Goal: Task Accomplishment & Management: Manage account settings

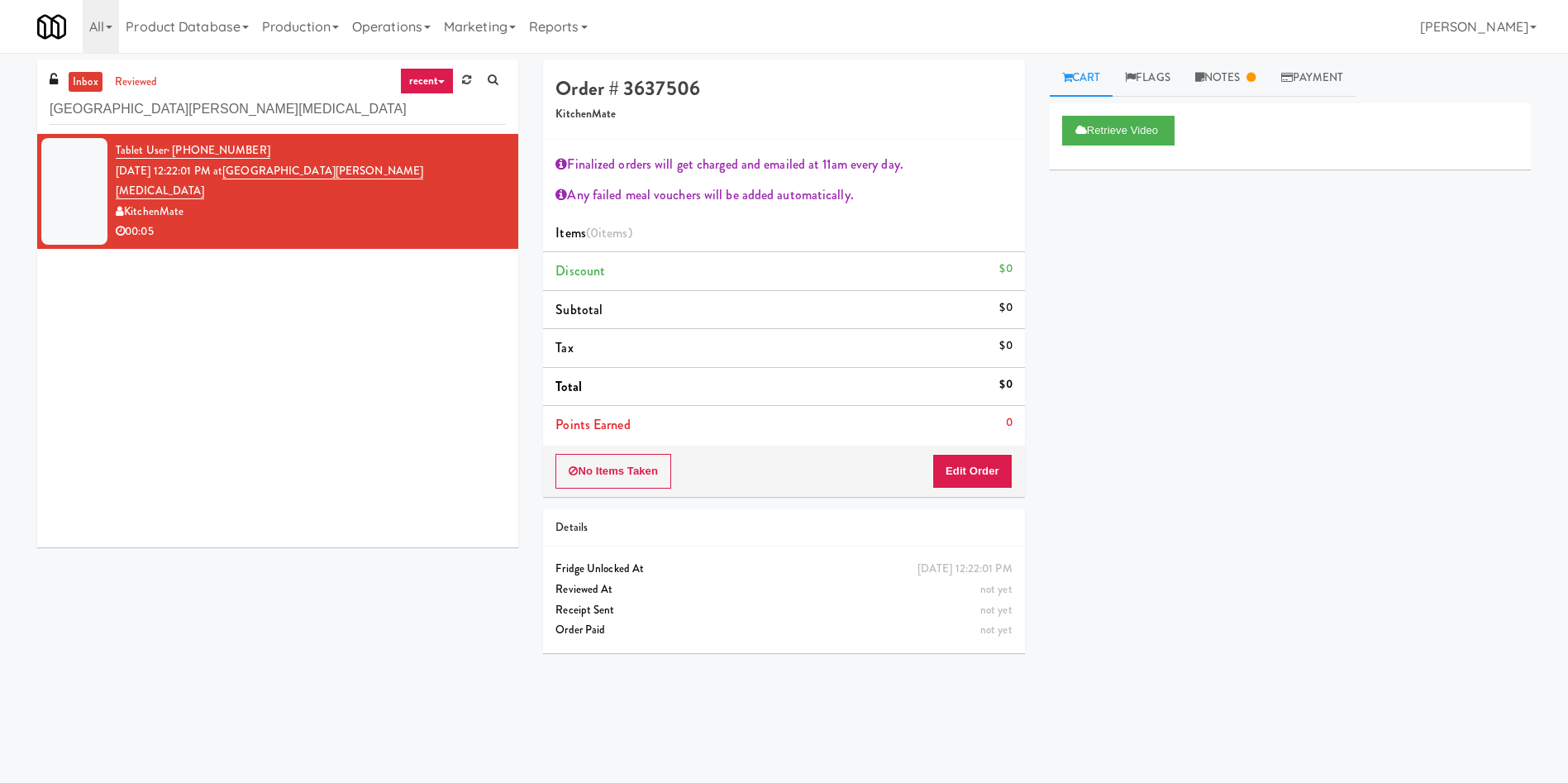
click at [0, 62] on div "inbox reviewed recent all unclear take inventory issue suspicious failed recent…" at bounding box center [784, 392] width 1568 height 664
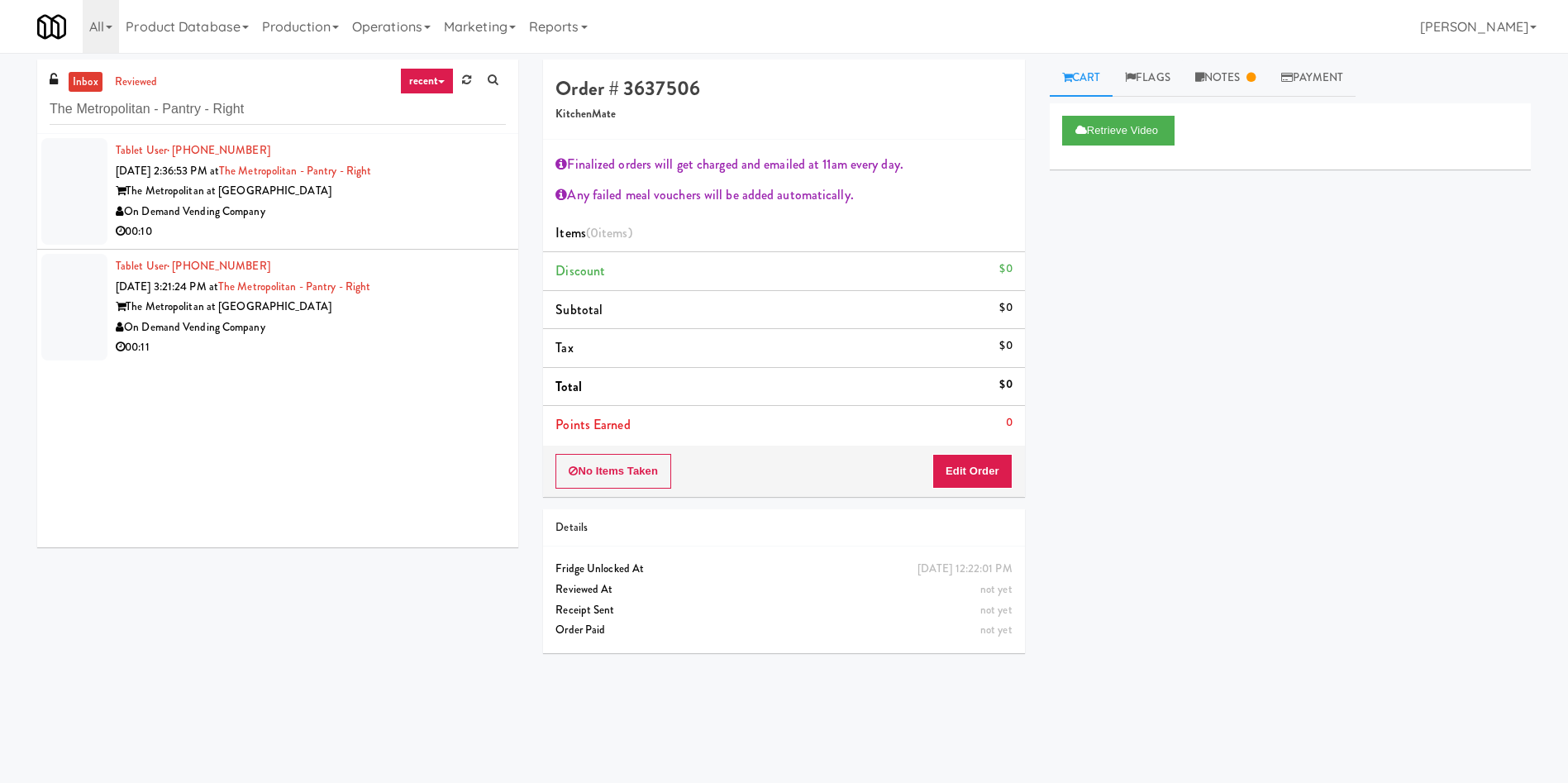
click at [69, 202] on div at bounding box center [74, 191] width 66 height 107
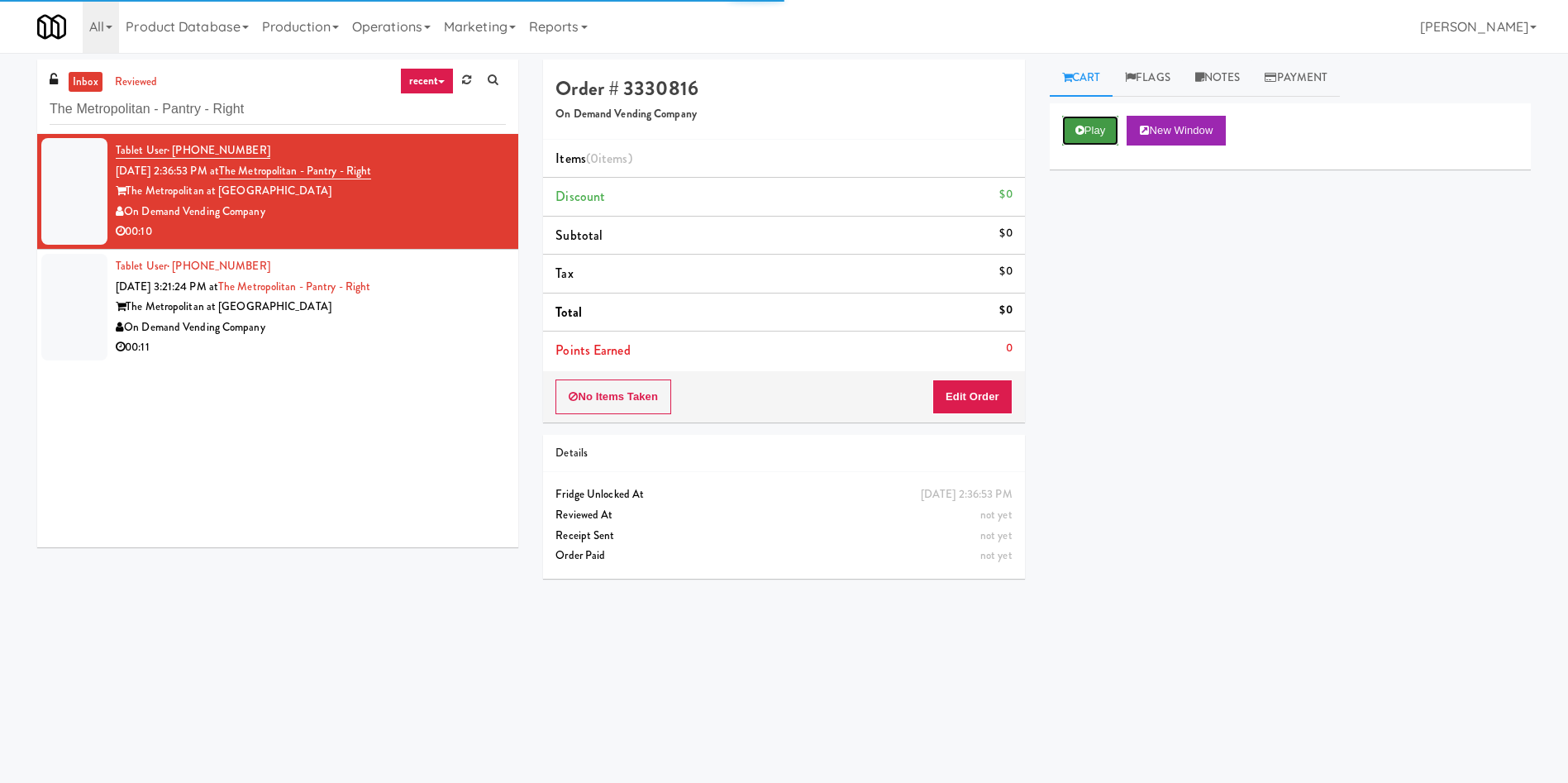
click at [1098, 136] on button "Play" at bounding box center [1091, 131] width 57 height 30
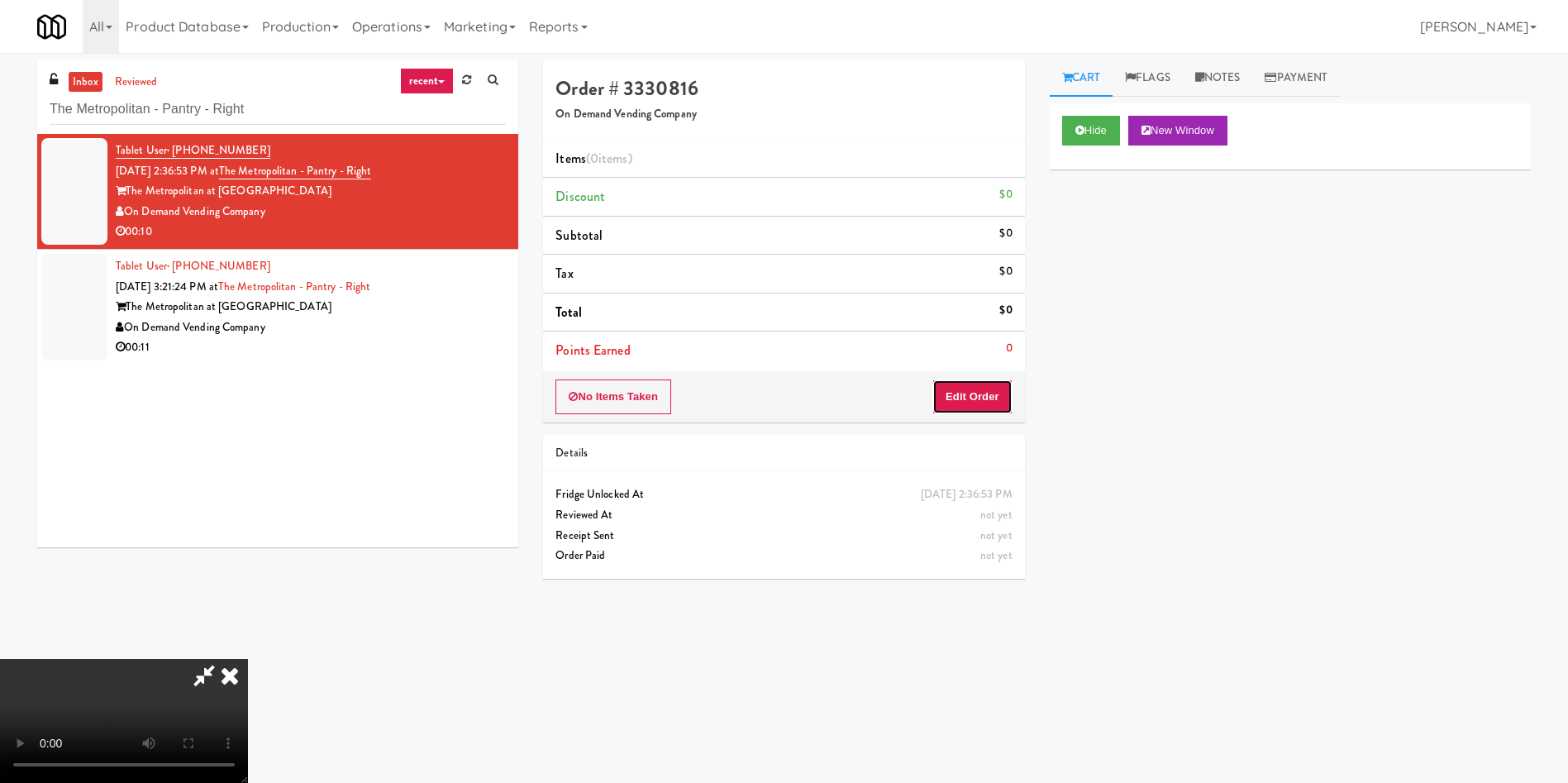
click at [970, 397] on button "Edit Order" at bounding box center [973, 397] width 80 height 35
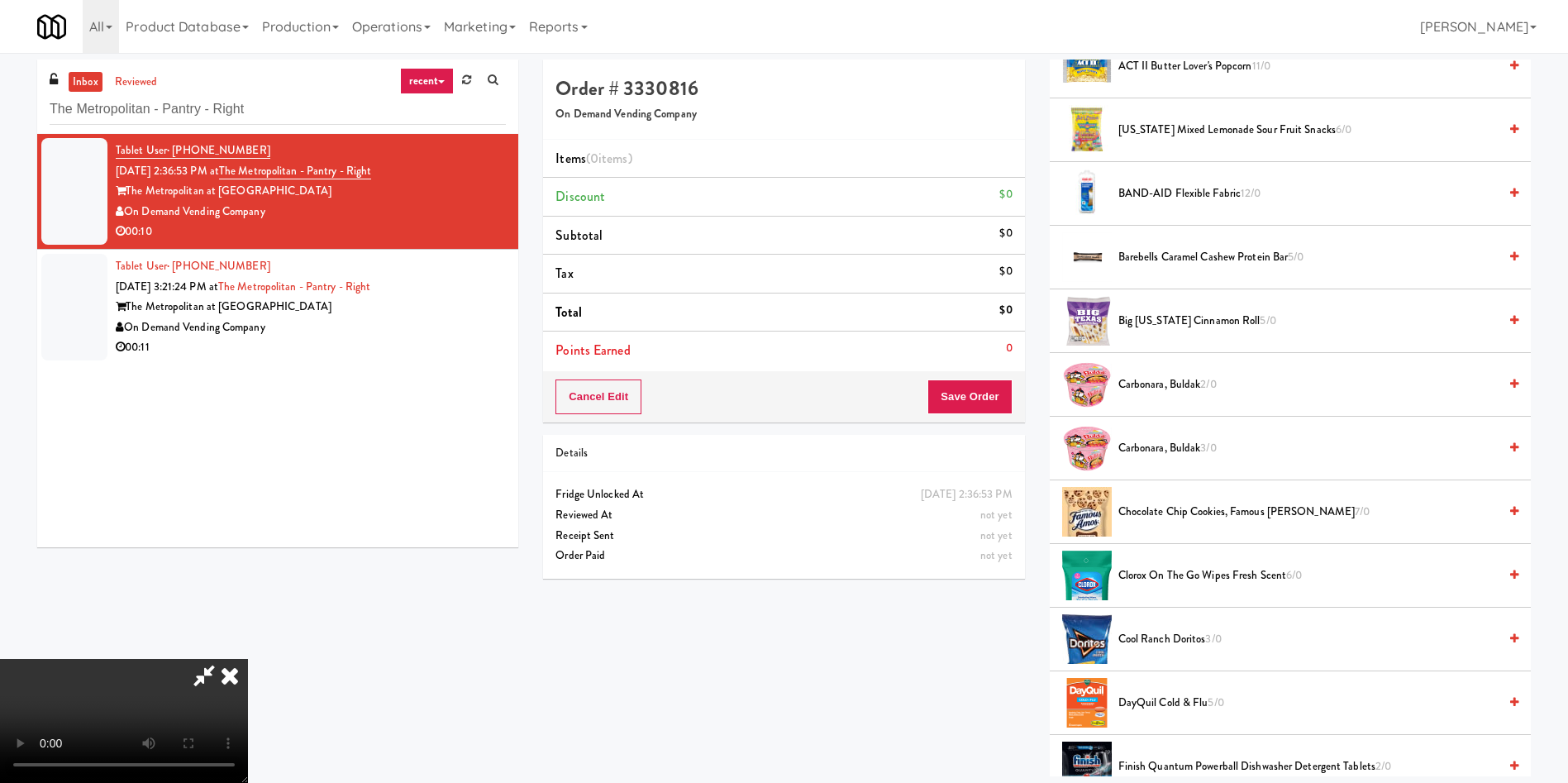
scroll to position [124, 0]
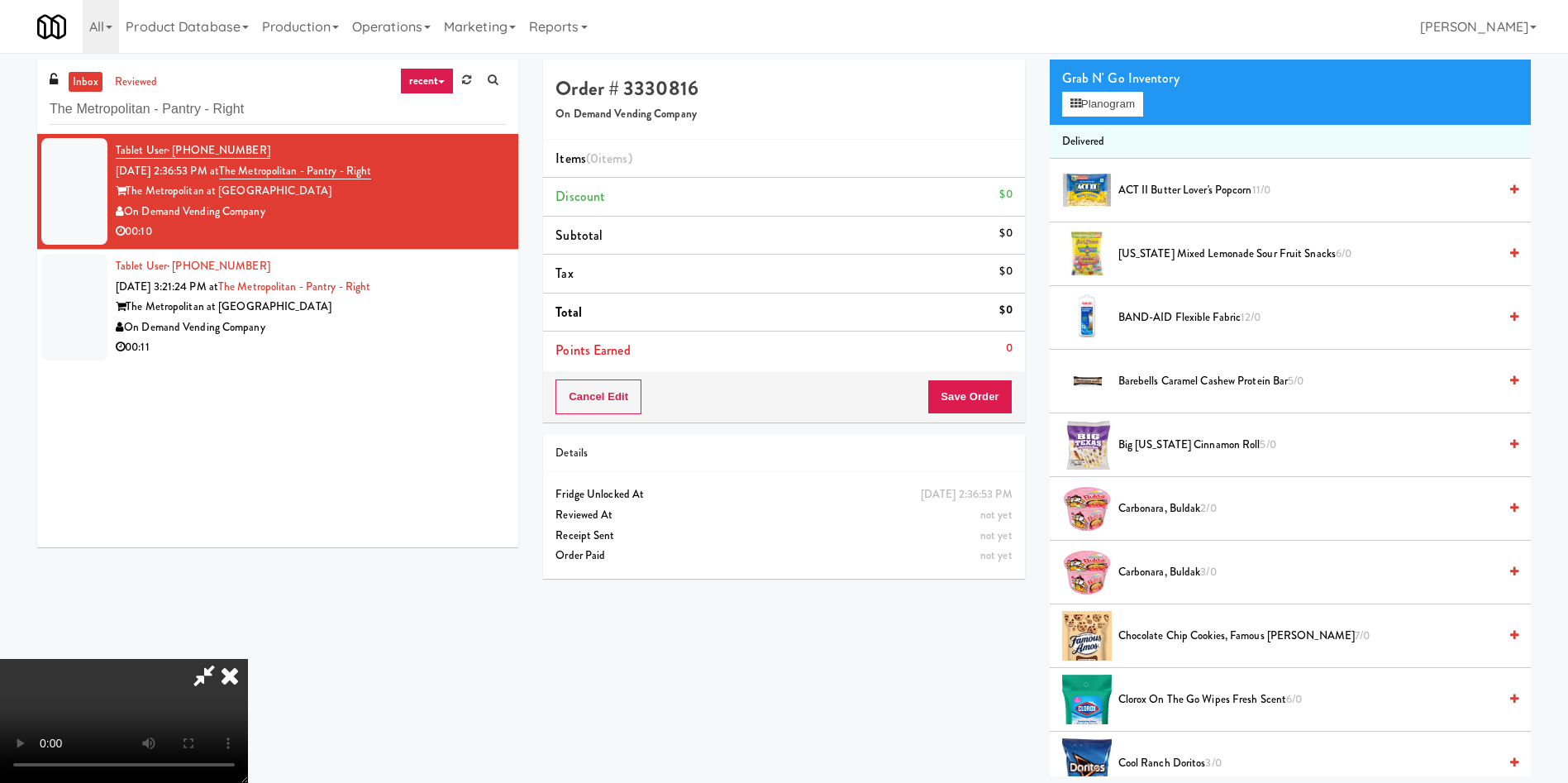
click at [248, 659] on video at bounding box center [123, 721] width 248 height 124
click at [1084, 107] on button "Planogram" at bounding box center [1103, 103] width 81 height 25
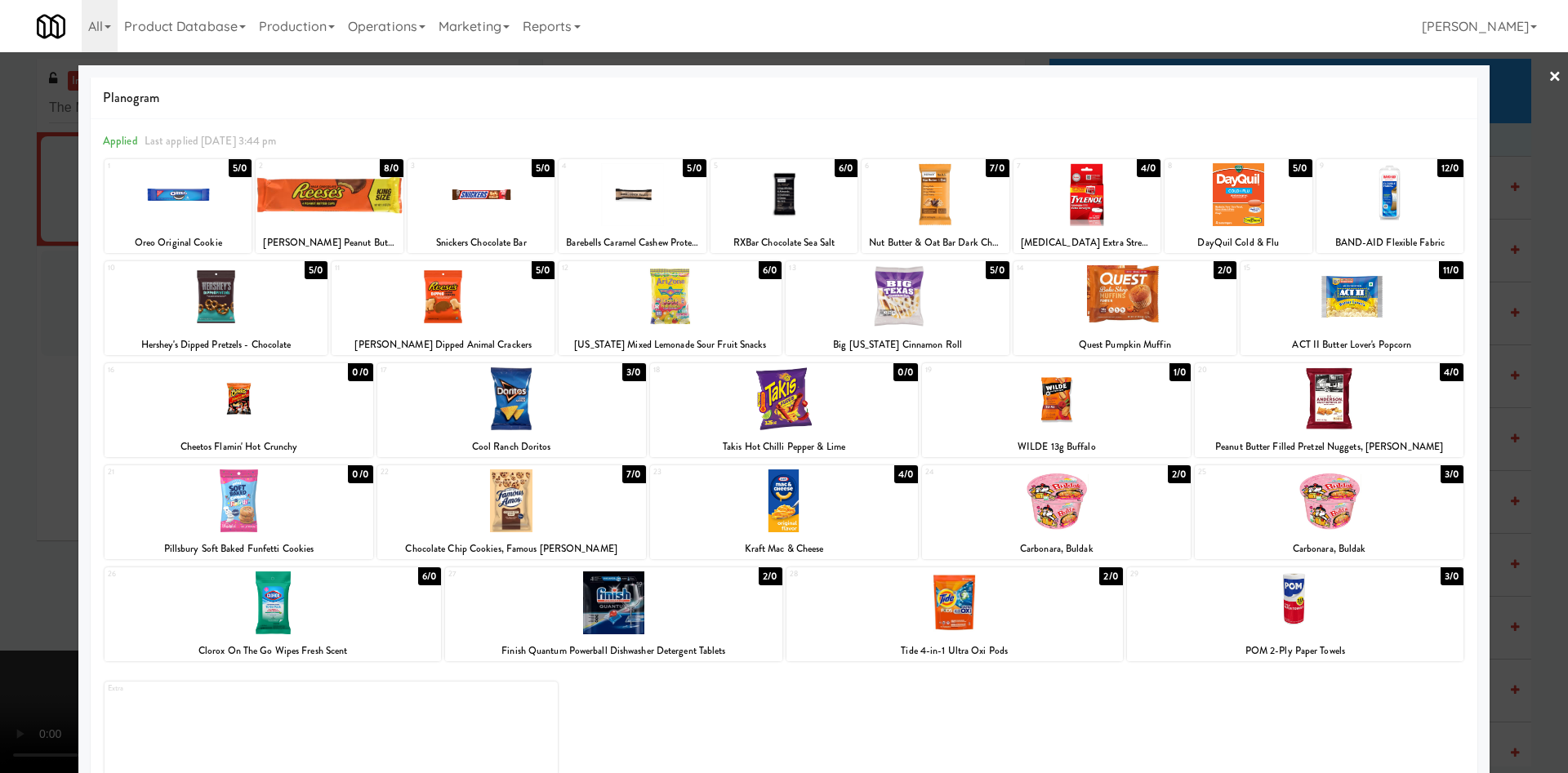
click at [651, 309] on div at bounding box center [669, 297] width 223 height 63
click at [252, 284] on div at bounding box center [216, 297] width 223 height 63
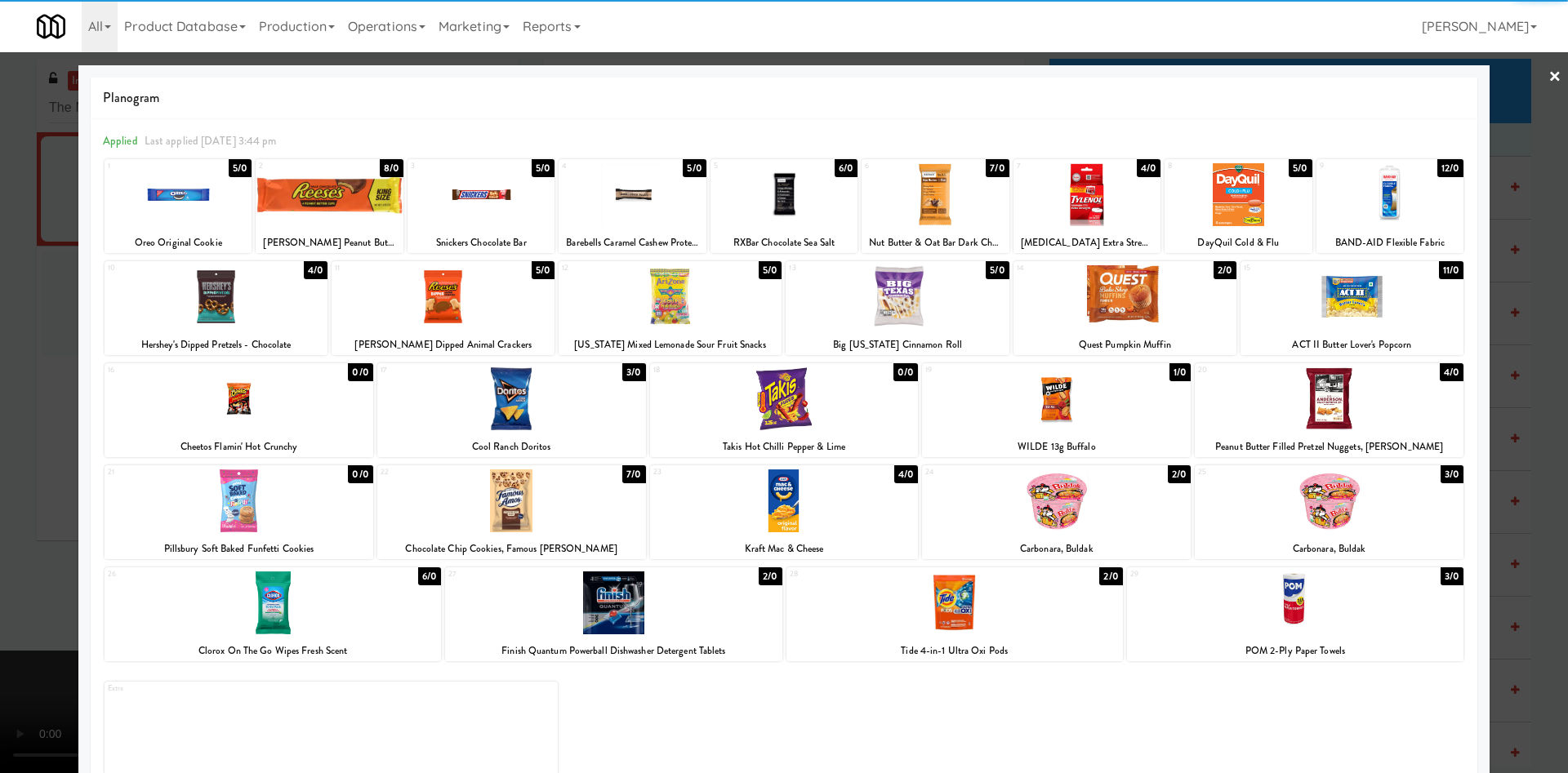
click at [44, 269] on div at bounding box center [784, 386] width 1568 height 773
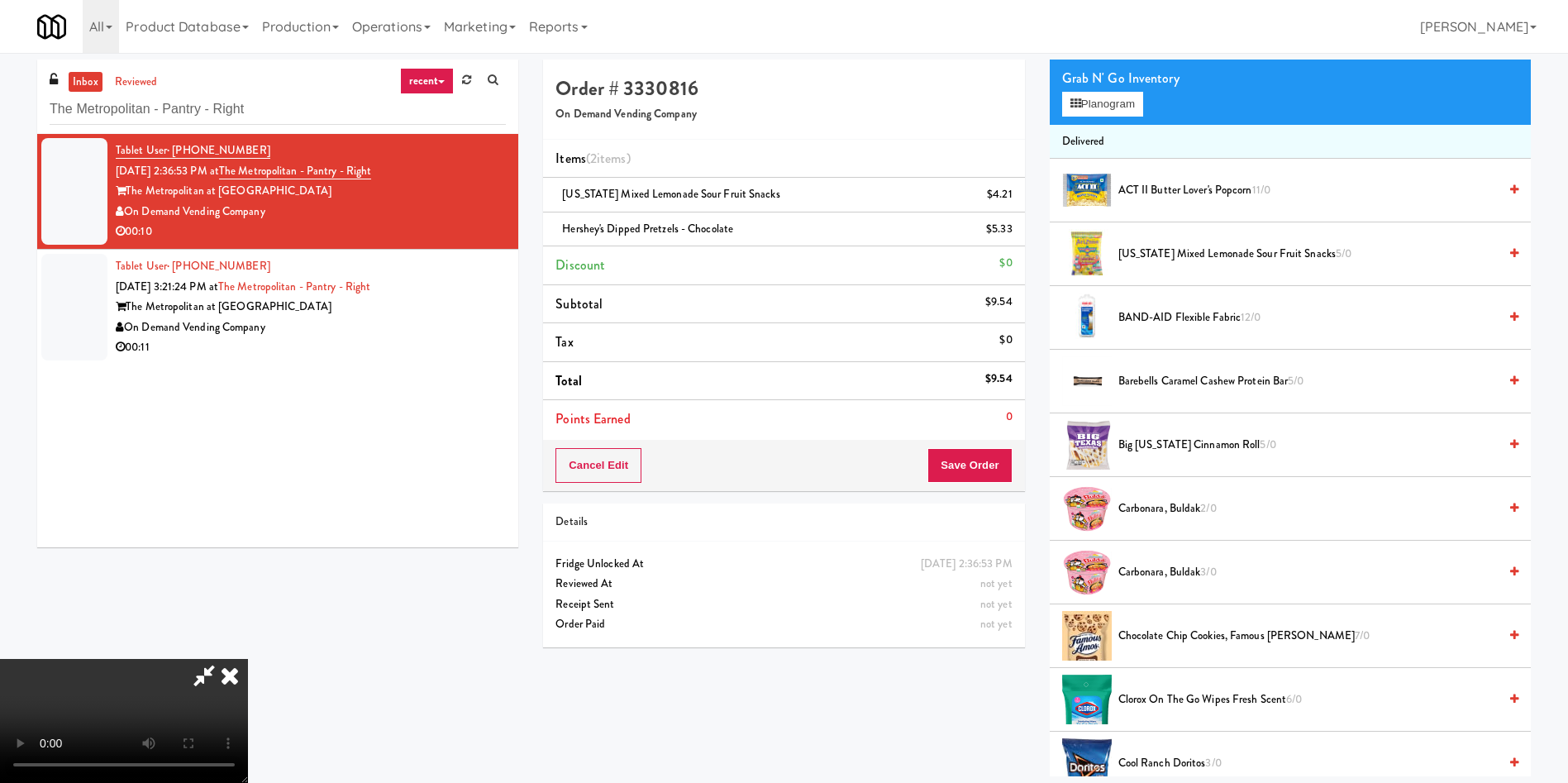
click at [248, 659] on video at bounding box center [123, 721] width 248 height 124
click at [979, 474] on button "Save Order" at bounding box center [969, 466] width 84 height 35
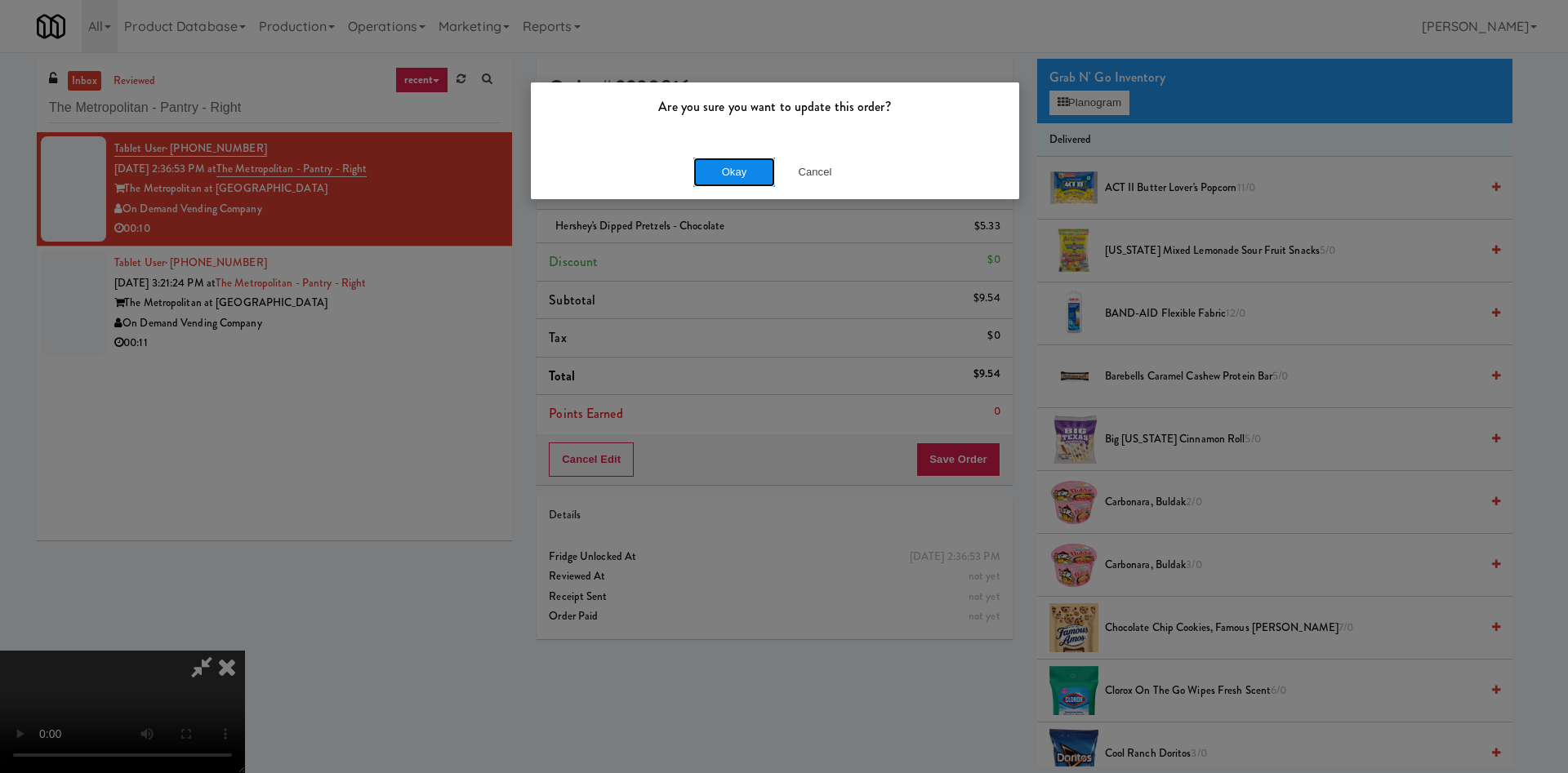
click at [743, 179] on button "Okay" at bounding box center [733, 172] width 81 height 30
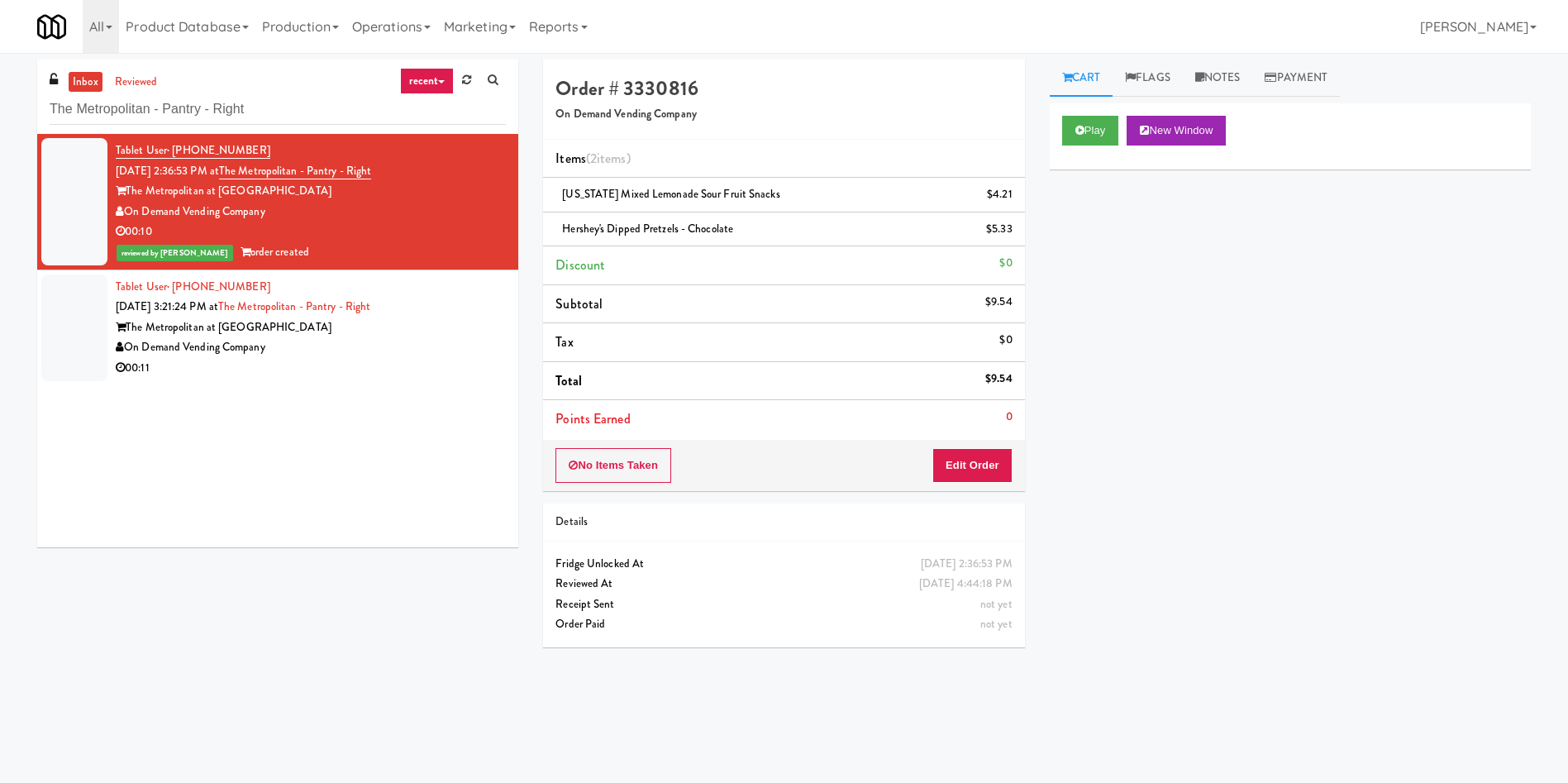
click at [85, 295] on div at bounding box center [74, 327] width 66 height 107
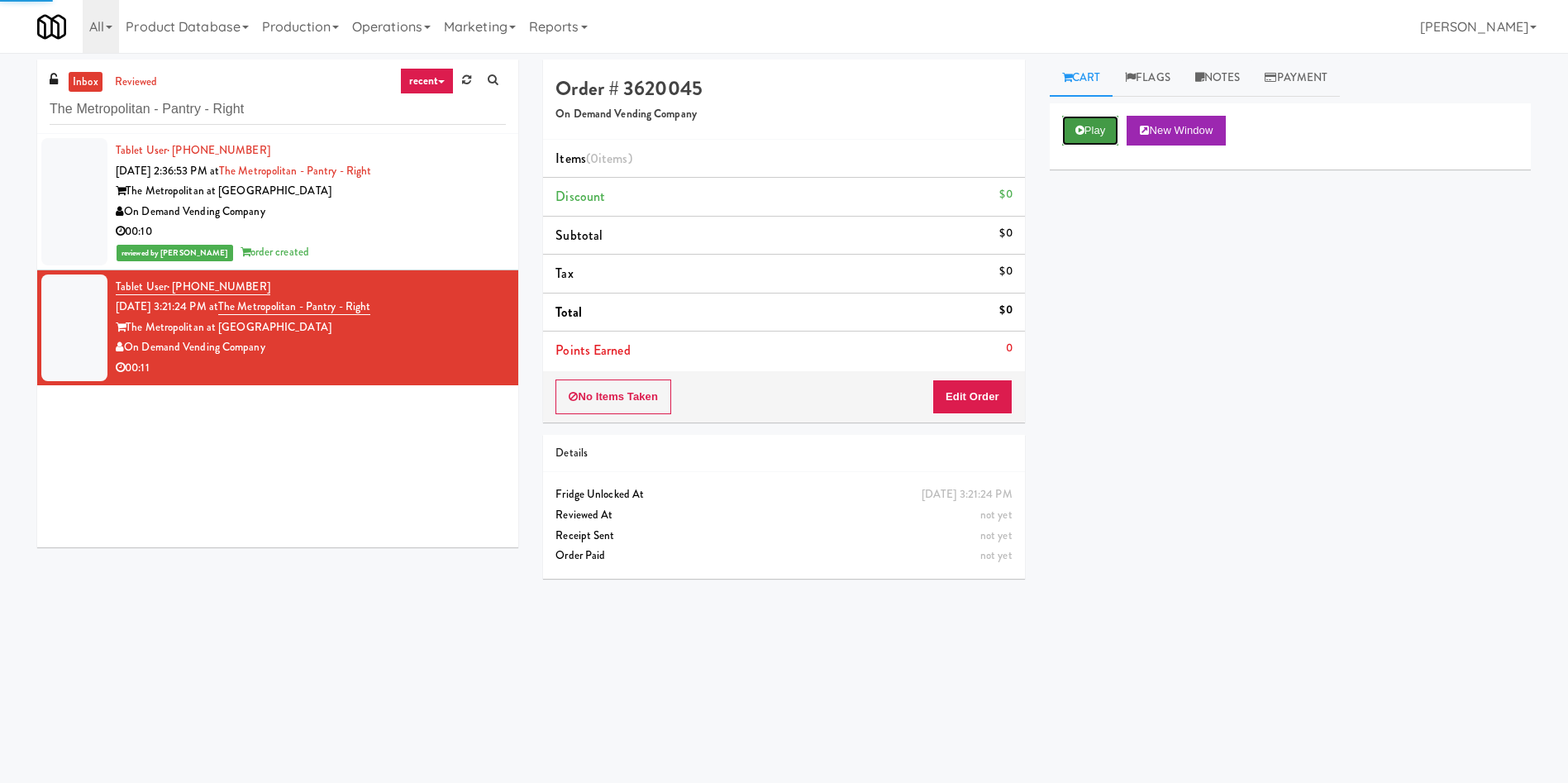
click at [1089, 130] on button "Play" at bounding box center [1091, 131] width 57 height 30
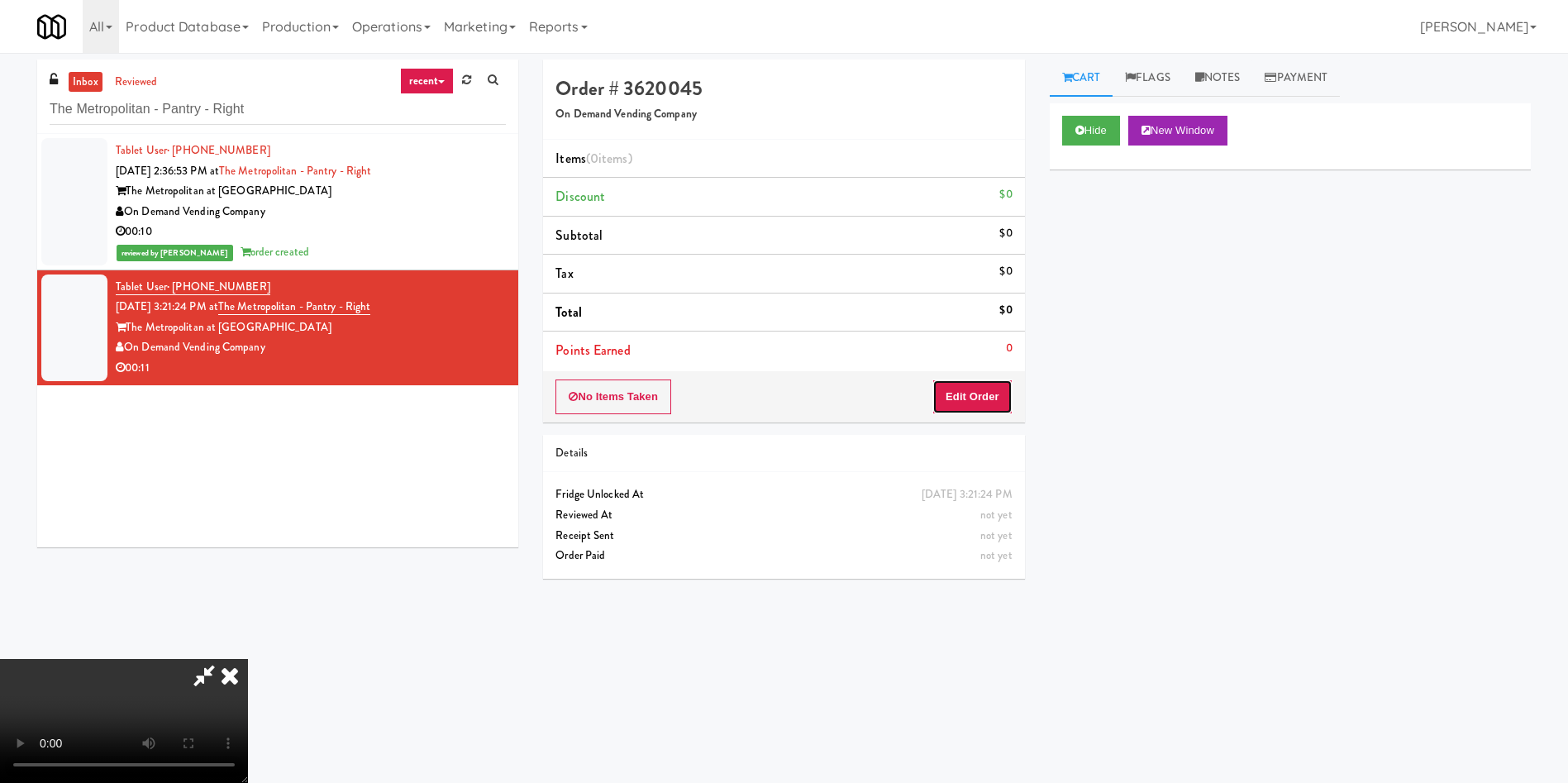
click at [965, 392] on button "Edit Order" at bounding box center [973, 397] width 80 height 35
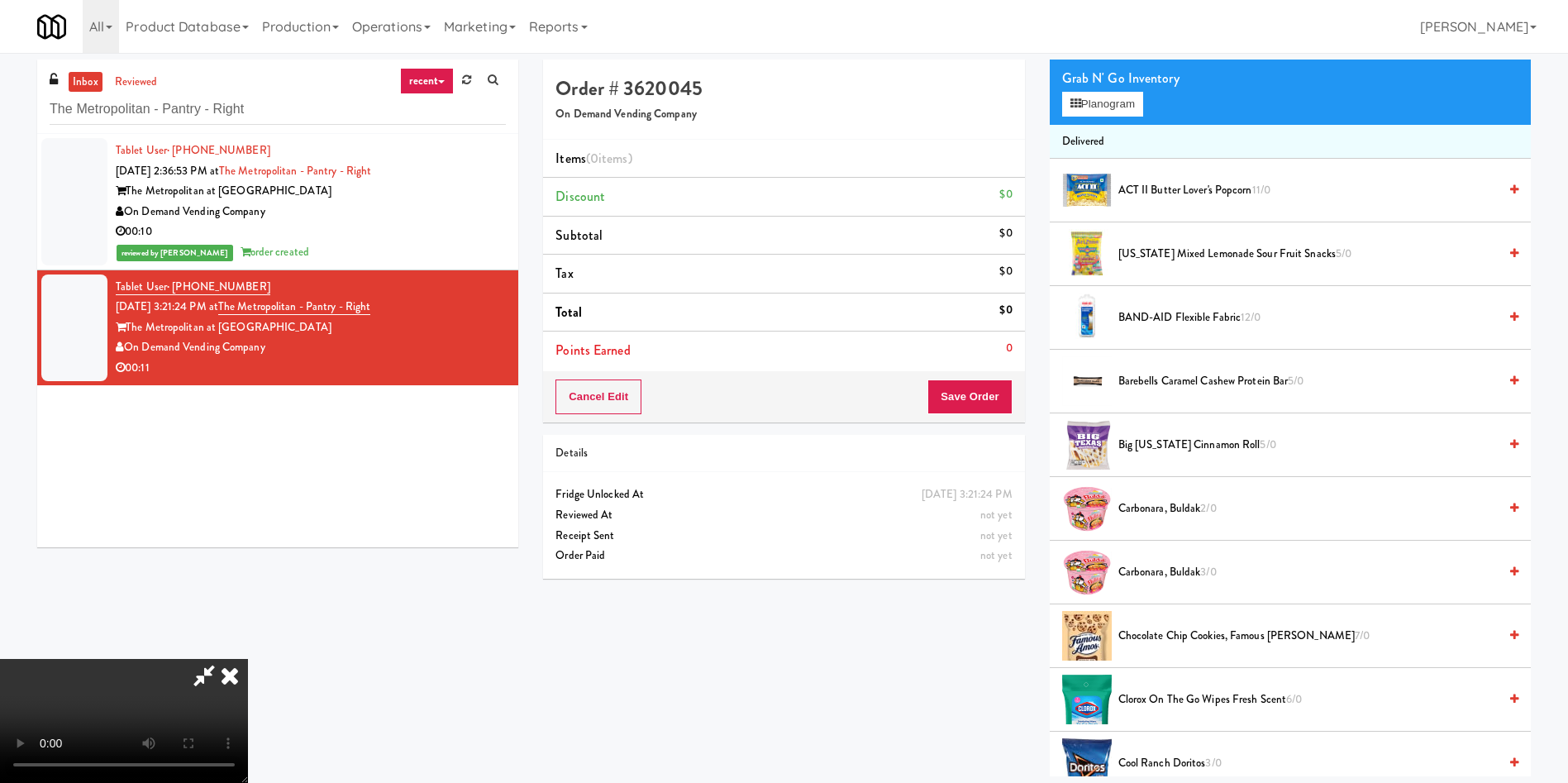
scroll to position [124, 0]
click at [248, 659] on video at bounding box center [123, 721] width 248 height 124
click at [1104, 99] on button "Planogram" at bounding box center [1103, 103] width 81 height 25
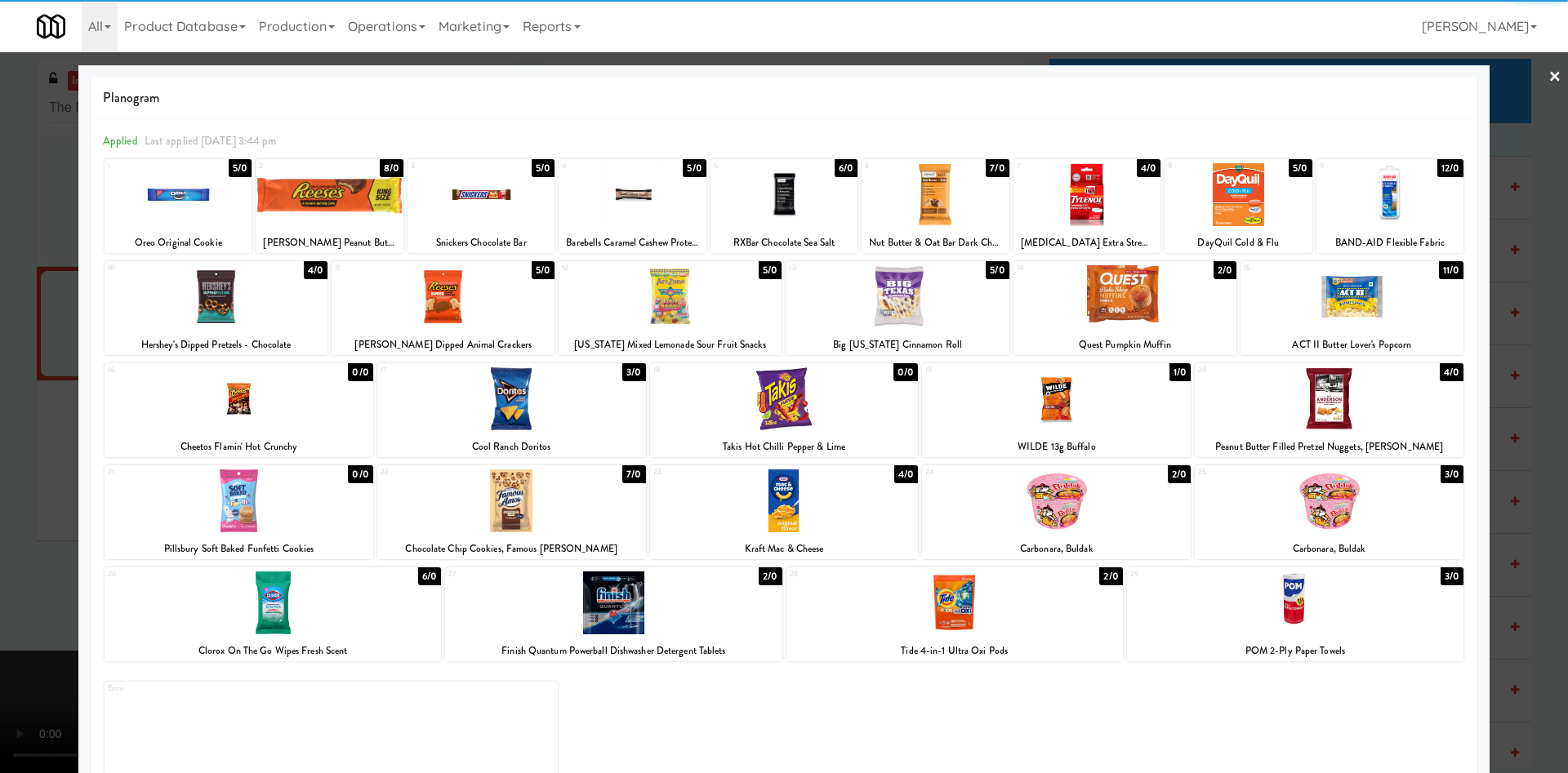
click at [779, 522] on div at bounding box center [784, 501] width 268 height 63
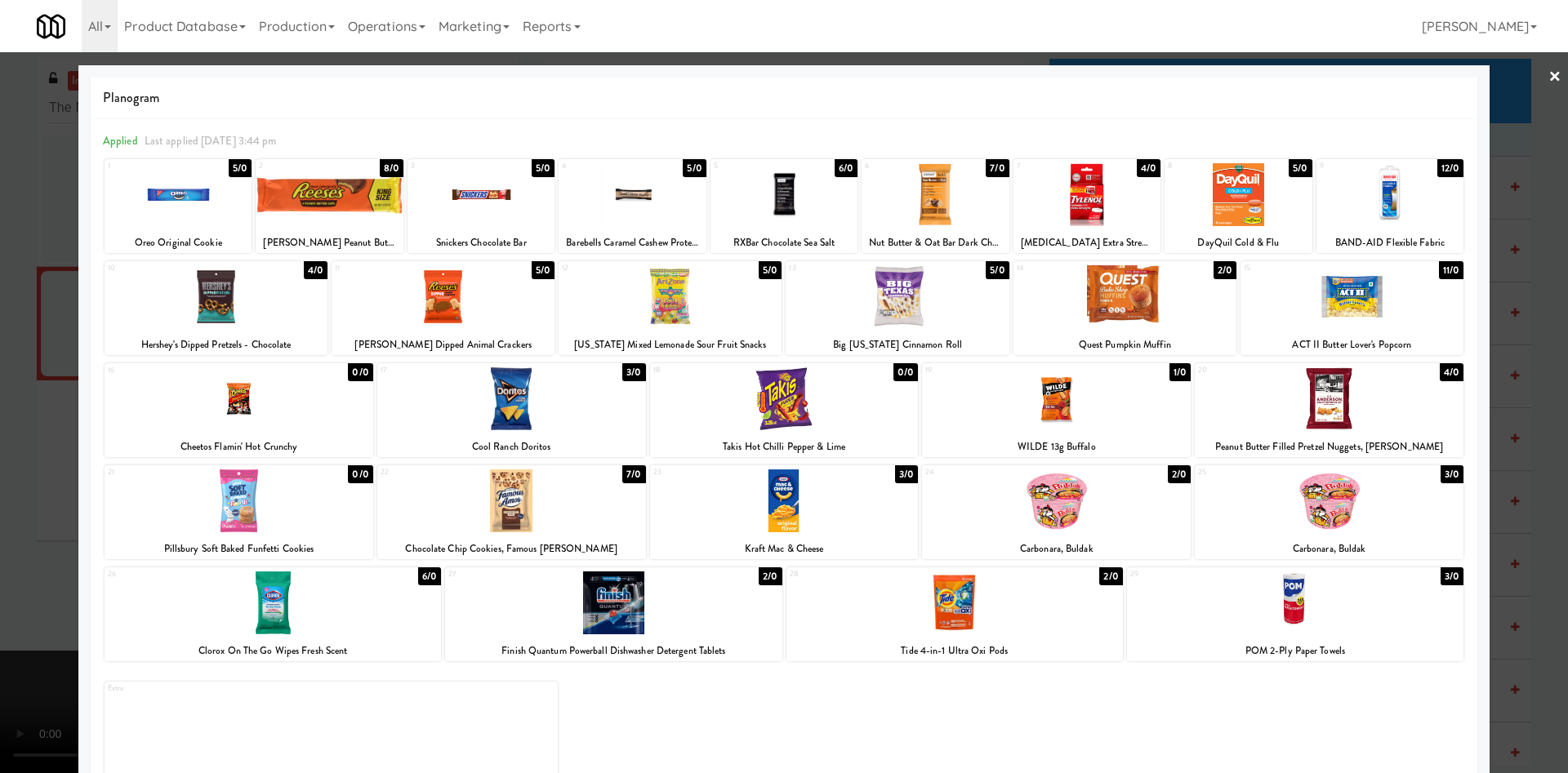
click at [164, 175] on div at bounding box center [178, 195] width 147 height 63
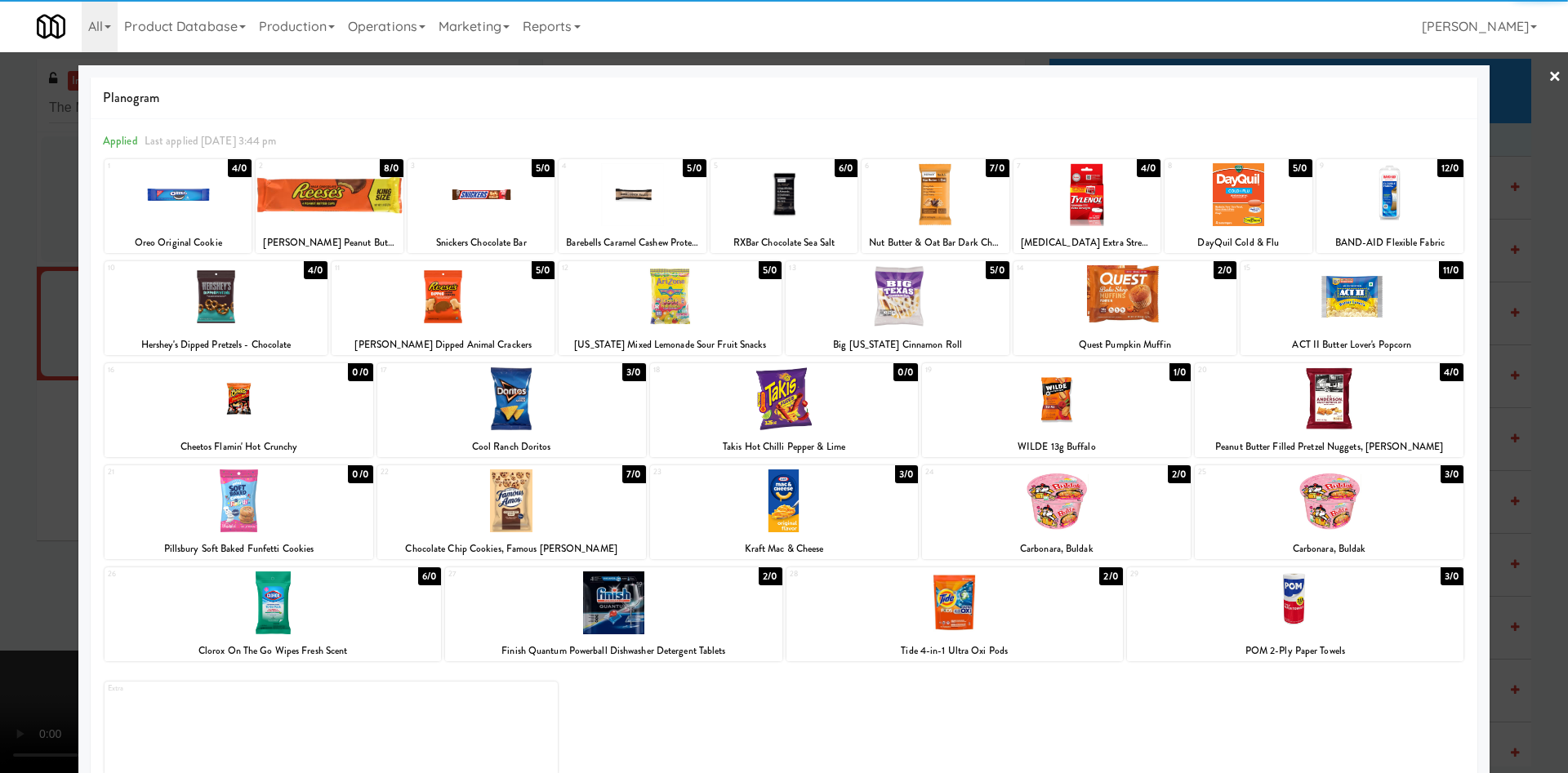
click at [80, 210] on div "Planogram Applied Last applied [DATE] 3:44 pm 1 4/0 Oreo Original Cookie 2 8/0 …" at bounding box center [784, 433] width 1411 height 736
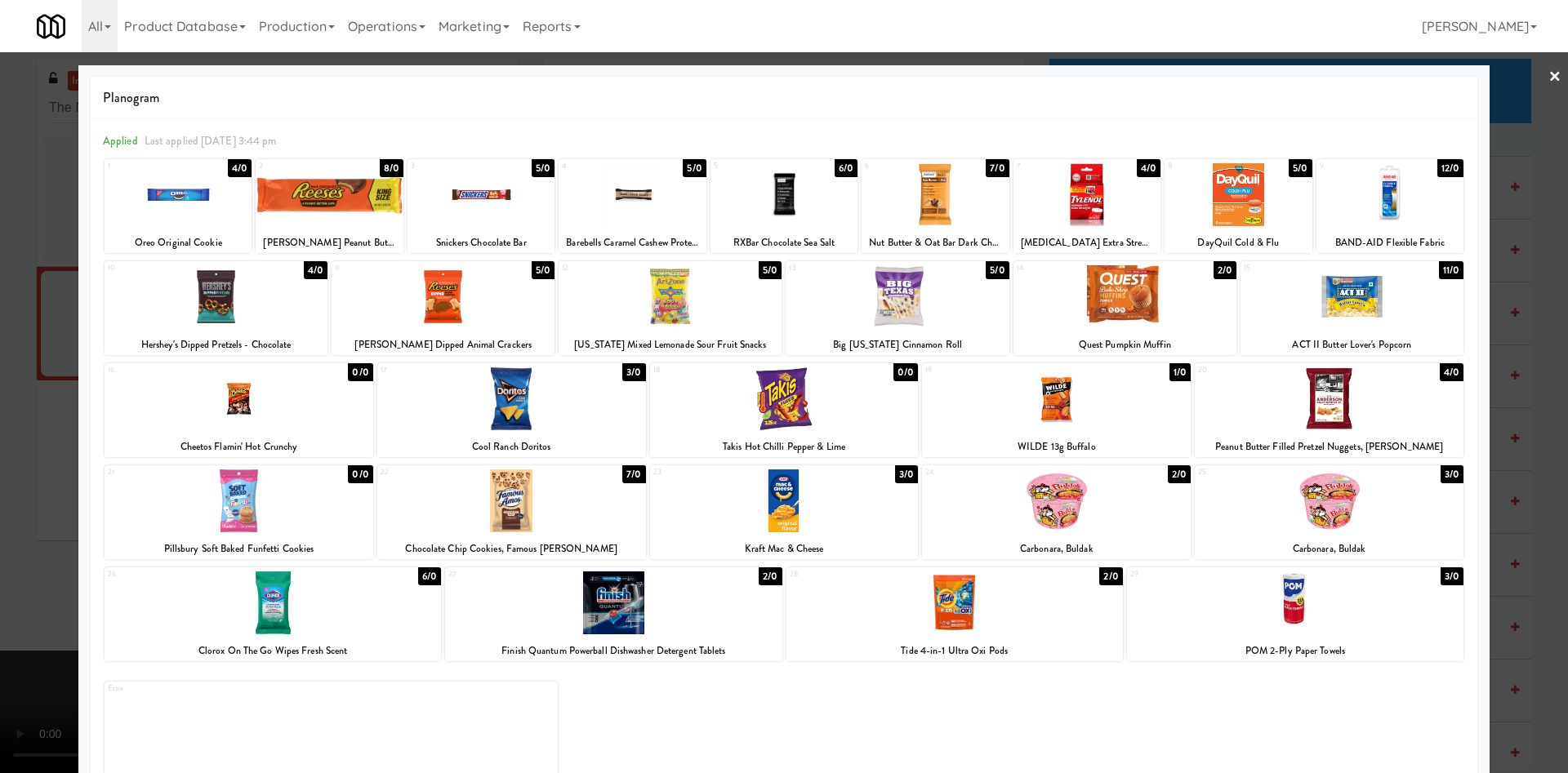
click at [56, 209] on div at bounding box center [784, 386] width 1568 height 773
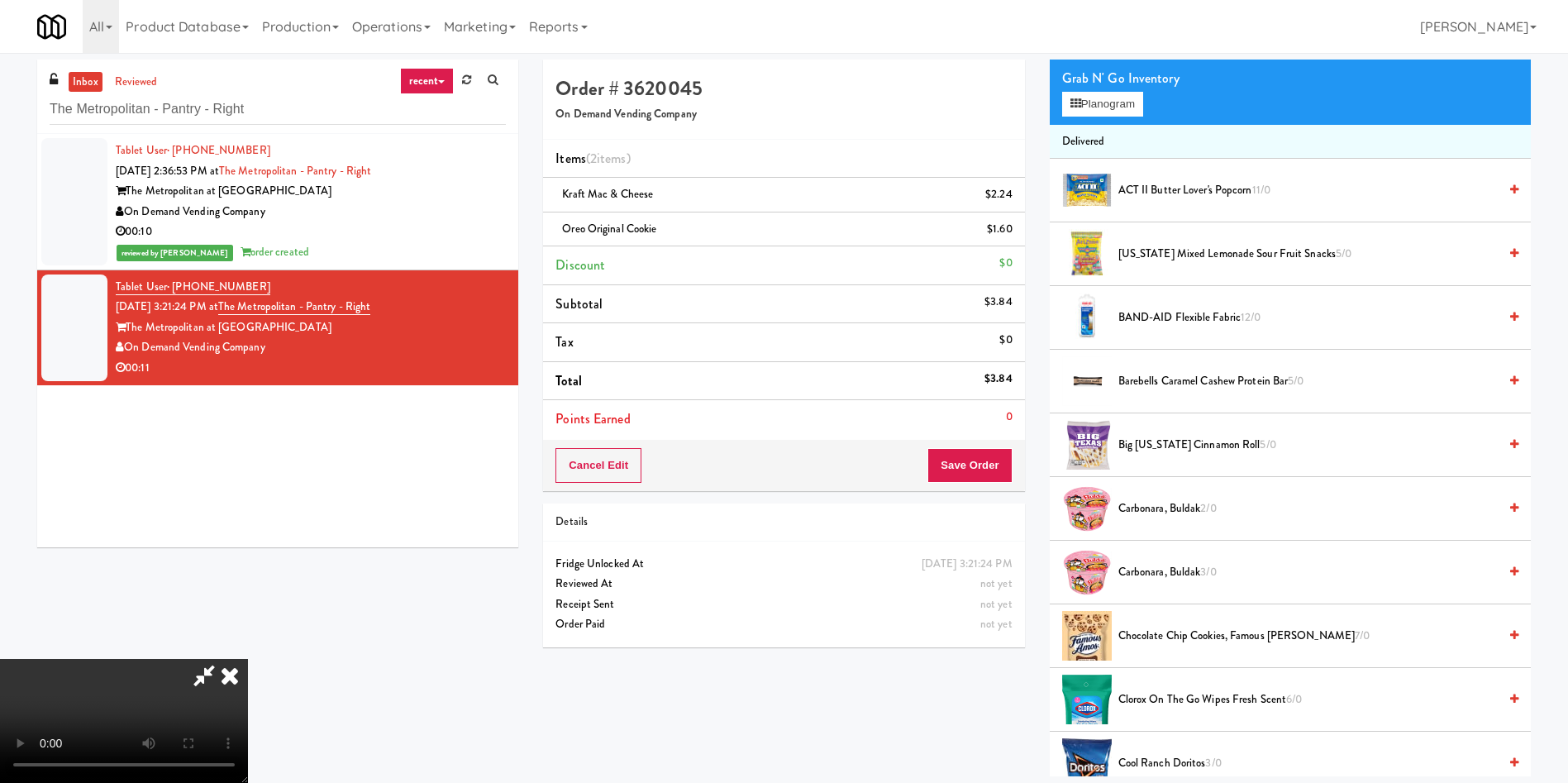
click at [248, 659] on video at bounding box center [123, 721] width 248 height 124
click at [967, 470] on button "Save Order" at bounding box center [969, 466] width 84 height 35
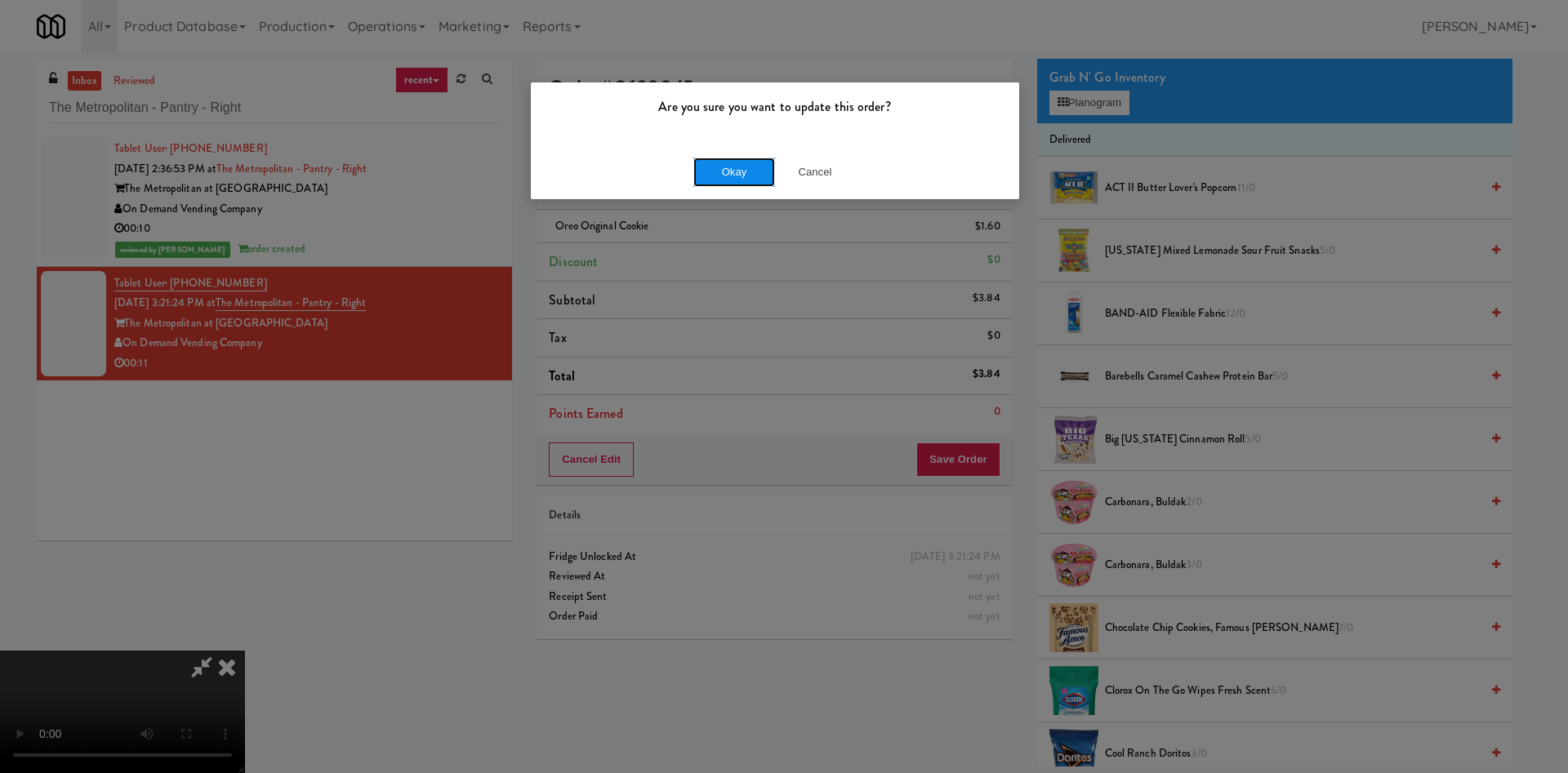
click at [710, 169] on button "Okay" at bounding box center [733, 172] width 81 height 30
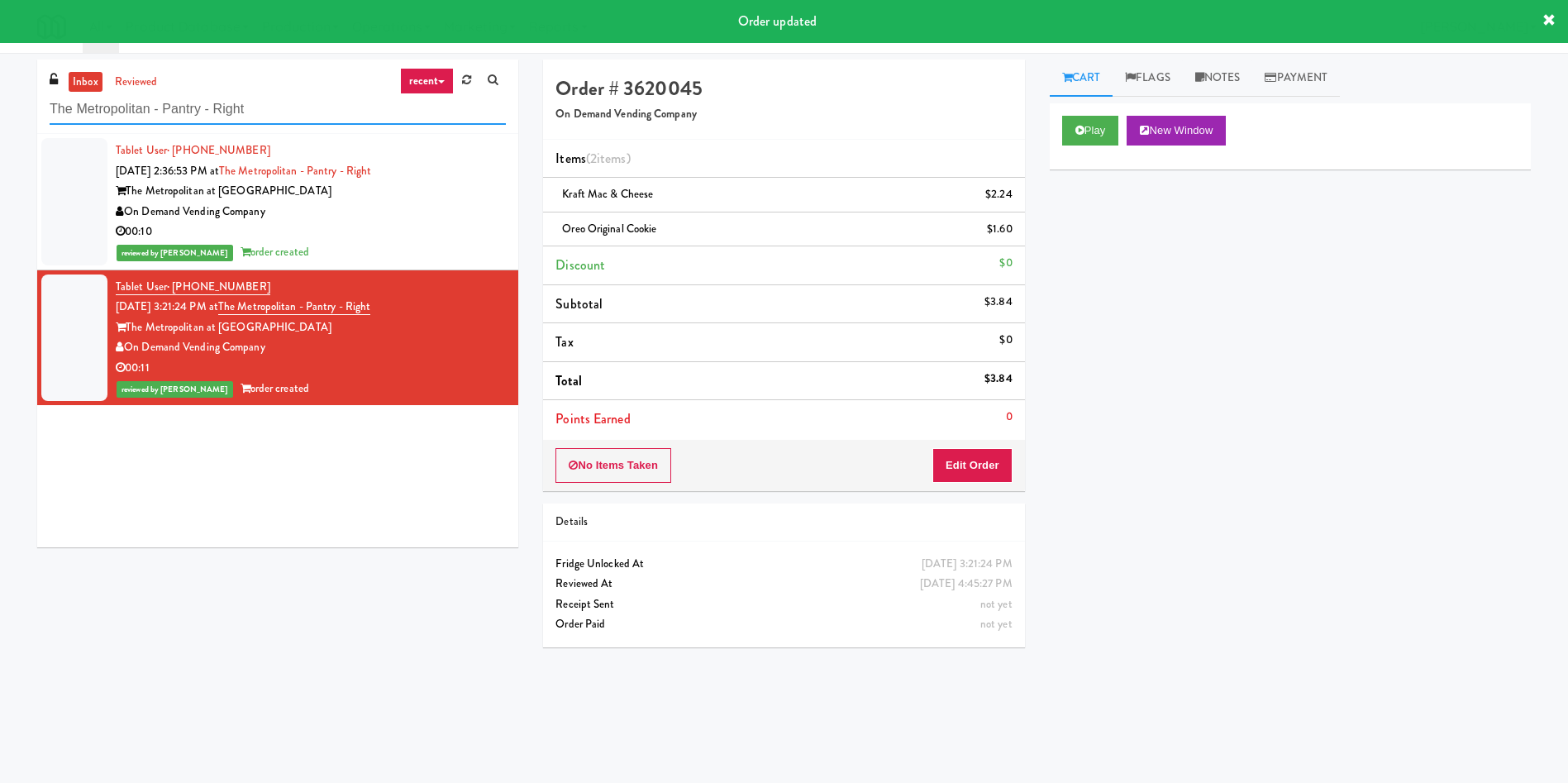
drag, startPoint x: 261, startPoint y: 109, endPoint x: 0, endPoint y: 109, distance: 261.0
click at [0, 109] on div "inbox reviewed recent all unclear take inventory issue suspicious failed recent…" at bounding box center [784, 392] width 1568 height 664
paste input "Uptown 550 Cooler #1"
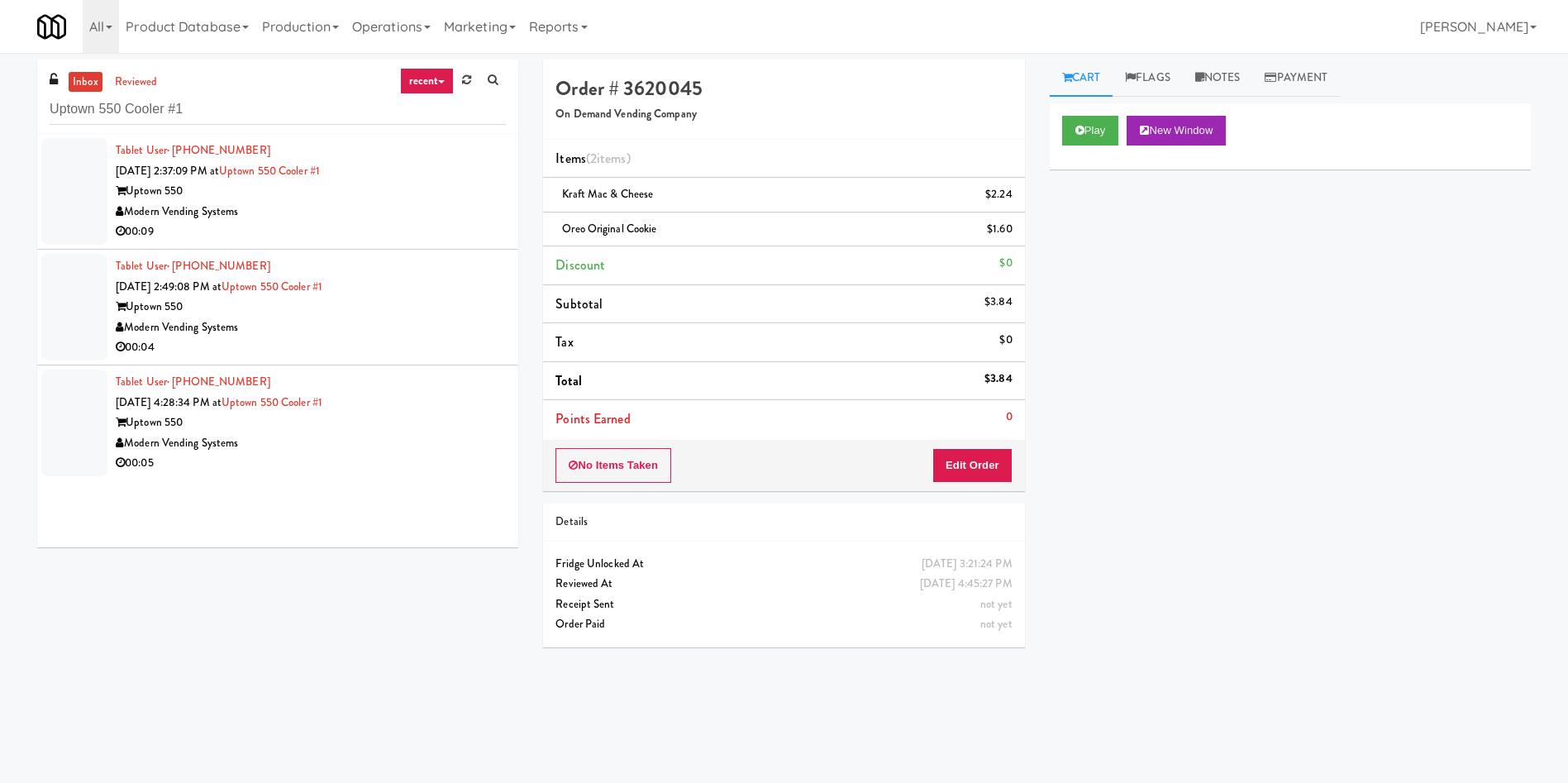
click at [70, 208] on div at bounding box center [74, 191] width 66 height 107
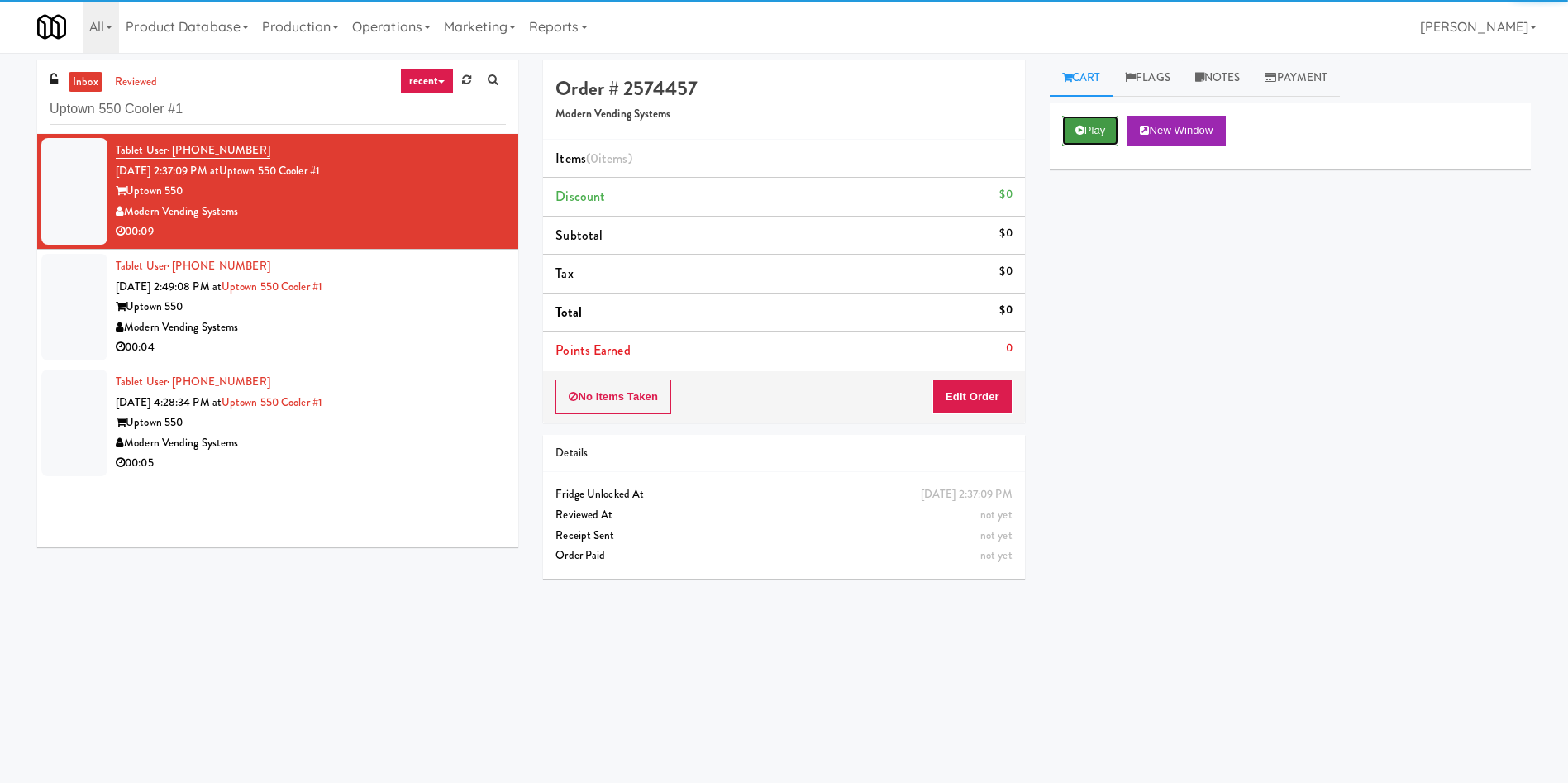
click at [1100, 125] on button "Play" at bounding box center [1091, 131] width 57 height 30
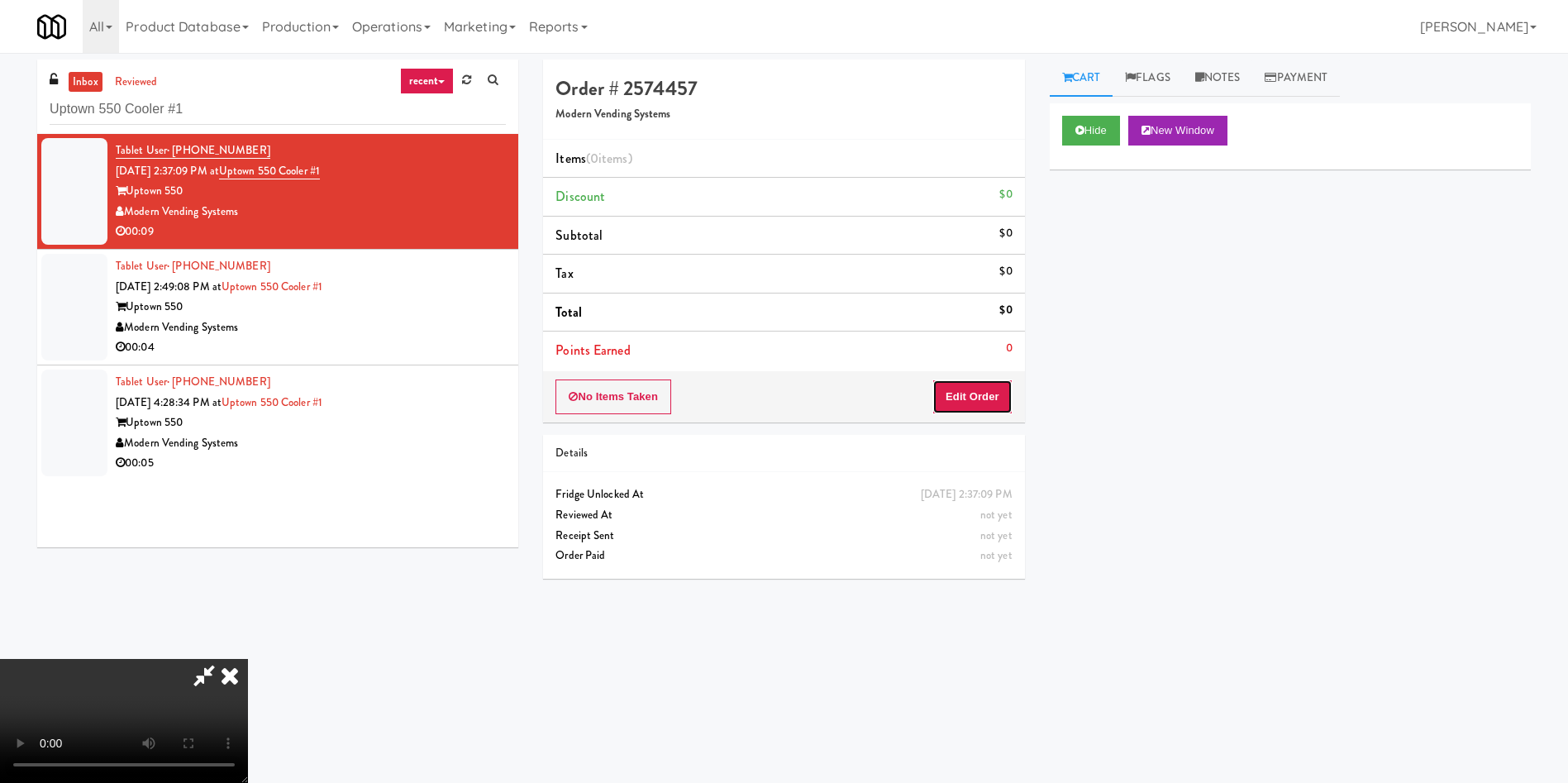
click at [964, 383] on button "Edit Order" at bounding box center [973, 397] width 80 height 35
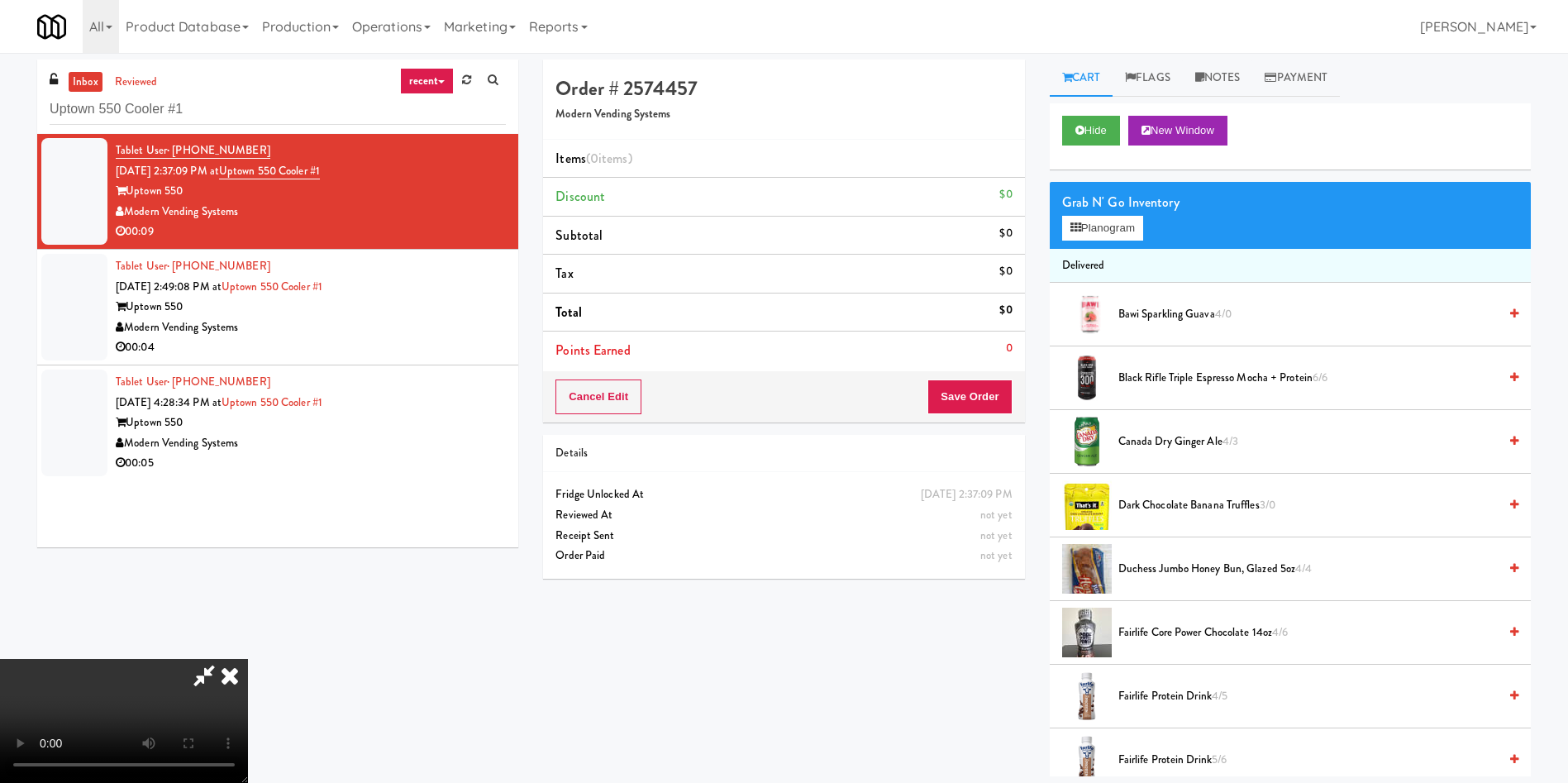
scroll to position [124, 0]
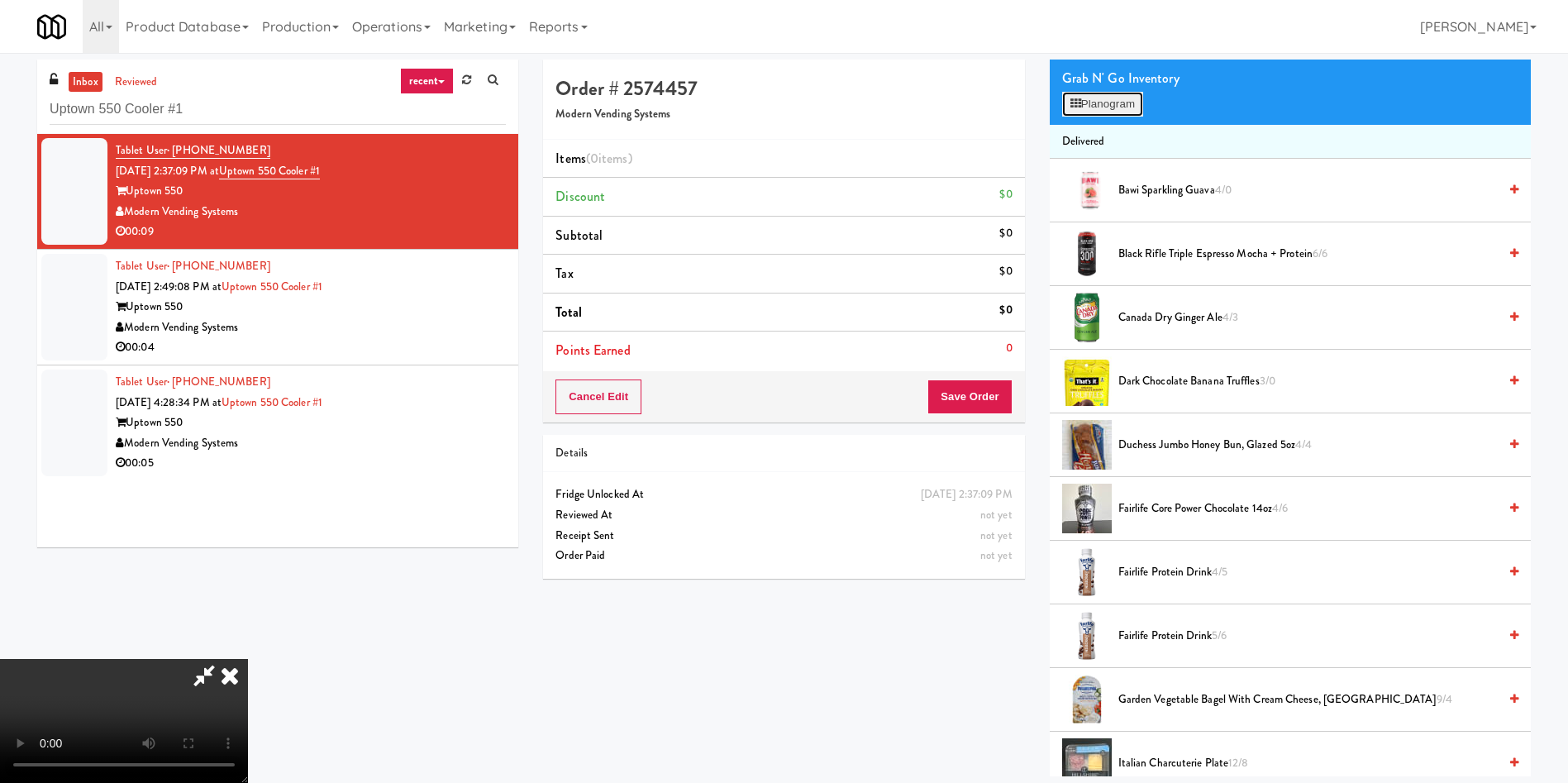
click at [1114, 105] on button "Planogram" at bounding box center [1103, 103] width 81 height 25
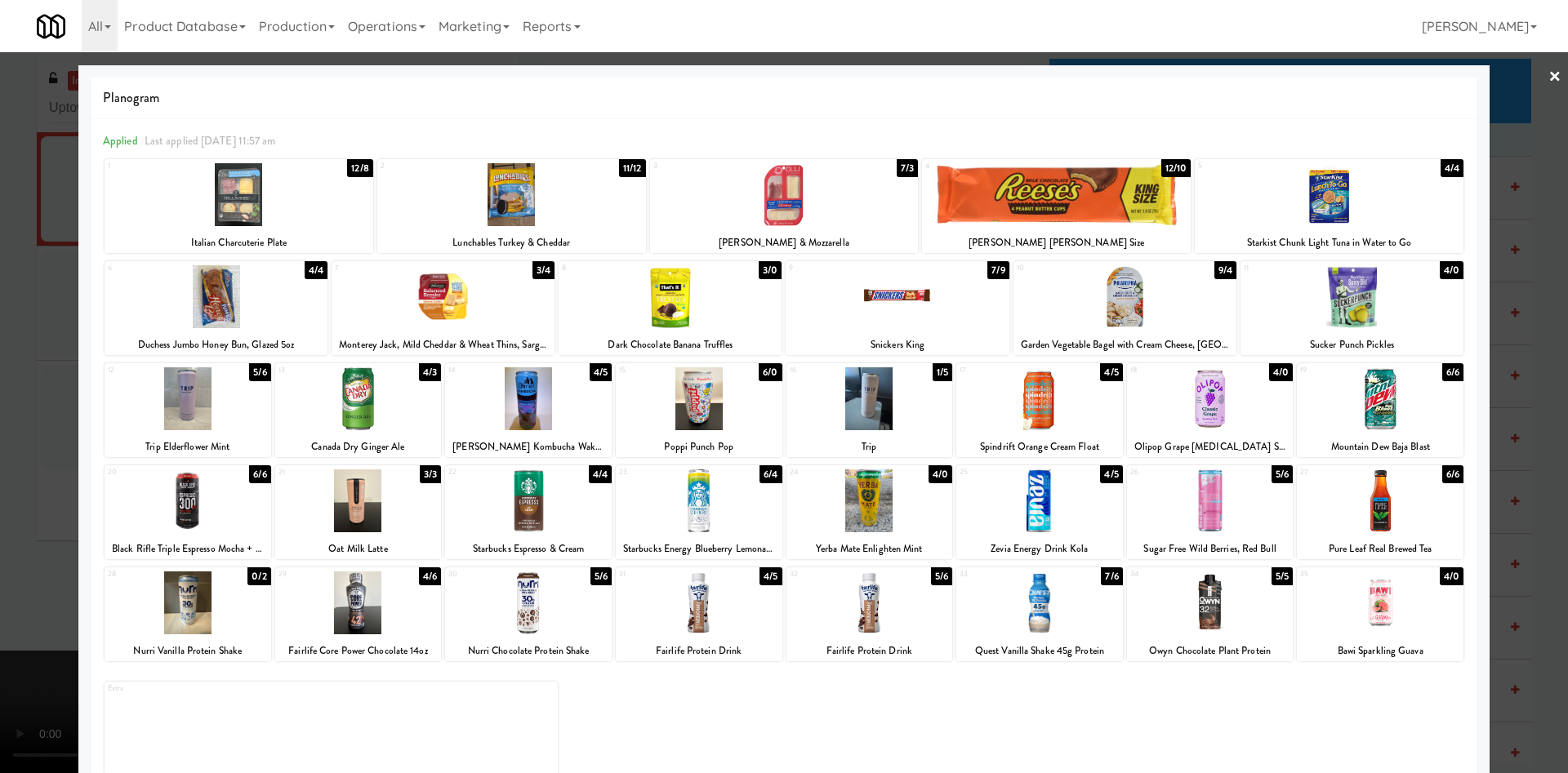
click at [1398, 221] on div at bounding box center [1329, 195] width 268 height 63
click at [1485, 114] on div at bounding box center [784, 386] width 1568 height 773
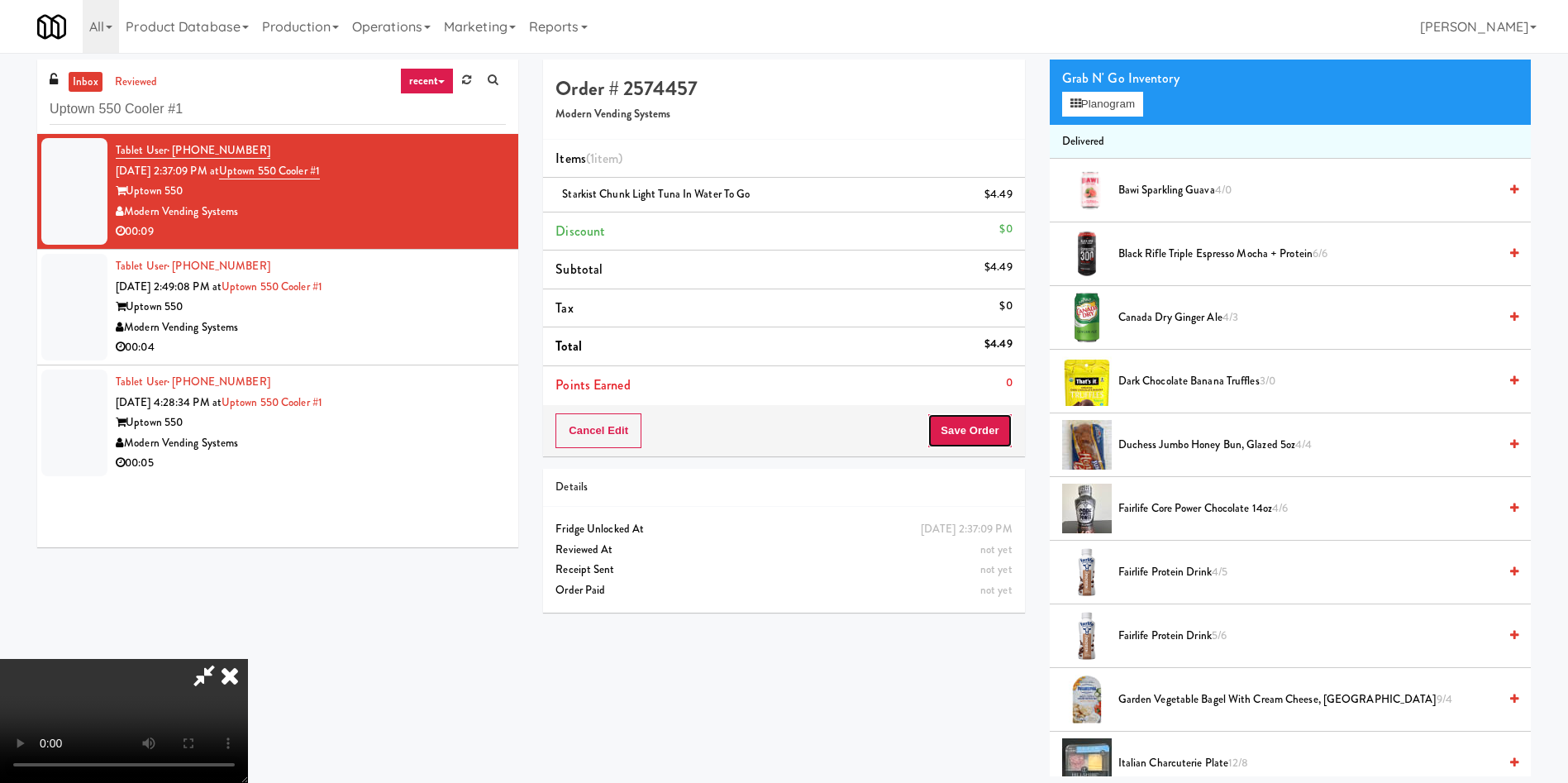
click at [983, 431] on button "Save Order" at bounding box center [969, 431] width 84 height 35
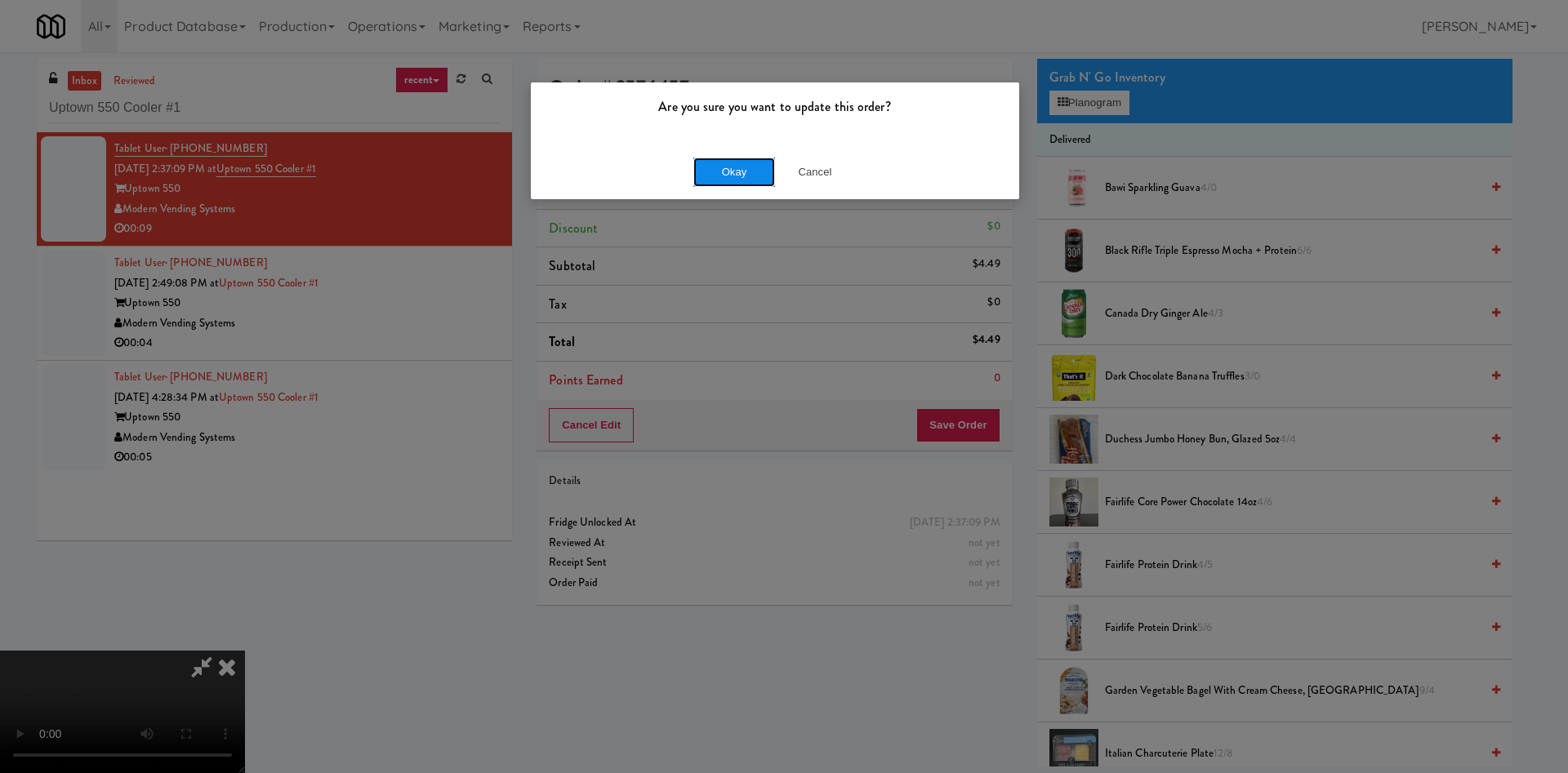
click at [744, 168] on button "Okay" at bounding box center [733, 172] width 81 height 30
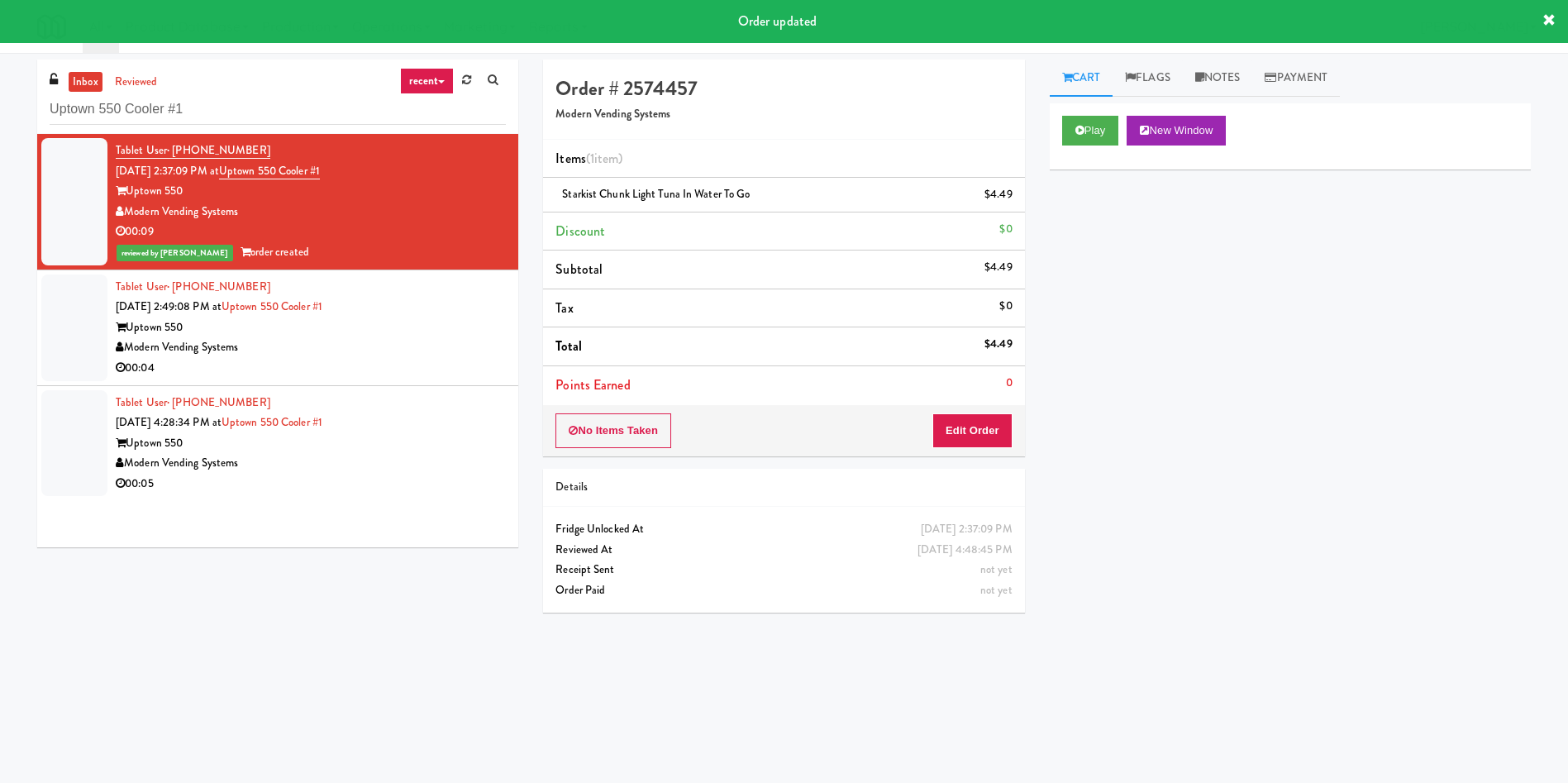
click at [67, 331] on div at bounding box center [74, 327] width 66 height 107
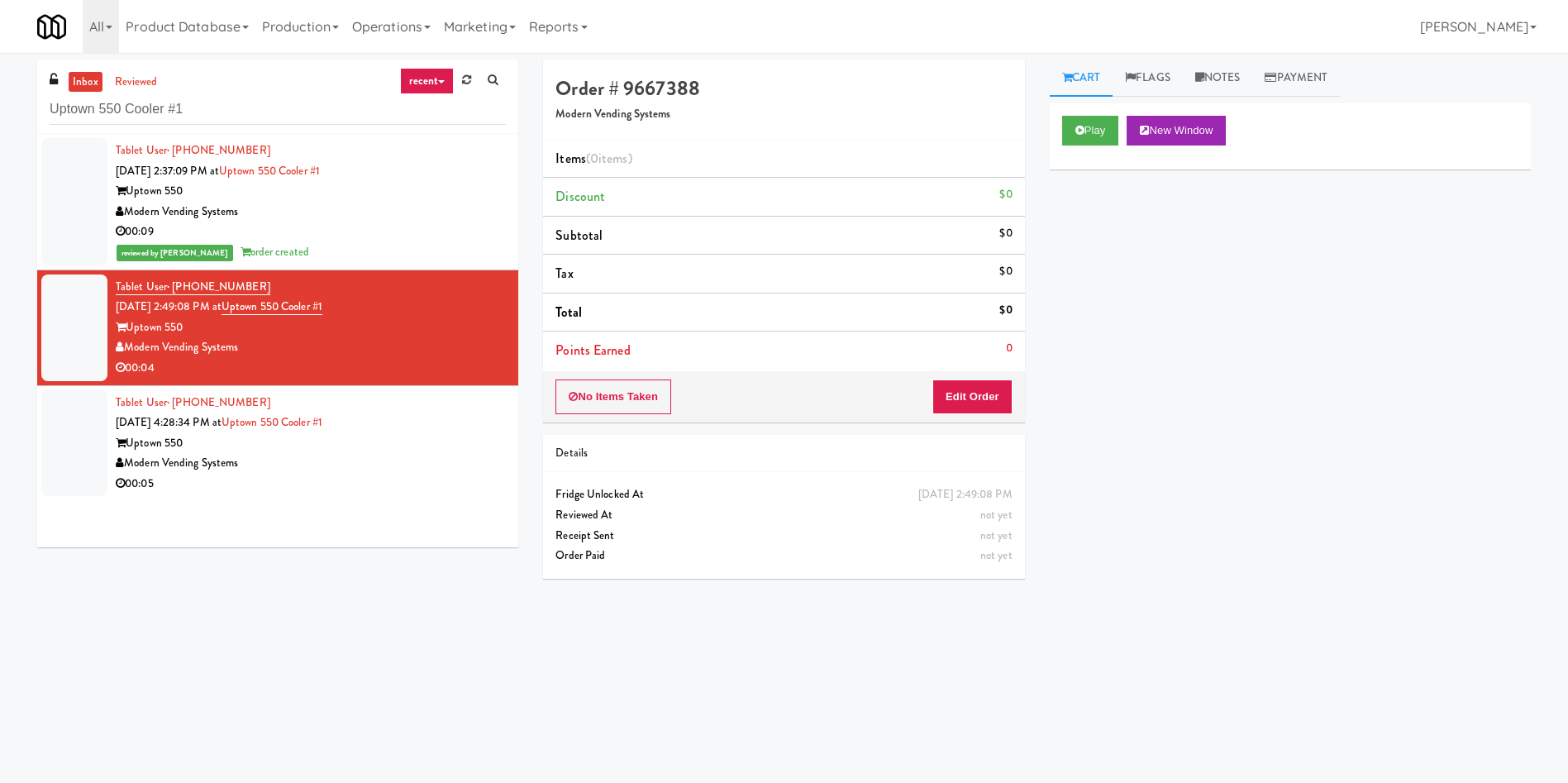
click at [71, 179] on div at bounding box center [74, 201] width 66 height 127
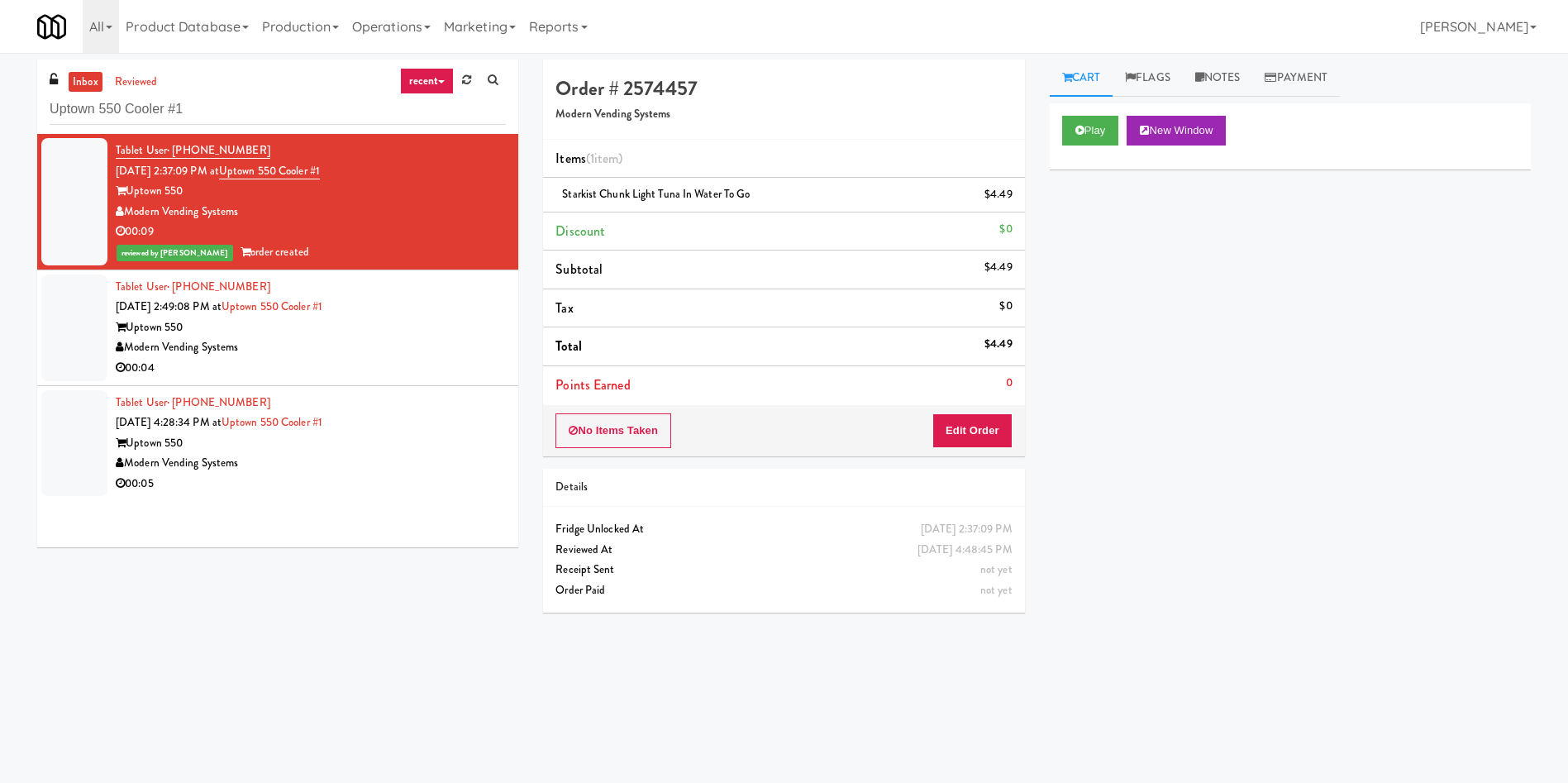
drag, startPoint x: 74, startPoint y: 349, endPoint x: 114, endPoint y: 348, distance: 40.0
click at [74, 349] on div at bounding box center [74, 327] width 66 height 107
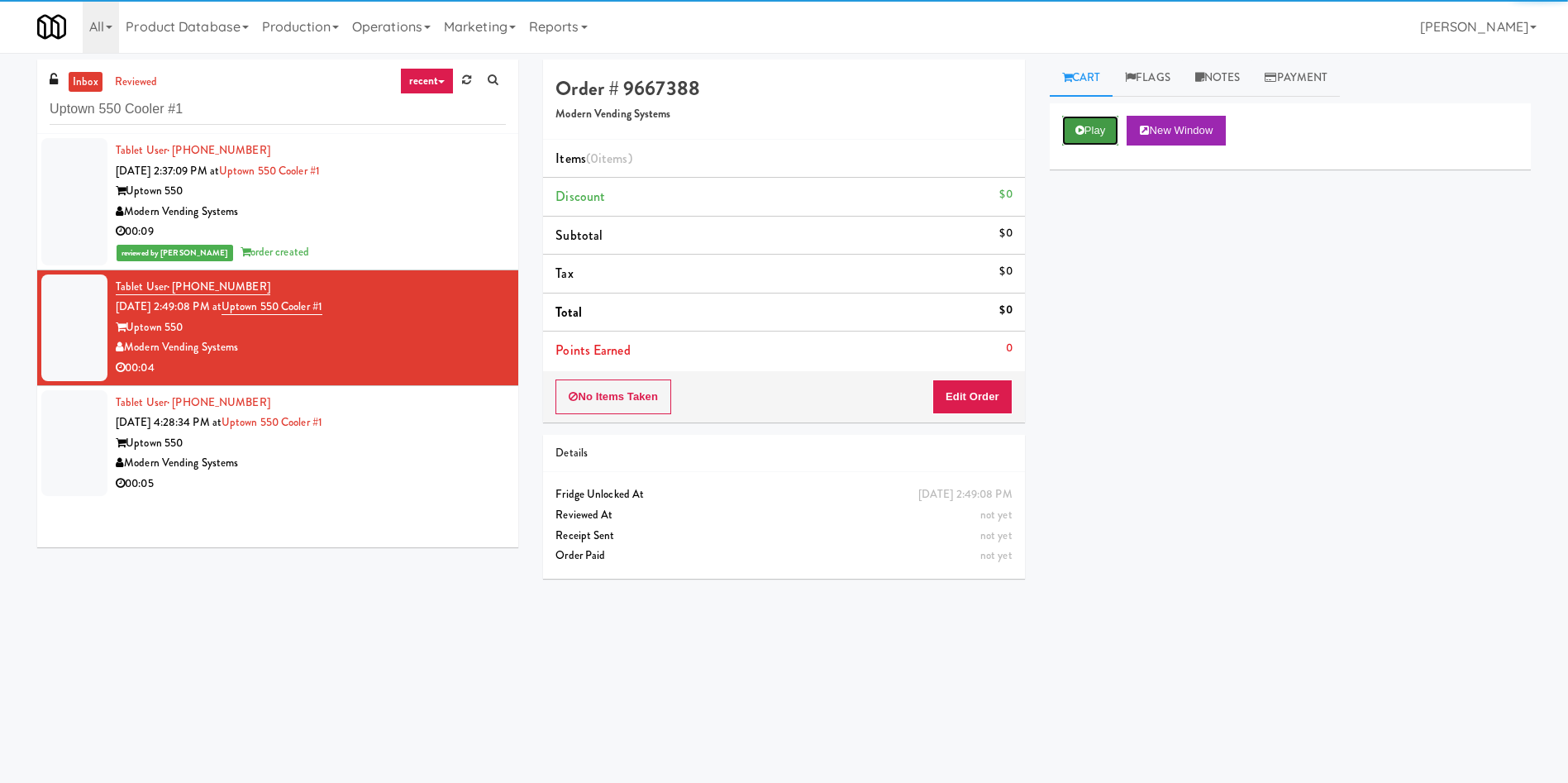
click at [1089, 139] on button "Play" at bounding box center [1091, 131] width 57 height 30
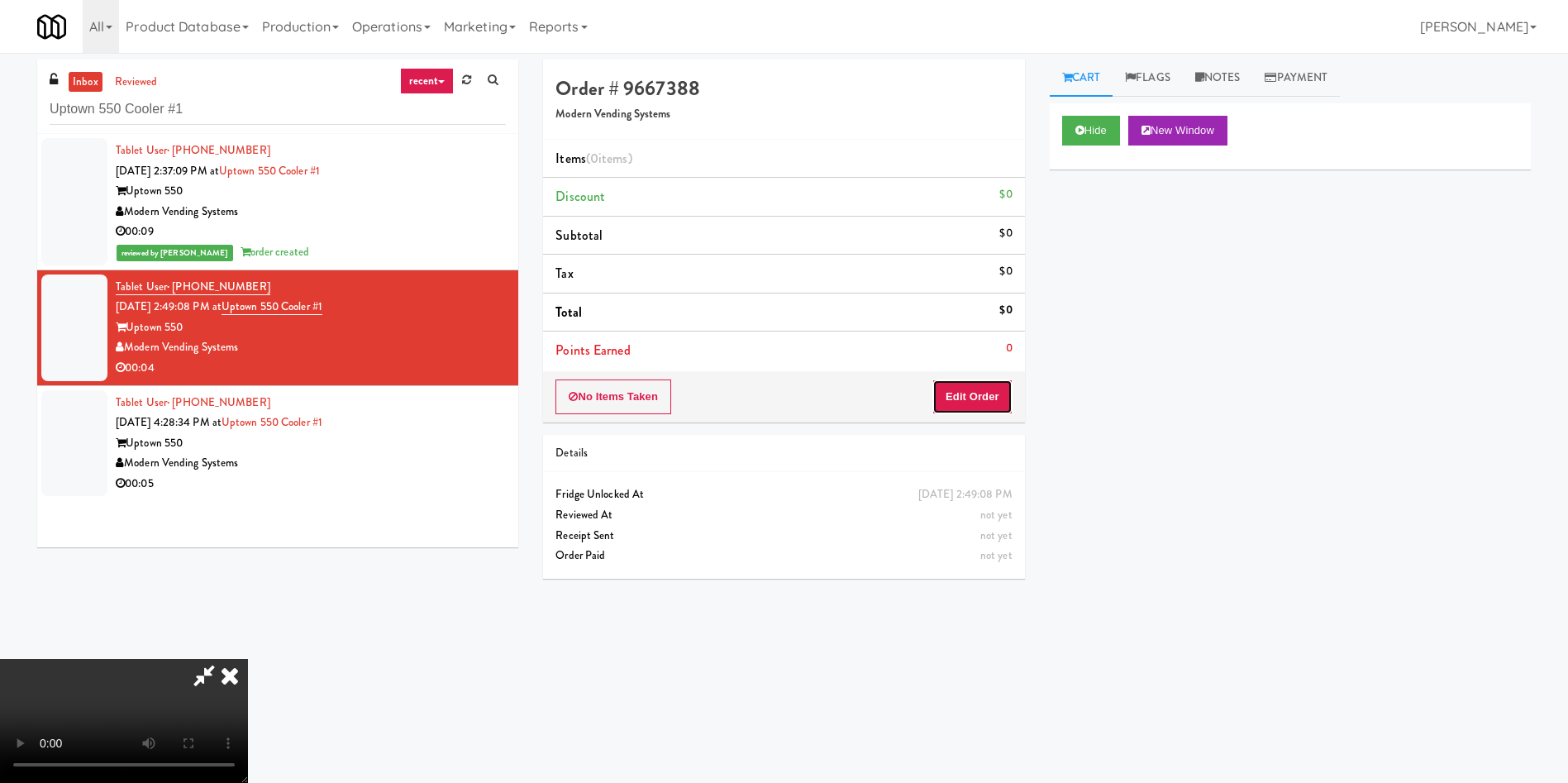
click at [987, 401] on button "Edit Order" at bounding box center [973, 397] width 80 height 35
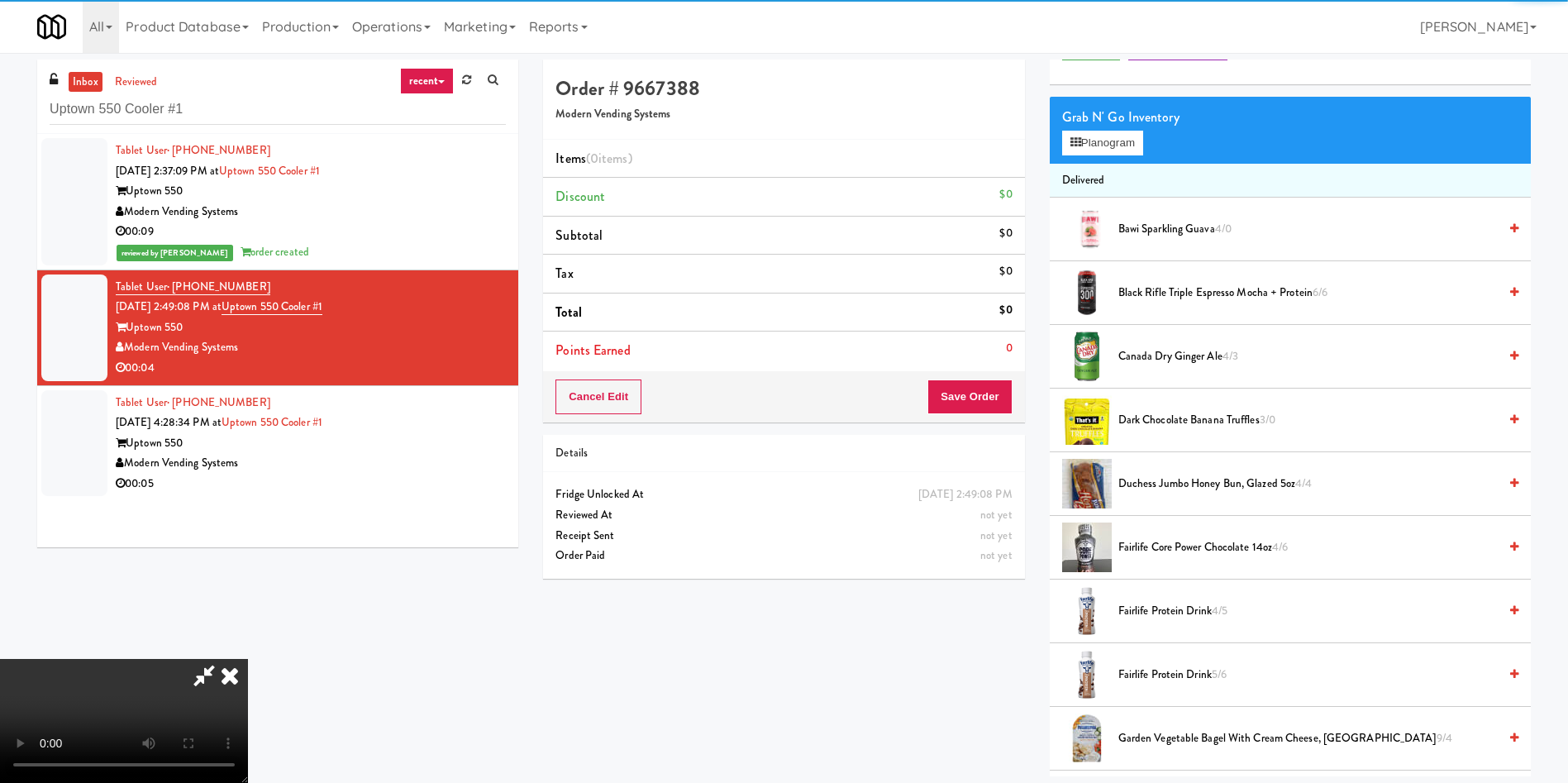
scroll to position [124, 0]
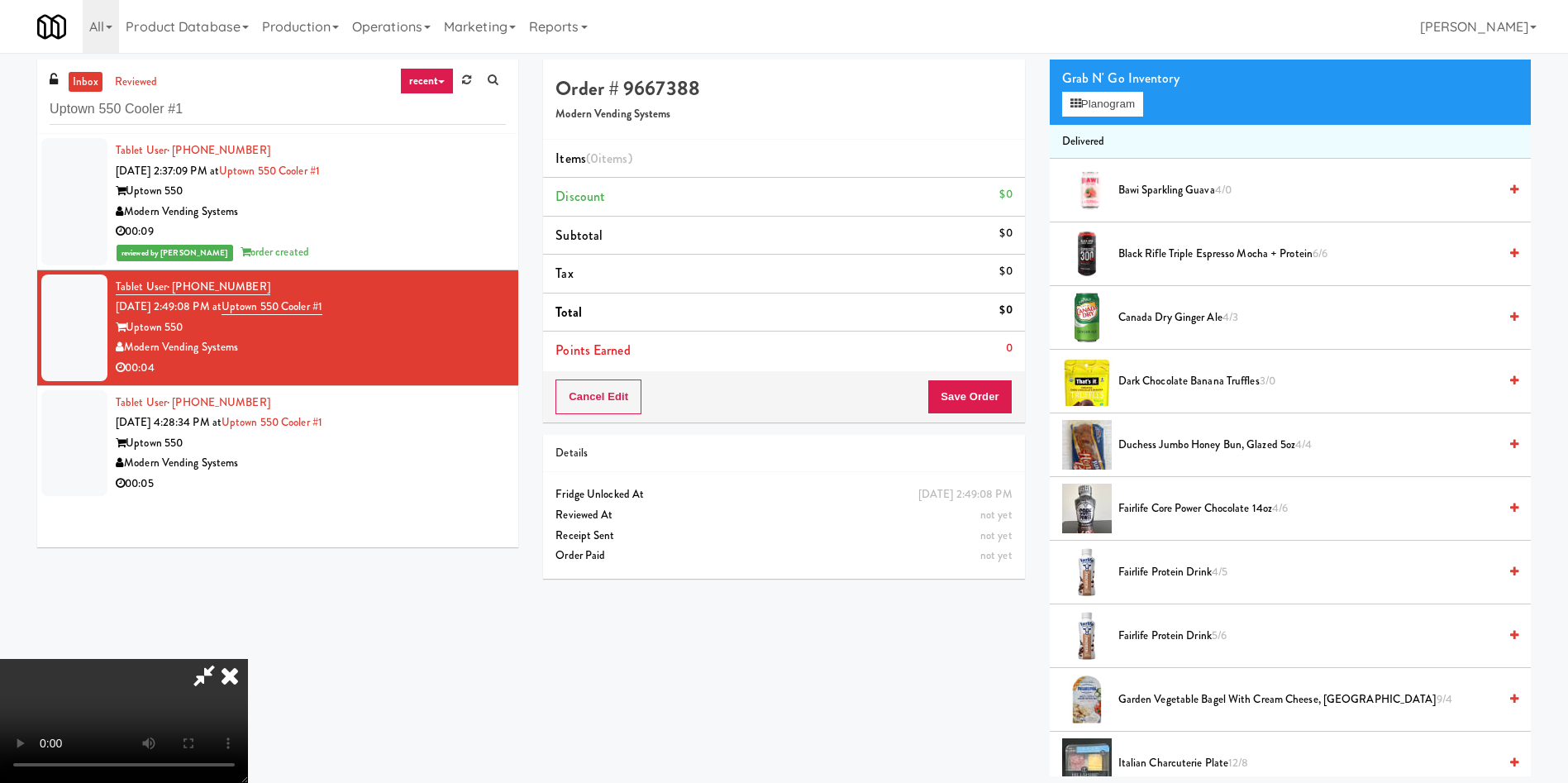
click at [248, 659] on video at bounding box center [123, 721] width 248 height 124
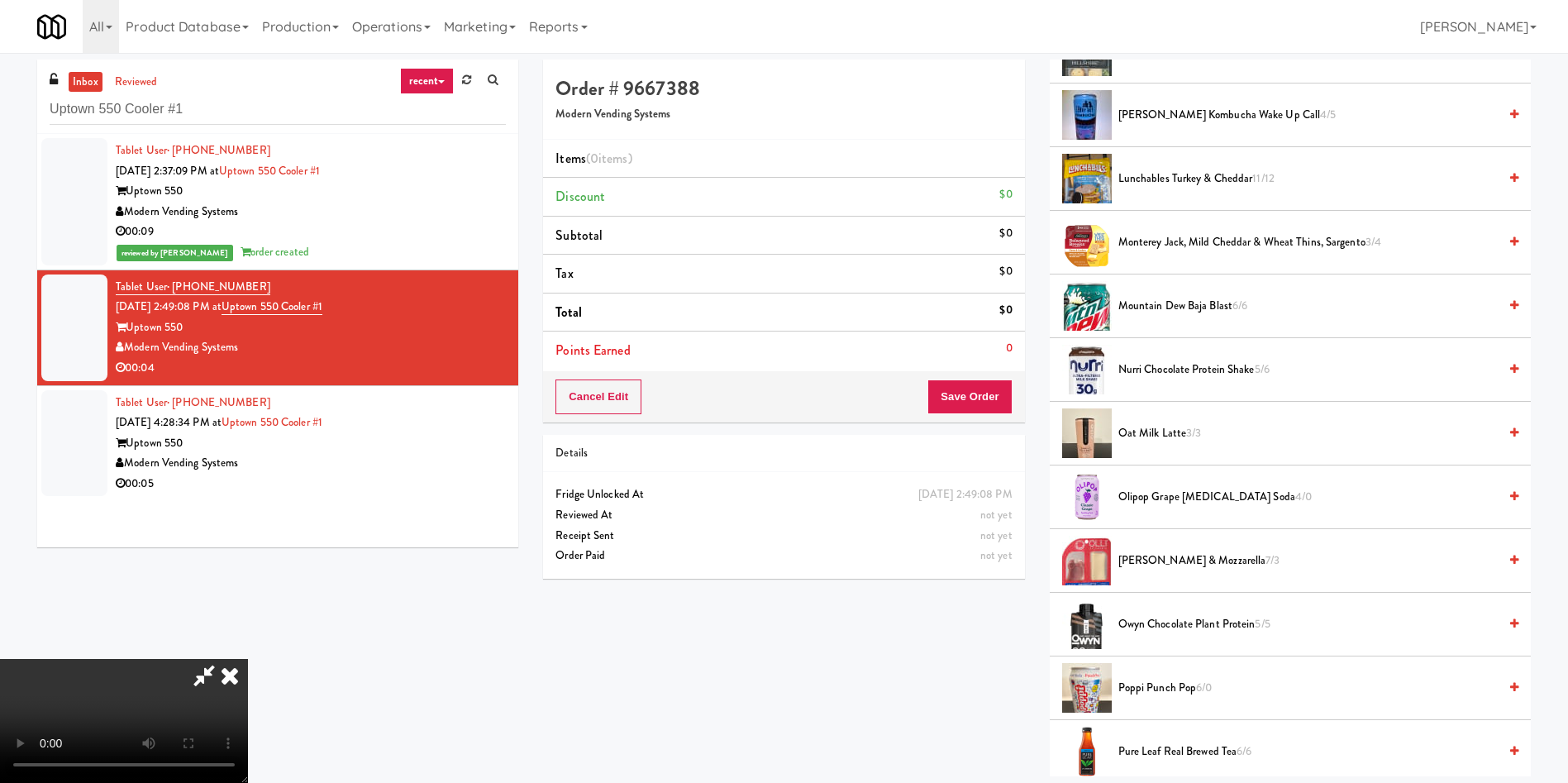
scroll to position [1116, 0]
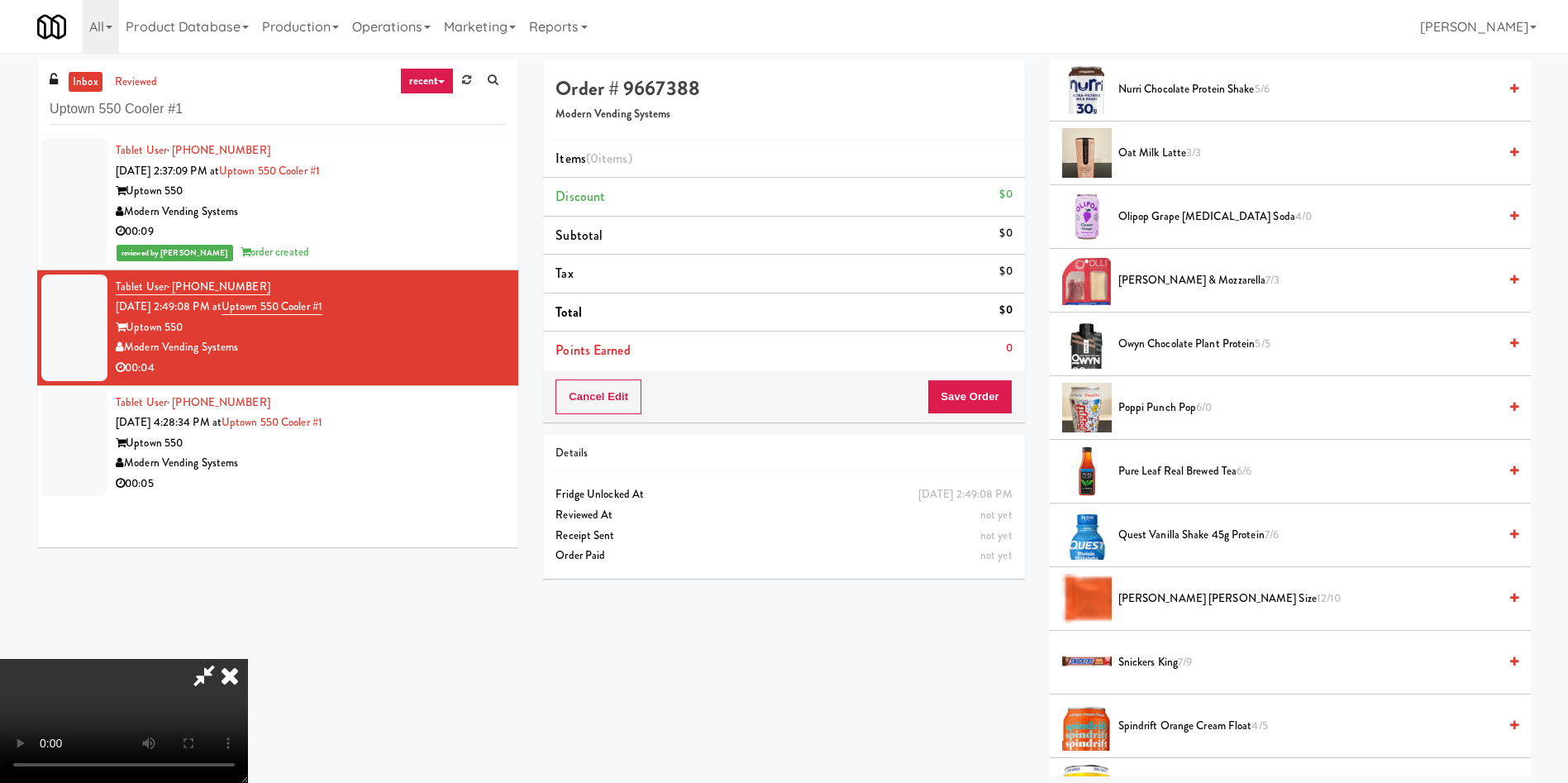
click at [1230, 530] on span "Quest Vanilla Shake 45g Protein 7/6" at bounding box center [1307, 535] width 379 height 21
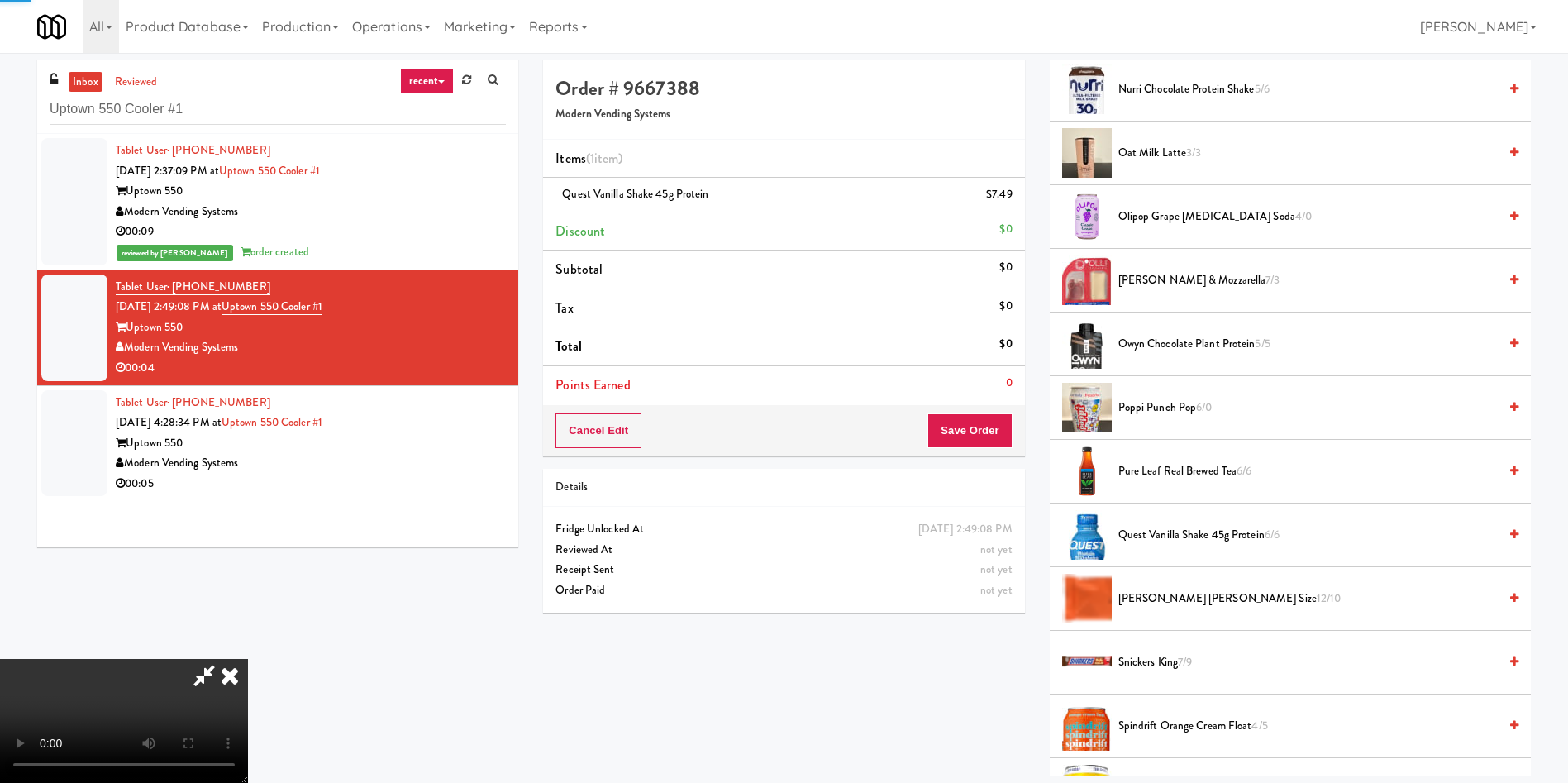
click at [248, 659] on video at bounding box center [123, 721] width 248 height 124
click at [995, 435] on button "Save Order" at bounding box center [969, 431] width 84 height 35
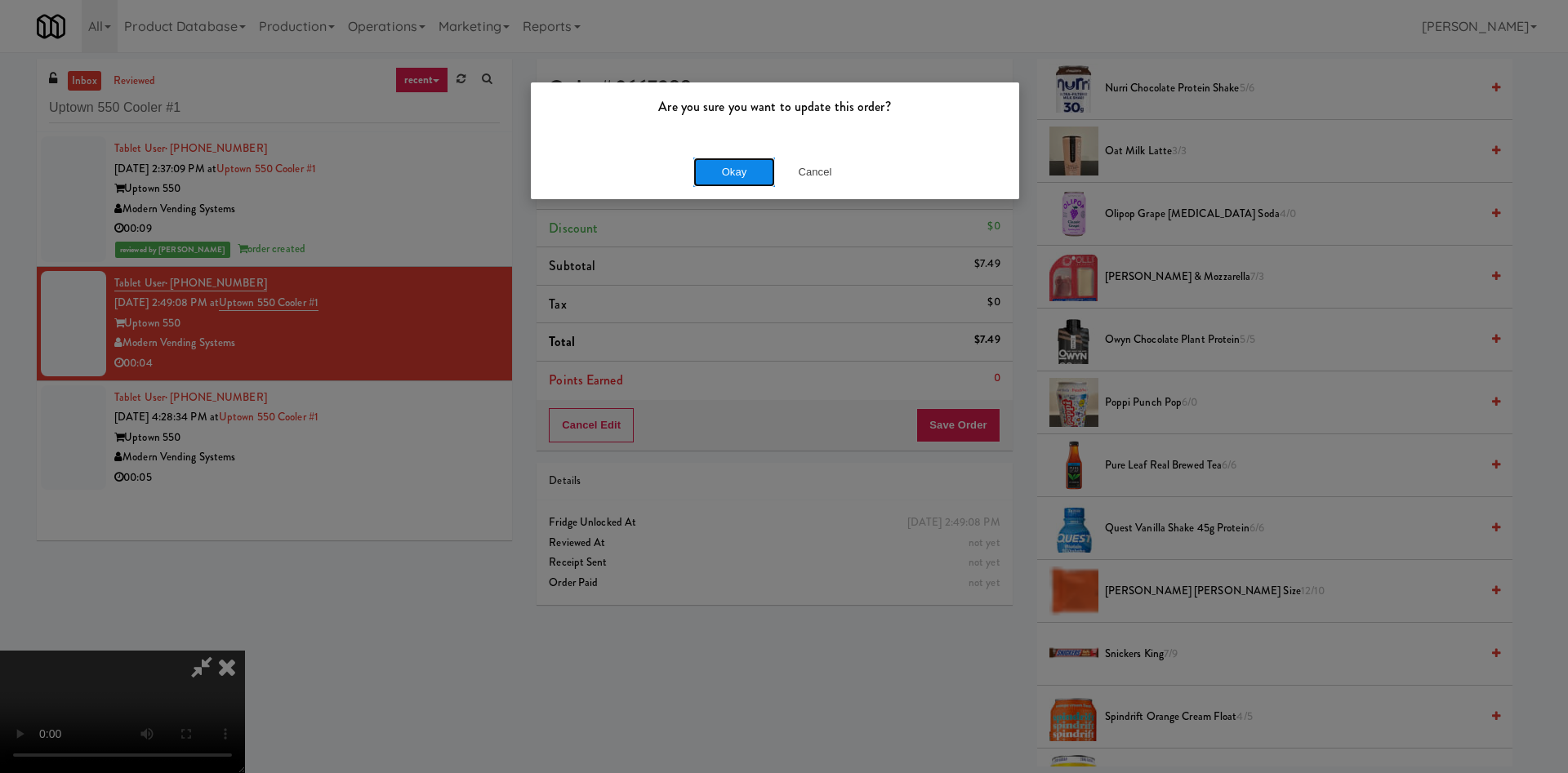
click at [764, 175] on button "Okay" at bounding box center [733, 172] width 81 height 30
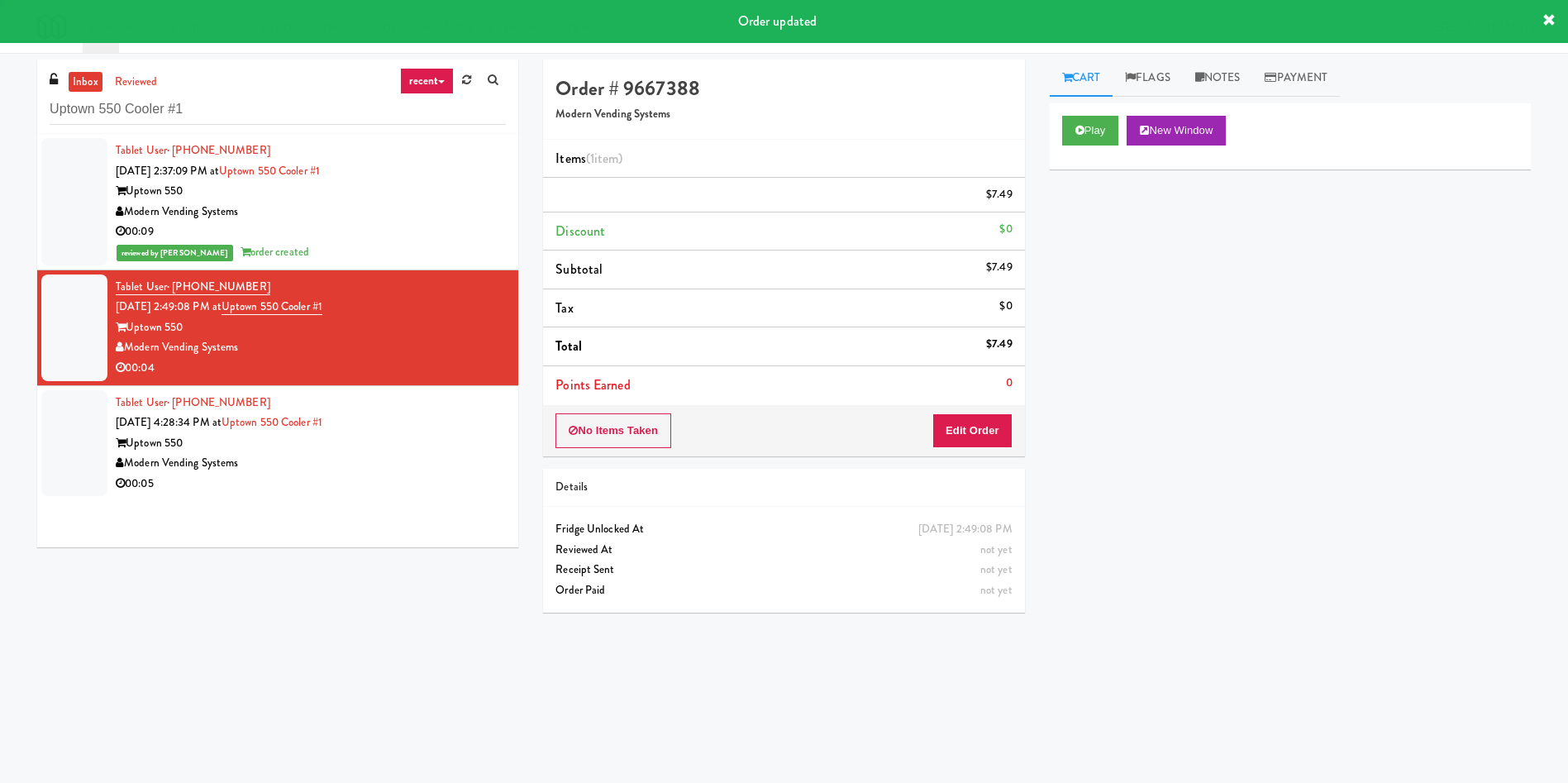
scroll to position [0, 0]
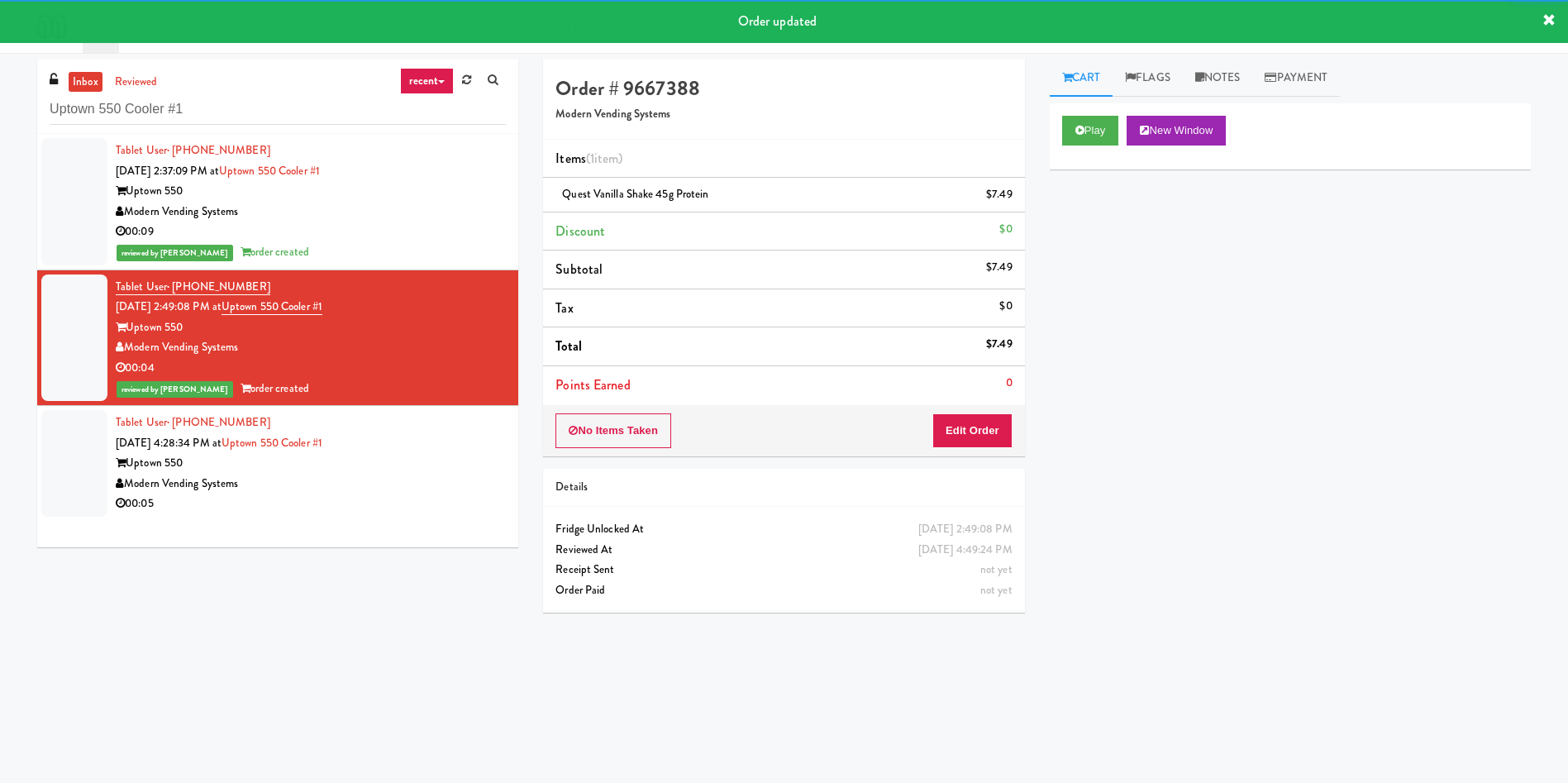
click at [105, 472] on div at bounding box center [74, 463] width 66 height 107
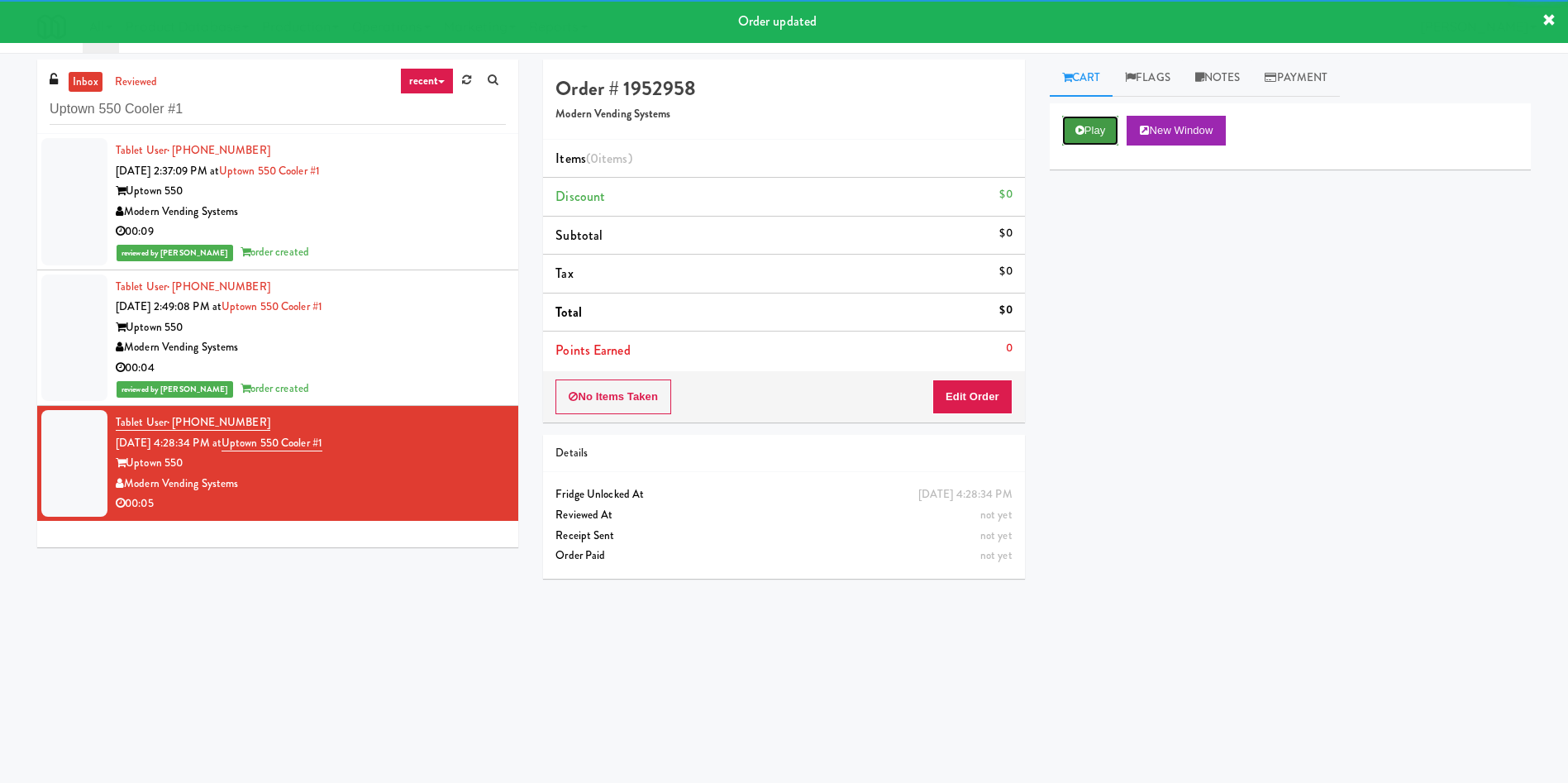
click at [1072, 116] on button "Play" at bounding box center [1091, 131] width 57 height 30
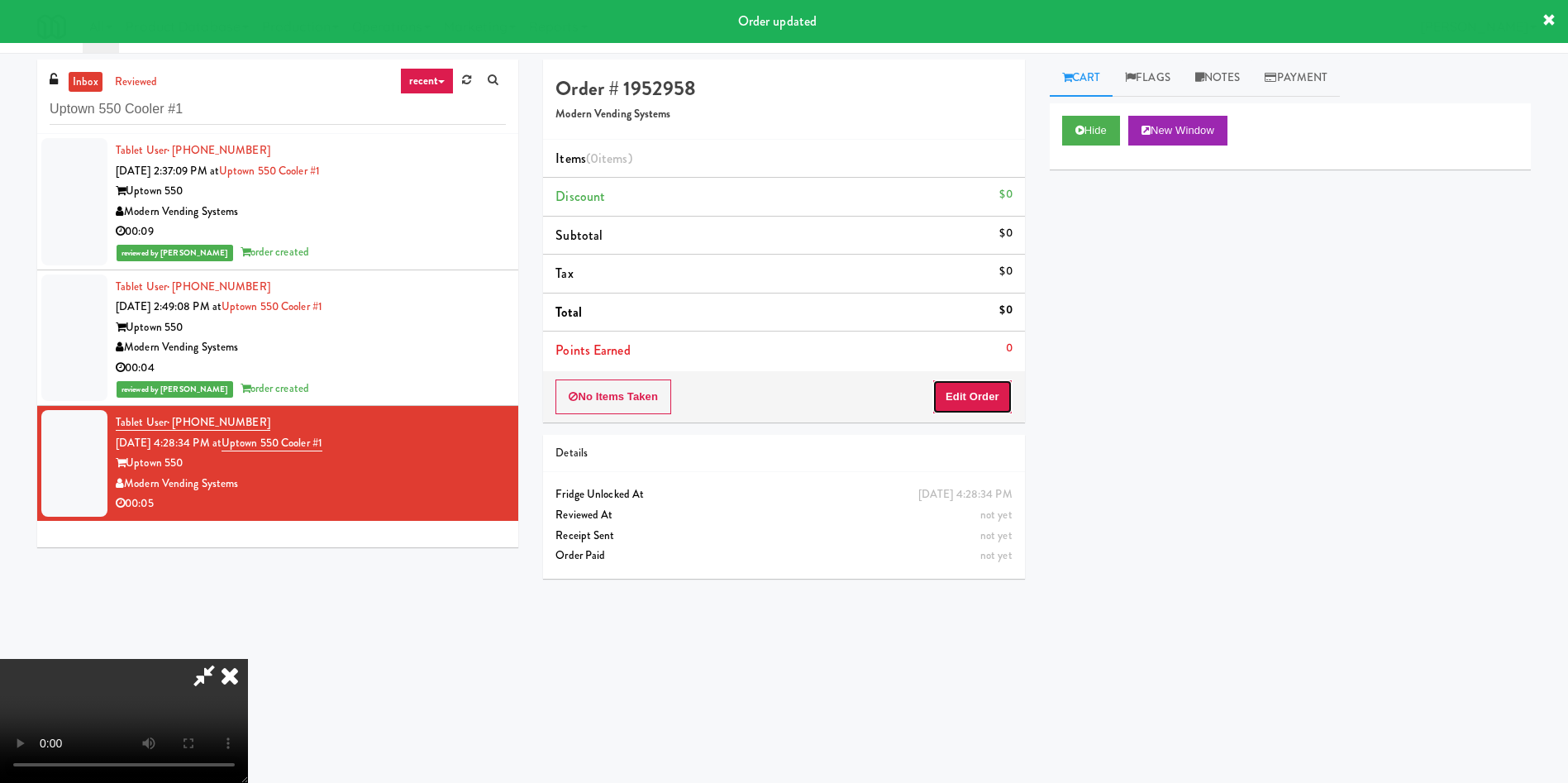
click at [961, 382] on button "Edit Order" at bounding box center [973, 397] width 80 height 35
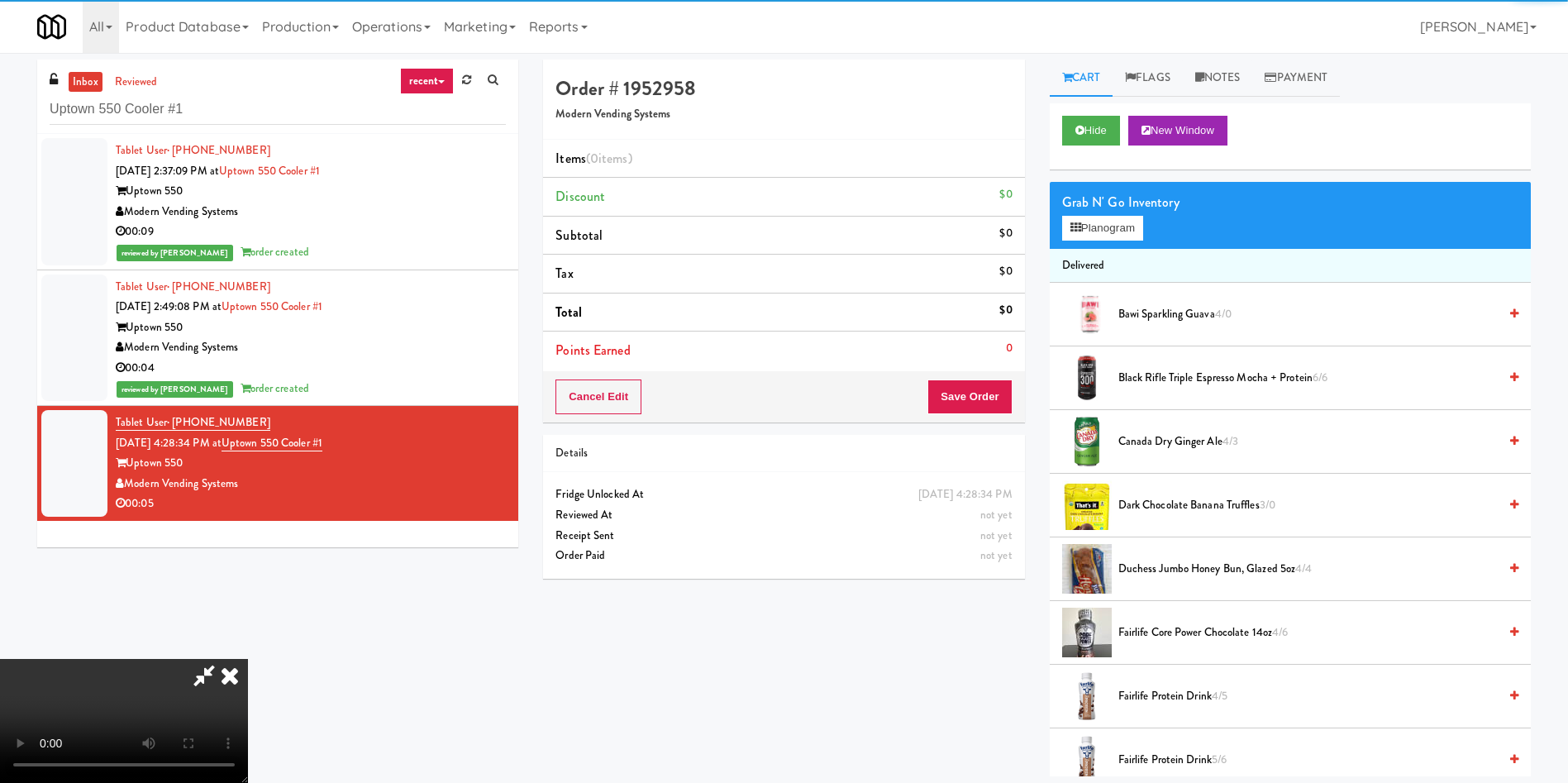
scroll to position [124, 0]
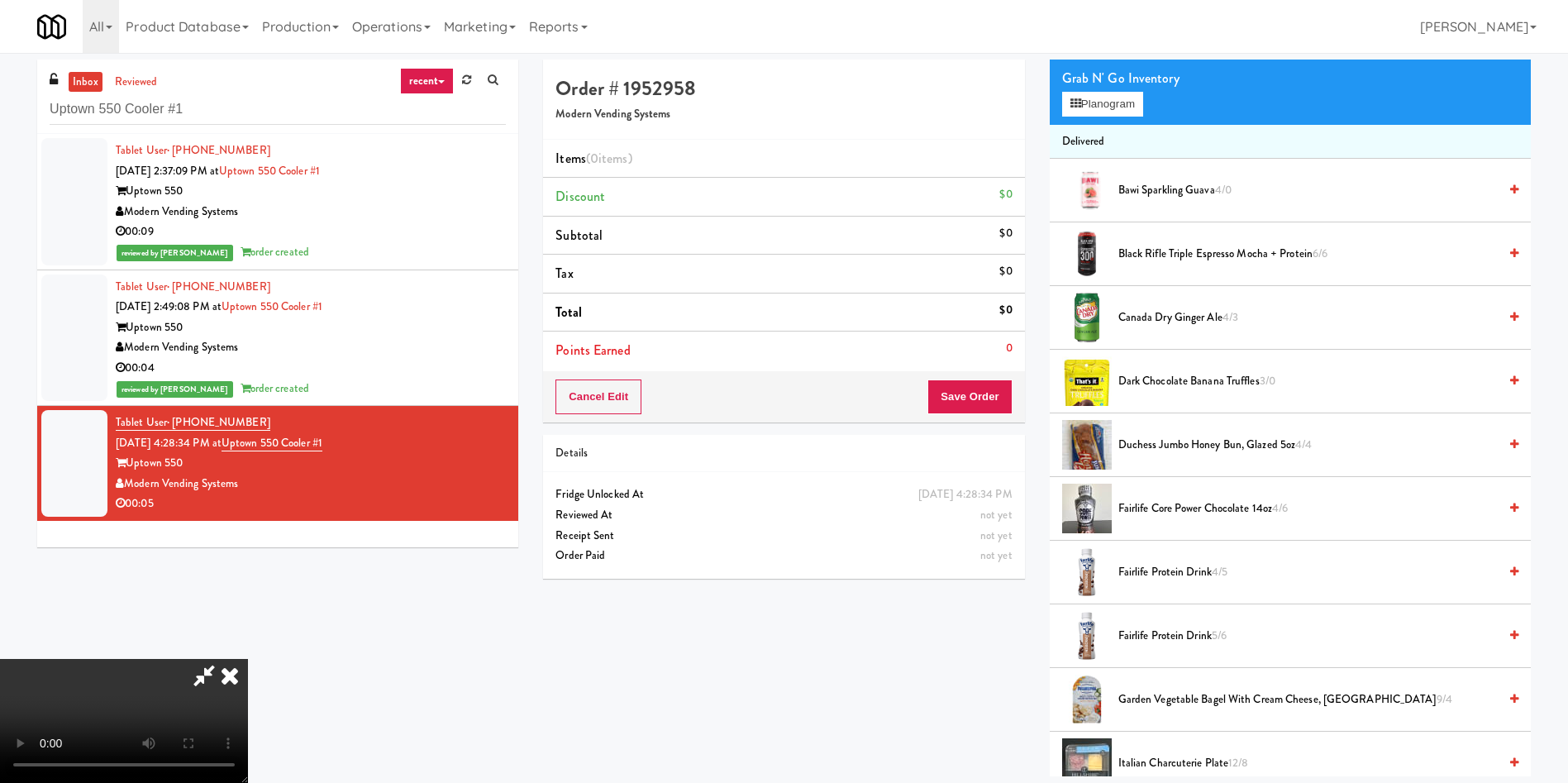
click at [248, 659] on video at bounding box center [123, 721] width 248 height 124
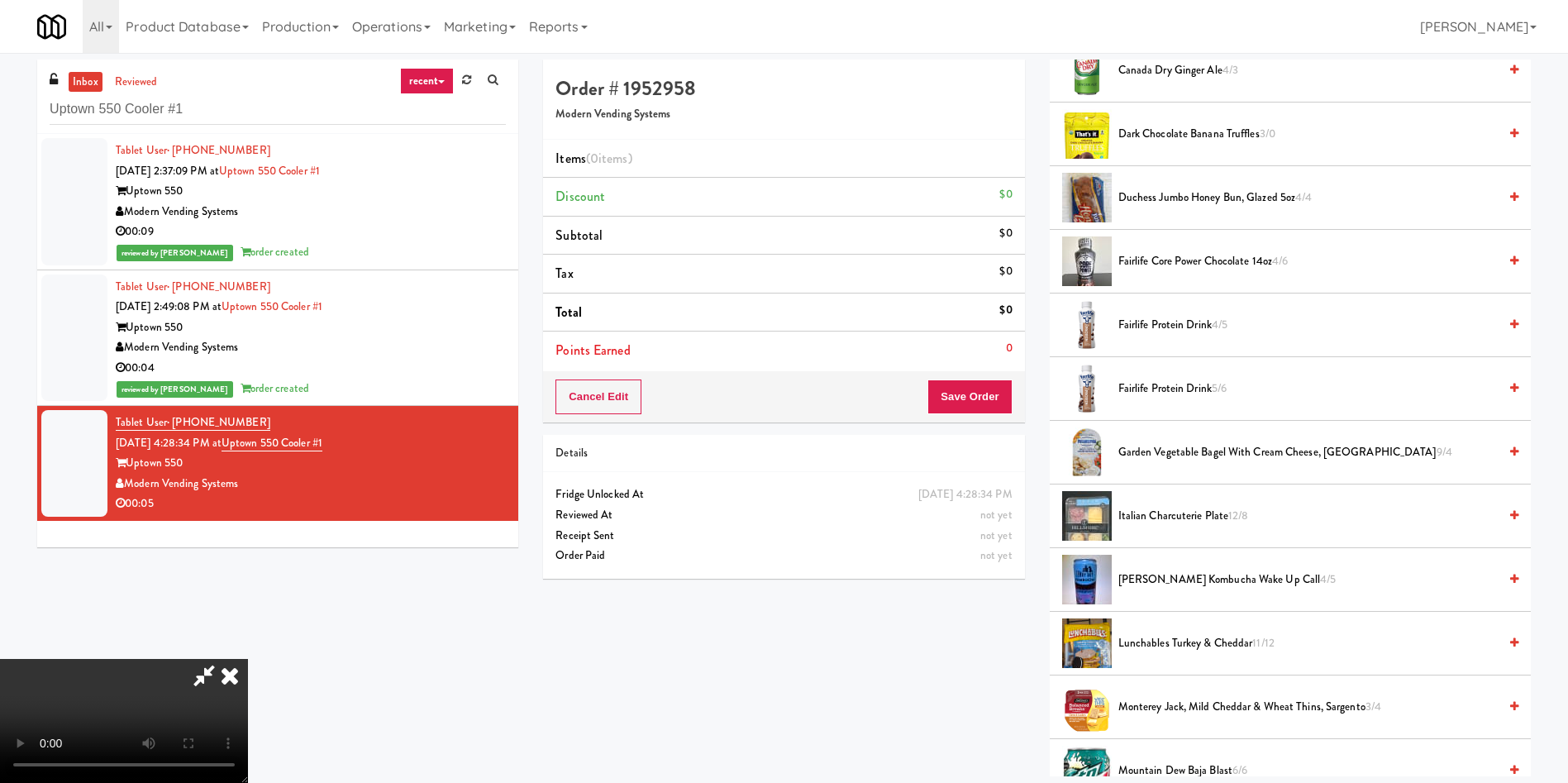
scroll to position [372, 0]
click at [1173, 325] on span "Fairlife Protein Drink 4/5" at bounding box center [1307, 325] width 379 height 21
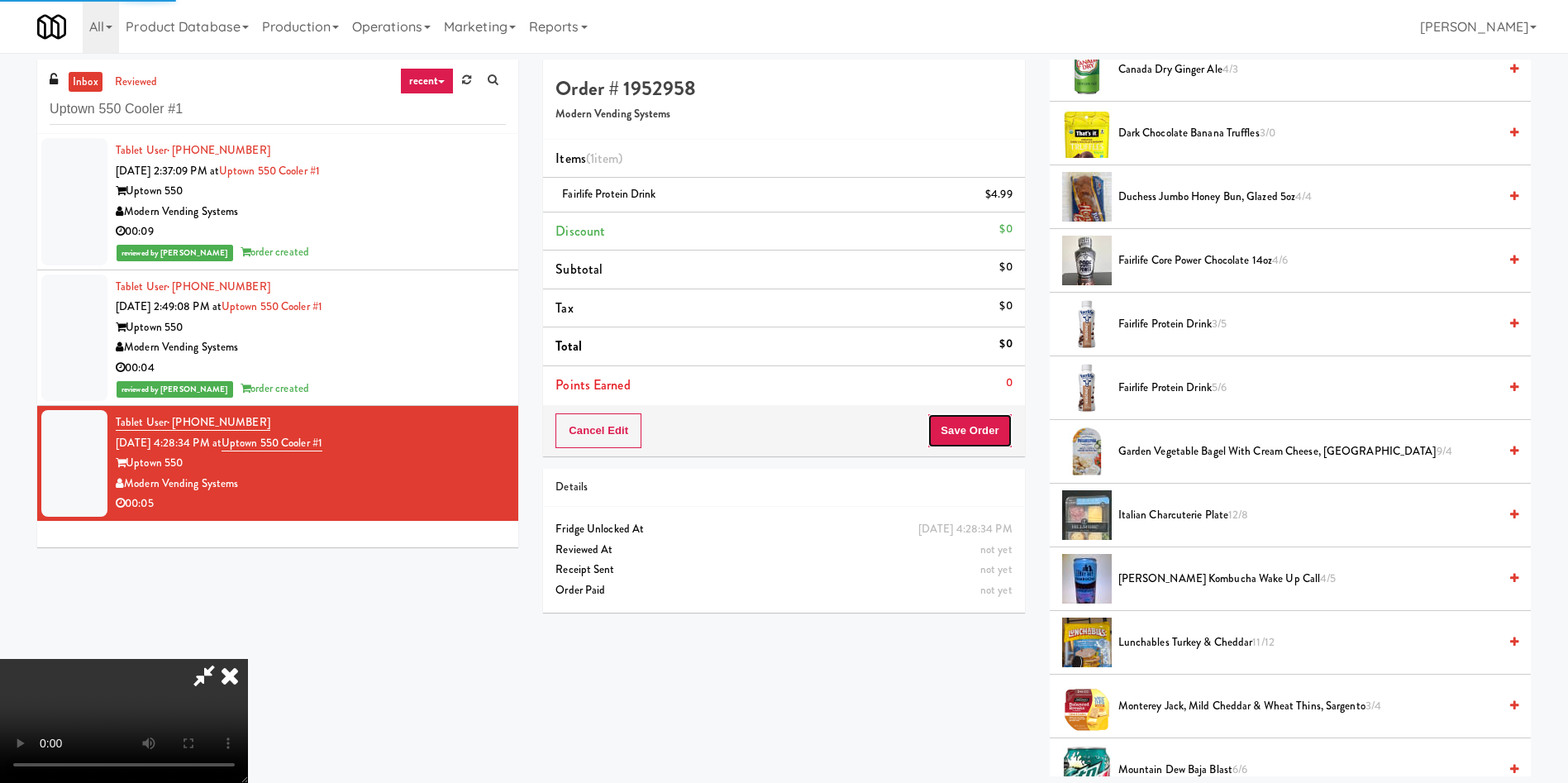
click at [979, 433] on button "Save Order" at bounding box center [969, 431] width 84 height 35
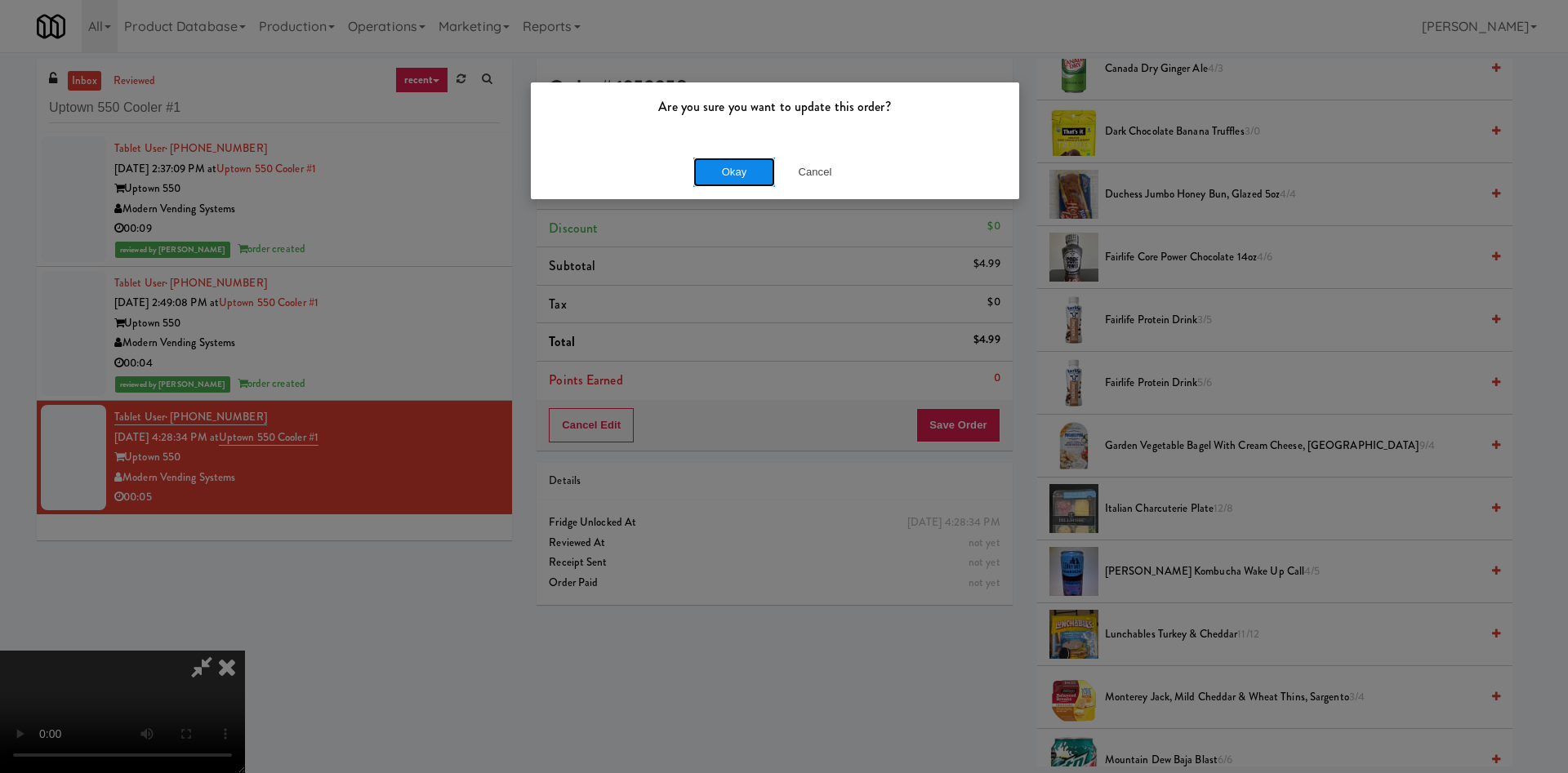
click at [721, 171] on button "Okay" at bounding box center [733, 172] width 81 height 30
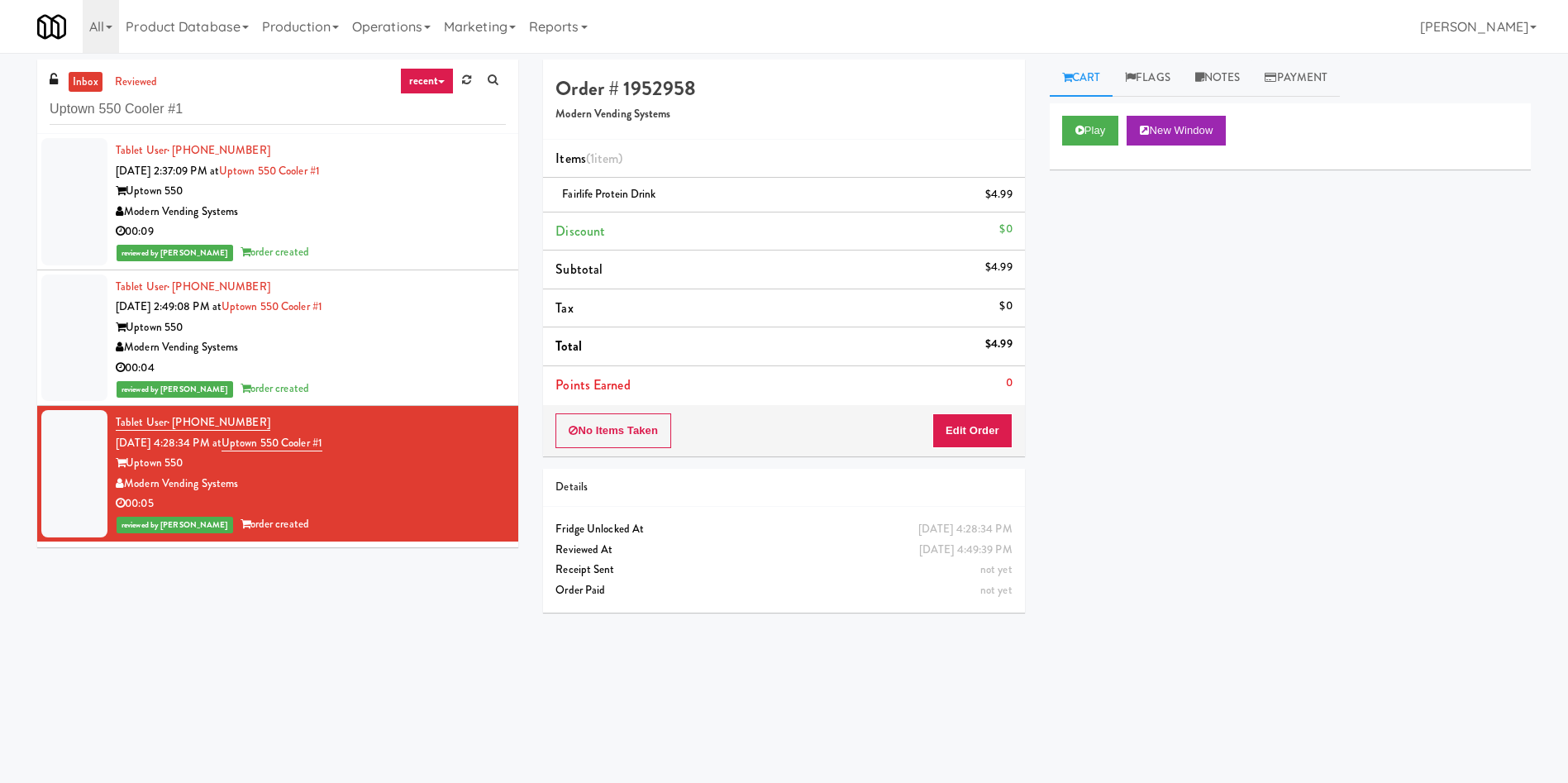
scroll to position [0, 0]
drag, startPoint x: 64, startPoint y: 341, endPoint x: 81, endPoint y: 325, distance: 23.3
click at [64, 341] on div at bounding box center [74, 338] width 66 height 127
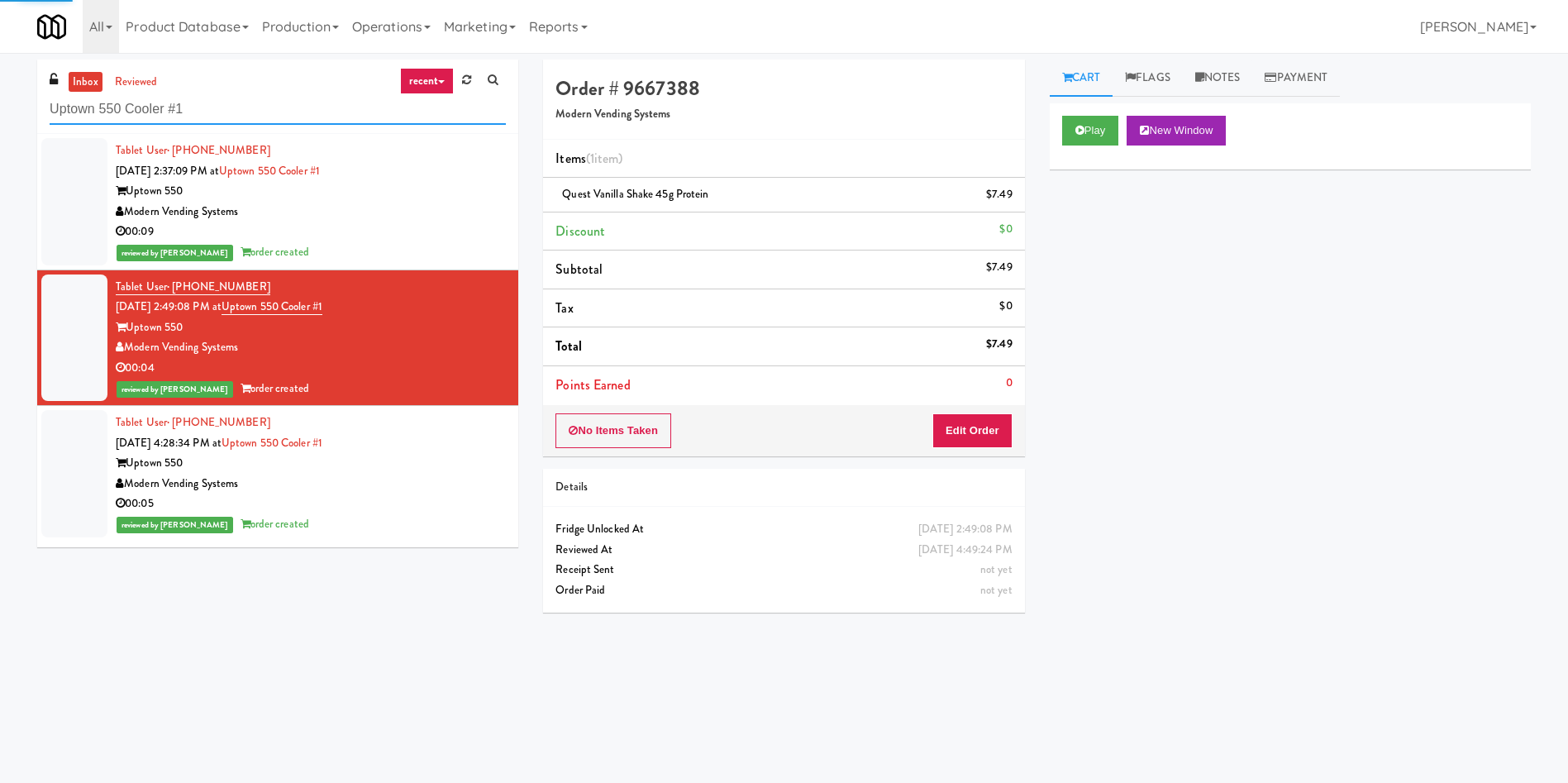
drag, startPoint x: 290, startPoint y: 111, endPoint x: 11, endPoint y: 133, distance: 279.9
click at [11, 133] on div "inbox reviewed recent all unclear take inventory issue suspicious failed recent…" at bounding box center [784, 392] width 1568 height 664
paste input "[PERSON_NAME] - Cooler - Left"
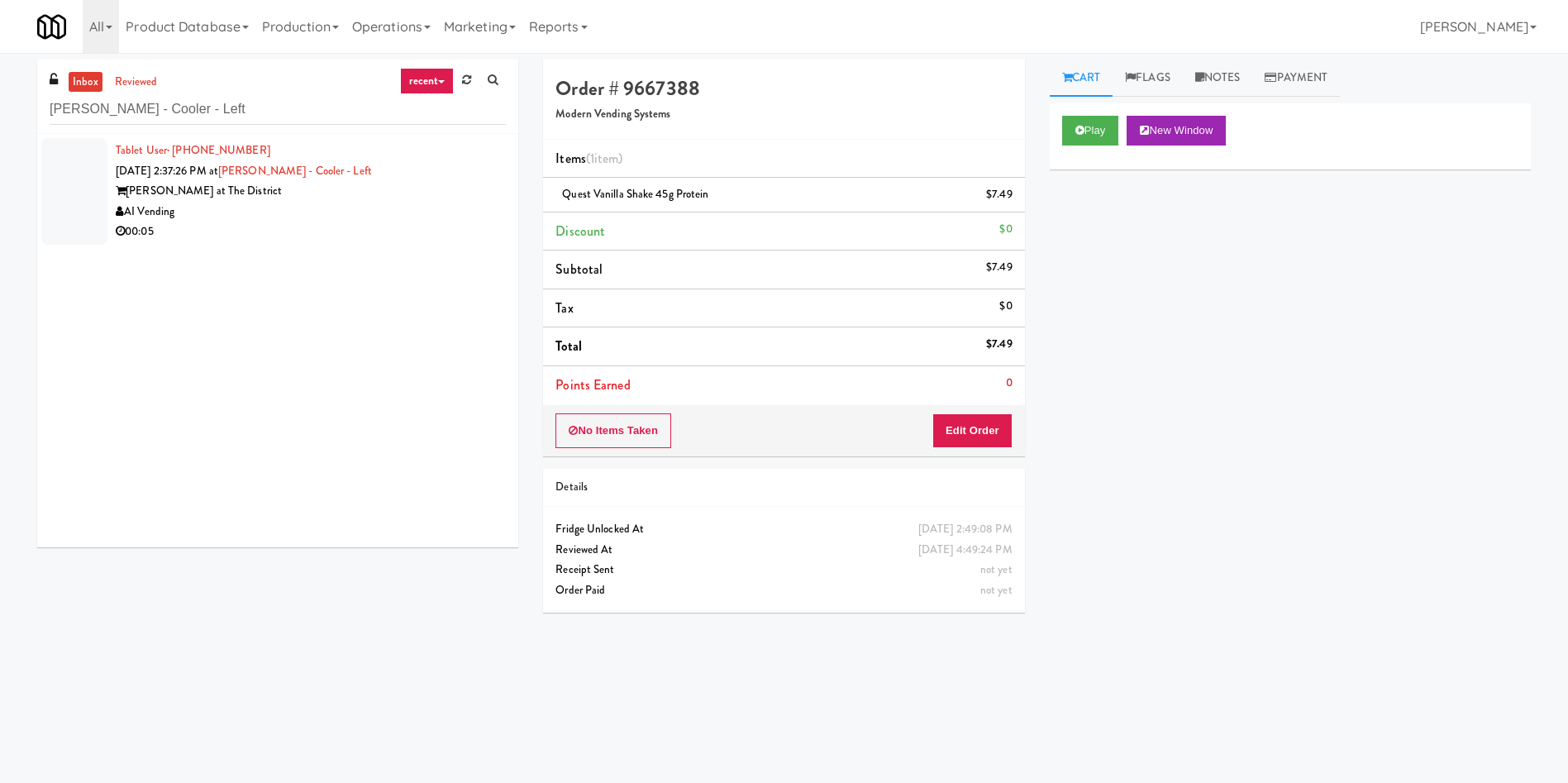
drag, startPoint x: 57, startPoint y: 185, endPoint x: 91, endPoint y: 190, distance: 34.4
click at [57, 185] on div at bounding box center [74, 191] width 66 height 107
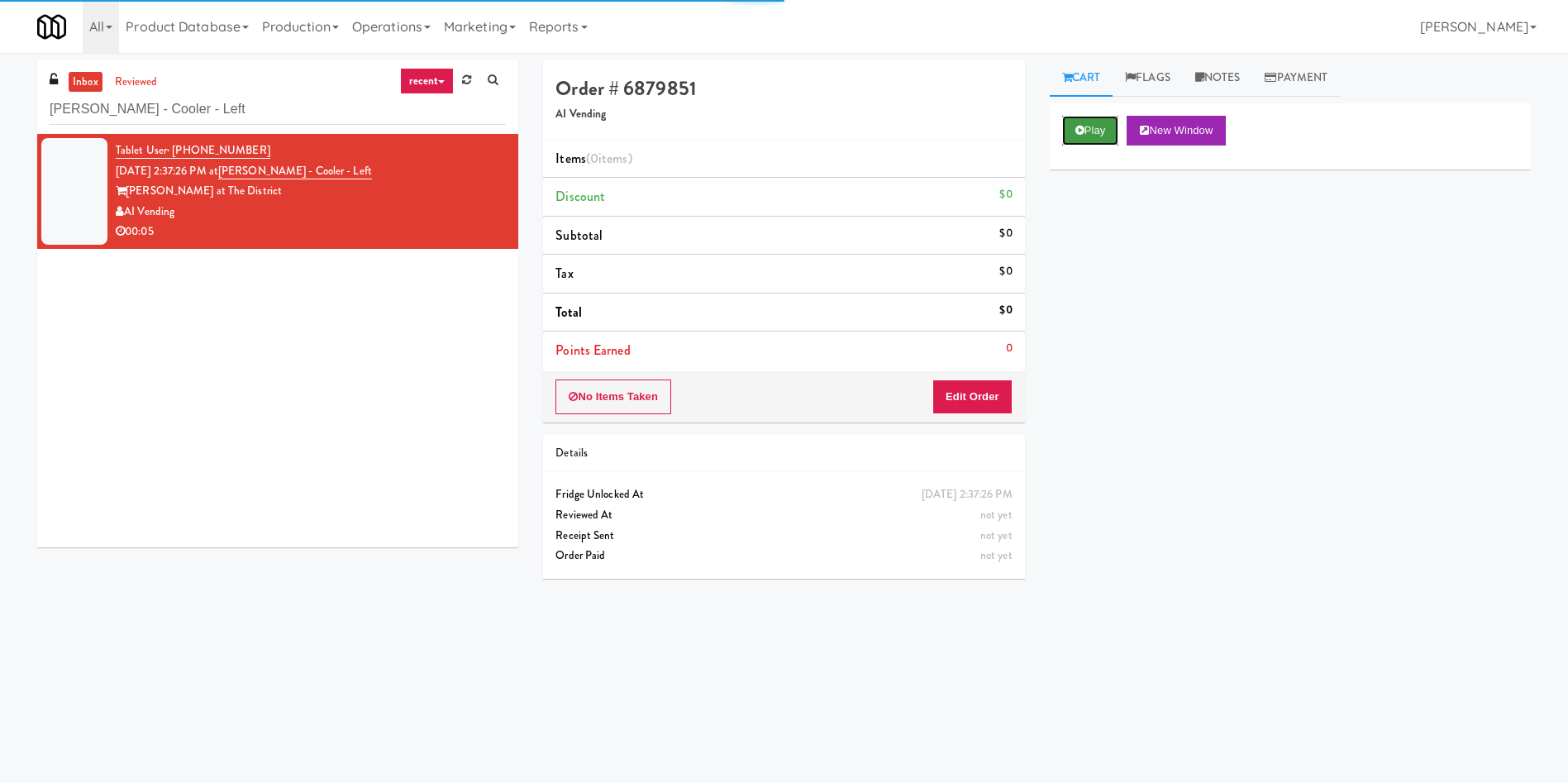
click at [1072, 129] on button "Play" at bounding box center [1091, 131] width 57 height 30
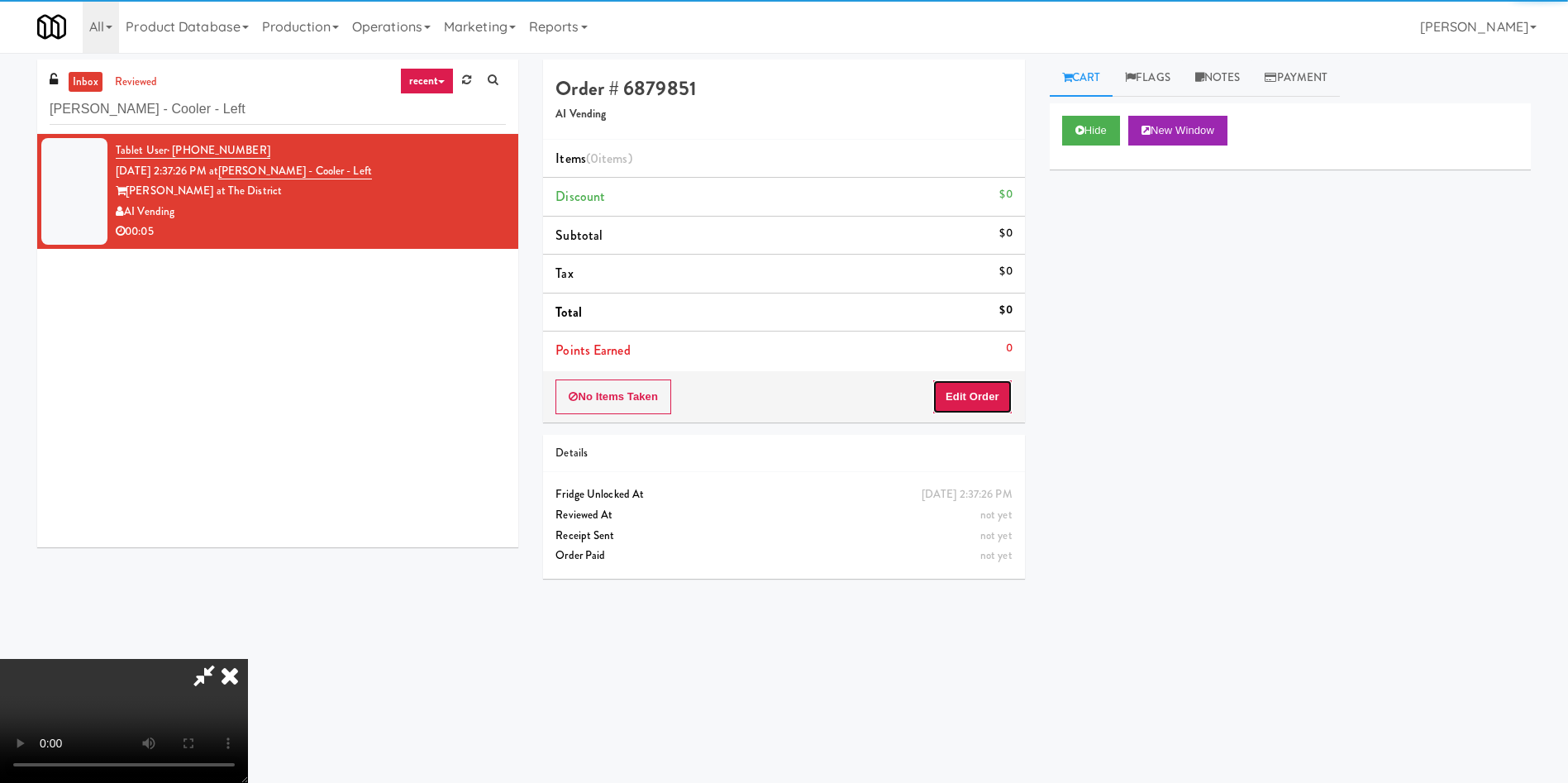
click at [961, 381] on button "Edit Order" at bounding box center [973, 397] width 80 height 35
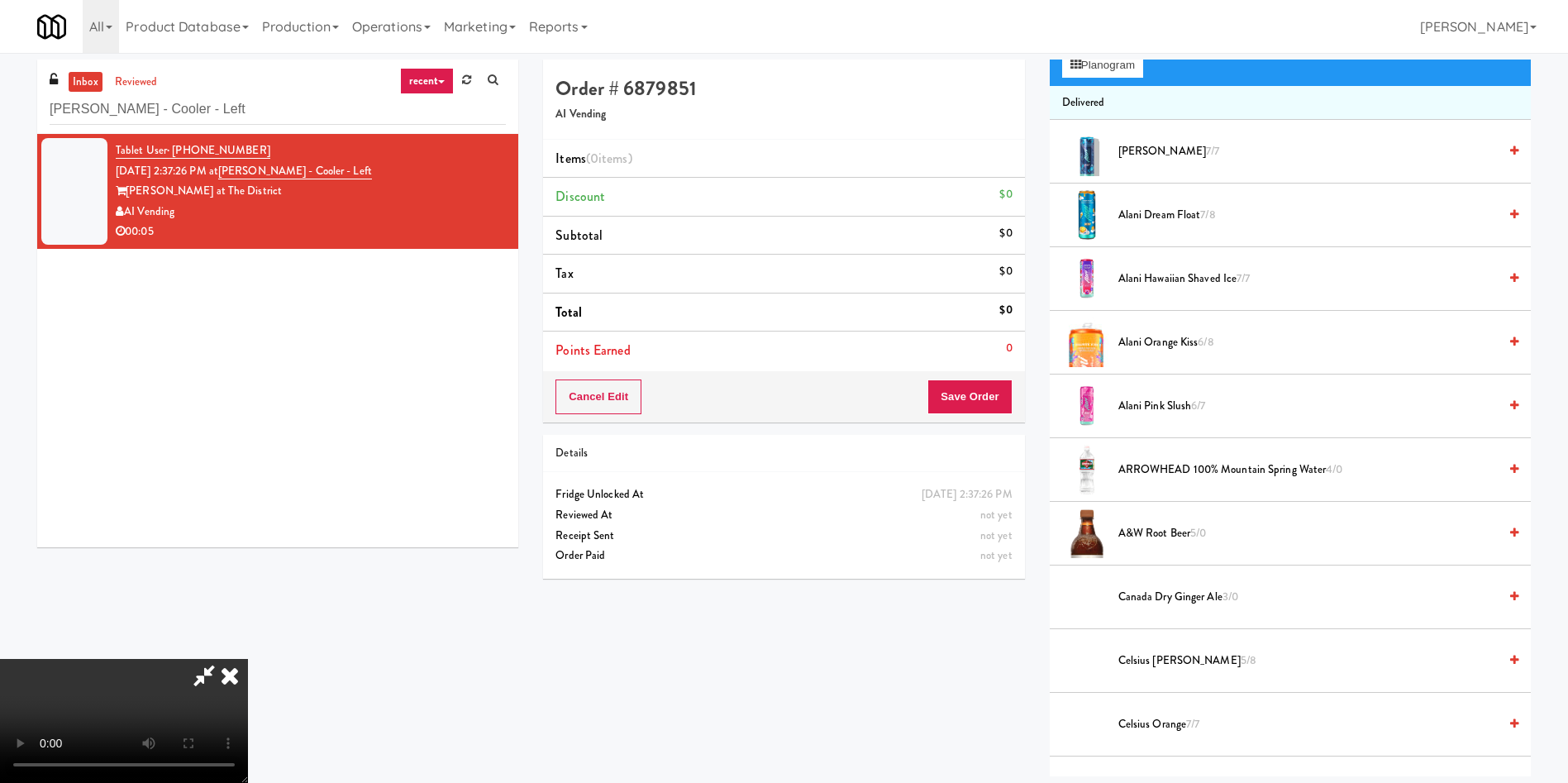
scroll to position [124, 0]
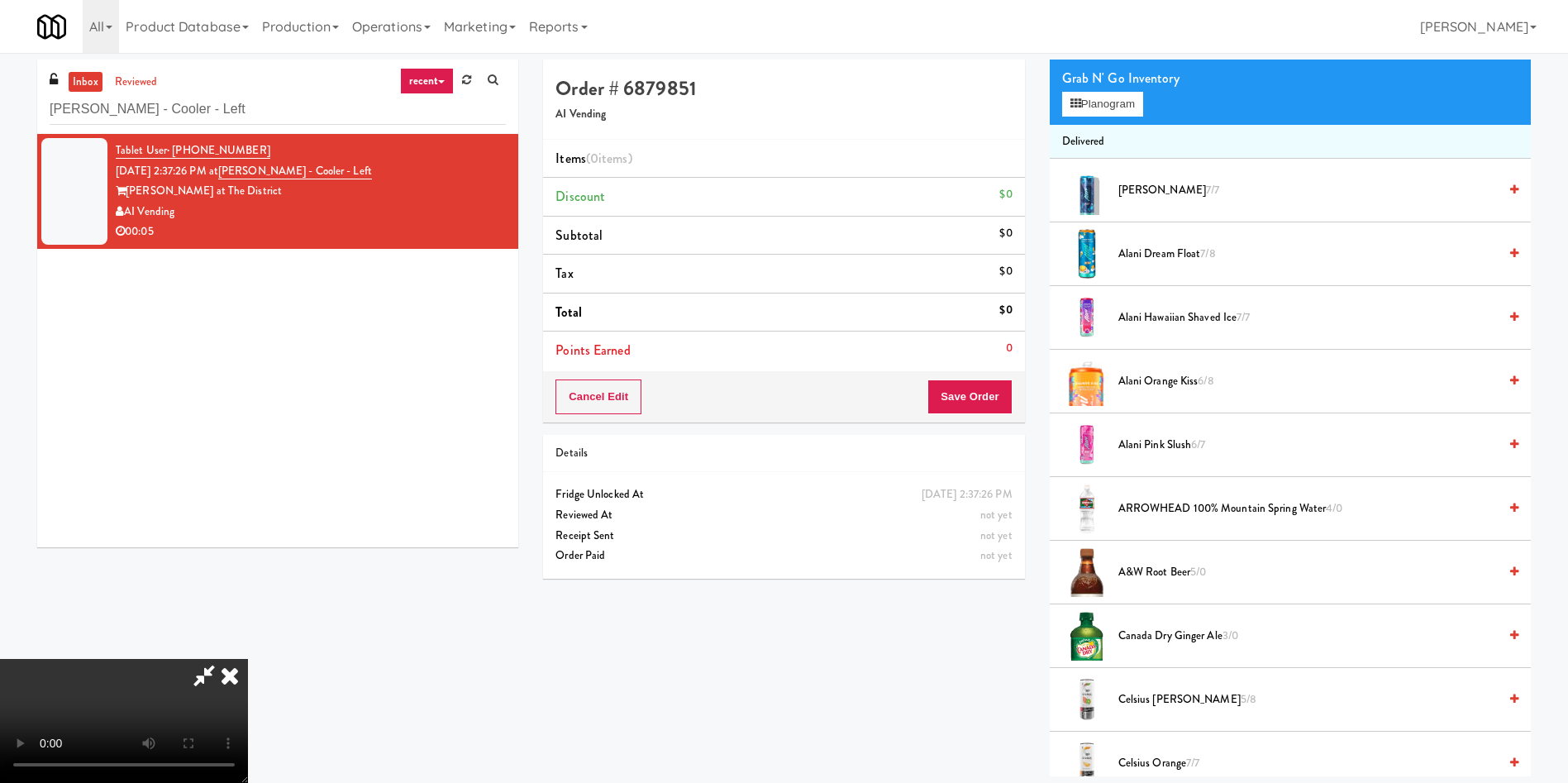
click at [220, 672] on icon at bounding box center [204, 675] width 38 height 33
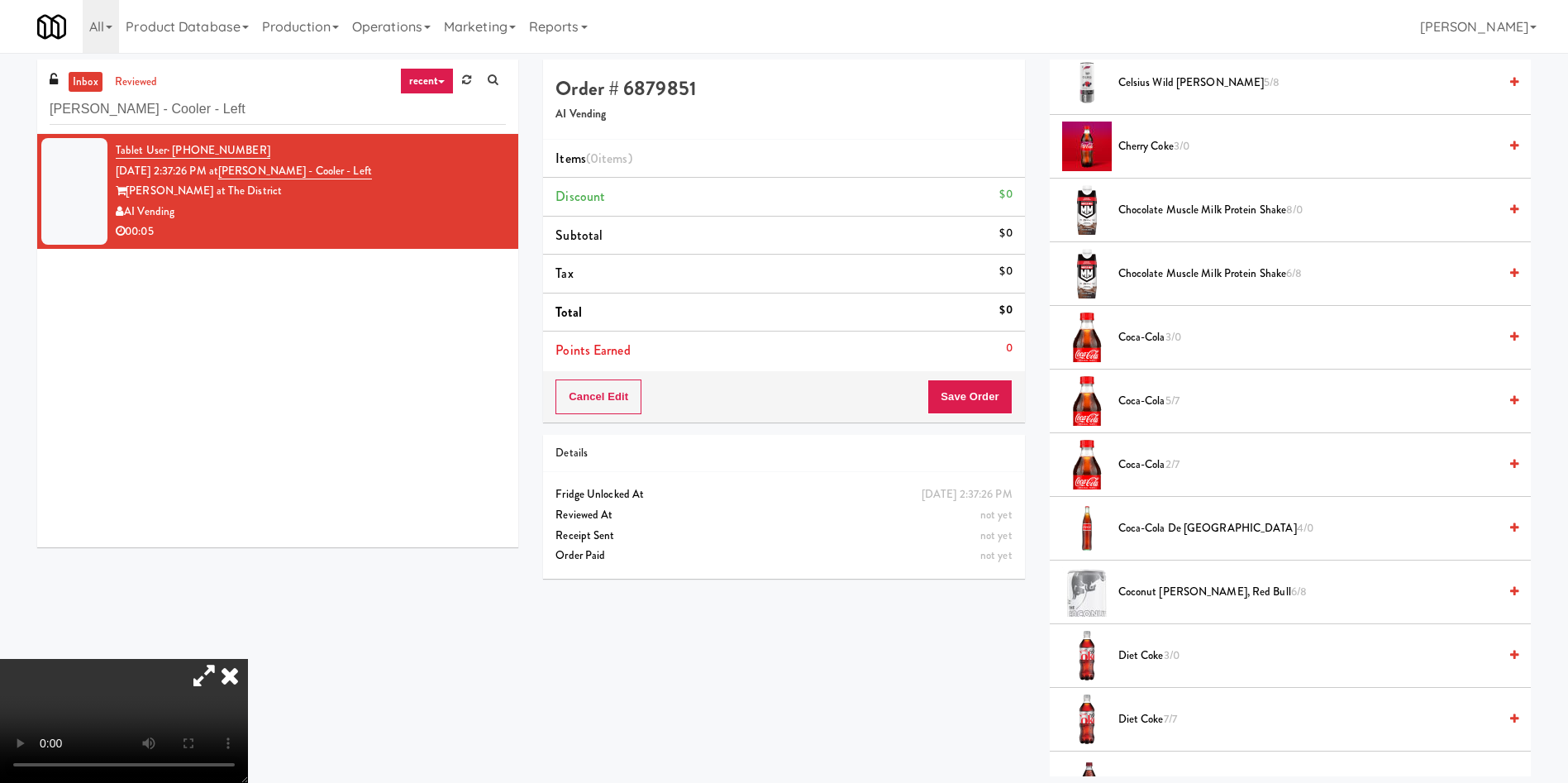
scroll to position [1116, 0]
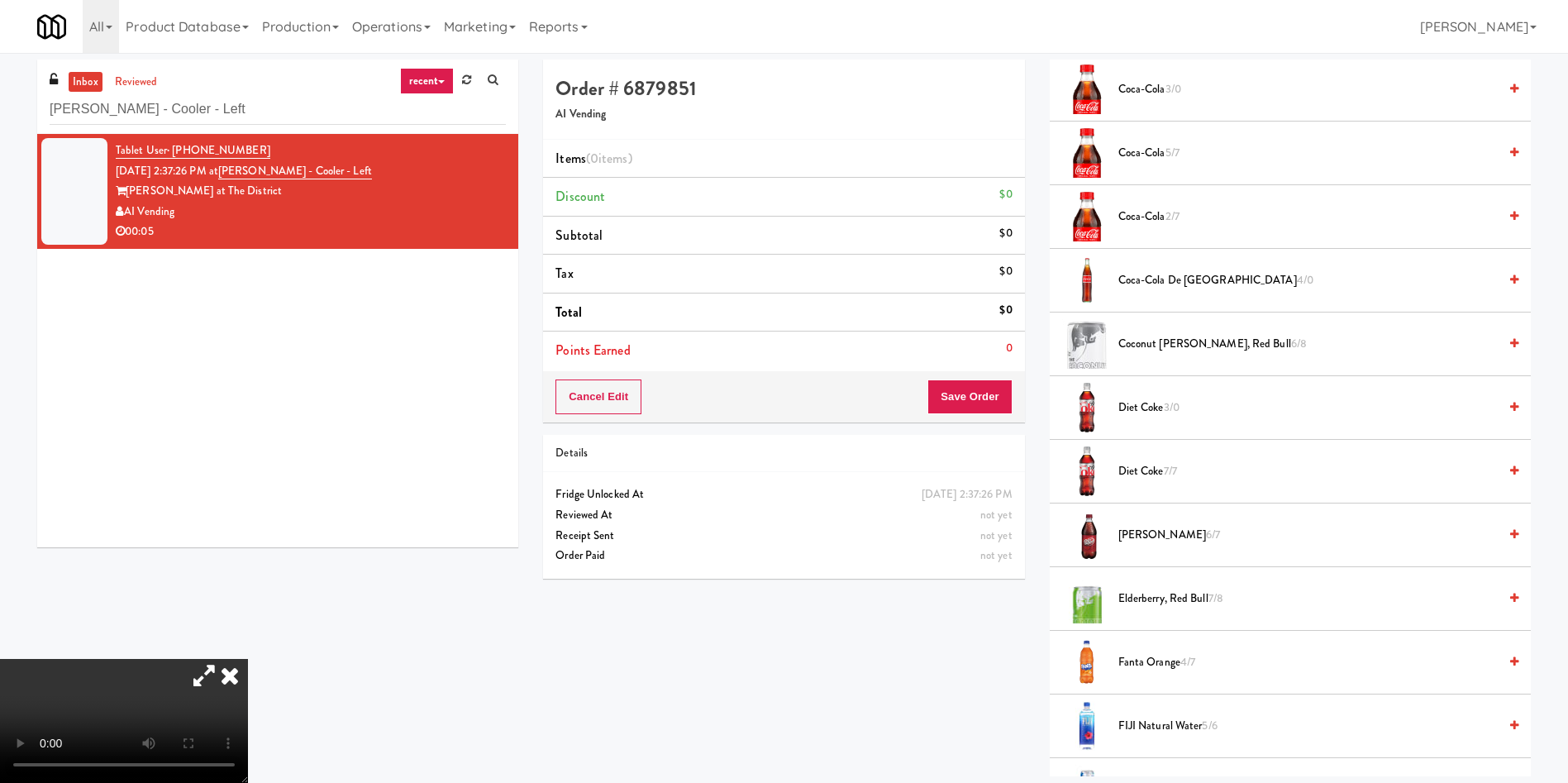
click at [1161, 474] on span "Diet Coke 7/7" at bounding box center [1307, 471] width 379 height 21
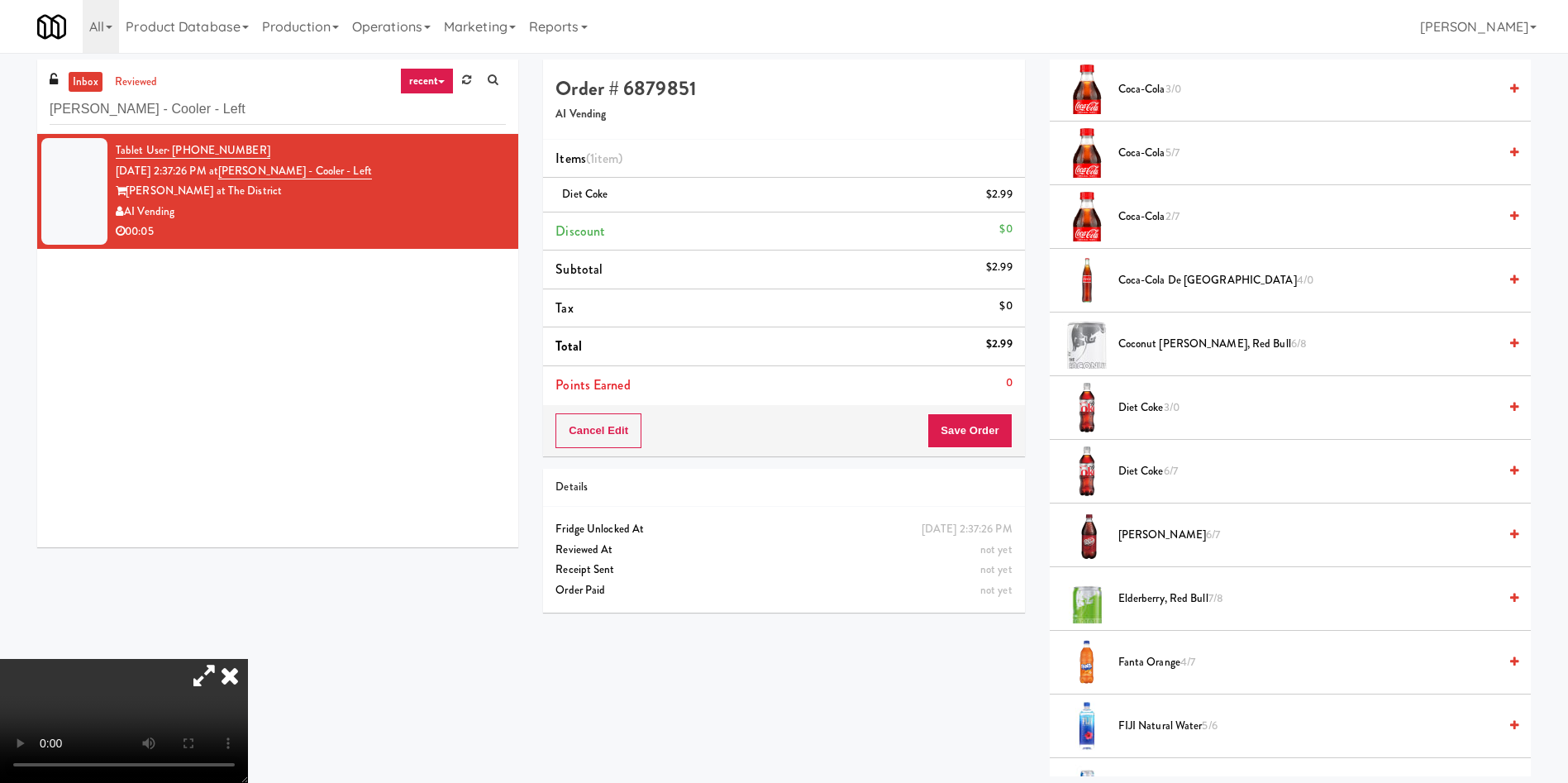
click at [237, 670] on icon at bounding box center [229, 675] width 37 height 33
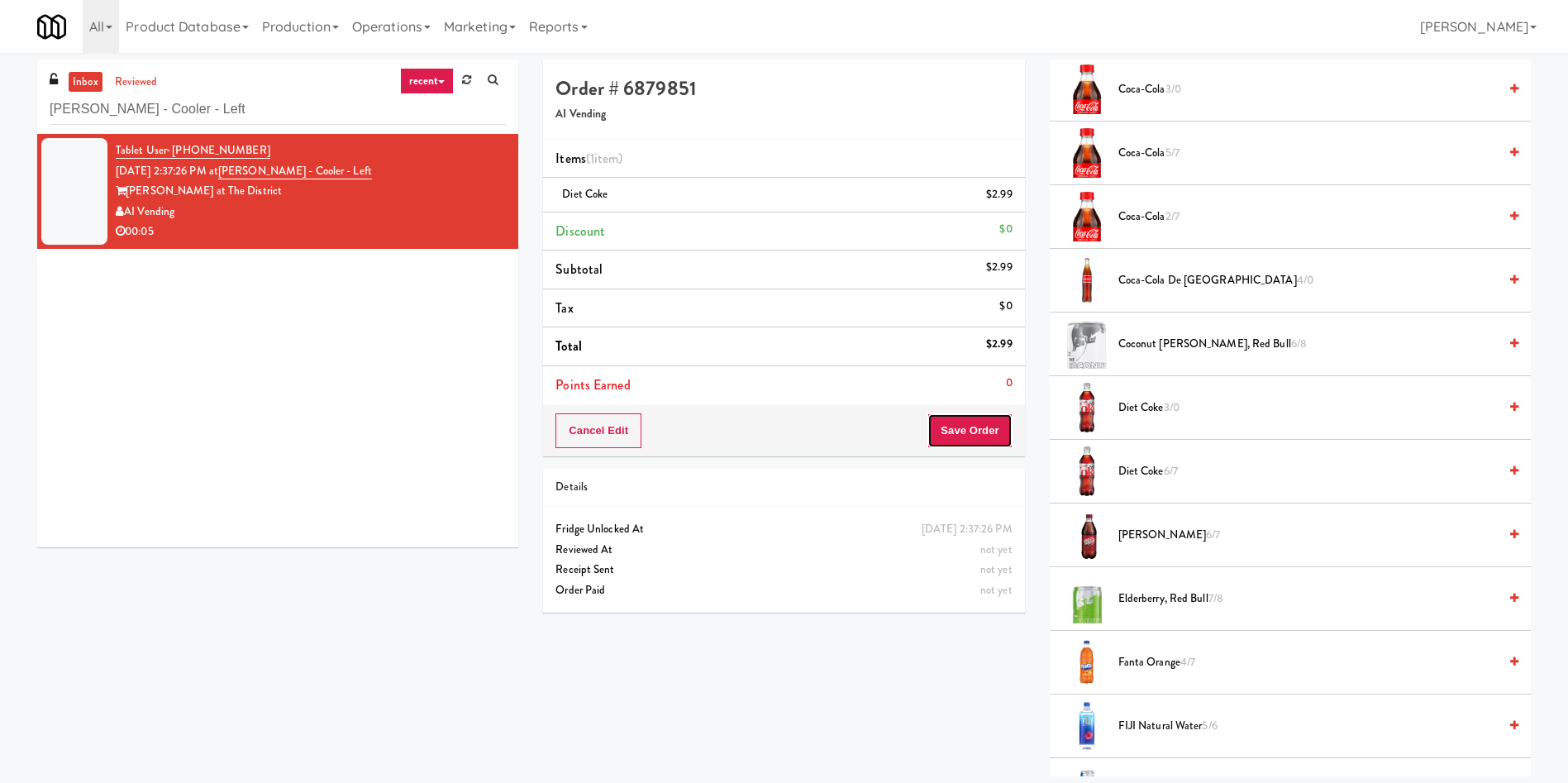
click at [968, 437] on button "Save Order" at bounding box center [969, 431] width 84 height 35
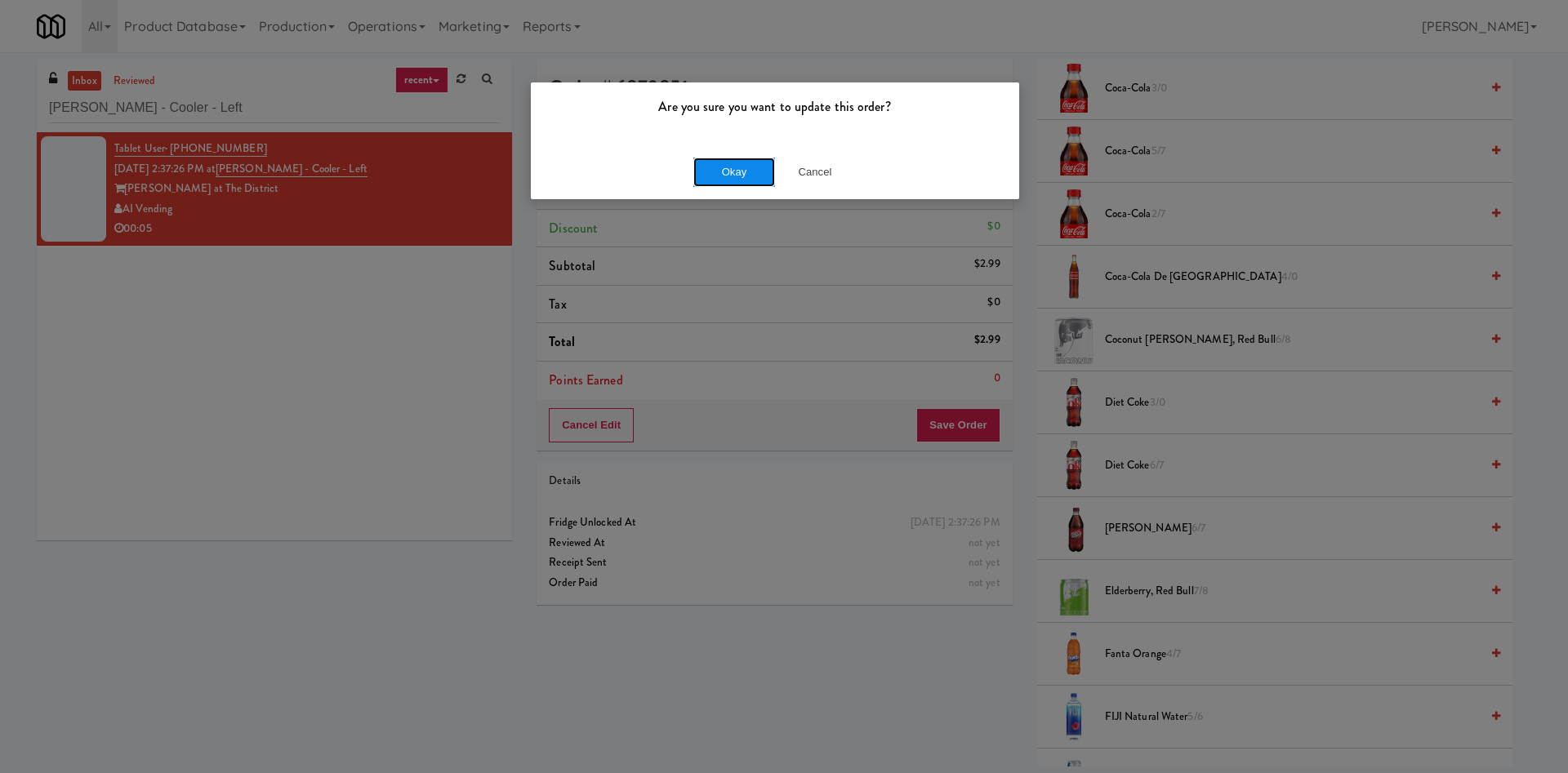
drag, startPoint x: 724, startPoint y: 174, endPoint x: 826, endPoint y: 183, distance: 102.4
click at [729, 174] on button "Okay" at bounding box center [733, 172] width 81 height 30
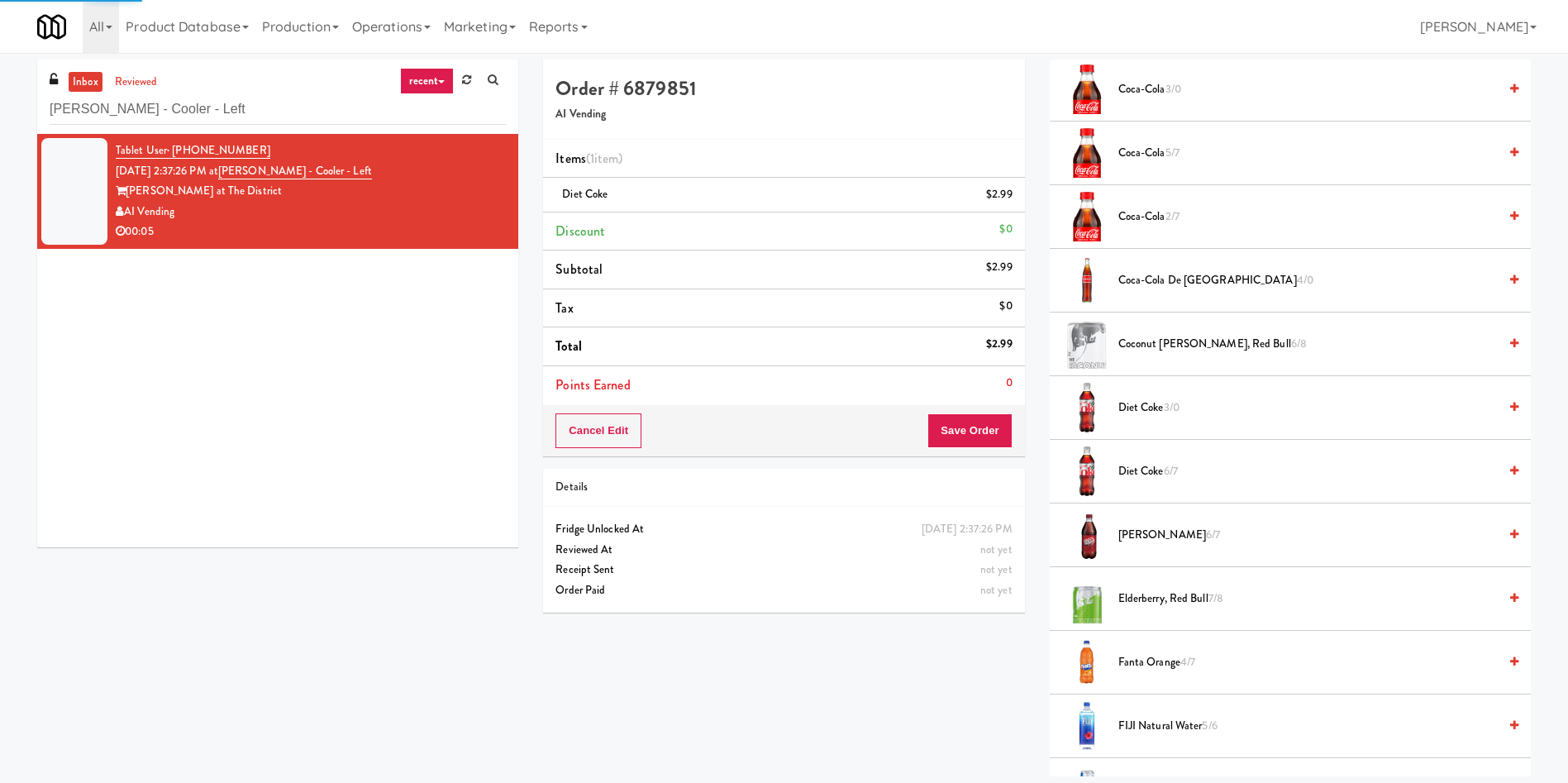
scroll to position [0, 0]
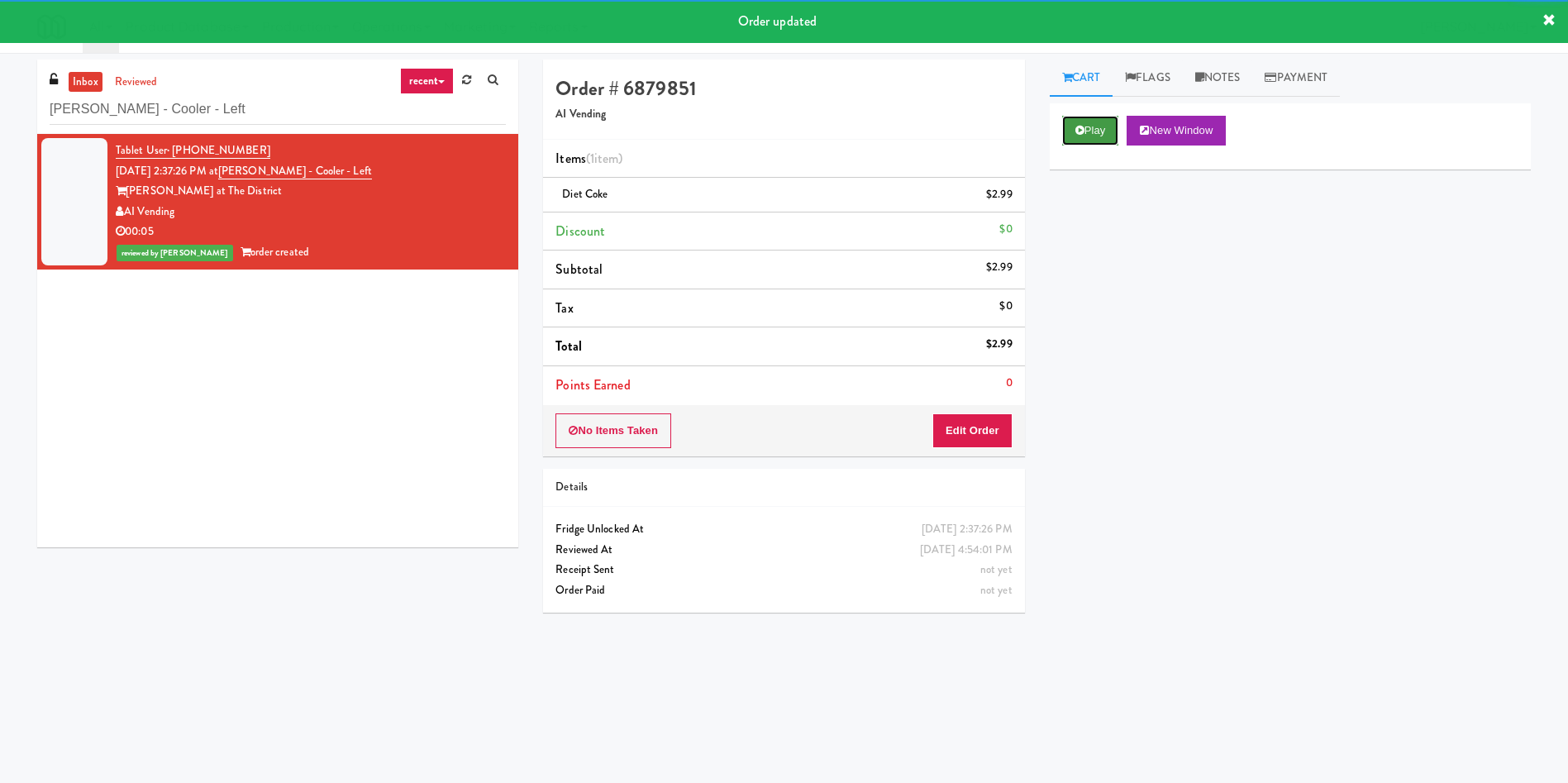
click at [1090, 133] on button "Play" at bounding box center [1091, 131] width 57 height 30
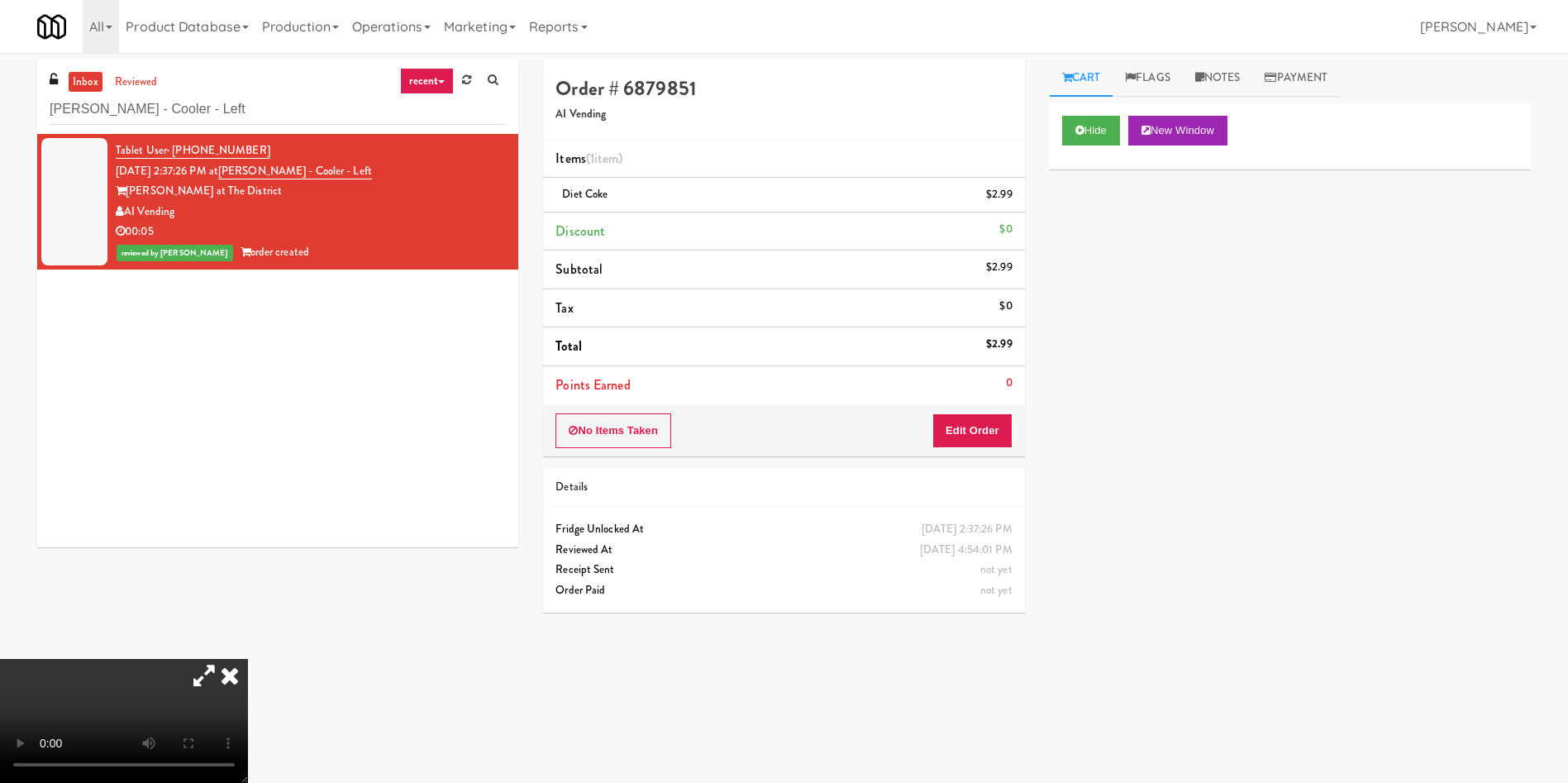
click at [248, 659] on icon at bounding box center [229, 675] width 37 height 33
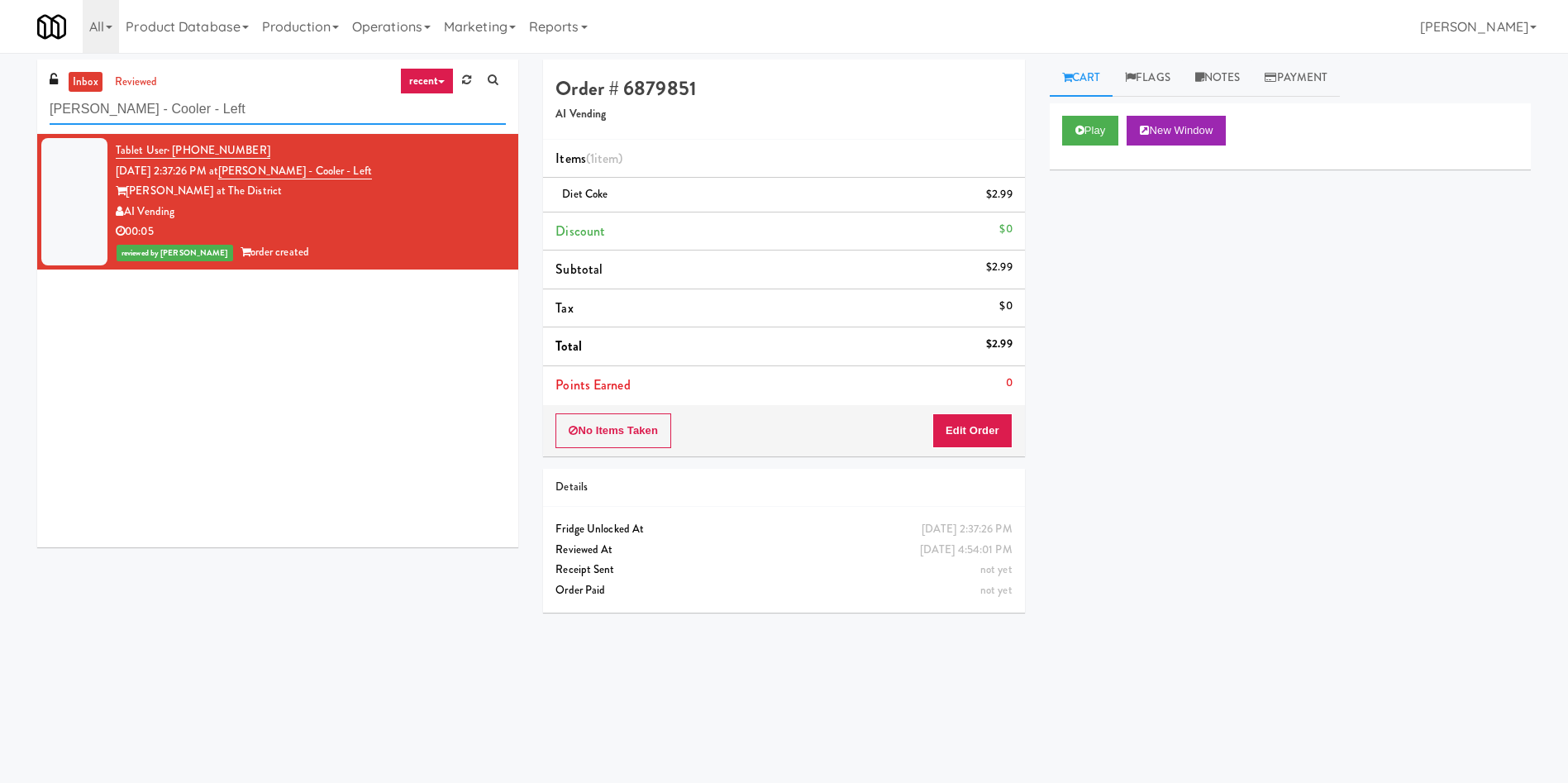
paste input "Park on First - Music Lounge - Cooler"
drag, startPoint x: 275, startPoint y: 102, endPoint x: 0, endPoint y: 60, distance: 278.2
click at [0, 61] on div "inbox reviewed recent all unclear take inventory issue suspicious failed recent…" at bounding box center [784, 392] width 1568 height 664
type input "Park on First - Music Lounge - Cooler"
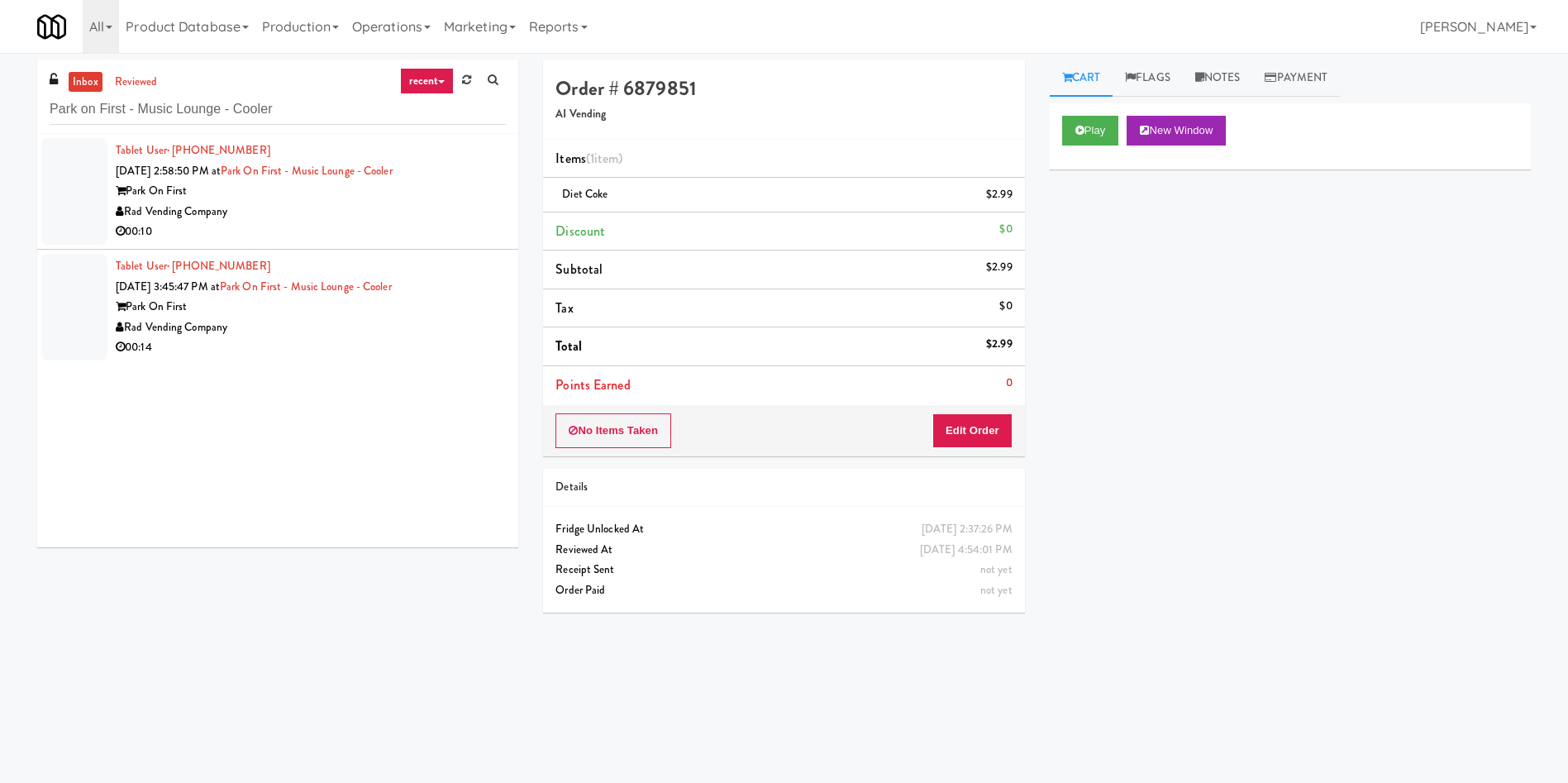
click at [71, 169] on div at bounding box center [74, 191] width 66 height 107
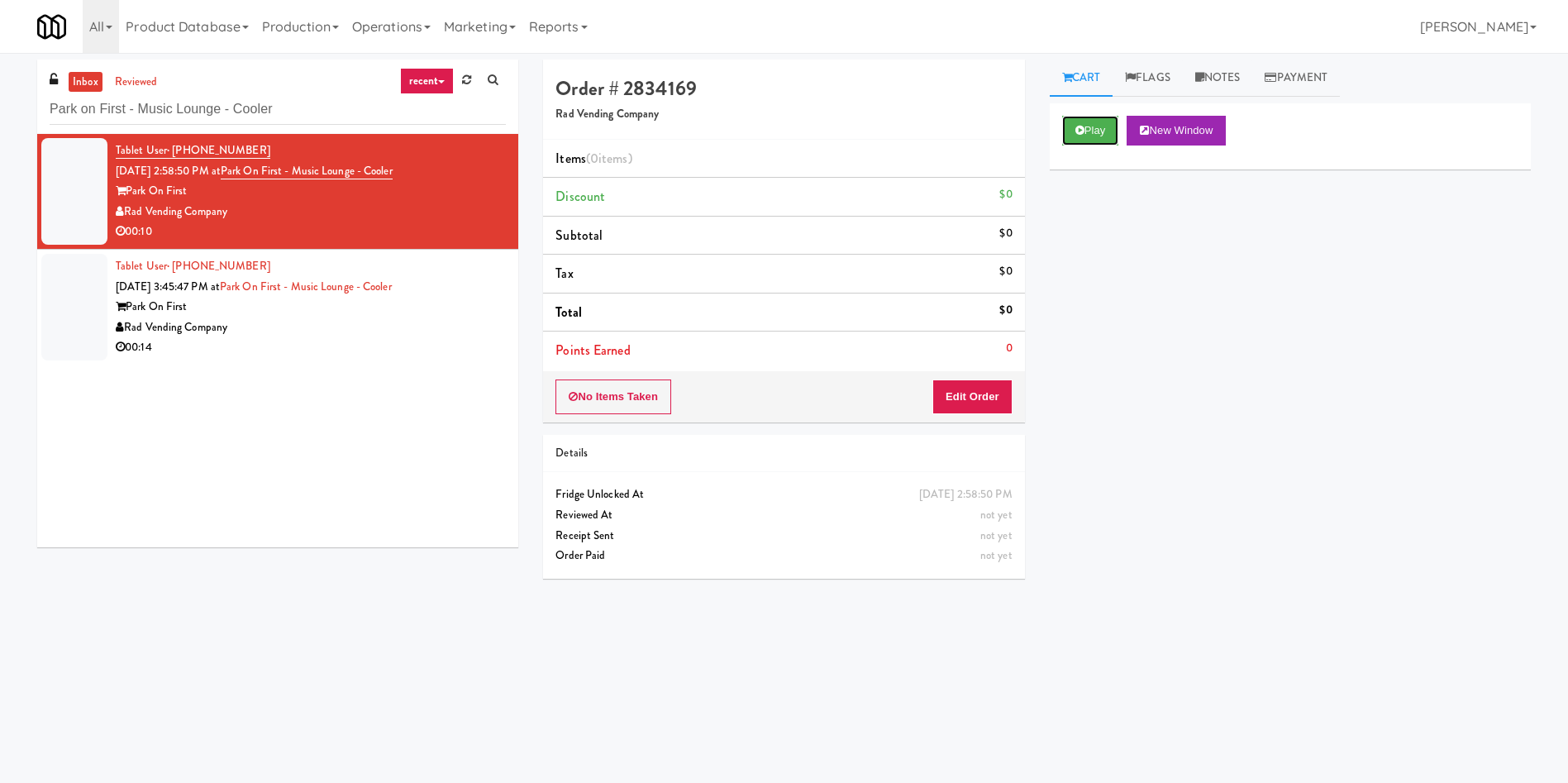
click at [1087, 131] on button "Play" at bounding box center [1091, 131] width 57 height 30
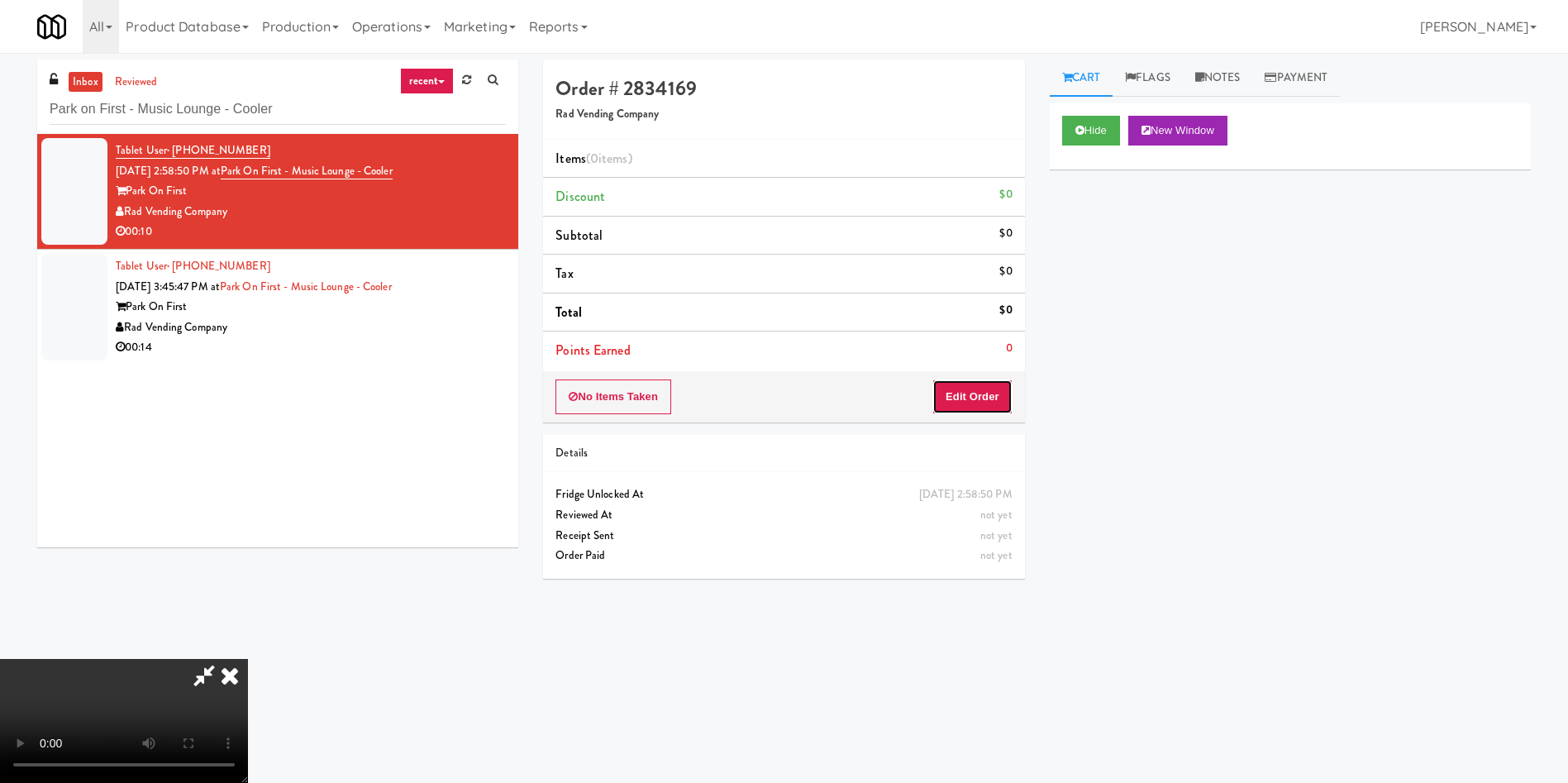
click at [955, 392] on button "Edit Order" at bounding box center [973, 397] width 80 height 35
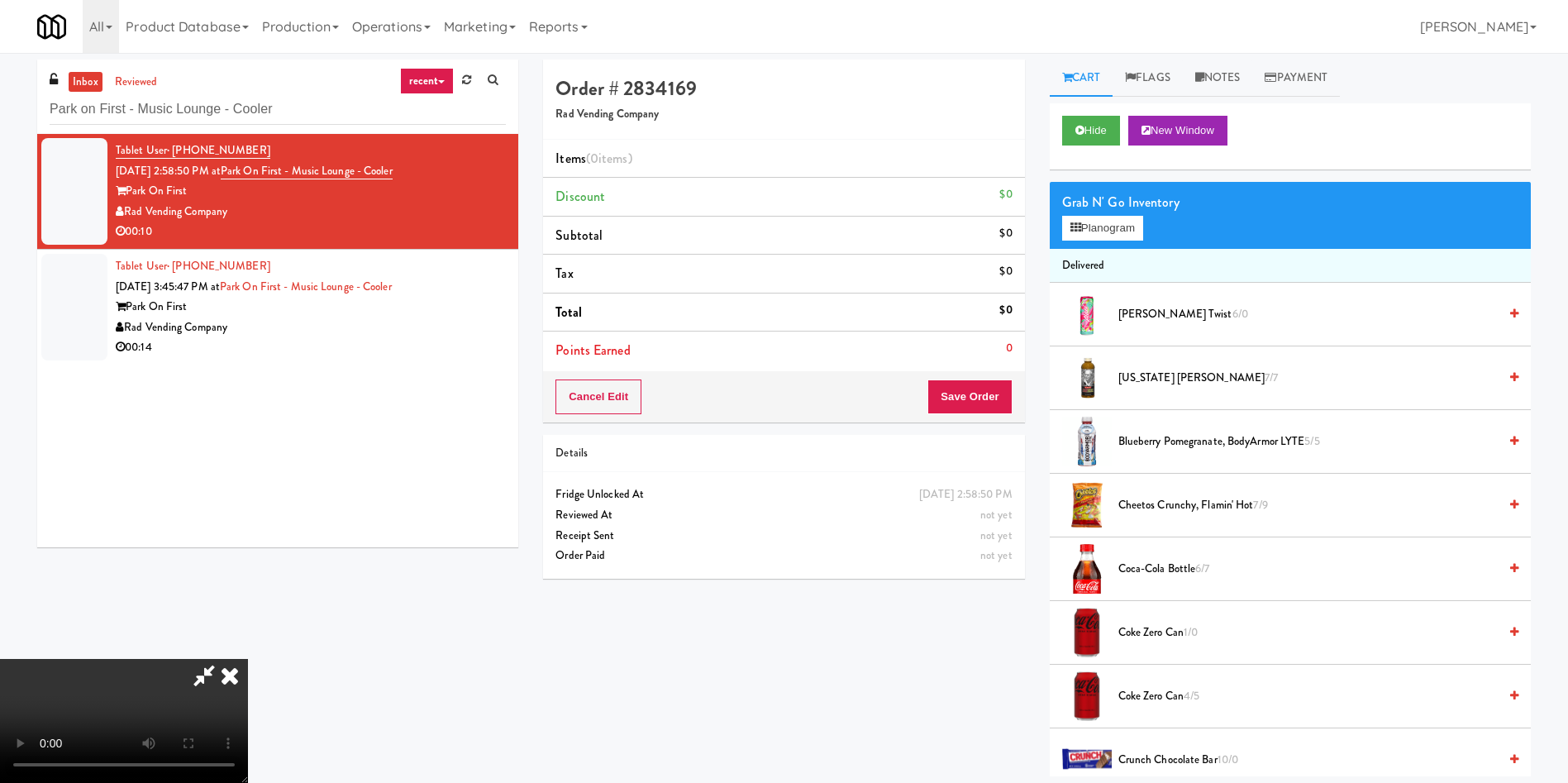
click at [227, 680] on icon at bounding box center [229, 675] width 37 height 33
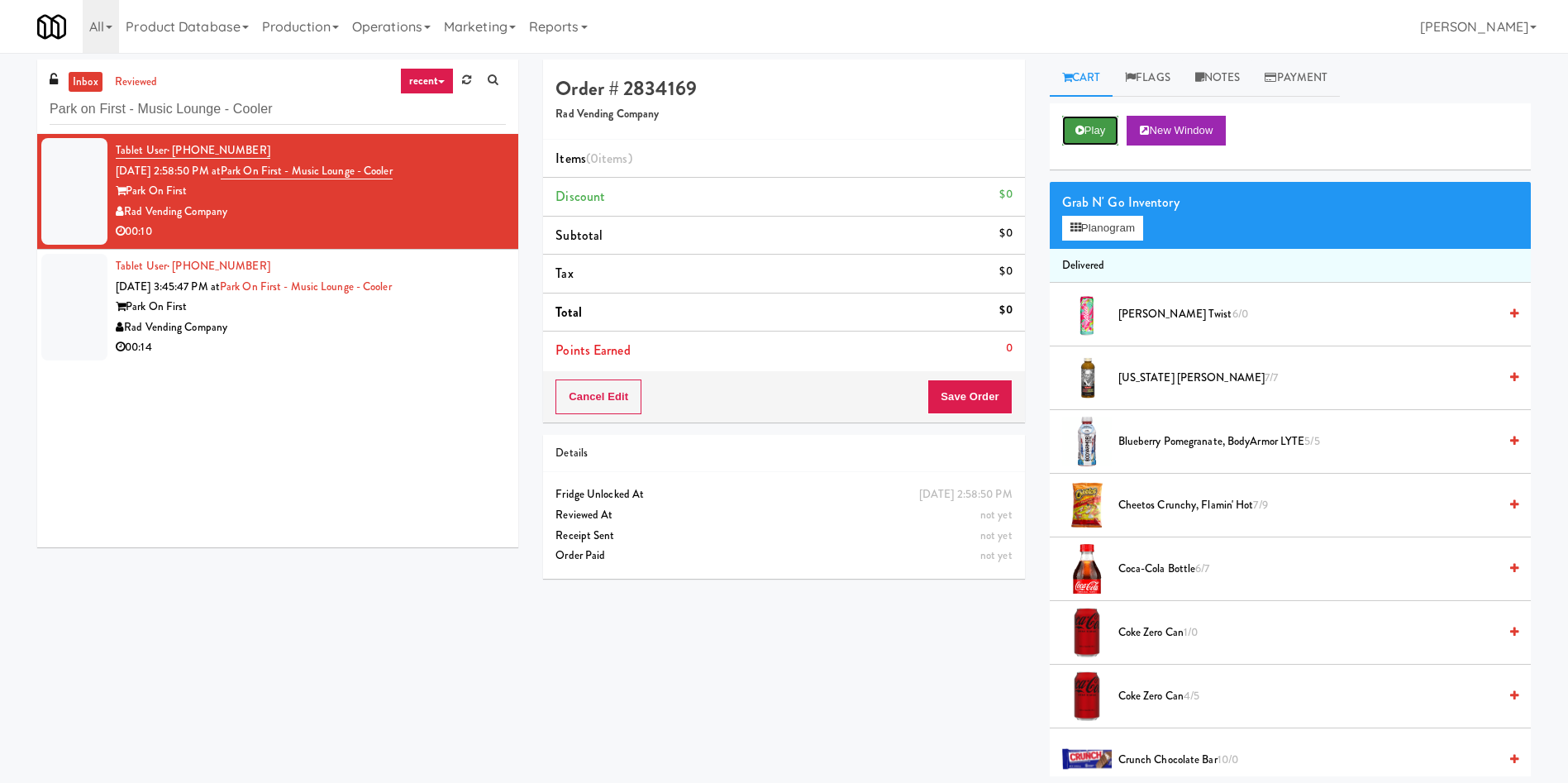
click at [1098, 125] on button "Play" at bounding box center [1091, 131] width 57 height 30
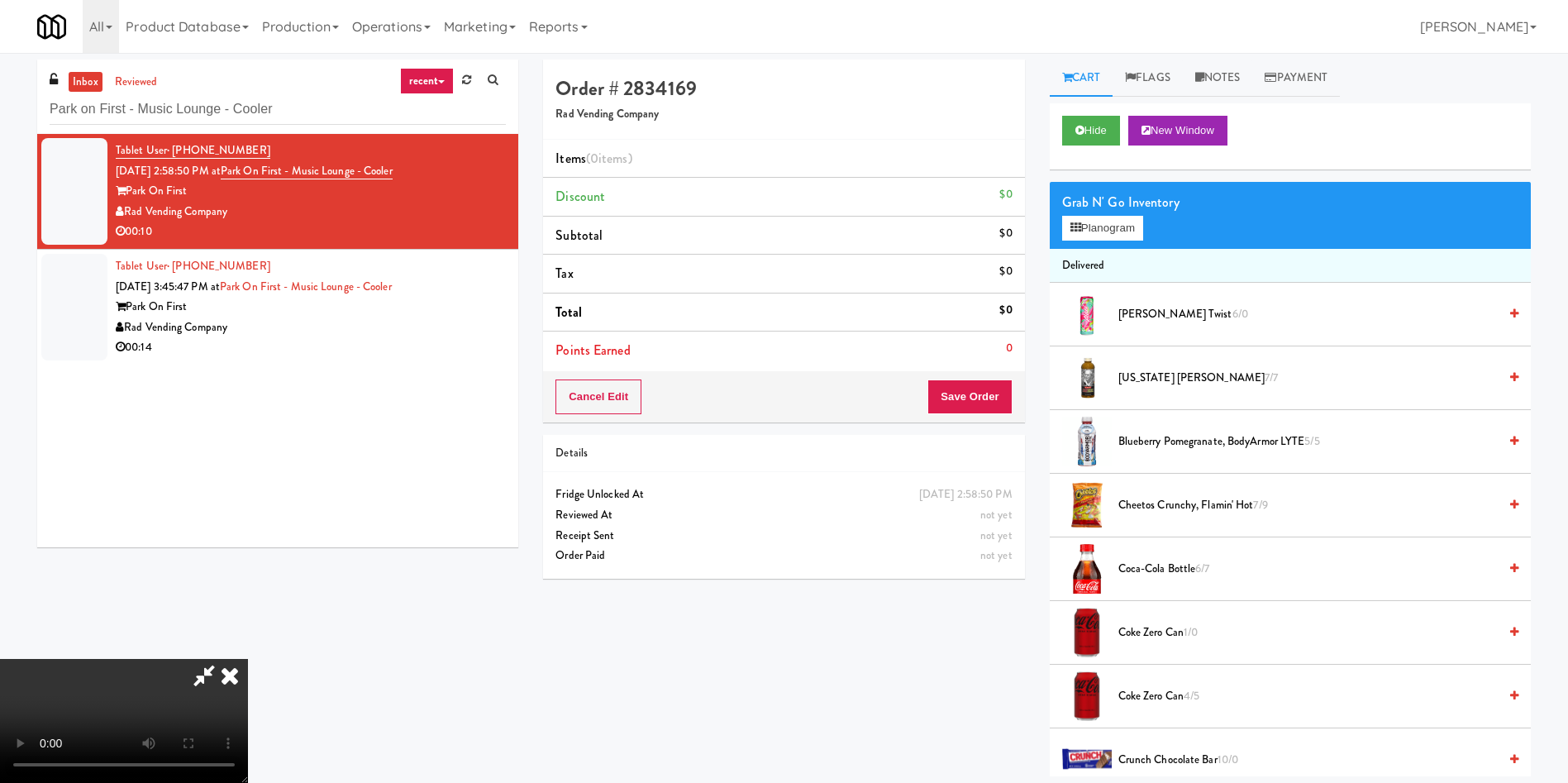
click at [232, 679] on icon at bounding box center [229, 675] width 37 height 33
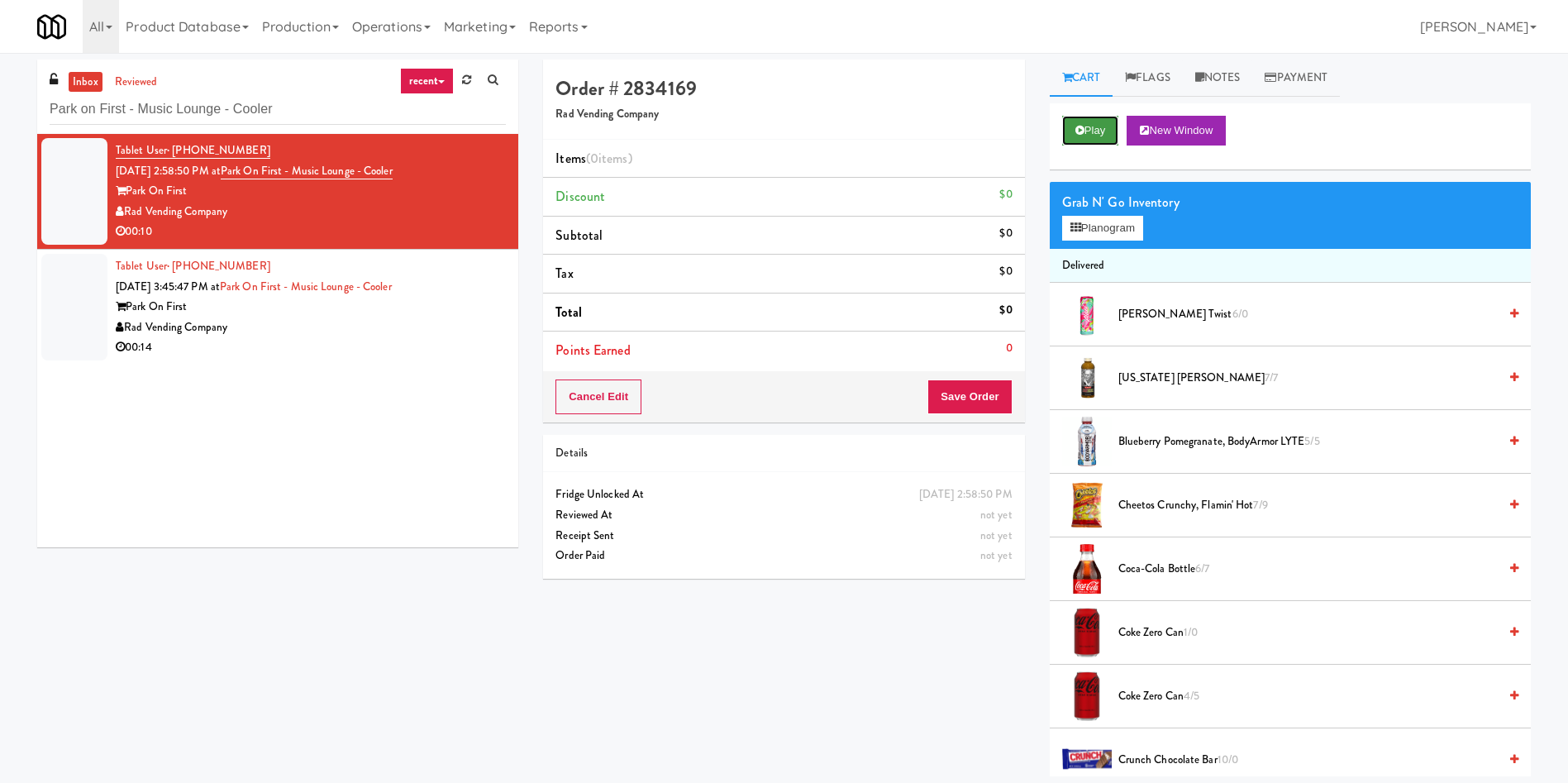
click at [1099, 117] on button "Play" at bounding box center [1091, 131] width 57 height 30
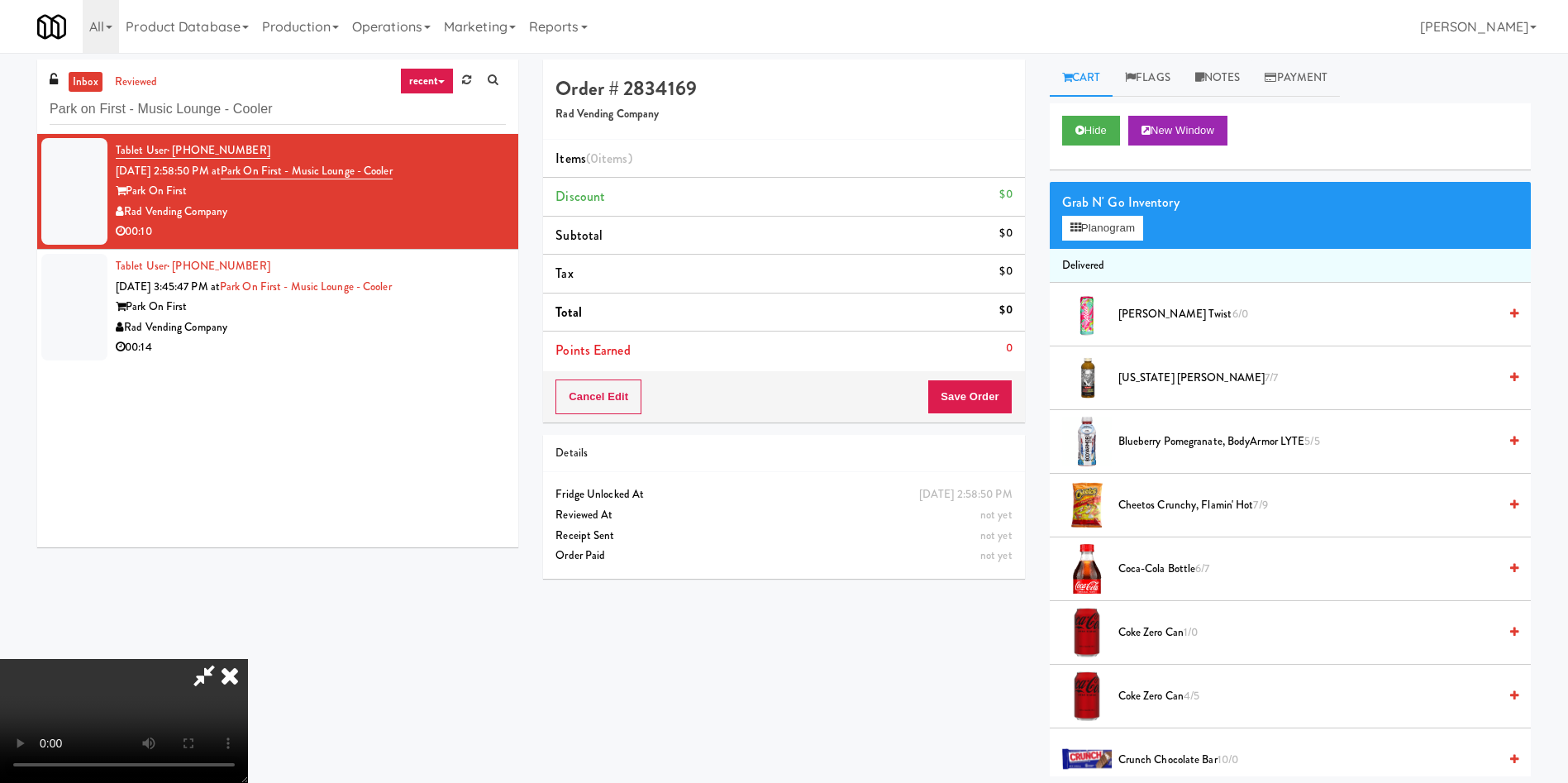
click at [229, 669] on icon at bounding box center [229, 675] width 37 height 33
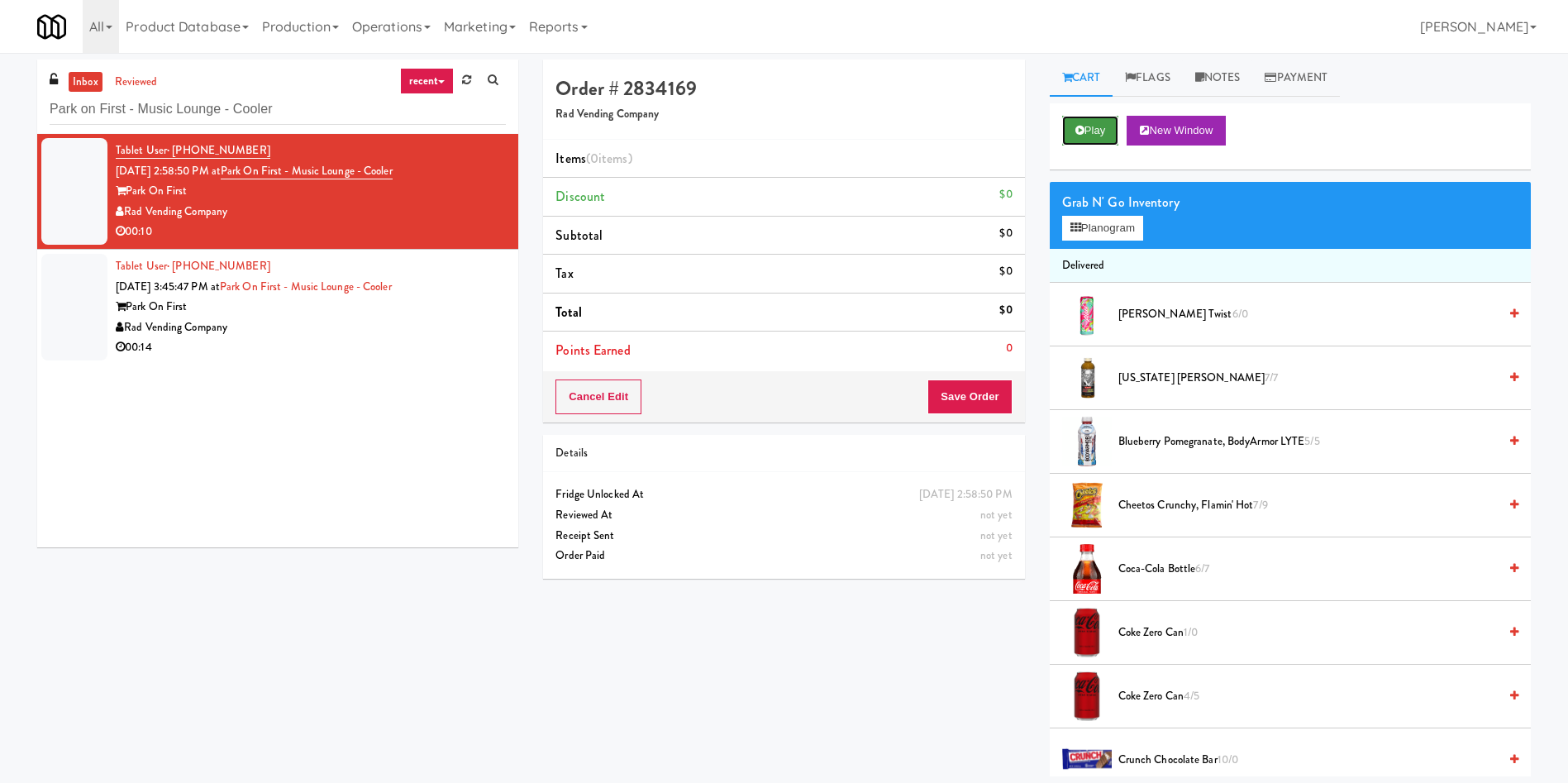
click at [1090, 127] on button "Play" at bounding box center [1091, 131] width 57 height 30
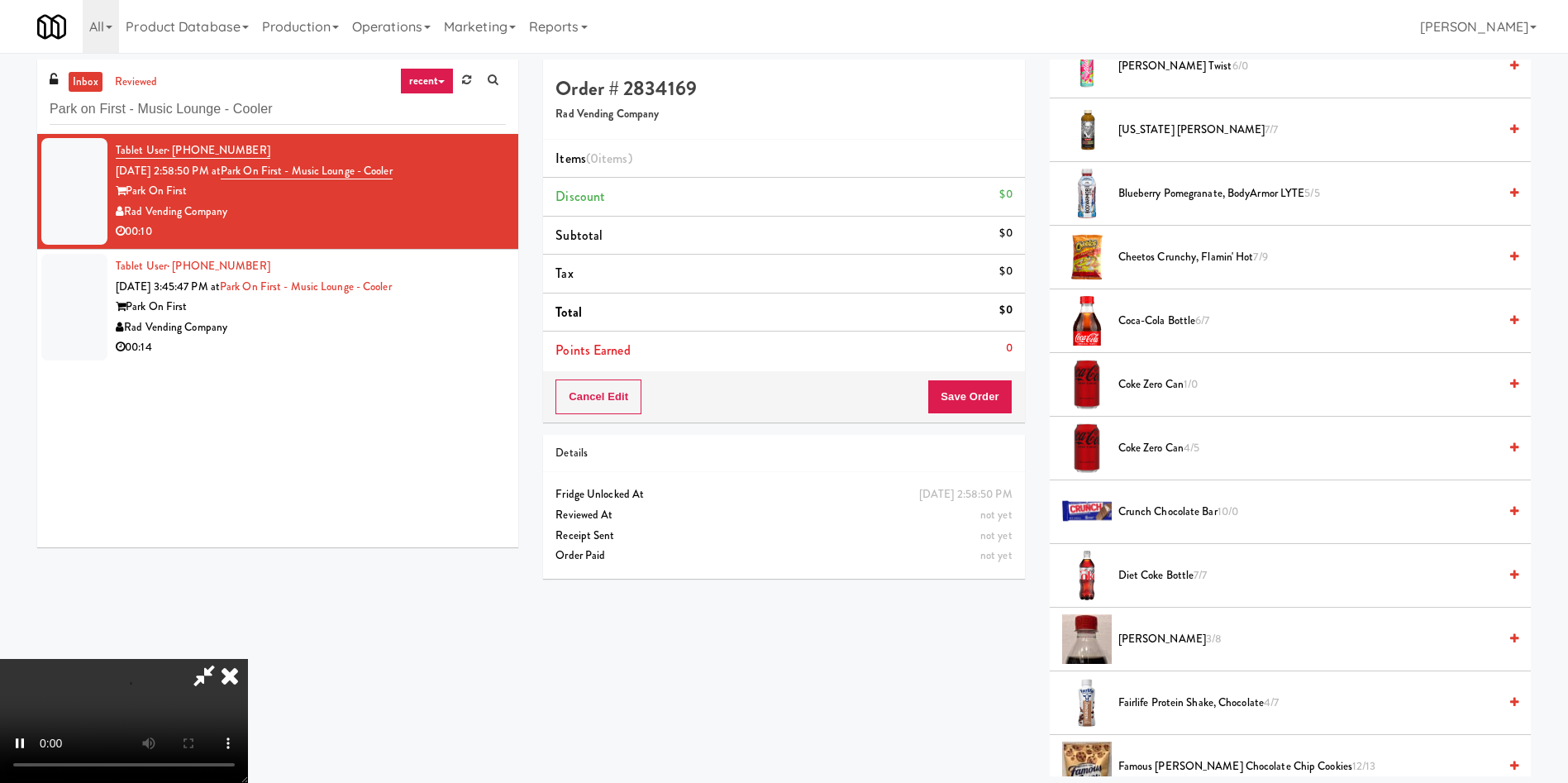
scroll to position [124, 0]
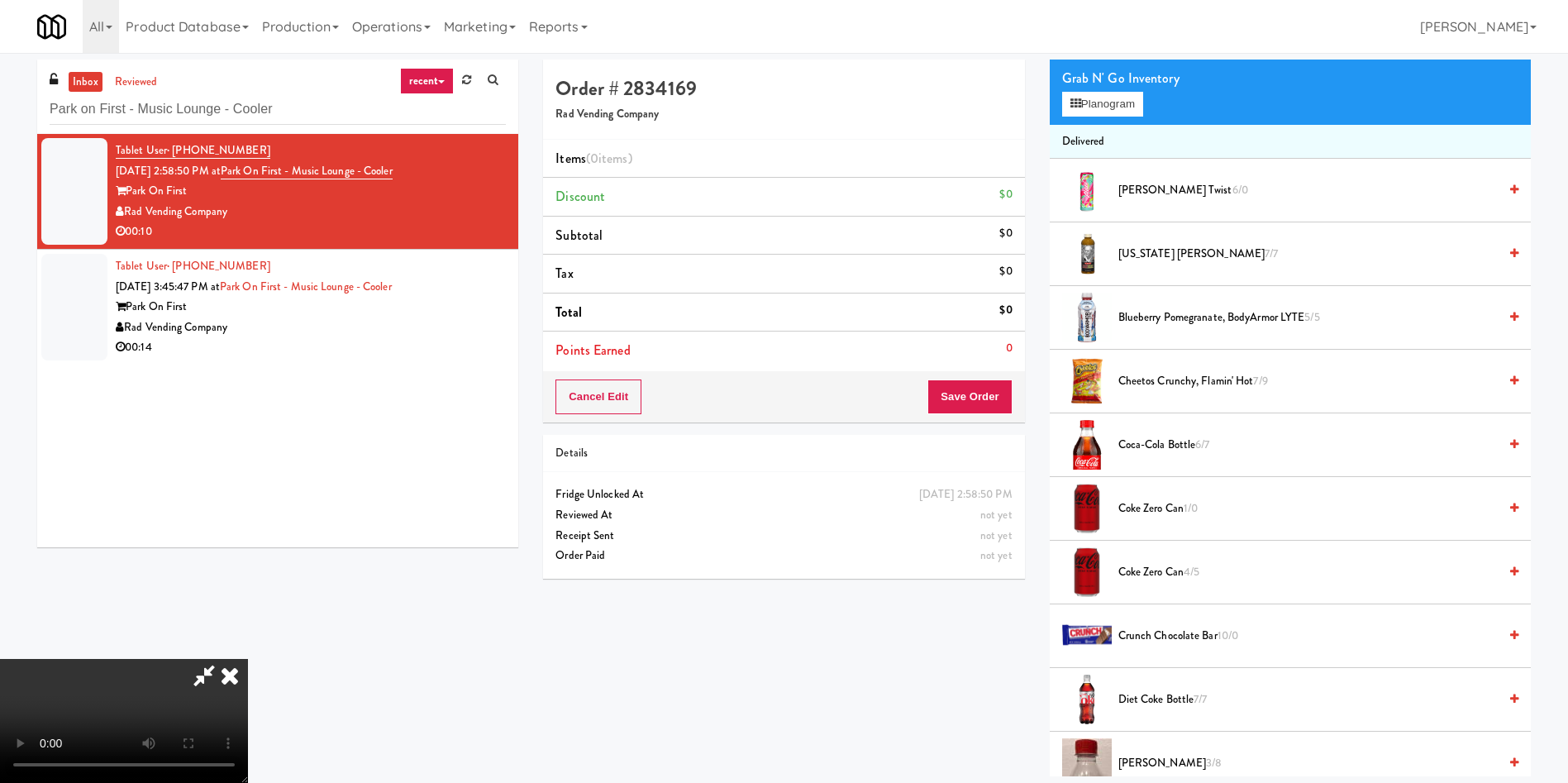
click at [248, 659] on video at bounding box center [123, 721] width 248 height 124
click at [1175, 192] on span "[PERSON_NAME] Twist 6/0" at bounding box center [1307, 190] width 379 height 21
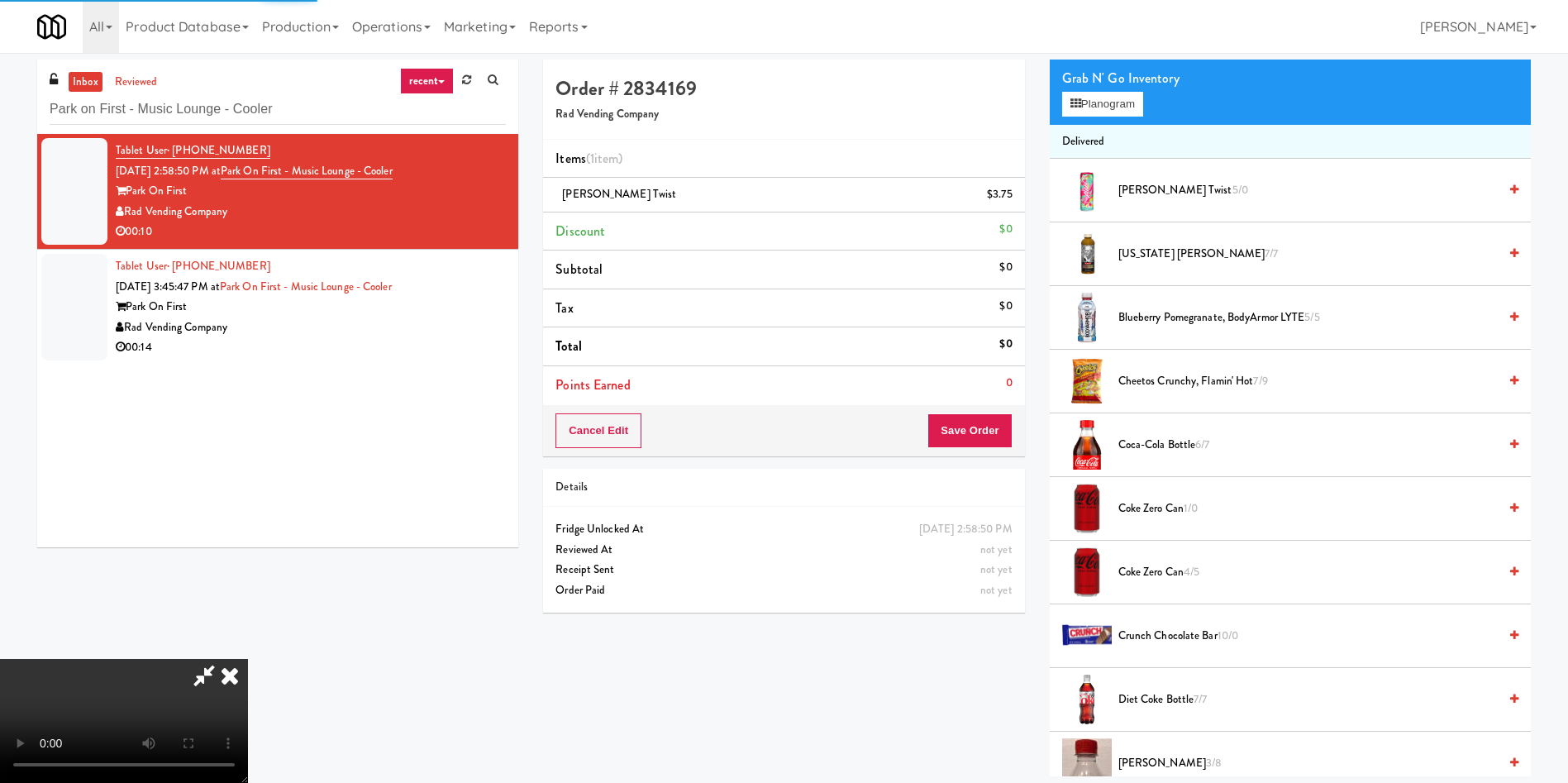
click at [1154, 198] on span "[PERSON_NAME] Twist 5/0" at bounding box center [1307, 190] width 379 height 21
click at [248, 659] on video at bounding box center [123, 721] width 248 height 124
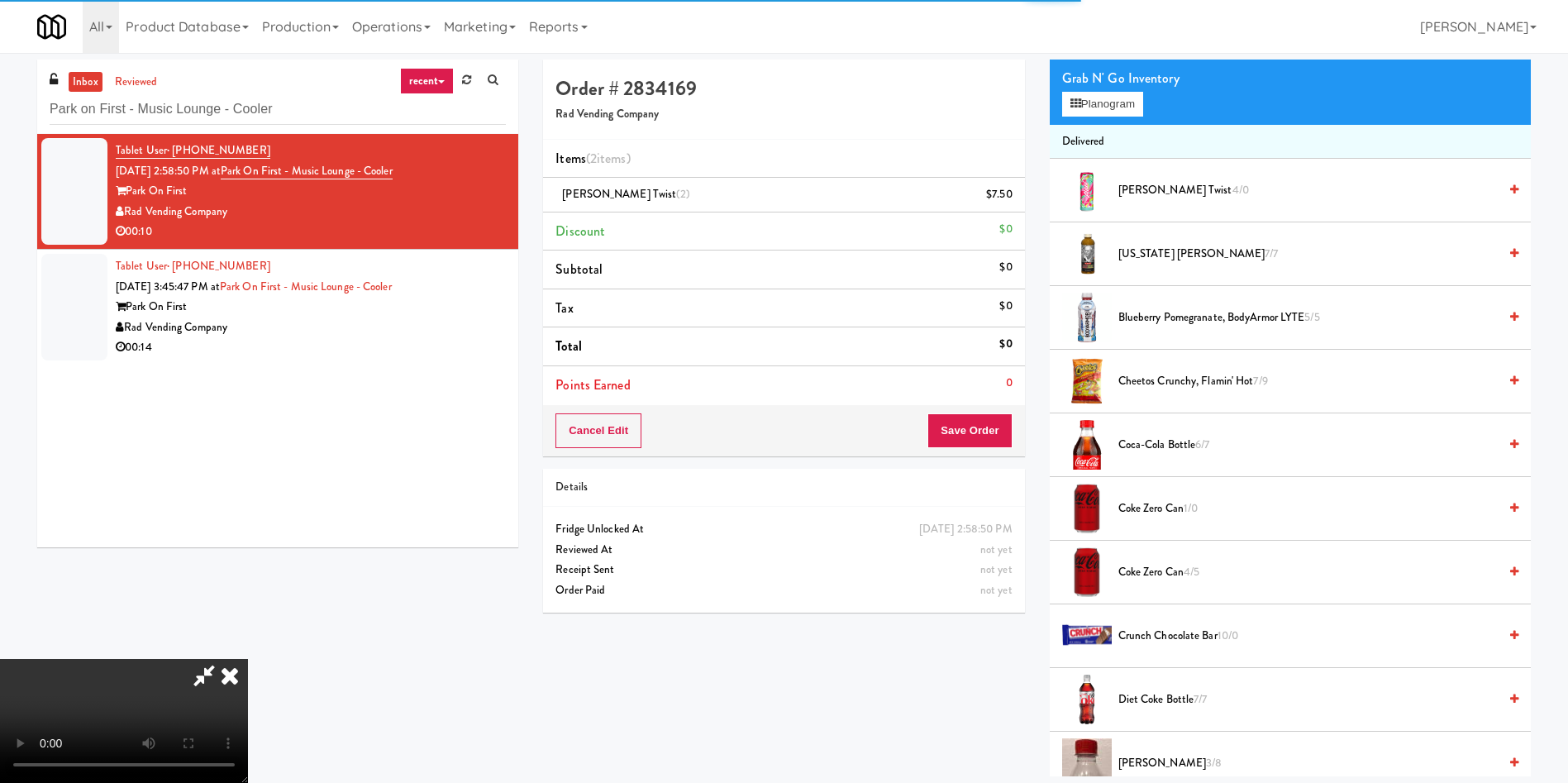
click at [248, 659] on video at bounding box center [123, 721] width 248 height 124
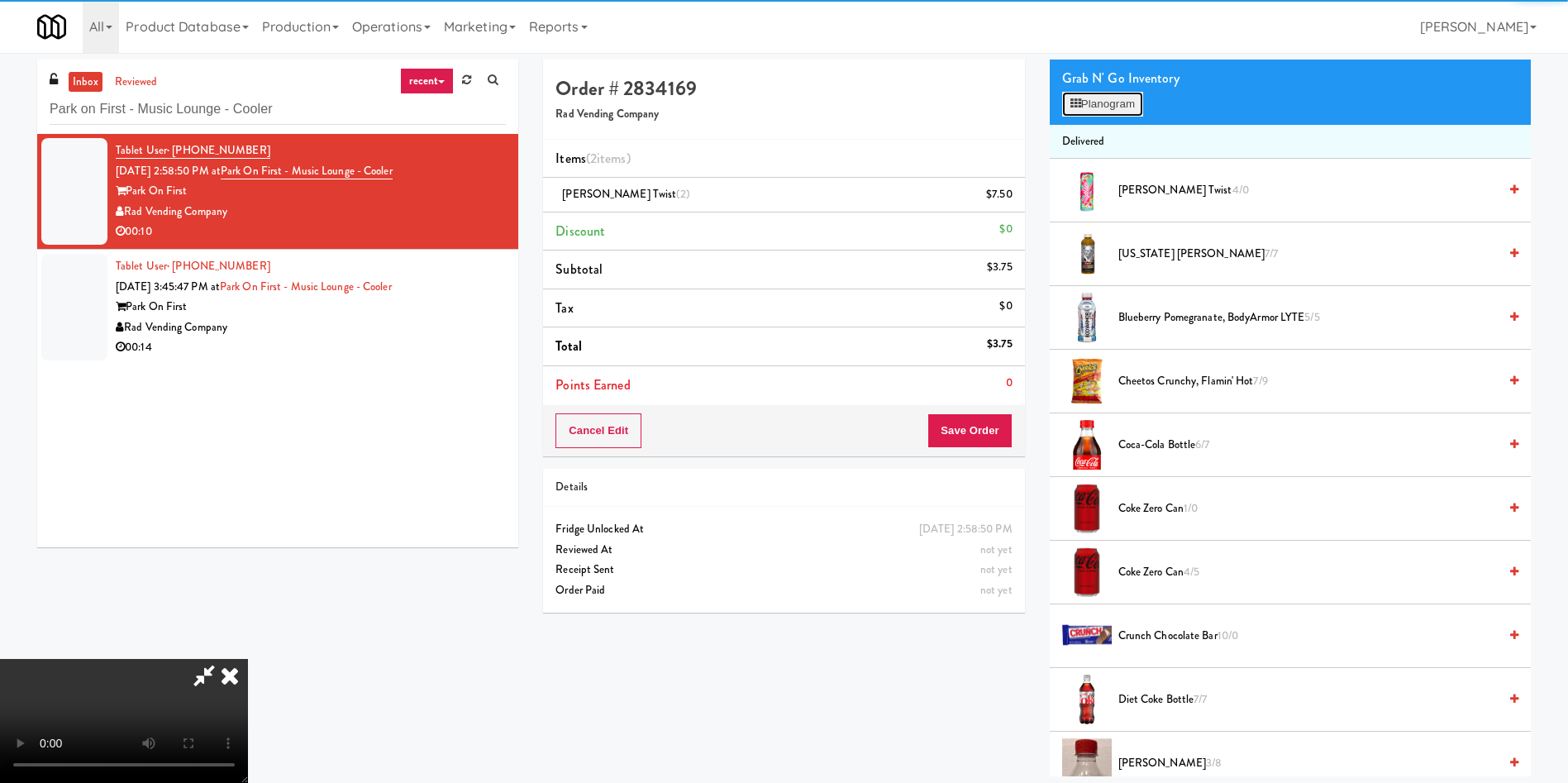
click at [1081, 102] on icon at bounding box center [1076, 104] width 11 height 11
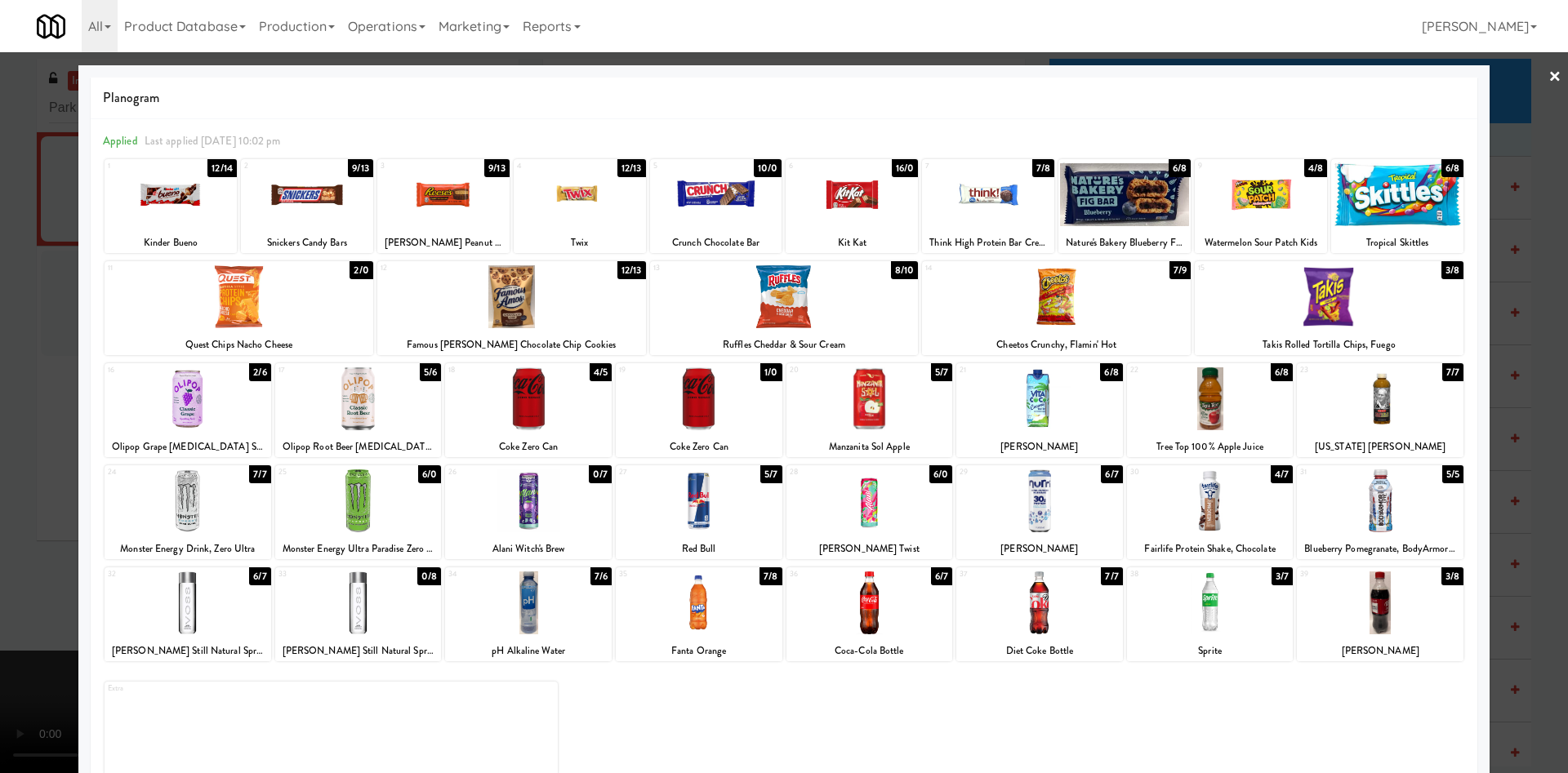
click at [968, 202] on div at bounding box center [988, 195] width 132 height 63
click at [2, 392] on div at bounding box center [784, 386] width 1568 height 773
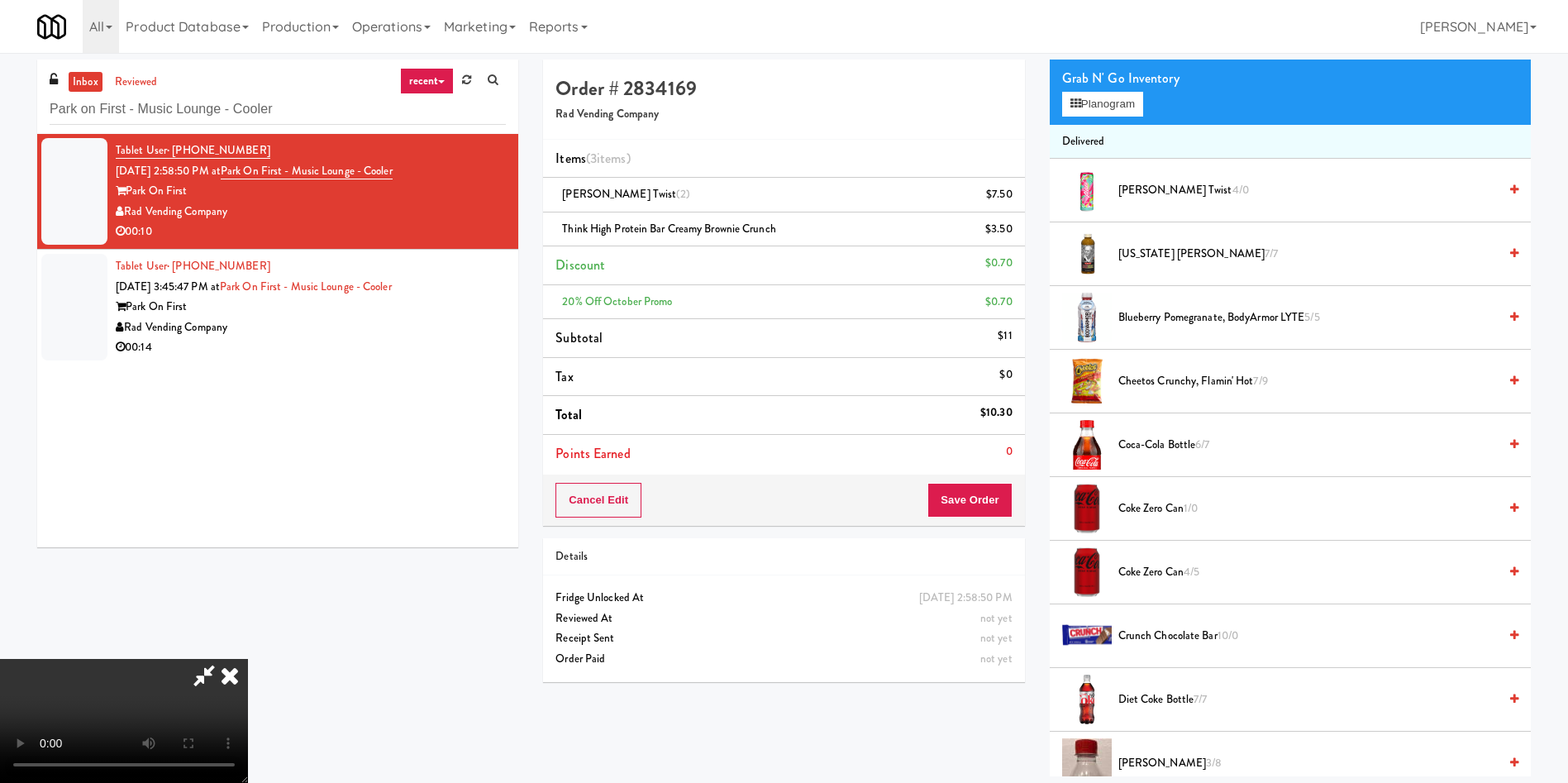
click at [248, 659] on video at bounding box center [123, 721] width 248 height 124
click at [1094, 91] on button "Planogram" at bounding box center [1103, 103] width 81 height 25
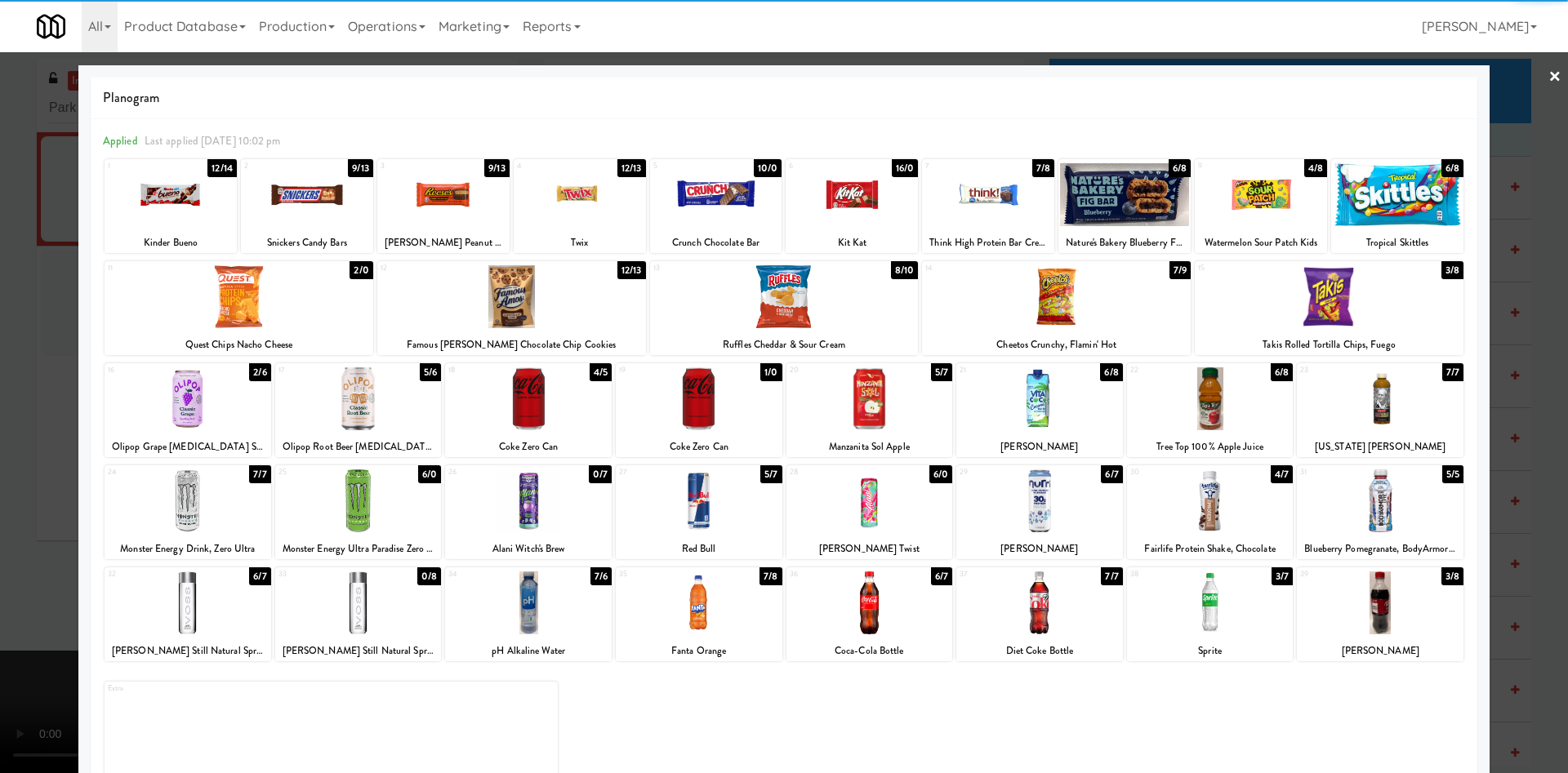
click at [331, 201] on div at bounding box center [307, 195] width 132 height 63
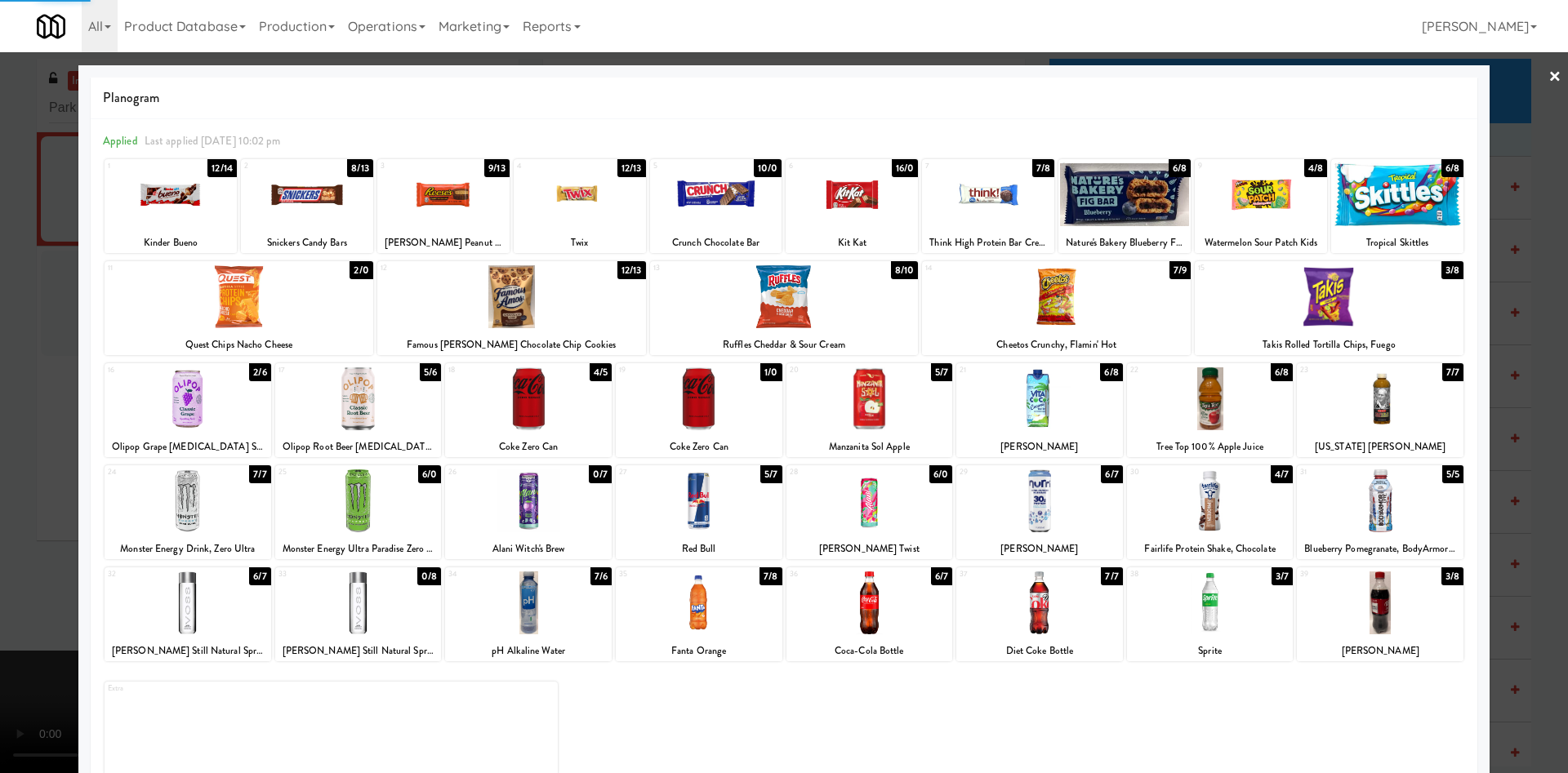
click at [40, 449] on div at bounding box center [784, 386] width 1568 height 773
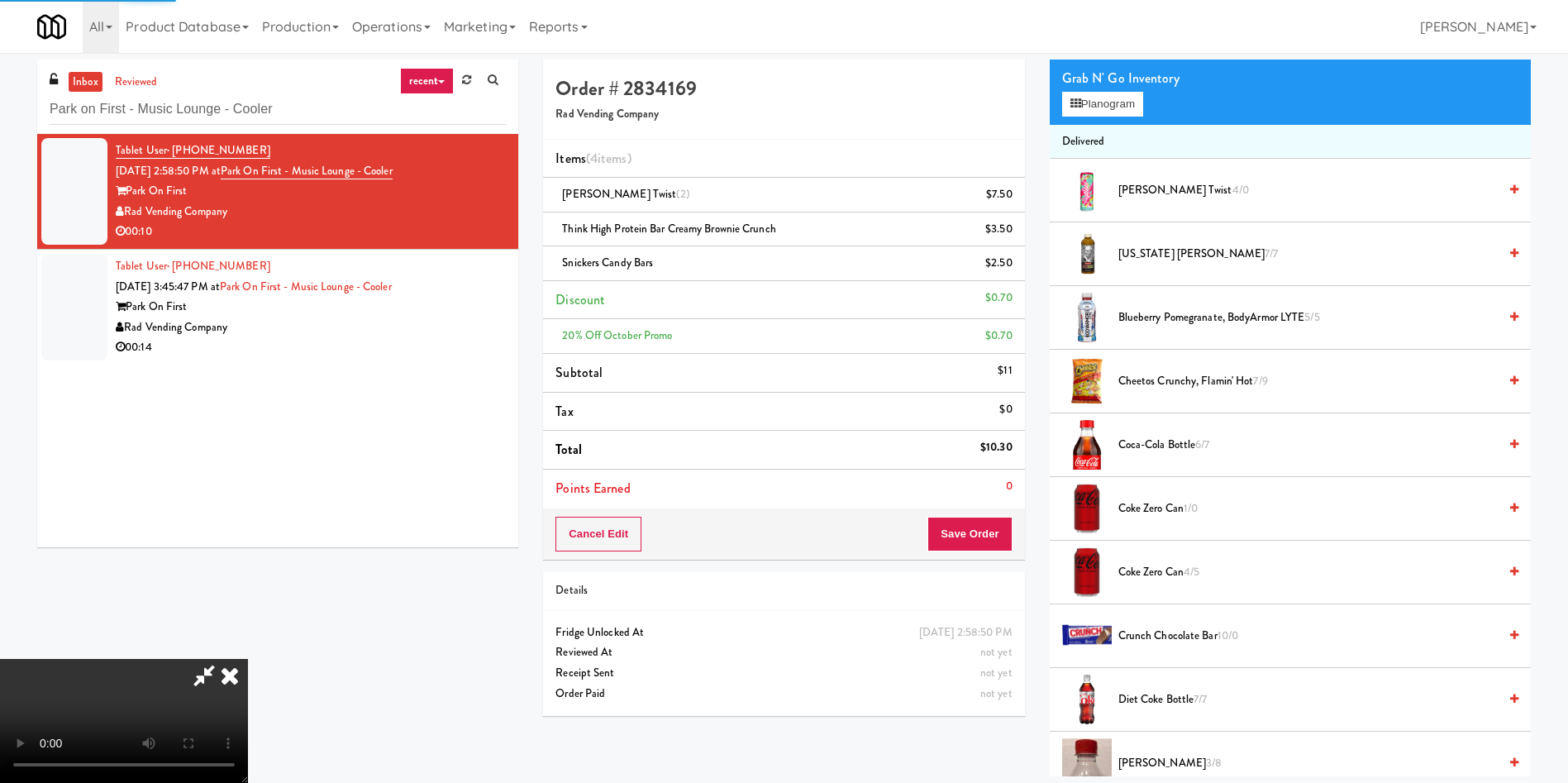
click at [248, 659] on video at bounding box center [123, 721] width 248 height 124
click at [997, 538] on button "Save Order" at bounding box center [969, 534] width 84 height 35
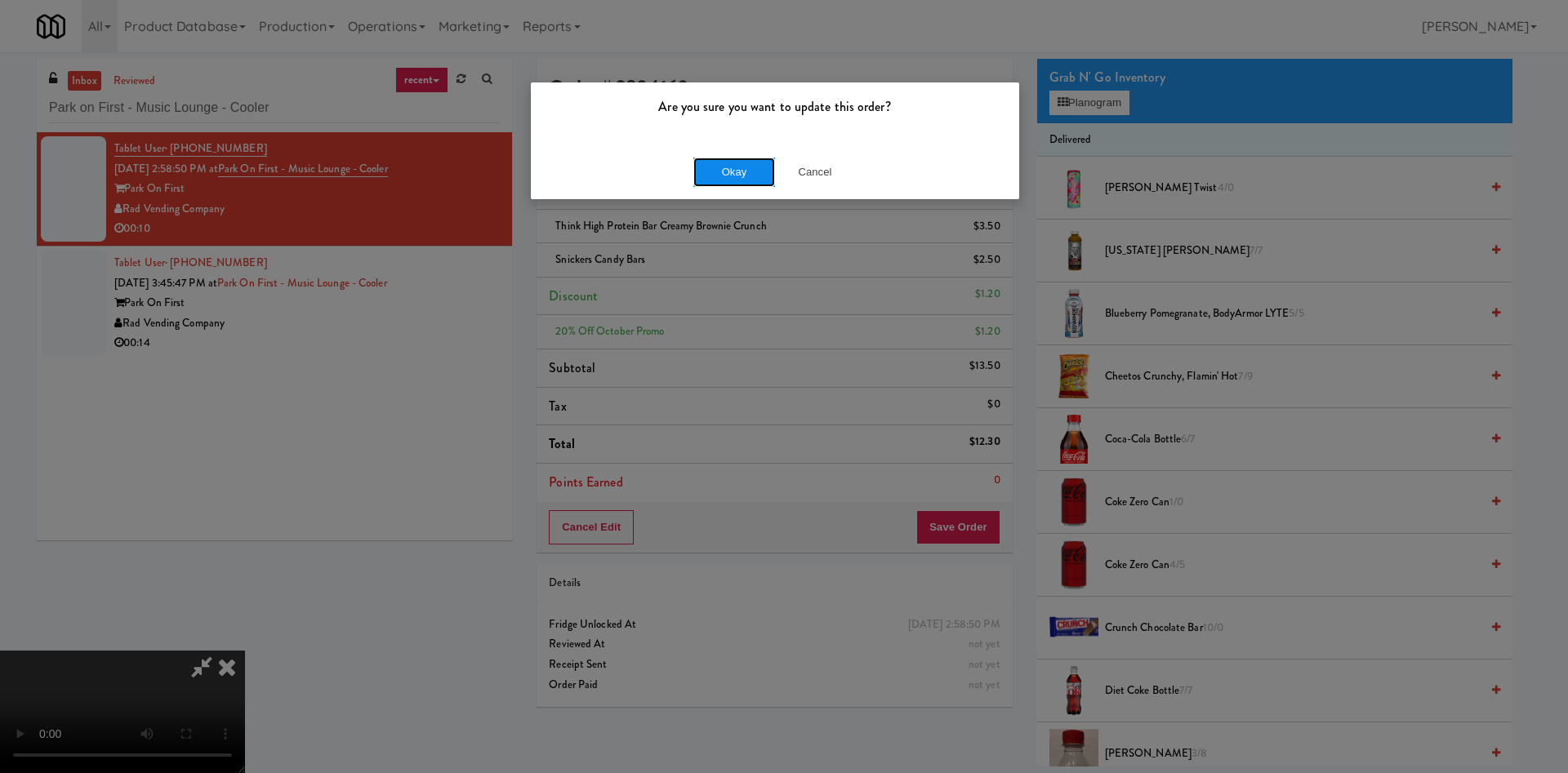
click at [736, 172] on button "Okay" at bounding box center [733, 172] width 81 height 30
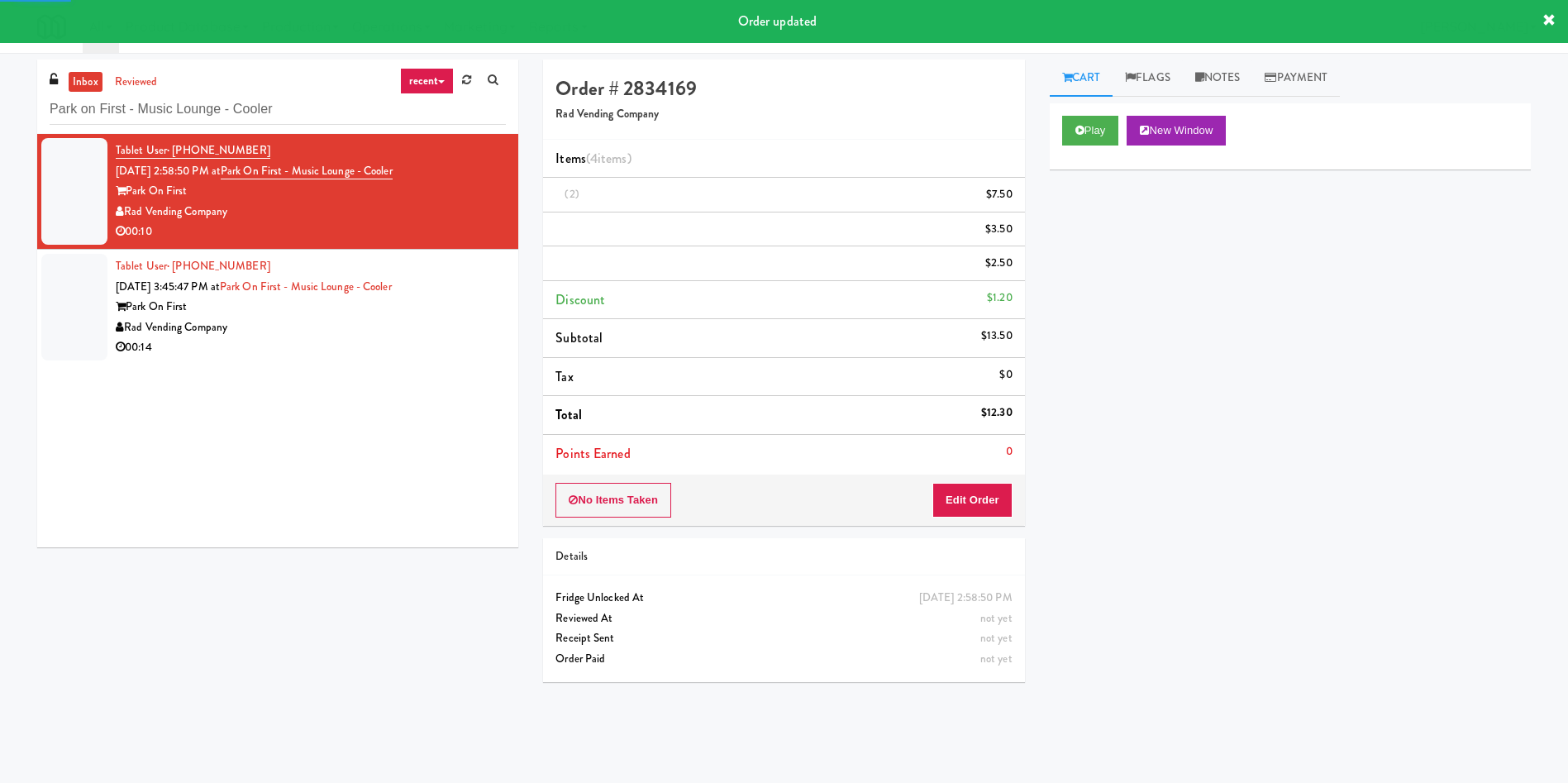
click at [37, 321] on li "Tablet User · (818) 400-7587 [DATE] 3:45:47 PM at [GEOGRAPHIC_DATA] on [GEOGRAP…" at bounding box center [278, 307] width 481 height 115
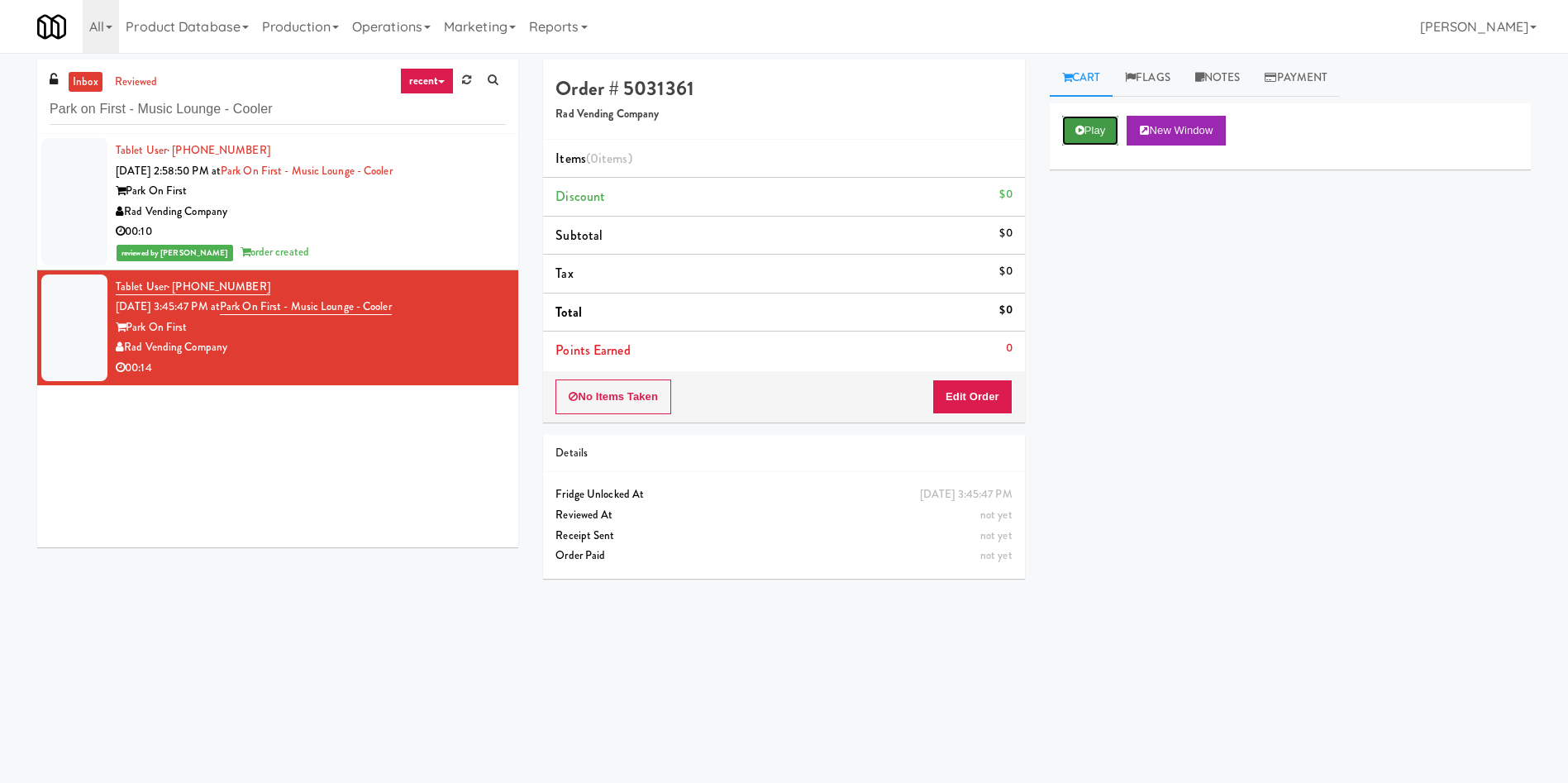
click at [1081, 128] on icon at bounding box center [1080, 131] width 9 height 11
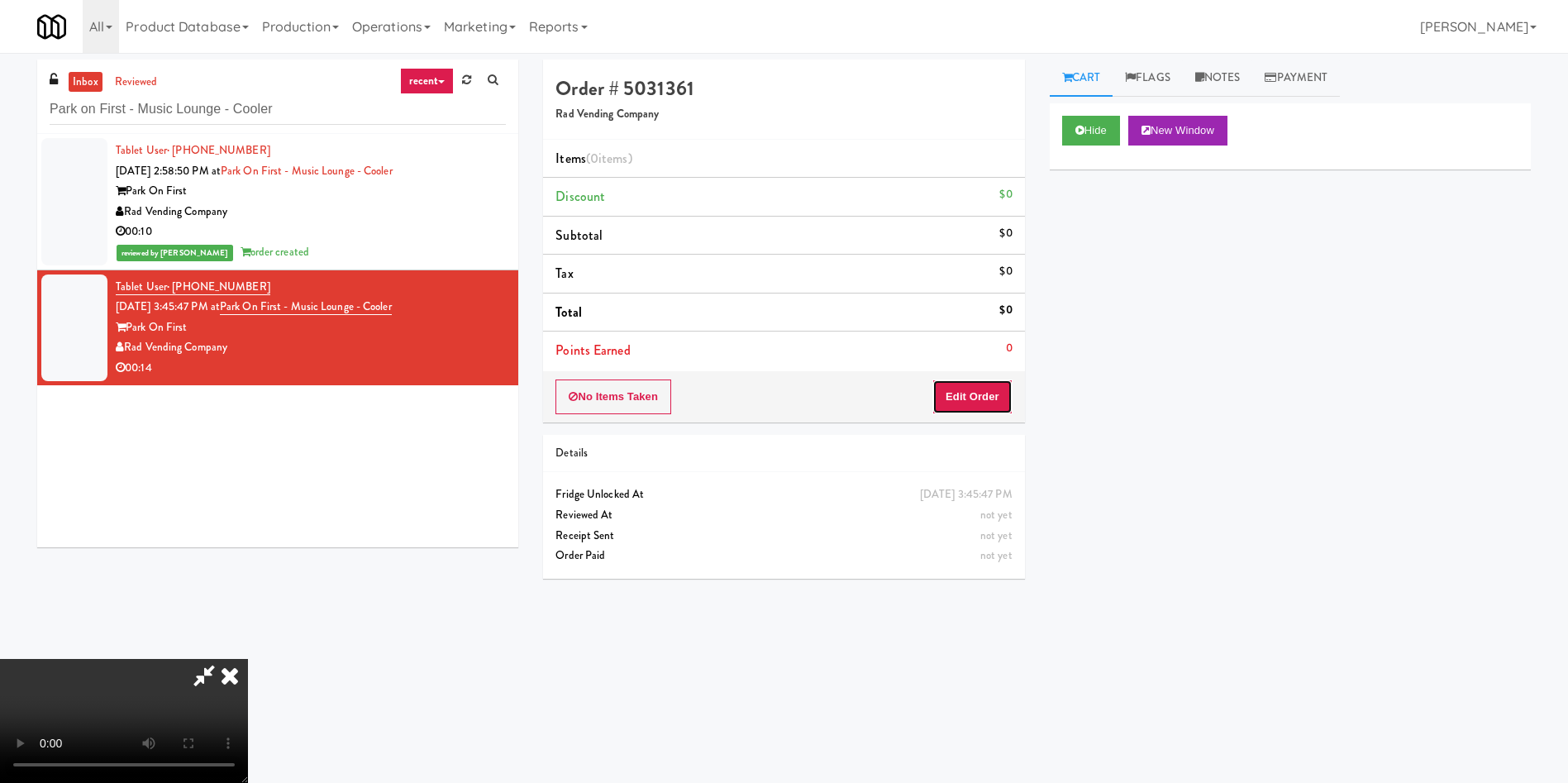
click at [963, 383] on button "Edit Order" at bounding box center [973, 397] width 80 height 35
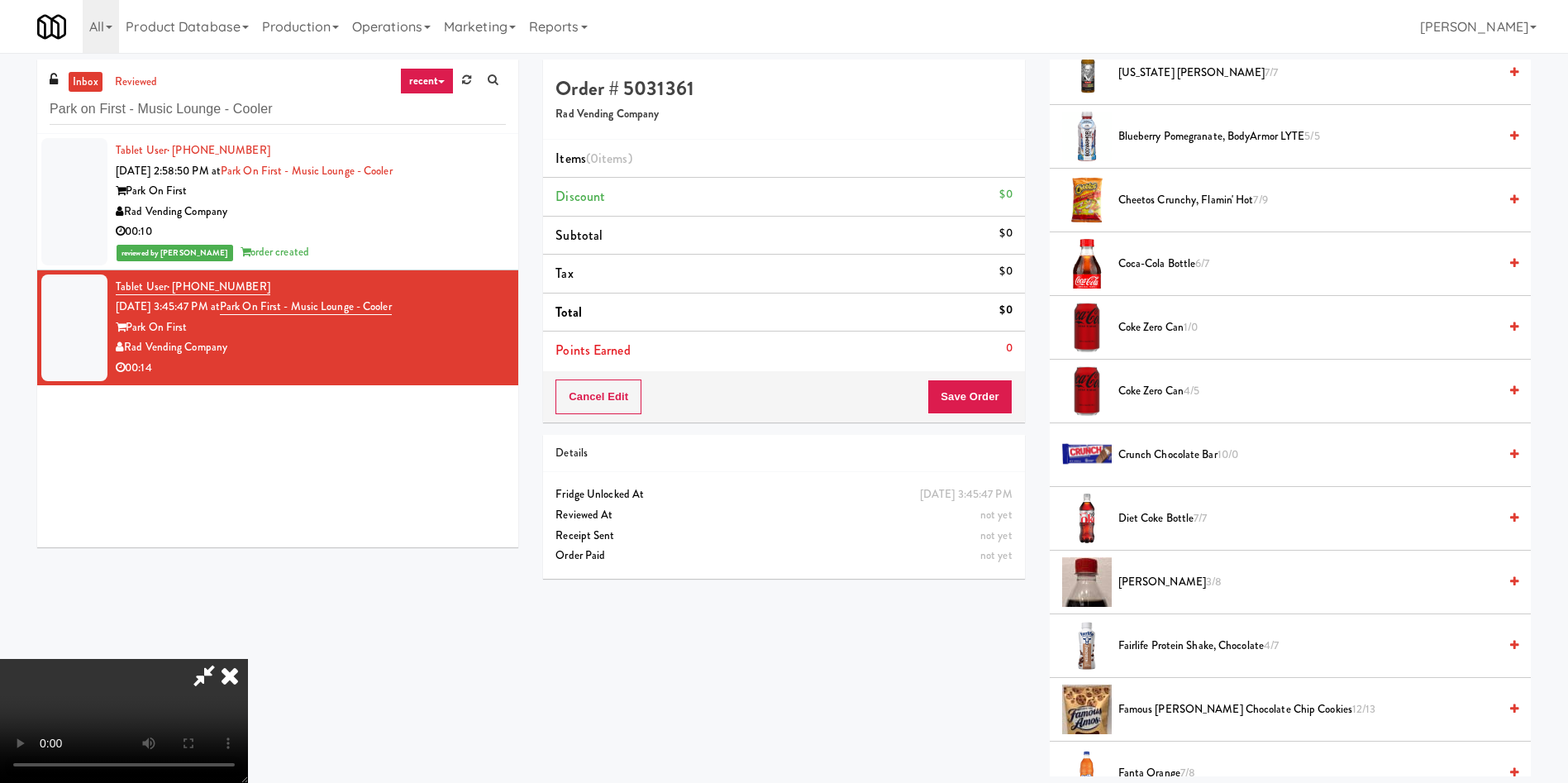
scroll to position [248, 0]
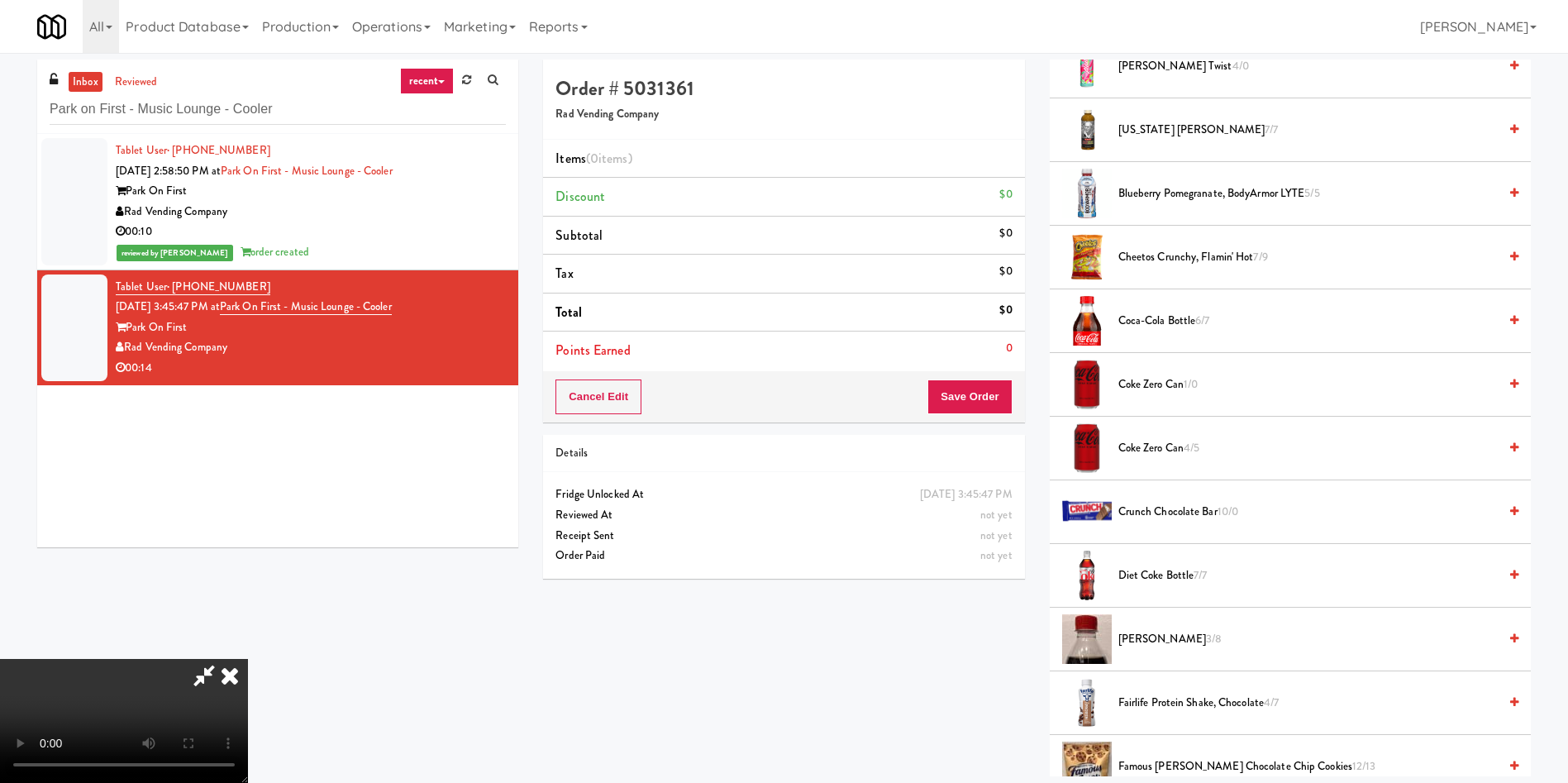
click at [248, 659] on video at bounding box center [123, 721] width 248 height 124
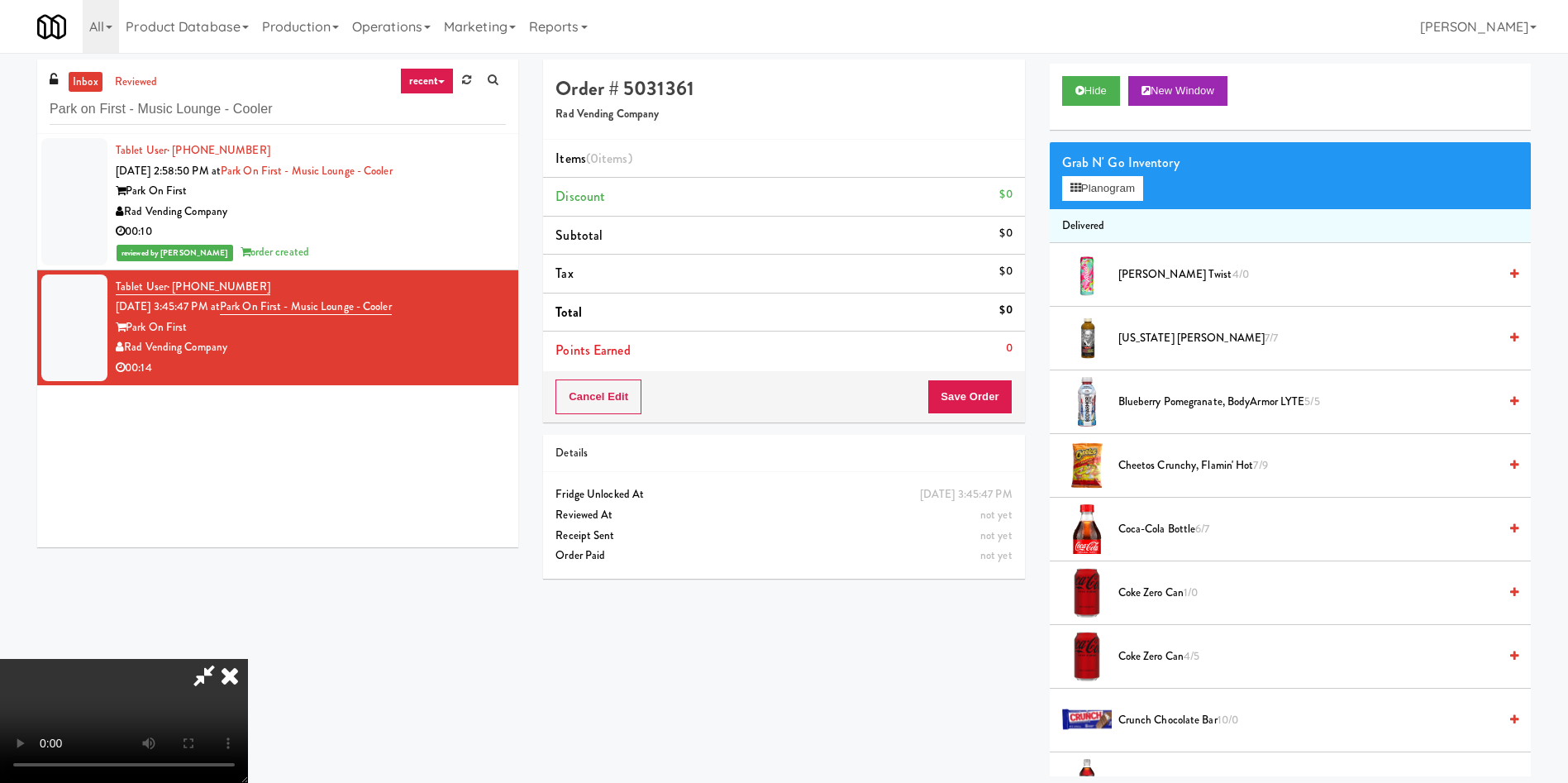
scroll to position [0, 0]
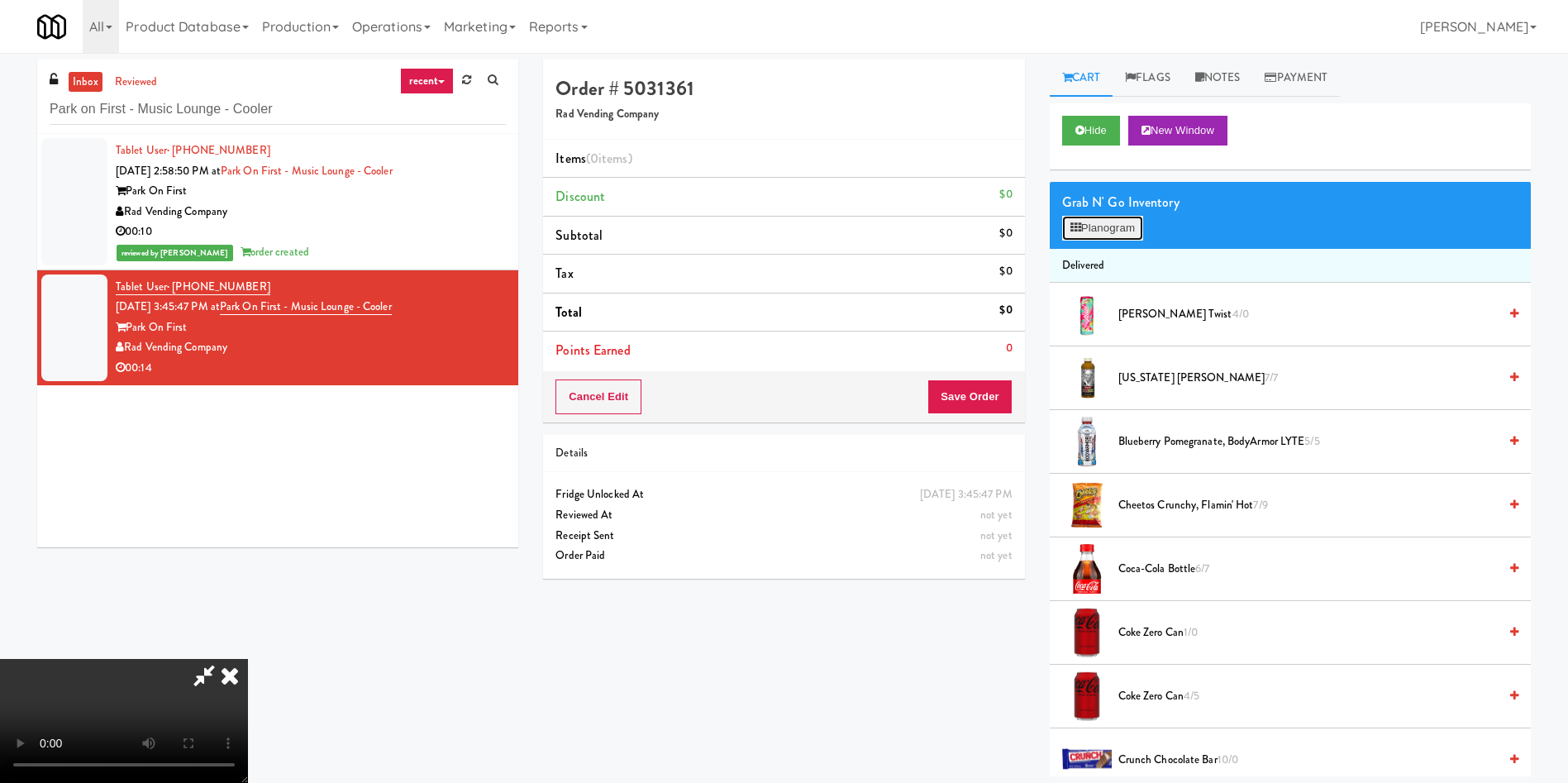
click at [1093, 216] on button "Planogram" at bounding box center [1103, 228] width 81 height 25
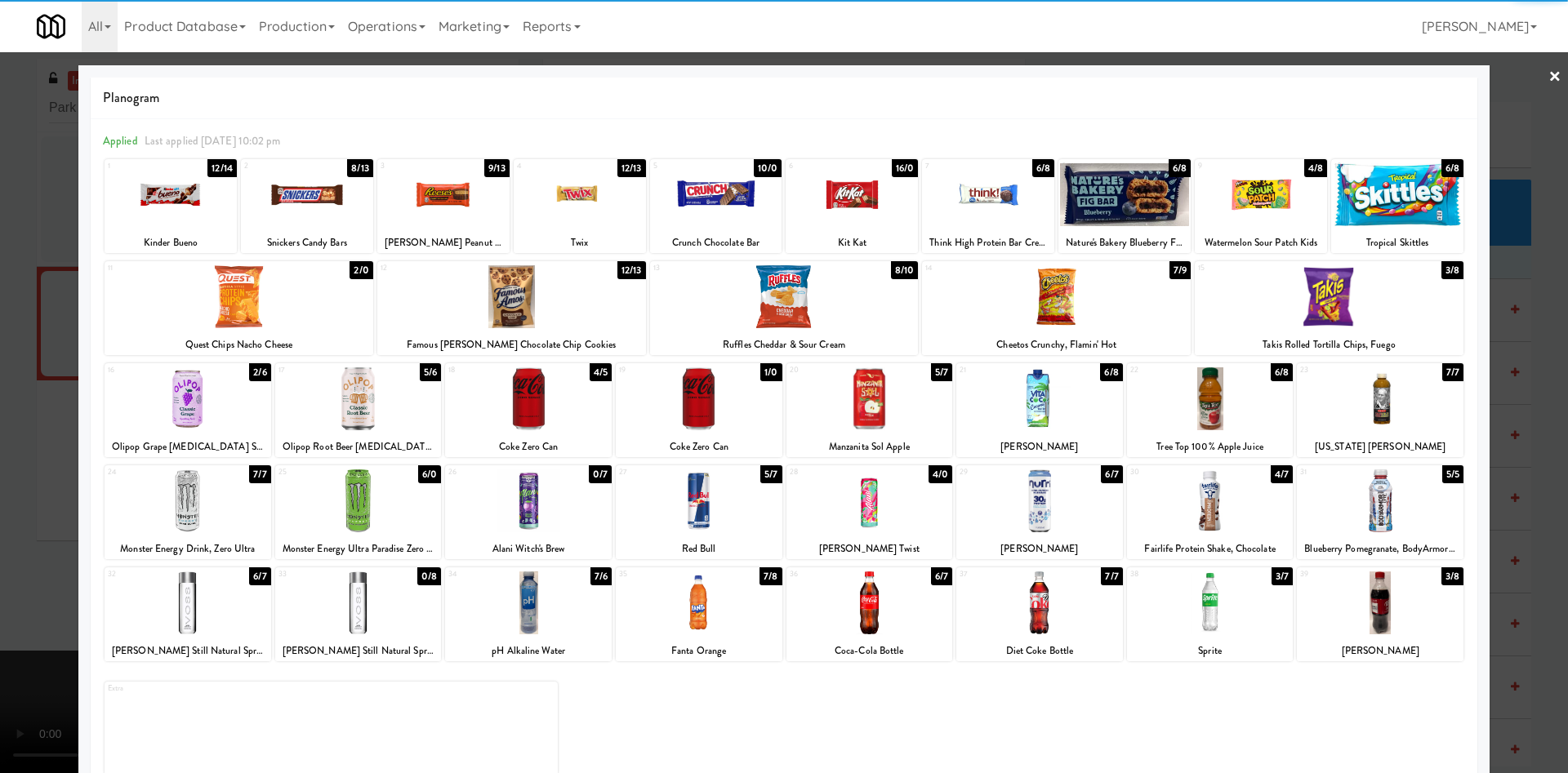
click at [369, 609] on div at bounding box center [359, 603] width 166 height 63
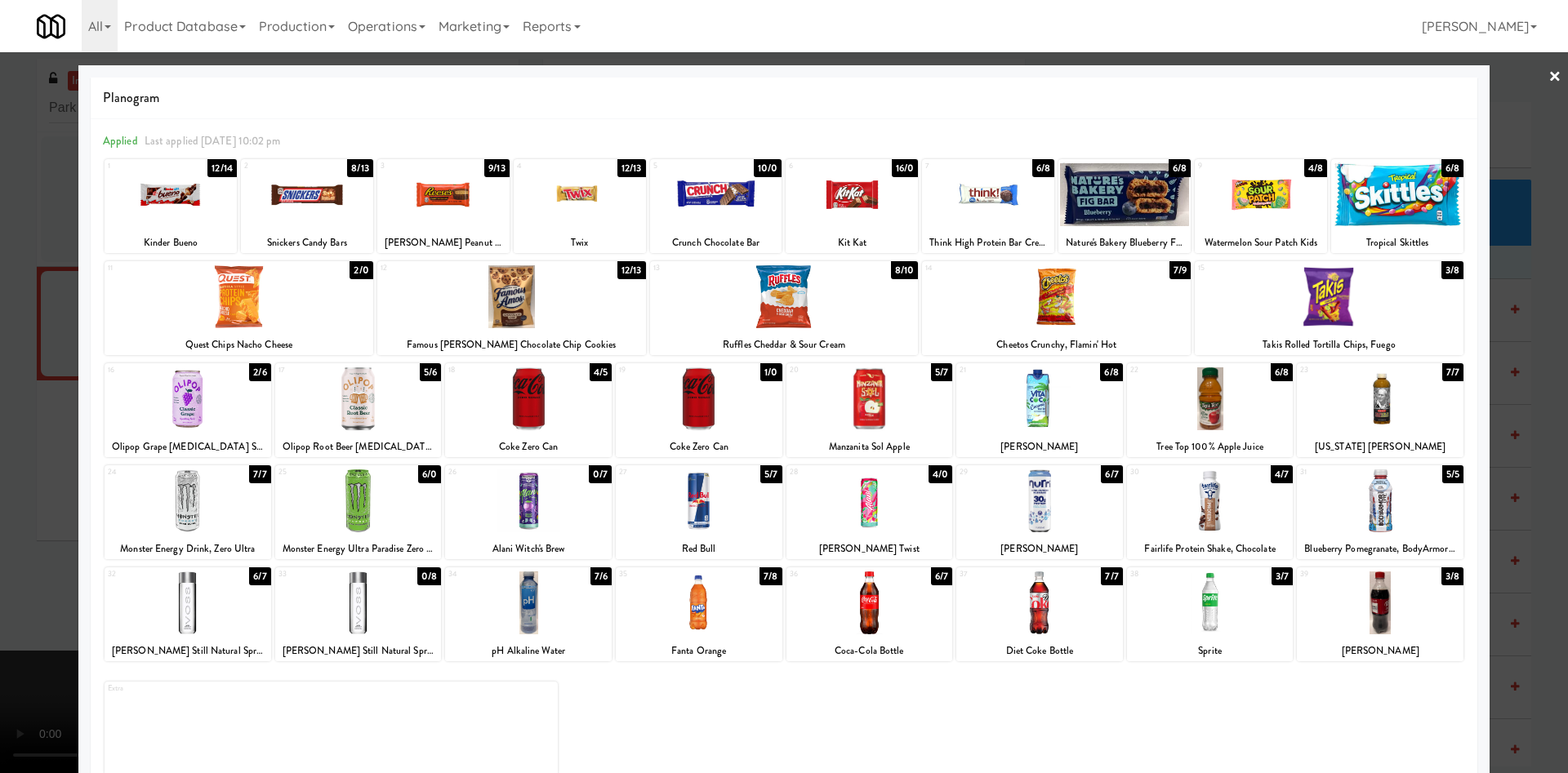
click at [199, 637] on div "32 6/7 [PERSON_NAME] Still Natural Spring Water" at bounding box center [188, 614] width 166 height 94
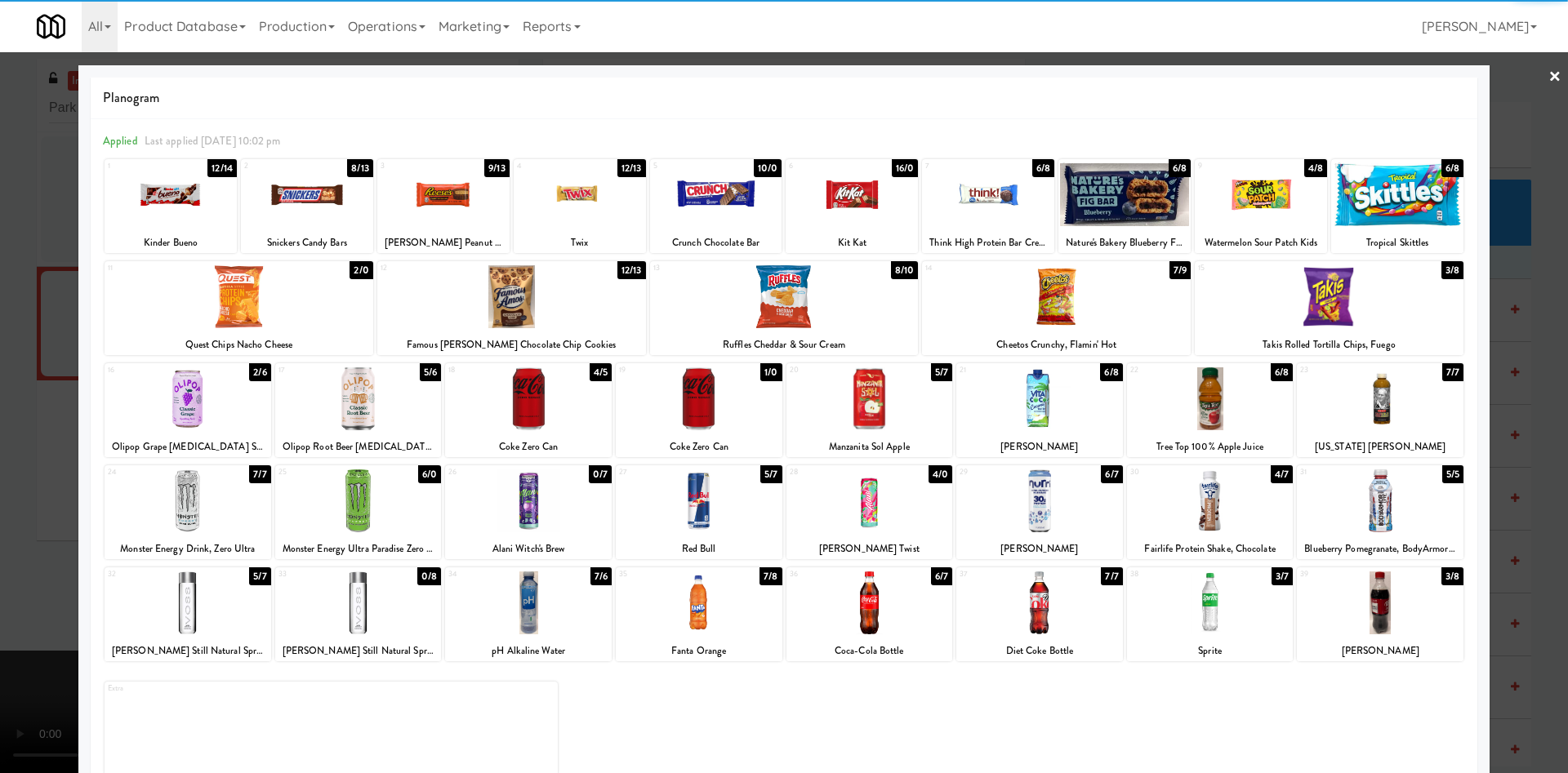
click at [526, 409] on div at bounding box center [528, 399] width 166 height 63
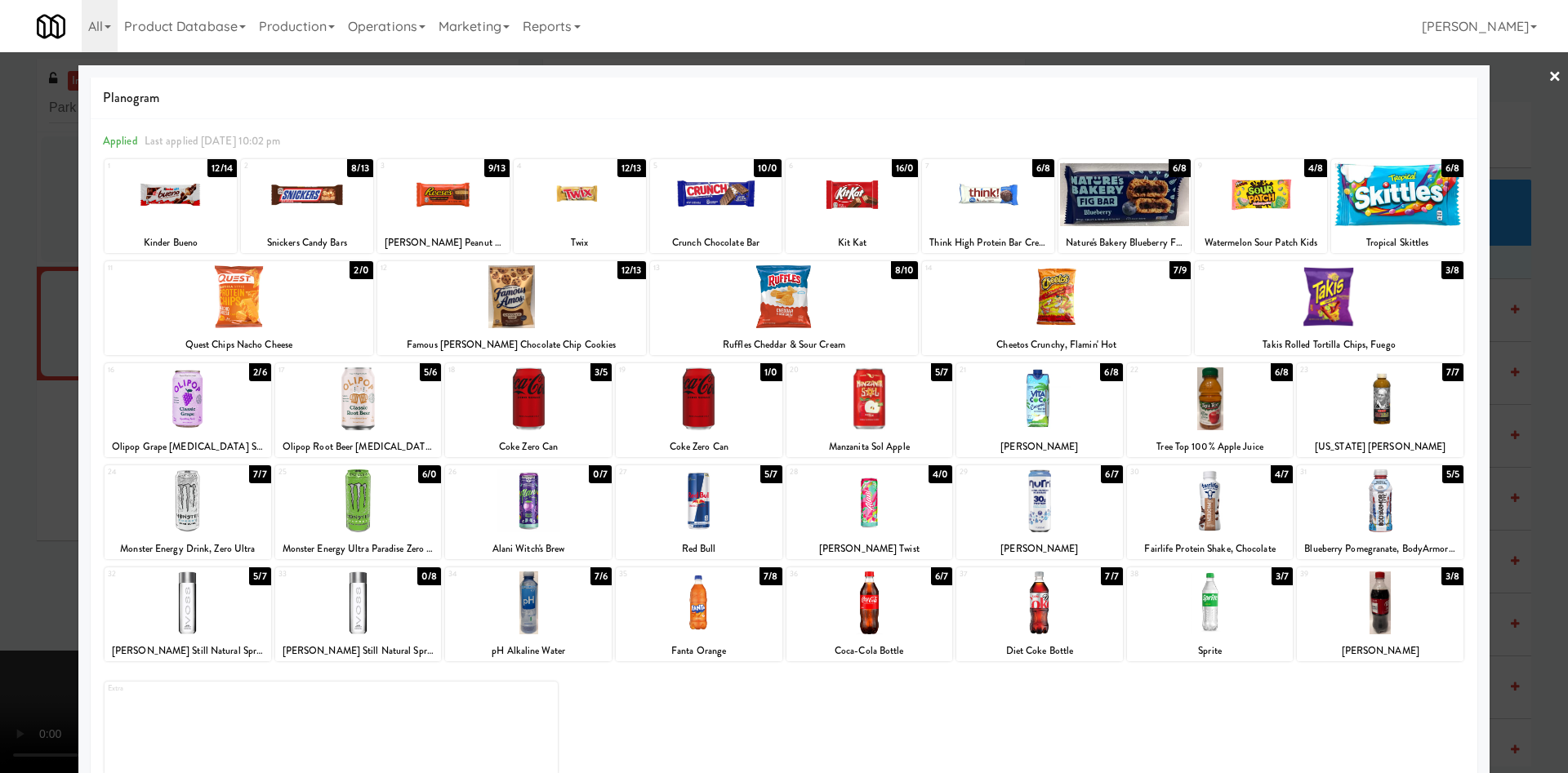
click at [61, 353] on div at bounding box center [784, 386] width 1568 height 773
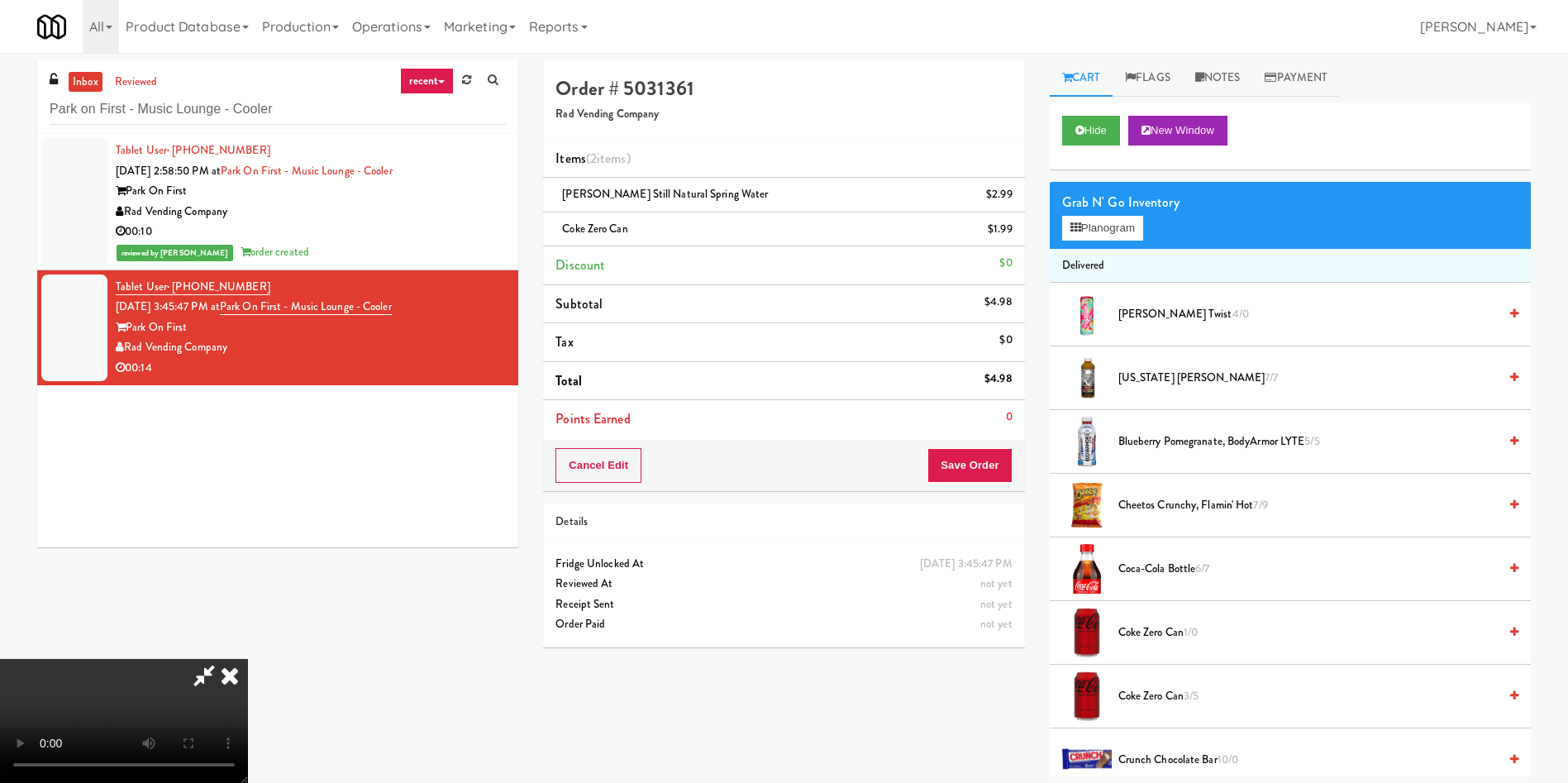
click at [248, 659] on video at bounding box center [123, 721] width 248 height 124
click at [1004, 453] on button "Save Order" at bounding box center [969, 466] width 84 height 35
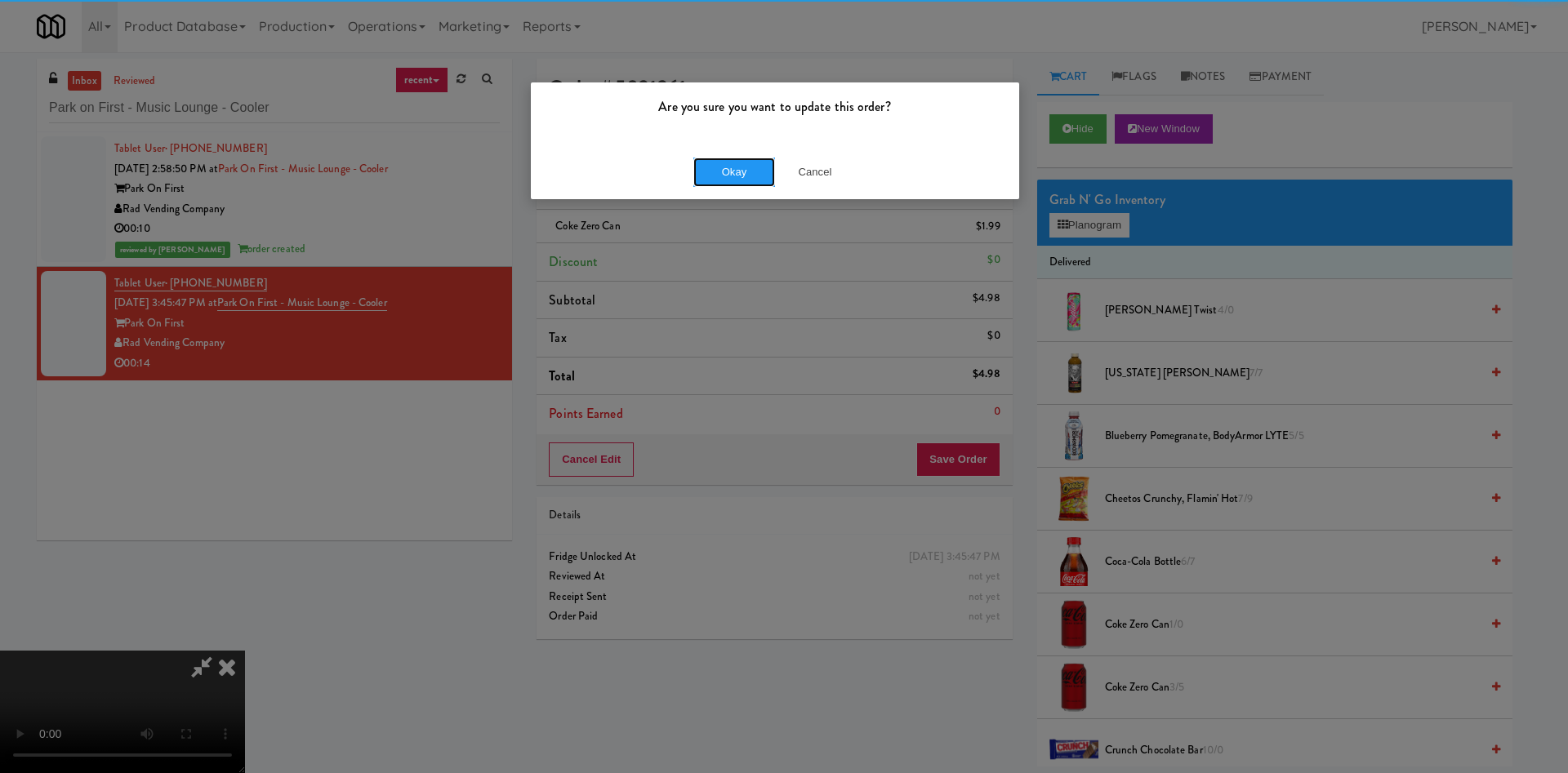
click at [728, 174] on button "Okay" at bounding box center [733, 172] width 81 height 30
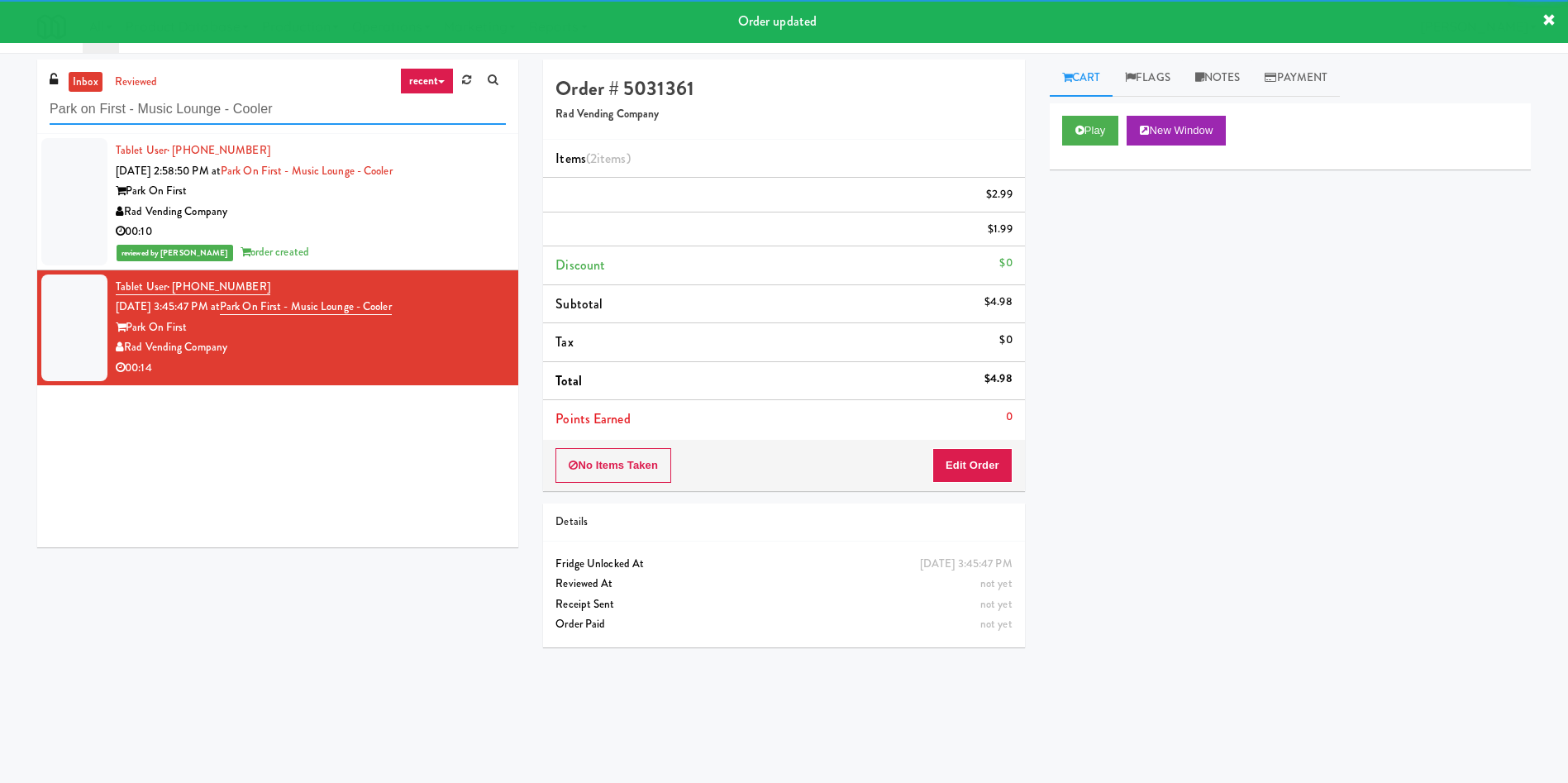
drag, startPoint x: 317, startPoint y: 110, endPoint x: 0, endPoint y: 110, distance: 317.0
click at [0, 110] on div "inbox reviewed recent all unclear take inventory issue suspicious failed recent…" at bounding box center [784, 392] width 1568 height 664
paste input "adox - Ambient - Left"
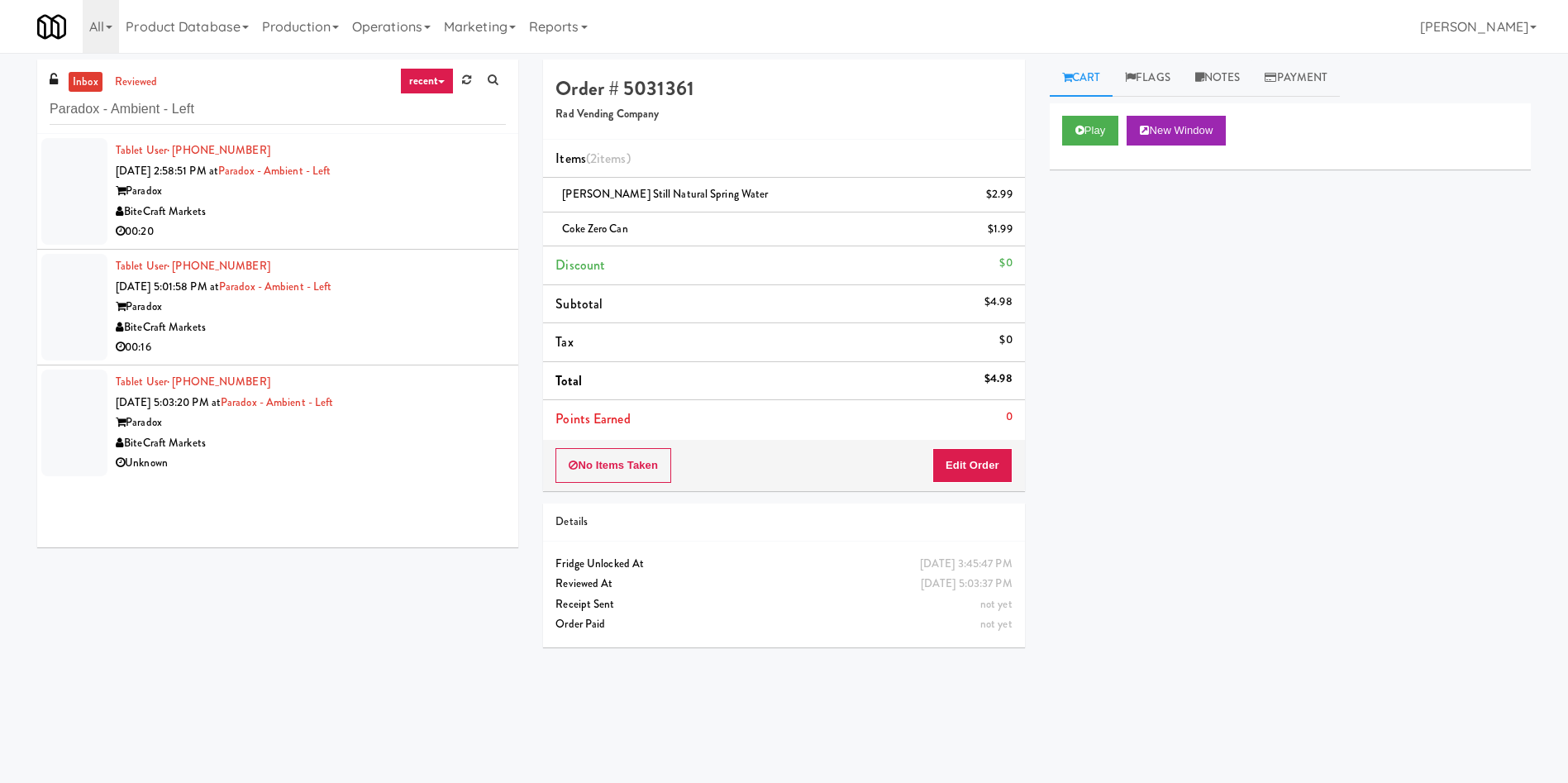
click at [59, 174] on div at bounding box center [74, 191] width 66 height 107
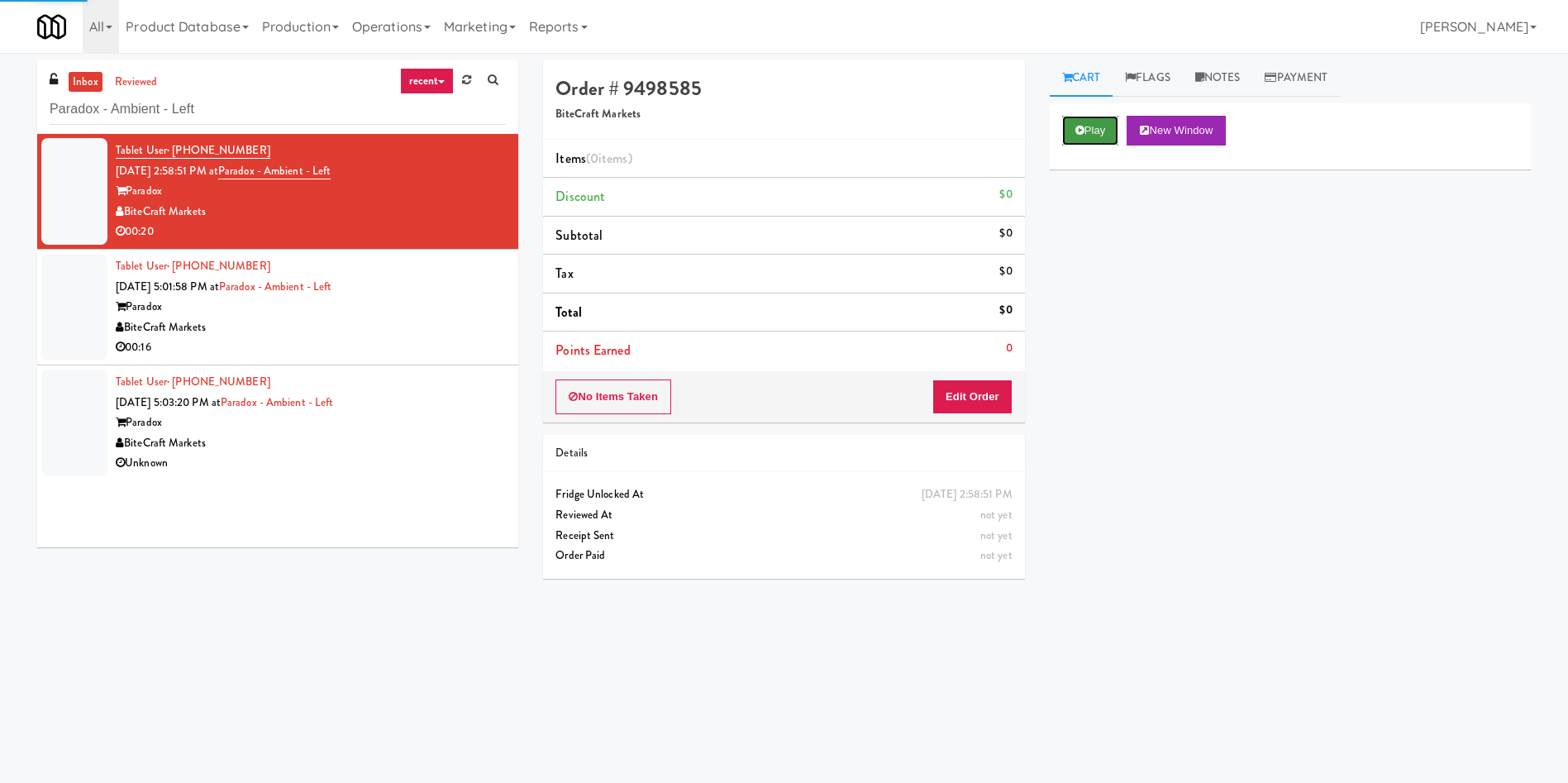
click at [1099, 122] on button "Play" at bounding box center [1091, 131] width 57 height 30
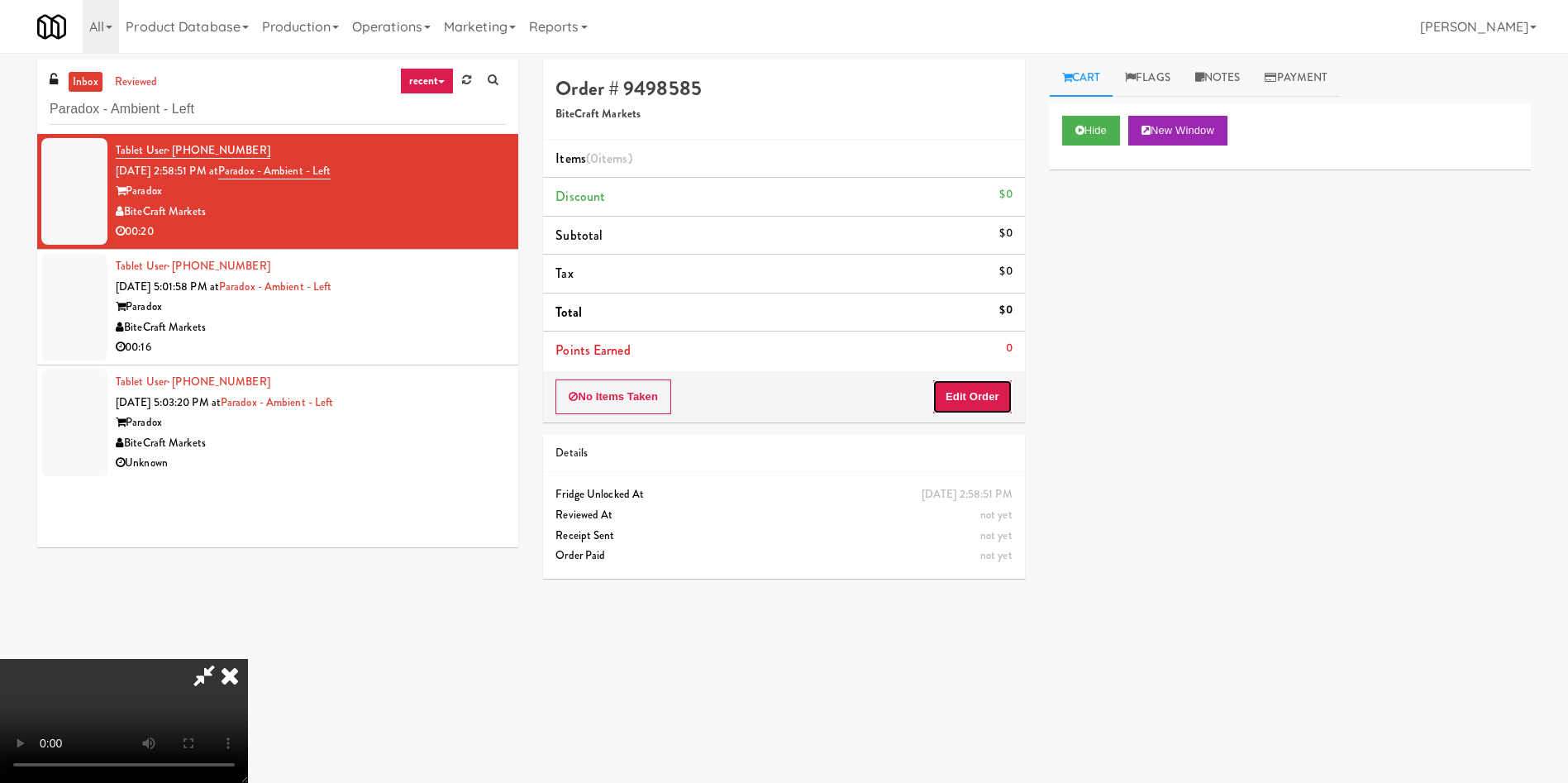
click at [974, 391] on button "Edit Order" at bounding box center [973, 397] width 80 height 35
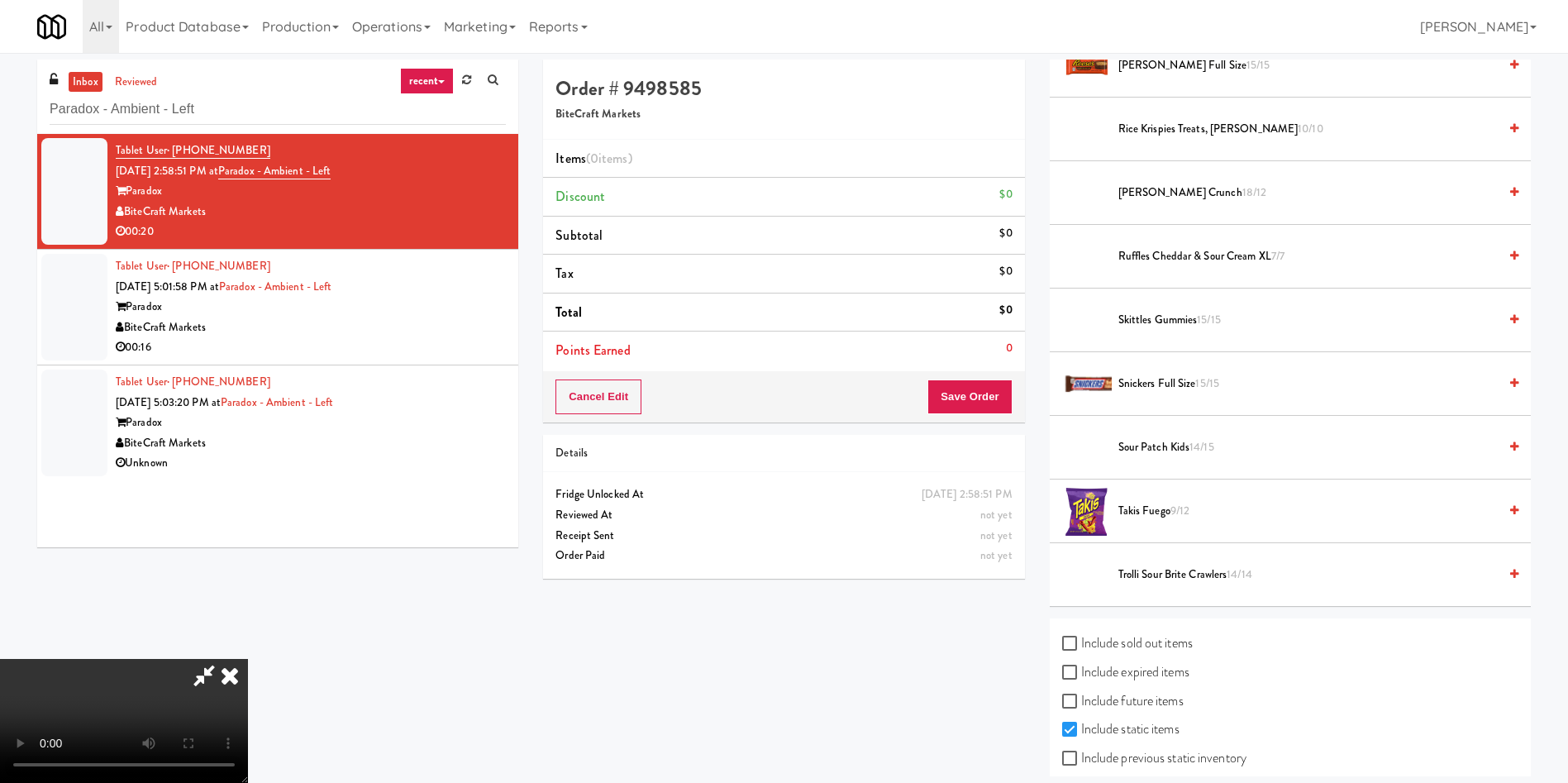
scroll to position [1545, 0]
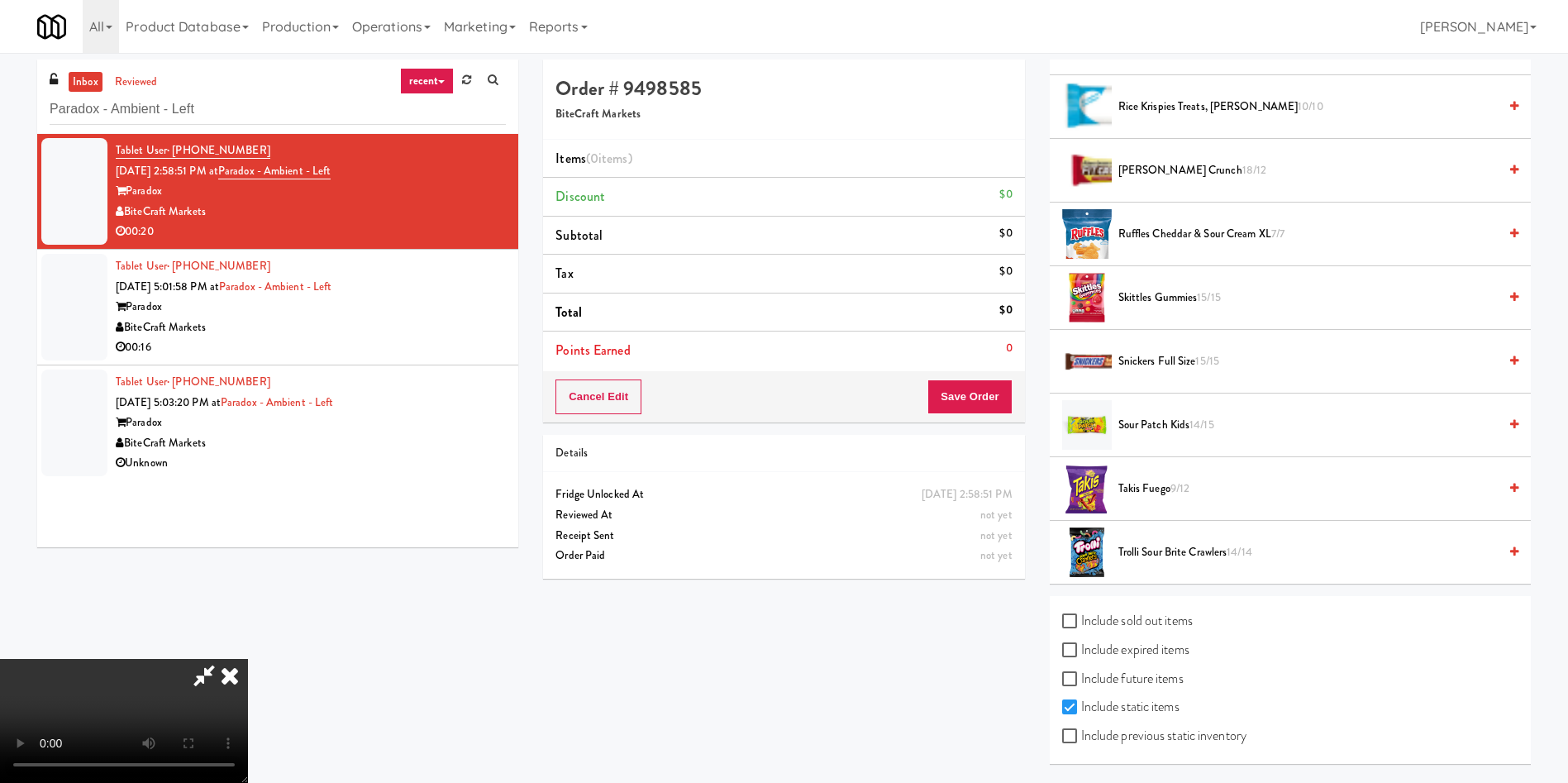
click at [1181, 544] on span "Trolli Sour Brite Crawlers 14/14" at bounding box center [1307, 552] width 379 height 21
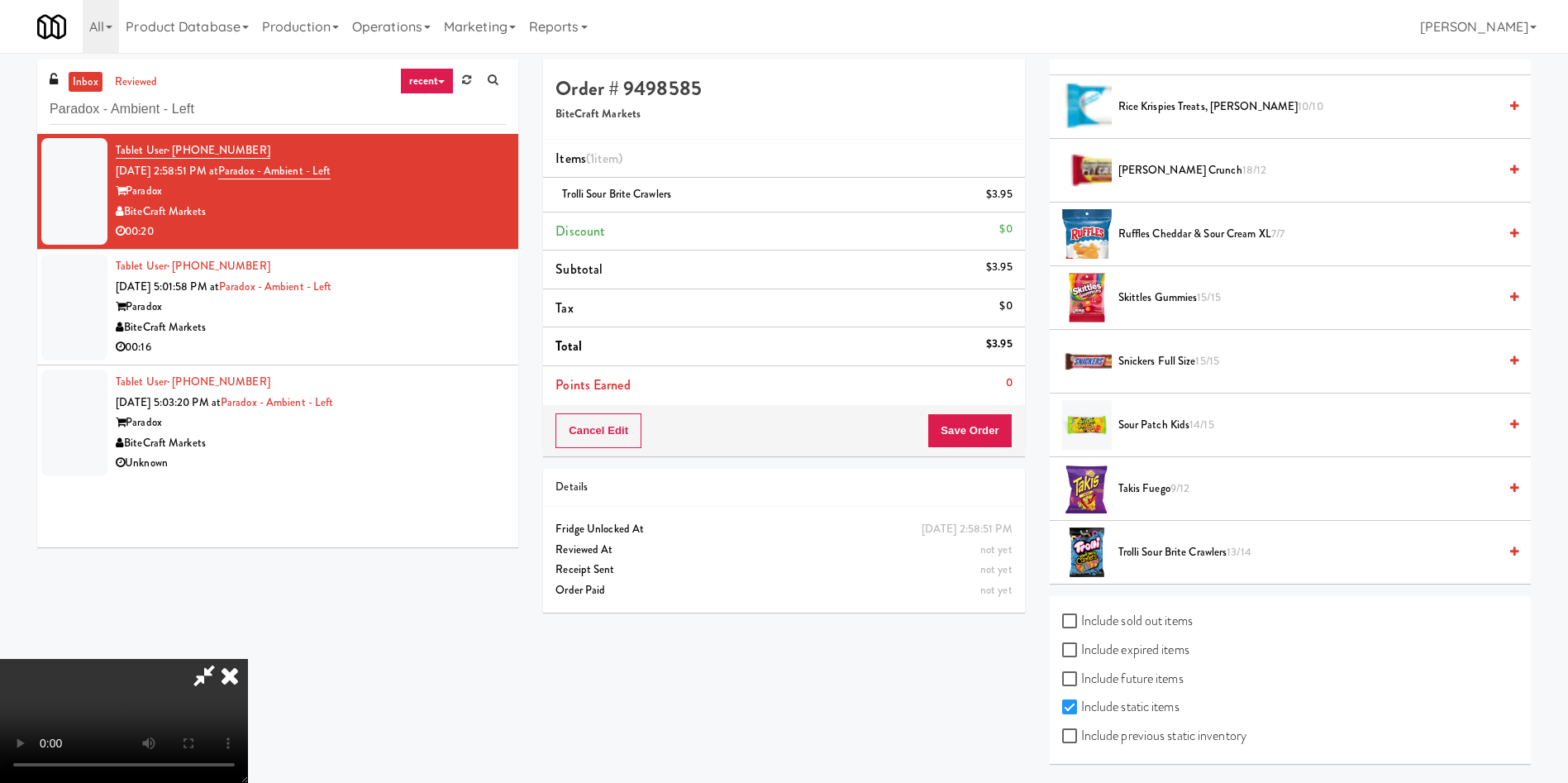
click at [1183, 550] on span "Trolli Sour Brite Crawlers 13/14" at bounding box center [1307, 552] width 379 height 21
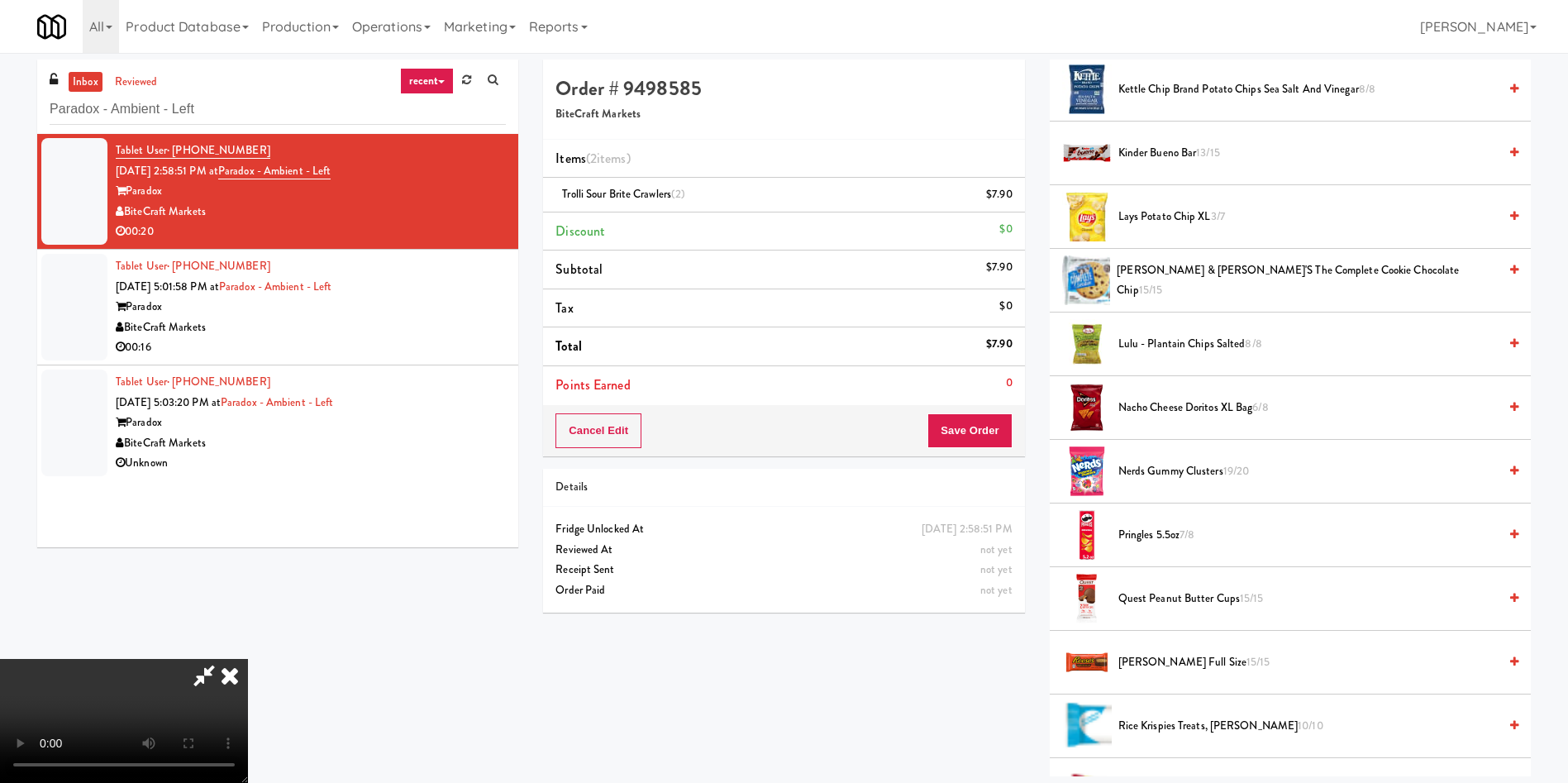
scroll to position [925, 0]
click at [986, 443] on button "Save Order" at bounding box center [969, 431] width 84 height 35
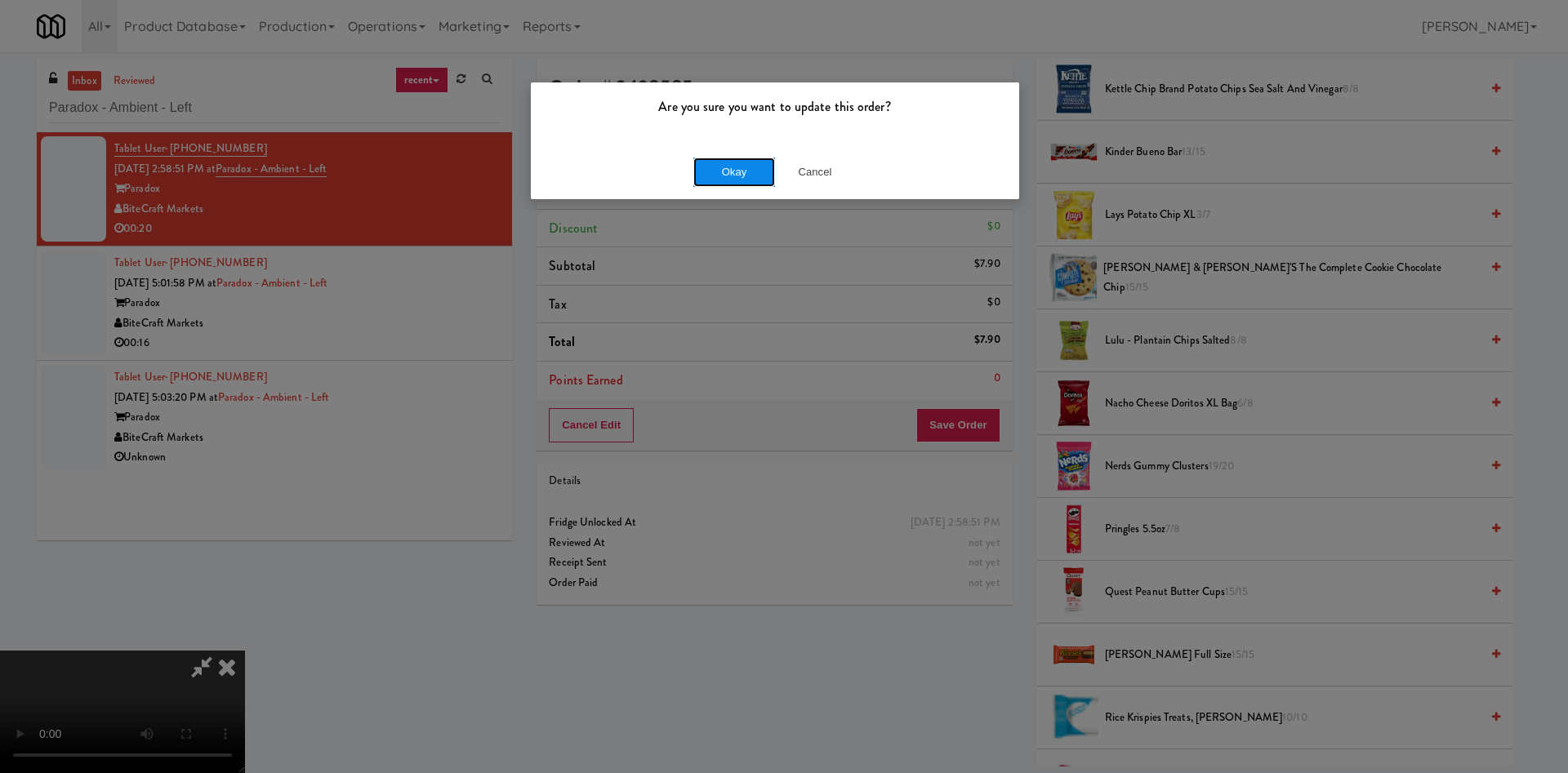
click at [741, 166] on button "Okay" at bounding box center [733, 172] width 81 height 30
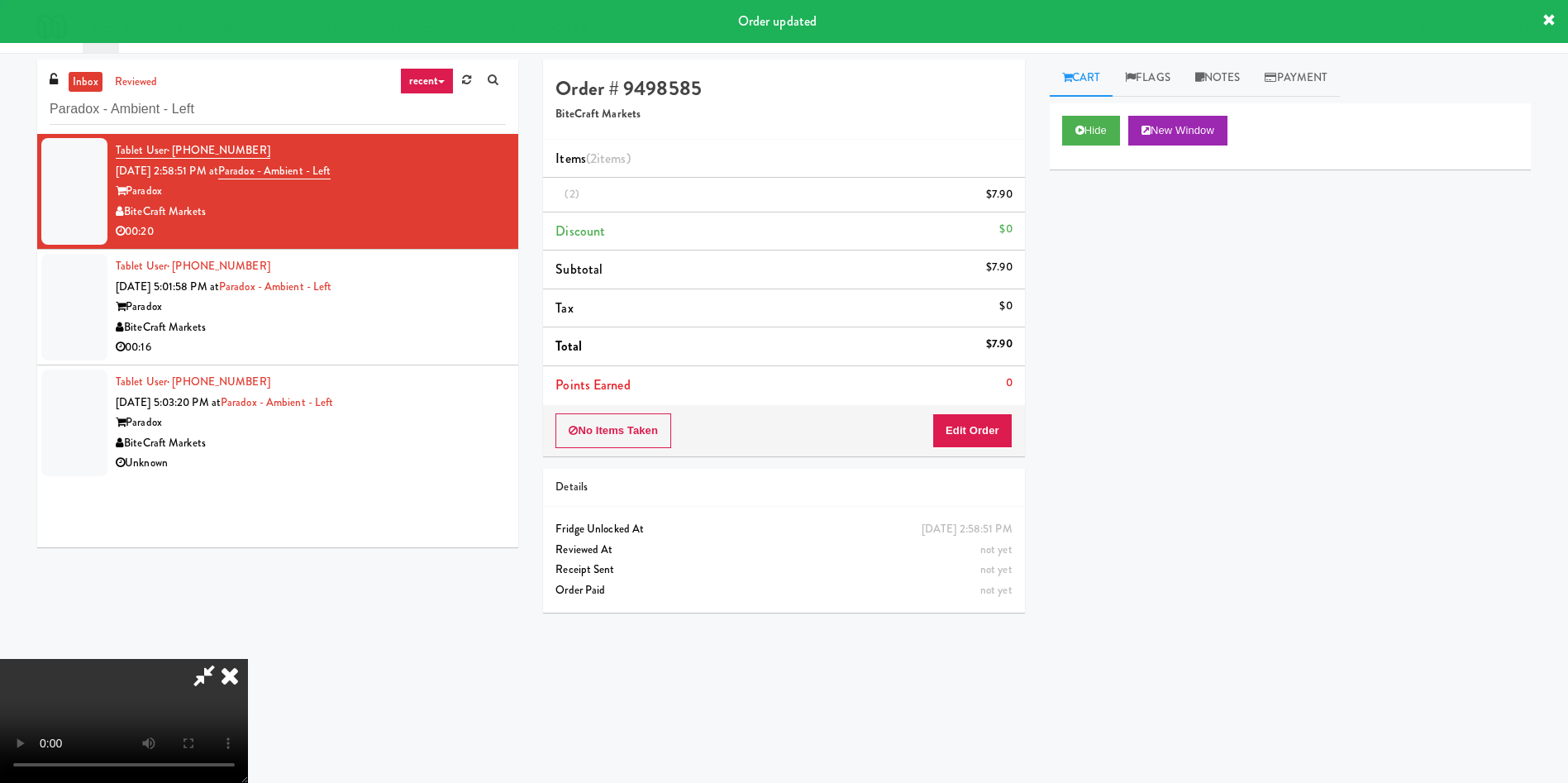
scroll to position [0, 0]
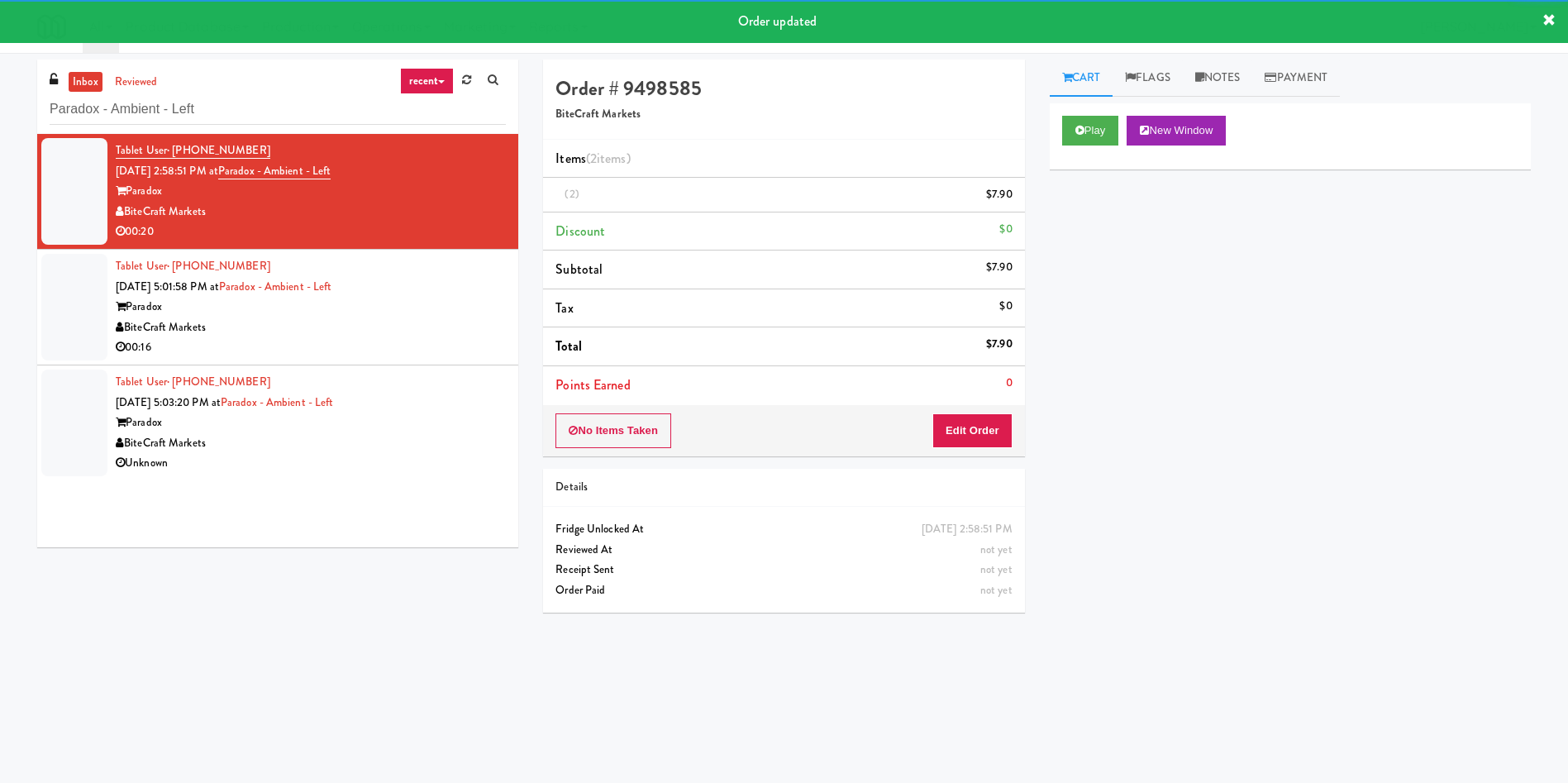
click at [74, 300] on div at bounding box center [74, 307] width 66 height 107
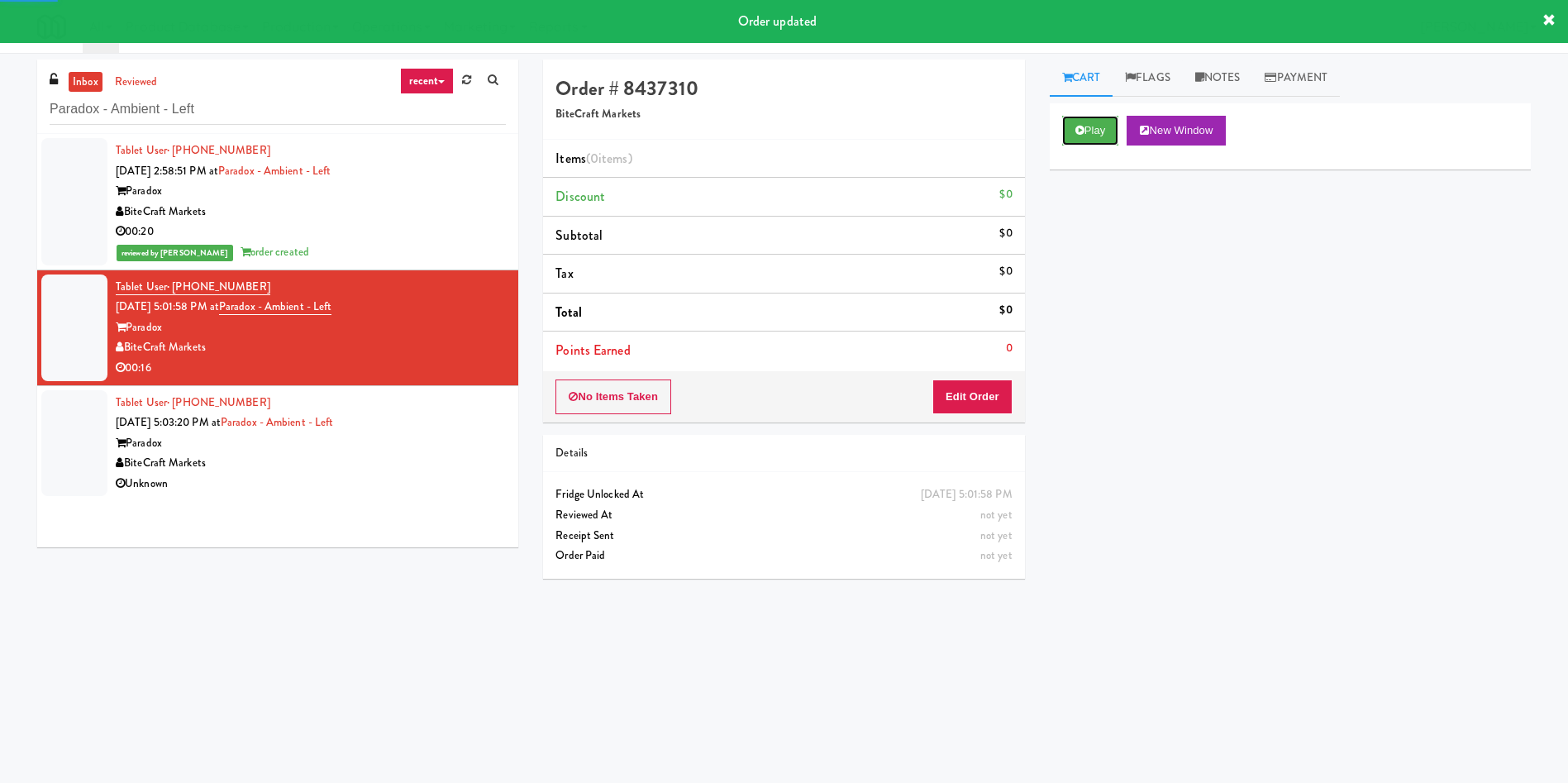
drag, startPoint x: 1096, startPoint y: 132, endPoint x: 1071, endPoint y: 177, distance: 51.5
click at [1096, 132] on button "Play" at bounding box center [1091, 131] width 57 height 30
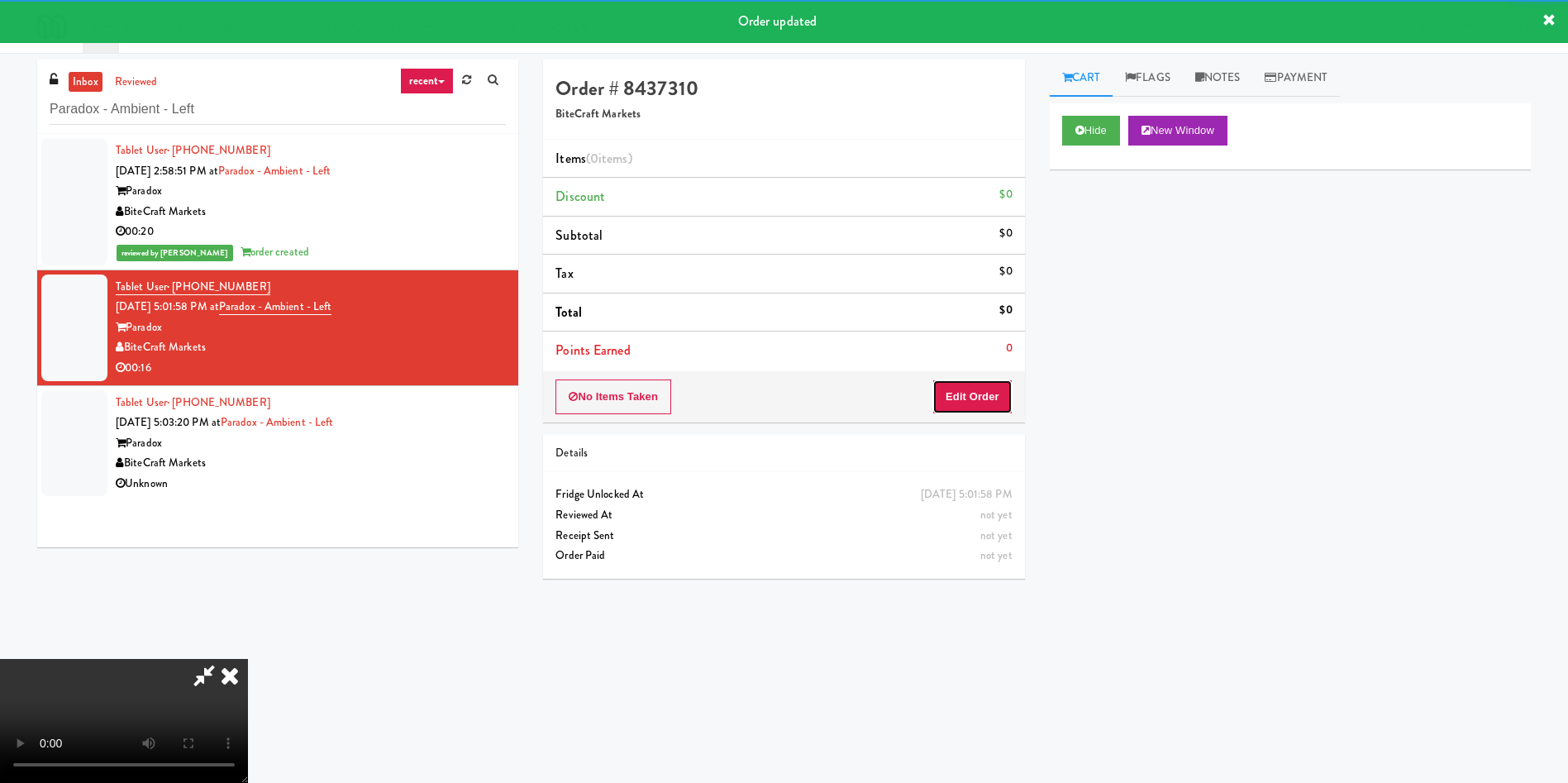
click at [984, 398] on button "Edit Order" at bounding box center [973, 397] width 80 height 35
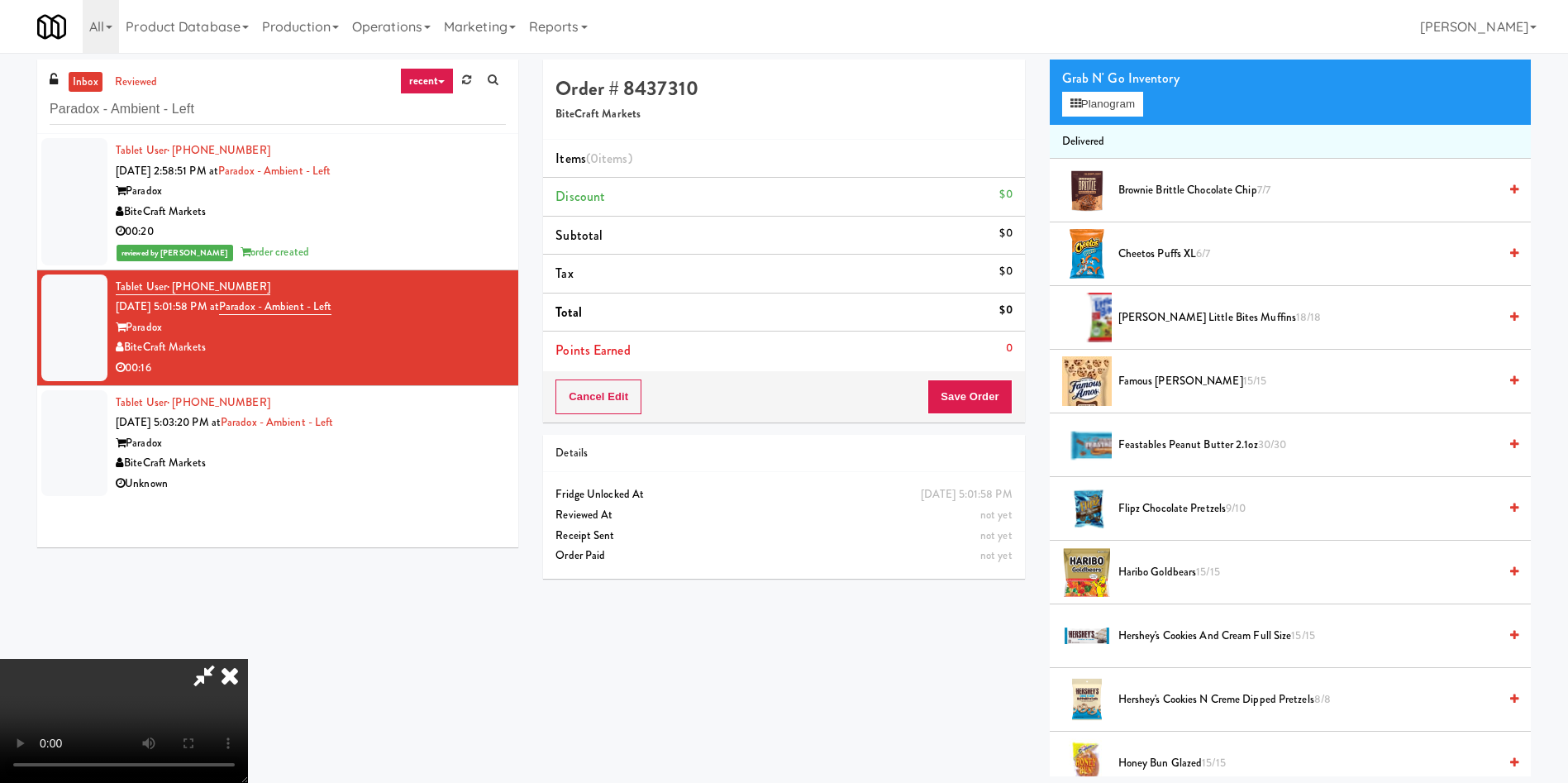
scroll to position [124, 0]
click at [248, 659] on video at bounding box center [123, 721] width 248 height 124
click at [1092, 105] on button "Planogram" at bounding box center [1103, 103] width 81 height 25
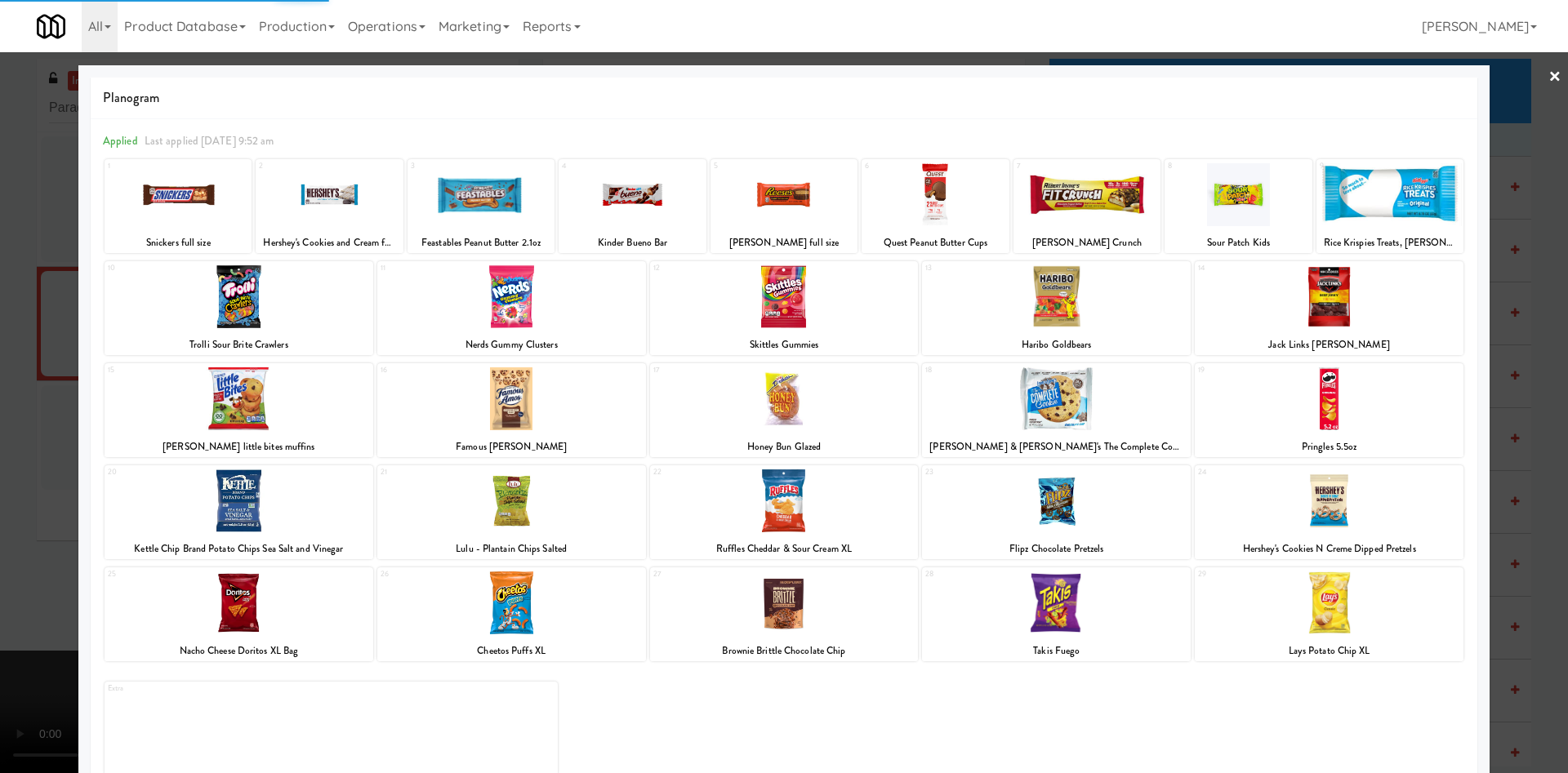
click at [322, 494] on div at bounding box center [238, 501] width 268 height 63
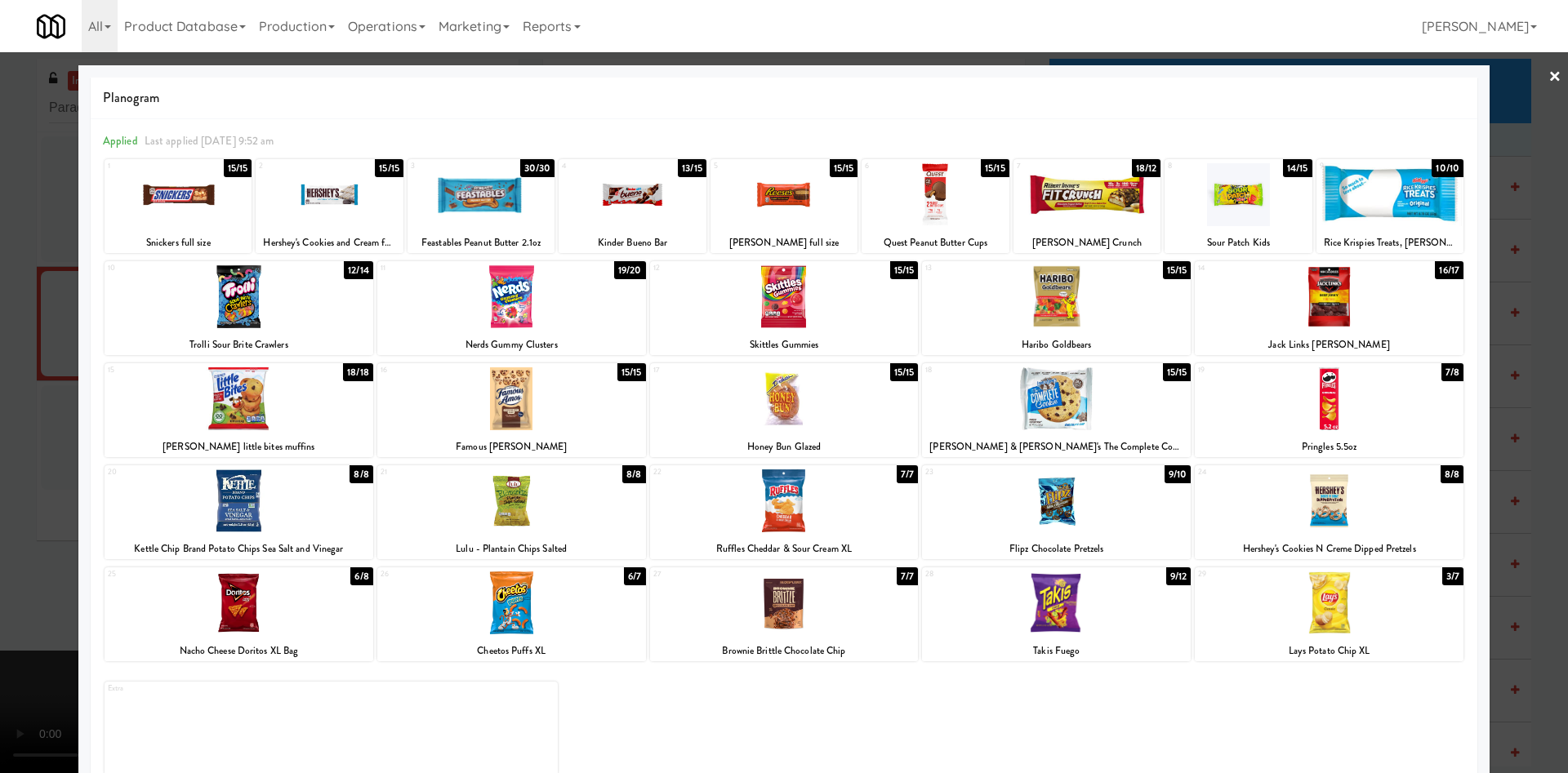
click at [244, 496] on div at bounding box center [238, 501] width 268 height 63
click at [511, 284] on div at bounding box center [511, 297] width 268 height 63
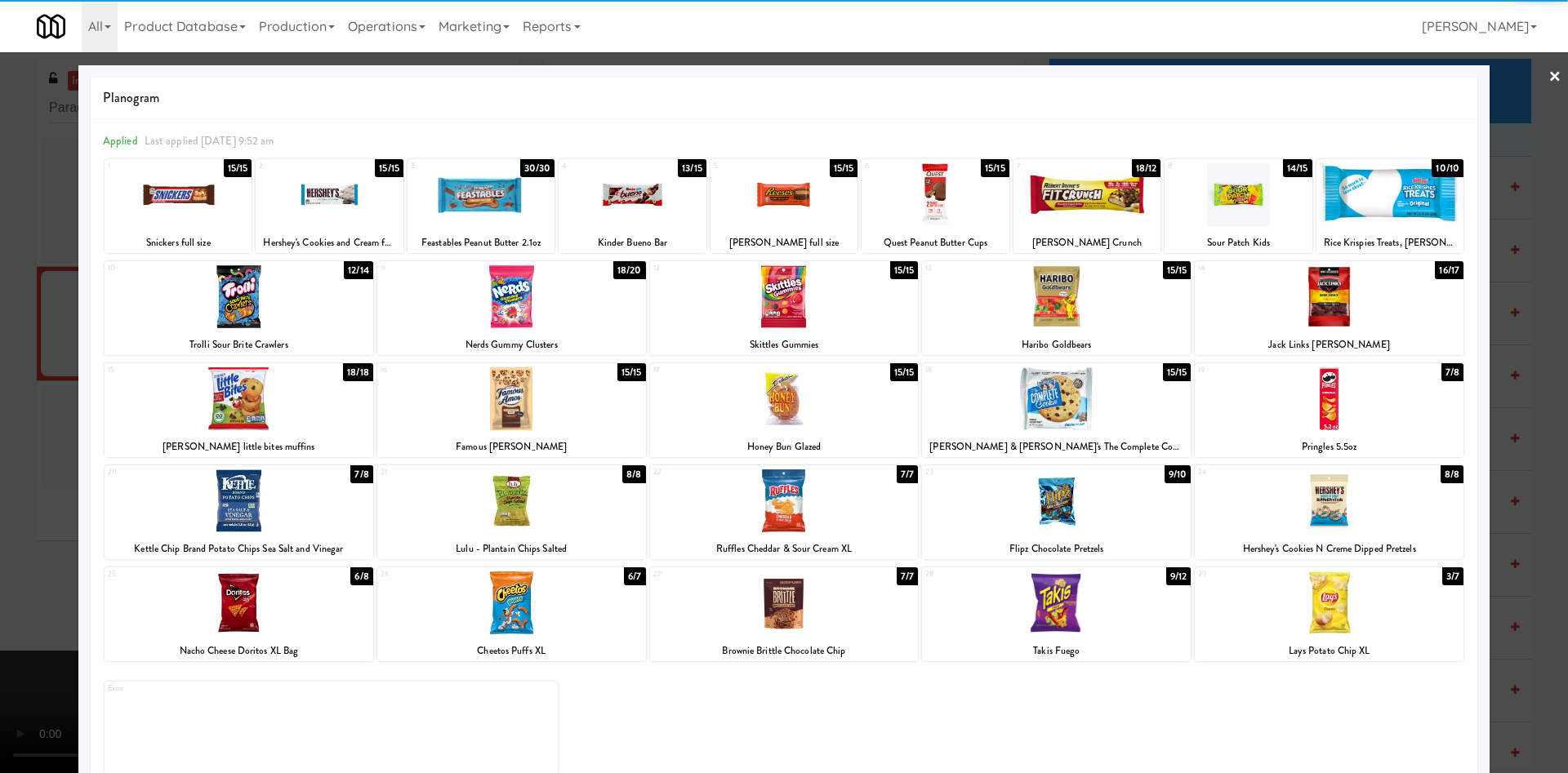
click at [65, 260] on div at bounding box center [784, 386] width 1568 height 773
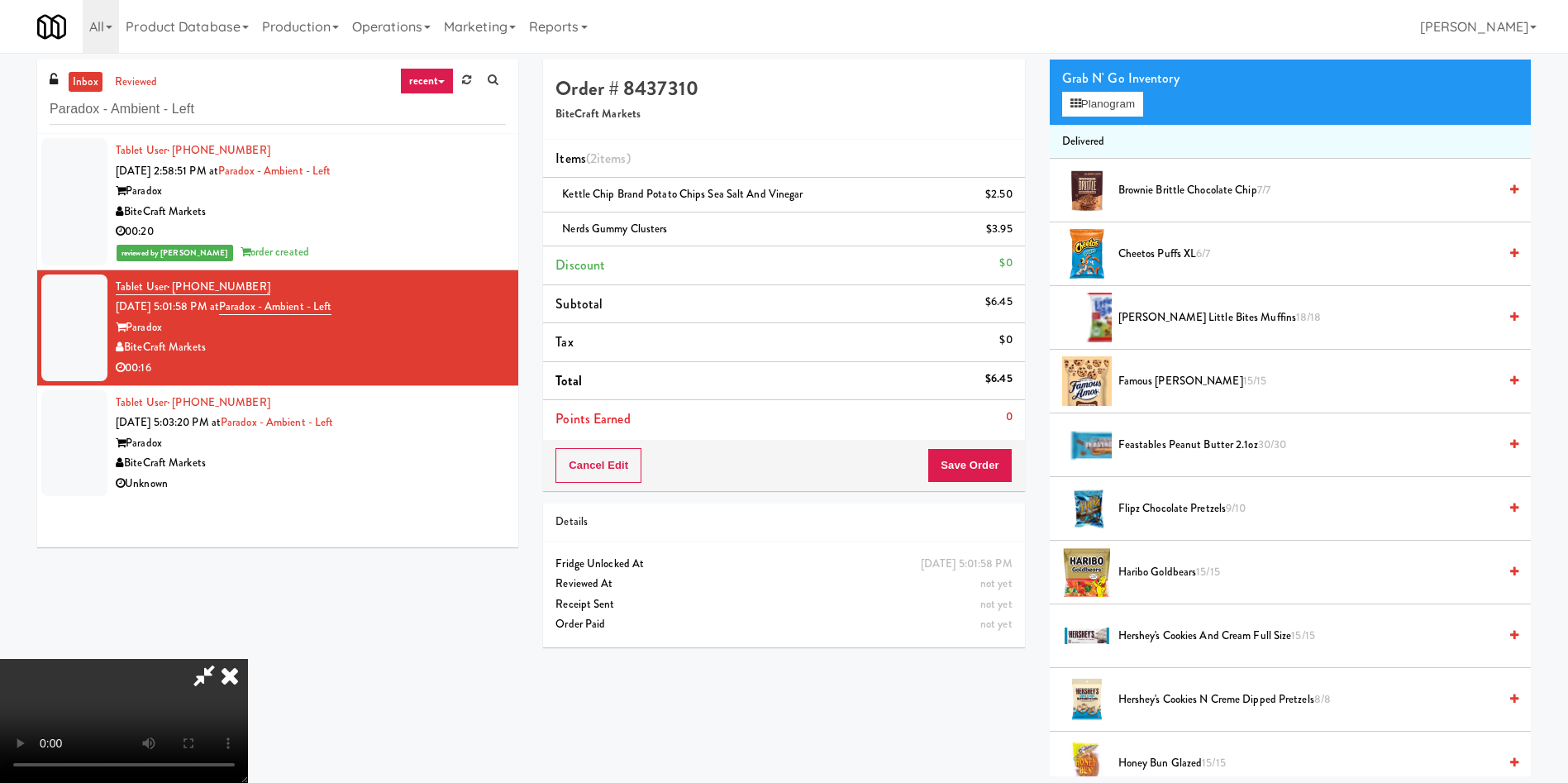
click at [248, 659] on video at bounding box center [123, 721] width 248 height 124
click at [988, 469] on button "Save Order" at bounding box center [969, 466] width 84 height 35
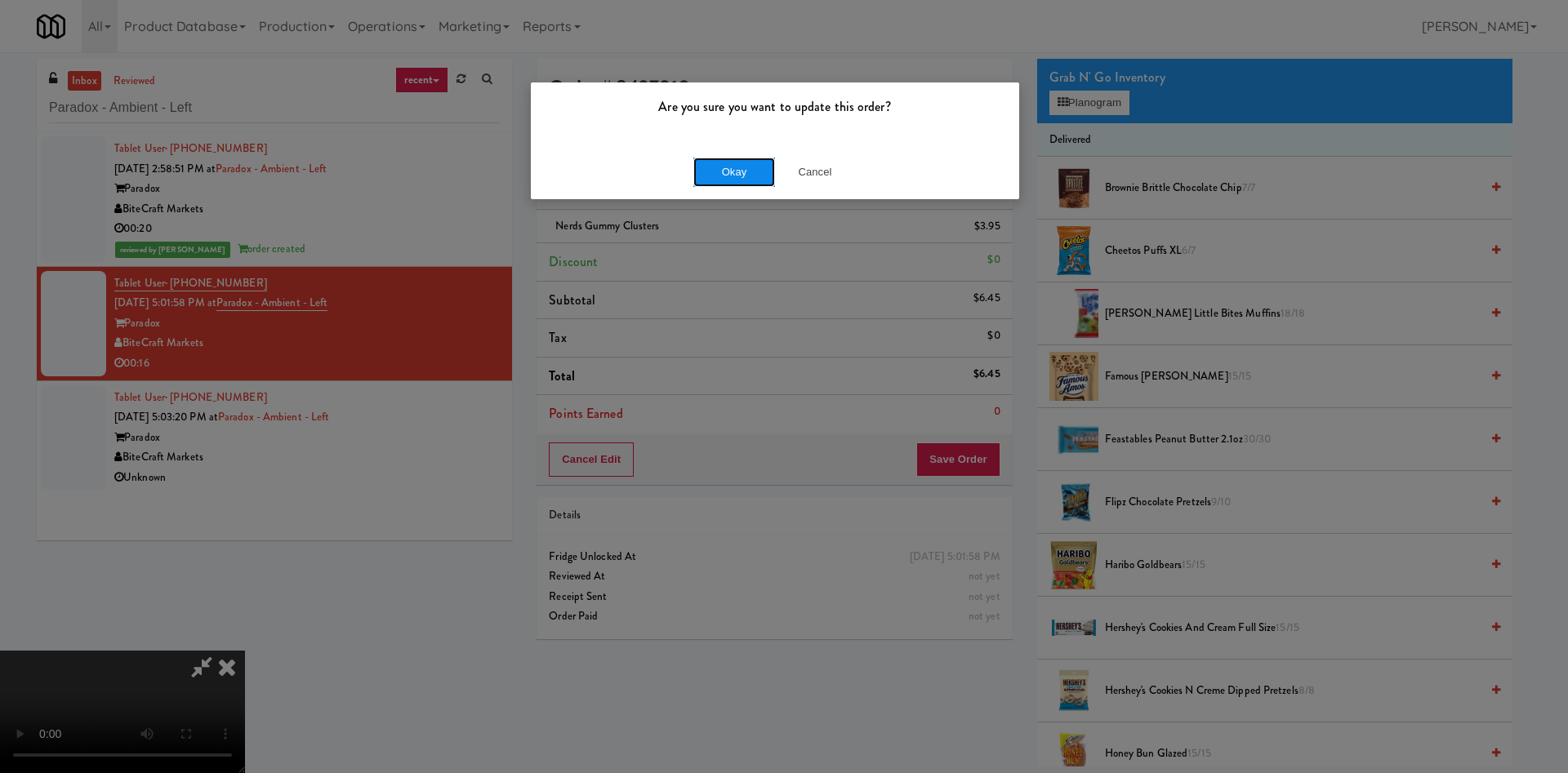
click at [726, 167] on button "Okay" at bounding box center [733, 172] width 81 height 30
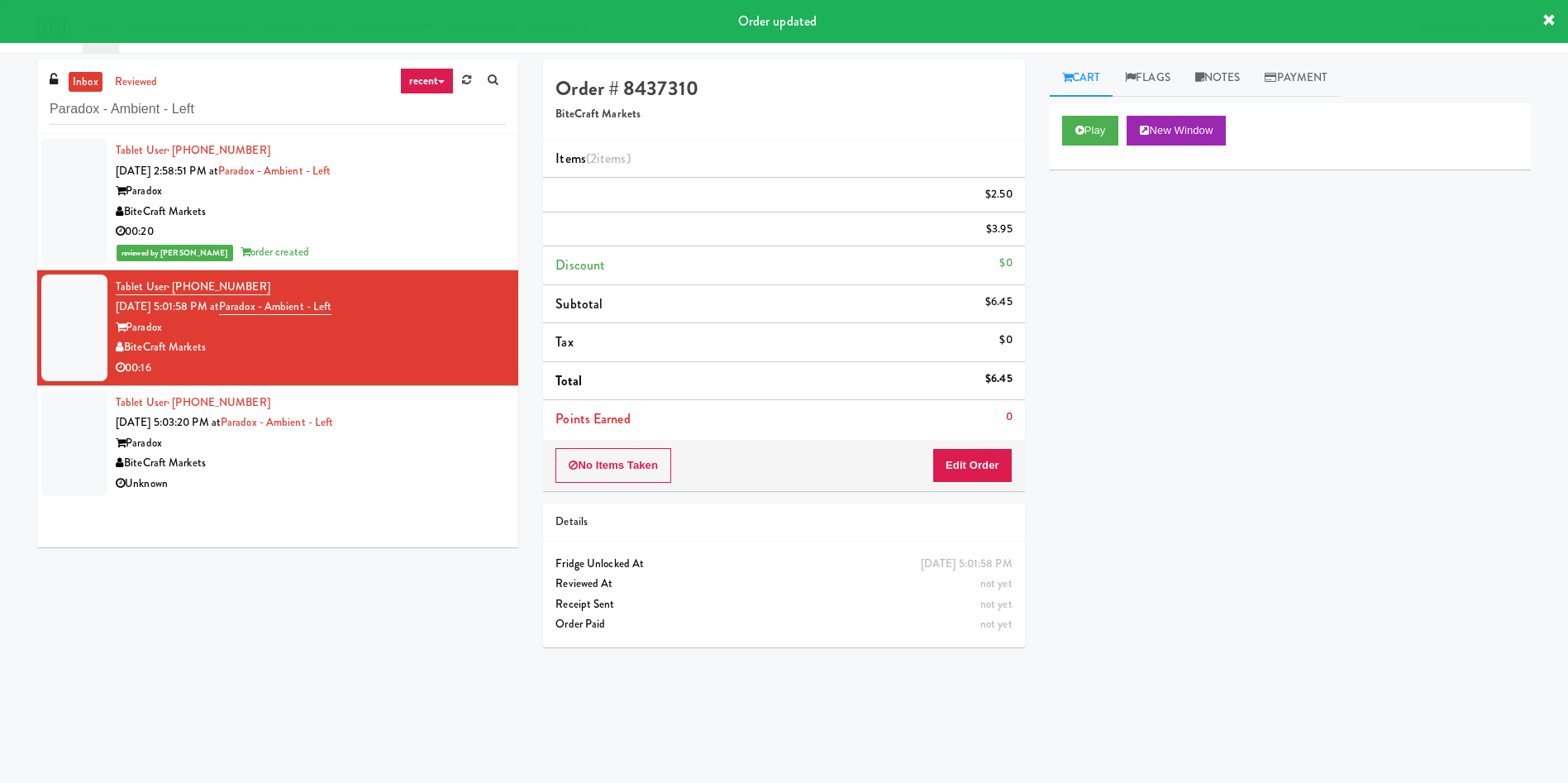
scroll to position [0, 0]
drag, startPoint x: 91, startPoint y: 443, endPoint x: 171, endPoint y: 440, distance: 80.1
click at [91, 443] on div at bounding box center [74, 444] width 66 height 107
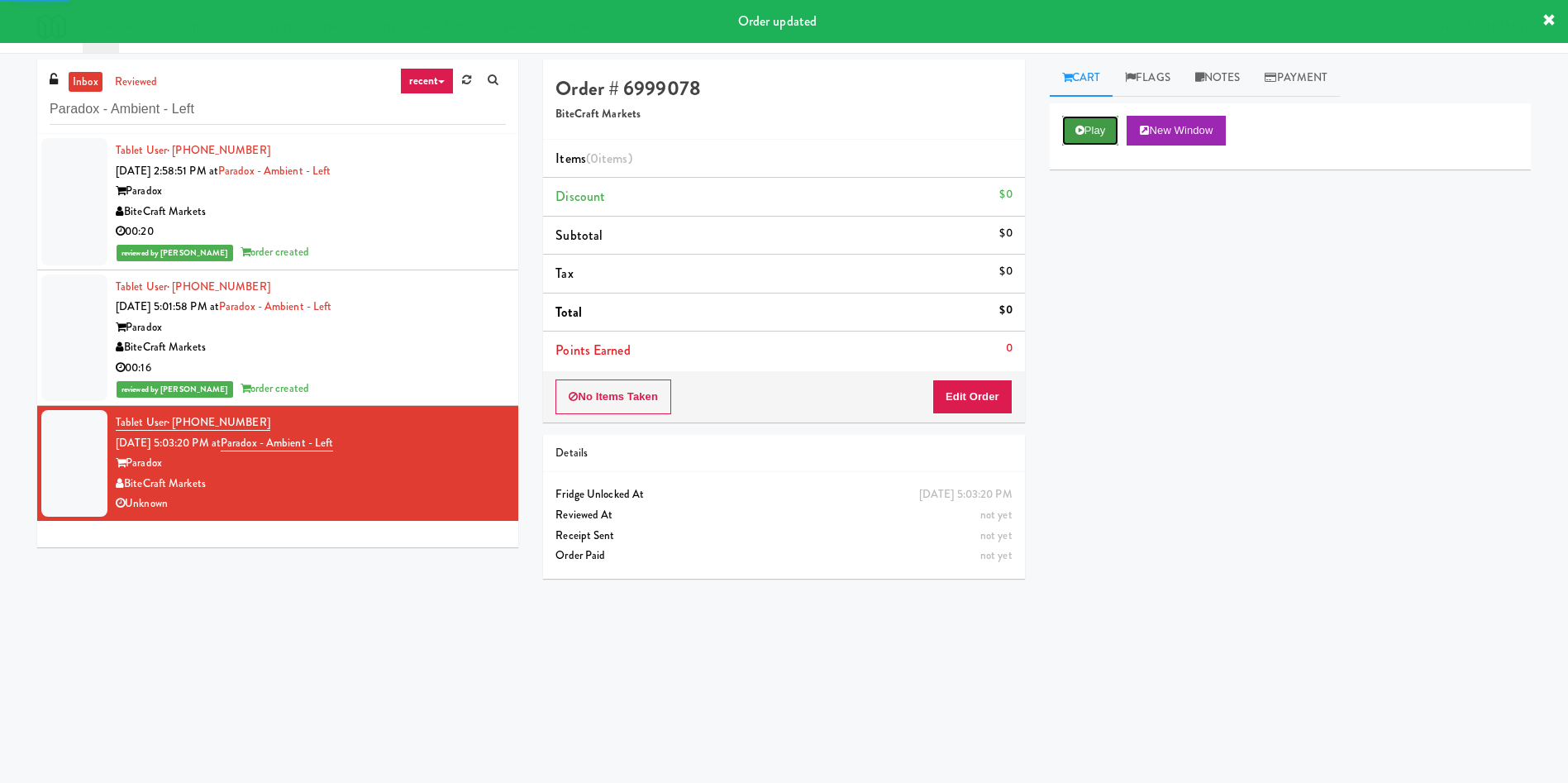
click at [1119, 139] on button "Play" at bounding box center [1091, 131] width 57 height 30
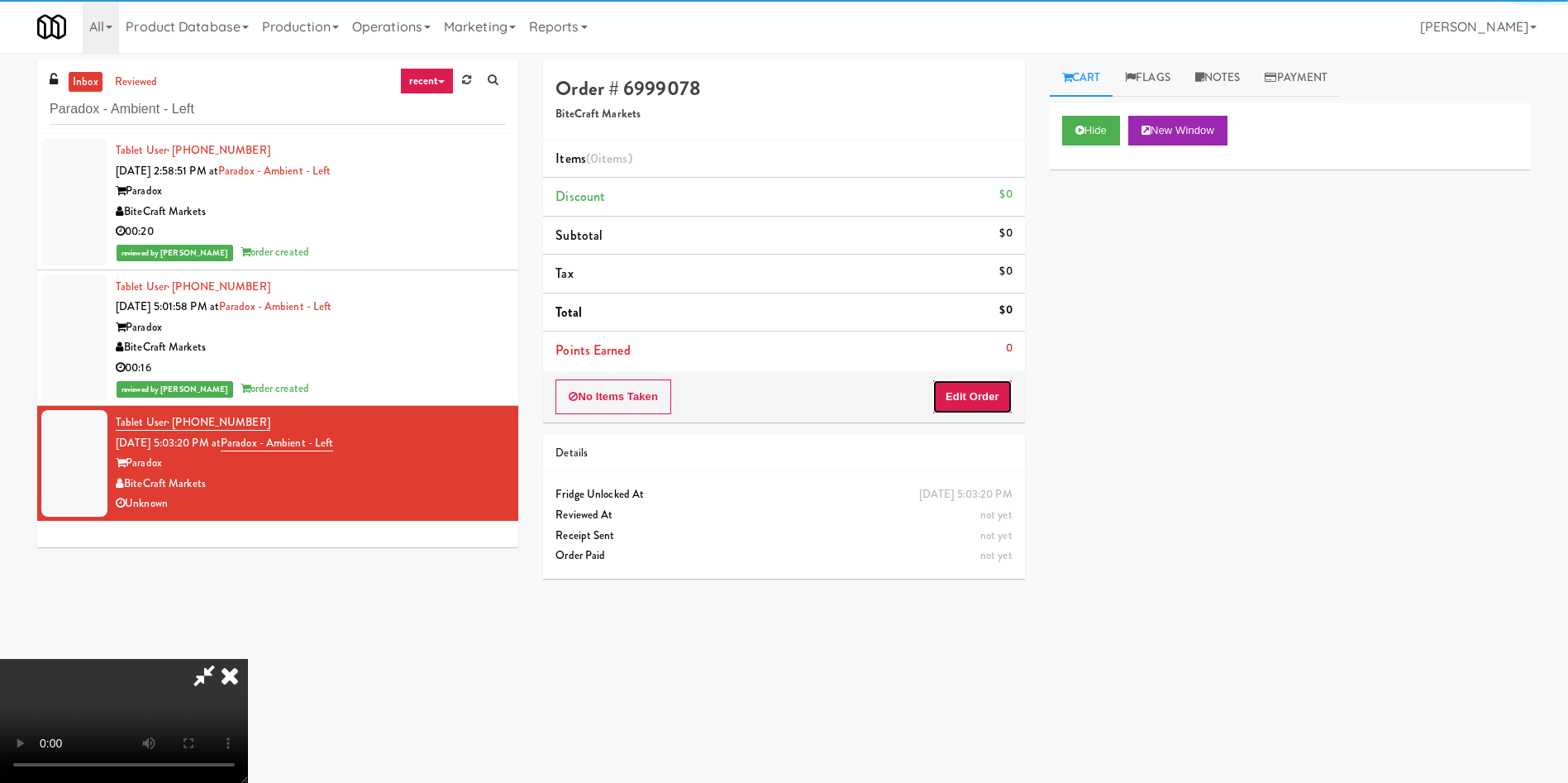
click at [964, 386] on button "Edit Order" at bounding box center [973, 397] width 80 height 35
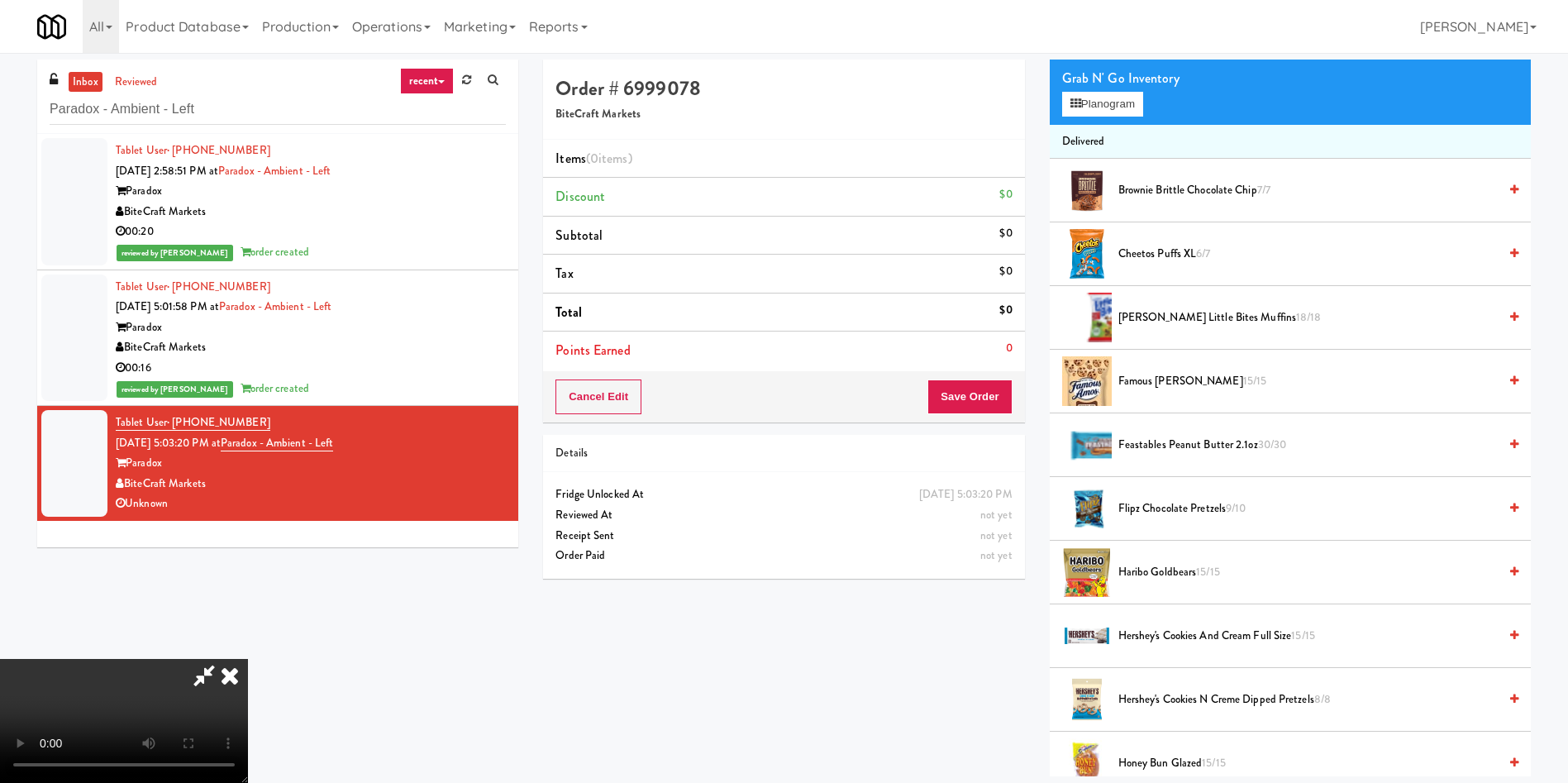
scroll to position [124, 0]
click at [248, 659] on video at bounding box center [123, 721] width 248 height 124
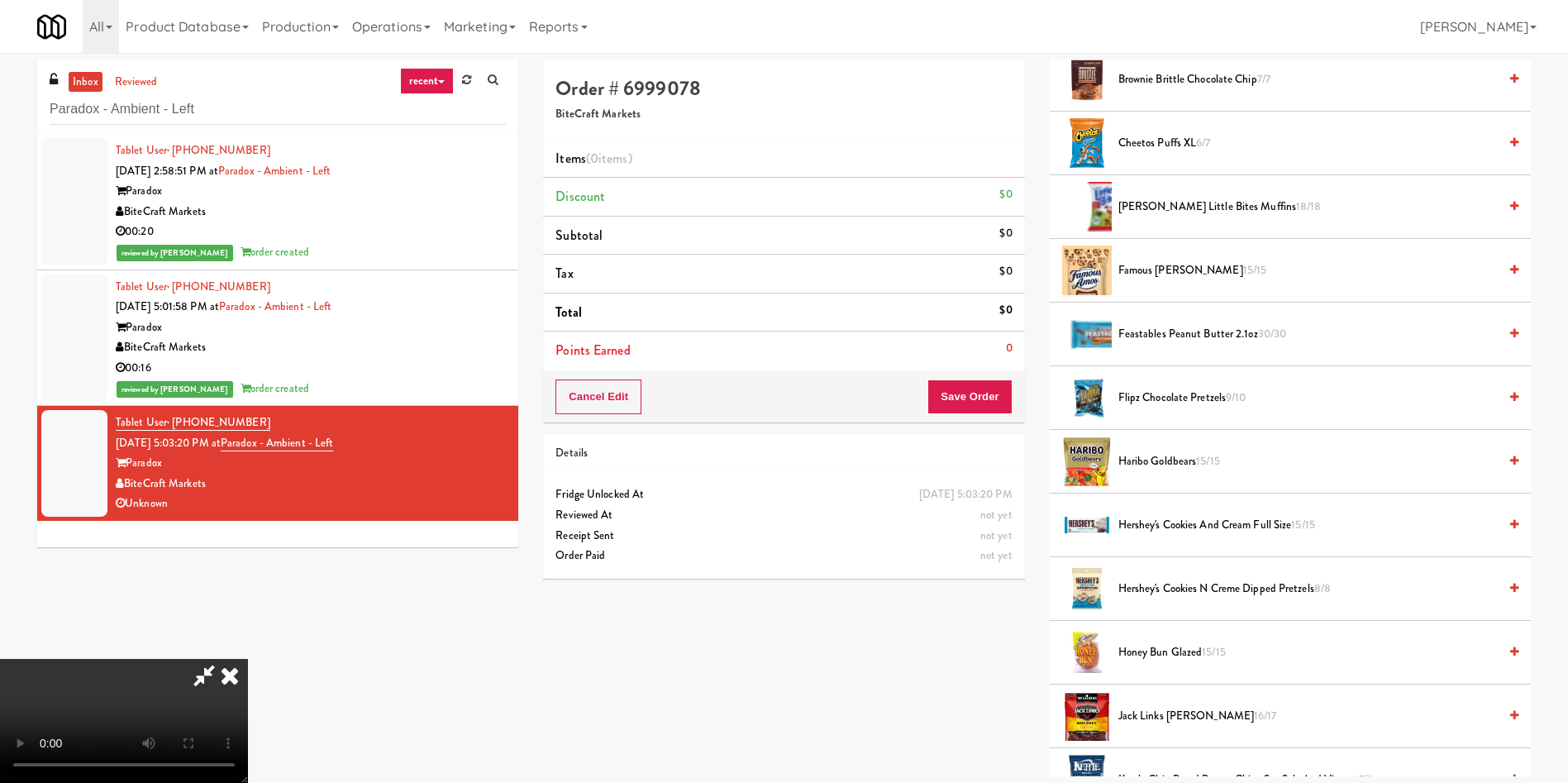
scroll to position [496, 0]
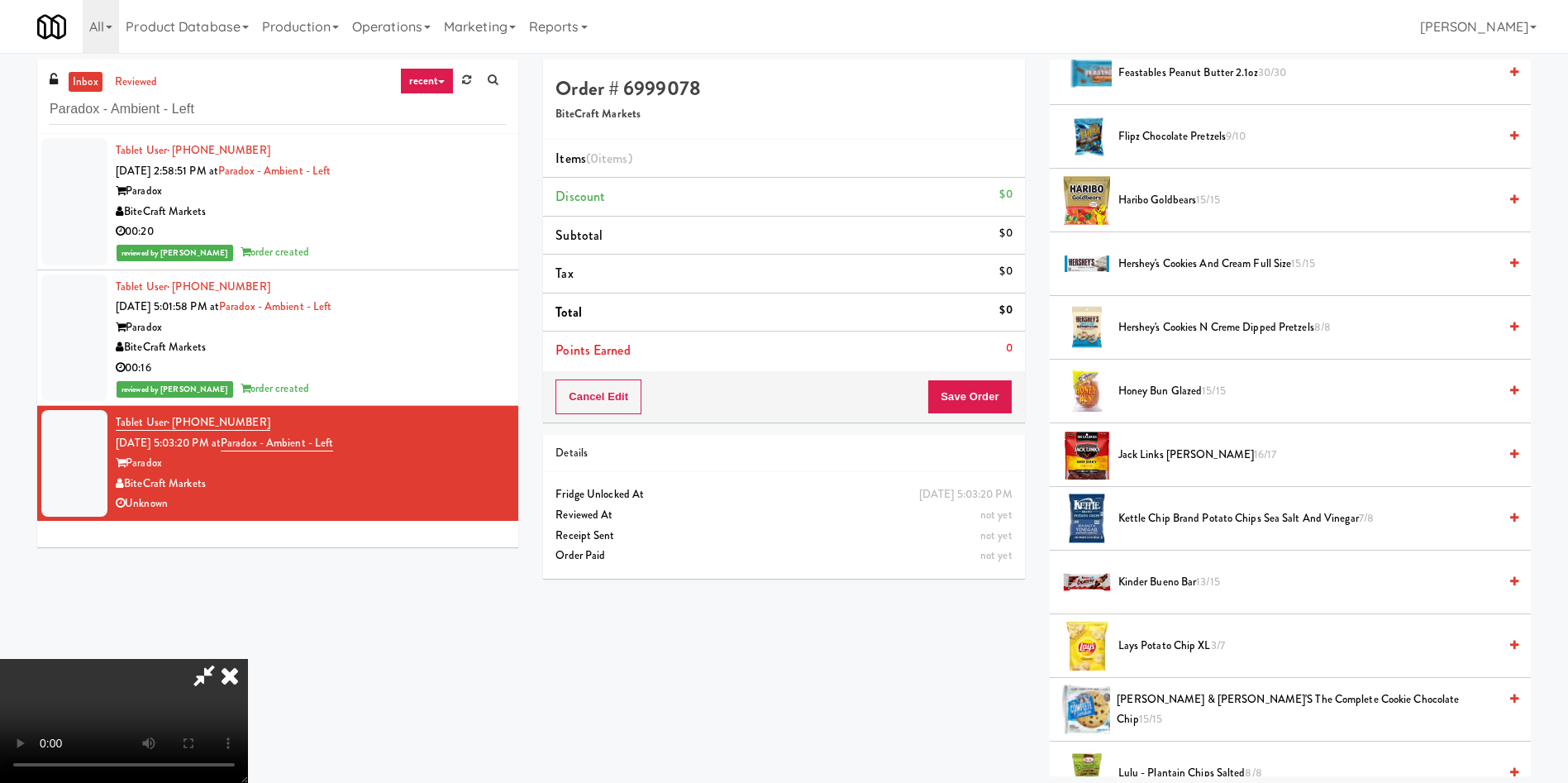
click at [1158, 511] on span "Kettle Chip Brand Potato Chips Sea Salt and Vinegar 7/8" at bounding box center [1307, 519] width 379 height 21
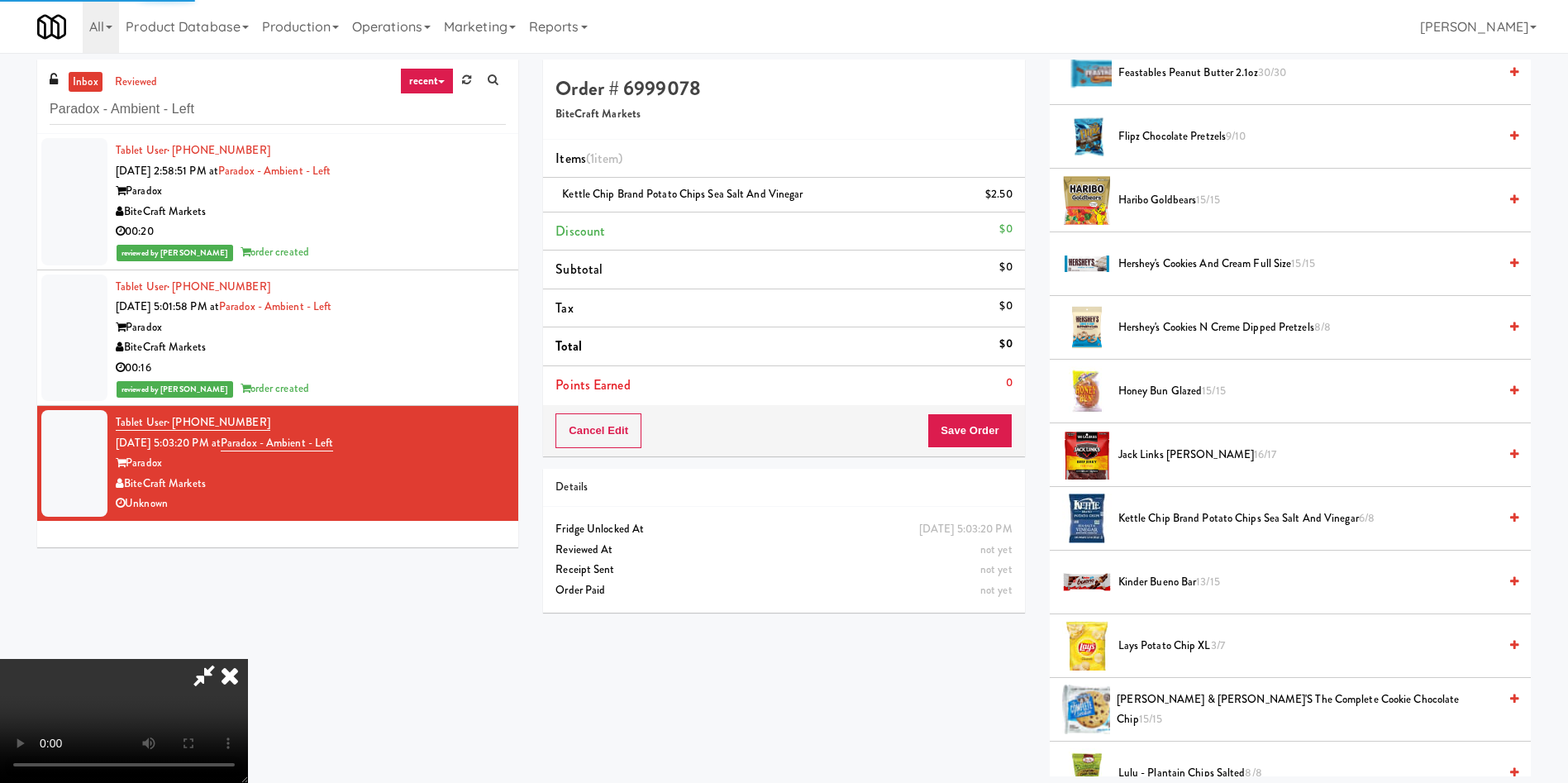
click at [248, 659] on video at bounding box center [123, 721] width 248 height 124
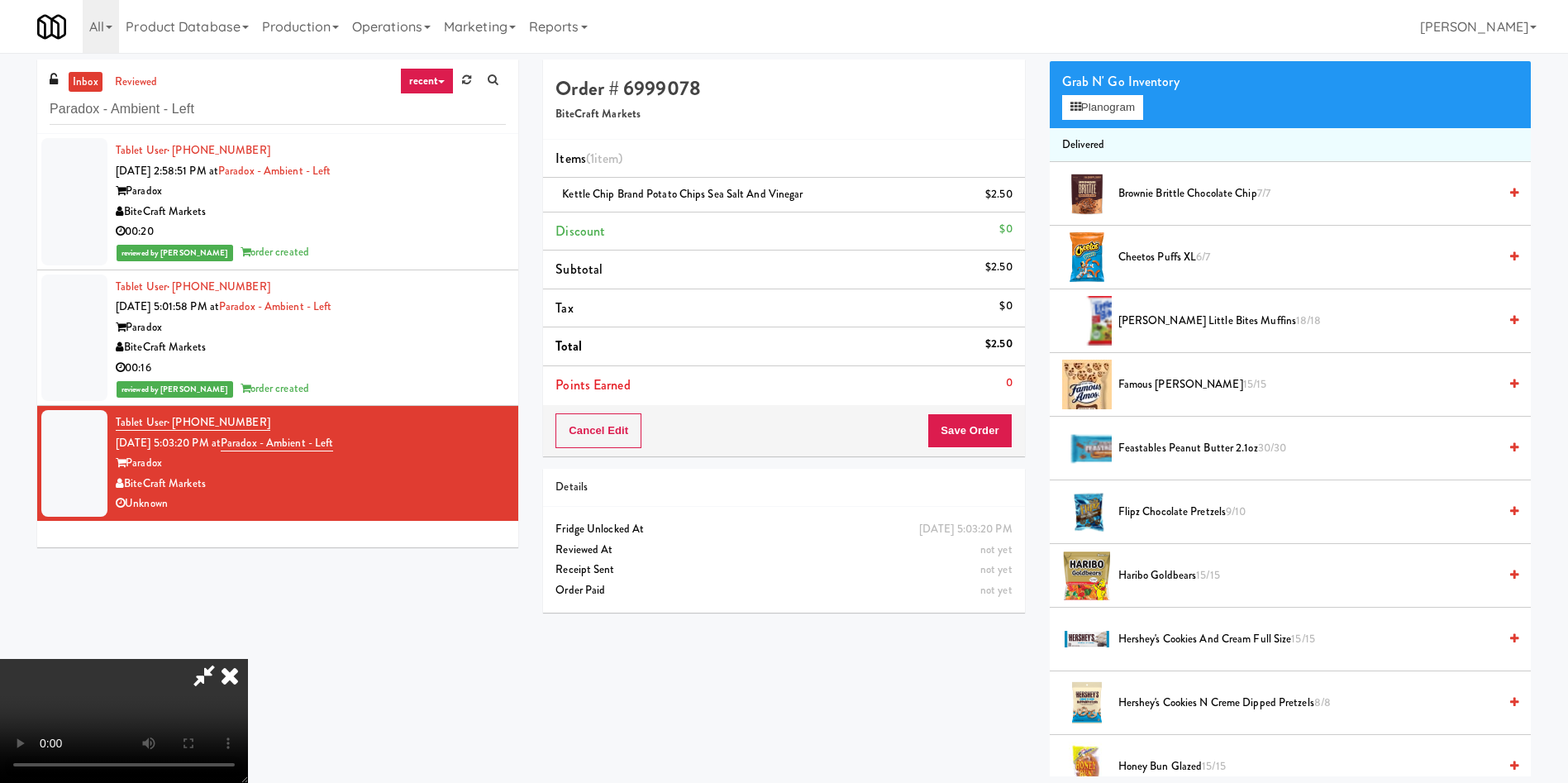
scroll to position [124, 0]
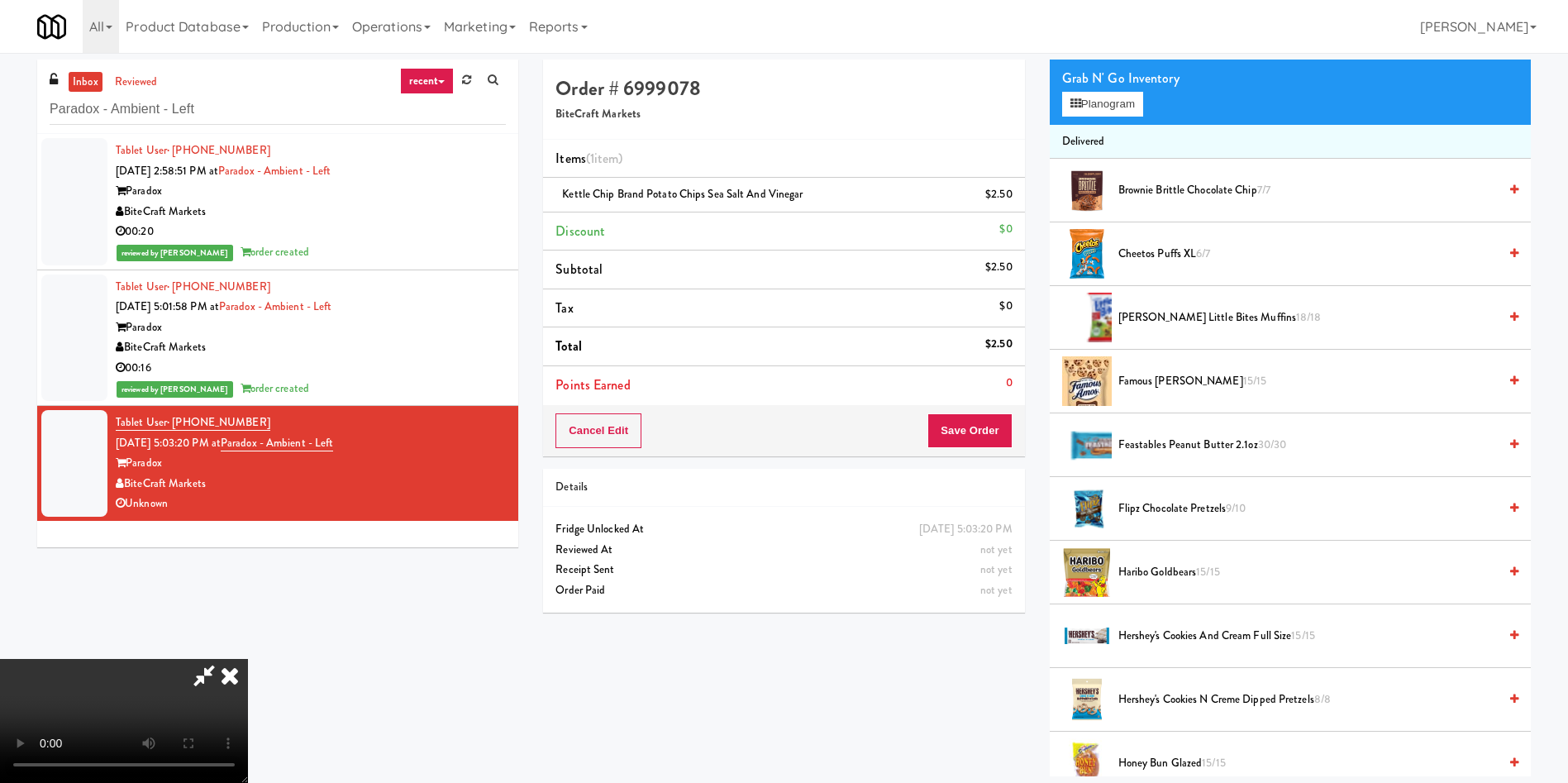
click at [1193, 254] on span "Cheetos Puffs XL 6/7" at bounding box center [1307, 254] width 379 height 21
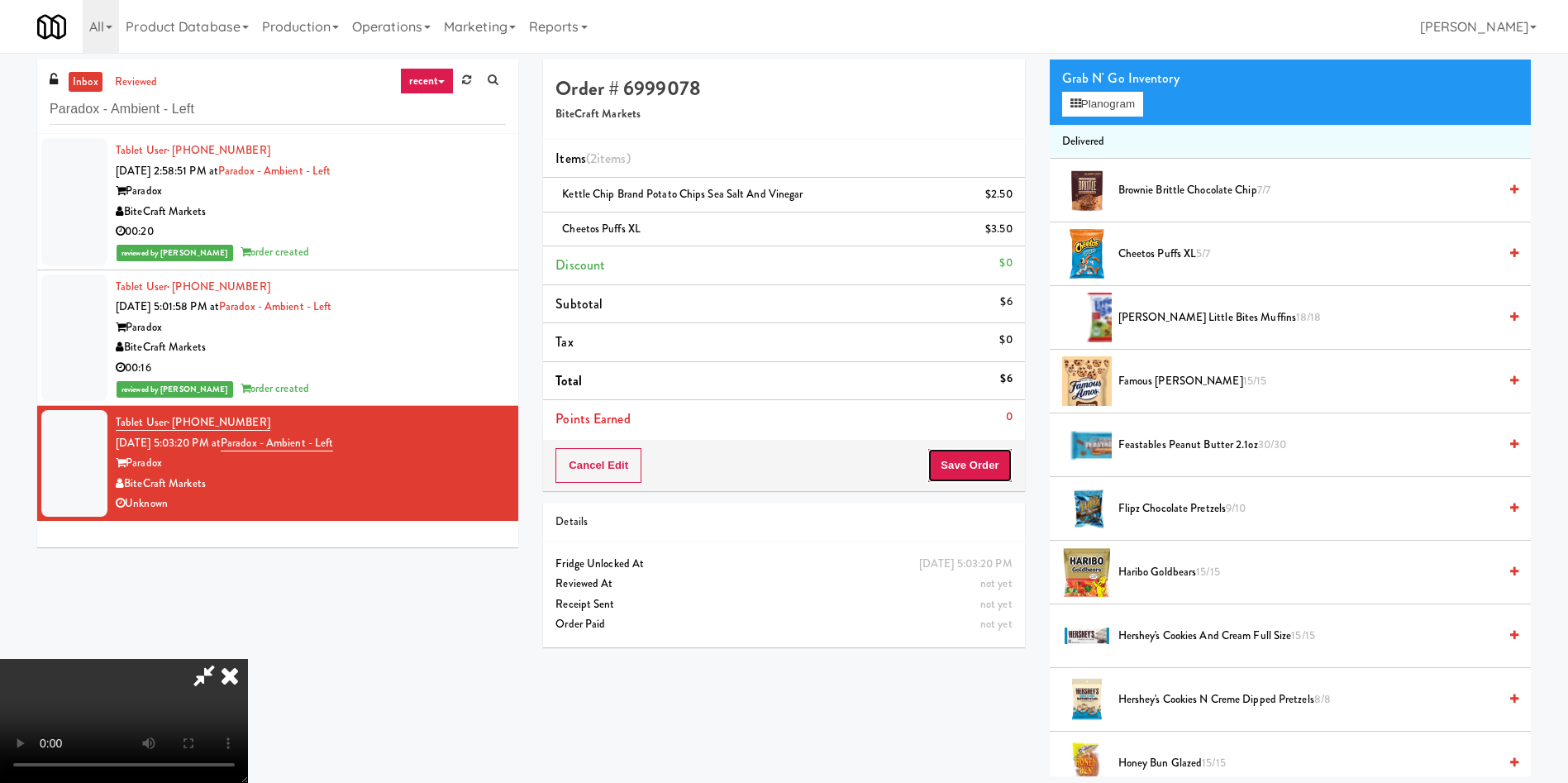
click at [980, 464] on button "Save Order" at bounding box center [969, 466] width 84 height 35
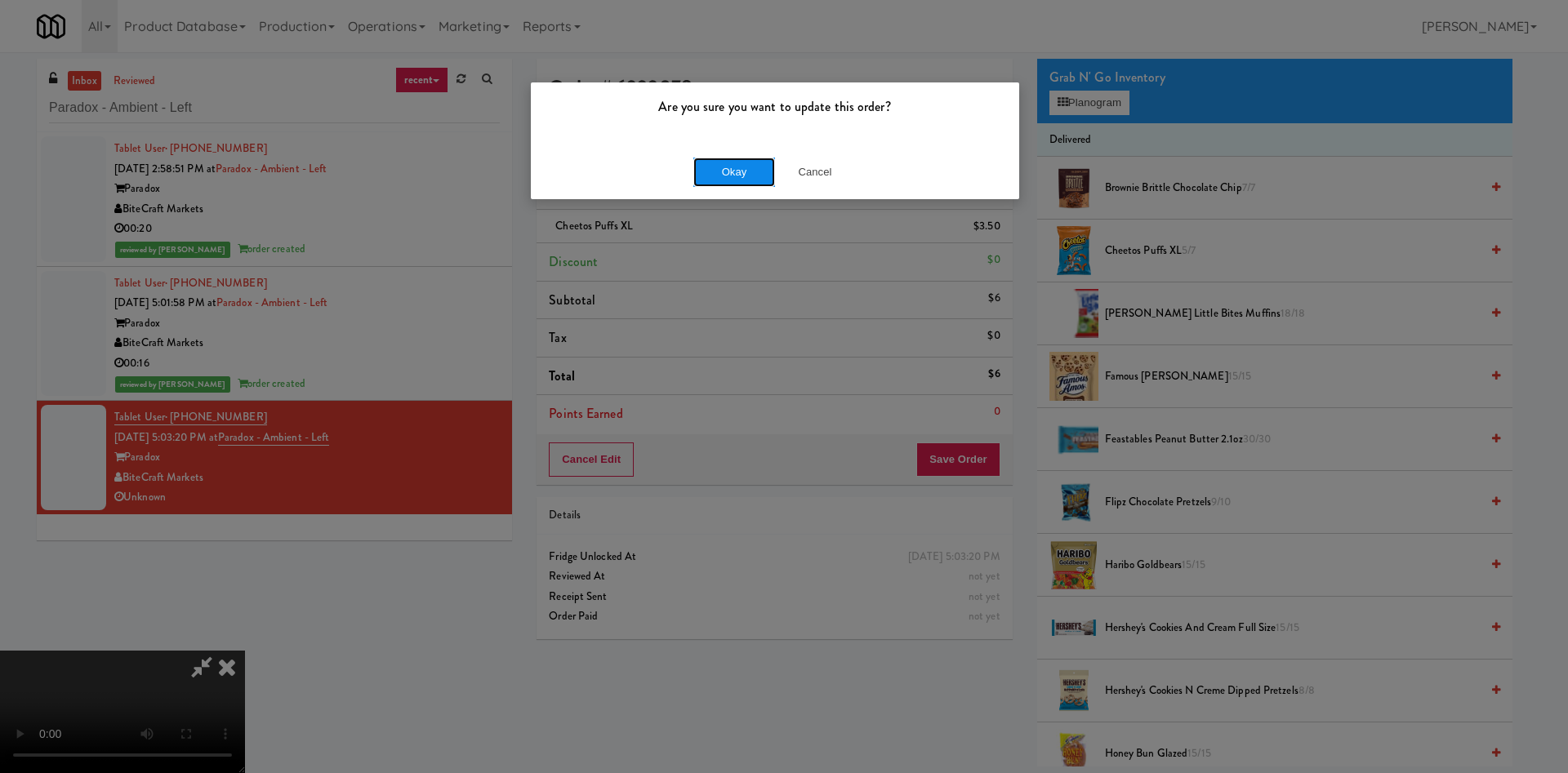
click at [729, 169] on button "Okay" at bounding box center [733, 172] width 81 height 30
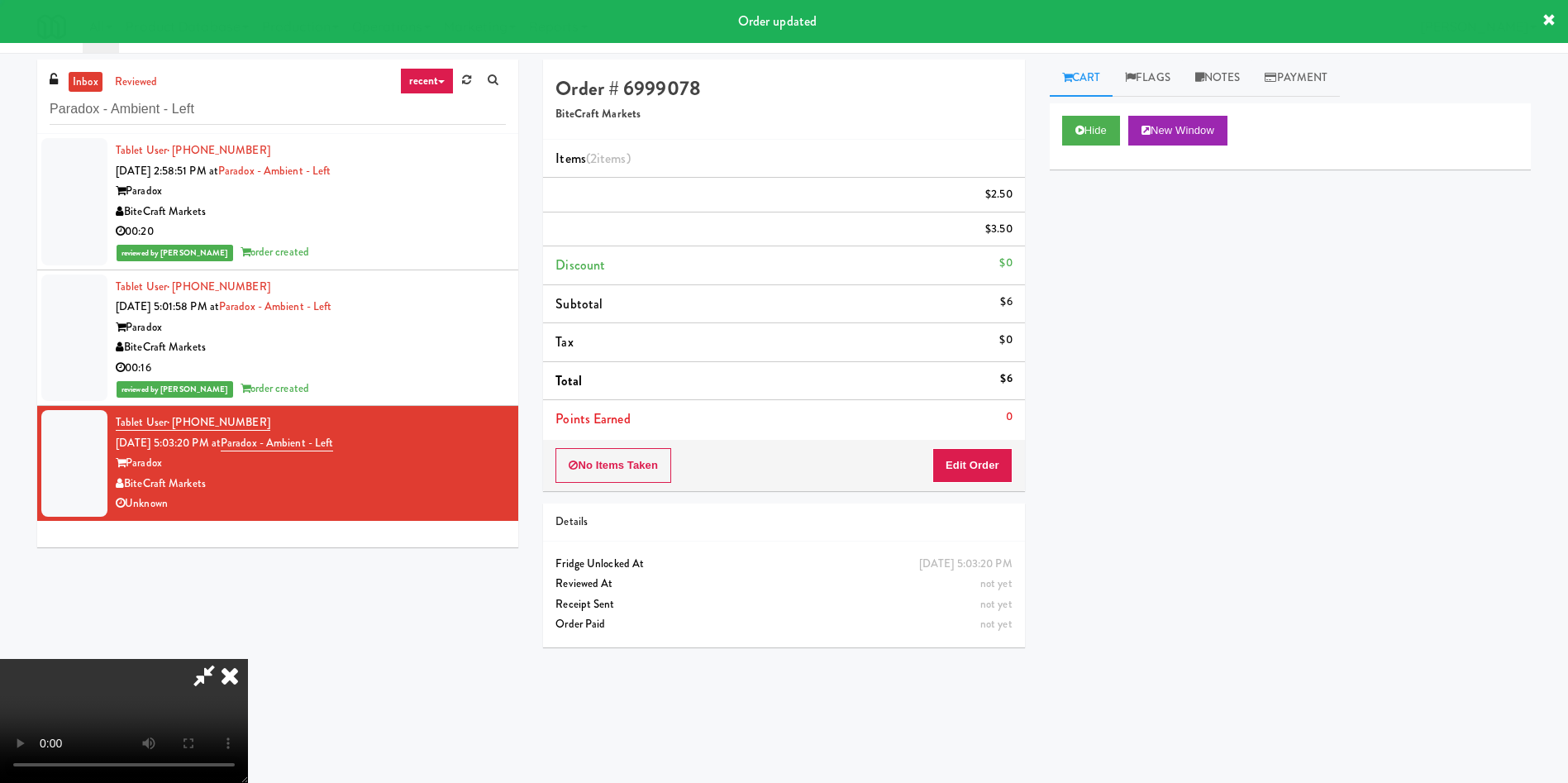
scroll to position [0, 0]
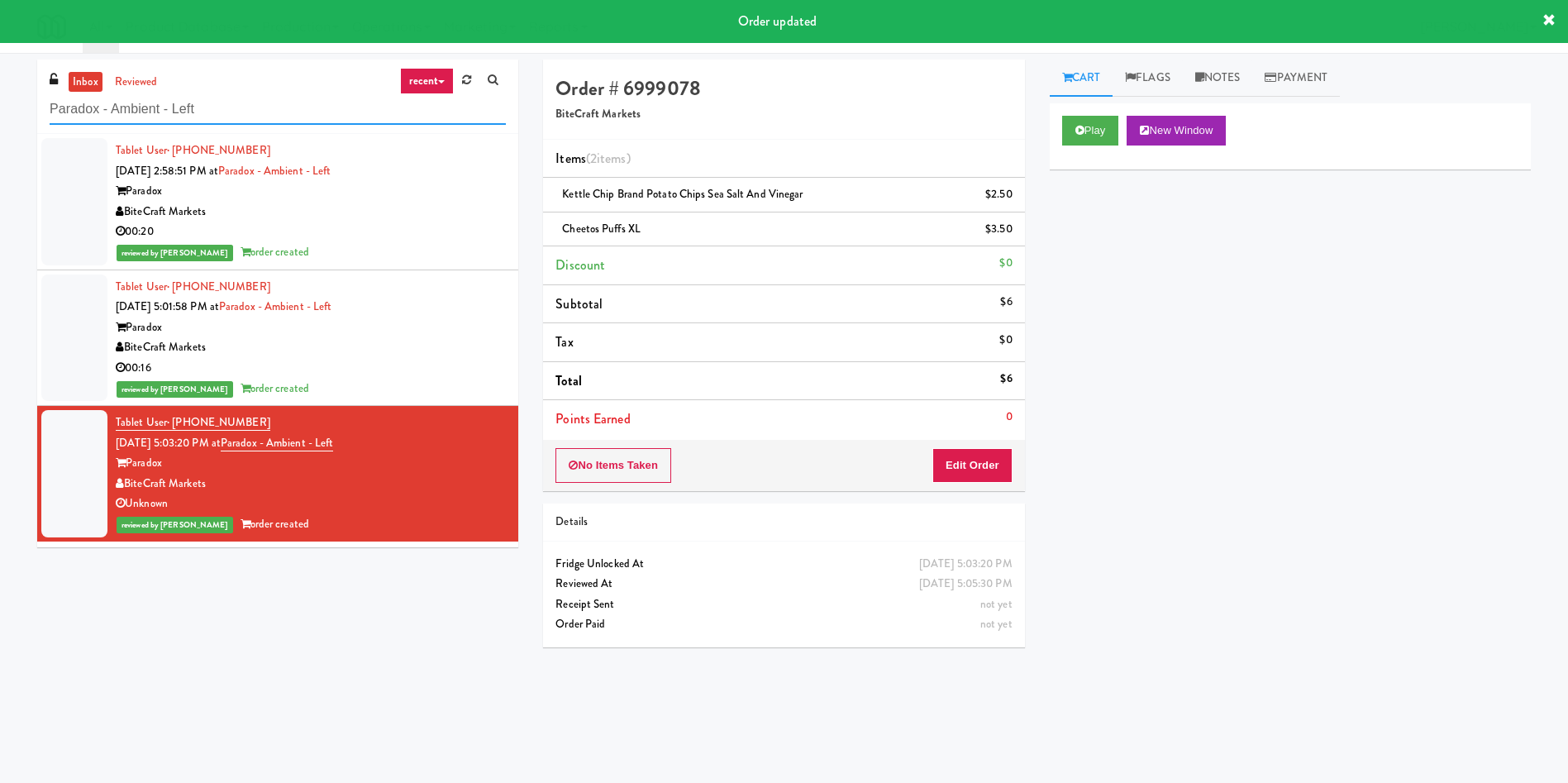
drag, startPoint x: 230, startPoint y: 99, endPoint x: 0, endPoint y: 81, distance: 230.7
click at [0, 81] on div "inbox reviewed recent all unclear take inventory issue suspicious failed recent…" at bounding box center [784, 392] width 1568 height 664
paste input "Cosmopolitan at [GEOGRAPHIC_DATA] - Cooler #1"
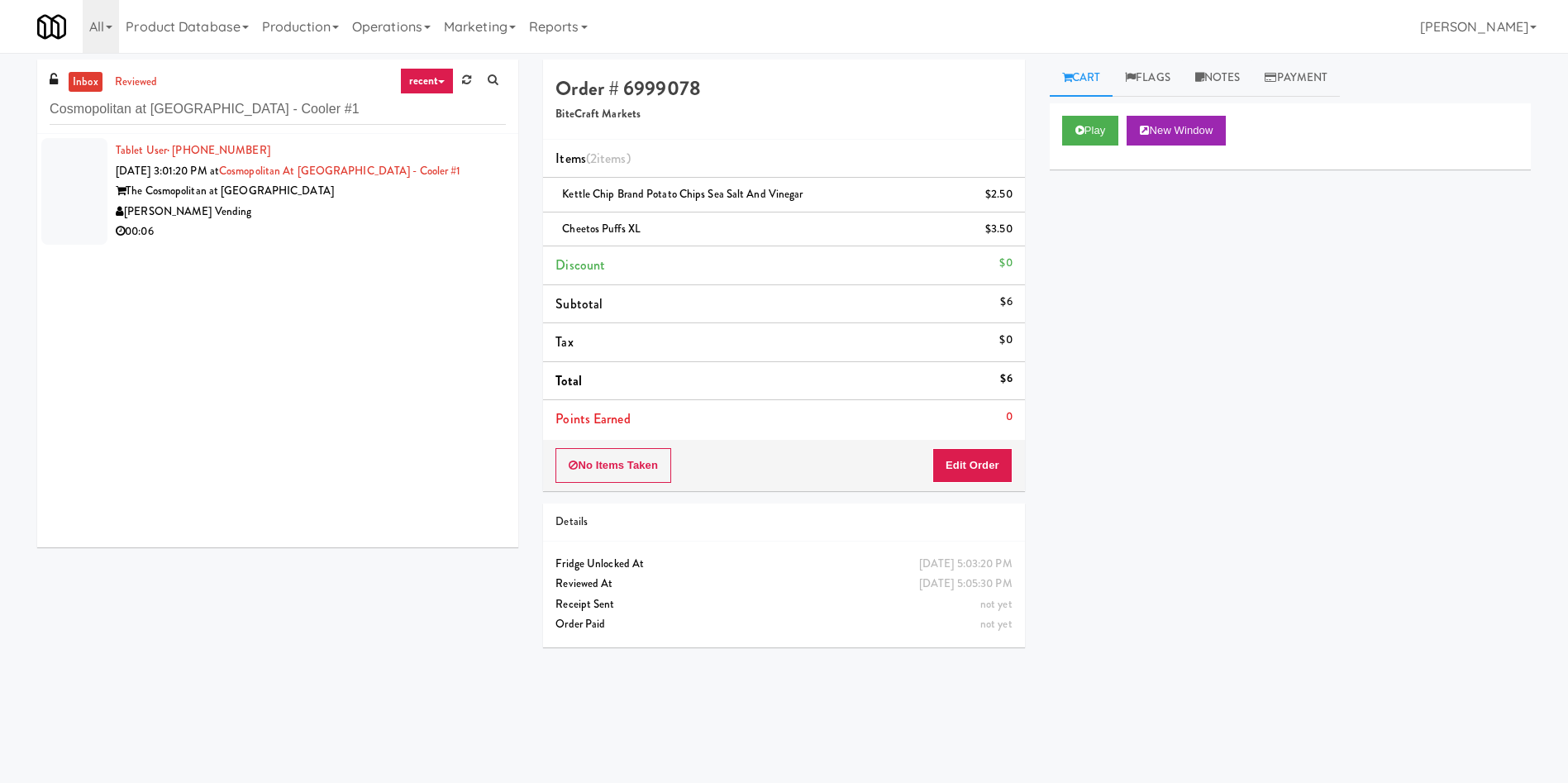
click at [98, 185] on div at bounding box center [74, 191] width 66 height 107
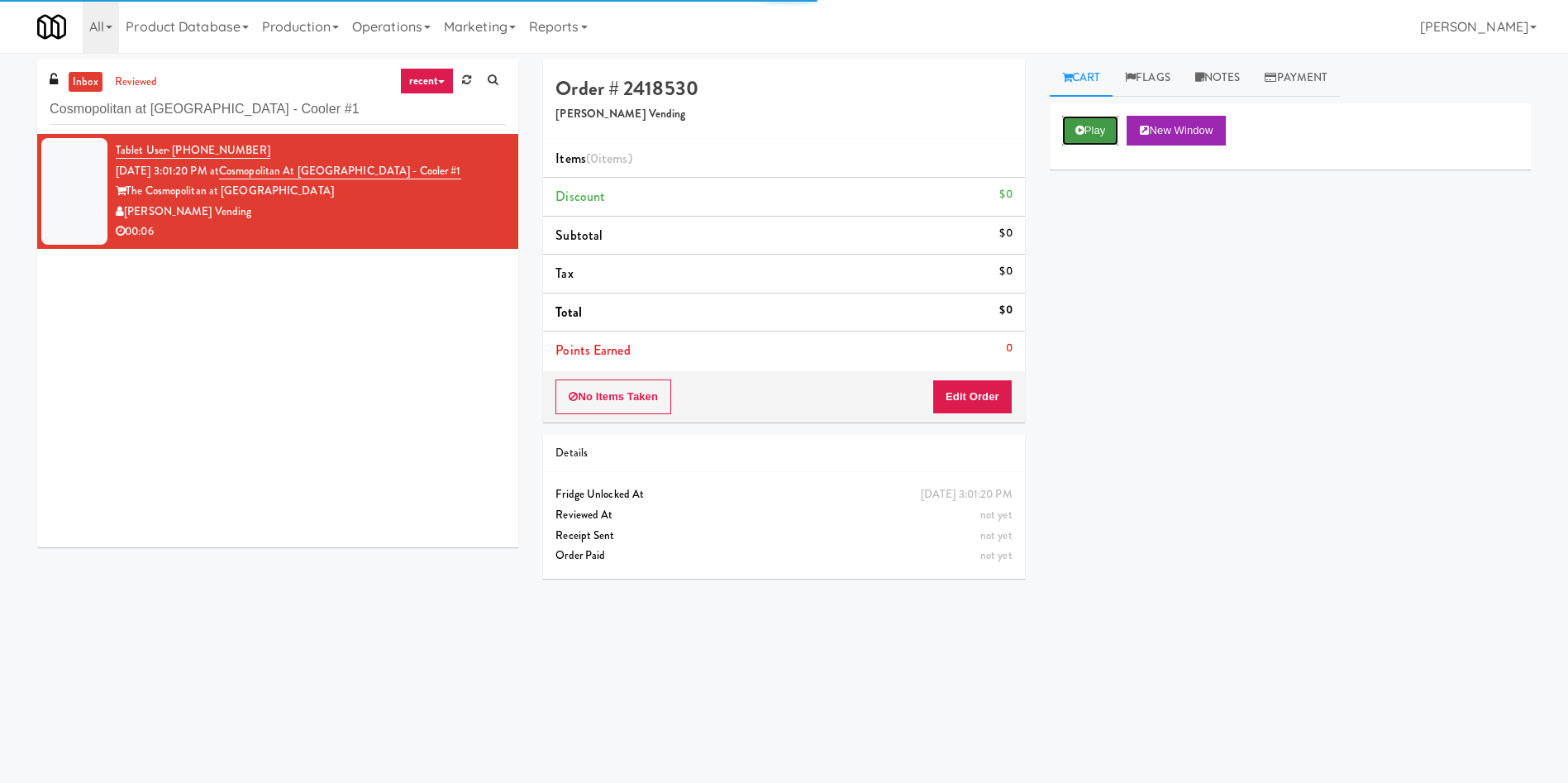
click at [1091, 121] on button "Play" at bounding box center [1091, 131] width 57 height 30
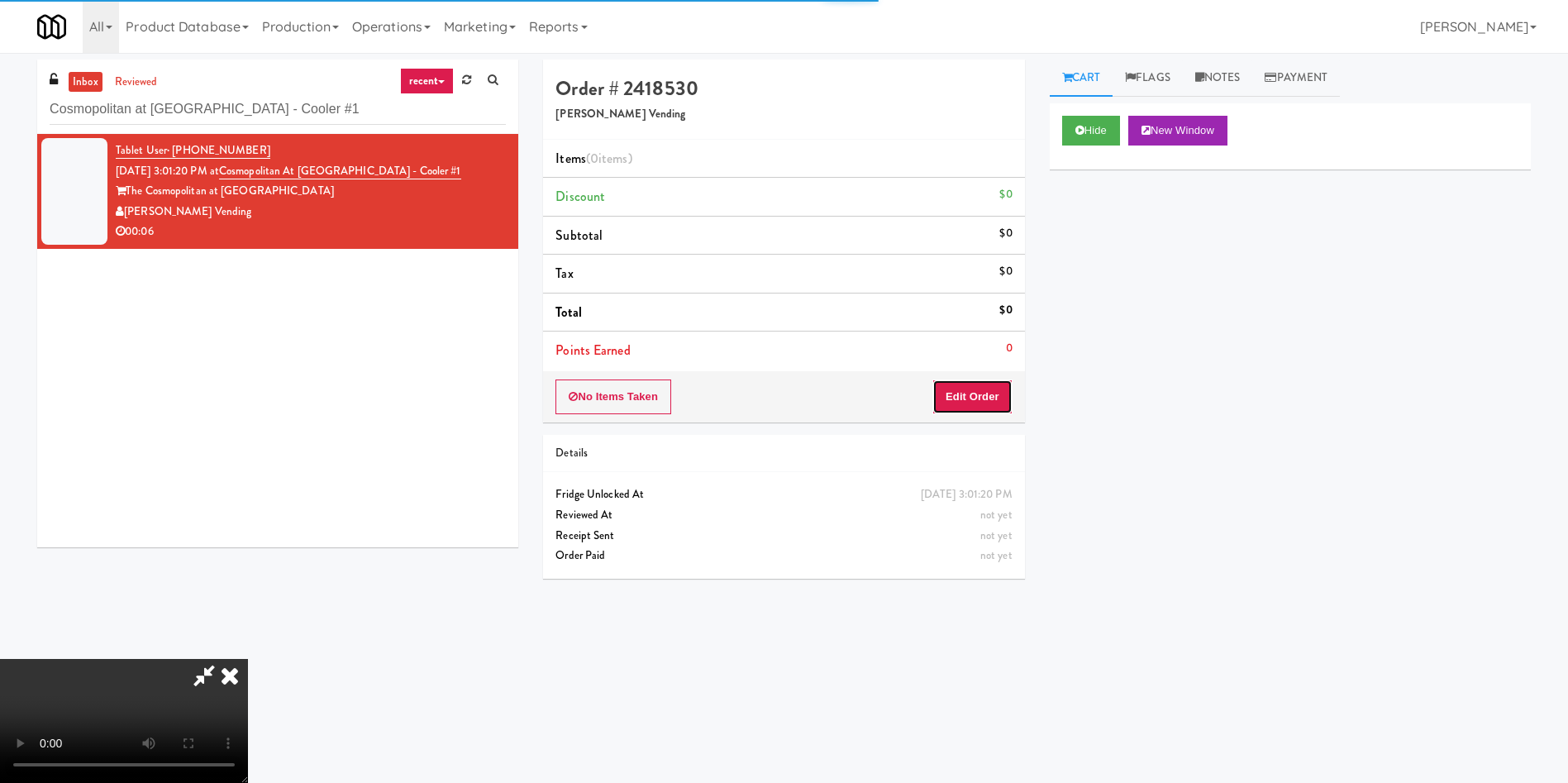
click at [963, 402] on button "Edit Order" at bounding box center [973, 397] width 80 height 35
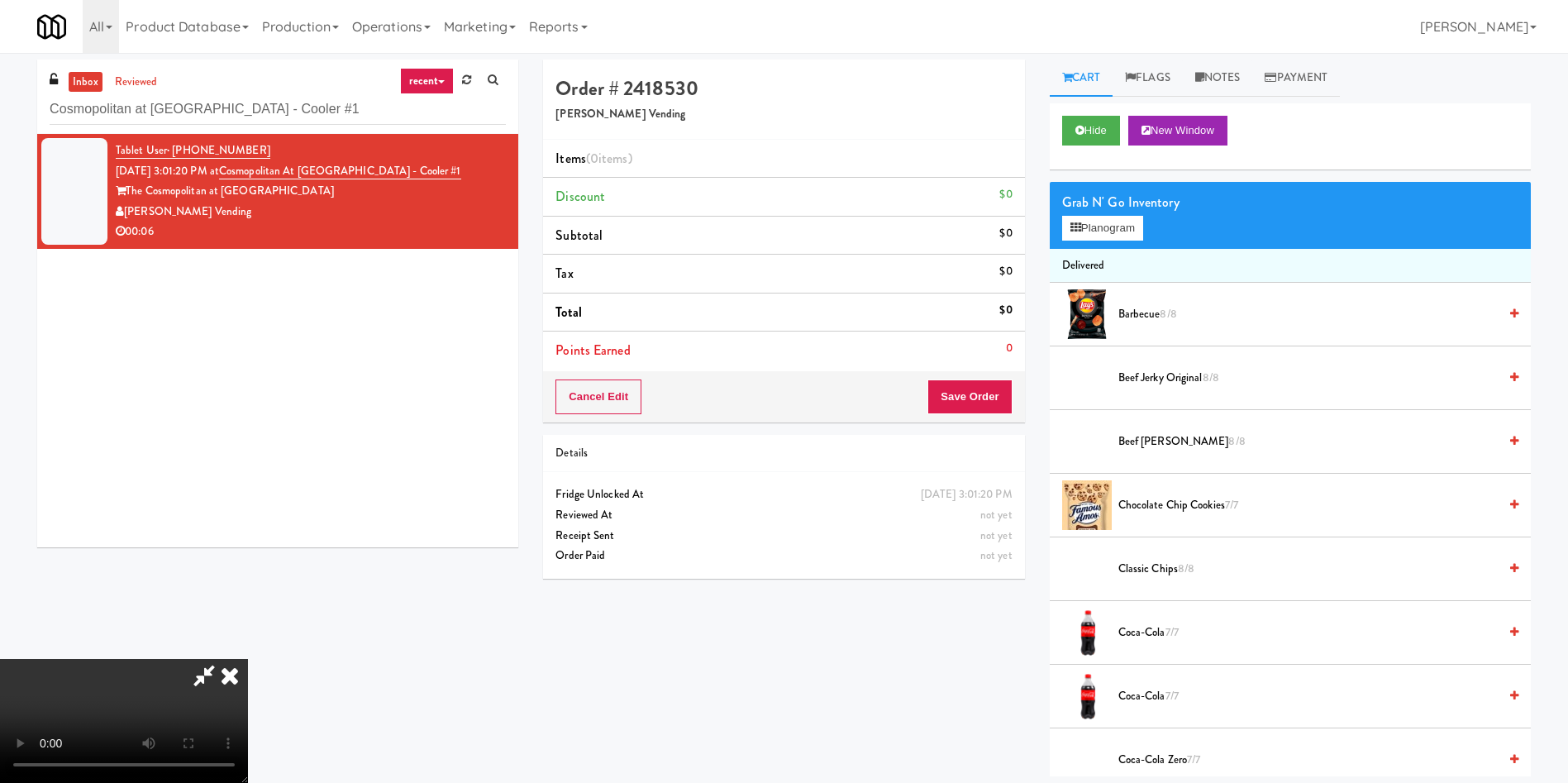
scroll to position [243, 0]
click at [248, 659] on video at bounding box center [123, 721] width 248 height 124
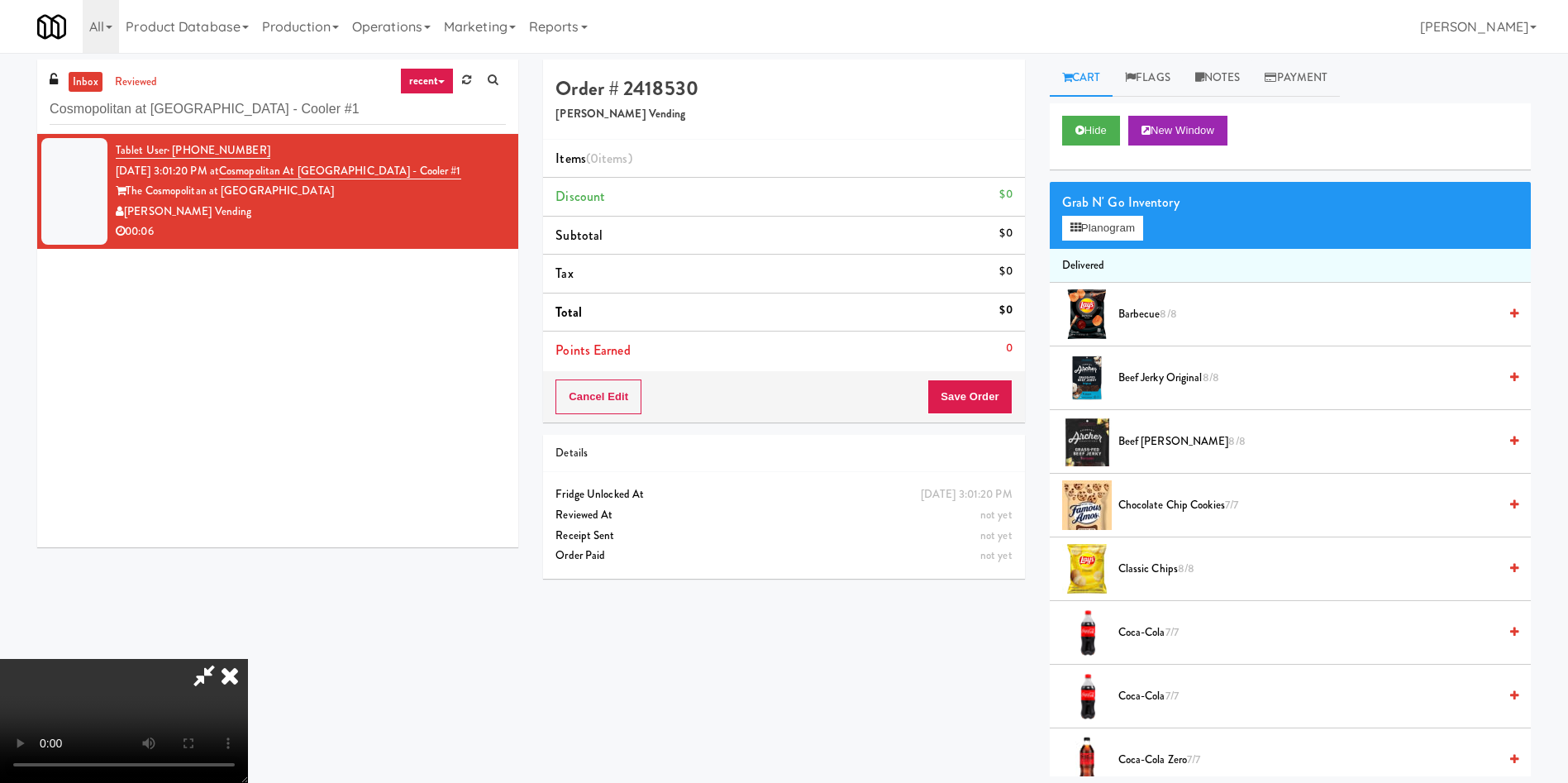
click at [248, 659] on video at bounding box center [123, 721] width 248 height 124
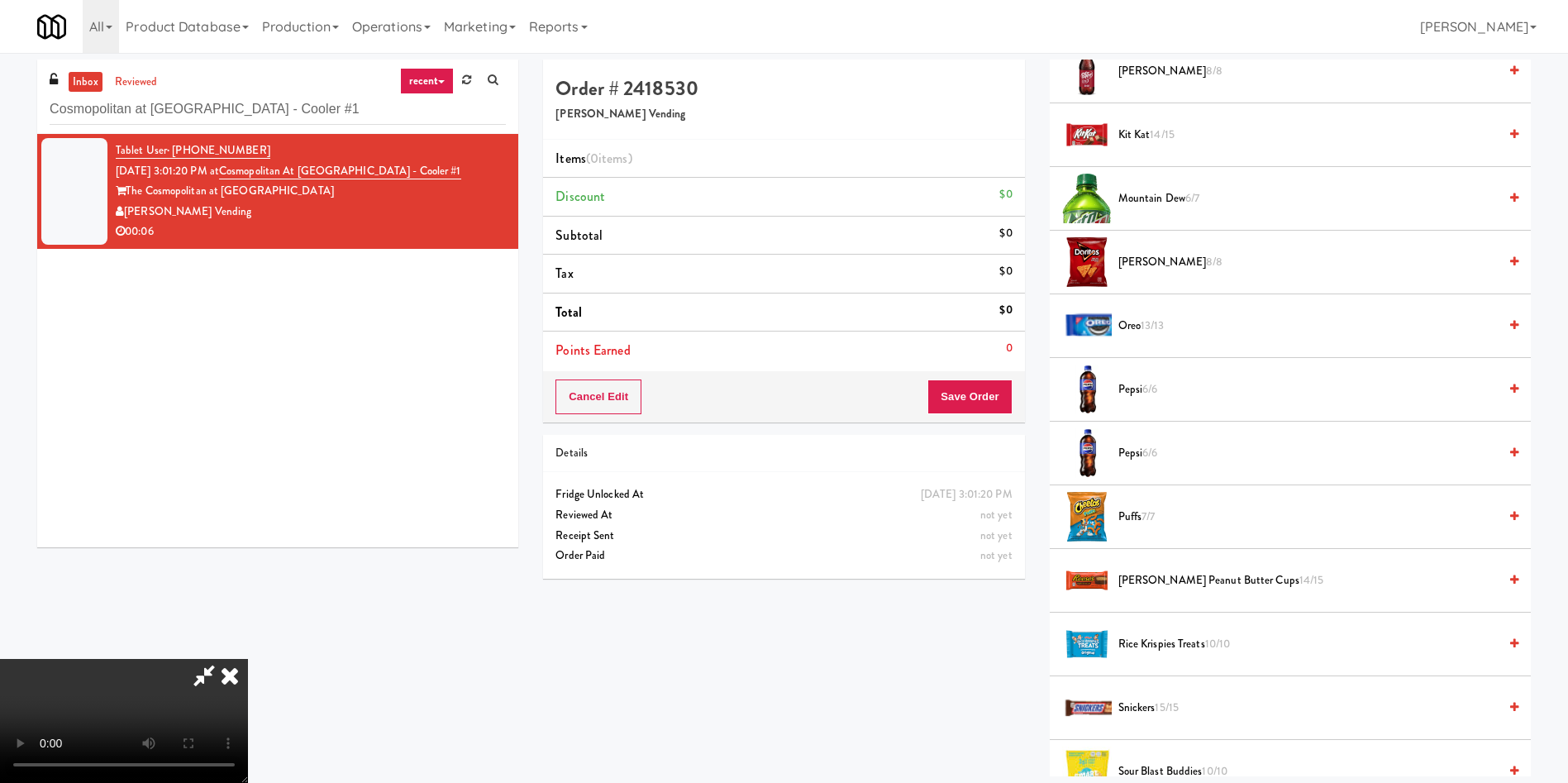
scroll to position [1240, 0]
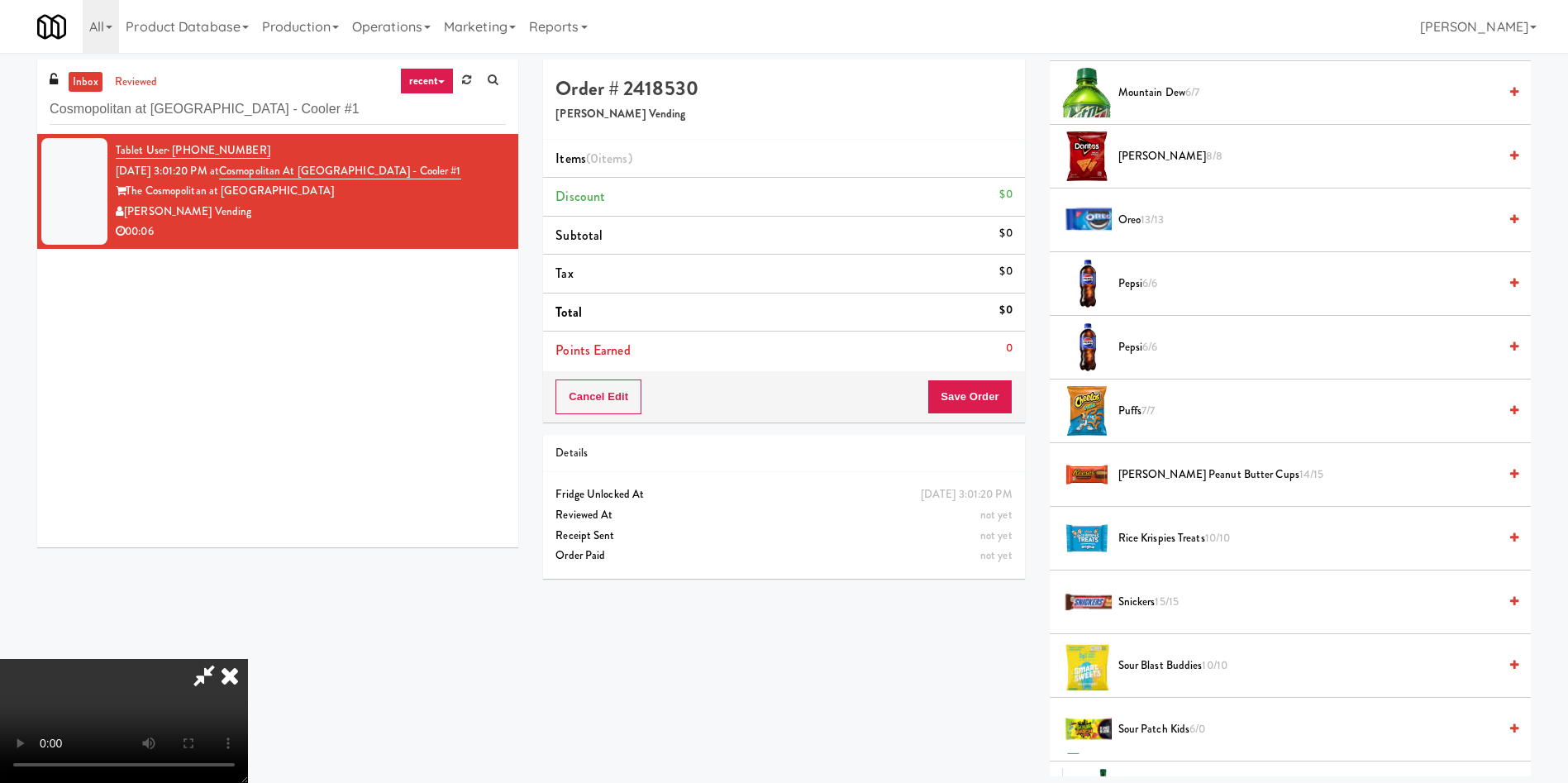
click at [1133, 349] on span "Pepsi 6/6" at bounding box center [1307, 348] width 379 height 21
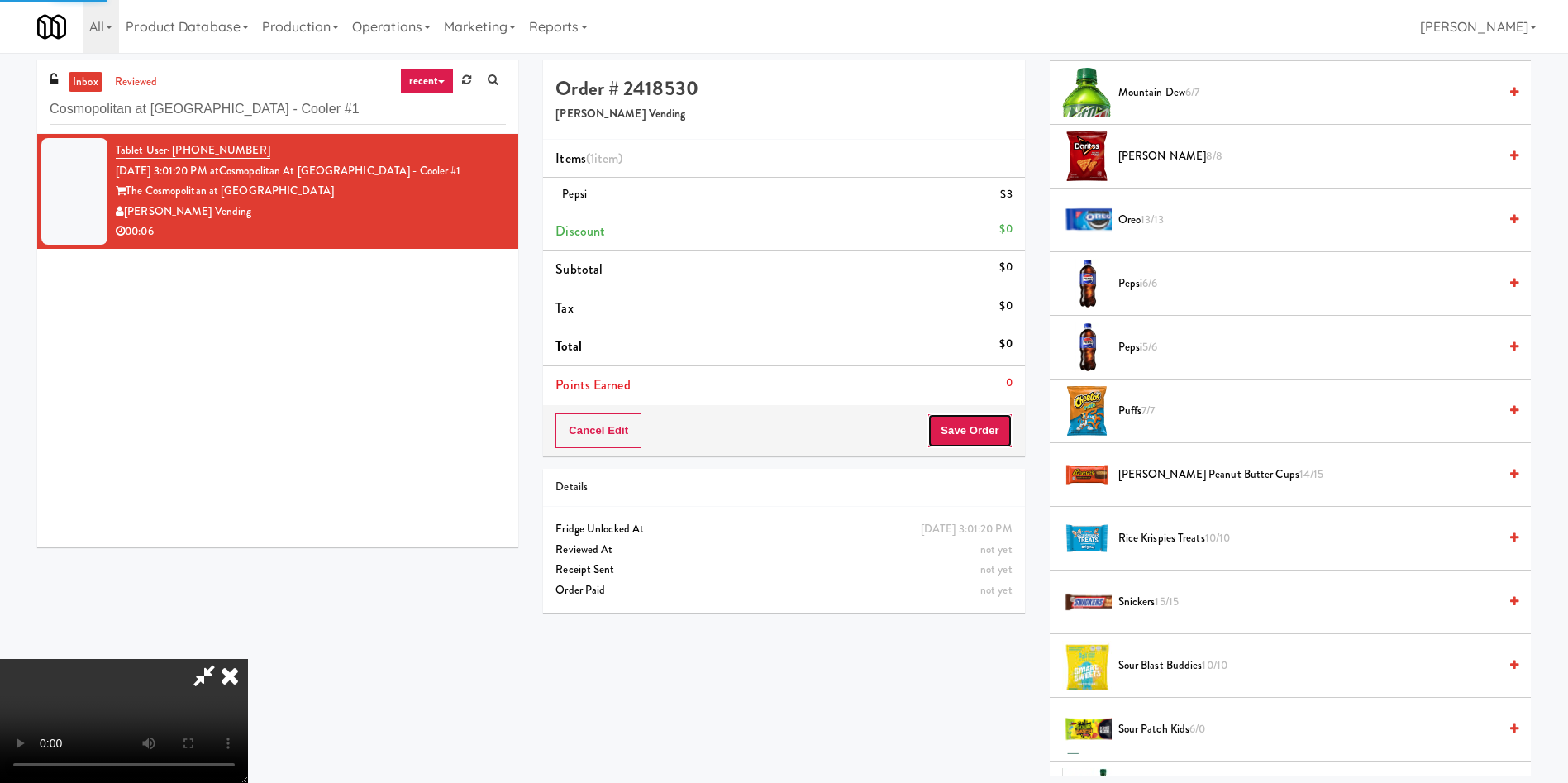
click at [988, 439] on button "Save Order" at bounding box center [969, 431] width 84 height 35
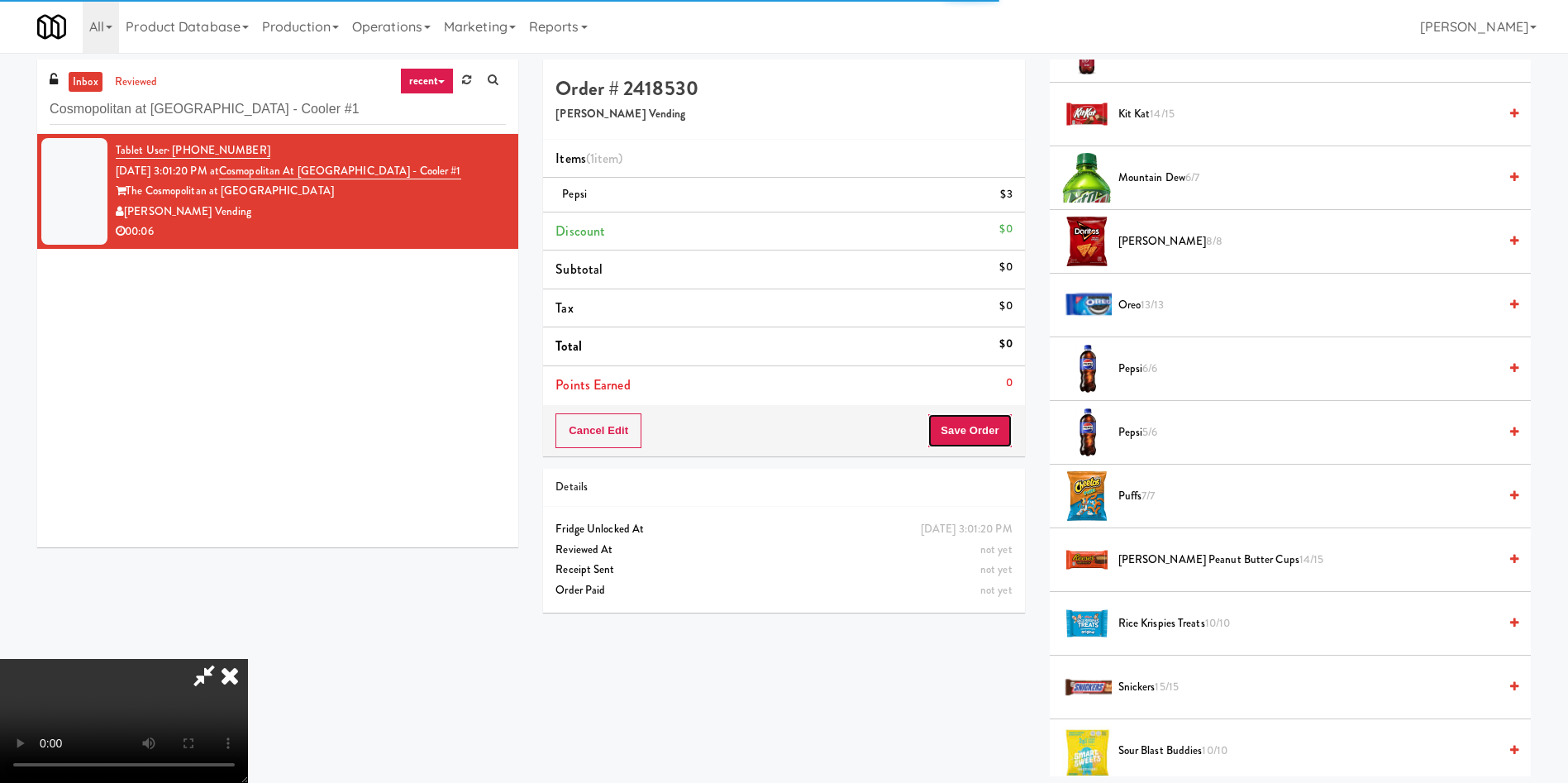
scroll to position [1116, 0]
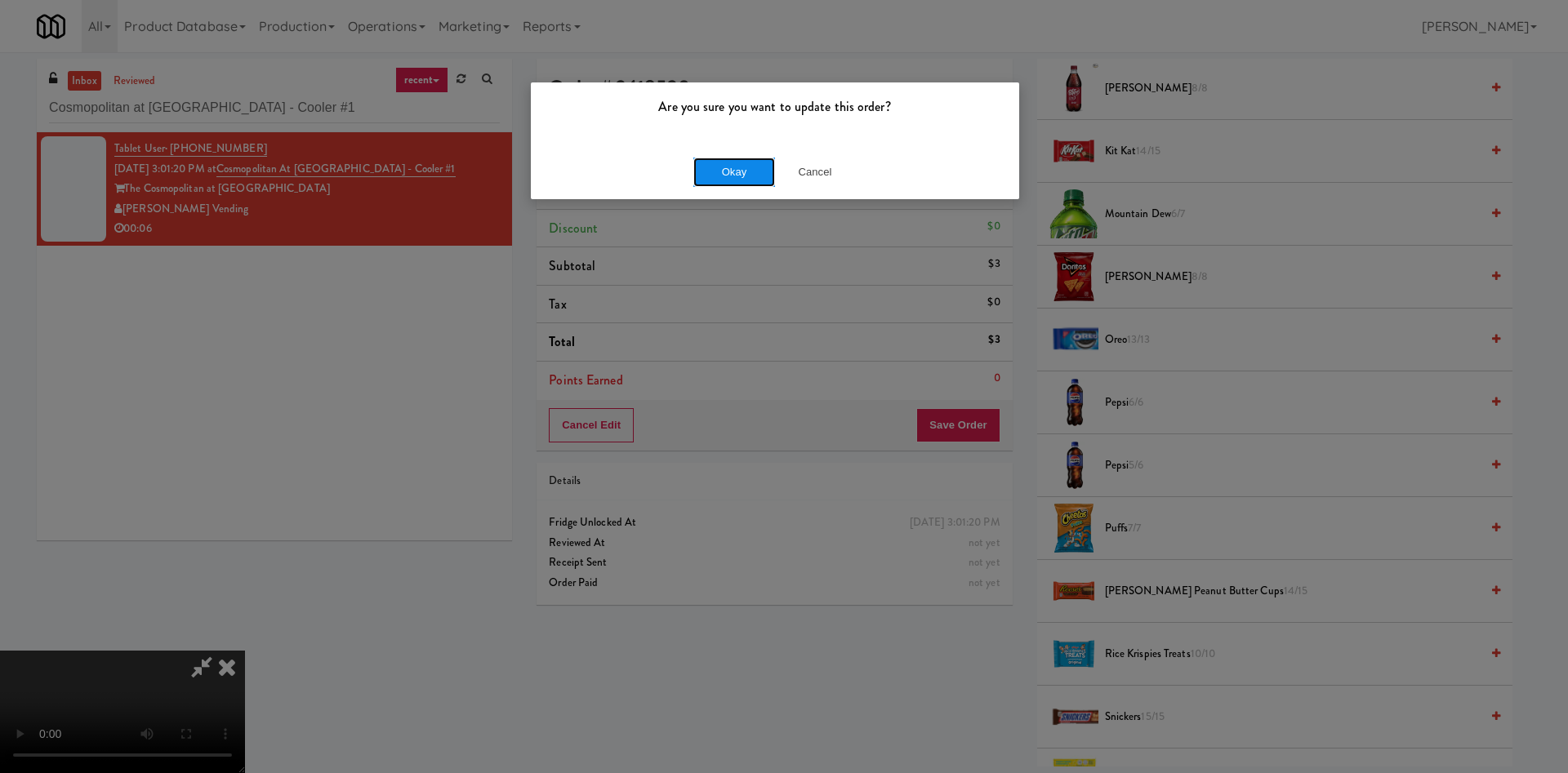
click at [741, 177] on button "Okay" at bounding box center [733, 172] width 81 height 30
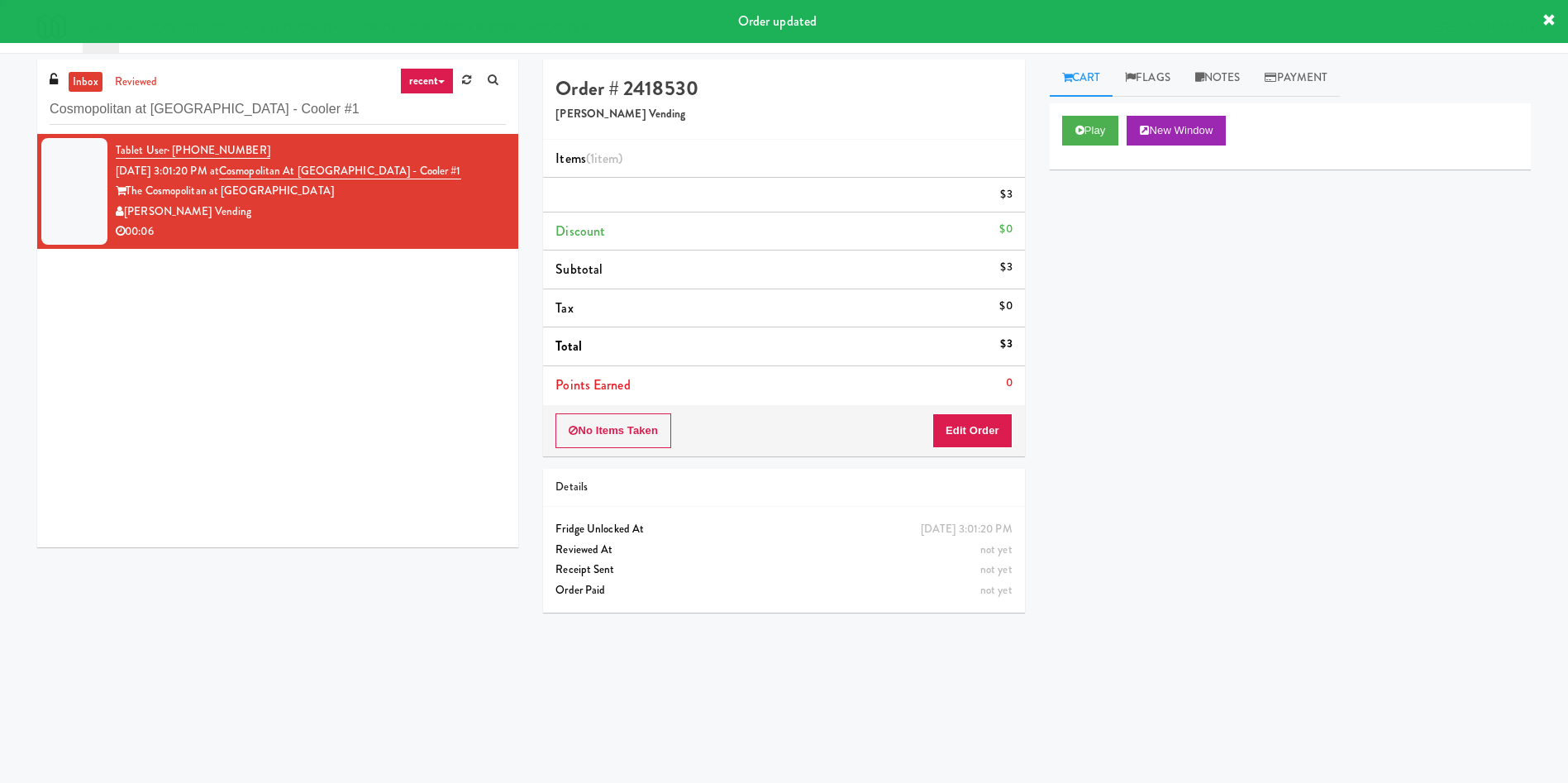
scroll to position [0, 0]
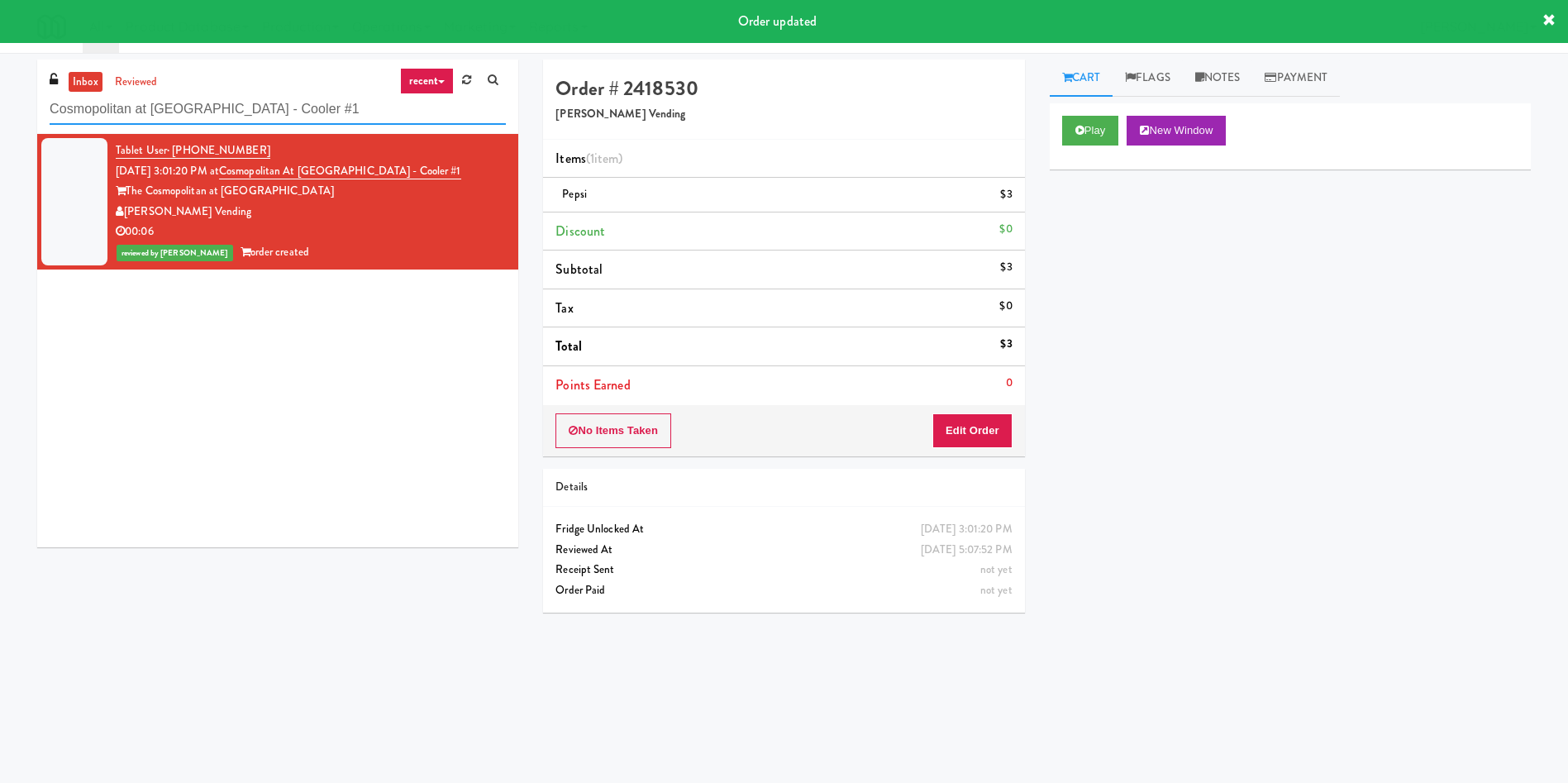
drag, startPoint x: 340, startPoint y: 108, endPoint x: 0, endPoint y: 84, distance: 340.8
click at [0, 84] on div "inbox reviewed recent all unclear take inventory issue suspicious failed recent…" at bounding box center [784, 392] width 1568 height 664
paste input "[PERSON_NAME] - Pantry - Center"
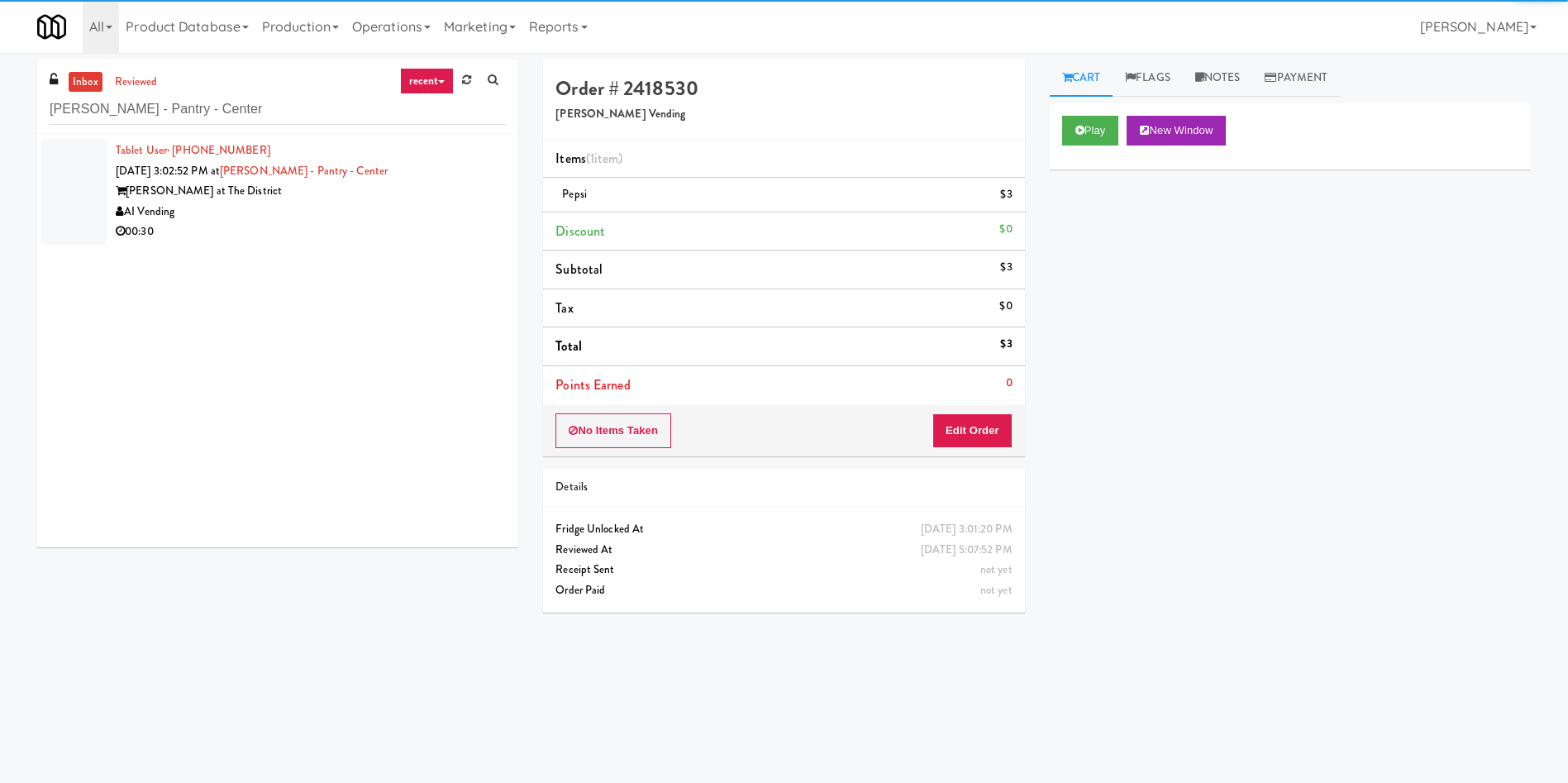
click at [69, 168] on div at bounding box center [74, 191] width 66 height 107
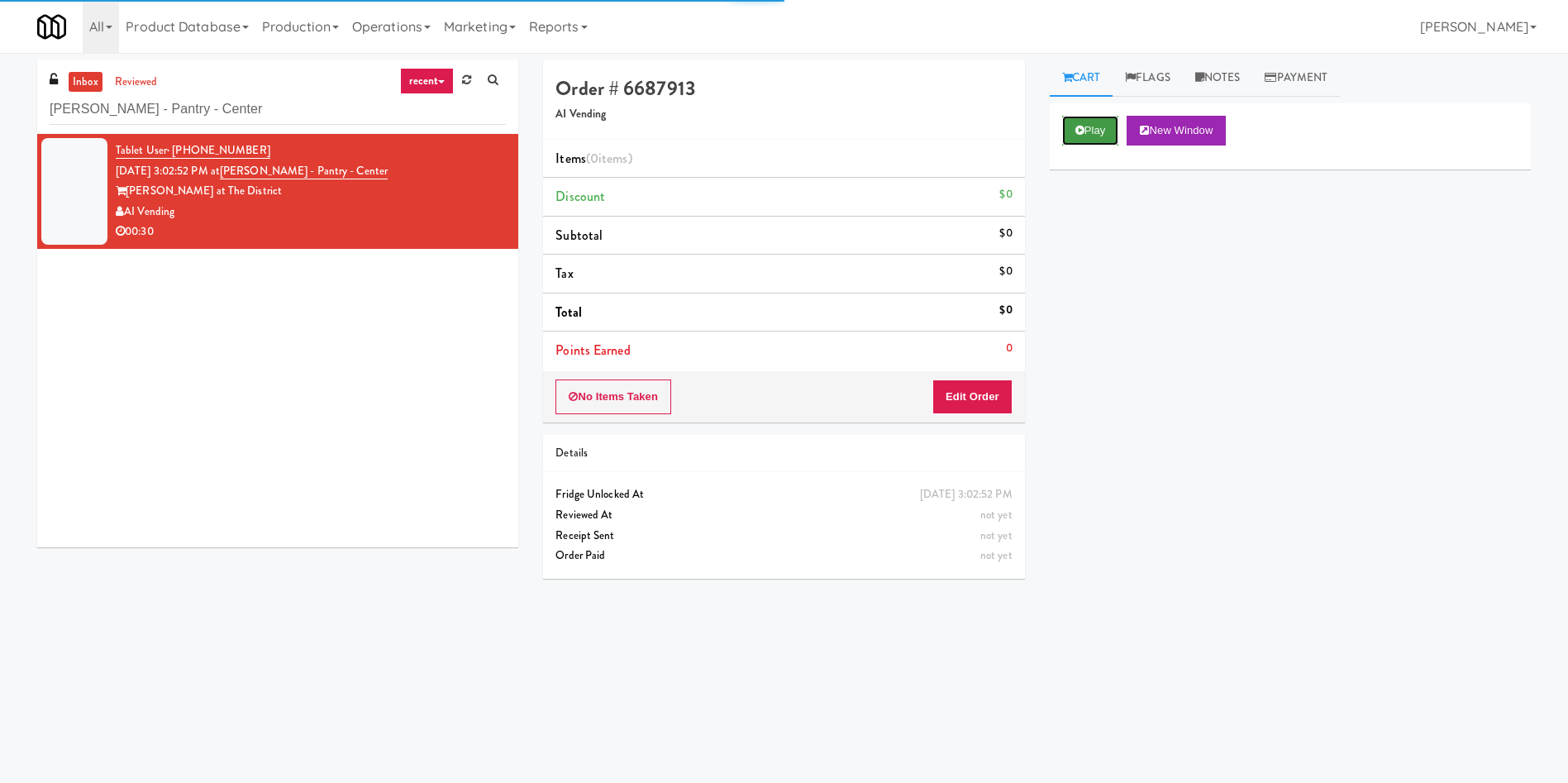
click at [1106, 129] on button "Play" at bounding box center [1091, 131] width 57 height 30
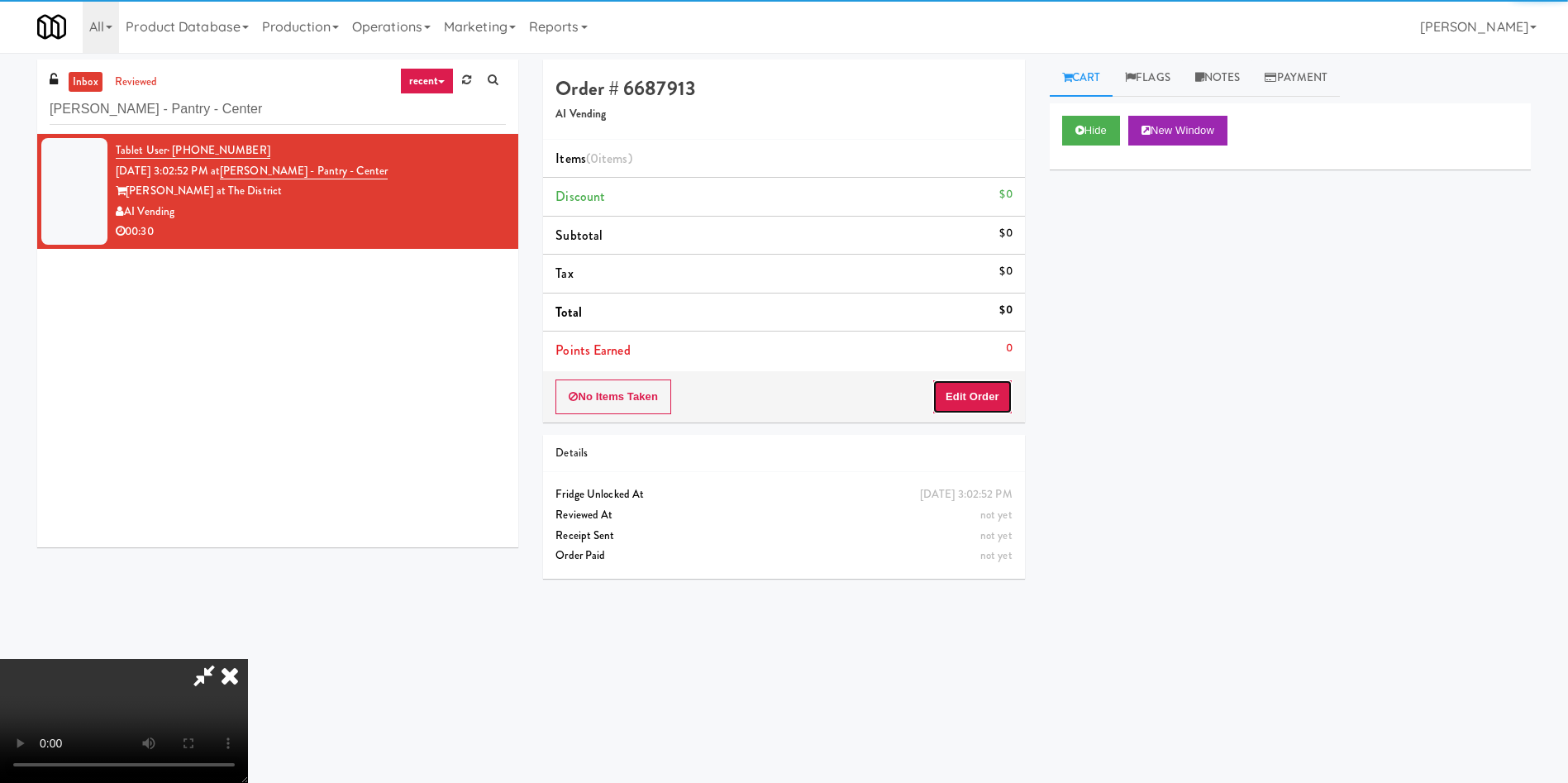
click at [968, 392] on button "Edit Order" at bounding box center [973, 397] width 80 height 35
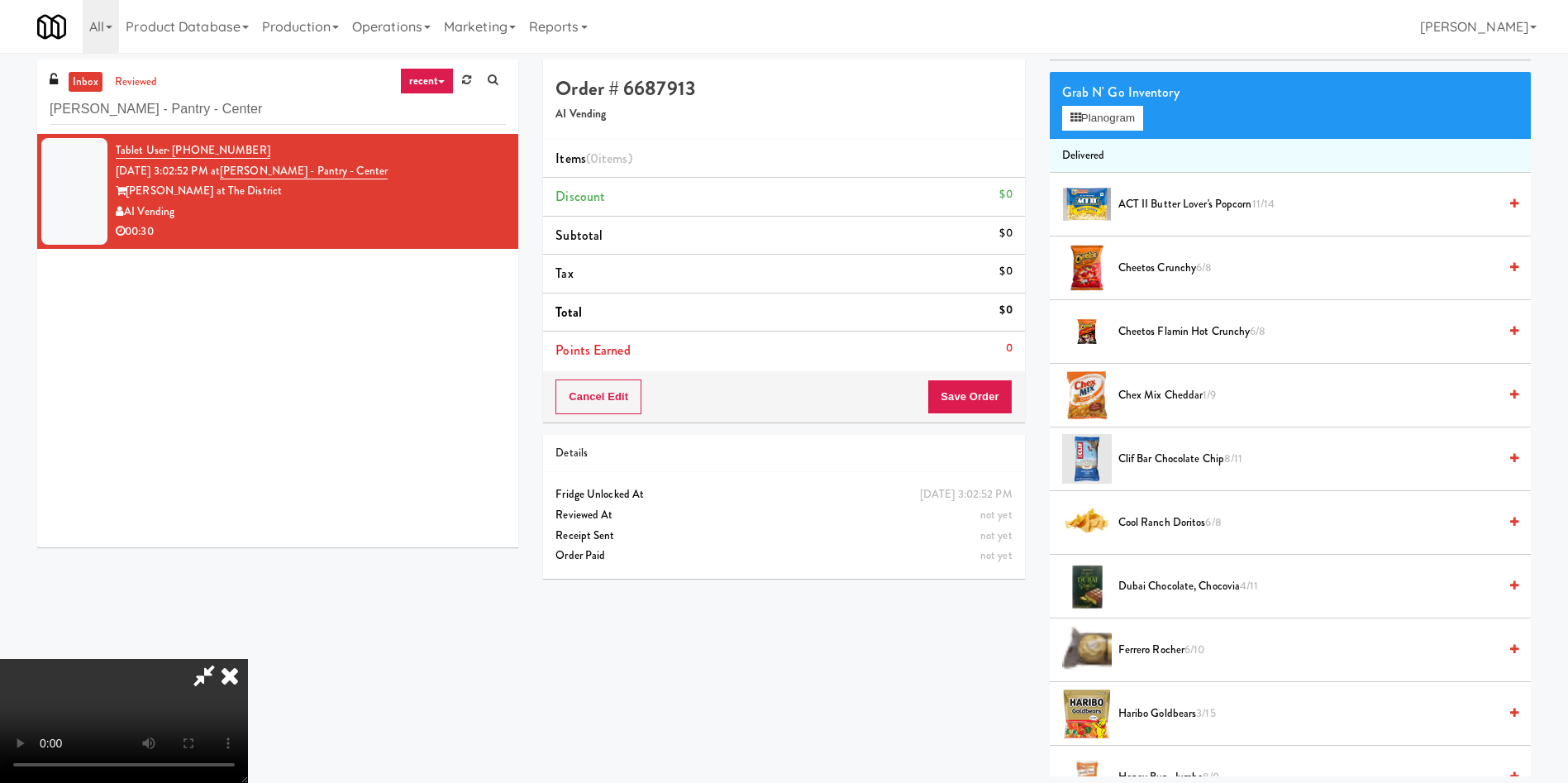
scroll to position [372, 0]
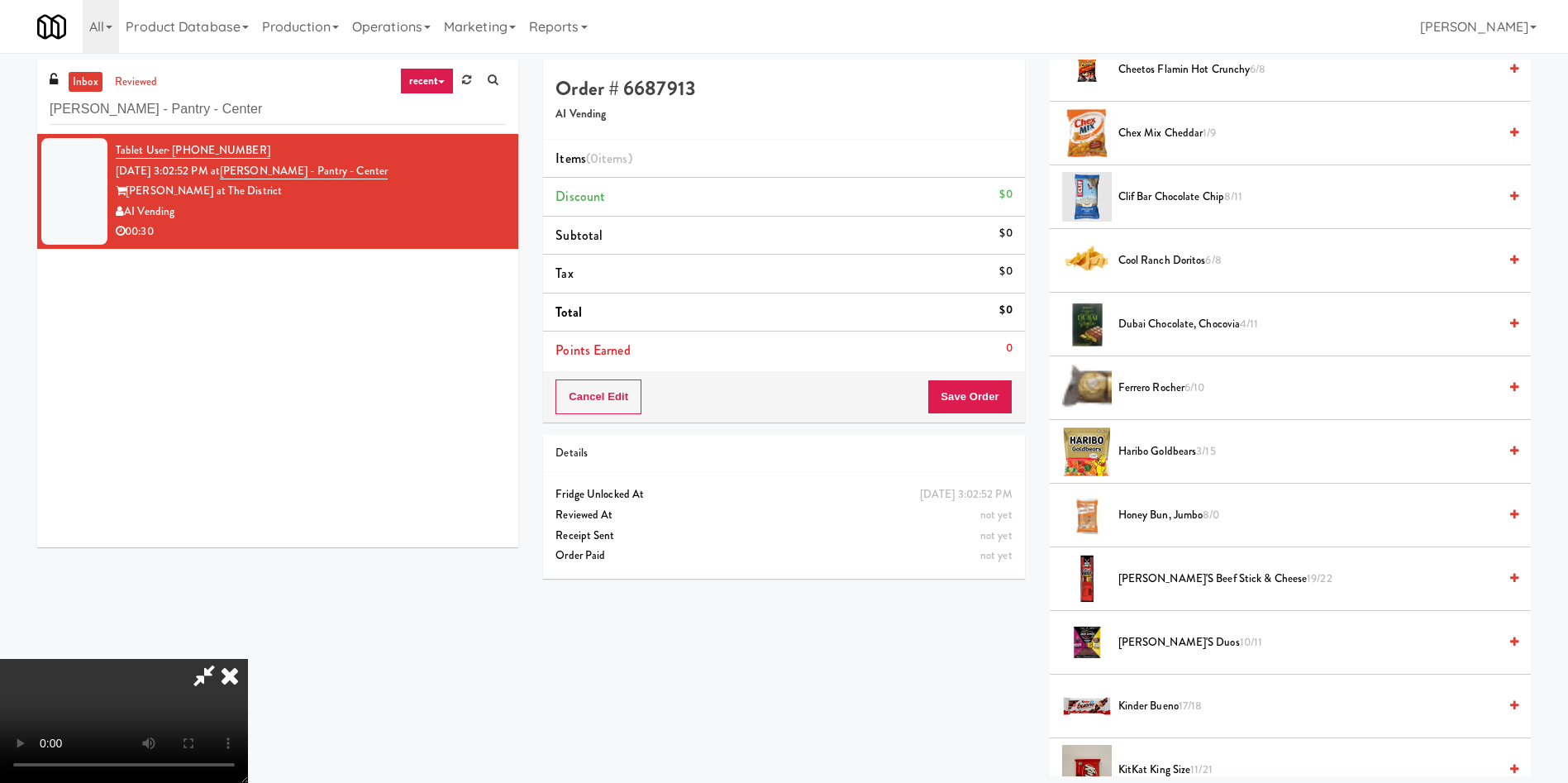
click at [248, 659] on video at bounding box center [123, 721] width 248 height 124
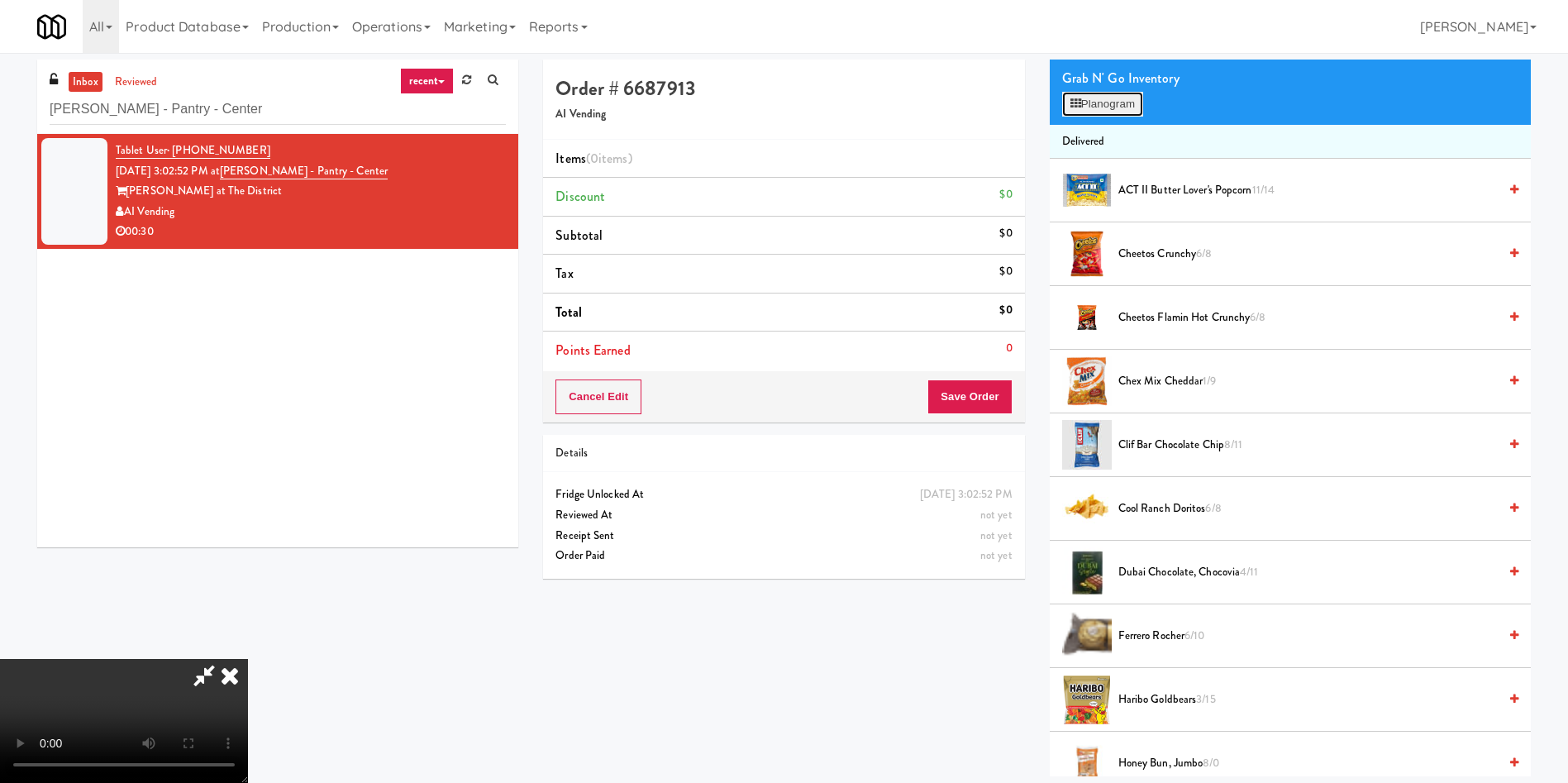
click at [1121, 109] on button "Planogram" at bounding box center [1103, 103] width 81 height 25
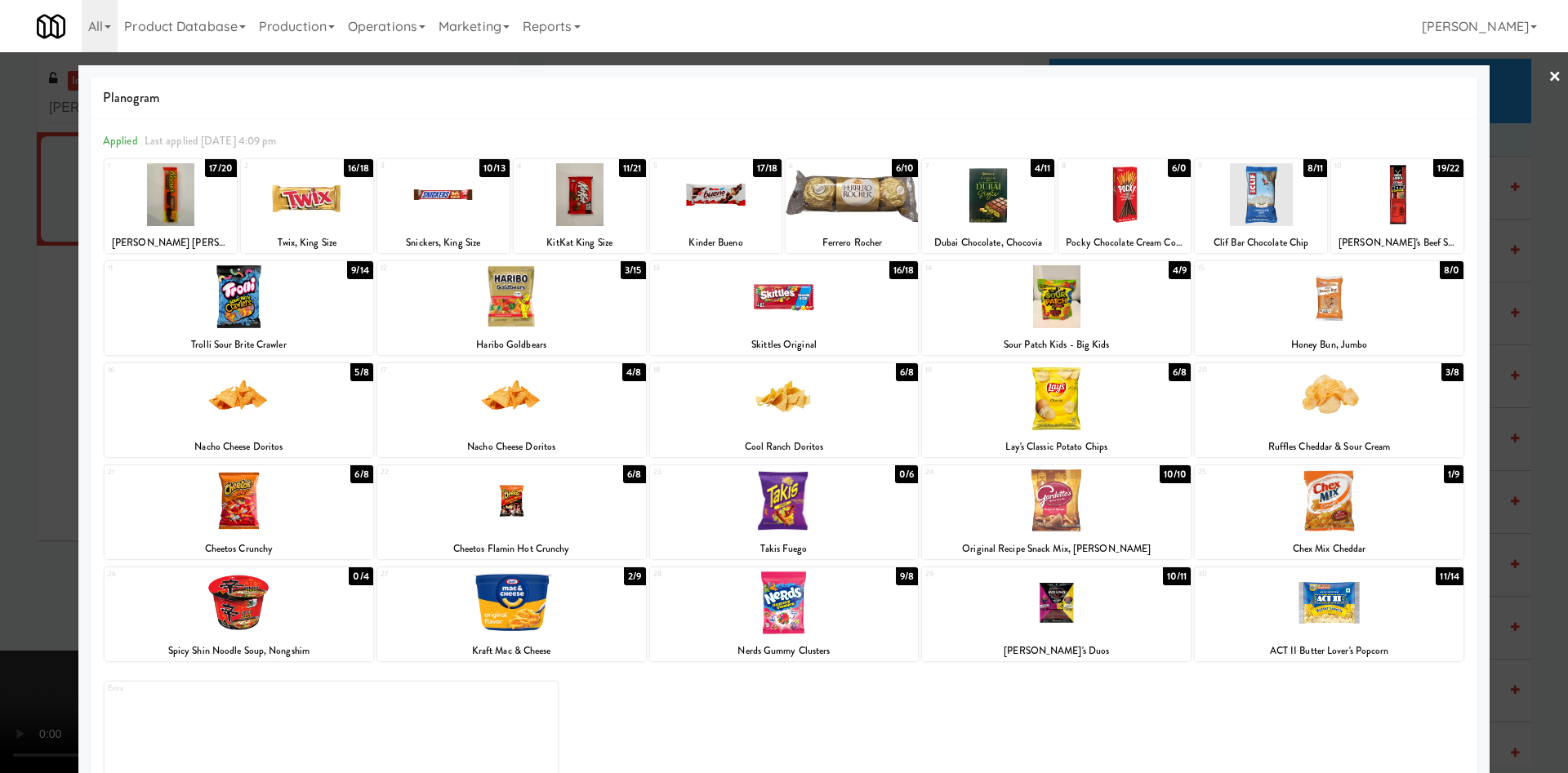
click at [320, 420] on div at bounding box center [238, 399] width 268 height 63
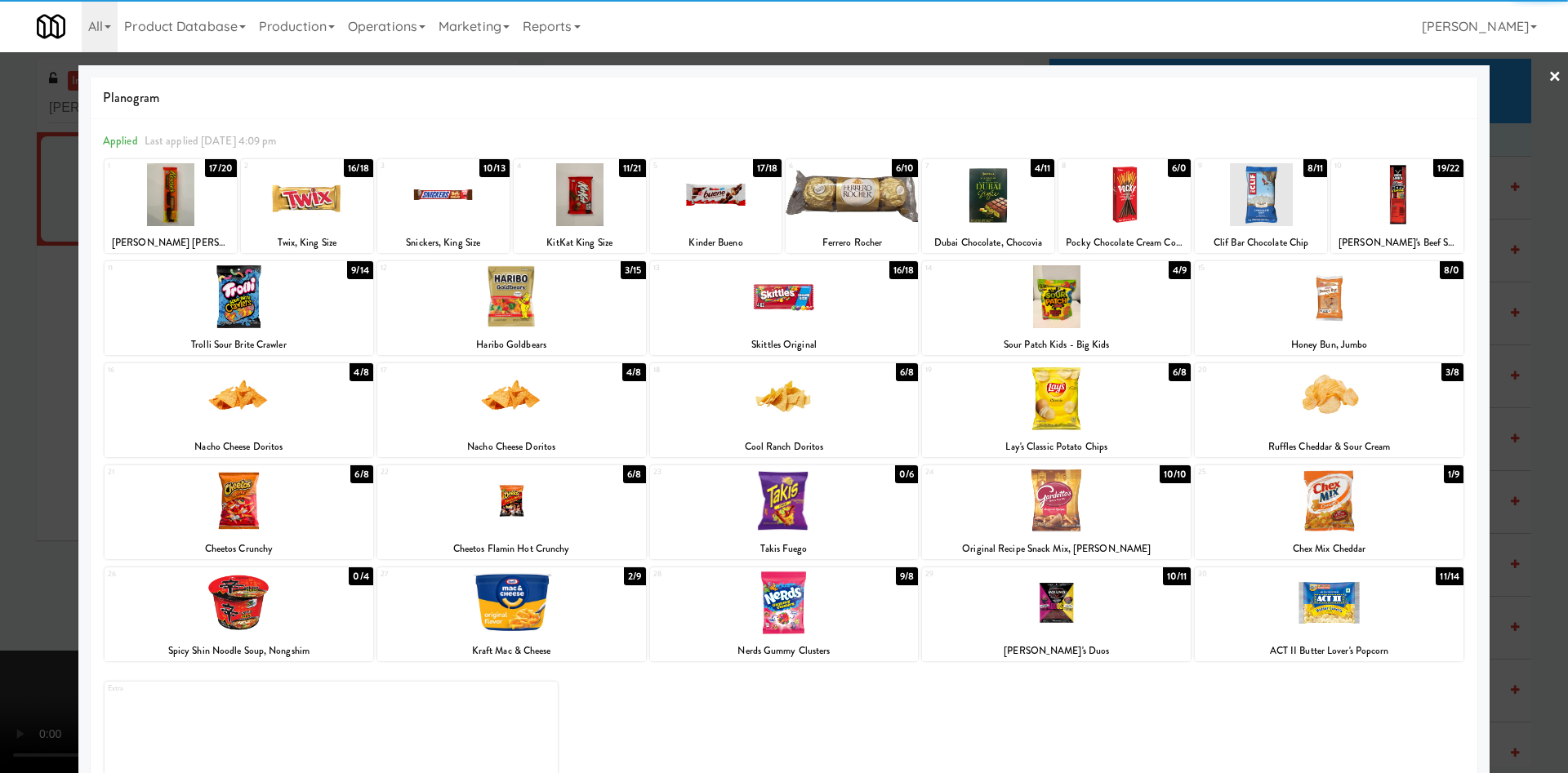
click at [5, 356] on div at bounding box center [784, 386] width 1568 height 773
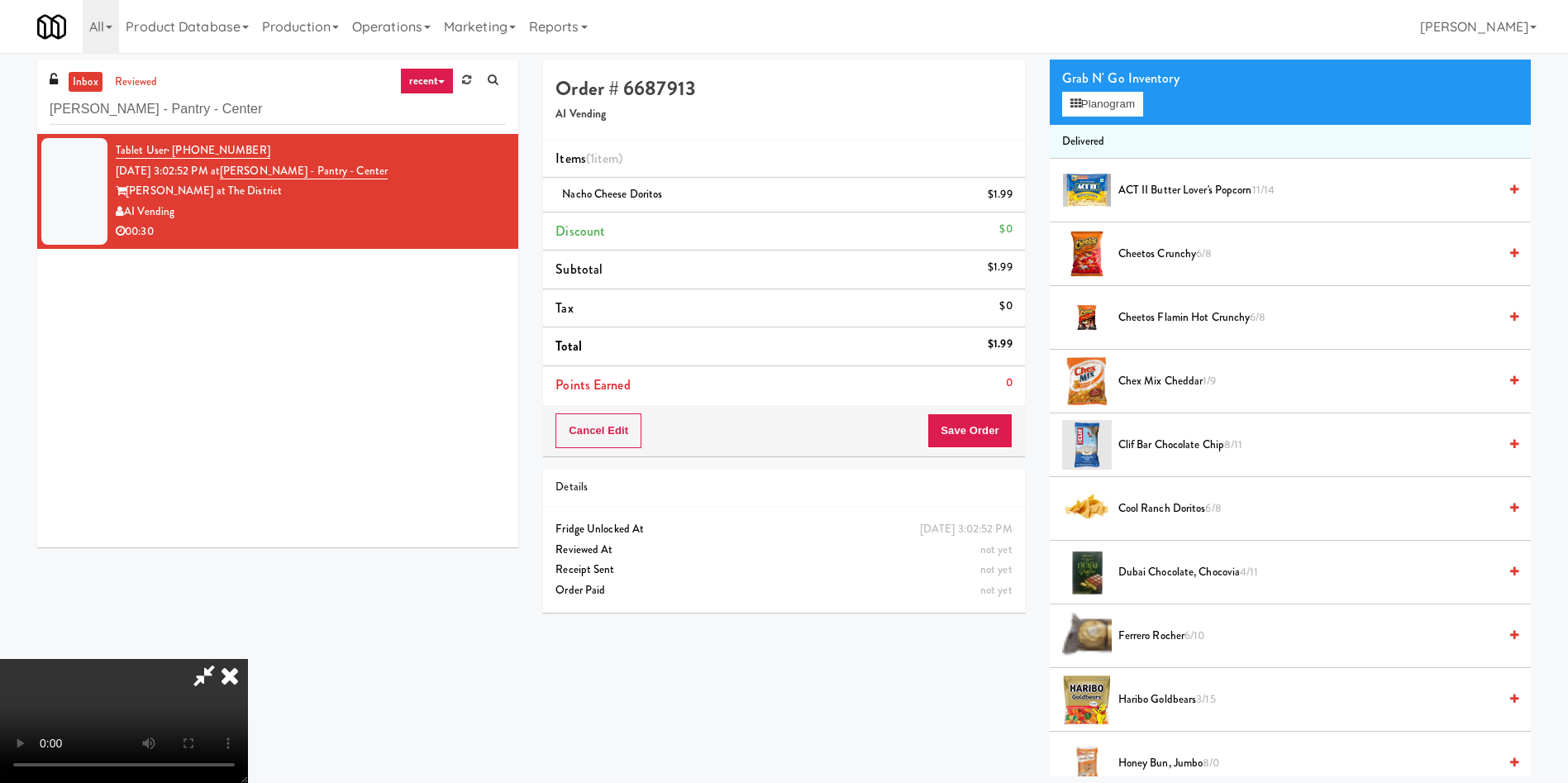
click at [248, 659] on video at bounding box center [123, 721] width 248 height 124
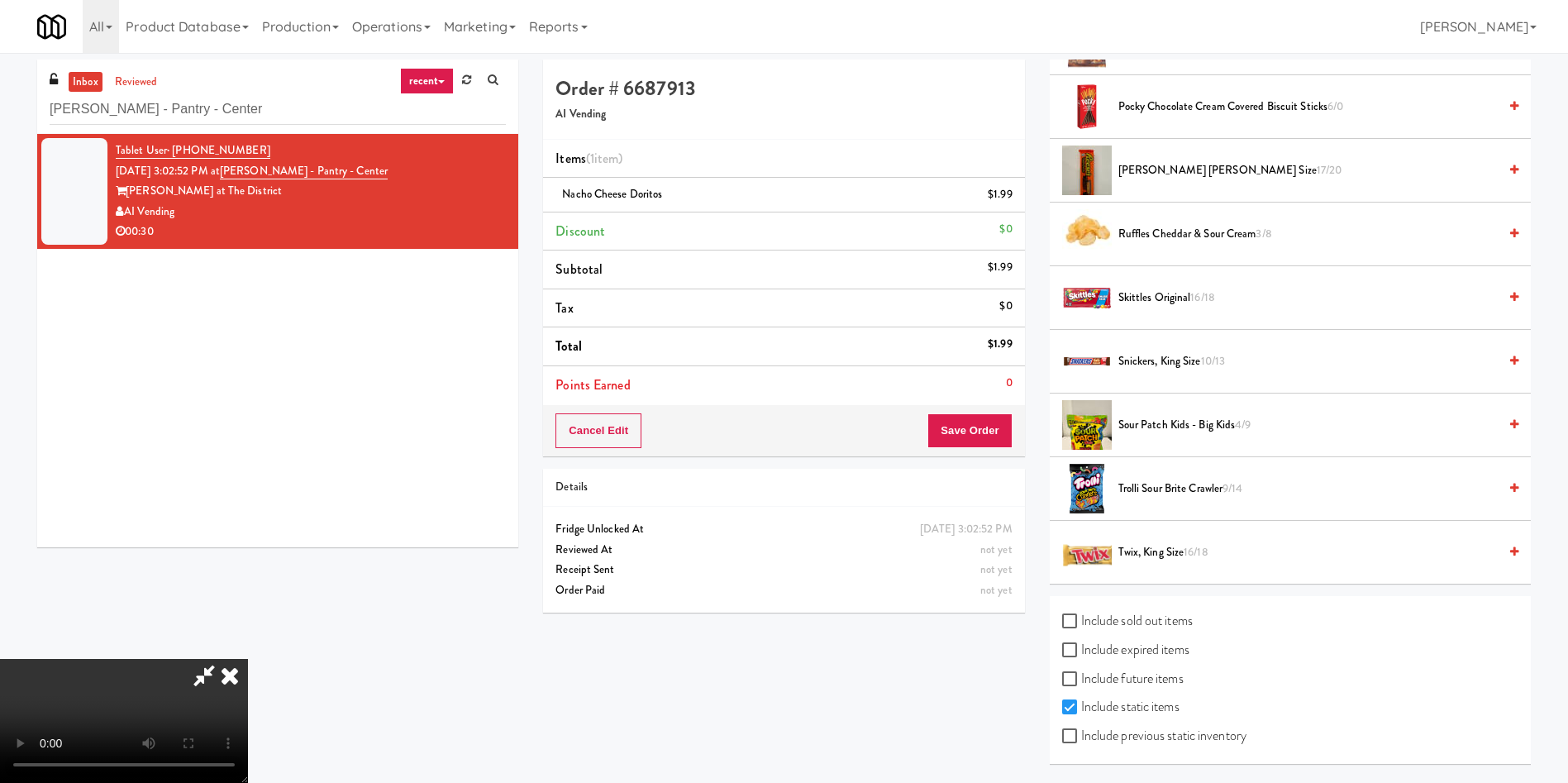
scroll to position [53, 0]
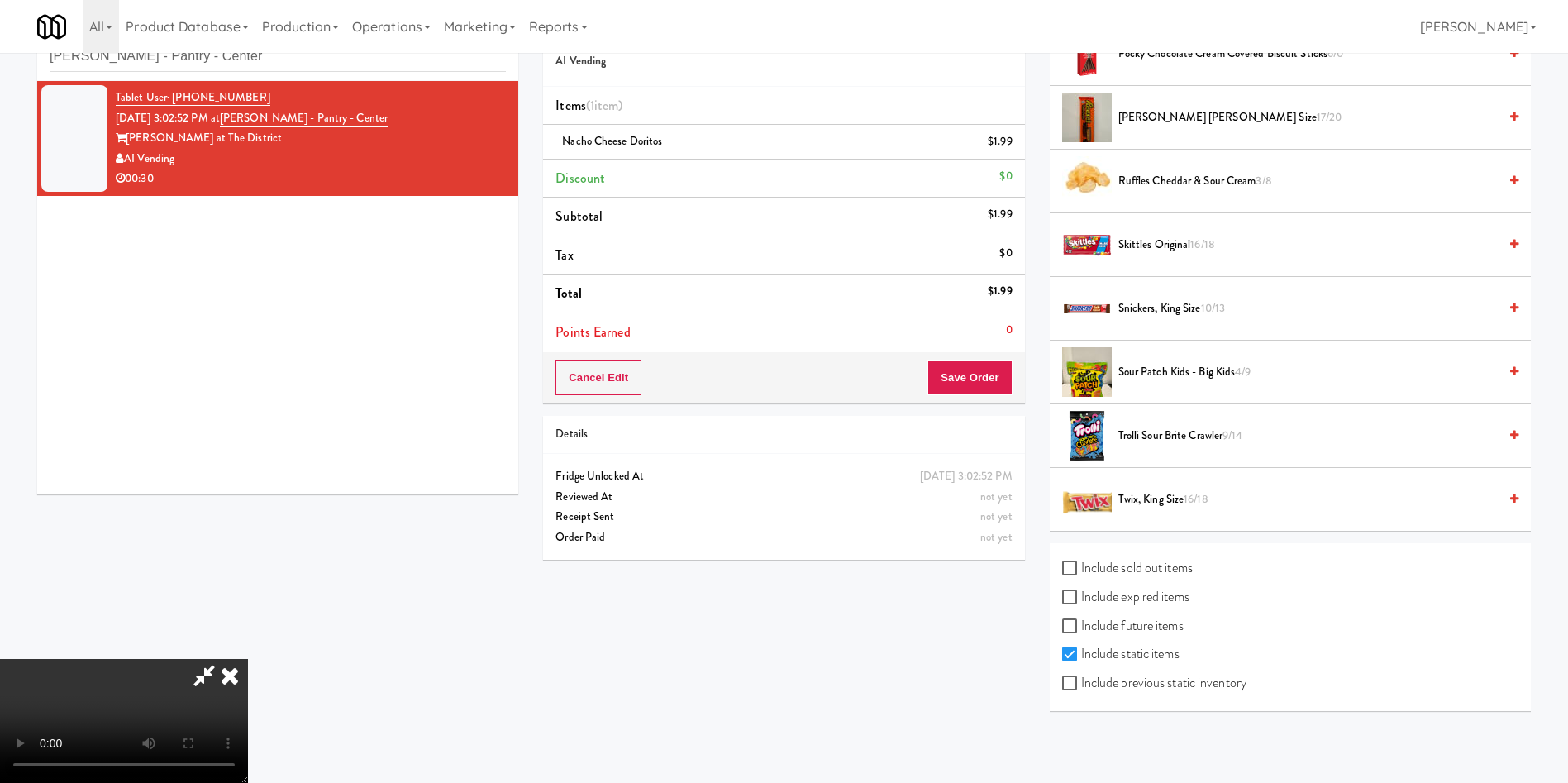
click at [1177, 305] on span "Snickers, King Size 10/13" at bounding box center [1307, 308] width 379 height 21
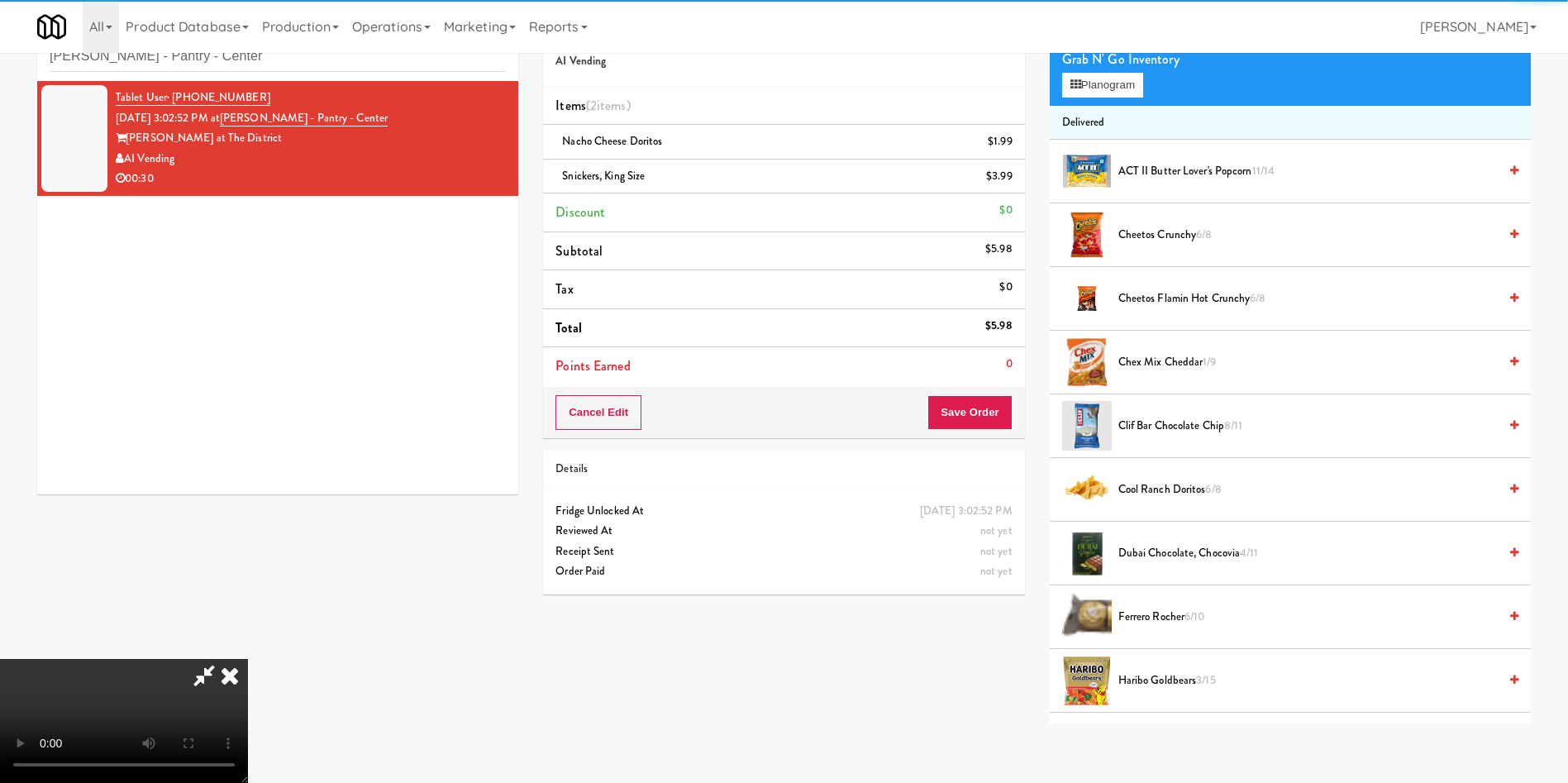
scroll to position [0, 0]
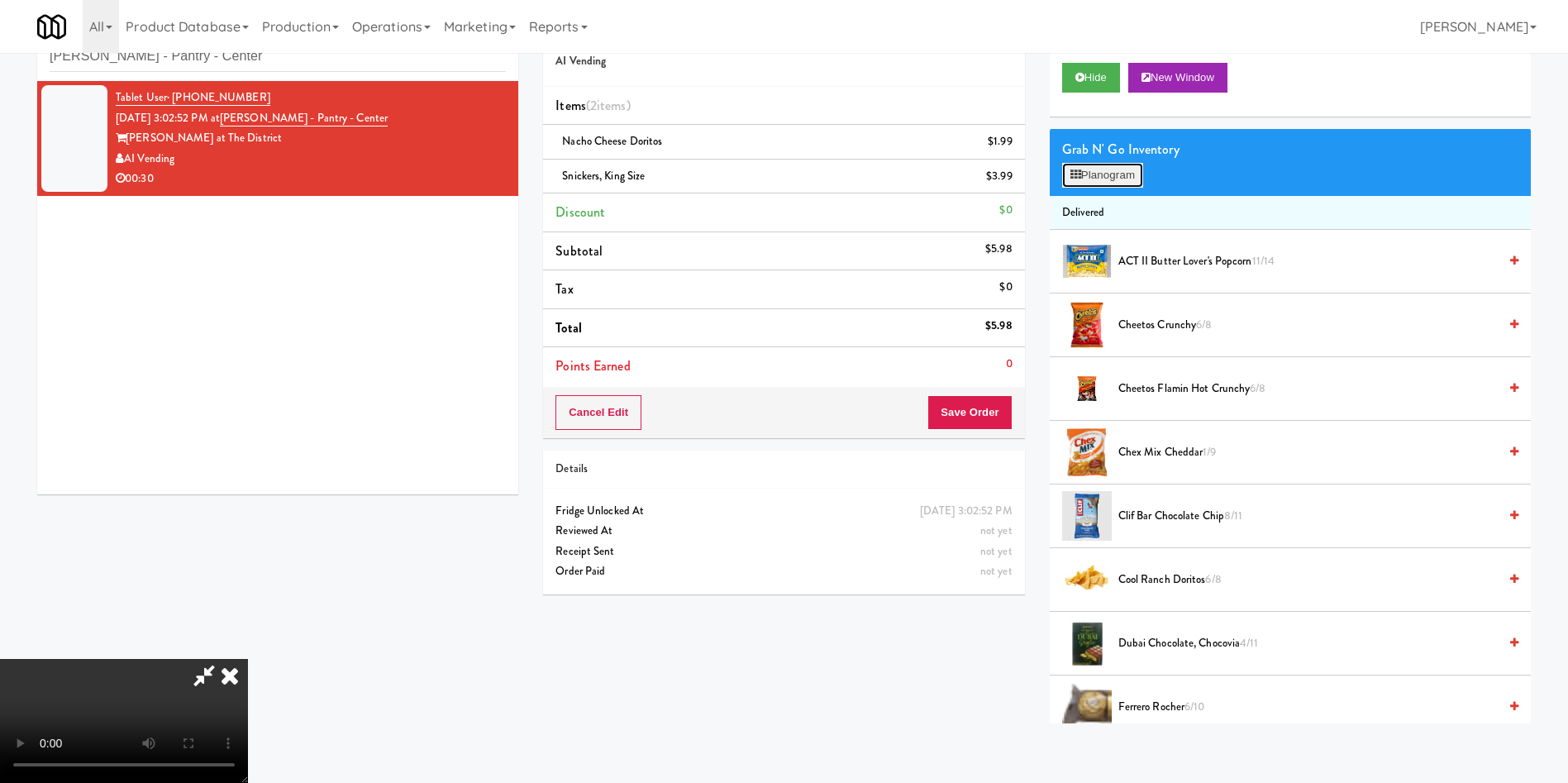
click at [1118, 169] on button "Planogram" at bounding box center [1103, 175] width 81 height 25
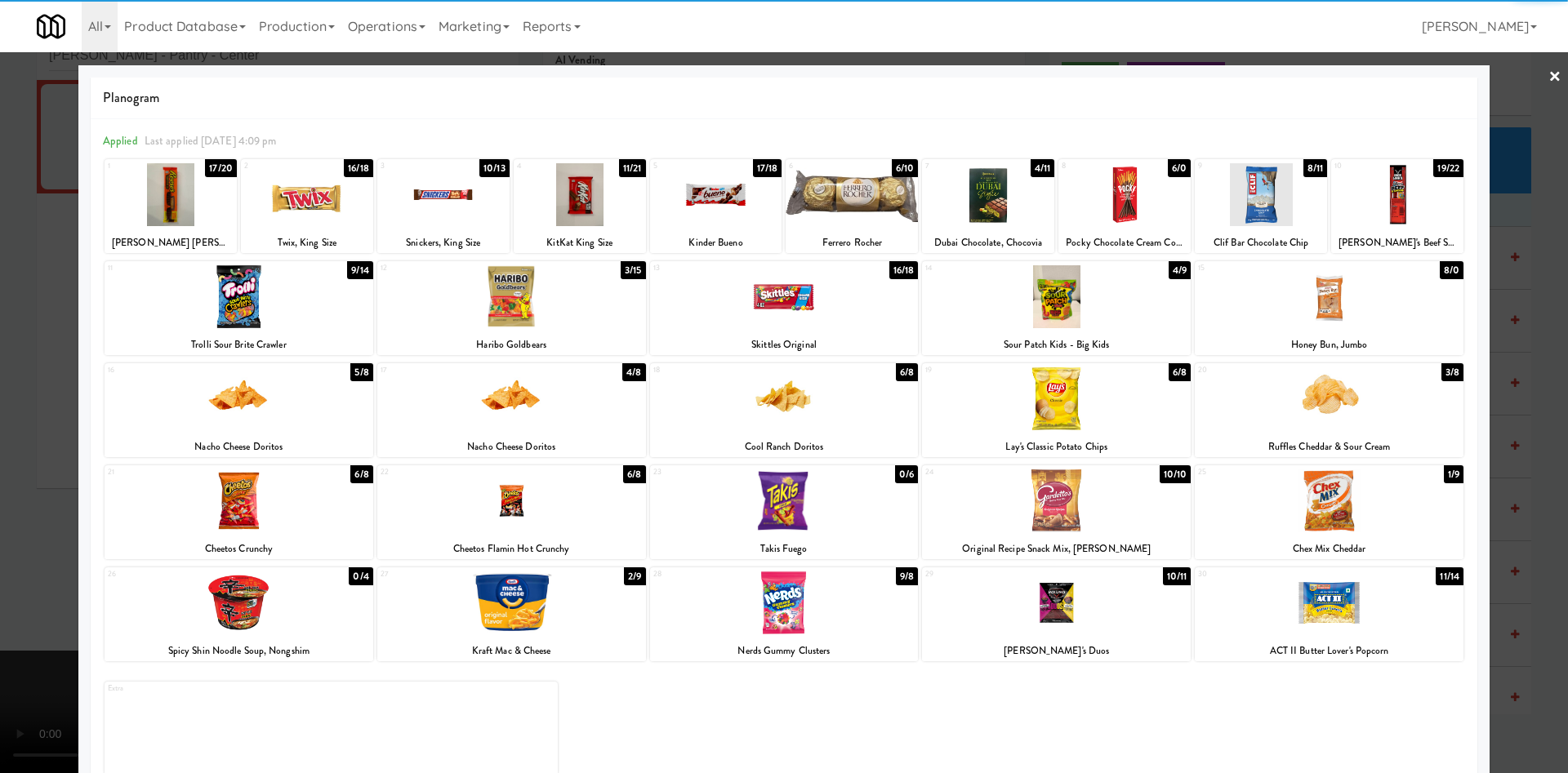
click at [1354, 325] on div at bounding box center [1329, 297] width 268 height 63
click at [1498, 119] on div at bounding box center [784, 386] width 1568 height 773
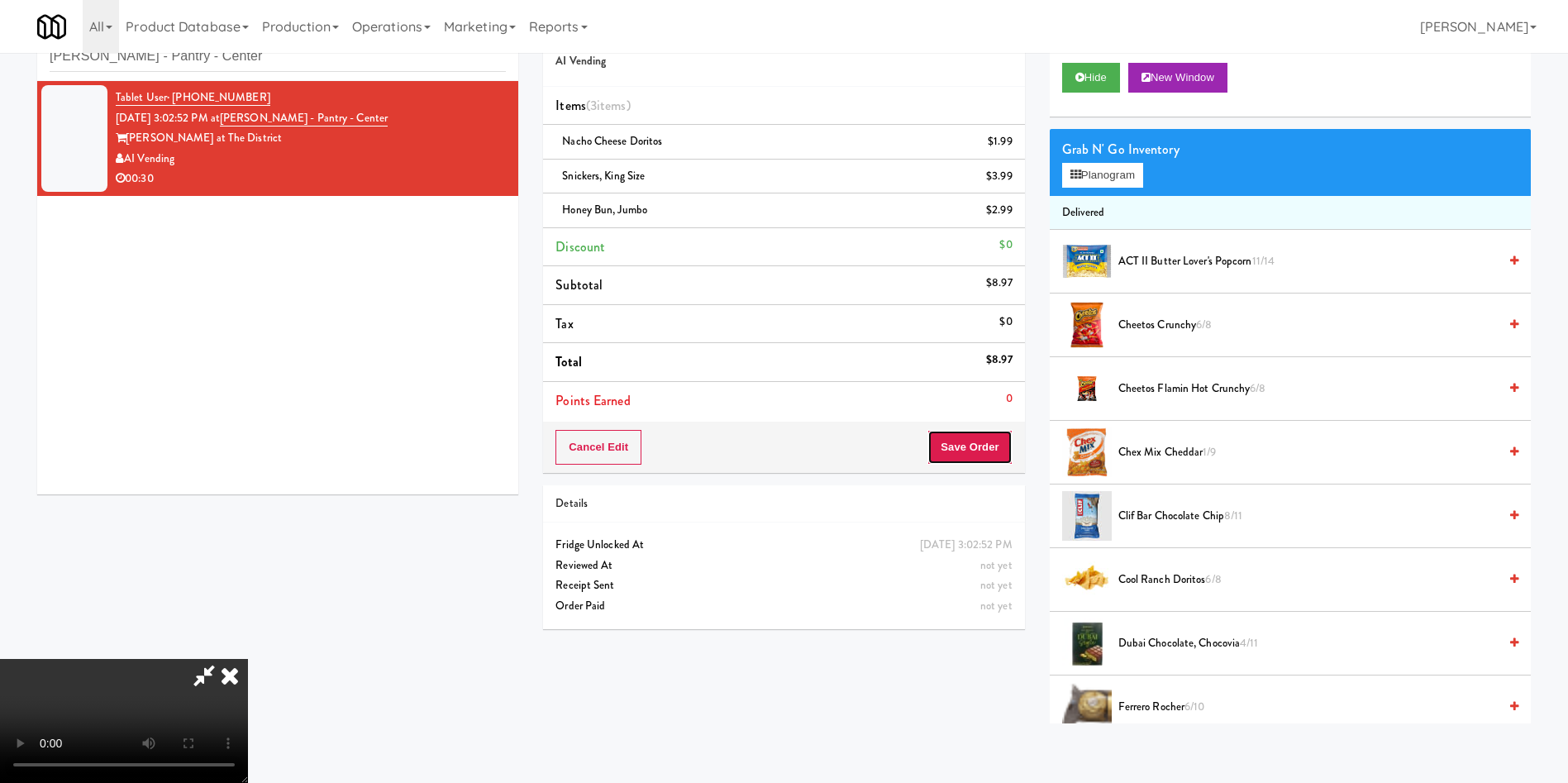
click at [954, 439] on button "Save Order" at bounding box center [969, 447] width 84 height 35
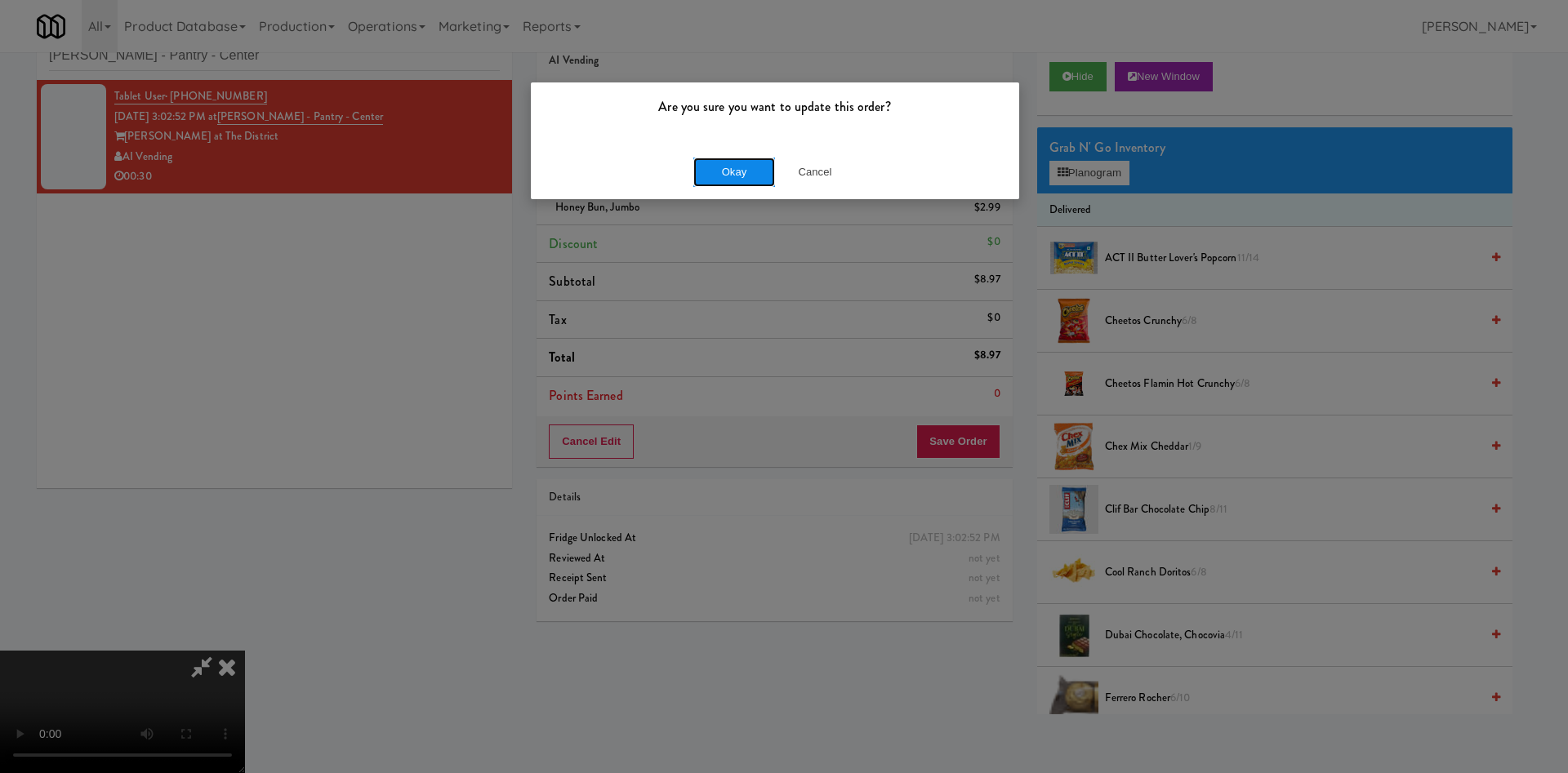
click at [752, 175] on button "Okay" at bounding box center [733, 172] width 81 height 30
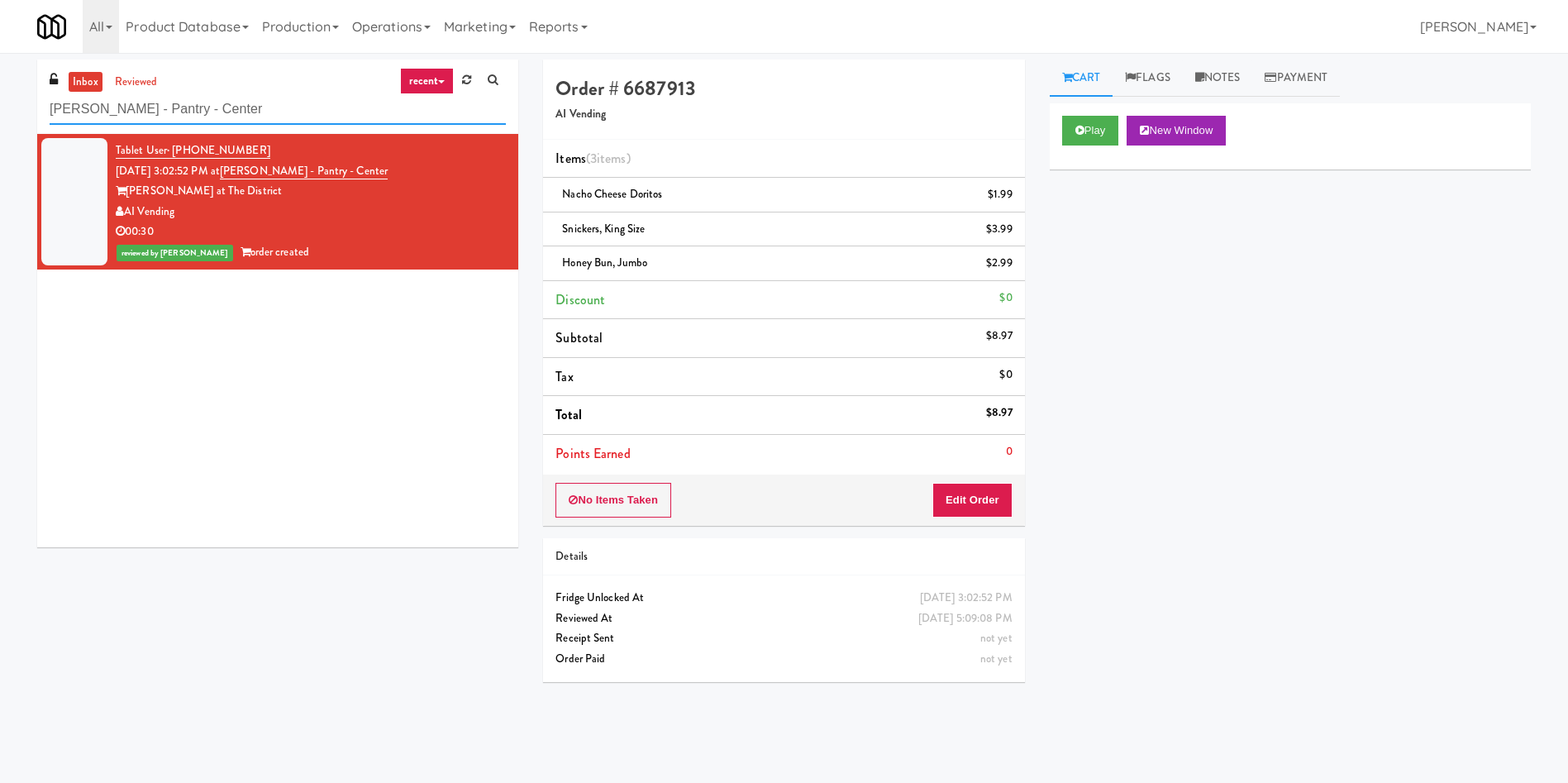
drag, startPoint x: 239, startPoint y: 123, endPoint x: 0, endPoint y: 75, distance: 243.8
click at [0, 75] on div "inbox reviewed recent all unclear take inventory issue suspicious failed recent…" at bounding box center [784, 392] width 1568 height 664
paste input "Edge Family Fitness"
type input "Edge Family Fitness"
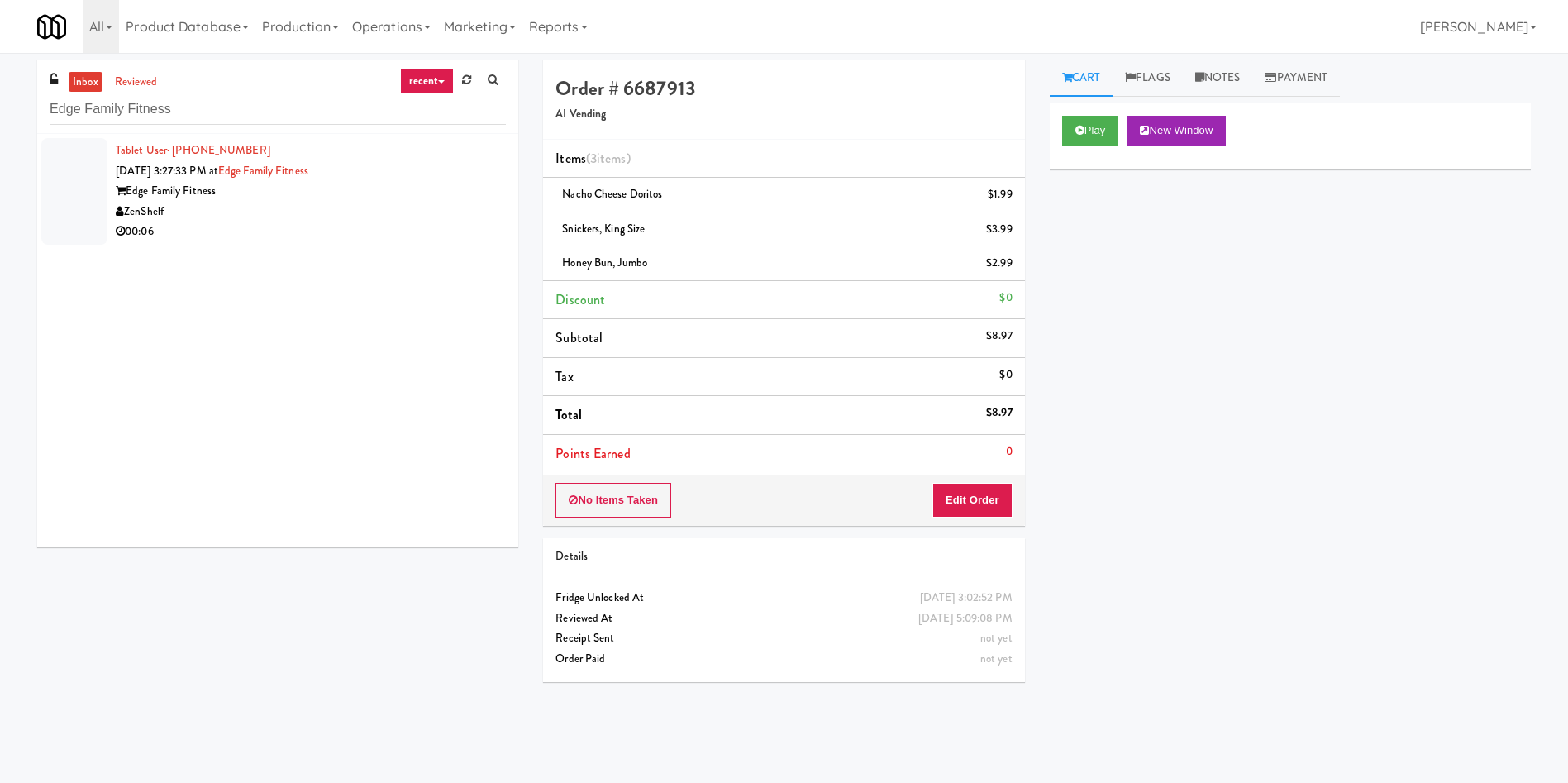
click at [91, 168] on div at bounding box center [74, 191] width 66 height 107
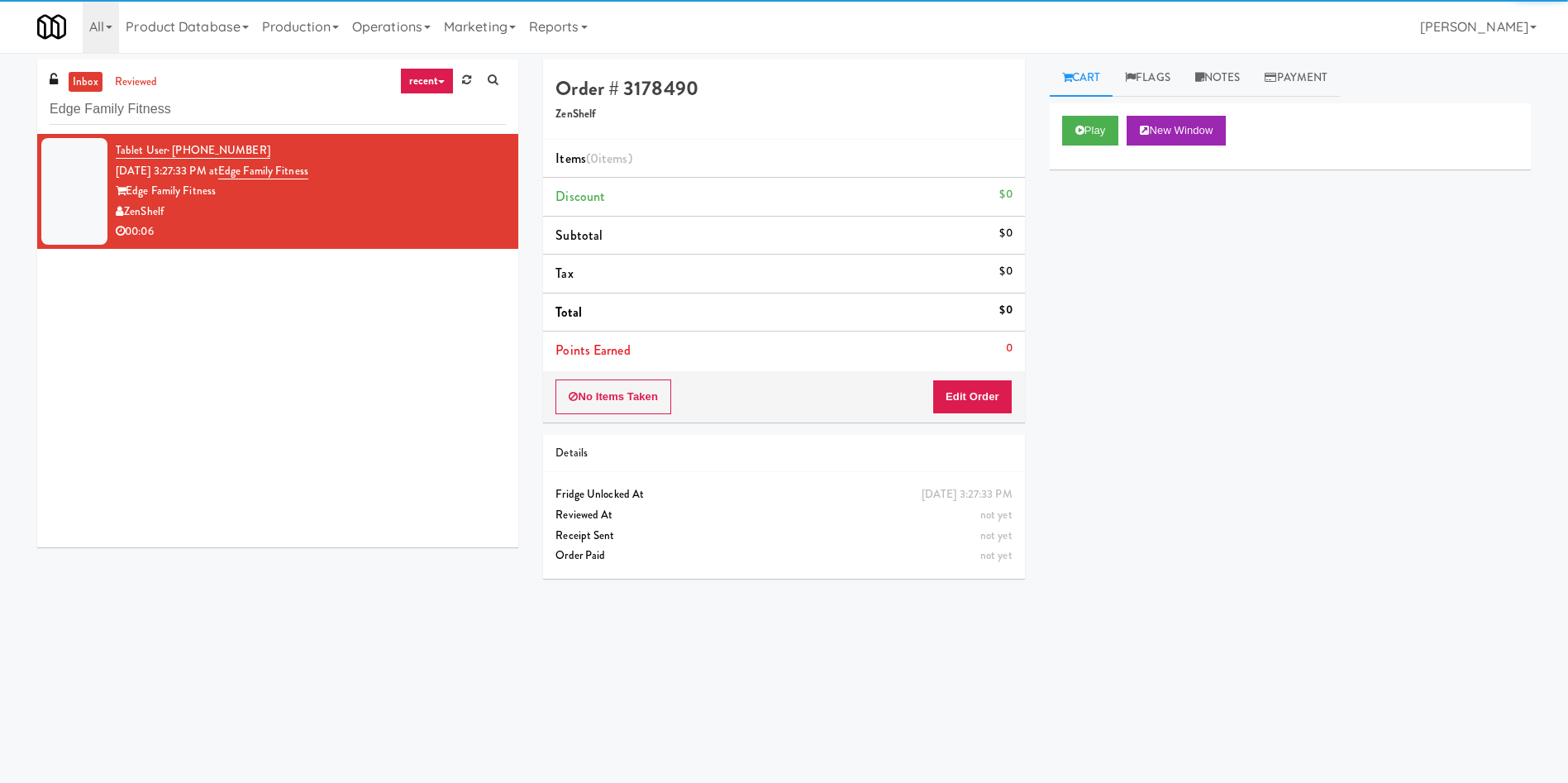
click at [1123, 125] on div "Play New Window" at bounding box center [1290, 131] width 456 height 30
click at [1104, 128] on button "Play" at bounding box center [1091, 131] width 57 height 30
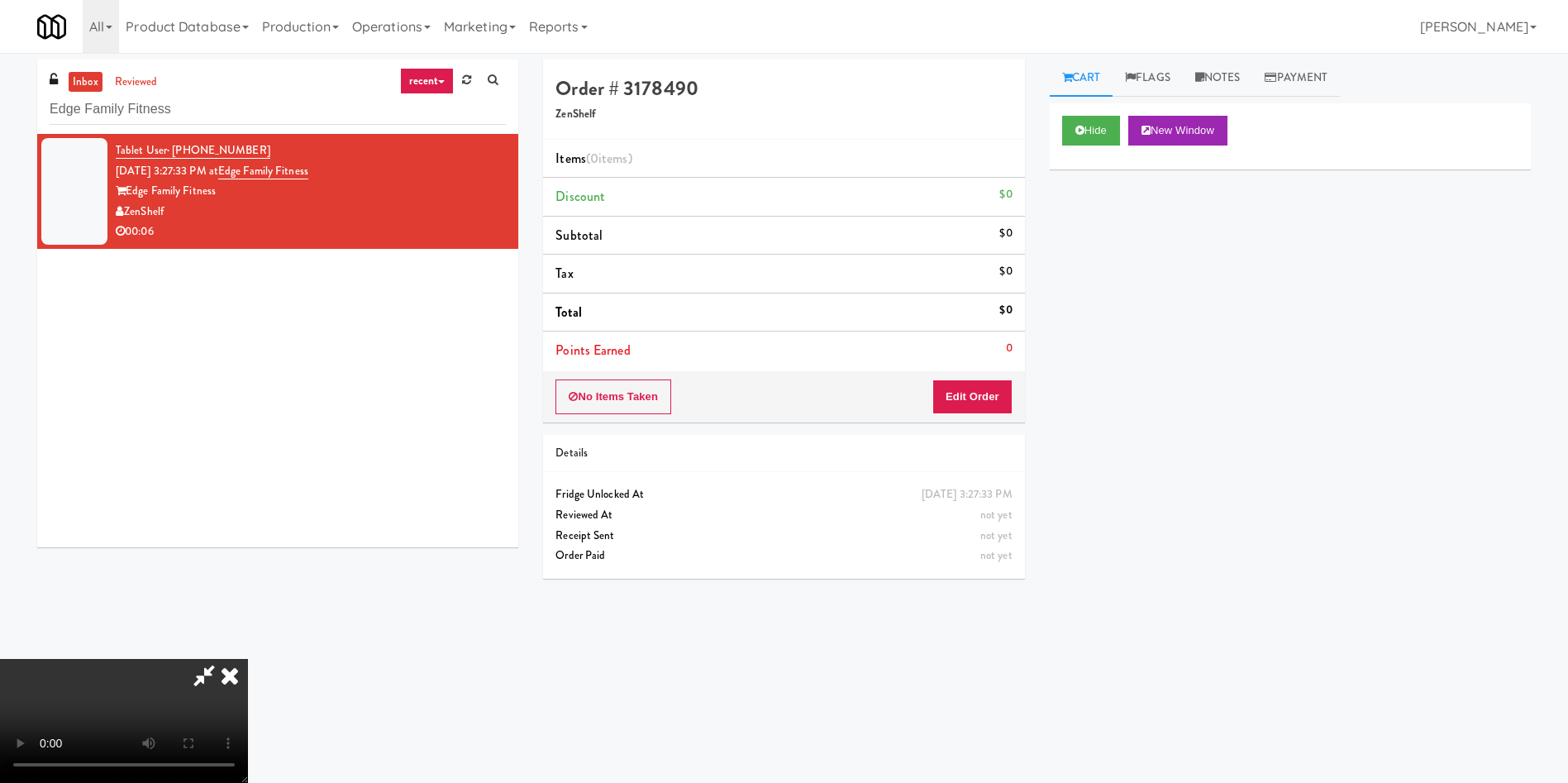
click at [962, 425] on div "Order # 3178490 ZenShelf Items (0 items ) Discount $0 Subtotal $0 Tax $0 Total …" at bounding box center [783, 325] width 506 height 531
click at [961, 382] on button "Edit Order" at bounding box center [973, 397] width 80 height 35
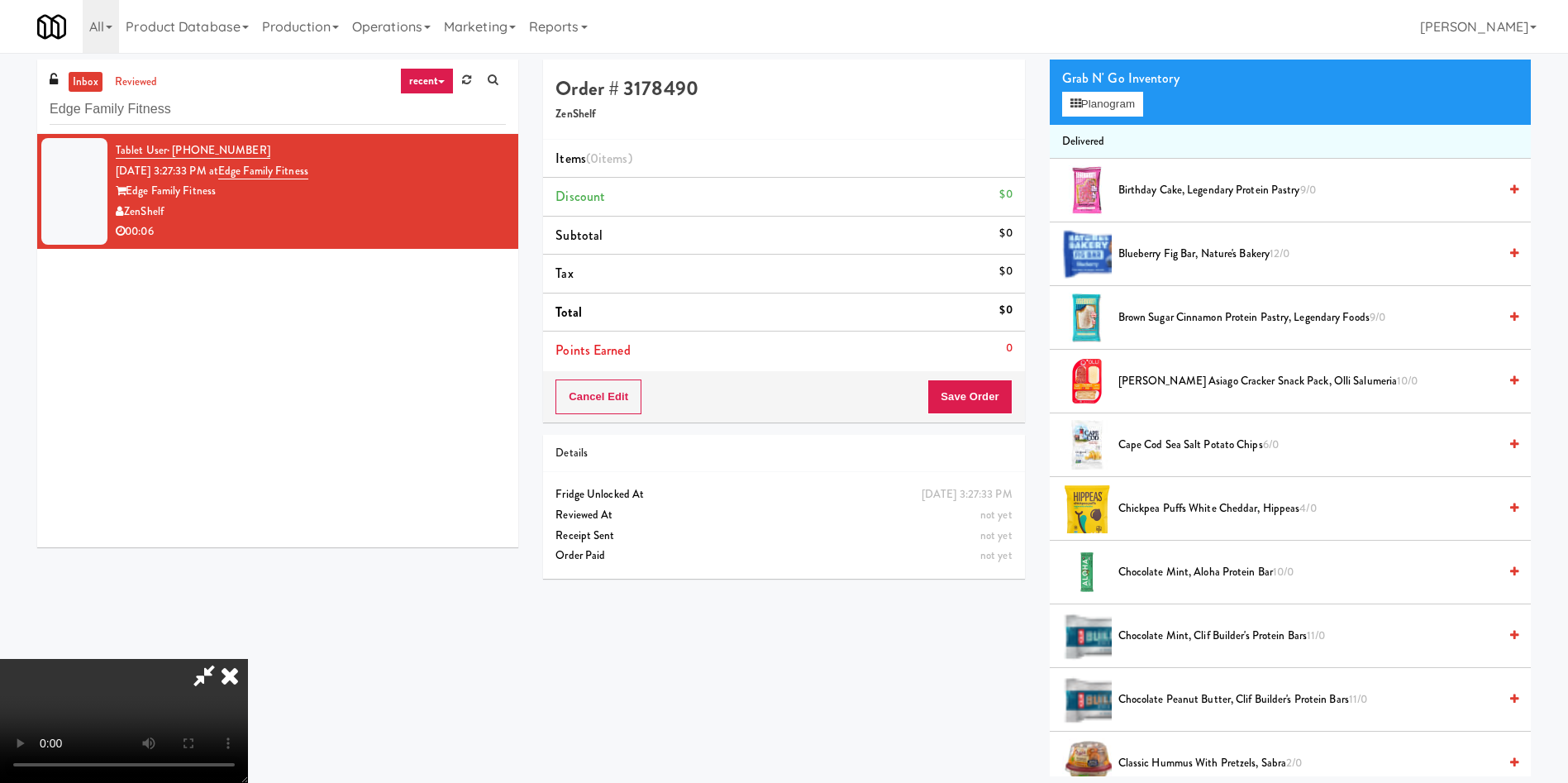
scroll to position [124, 0]
click at [248, 659] on video at bounding box center [123, 721] width 248 height 124
click at [1190, 504] on span "Chickpea Puffs White Cheddar, Hippeas 4/0" at bounding box center [1307, 509] width 379 height 21
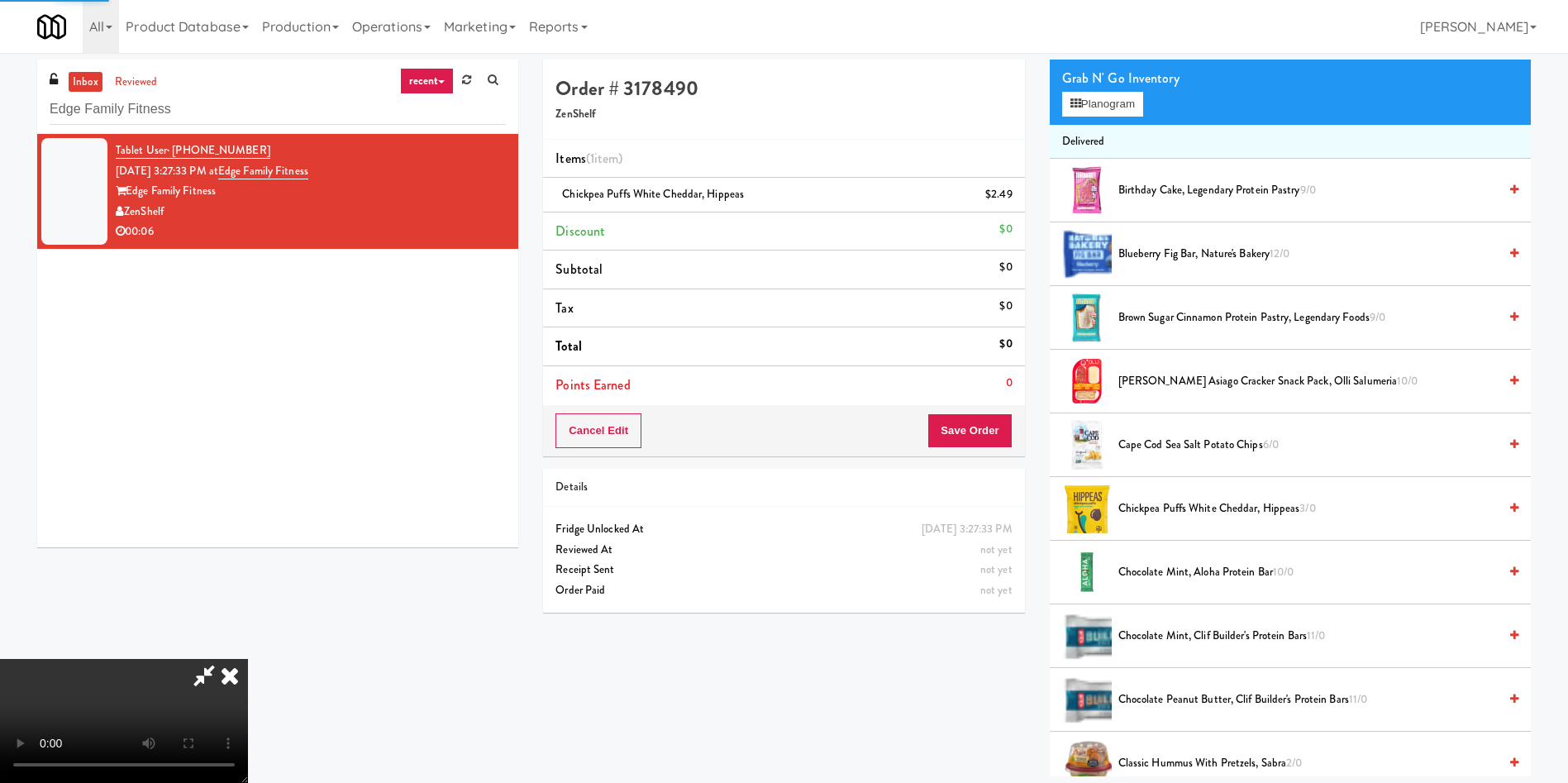
click at [248, 659] on video at bounding box center [123, 721] width 248 height 124
click at [976, 424] on button "Save Order" at bounding box center [969, 431] width 84 height 35
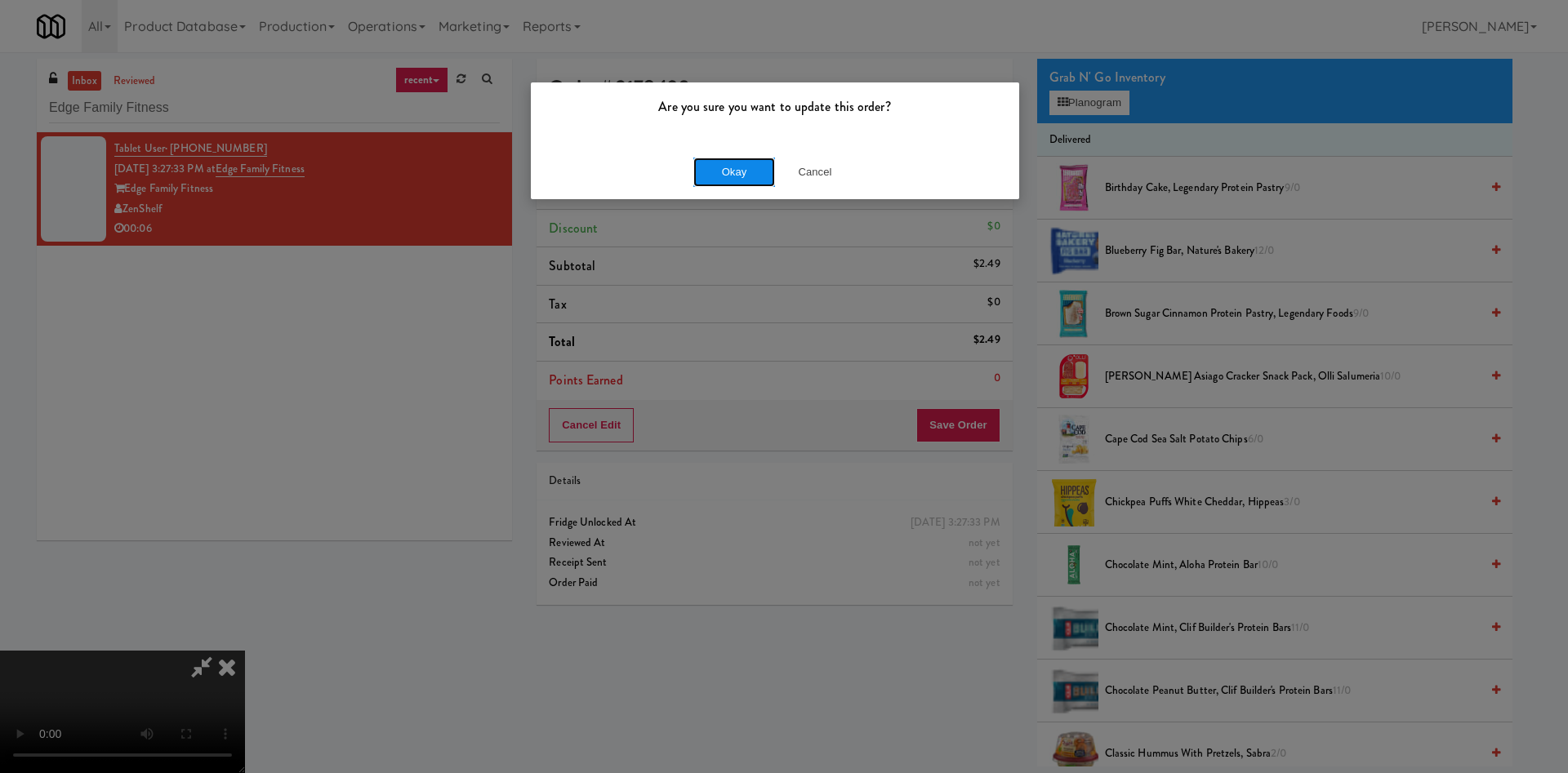
click at [761, 174] on button "Okay" at bounding box center [733, 172] width 81 height 30
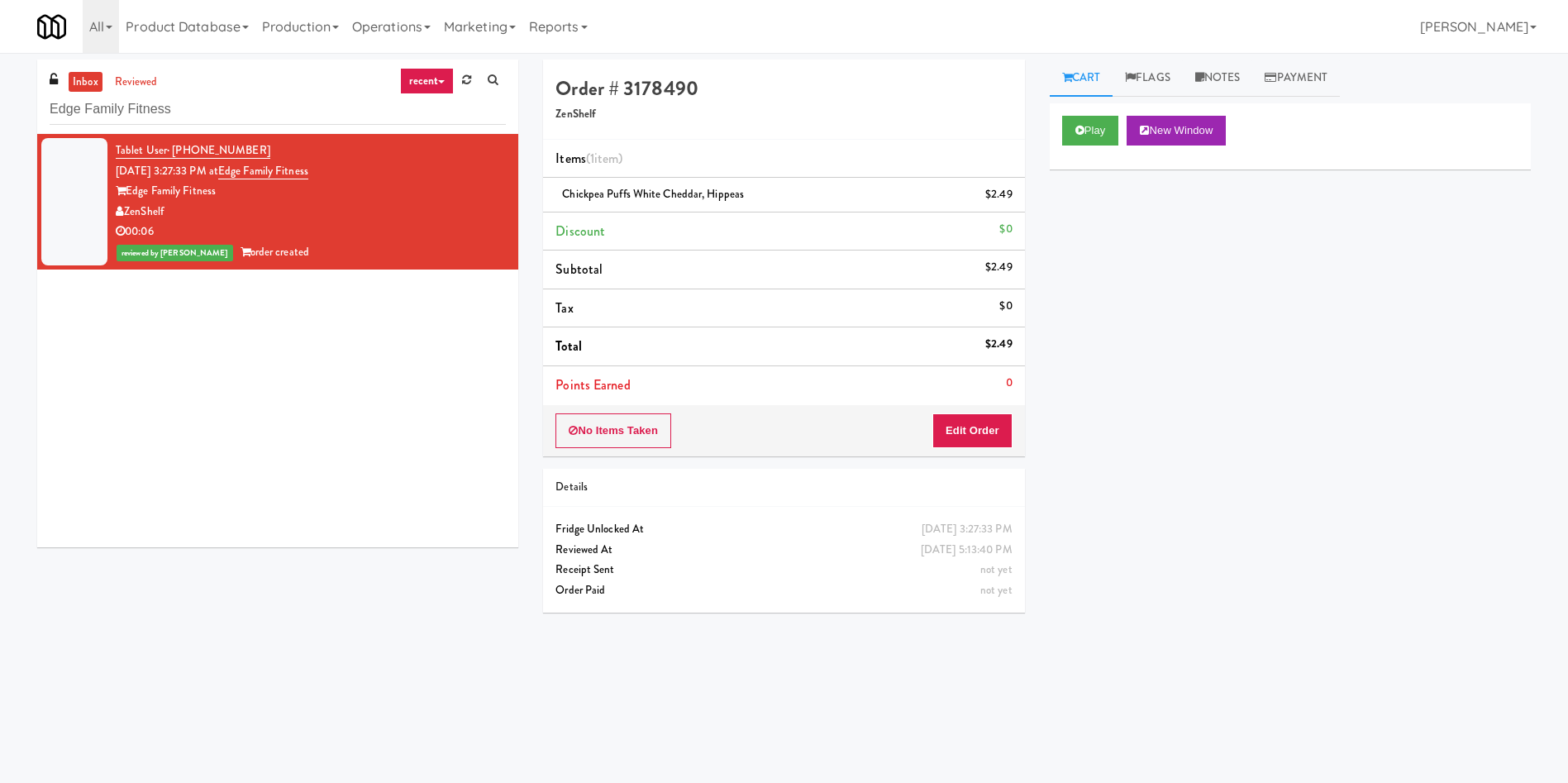
scroll to position [0, 0]
drag, startPoint x: 213, startPoint y: 103, endPoint x: 14, endPoint y: 86, distance: 199.7
click at [0, 102] on div "inbox reviewed recent all unclear take inventory issue suspicious failed recent…" at bounding box center [784, 392] width 1568 height 664
paste input "[DEMOGRAPHIC_DATA] 1 - Pantry- Right"
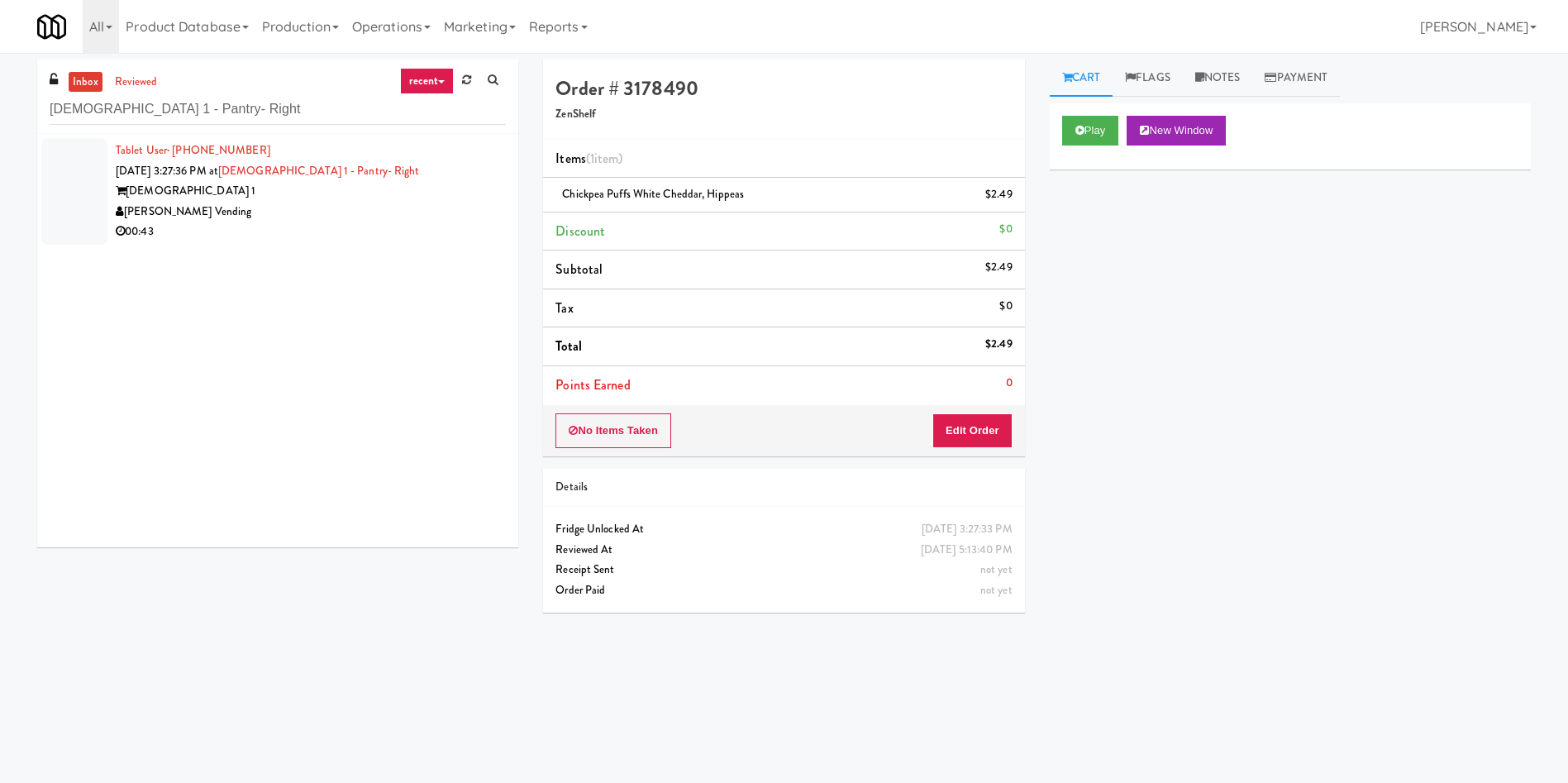
click at [84, 172] on div at bounding box center [74, 191] width 66 height 107
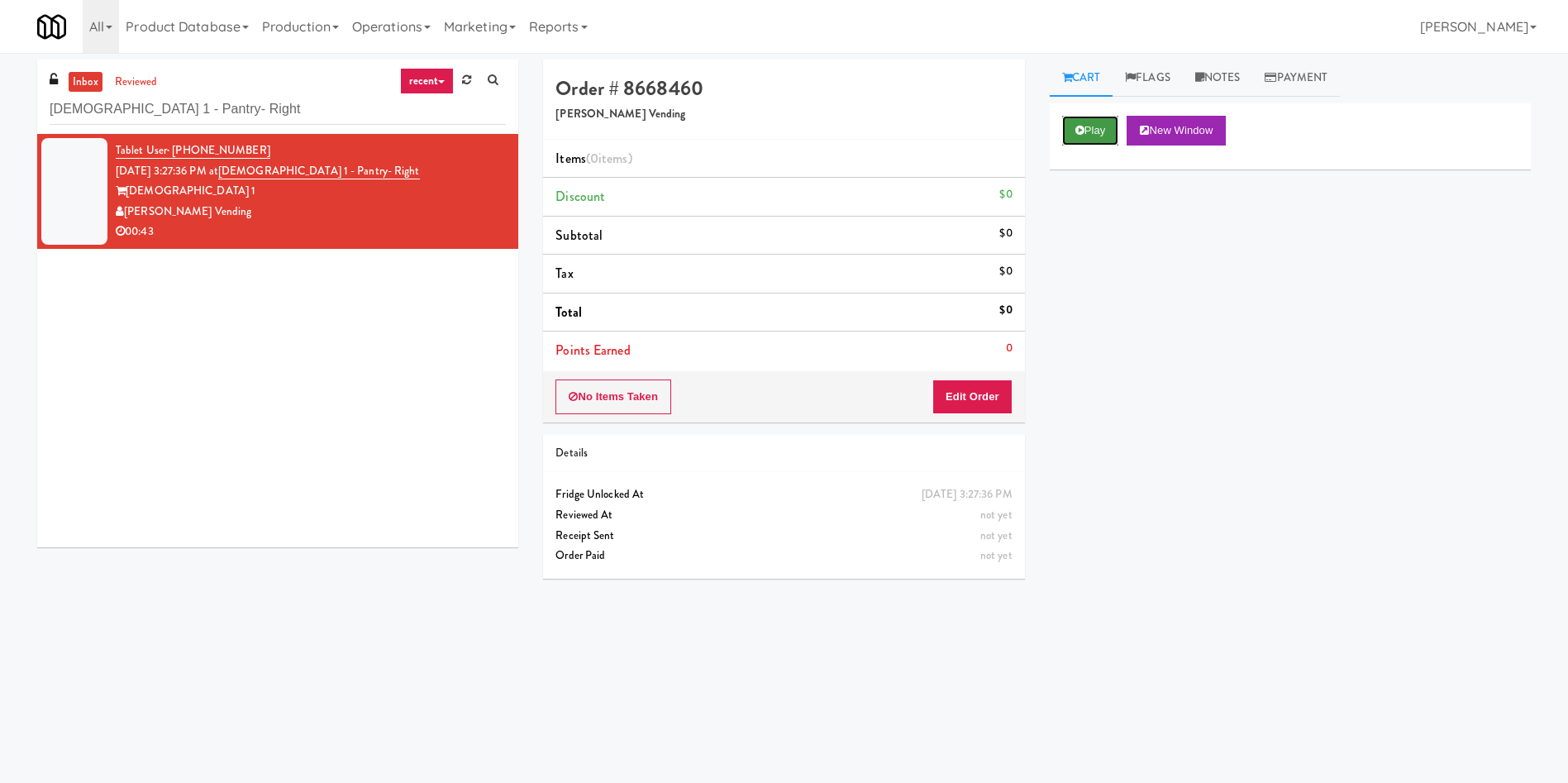
click at [1072, 121] on button "Play" at bounding box center [1091, 131] width 57 height 30
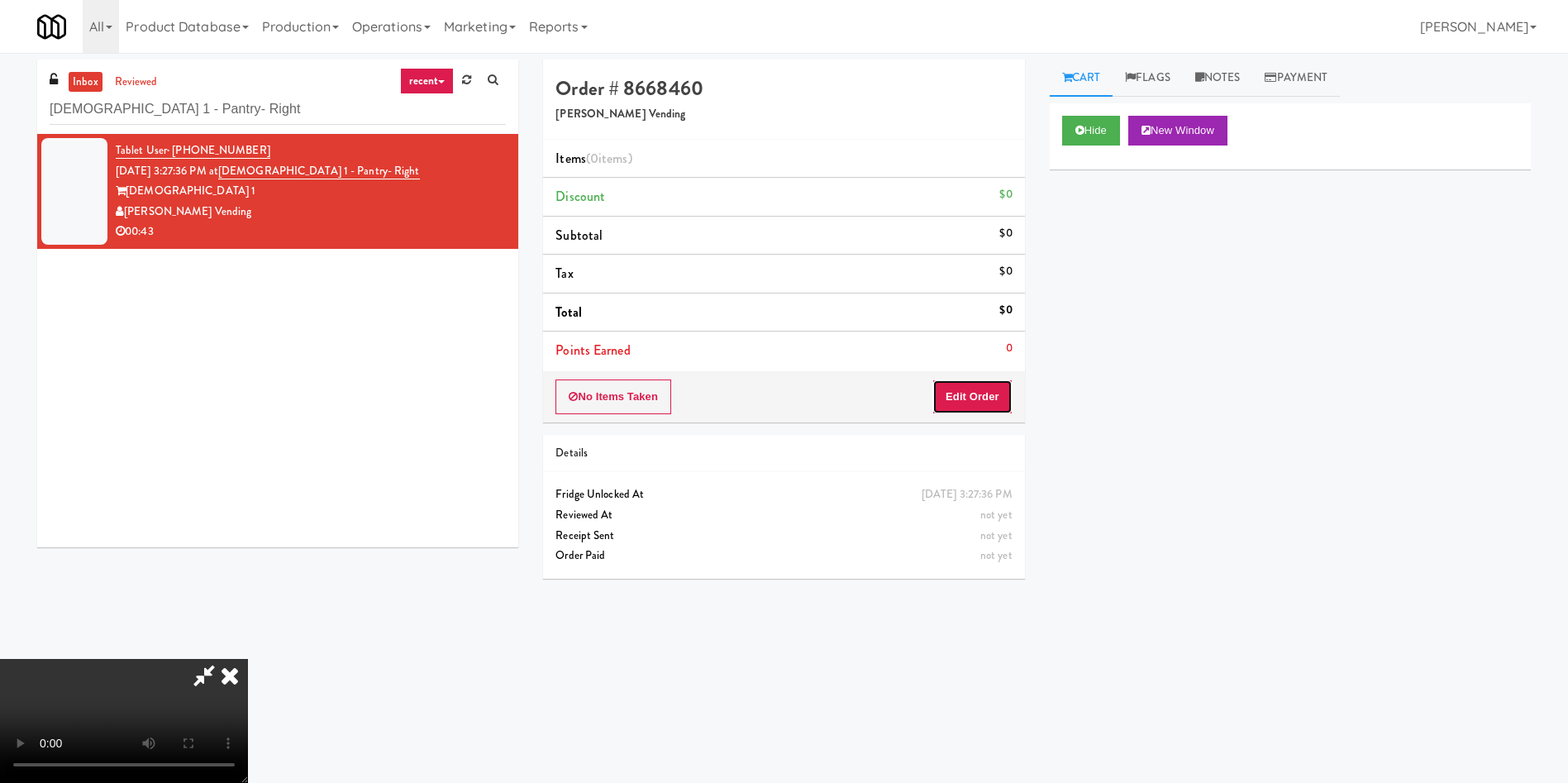
click at [999, 392] on button "Edit Order" at bounding box center [973, 397] width 80 height 35
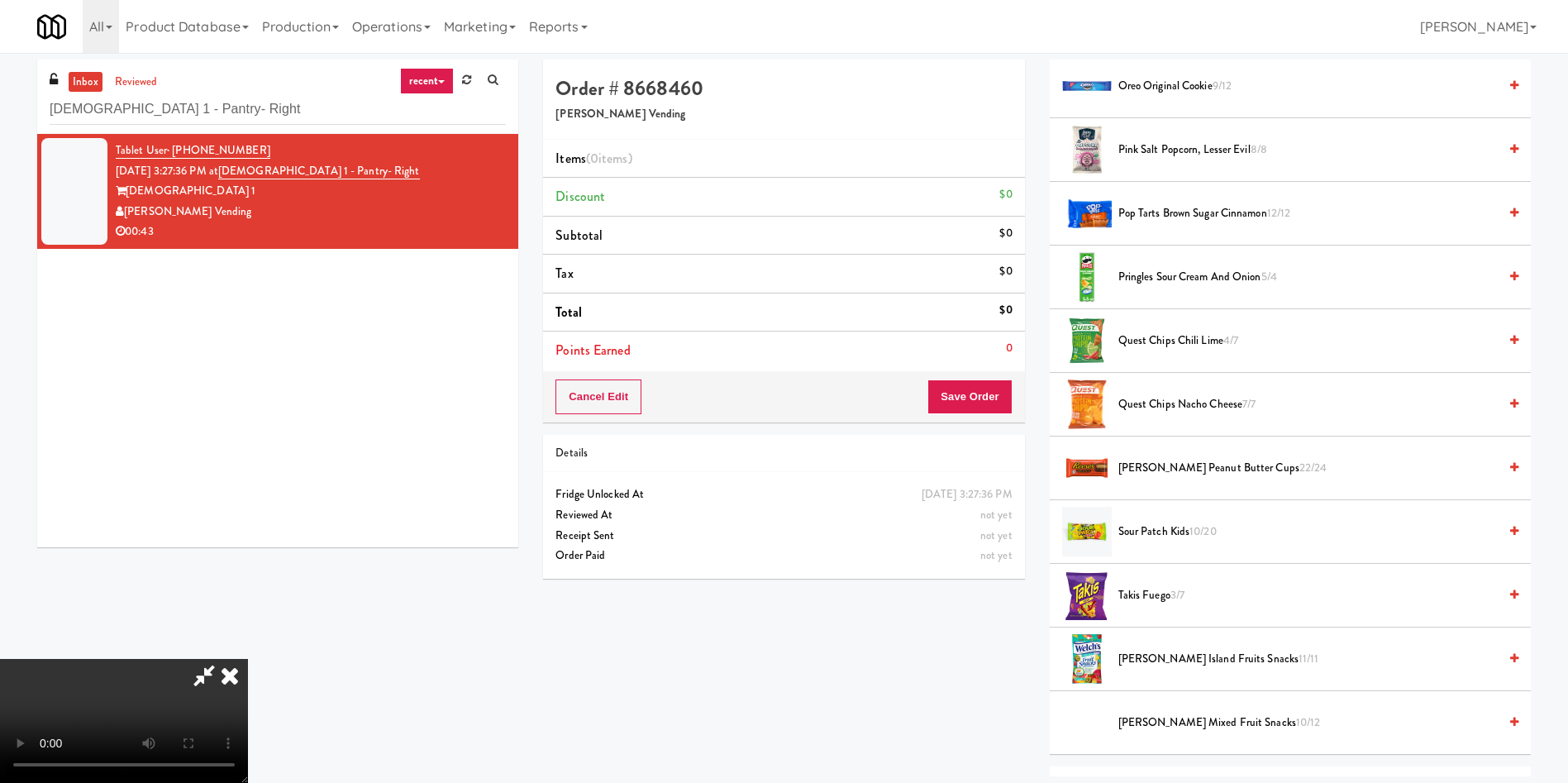
scroll to position [1290, 0]
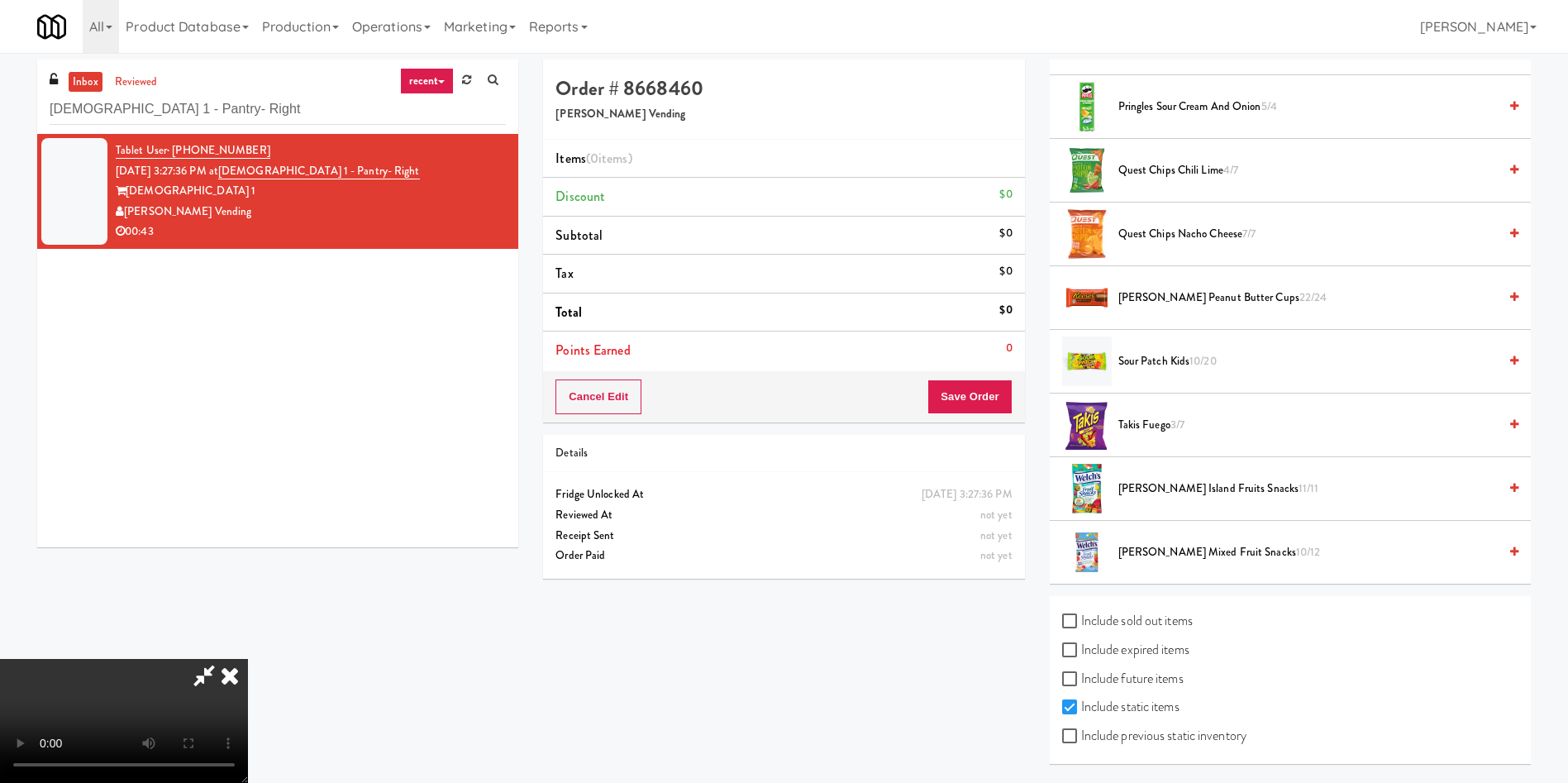
click at [1171, 108] on span "Pringles Sour Cream and Onion 5/4" at bounding box center [1307, 107] width 379 height 21
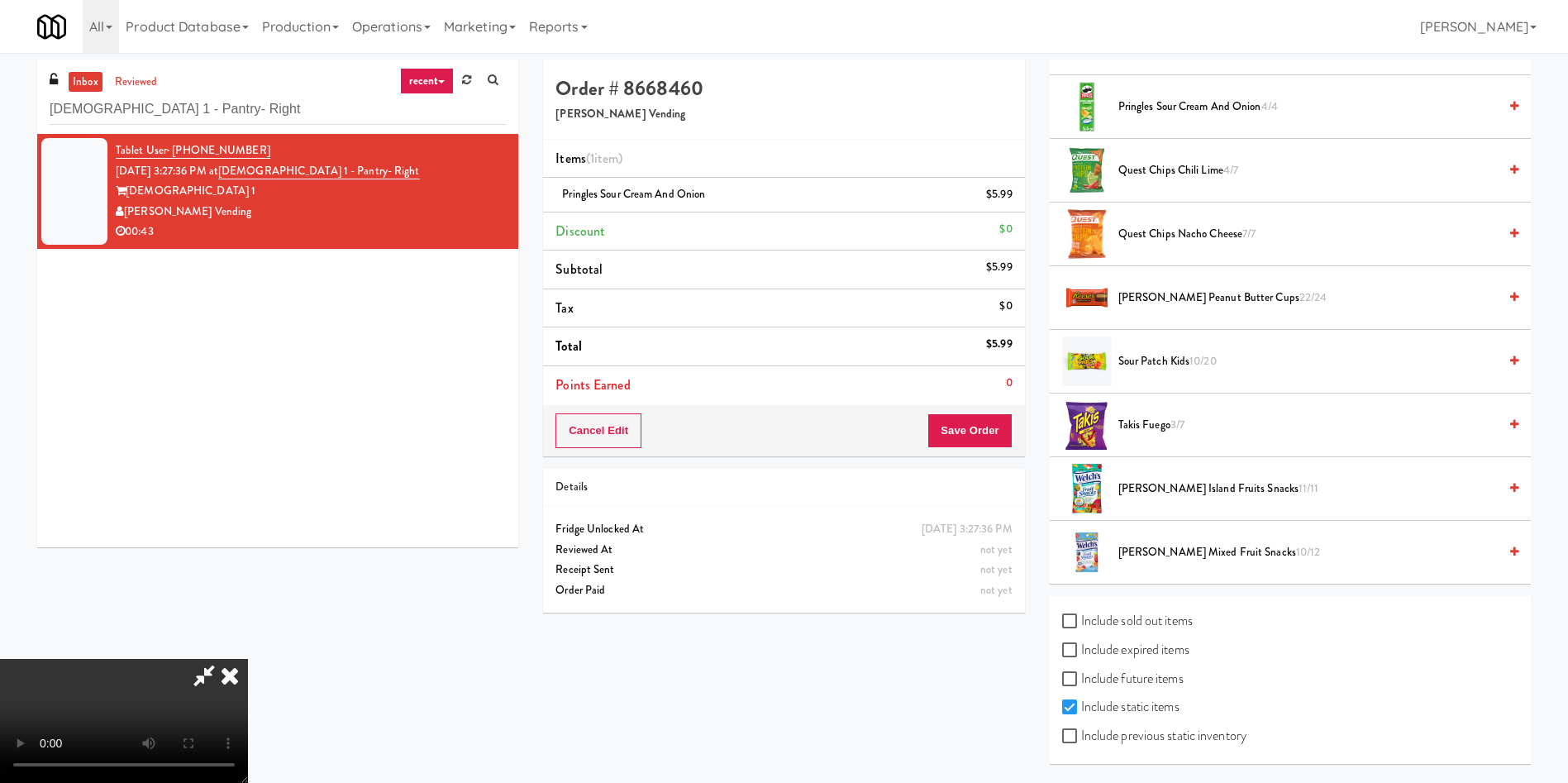
click at [248, 659] on video at bounding box center [123, 721] width 248 height 124
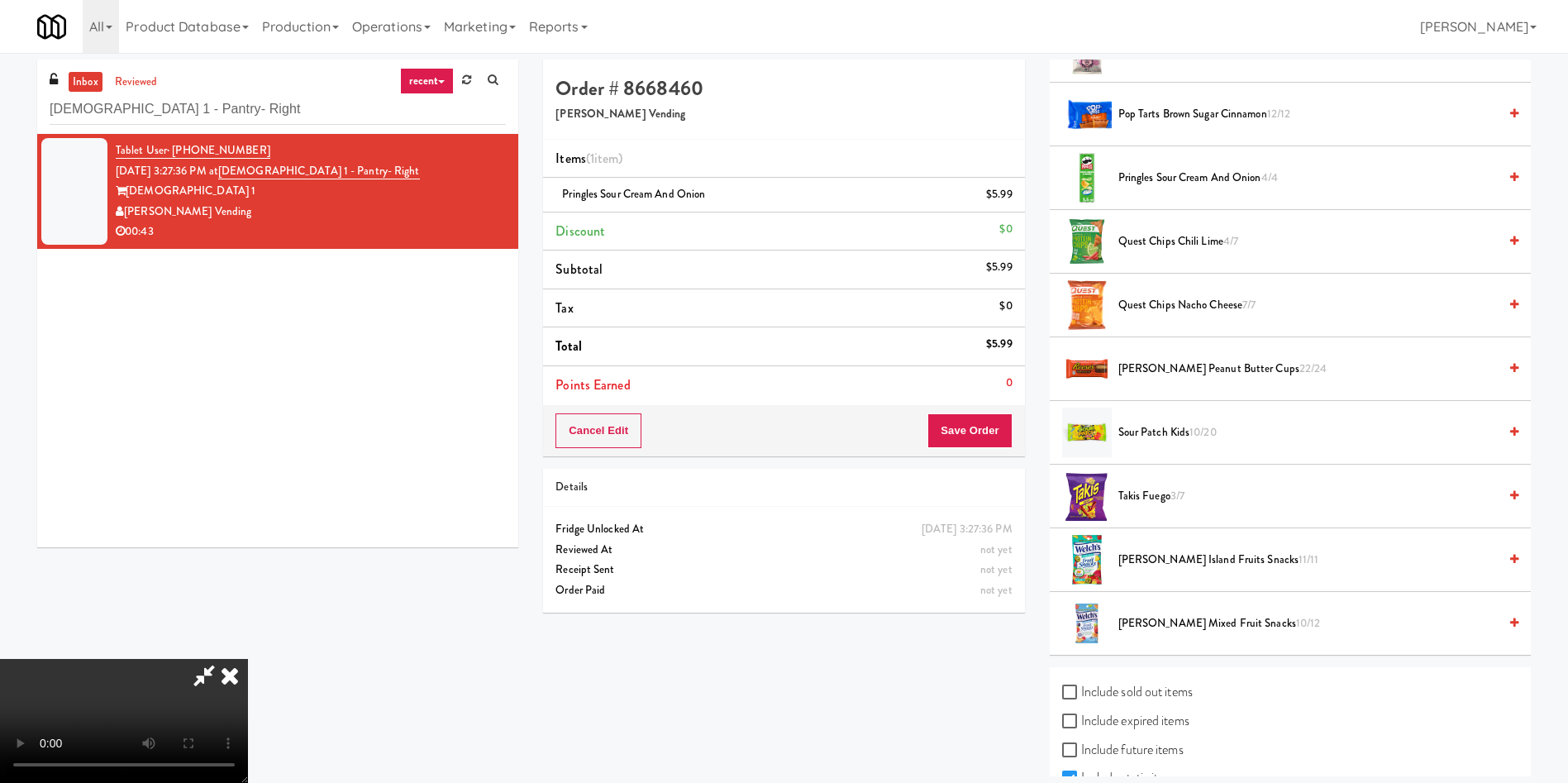
scroll to position [1166, 0]
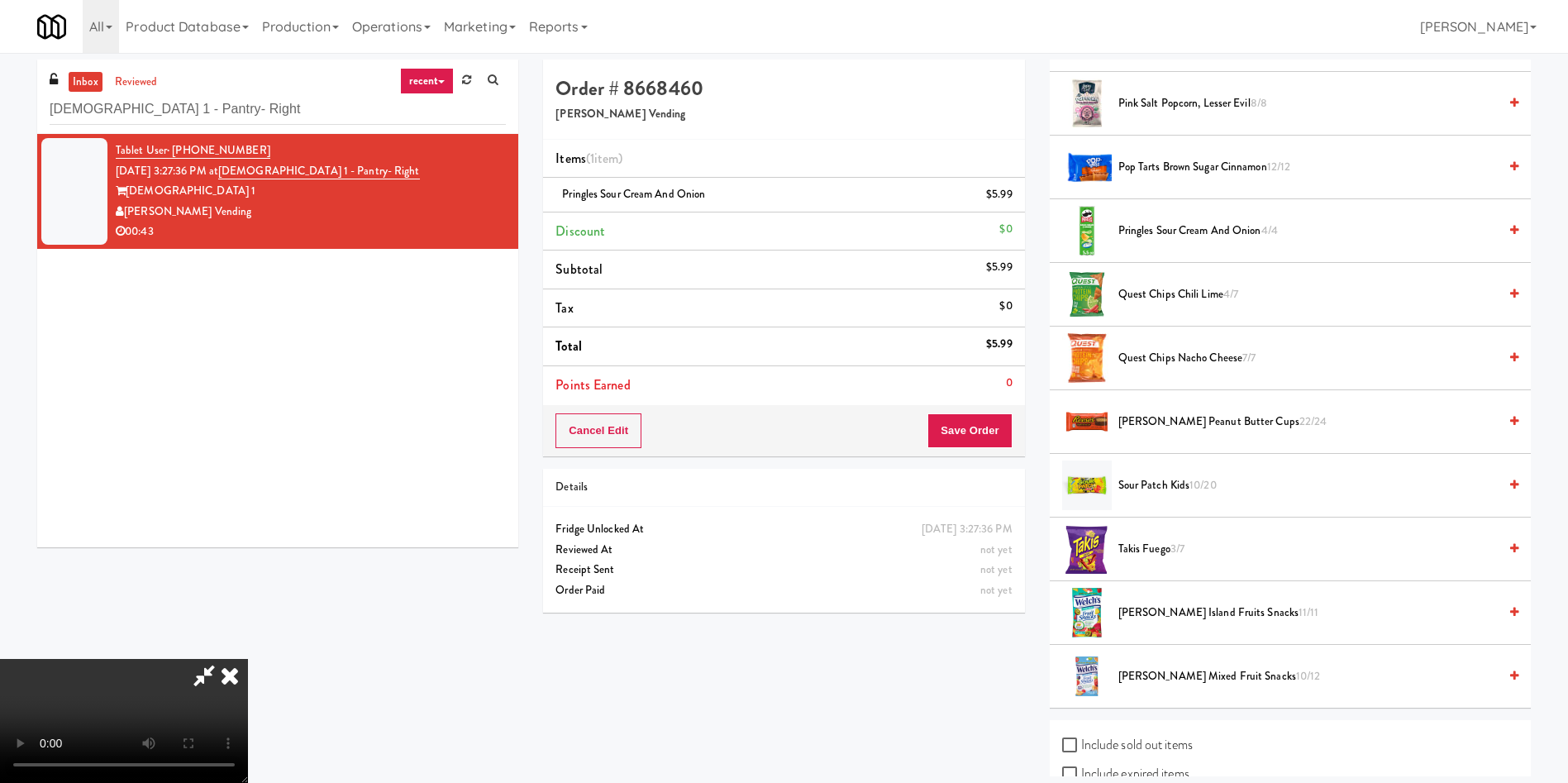
click at [248, 659] on video at bounding box center [123, 721] width 248 height 124
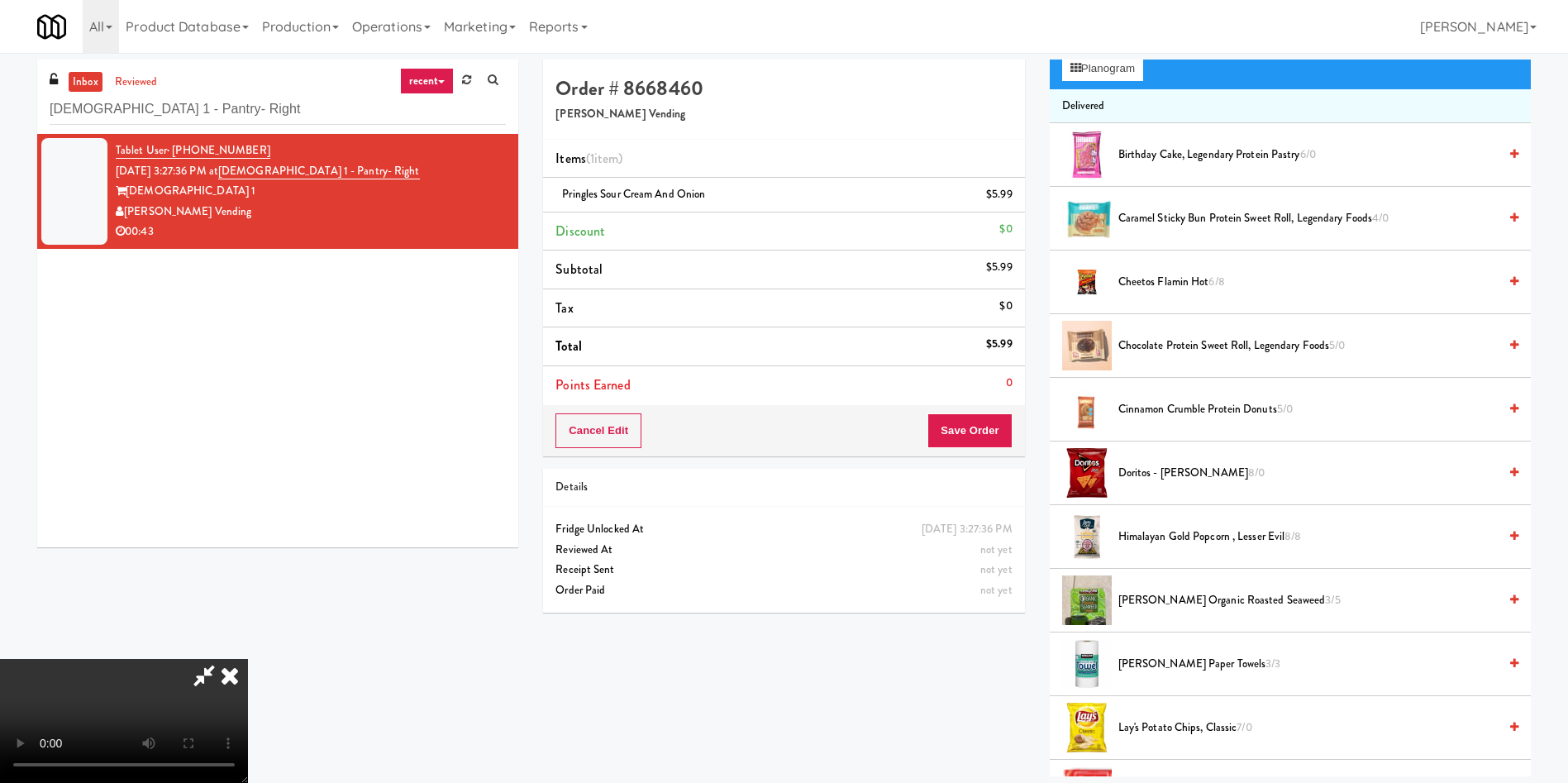
scroll to position [297, 0]
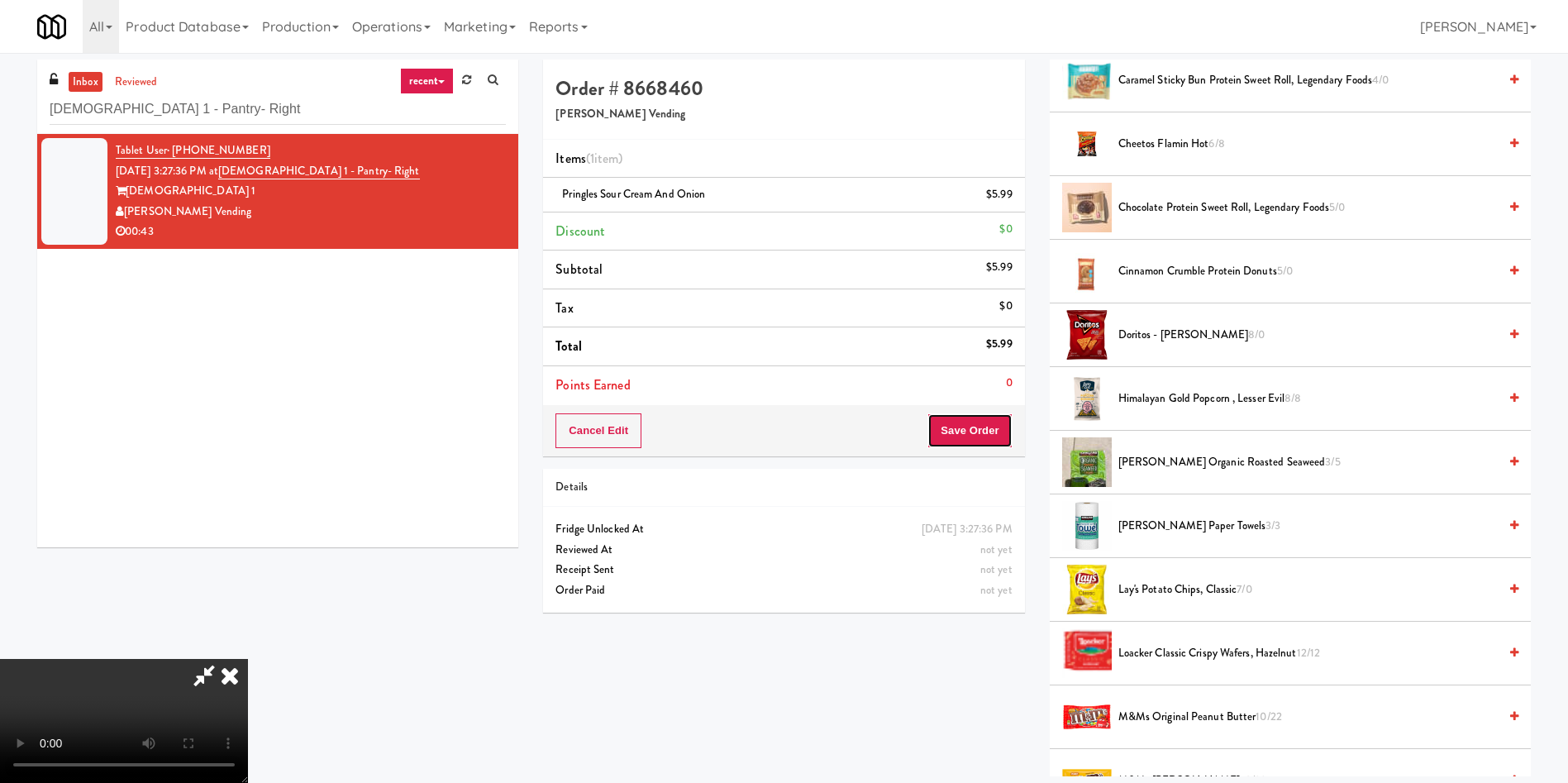
click at [976, 426] on button "Save Order" at bounding box center [969, 431] width 84 height 35
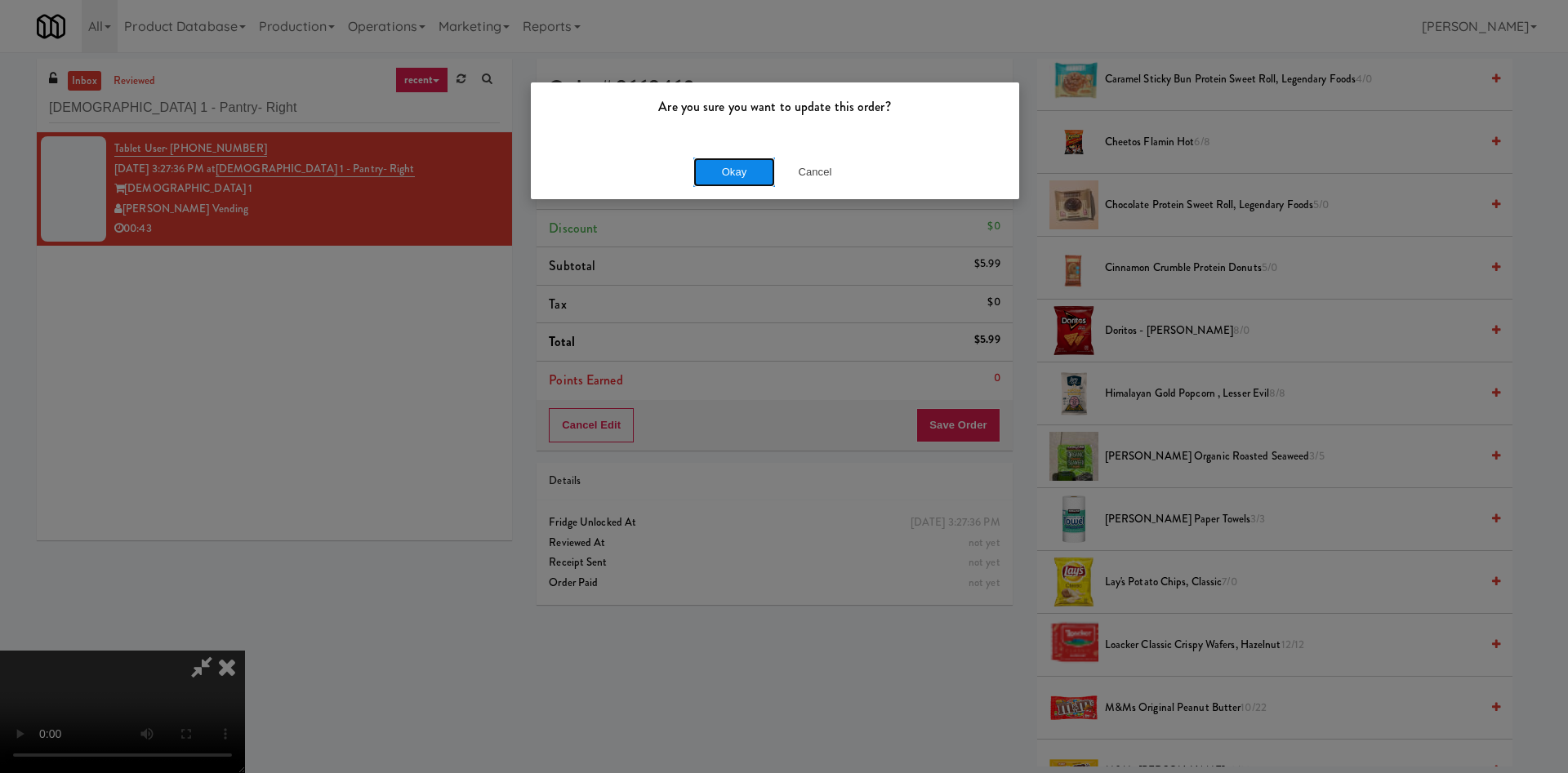
click at [752, 172] on button "Okay" at bounding box center [733, 172] width 81 height 30
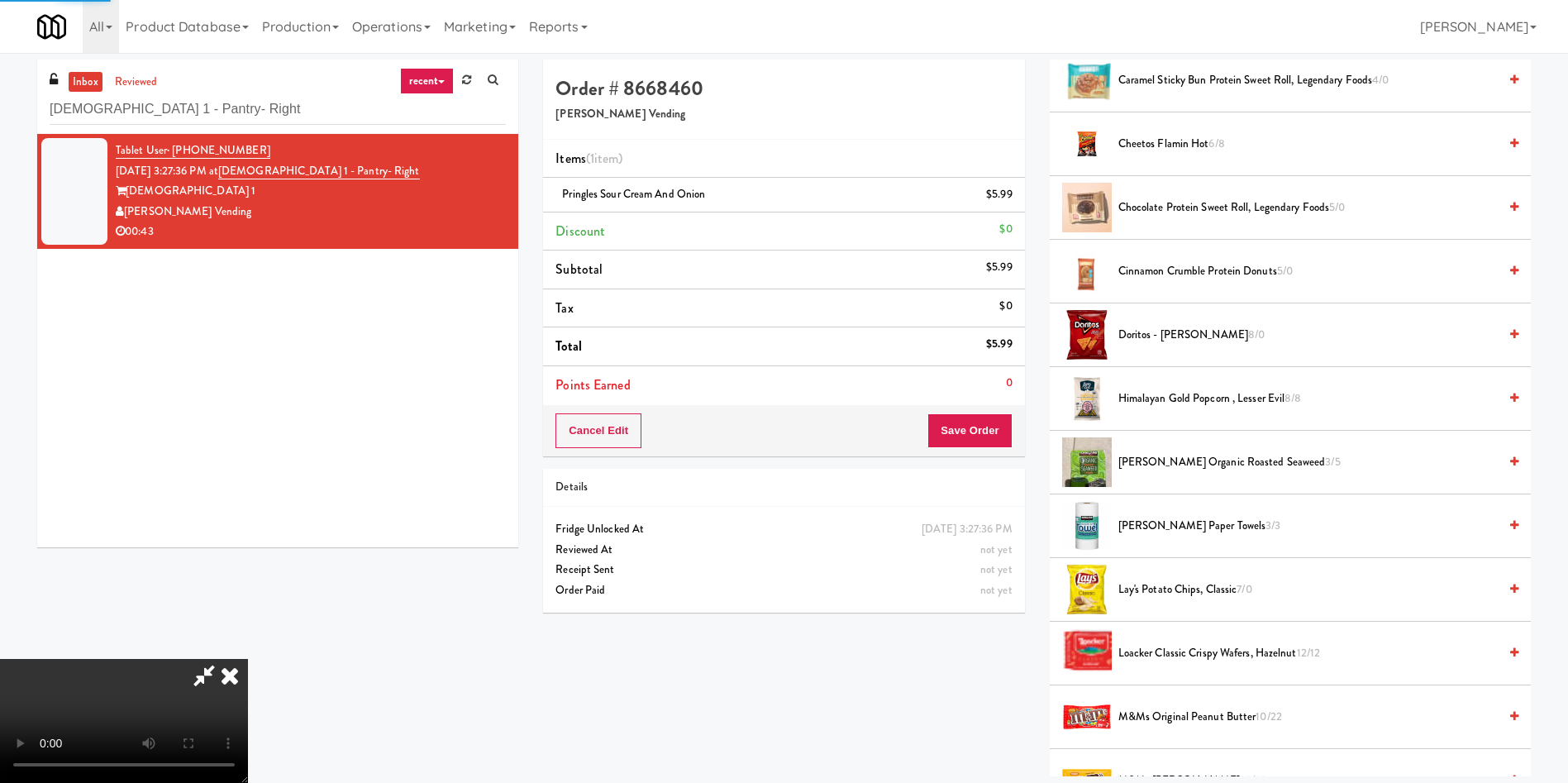
scroll to position [0, 0]
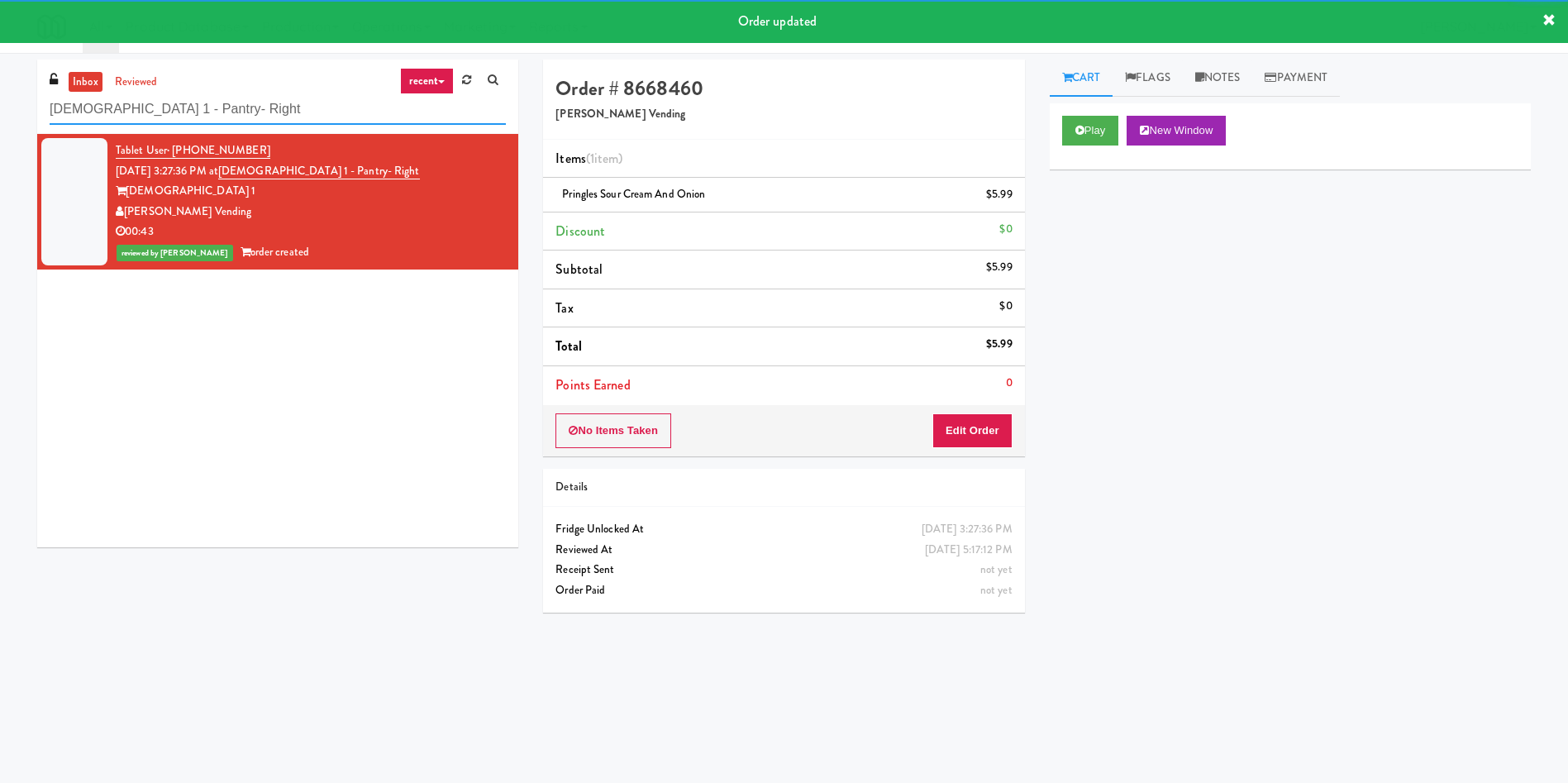
drag, startPoint x: 272, startPoint y: 99, endPoint x: 0, endPoint y: 101, distance: 272.0
click at [0, 101] on div "inbox reviewed recent all unclear take inventory issue suspicious failed recent…" at bounding box center [784, 392] width 1568 height 664
paste input "545 N [PERSON_NAME]- Left - Fridge"
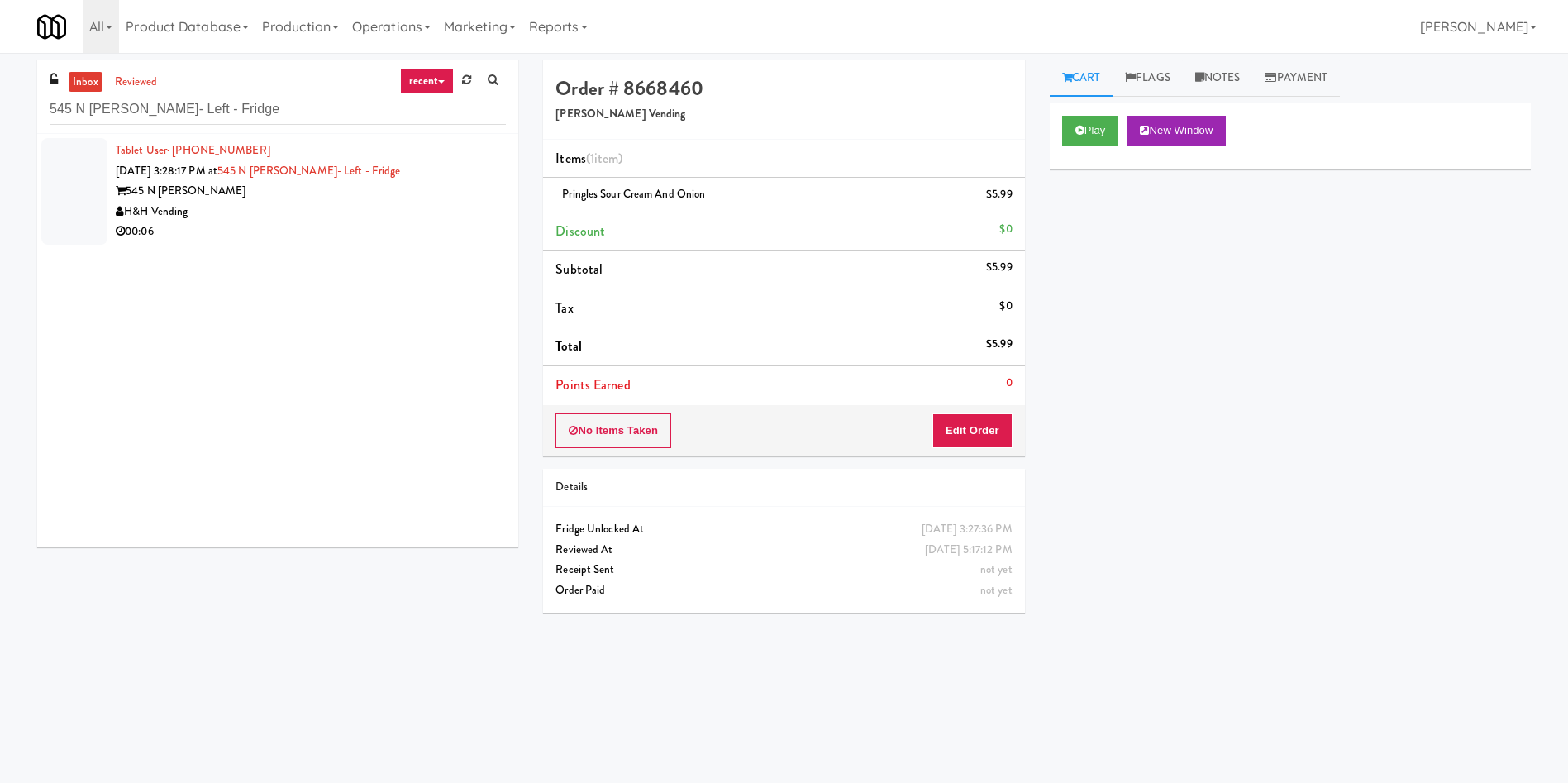
click at [80, 193] on div at bounding box center [74, 191] width 66 height 107
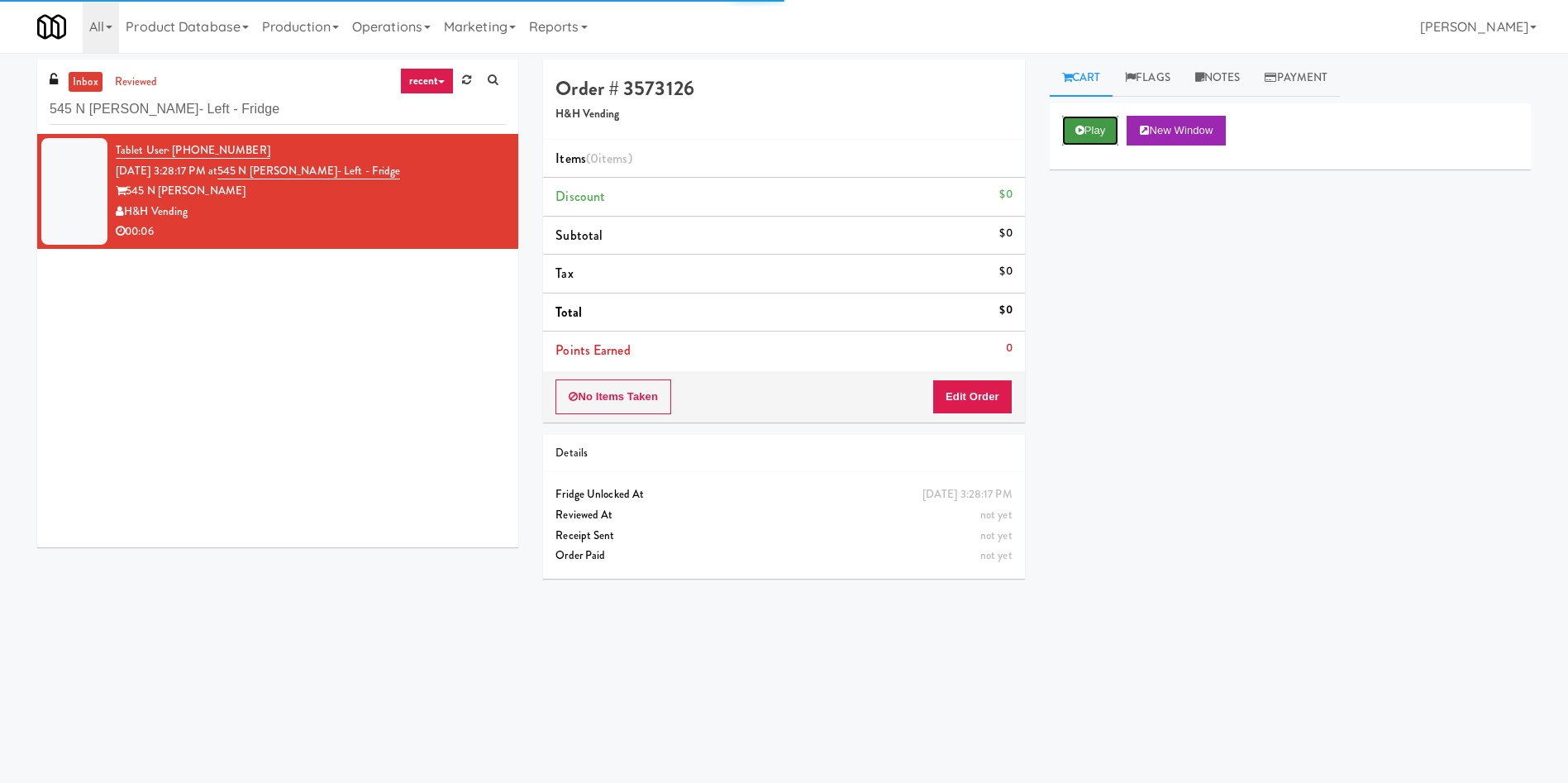
click at [1115, 136] on button "Play" at bounding box center [1091, 131] width 57 height 30
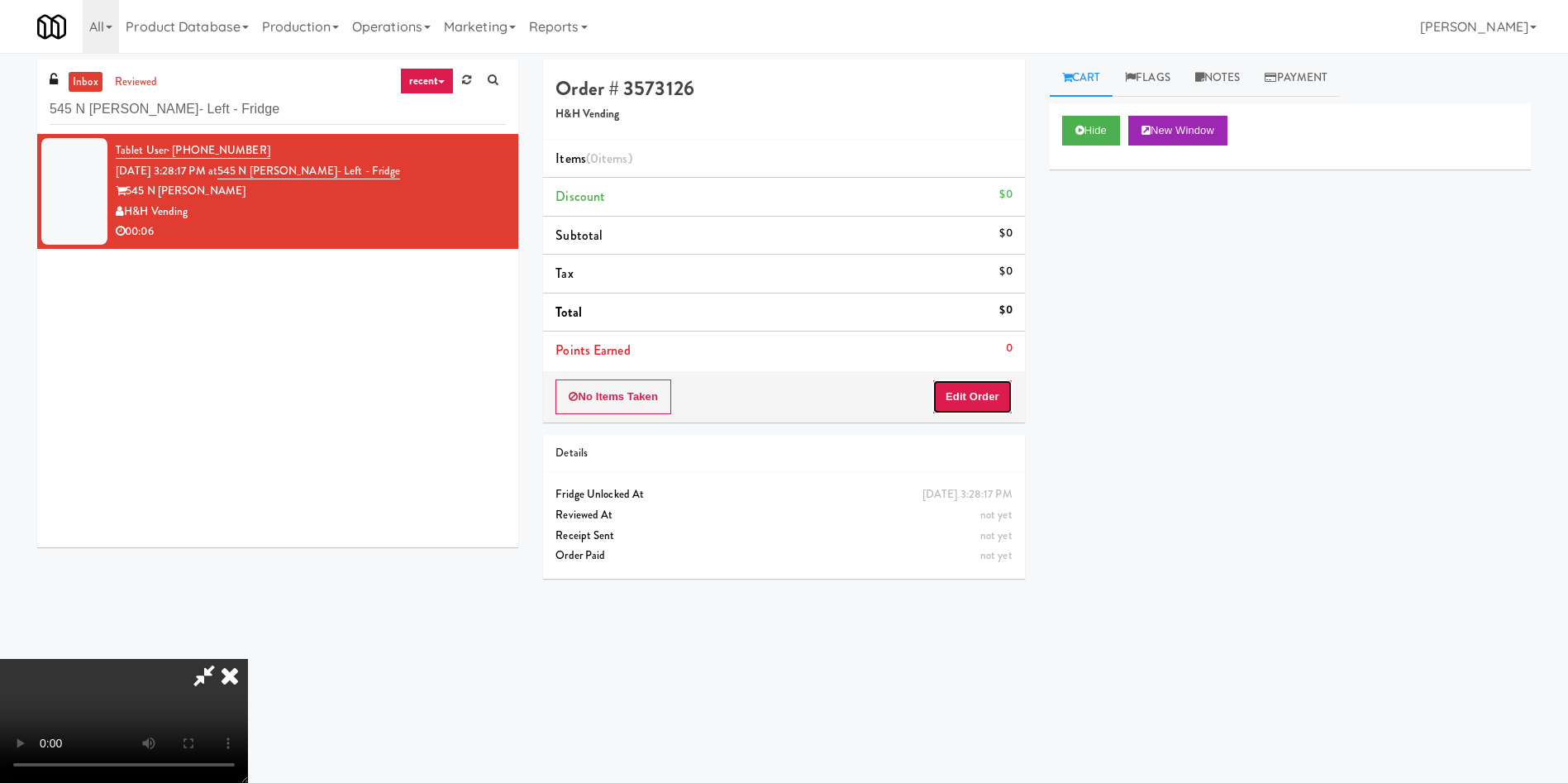
click at [1002, 399] on button "Edit Order" at bounding box center [973, 397] width 80 height 35
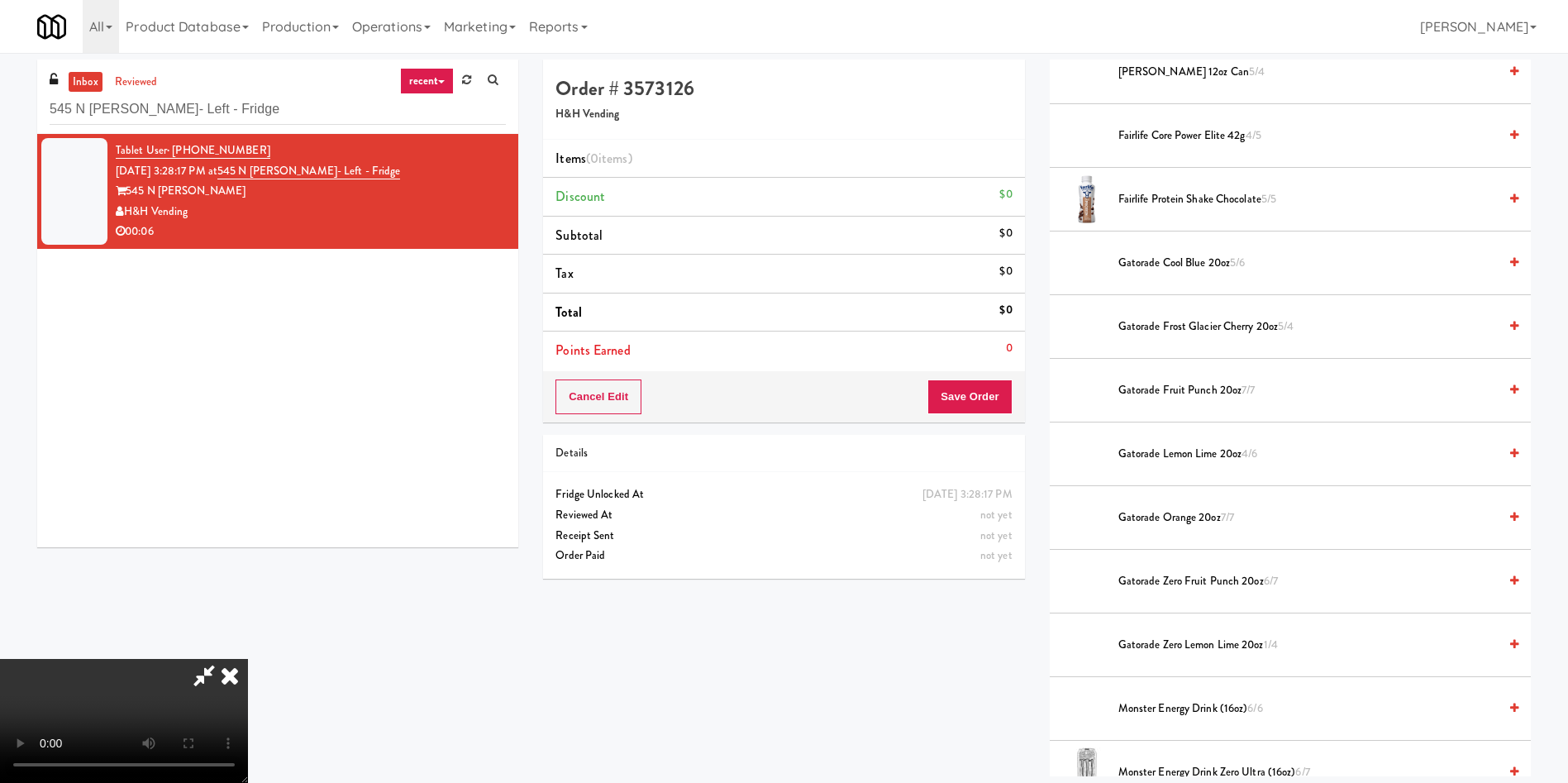
scroll to position [992, 0]
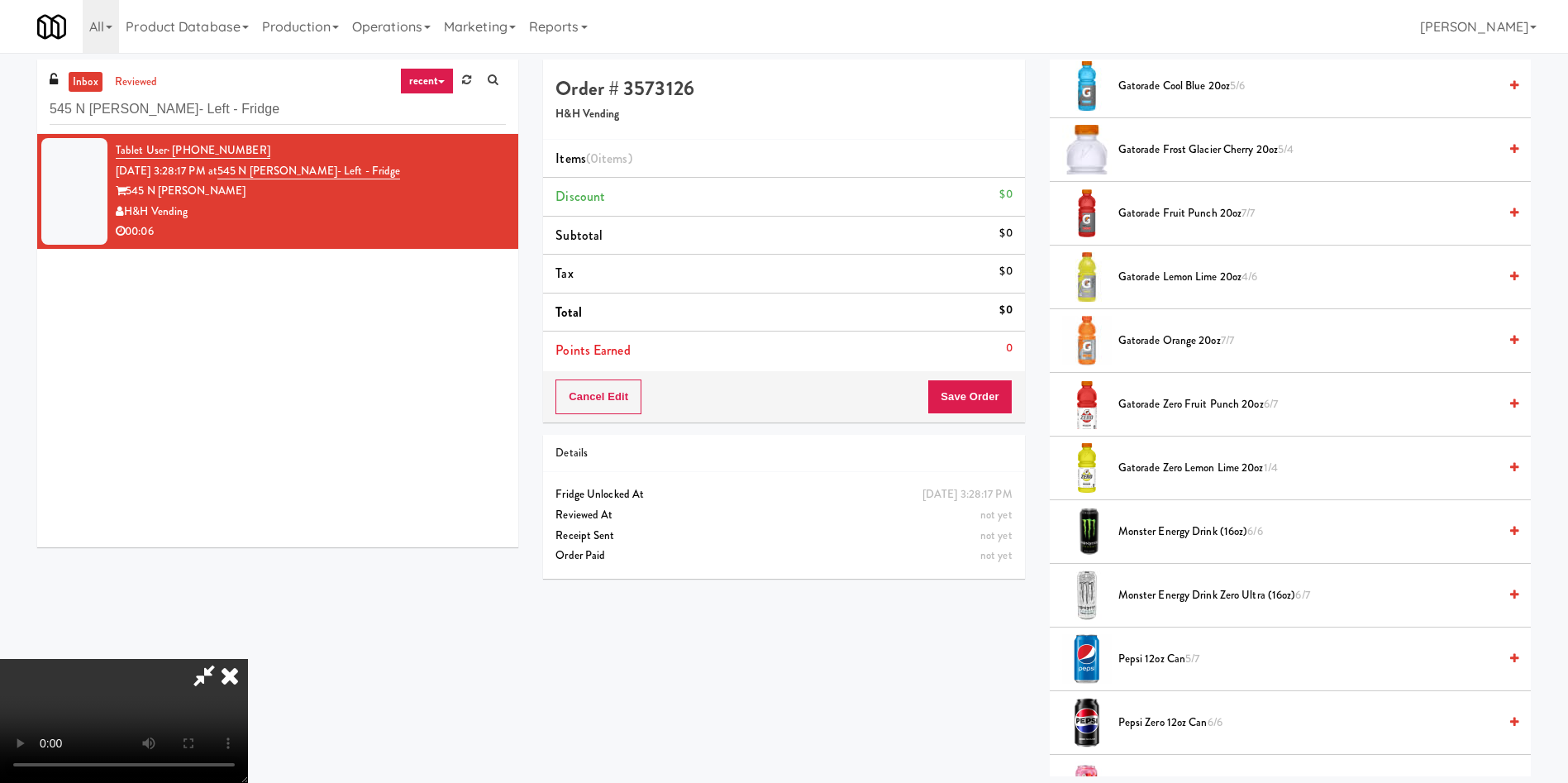
click at [1188, 592] on span "Monster Energy Drink Zero Ultra (16oz) 6/7" at bounding box center [1307, 595] width 379 height 21
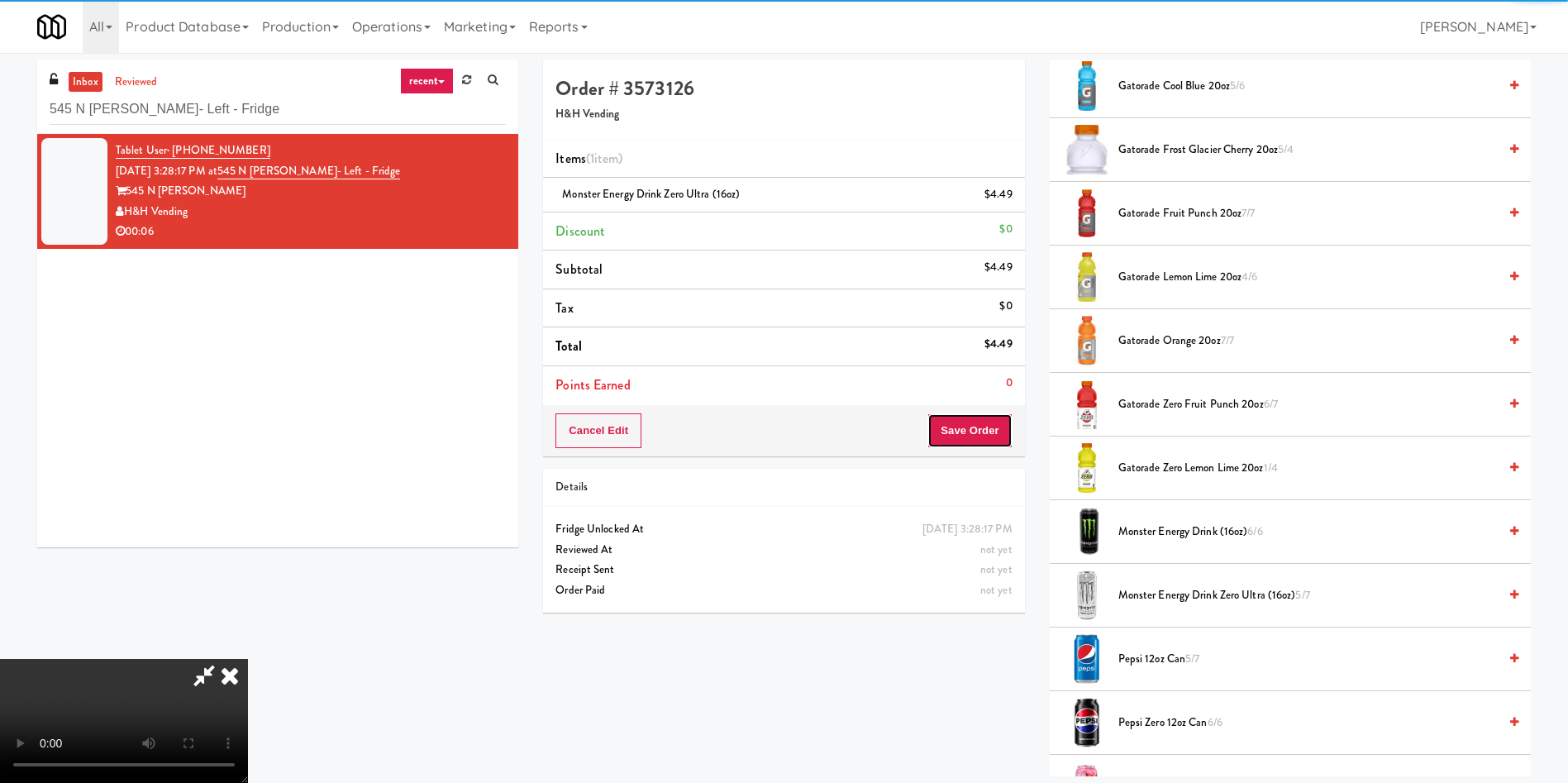
click at [973, 433] on button "Save Order" at bounding box center [969, 431] width 84 height 35
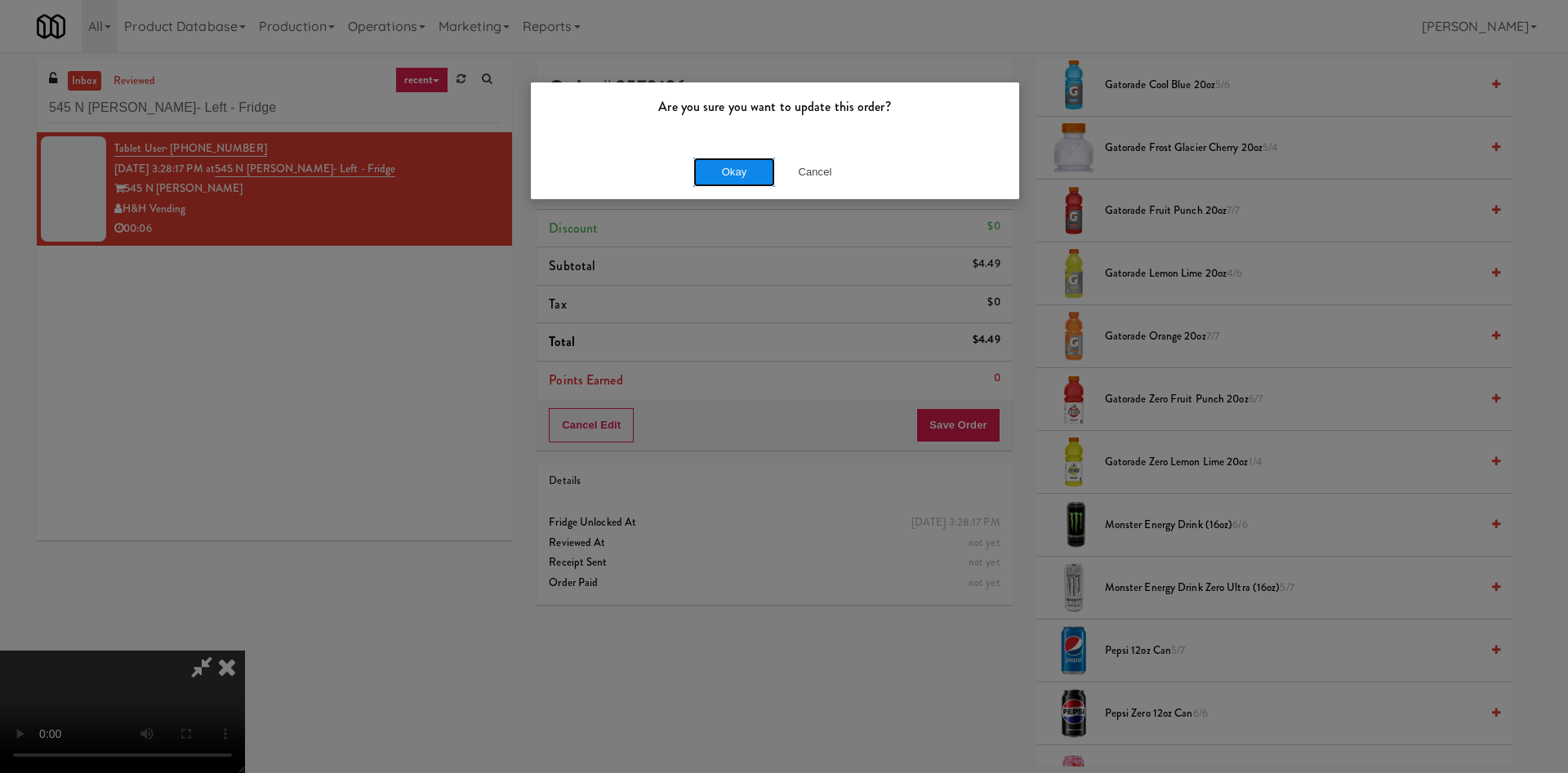
click at [749, 176] on button "Okay" at bounding box center [733, 172] width 81 height 30
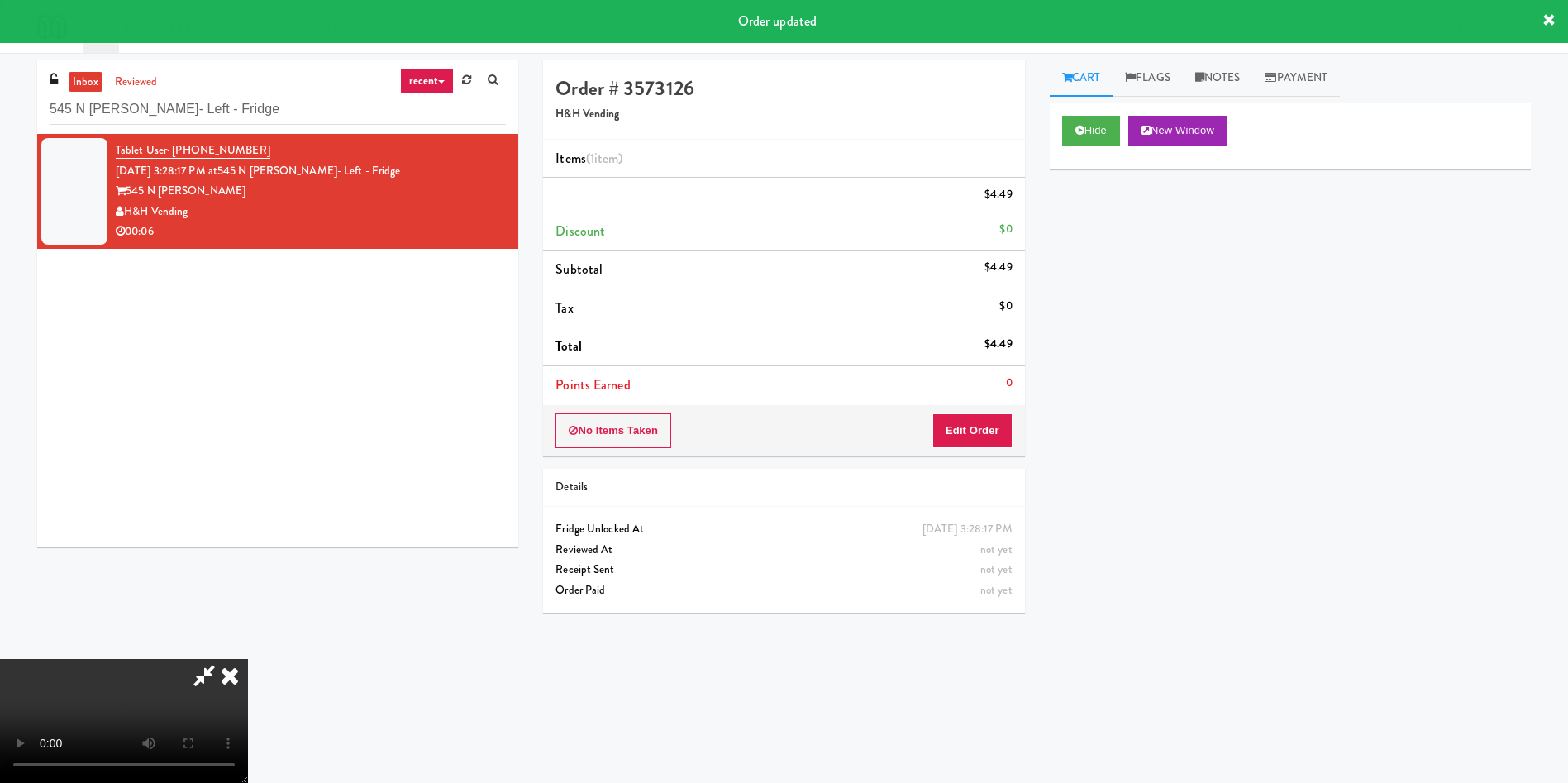
scroll to position [0, 0]
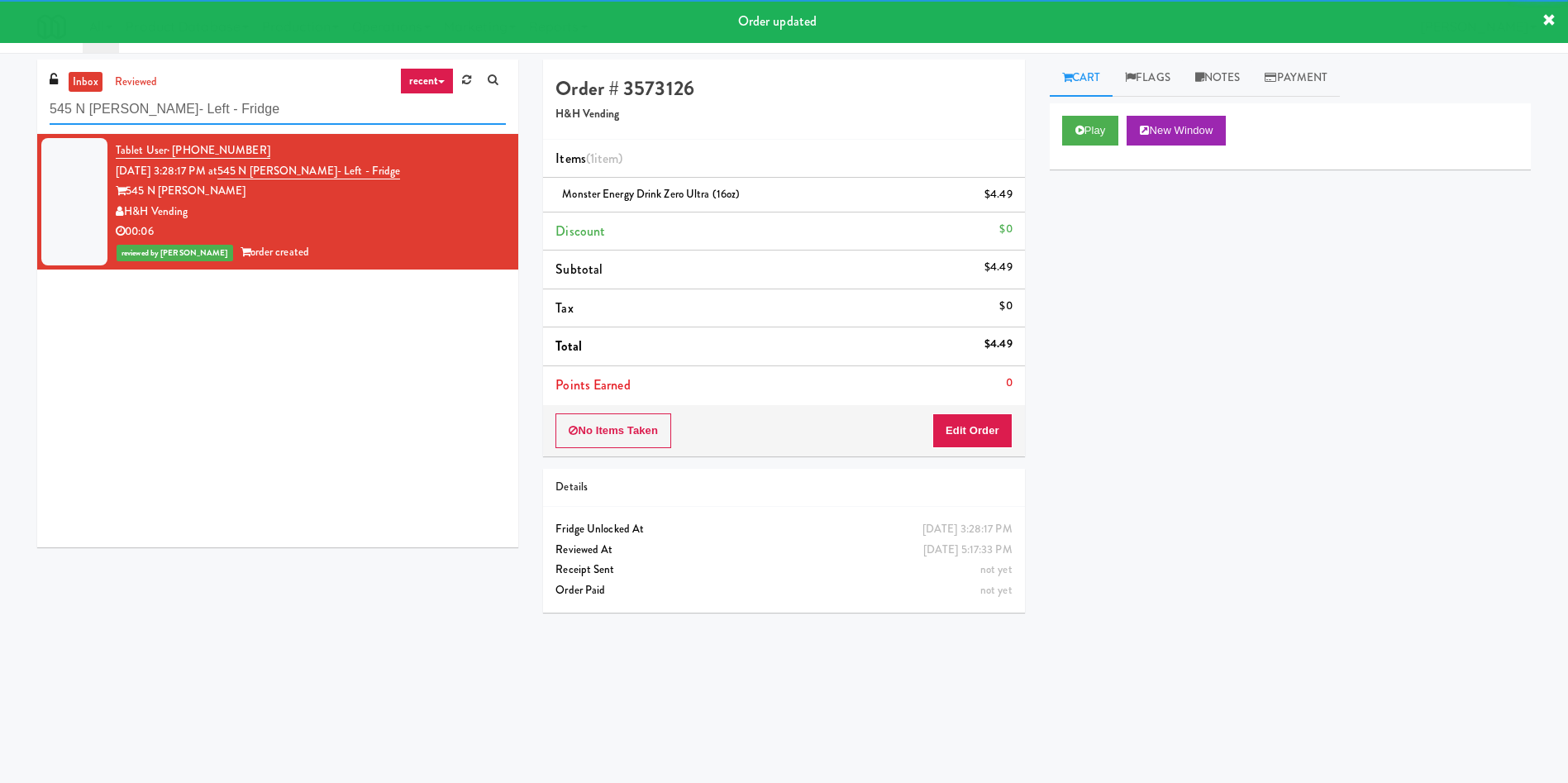
drag, startPoint x: 330, startPoint y: 100, endPoint x: 0, endPoint y: 129, distance: 331.3
click at [0, 129] on div "inbox reviewed recent all unclear take inventory issue suspicious failed recent…" at bounding box center [784, 392] width 1568 height 664
paste input "VOC - Pantry"
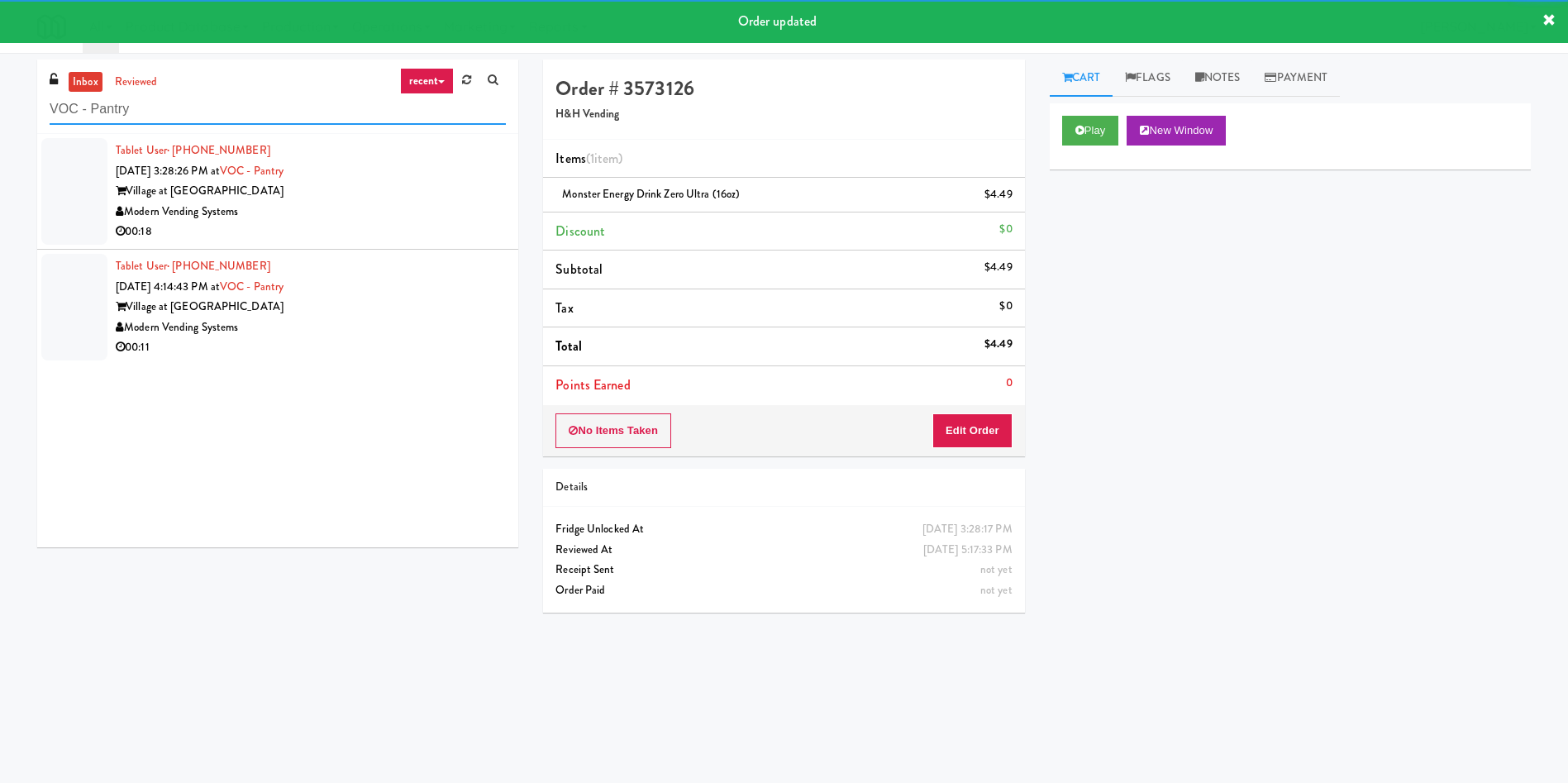
type input "VOC - Pantry"
click at [85, 192] on div at bounding box center [74, 191] width 66 height 107
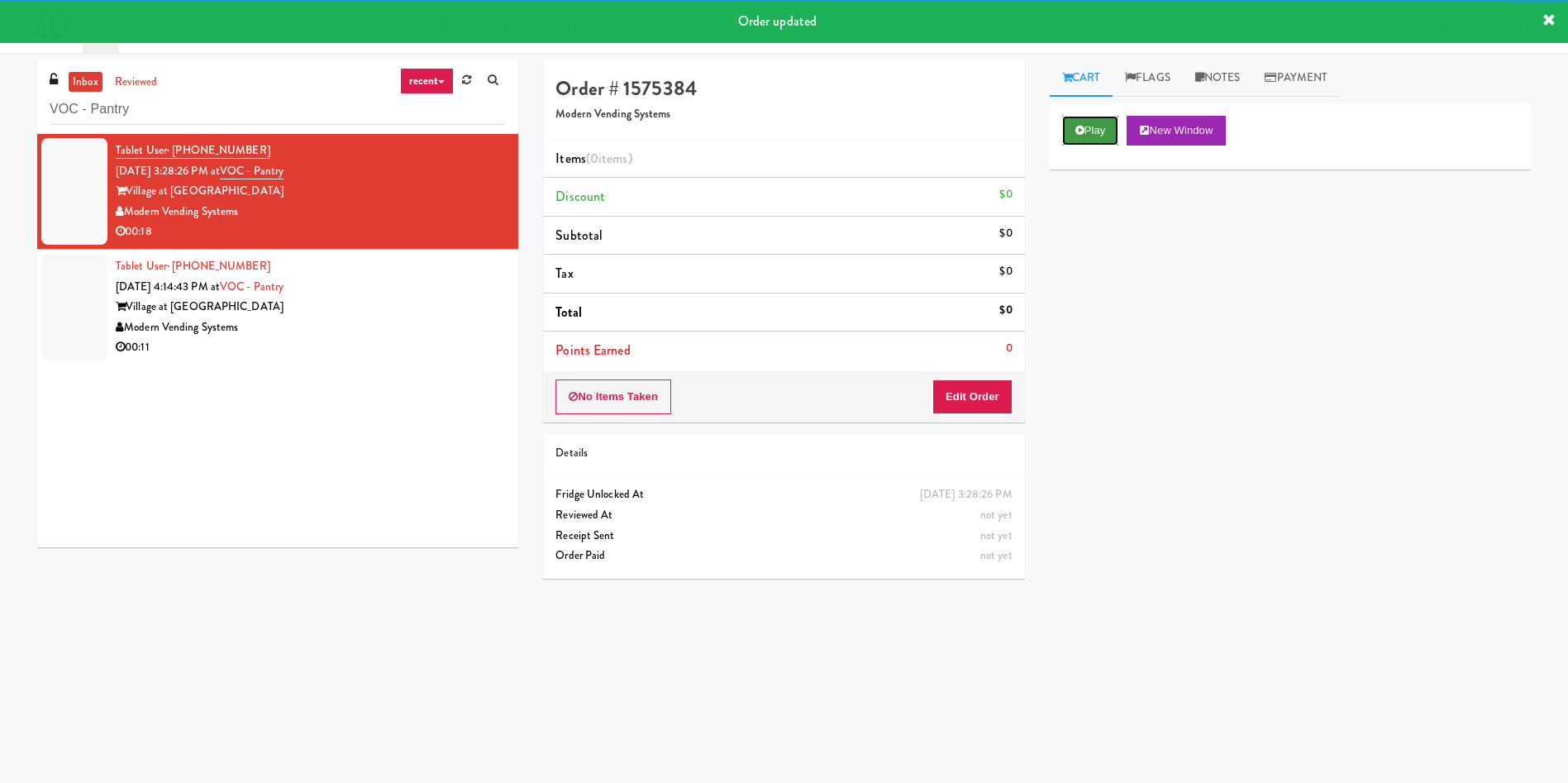
click at [1104, 131] on button "Play" at bounding box center [1091, 131] width 57 height 30
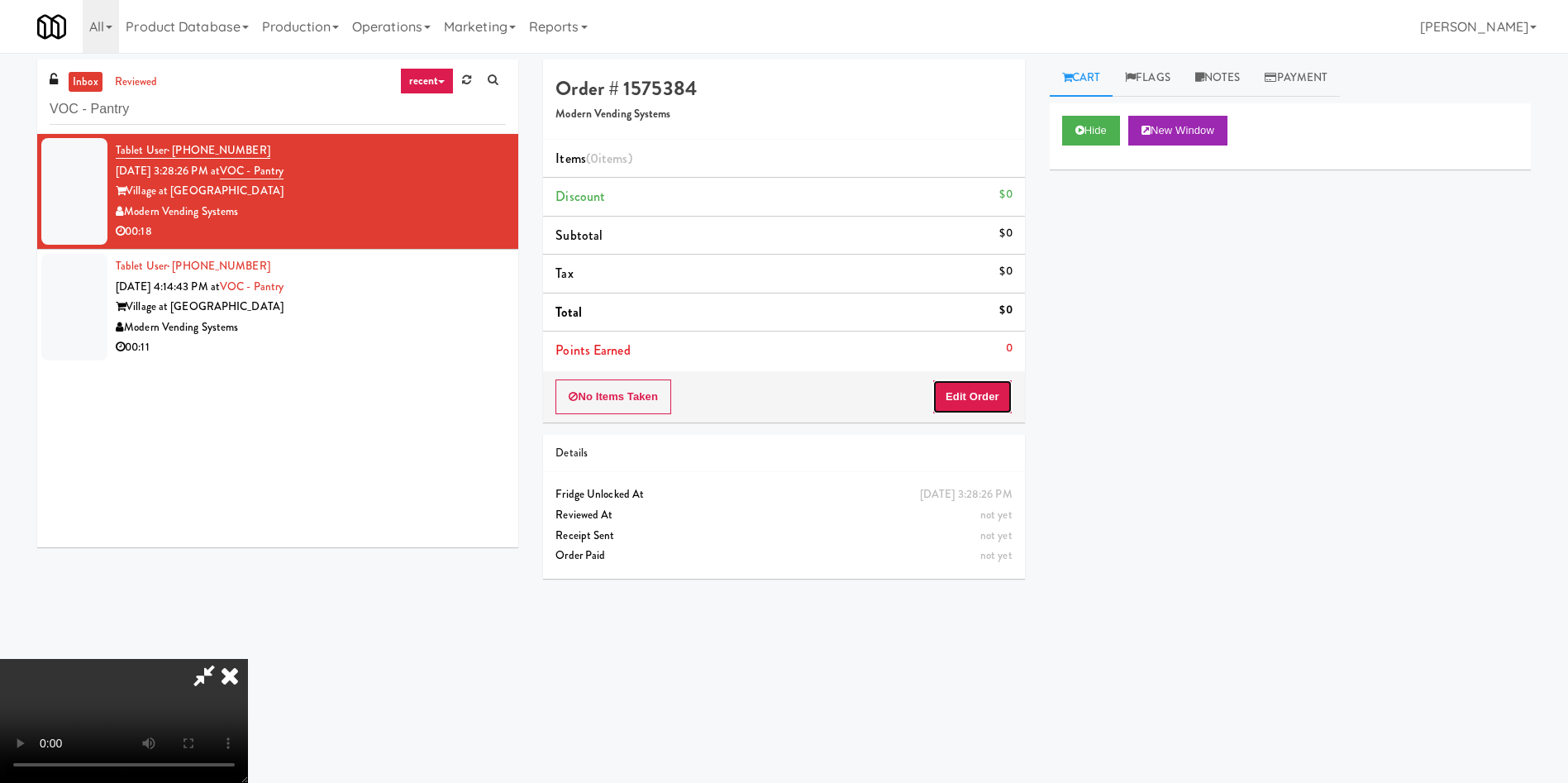
click at [995, 386] on button "Edit Order" at bounding box center [973, 397] width 80 height 35
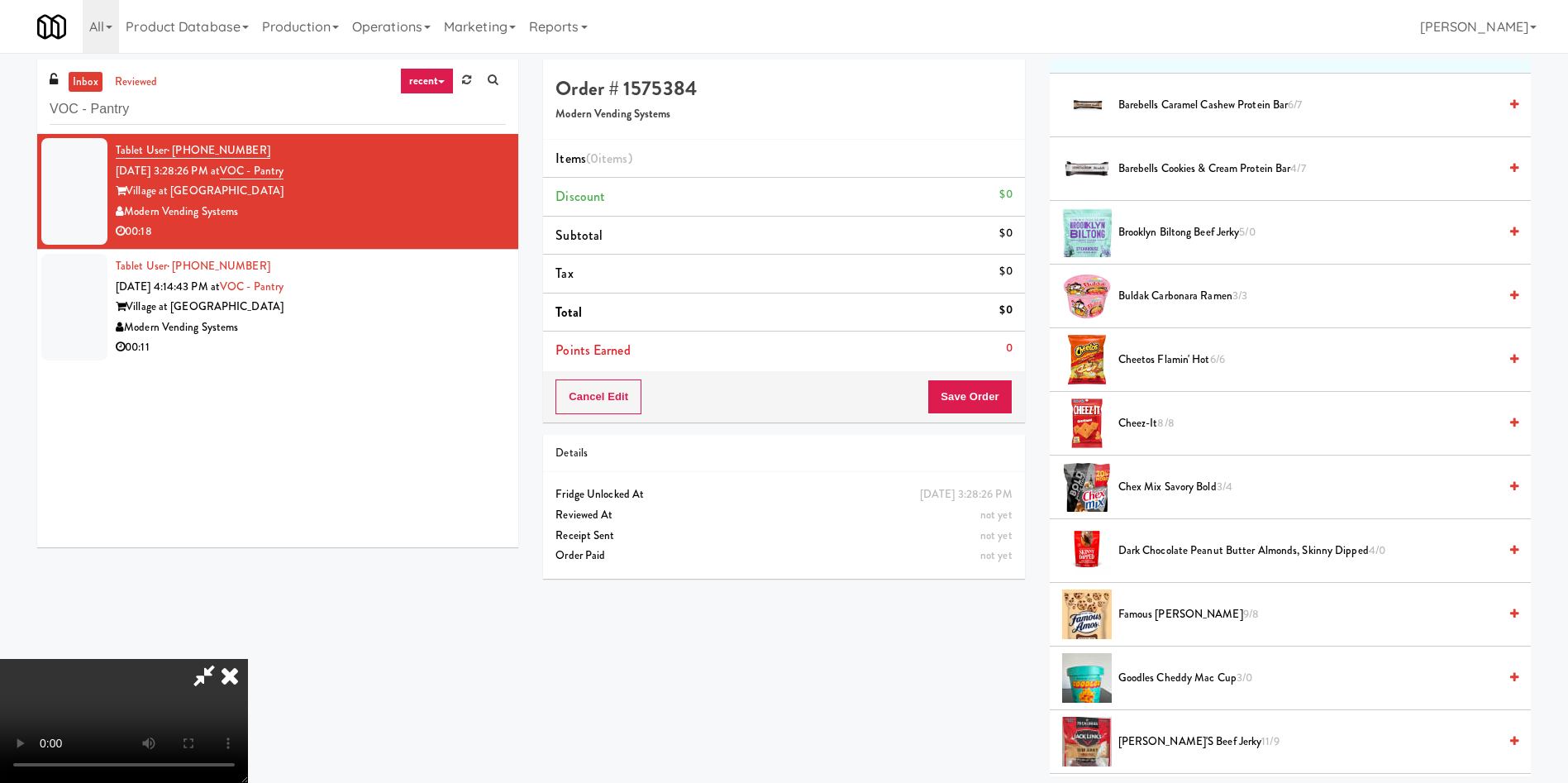
scroll to position [248, 0]
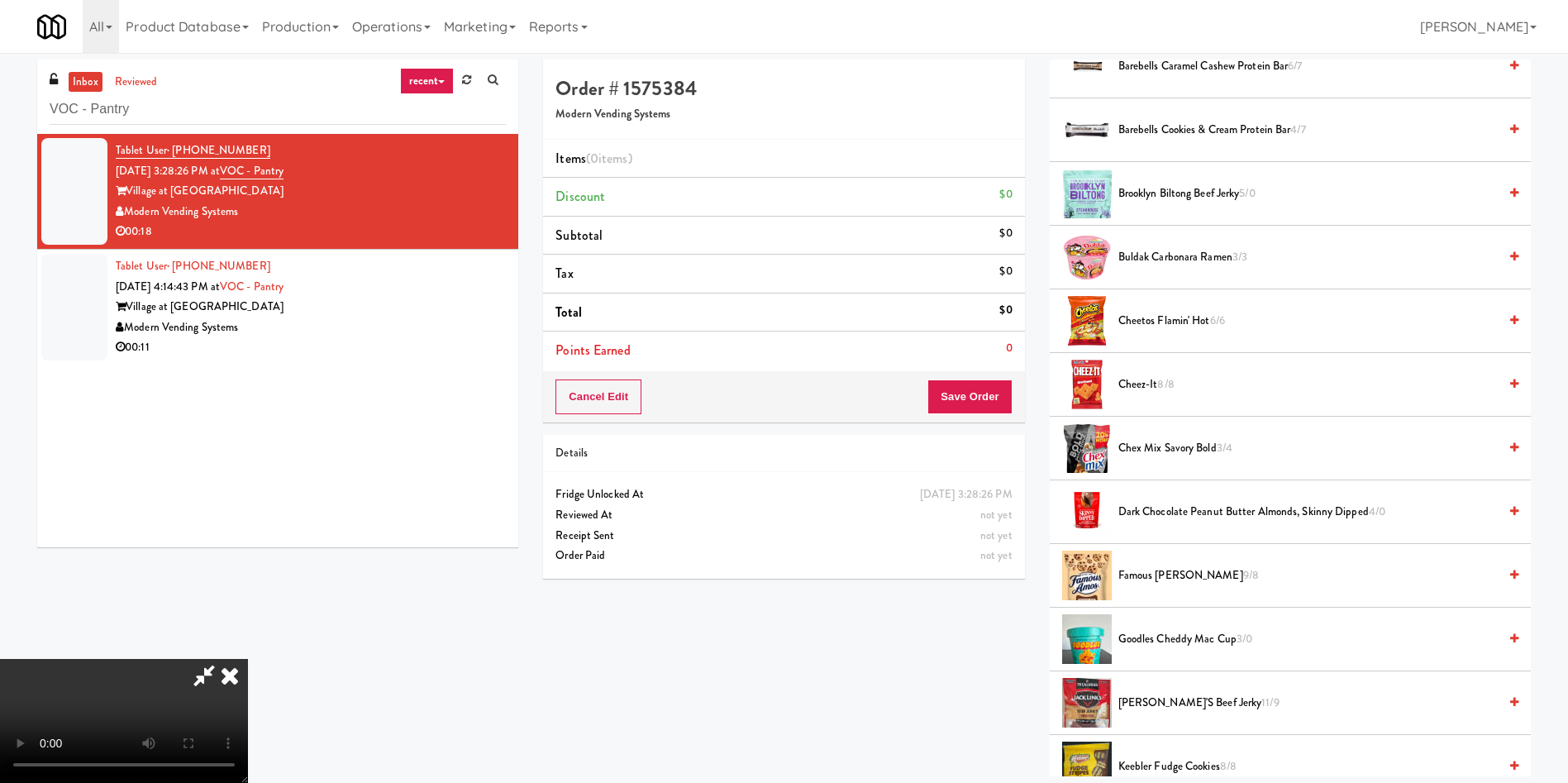
click at [1167, 571] on span "Famous [PERSON_NAME] 9/8" at bounding box center [1307, 575] width 379 height 21
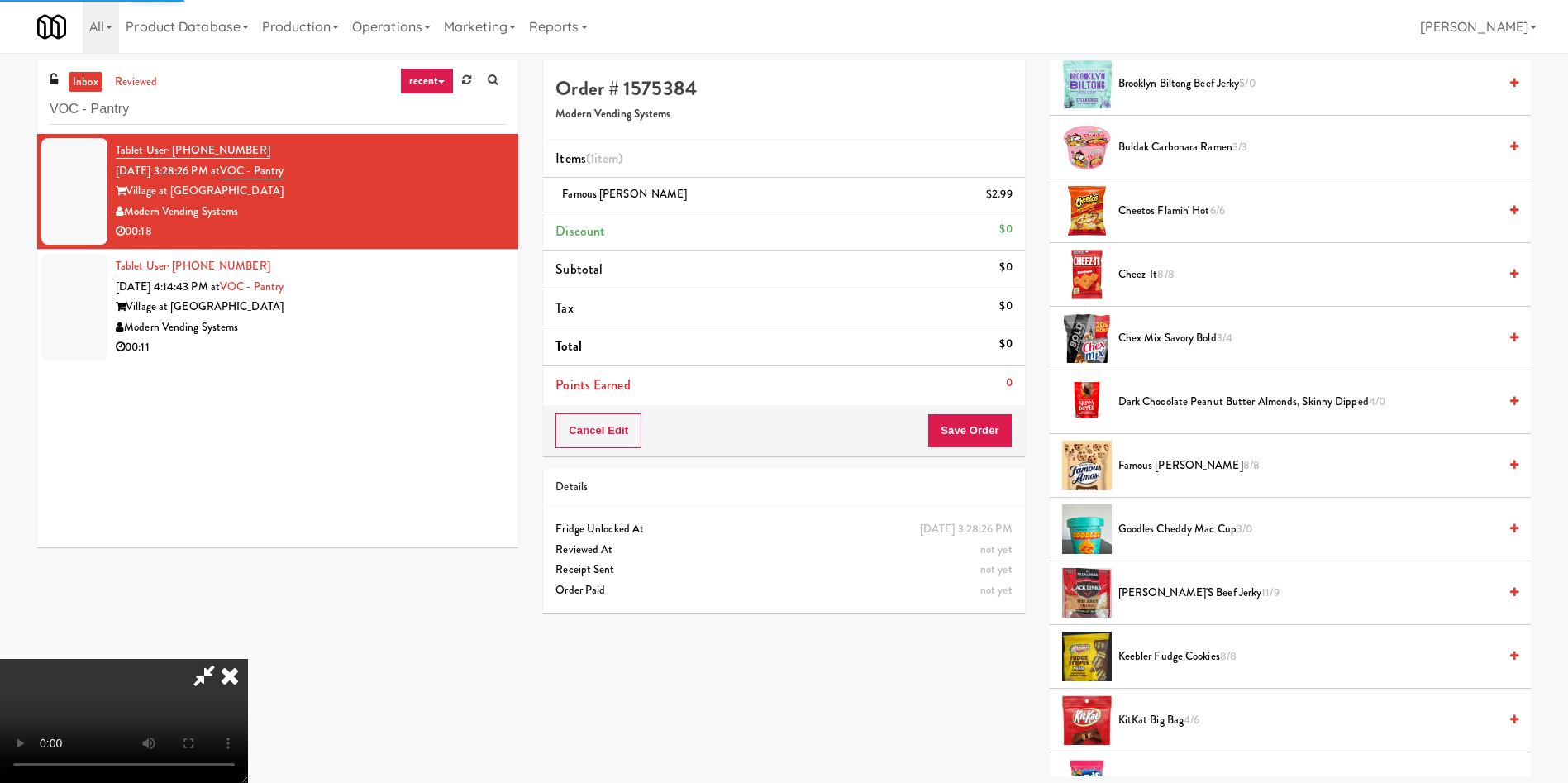
scroll to position [496, 0]
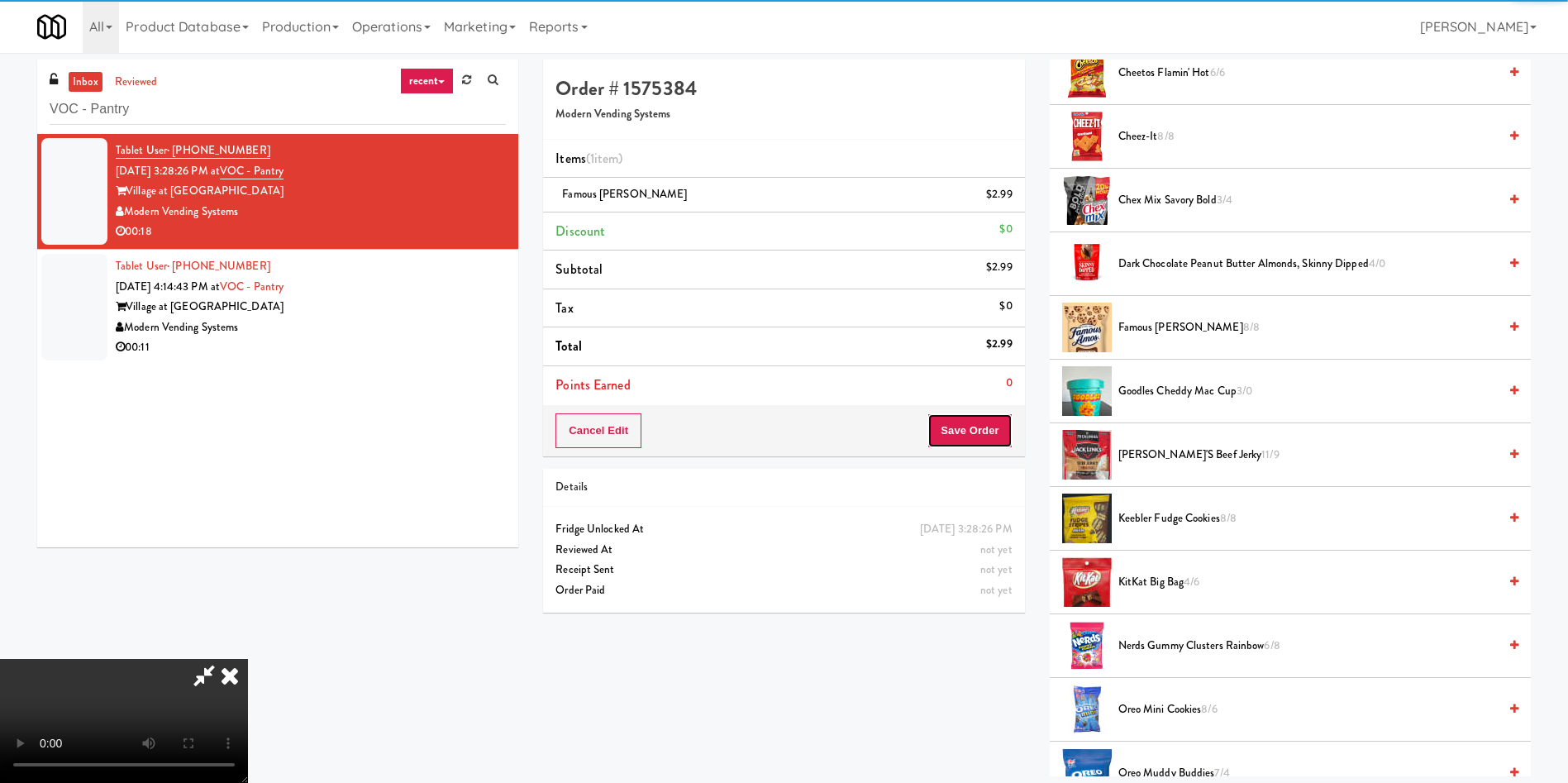
click at [982, 439] on button "Save Order" at bounding box center [969, 431] width 84 height 35
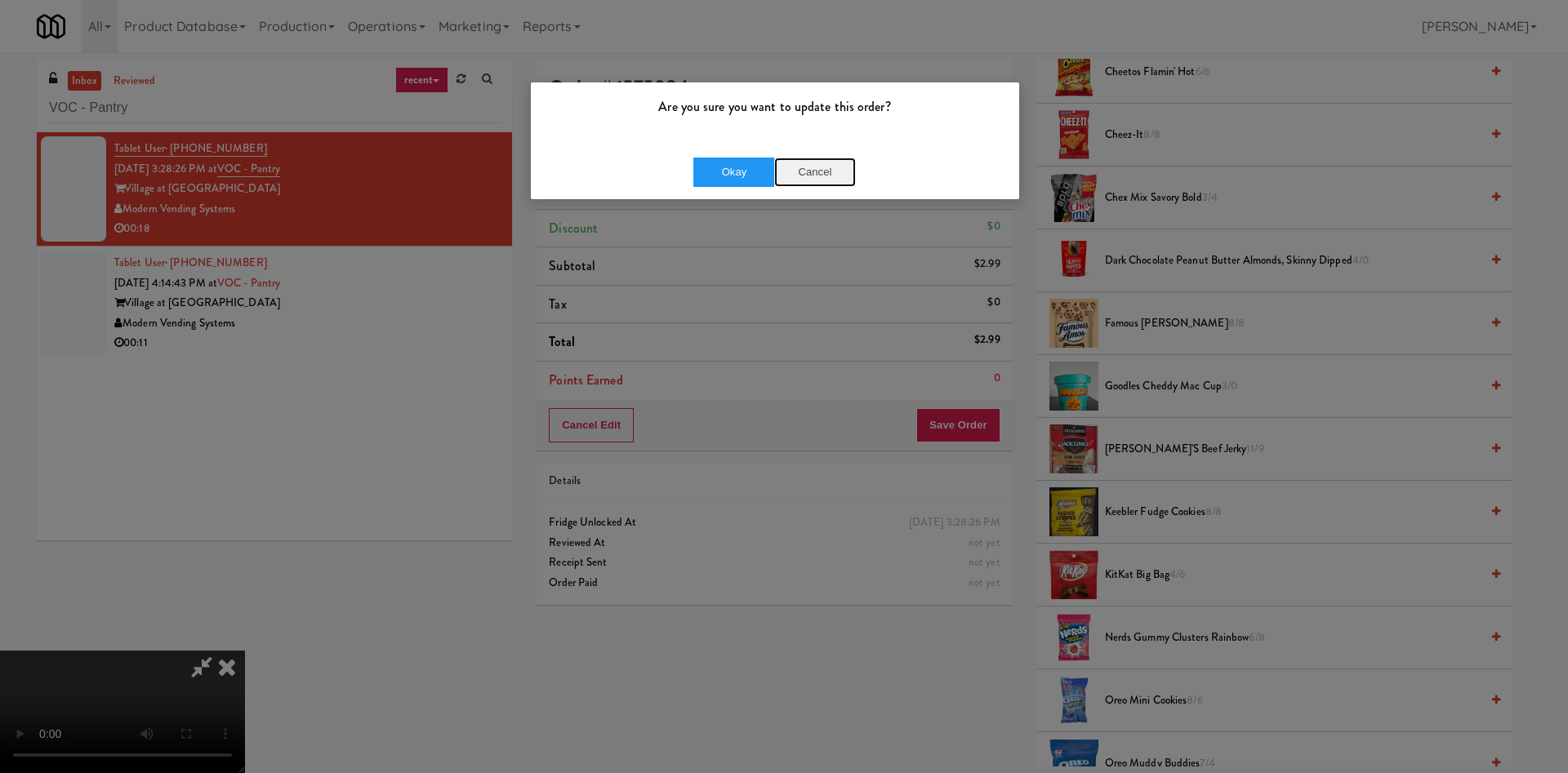
click at [805, 168] on button "Cancel" at bounding box center [815, 172] width 81 height 30
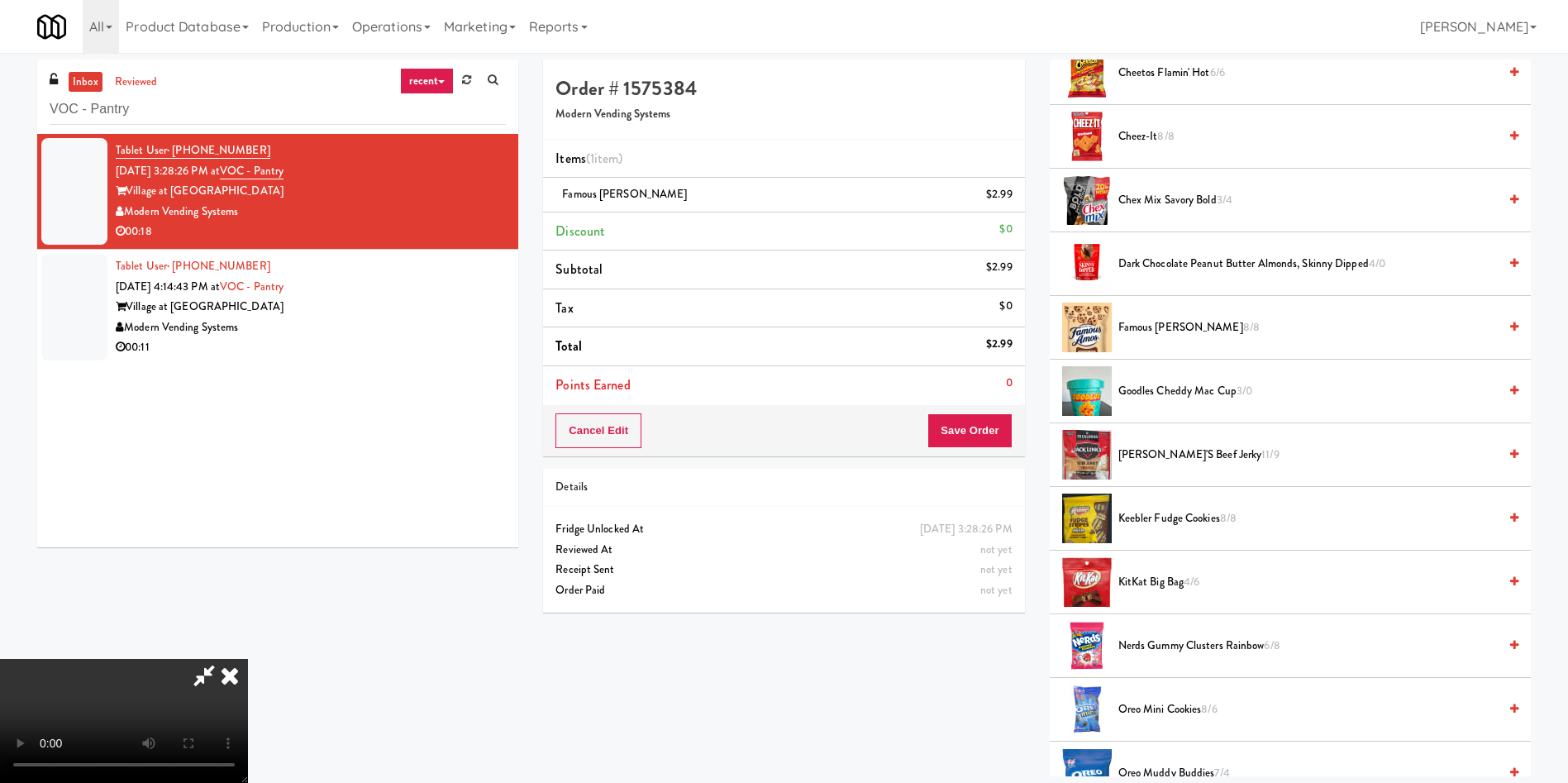
click at [248, 659] on video at bounding box center [123, 721] width 248 height 124
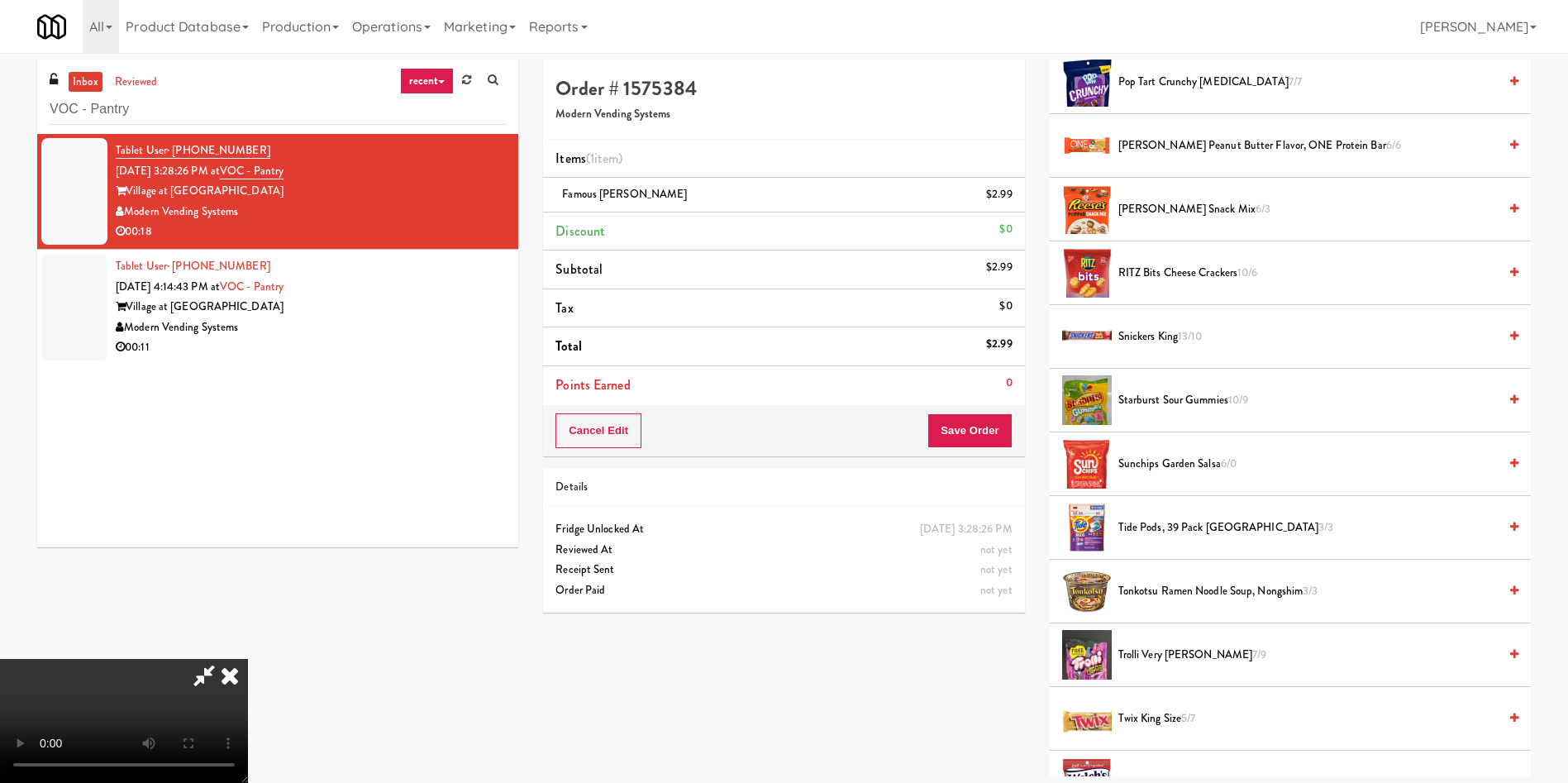
scroll to position [1365, 0]
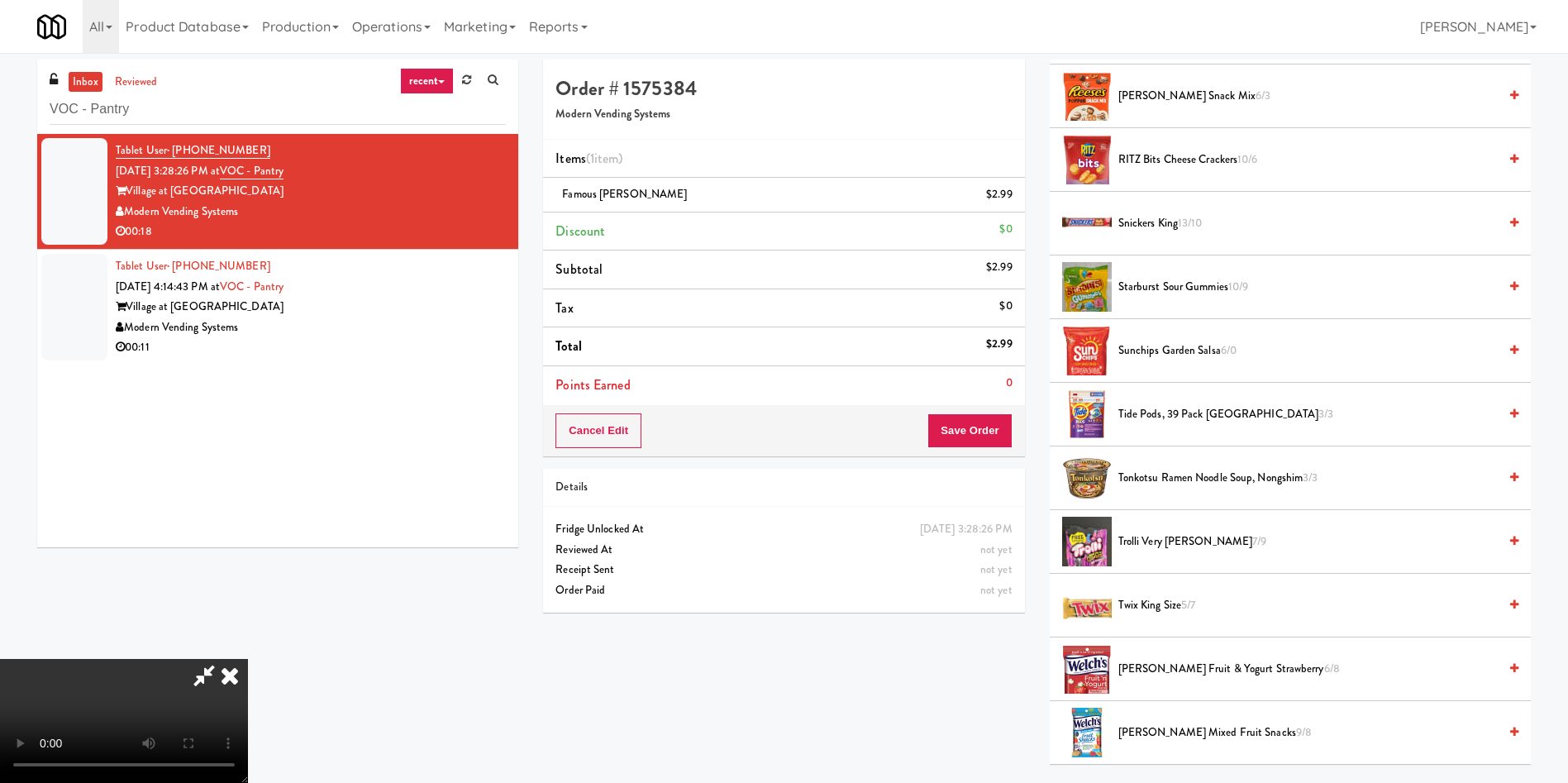
click at [1179, 340] on span "Sunchips Garden Salsa 6/0" at bounding box center [1307, 350] width 379 height 21
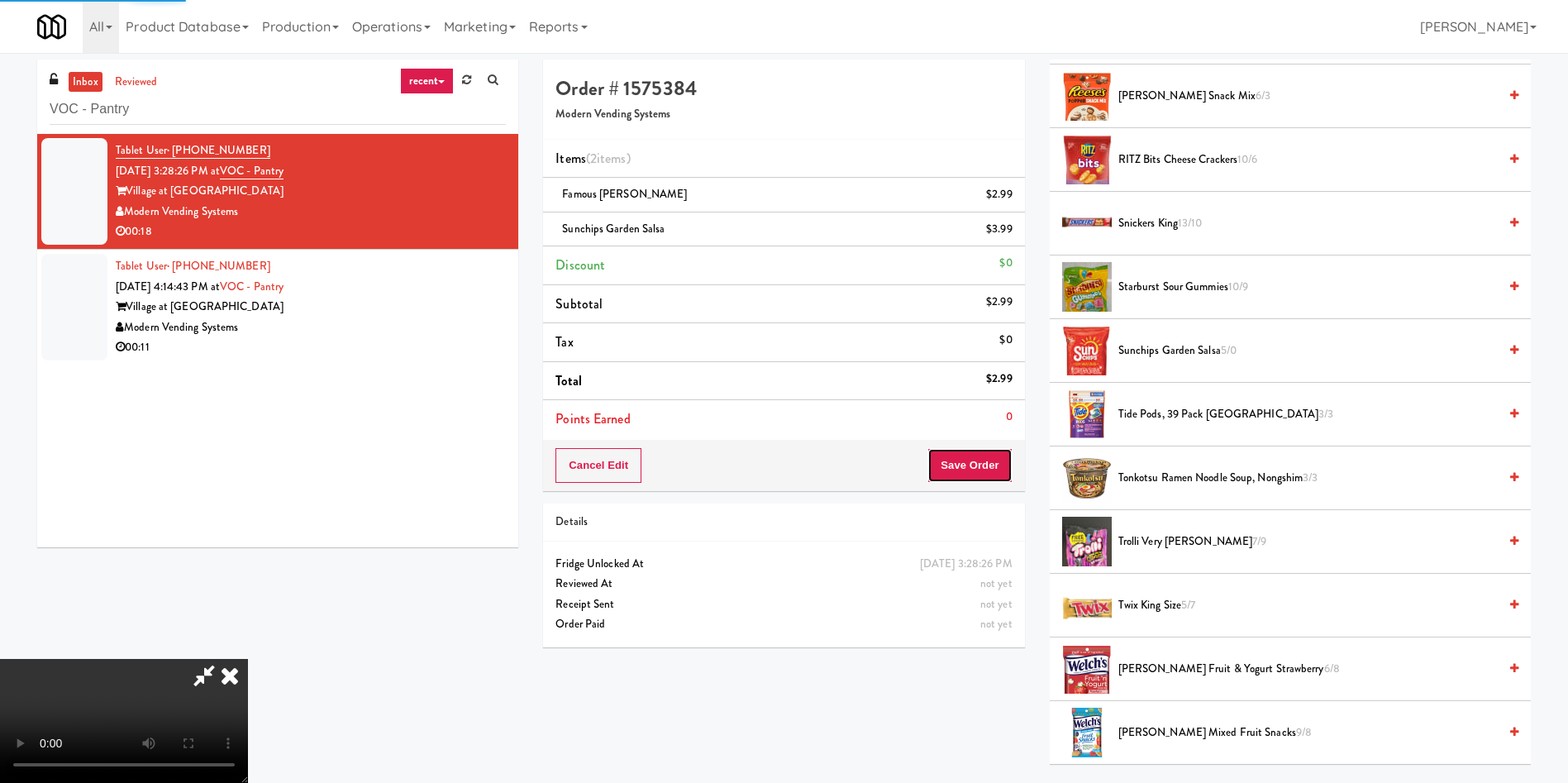
click at [979, 457] on button "Save Order" at bounding box center [969, 466] width 84 height 35
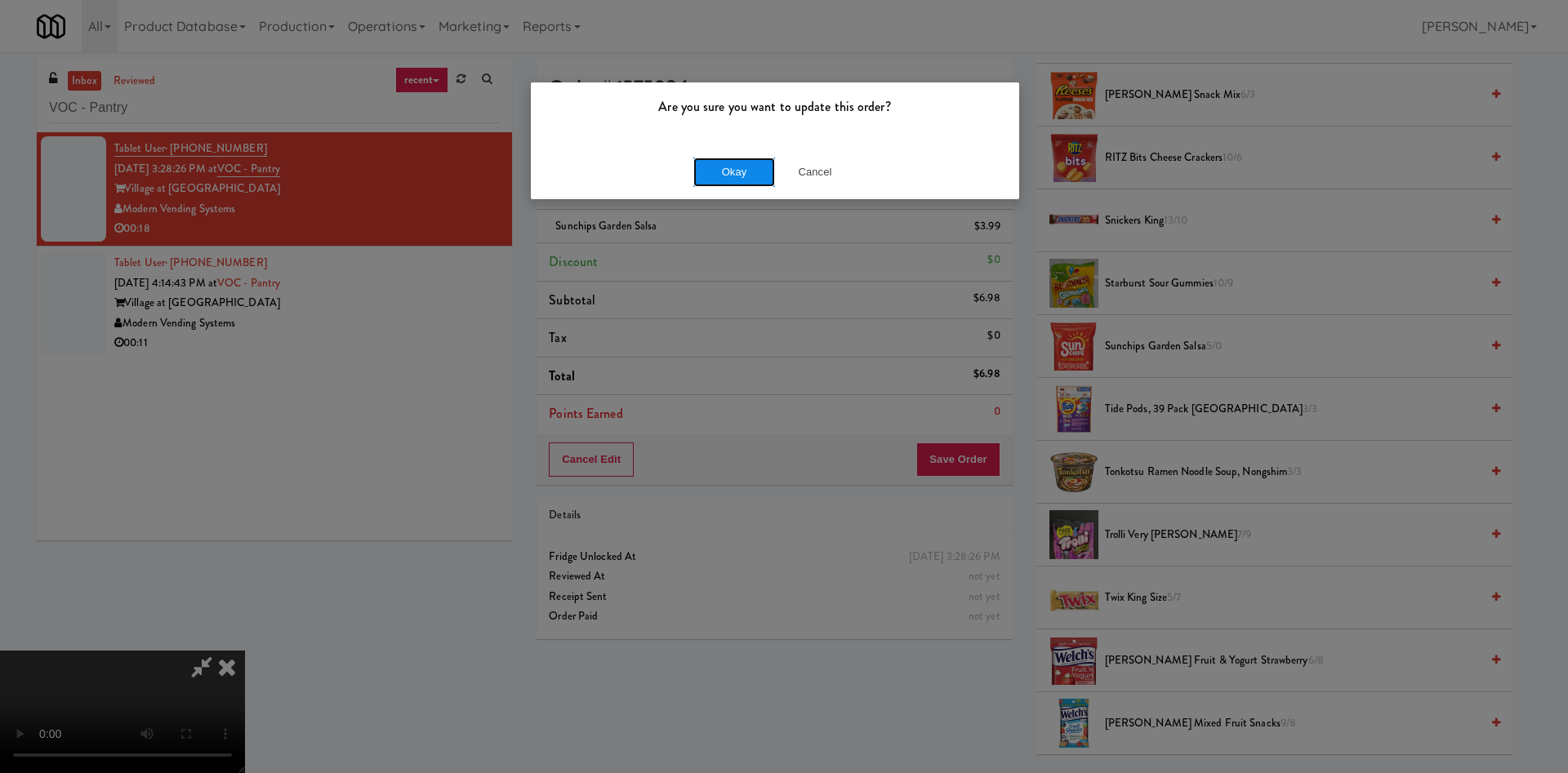
click at [742, 172] on button "Okay" at bounding box center [733, 172] width 81 height 30
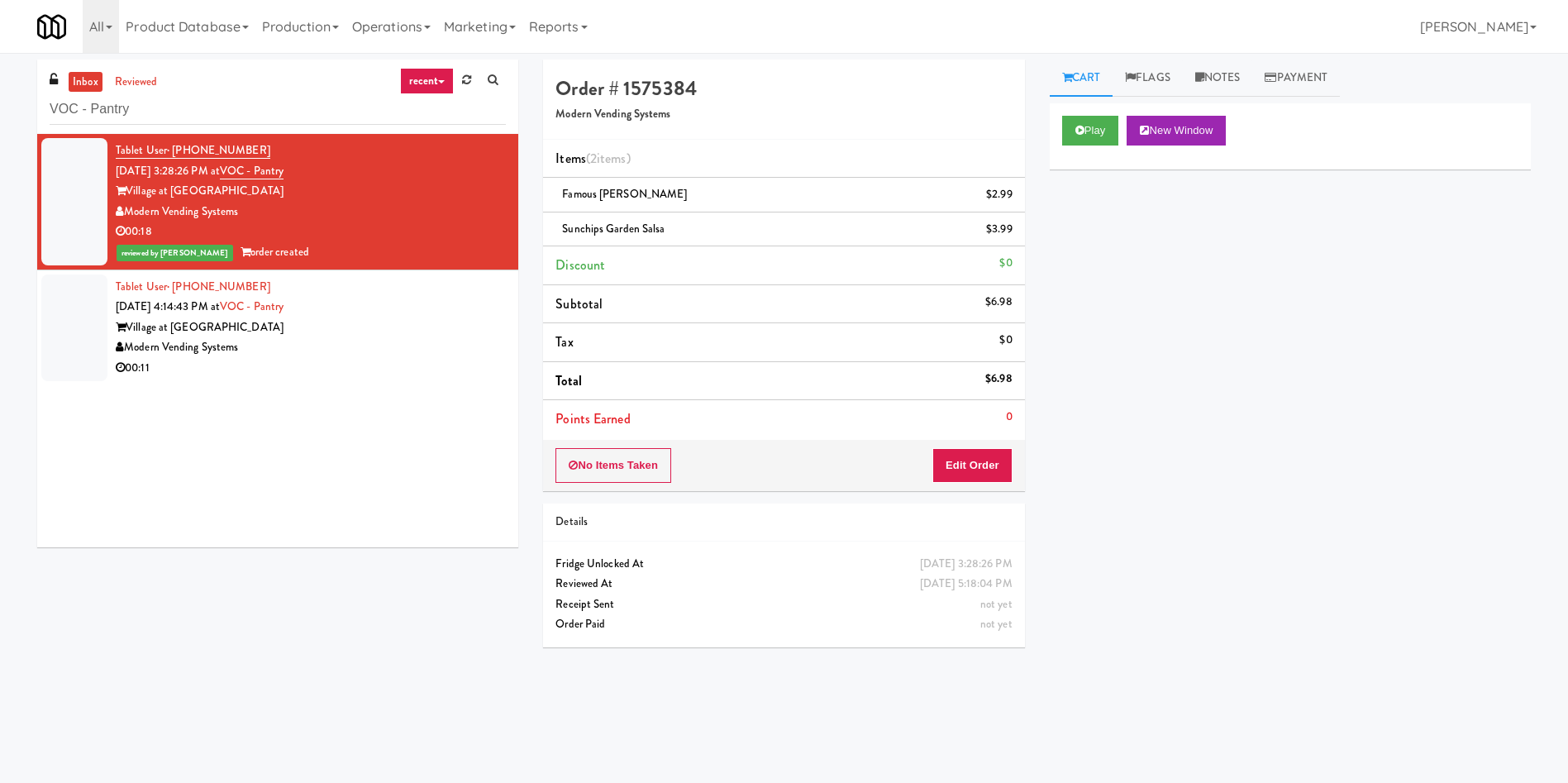
scroll to position [0, 0]
click at [114, 318] on li "Tablet User · (704) 576-4349 [DATE] 4:14:43 PM at [GEOGRAPHIC_DATA] at Commonwe…" at bounding box center [278, 328] width 481 height 115
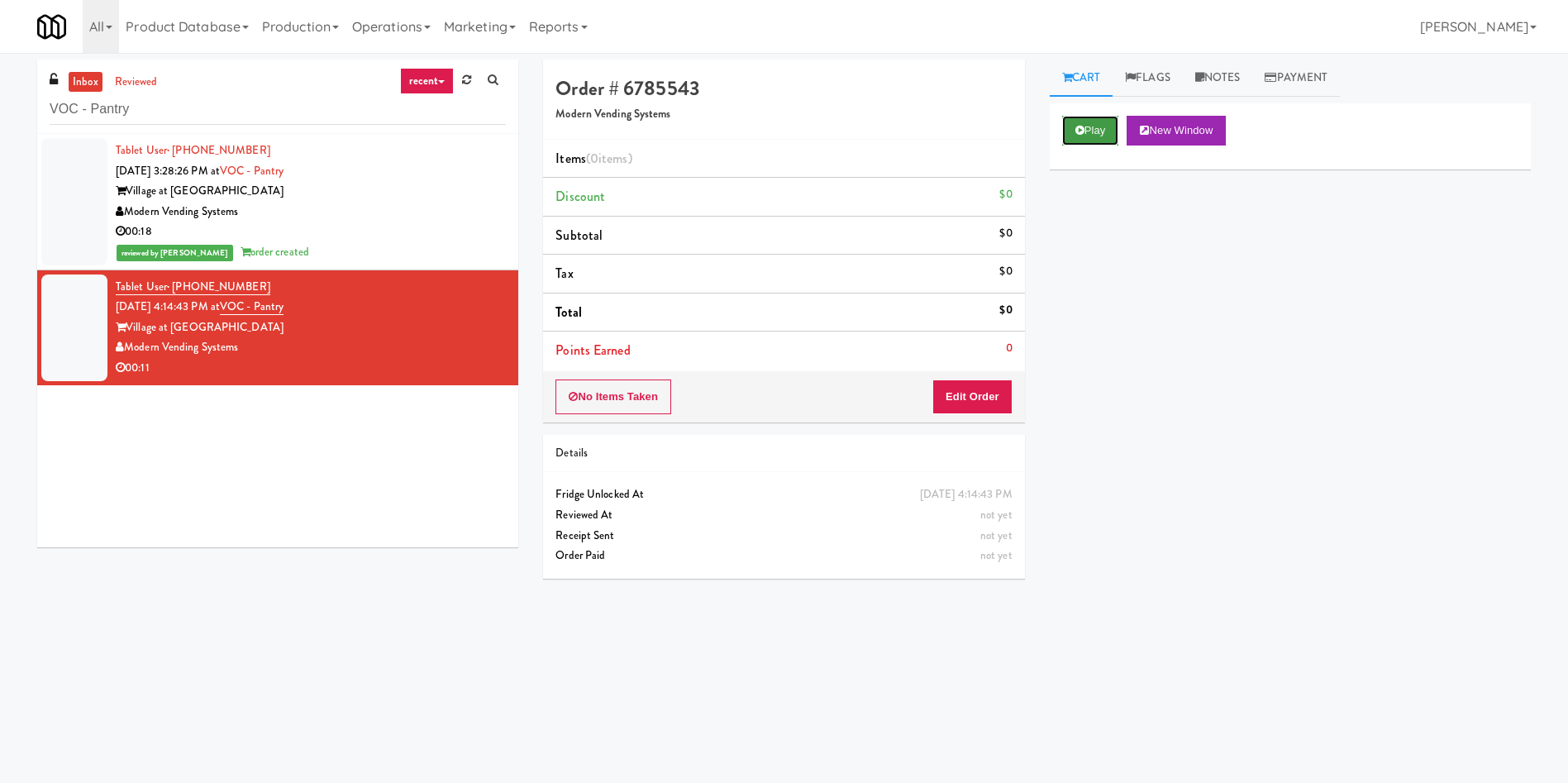
click at [1092, 134] on button "Play" at bounding box center [1091, 131] width 57 height 30
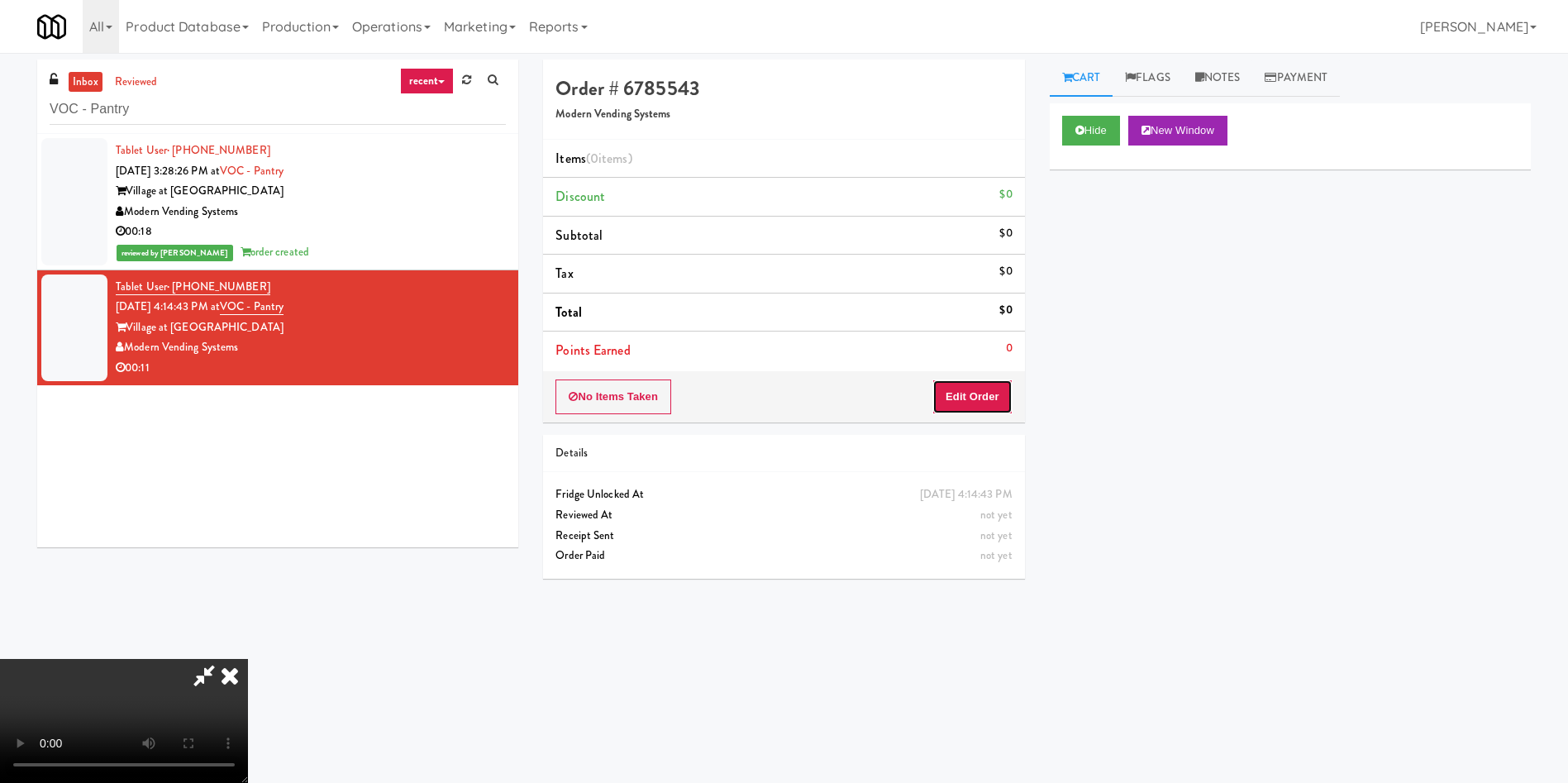
click at [995, 397] on button "Edit Order" at bounding box center [973, 397] width 80 height 35
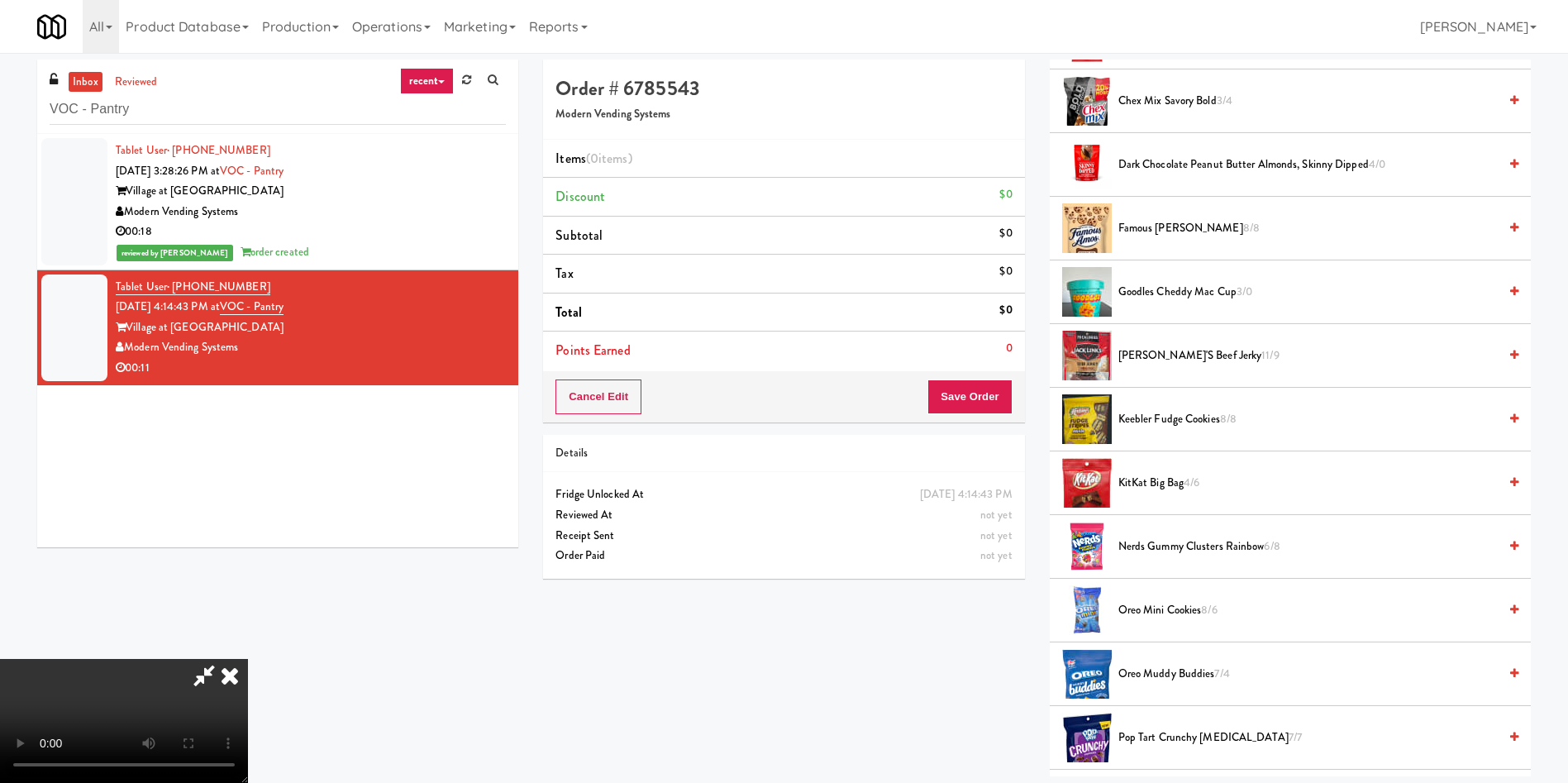
scroll to position [620, 0]
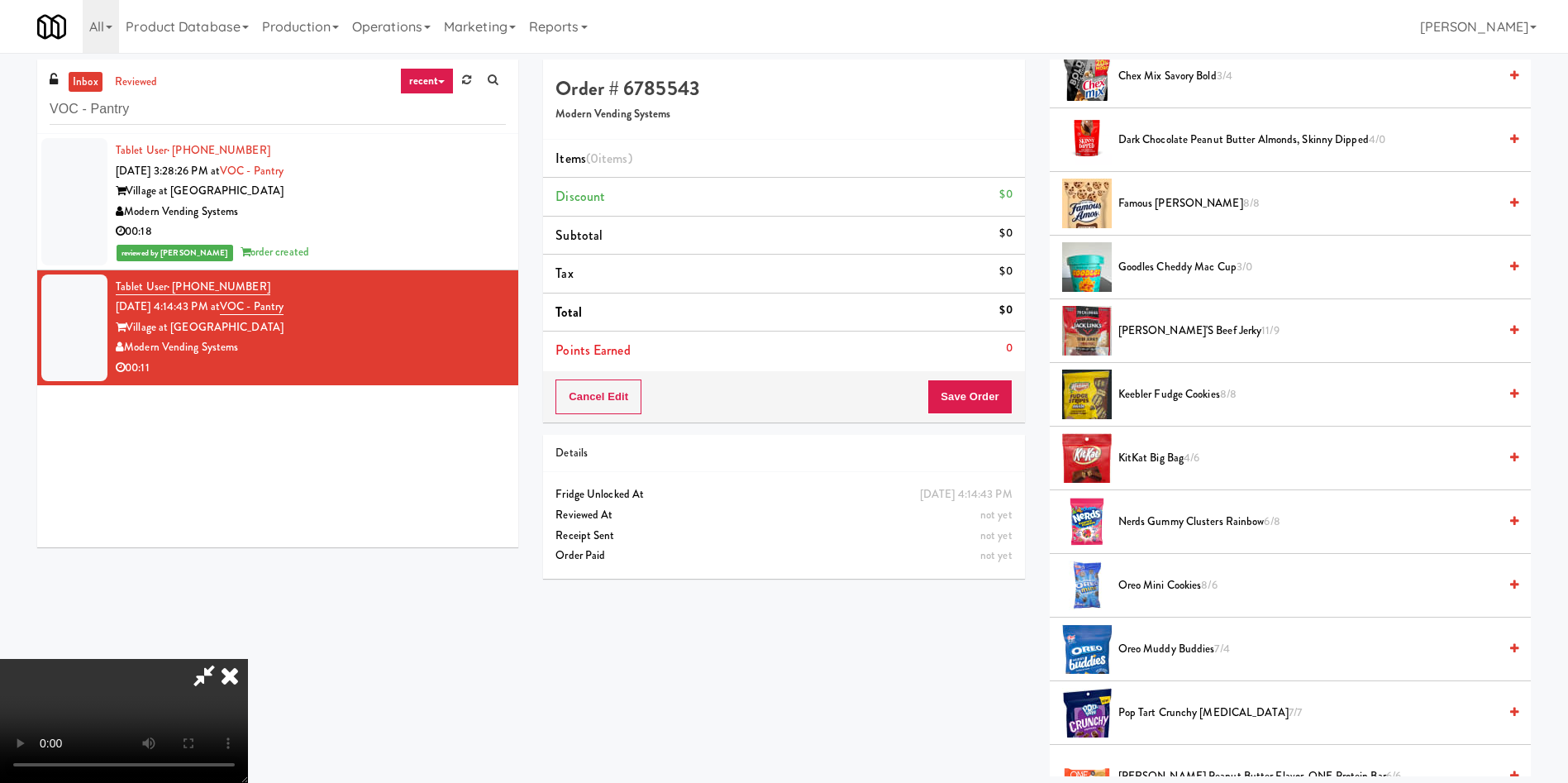
click at [1123, 522] on span "Nerds Gummy Clusters Rainbow 6/8" at bounding box center [1307, 522] width 379 height 21
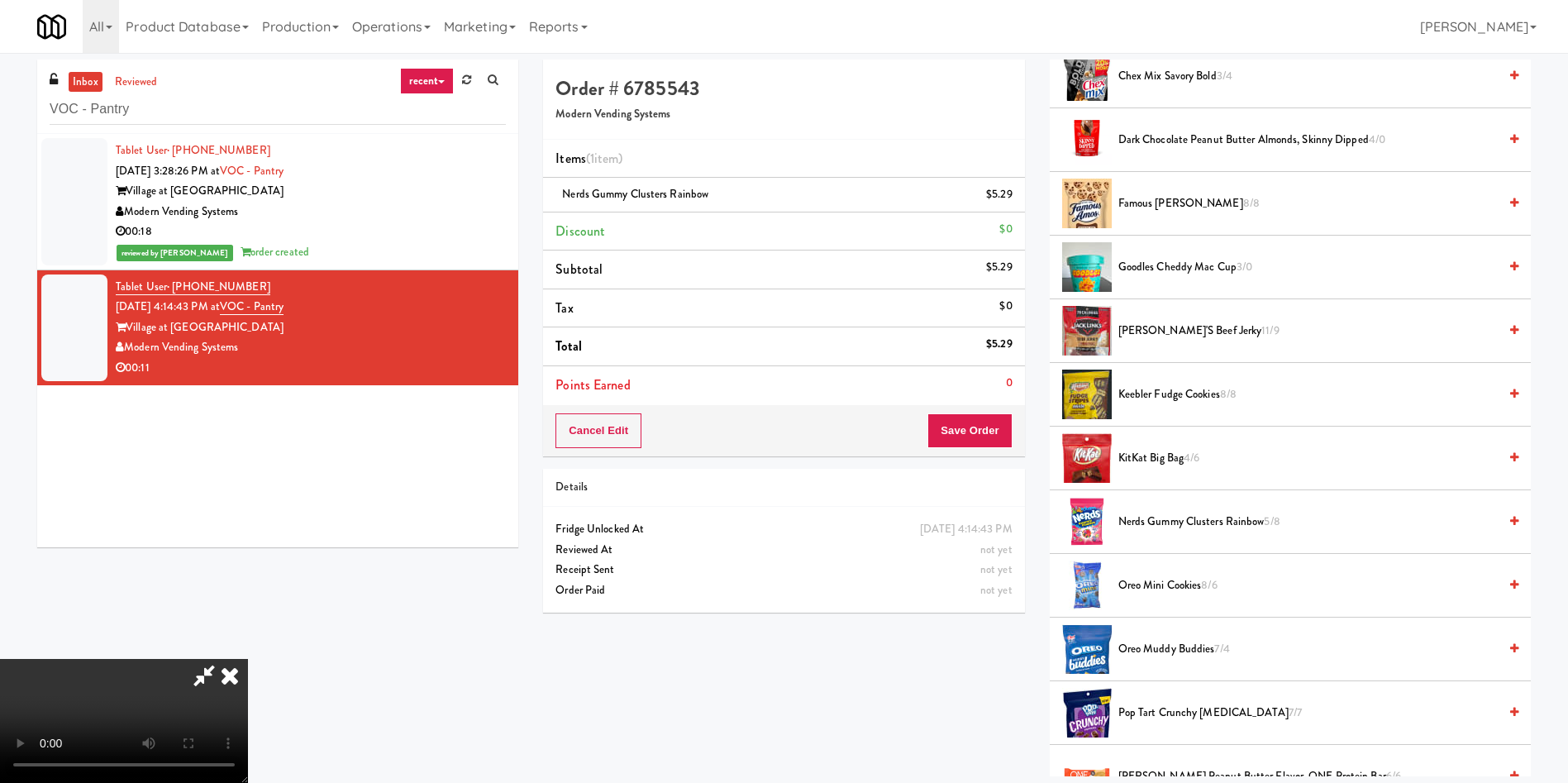
click at [248, 659] on video at bounding box center [123, 721] width 248 height 124
click at [1149, 521] on span "Nerds Gummy Clusters Rainbow 5/8" at bounding box center [1307, 522] width 379 height 21
click at [951, 411] on div "Cancel Edit Save Order" at bounding box center [784, 431] width 481 height 51
click at [972, 426] on button "Save Order" at bounding box center [969, 431] width 84 height 35
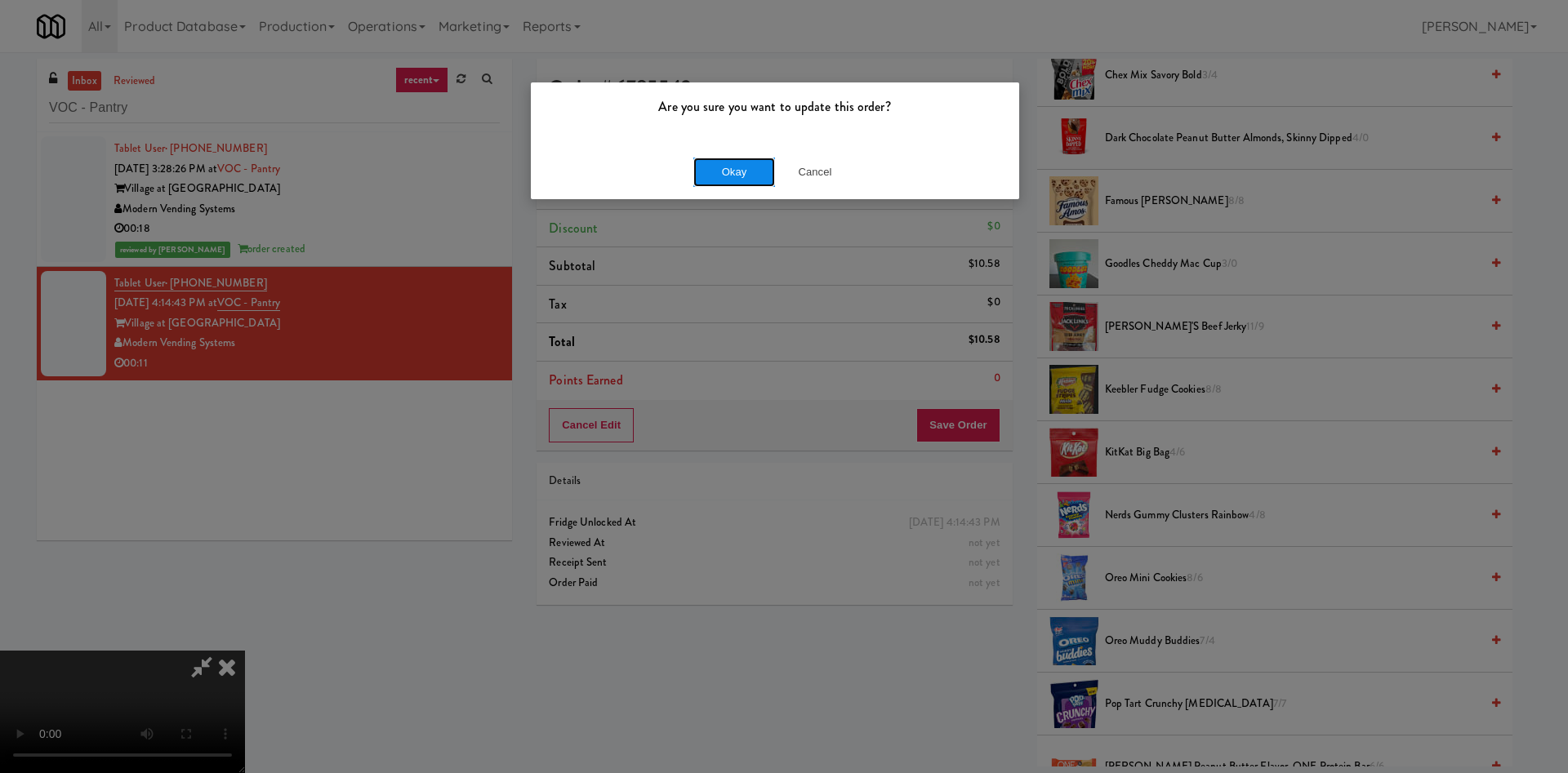
click at [737, 182] on button "Okay" at bounding box center [733, 172] width 81 height 30
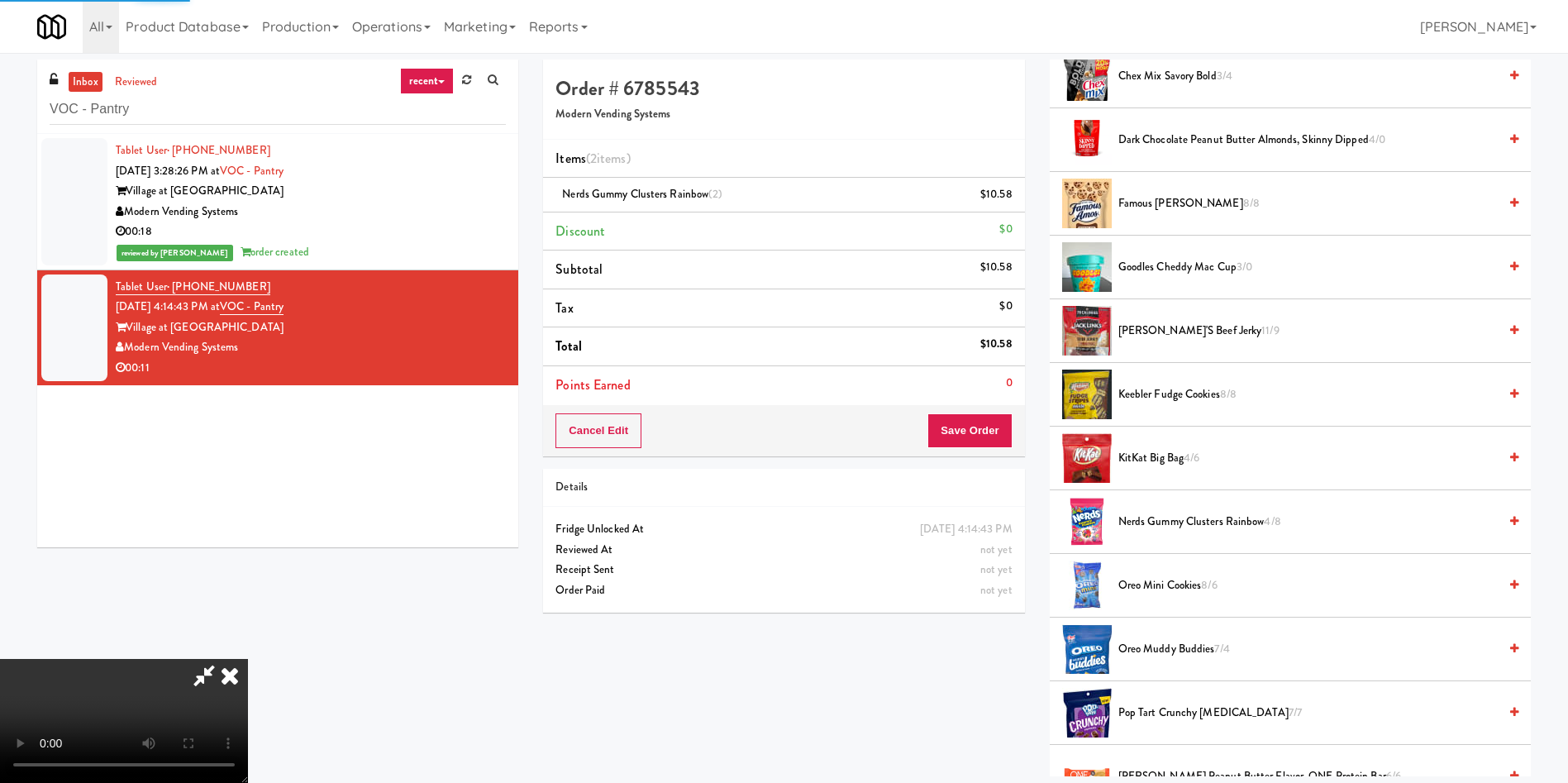
scroll to position [0, 0]
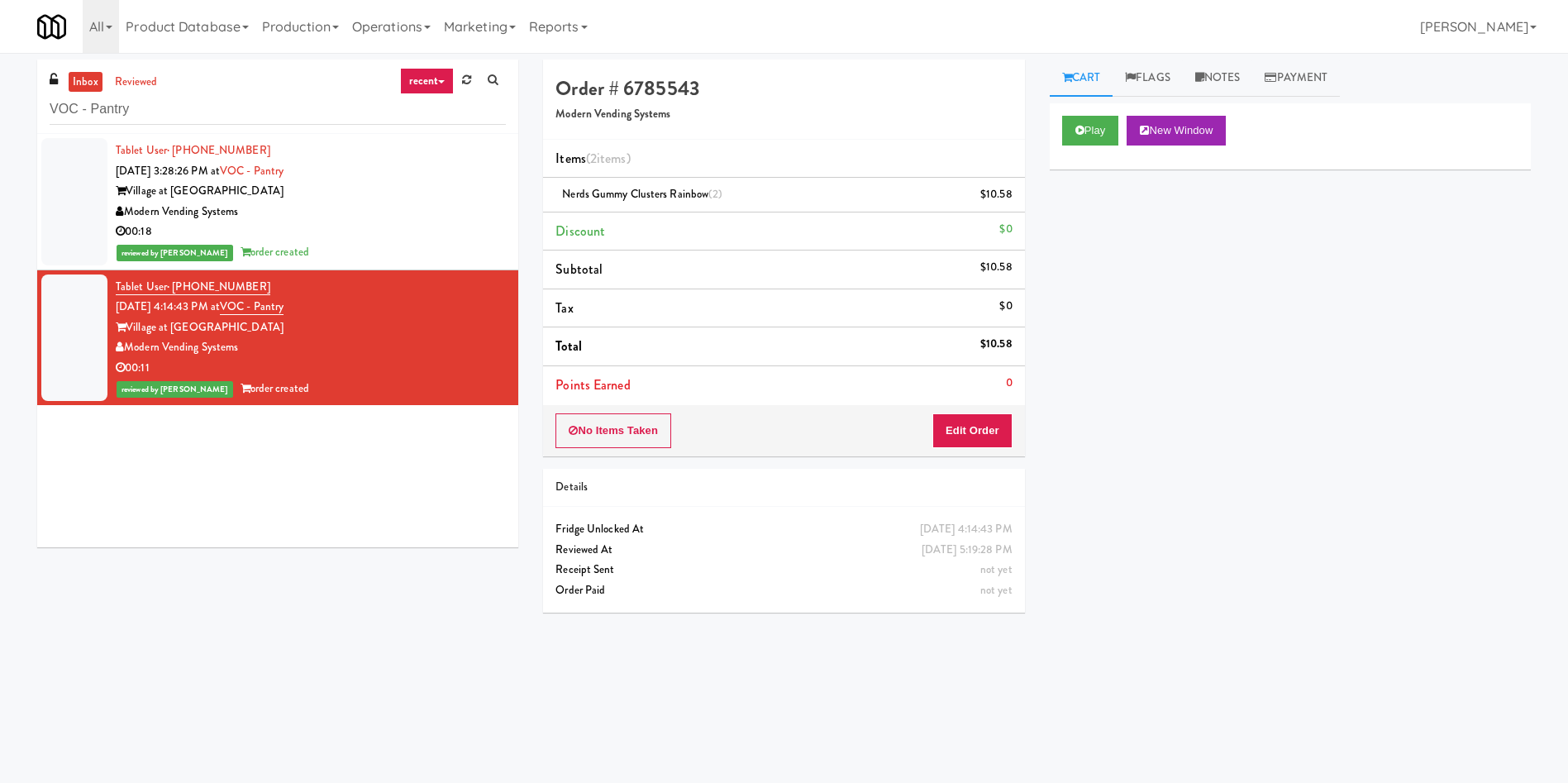
drag, startPoint x: 168, startPoint y: 91, endPoint x: 0, endPoint y: 93, distance: 168.0
click at [0, 93] on div "inbox reviewed recent all unclear take inventory issue suspicious failed recent…" at bounding box center [784, 392] width 1568 height 664
paste input "Union24 - Combo - (Big Lobby)"
drag, startPoint x: 165, startPoint y: 119, endPoint x: 1, endPoint y: 69, distance: 171.5
click at [0, 72] on div "inbox reviewed recent all unclear take inventory issue suspicious failed recent…" at bounding box center [784, 392] width 1568 height 664
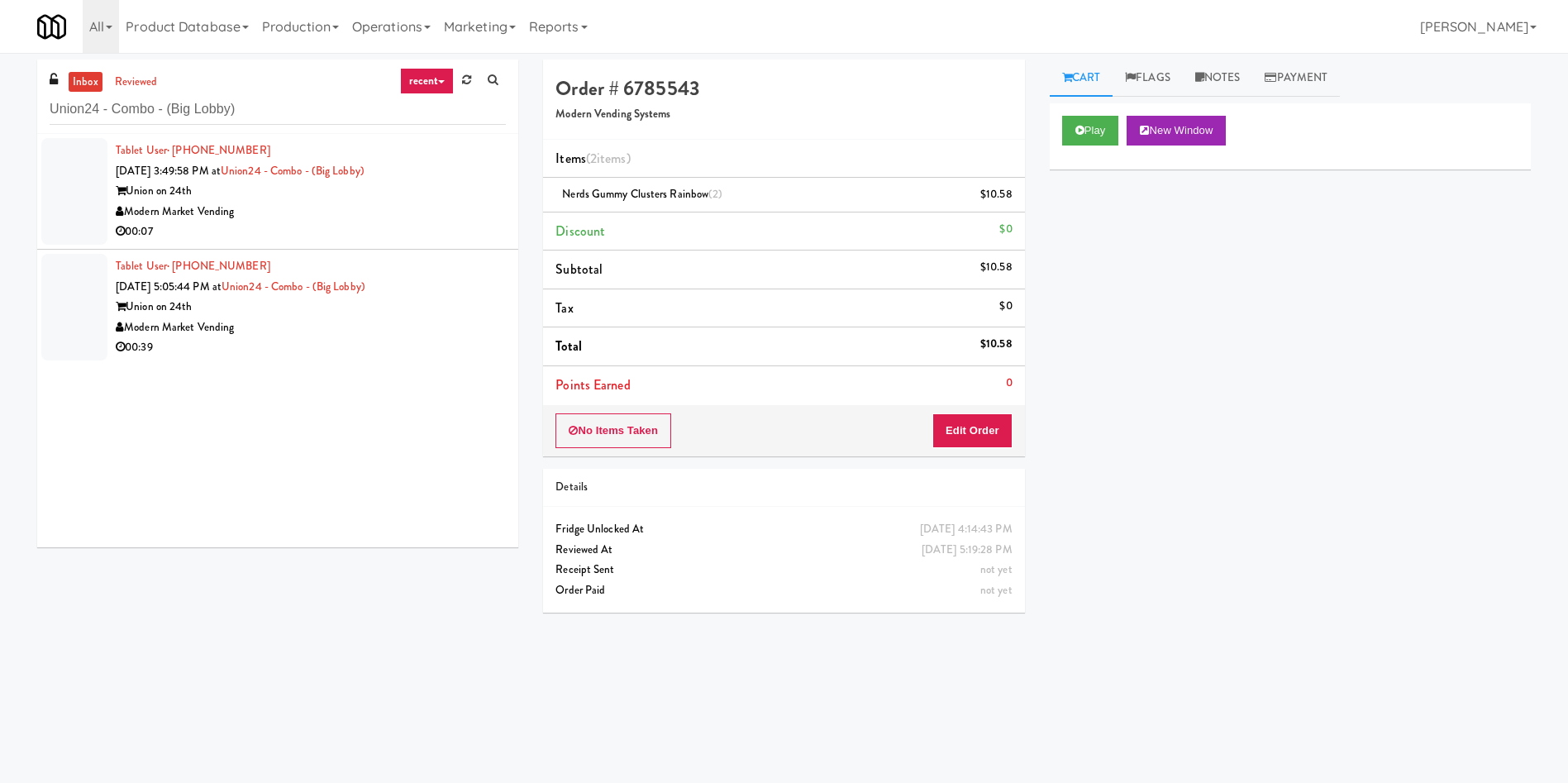
drag, startPoint x: 80, startPoint y: 188, endPoint x: 245, endPoint y: 175, distance: 165.5
click at [80, 188] on div at bounding box center [74, 191] width 66 height 107
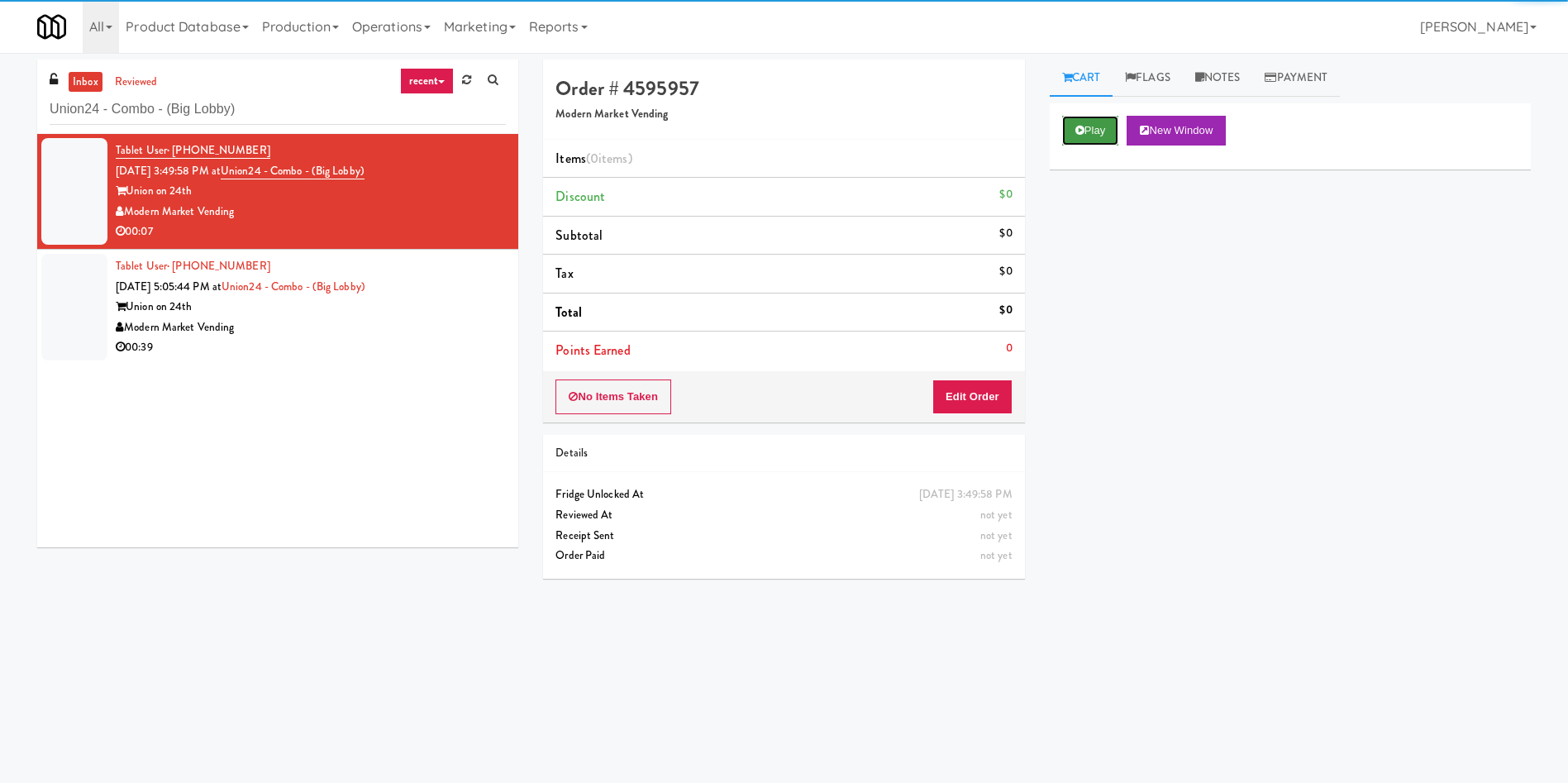
click at [1083, 129] on icon at bounding box center [1080, 131] width 9 height 11
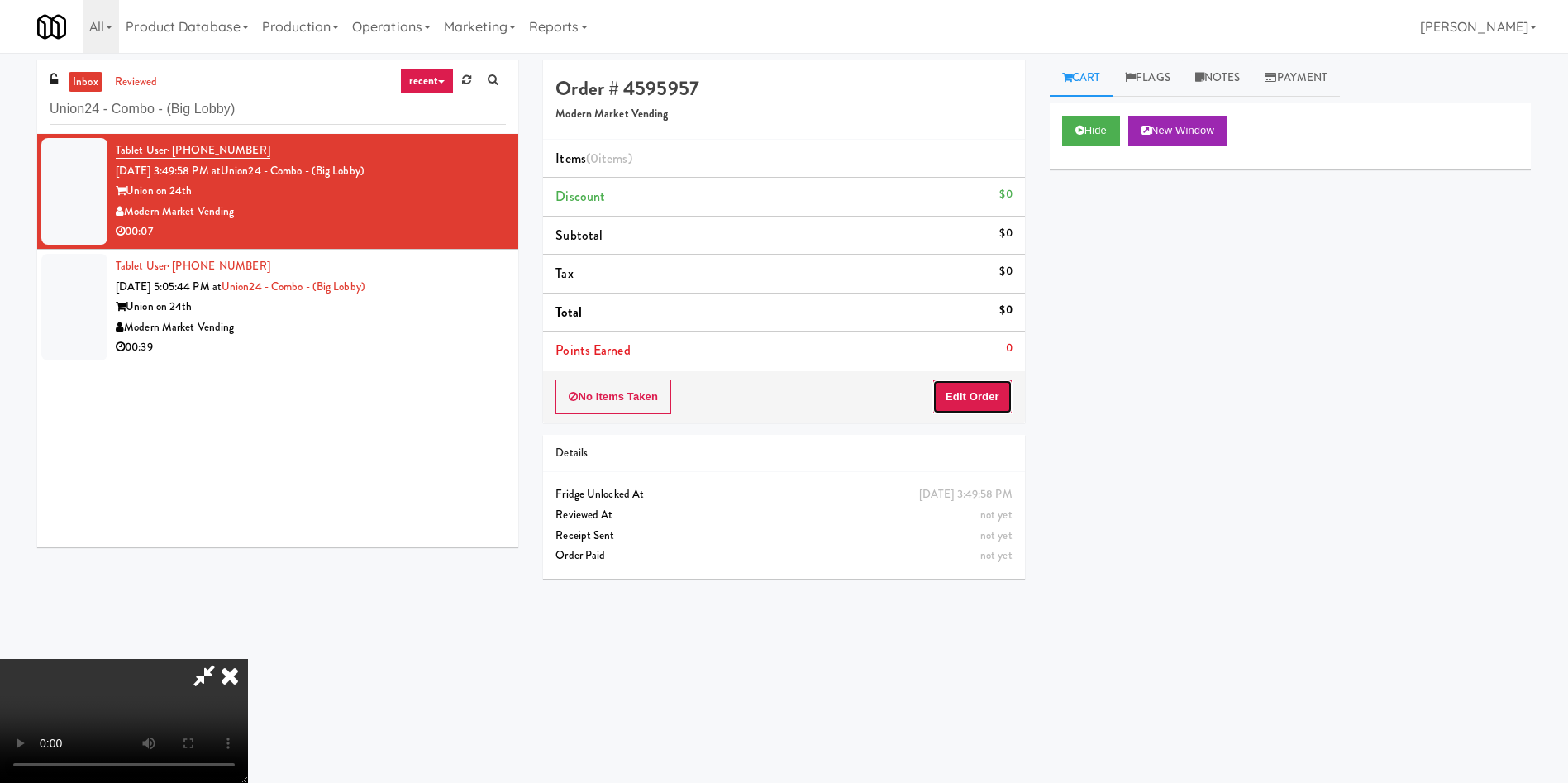
click at [984, 386] on button "Edit Order" at bounding box center [973, 397] width 80 height 35
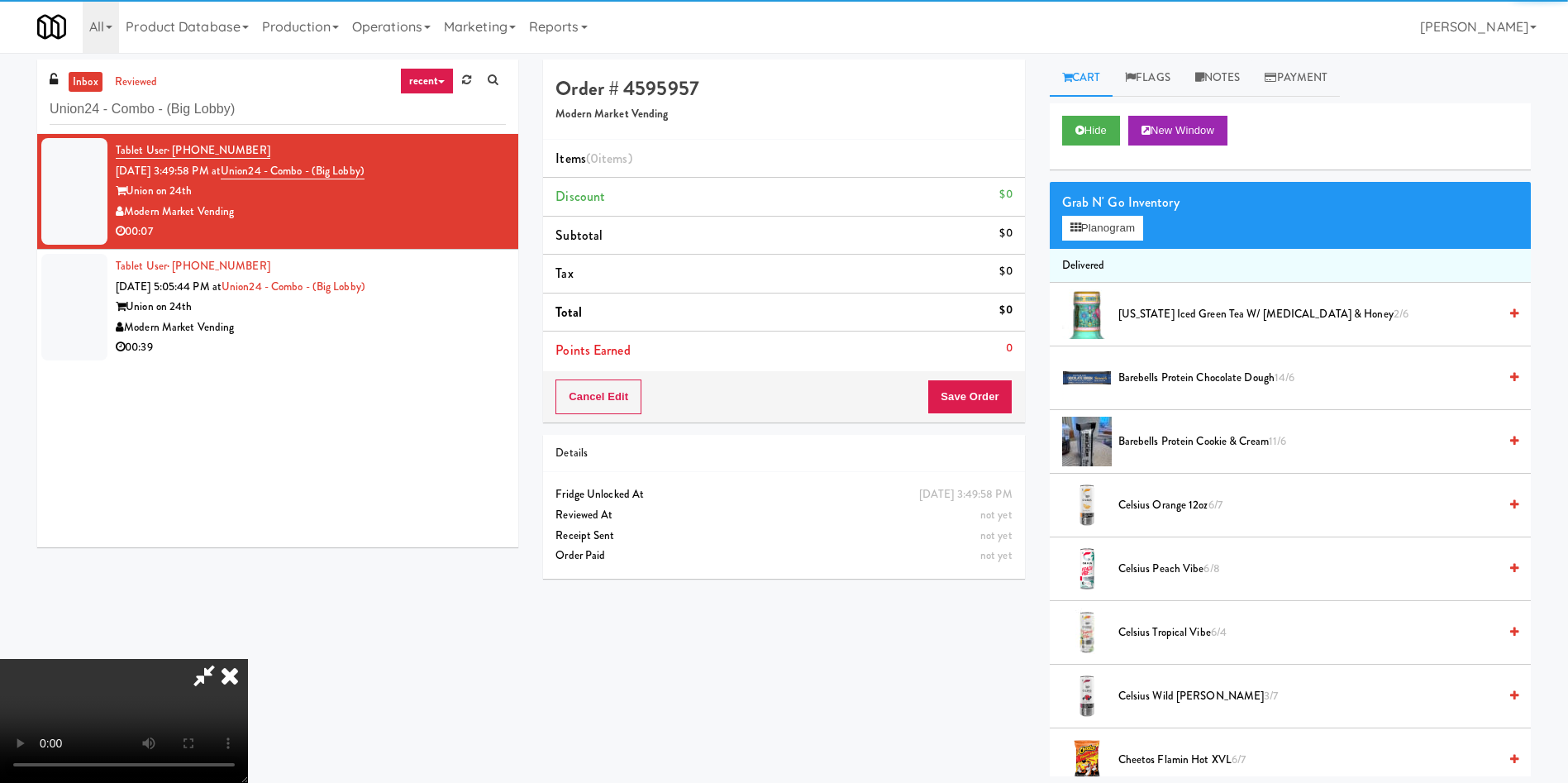
scroll to position [124, 0]
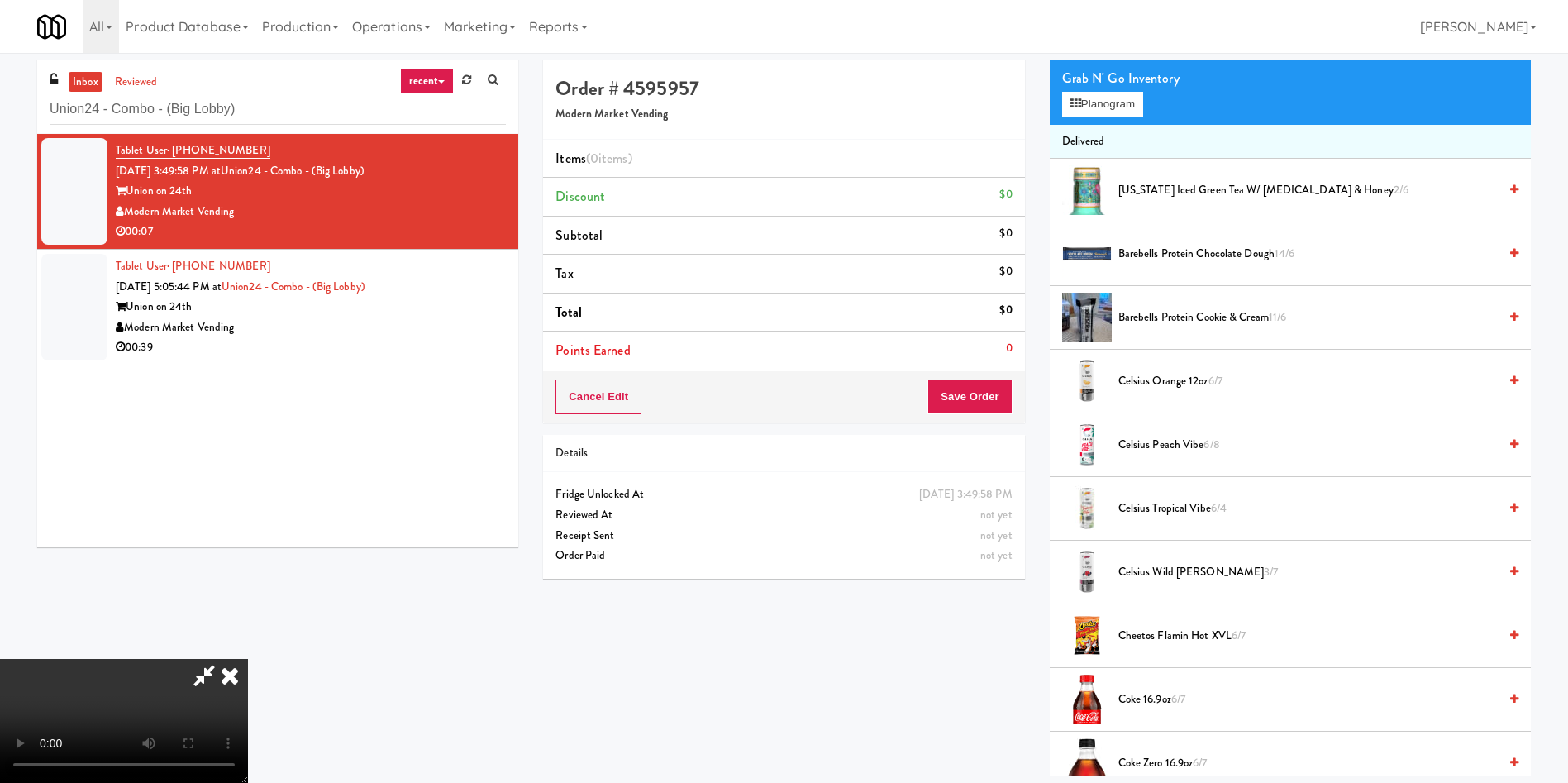
click at [248, 659] on video at bounding box center [123, 721] width 248 height 124
click at [1139, 108] on button "Planogram" at bounding box center [1103, 103] width 81 height 25
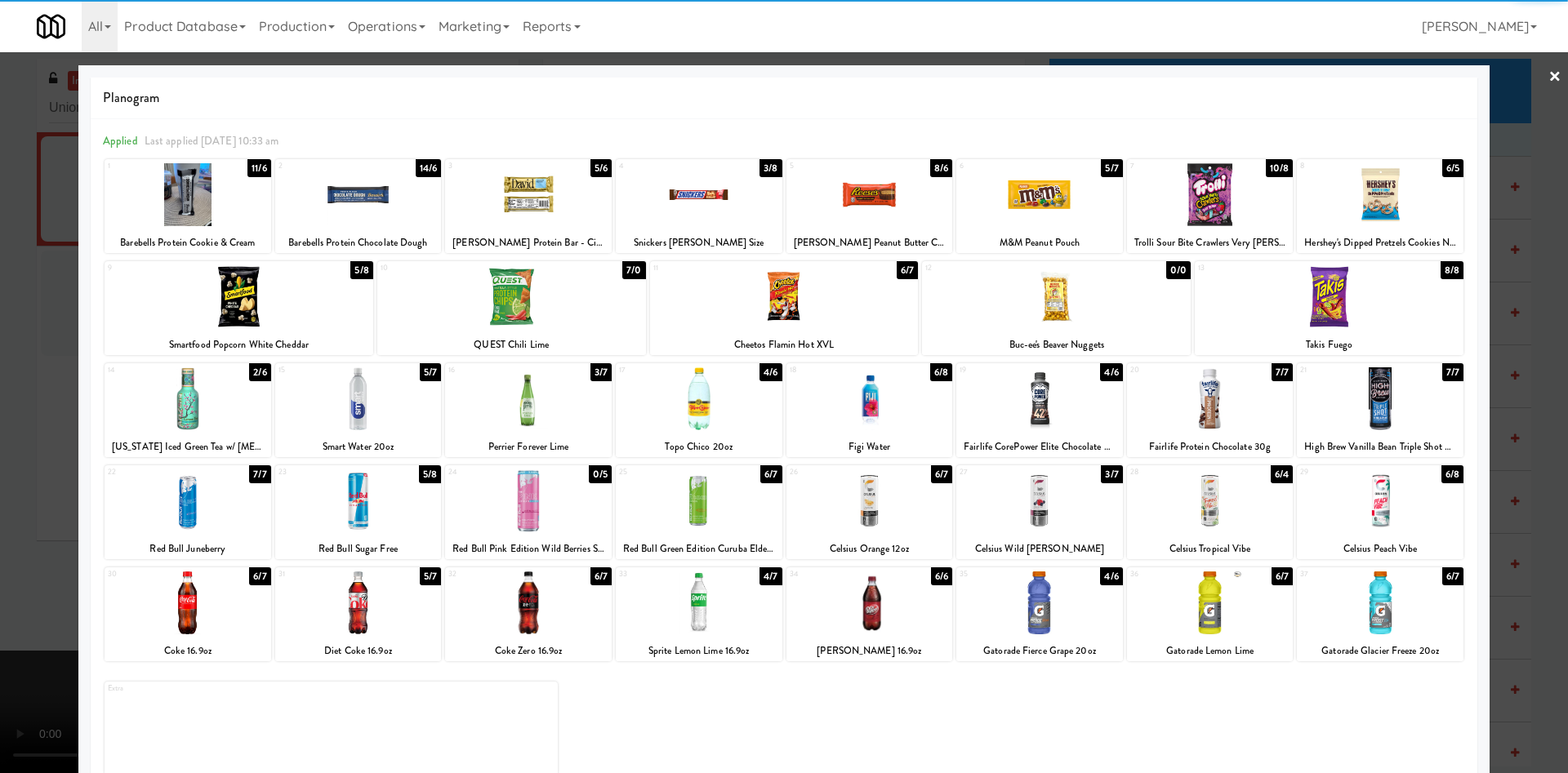
click at [1404, 480] on div at bounding box center [1380, 501] width 166 height 63
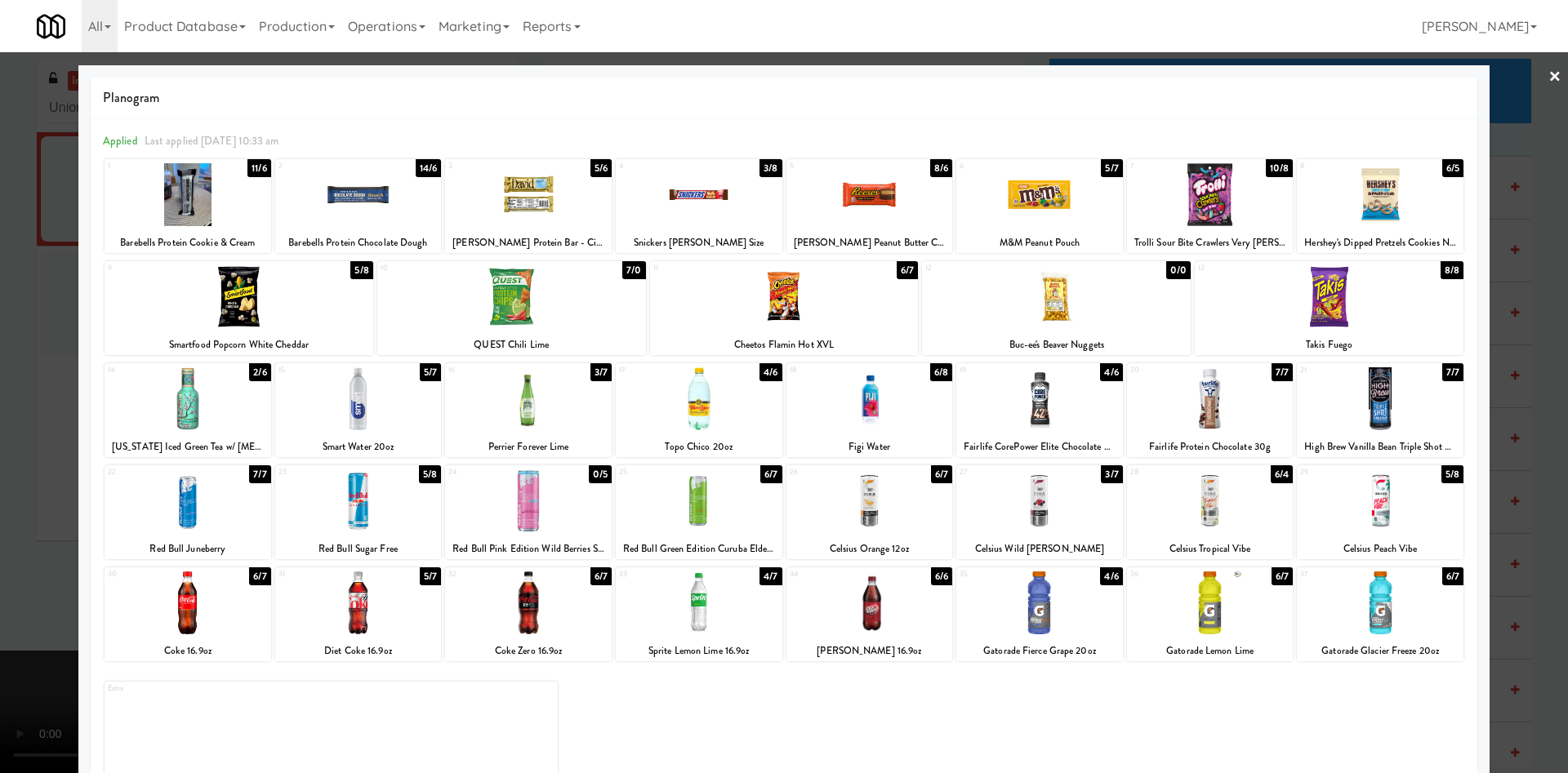
click at [10, 271] on div at bounding box center [784, 386] width 1568 height 773
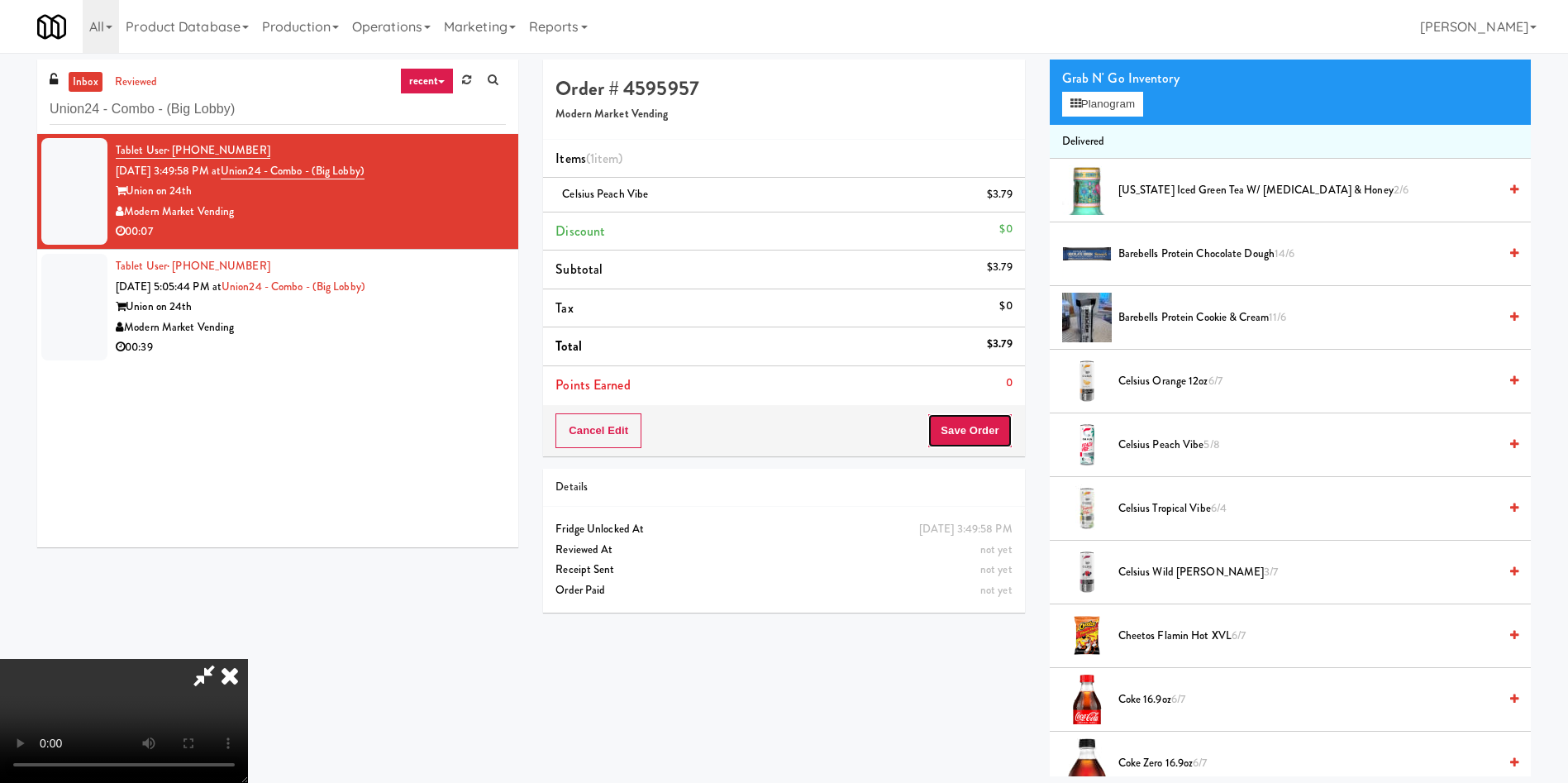
click at [968, 430] on button "Save Order" at bounding box center [969, 431] width 84 height 35
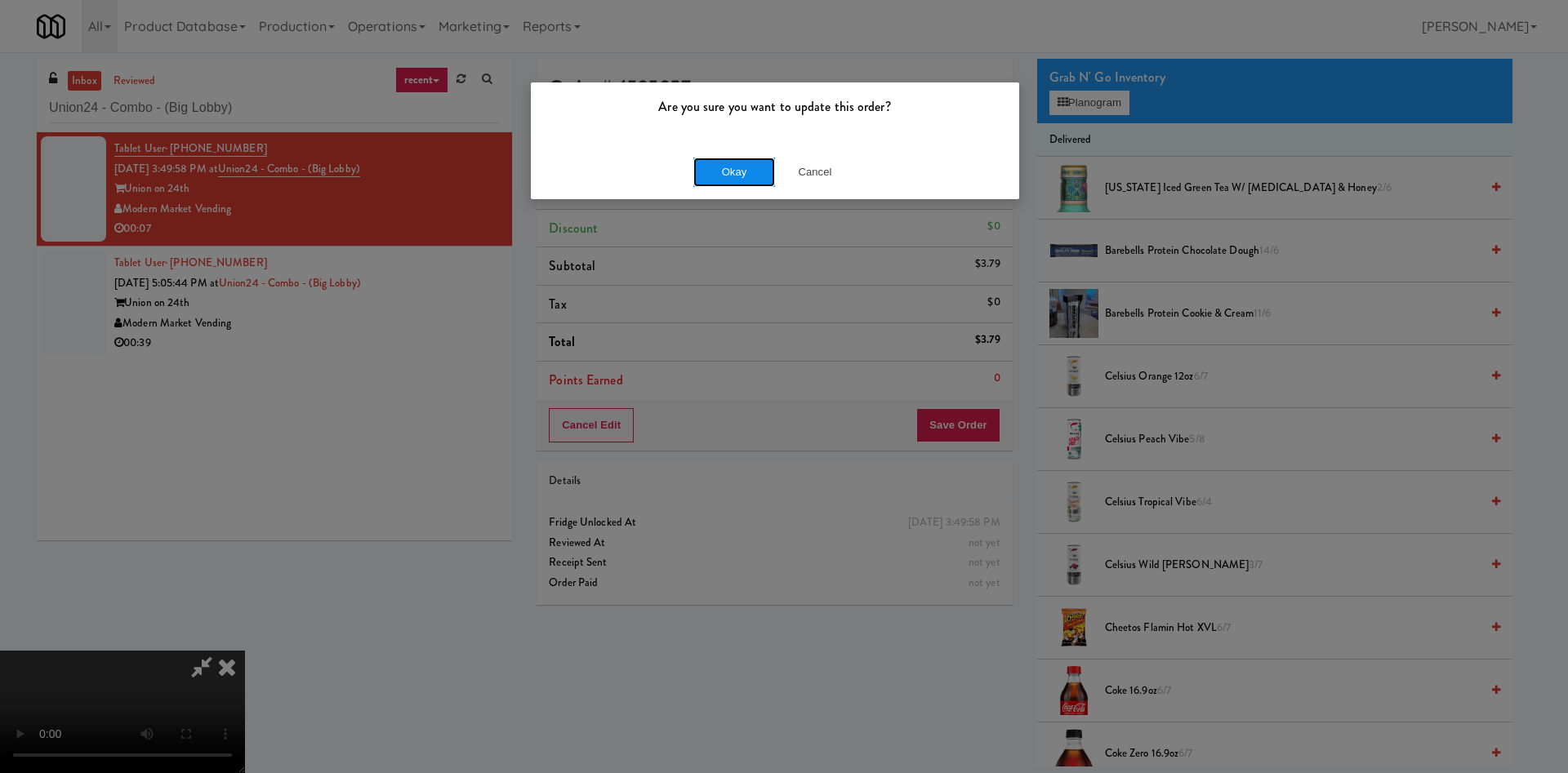
click at [721, 167] on button "Okay" at bounding box center [733, 172] width 81 height 30
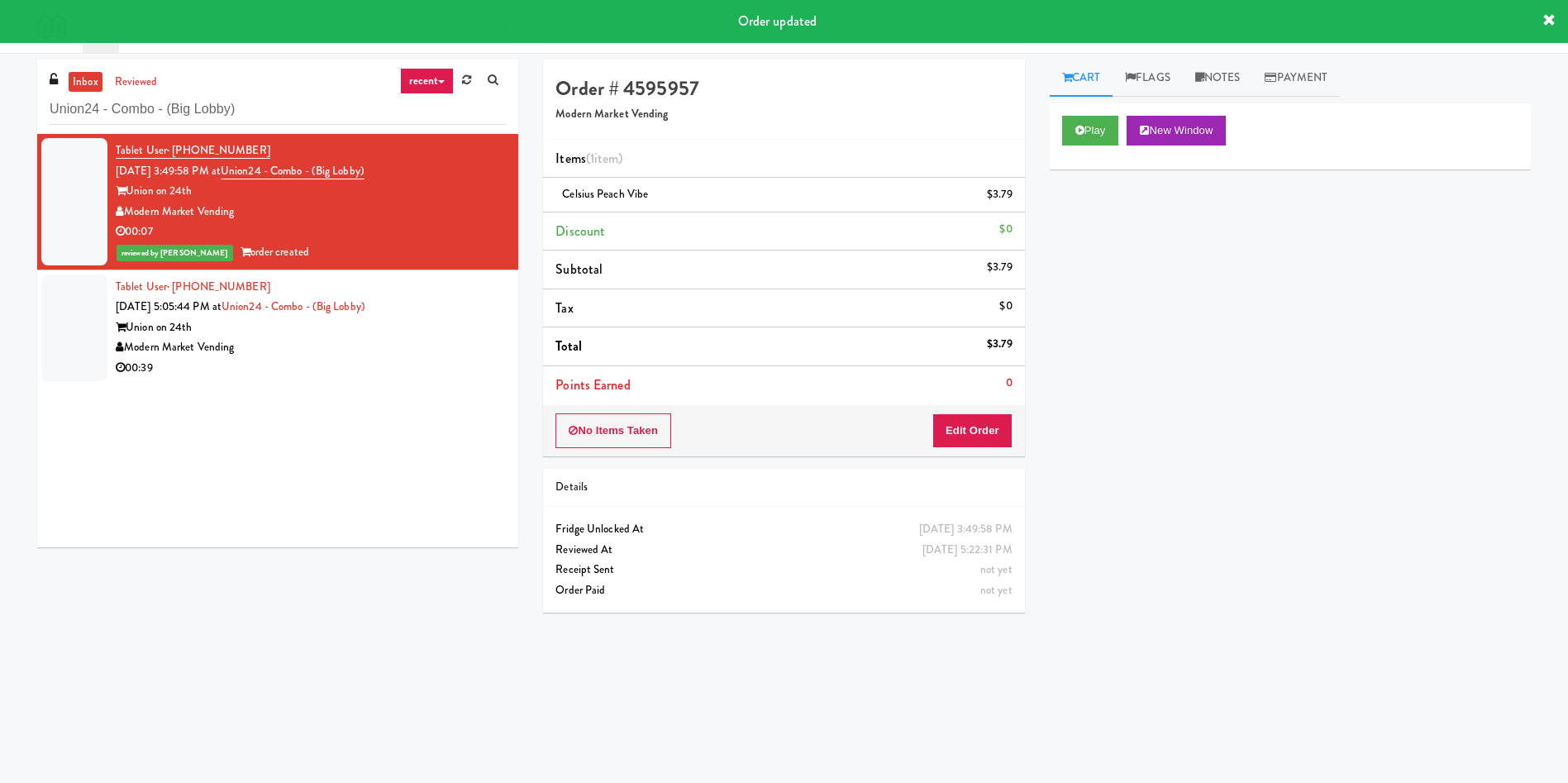
click at [62, 335] on div at bounding box center [74, 327] width 66 height 107
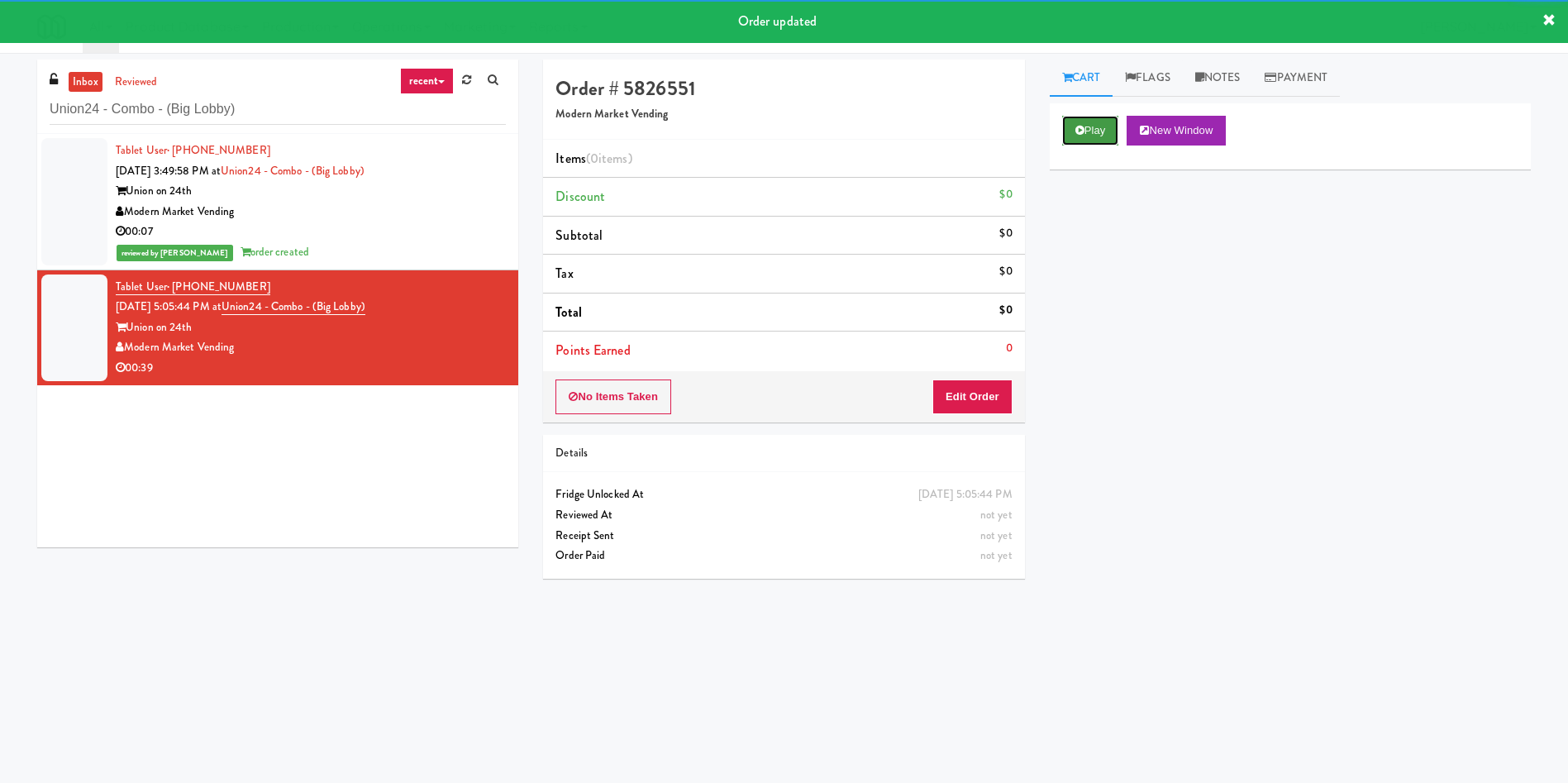
drag, startPoint x: 1089, startPoint y: 134, endPoint x: 1059, endPoint y: 323, distance: 191.4
click at [1090, 136] on button "Play" at bounding box center [1091, 131] width 57 height 30
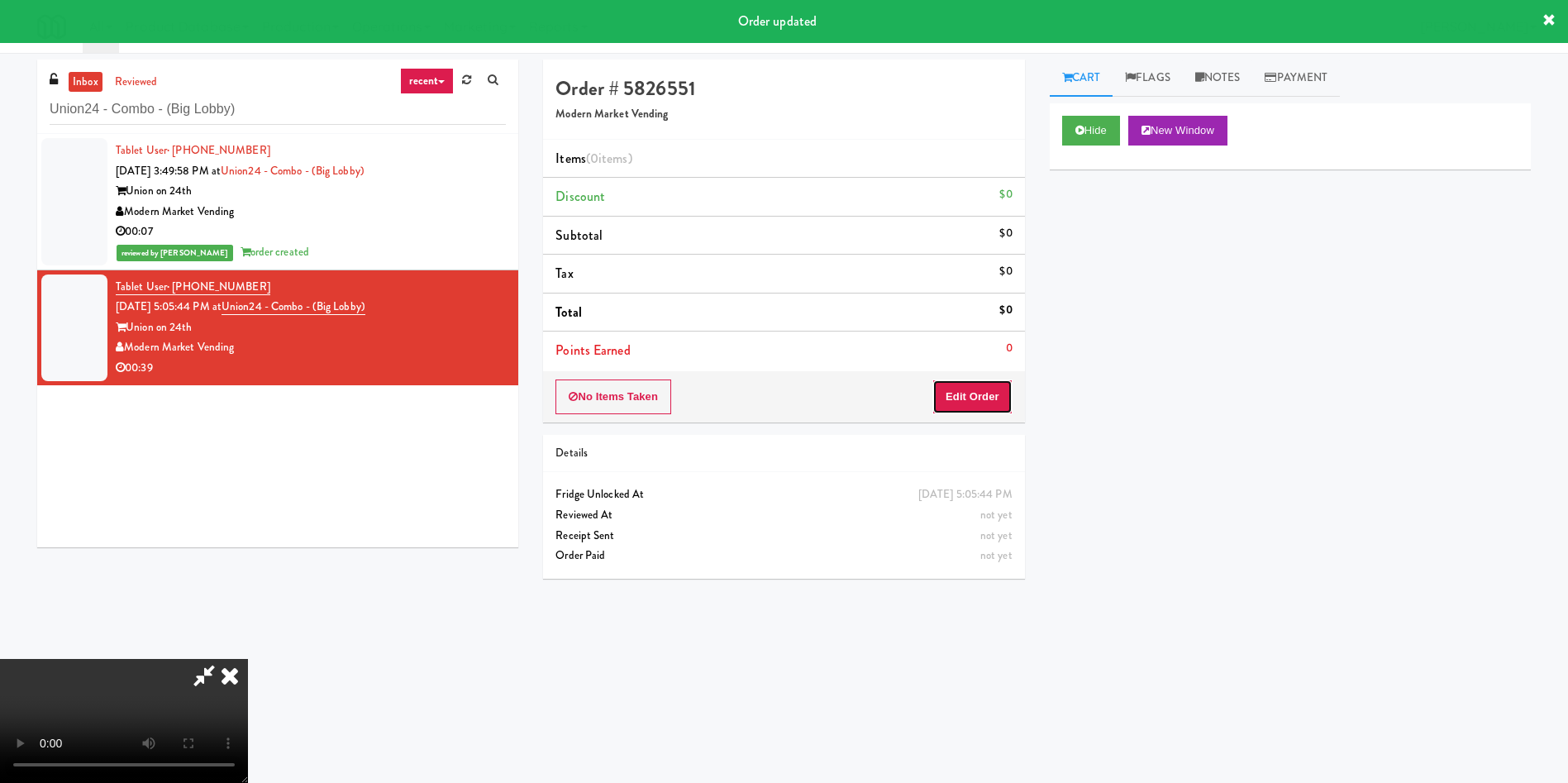
click at [985, 388] on button "Edit Order" at bounding box center [973, 397] width 80 height 35
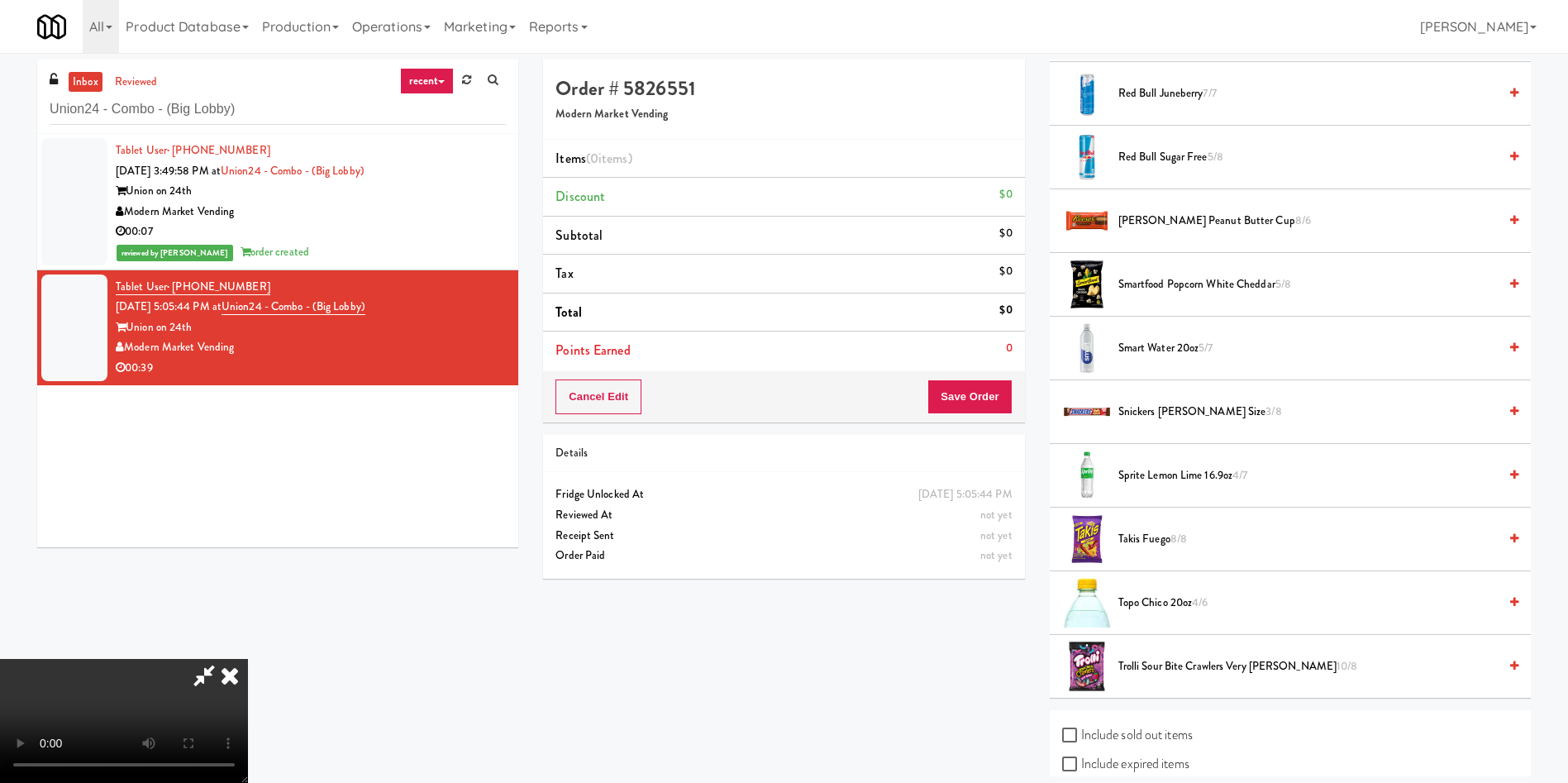
scroll to position [1926, 0]
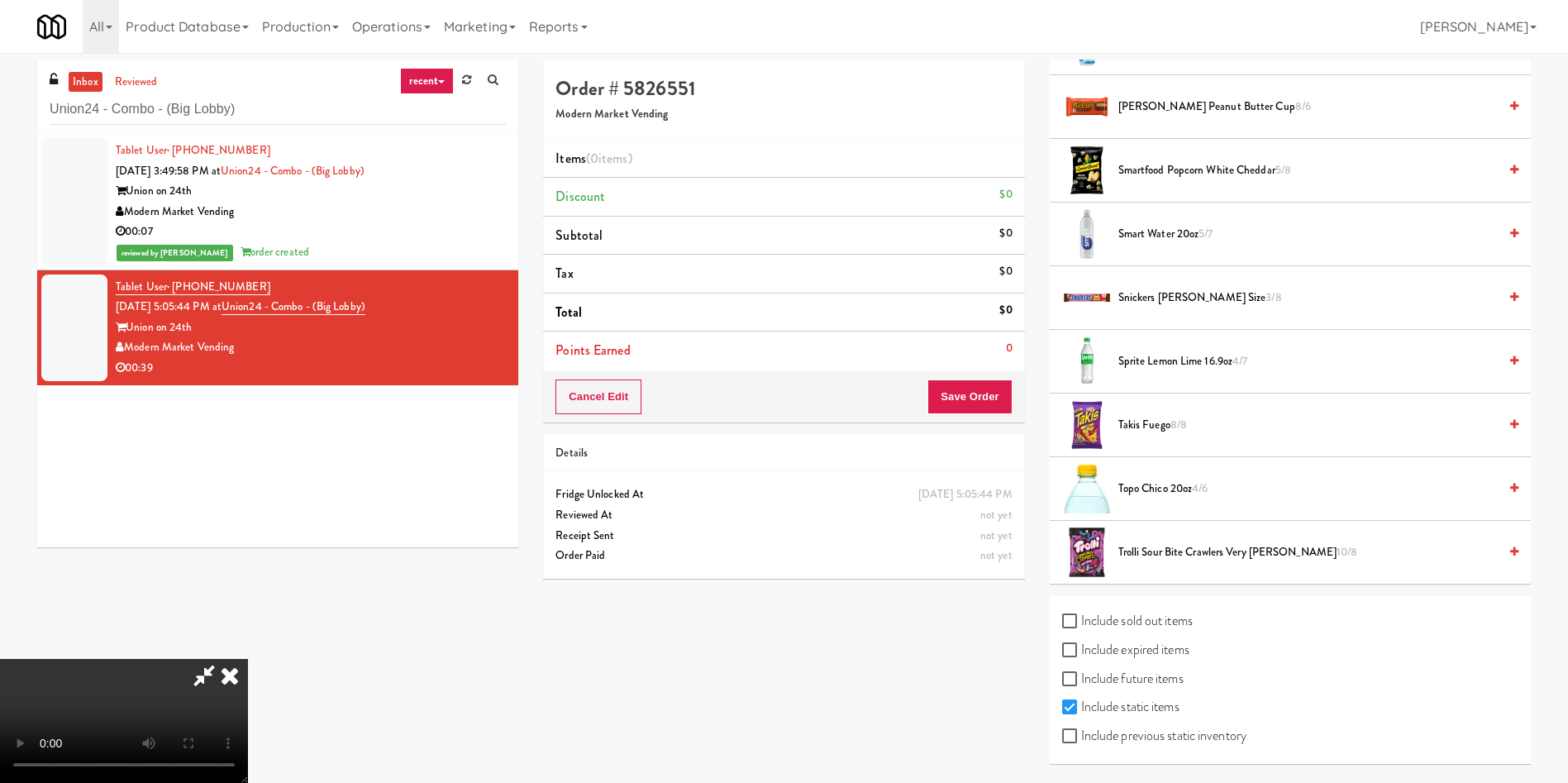
click at [1178, 299] on span "Snickers [PERSON_NAME] Size 3/8" at bounding box center [1307, 298] width 379 height 21
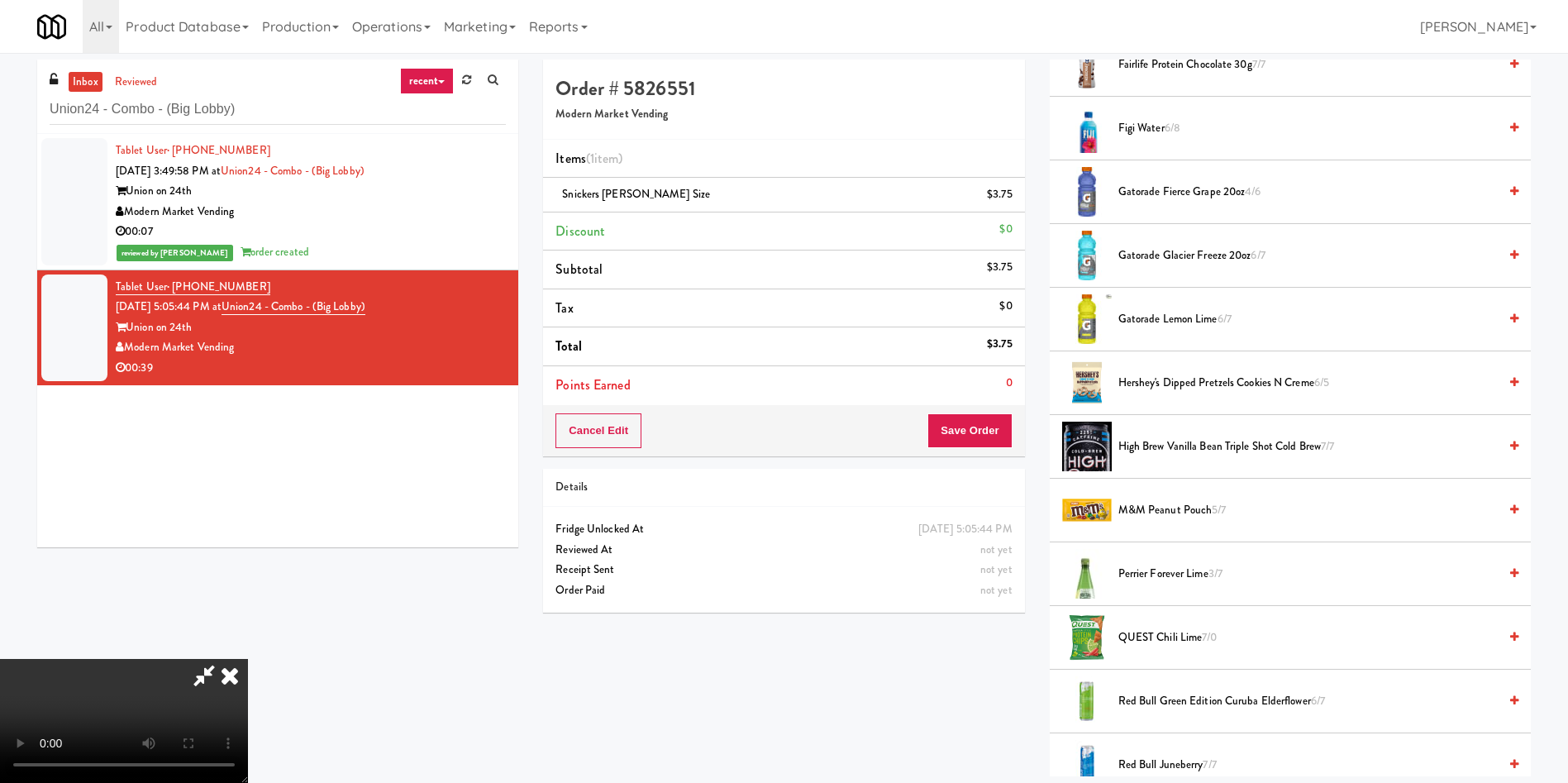
scroll to position [1058, 0]
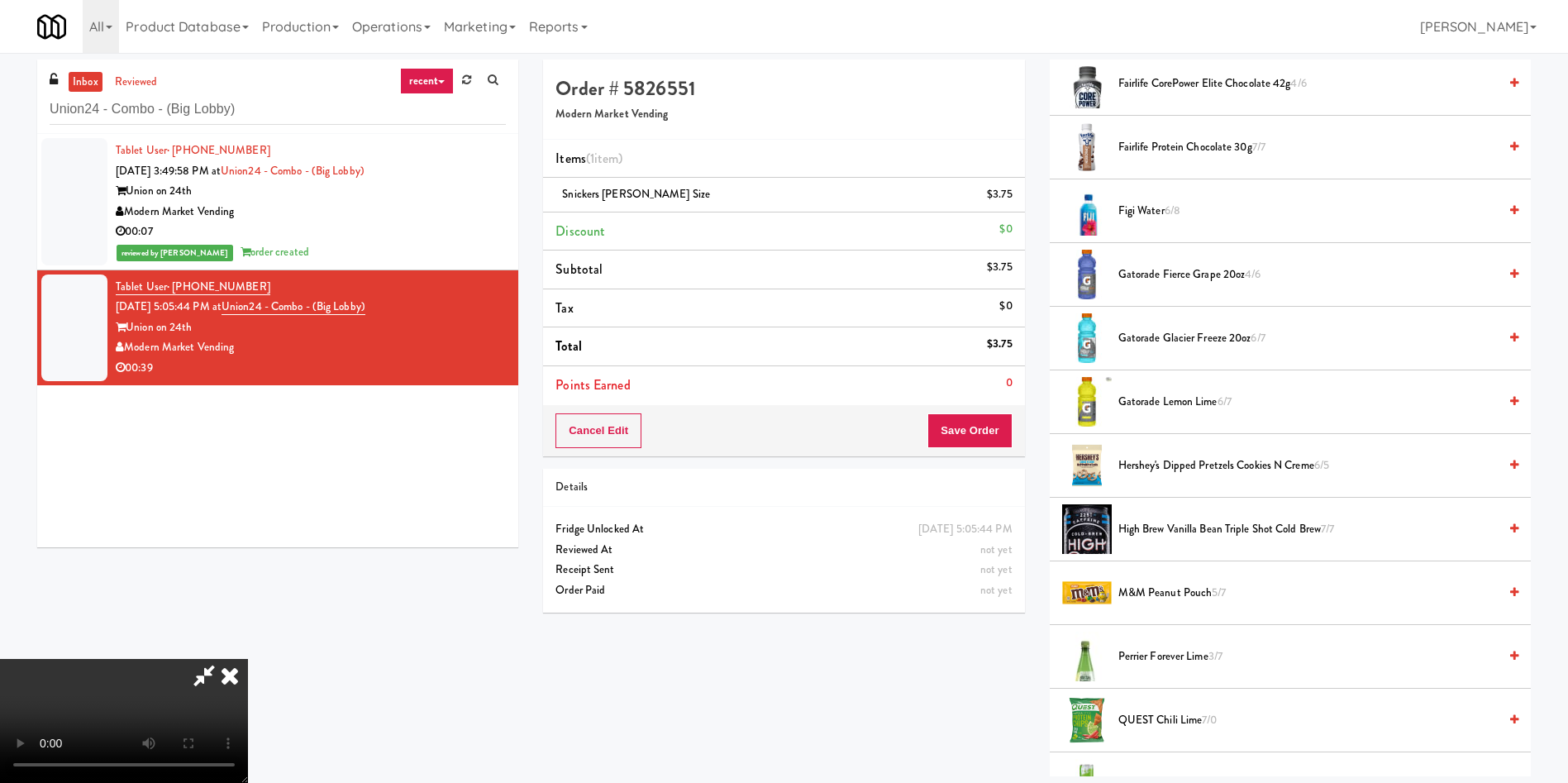
click at [1200, 478] on li "Hershey's Dipped Pretzels Cookies N Creme 6/5" at bounding box center [1290, 467] width 481 height 64
click at [1200, 471] on span "Hershey's Dipped Pretzels Cookies N Creme 6/5" at bounding box center [1307, 466] width 379 height 21
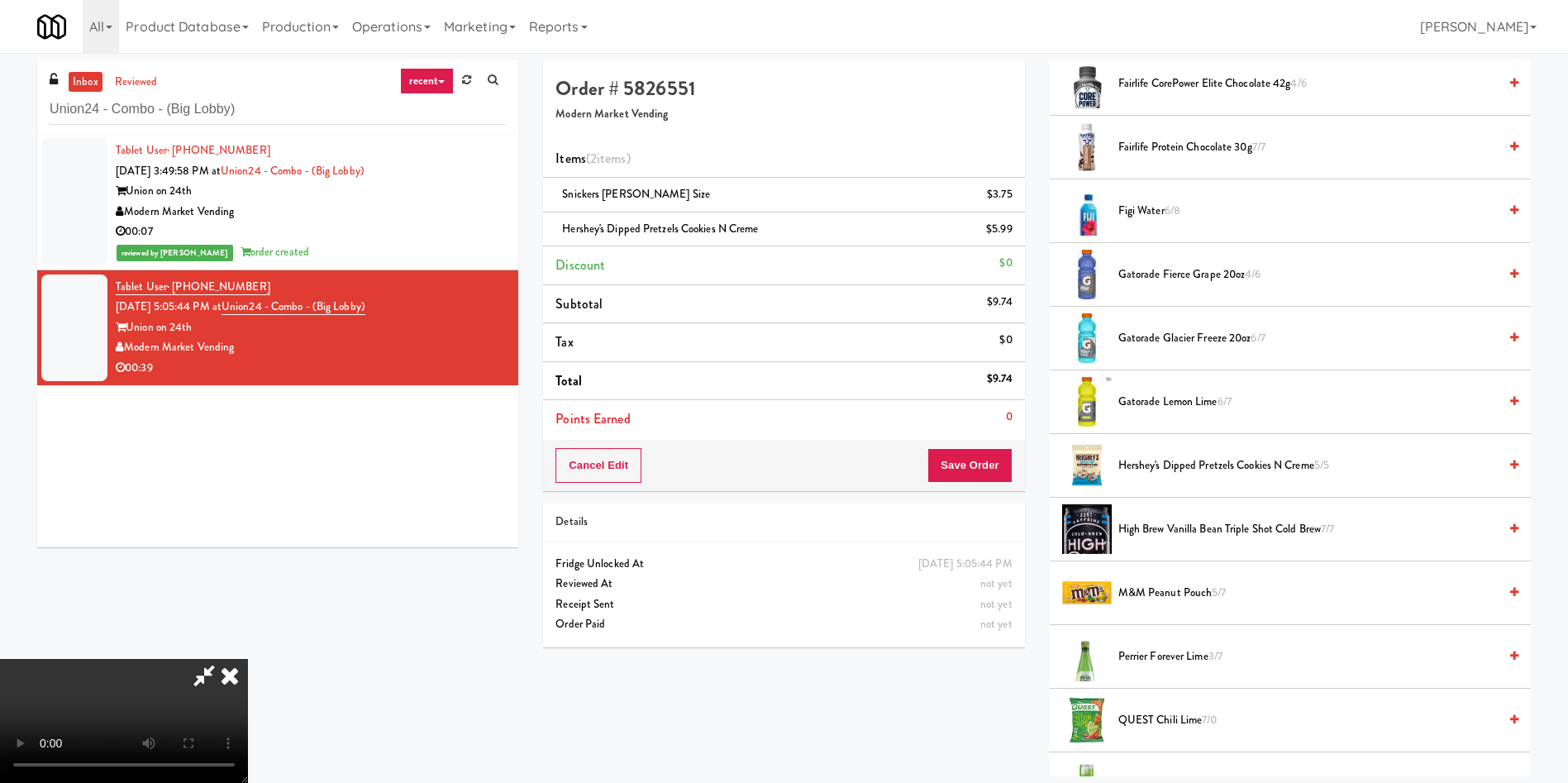
click at [948, 486] on div "Cancel Edit Save Order" at bounding box center [784, 466] width 481 height 51
click at [969, 455] on button "Save Order" at bounding box center [969, 466] width 84 height 35
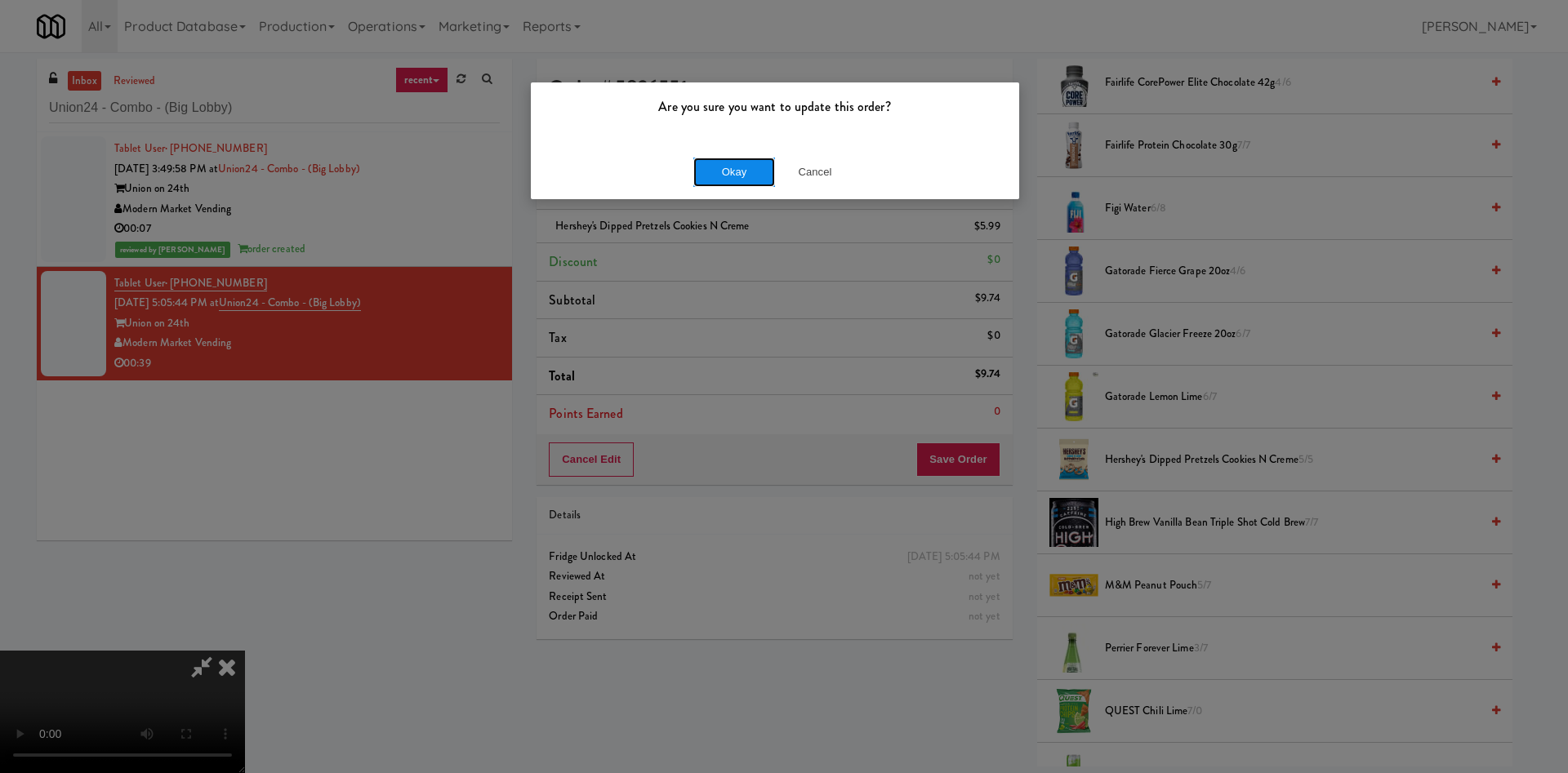
click at [752, 174] on button "Okay" at bounding box center [733, 172] width 81 height 30
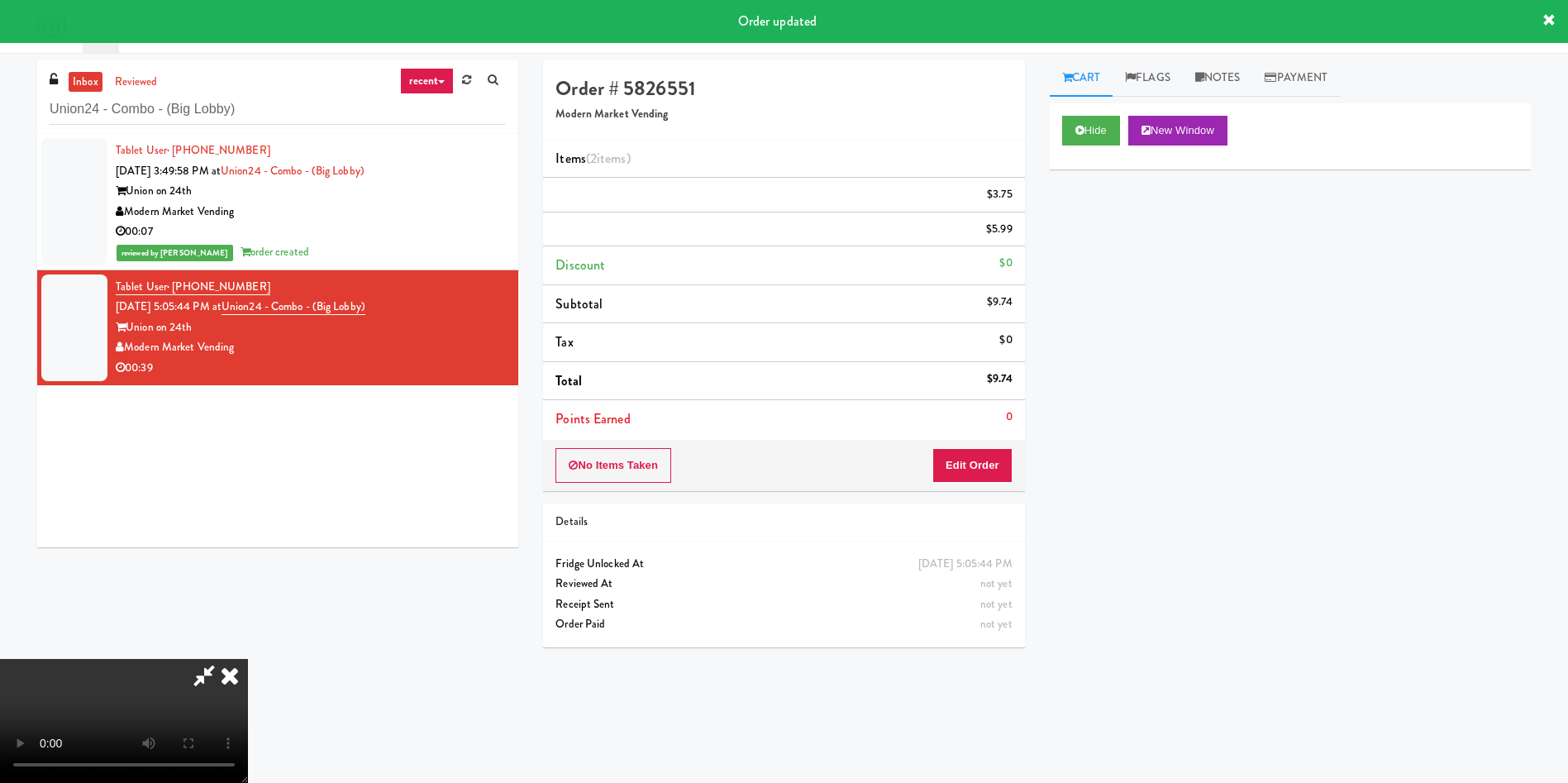
scroll to position [0, 0]
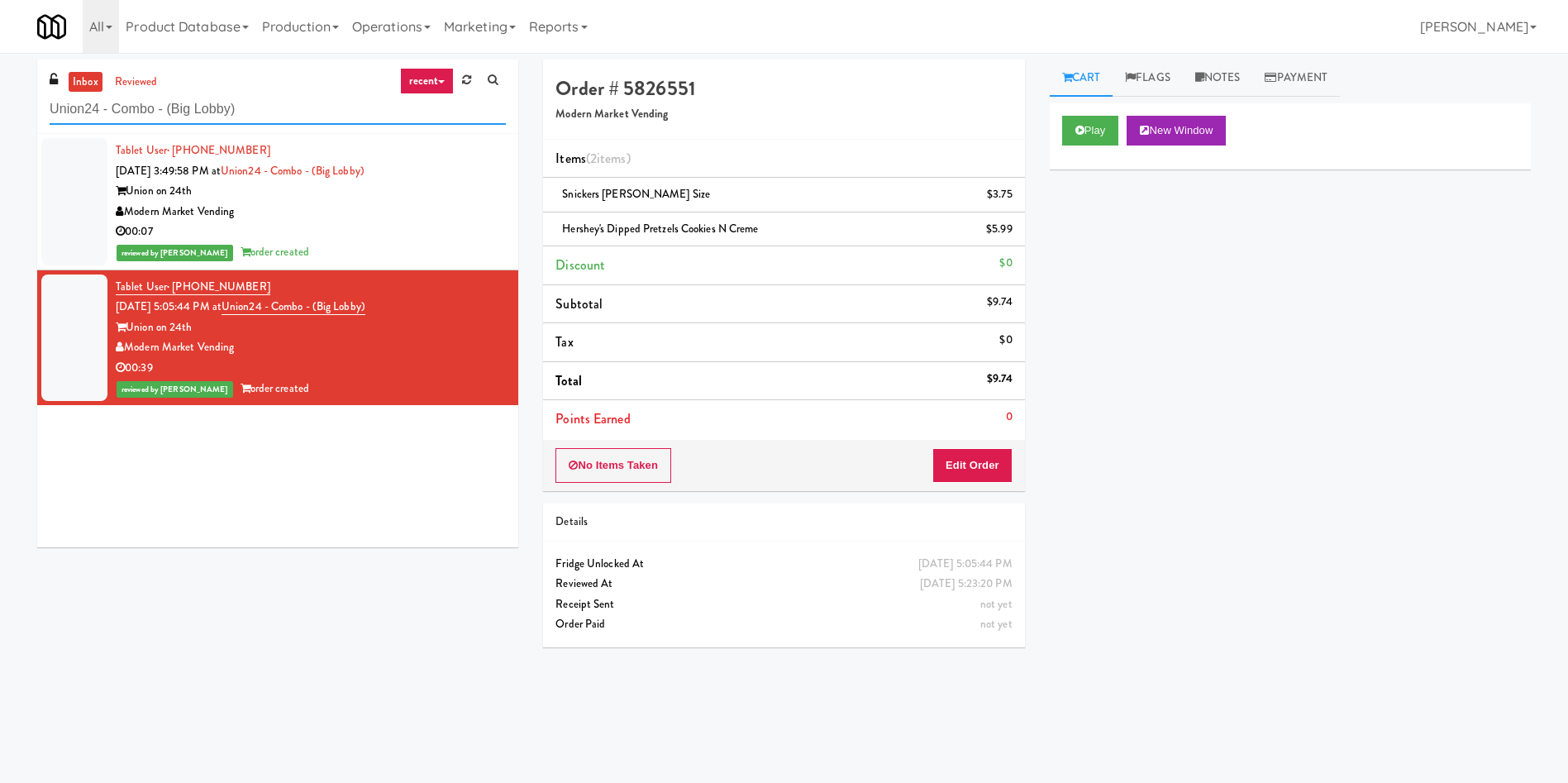
drag, startPoint x: 297, startPoint y: 98, endPoint x: 0, endPoint y: 31, distance: 304.5
click at [0, 53] on body "Are you sure you want to update this order? Okay Cancel Okay Are you sure you w…" at bounding box center [784, 445] width 1568 height 783
paste input "Health Fitness @ T [PERSON_NAME] Price"
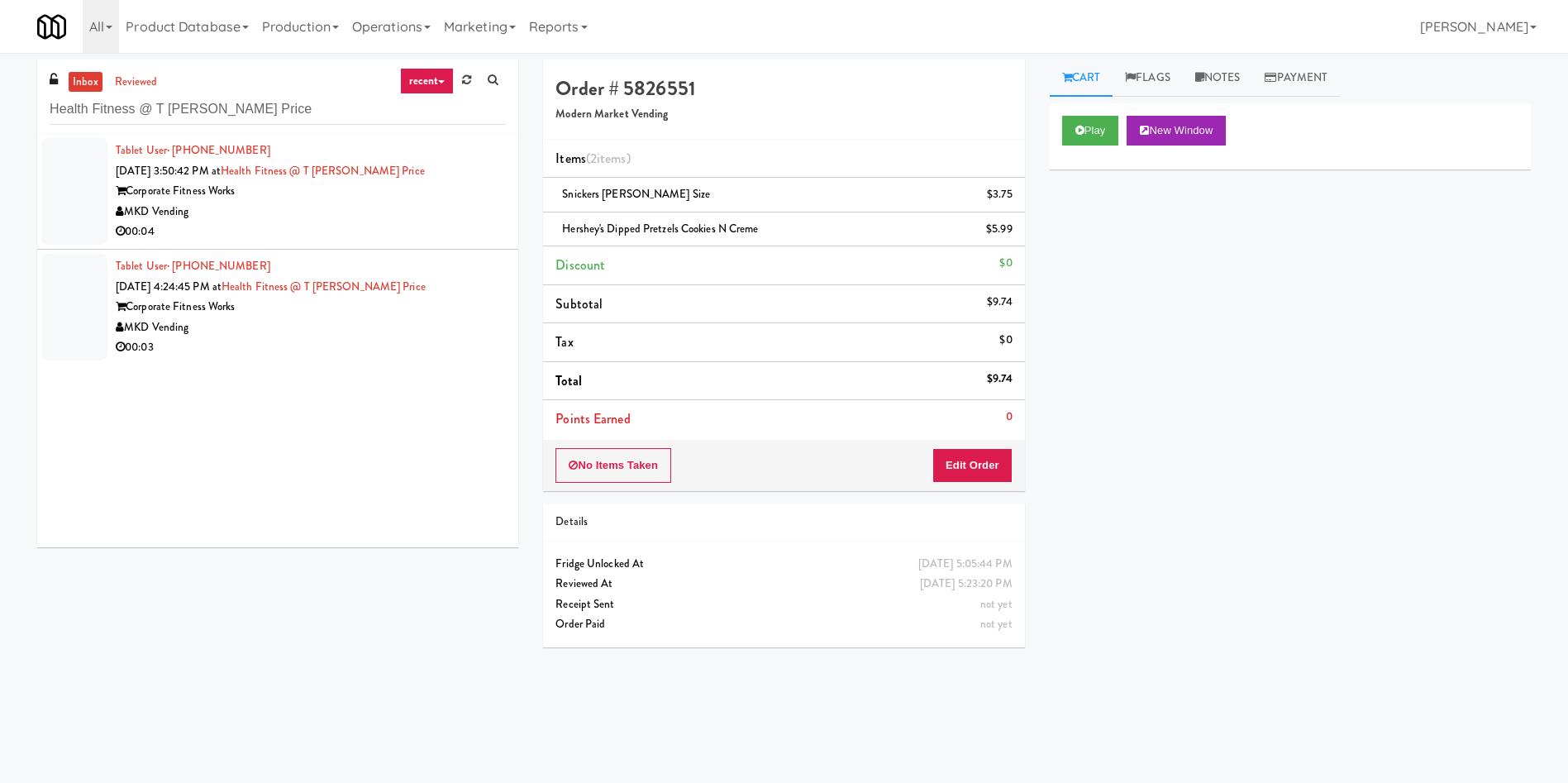
click at [97, 177] on div at bounding box center [74, 191] width 66 height 107
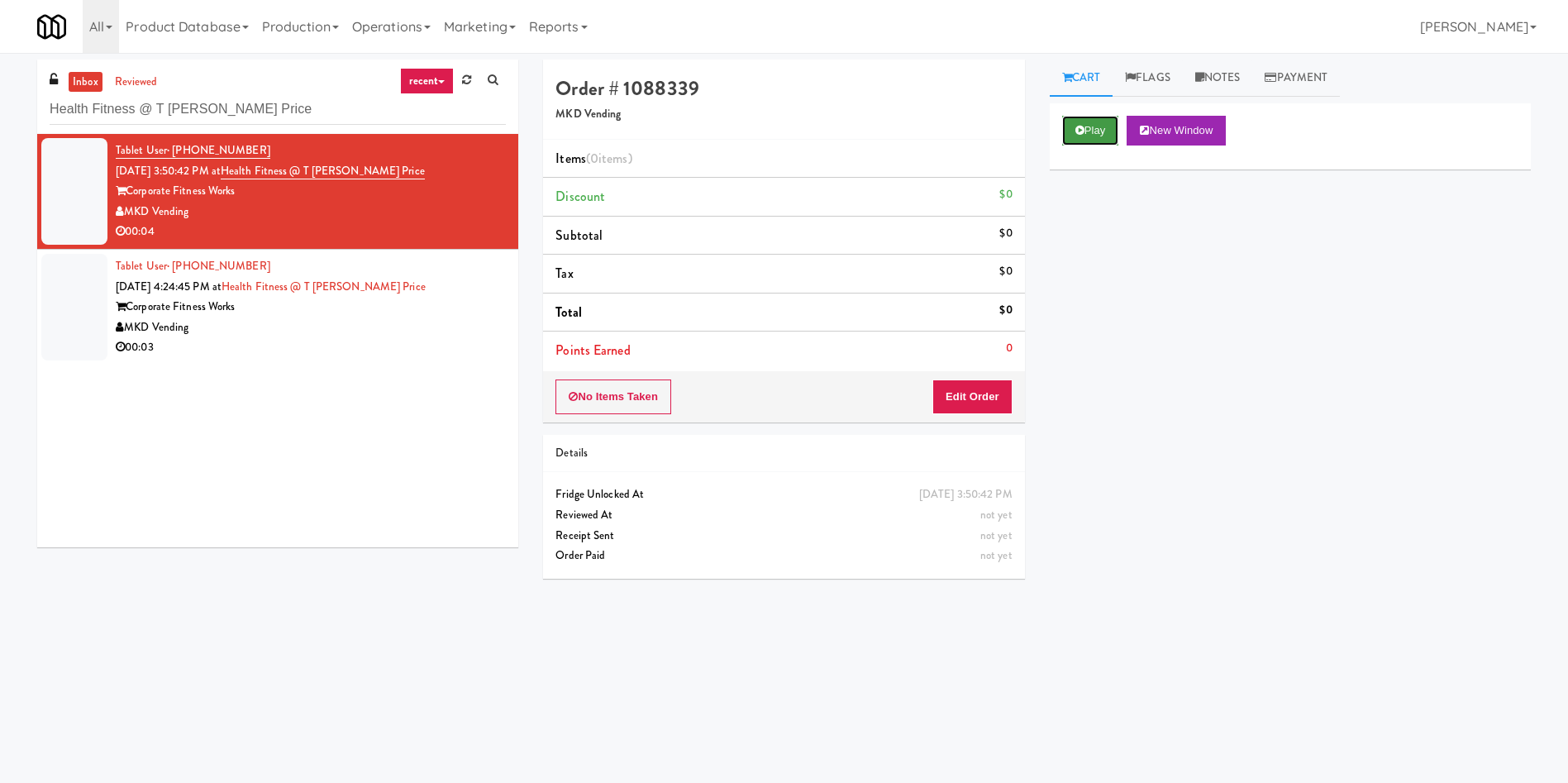
click at [1093, 123] on button "Play" at bounding box center [1091, 131] width 57 height 30
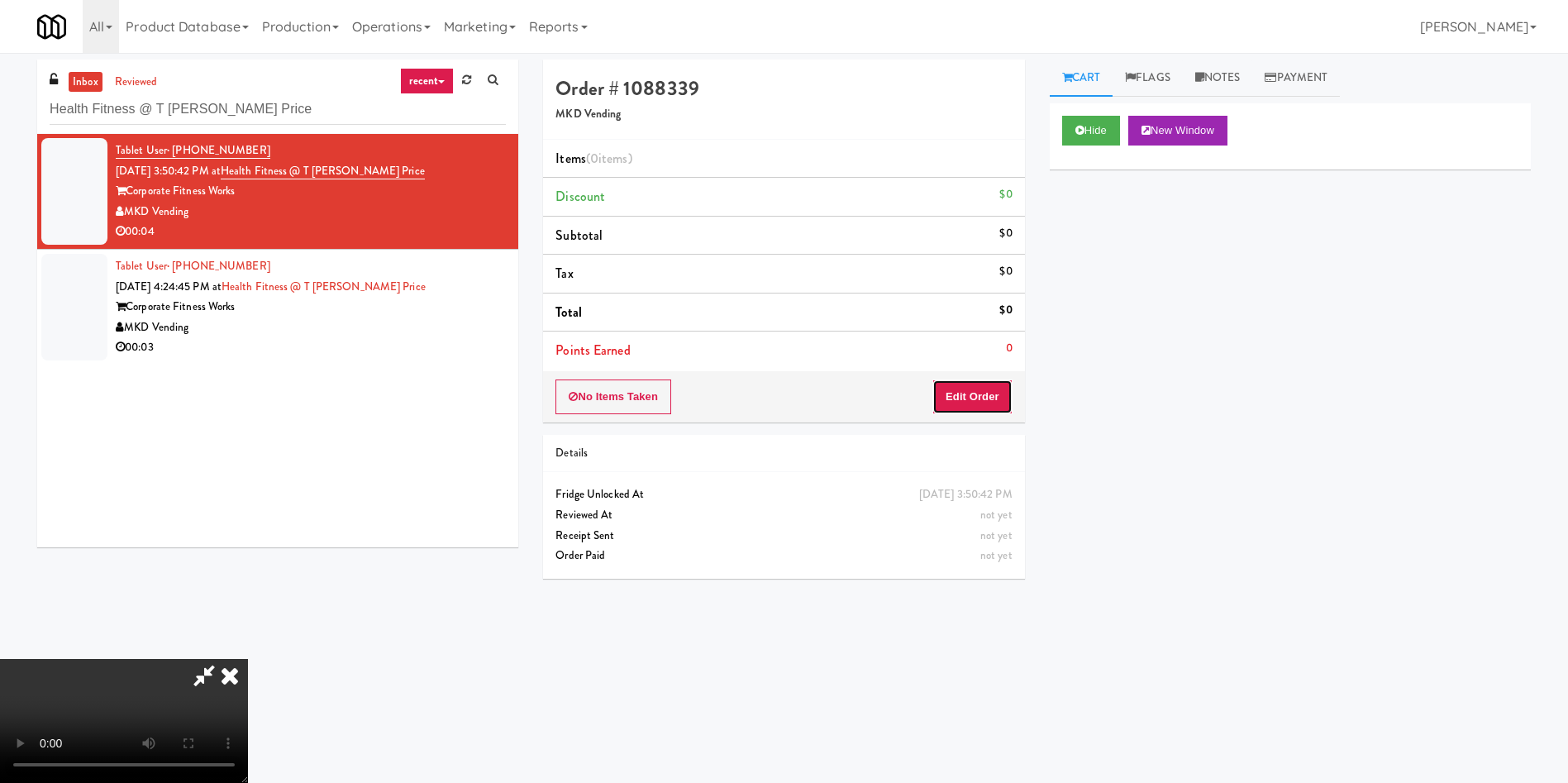
click at [964, 392] on button "Edit Order" at bounding box center [973, 397] width 80 height 35
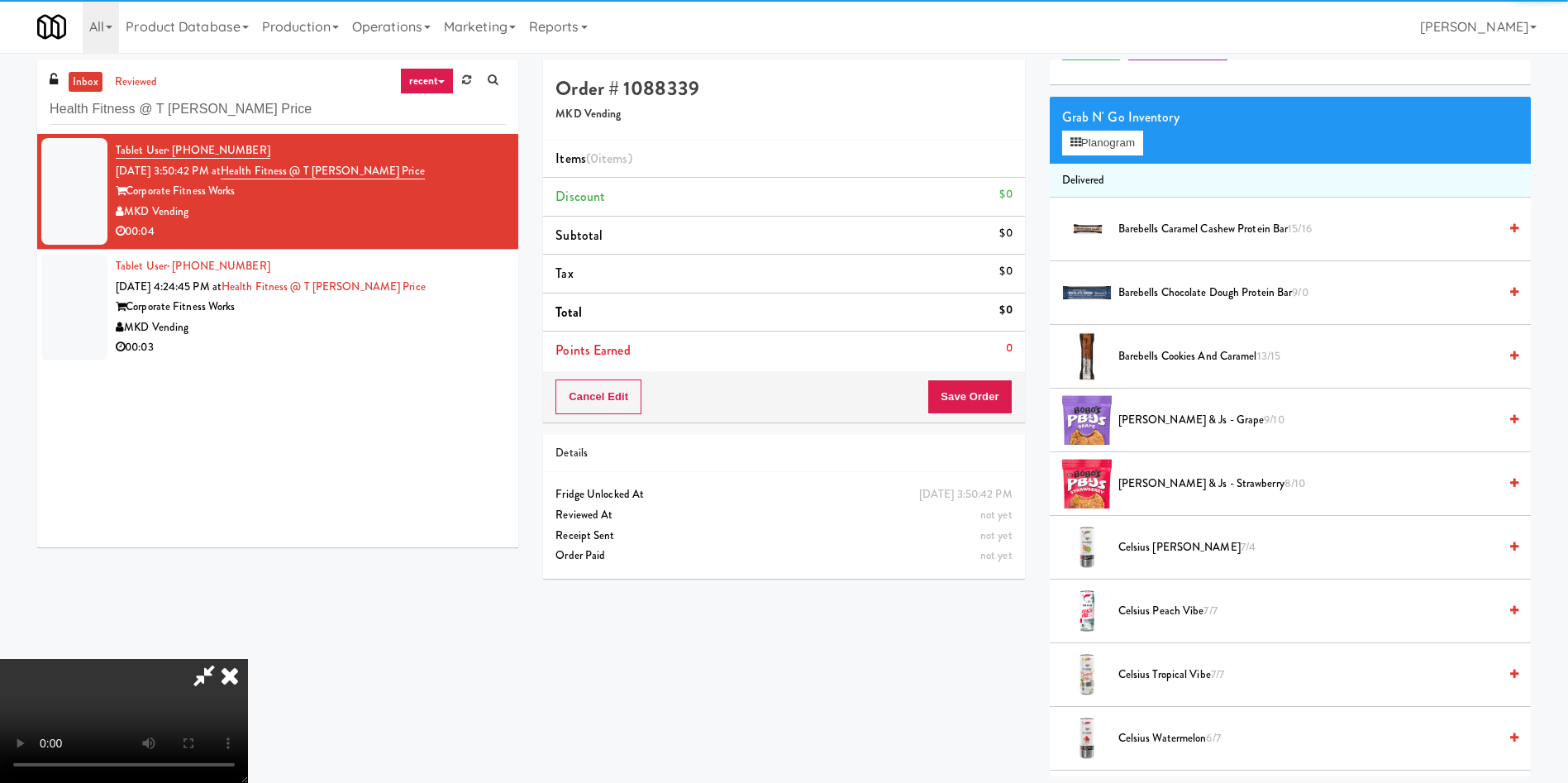
scroll to position [124, 0]
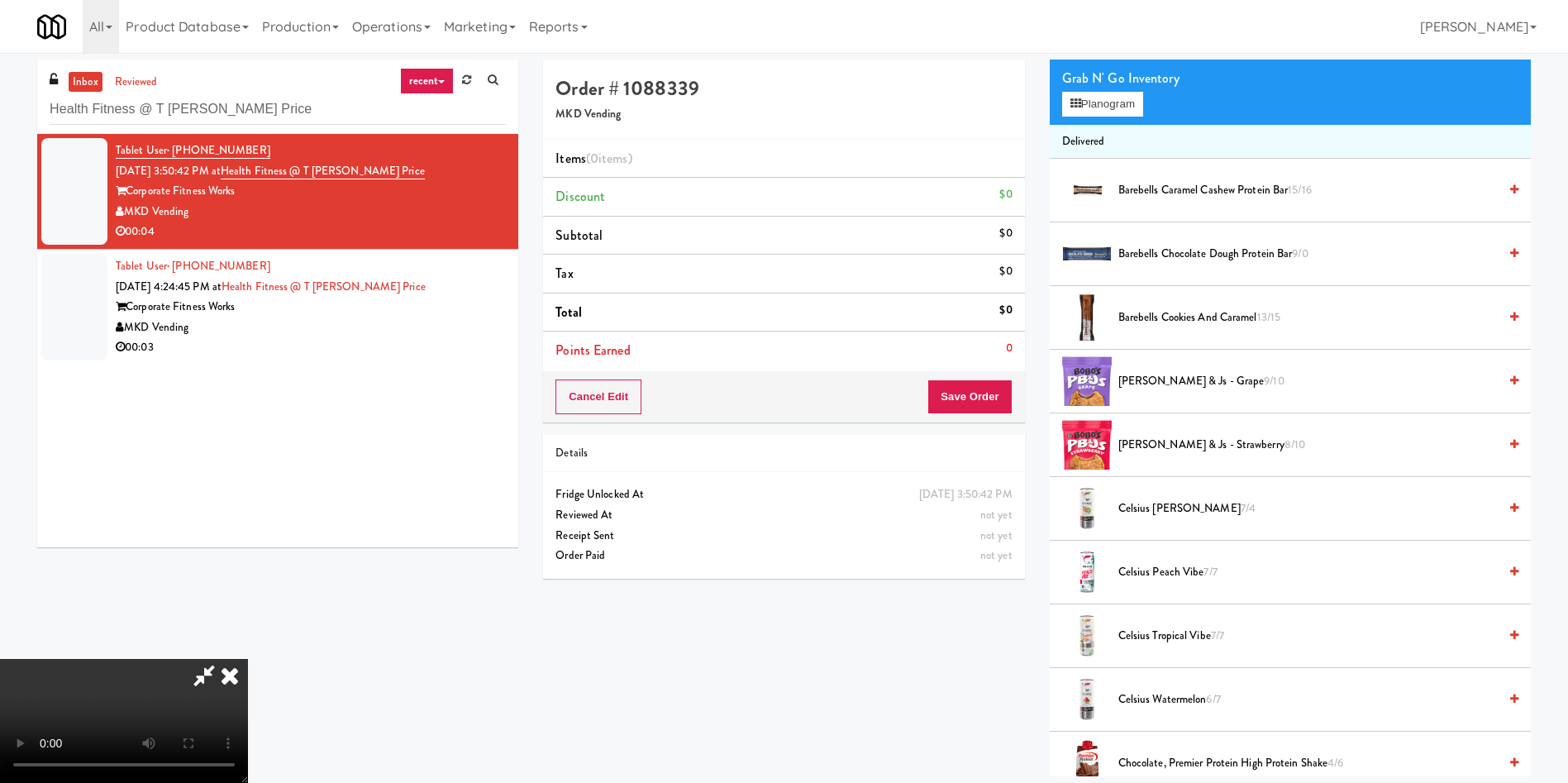
click at [248, 659] on video at bounding box center [123, 721] width 248 height 124
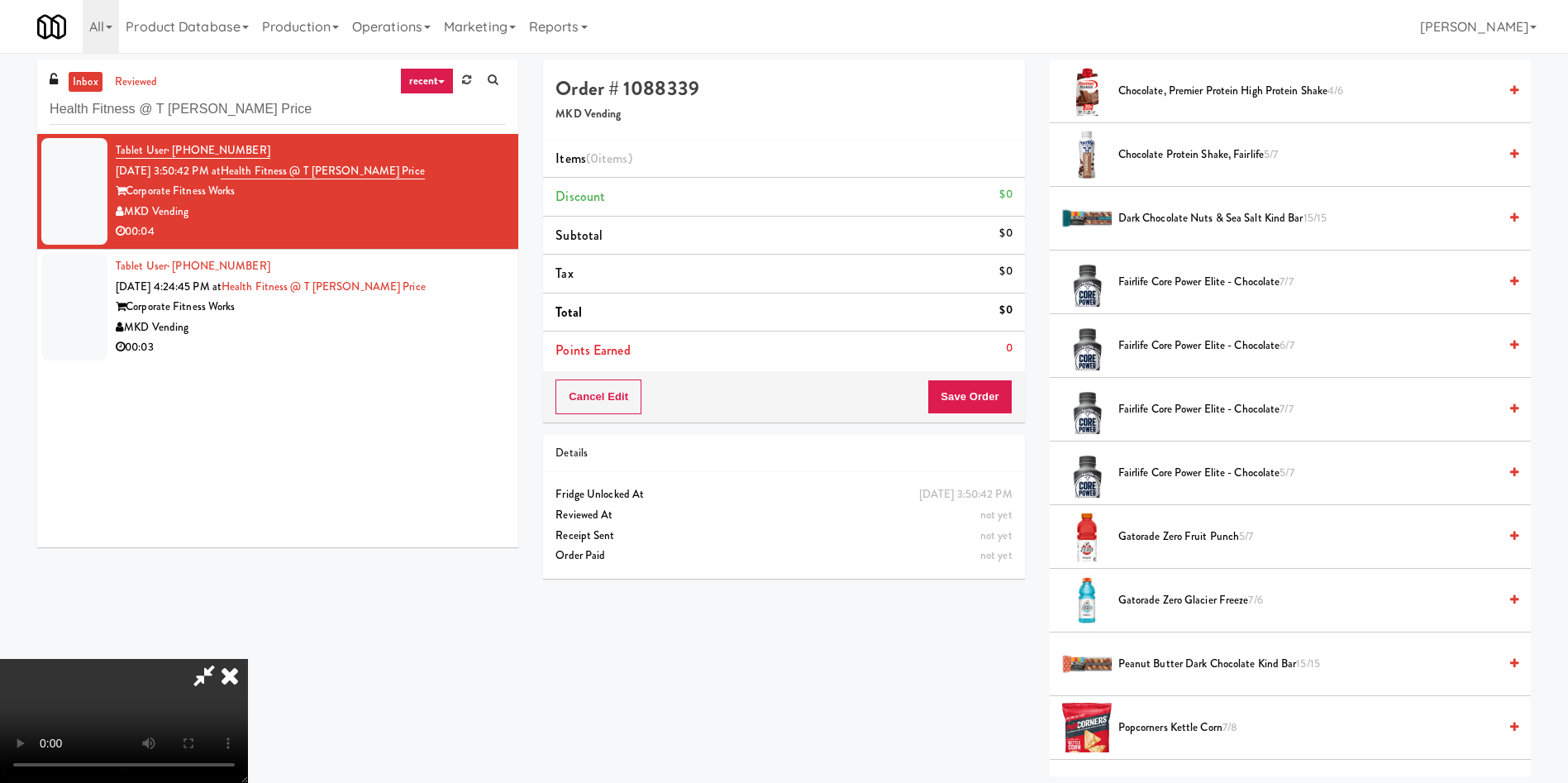
scroll to position [992, 0]
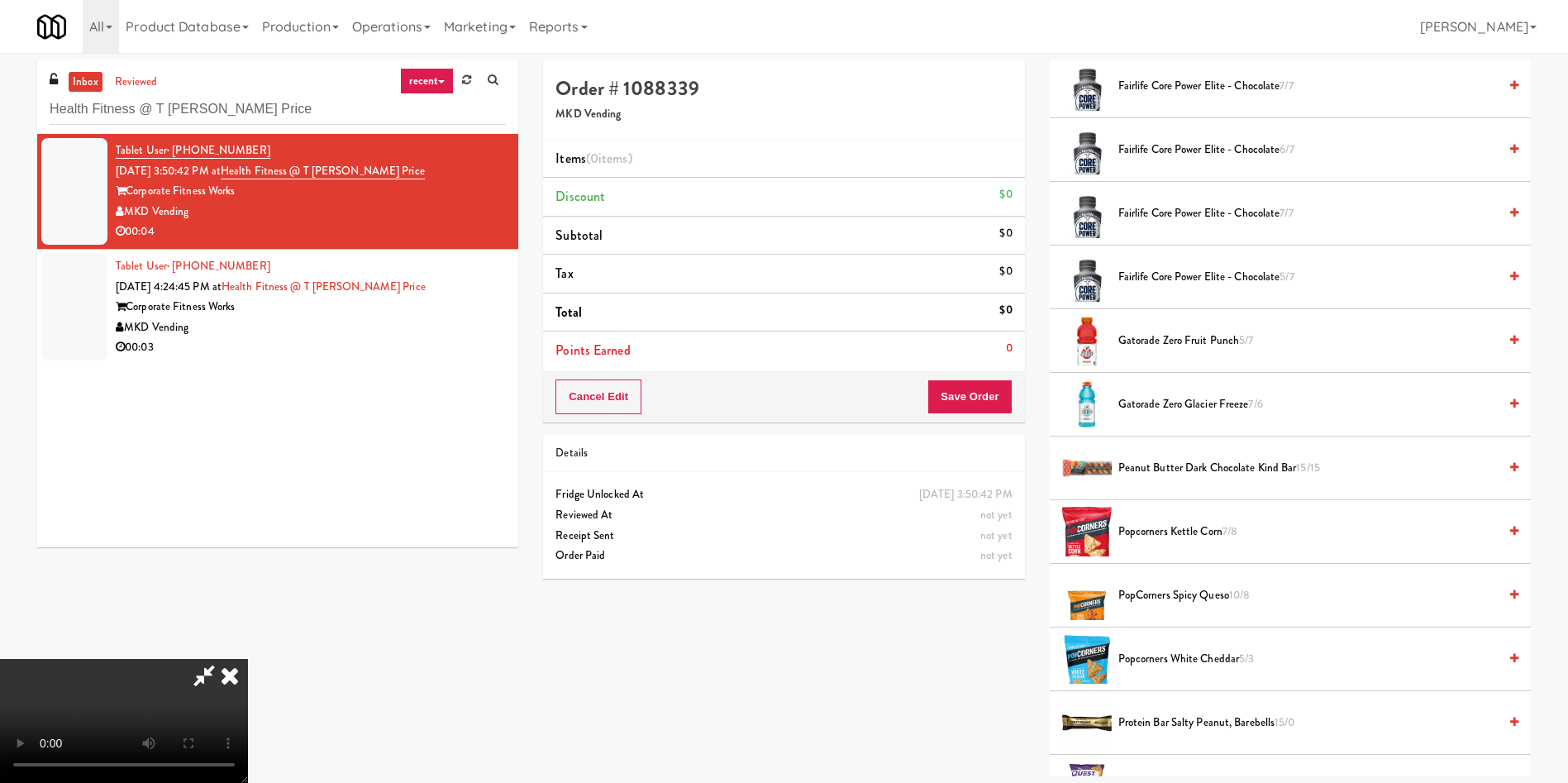
click at [1166, 337] on span "Gatorade Zero Fruit Punch 5/7" at bounding box center [1307, 341] width 379 height 21
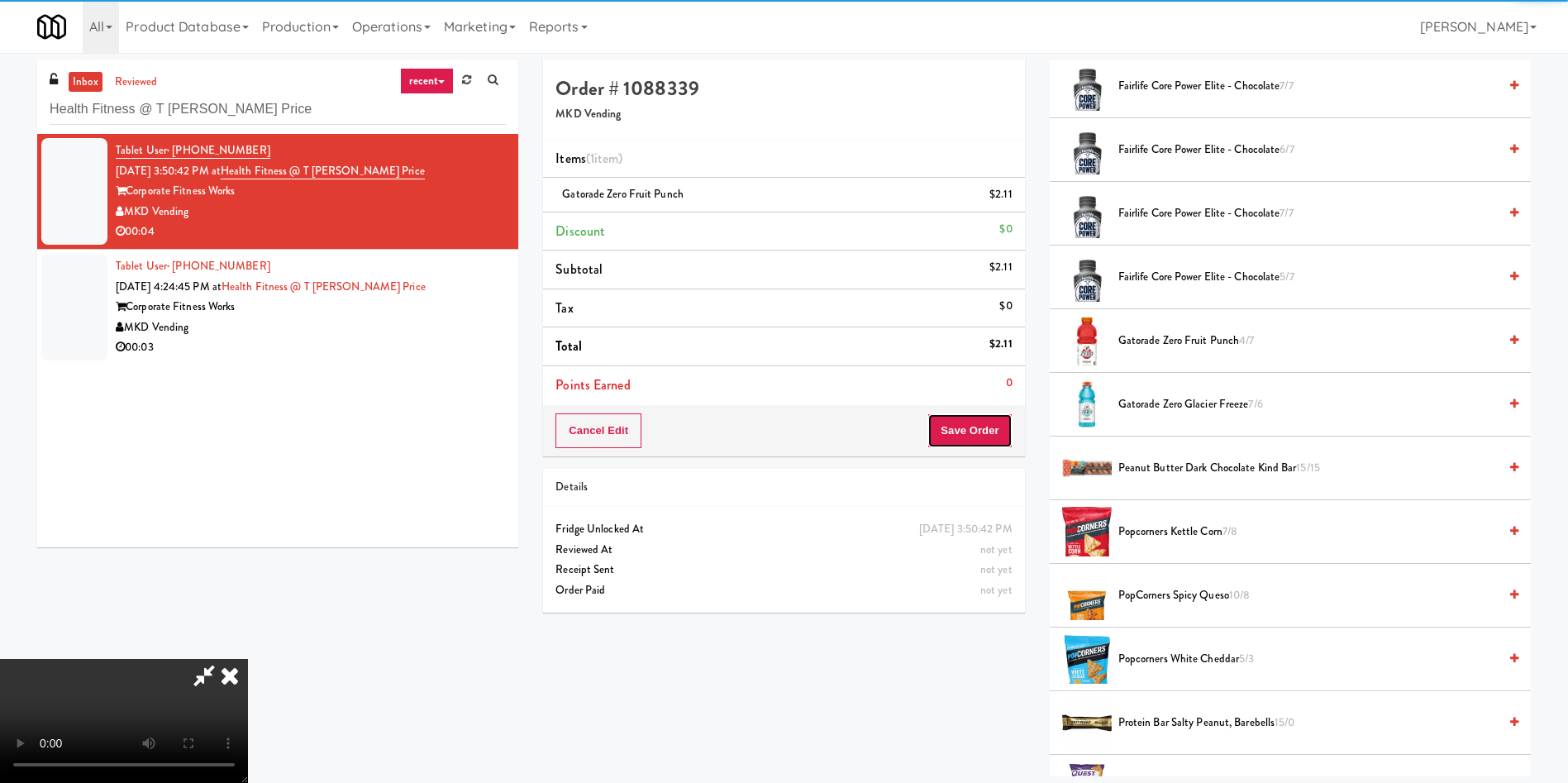
click at [991, 426] on button "Save Order" at bounding box center [969, 431] width 84 height 35
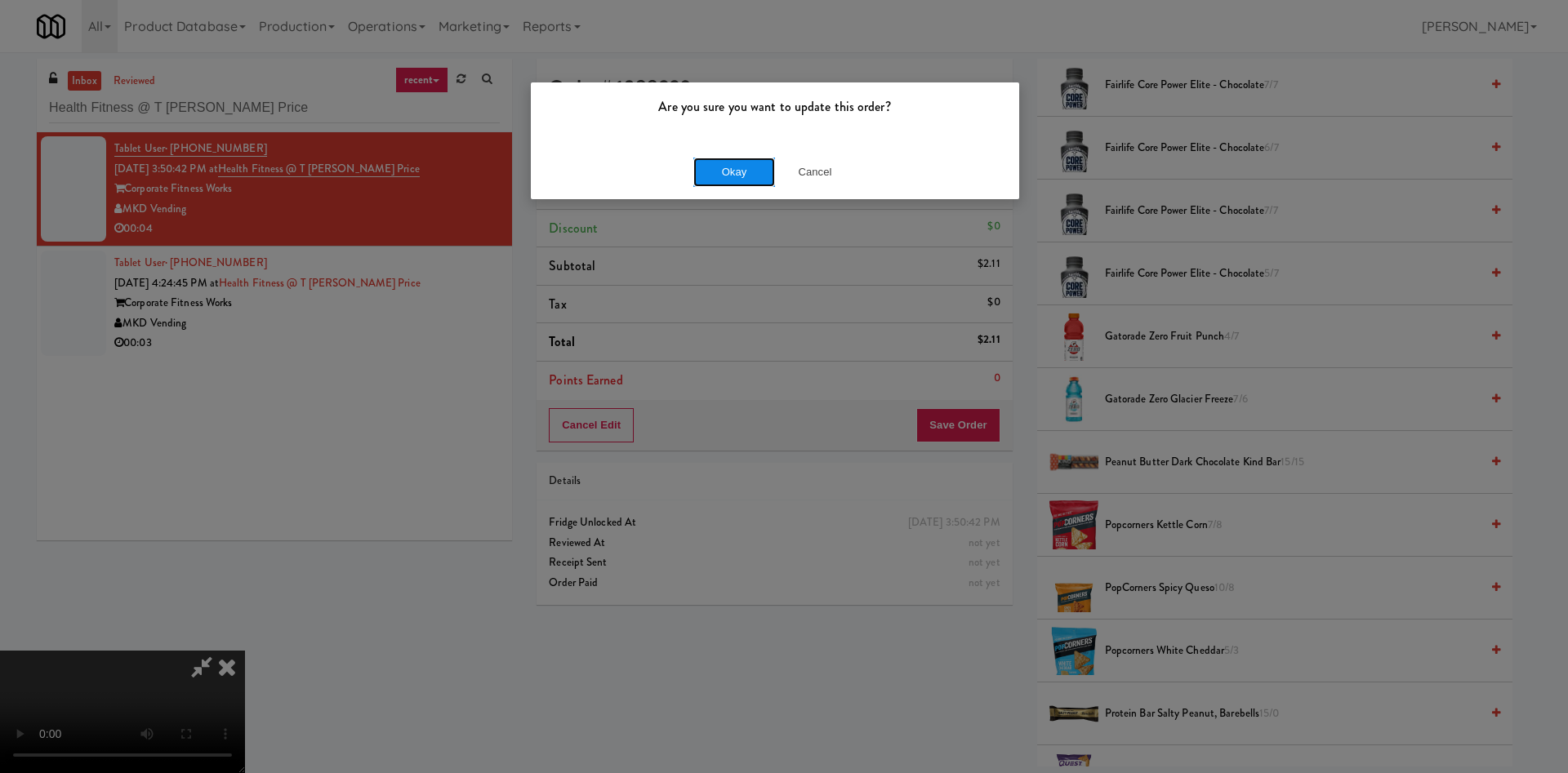
click at [742, 172] on button "Okay" at bounding box center [733, 172] width 81 height 30
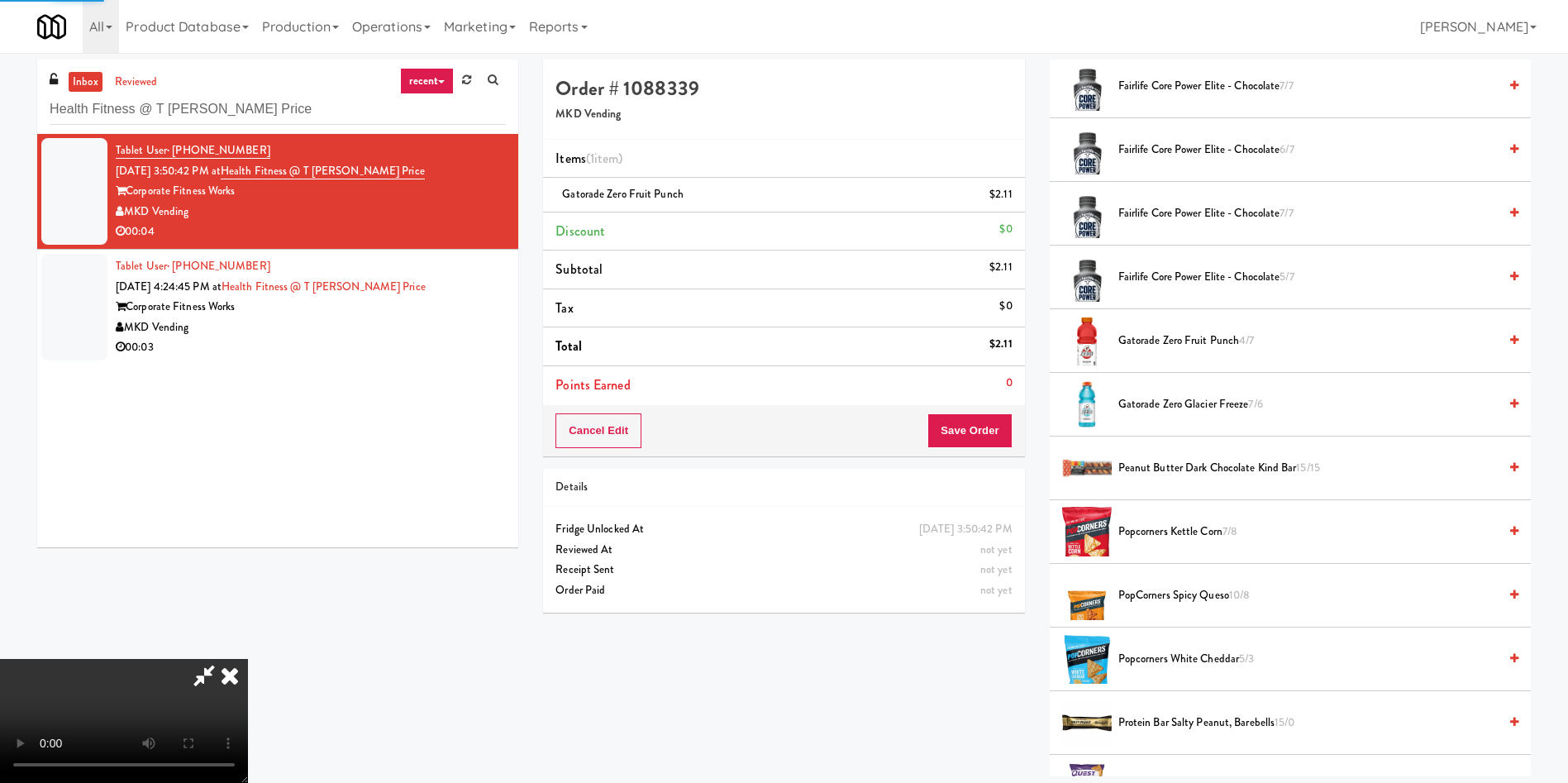
scroll to position [0, 0]
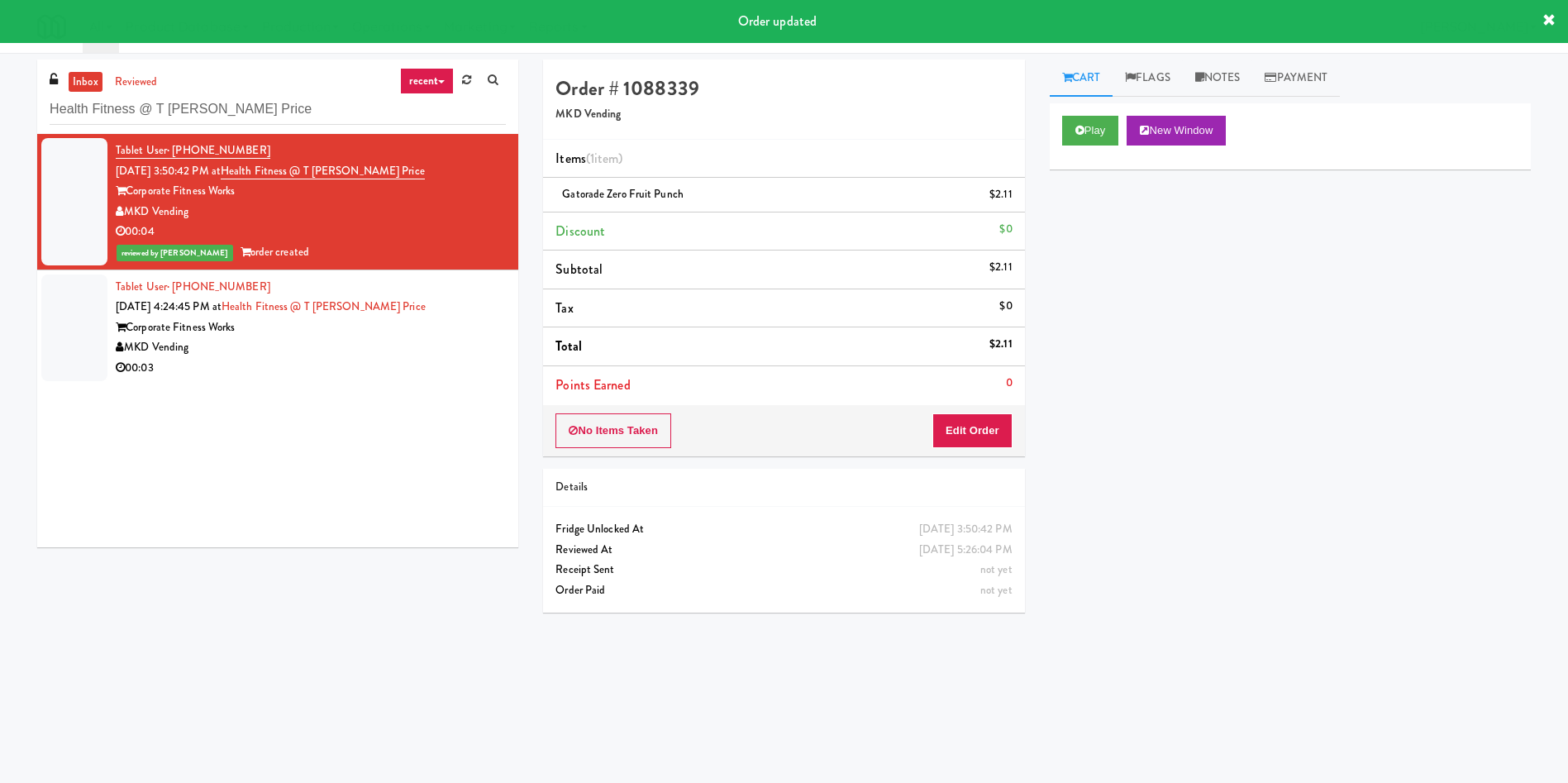
click at [86, 322] on div at bounding box center [74, 327] width 66 height 107
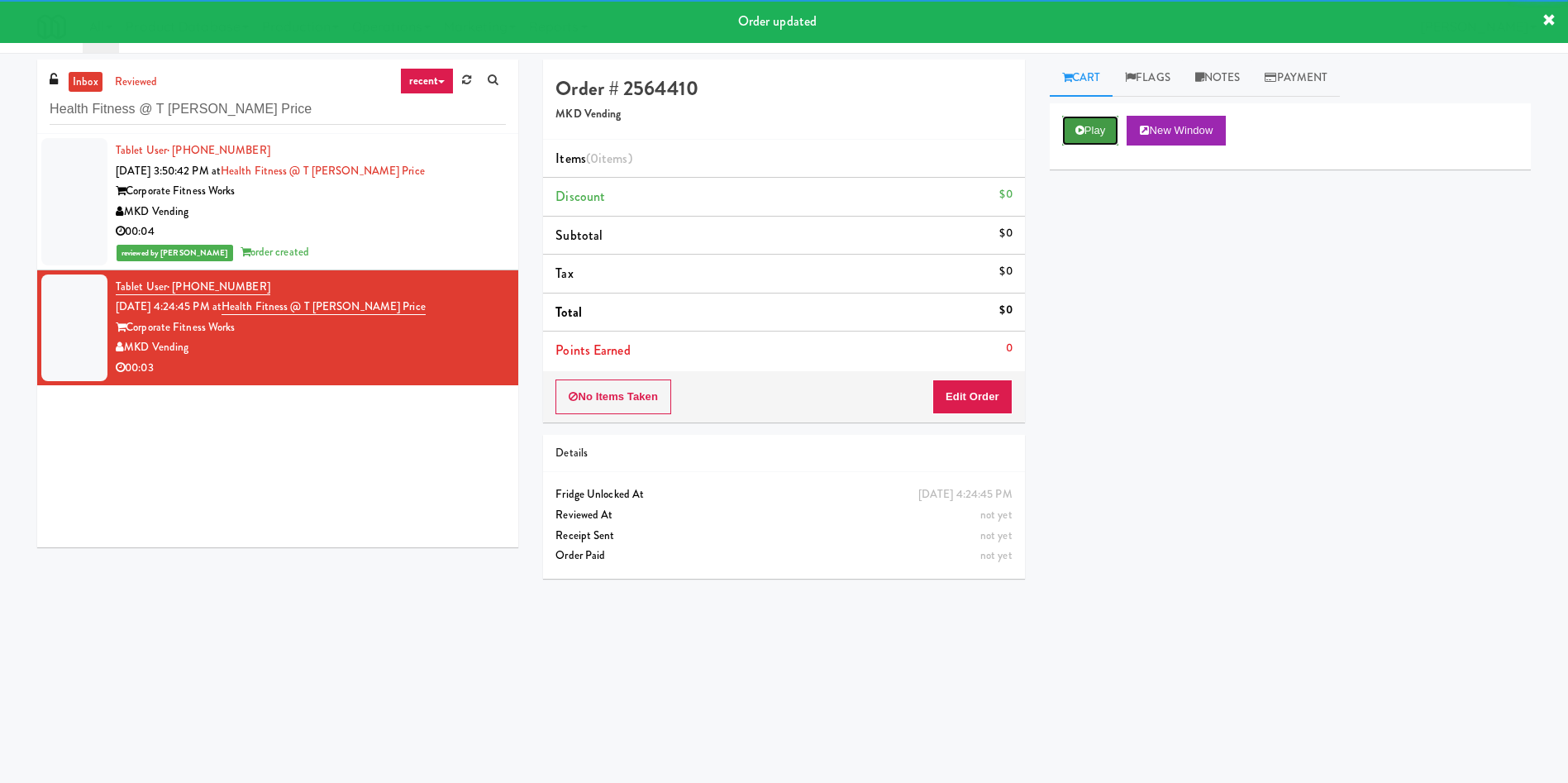
click at [1106, 125] on button "Play" at bounding box center [1091, 131] width 57 height 30
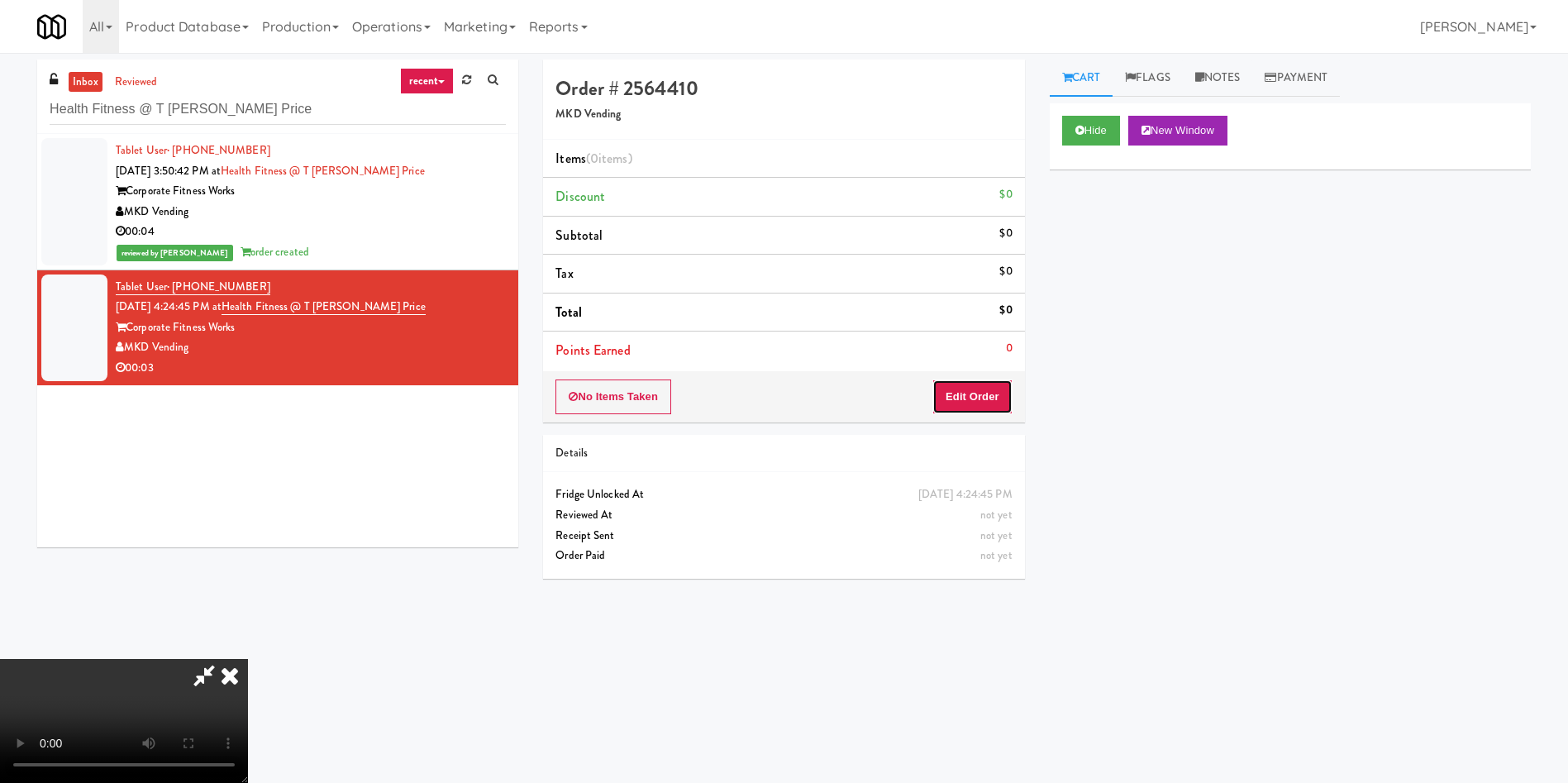
click at [953, 380] on button "Edit Order" at bounding box center [973, 397] width 80 height 35
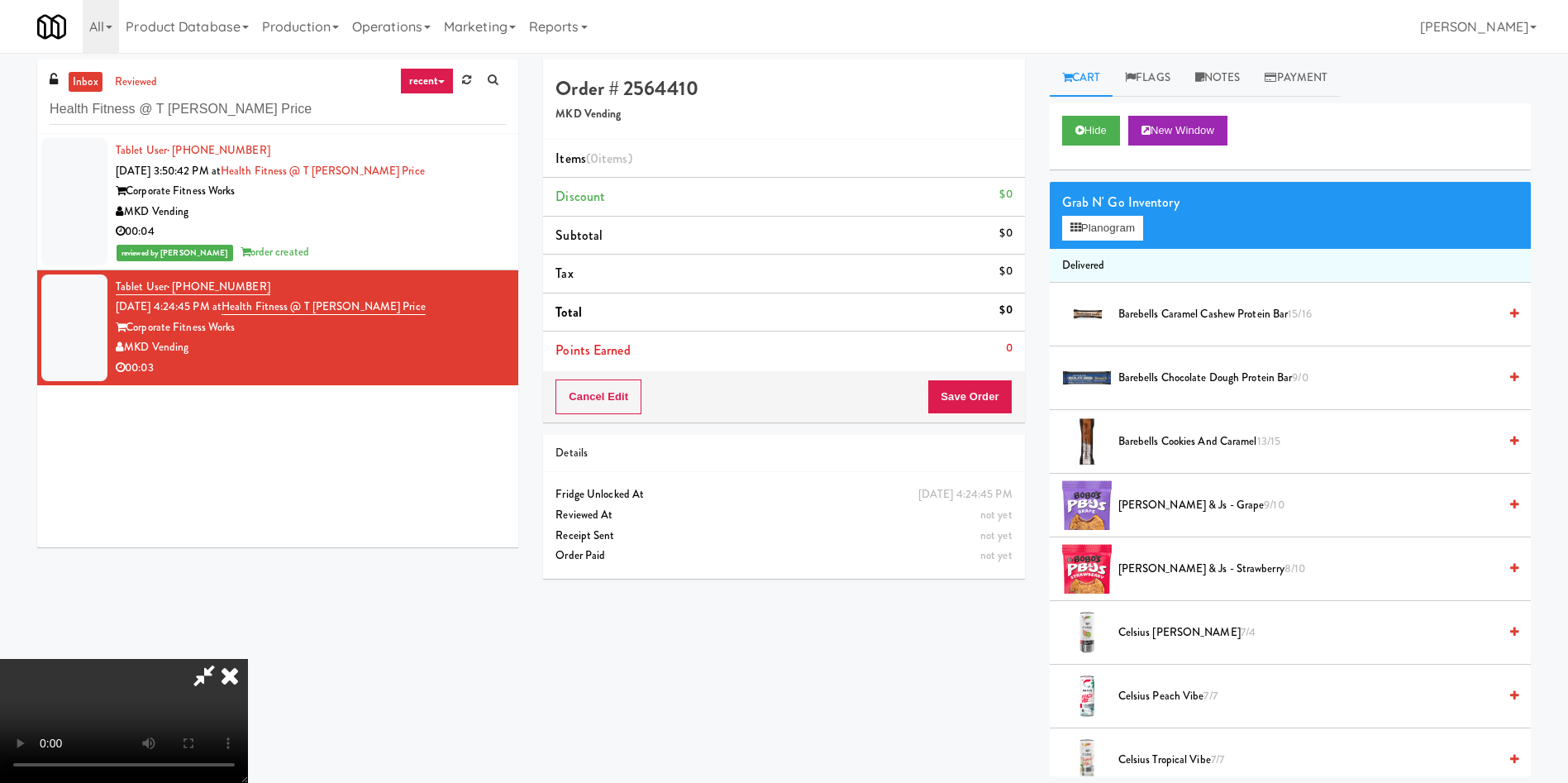
click at [248, 659] on video at bounding box center [123, 721] width 248 height 124
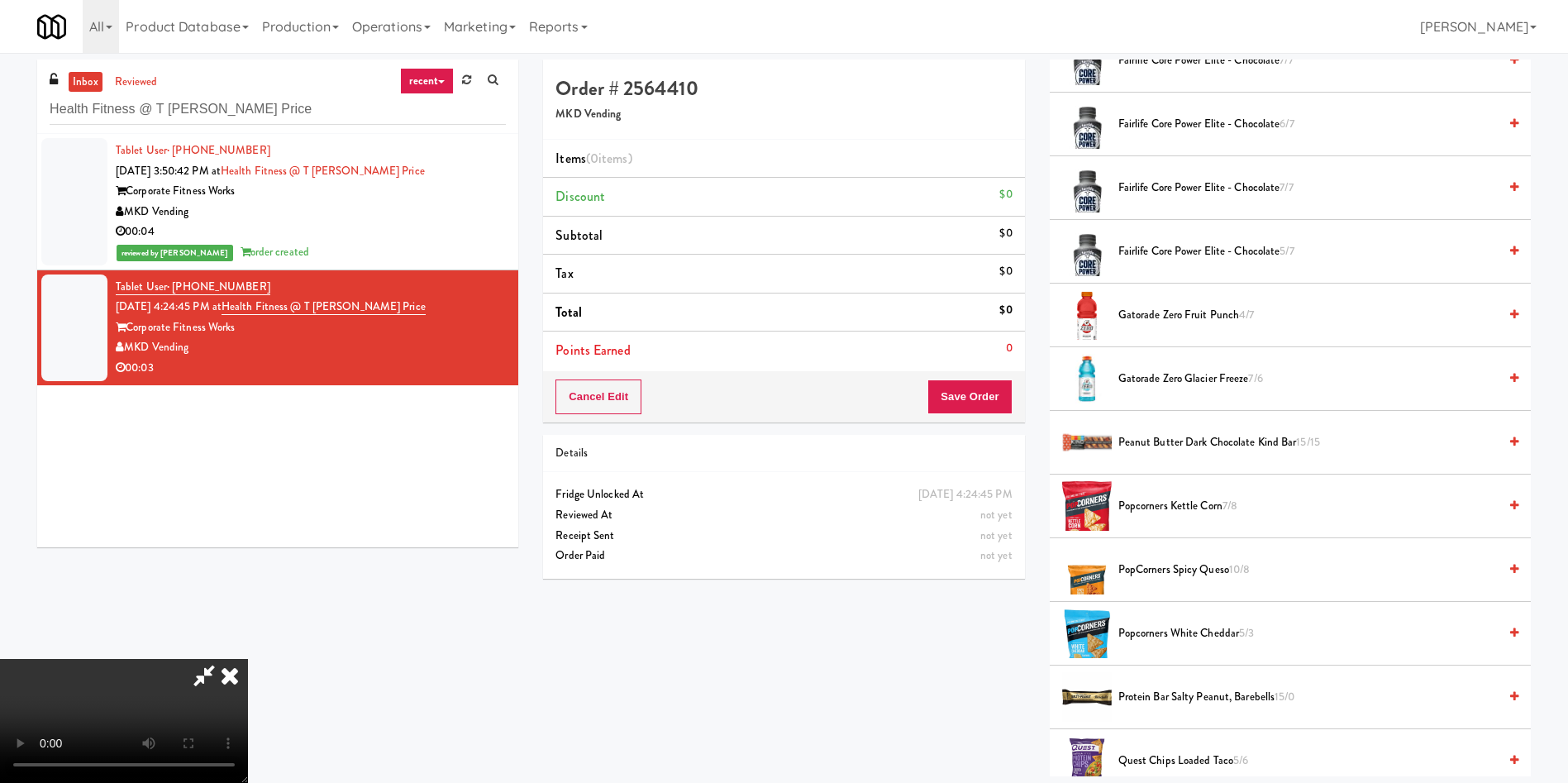
scroll to position [1240, 0]
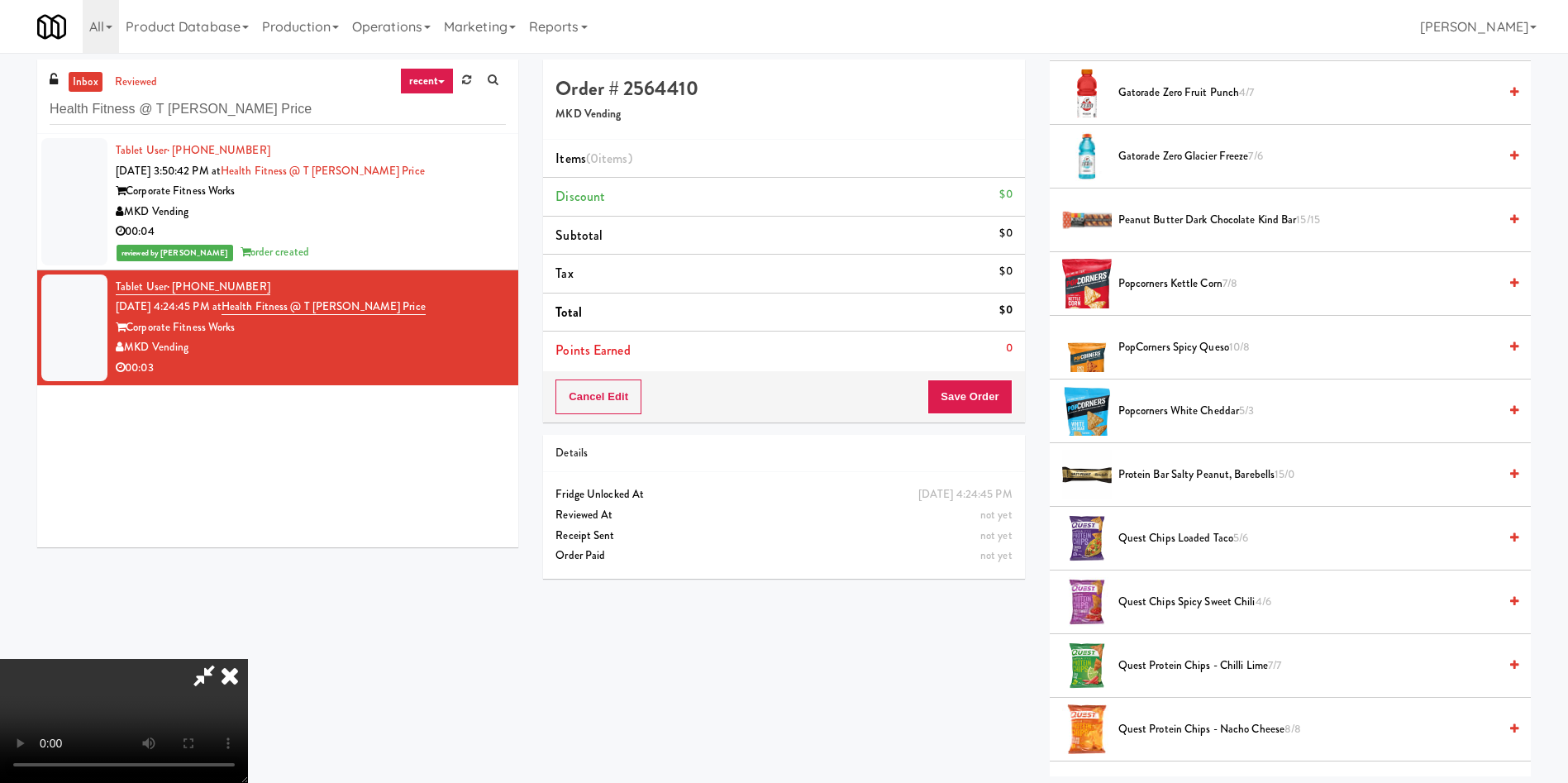
click at [1183, 406] on span "Popcorners White Cheddar 5/3" at bounding box center [1307, 411] width 379 height 21
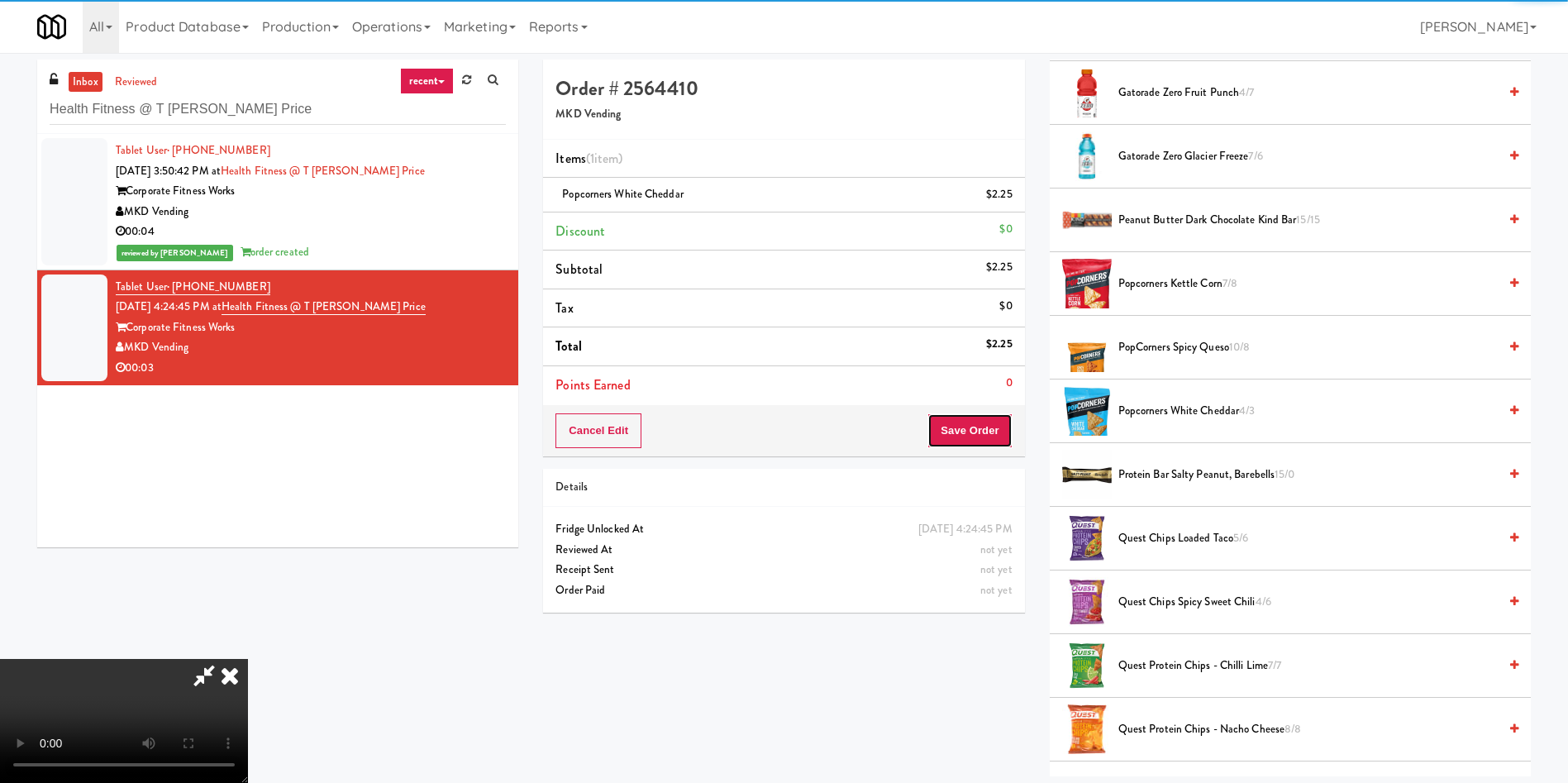
click at [977, 424] on button "Save Order" at bounding box center [969, 431] width 84 height 35
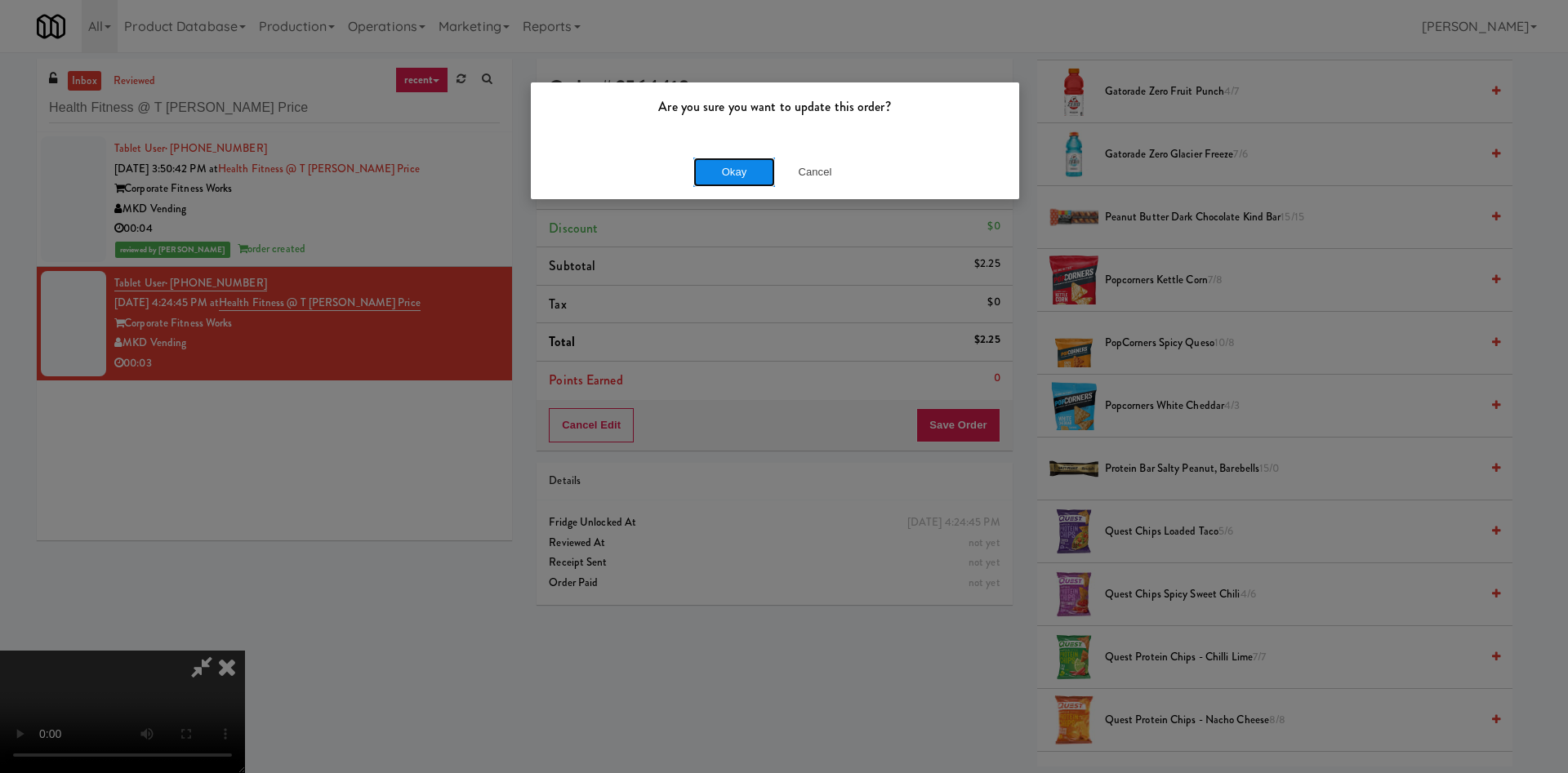
click at [741, 172] on button "Okay" at bounding box center [733, 172] width 81 height 30
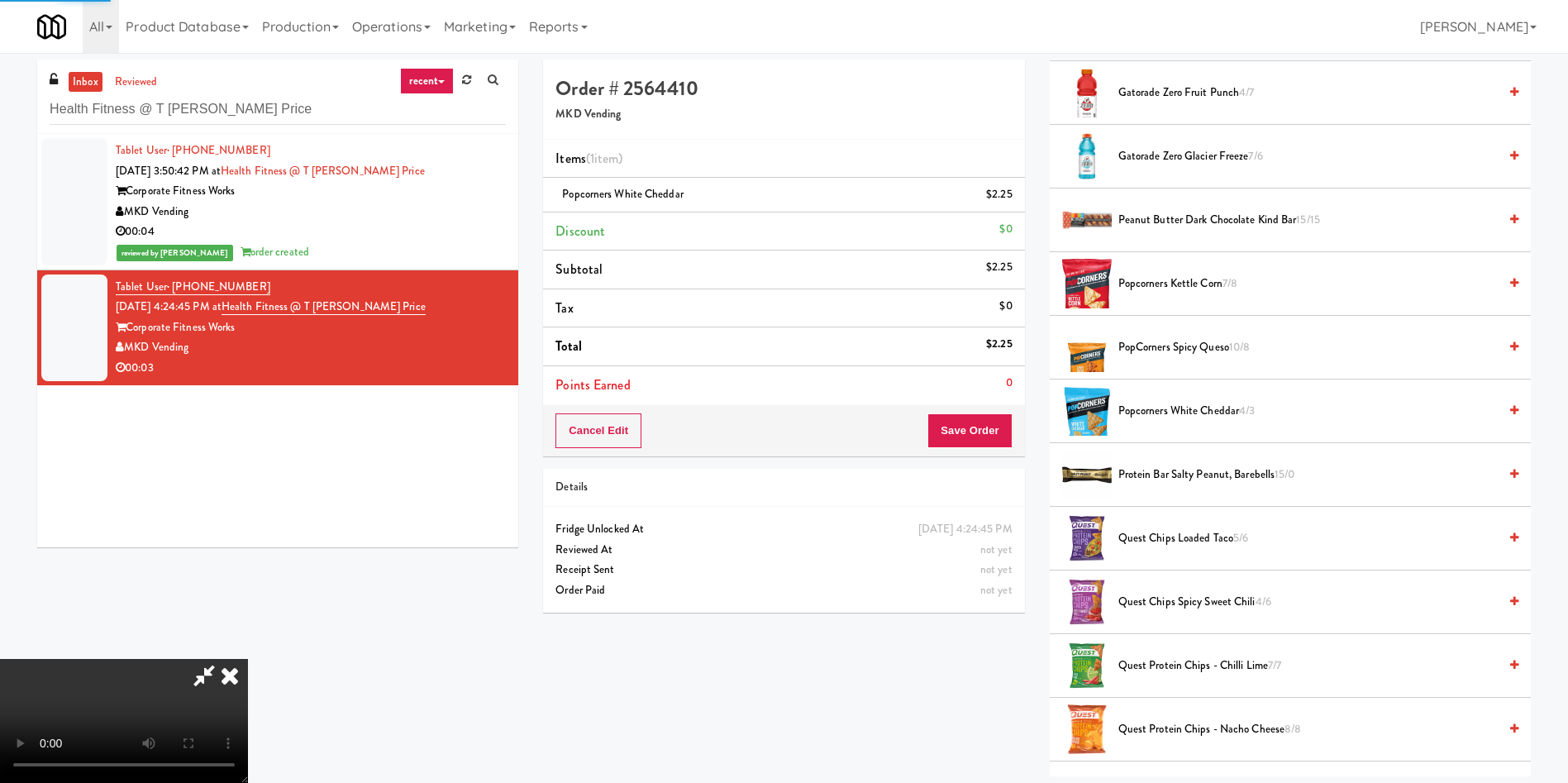
scroll to position [0, 0]
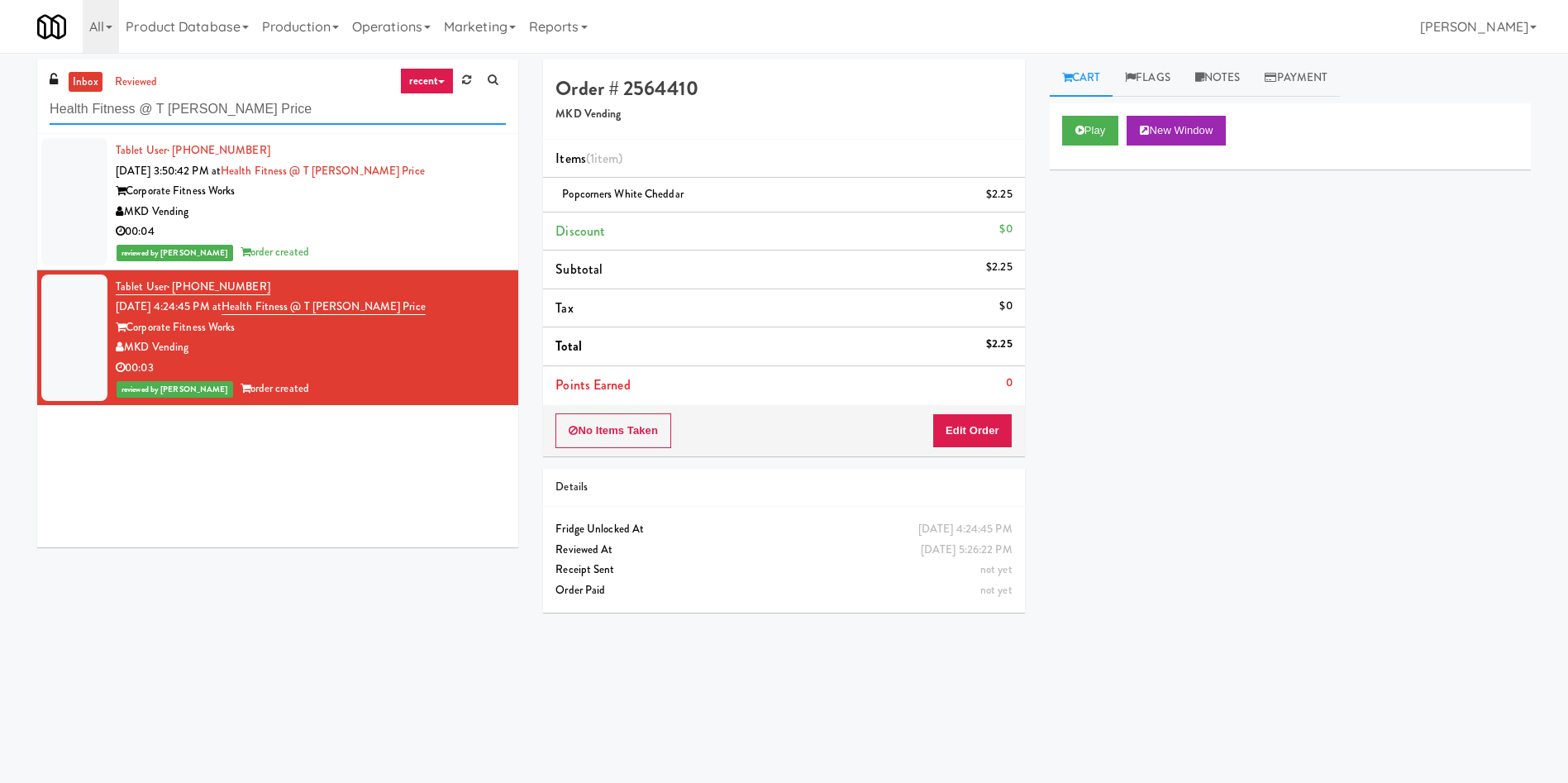
paste input "1331 - Combo Cooler - (Middle)"
drag, startPoint x: 69, startPoint y: 99, endPoint x: 62, endPoint y: 8, distance: 91.3
click at [0, 94] on div "inbox reviewed recent all unclear take inventory issue suspicious failed recent…" at bounding box center [784, 392] width 1568 height 664
type input "1331 - Combo Cooler - (Middle)"
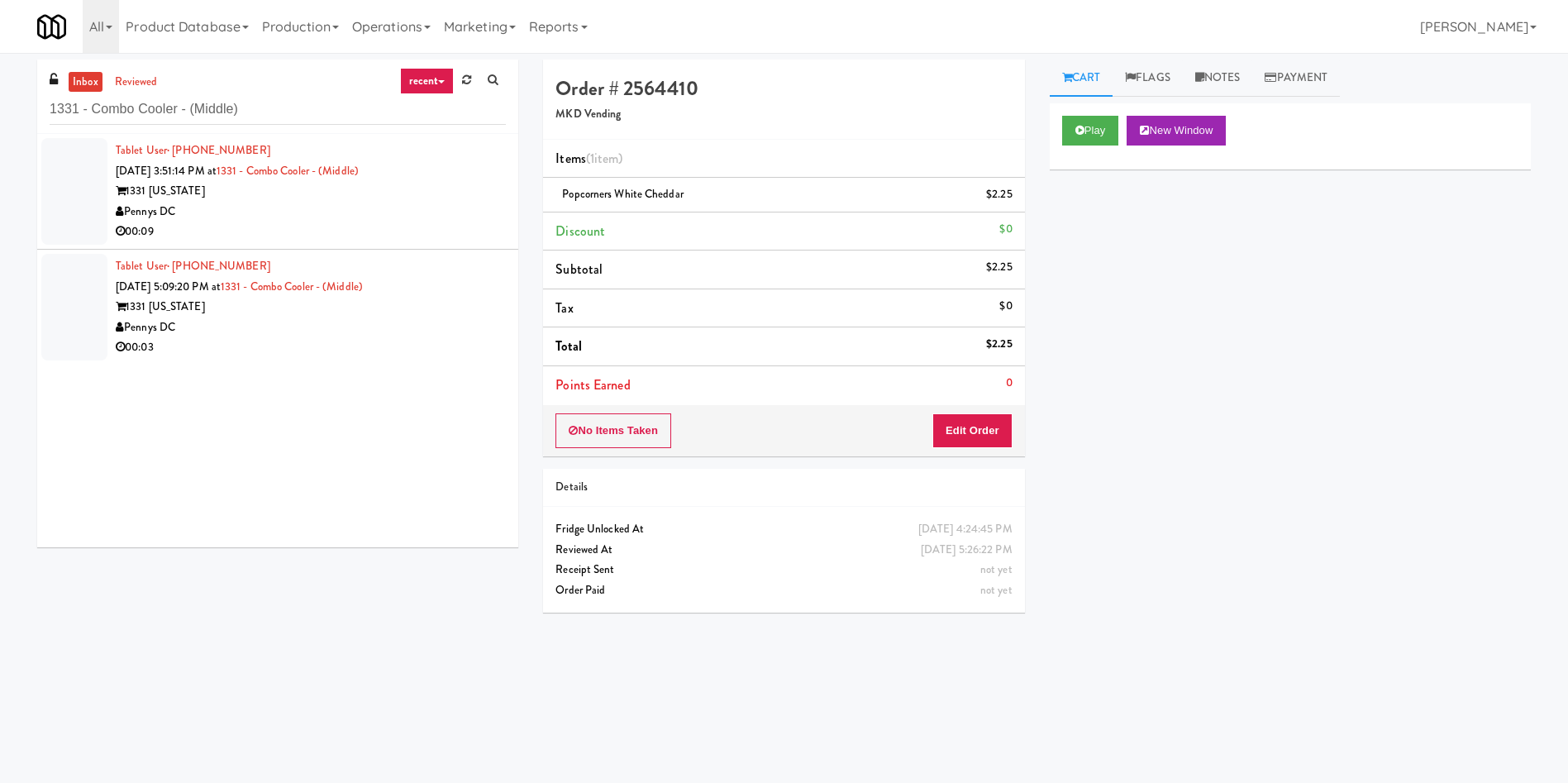
click at [65, 203] on div at bounding box center [74, 191] width 66 height 107
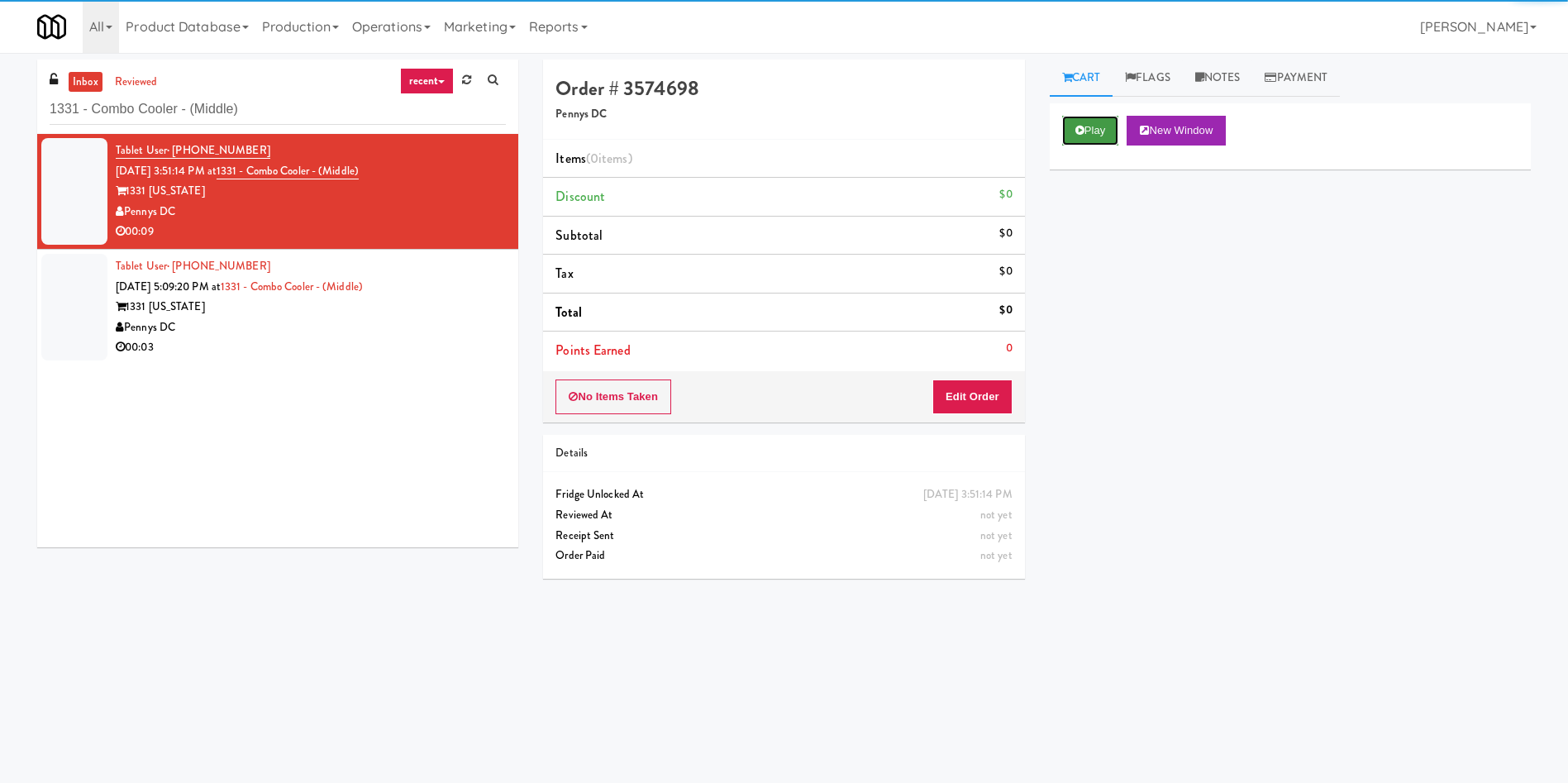
click at [1109, 126] on button "Play" at bounding box center [1091, 131] width 57 height 30
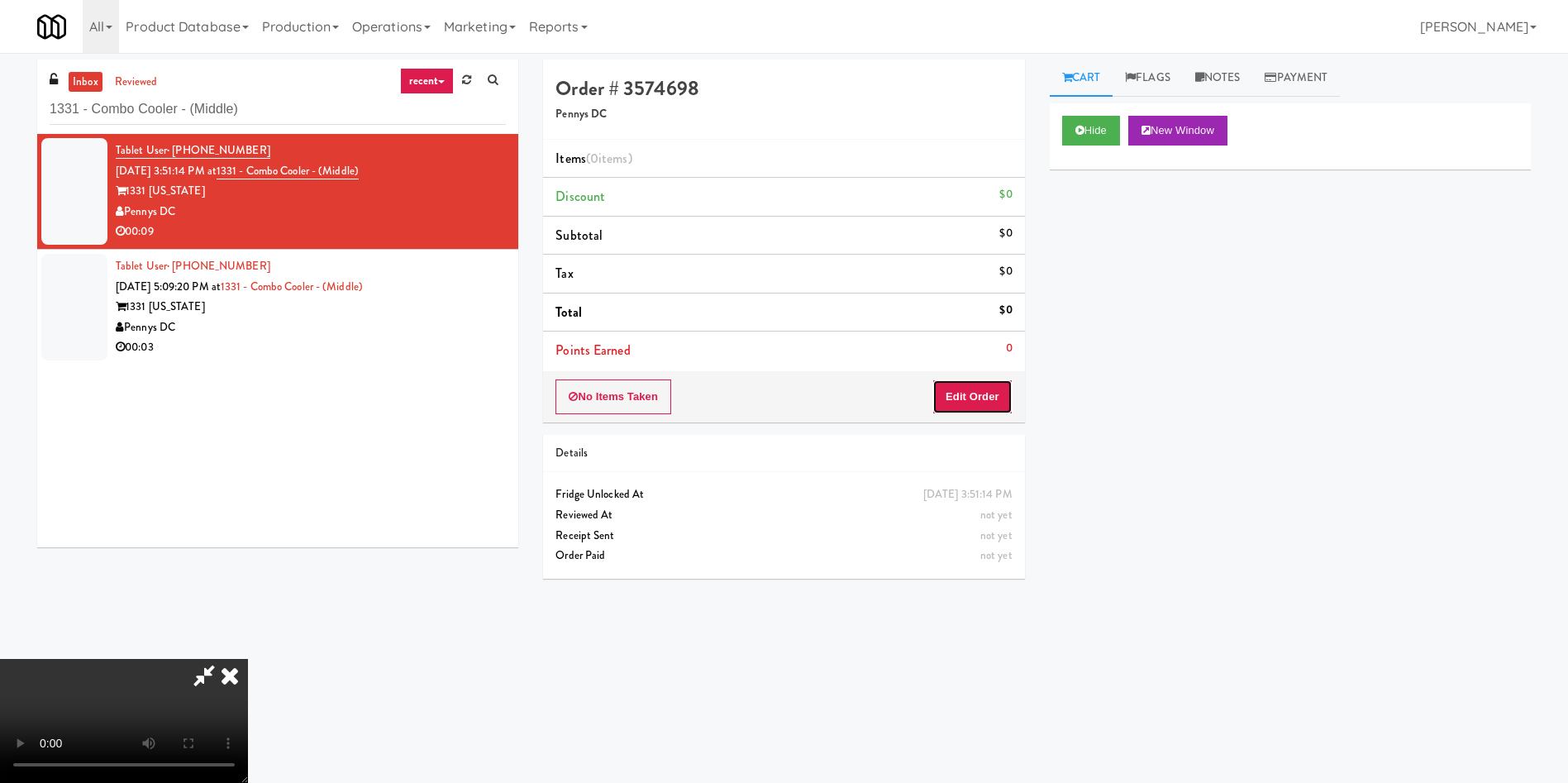
click at [993, 397] on button "Edit Order" at bounding box center [973, 397] width 80 height 35
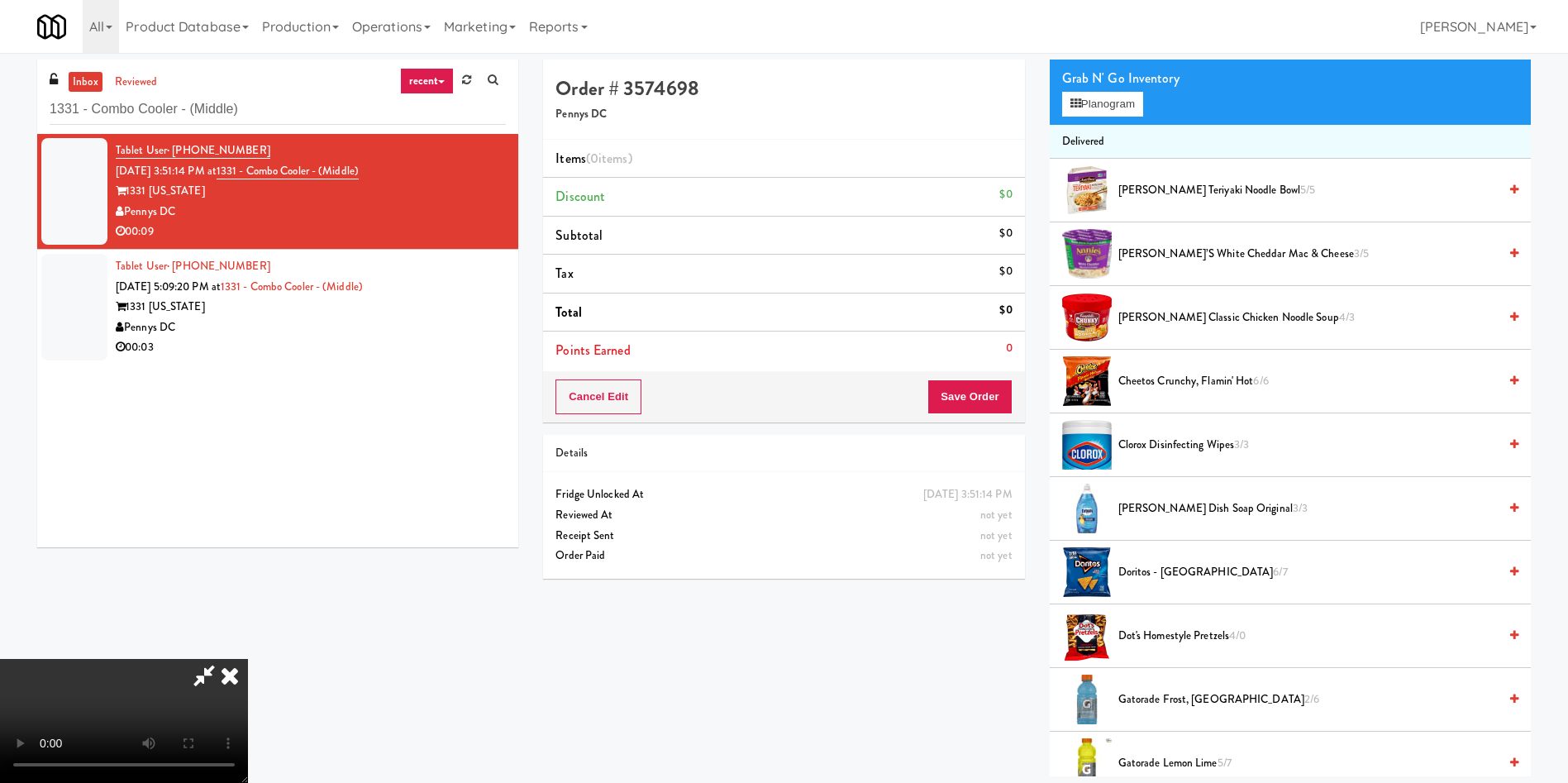
scroll to position [248, 0]
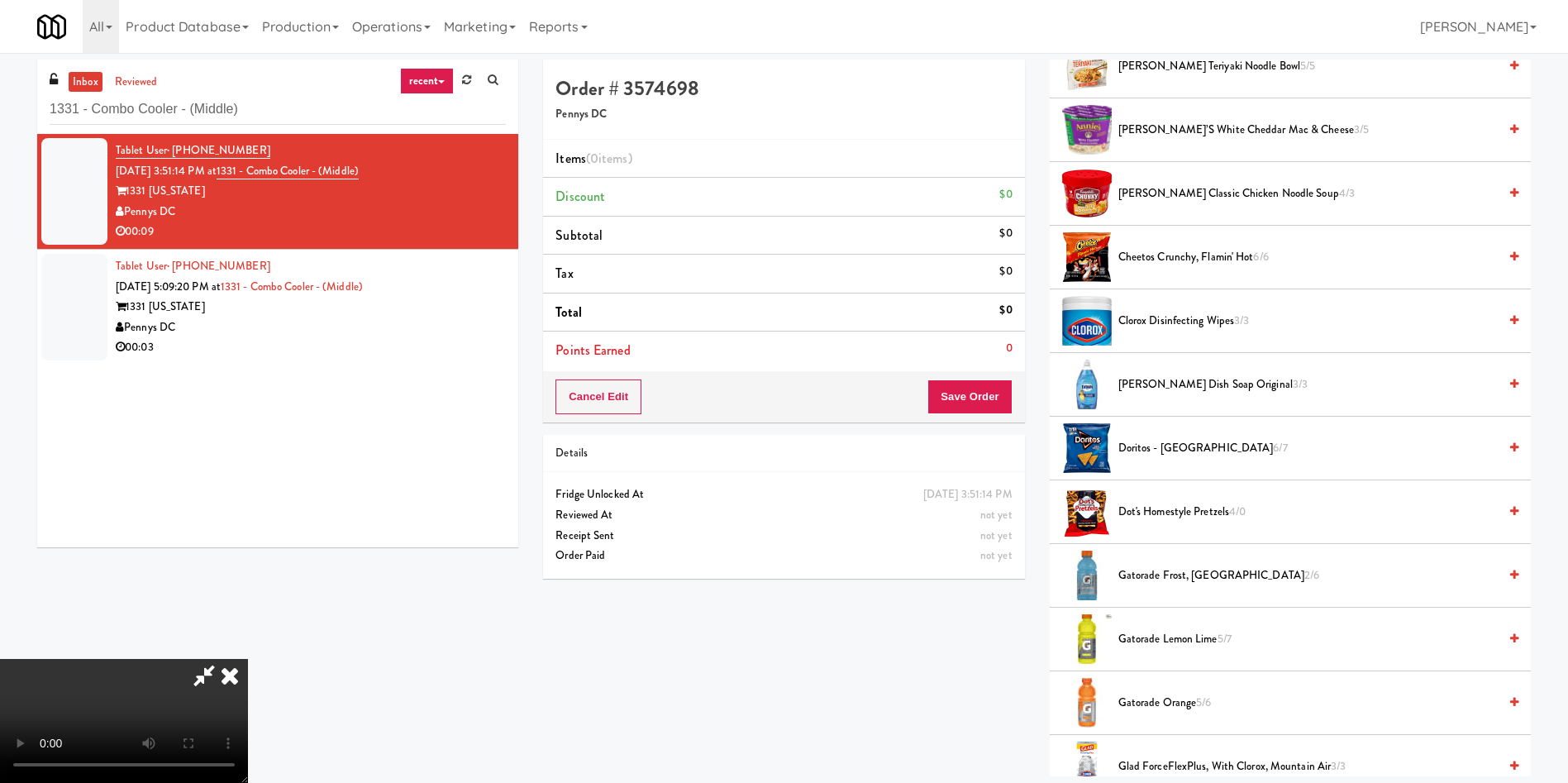
click at [1219, 438] on span "Doritos - Cool Ranch 6/7" at bounding box center [1307, 448] width 379 height 21
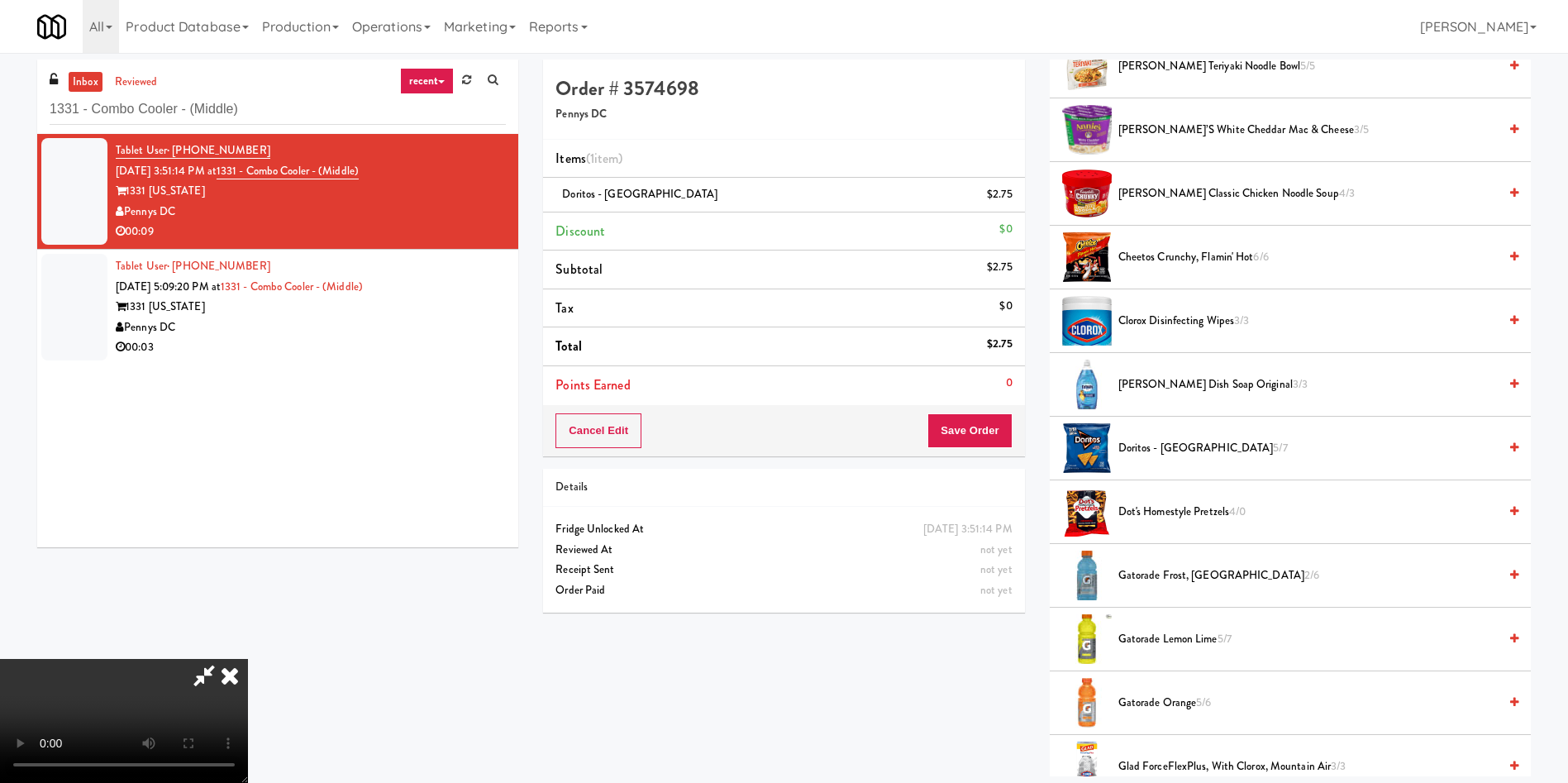
click at [1193, 448] on span "Doritos - Cool Ranch 5/7" at bounding box center [1307, 448] width 379 height 21
click at [996, 431] on button "Save Order" at bounding box center [969, 431] width 84 height 35
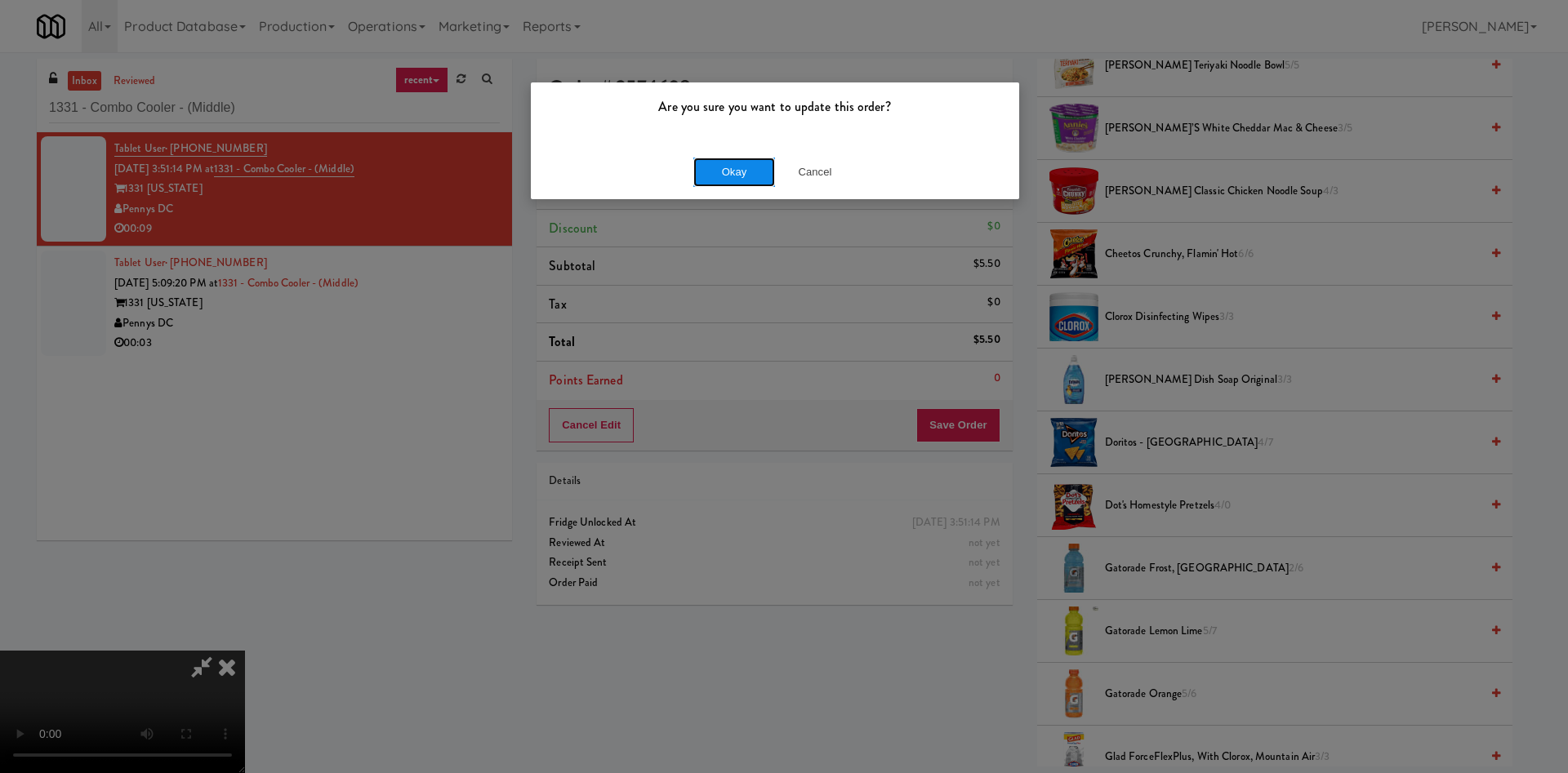
click at [752, 164] on button "Okay" at bounding box center [733, 172] width 81 height 30
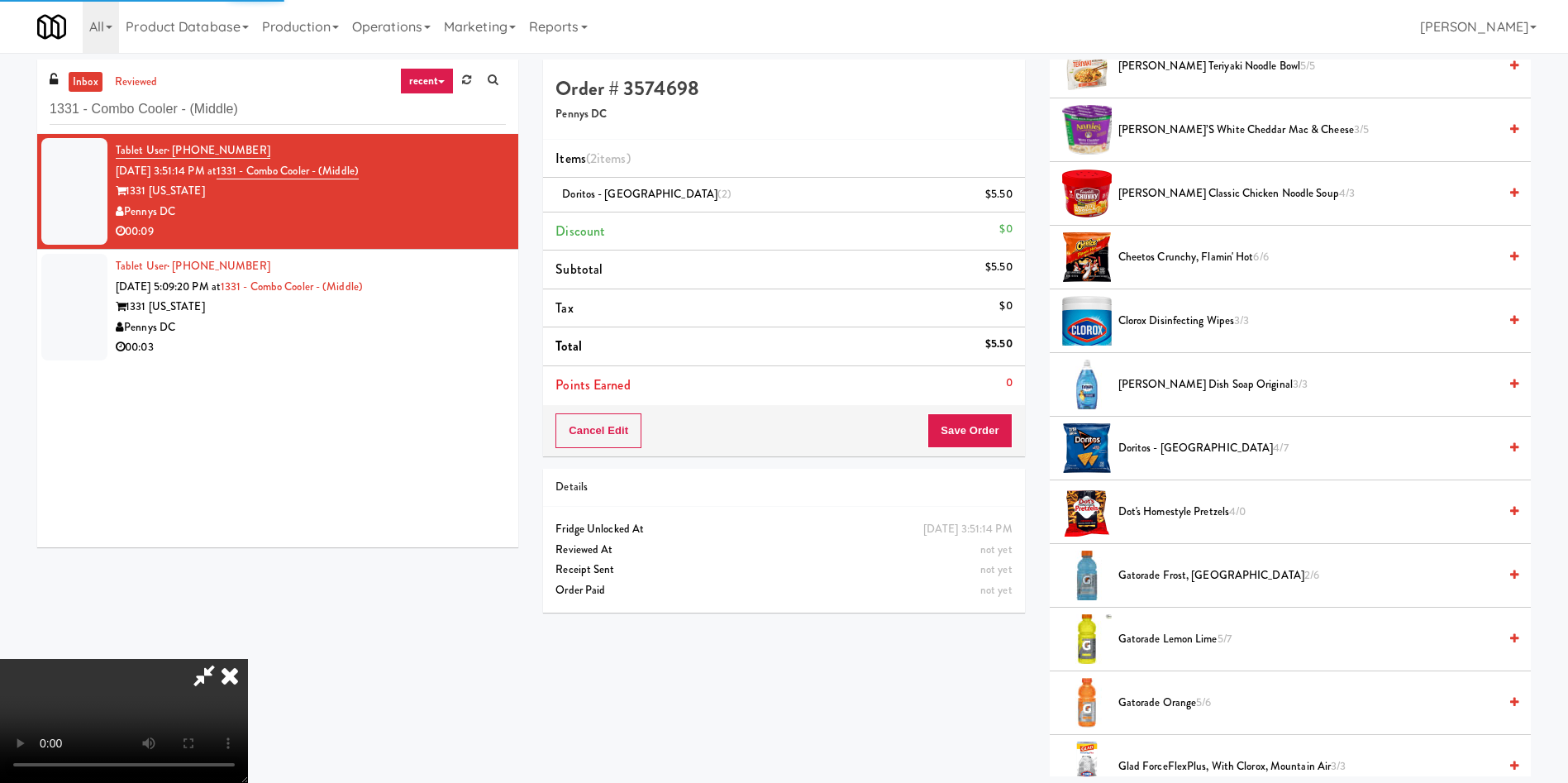
scroll to position [0, 0]
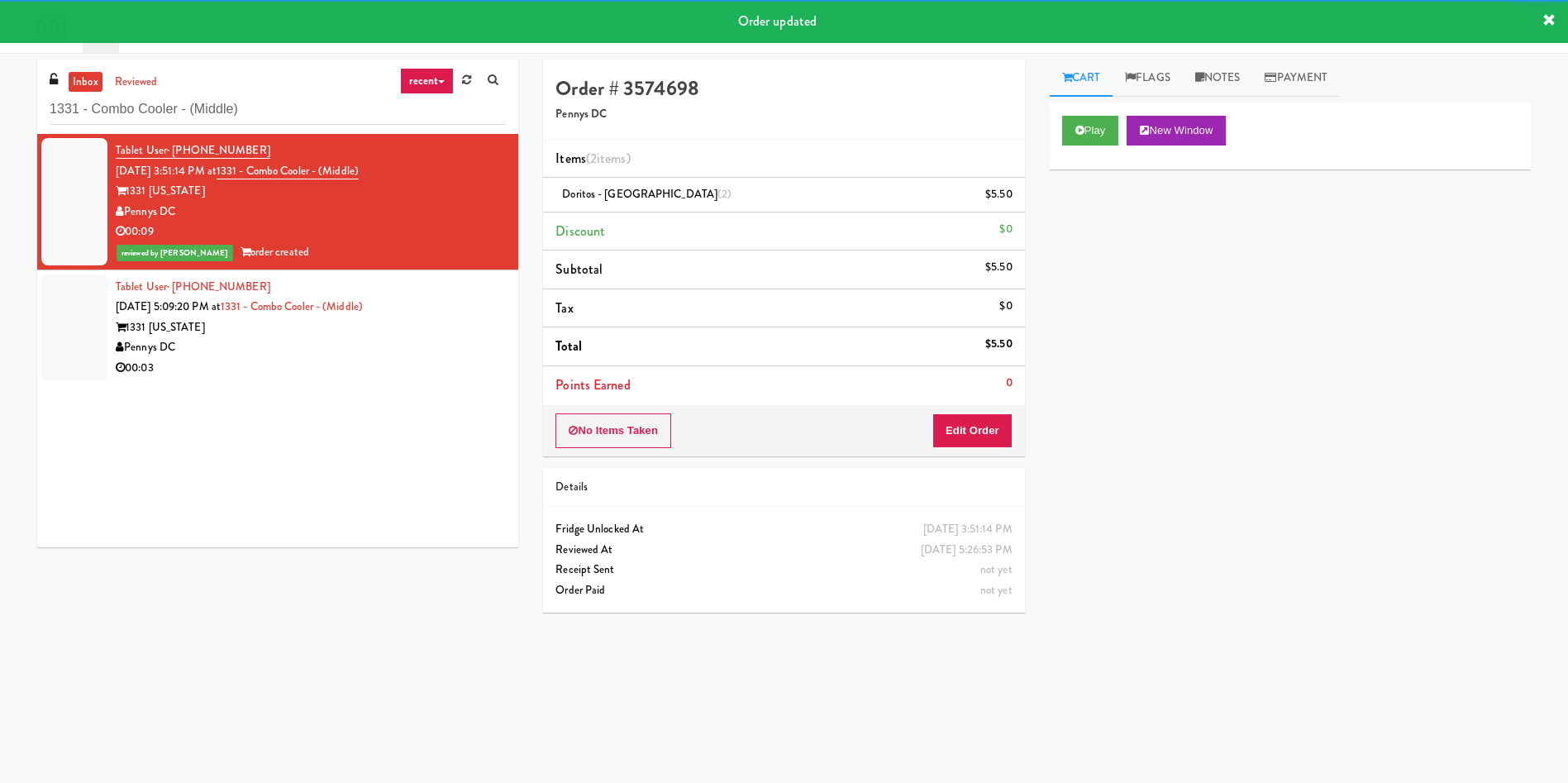
click at [63, 298] on div at bounding box center [74, 327] width 66 height 107
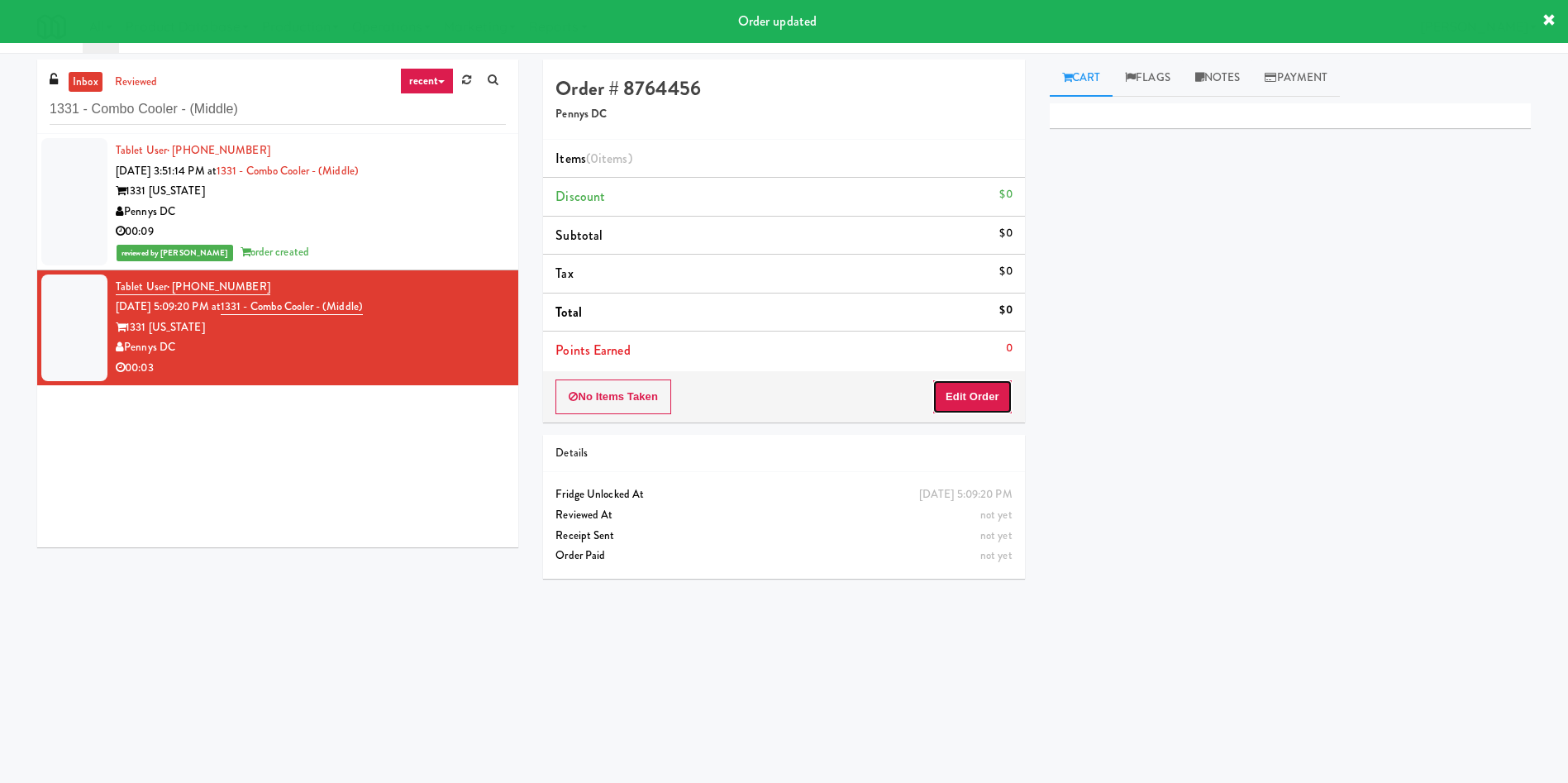
click at [972, 405] on button "Edit Order" at bounding box center [973, 397] width 80 height 35
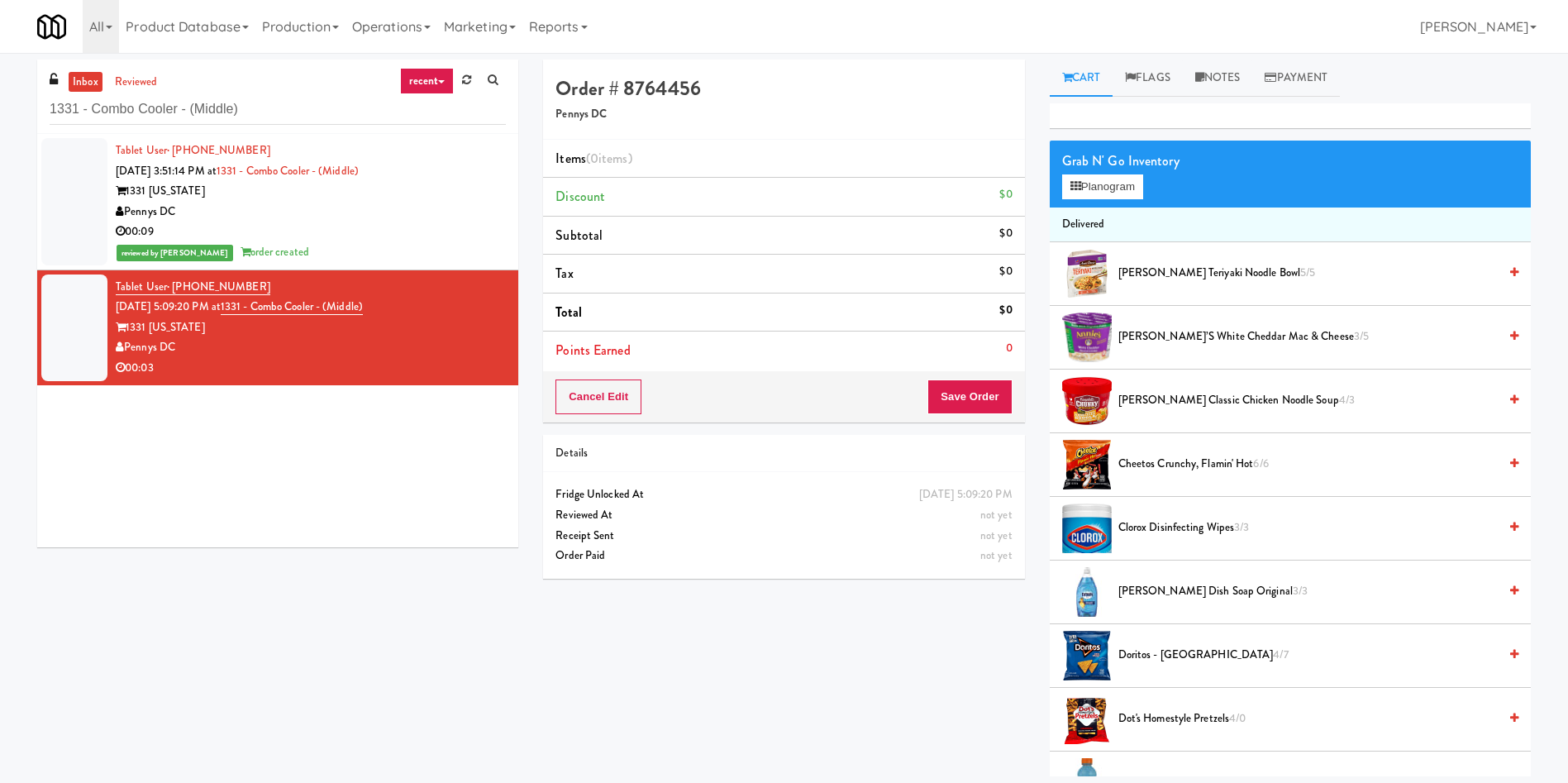
click at [1111, 78] on link "Cart" at bounding box center [1082, 78] width 64 height 38
click at [1098, 71] on link "Cart" at bounding box center [1082, 78] width 64 height 38
click at [82, 188] on div at bounding box center [74, 201] width 66 height 127
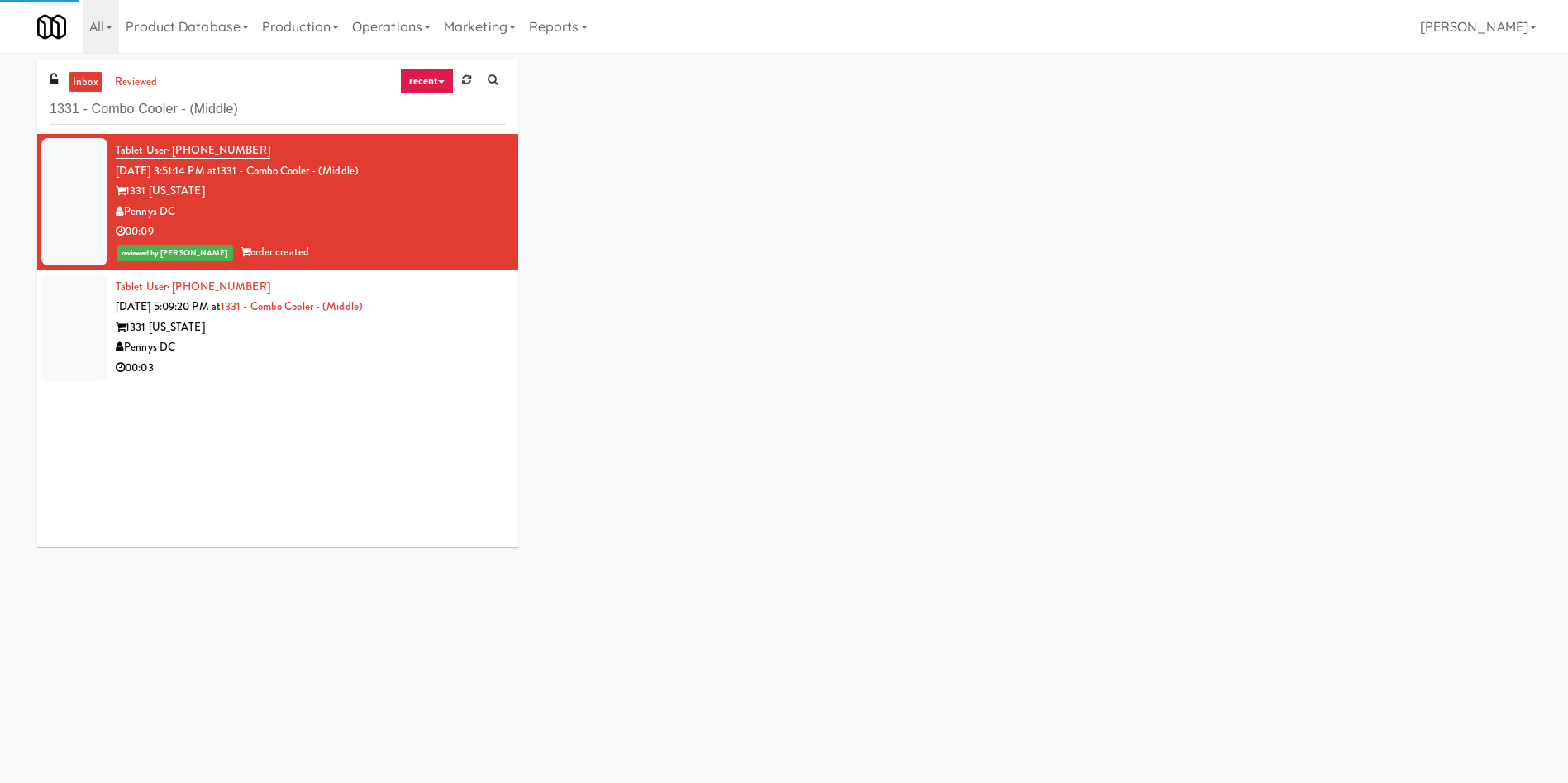
click at [71, 300] on div at bounding box center [74, 327] width 66 height 107
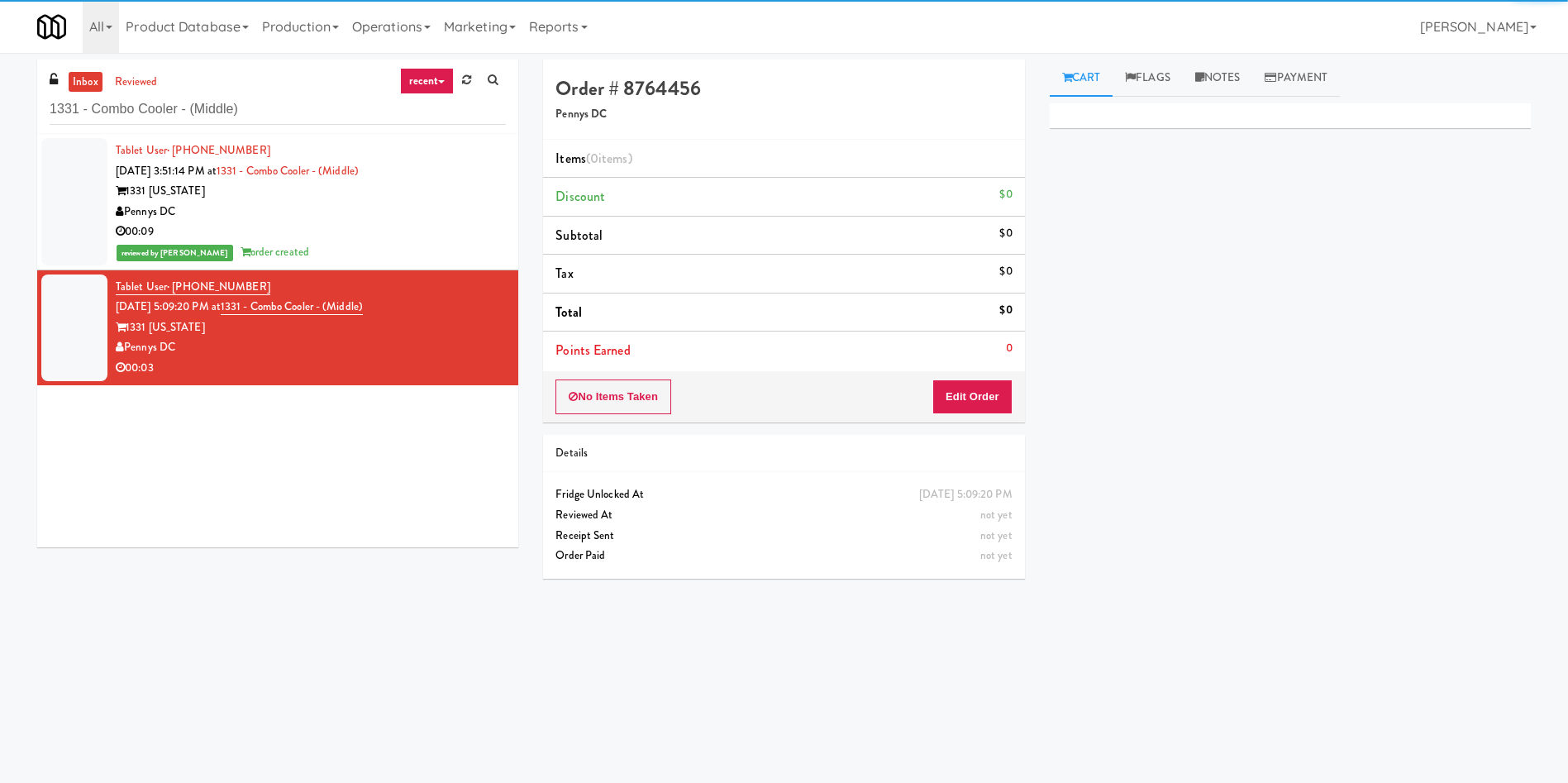
click at [82, 196] on div at bounding box center [74, 201] width 66 height 127
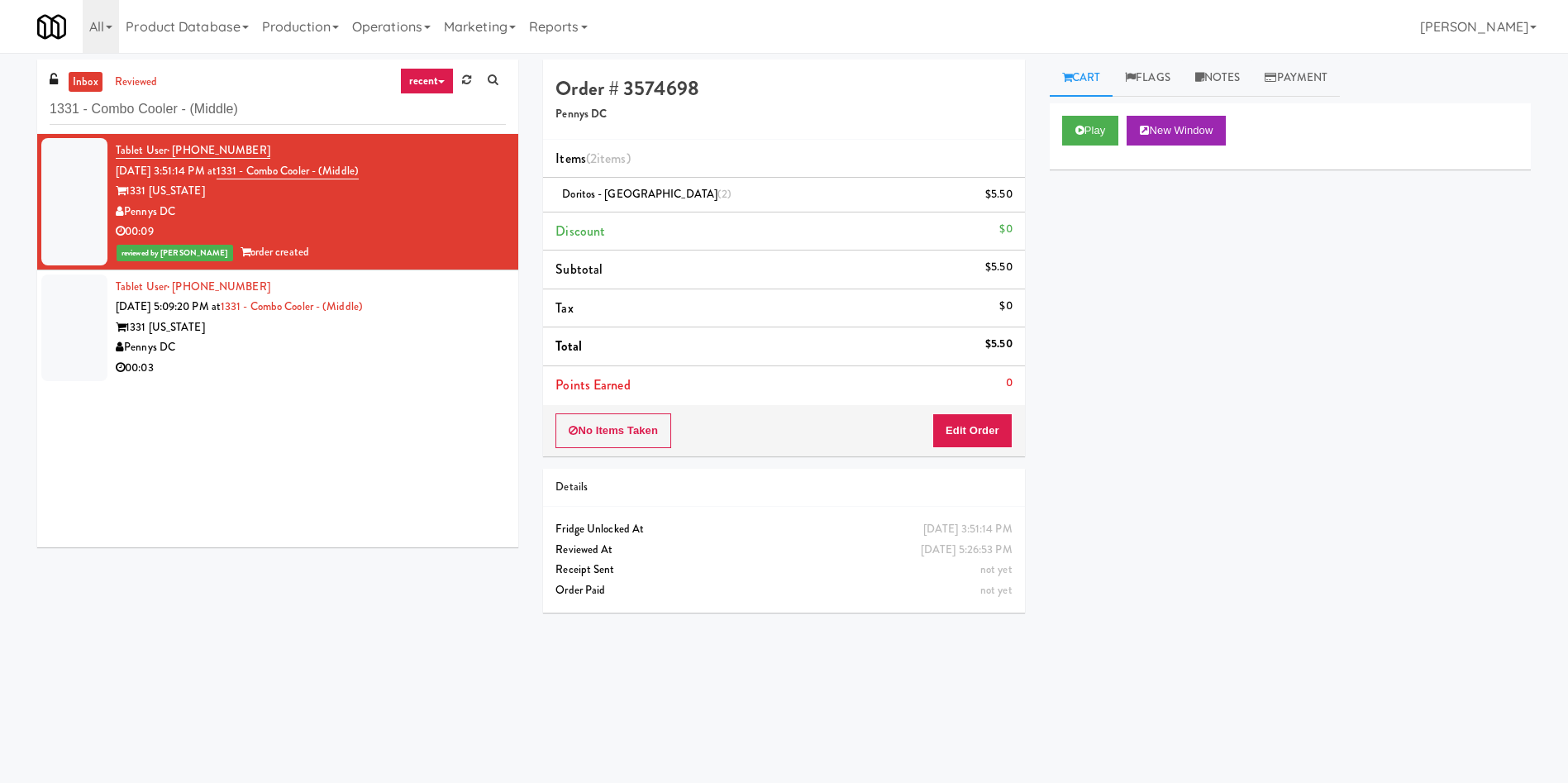
click at [56, 323] on div at bounding box center [74, 327] width 66 height 107
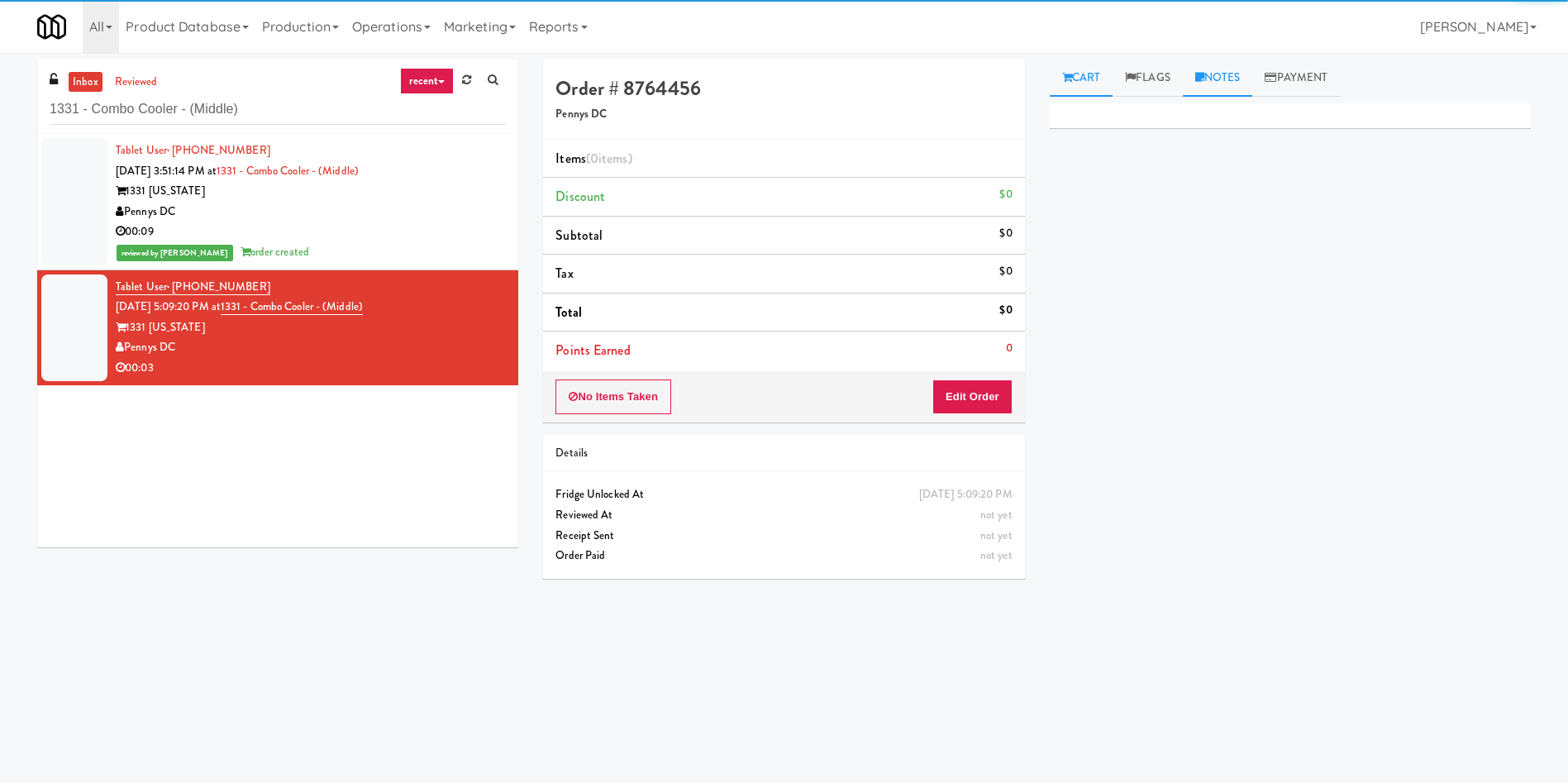
drag, startPoint x: 1220, startPoint y: 81, endPoint x: 1183, endPoint y: 220, distance: 143.8
click at [1220, 83] on link "Notes" at bounding box center [1218, 78] width 70 height 38
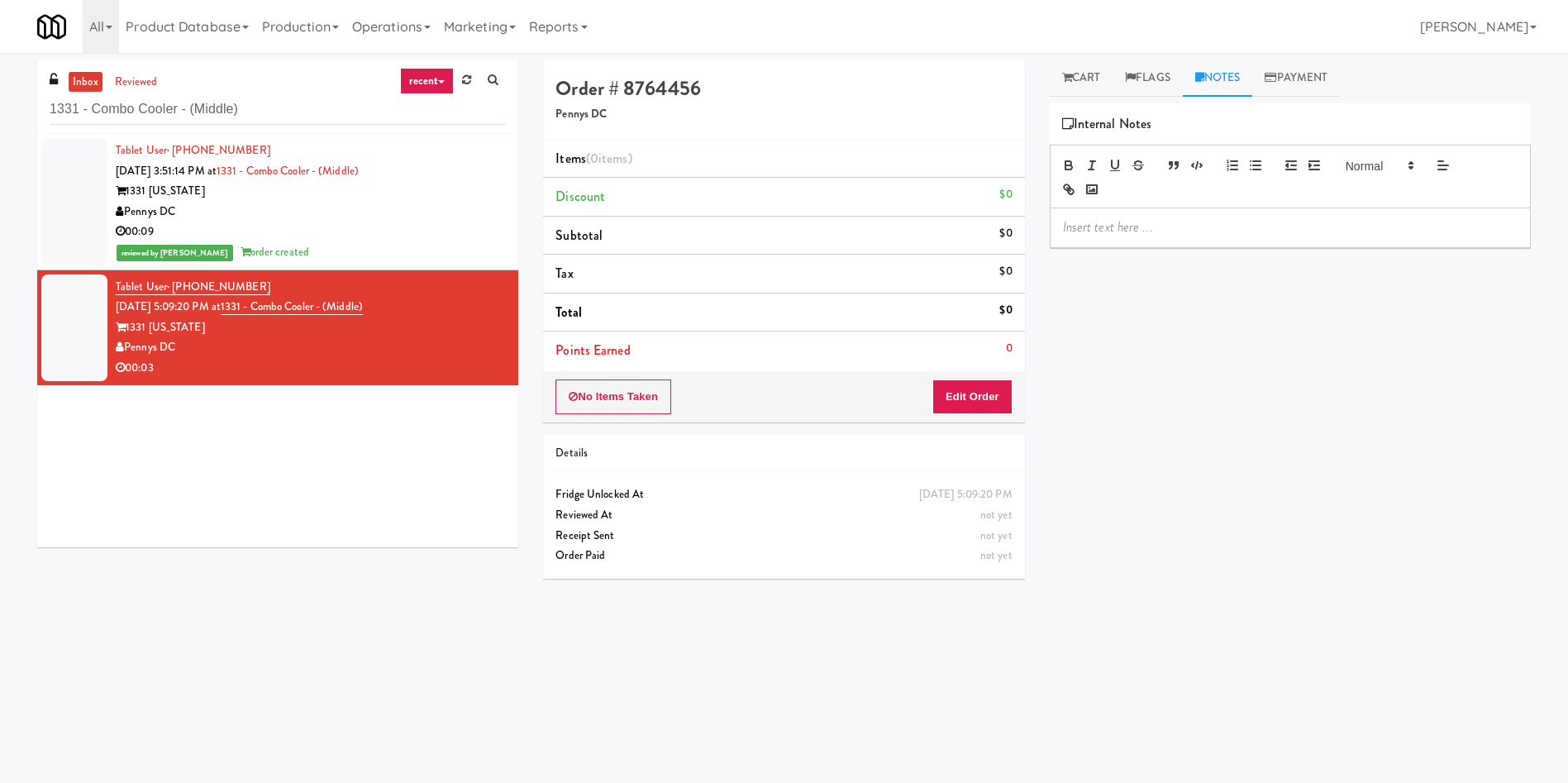
click at [1173, 239] on div at bounding box center [1290, 228] width 479 height 38
click at [1090, 79] on link "Cart" at bounding box center [1082, 78] width 64 height 38
click at [1248, 81] on link "Notes" at bounding box center [1226, 78] width 86 height 38
click at [1147, 62] on link "Flags" at bounding box center [1147, 78] width 70 height 38
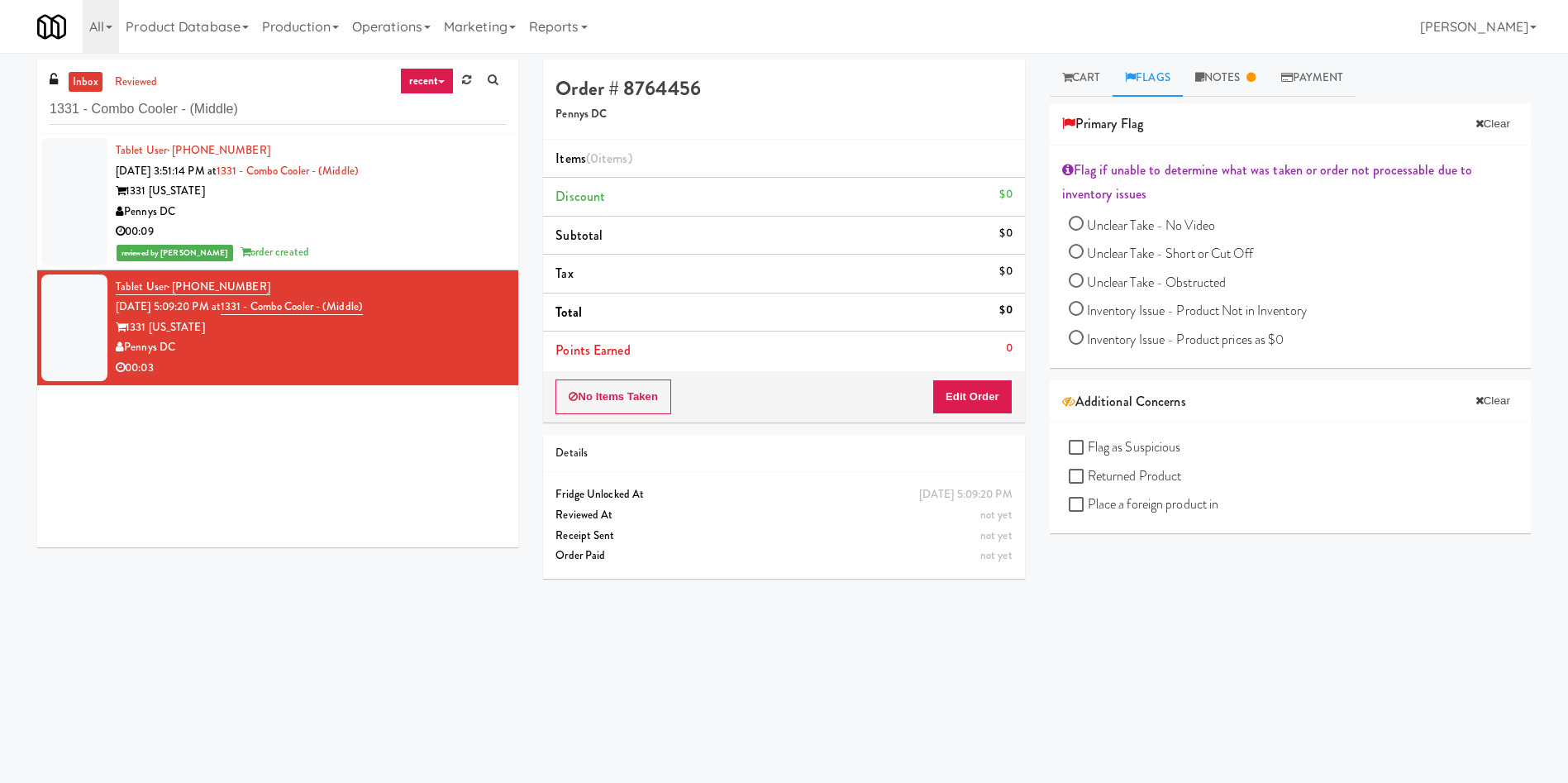
click at [1144, 226] on span "Unclear Take - No Video" at bounding box center [1151, 225] width 128 height 19
click at [1083, 226] on input "Unclear Take - No Video" at bounding box center [1076, 226] width 15 height 15
radio input "true"
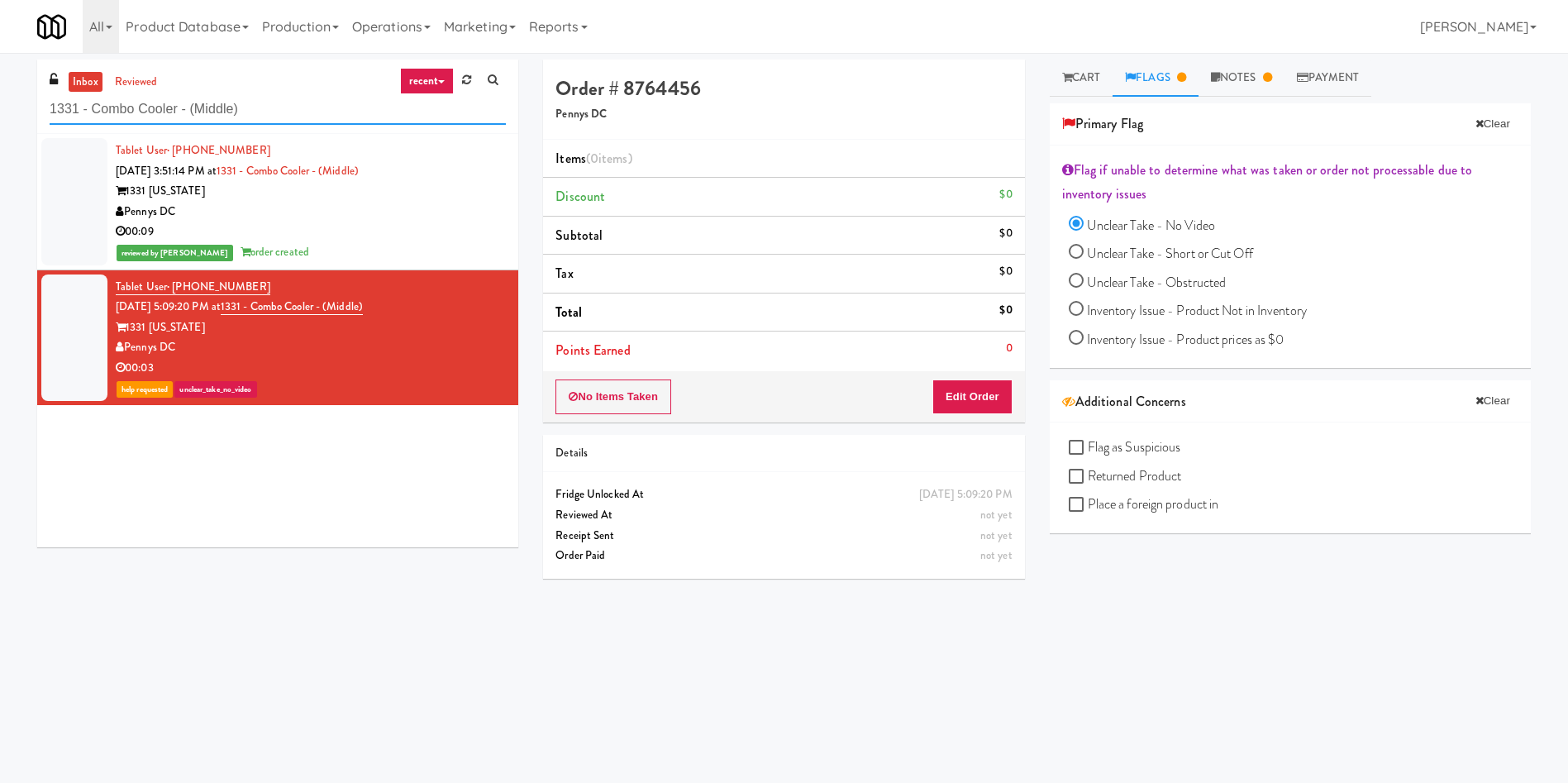
drag, startPoint x: 201, startPoint y: 94, endPoint x: 13, endPoint y: 94, distance: 188.0
click at [0, 99] on div "inbox reviewed recent all unclear take inventory issue suspicious failed recent…" at bounding box center [784, 392] width 1568 height 664
paste input "450 [GEOGRAPHIC_DATA] - Left - Fridge"
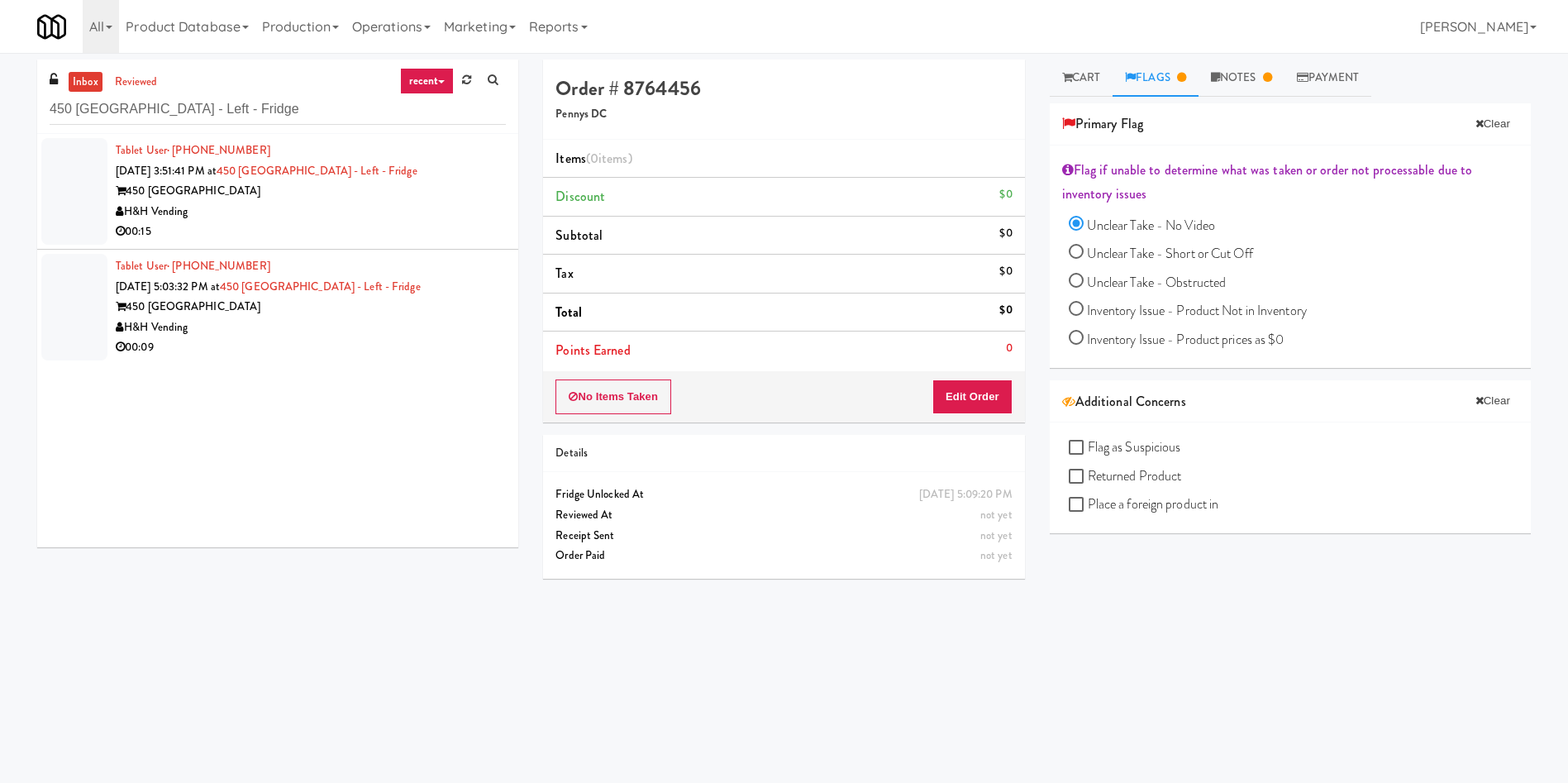
drag, startPoint x: 53, startPoint y: 185, endPoint x: 151, endPoint y: 116, distance: 119.9
click at [53, 185] on div at bounding box center [74, 191] width 66 height 107
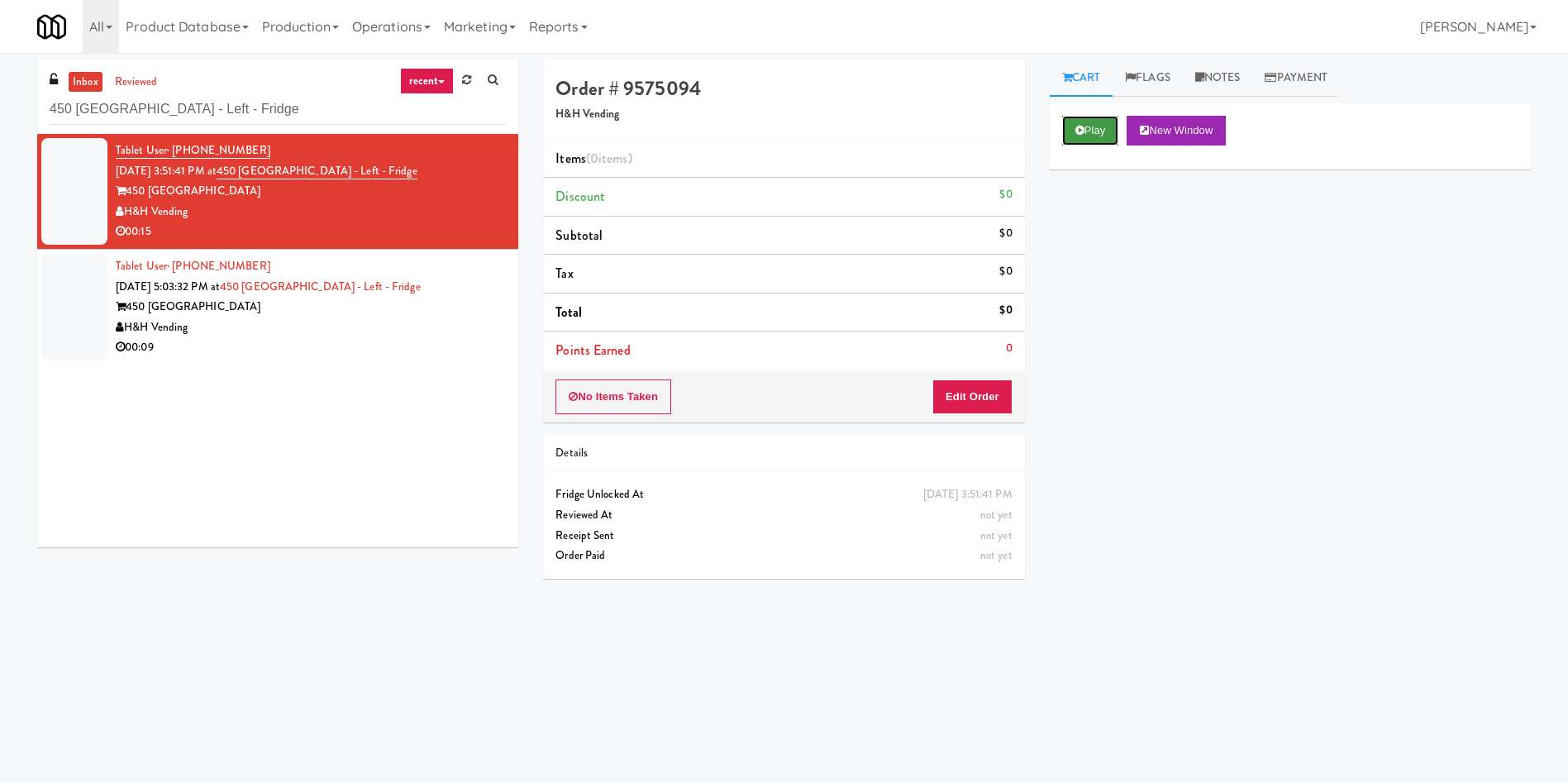
click at [1095, 125] on button "Play" at bounding box center [1091, 131] width 57 height 30
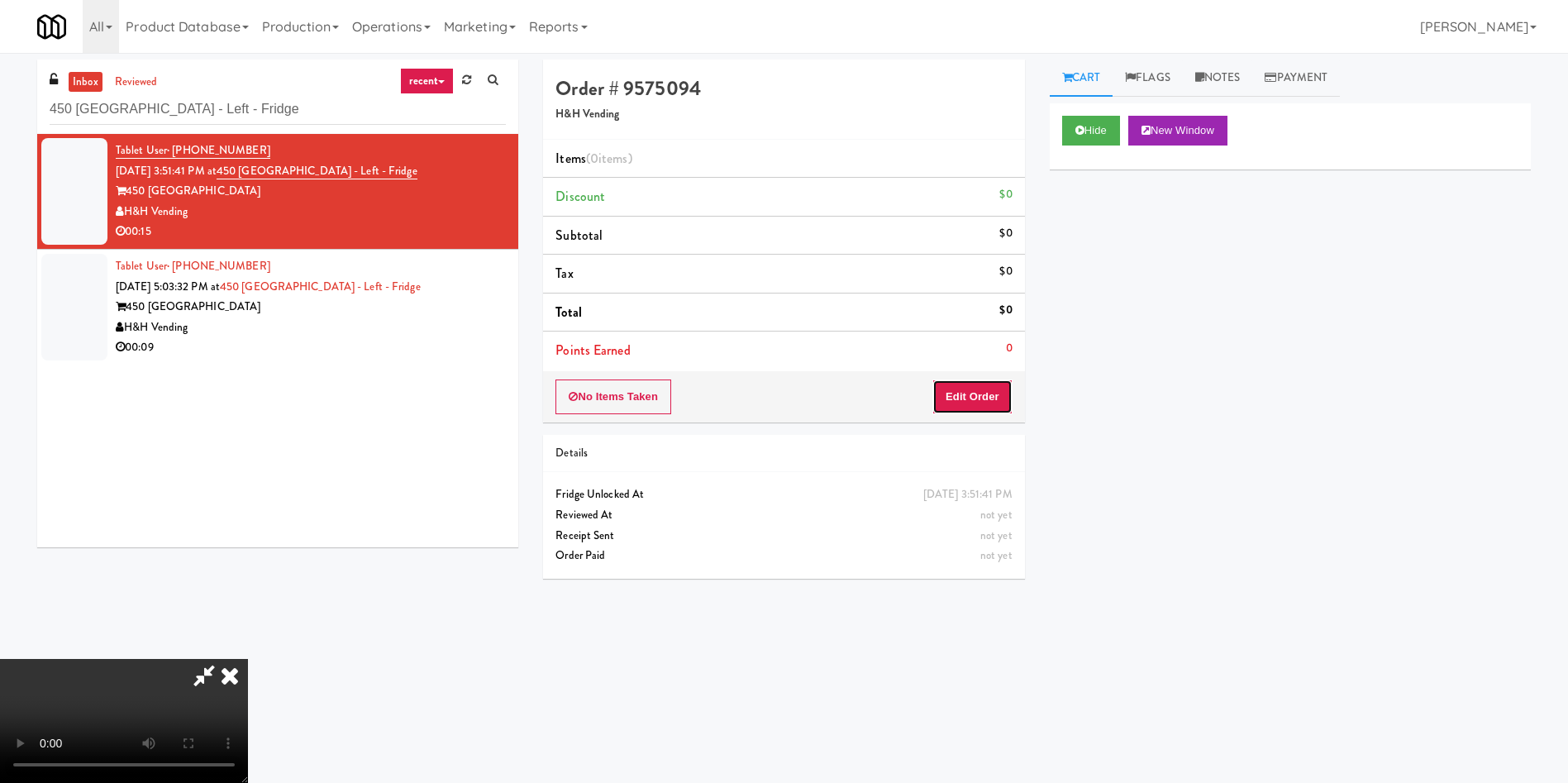
click at [983, 392] on button "Edit Order" at bounding box center [973, 397] width 80 height 35
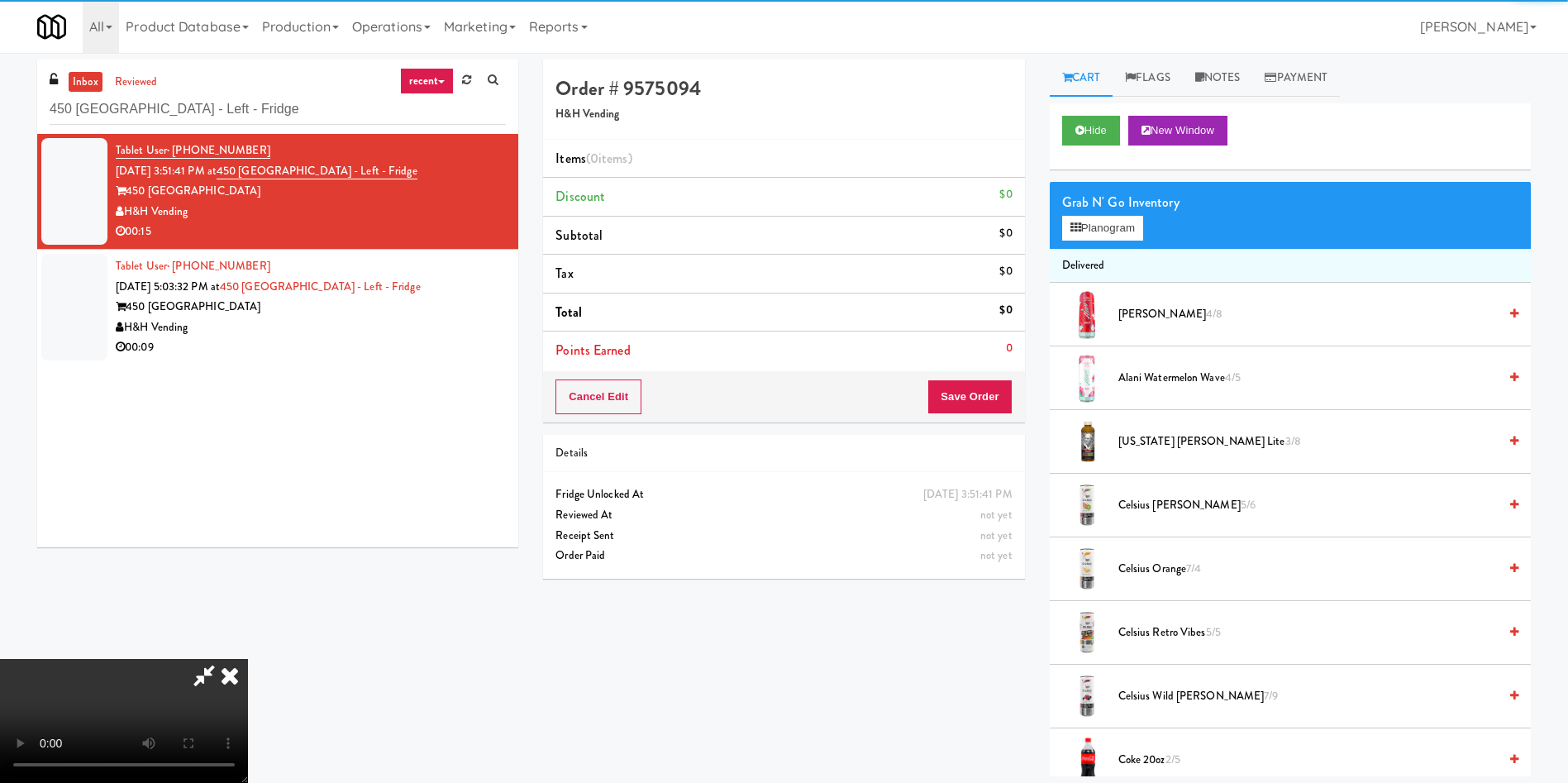
scroll to position [124, 0]
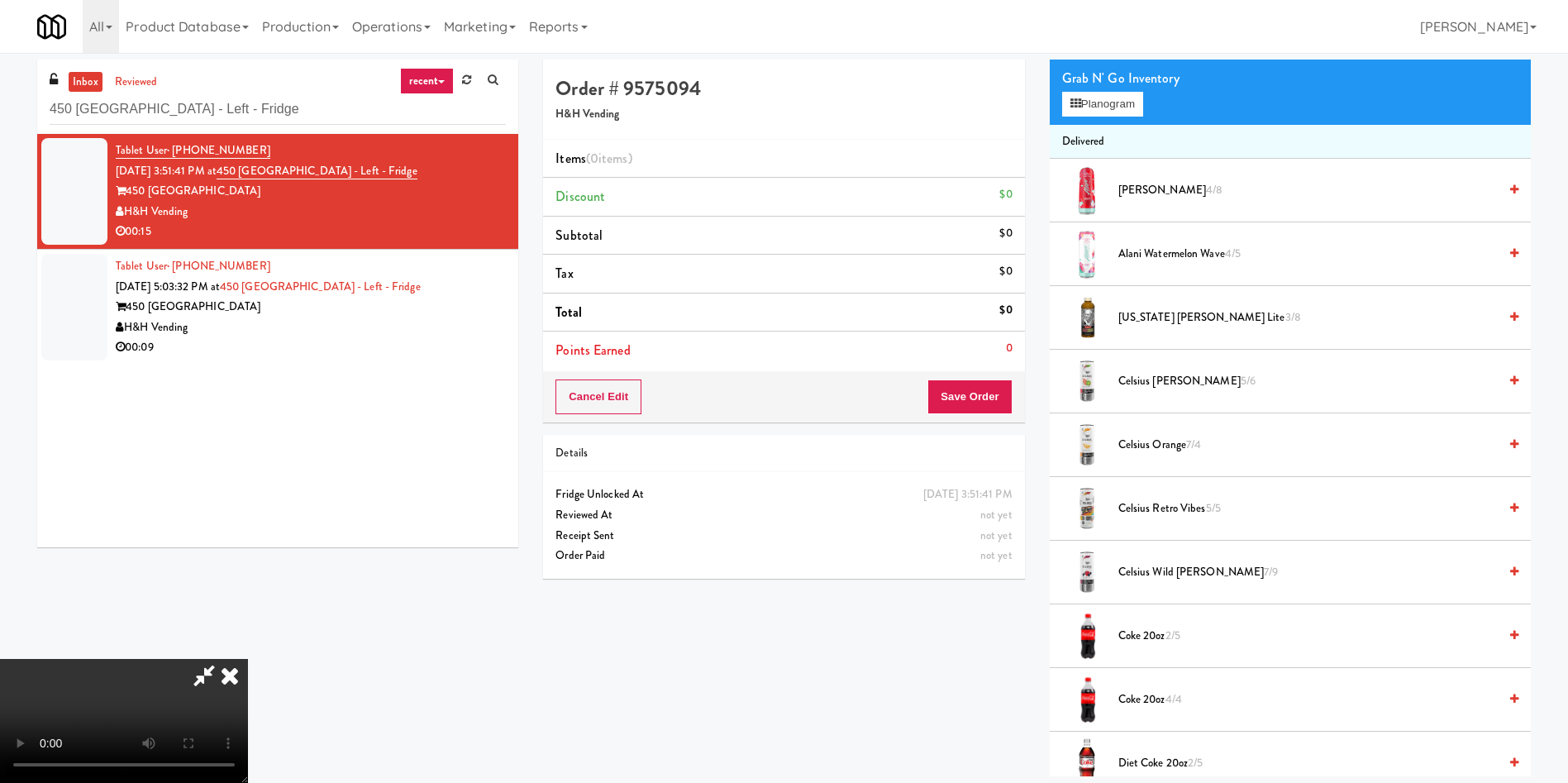
click at [248, 659] on video at bounding box center [123, 721] width 248 height 124
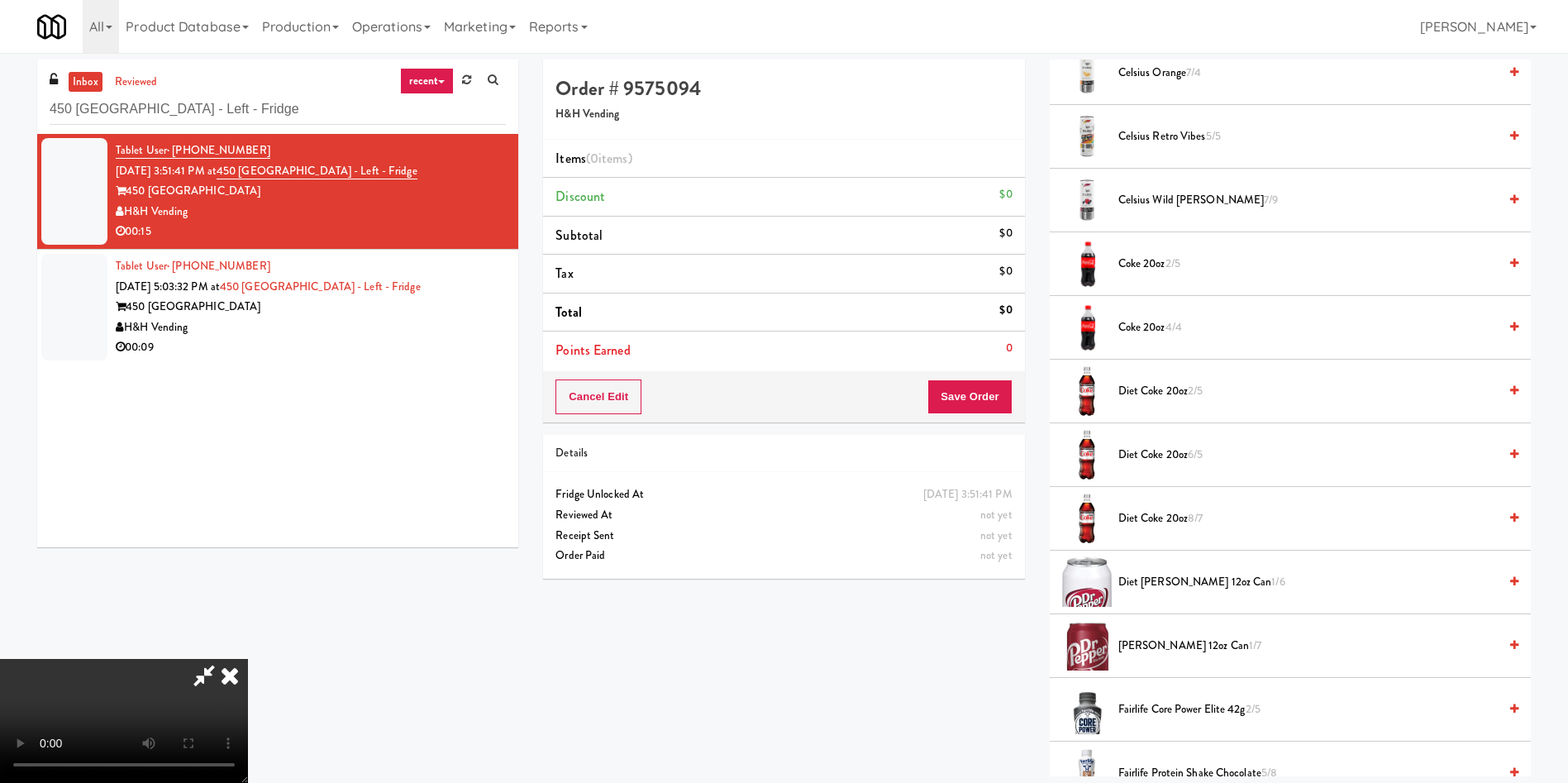
click at [1162, 459] on span "Diet Coke 20oz 6/5" at bounding box center [1307, 455] width 379 height 21
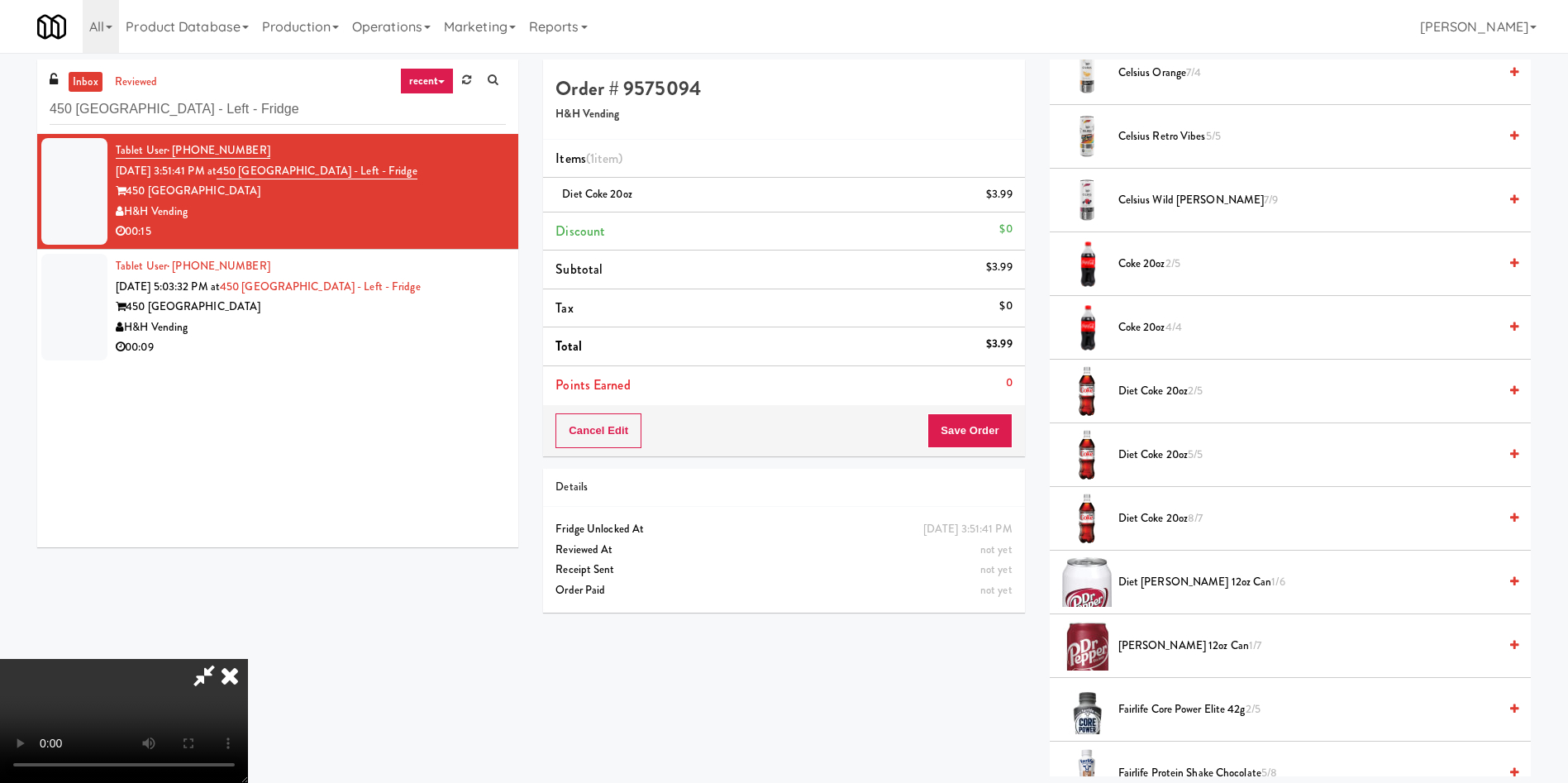
click at [1160, 519] on span "Diet Coke 20oz 8/7" at bounding box center [1307, 519] width 379 height 21
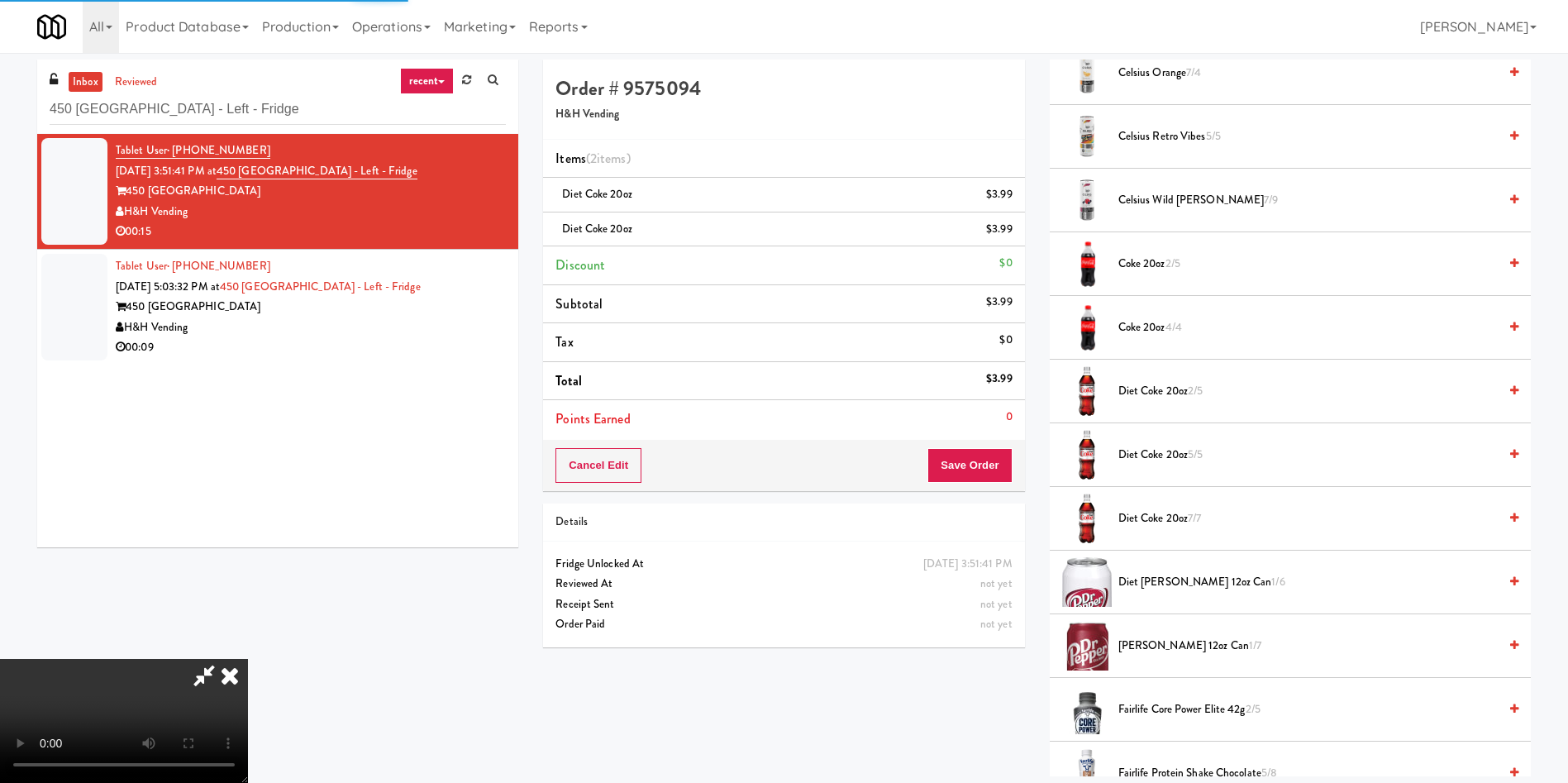
click at [1019, 478] on div "Cancel Edit Save Order" at bounding box center [784, 466] width 481 height 51
click at [995, 469] on button "Save Order" at bounding box center [969, 466] width 84 height 35
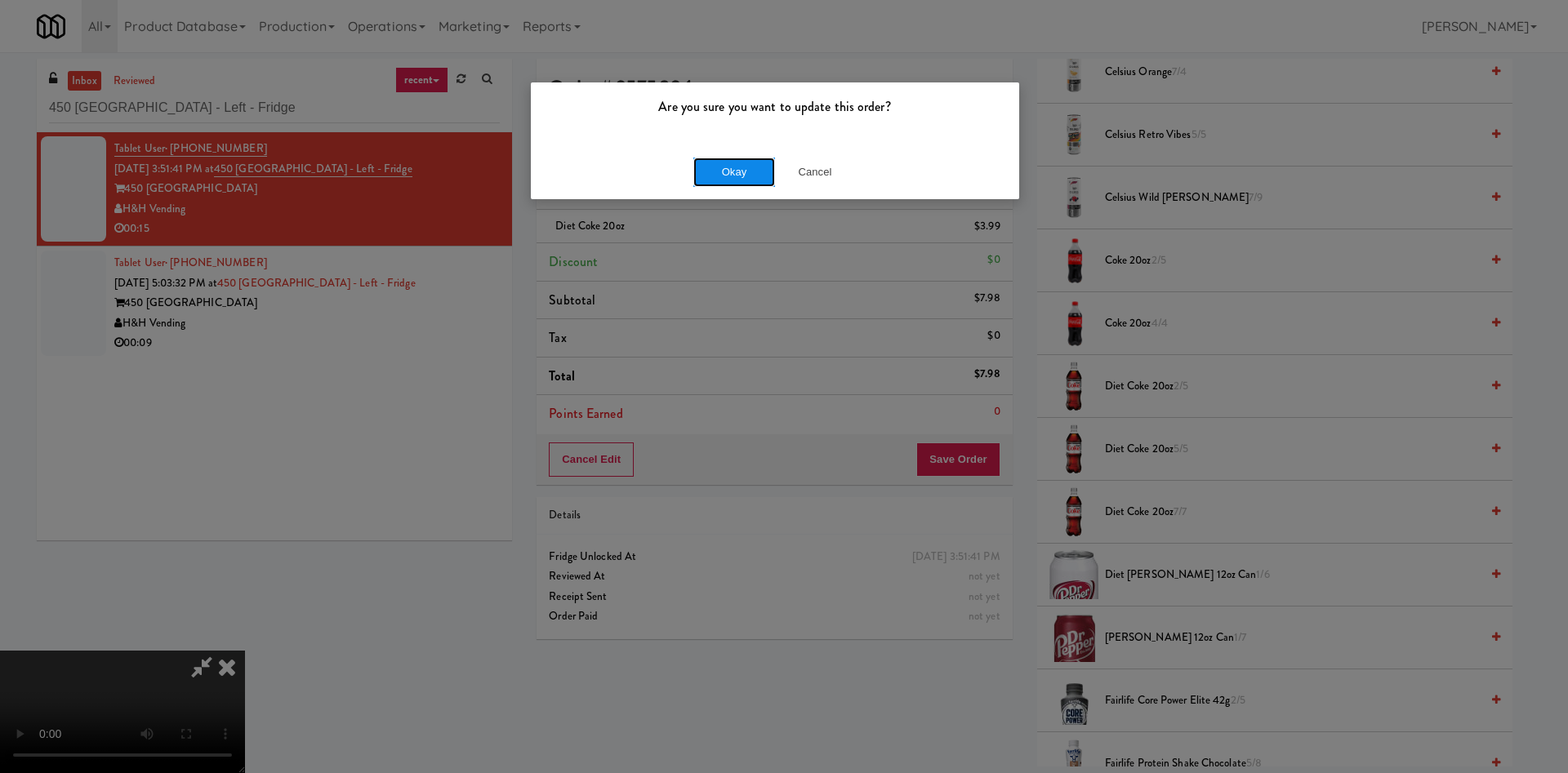
click at [738, 184] on button "Okay" at bounding box center [733, 172] width 81 height 30
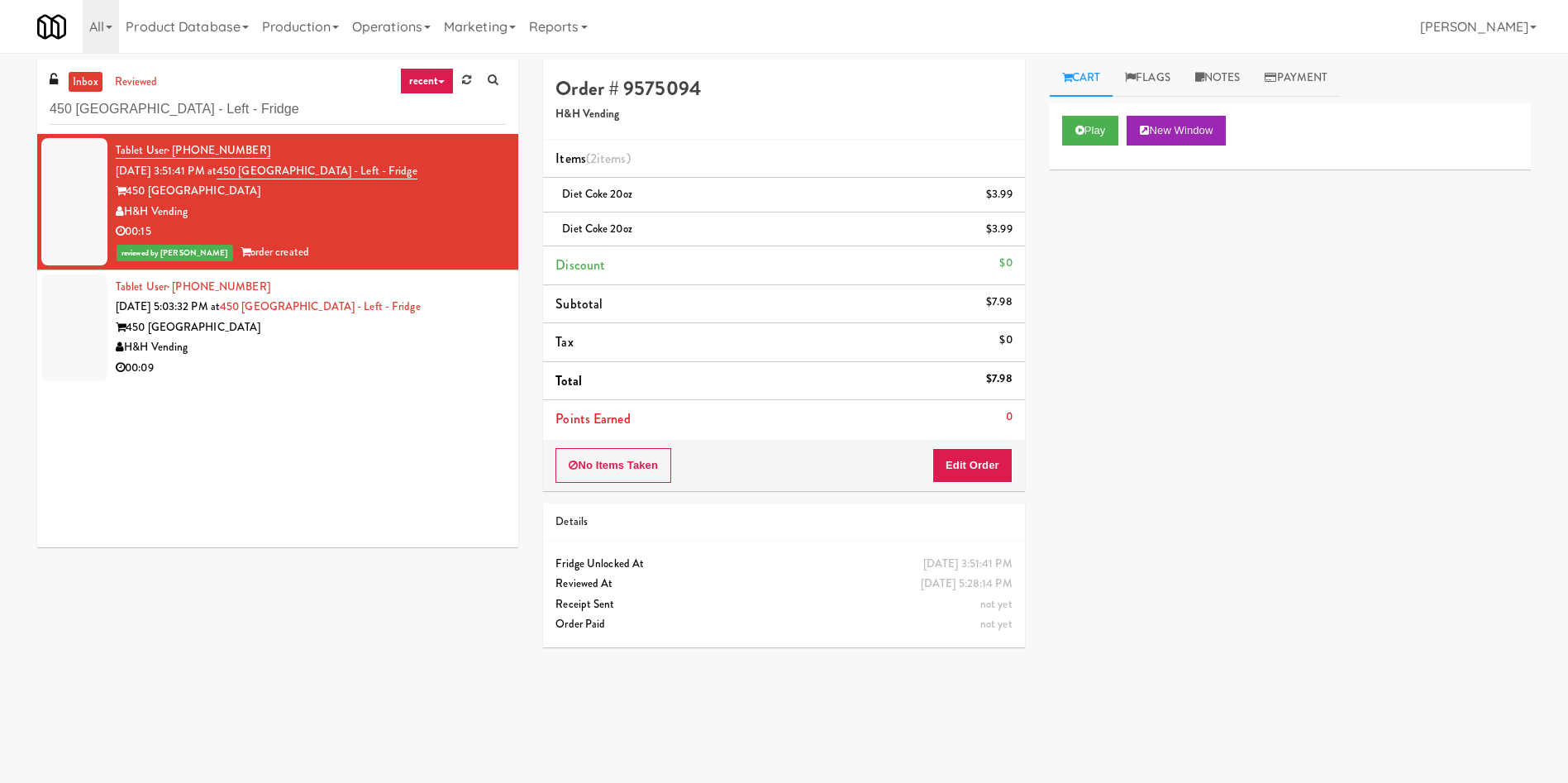
scroll to position [0, 0]
click at [112, 332] on li "Tablet User · (312) 416-3322 [DATE] 5:03:32 PM at 450 [GEOGRAPHIC_DATA] - Left …" at bounding box center [278, 328] width 481 height 115
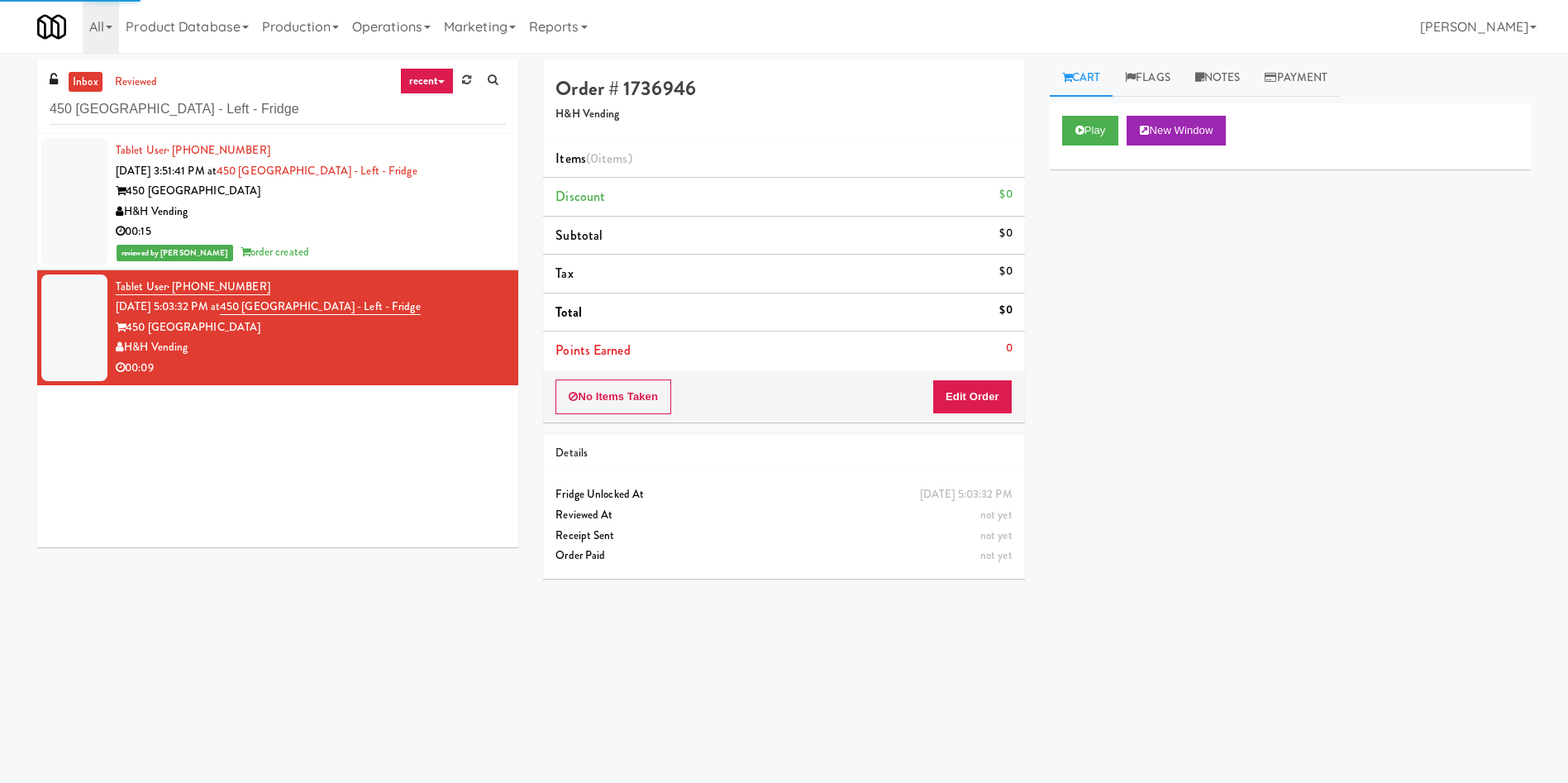
click at [1100, 113] on div "Play New Window" at bounding box center [1290, 136] width 481 height 66
click at [1078, 126] on icon at bounding box center [1080, 131] width 9 height 11
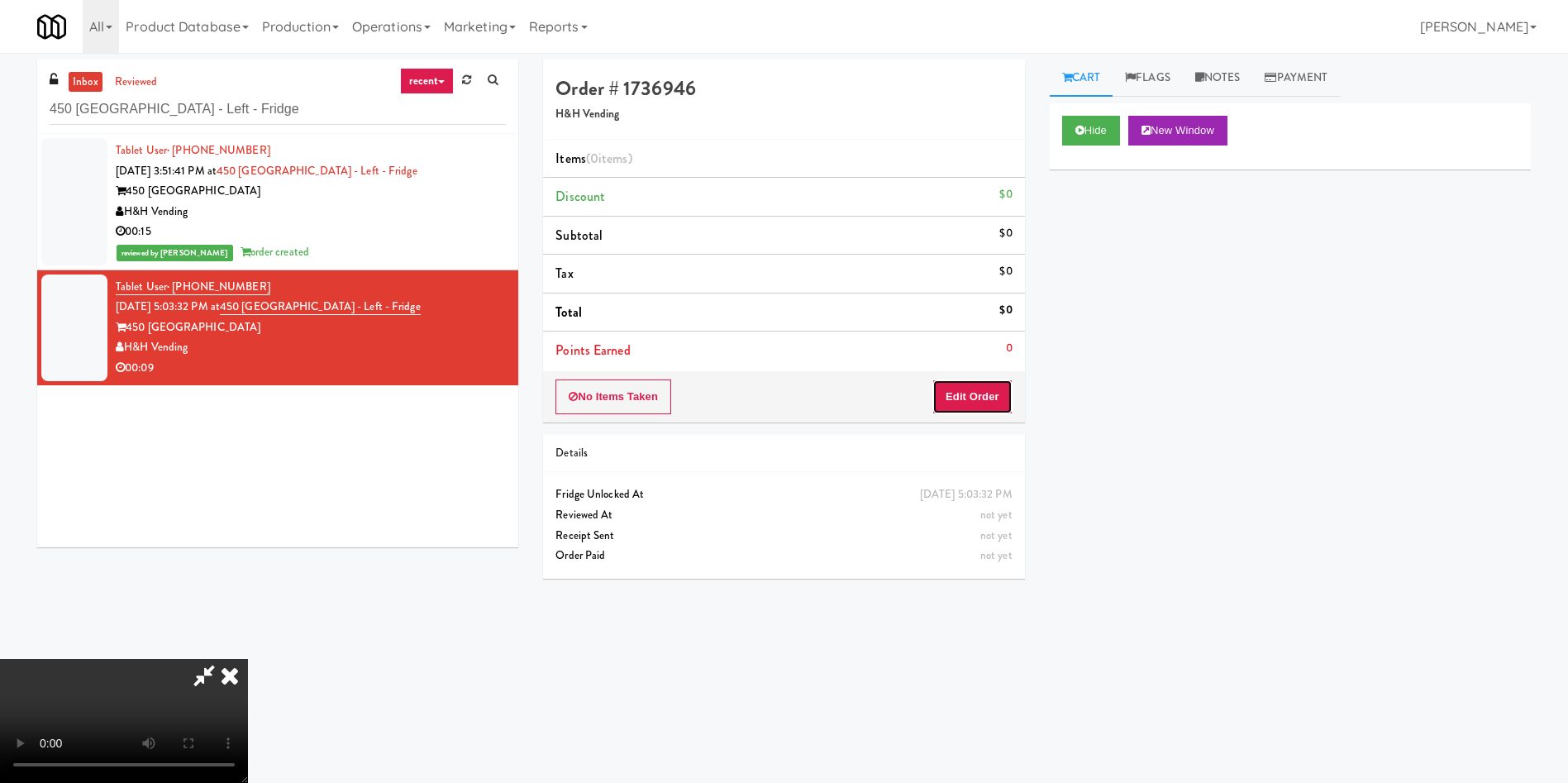
click at [980, 397] on button "Edit Order" at bounding box center [973, 397] width 80 height 35
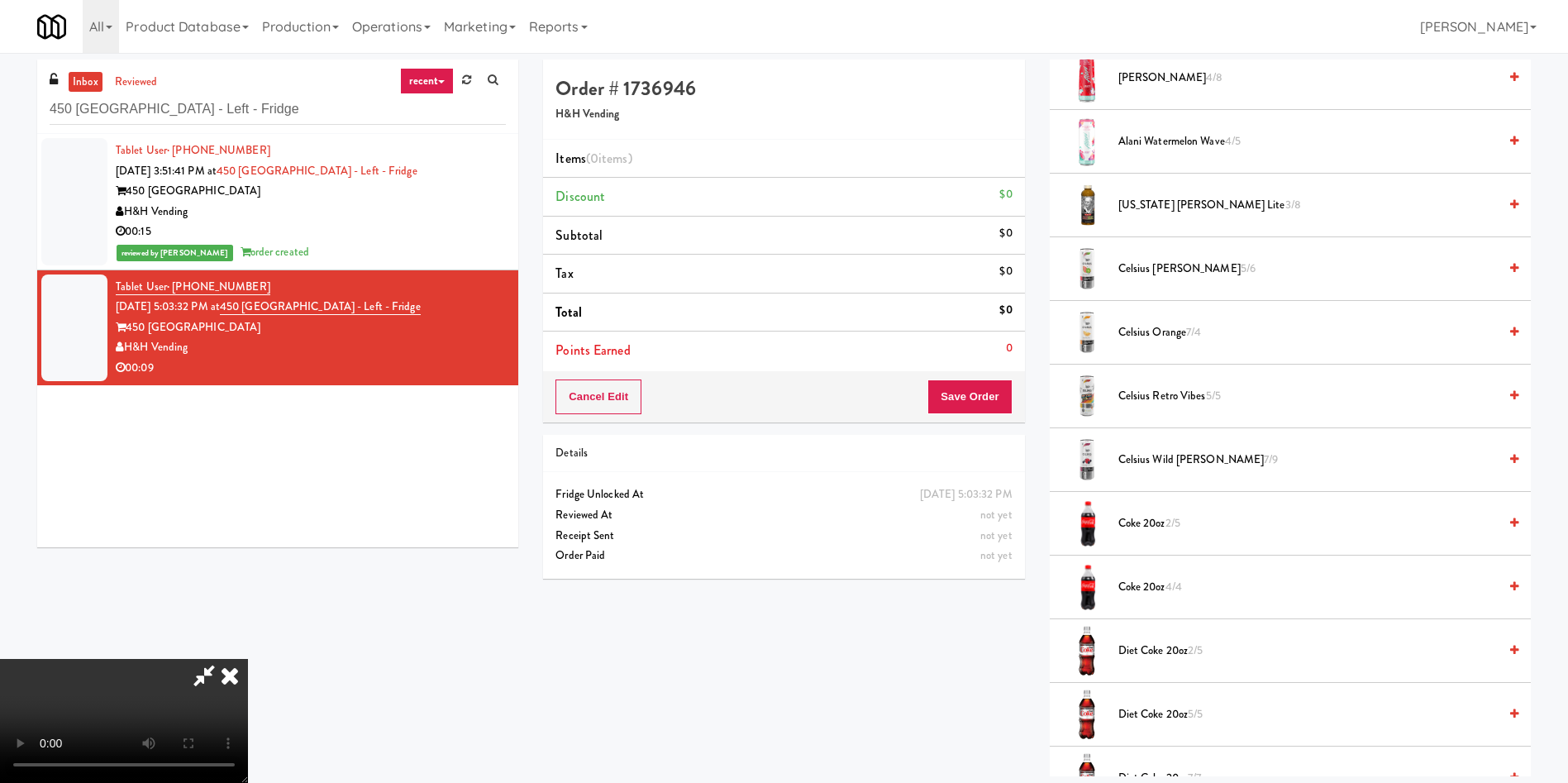
scroll to position [248, 0]
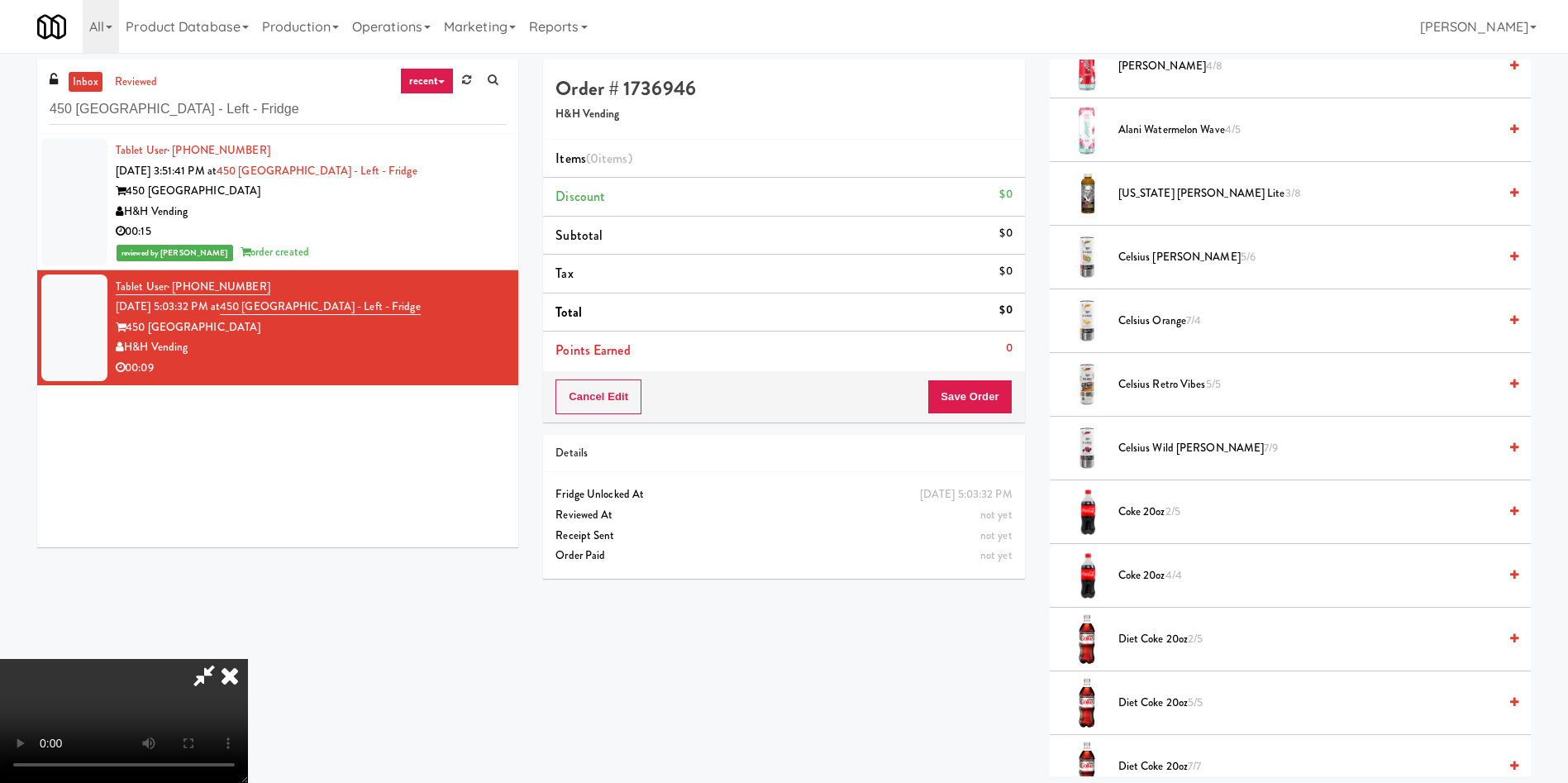
click at [248, 659] on video at bounding box center [123, 721] width 248 height 124
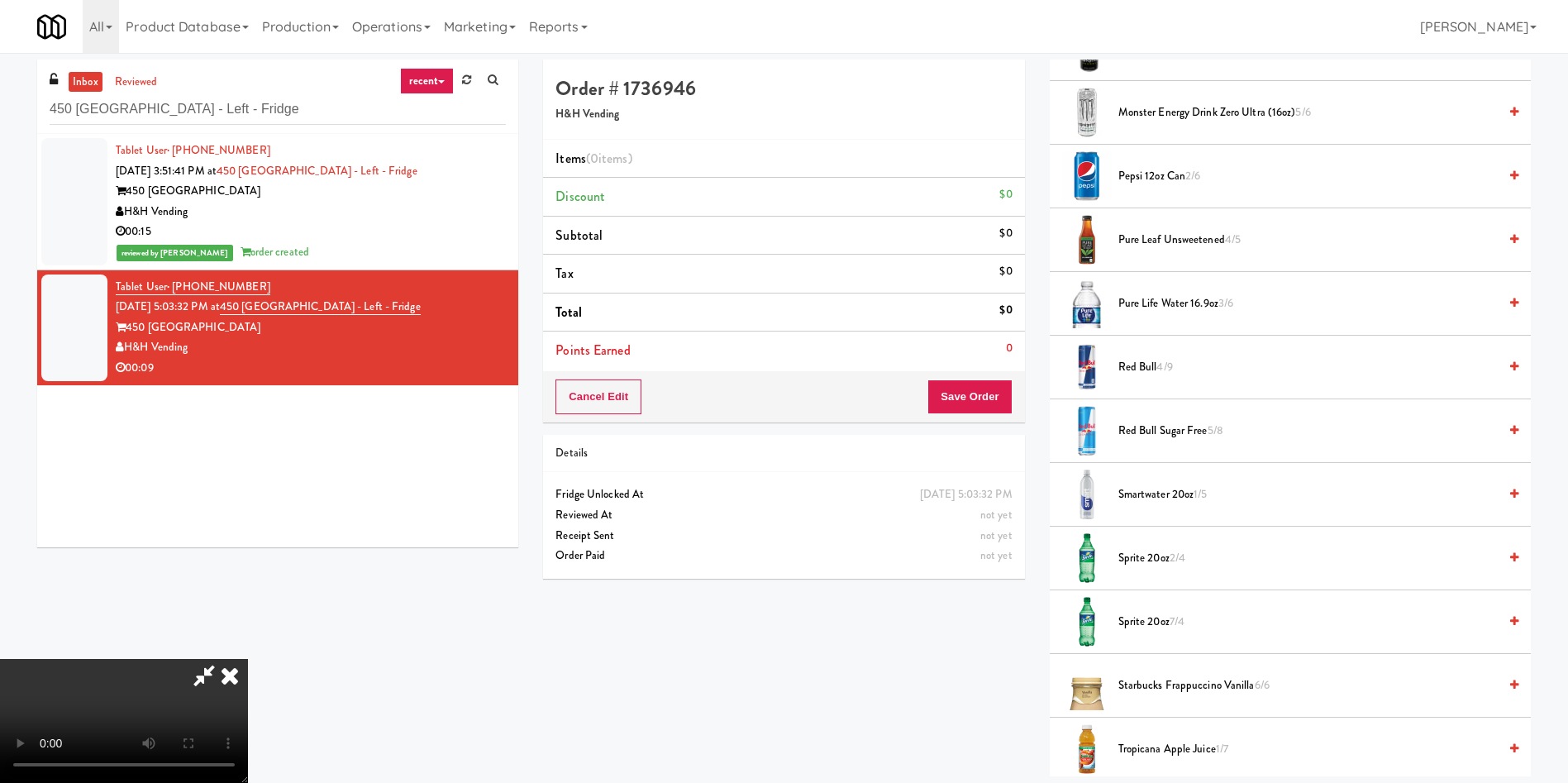
scroll to position [1985, 0]
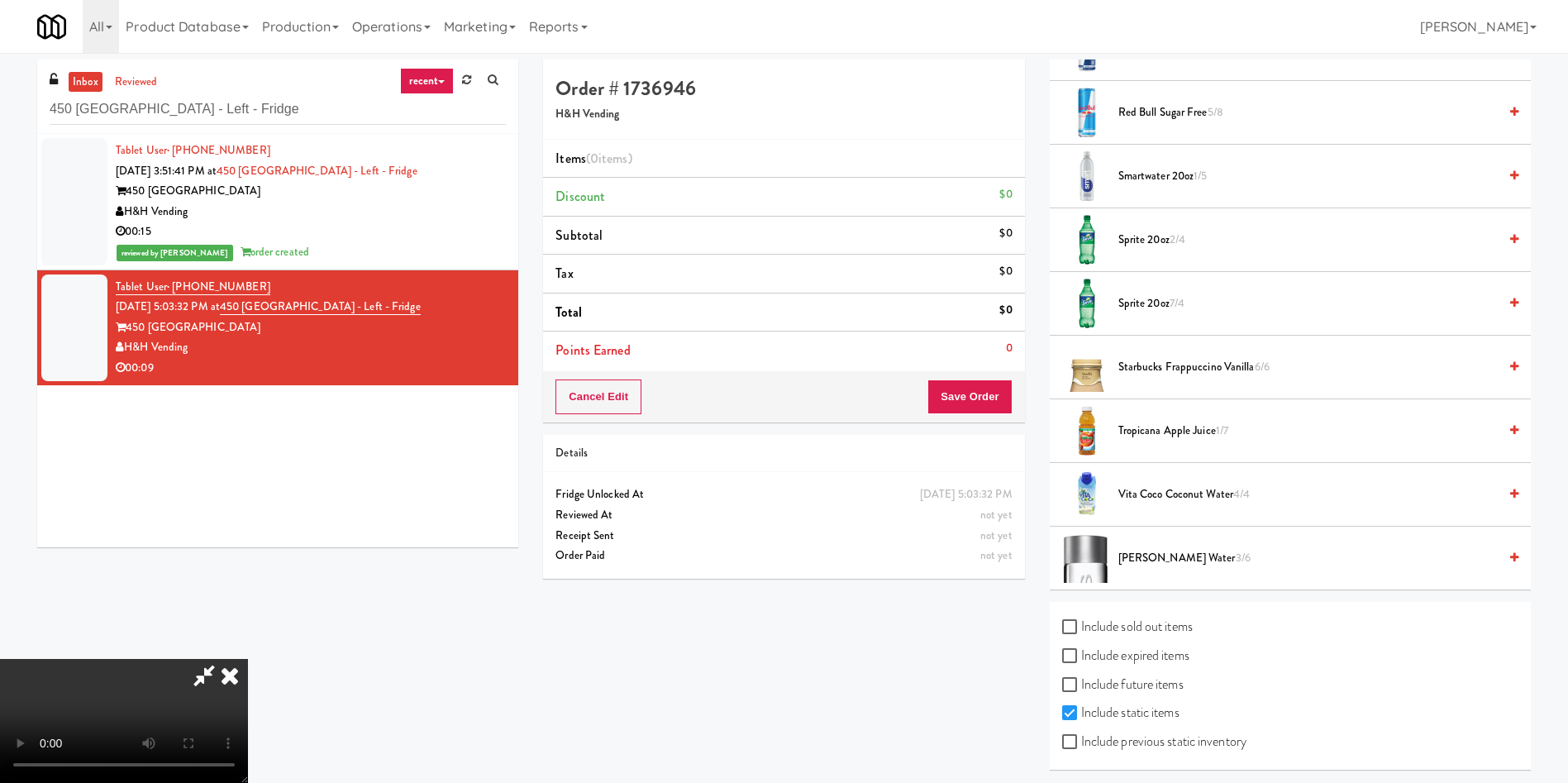
click at [248, 659] on video at bounding box center [123, 721] width 248 height 124
click at [1151, 178] on span "Smartwater 20oz 1/5" at bounding box center [1307, 177] width 379 height 21
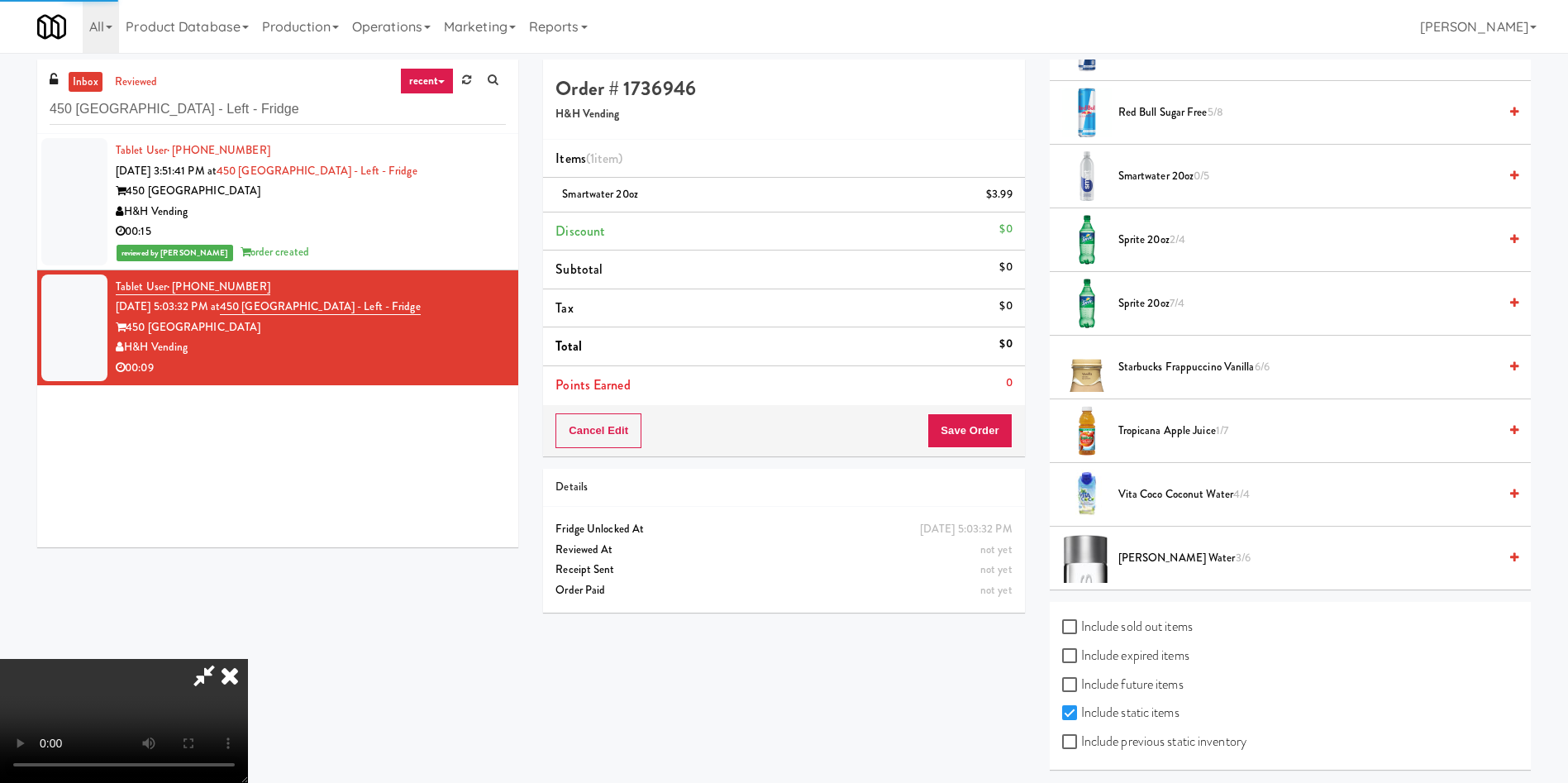
click at [248, 659] on video at bounding box center [123, 721] width 248 height 124
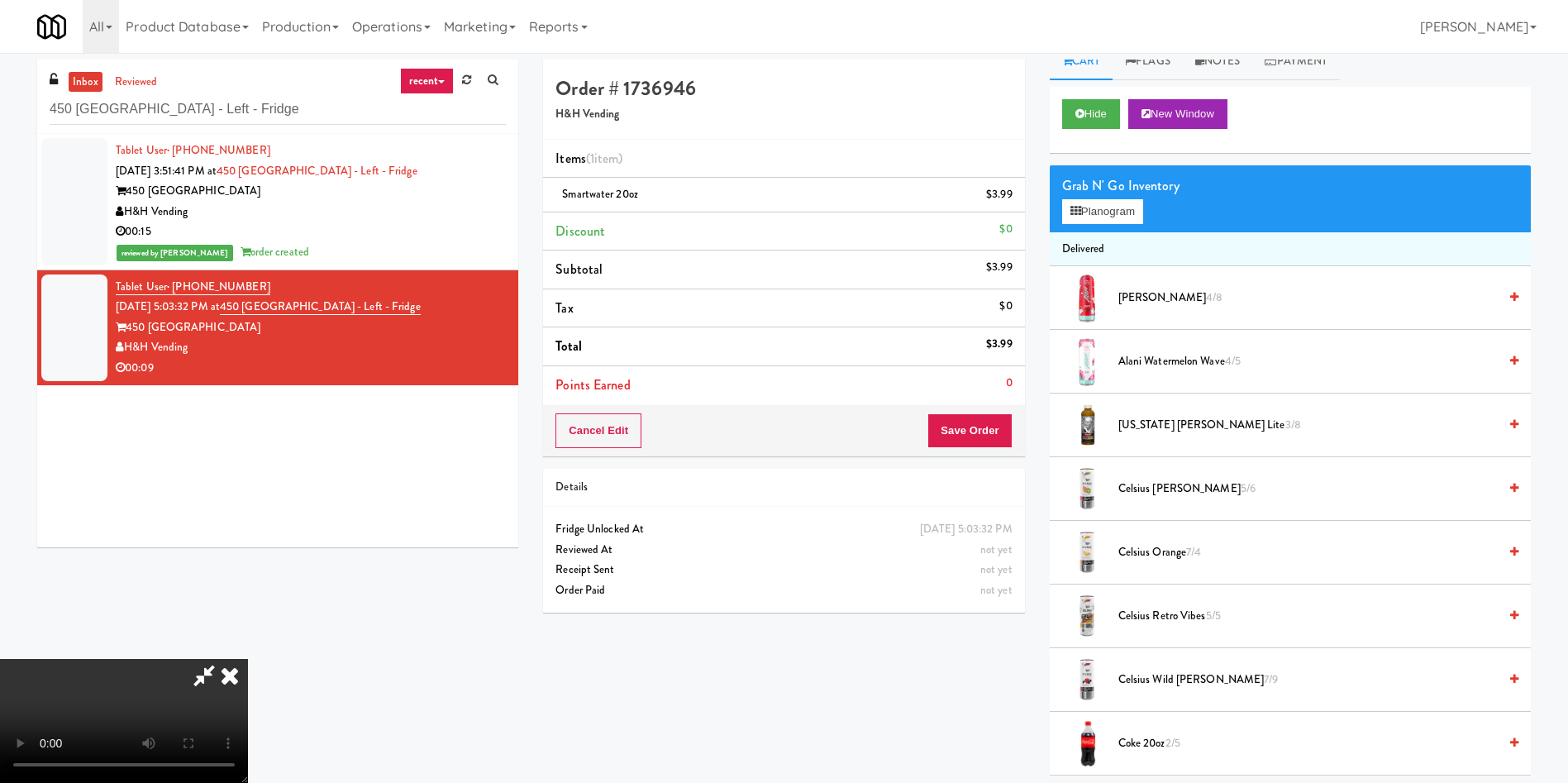
scroll to position [0, 0]
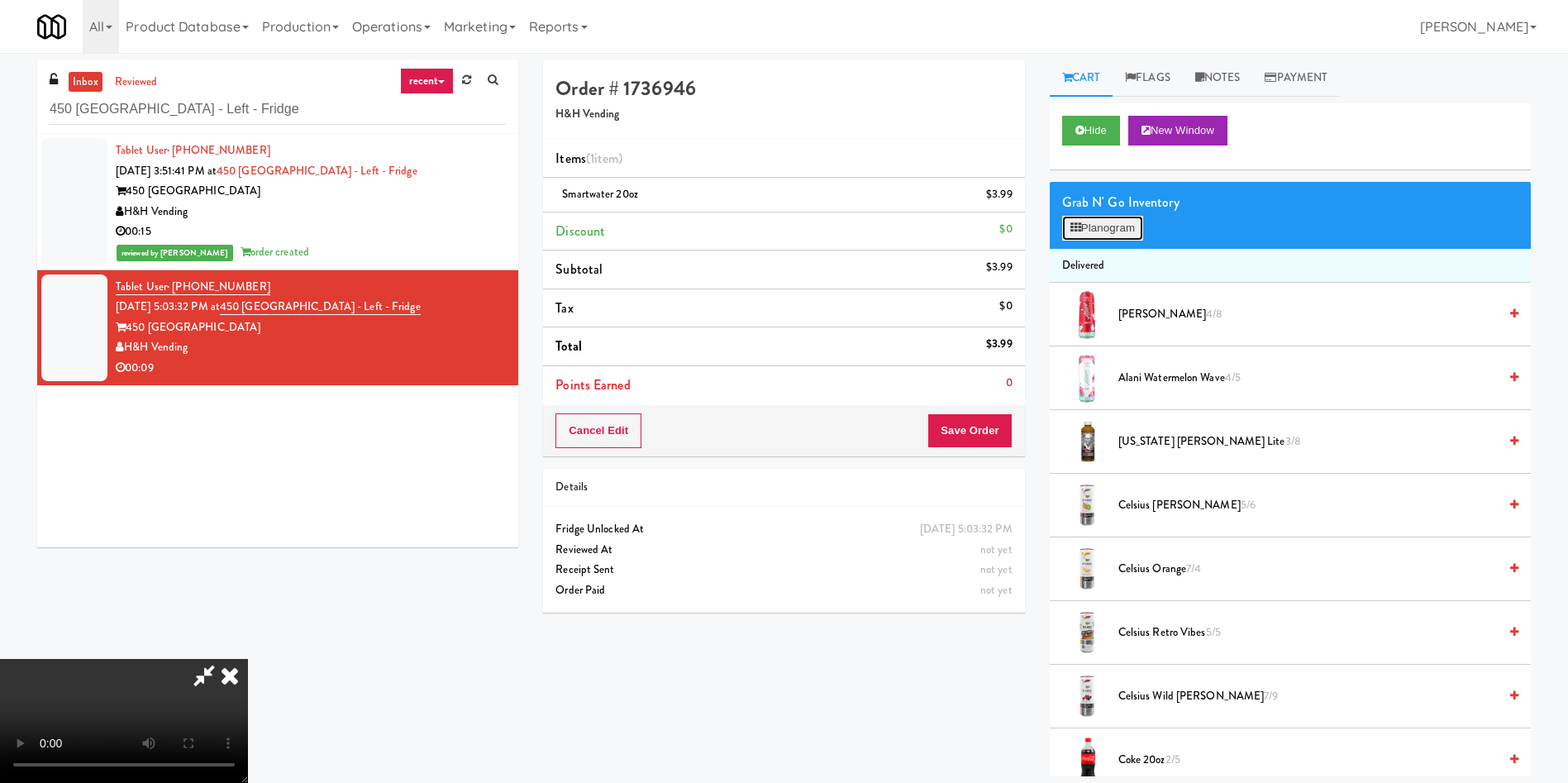
click at [1104, 233] on button "Planogram" at bounding box center [1103, 228] width 81 height 25
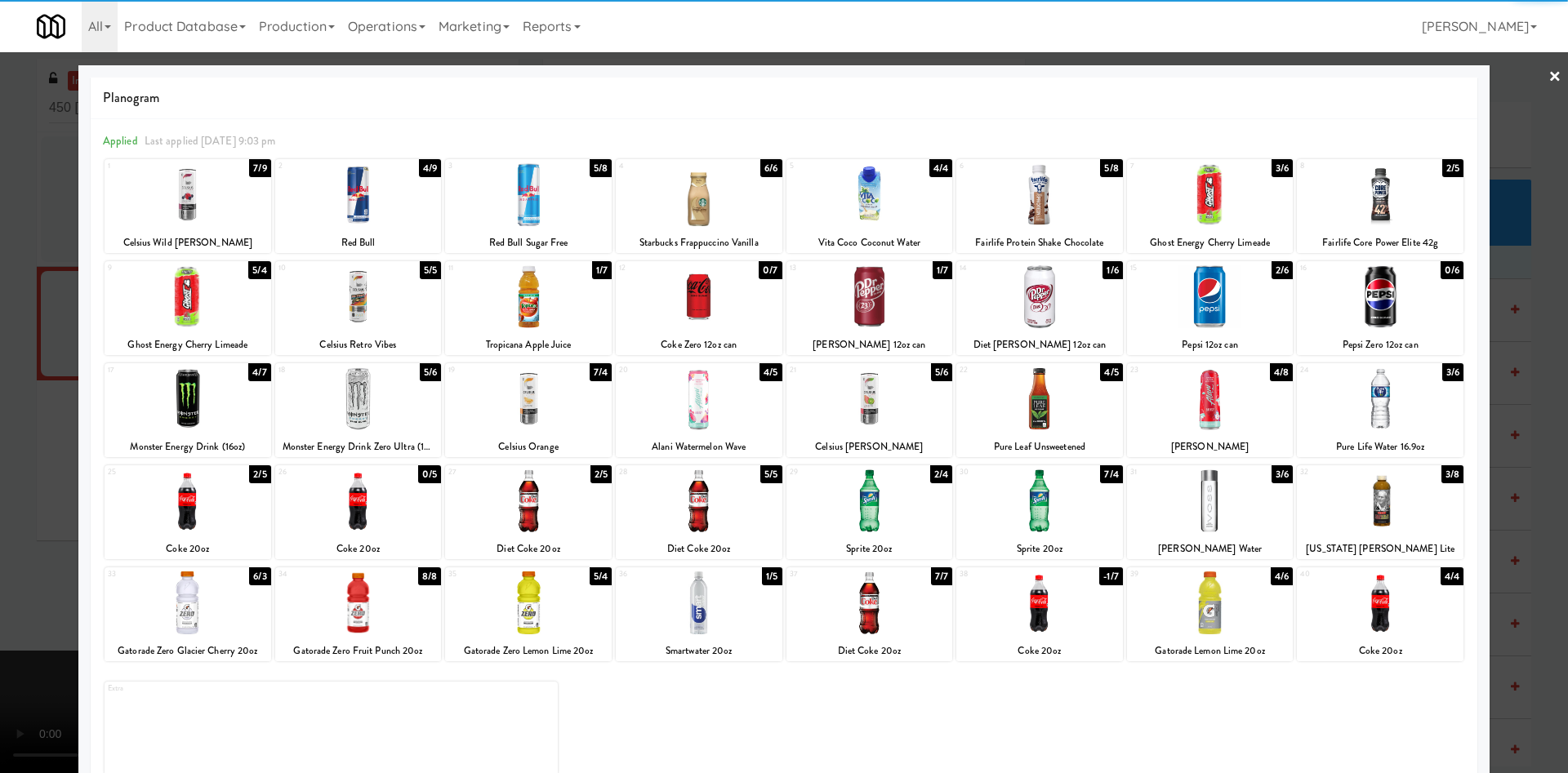
click at [1371, 417] on div at bounding box center [1380, 399] width 166 height 63
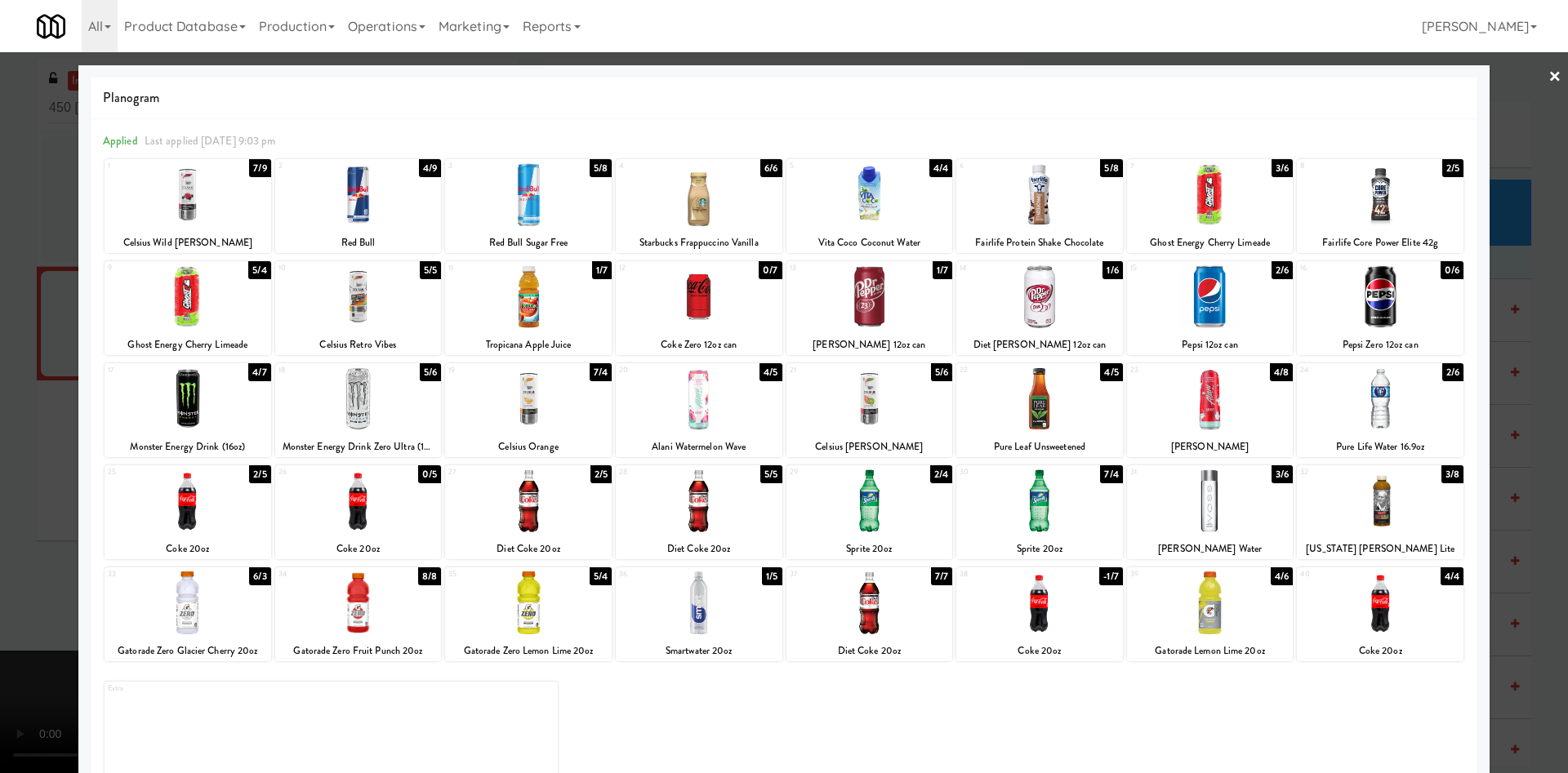
drag, startPoint x: 1504, startPoint y: 111, endPoint x: 1134, endPoint y: 204, distance: 381.5
click at [1504, 111] on div at bounding box center [784, 386] width 1568 height 773
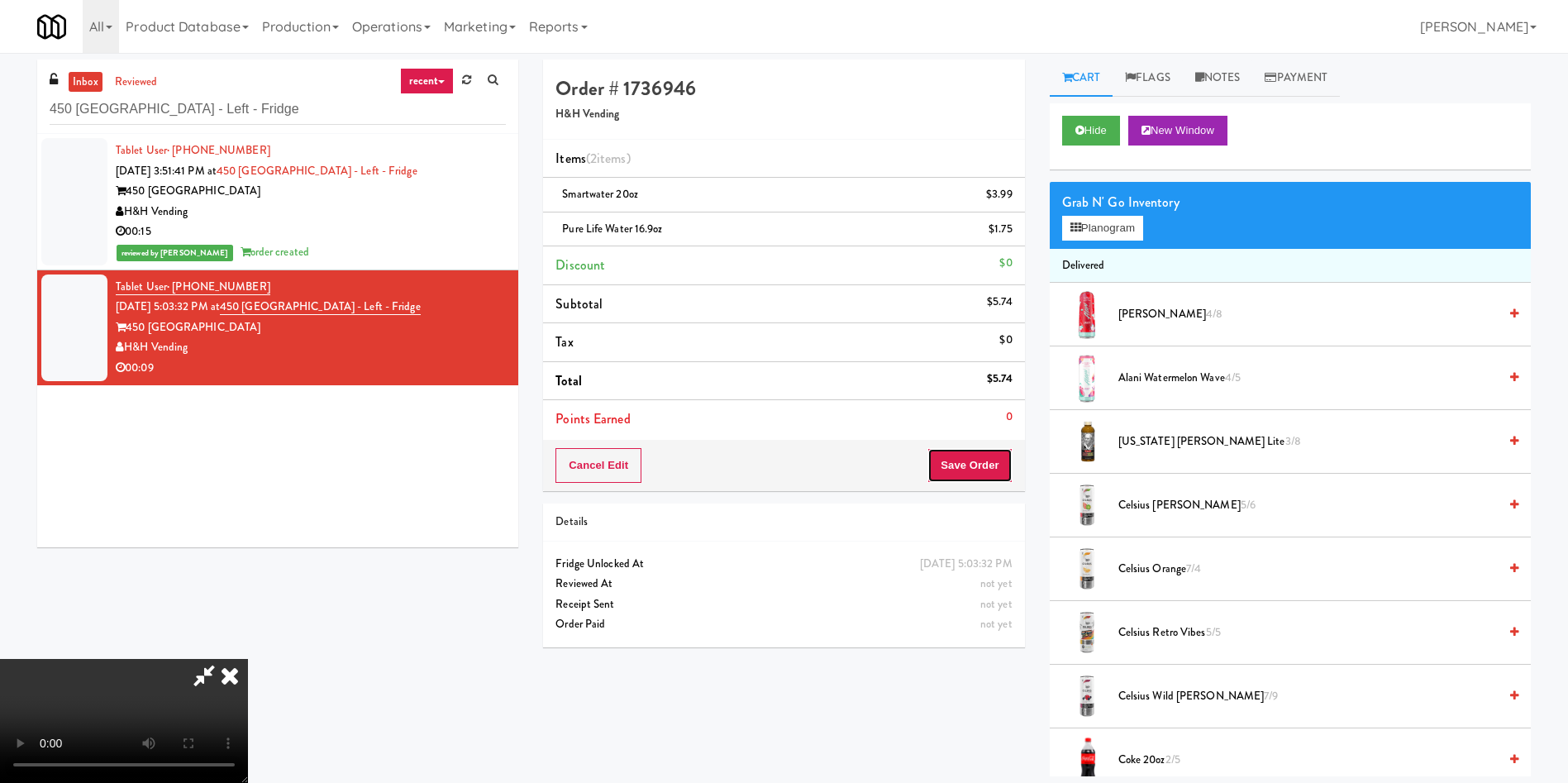
click at [964, 460] on button "Save Order" at bounding box center [969, 466] width 84 height 35
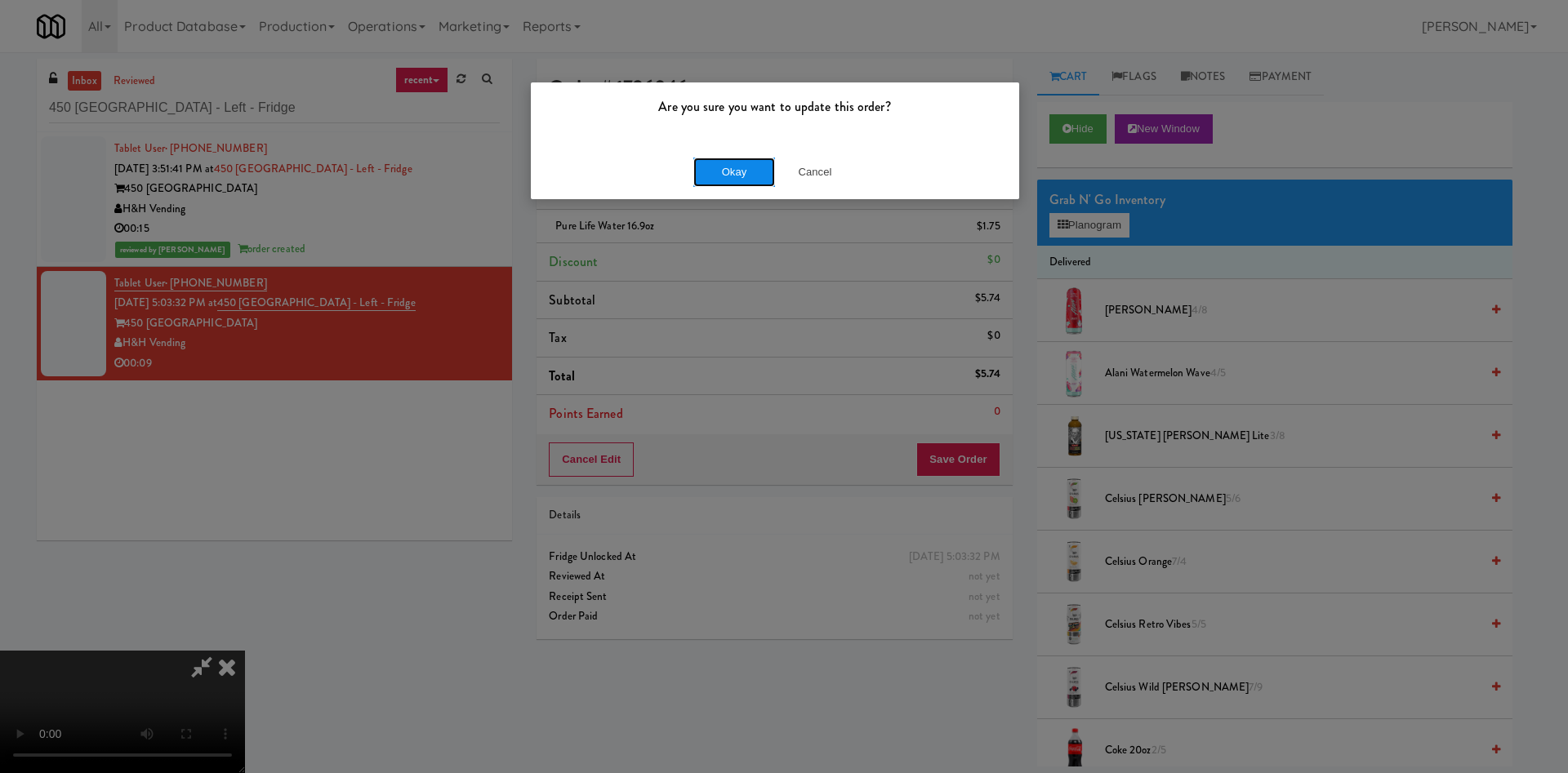
click at [713, 175] on button "Okay" at bounding box center [733, 172] width 81 height 30
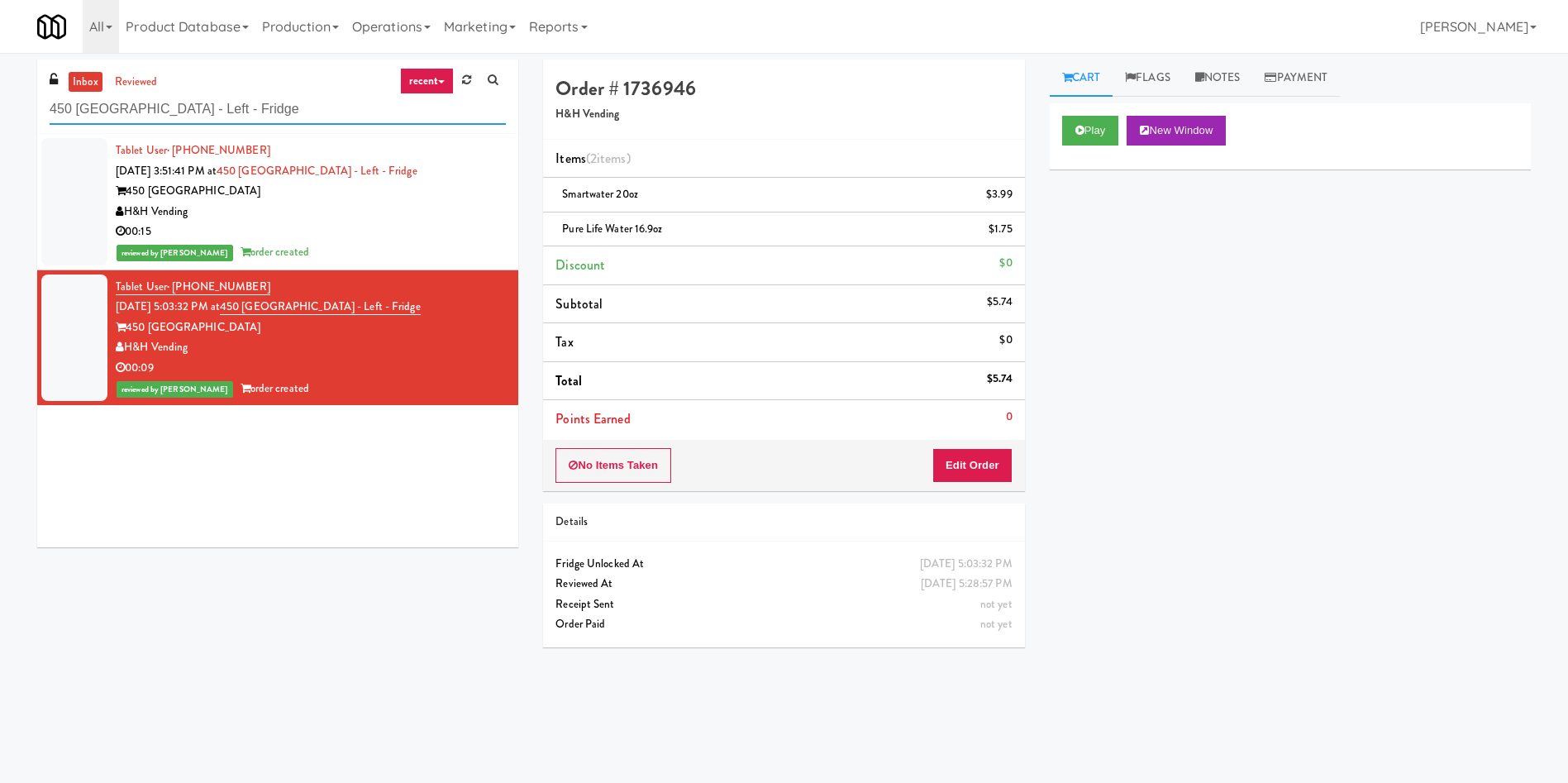
drag, startPoint x: 199, startPoint y: 113, endPoint x: 0, endPoint y: 113, distance: 199.0
click at [0, 113] on div "inbox reviewed recent all unclear take inventory issue suspicious failed recent…" at bounding box center [784, 392] width 1568 height 664
paste input "SVNC Offic"
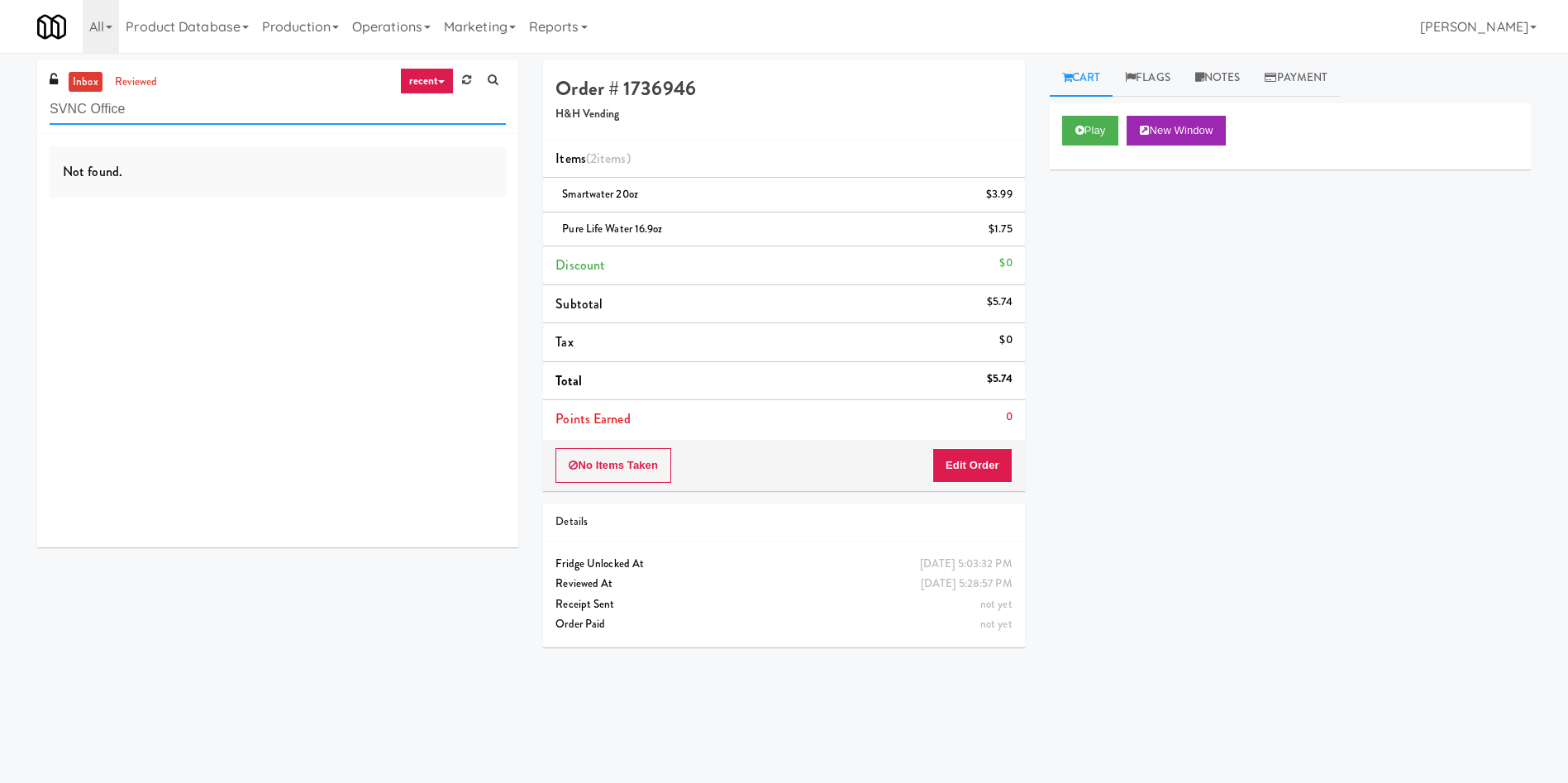
type input "SVNC Office"
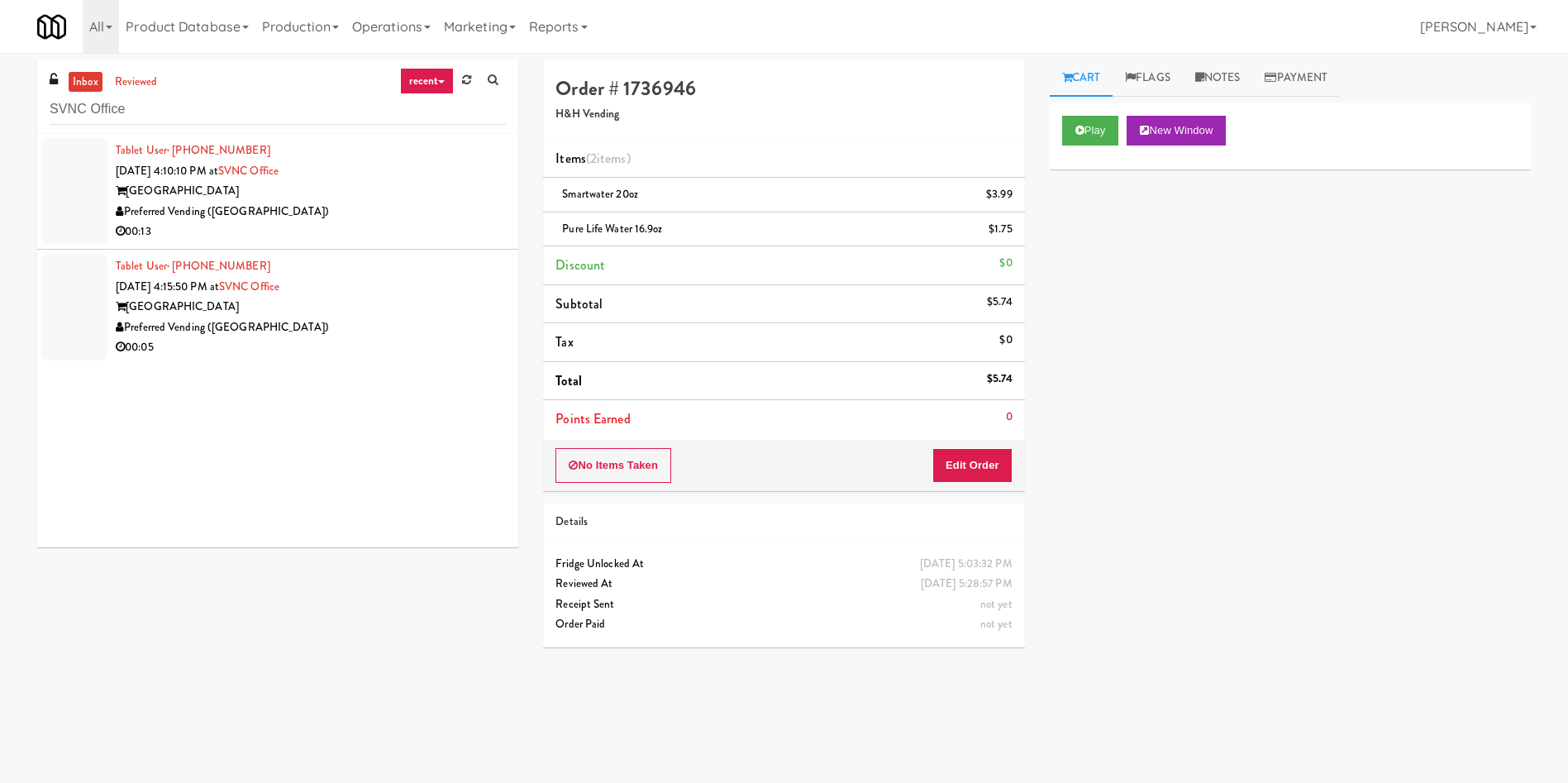
click at [85, 176] on div at bounding box center [74, 191] width 66 height 107
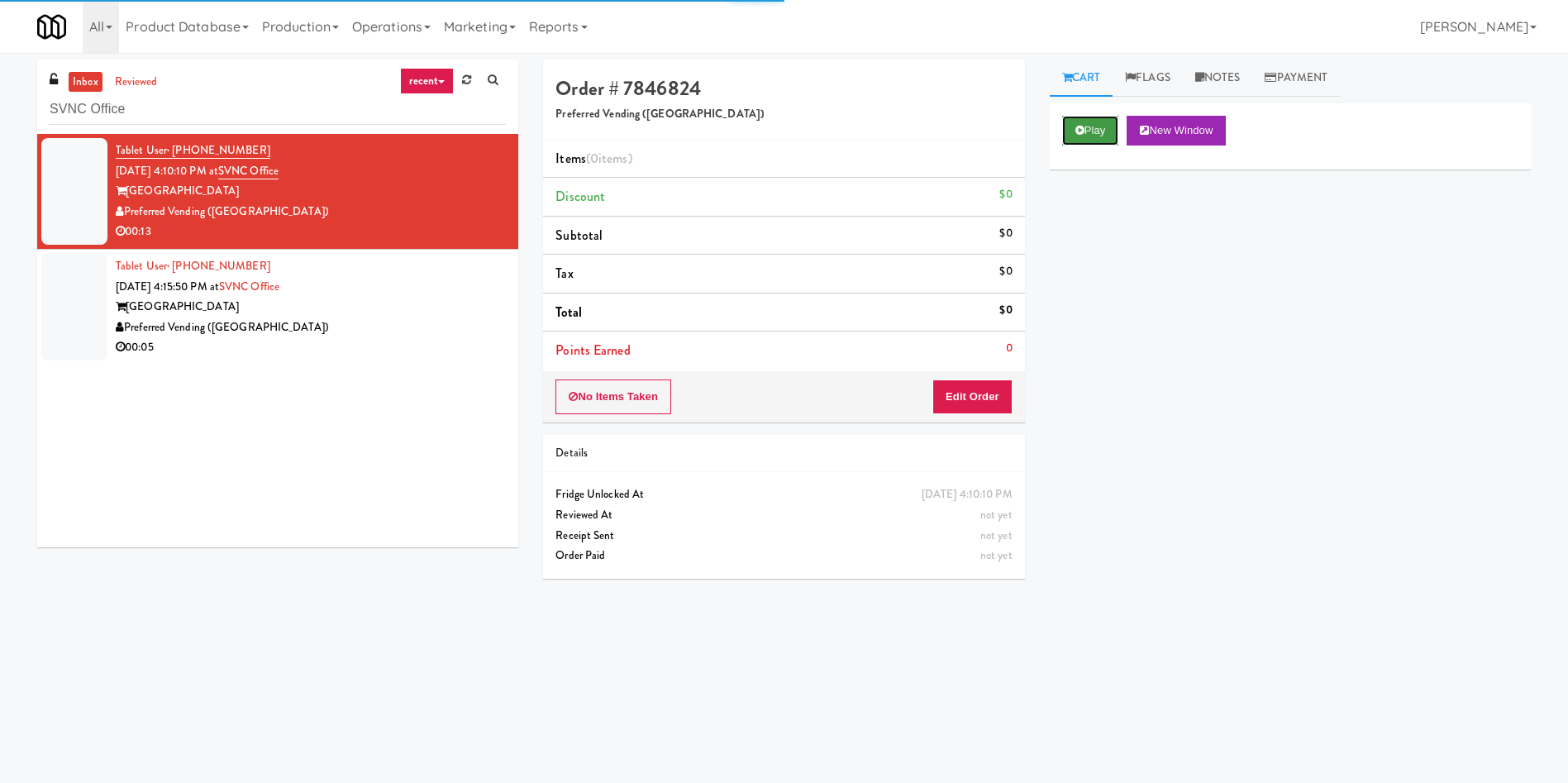
click at [1089, 132] on button "Play" at bounding box center [1091, 131] width 57 height 30
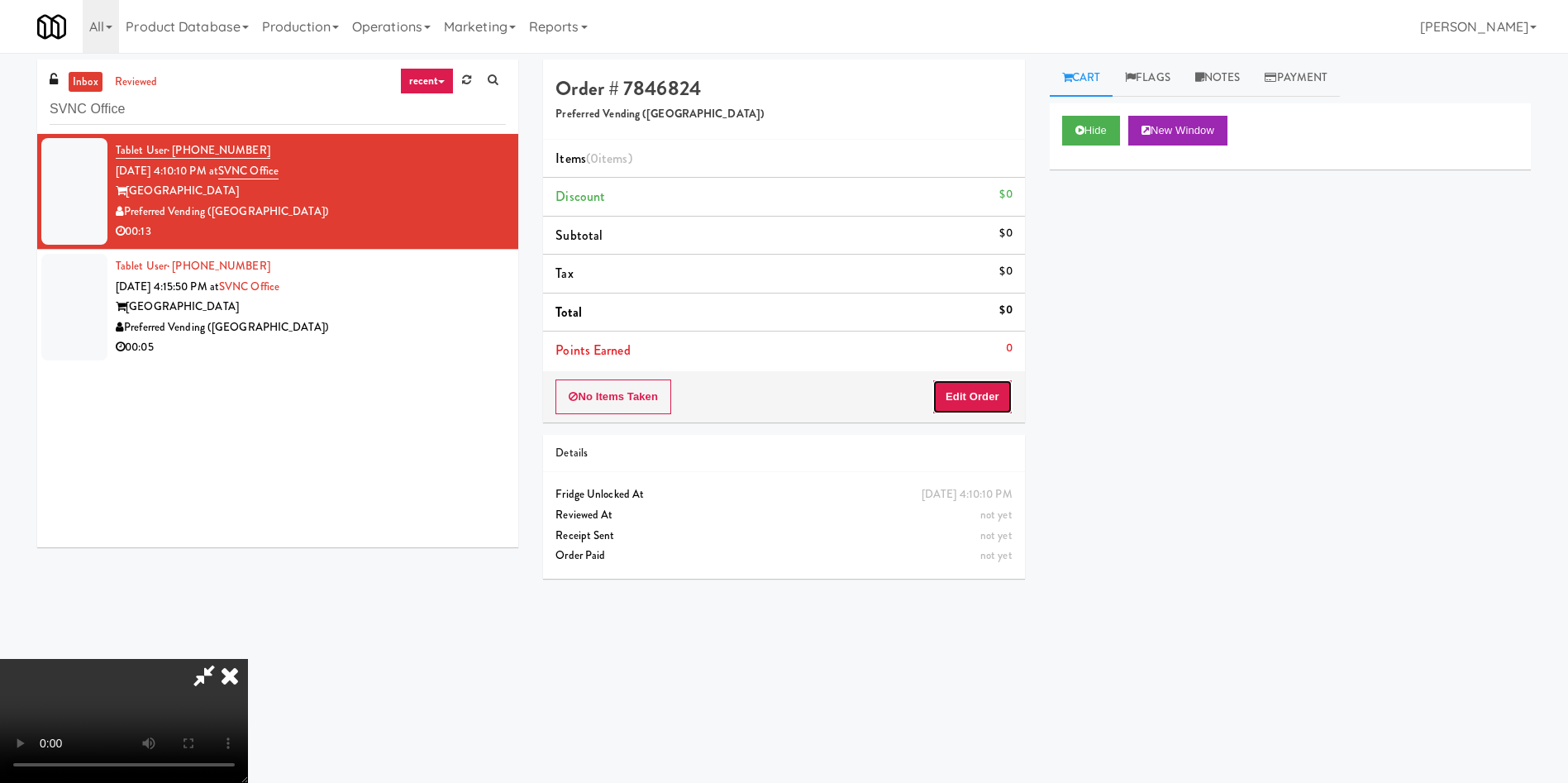
click at [969, 392] on button "Edit Order" at bounding box center [973, 397] width 80 height 35
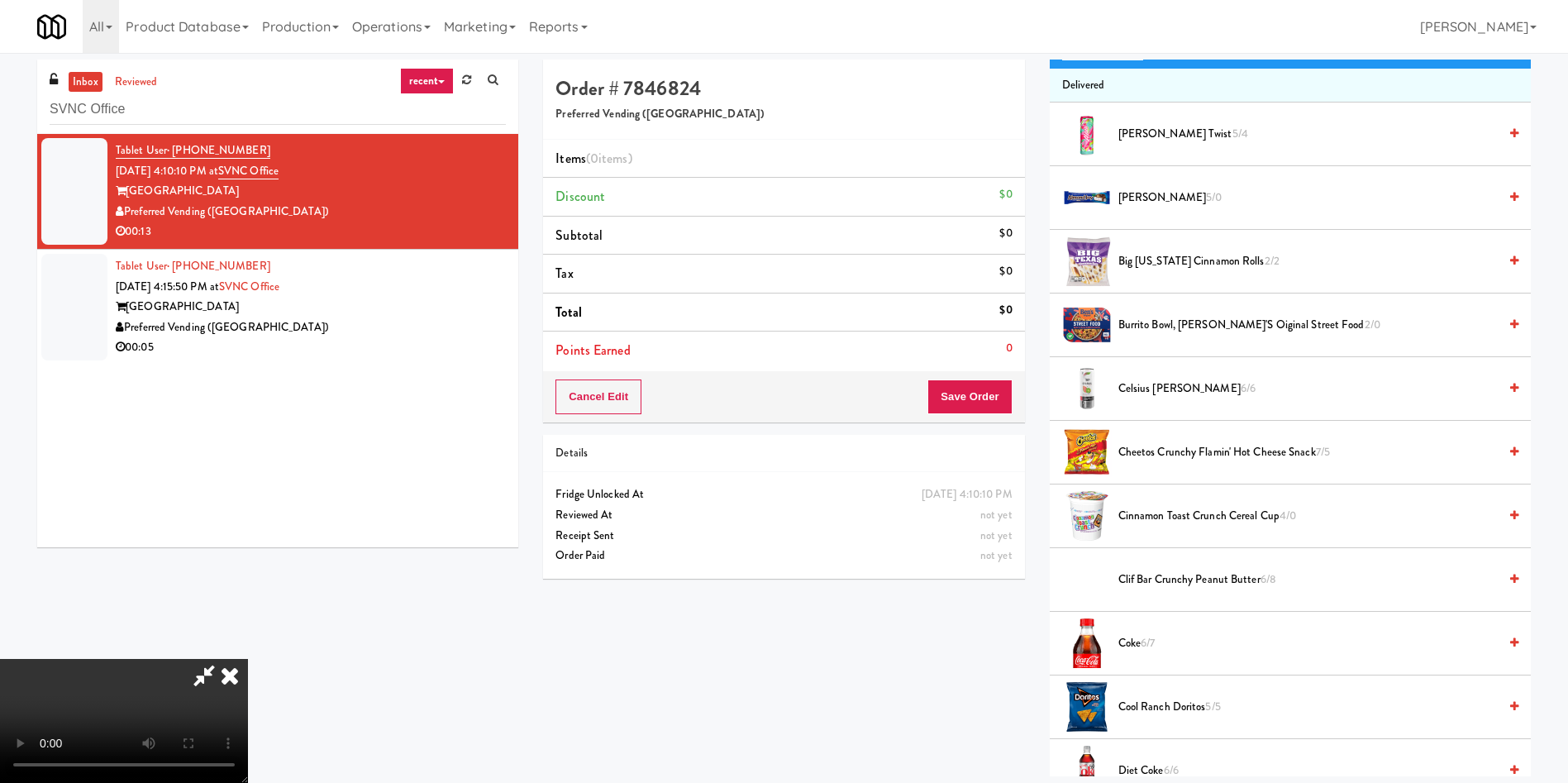
scroll to position [124, 0]
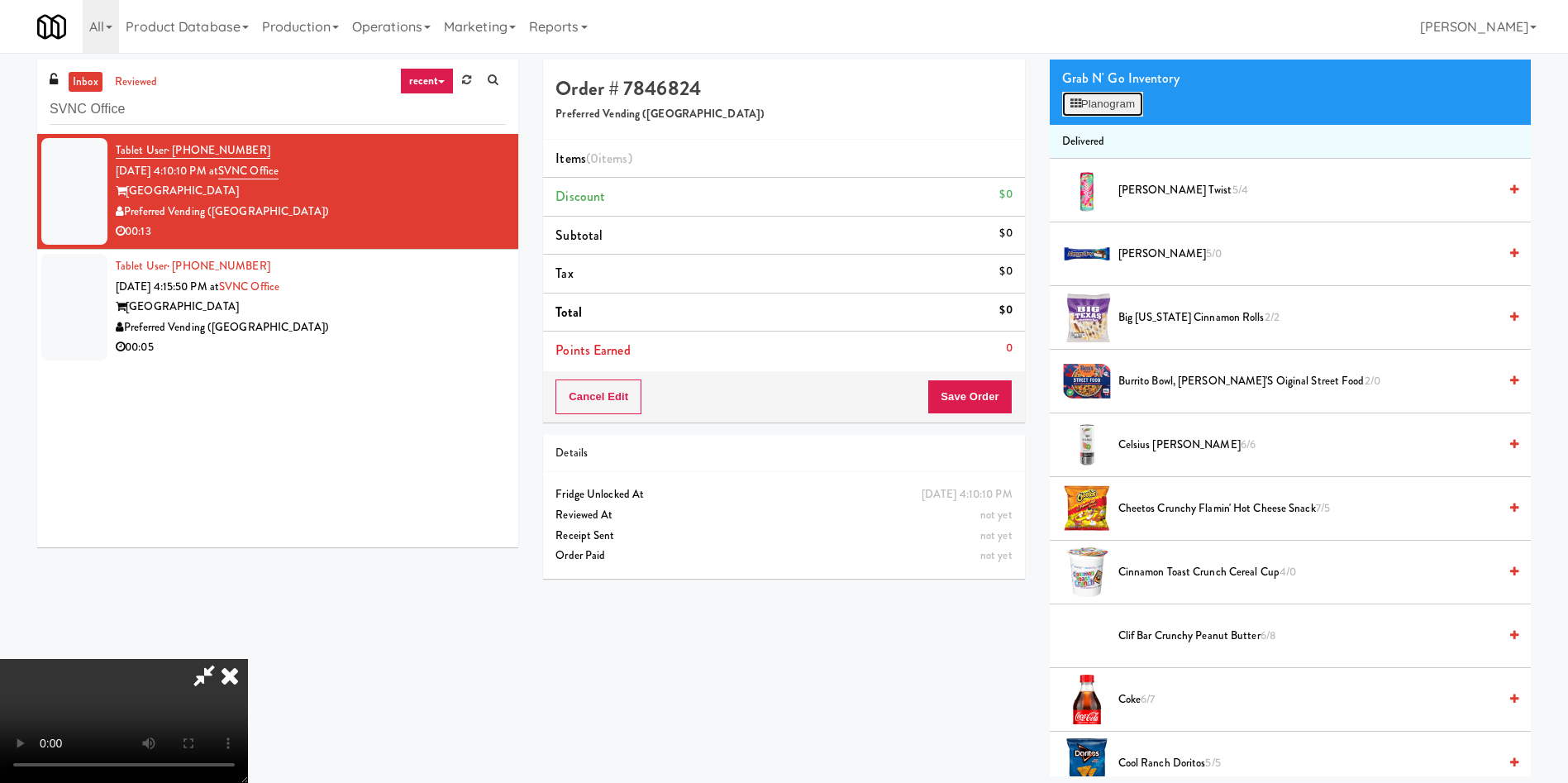
click at [1115, 109] on button "Planogram" at bounding box center [1103, 103] width 81 height 25
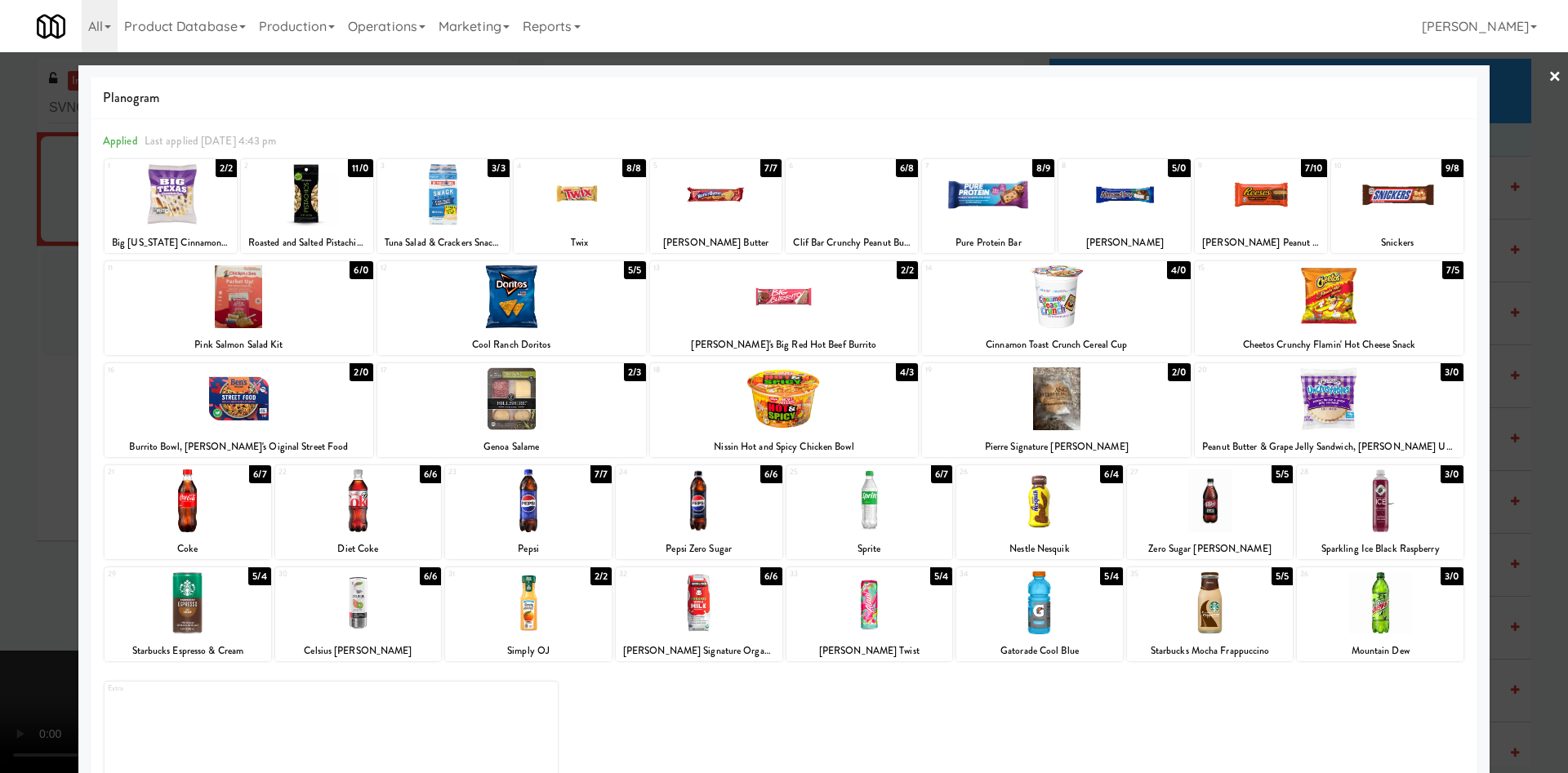
click at [455, 200] on div at bounding box center [443, 195] width 132 height 63
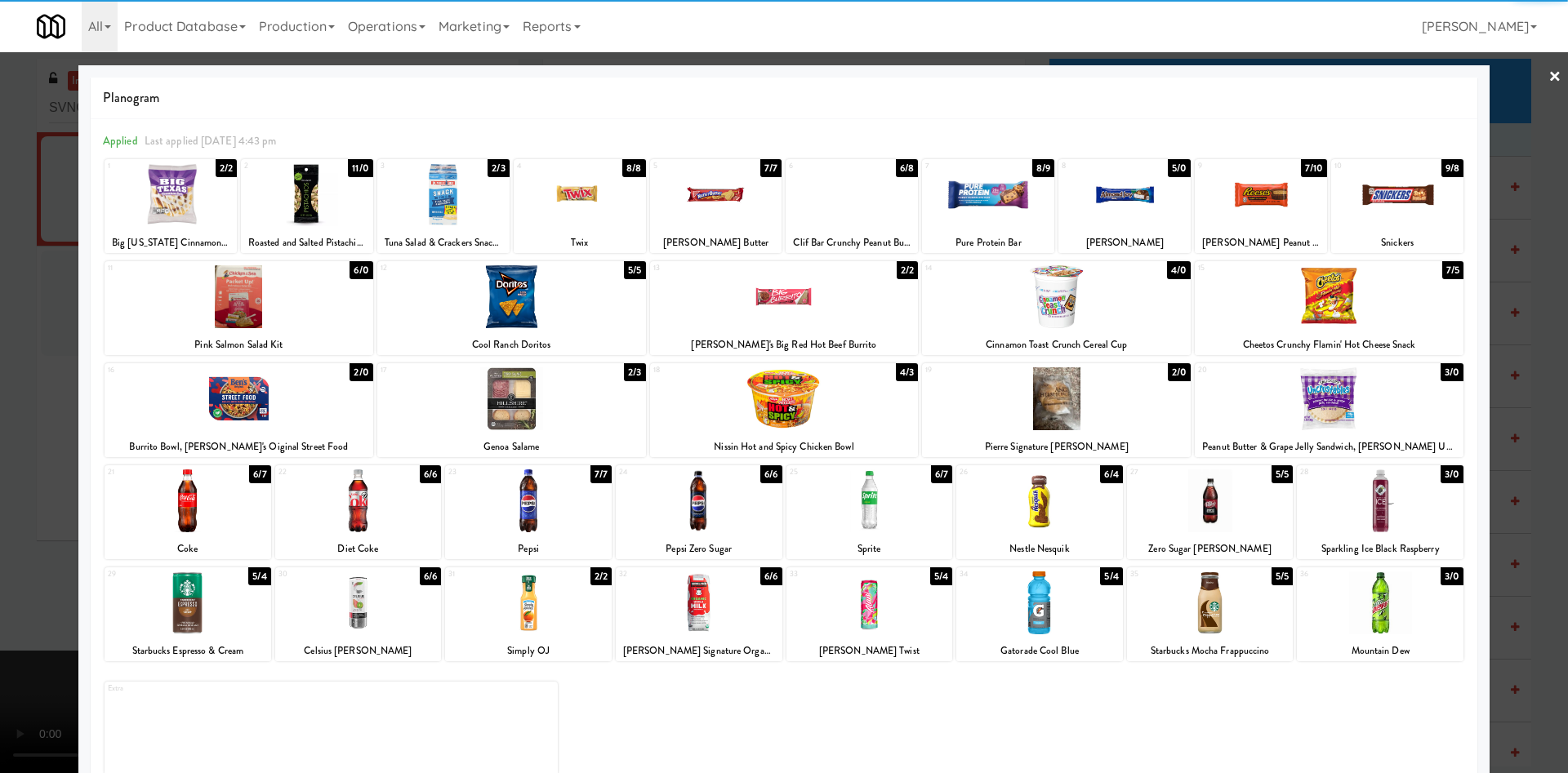
drag, startPoint x: 28, startPoint y: 244, endPoint x: 992, endPoint y: 396, distance: 975.9
click at [30, 245] on div at bounding box center [784, 386] width 1568 height 773
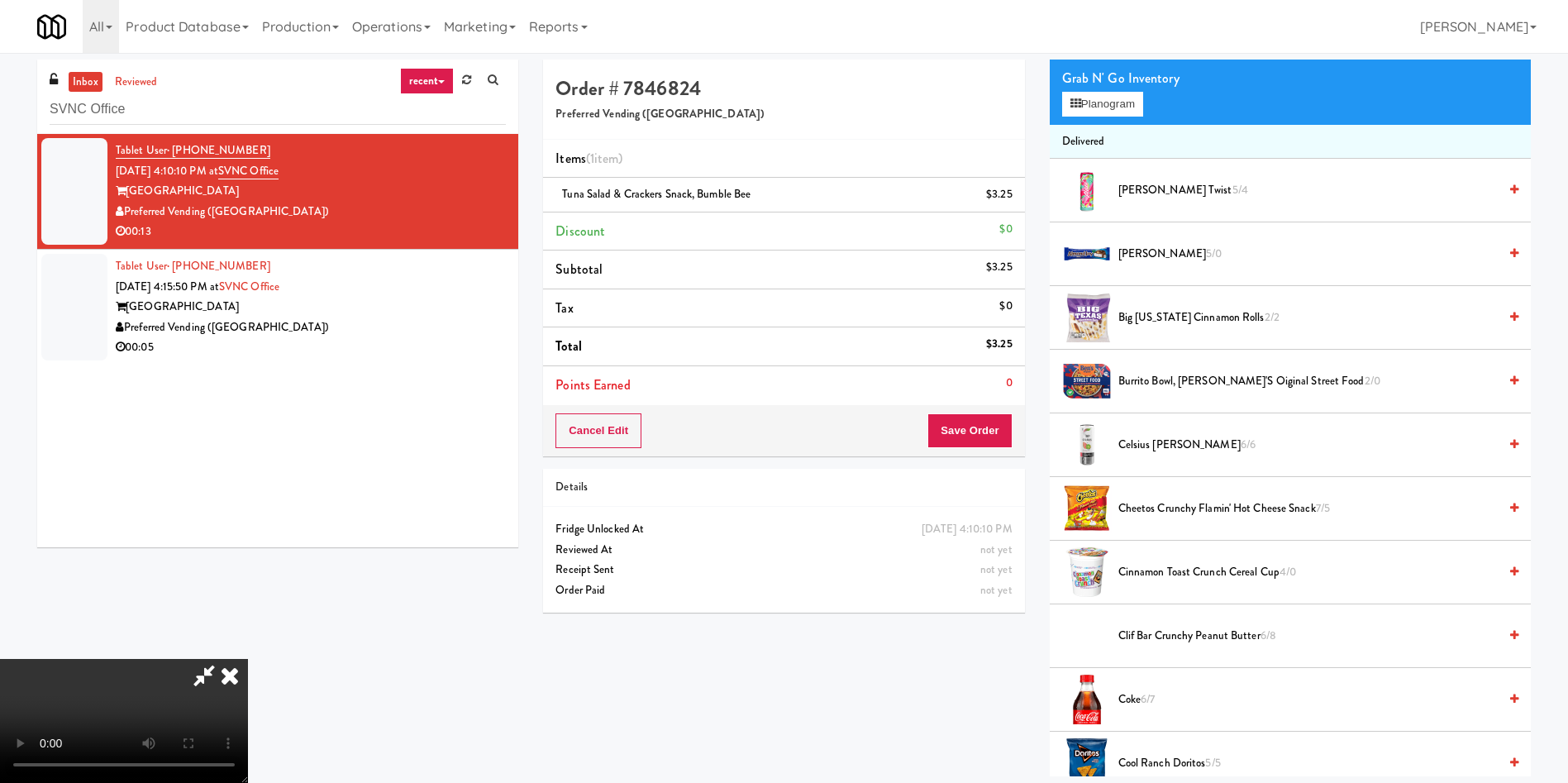
click at [967, 412] on div "Cancel Edit Save Order" at bounding box center [784, 431] width 481 height 51
click at [968, 430] on button "Save Order" at bounding box center [969, 431] width 84 height 35
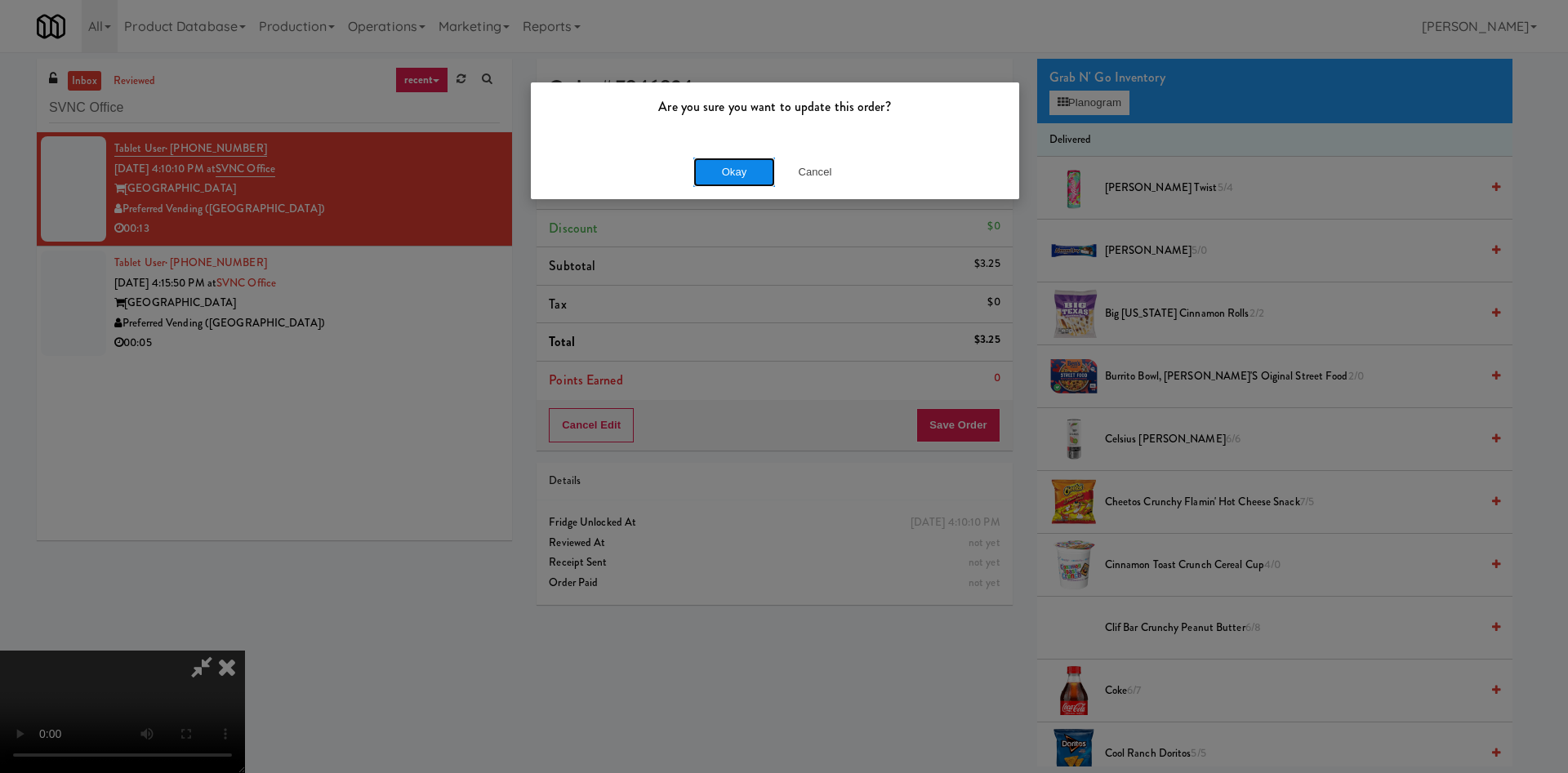
click at [736, 167] on button "Okay" at bounding box center [733, 172] width 81 height 30
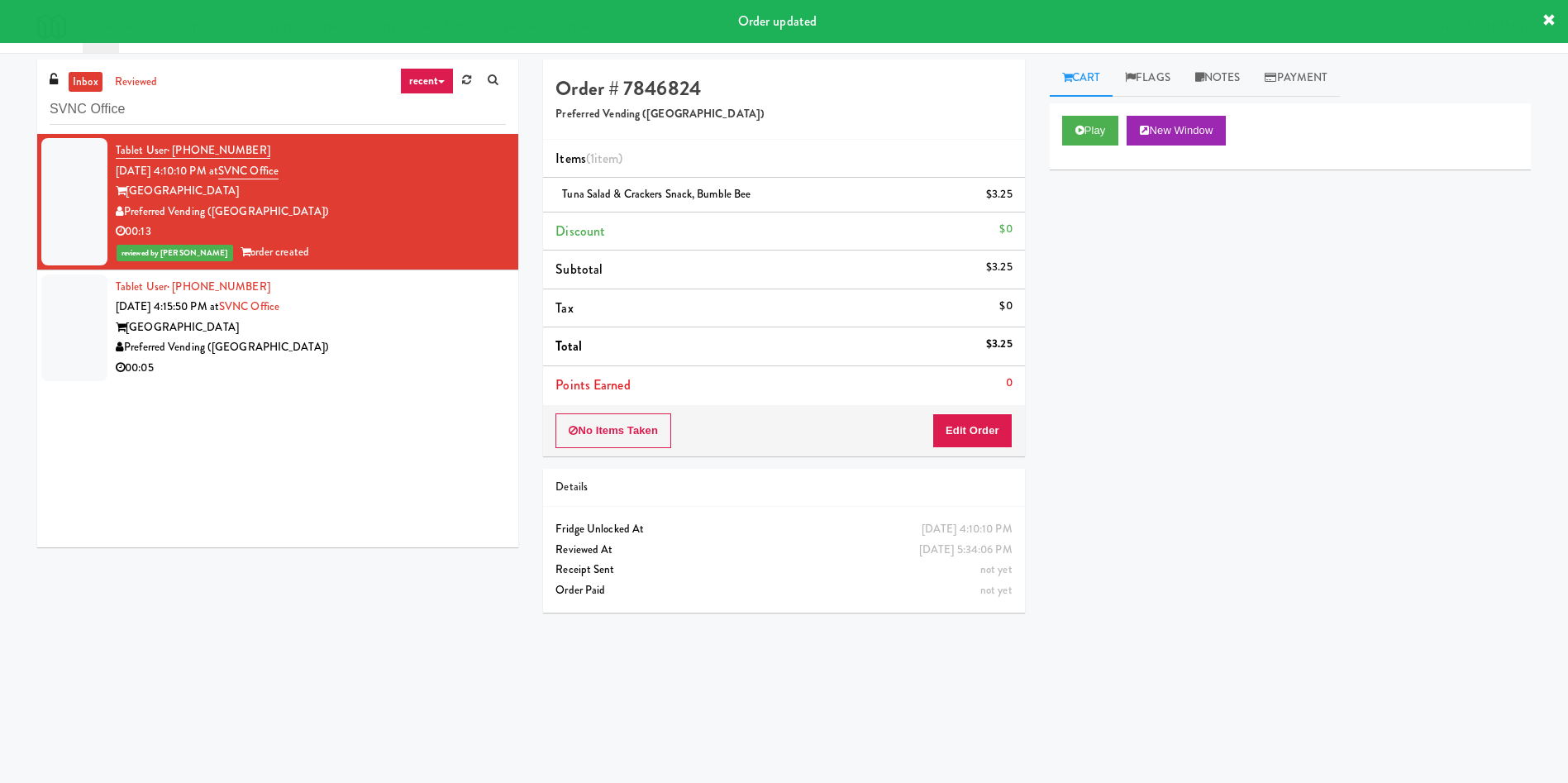
click at [63, 348] on div at bounding box center [74, 327] width 66 height 107
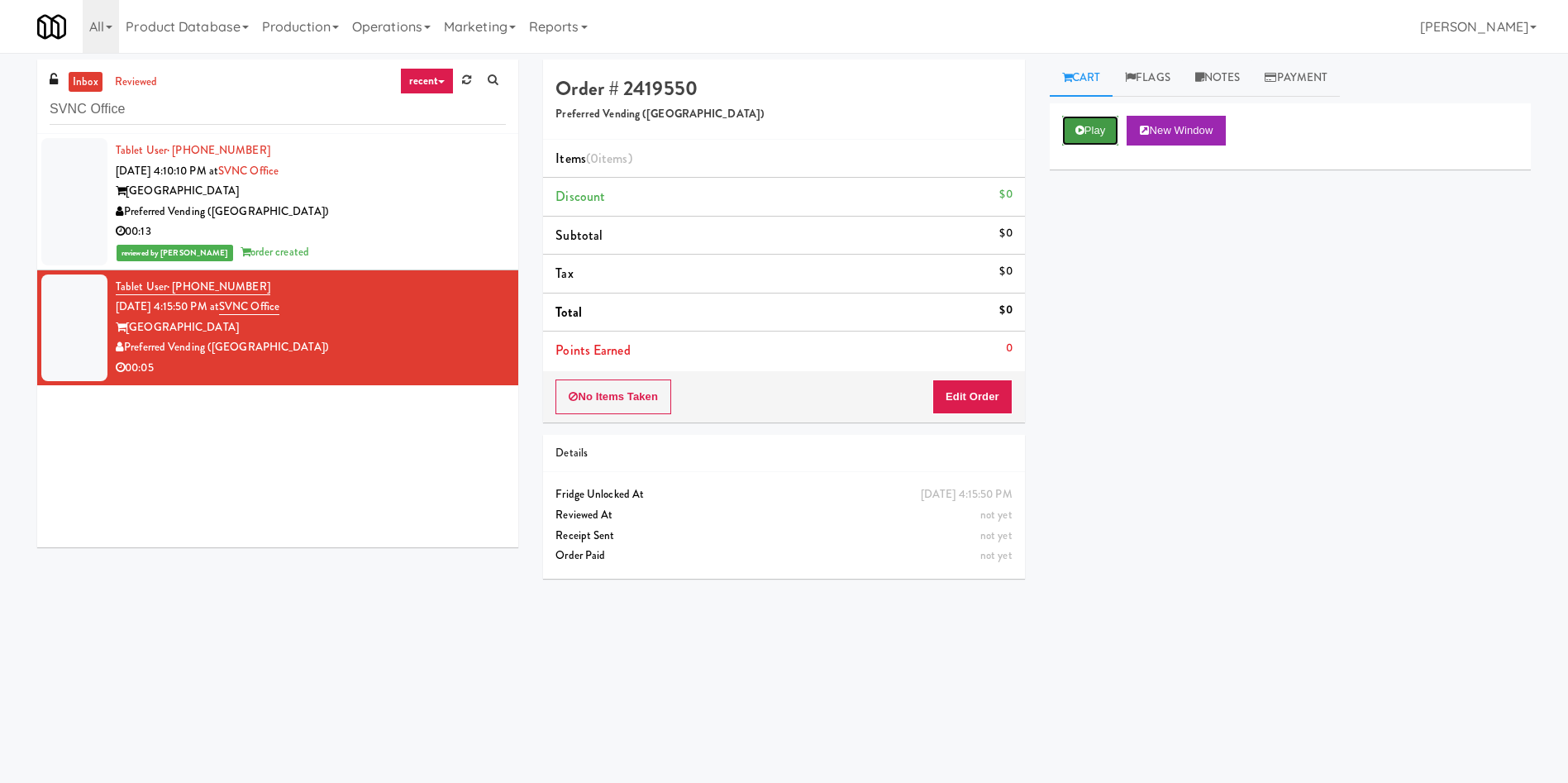
click at [1095, 134] on button "Play" at bounding box center [1091, 131] width 57 height 30
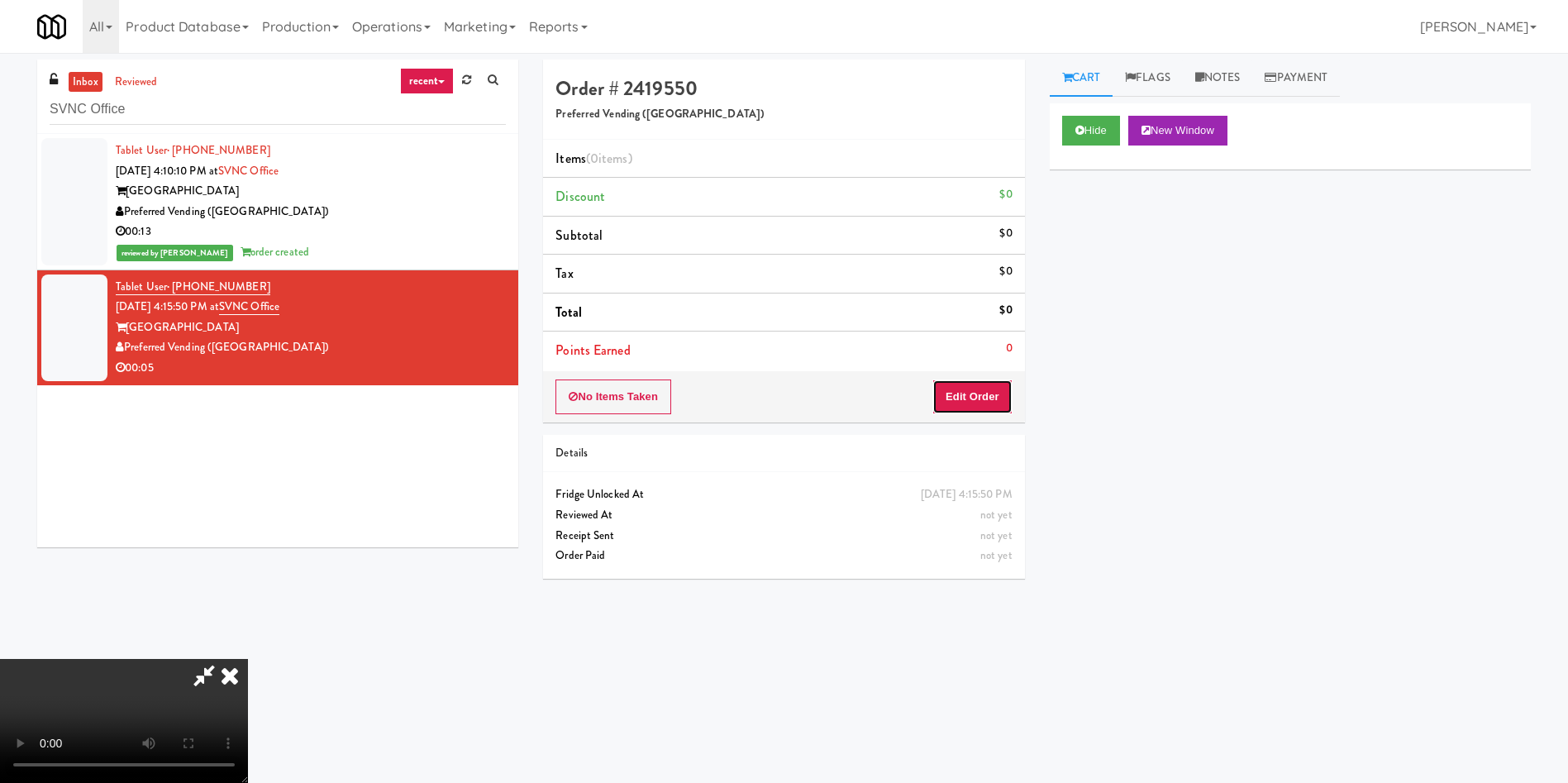
click at [975, 392] on button "Edit Order" at bounding box center [973, 397] width 80 height 35
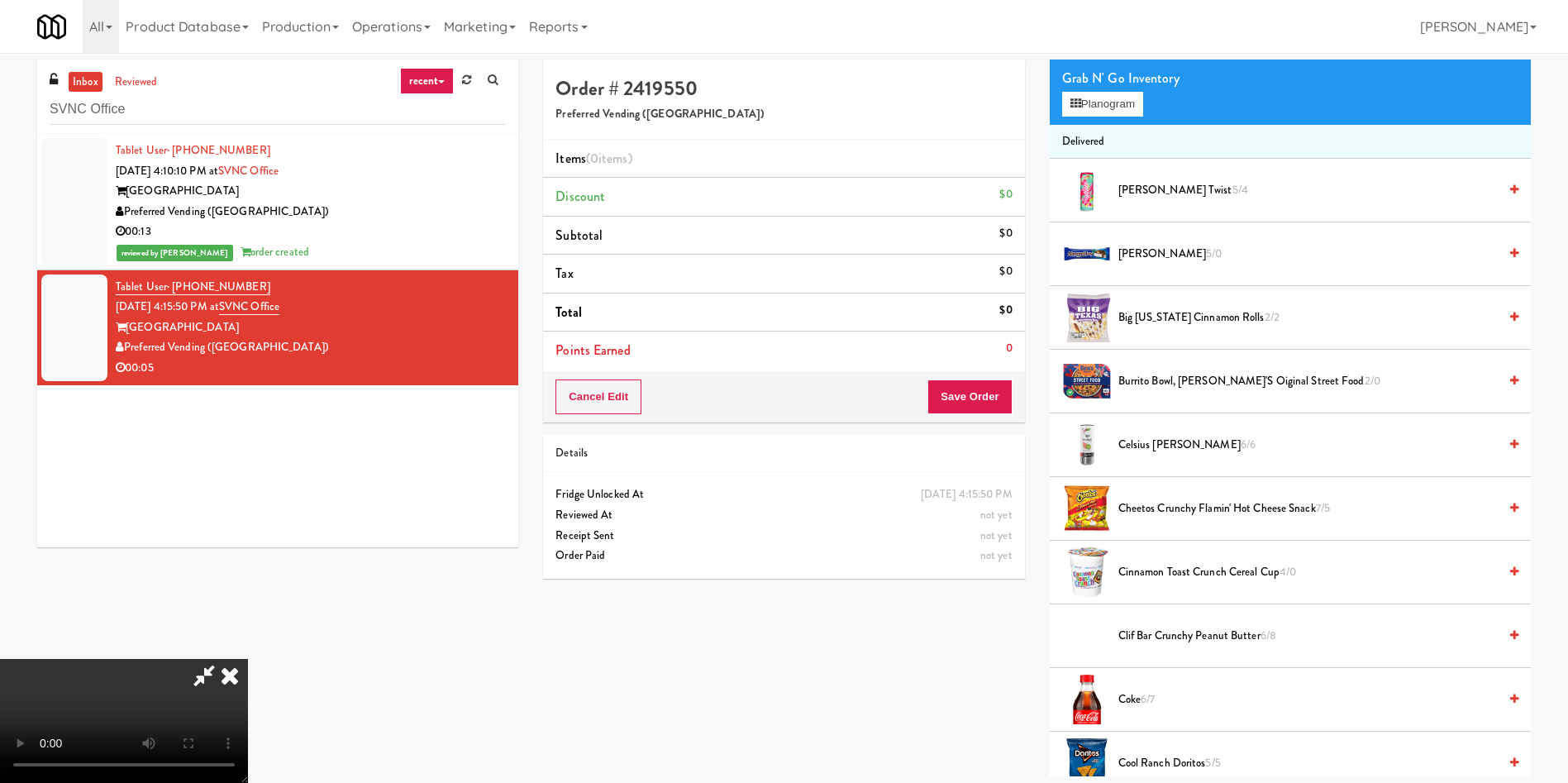
scroll to position [124, 0]
click at [248, 659] on video at bounding box center [123, 721] width 248 height 124
click at [1122, 96] on button "Planogram" at bounding box center [1103, 103] width 81 height 25
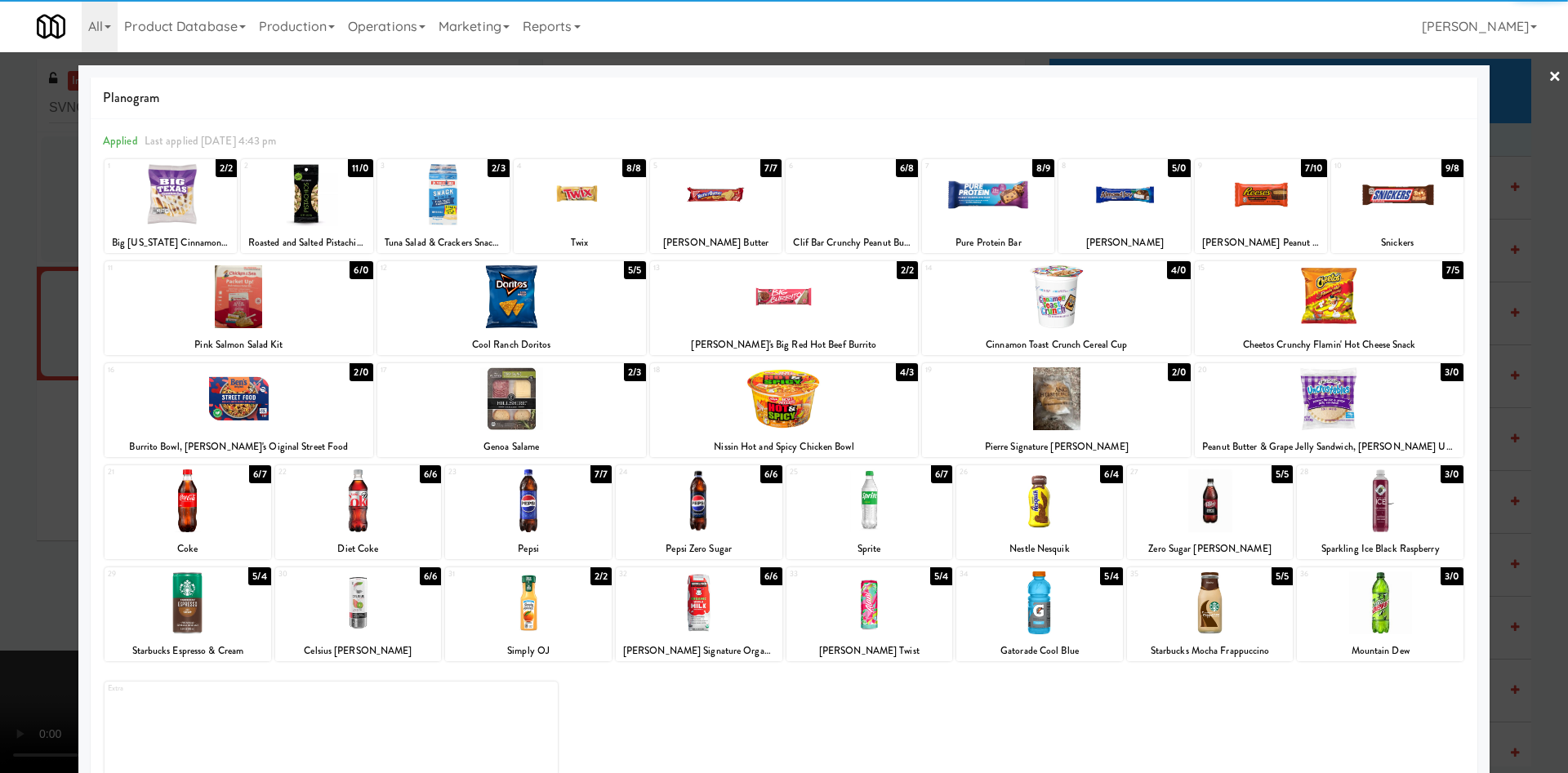
click at [1215, 517] on div at bounding box center [1210, 501] width 166 height 63
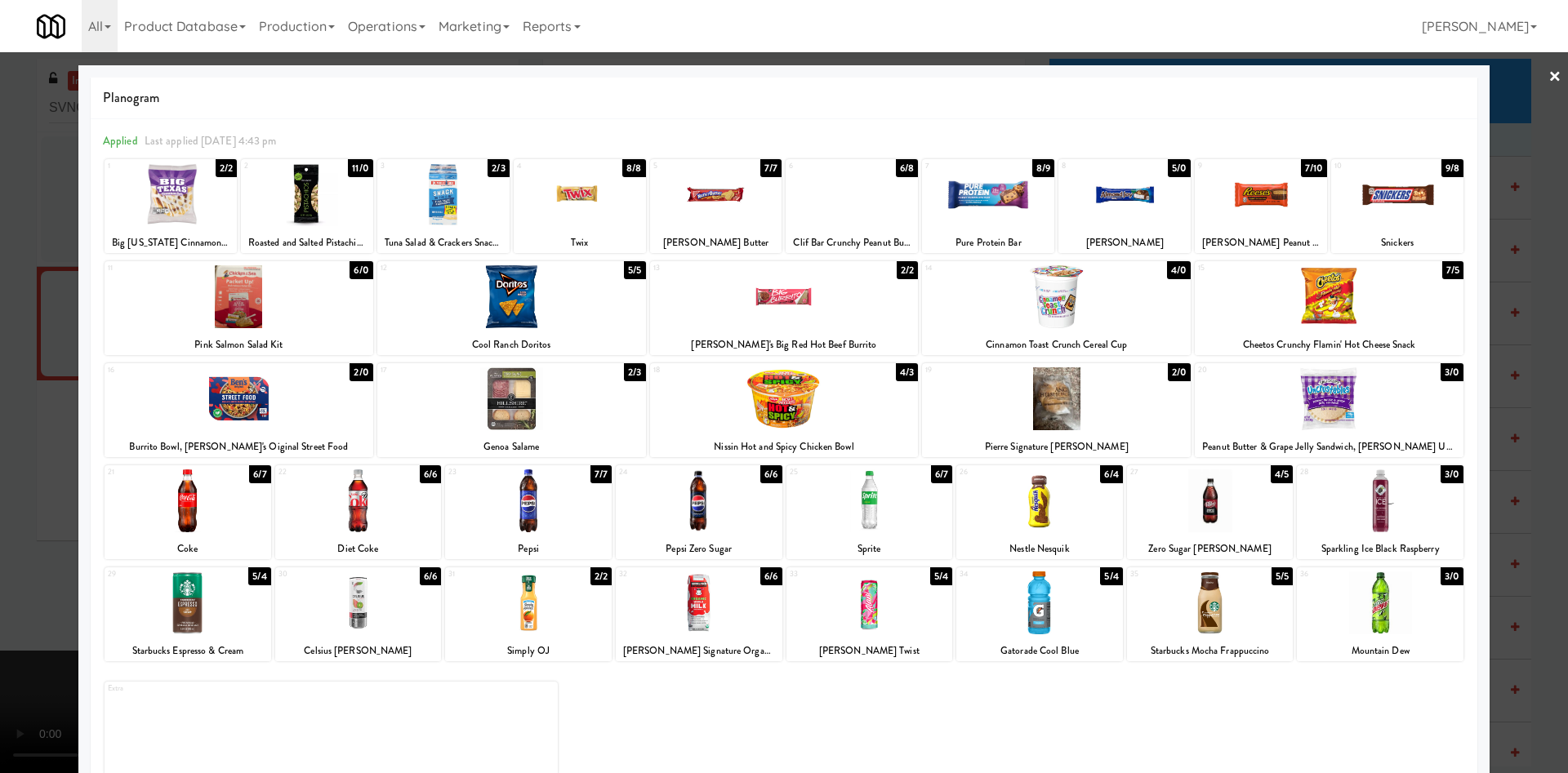
click at [9, 463] on div at bounding box center [784, 386] width 1568 height 773
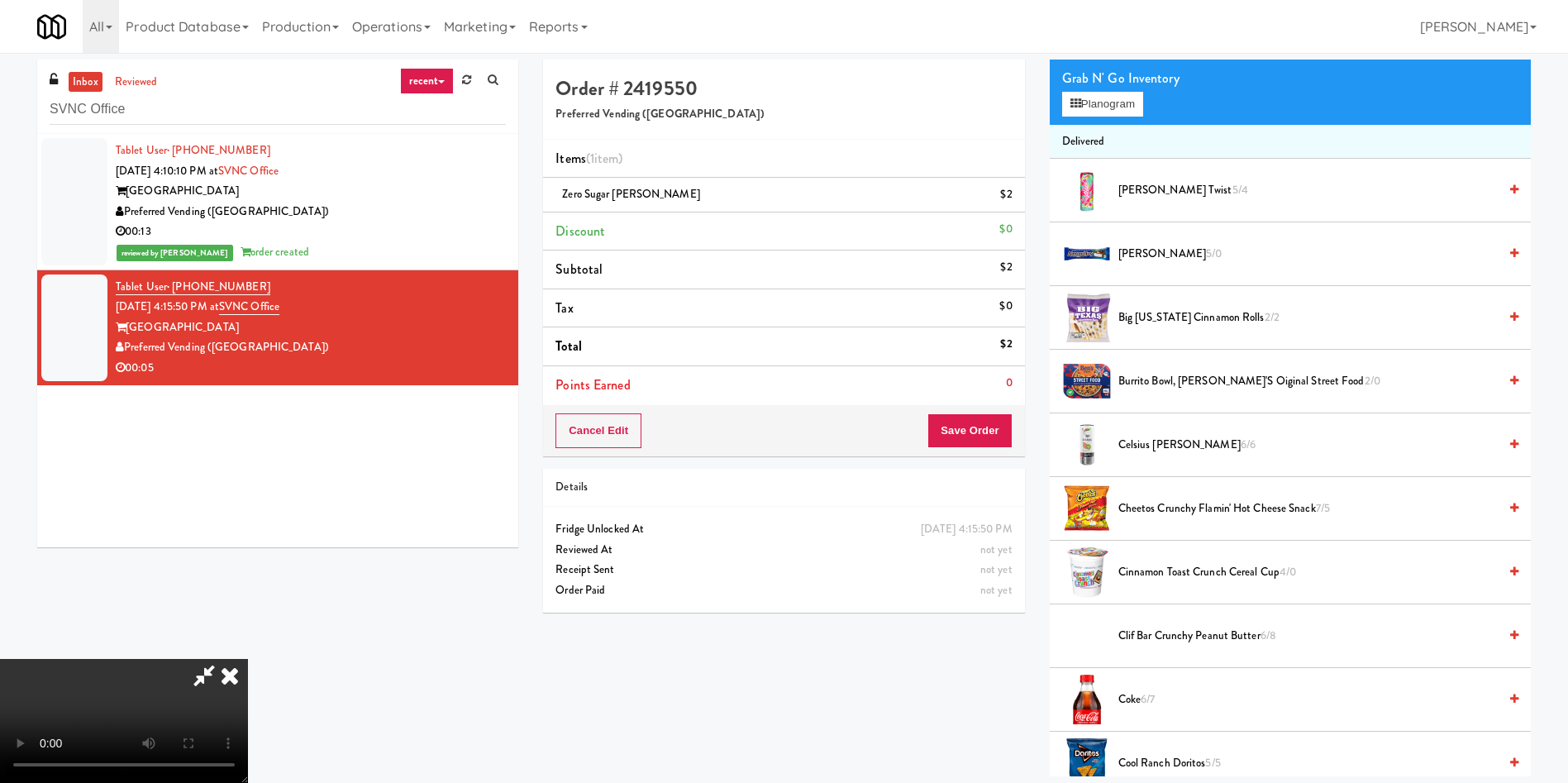
scroll to position [243, 0]
click at [248, 659] on video at bounding box center [123, 721] width 248 height 124
click at [971, 439] on button "Save Order" at bounding box center [969, 431] width 84 height 35
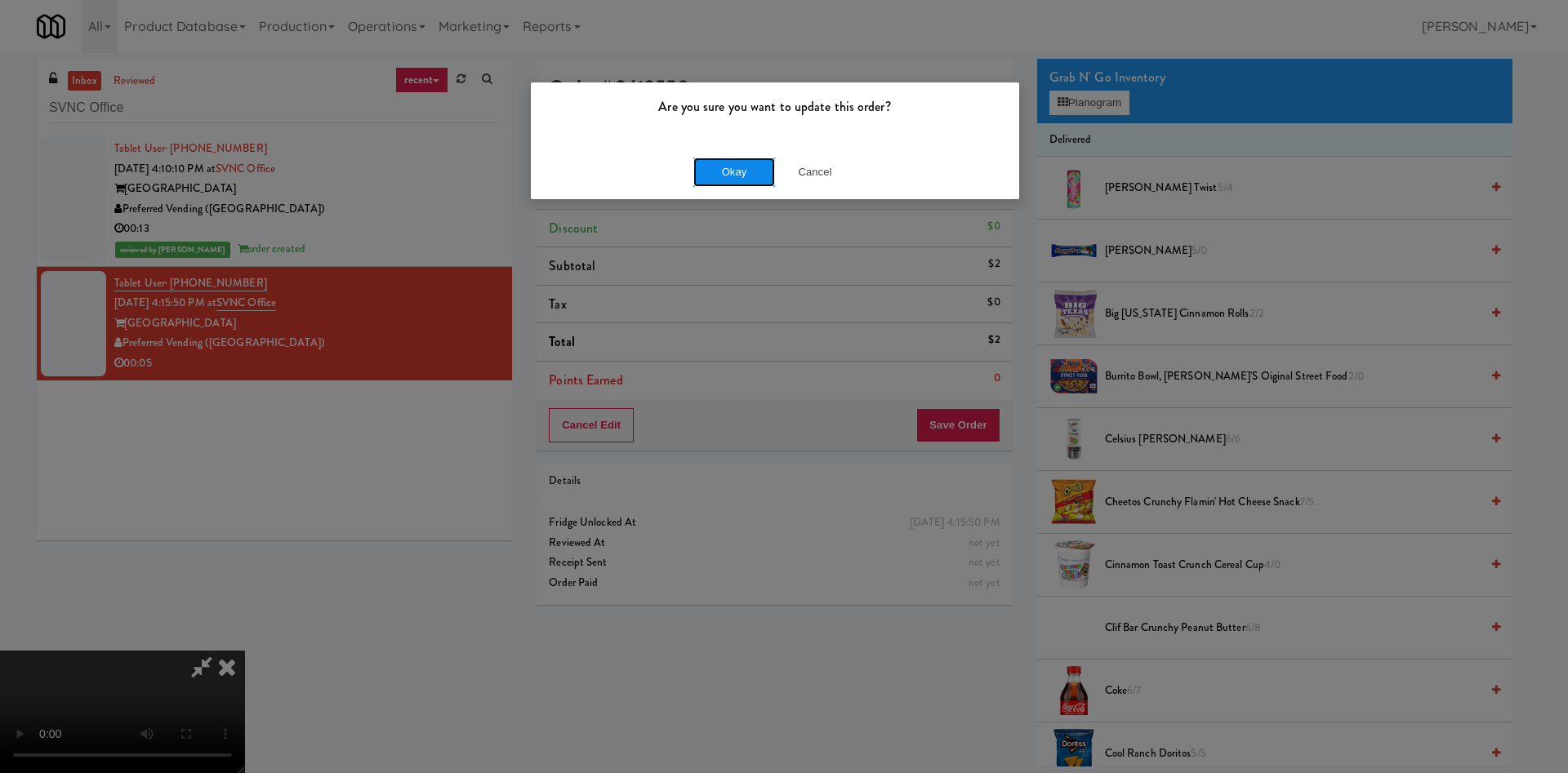
click at [716, 174] on button "Okay" at bounding box center [733, 172] width 81 height 30
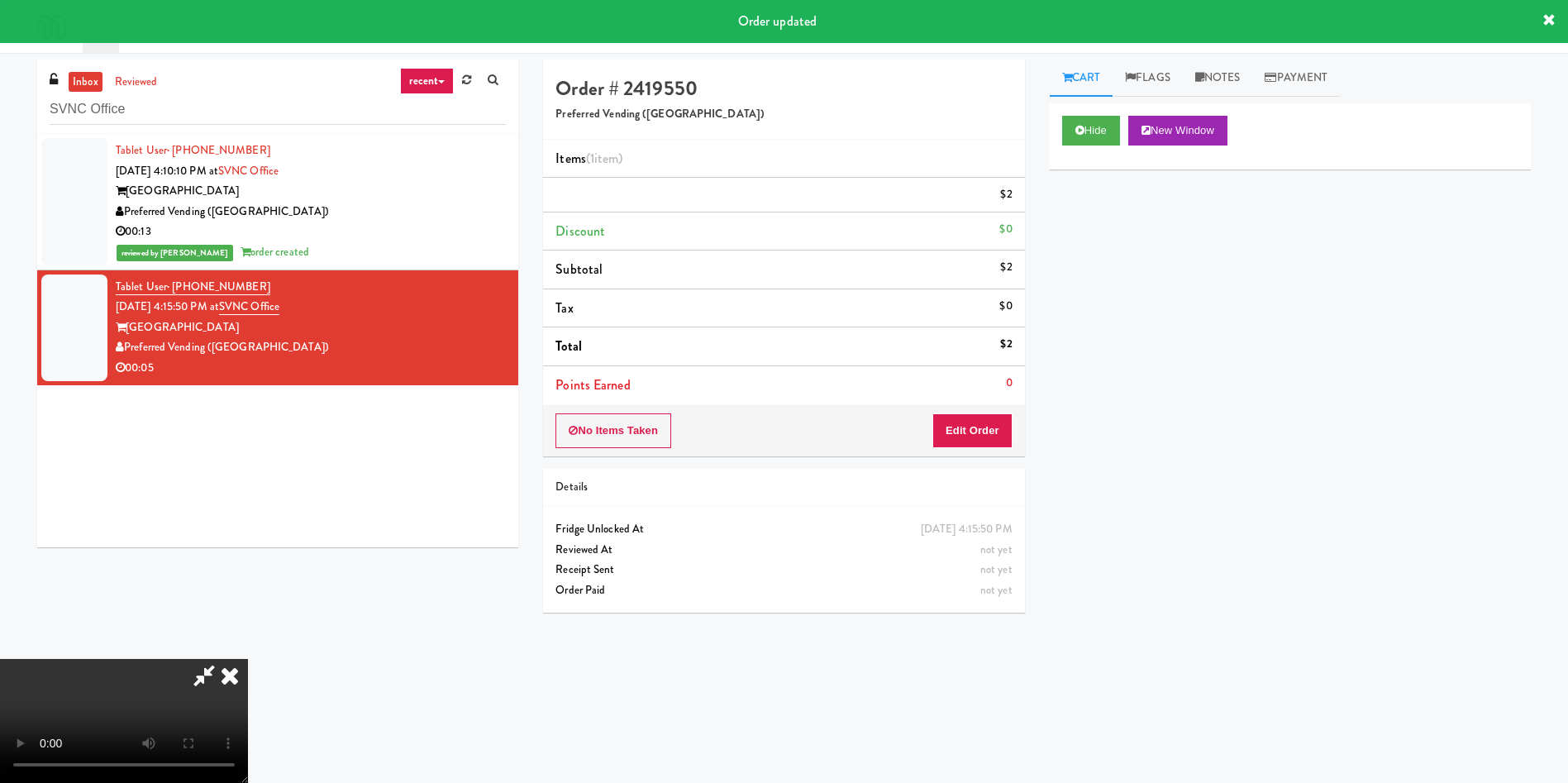
scroll to position [0, 0]
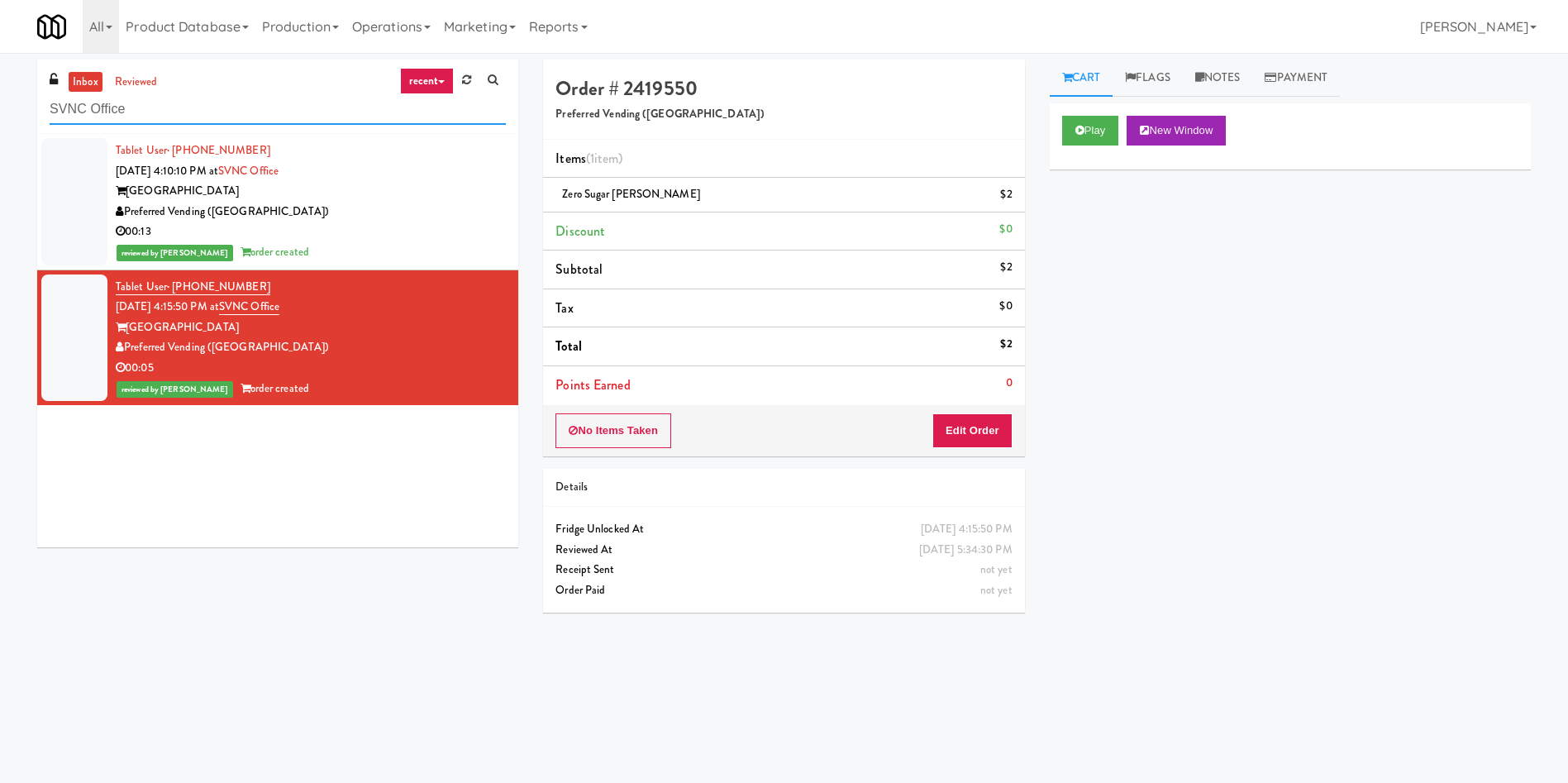
drag, startPoint x: 230, startPoint y: 96, endPoint x: 0, endPoint y: 96, distance: 230.0
click at [0, 96] on div "inbox reviewed recent all unclear take inventory issue suspicious failed recent…" at bounding box center [784, 392] width 1568 height 664
paste input "[PERSON_NAME] Corporation"
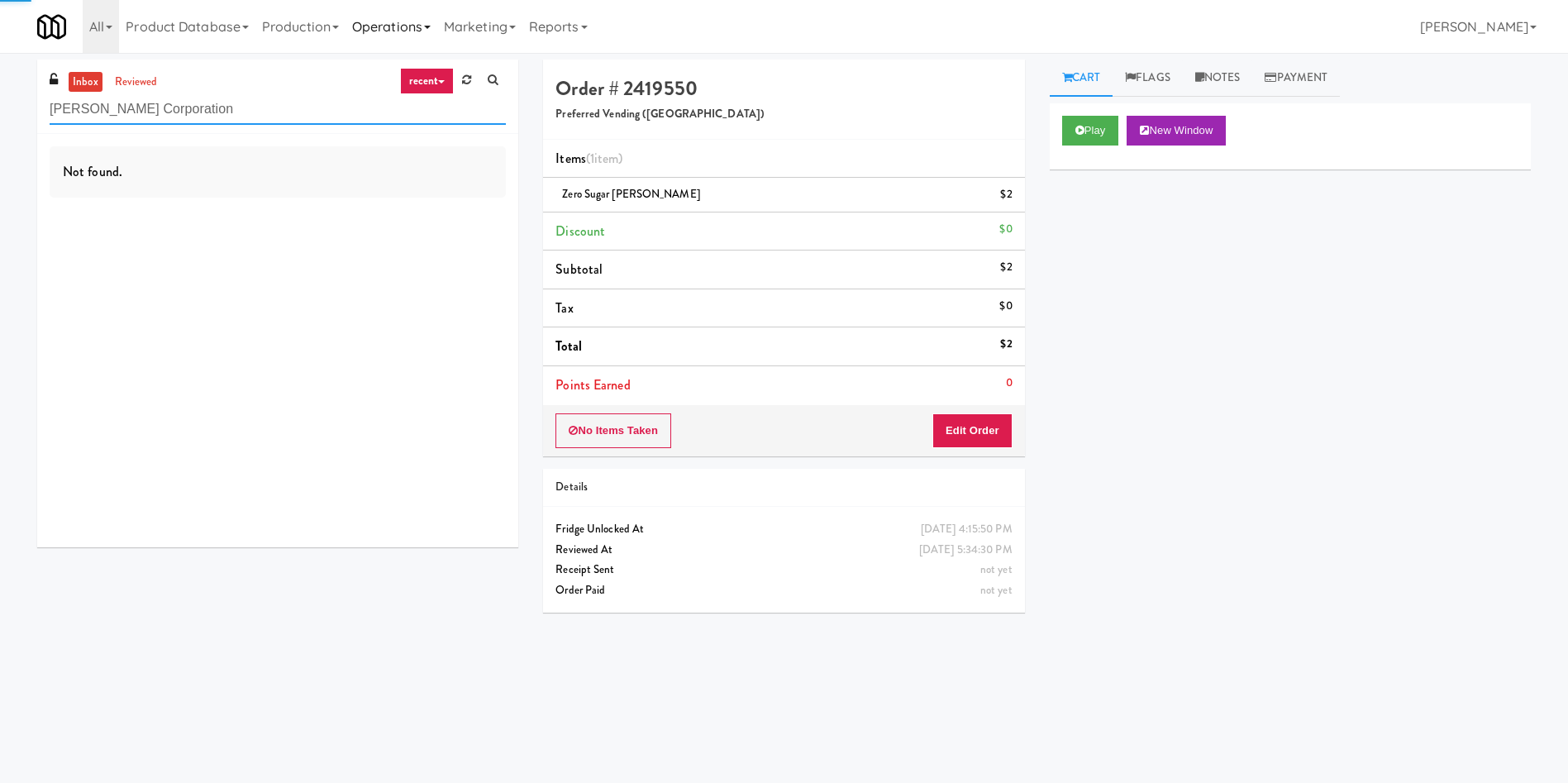
type input "[PERSON_NAME] Corporation"
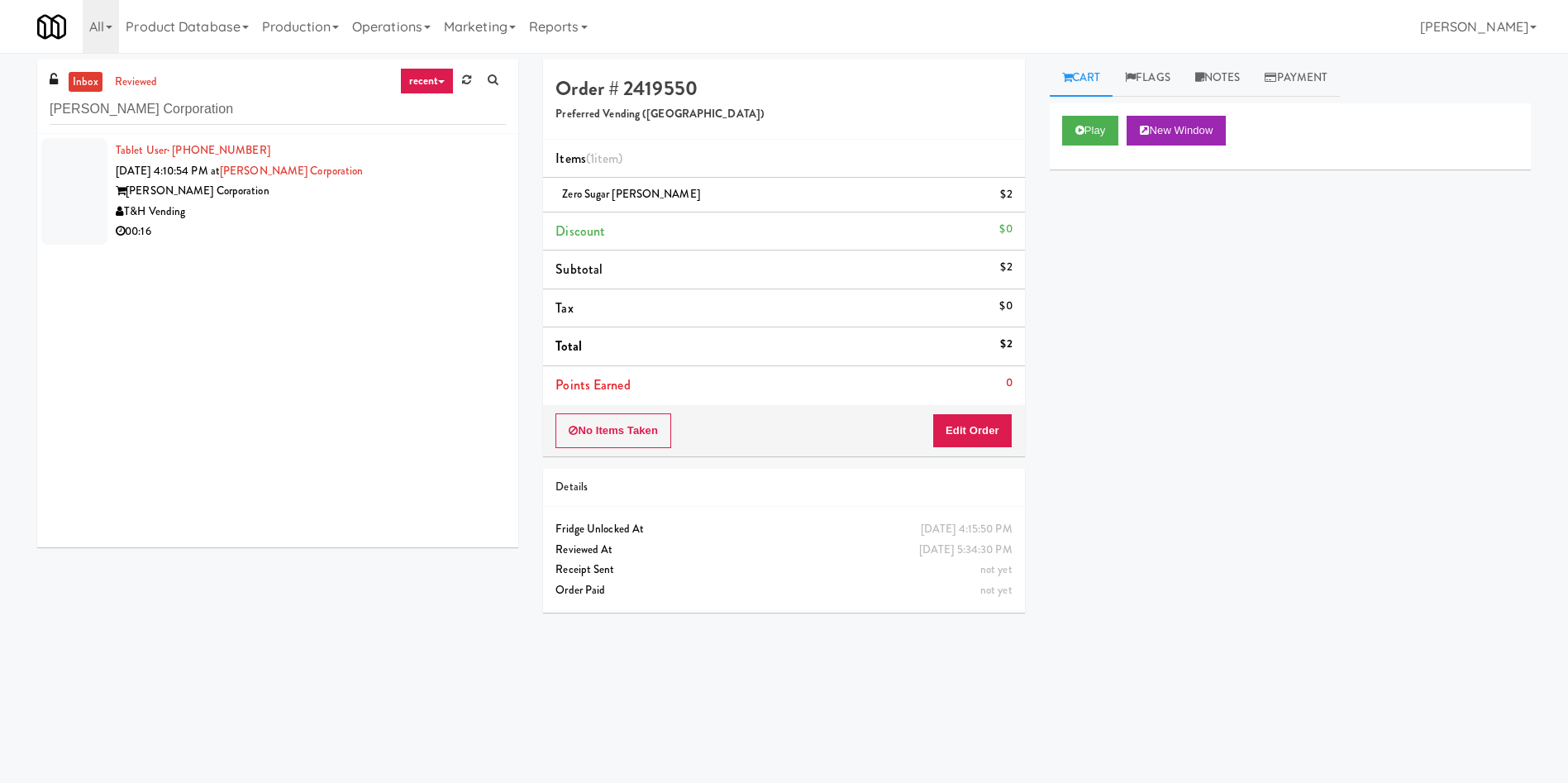
click at [81, 168] on div at bounding box center [74, 191] width 66 height 107
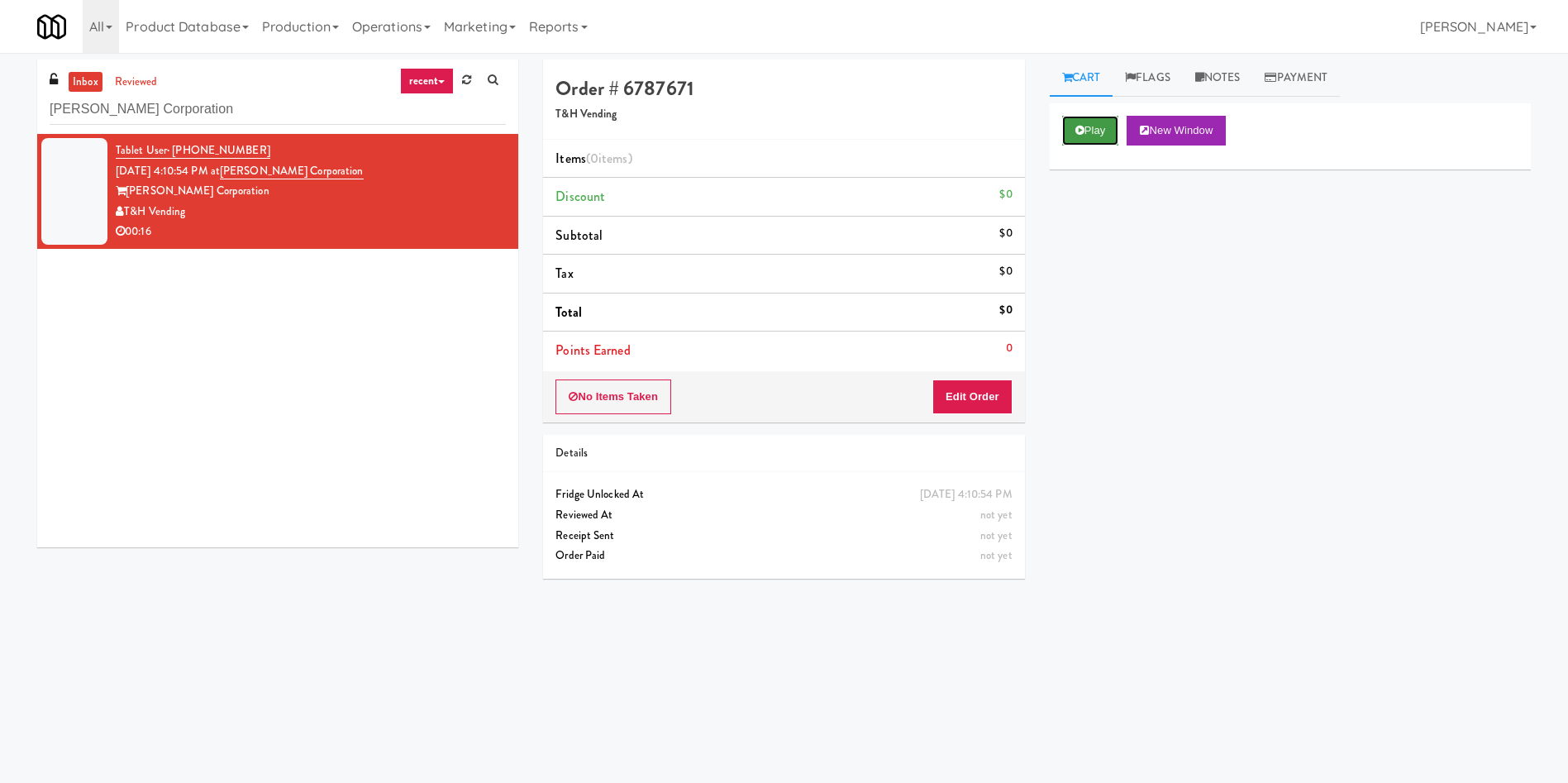
click at [1097, 123] on button "Play" at bounding box center [1091, 131] width 57 height 30
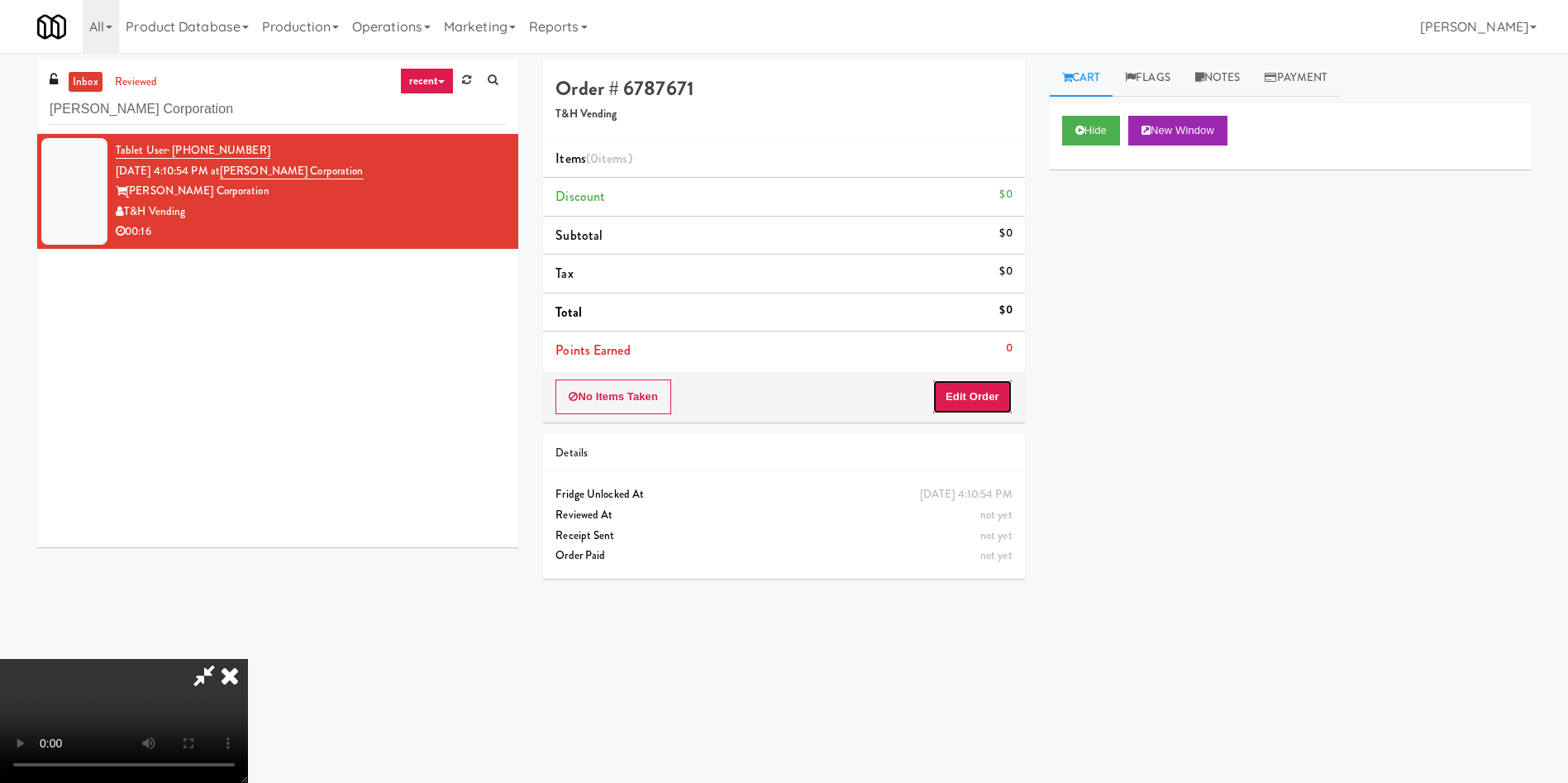
click at [985, 398] on button "Edit Order" at bounding box center [973, 397] width 80 height 35
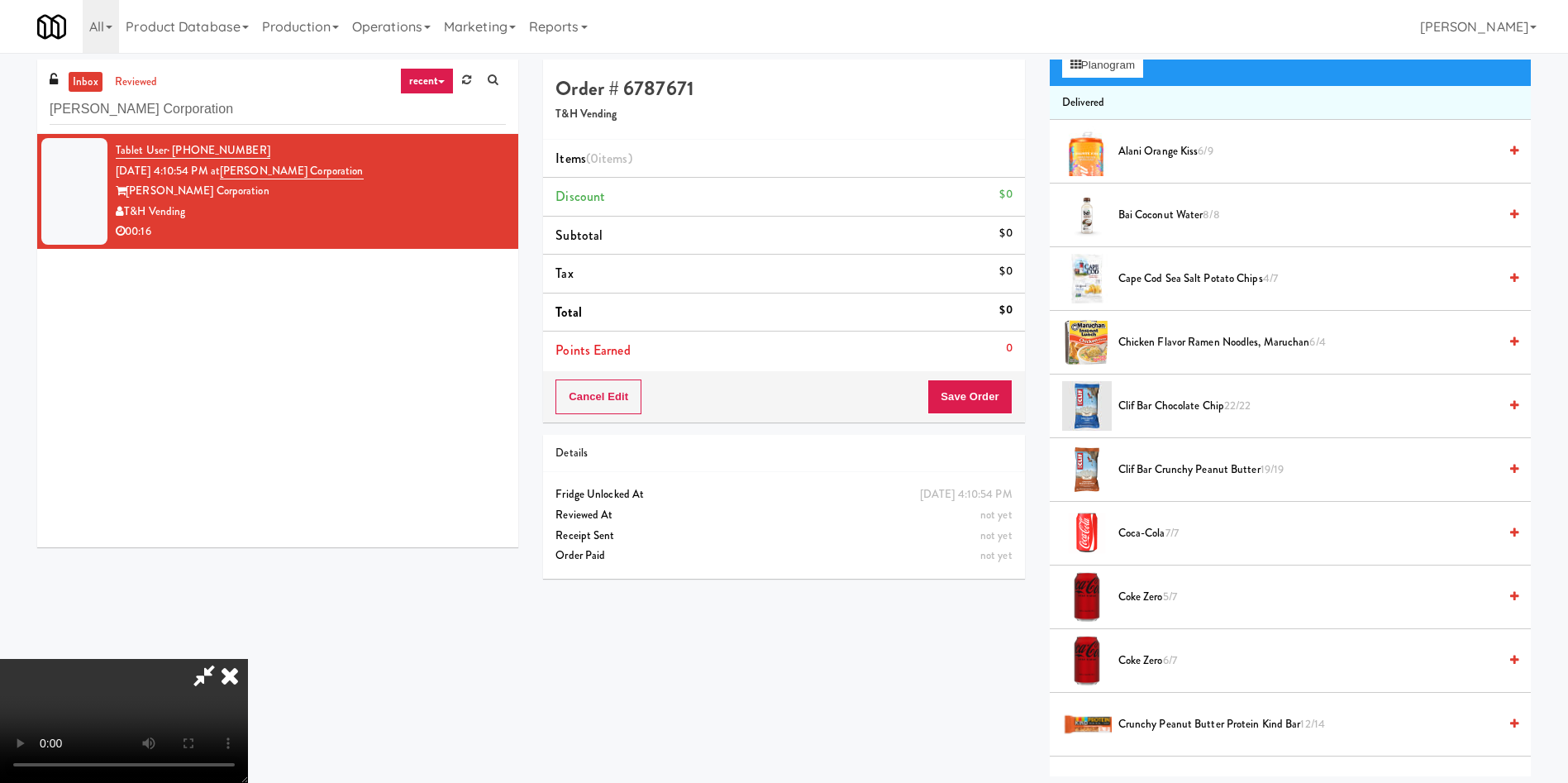
scroll to position [124, 0]
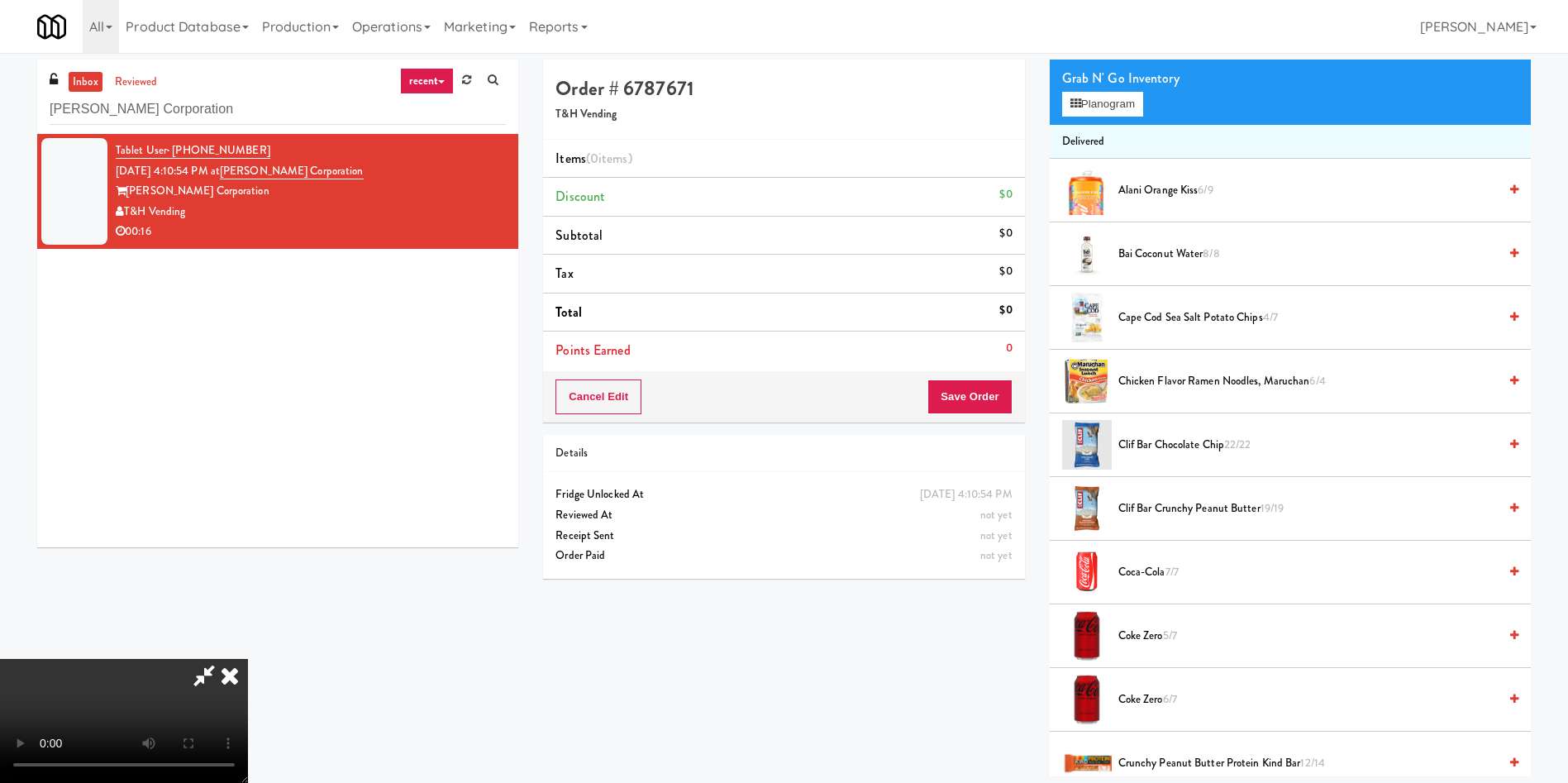
click at [248, 659] on video at bounding box center [123, 721] width 248 height 124
click at [1114, 102] on button "Planogram" at bounding box center [1103, 103] width 81 height 25
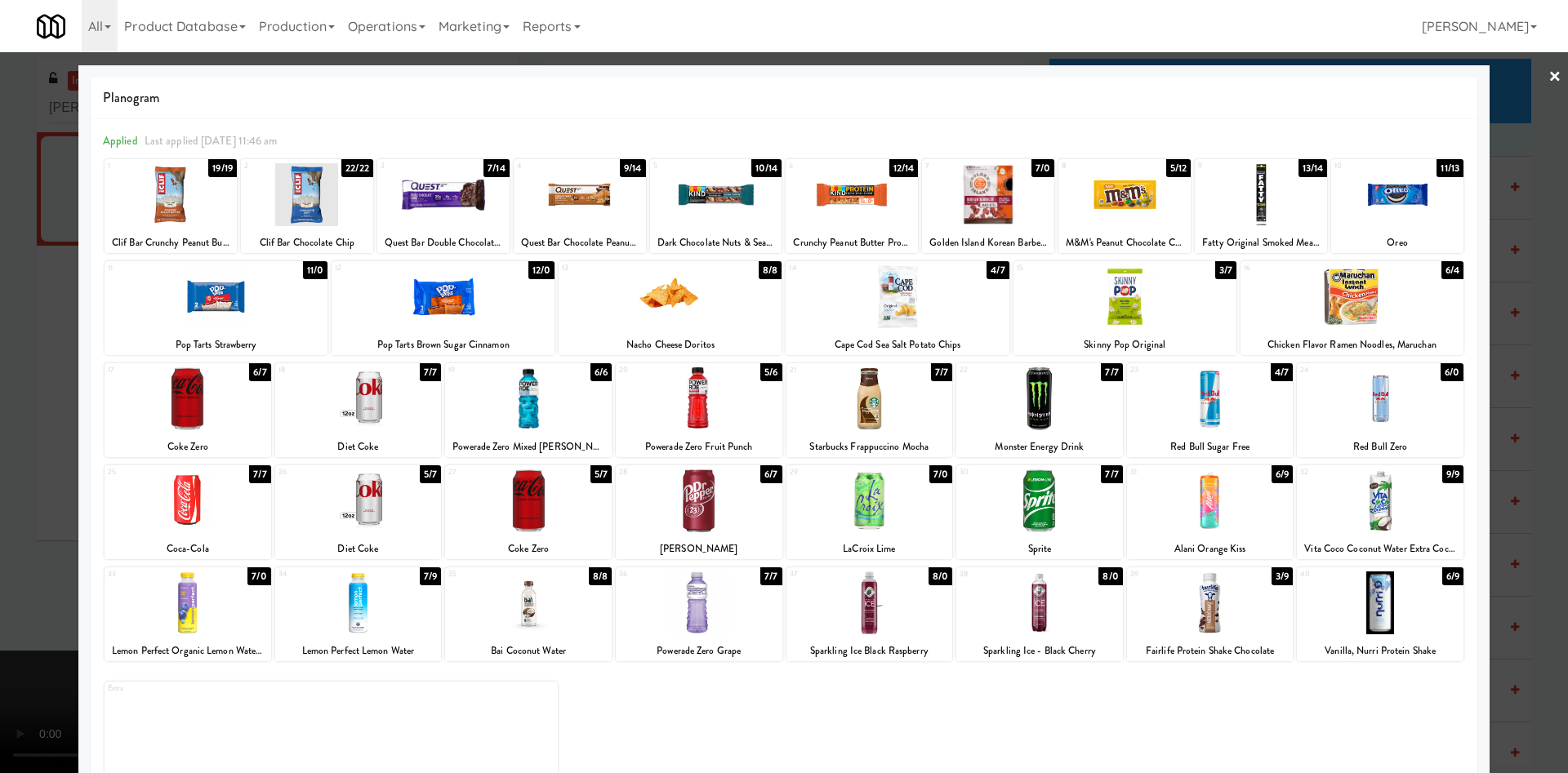
click at [846, 202] on div at bounding box center [852, 195] width 132 height 63
click at [380, 591] on div at bounding box center [359, 603] width 166 height 63
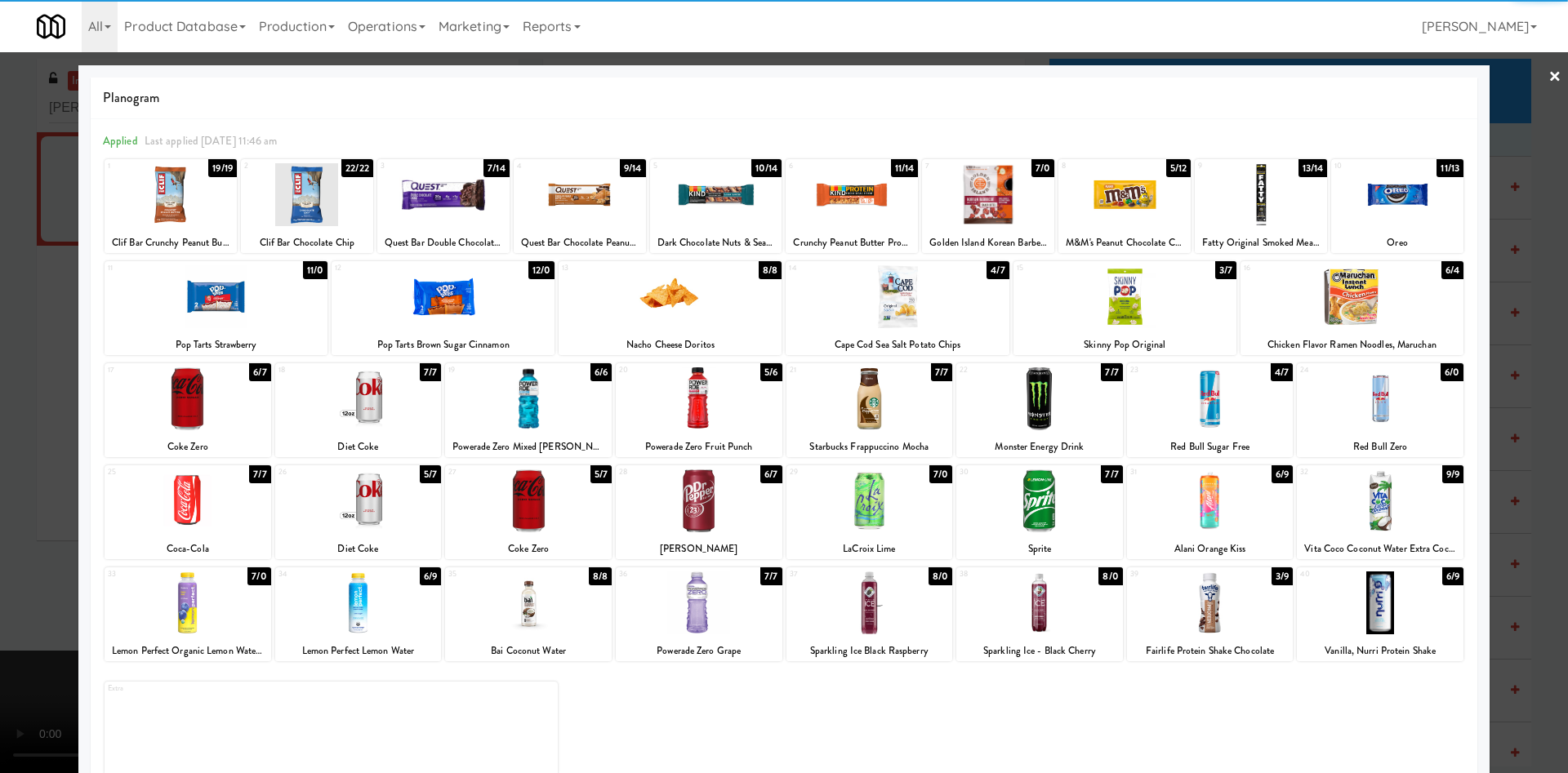
click at [48, 405] on div at bounding box center [784, 386] width 1568 height 773
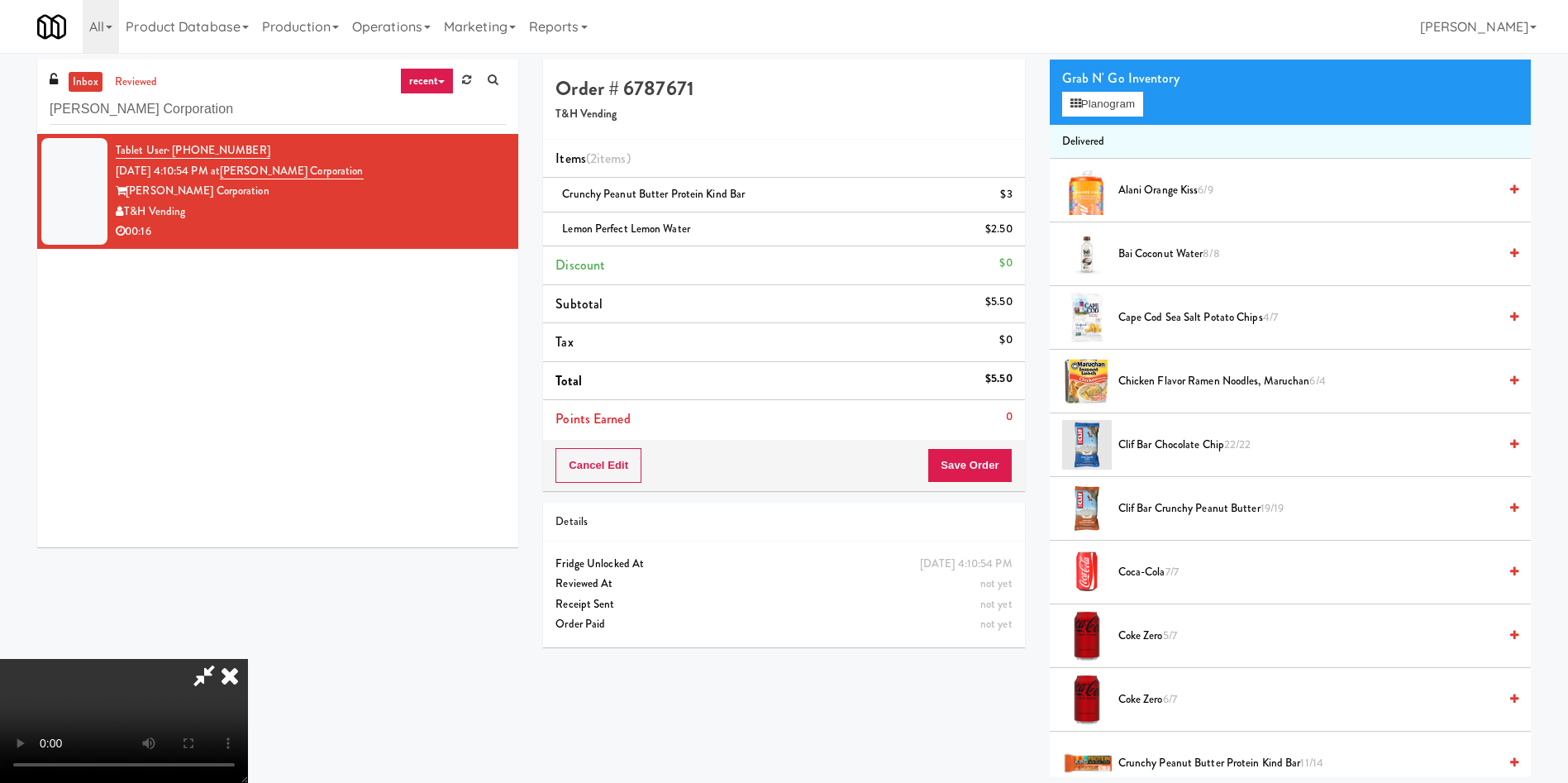
click at [248, 659] on video at bounding box center [123, 721] width 248 height 124
click at [960, 456] on button "Save Order" at bounding box center [969, 466] width 84 height 35
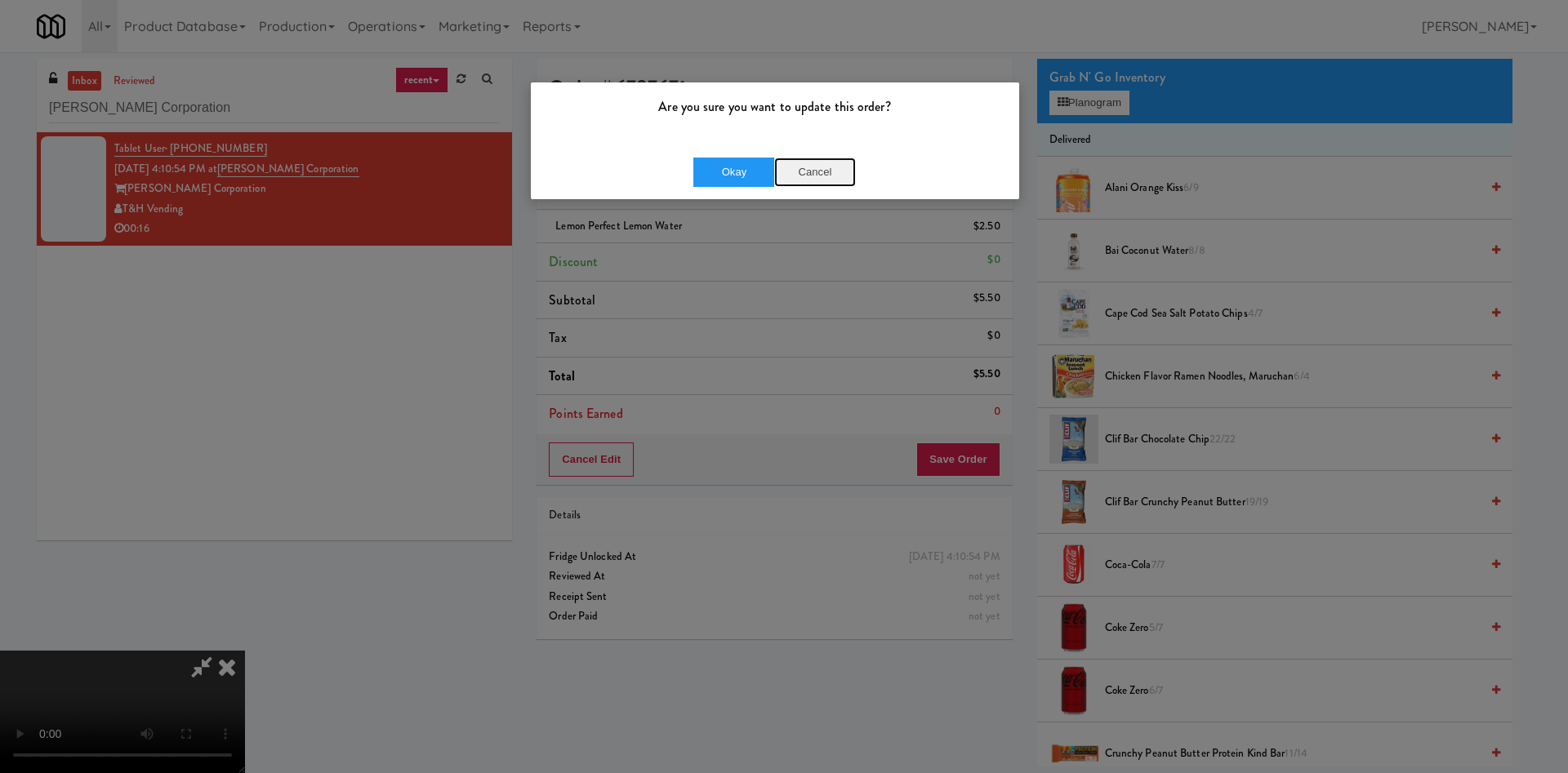
click at [820, 177] on button "Cancel" at bounding box center [815, 172] width 81 height 30
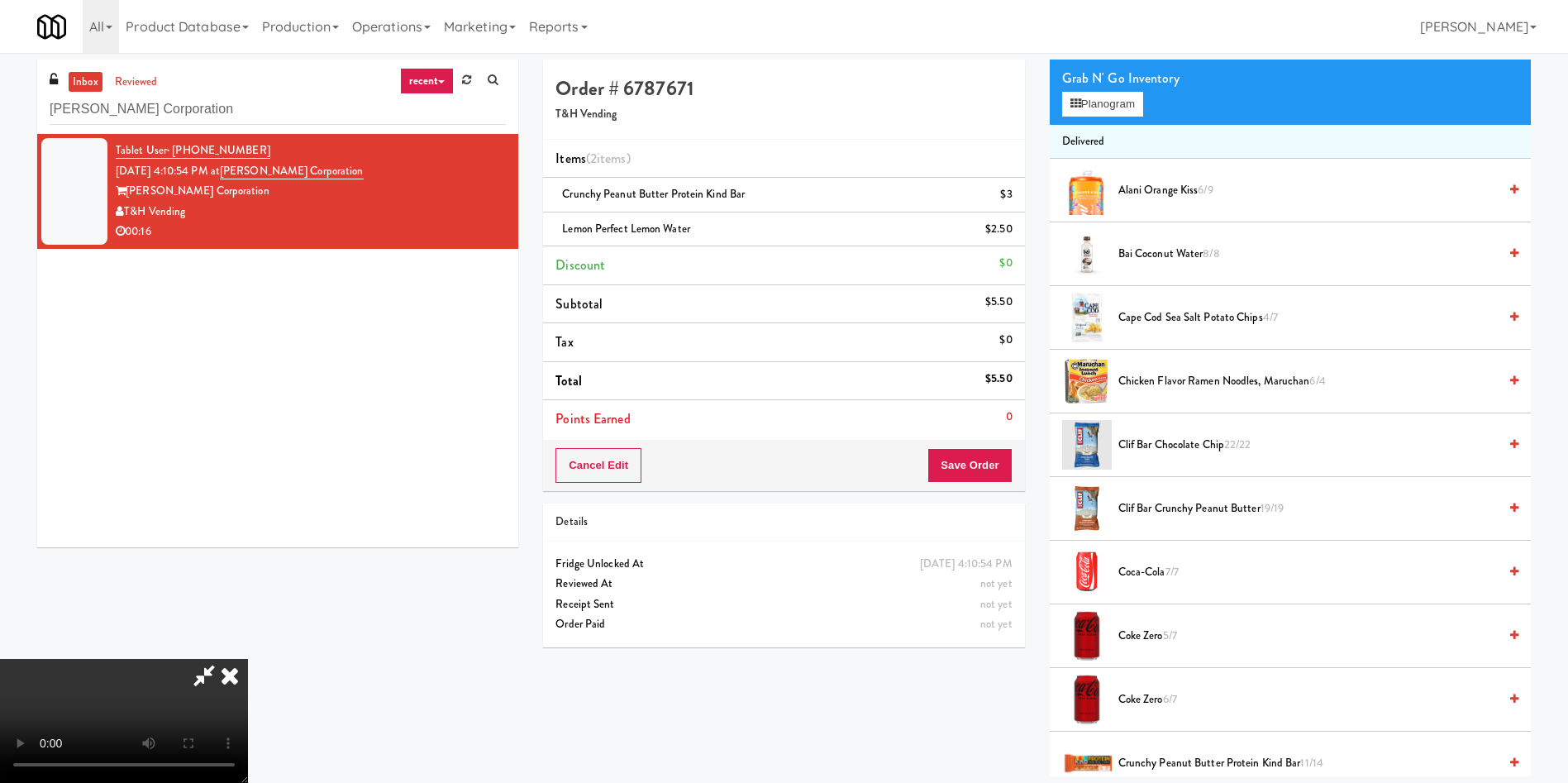
click at [248, 659] on video at bounding box center [123, 721] width 248 height 124
click at [1148, 188] on span "Alani Orange Kiss 6/9" at bounding box center [1307, 190] width 379 height 21
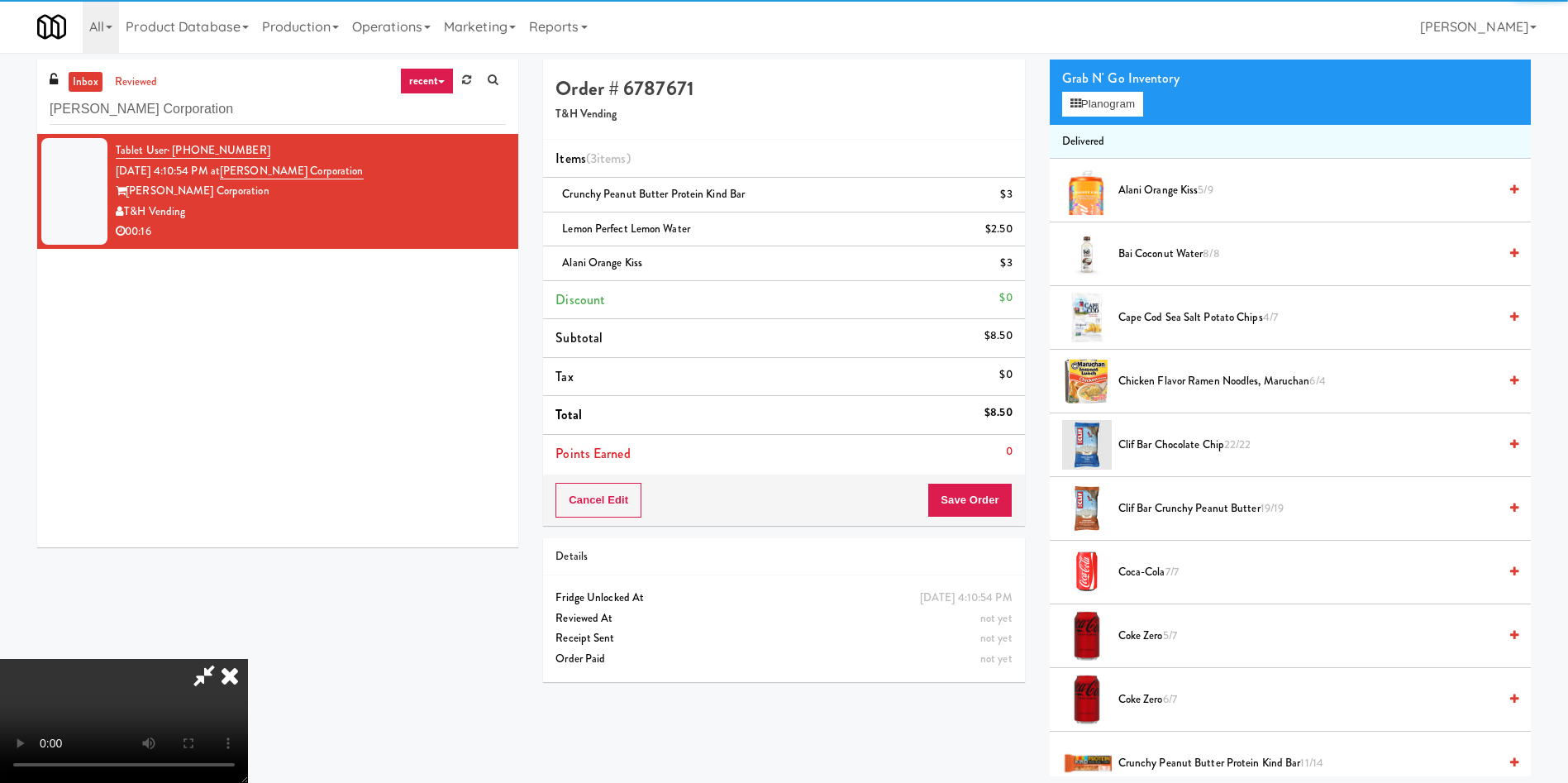
click at [248, 659] on video at bounding box center [123, 721] width 248 height 124
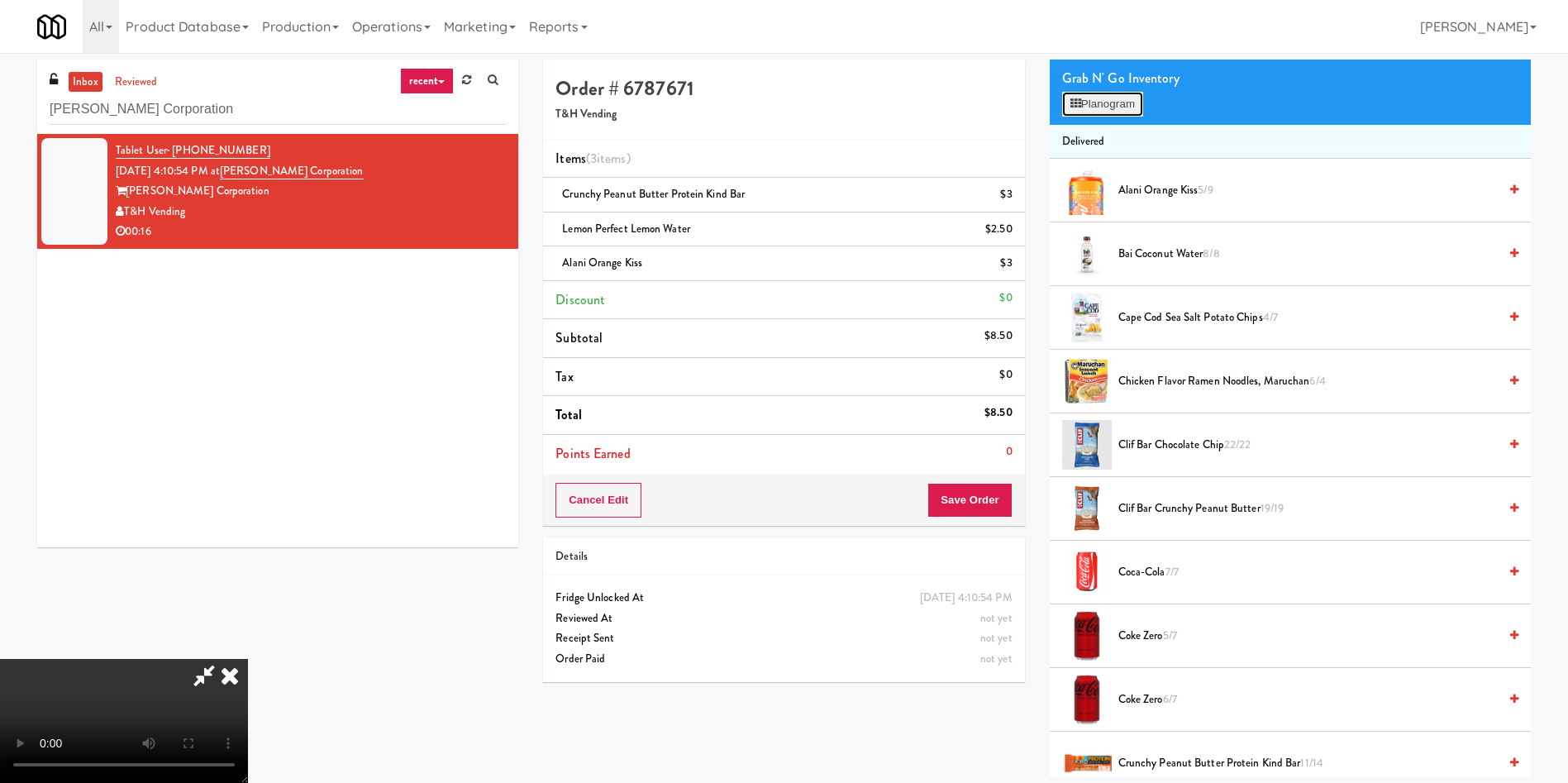
click at [1123, 107] on button "Planogram" at bounding box center [1103, 103] width 81 height 25
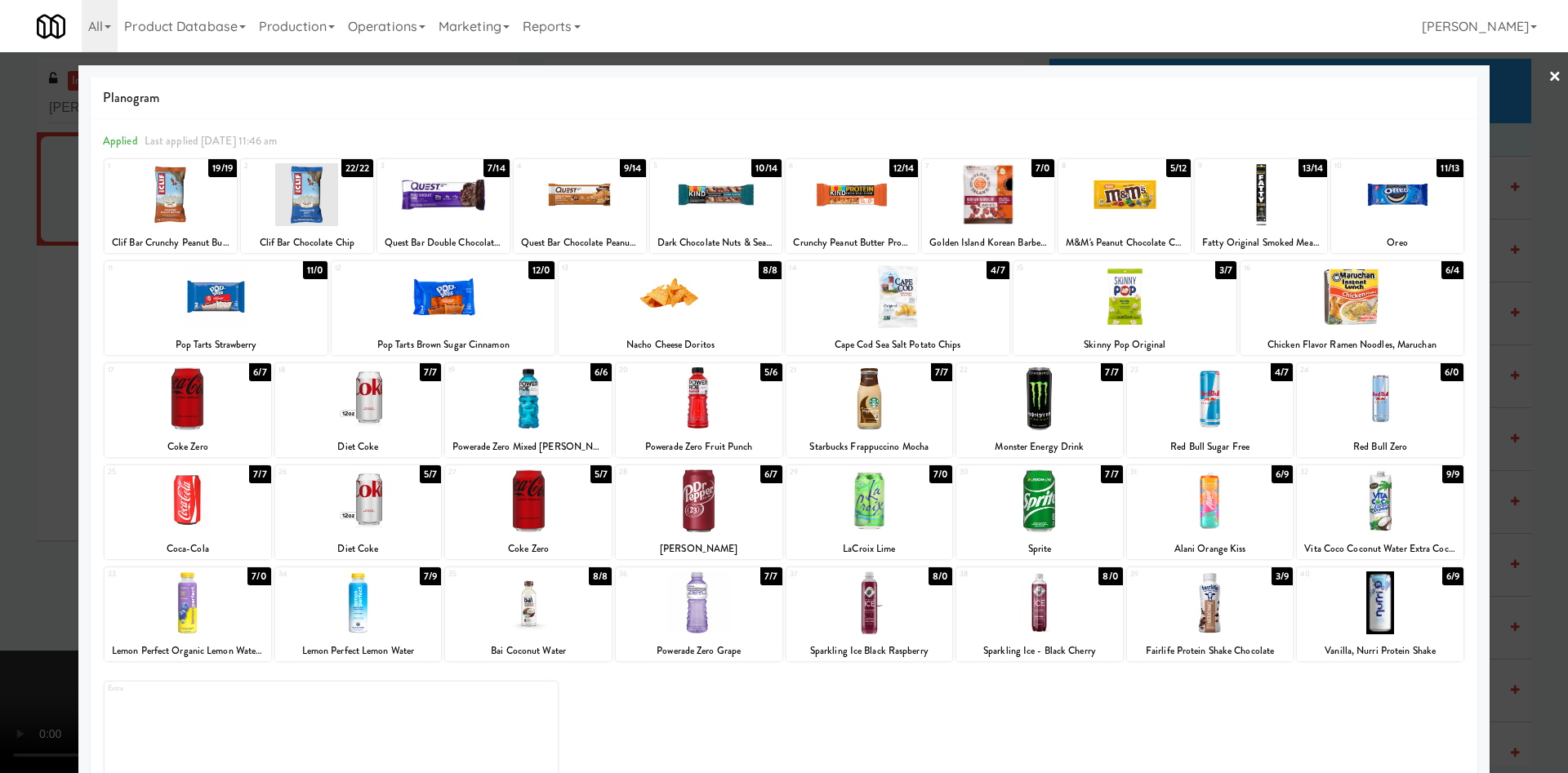
click at [1509, 107] on div at bounding box center [784, 386] width 1568 height 773
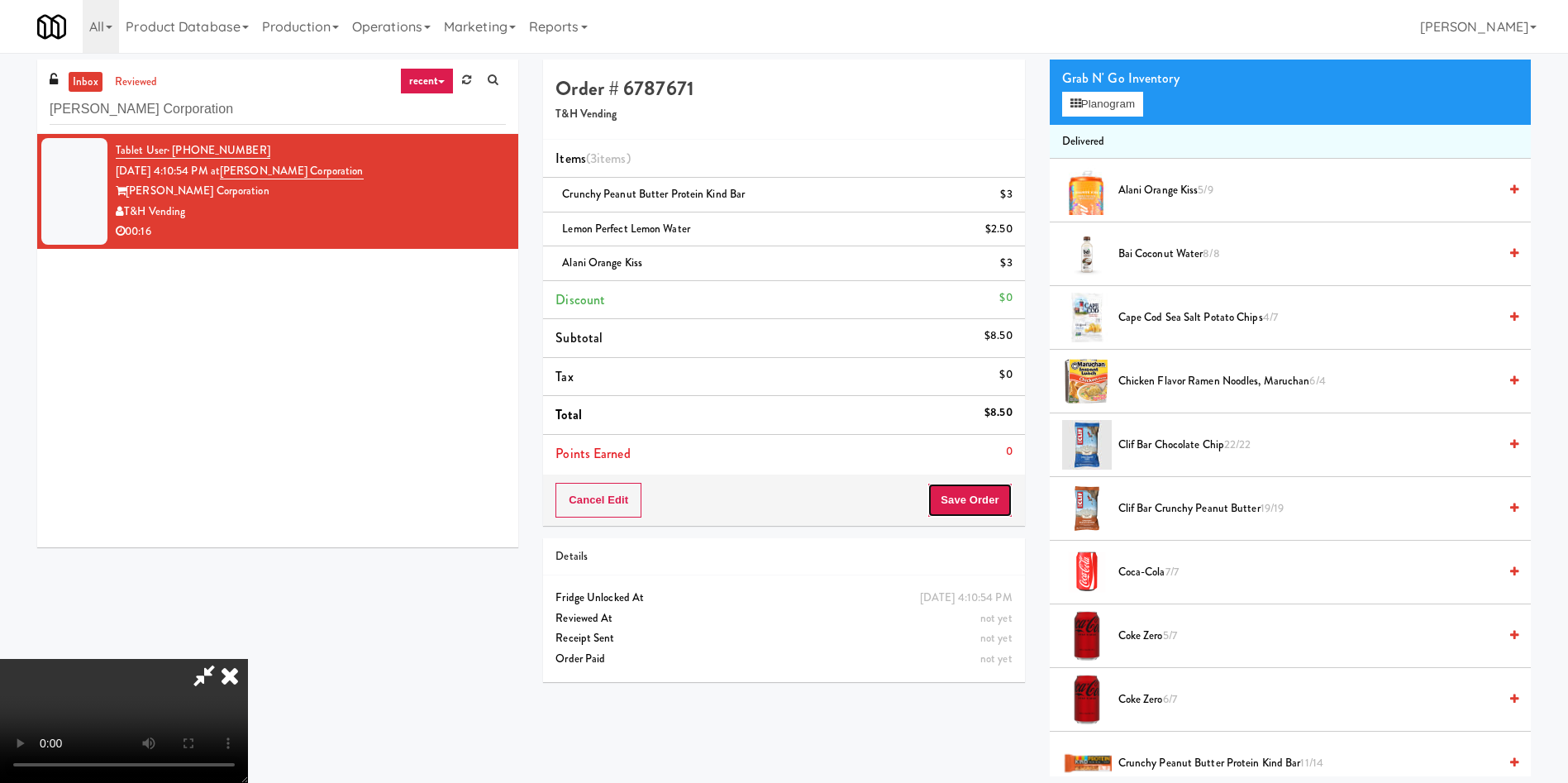
click at [966, 504] on button "Save Order" at bounding box center [969, 500] width 84 height 35
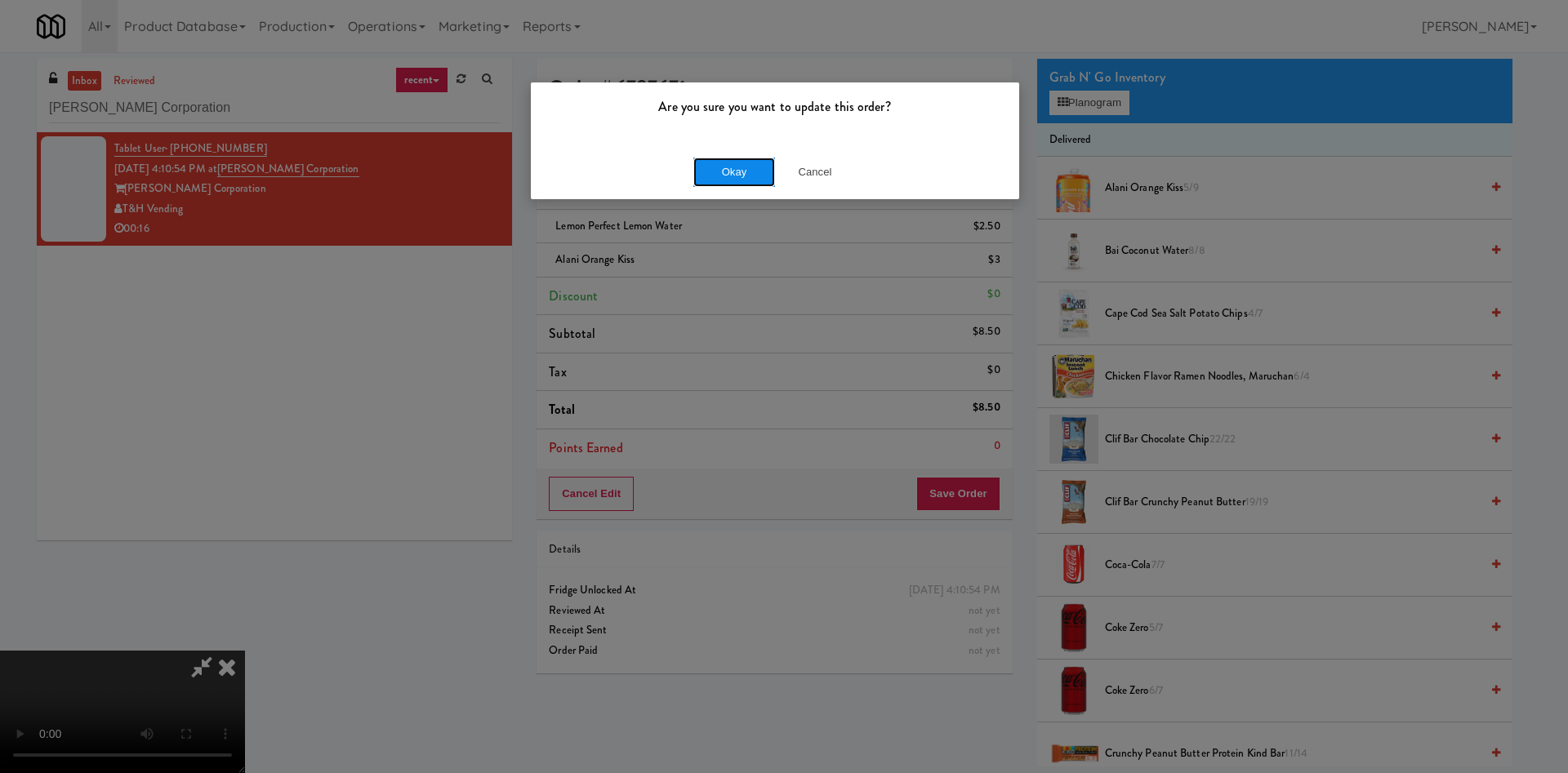
click at [709, 174] on button "Okay" at bounding box center [733, 172] width 81 height 30
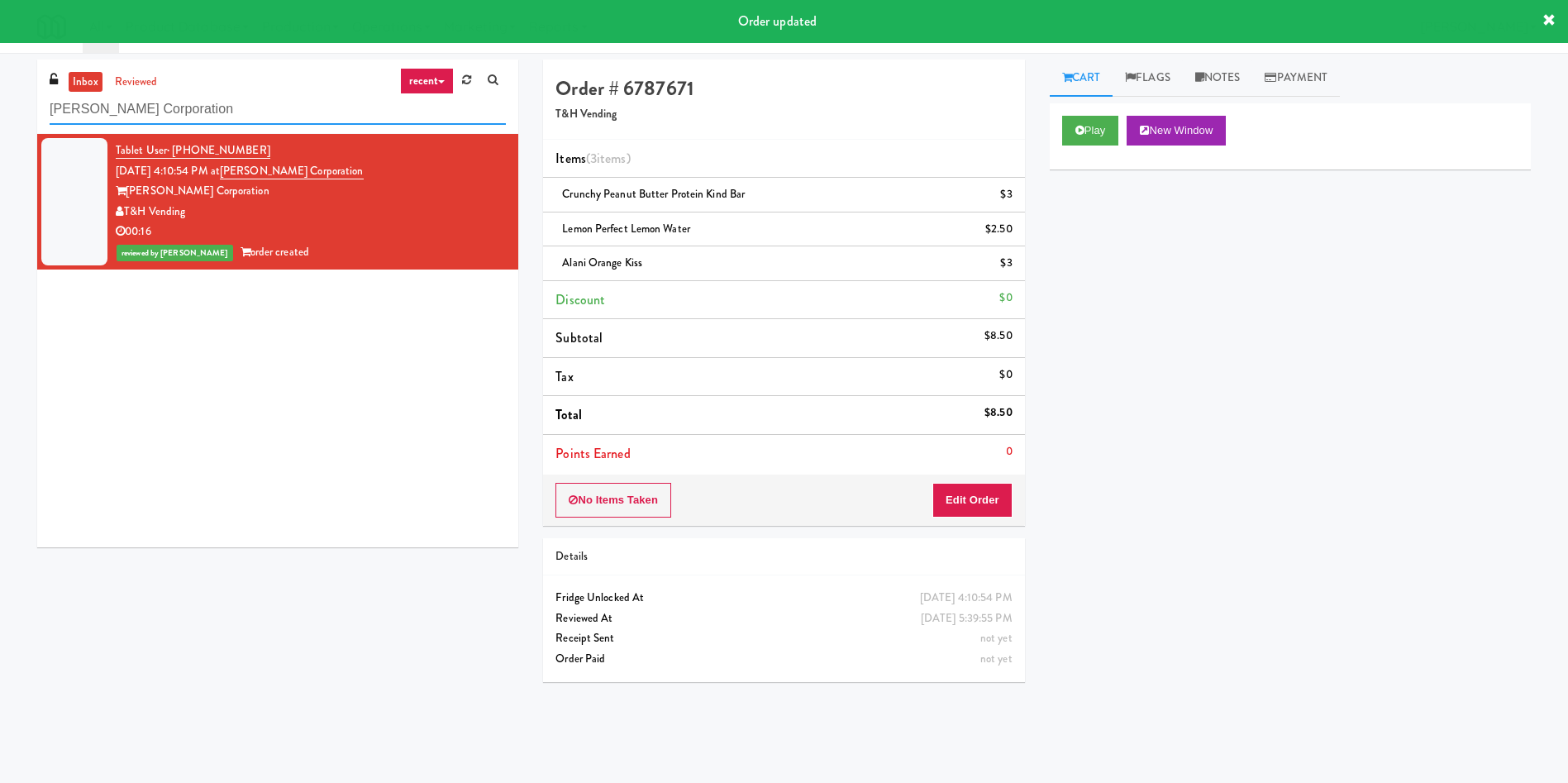
drag, startPoint x: 282, startPoint y: 107, endPoint x: 0, endPoint y: 70, distance: 284.4
click at [0, 70] on div "inbox reviewed recent all unclear take inventory issue suspicious failed recent…" at bounding box center [784, 392] width 1568 height 664
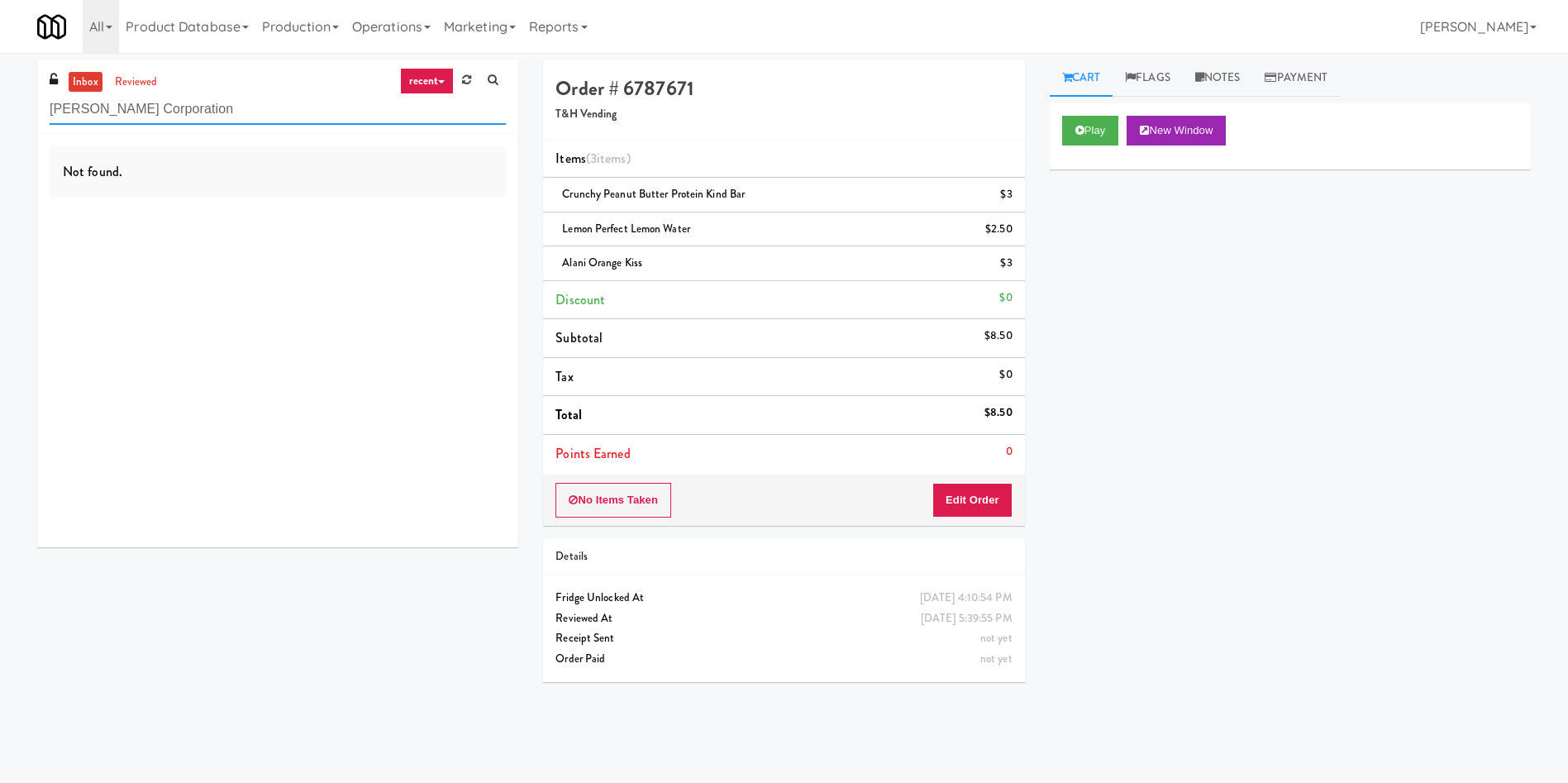
drag, startPoint x: 205, startPoint y: 118, endPoint x: 14, endPoint y: 28, distance: 211.1
click at [0, 58] on div "inbox reviewed recent all unclear take inventory issue suspicious failed recent…" at bounding box center [784, 388] width 1568 height 670
paste input "IKEA CDC Mississauga"
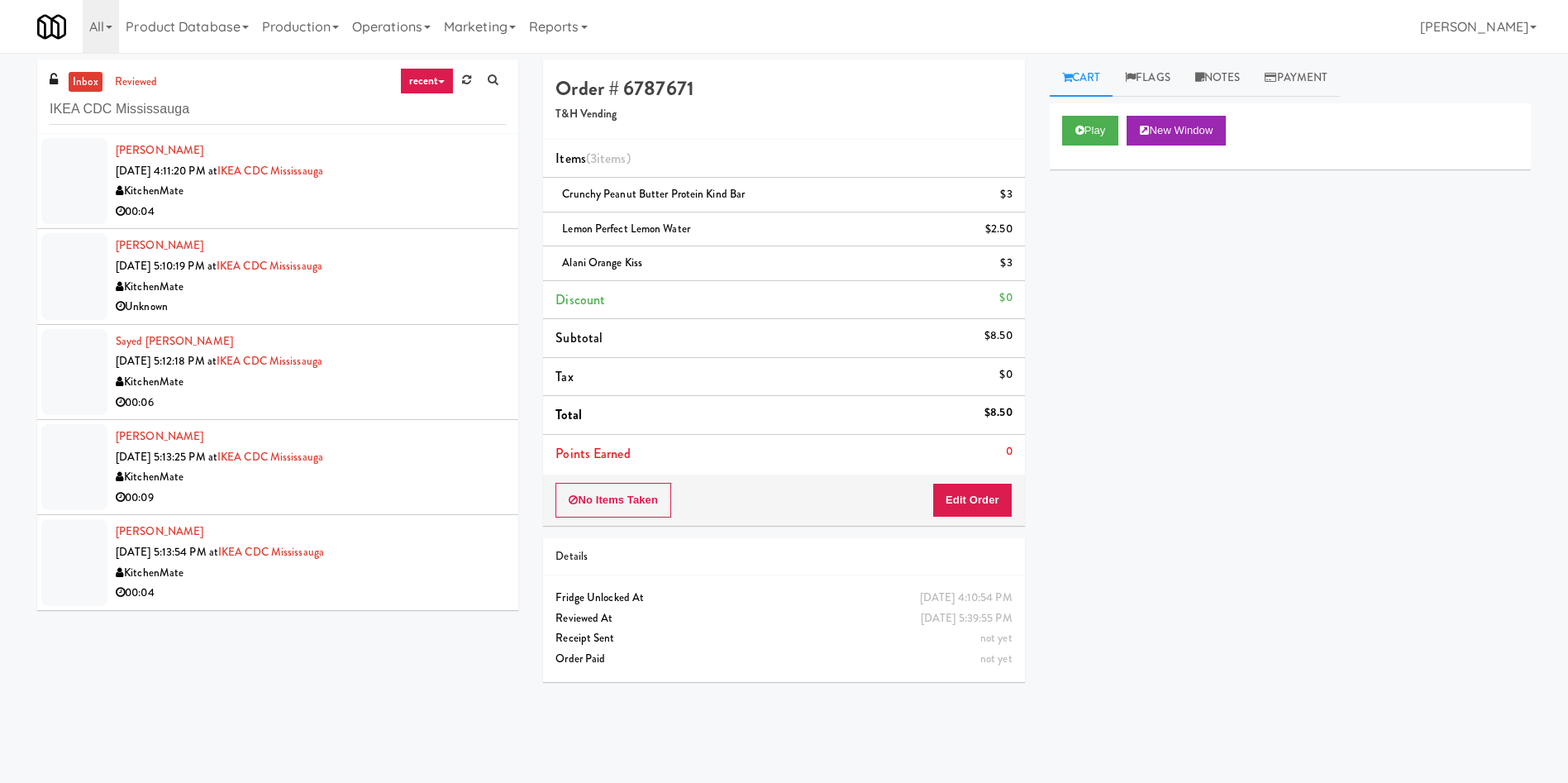
drag, startPoint x: 99, startPoint y: 172, endPoint x: 299, endPoint y: 161, distance: 200.3
click at [99, 172] on div at bounding box center [74, 181] width 66 height 86
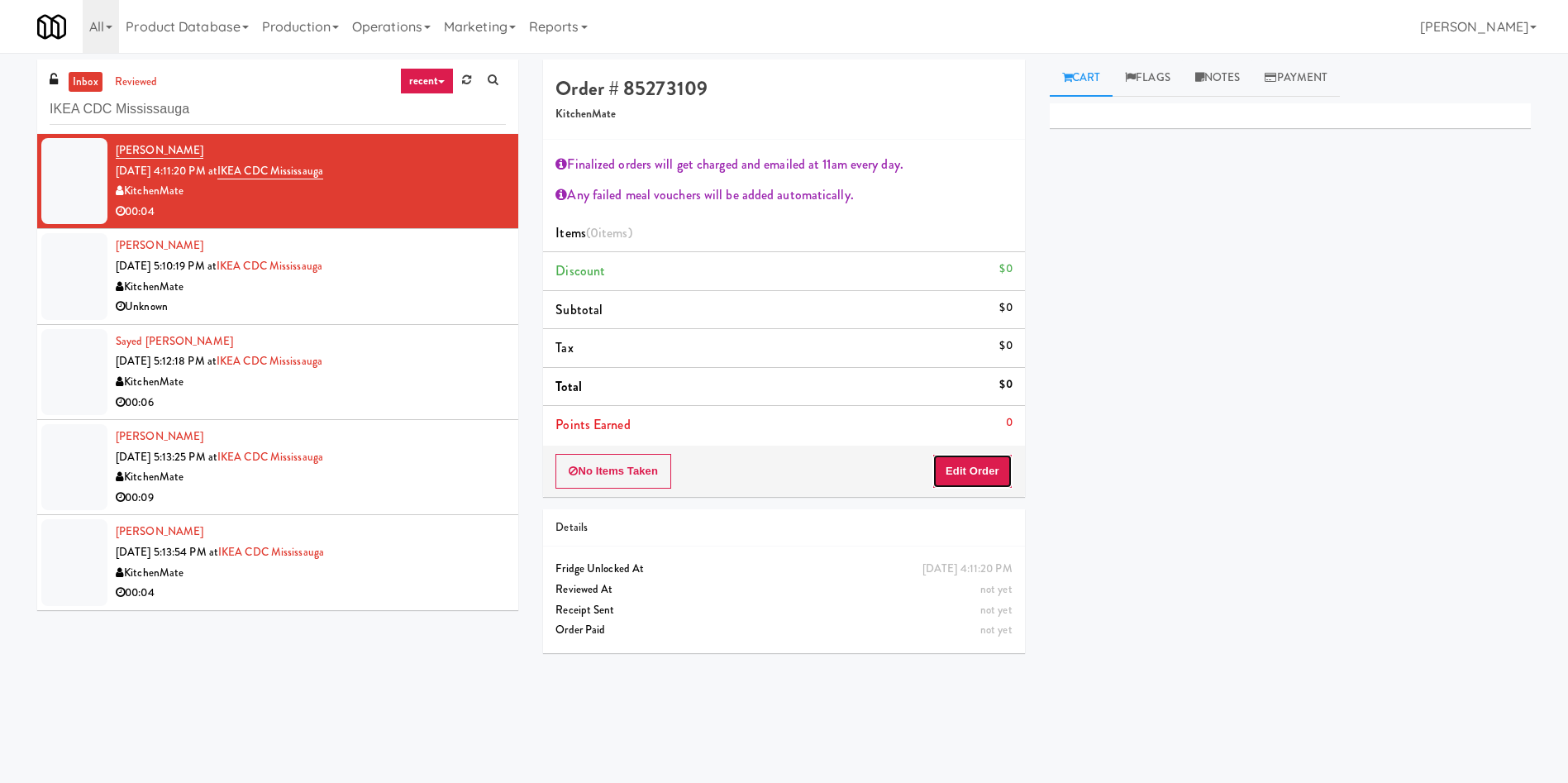
click at [950, 477] on button "Edit Order" at bounding box center [973, 471] width 80 height 35
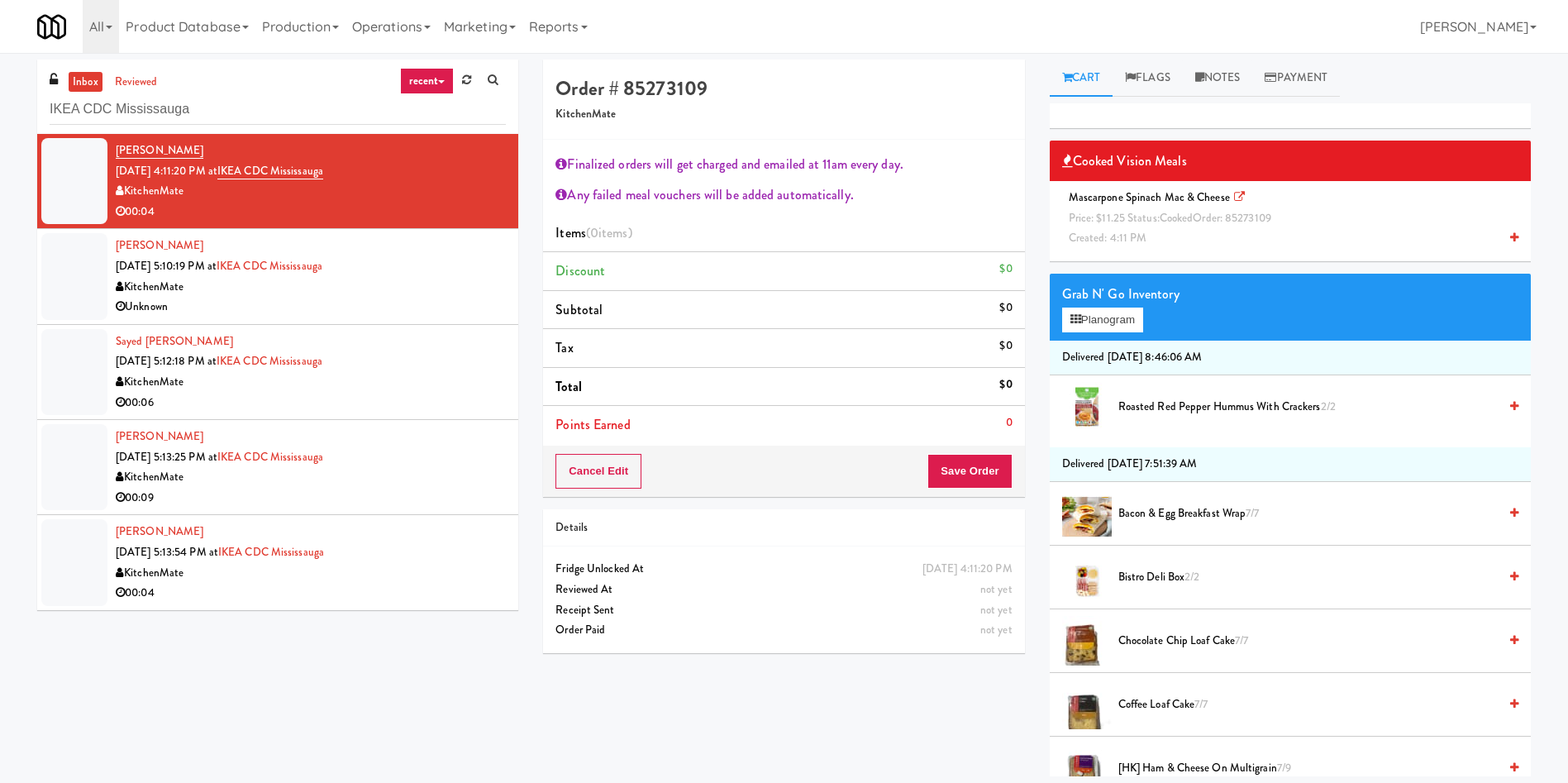
click at [1149, 234] on span "Mascarpone Spinach Mac & Cheese Price: $11.25 Status: cooked Order: 85273109 Cr…" at bounding box center [1173, 217] width 221 height 56
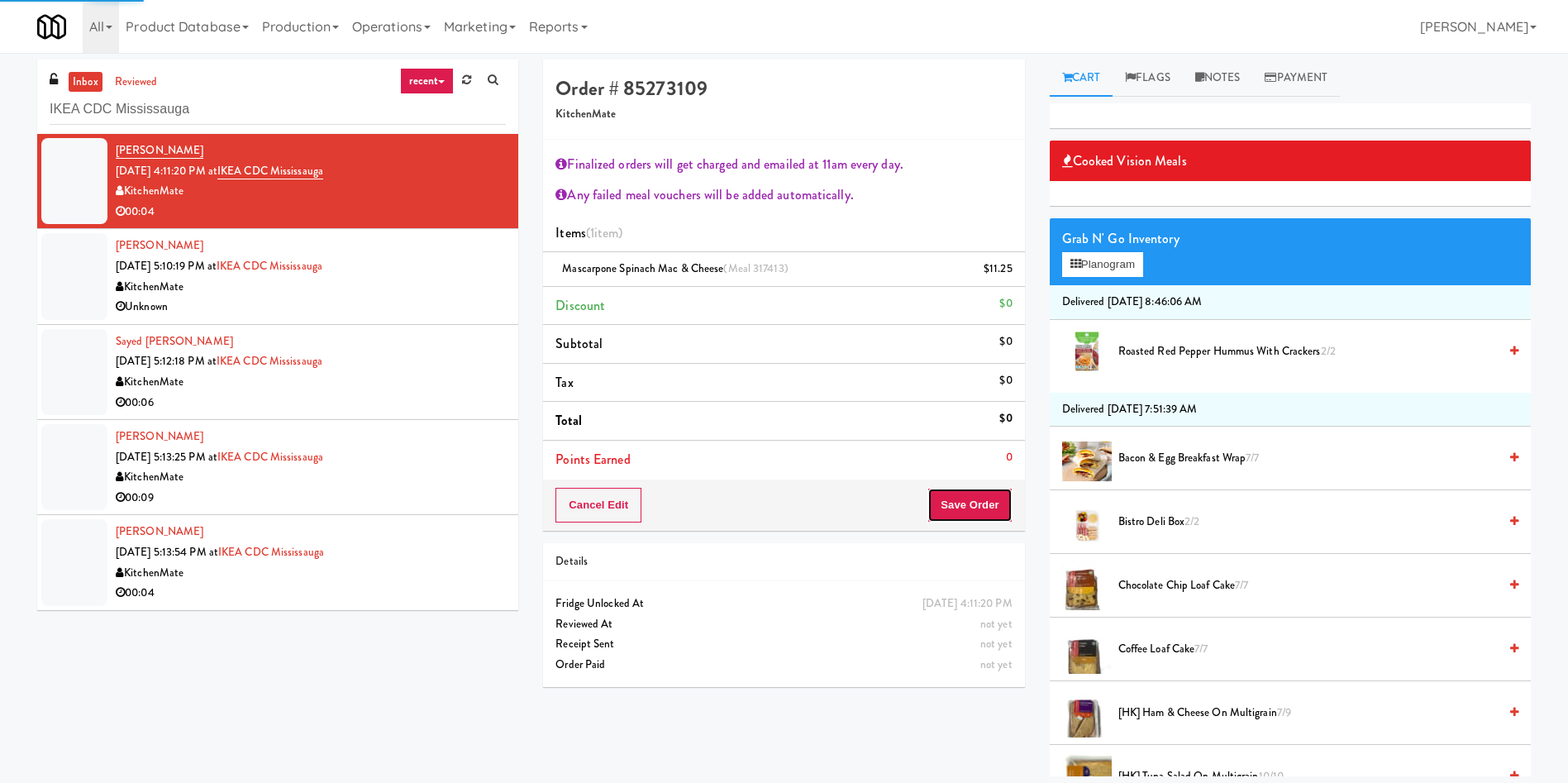
click at [994, 520] on button "Save Order" at bounding box center [969, 505] width 84 height 35
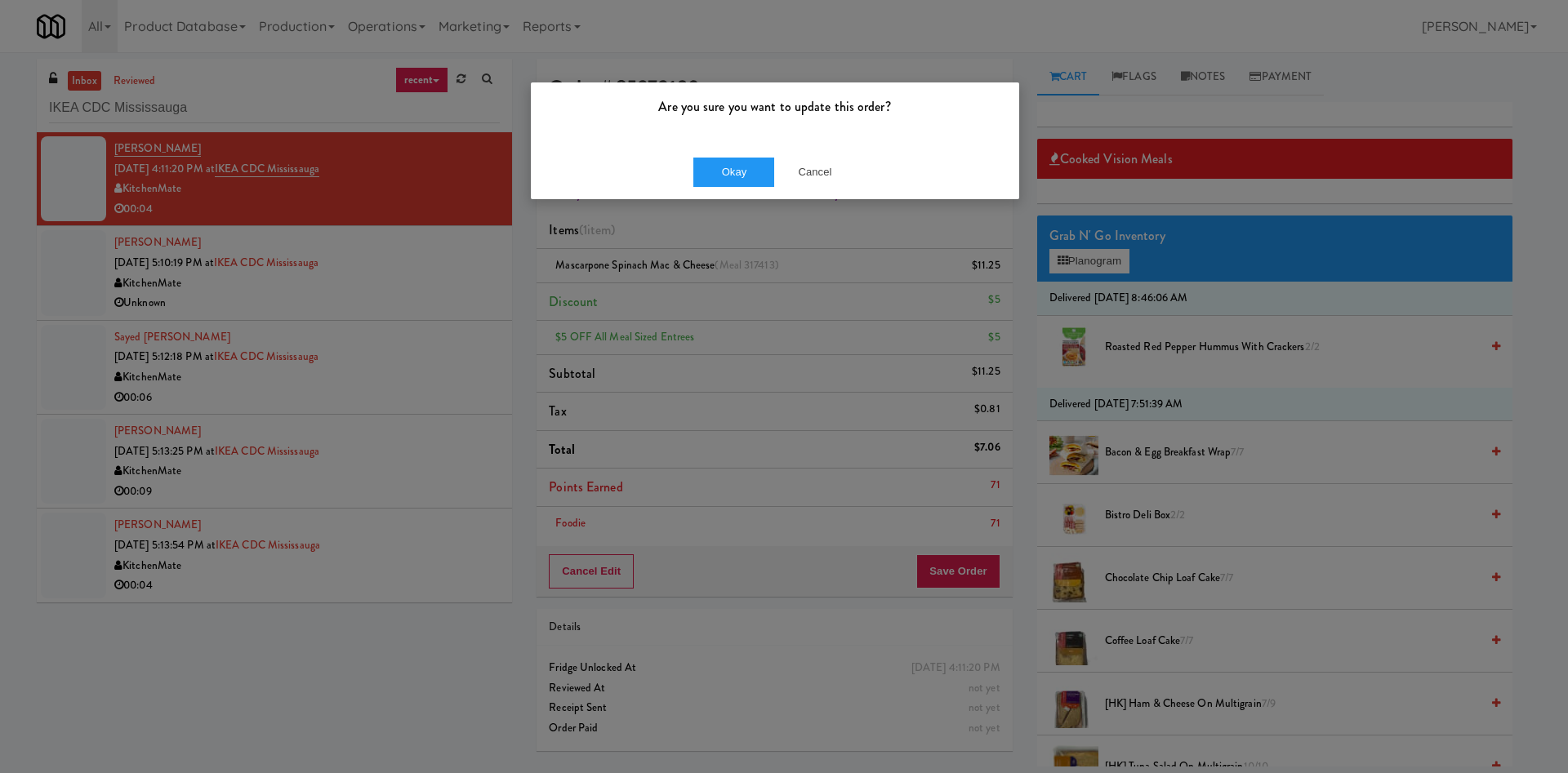
click at [752, 153] on div "Okay Cancel" at bounding box center [775, 172] width 489 height 55
click at [753, 173] on button "Okay" at bounding box center [733, 172] width 81 height 30
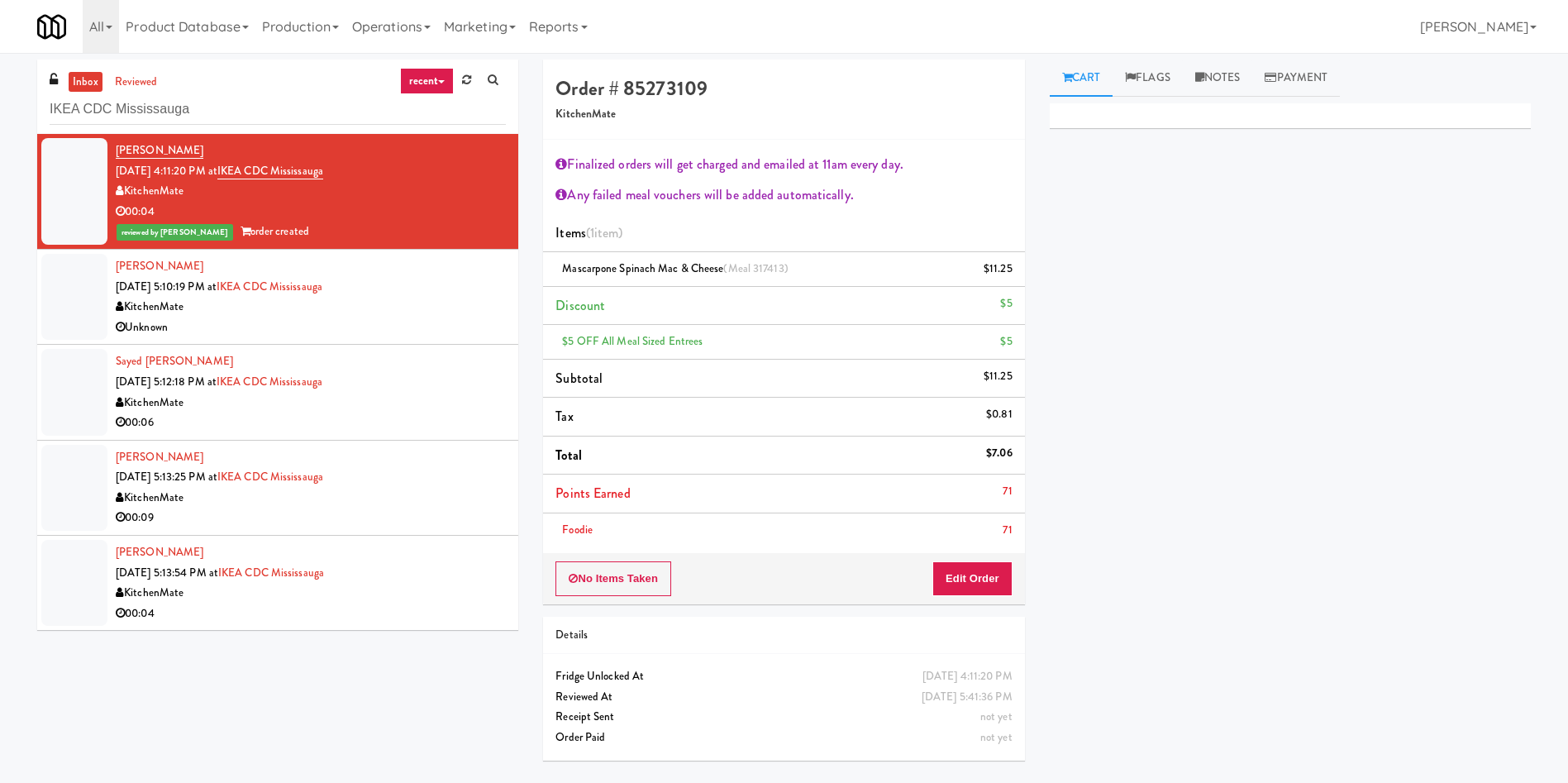
click at [48, 295] on div at bounding box center [74, 297] width 66 height 86
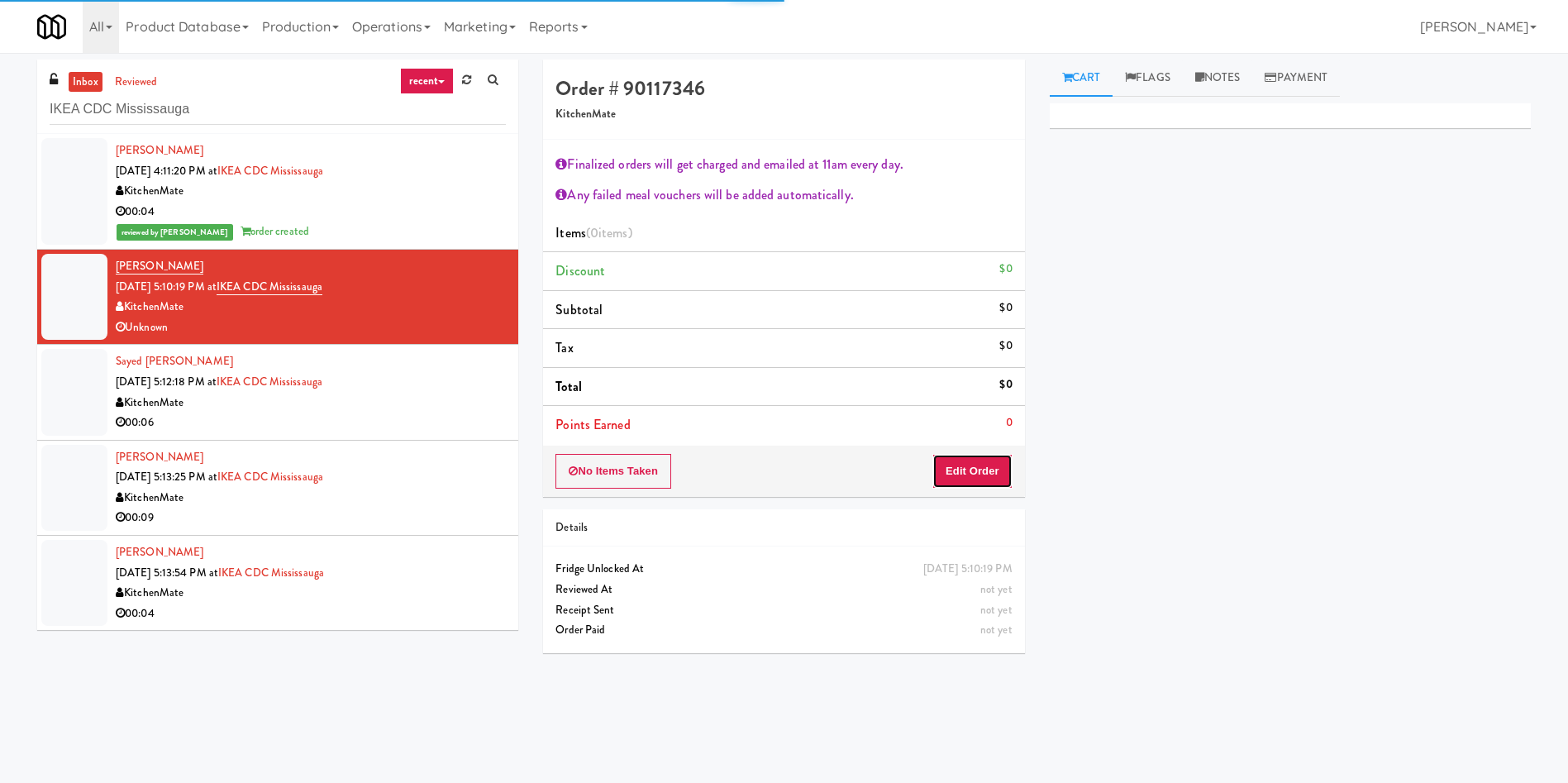
click at [1000, 468] on button "Edit Order" at bounding box center [973, 471] width 80 height 35
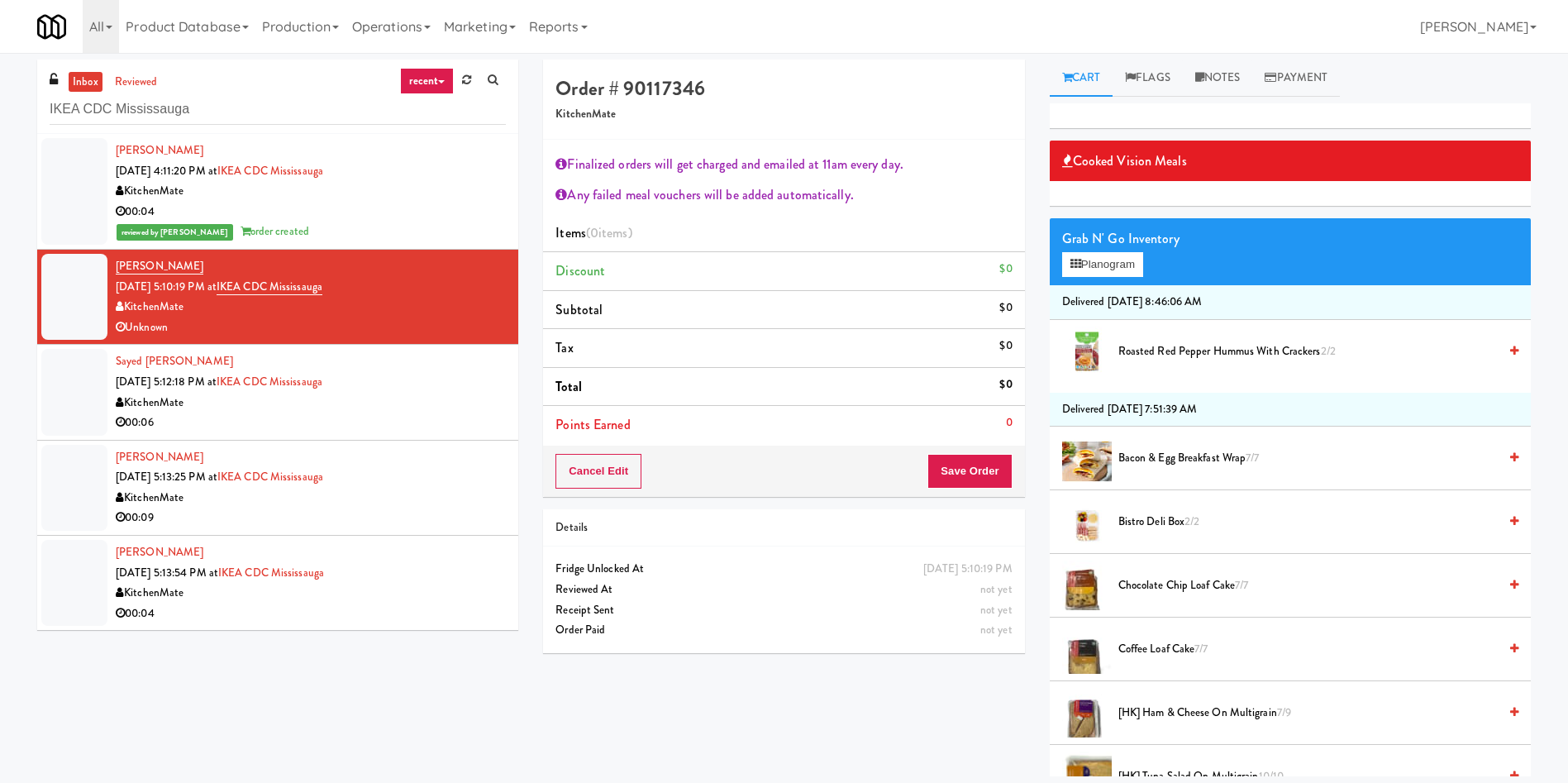
click at [1160, 520] on span "Bistro Deli Box 2/2" at bounding box center [1307, 522] width 379 height 21
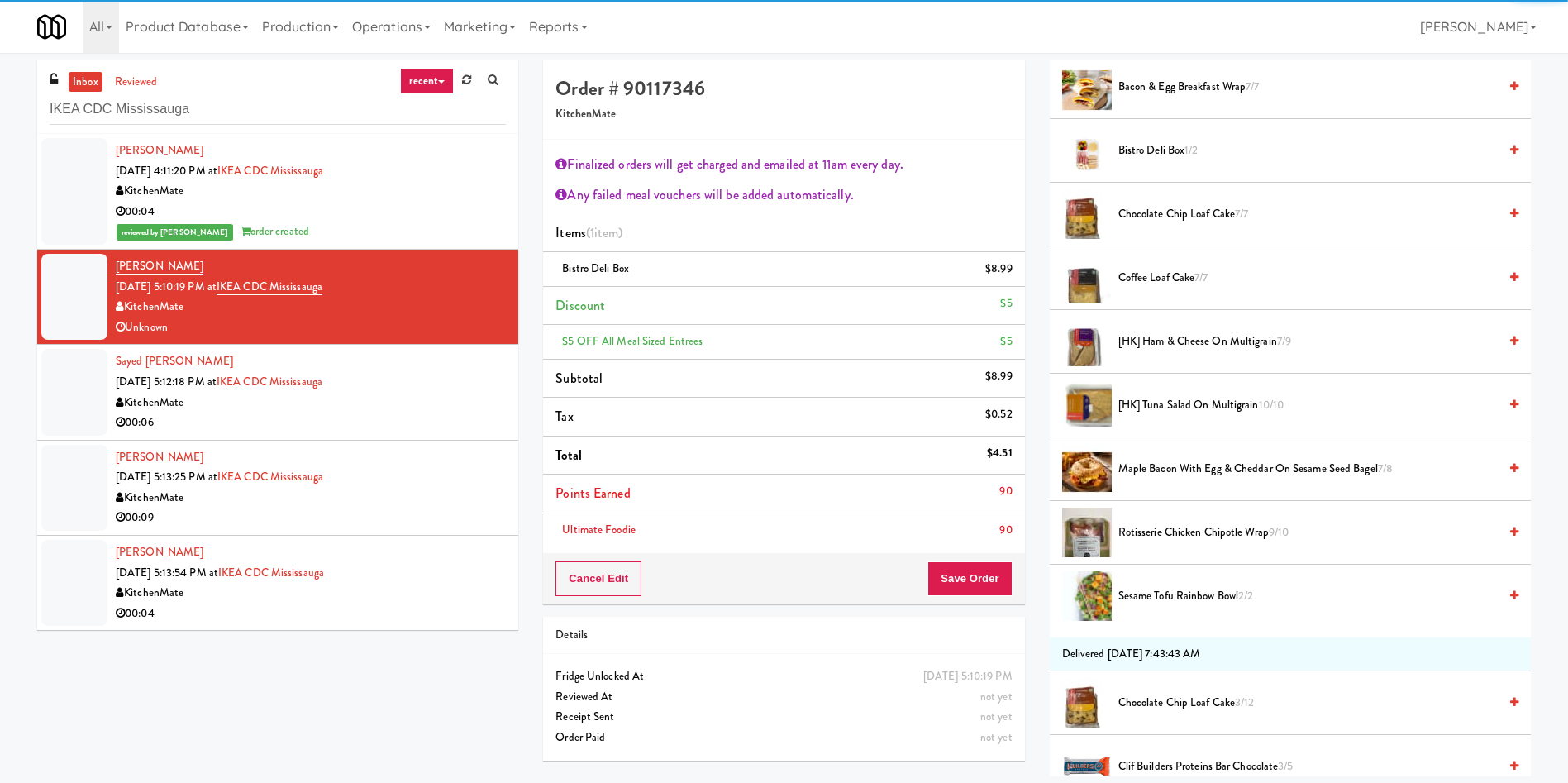
scroll to position [372, 0]
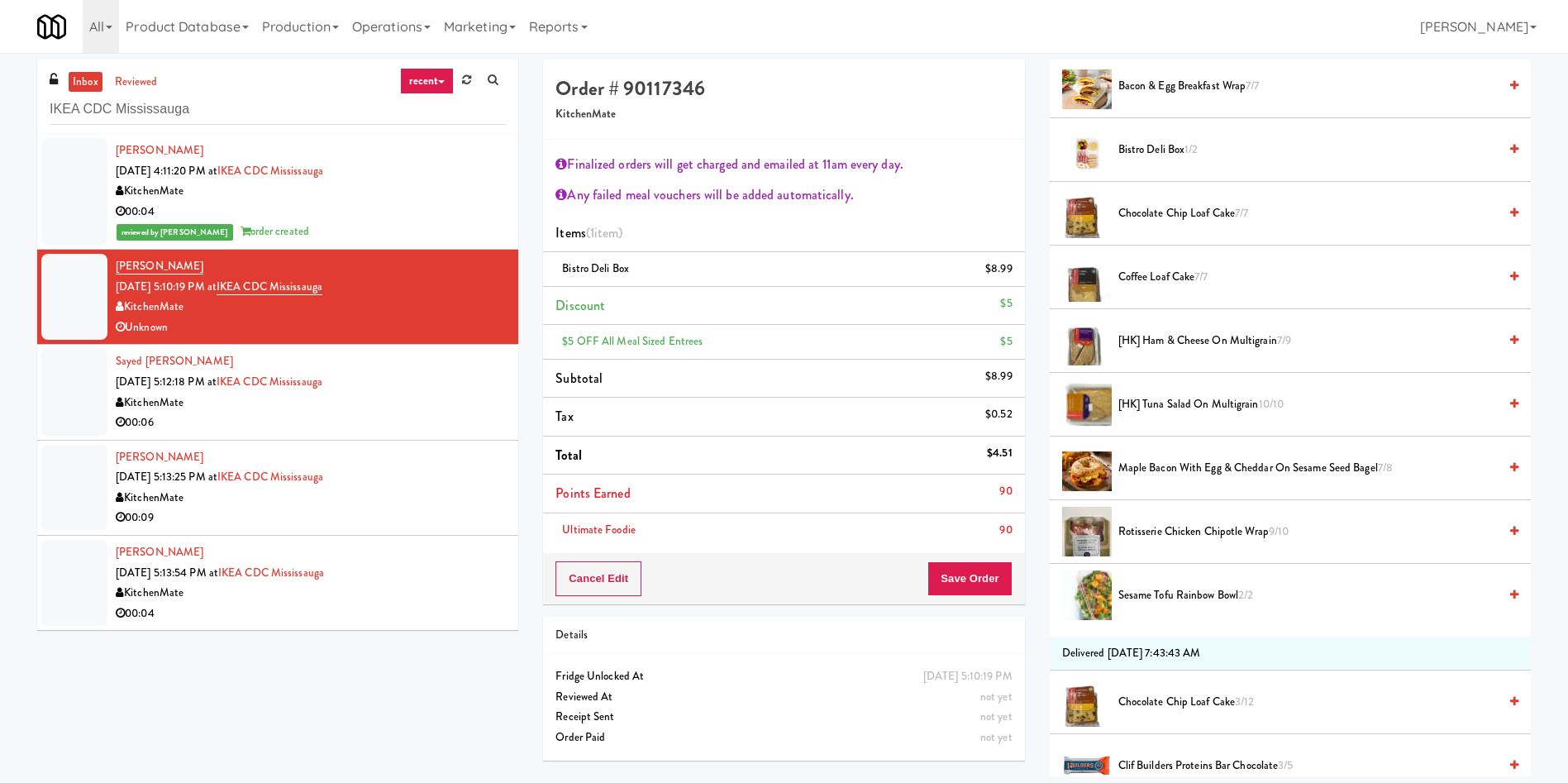
click at [1167, 402] on span "[HK] Tuna Salad on Multigrain 10/10" at bounding box center [1307, 404] width 379 height 21
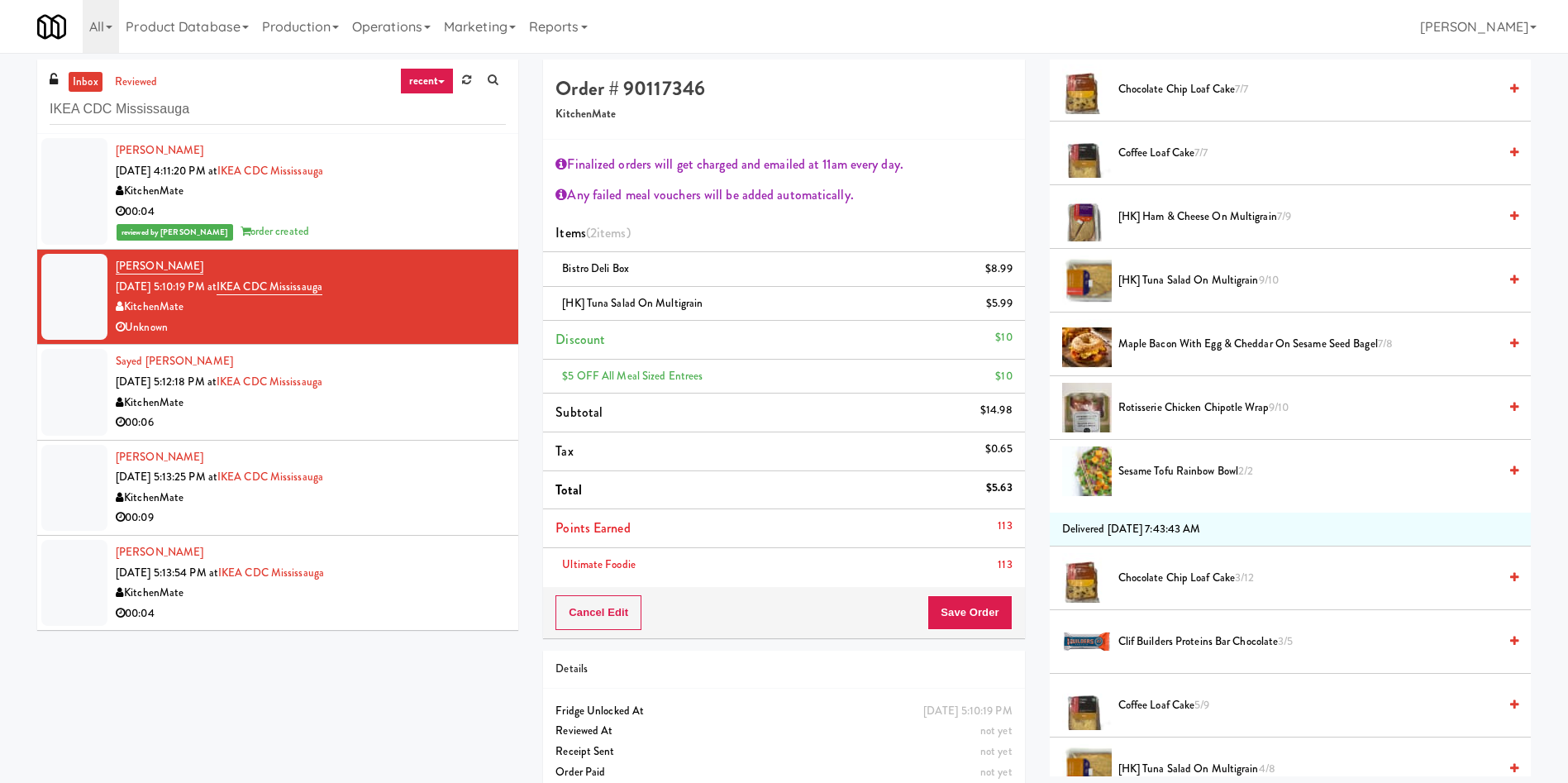
scroll to position [620, 0]
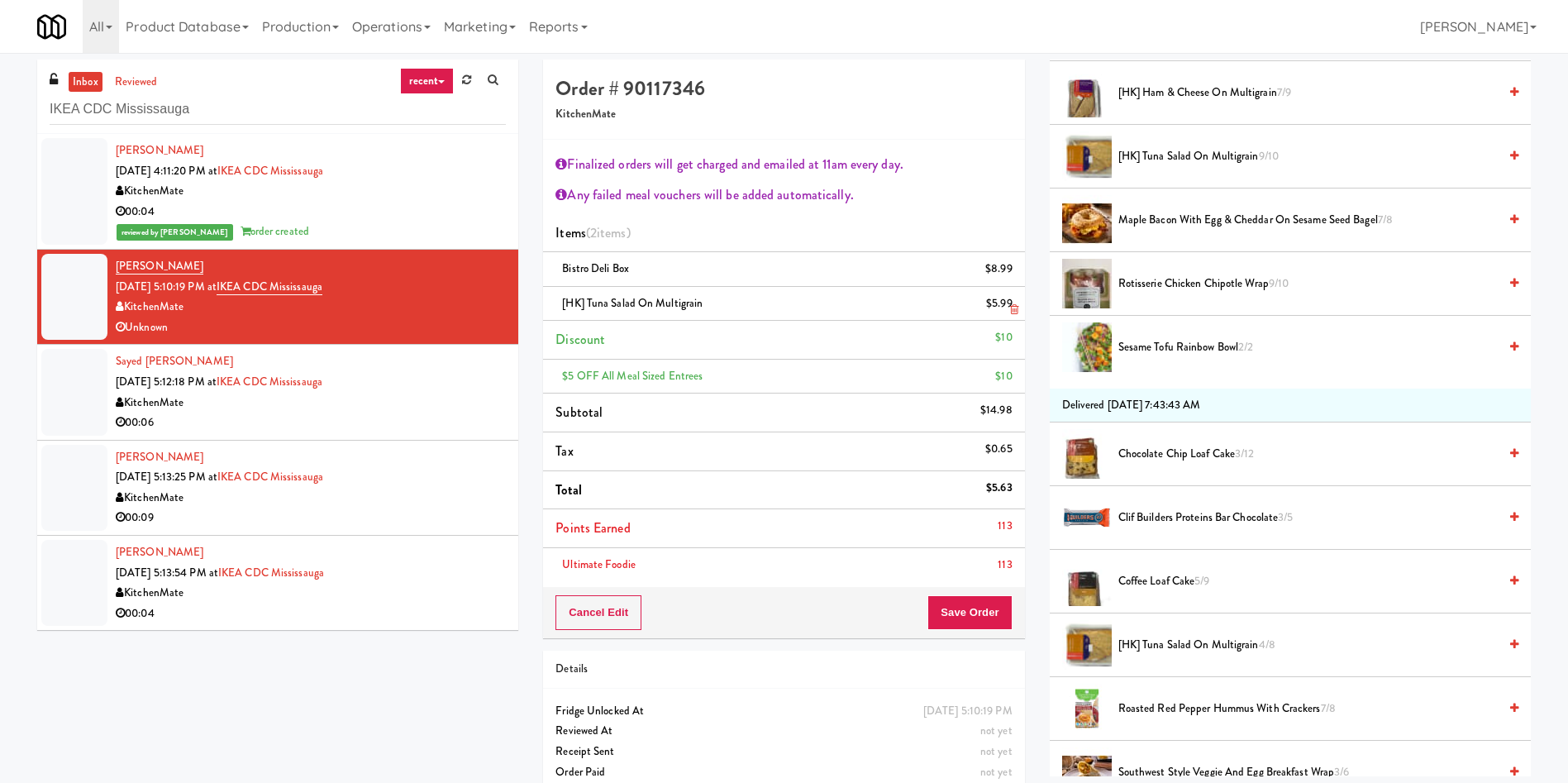
click at [1018, 306] on icon at bounding box center [1014, 310] width 8 height 11
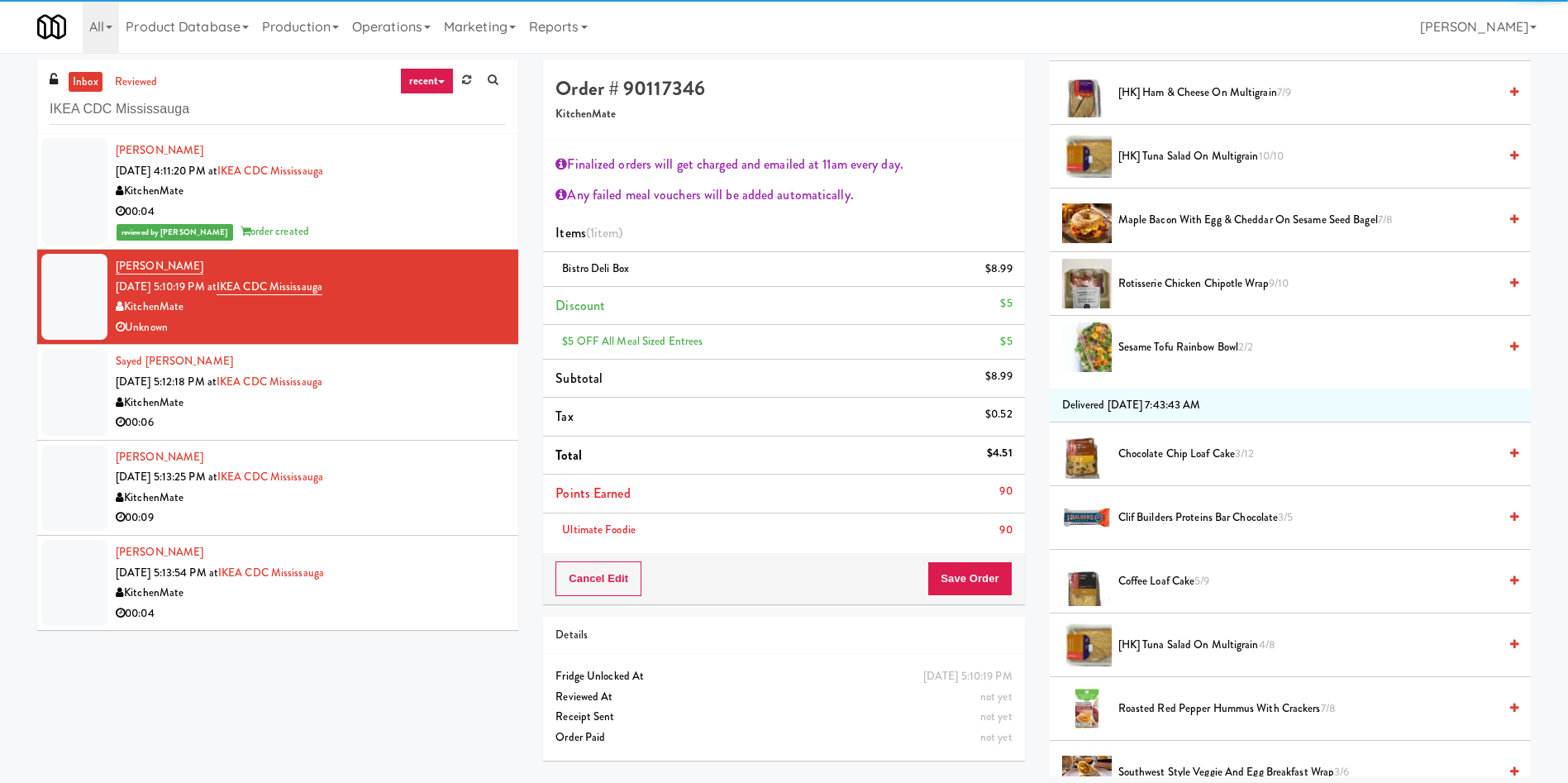
click at [1200, 635] on span "[HK] Tuna Salad on Multigrain 4/8" at bounding box center [1307, 645] width 379 height 21
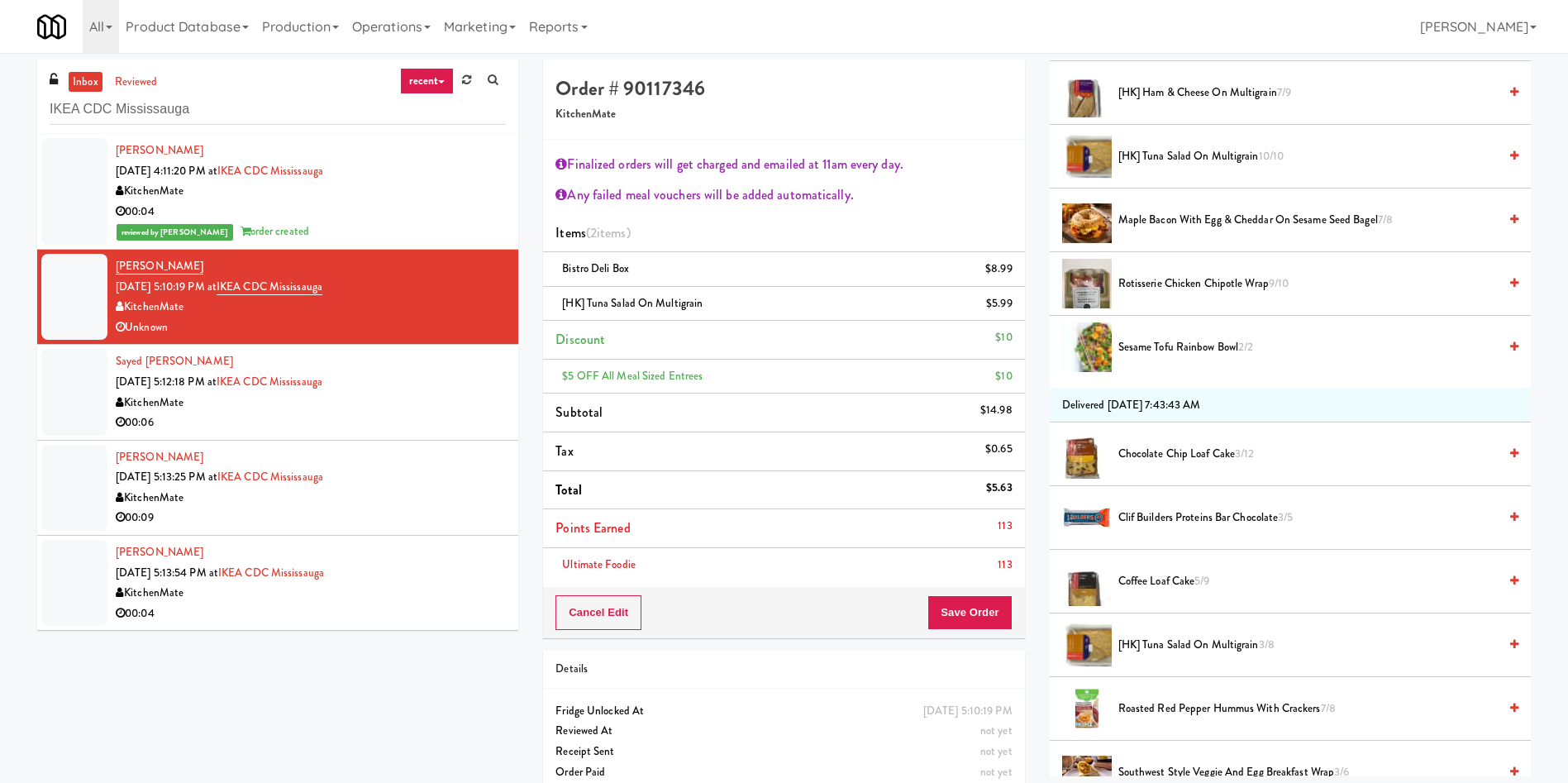
click at [960, 630] on div "Cancel Edit Save Order" at bounding box center [784, 613] width 481 height 51
click at [955, 616] on button "Save Order" at bounding box center [969, 613] width 84 height 35
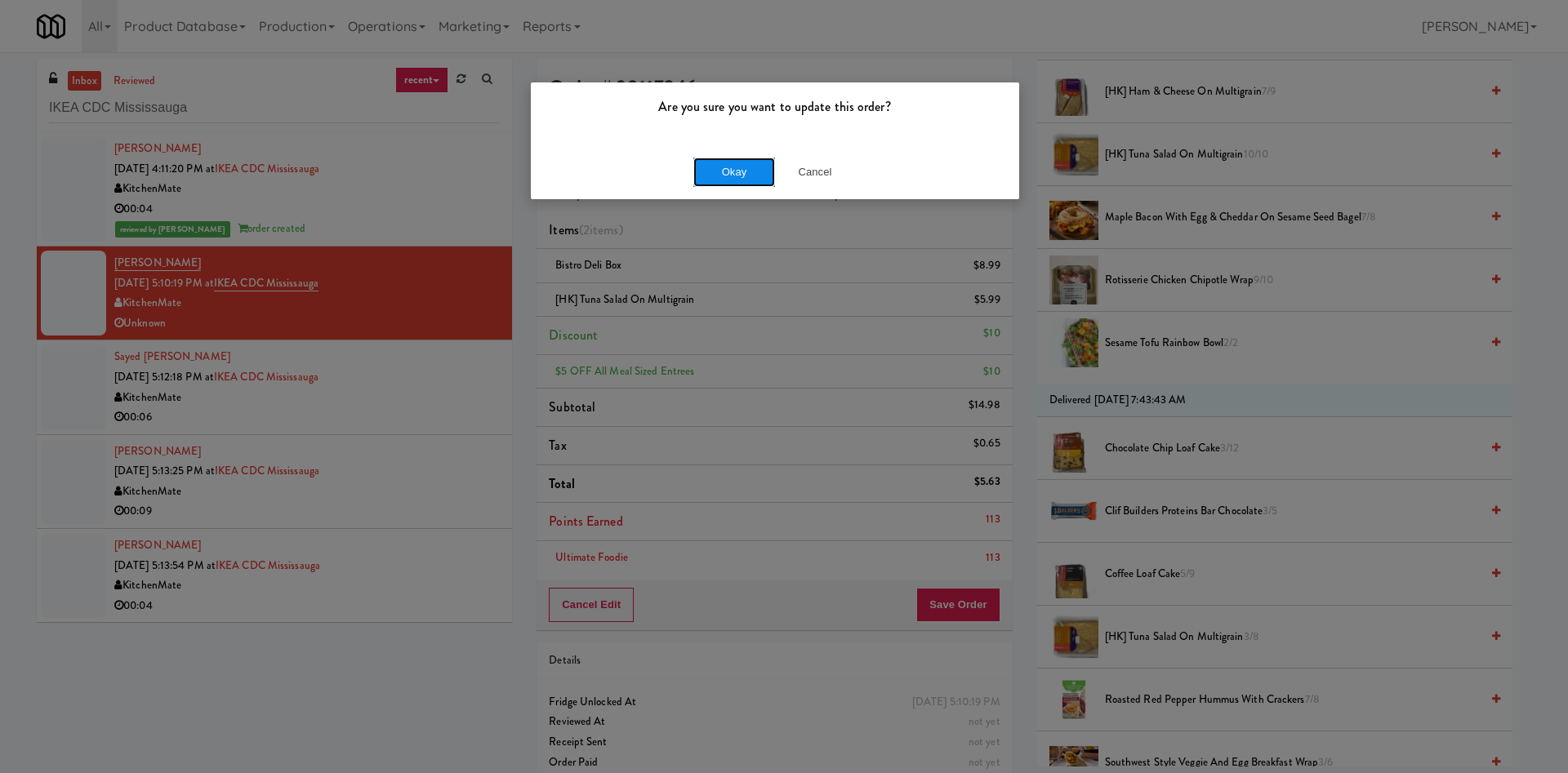
click at [744, 178] on button "Okay" at bounding box center [733, 172] width 81 height 30
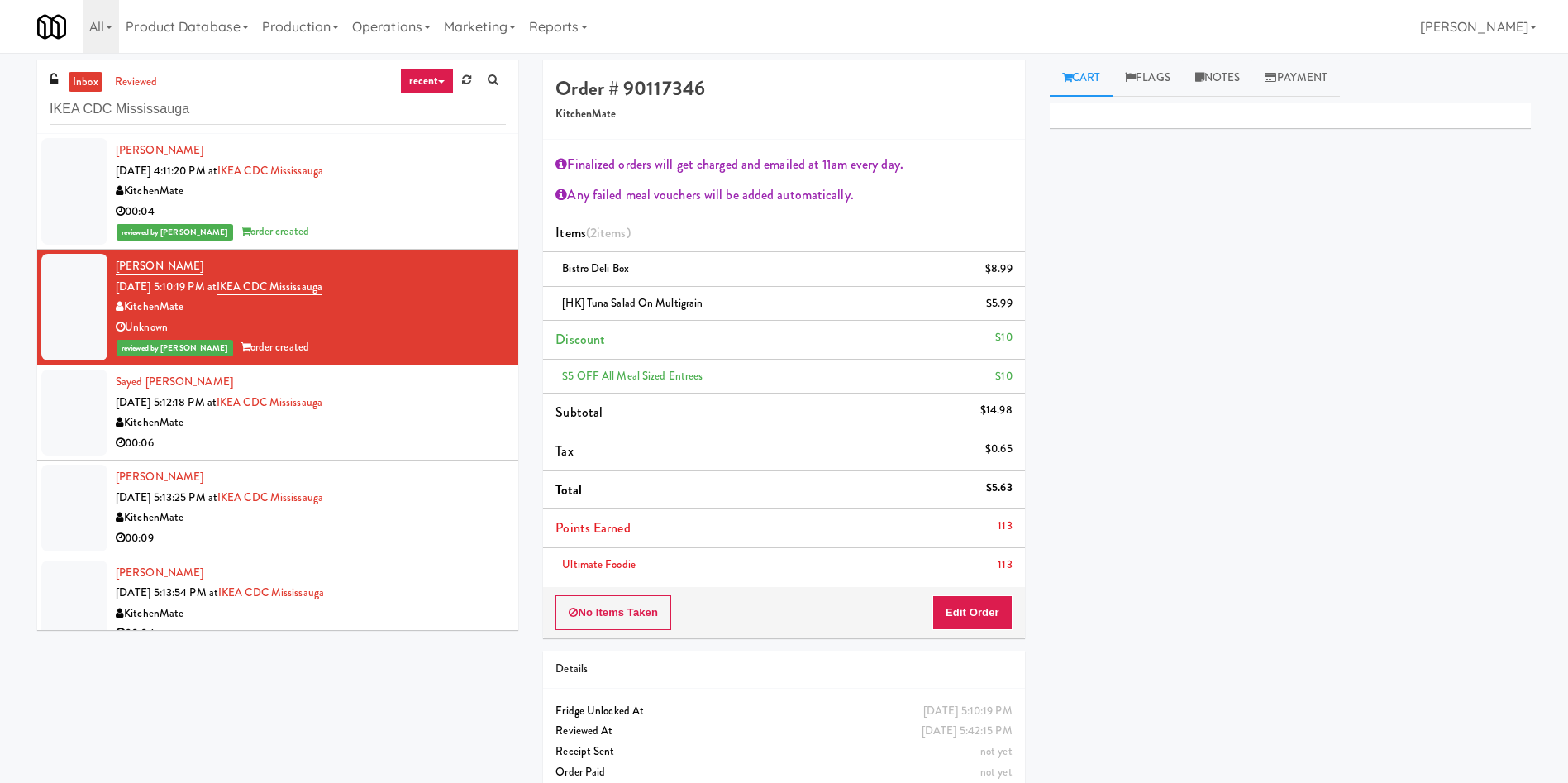
scroll to position [0, 0]
click at [97, 388] on div at bounding box center [74, 413] width 66 height 86
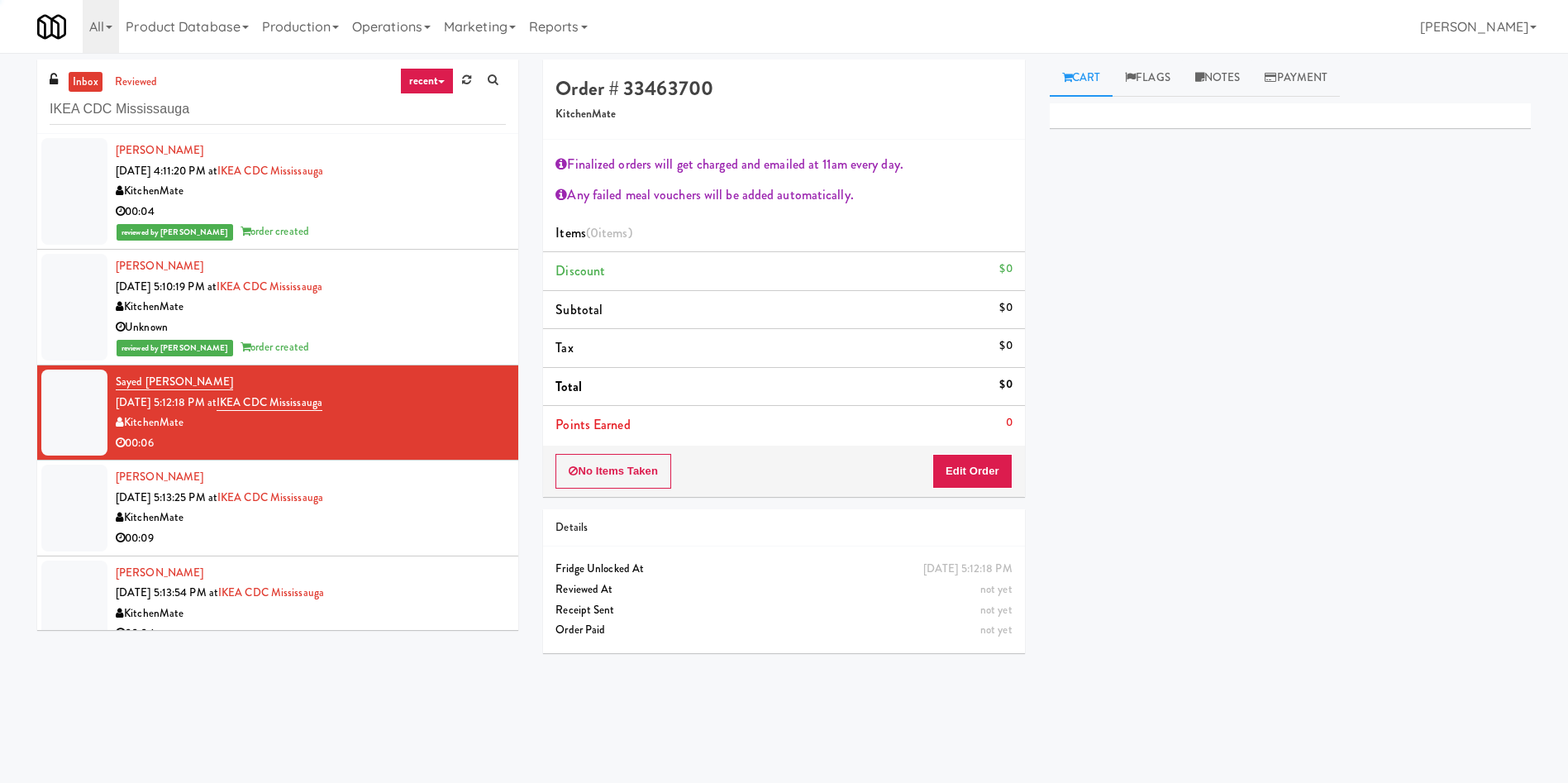
scroll to position [21, 0]
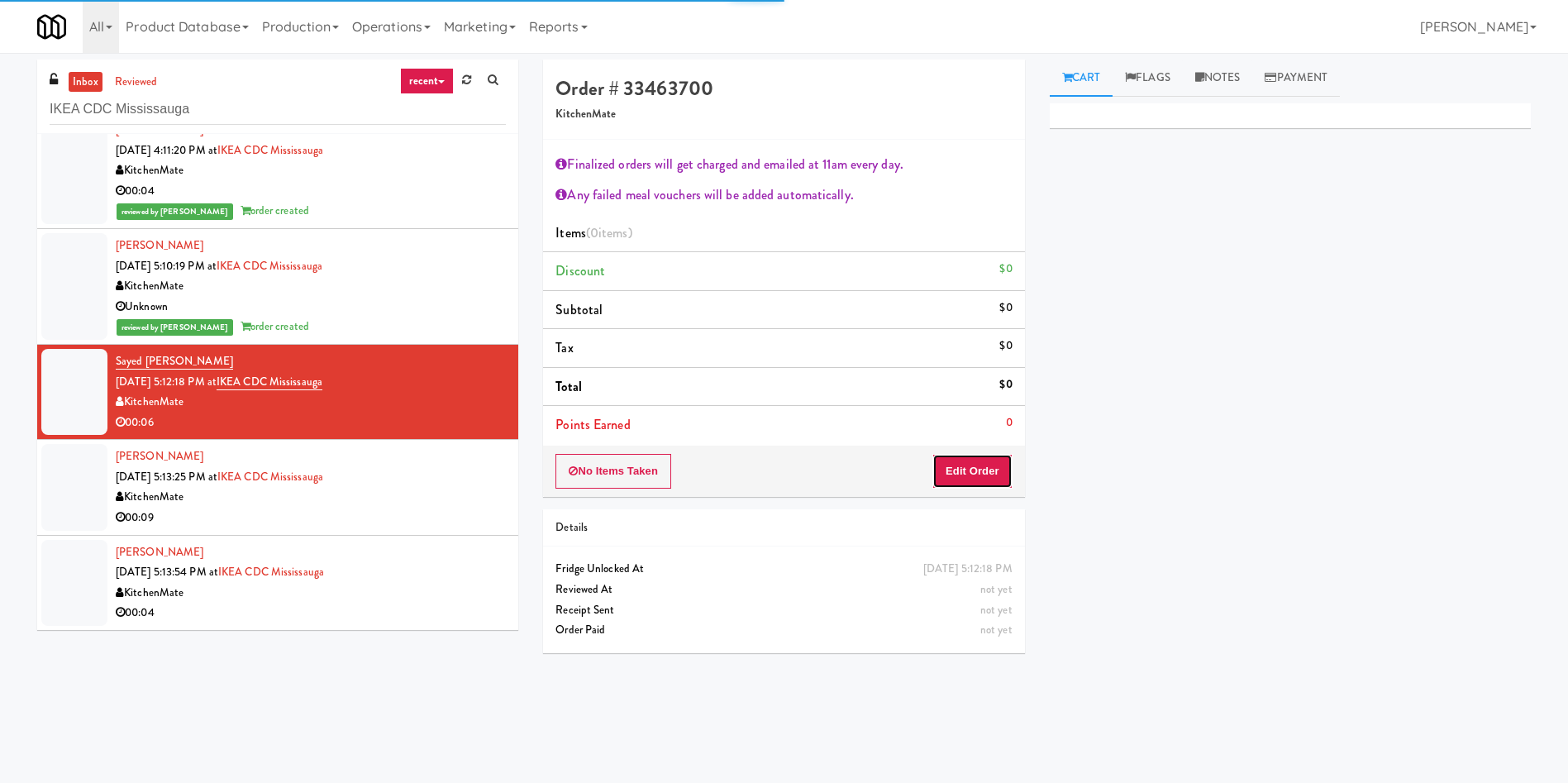
click at [968, 456] on button "Edit Order" at bounding box center [973, 471] width 80 height 35
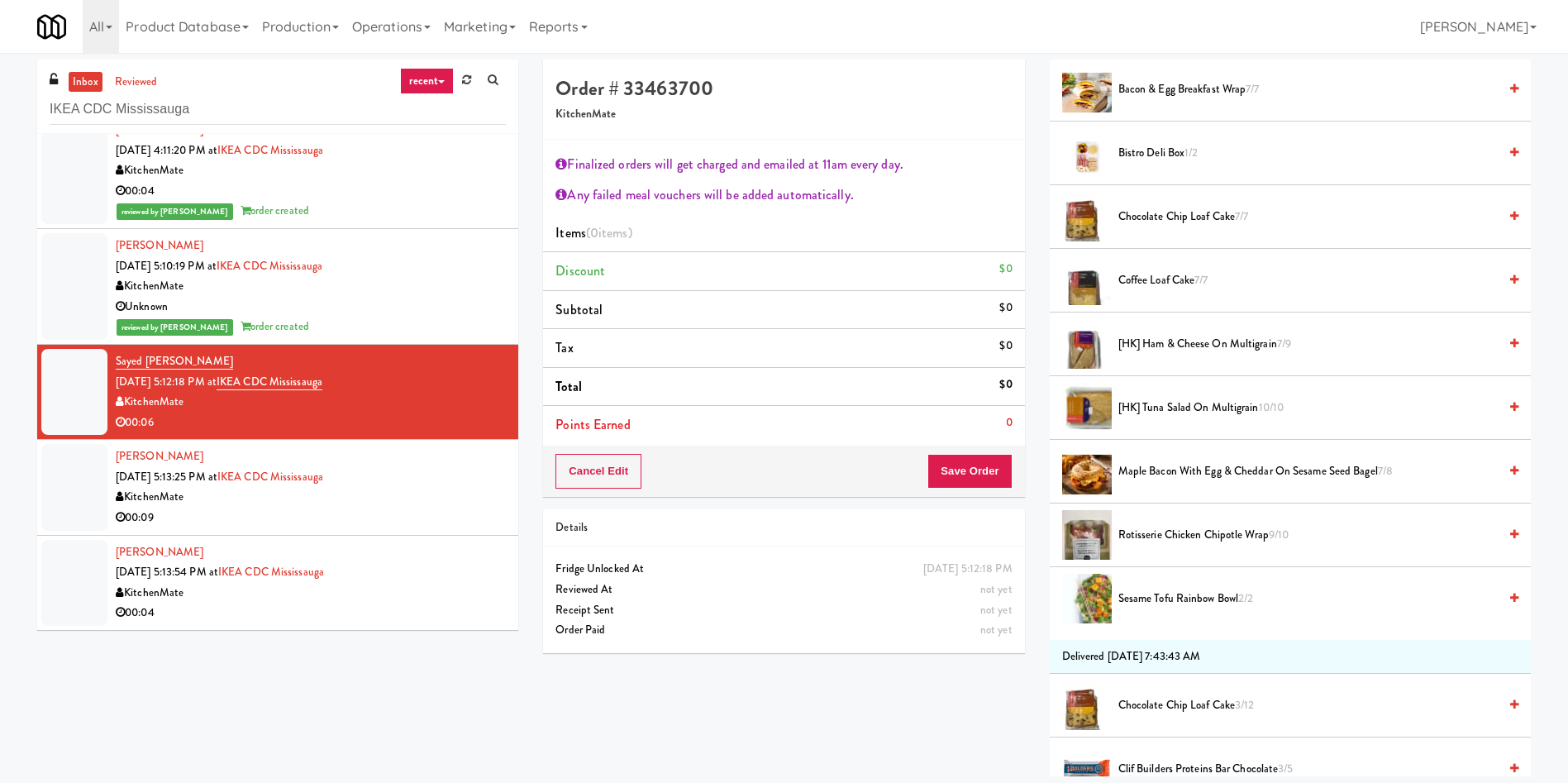
scroll to position [372, 0]
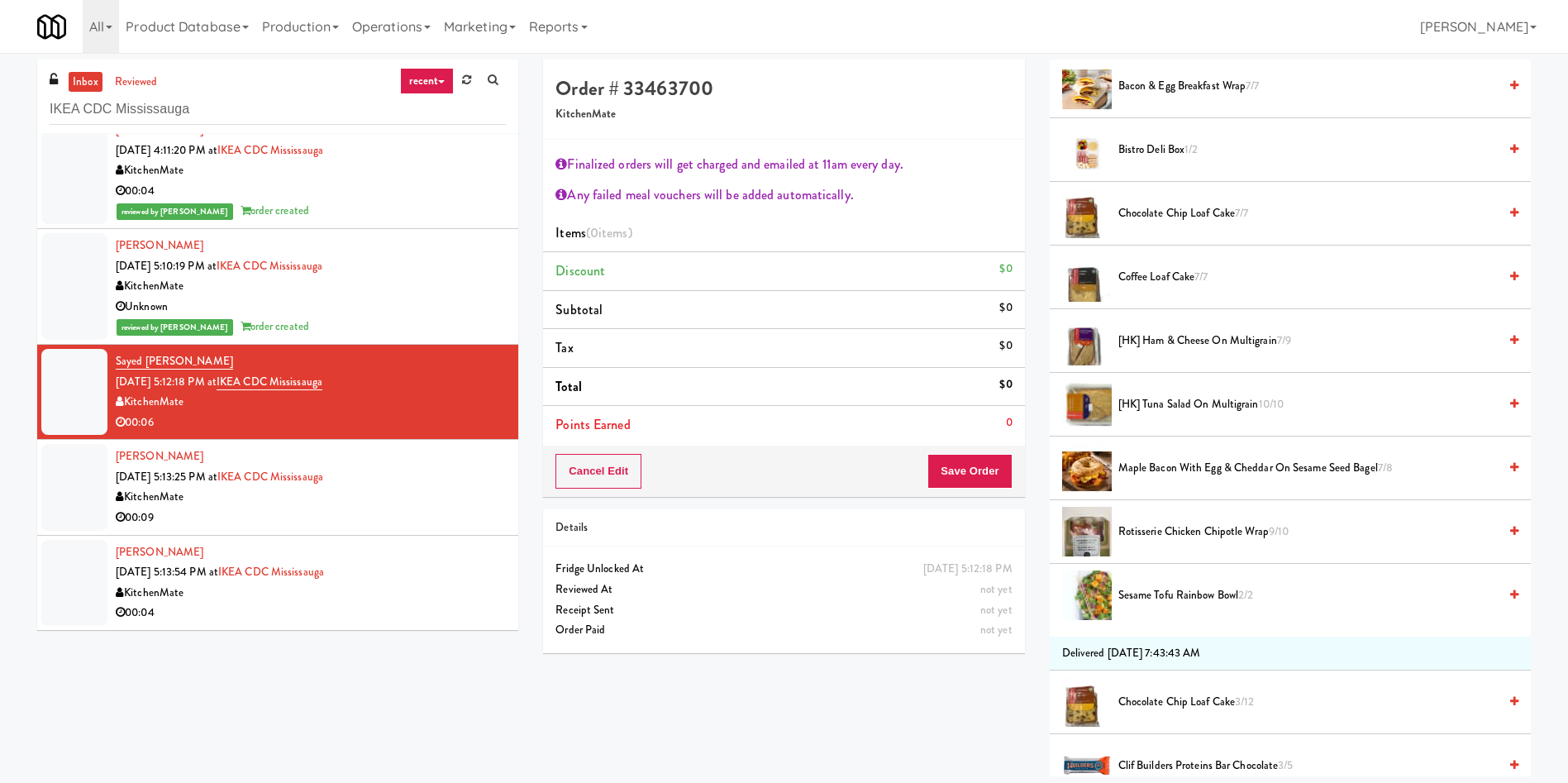
click at [1175, 535] on span "Rotisserie Chicken Chipotle Wrap 9/10" at bounding box center [1307, 531] width 379 height 21
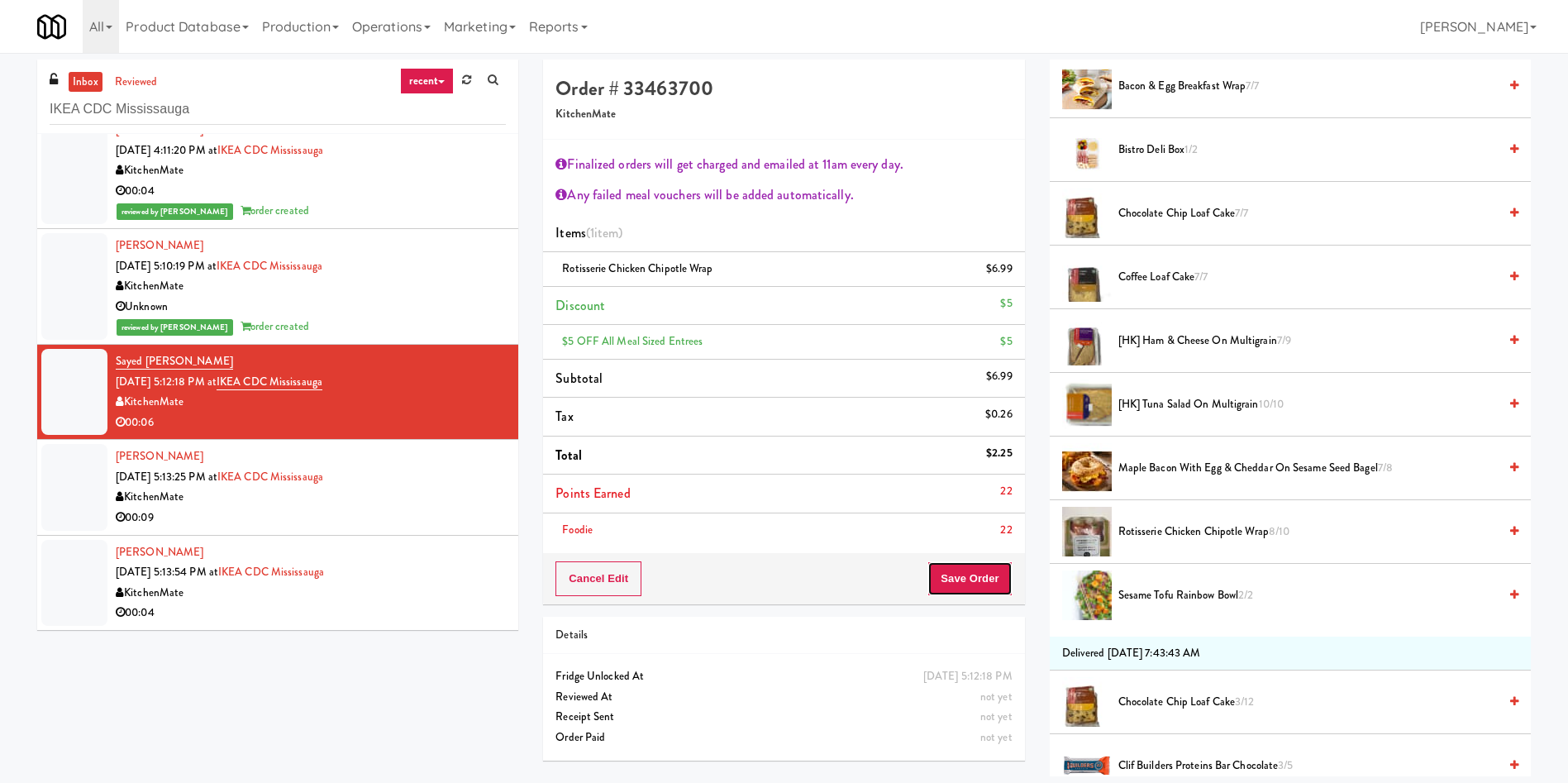
click at [1002, 578] on button "Save Order" at bounding box center [969, 579] width 84 height 35
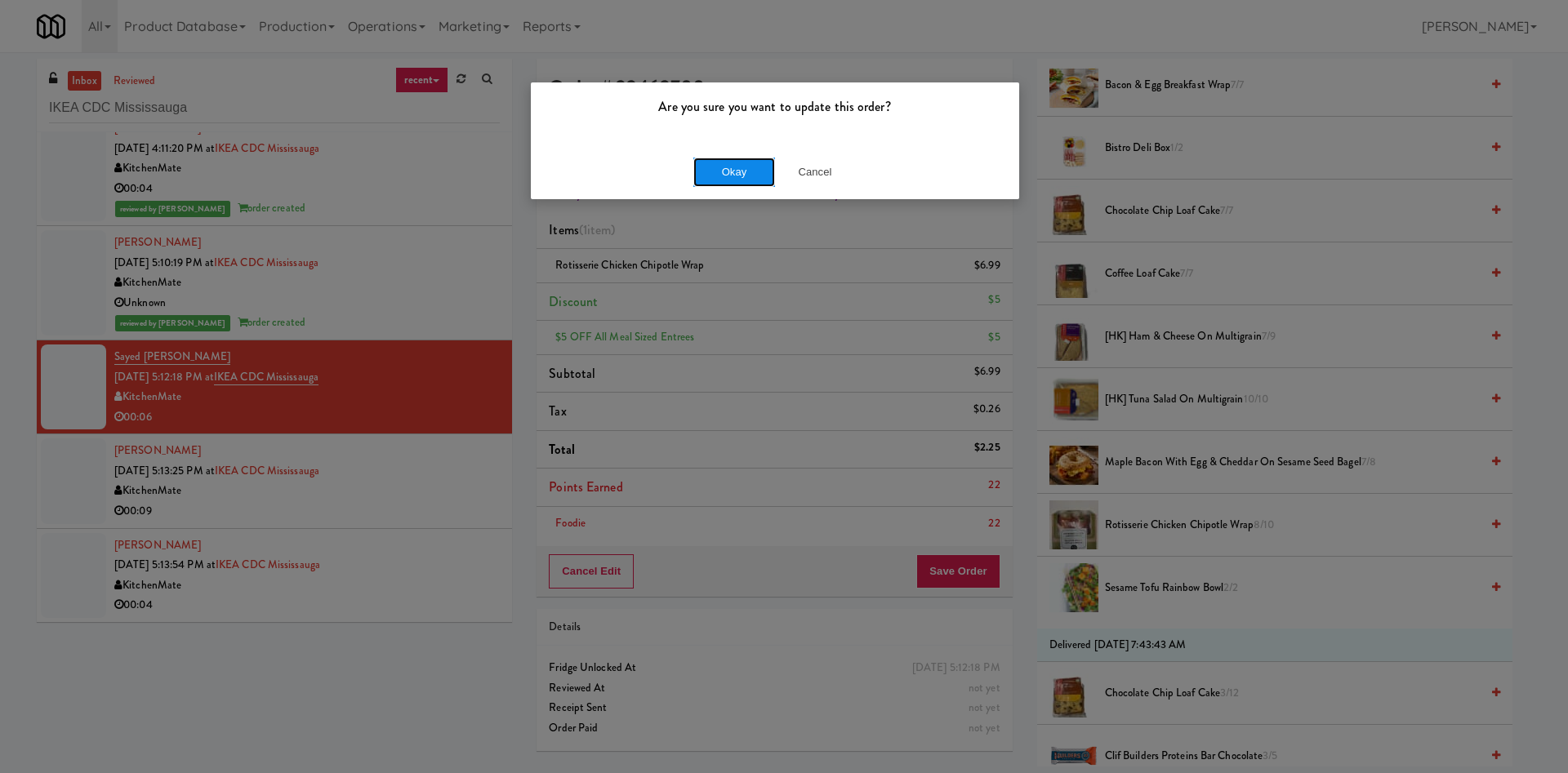
click at [733, 169] on button "Okay" at bounding box center [733, 172] width 81 height 30
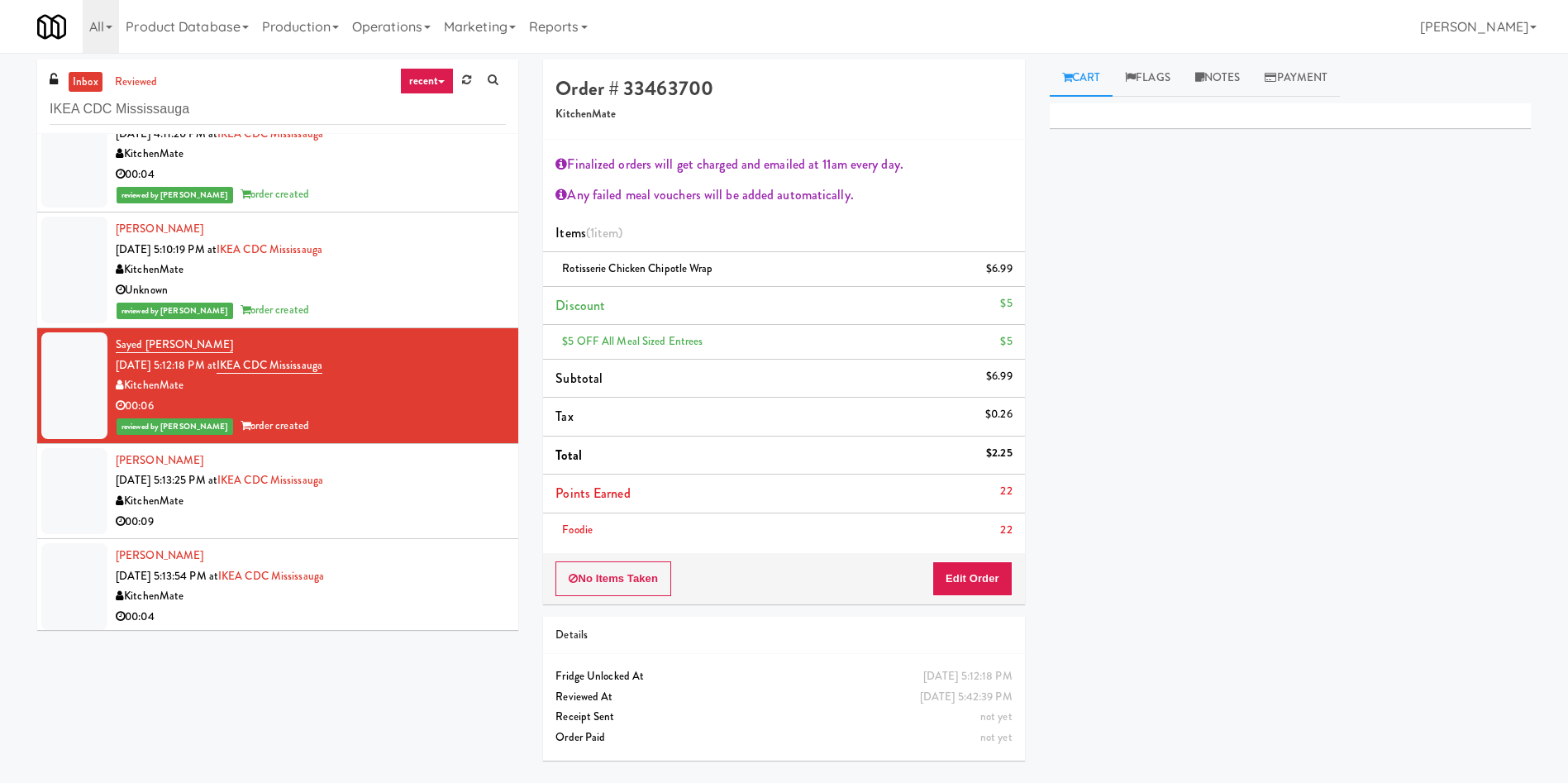
scroll to position [41, 0]
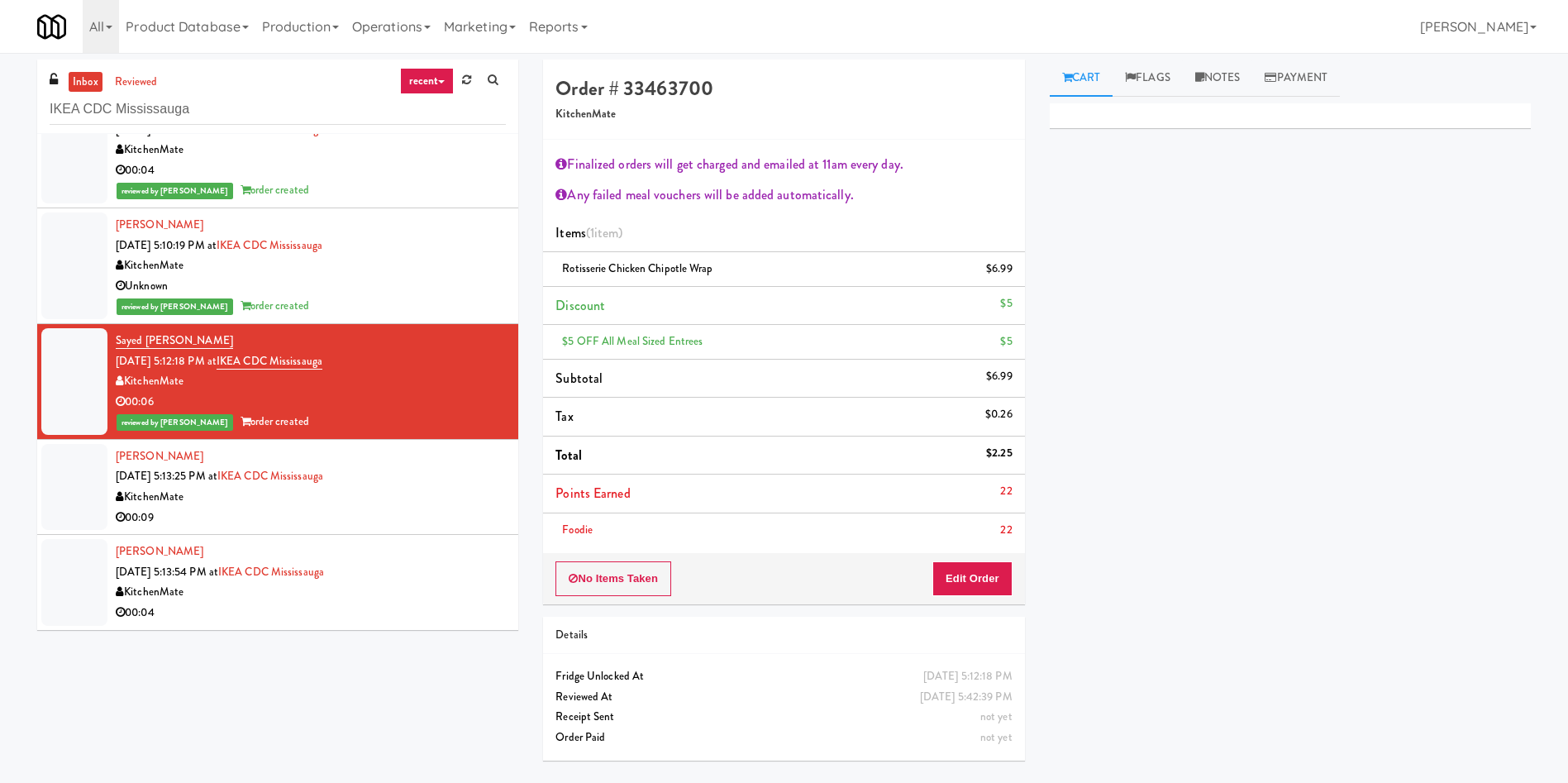
click at [78, 496] on div at bounding box center [74, 487] width 66 height 86
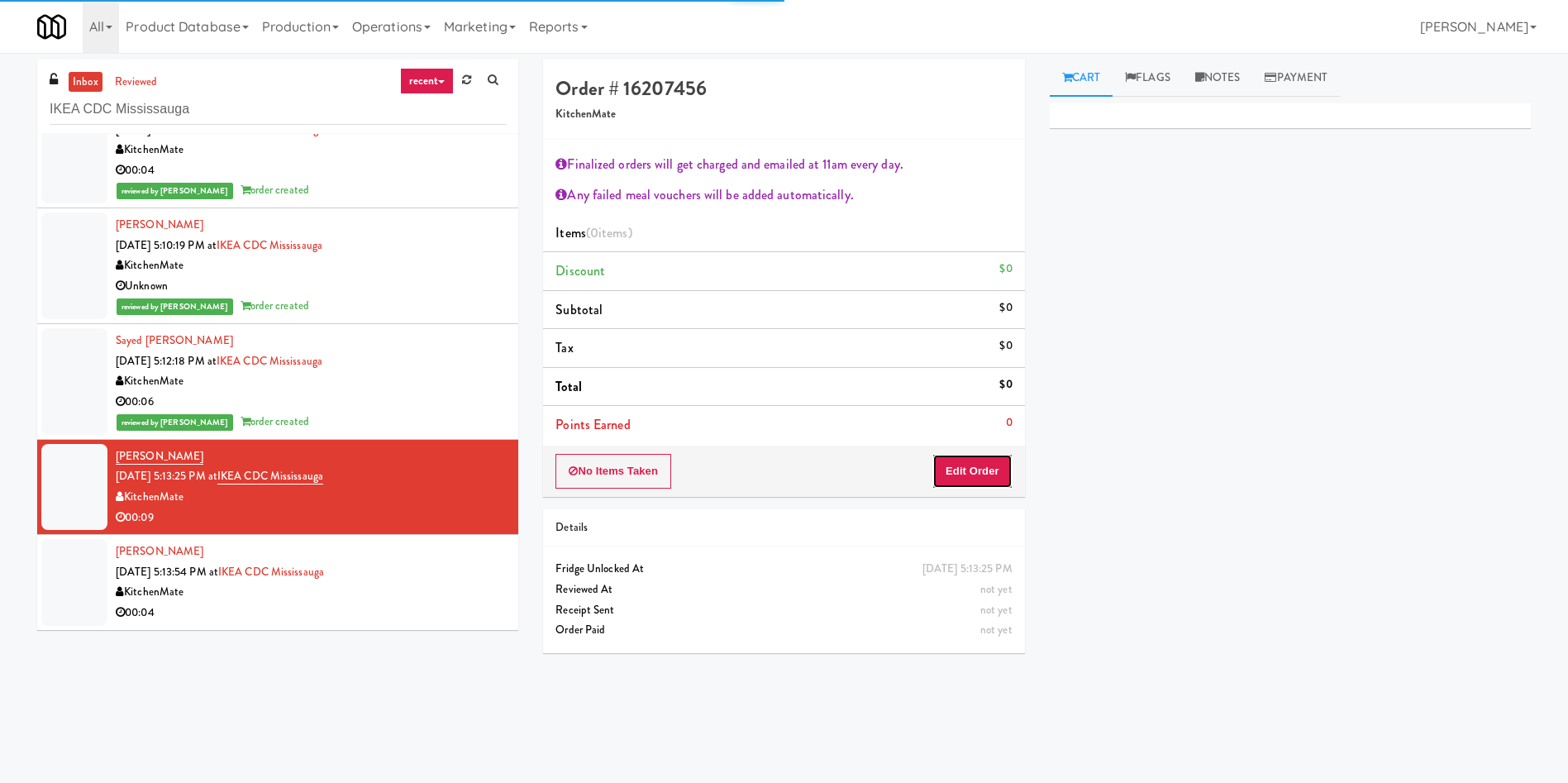
click at [989, 477] on button "Edit Order" at bounding box center [973, 471] width 80 height 35
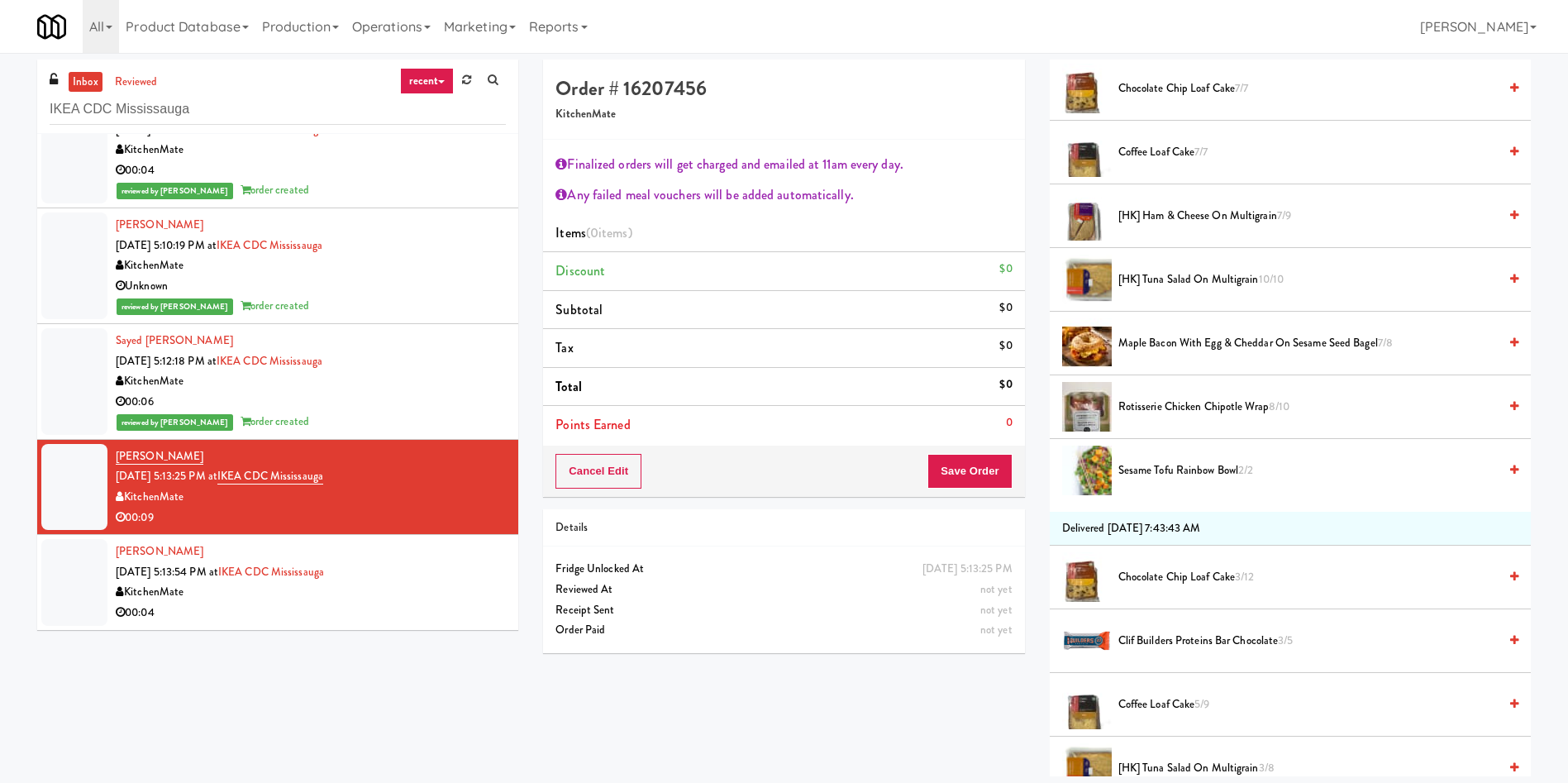
scroll to position [496, 0]
click at [1196, 211] on span "[HK] Ham & Cheese on Multigrain 7/9" at bounding box center [1307, 217] width 379 height 21
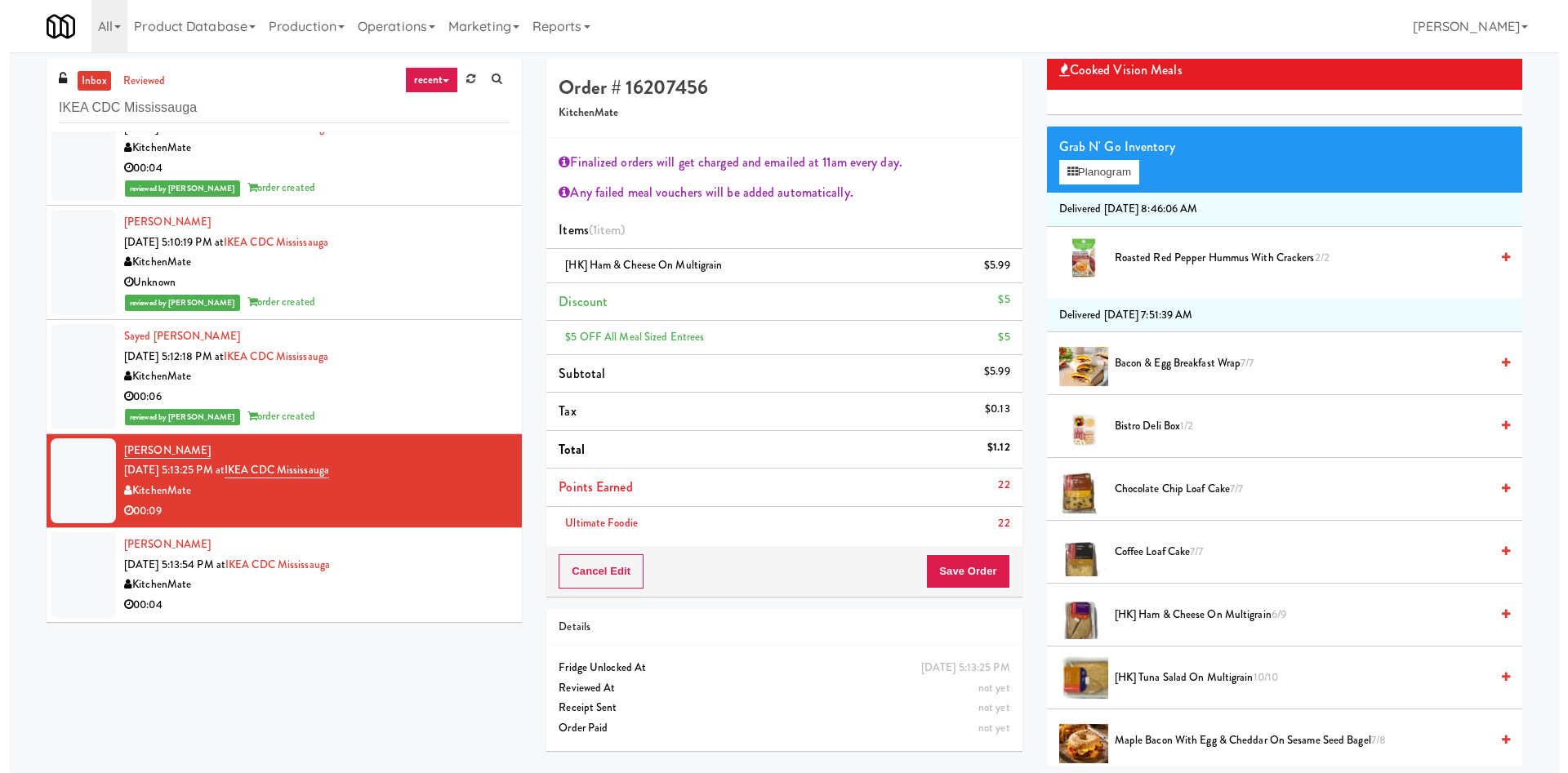
scroll to position [0, 0]
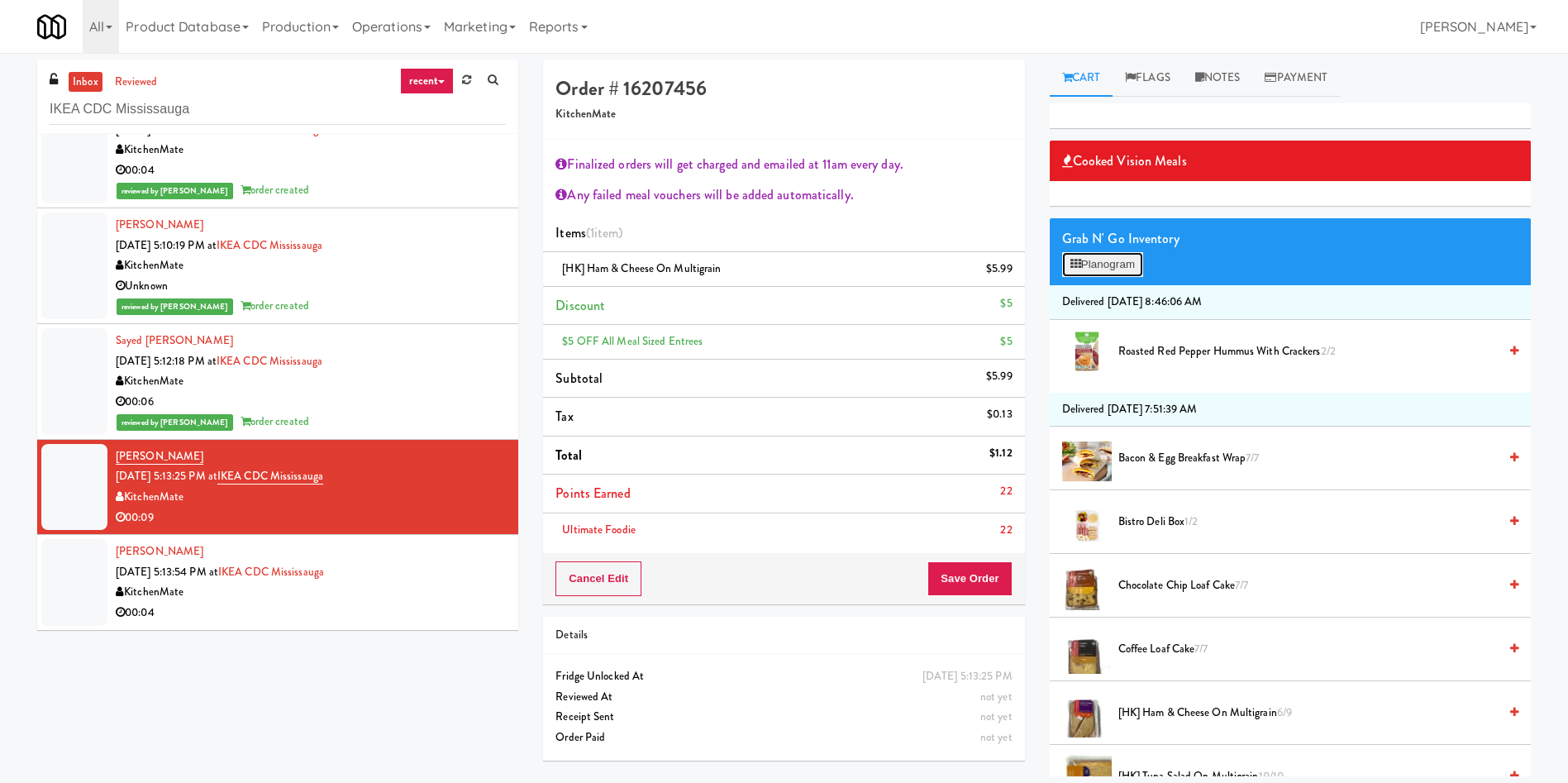
click at [1095, 274] on button "Planogram" at bounding box center [1103, 264] width 81 height 25
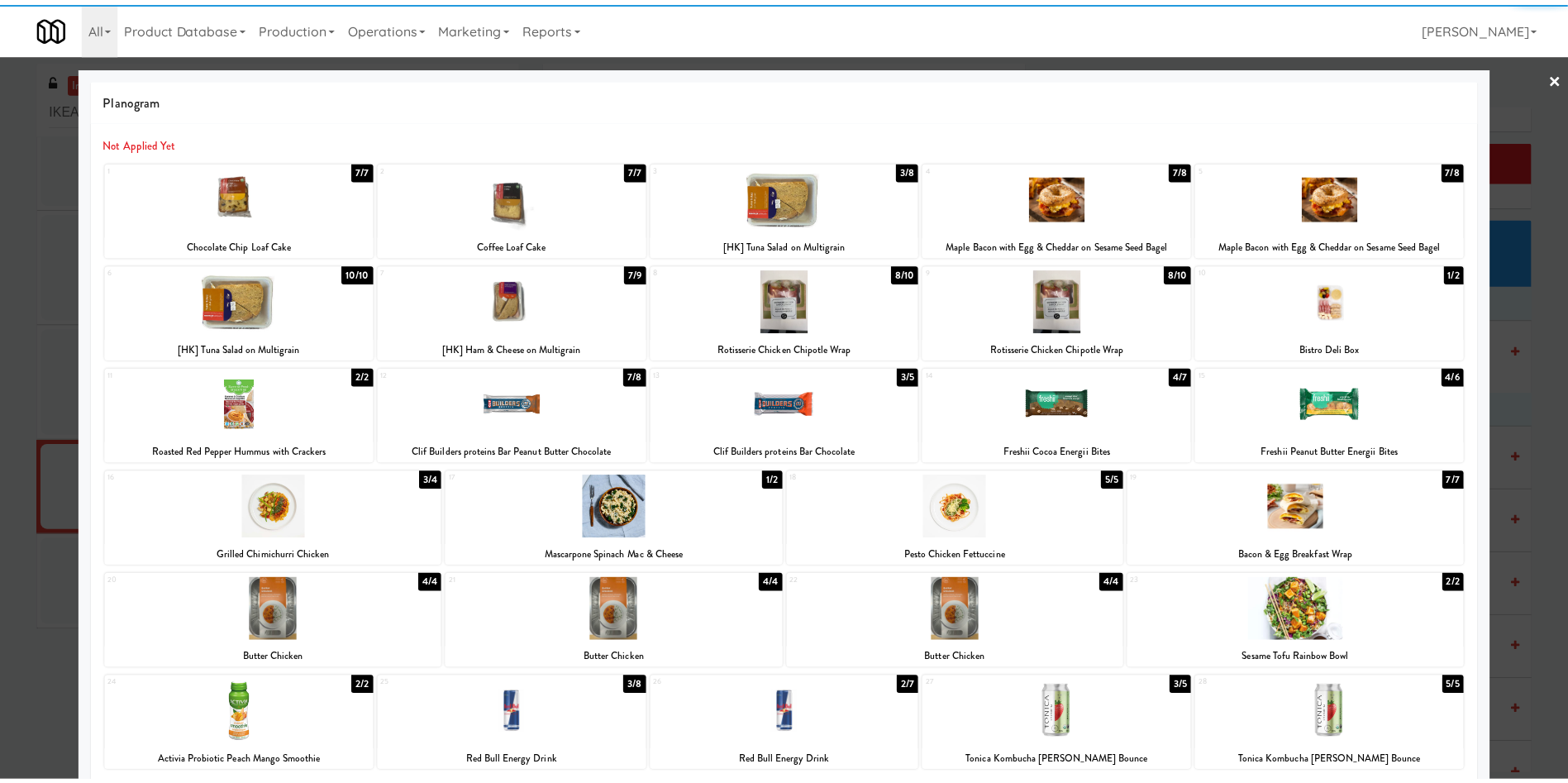
scroll to position [124, 0]
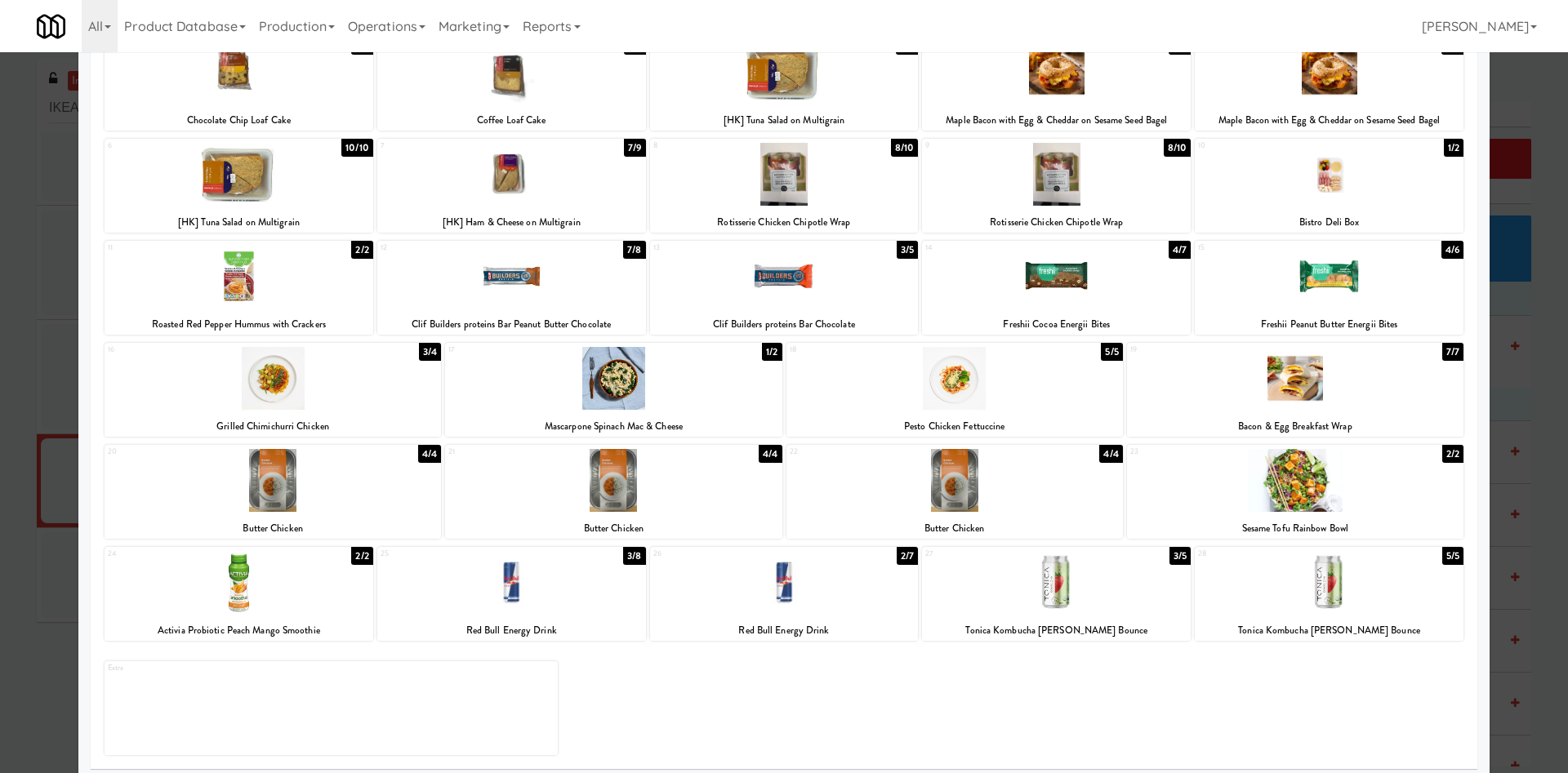
click at [37, 695] on div at bounding box center [784, 386] width 1568 height 773
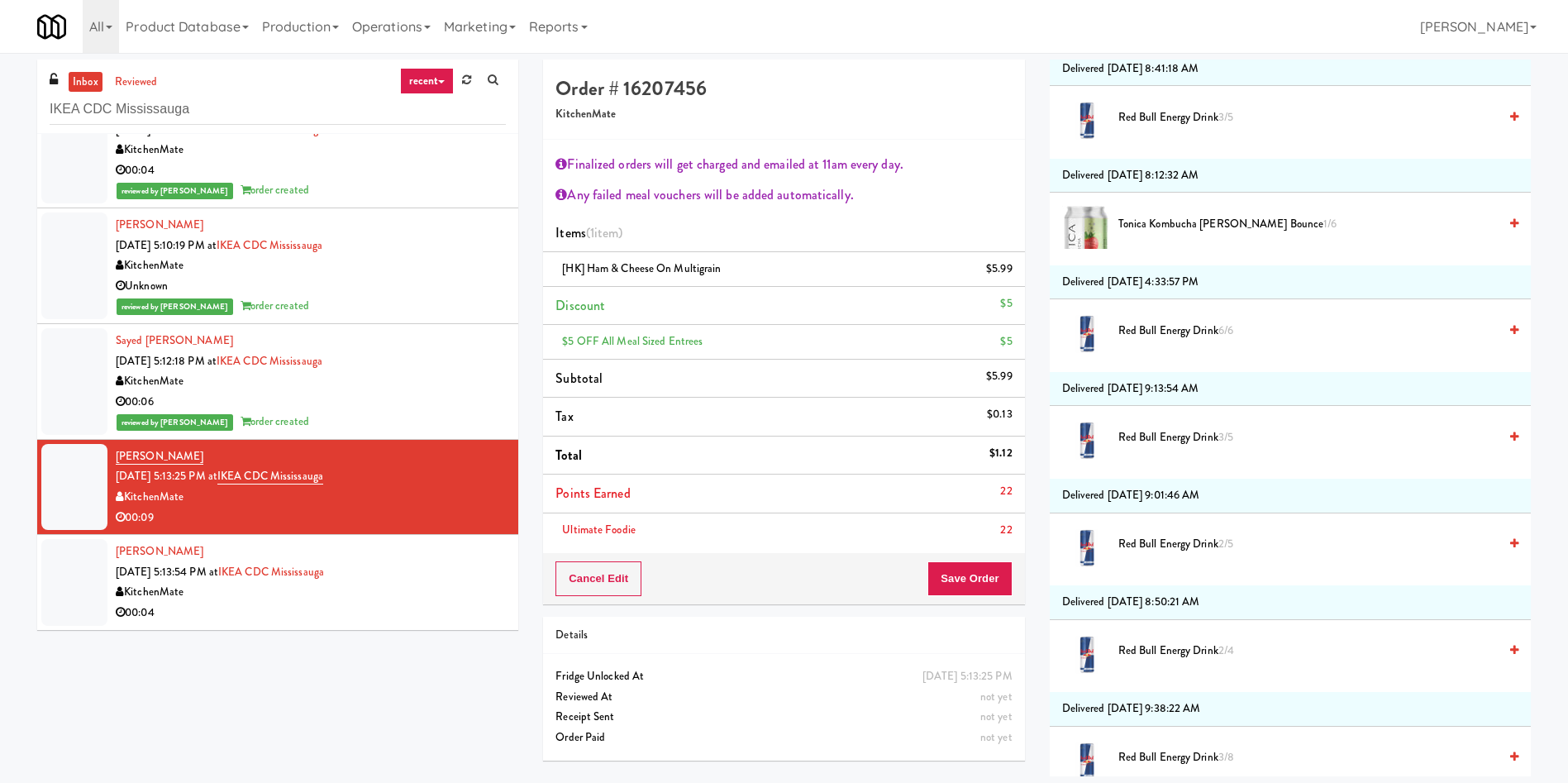
scroll to position [3101, 0]
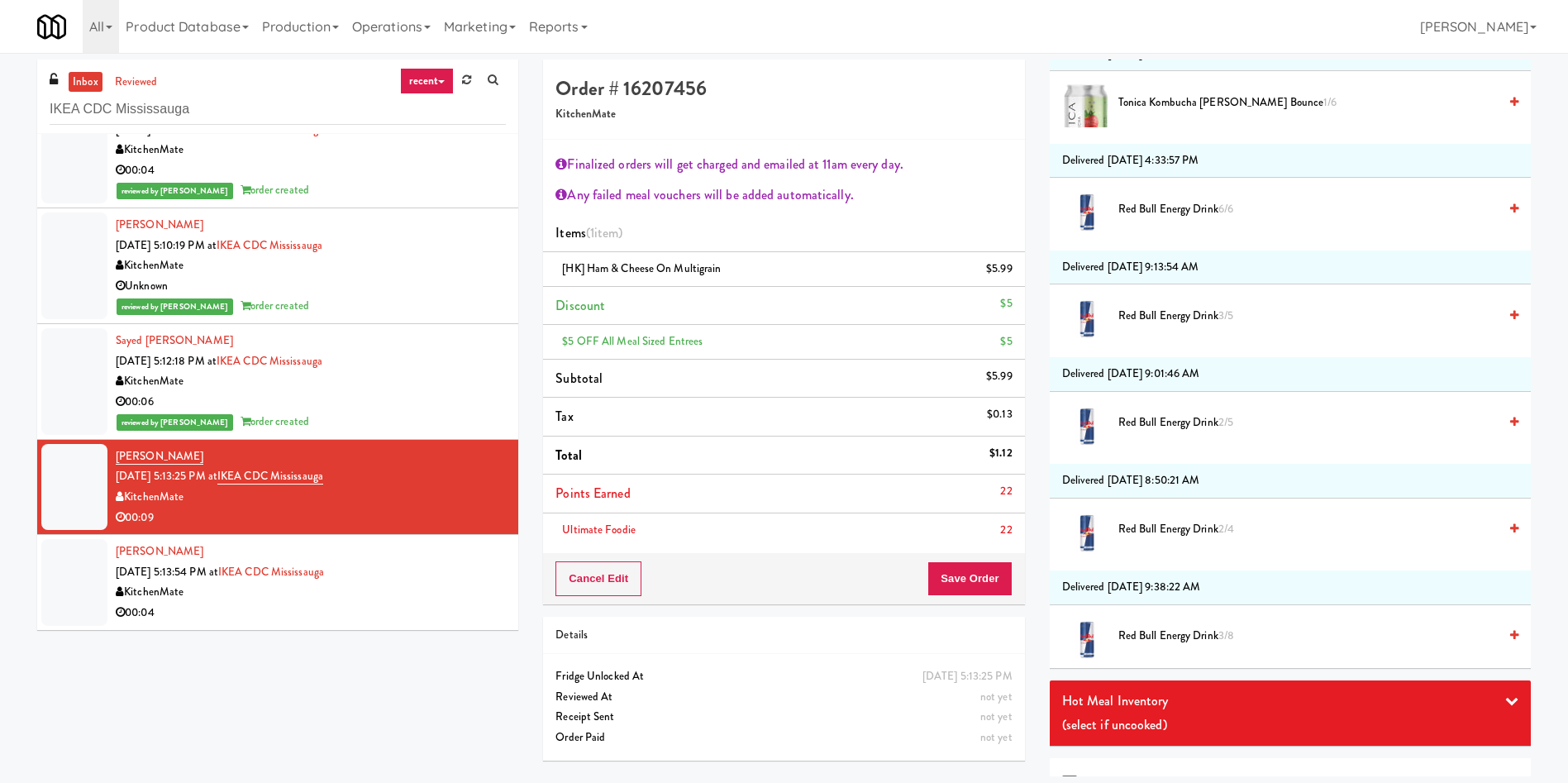
click at [1185, 638] on span "Red Bull Energy Drink 3/8" at bounding box center [1307, 636] width 379 height 21
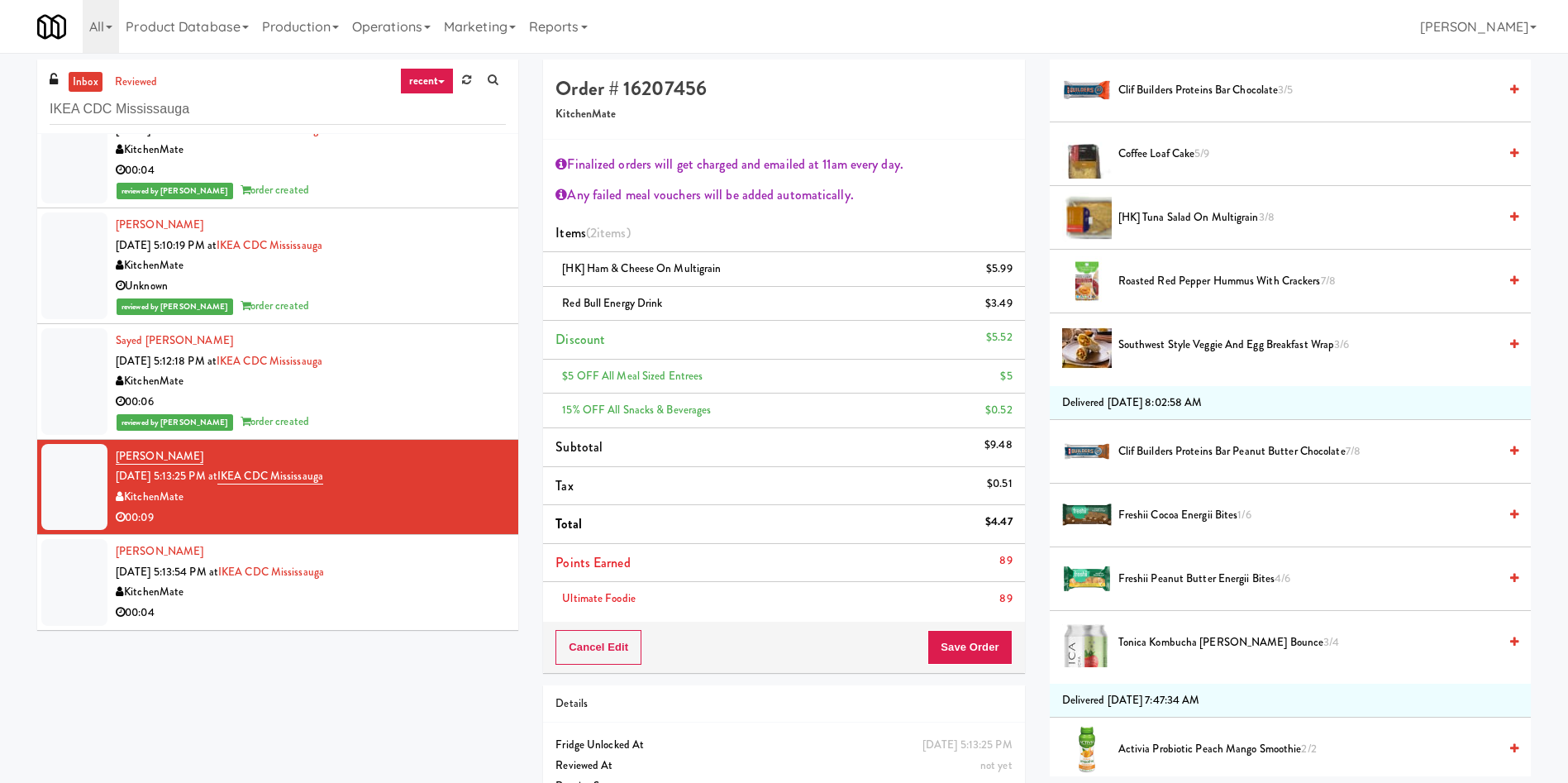
scroll to position [992, 0]
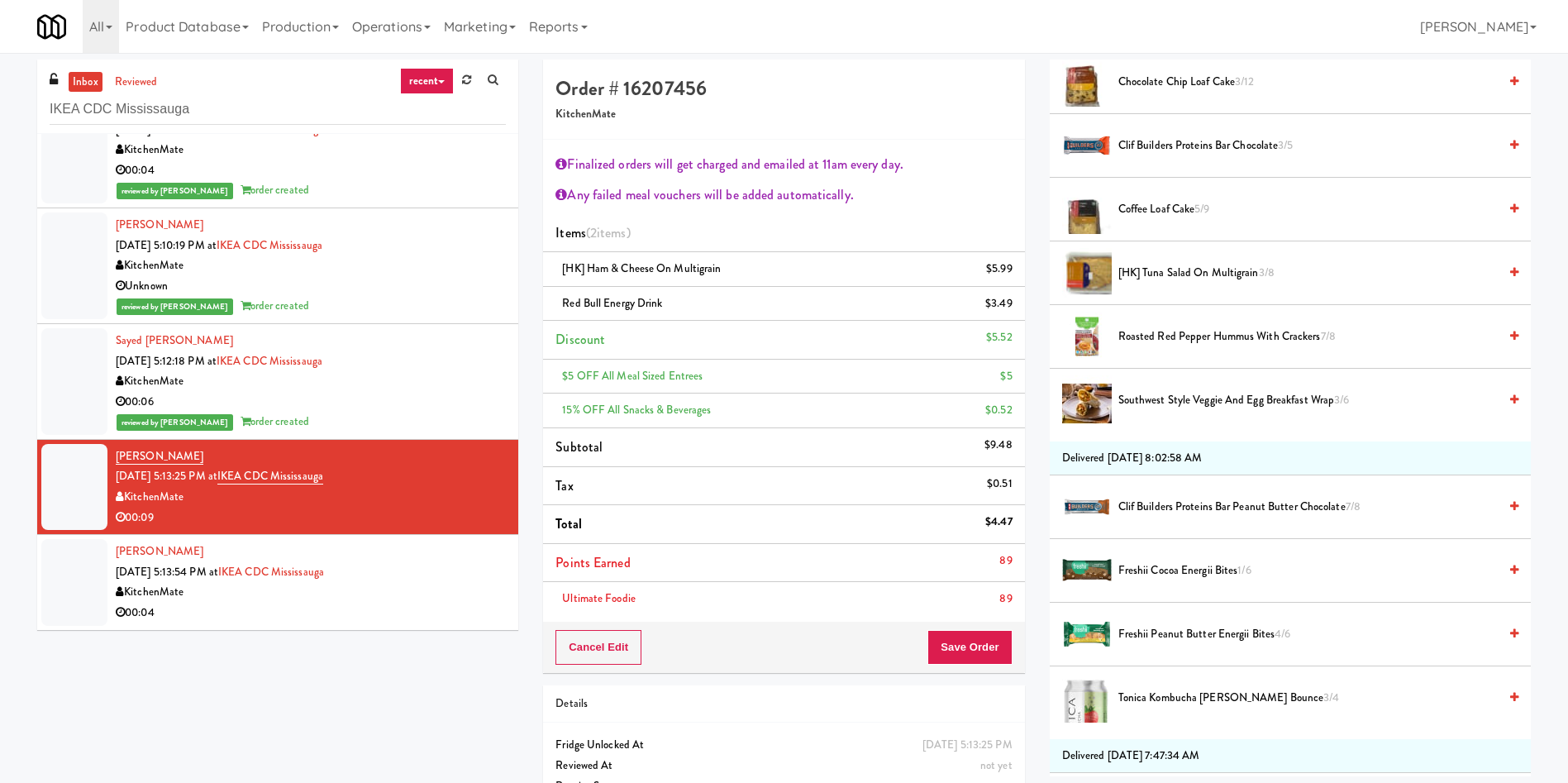
click at [1157, 340] on span "Roasted Red Pepper Hummus with Crackers 7/8" at bounding box center [1307, 337] width 379 height 21
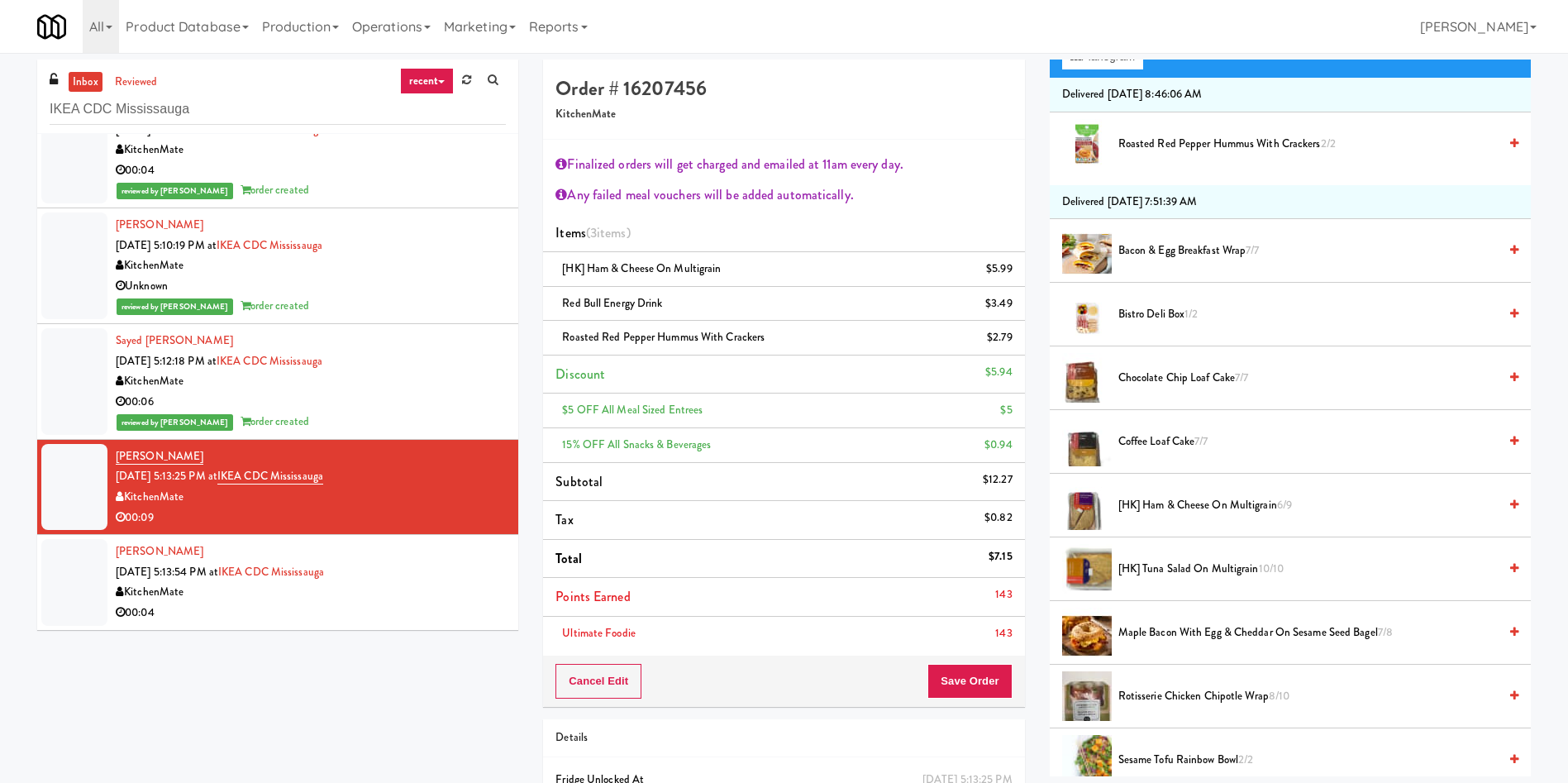
scroll to position [0, 0]
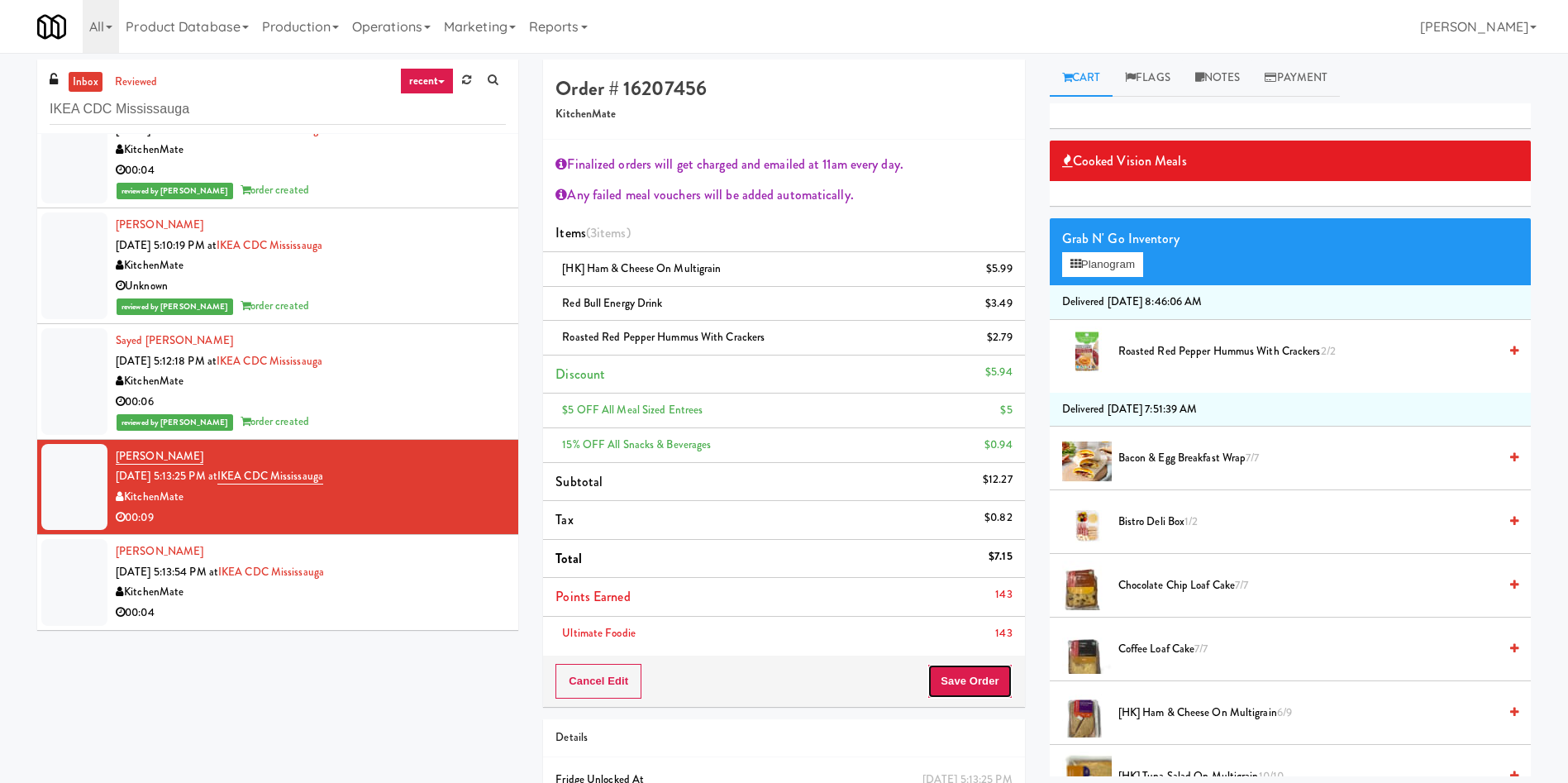
click at [954, 678] on button "Save Order" at bounding box center [969, 681] width 84 height 35
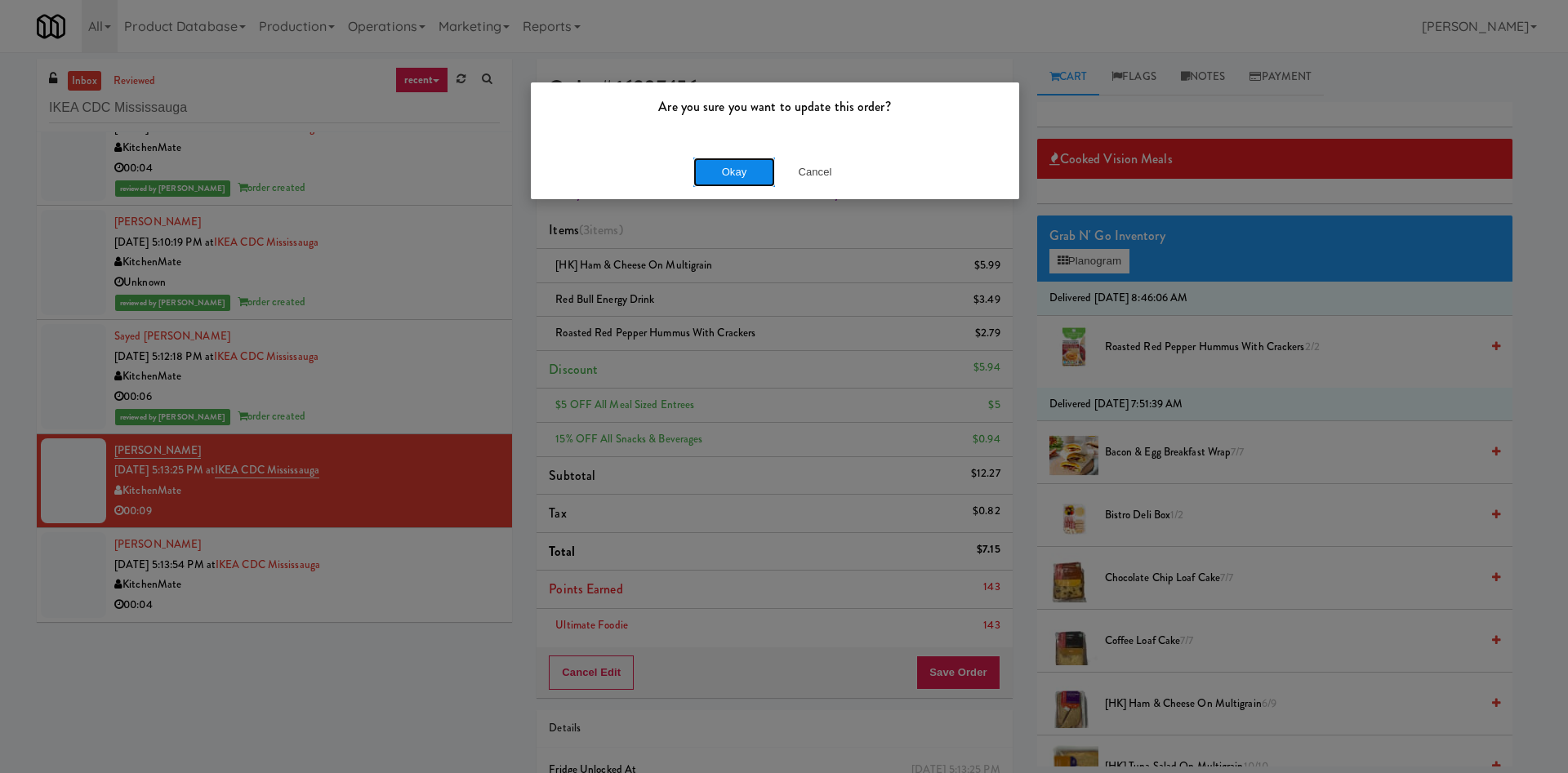
click at [708, 162] on button "Okay" at bounding box center [733, 172] width 81 height 30
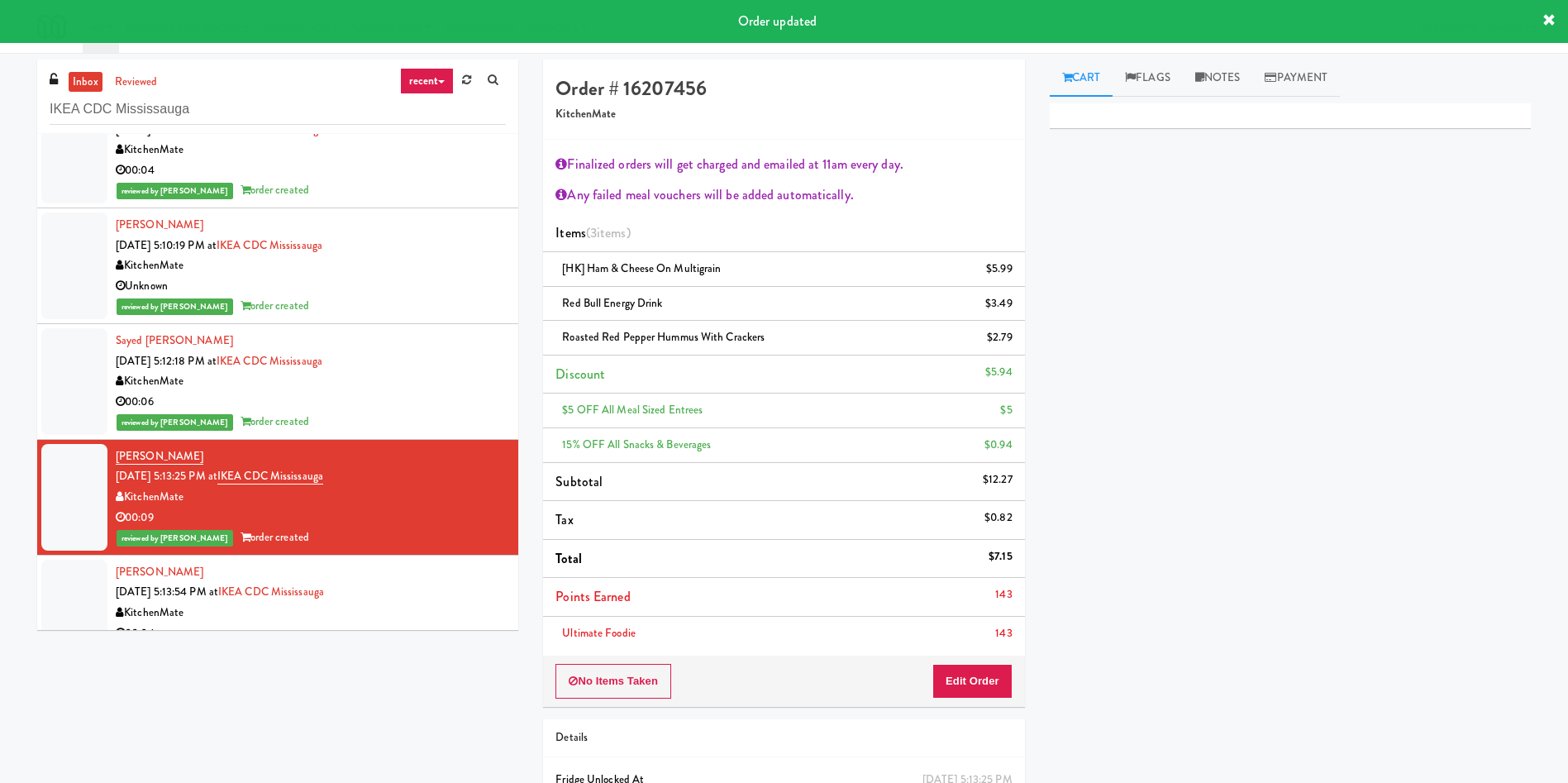
click at [72, 576] on div at bounding box center [74, 603] width 66 height 86
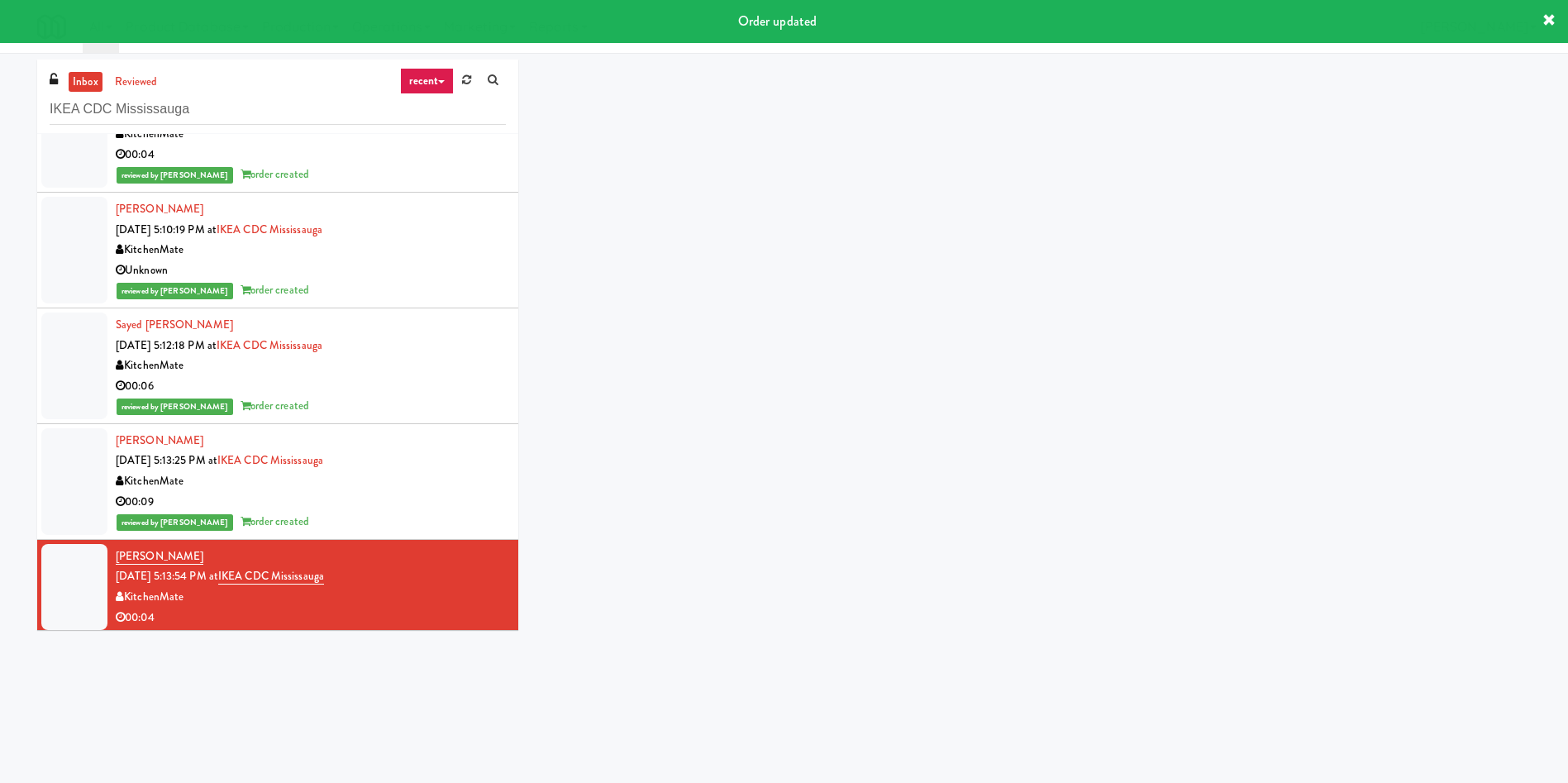
scroll to position [61, 0]
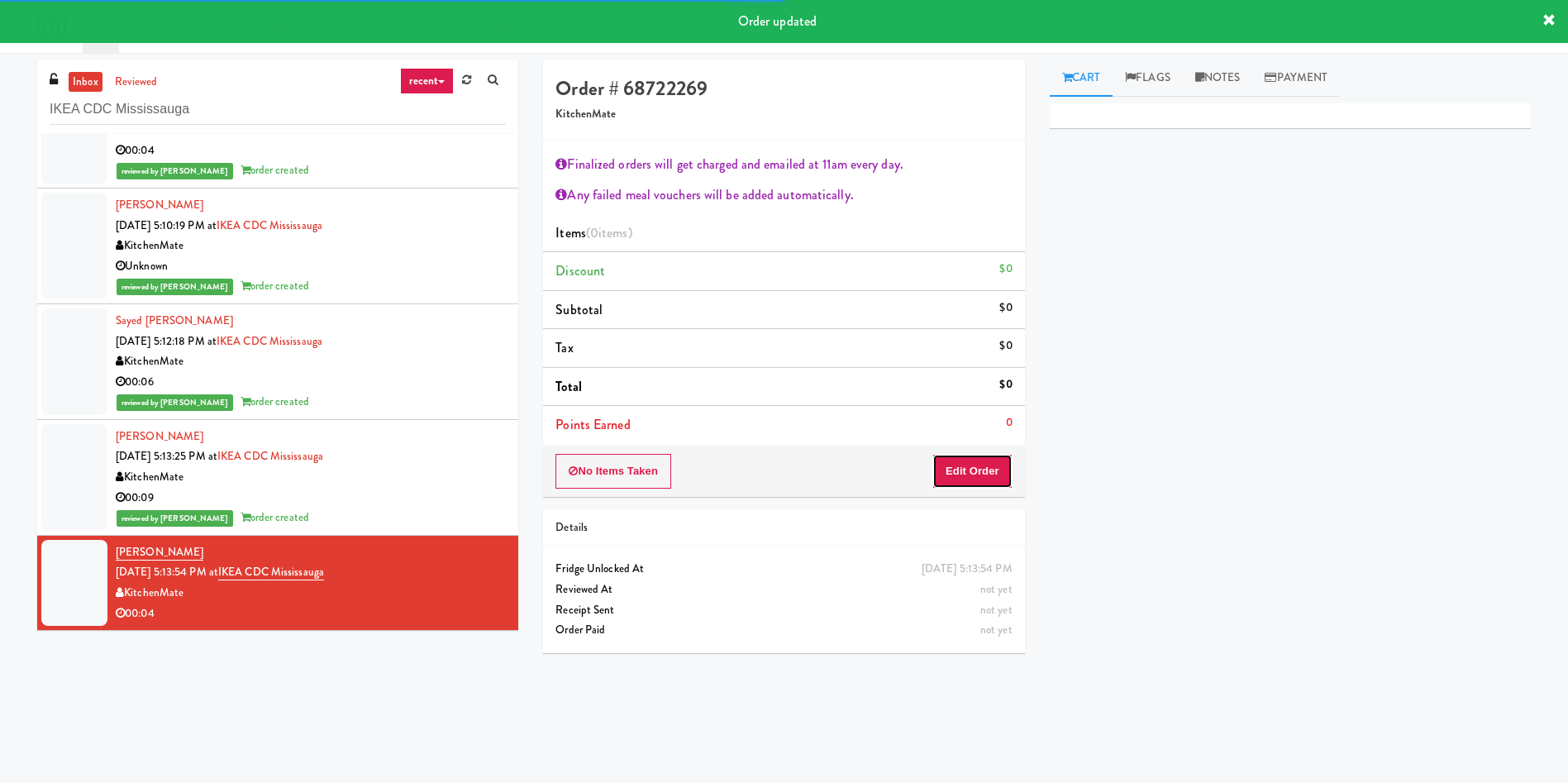
click at [1001, 471] on button "Edit Order" at bounding box center [973, 471] width 80 height 35
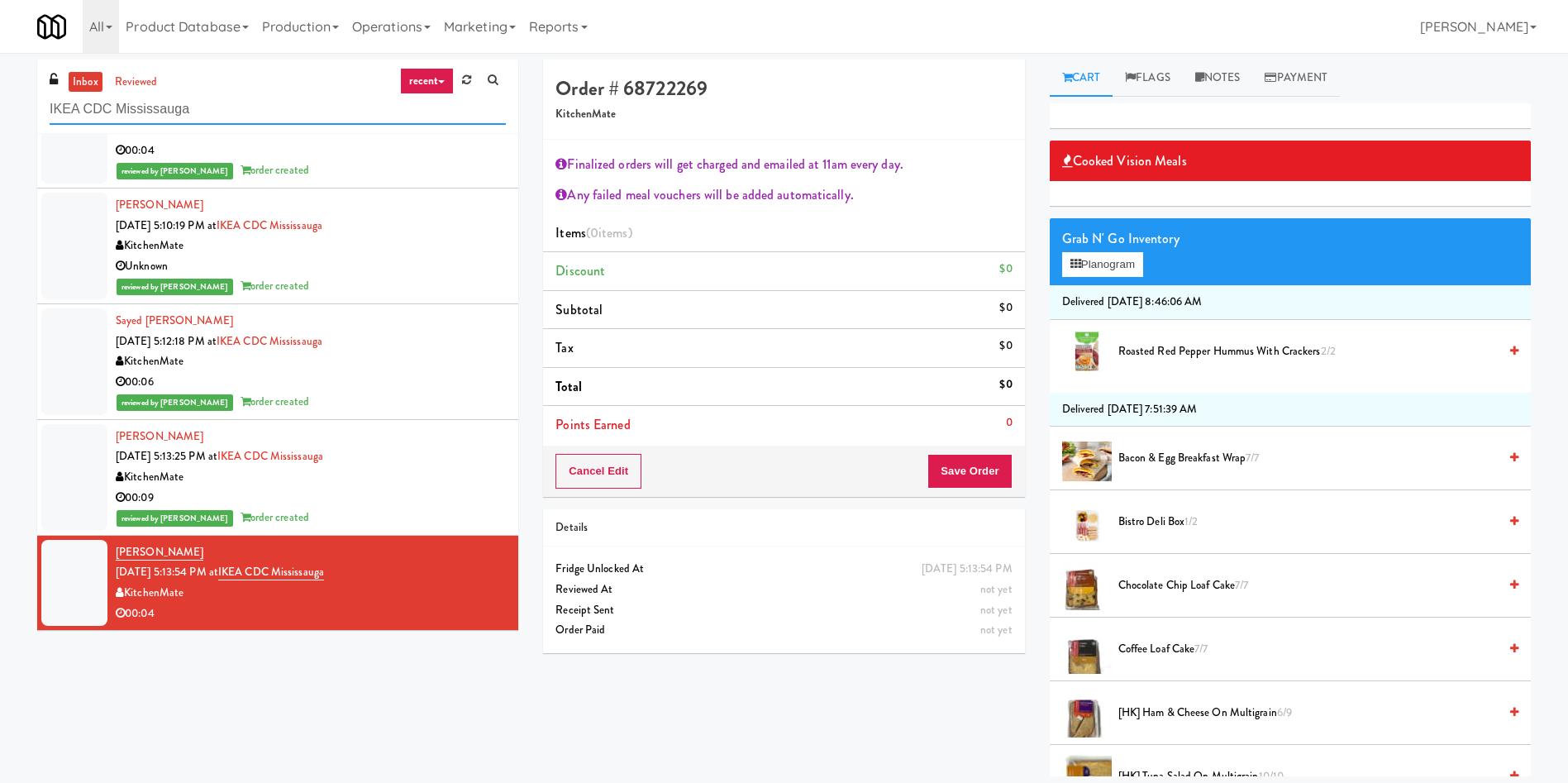
drag, startPoint x: 244, startPoint y: 104, endPoint x: 0, endPoint y: 103, distance: 244.0
click at [0, 103] on div "inbox reviewed recent all unclear take inventory issue suspicious failed recent…" at bounding box center [784, 418] width 1568 height 717
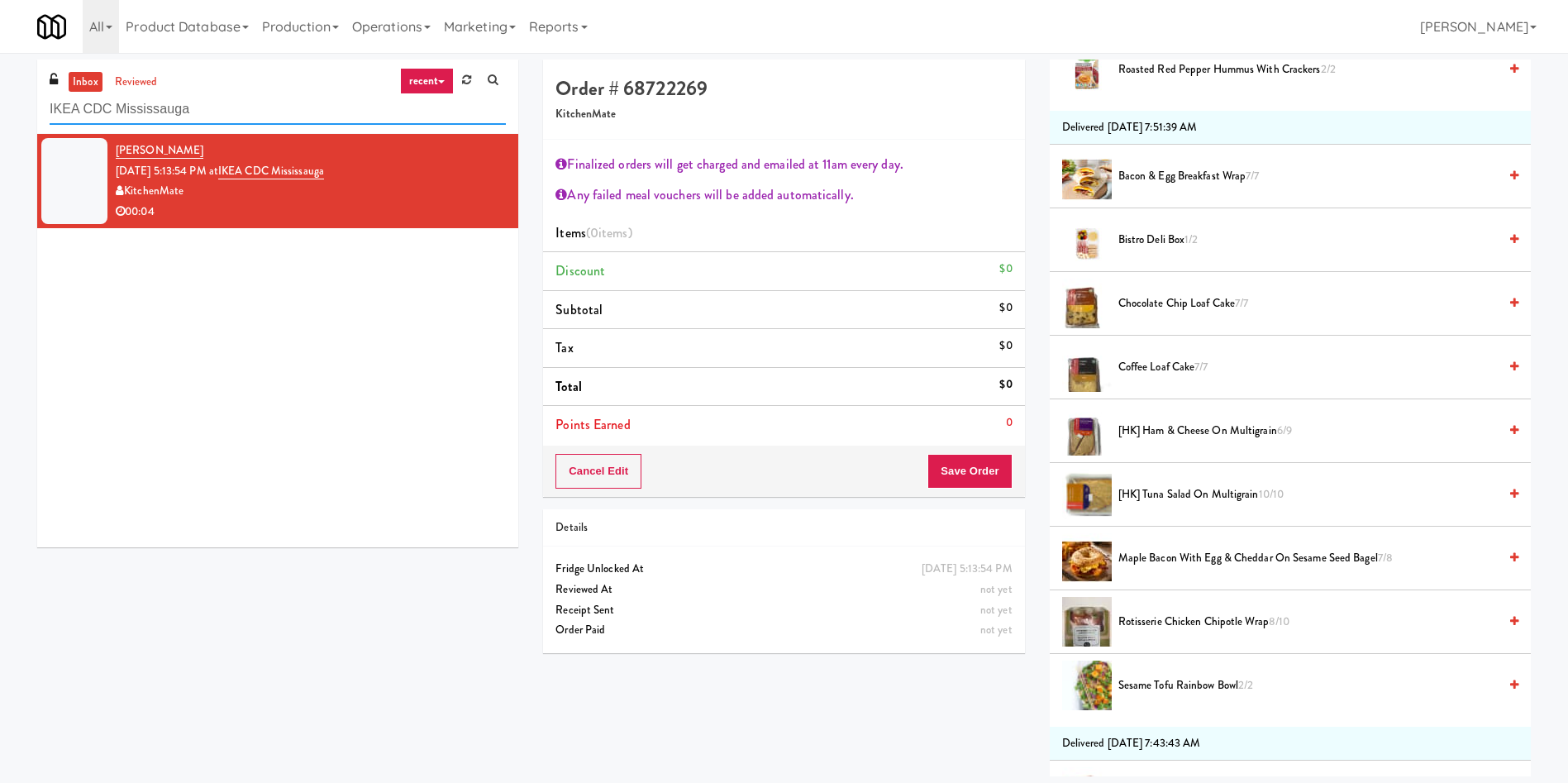
scroll to position [496, 0]
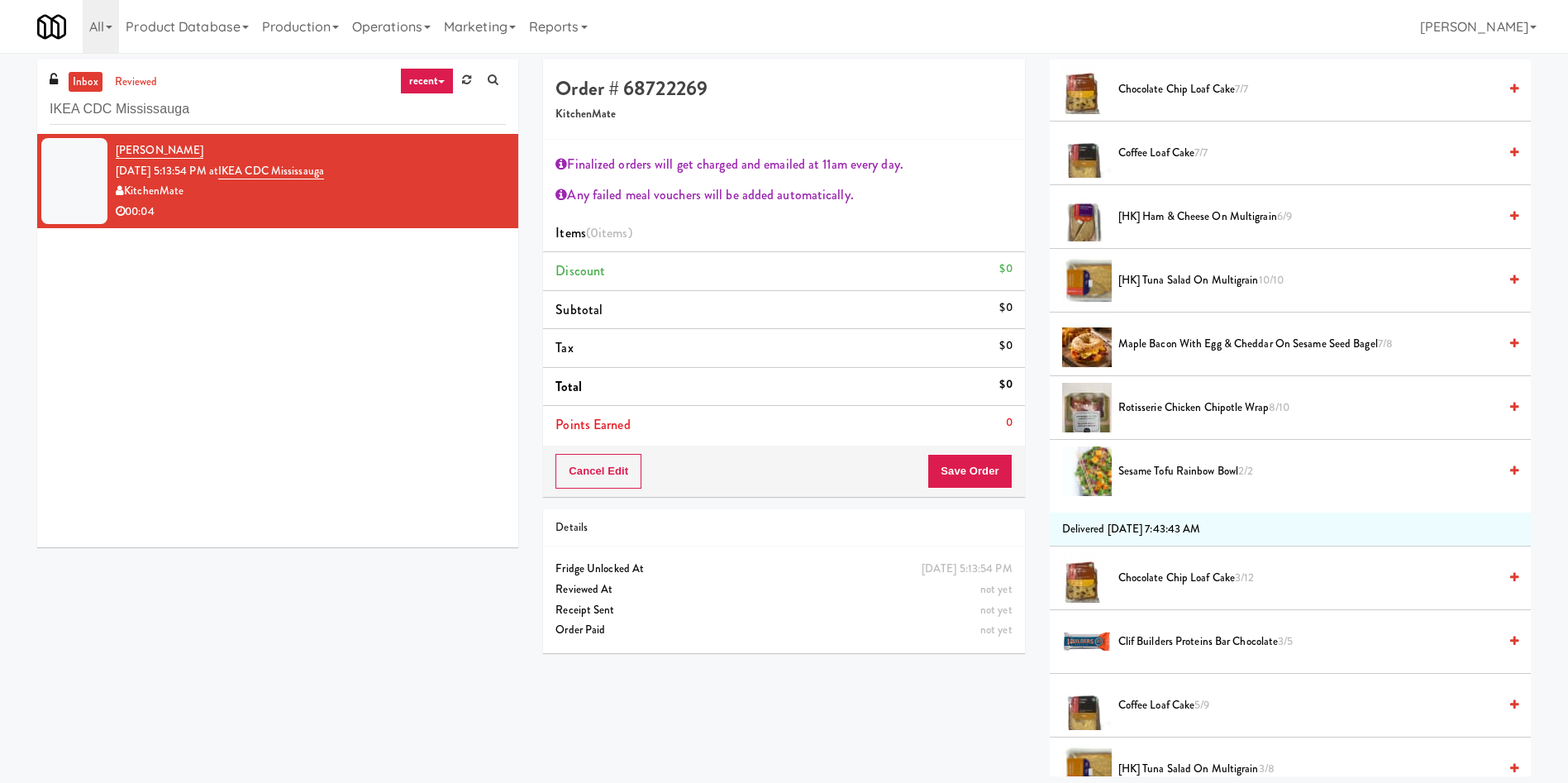
click at [1181, 209] on span "[HK] Ham & Cheese on Multigrain 6/9" at bounding box center [1307, 217] width 379 height 21
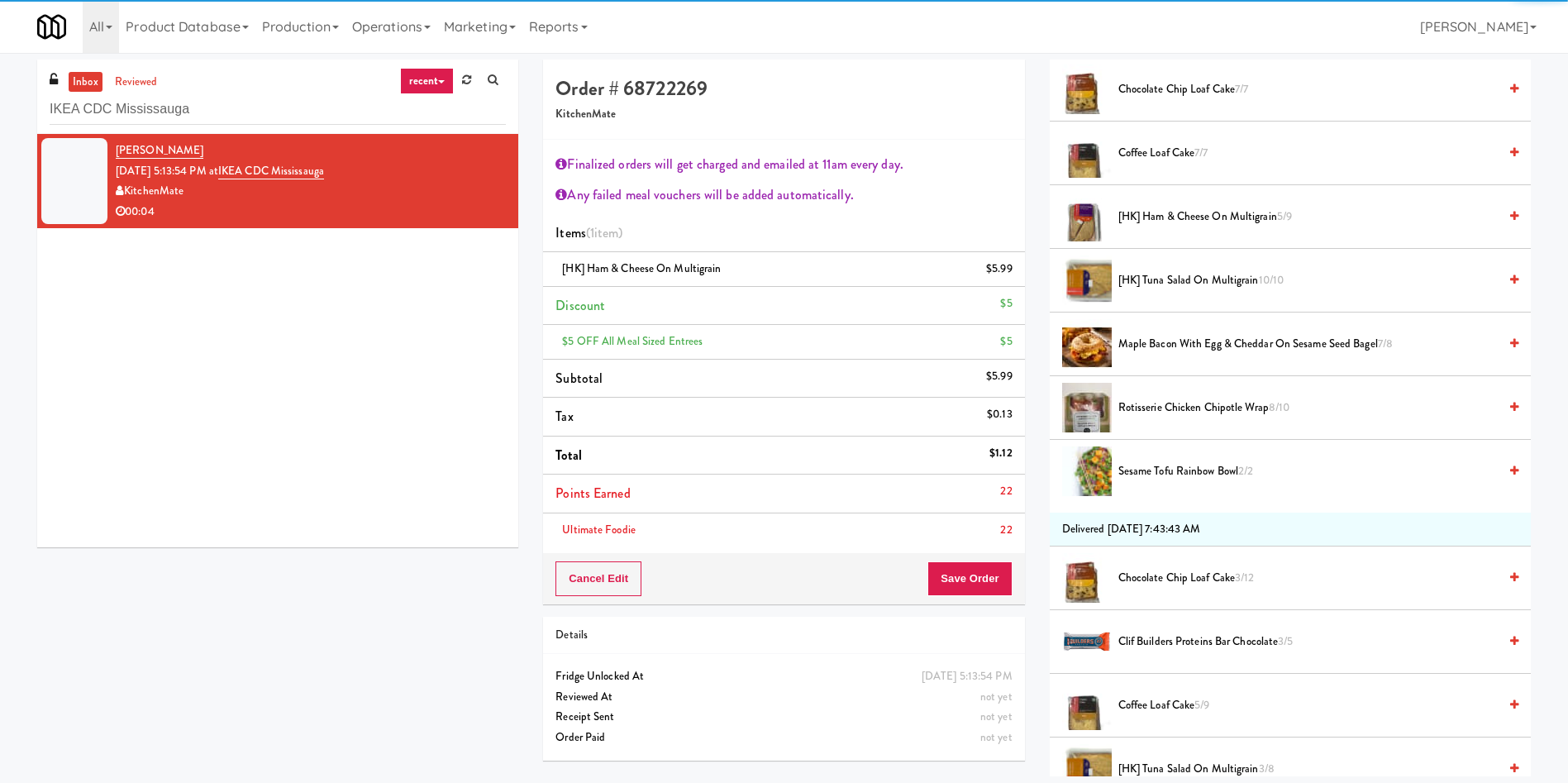
click at [976, 517] on li "Ultimate Foodie 22" at bounding box center [784, 530] width 481 height 34
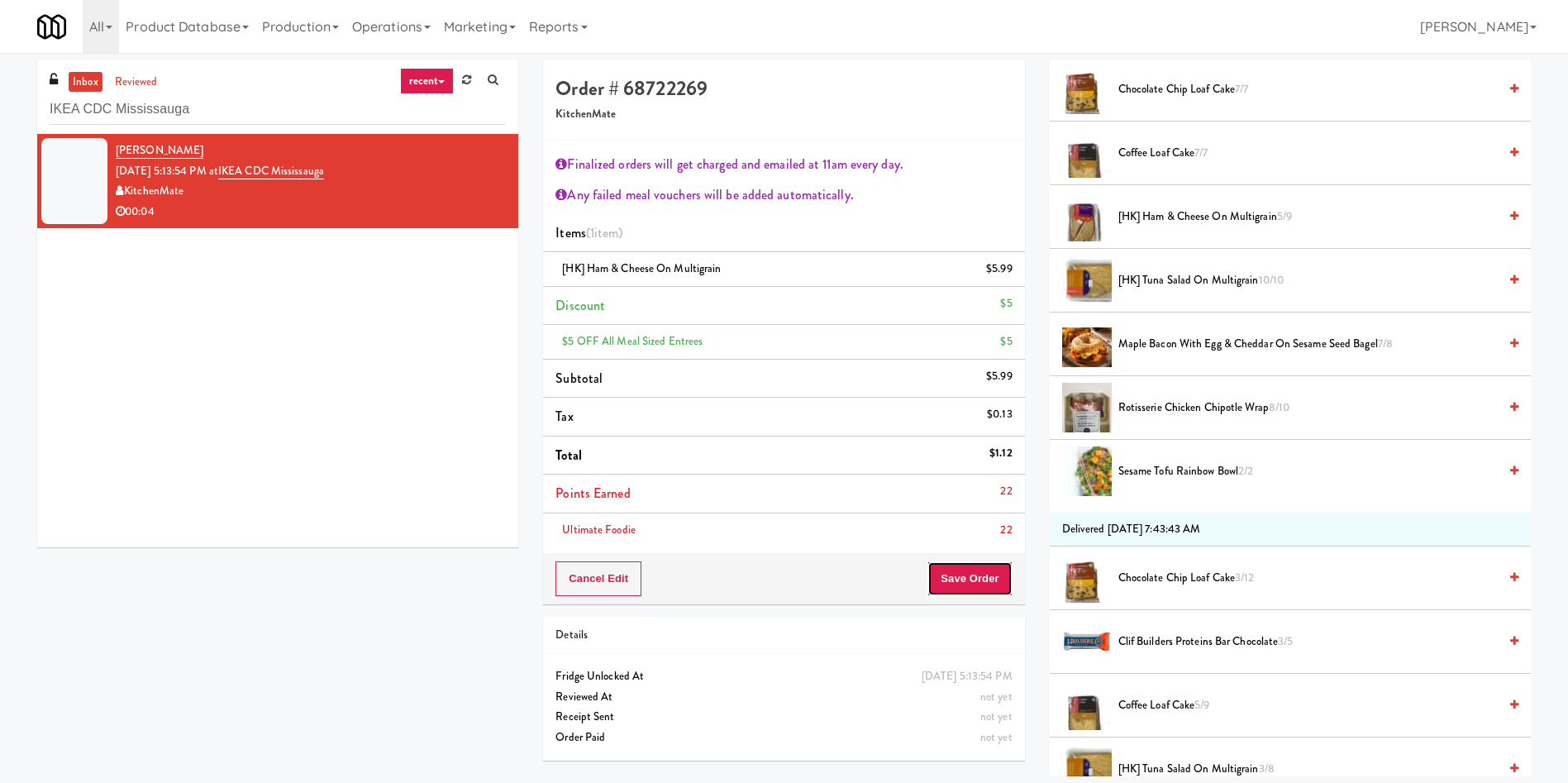
click at [980, 578] on button "Save Order" at bounding box center [969, 579] width 84 height 35
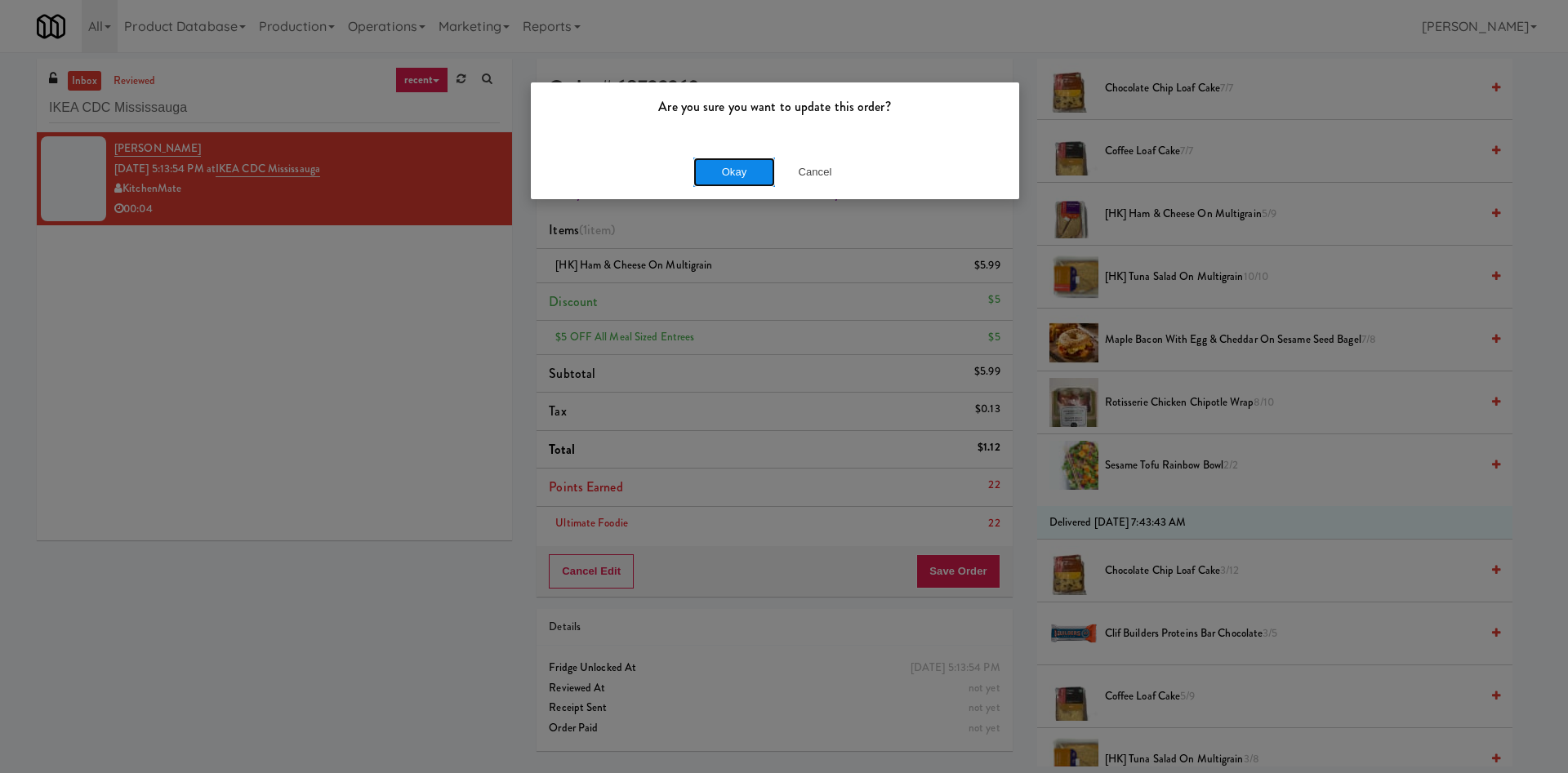
click at [721, 170] on button "Okay" at bounding box center [733, 172] width 81 height 30
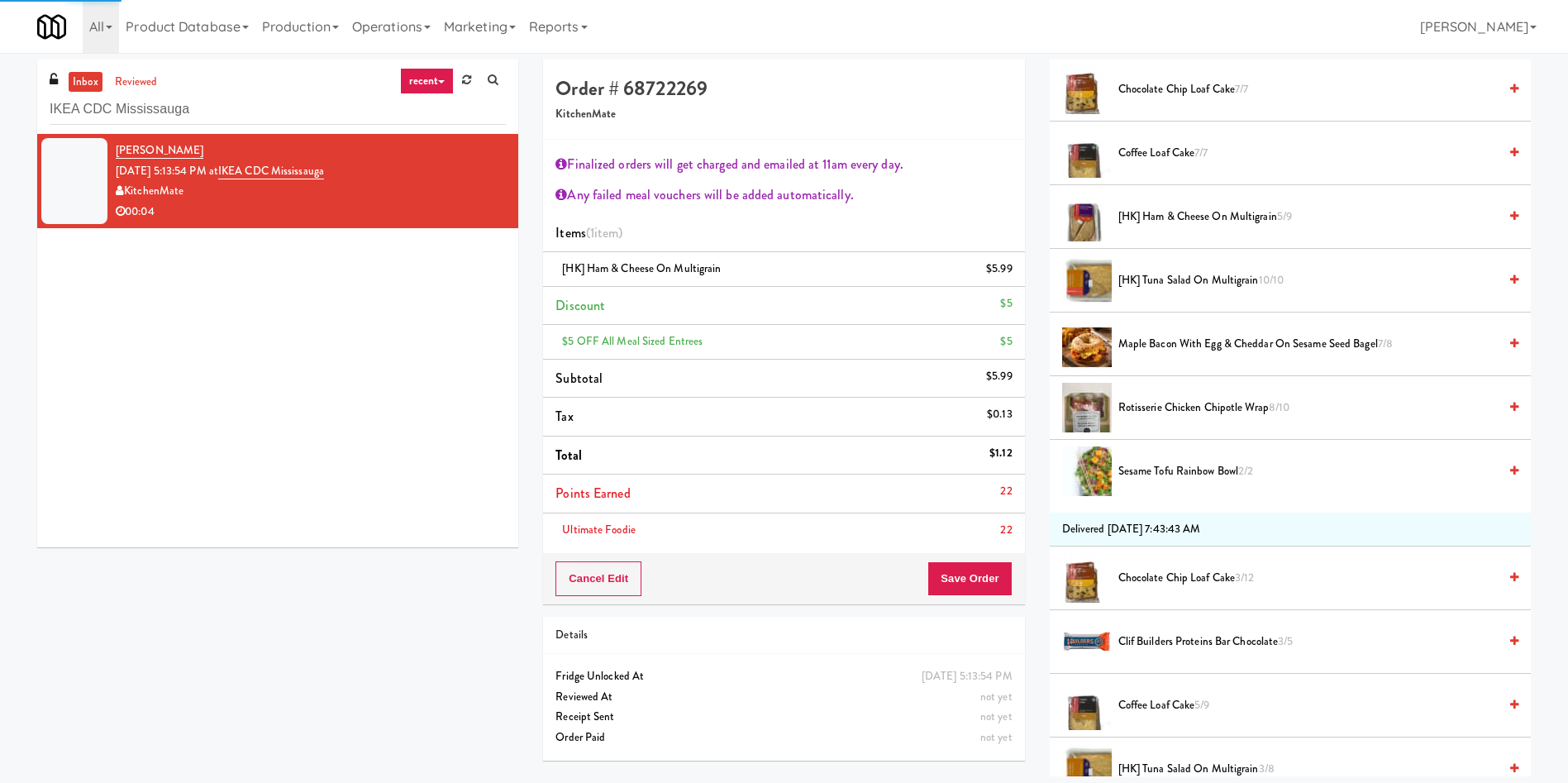
scroll to position [0, 0]
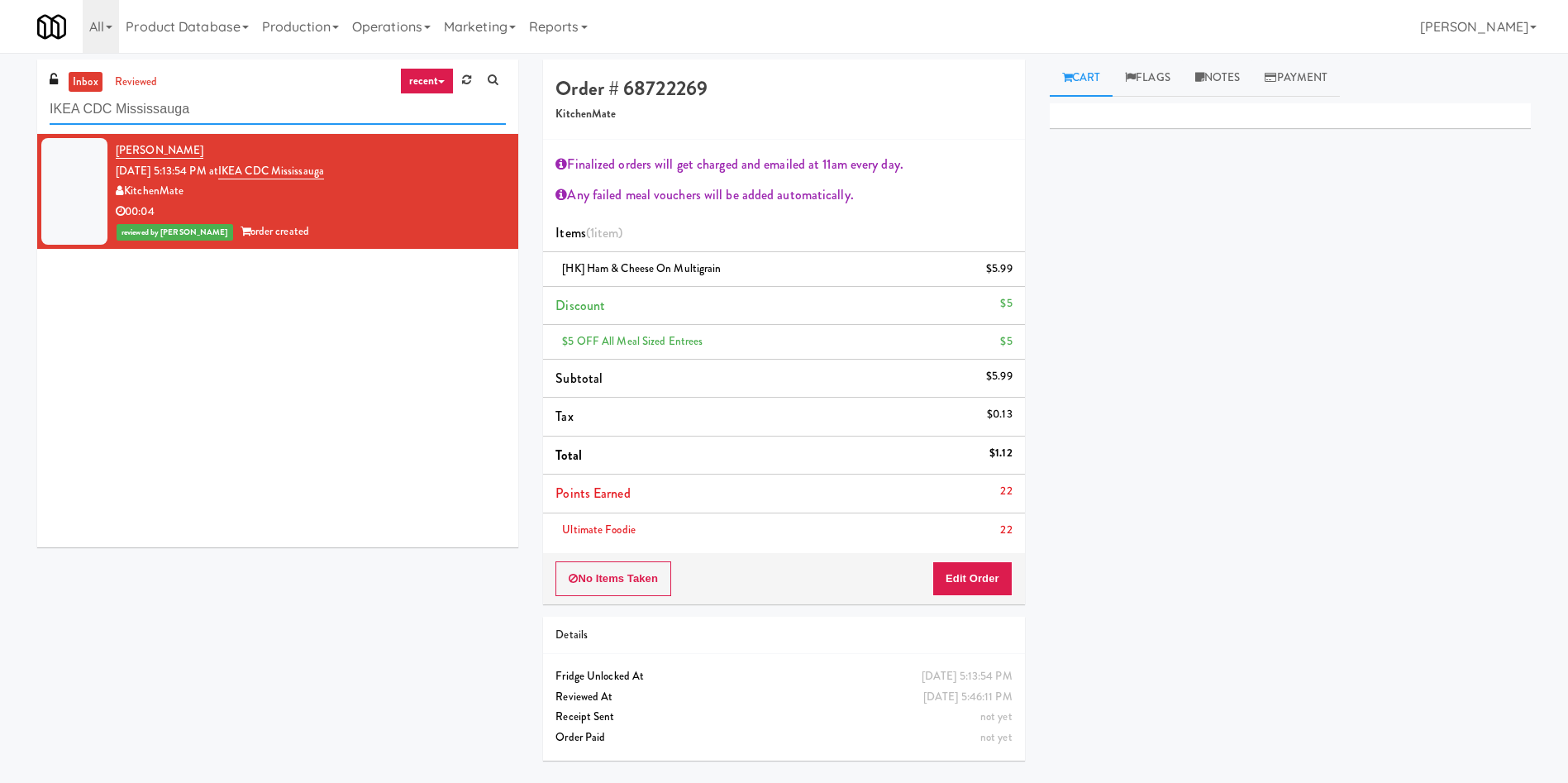
drag, startPoint x: 158, startPoint y: 113, endPoint x: 0, endPoint y: 113, distance: 158.0
click at [0, 113] on div "inbox reviewed recent all unclear take inventory issue suspicious failed recent…" at bounding box center [784, 416] width 1568 height 713
paste input "Campways Truck Accessory World Cooler Combo"
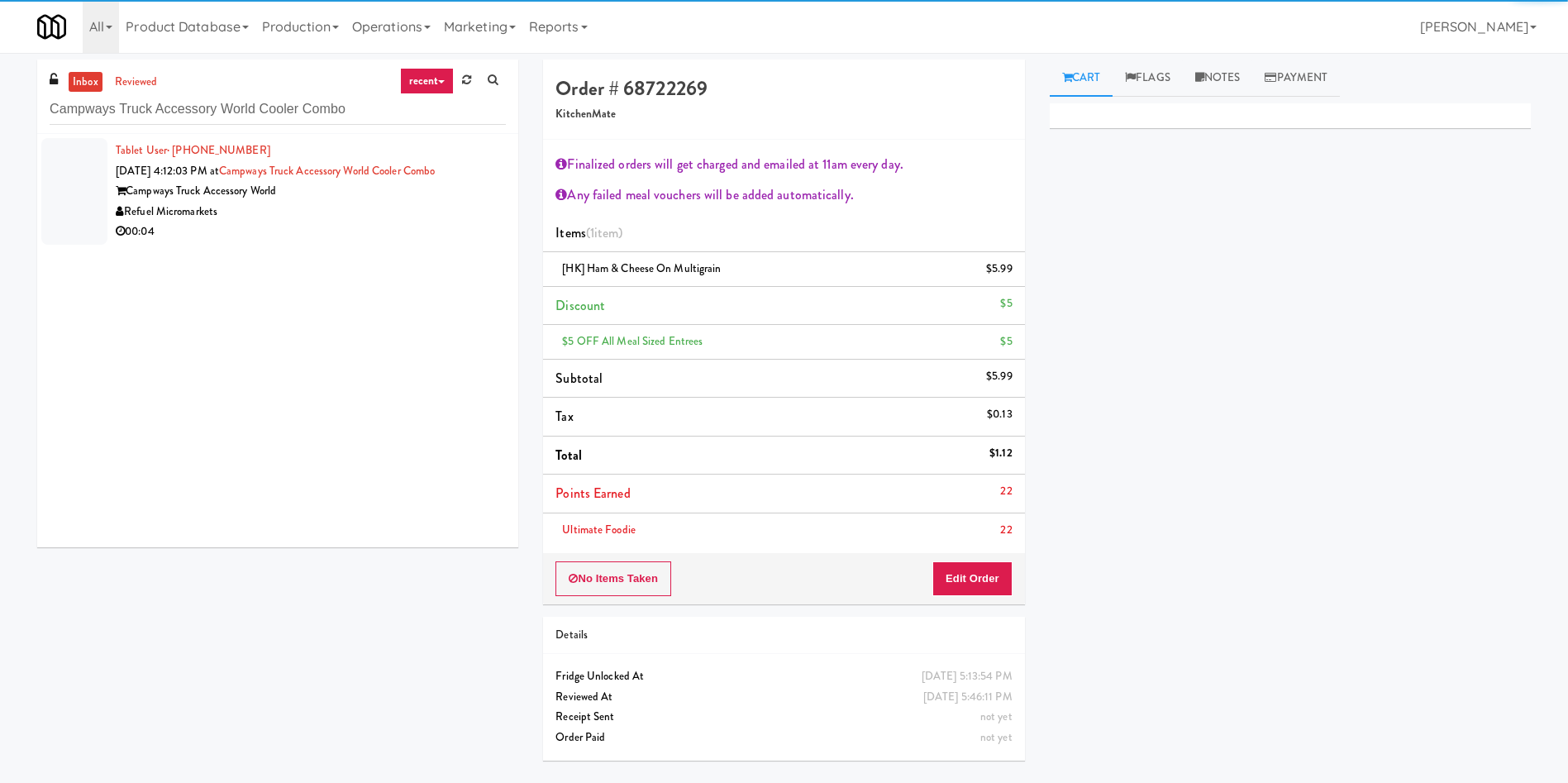
click at [87, 173] on div at bounding box center [74, 191] width 66 height 107
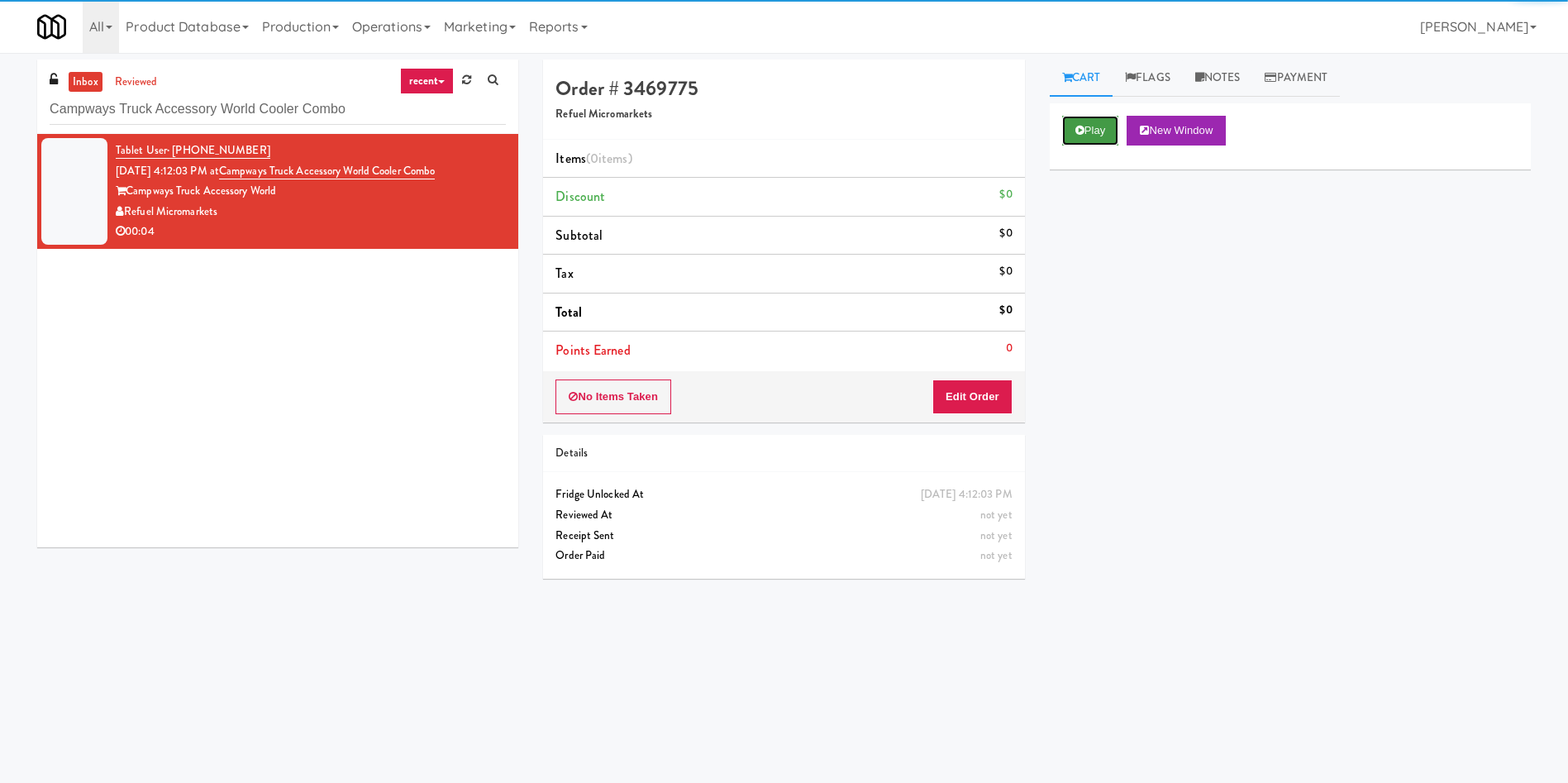
drag, startPoint x: 1108, startPoint y: 130, endPoint x: 965, endPoint y: 379, distance: 287.1
click at [1107, 130] on button "Play" at bounding box center [1091, 131] width 57 height 30
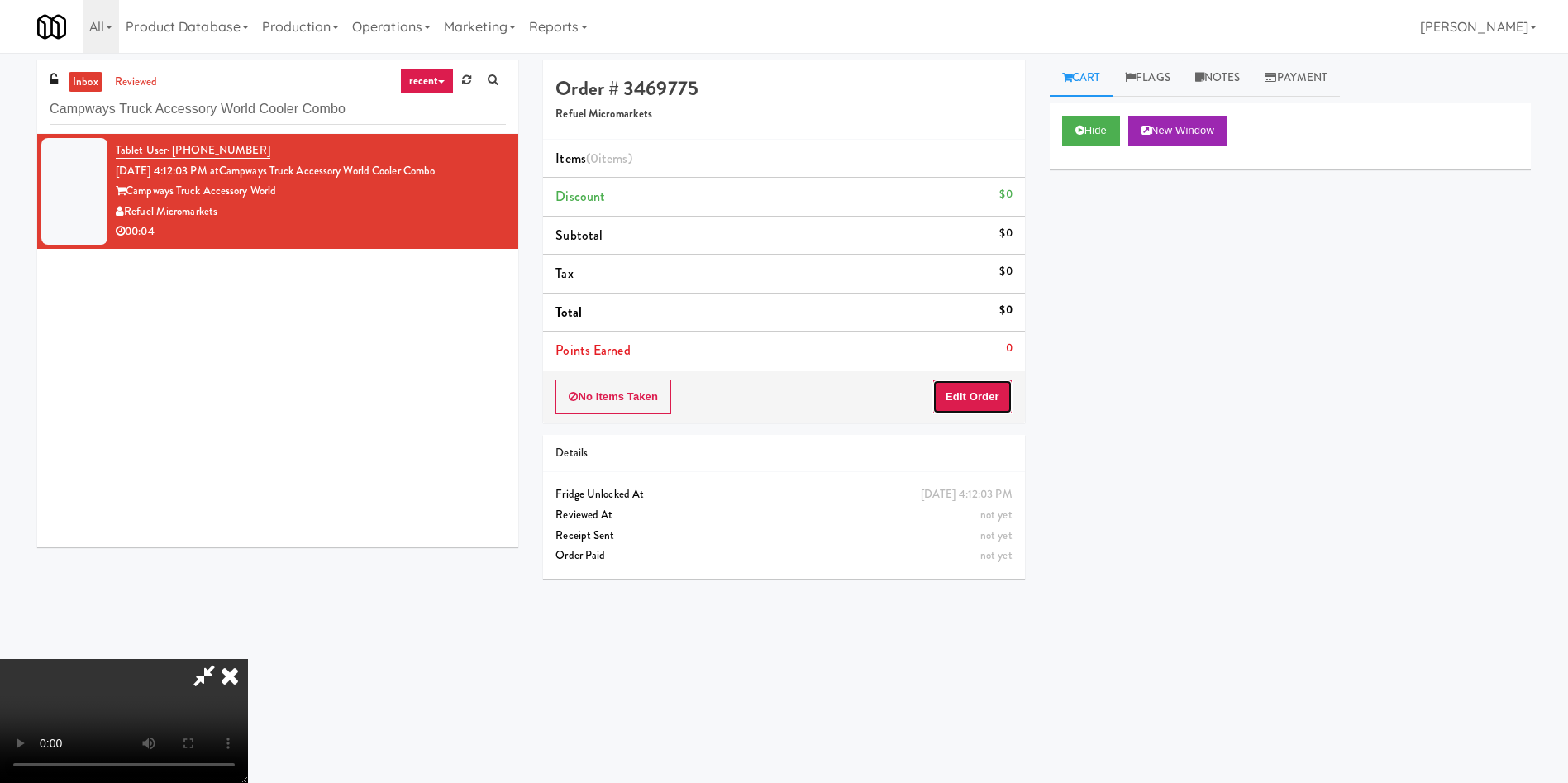
click at [953, 409] on button "Edit Order" at bounding box center [973, 397] width 80 height 35
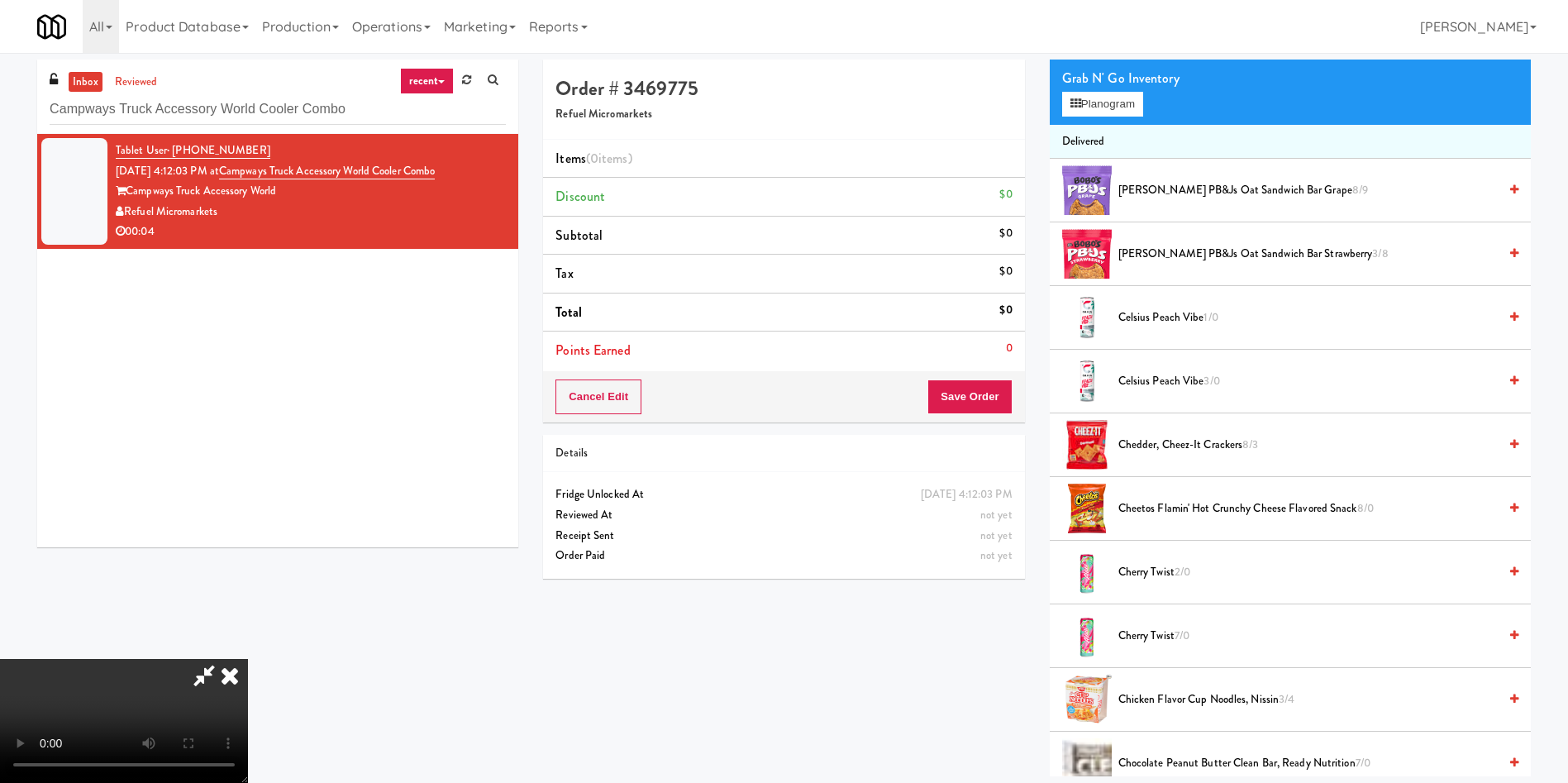
scroll to position [124, 0]
click at [248, 659] on video at bounding box center [123, 721] width 248 height 124
click at [1098, 107] on button "Planogram" at bounding box center [1103, 103] width 81 height 25
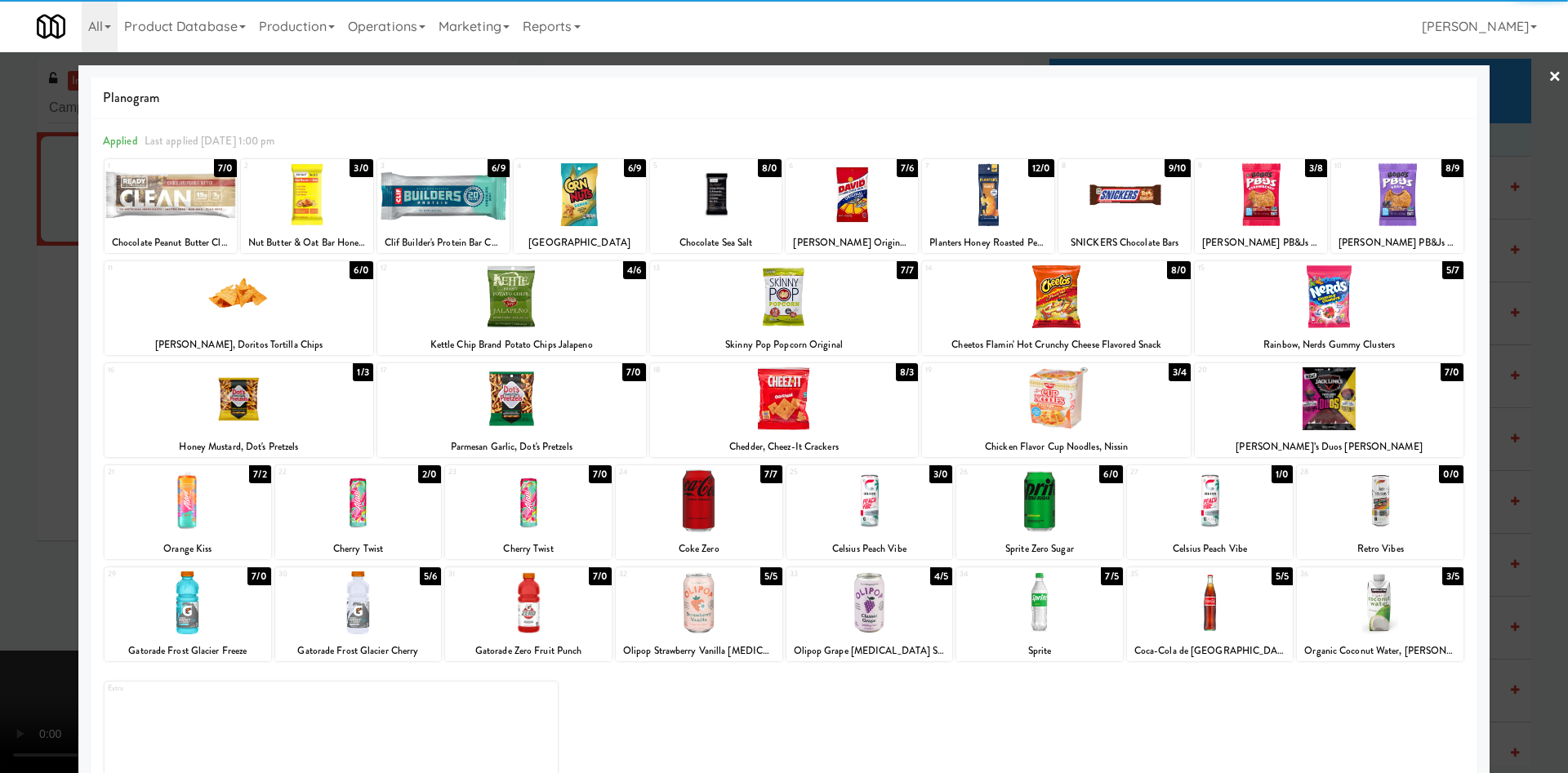
click at [706, 503] on div at bounding box center [699, 501] width 166 height 63
click at [55, 412] on div at bounding box center [784, 386] width 1568 height 773
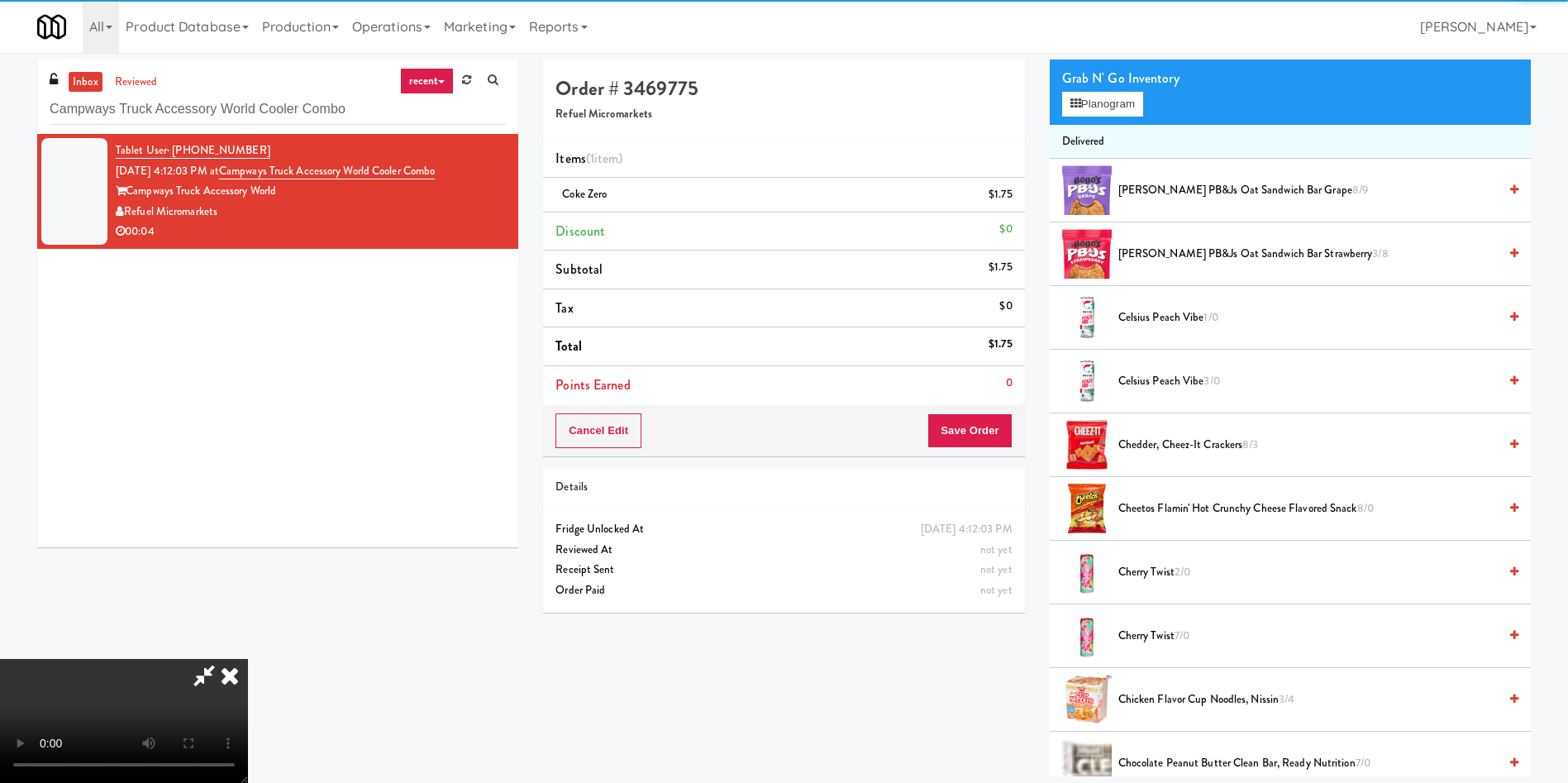
click at [248, 659] on video at bounding box center [123, 721] width 248 height 124
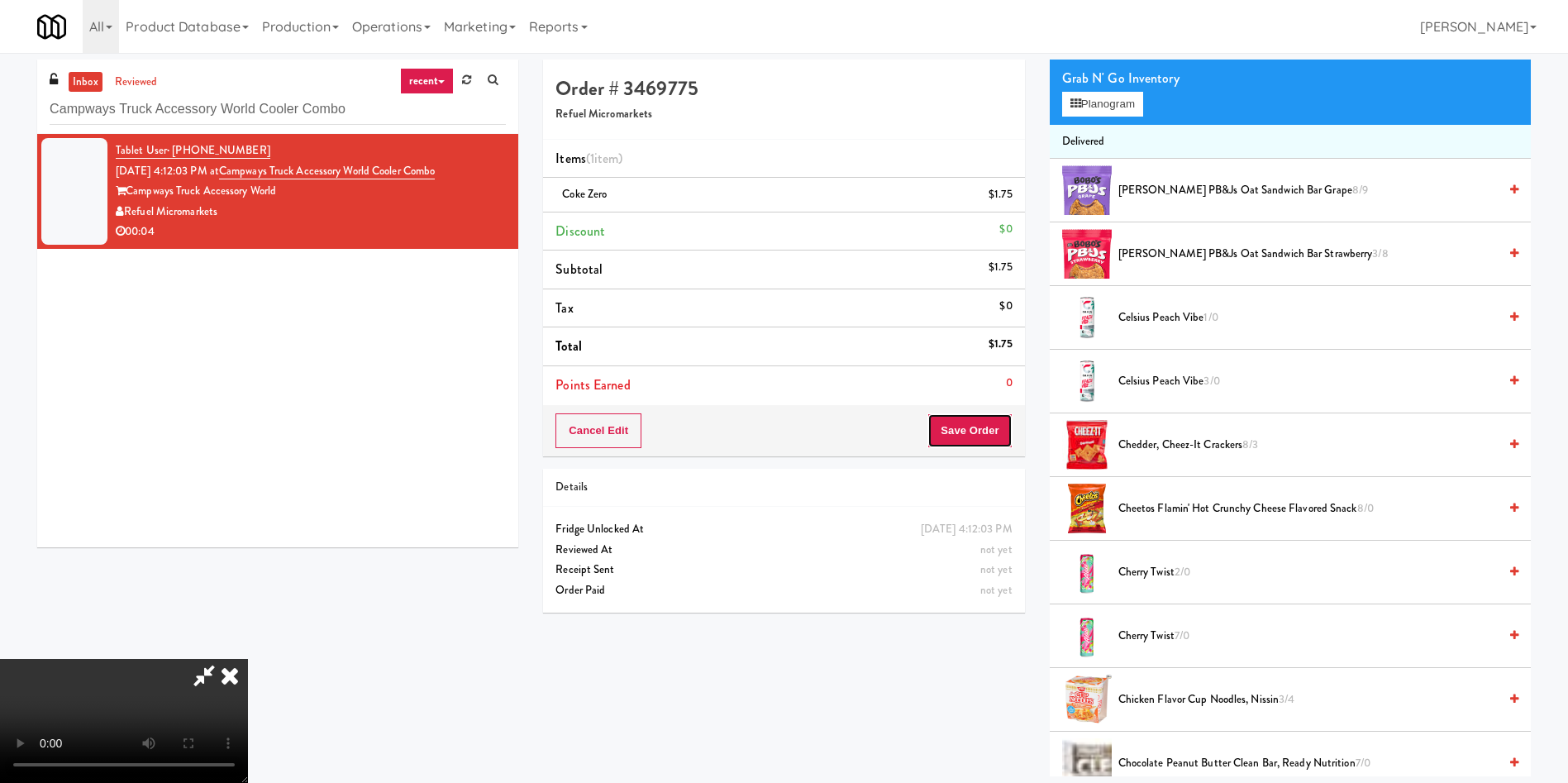
click at [1001, 428] on button "Save Order" at bounding box center [969, 431] width 84 height 35
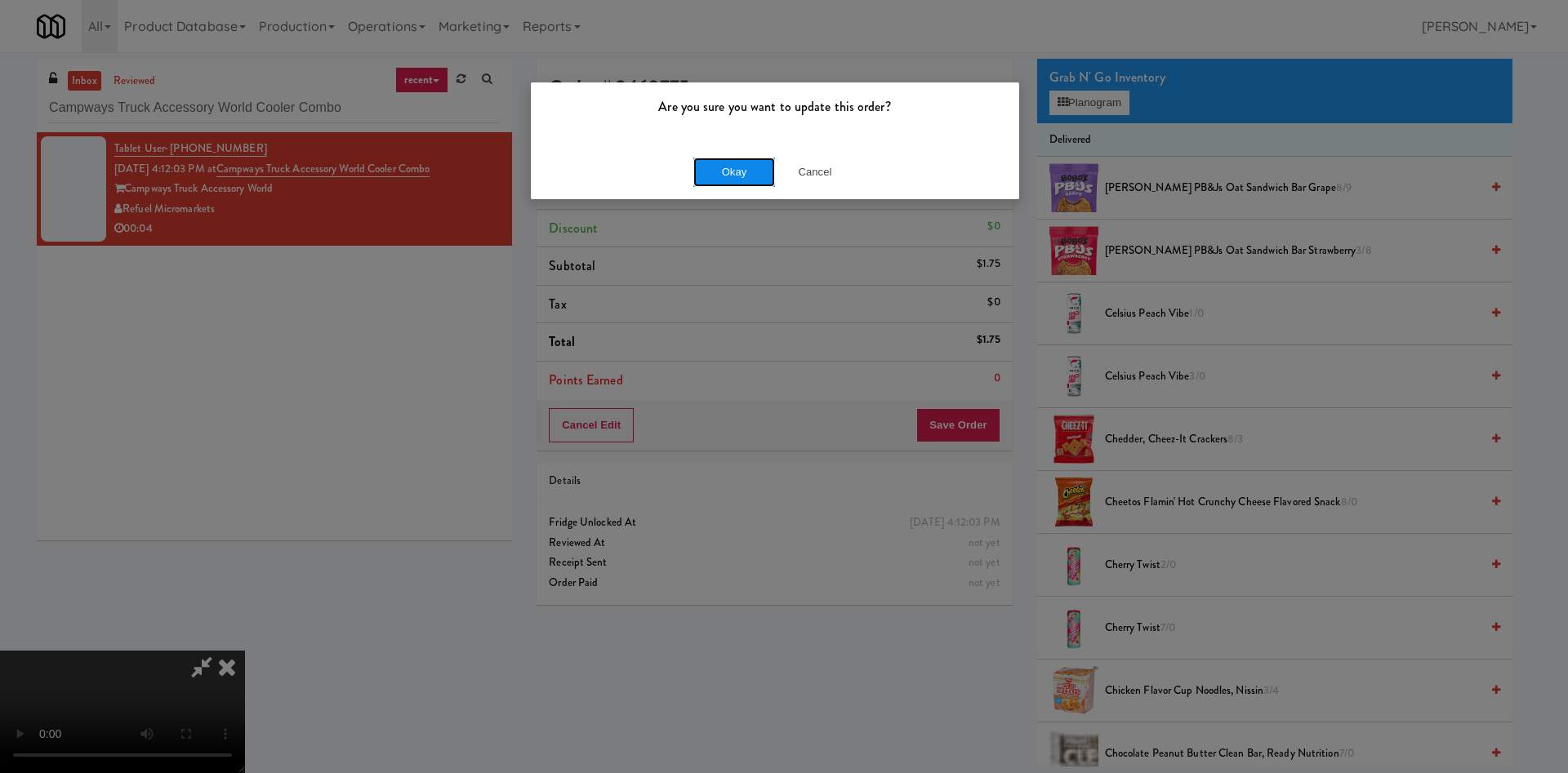
click at [729, 166] on button "Okay" at bounding box center [733, 172] width 81 height 30
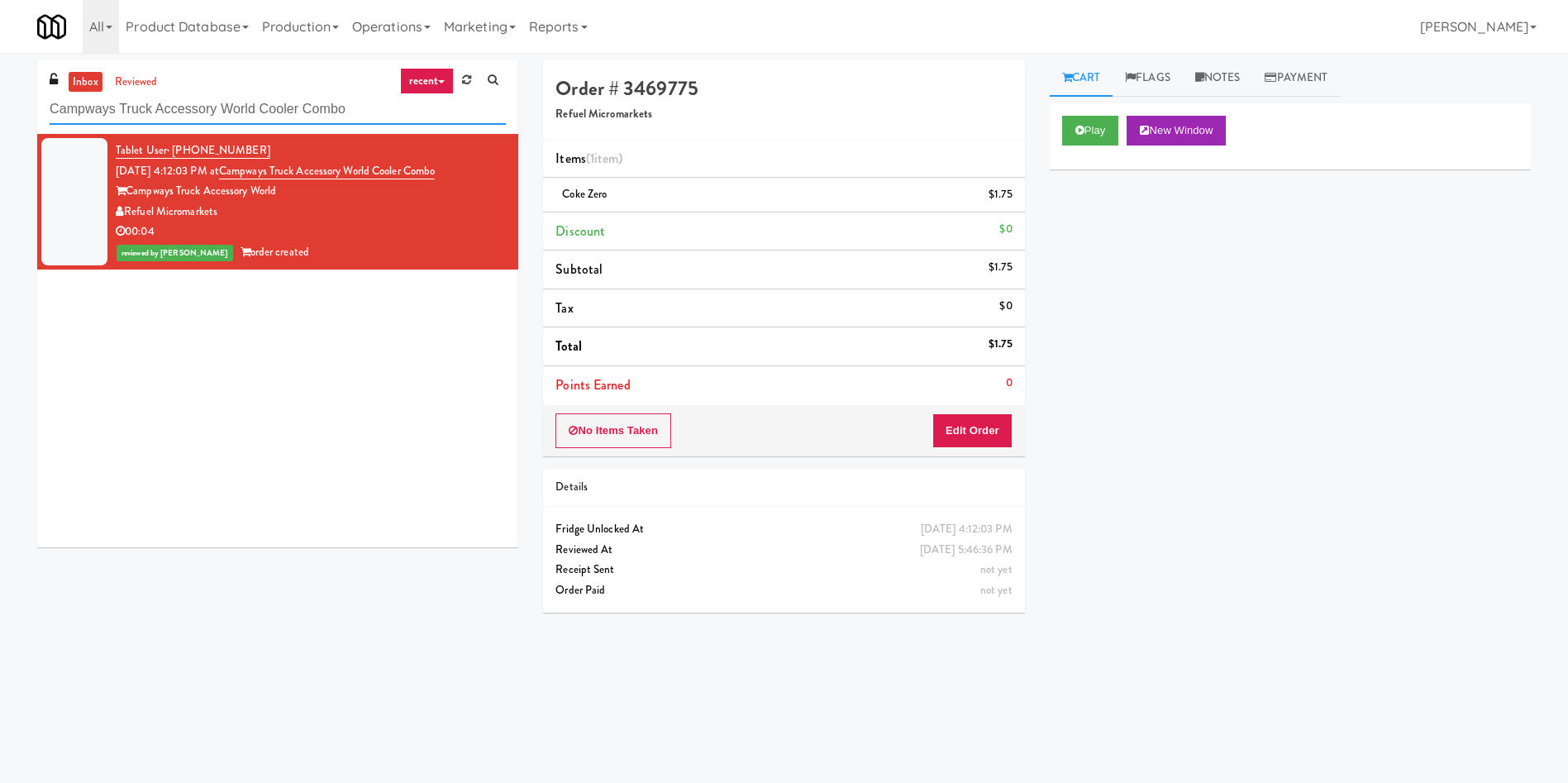
paste input "The Quincy - Cooler"
drag, startPoint x: 375, startPoint y: 116, endPoint x: 0, endPoint y: 50, distance: 380.8
click at [0, 53] on body "Are you sure you want to update this order? Okay Cancel Okay Are you sure you w…" at bounding box center [784, 445] width 1568 height 783
type input "The Quincy - Cooler"
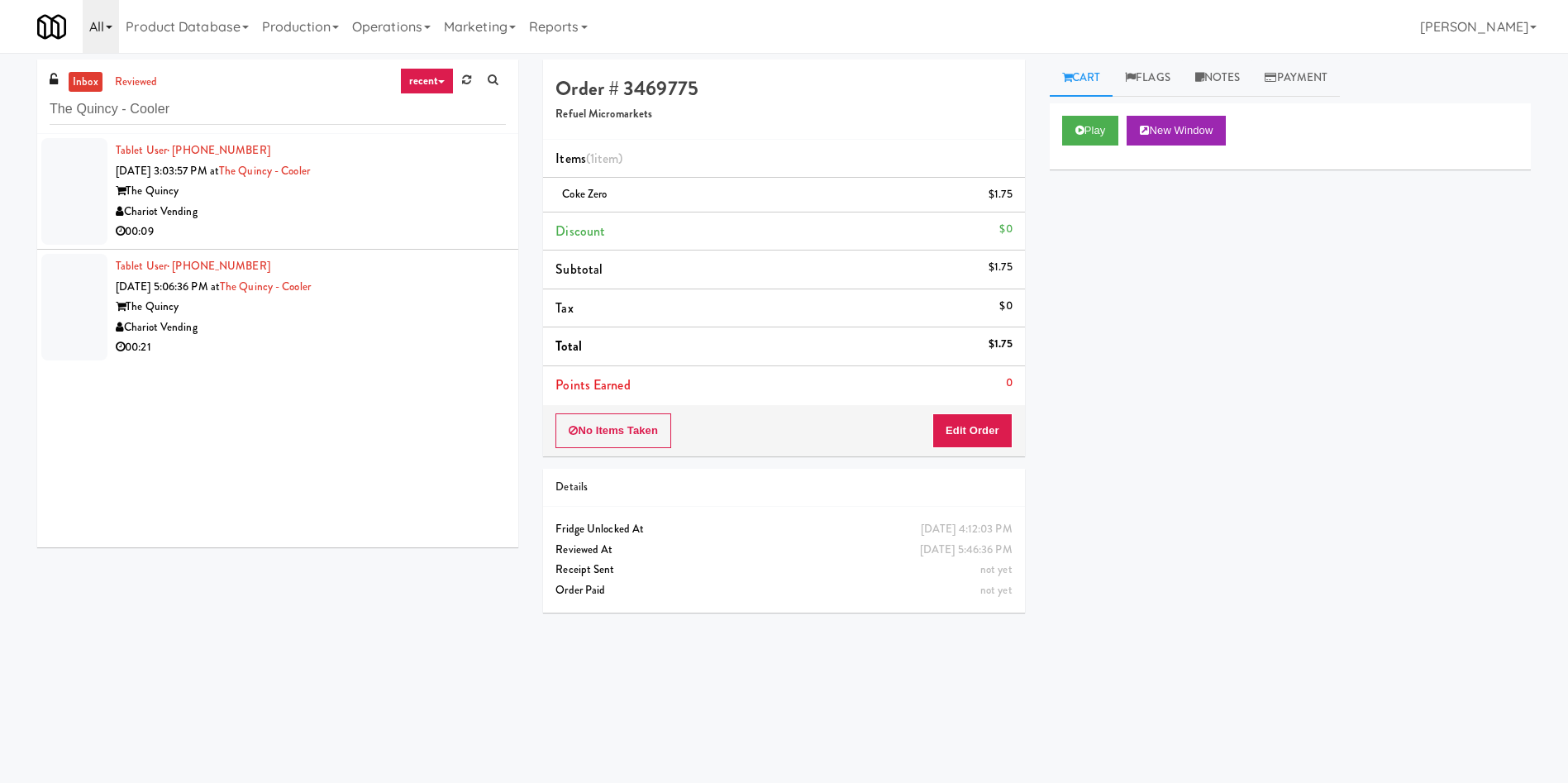
drag, startPoint x: 82, startPoint y: 198, endPoint x: 114, endPoint y: 49, distance: 152.4
click at [82, 198] on div at bounding box center [74, 191] width 66 height 107
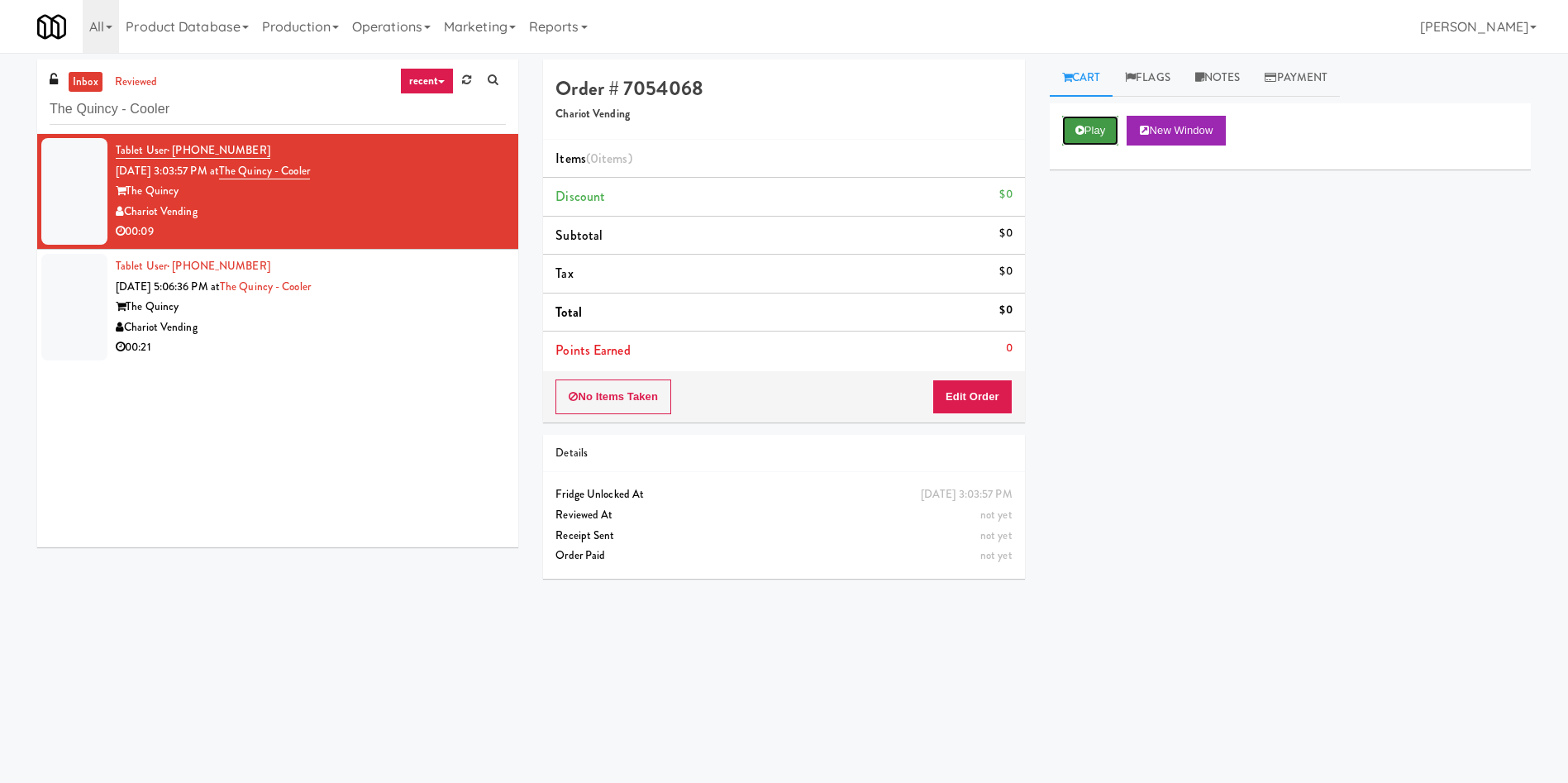
click at [1075, 134] on icon at bounding box center [1080, 131] width 9 height 11
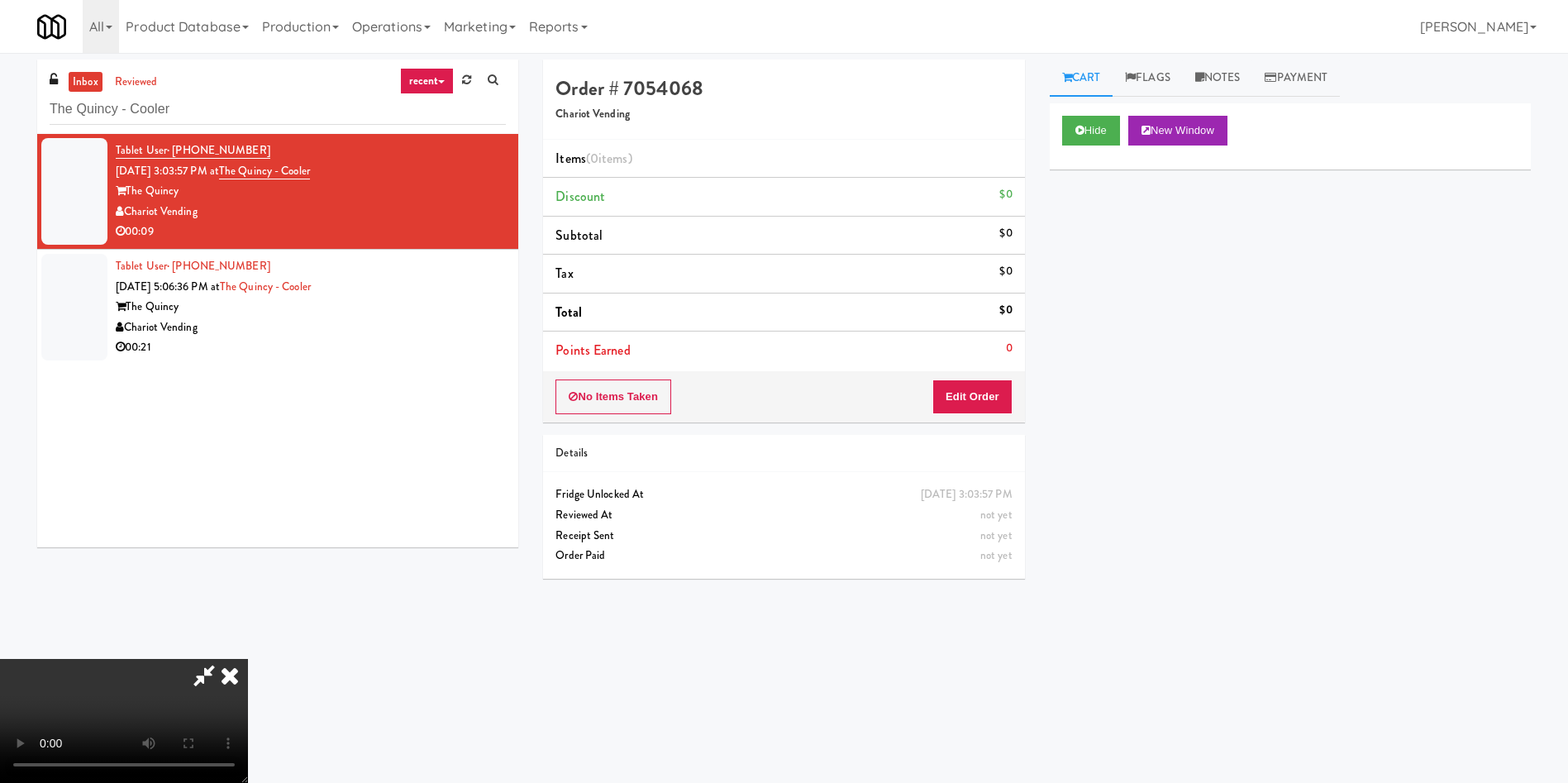
drag, startPoint x: 995, startPoint y: 373, endPoint x: 995, endPoint y: 383, distance: 10.0
click at [995, 383] on div "No Items Taken Edit Order" at bounding box center [784, 397] width 481 height 51
click at [994, 387] on button "Edit Order" at bounding box center [973, 397] width 80 height 35
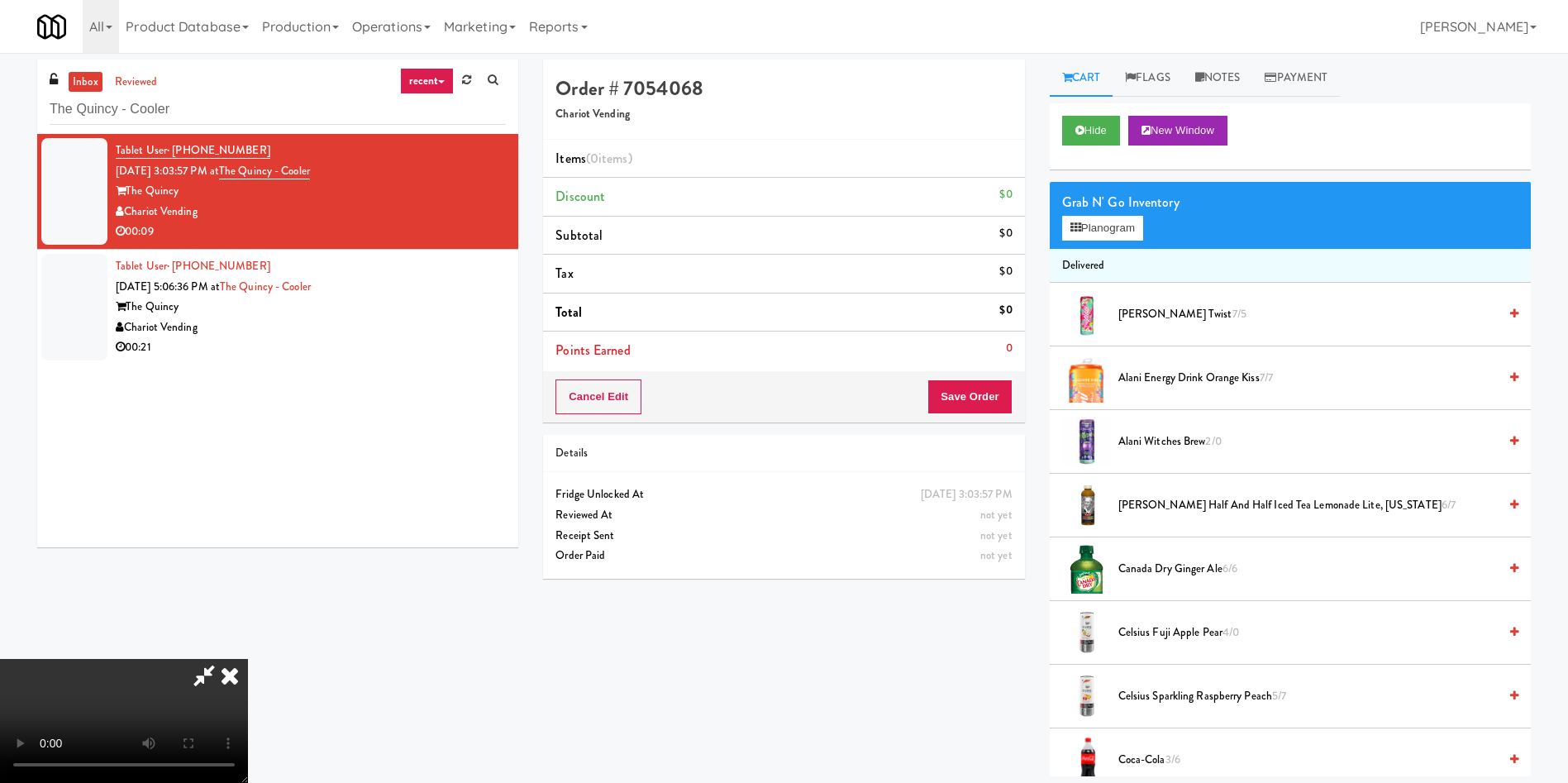
click at [248, 659] on video at bounding box center [123, 721] width 248 height 124
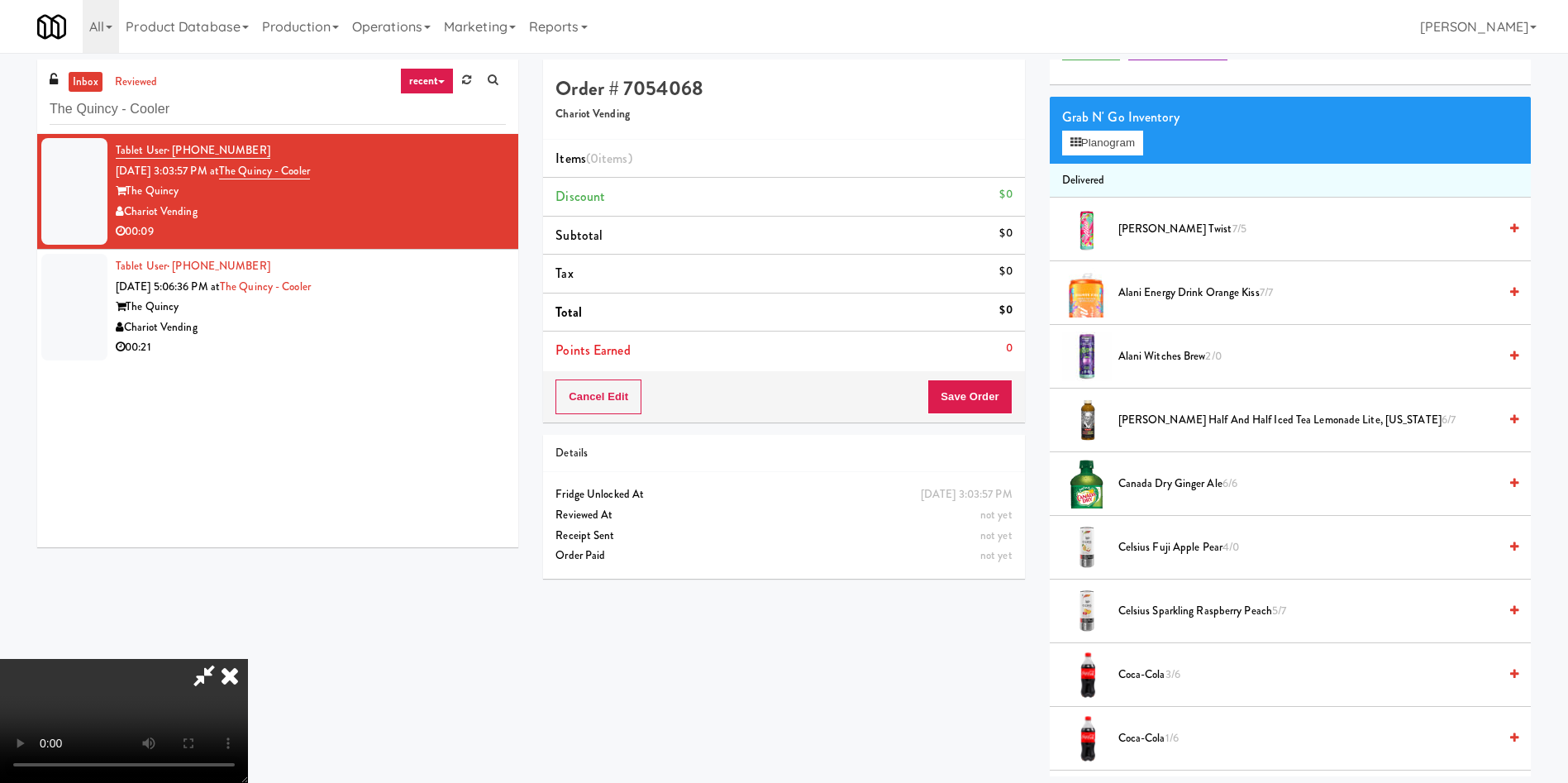
scroll to position [124, 0]
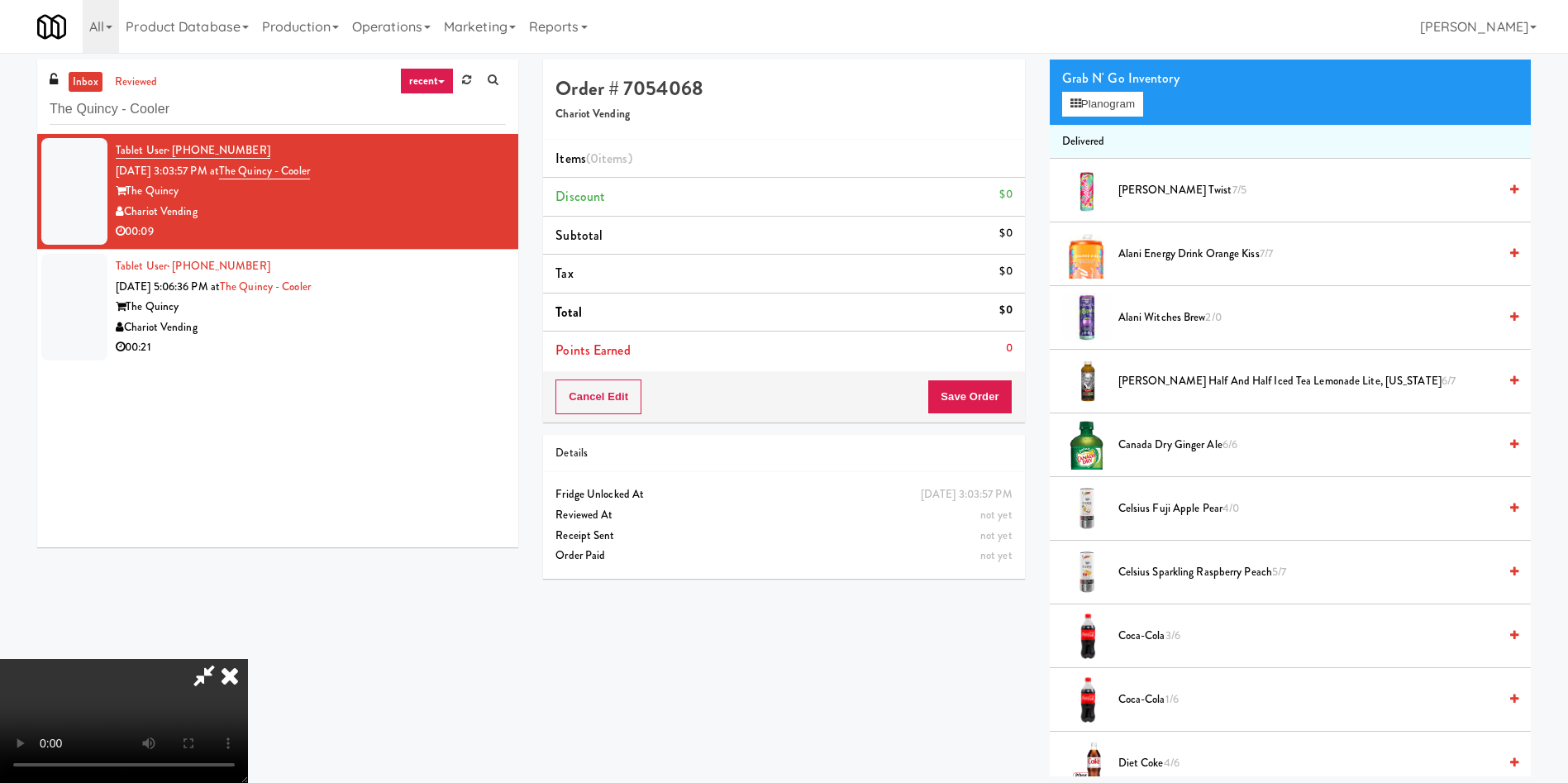
click at [248, 659] on video at bounding box center [123, 721] width 248 height 124
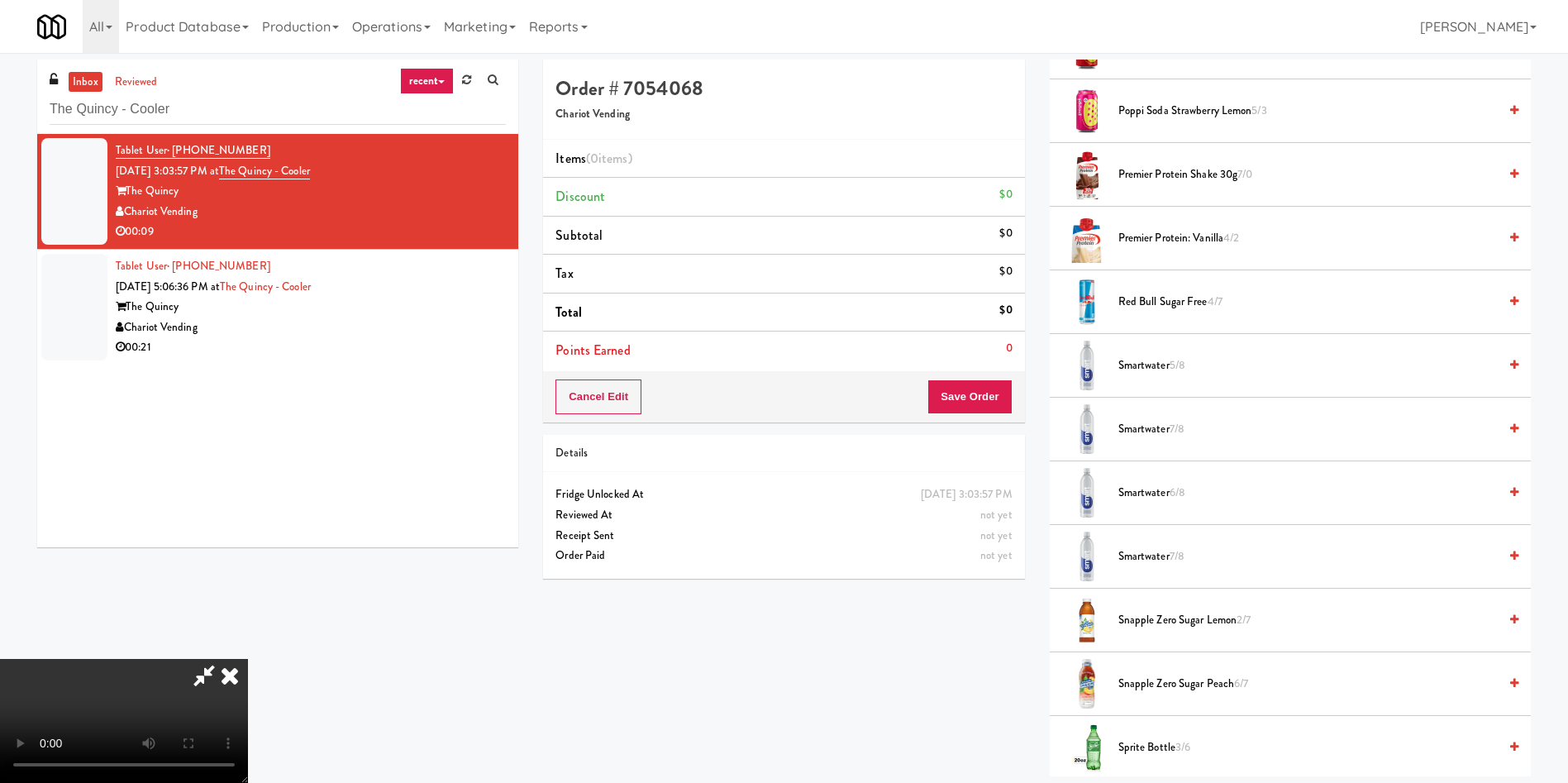
scroll to position [1488, 0]
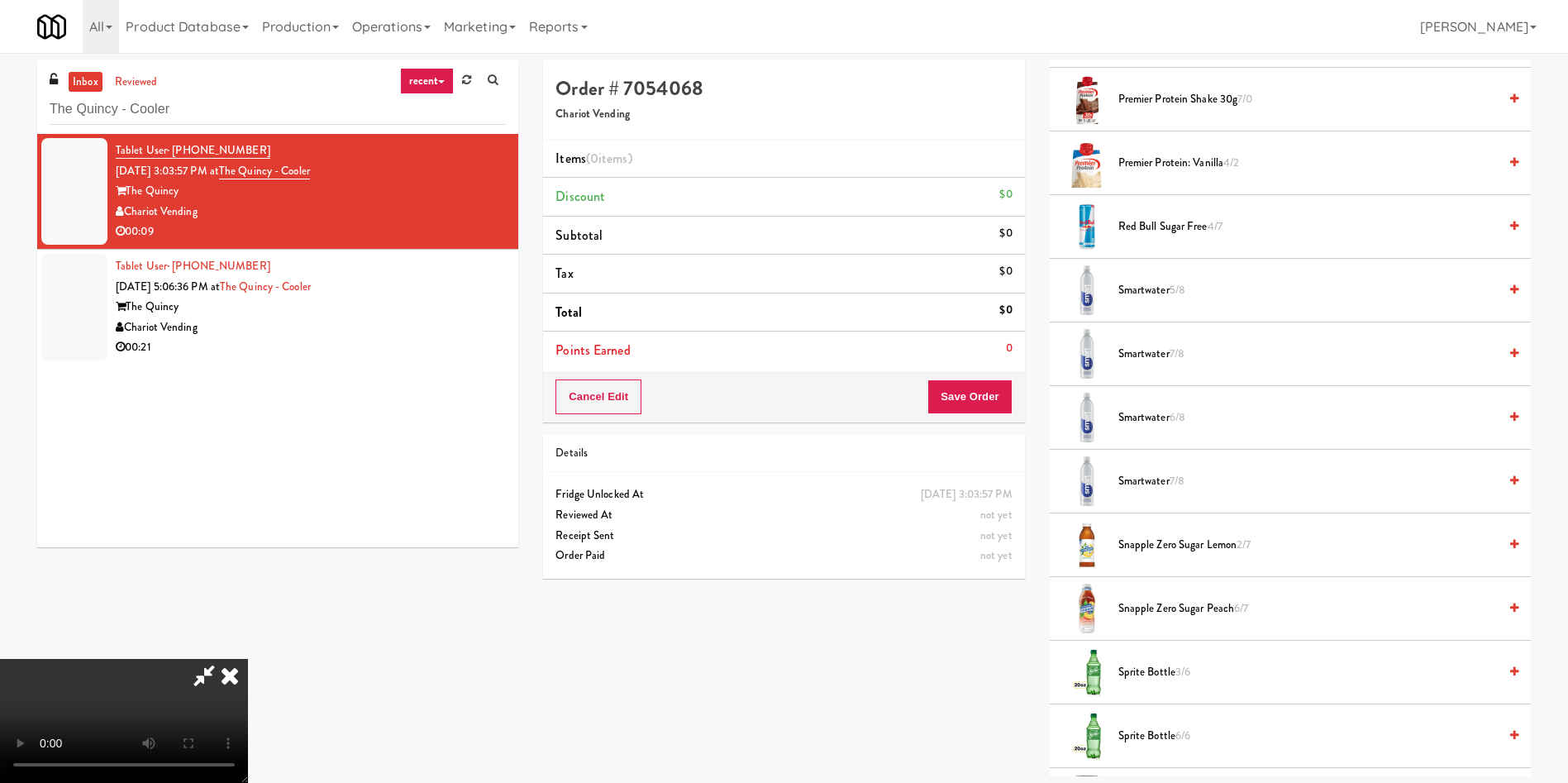
click at [1195, 413] on span "Smartwater 6/8" at bounding box center [1307, 418] width 379 height 21
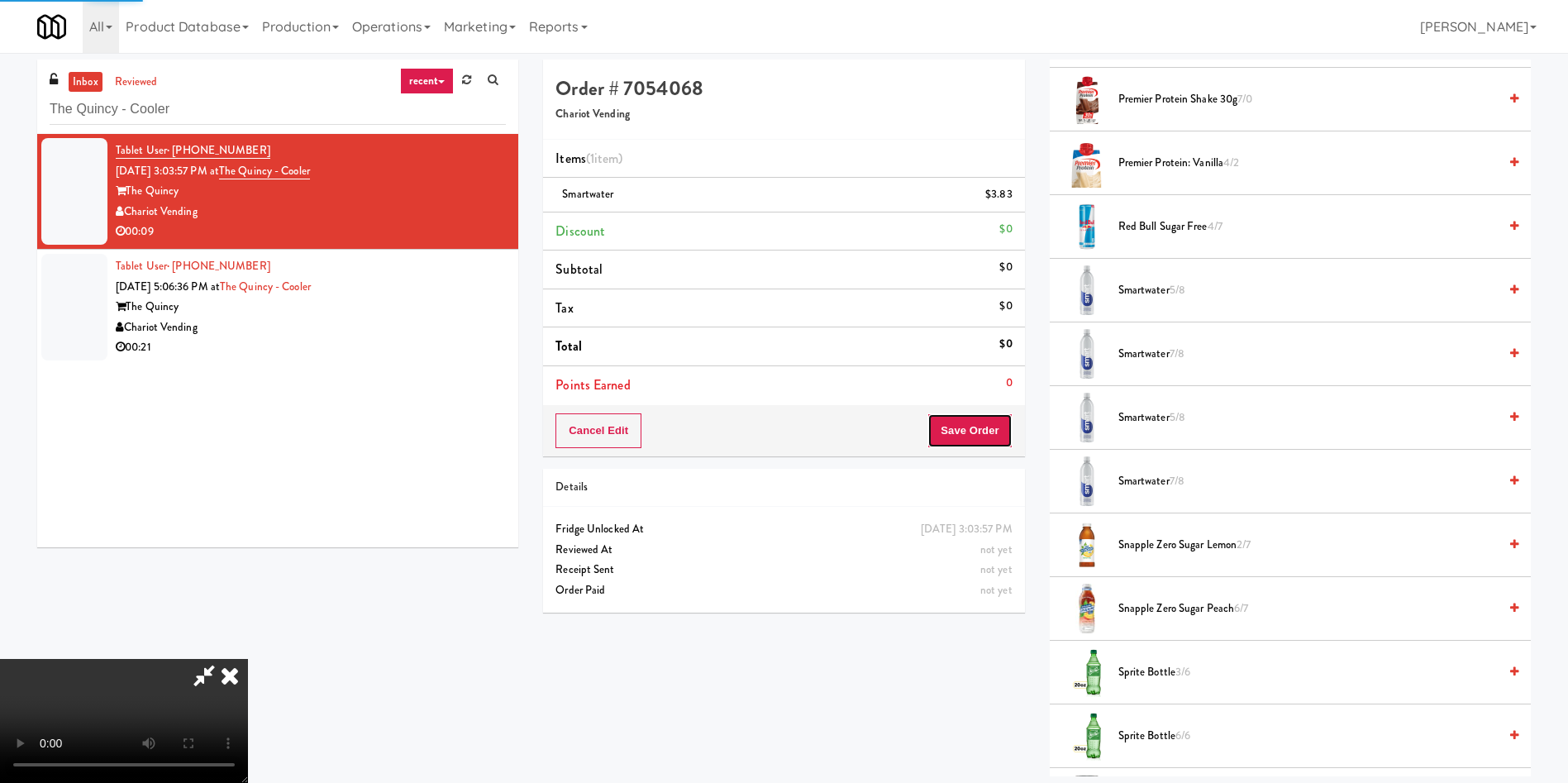
click at [975, 434] on button "Save Order" at bounding box center [969, 431] width 84 height 35
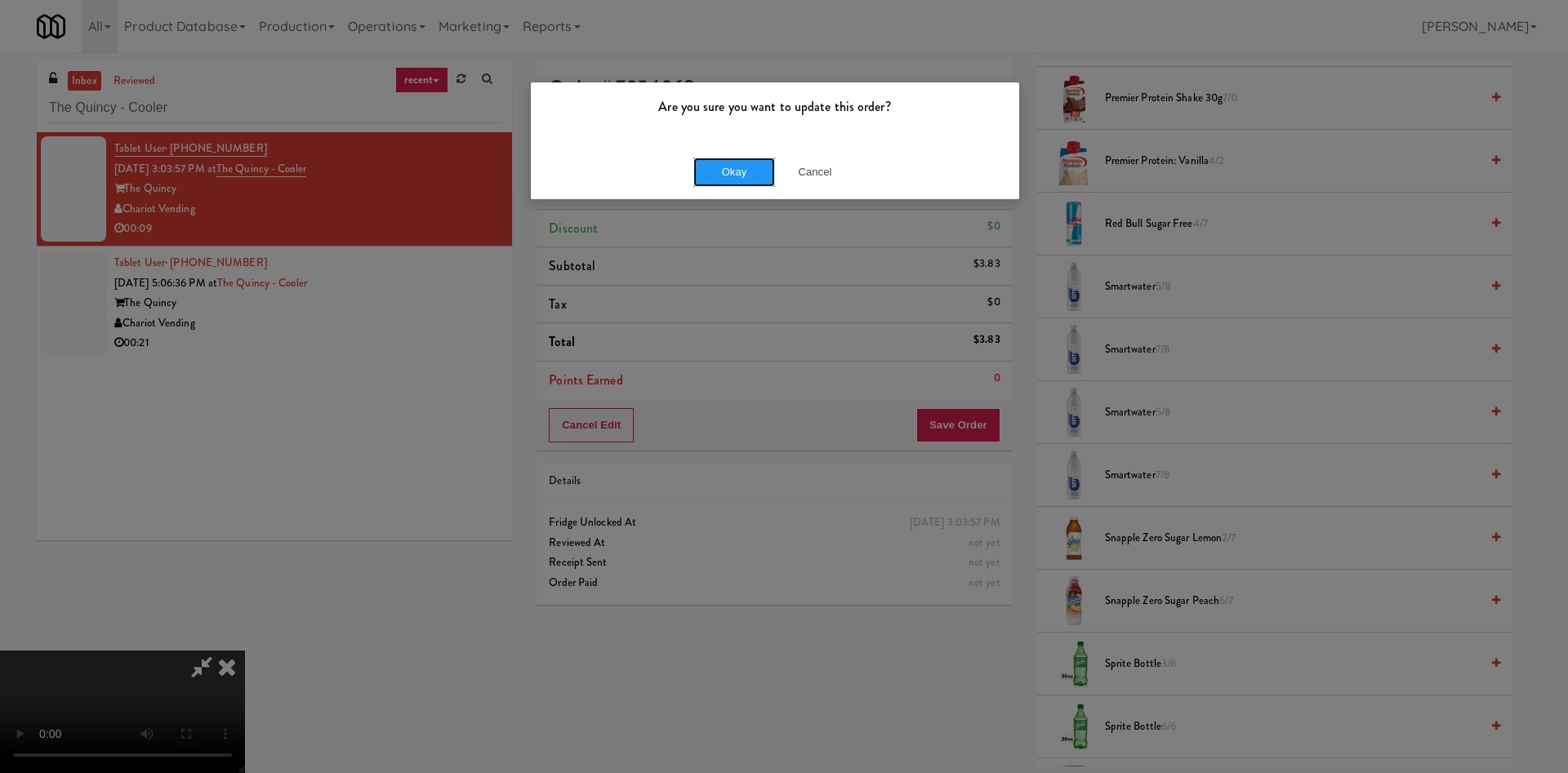
click at [721, 183] on button "Okay" at bounding box center [733, 172] width 81 height 30
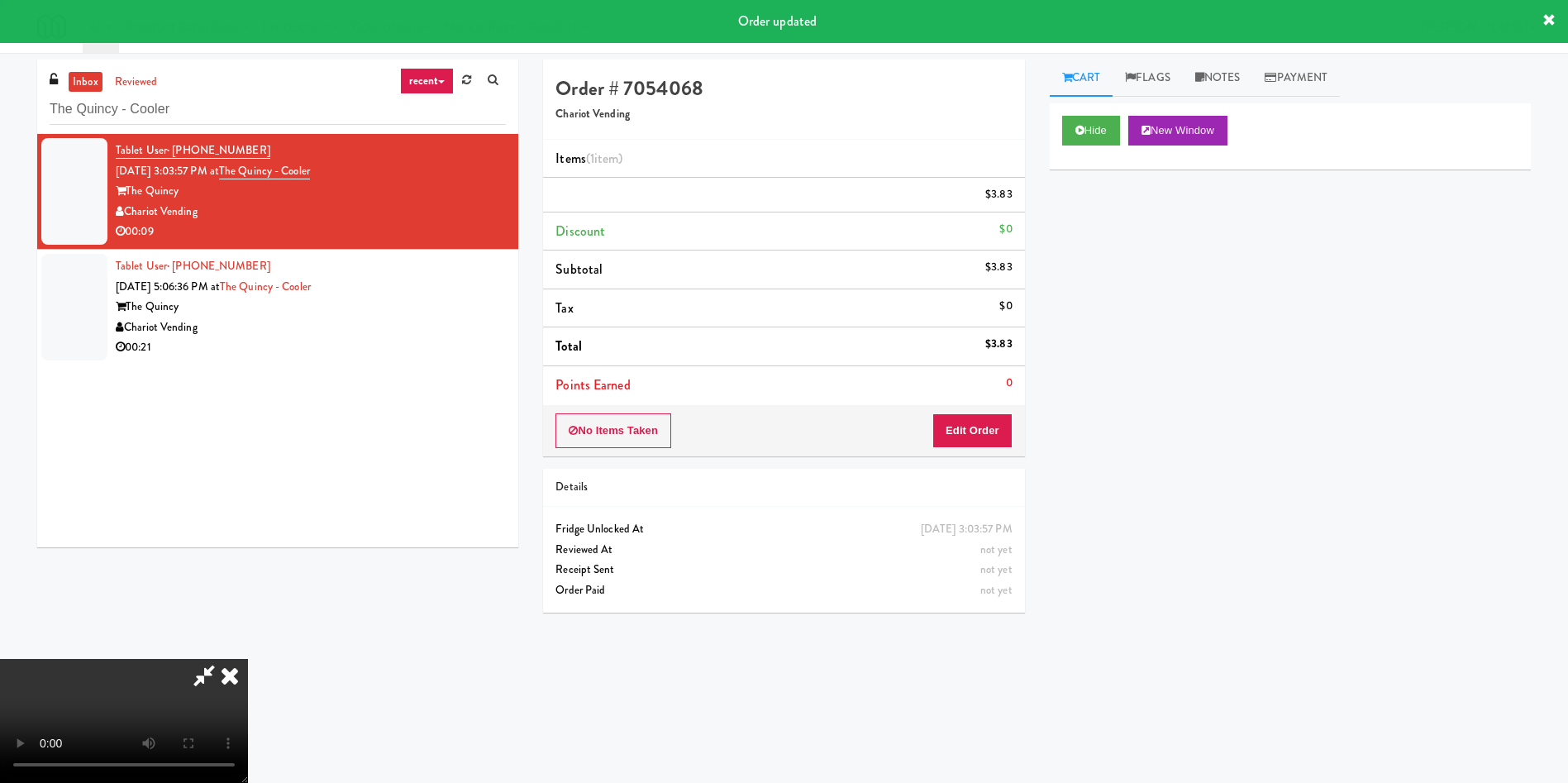
scroll to position [0, 0]
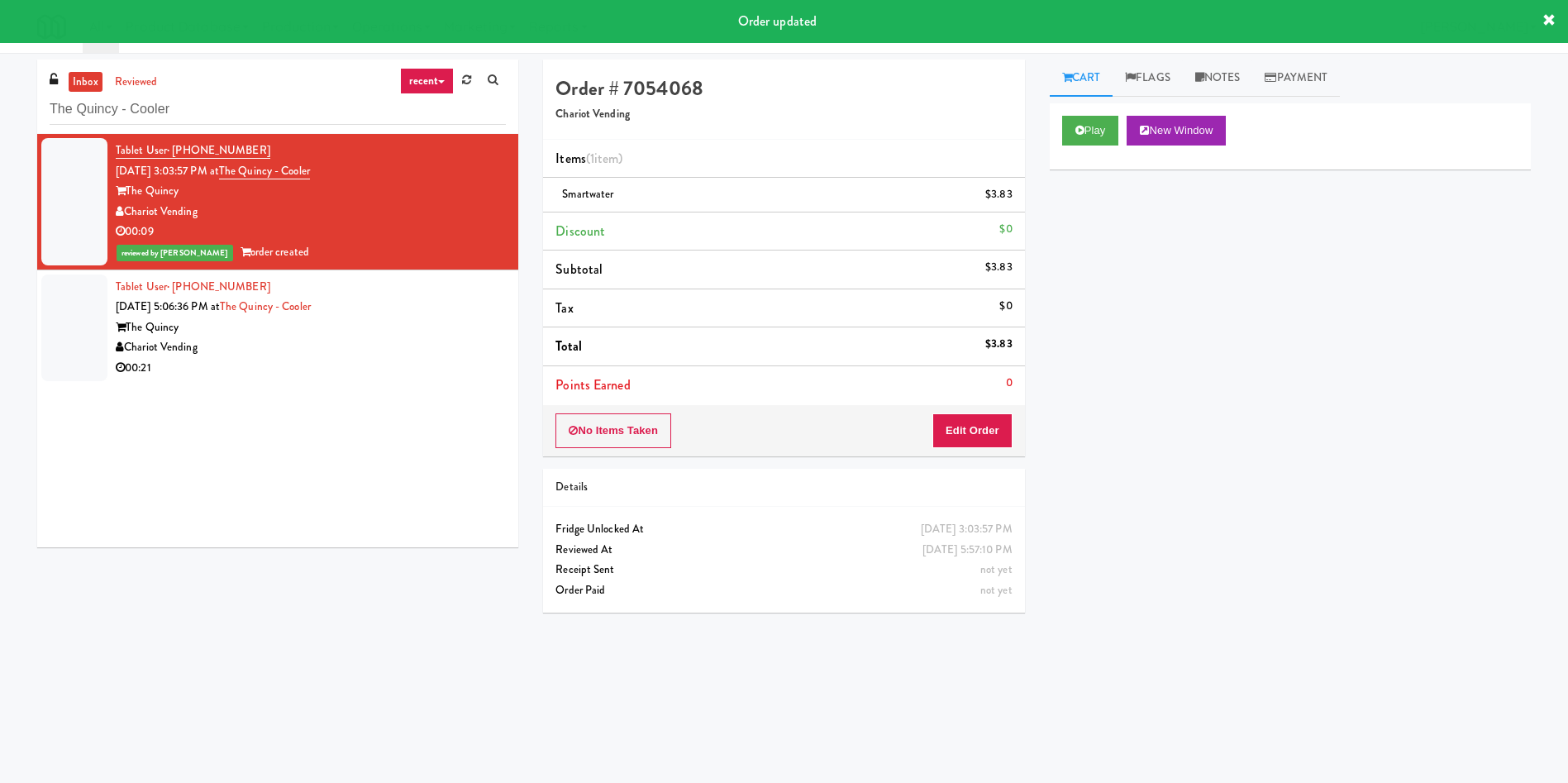
click at [82, 306] on div at bounding box center [74, 327] width 66 height 107
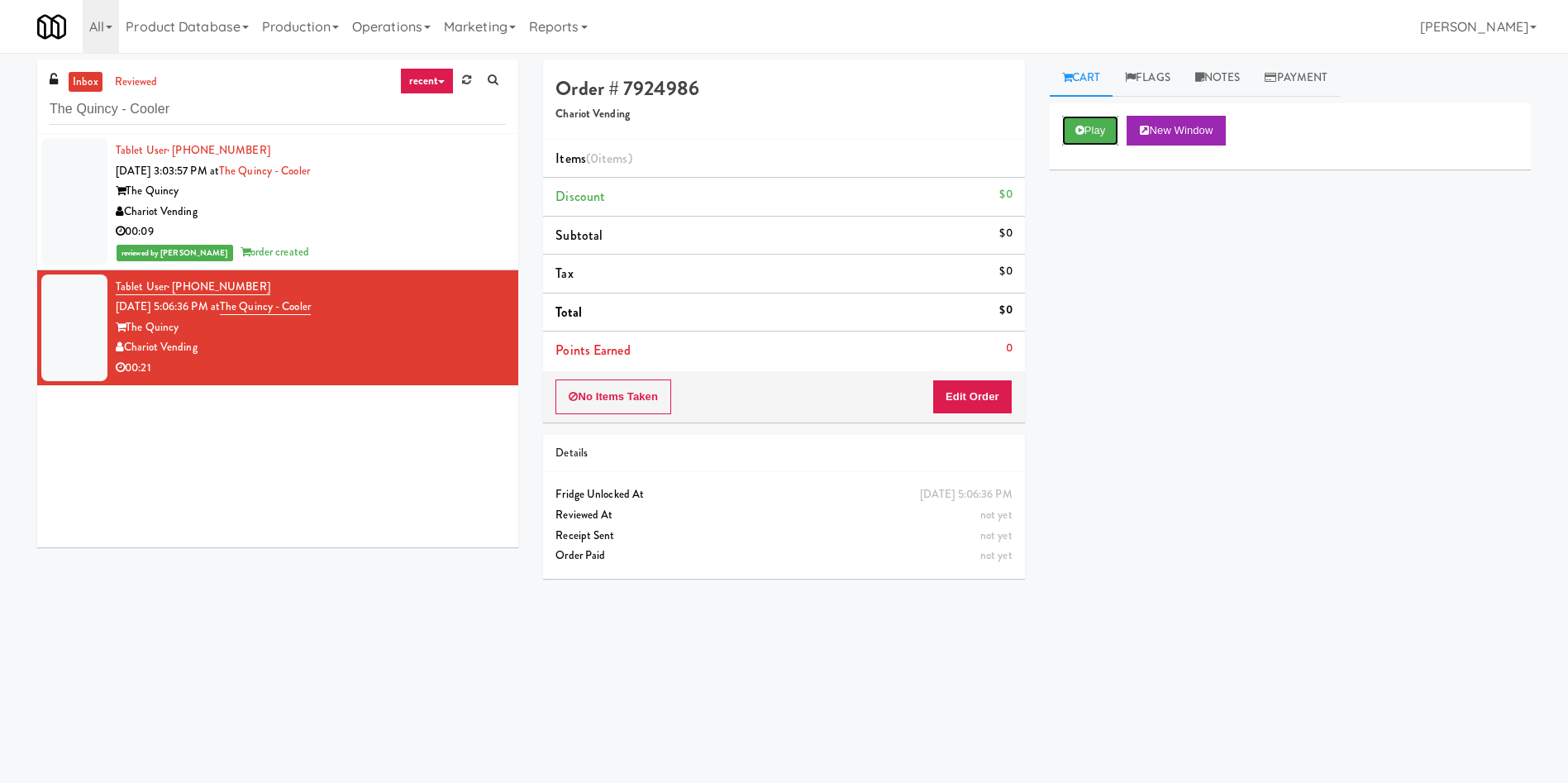
drag, startPoint x: 1096, startPoint y: 134, endPoint x: 1013, endPoint y: 258, distance: 149.2
click at [1093, 133] on button "Play" at bounding box center [1091, 131] width 57 height 30
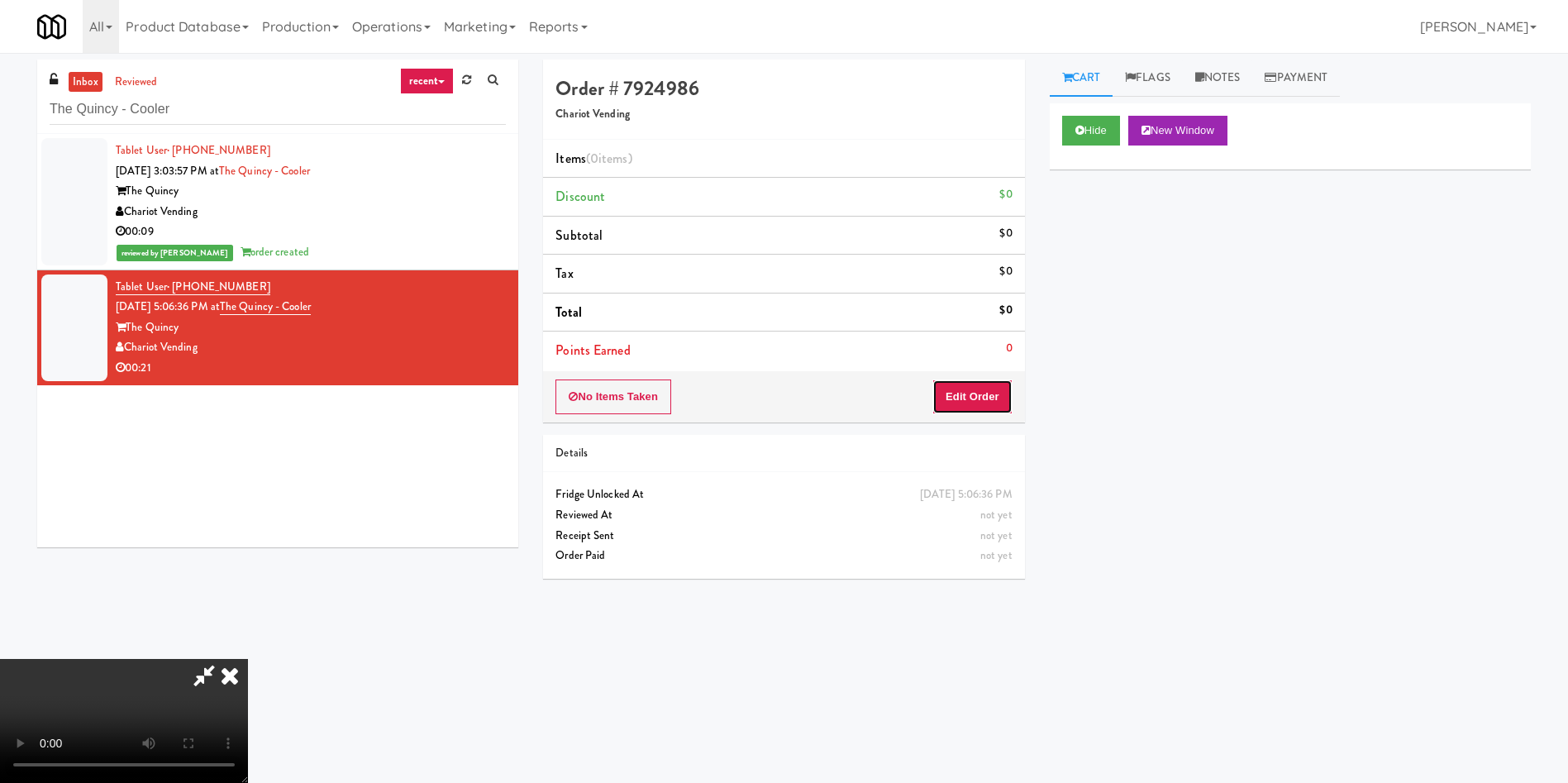
click at [982, 388] on button "Edit Order" at bounding box center [973, 397] width 80 height 35
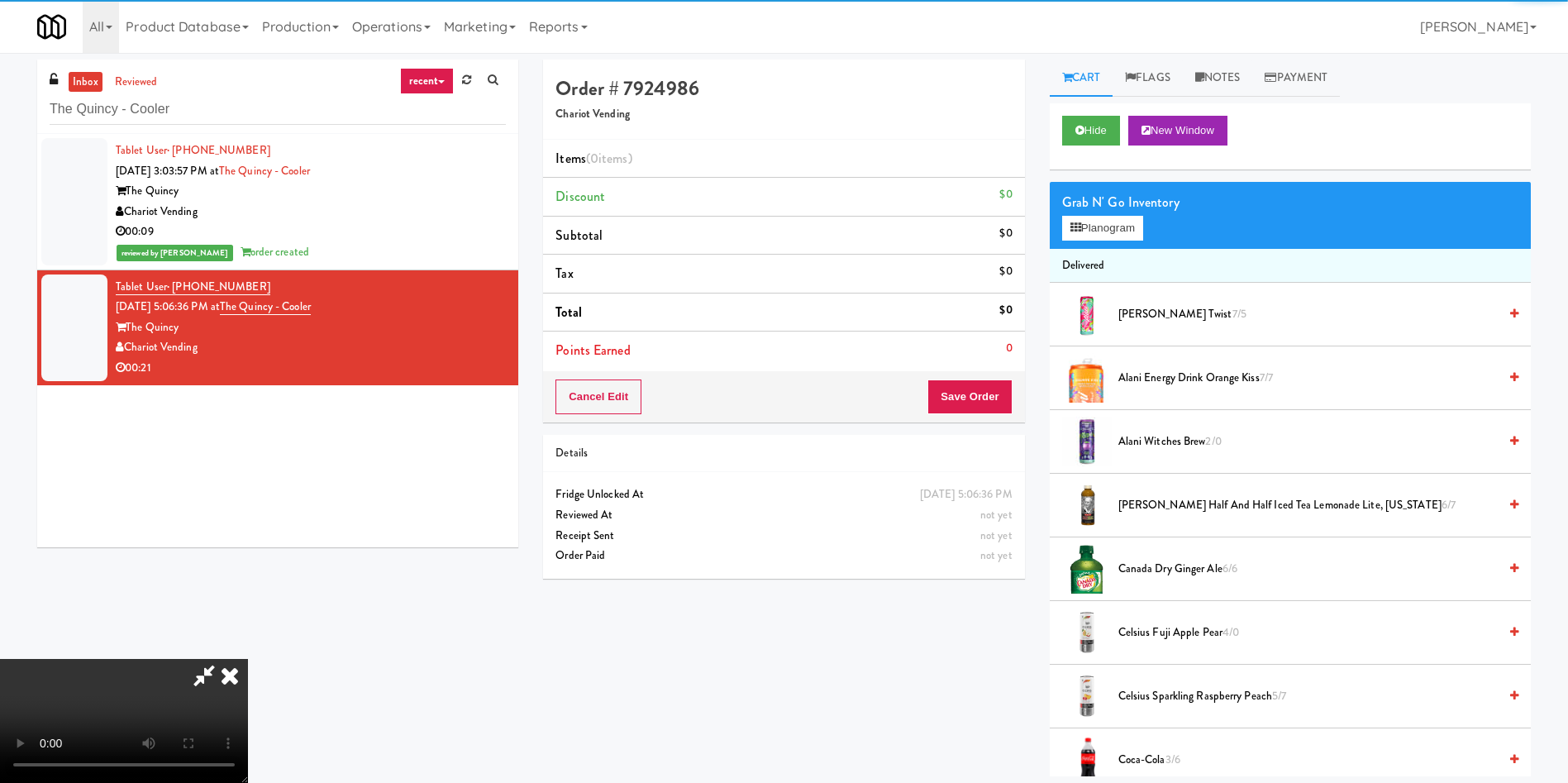
scroll to position [124, 0]
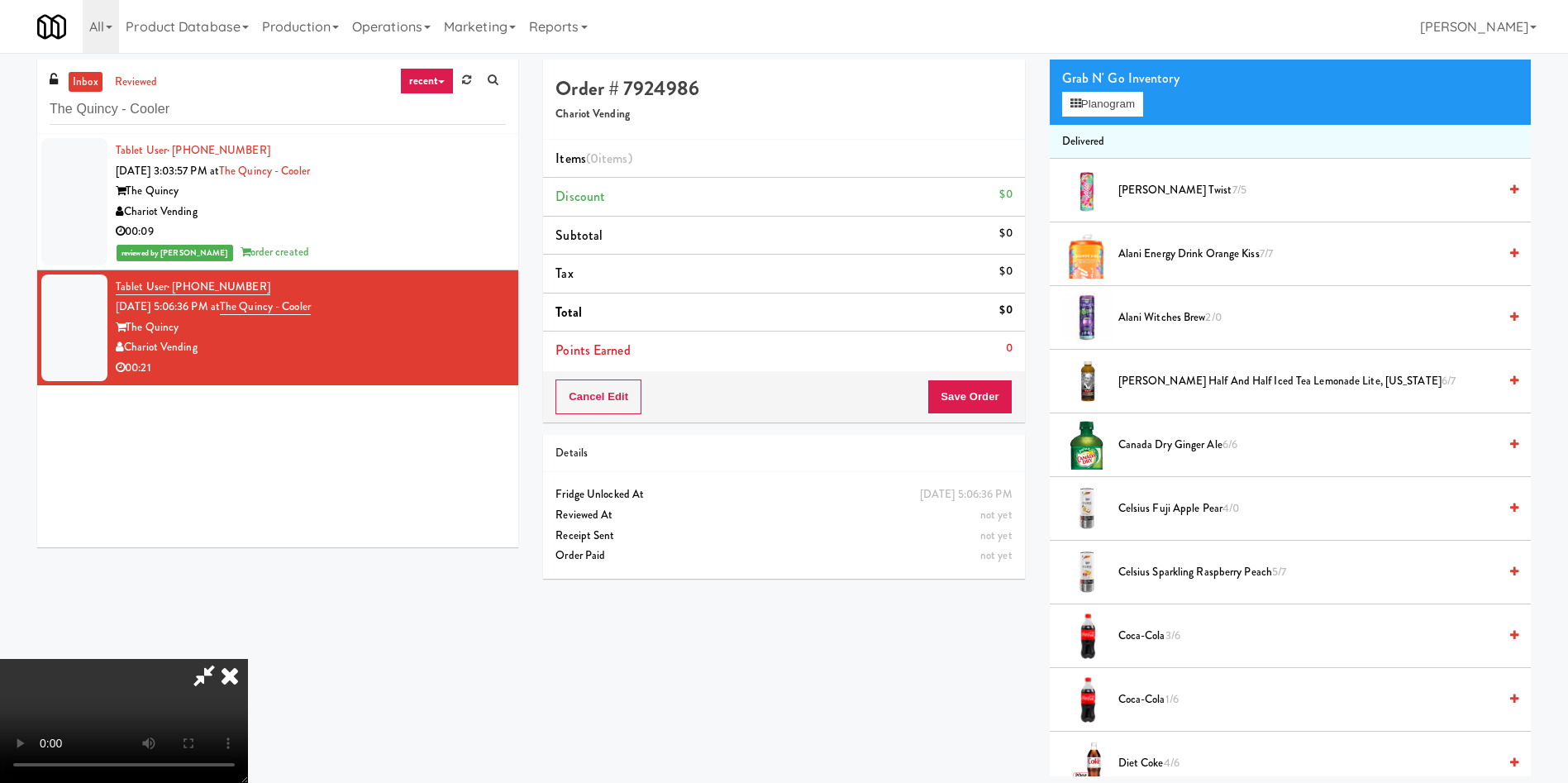
click at [248, 659] on video at bounding box center [123, 721] width 248 height 124
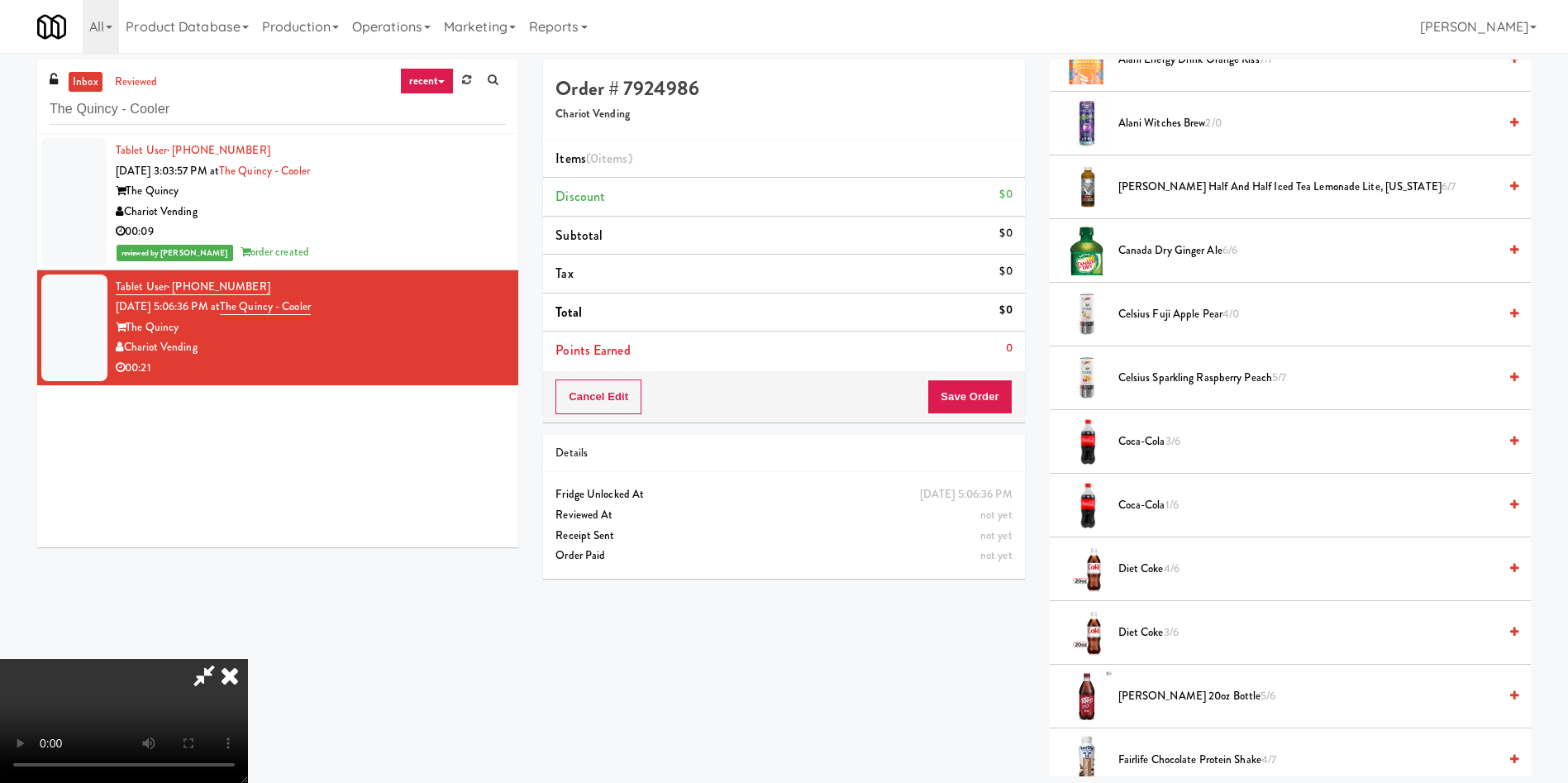
scroll to position [496, 0]
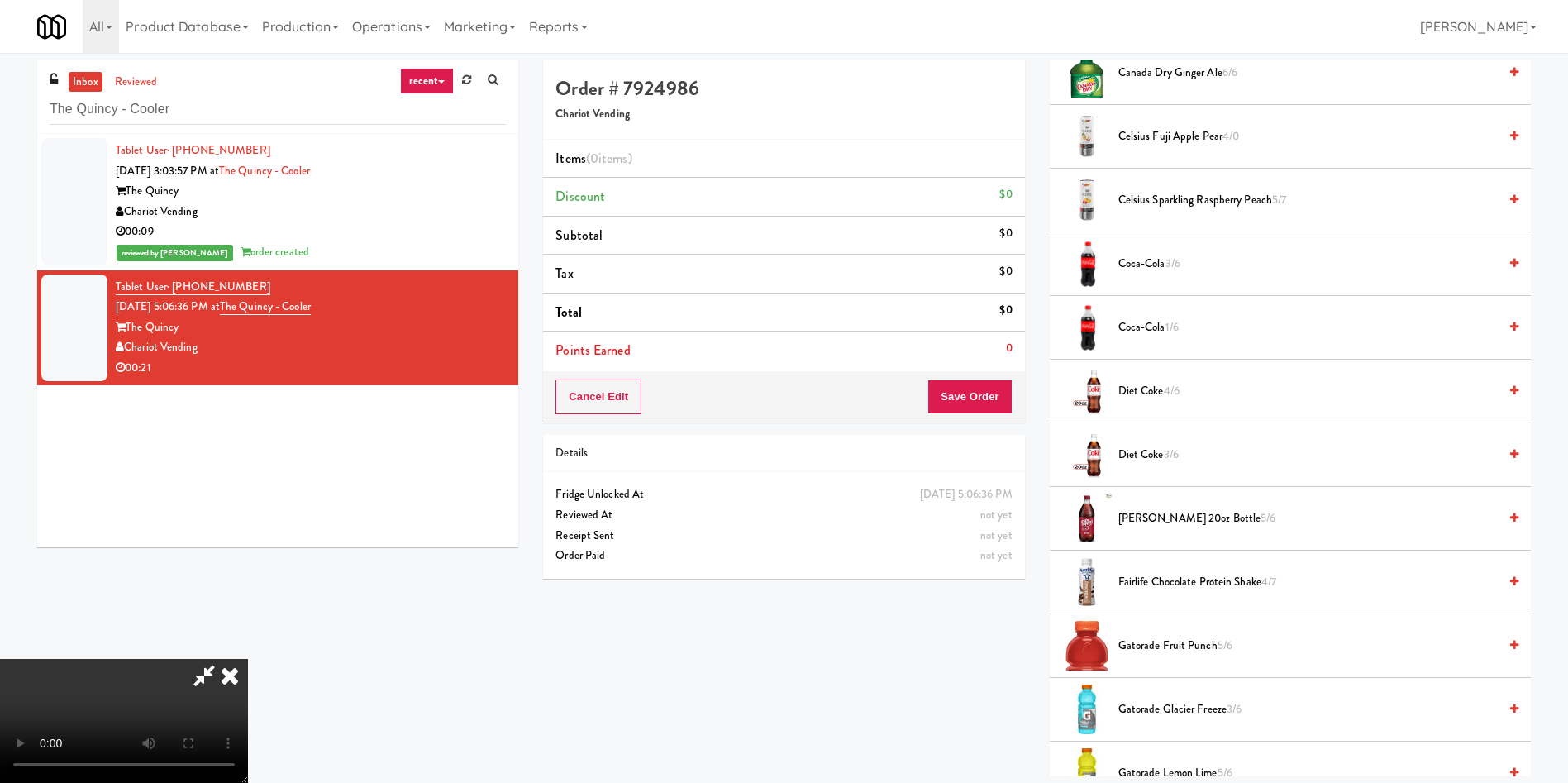
click at [1149, 452] on span "Diet Coke 3/6" at bounding box center [1307, 455] width 379 height 21
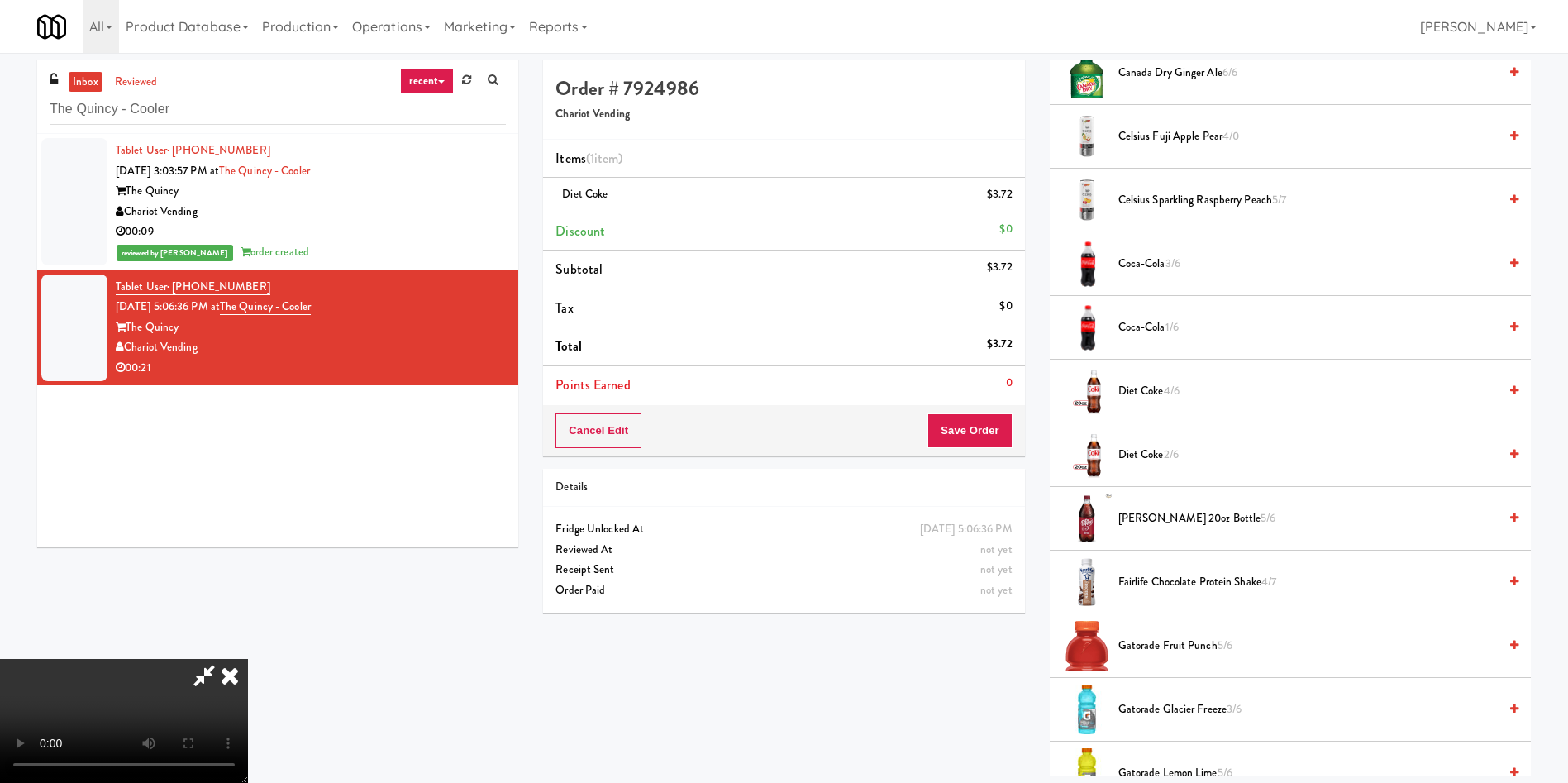
click at [248, 659] on video at bounding box center [123, 721] width 248 height 124
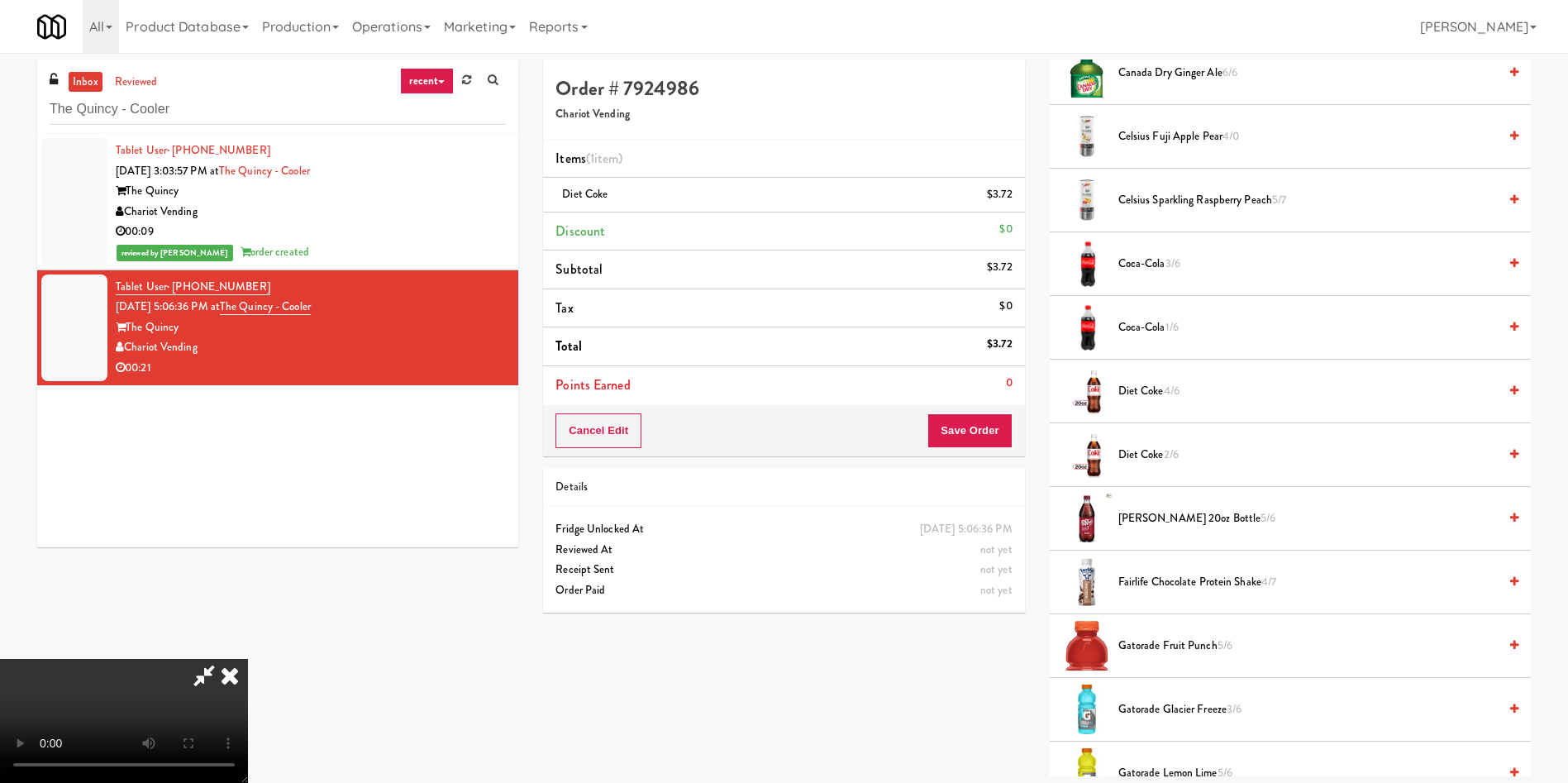
click at [1155, 393] on span "Diet Coke 4/6" at bounding box center [1307, 392] width 379 height 21
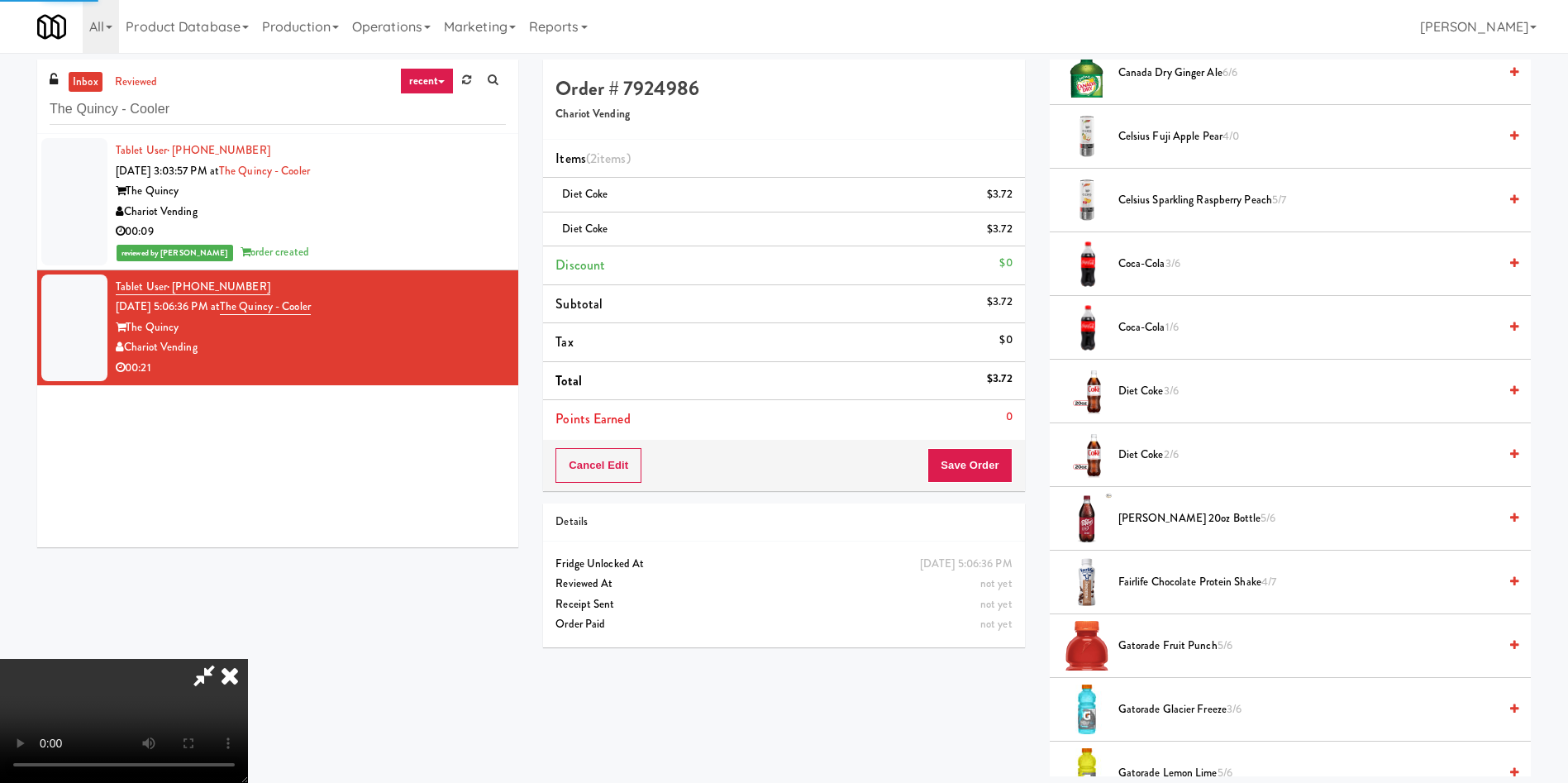
click at [248, 659] on video at bounding box center [123, 721] width 248 height 124
drag, startPoint x: 605, startPoint y: 520, endPoint x: 606, endPoint y: 530, distance: 10.0
click at [248, 659] on video at bounding box center [123, 721] width 248 height 124
click at [987, 470] on button "Save Order" at bounding box center [969, 466] width 84 height 35
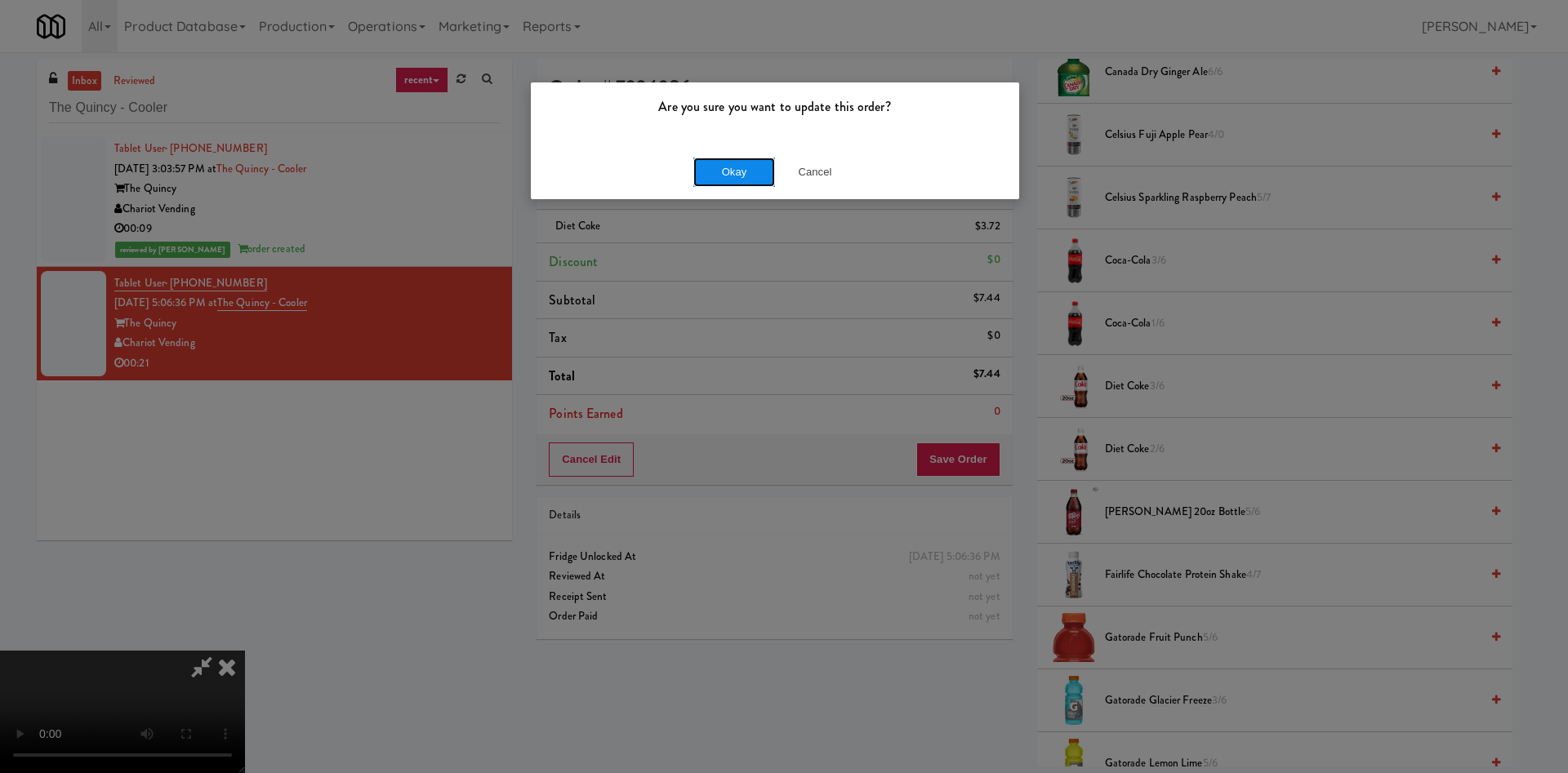
click at [737, 176] on button "Okay" at bounding box center [733, 172] width 81 height 30
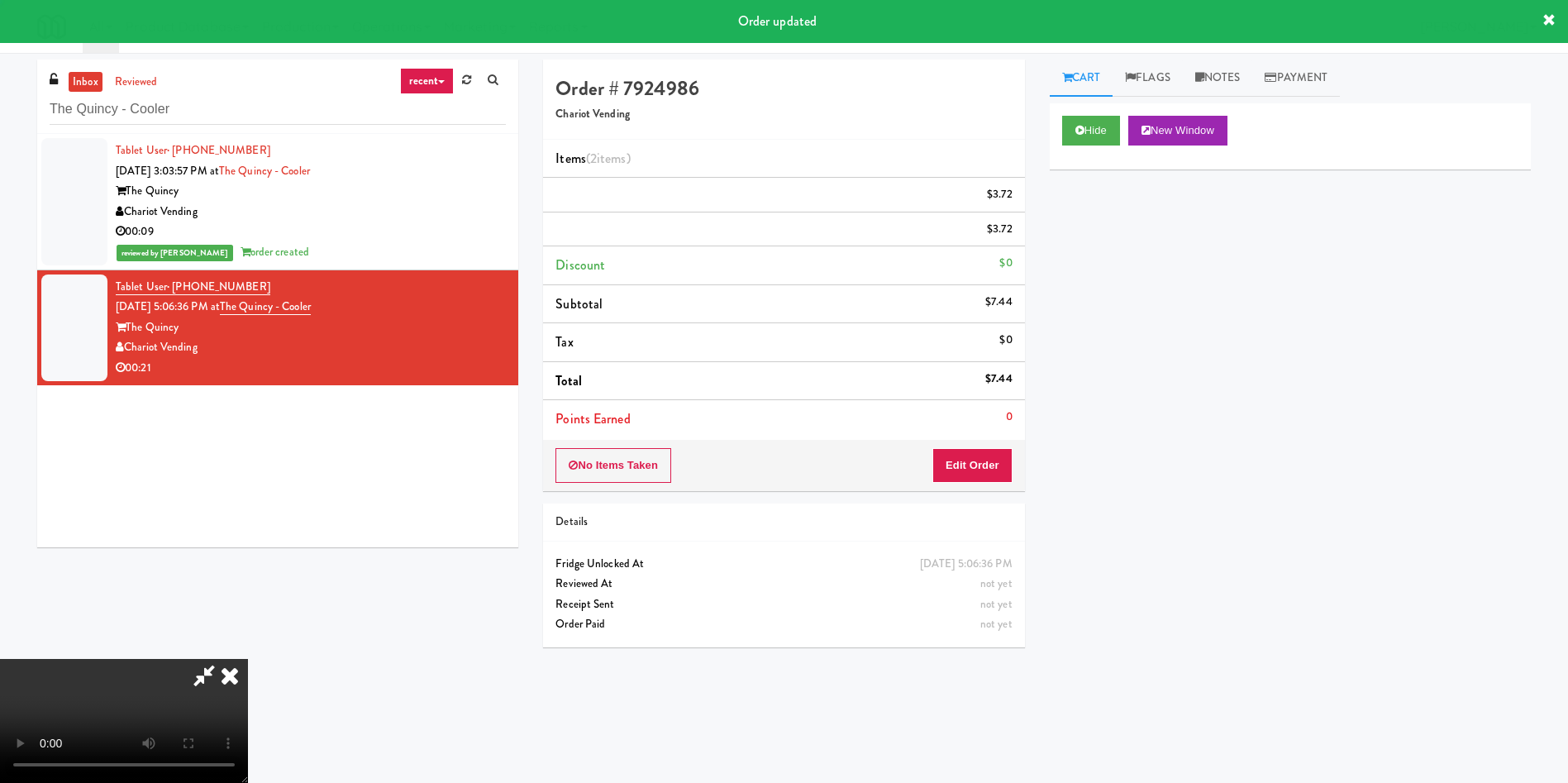
scroll to position [0, 0]
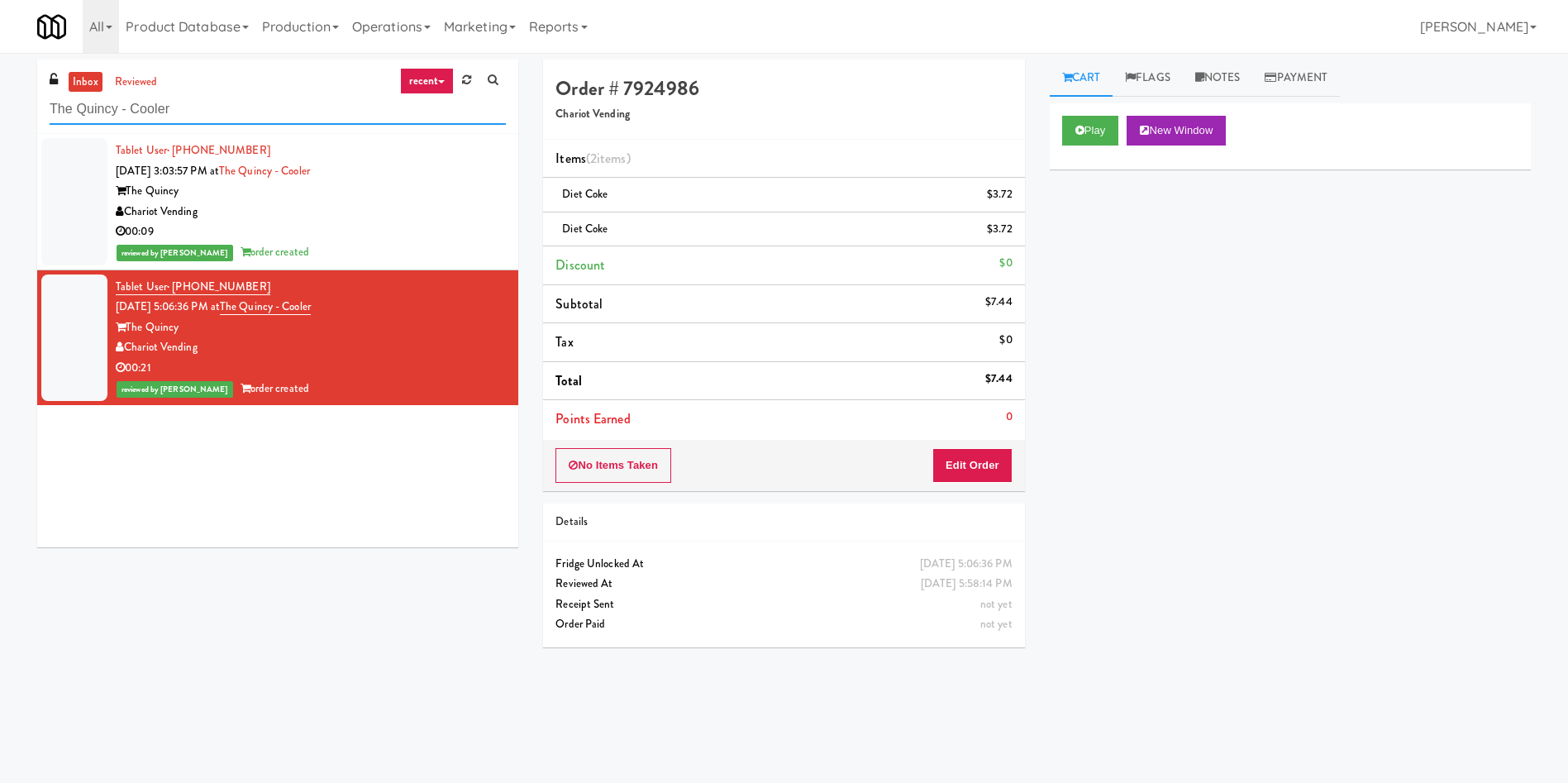
drag, startPoint x: 237, startPoint y: 111, endPoint x: 0, endPoint y: 99, distance: 237.3
click at [0, 99] on div "inbox reviewed recent all unclear take inventory issue suspicious failed recent…" at bounding box center [784, 392] width 1568 height 664
paste input "Rising Sun - Food"
type input "Rising Sun - Food"
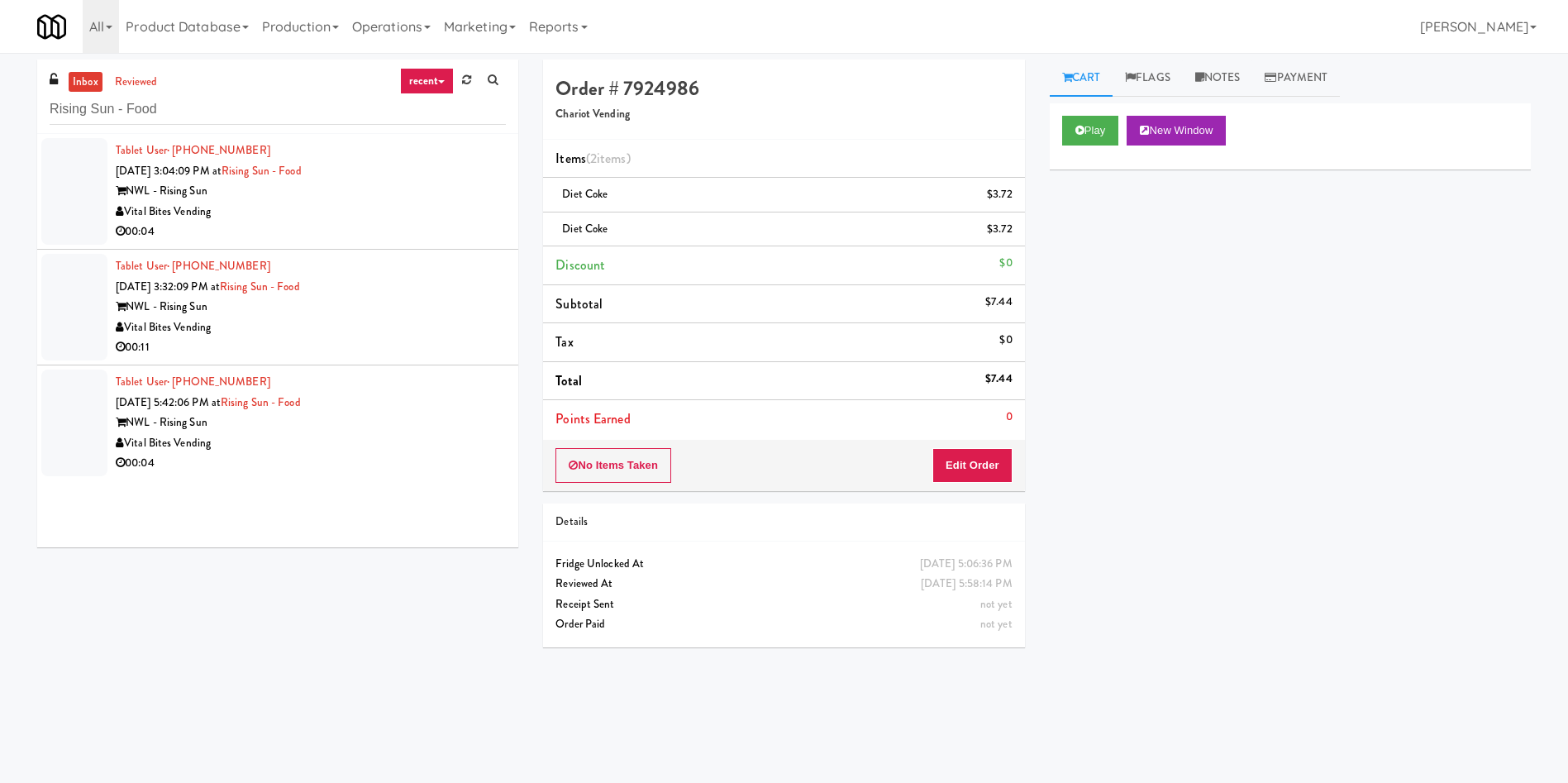
click at [56, 166] on div at bounding box center [74, 191] width 66 height 107
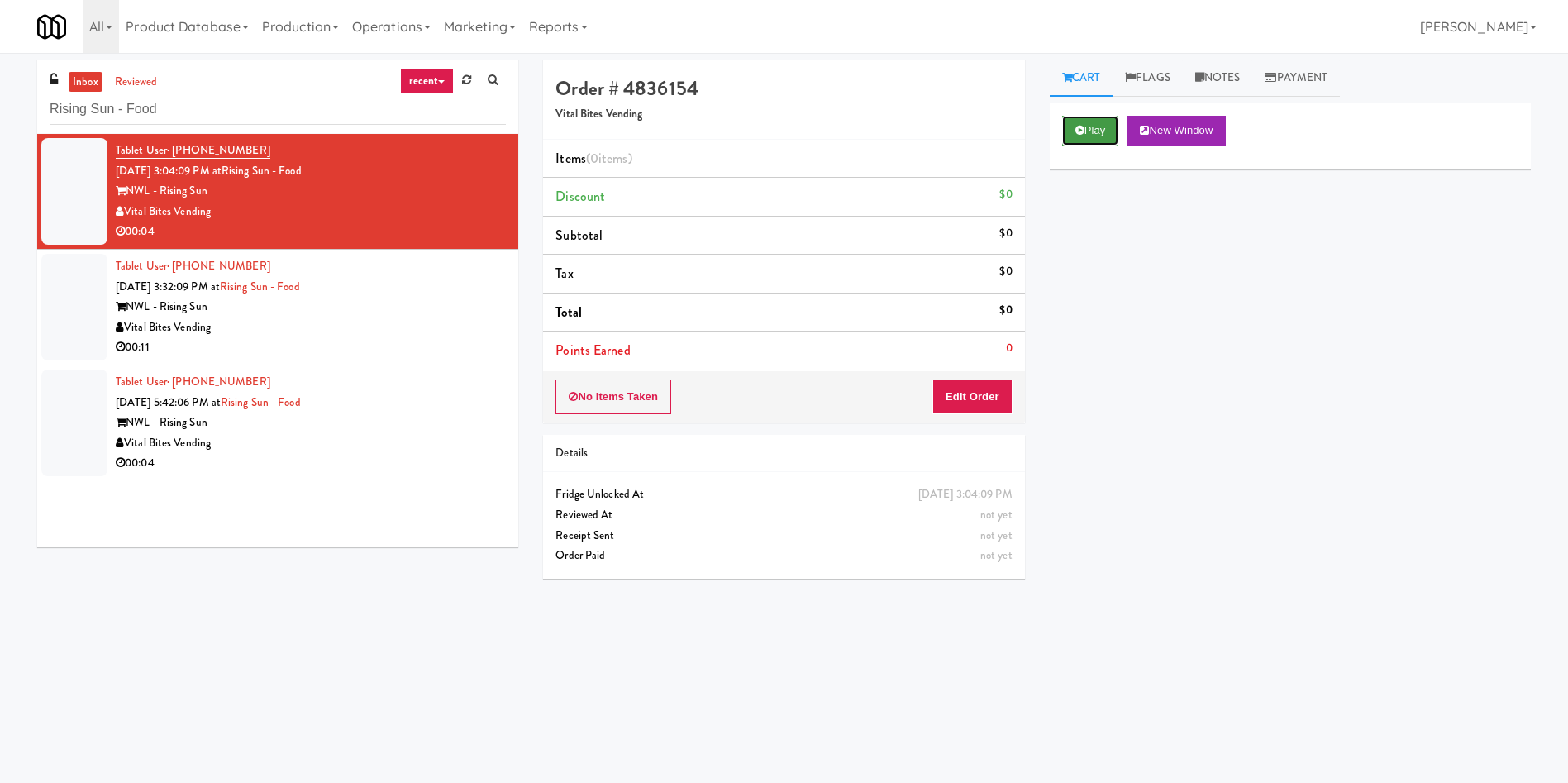
click at [1092, 130] on button "Play" at bounding box center [1091, 131] width 57 height 30
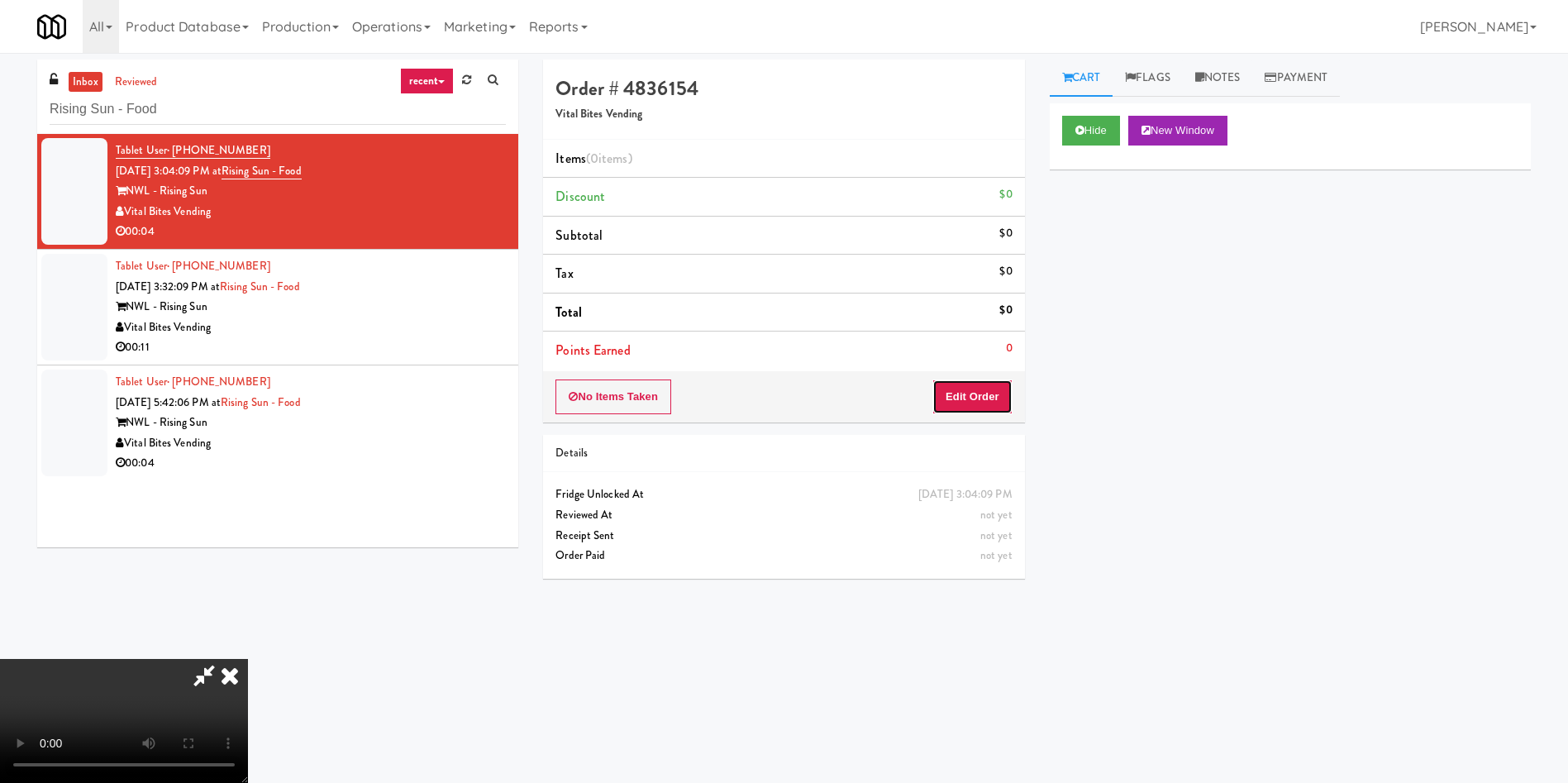
click at [960, 398] on button "Edit Order" at bounding box center [973, 397] width 80 height 35
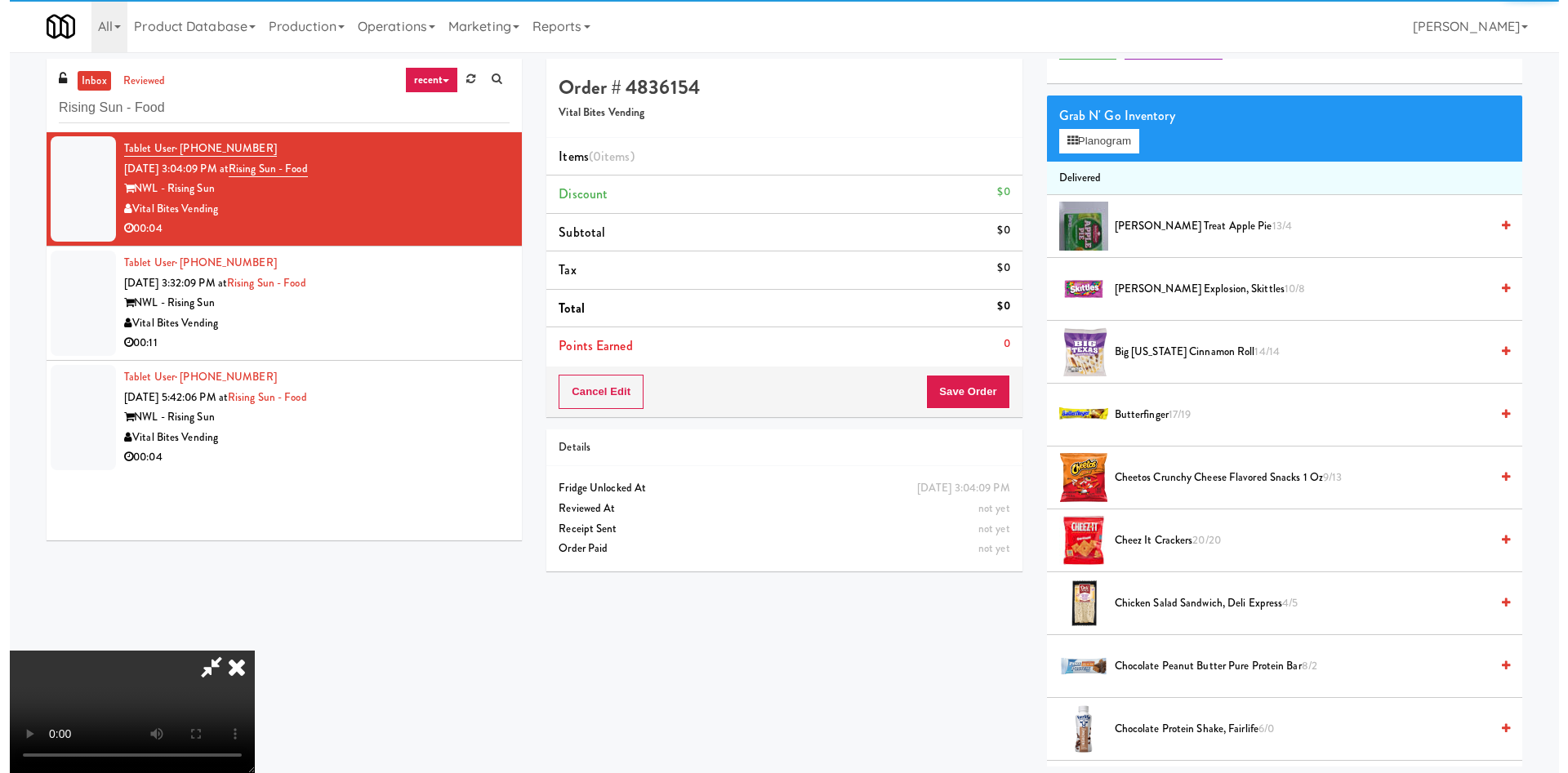
scroll to position [123, 0]
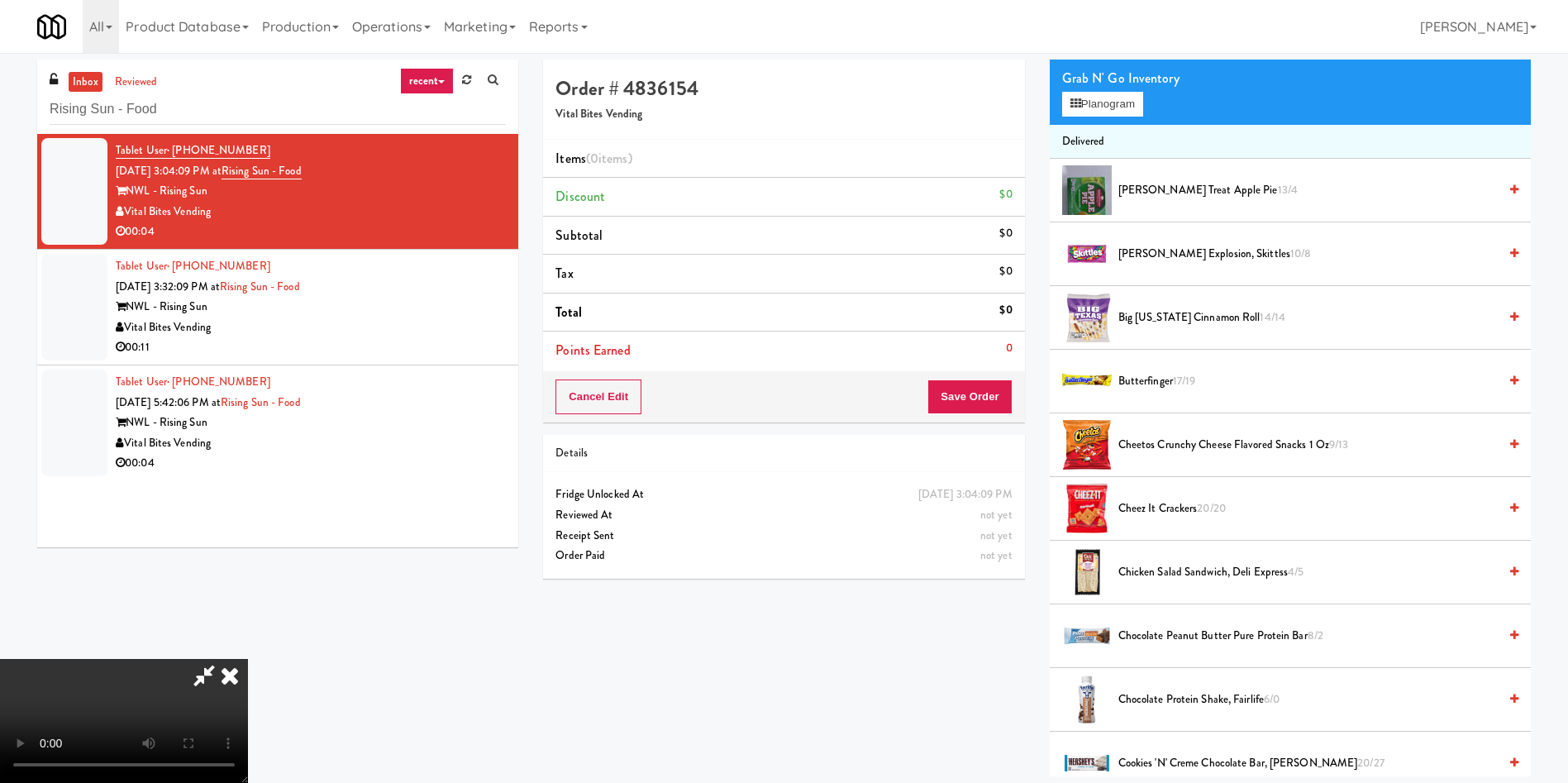
click at [248, 659] on video at bounding box center [123, 721] width 248 height 124
click at [1113, 100] on button "Planogram" at bounding box center [1103, 103] width 81 height 25
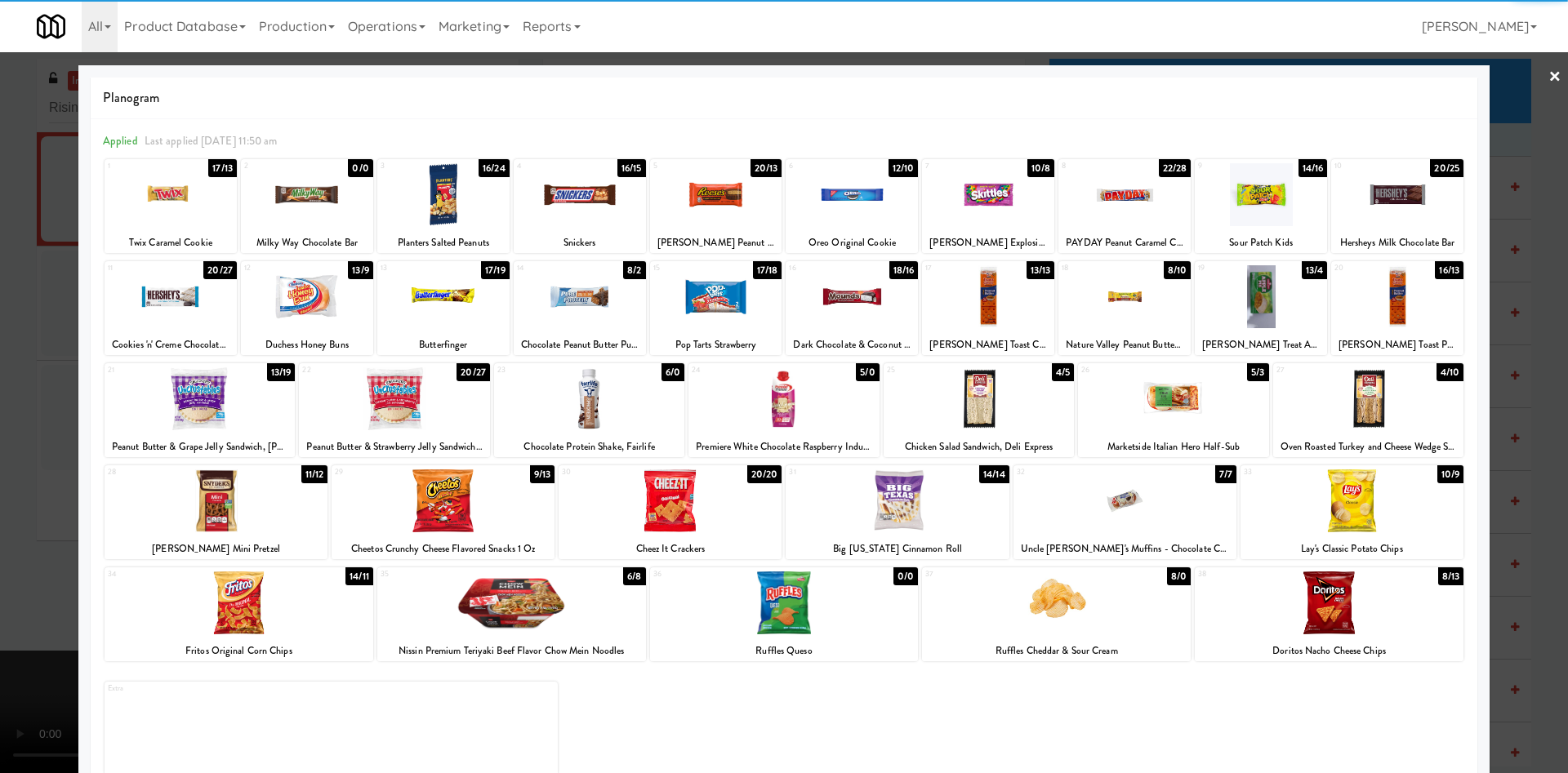
click at [449, 302] on div at bounding box center [443, 297] width 132 height 63
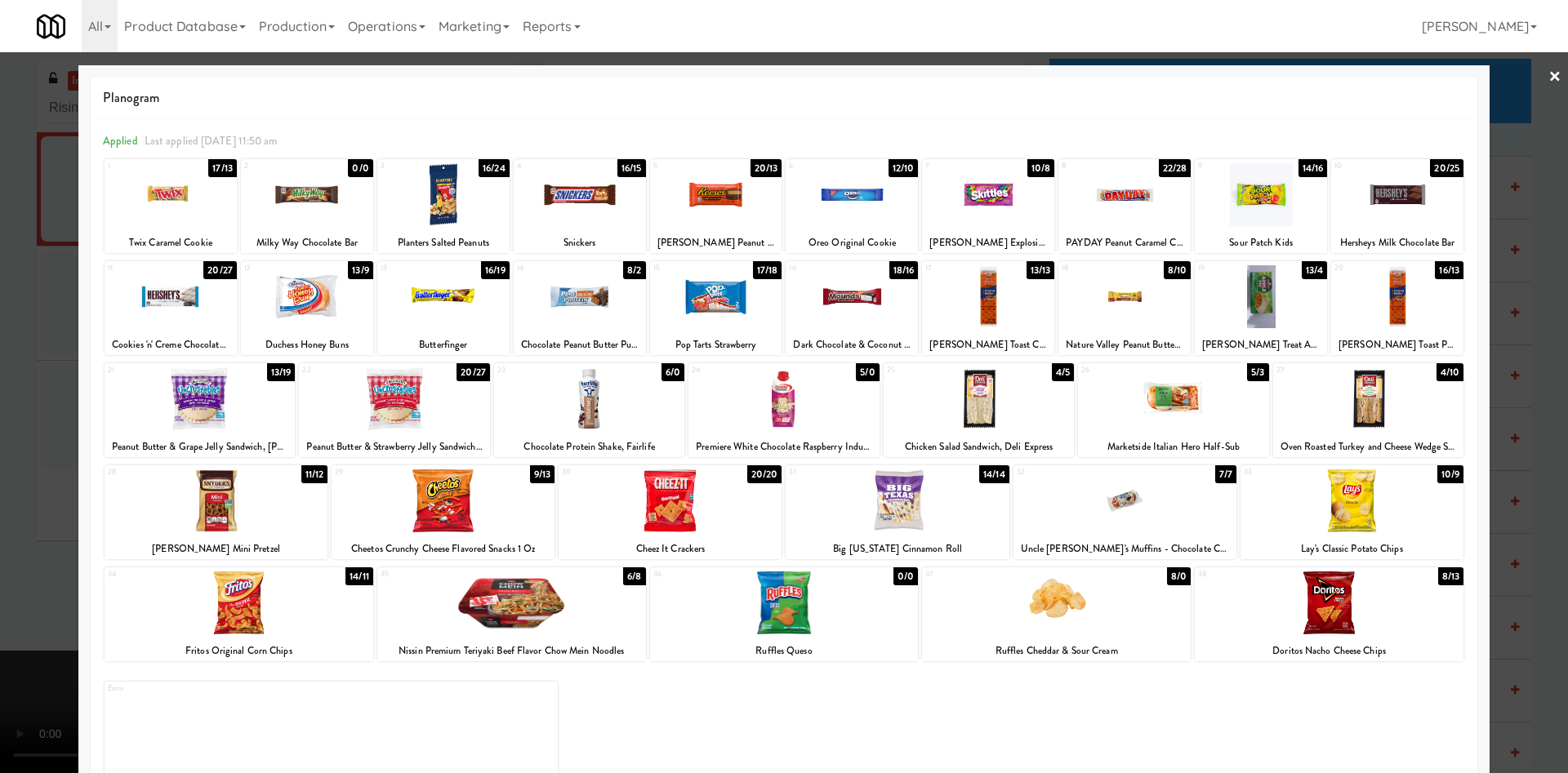
drag, startPoint x: 33, startPoint y: 373, endPoint x: 63, endPoint y: 396, distance: 37.8
click at [32, 376] on div at bounding box center [784, 386] width 1568 height 773
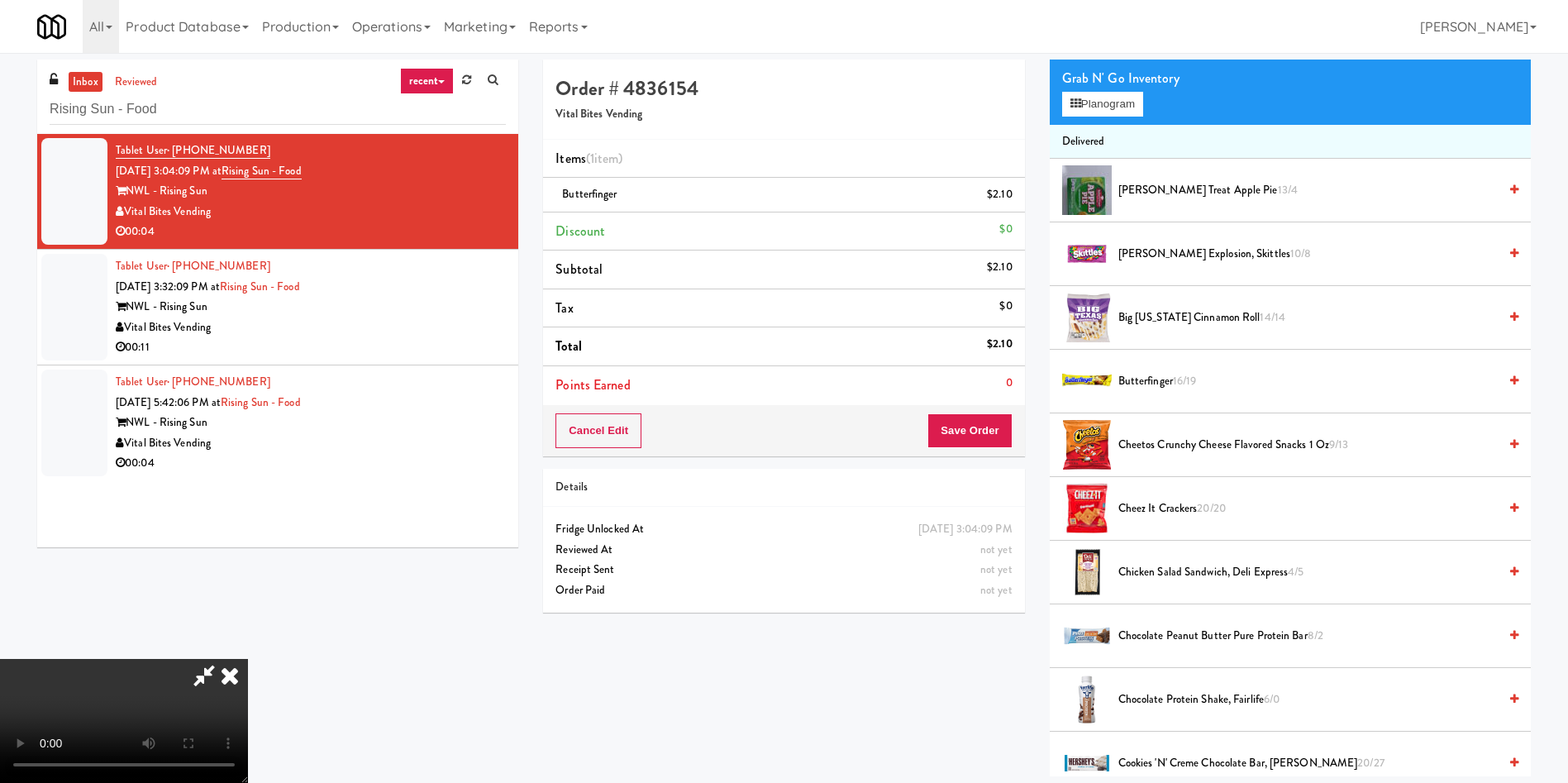
click at [248, 659] on video at bounding box center [123, 721] width 248 height 124
click at [989, 443] on button "Save Order" at bounding box center [969, 431] width 84 height 35
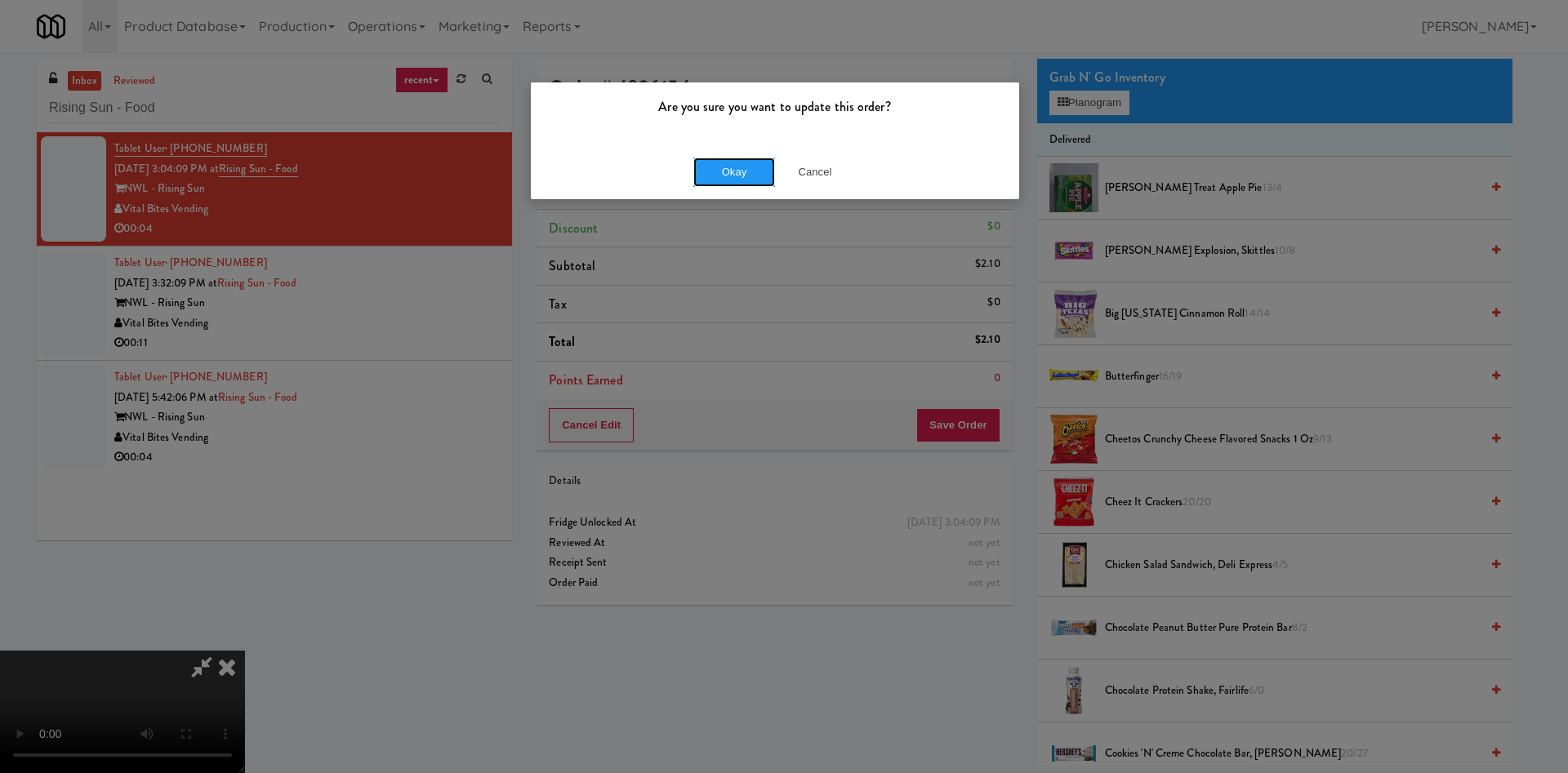
drag, startPoint x: 748, startPoint y: 163, endPoint x: 937, endPoint y: 145, distance: 189.9
click at [751, 161] on button "Okay" at bounding box center [733, 172] width 81 height 30
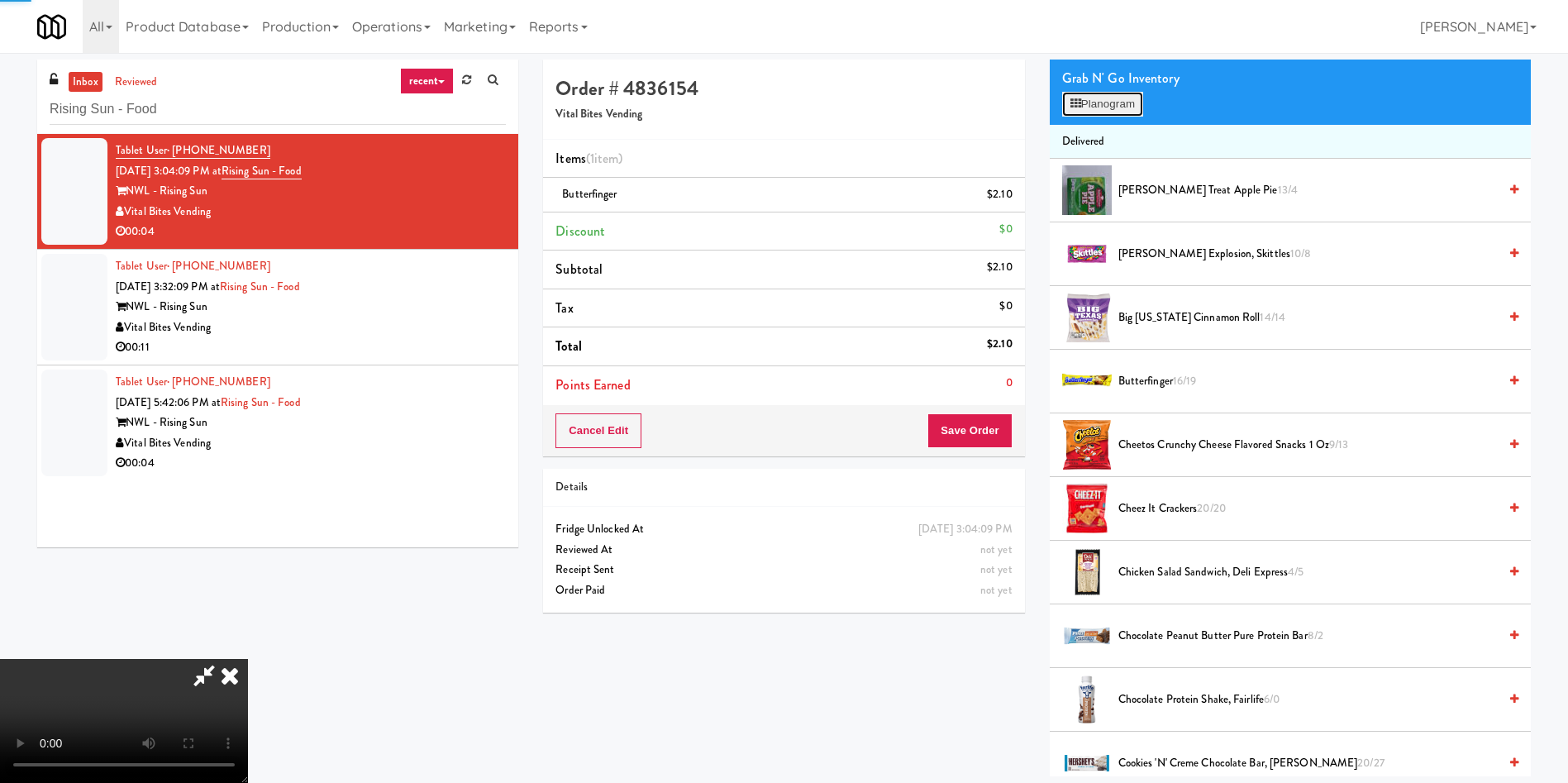
click at [1124, 110] on button "Planogram" at bounding box center [1103, 103] width 81 height 25
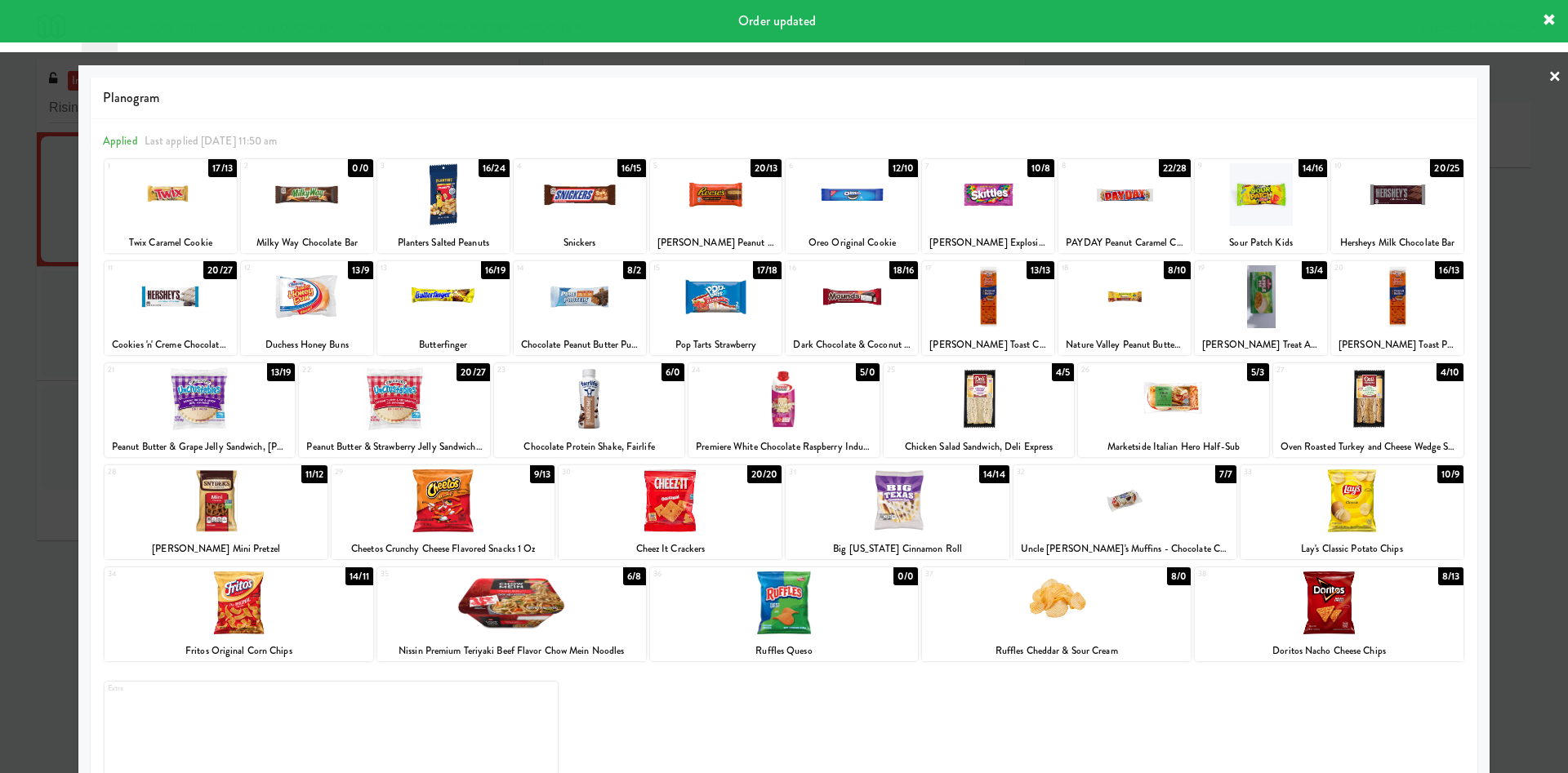
click at [23, 465] on div at bounding box center [784, 386] width 1568 height 773
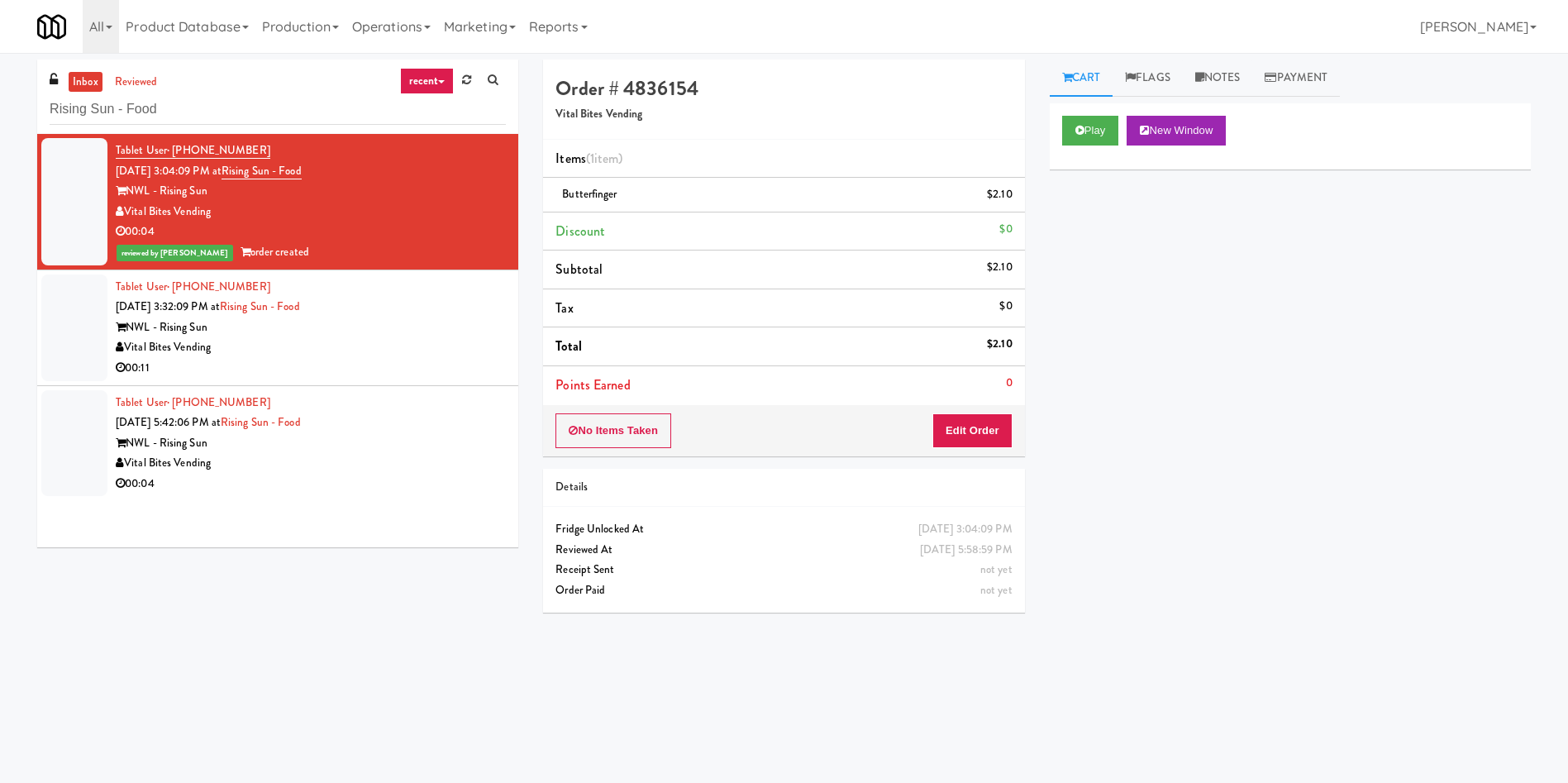
click at [69, 342] on div at bounding box center [74, 327] width 66 height 107
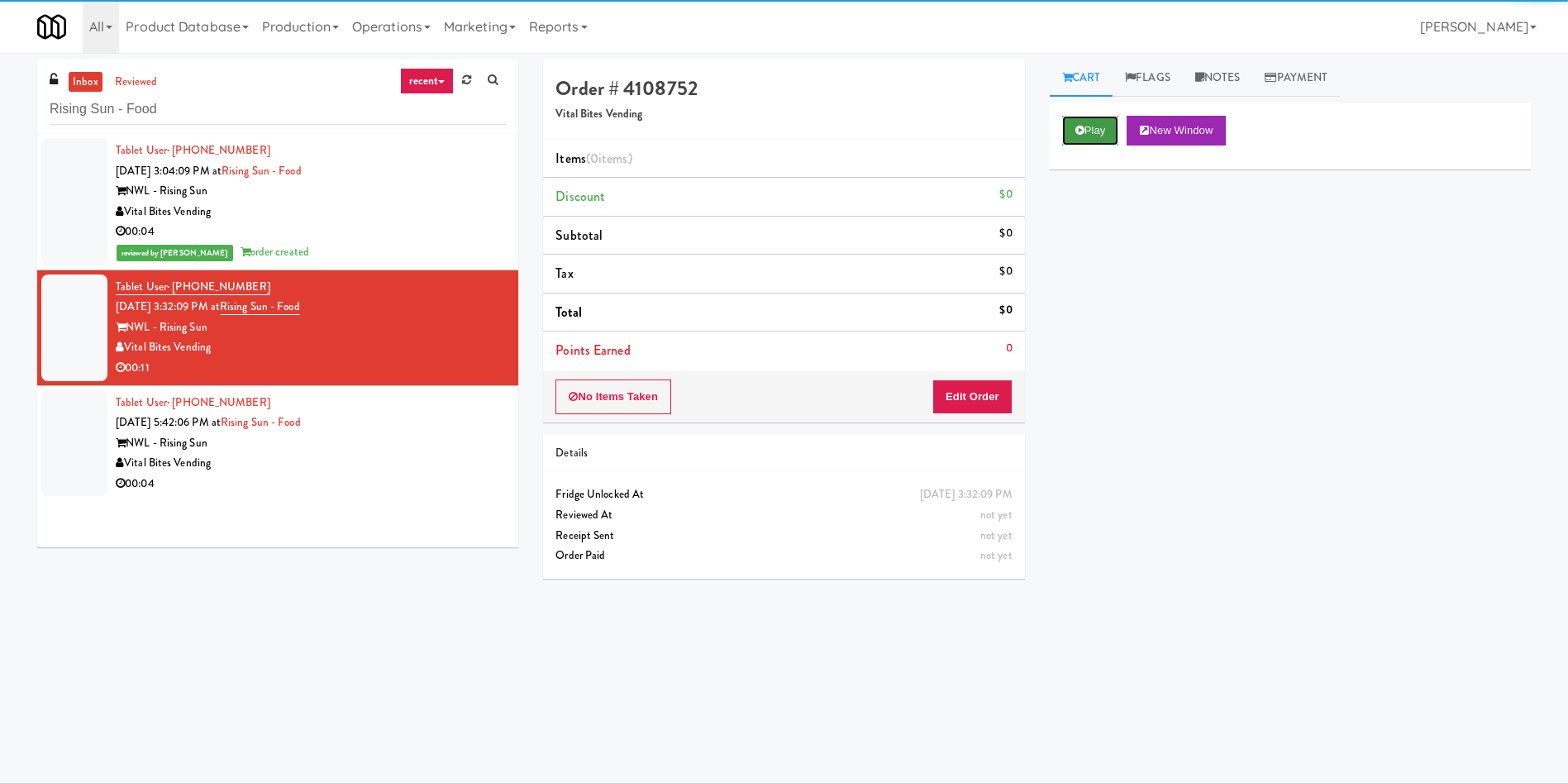
click at [1101, 129] on button "Play" at bounding box center [1091, 131] width 57 height 30
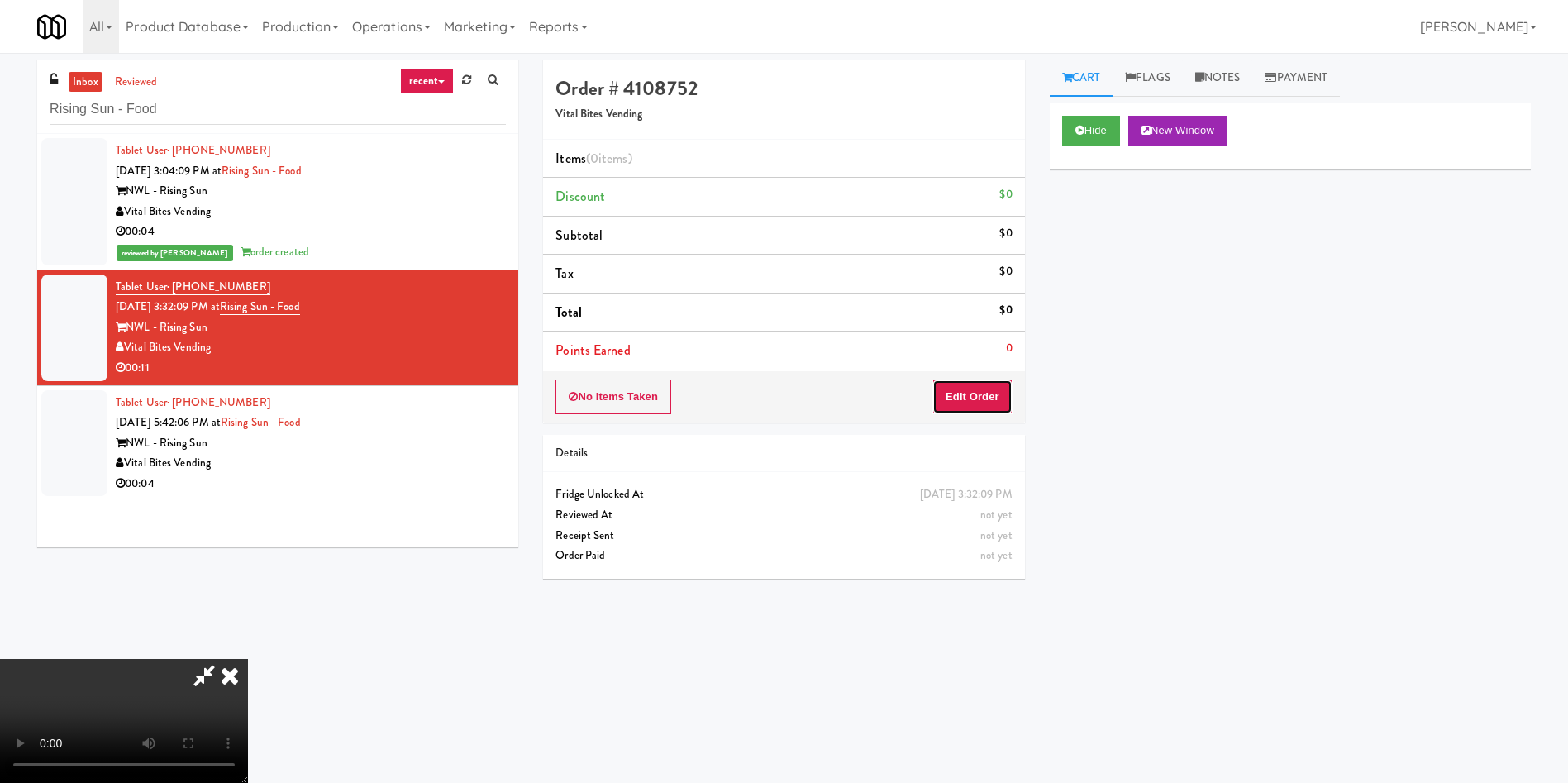
click at [987, 398] on button "Edit Order" at bounding box center [973, 397] width 80 height 35
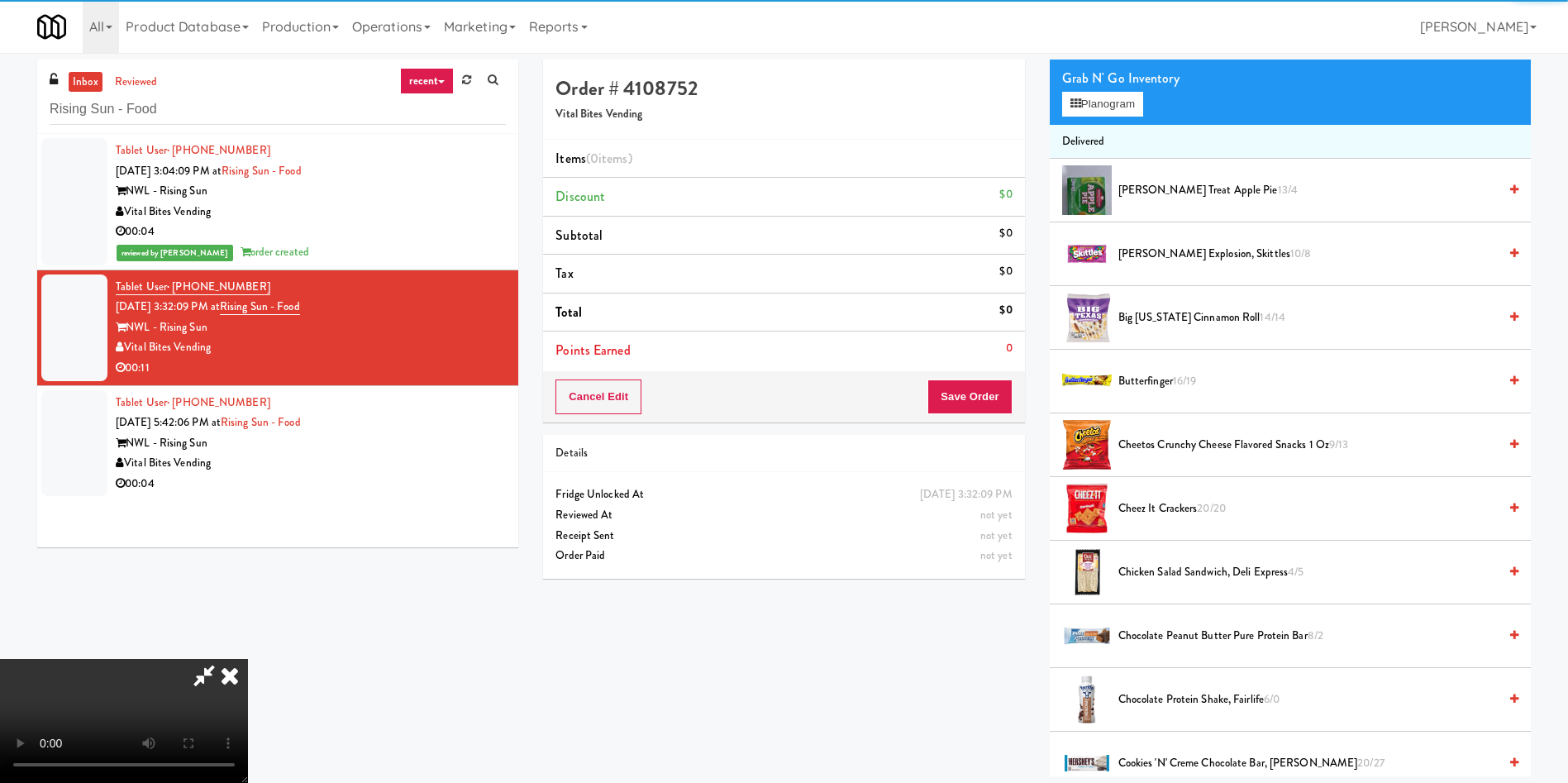
scroll to position [248, 0]
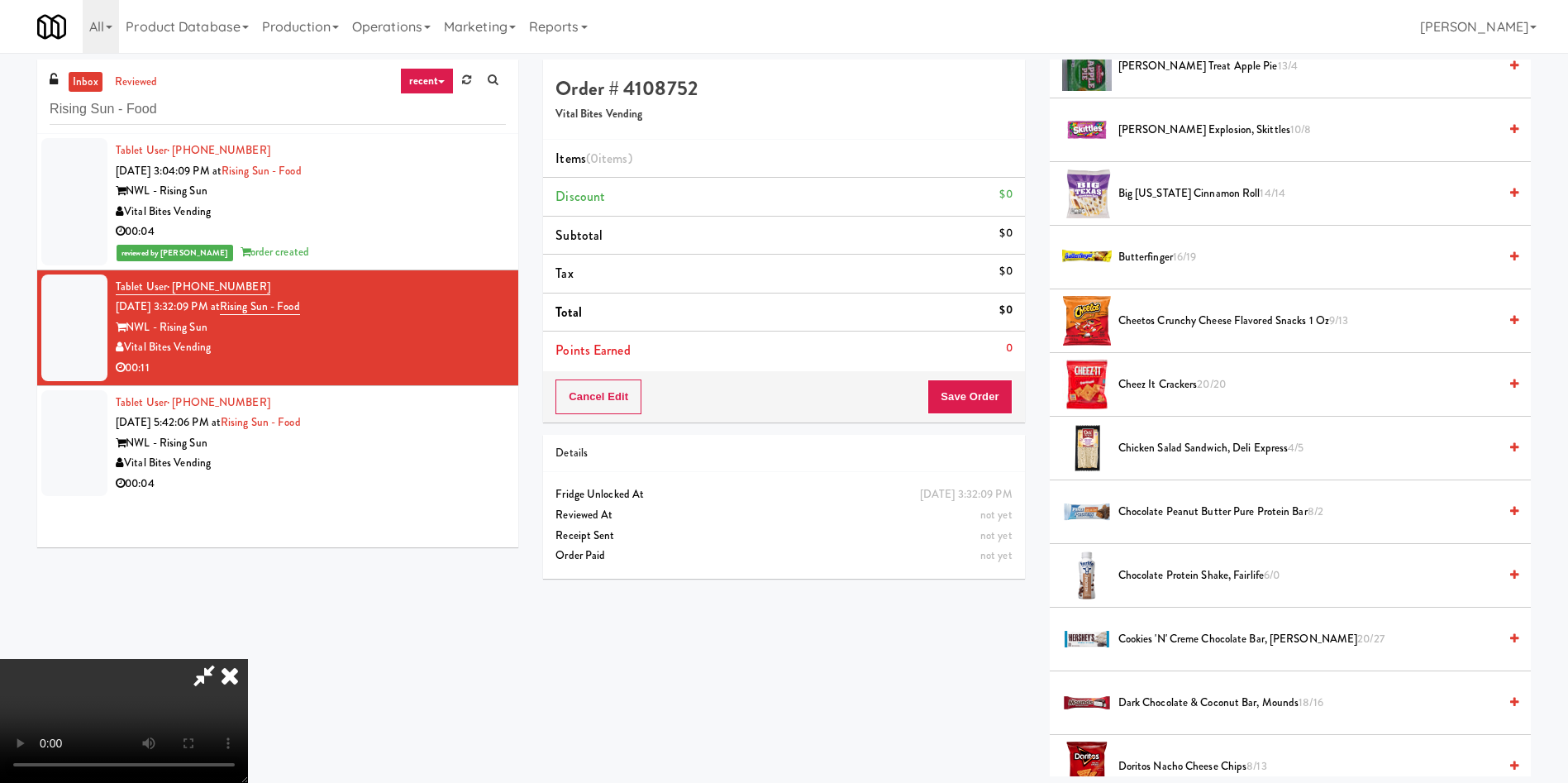
click at [248, 659] on video at bounding box center [123, 721] width 248 height 124
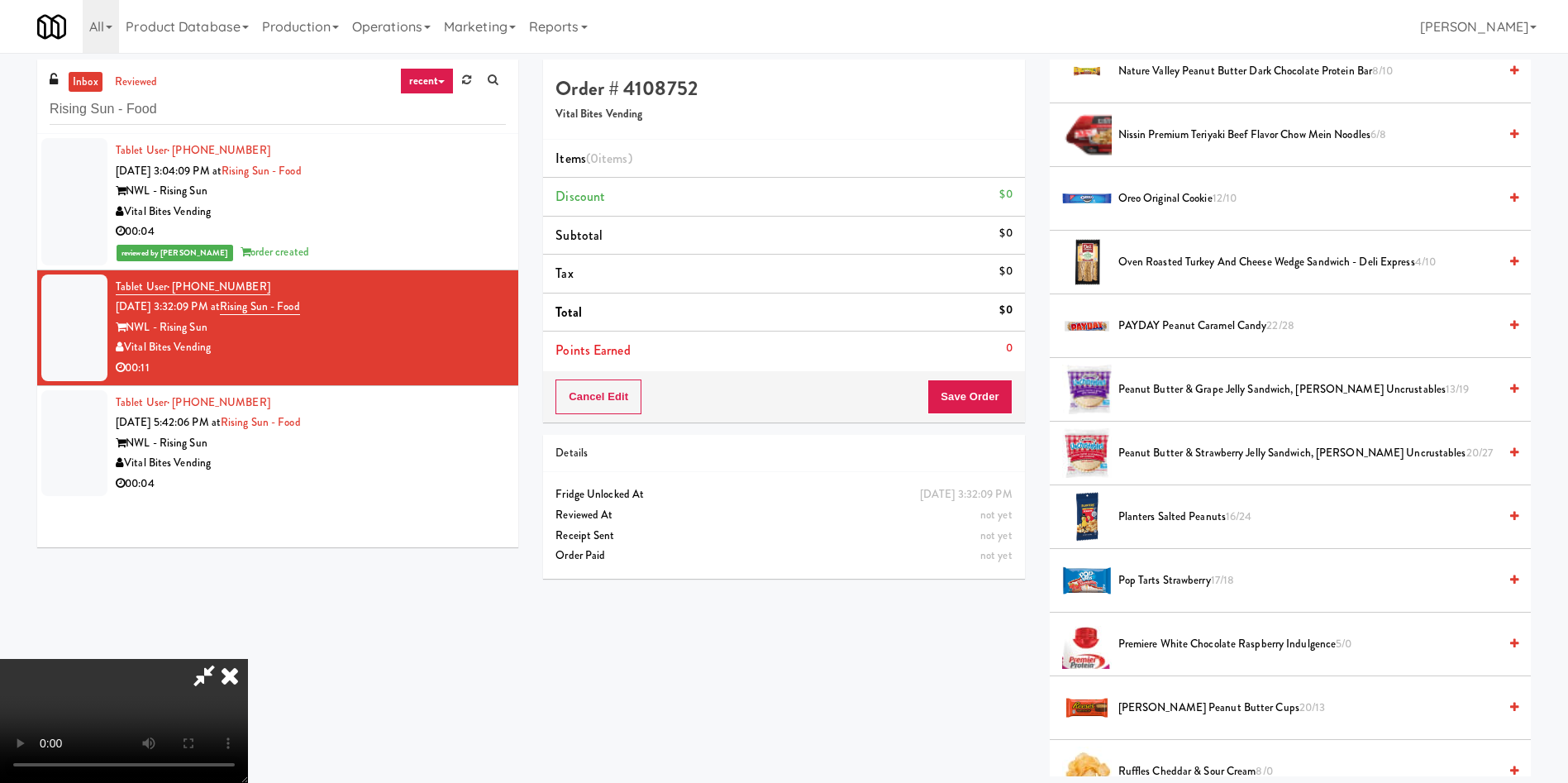
scroll to position [1613, 0]
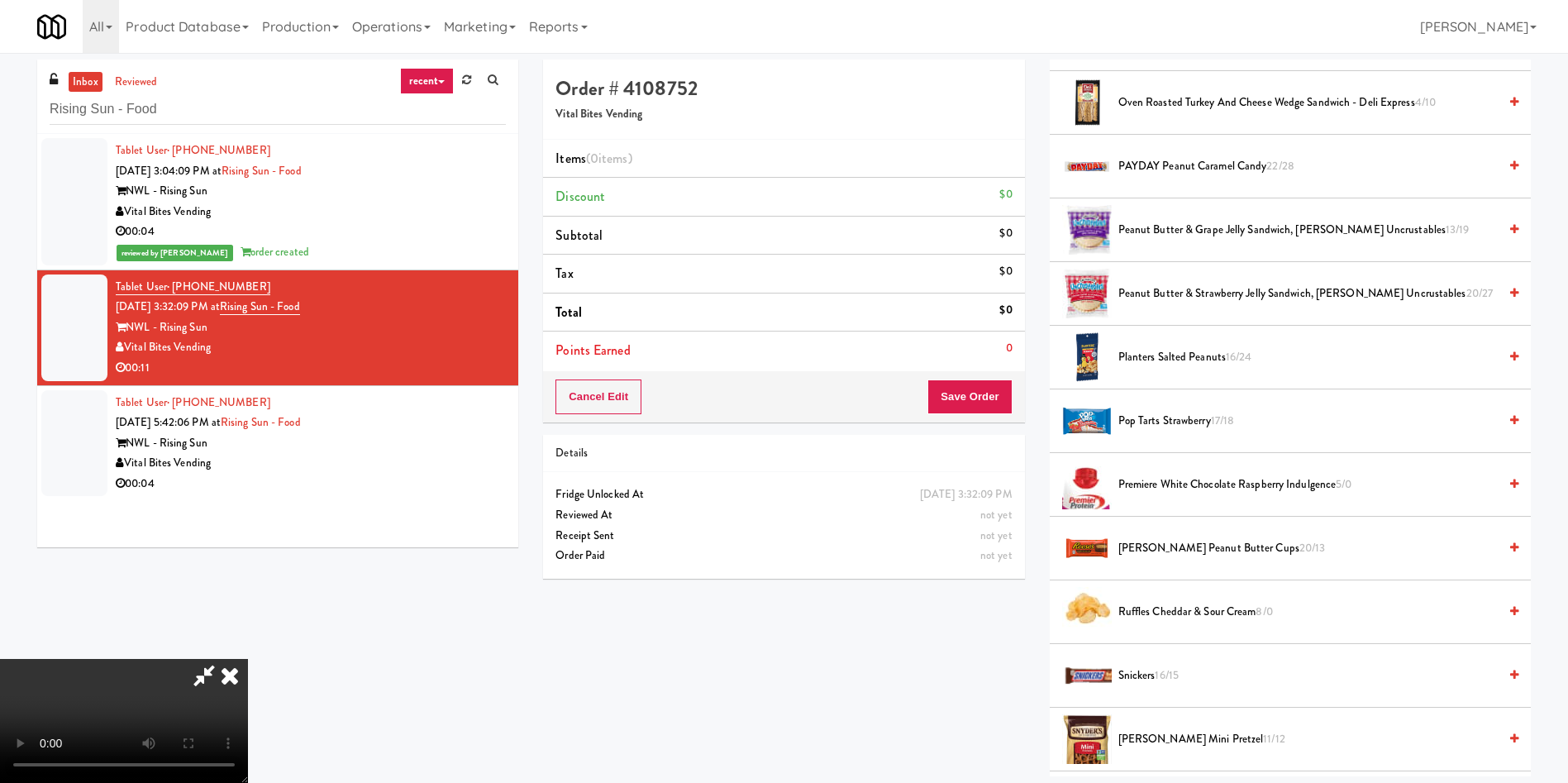
click at [248, 659] on video at bounding box center [123, 721] width 248 height 124
click at [1170, 539] on span "[PERSON_NAME] Peanut Butter Cups 20/13" at bounding box center [1307, 549] width 379 height 21
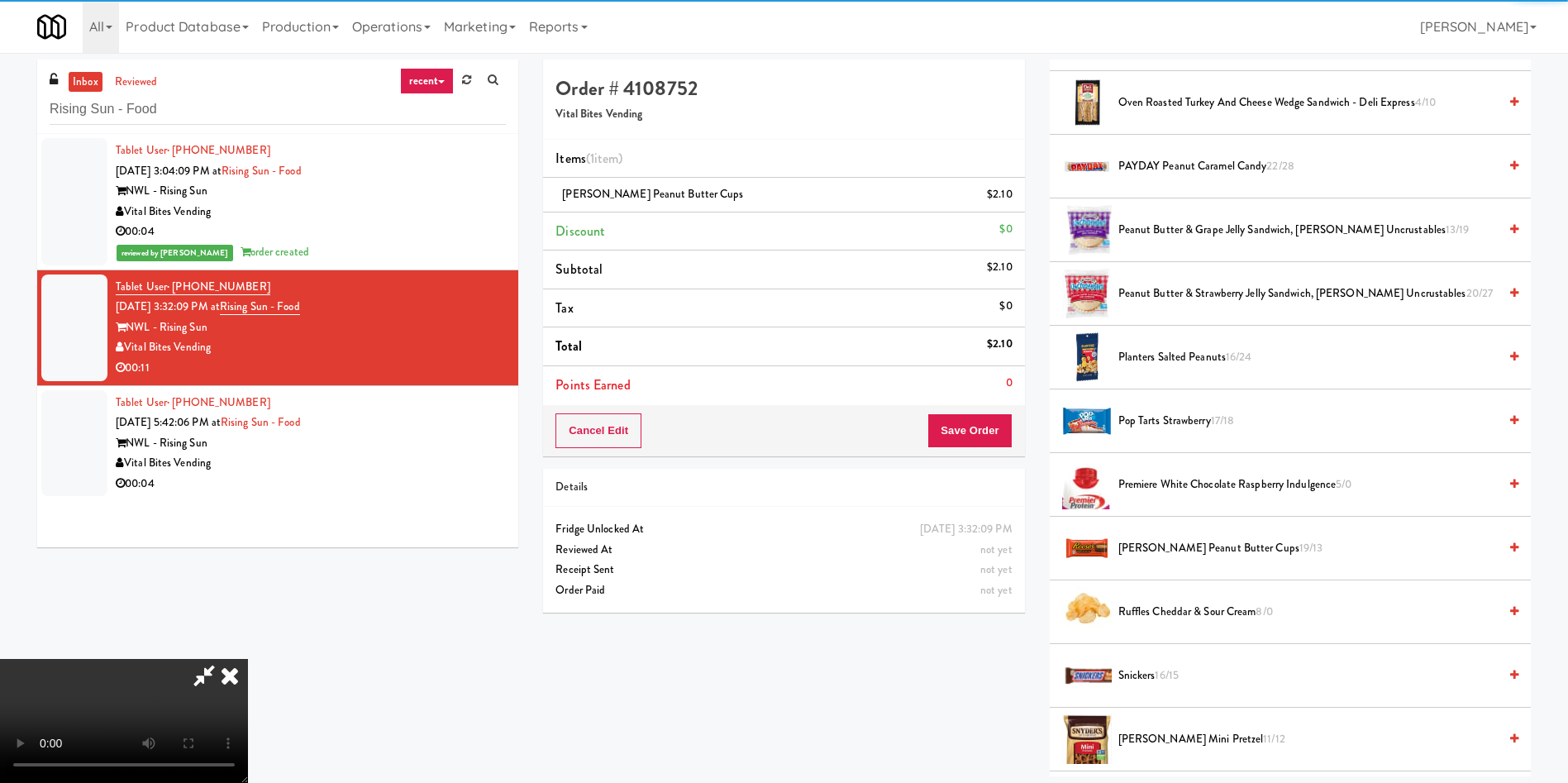
click at [248, 659] on video at bounding box center [123, 721] width 248 height 124
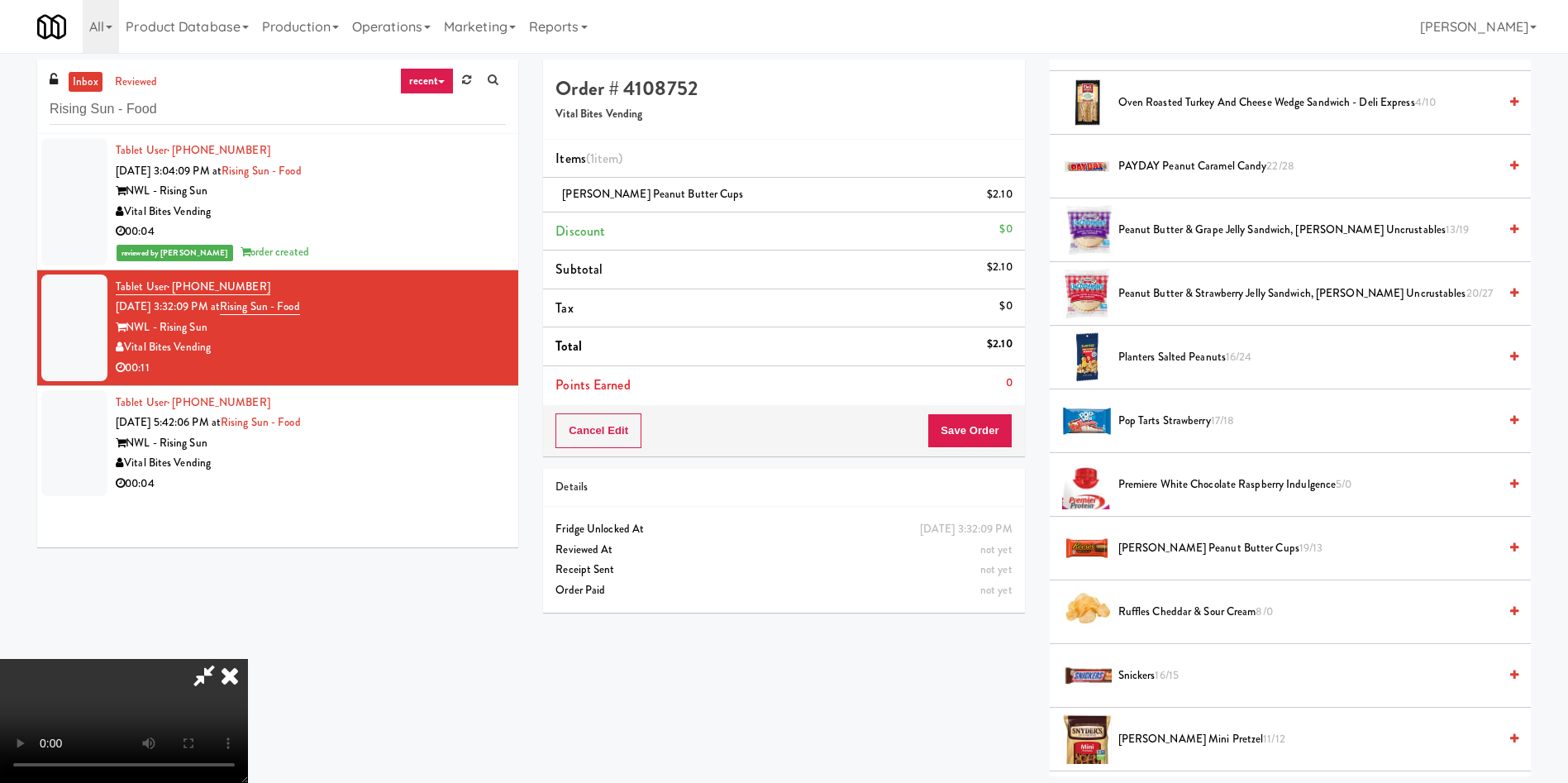
click at [248, 659] on video at bounding box center [123, 721] width 248 height 124
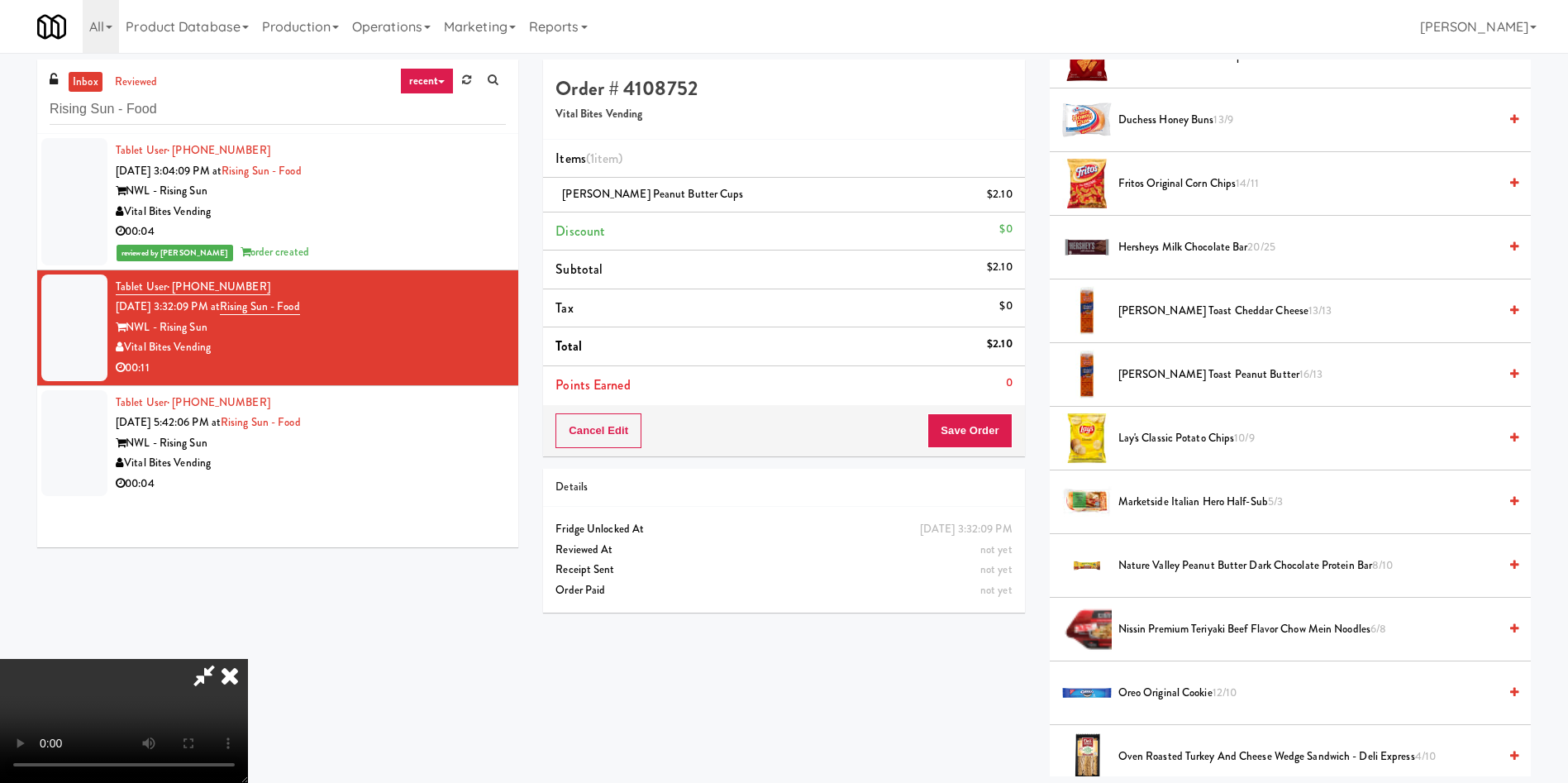
scroll to position [992, 0]
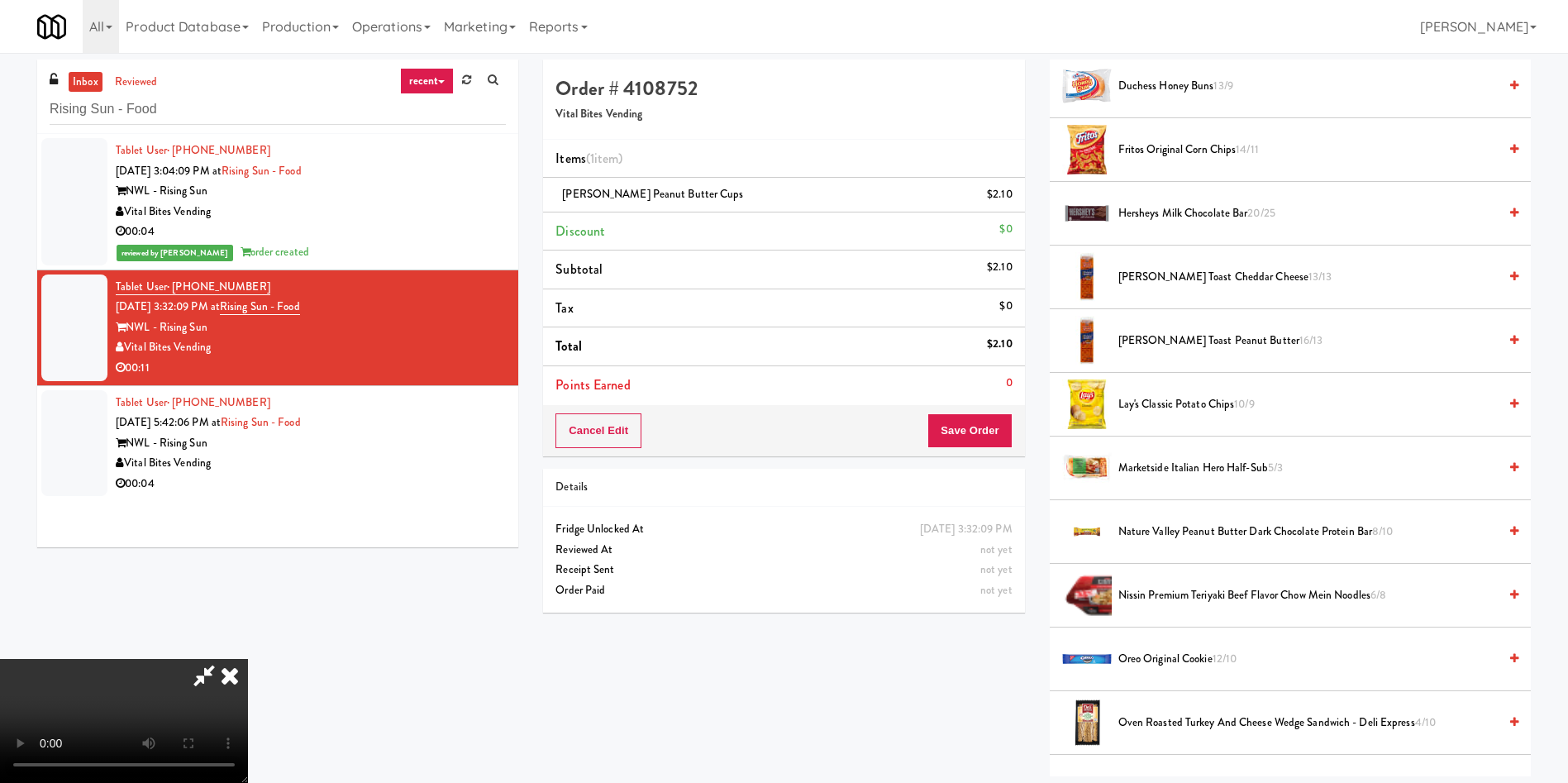
click at [1152, 652] on span "Oreo Original Cookie 12/10" at bounding box center [1307, 660] width 379 height 21
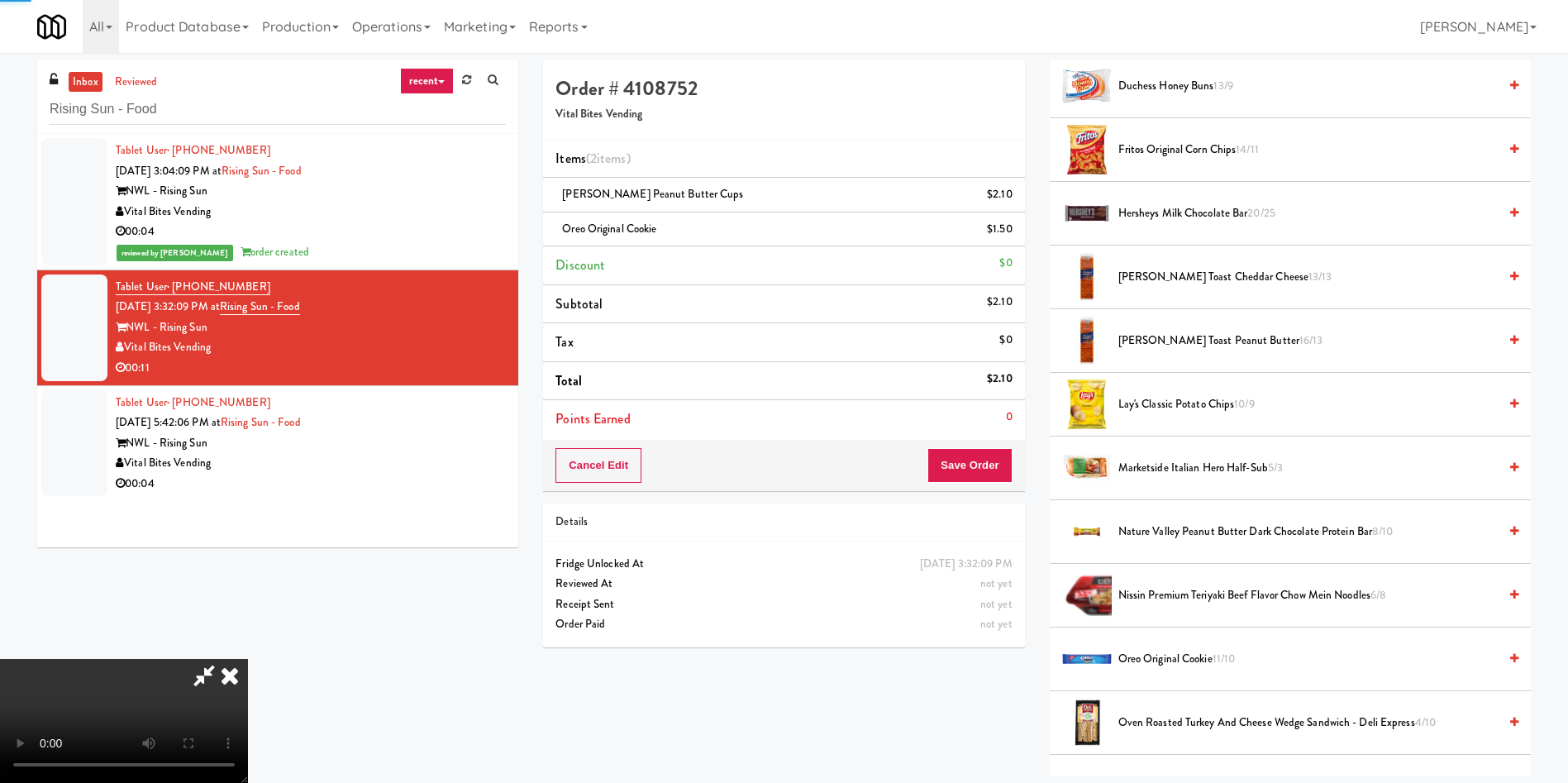
click at [248, 659] on video at bounding box center [123, 721] width 248 height 124
click at [971, 464] on button "Save Order" at bounding box center [969, 466] width 84 height 35
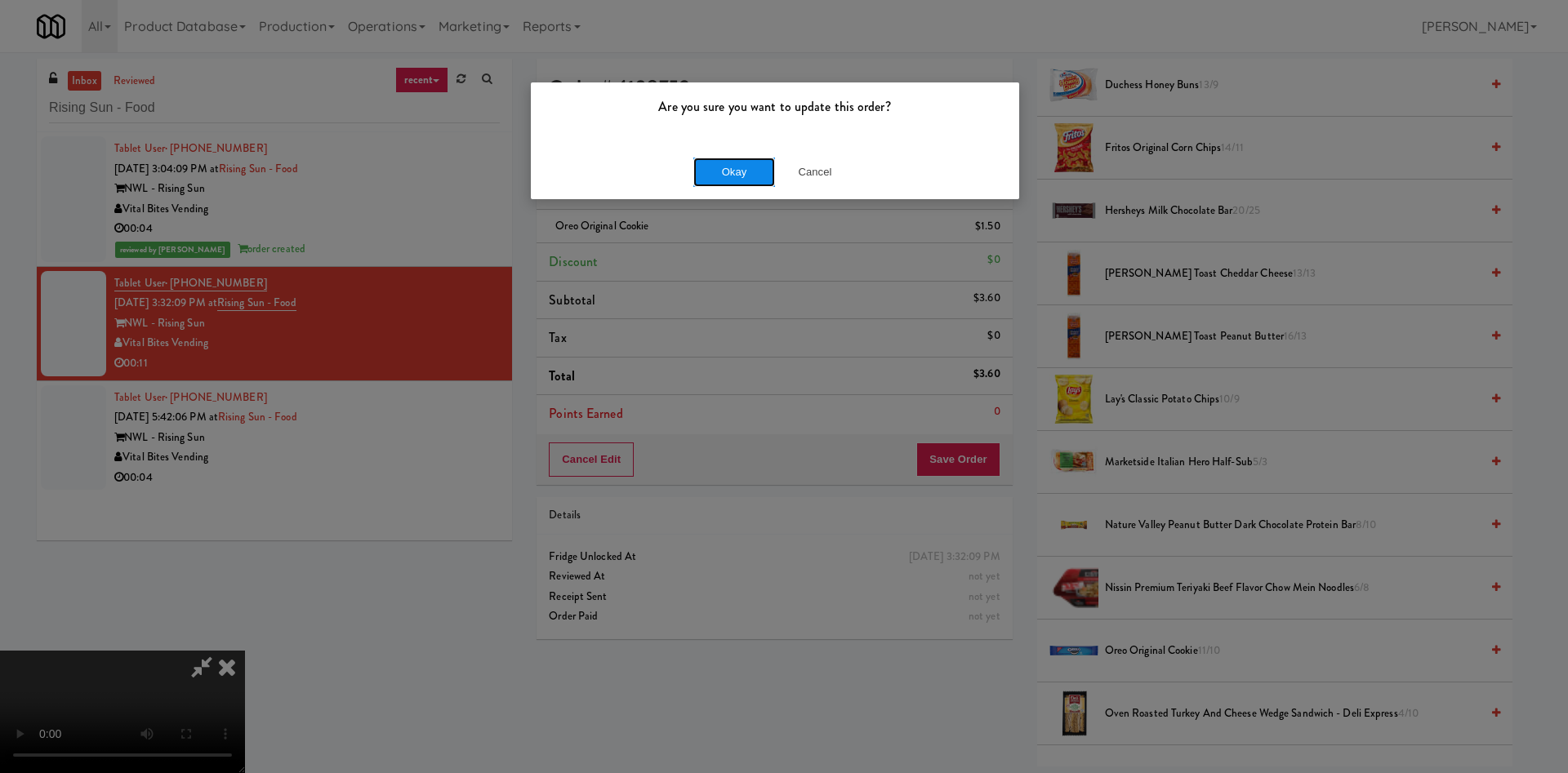
click at [740, 172] on button "Okay" at bounding box center [733, 172] width 81 height 30
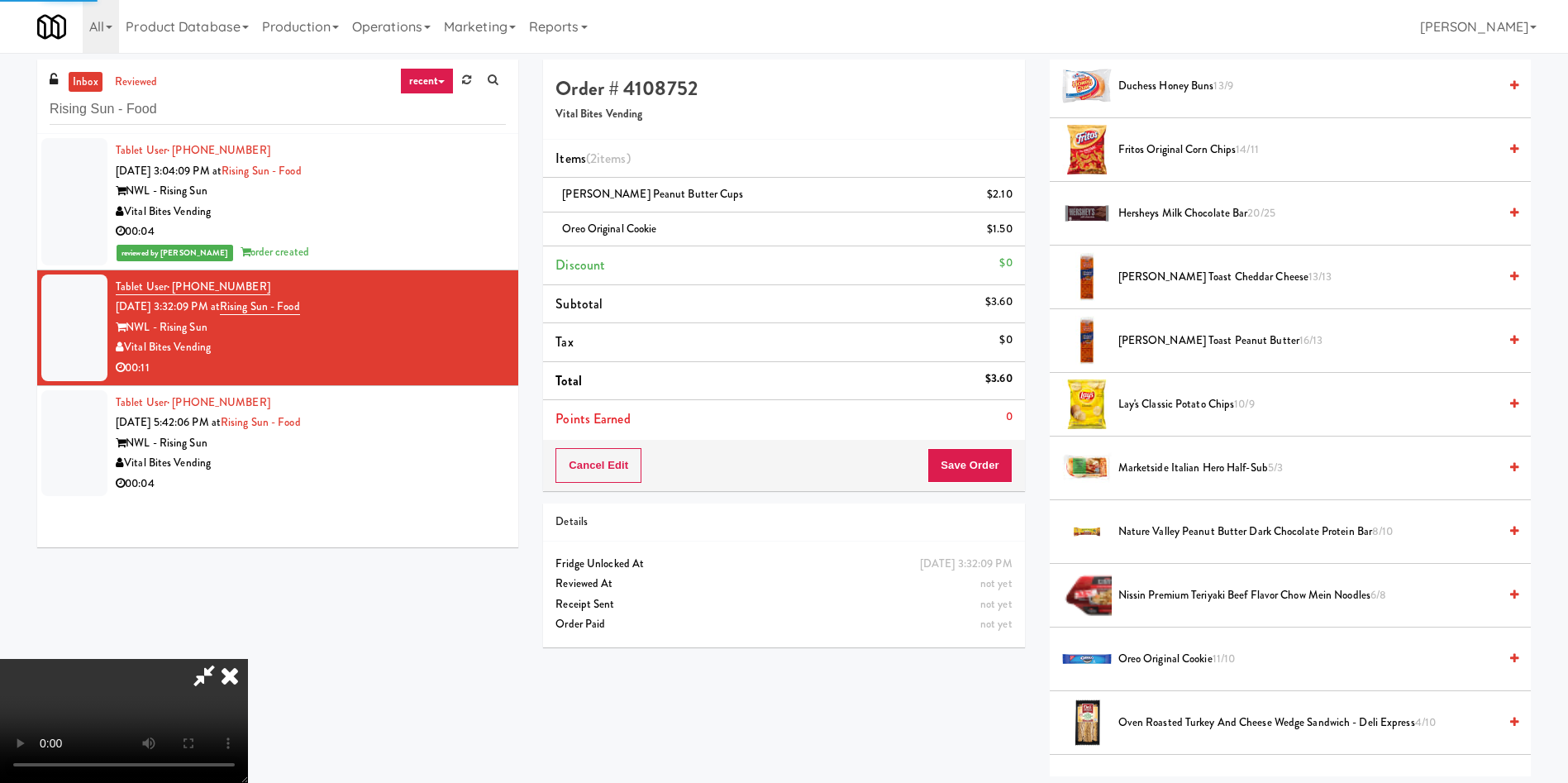
scroll to position [0, 0]
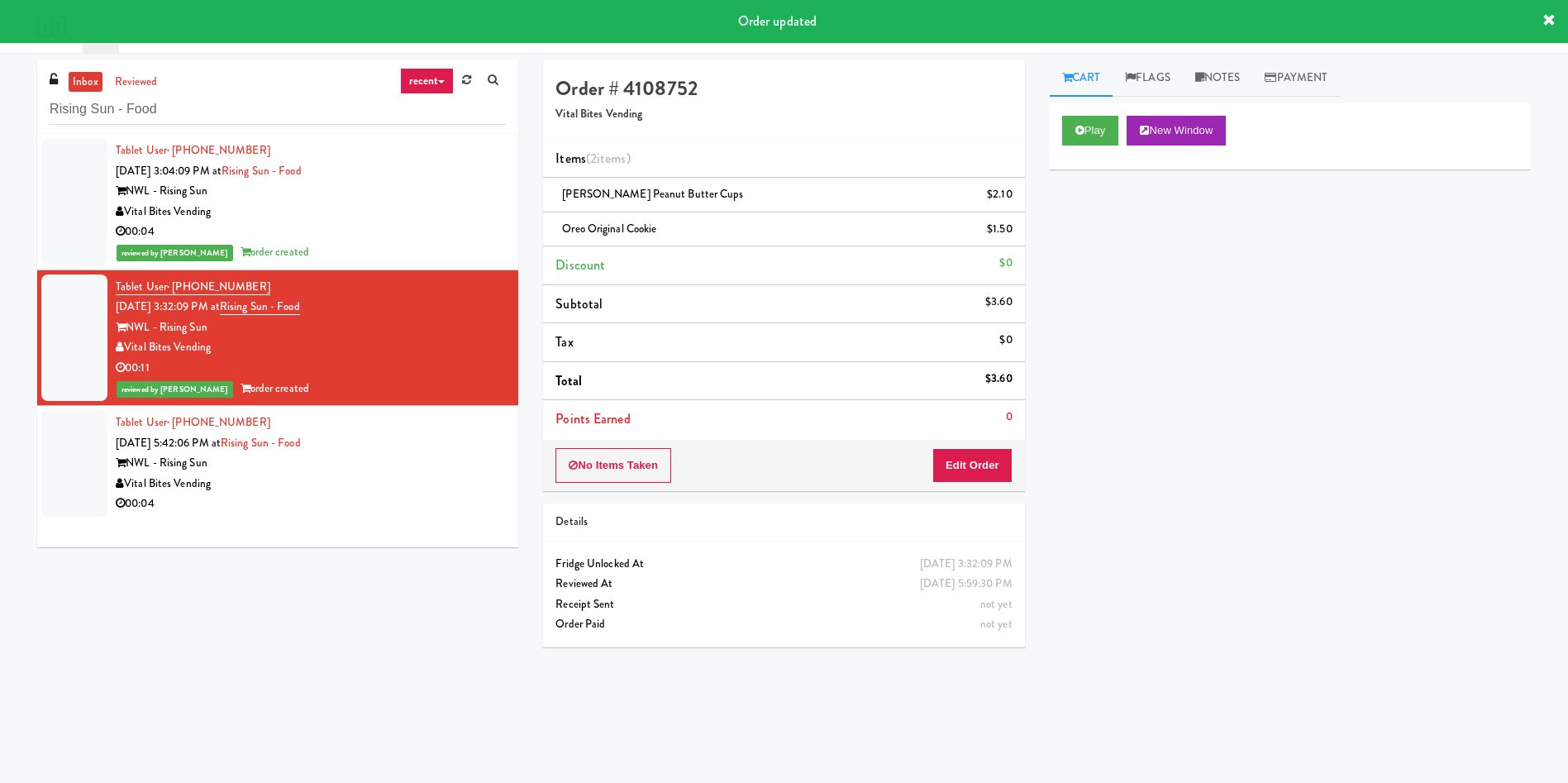
drag, startPoint x: 75, startPoint y: 437, endPoint x: 1022, endPoint y: 348, distance: 951.2
click at [91, 438] on div at bounding box center [74, 463] width 66 height 107
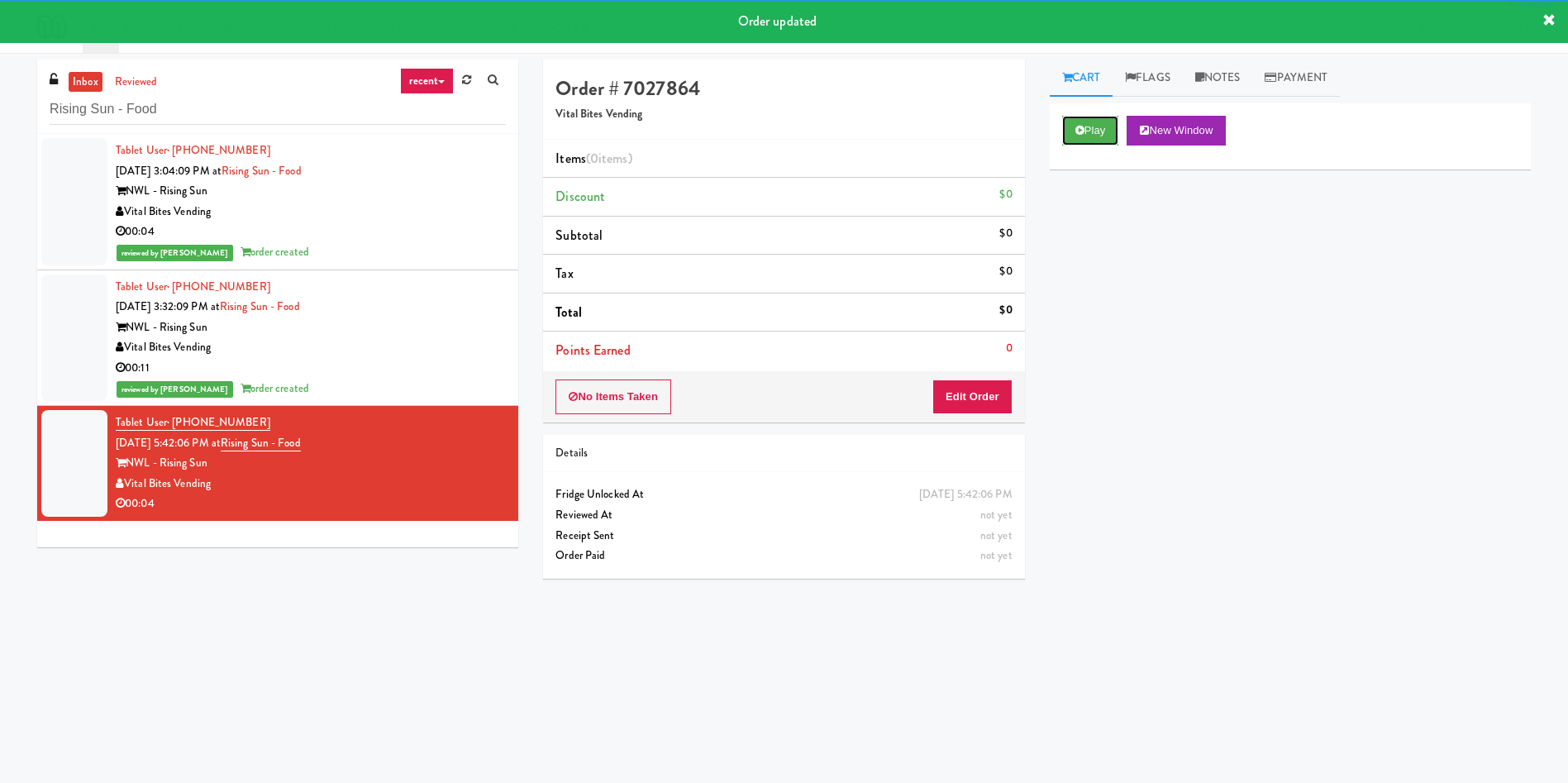
drag, startPoint x: 1097, startPoint y: 137, endPoint x: 1051, endPoint y: 353, distance: 220.8
click at [1096, 137] on button "Play" at bounding box center [1091, 131] width 57 height 30
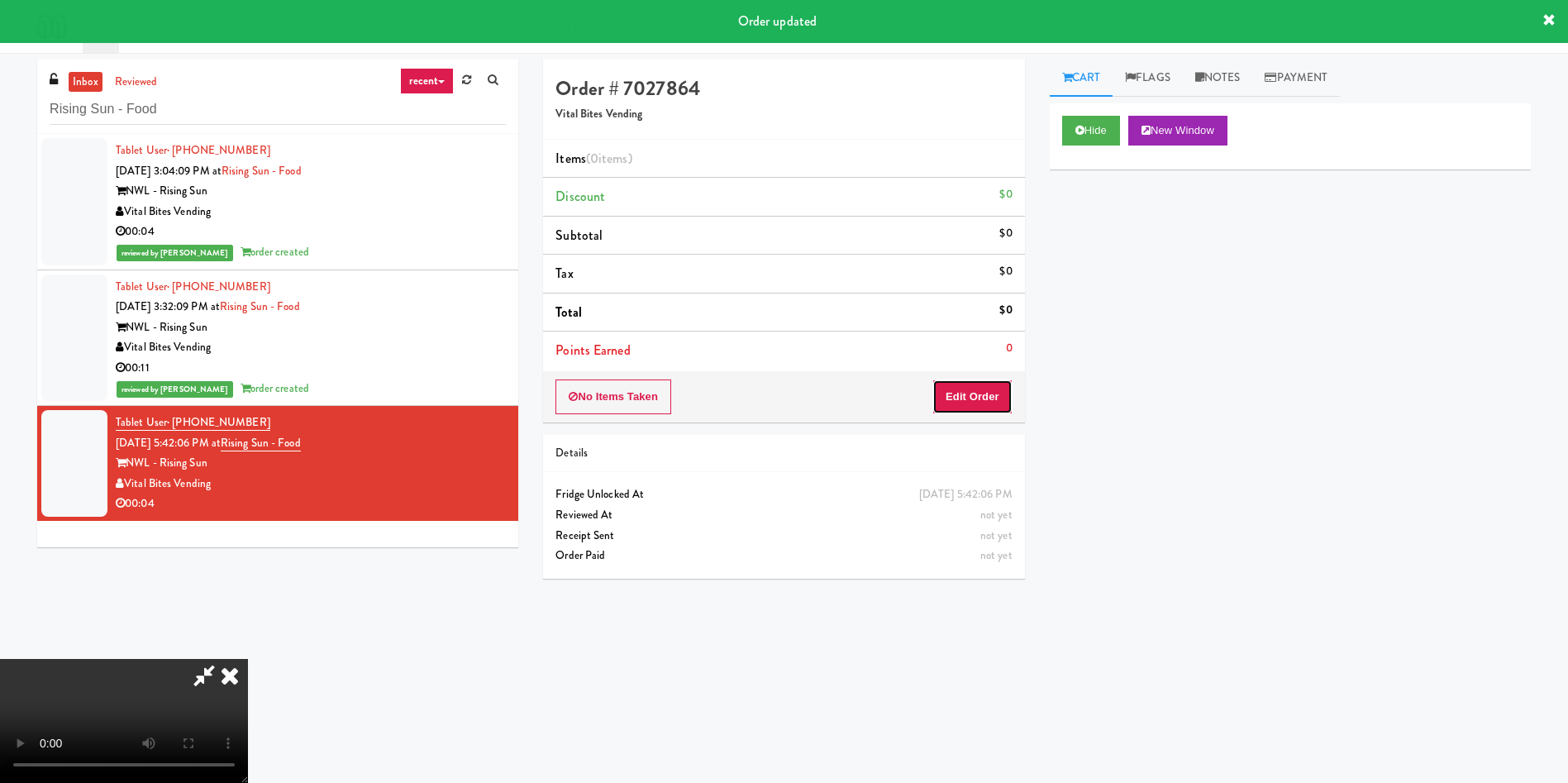
click at [988, 392] on button "Edit Order" at bounding box center [973, 397] width 80 height 35
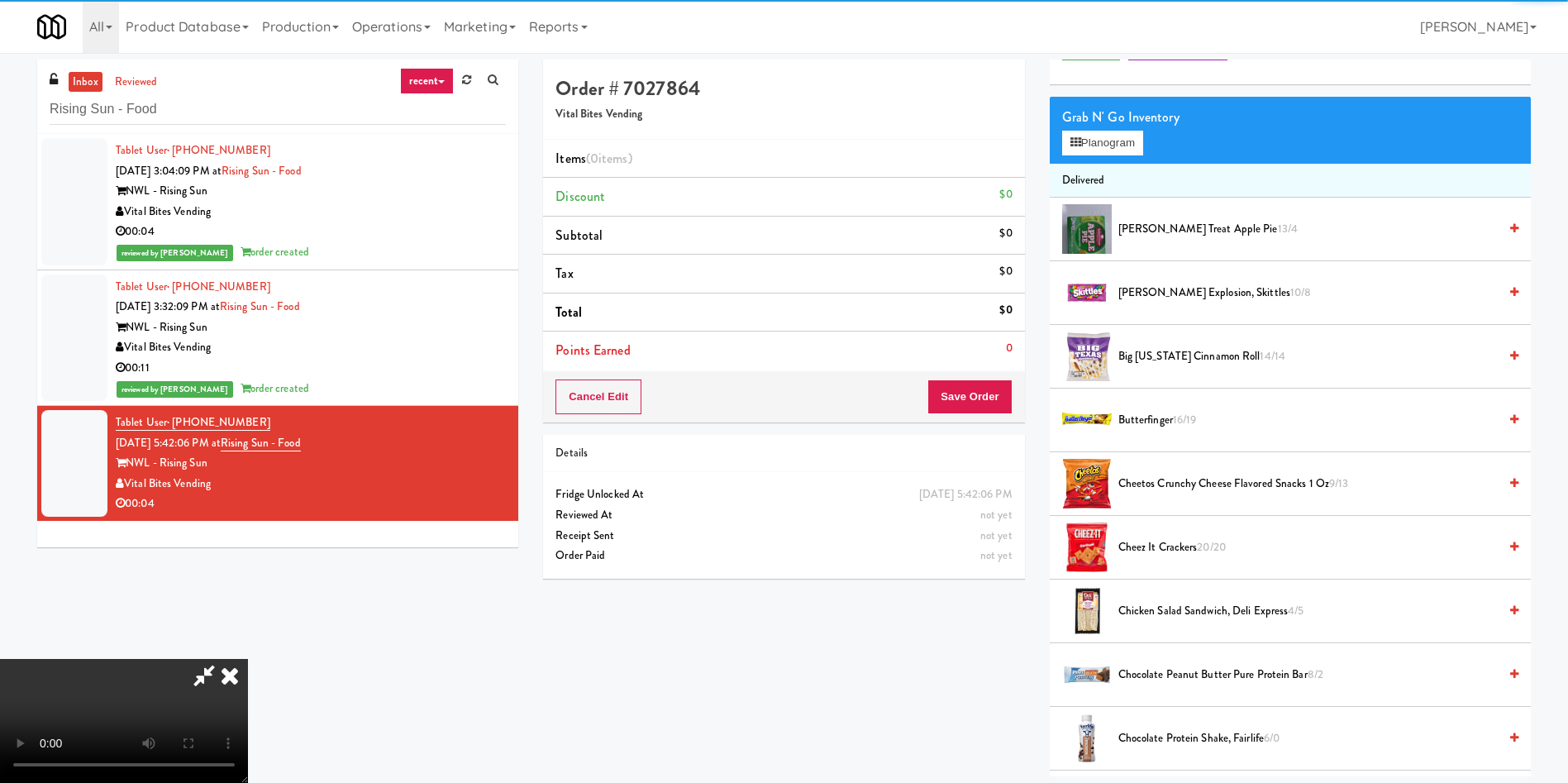
scroll to position [124, 0]
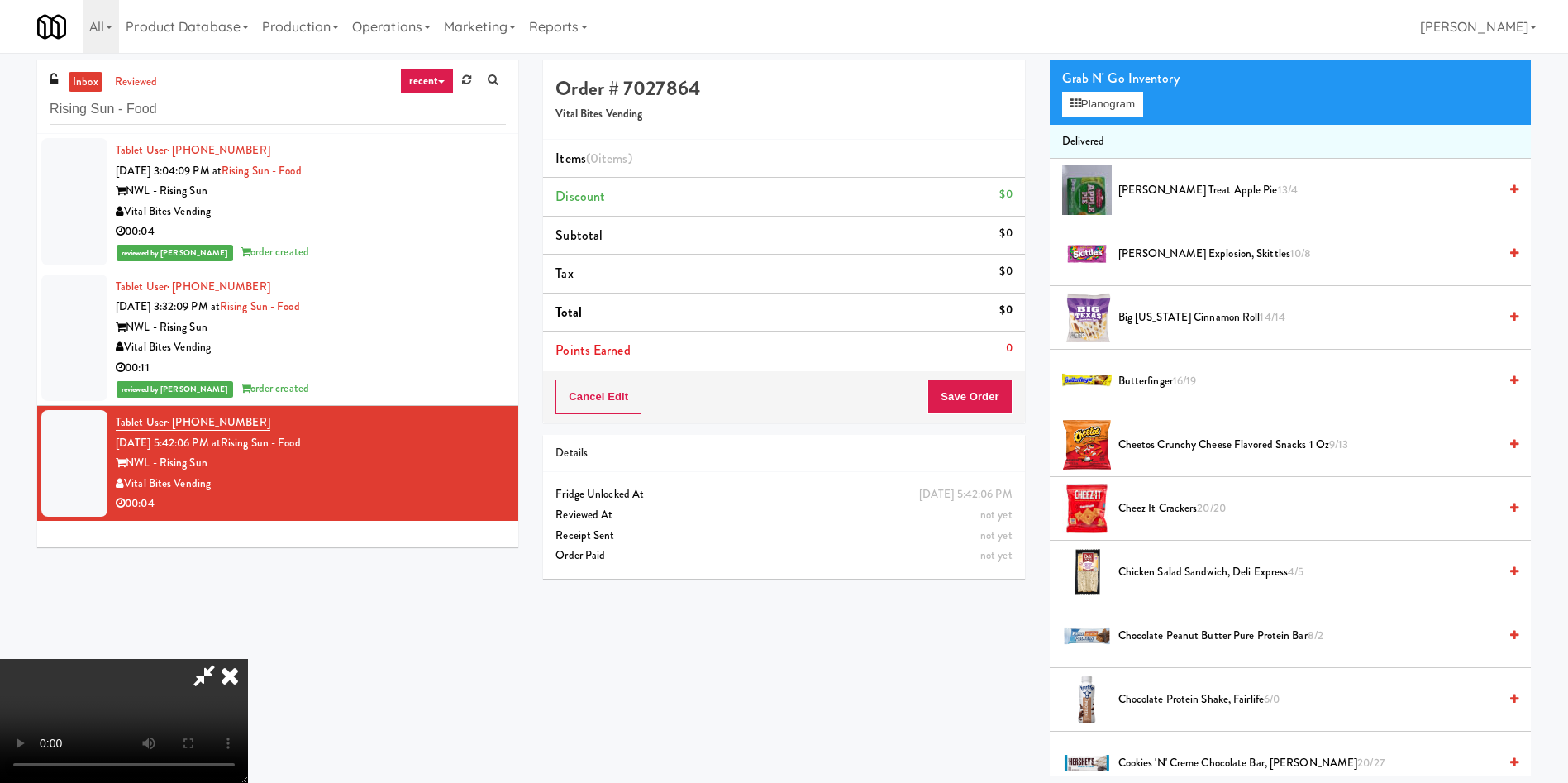
click at [248, 659] on video at bounding box center [123, 721] width 248 height 124
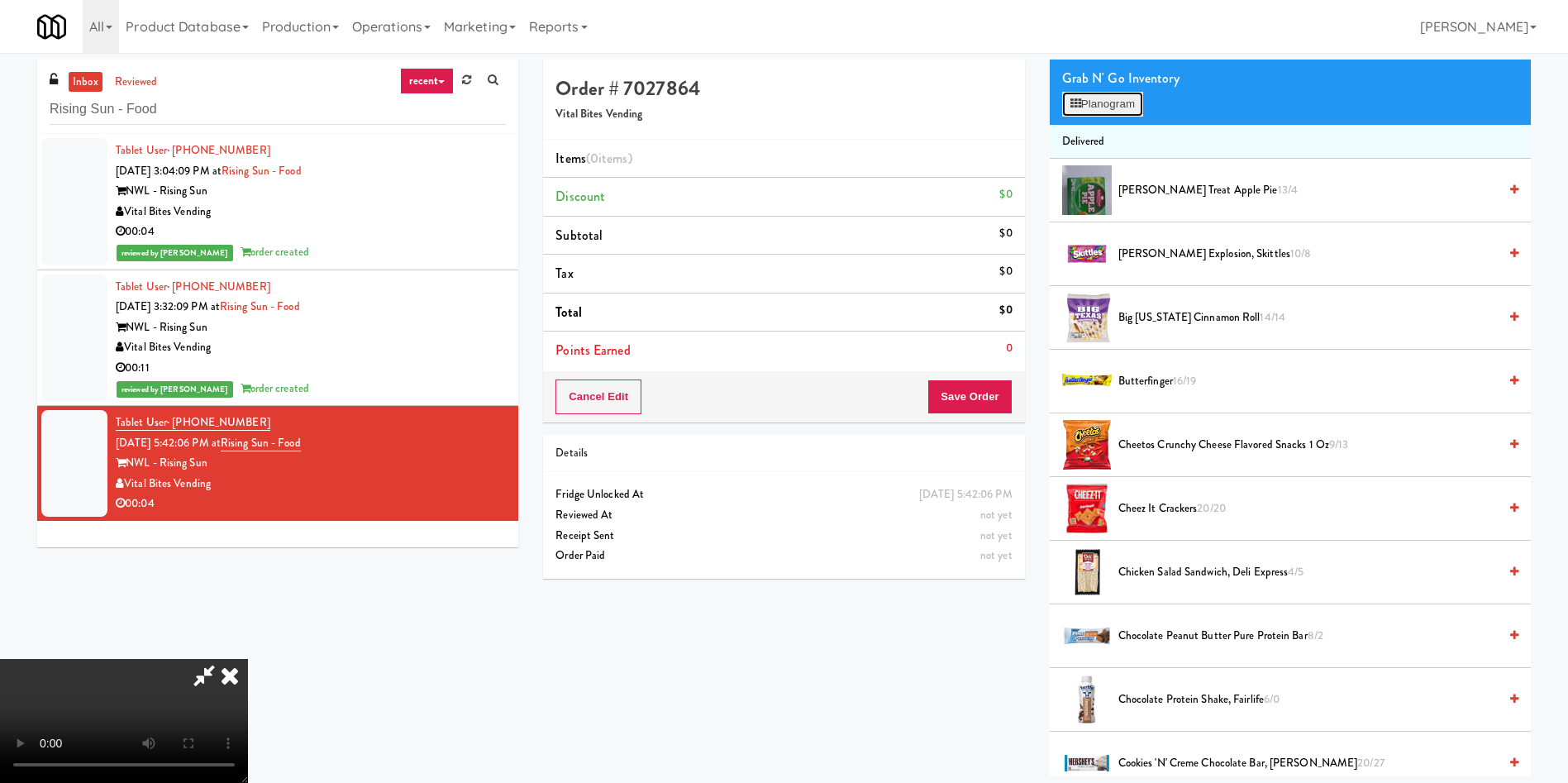
click at [1124, 100] on button "Planogram" at bounding box center [1103, 103] width 81 height 25
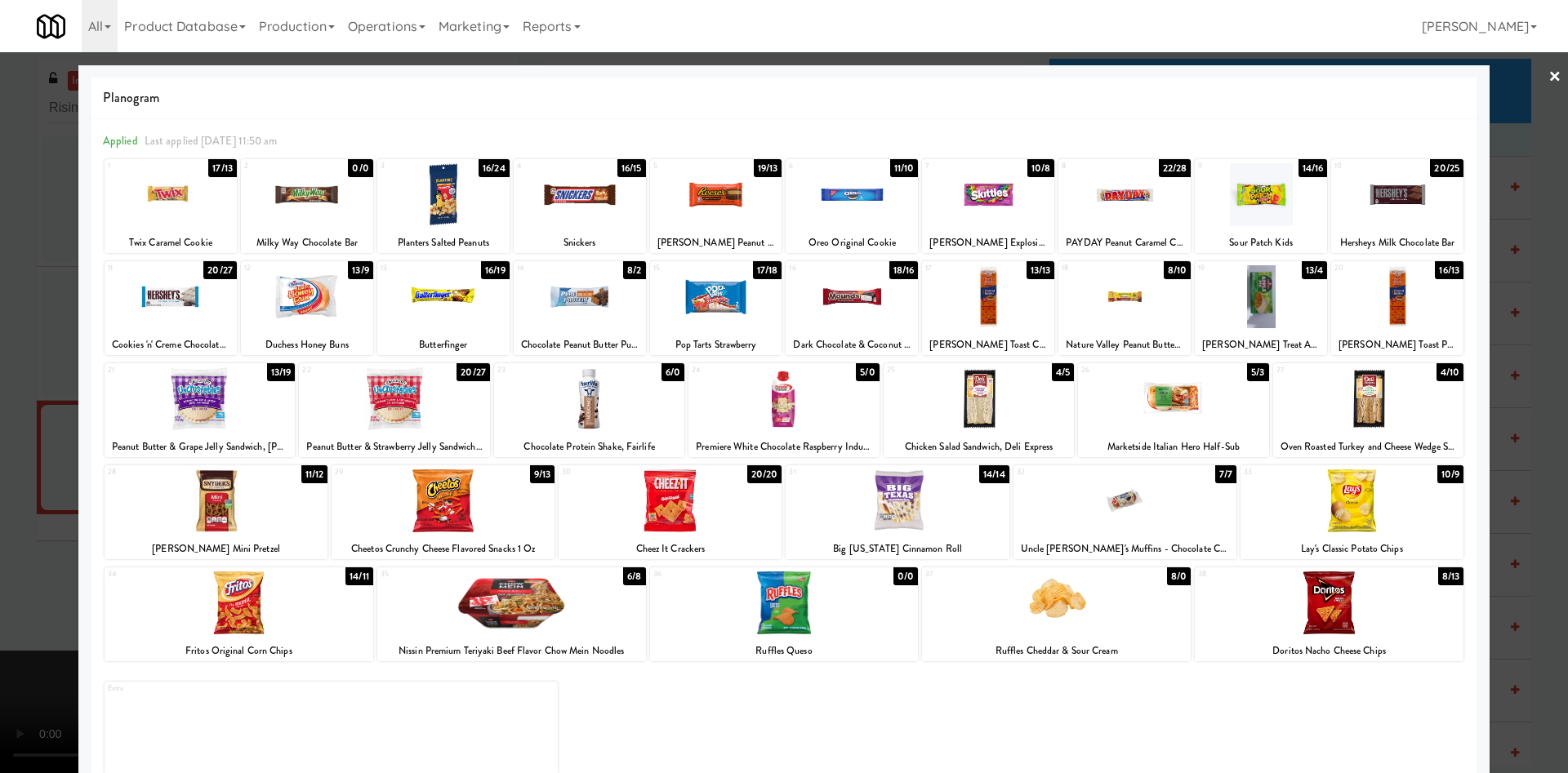
click at [579, 217] on div at bounding box center [580, 195] width 132 height 63
drag, startPoint x: 23, startPoint y: 416, endPoint x: 580, endPoint y: 480, distance: 560.7
click at [53, 416] on div at bounding box center [784, 386] width 1568 height 773
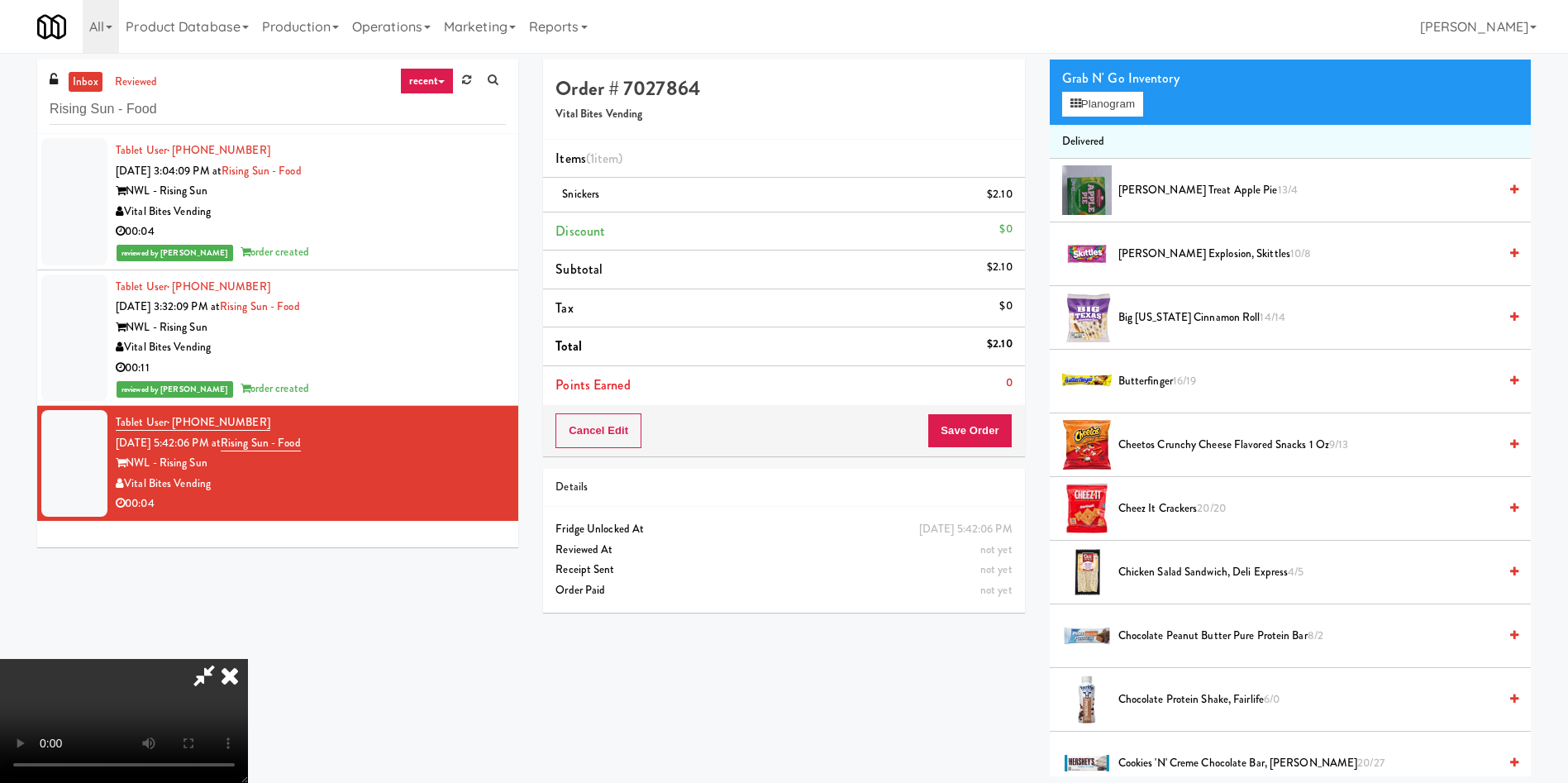
click at [248, 659] on video at bounding box center [123, 721] width 248 height 124
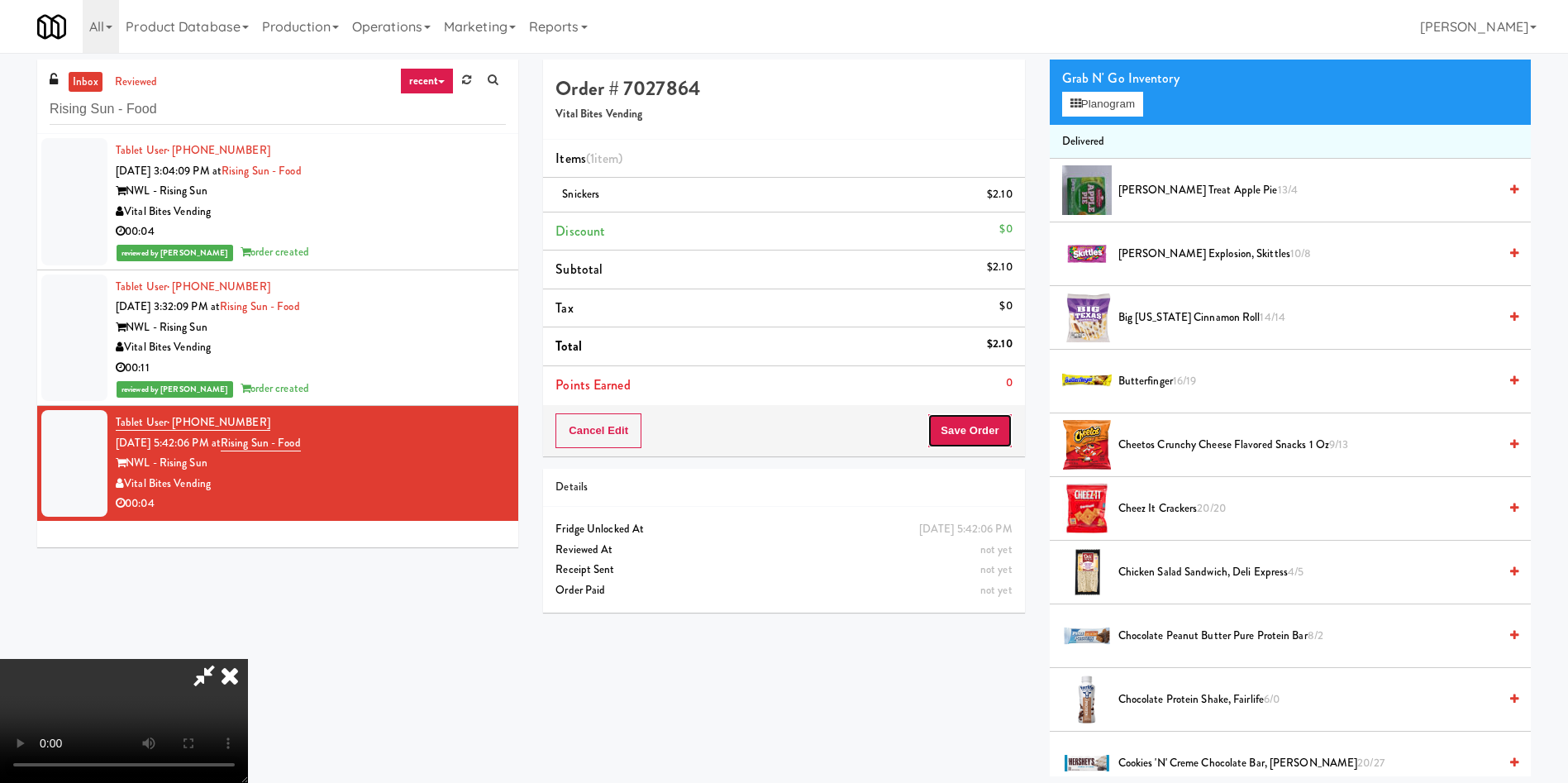
click at [993, 426] on button "Save Order" at bounding box center [969, 431] width 84 height 35
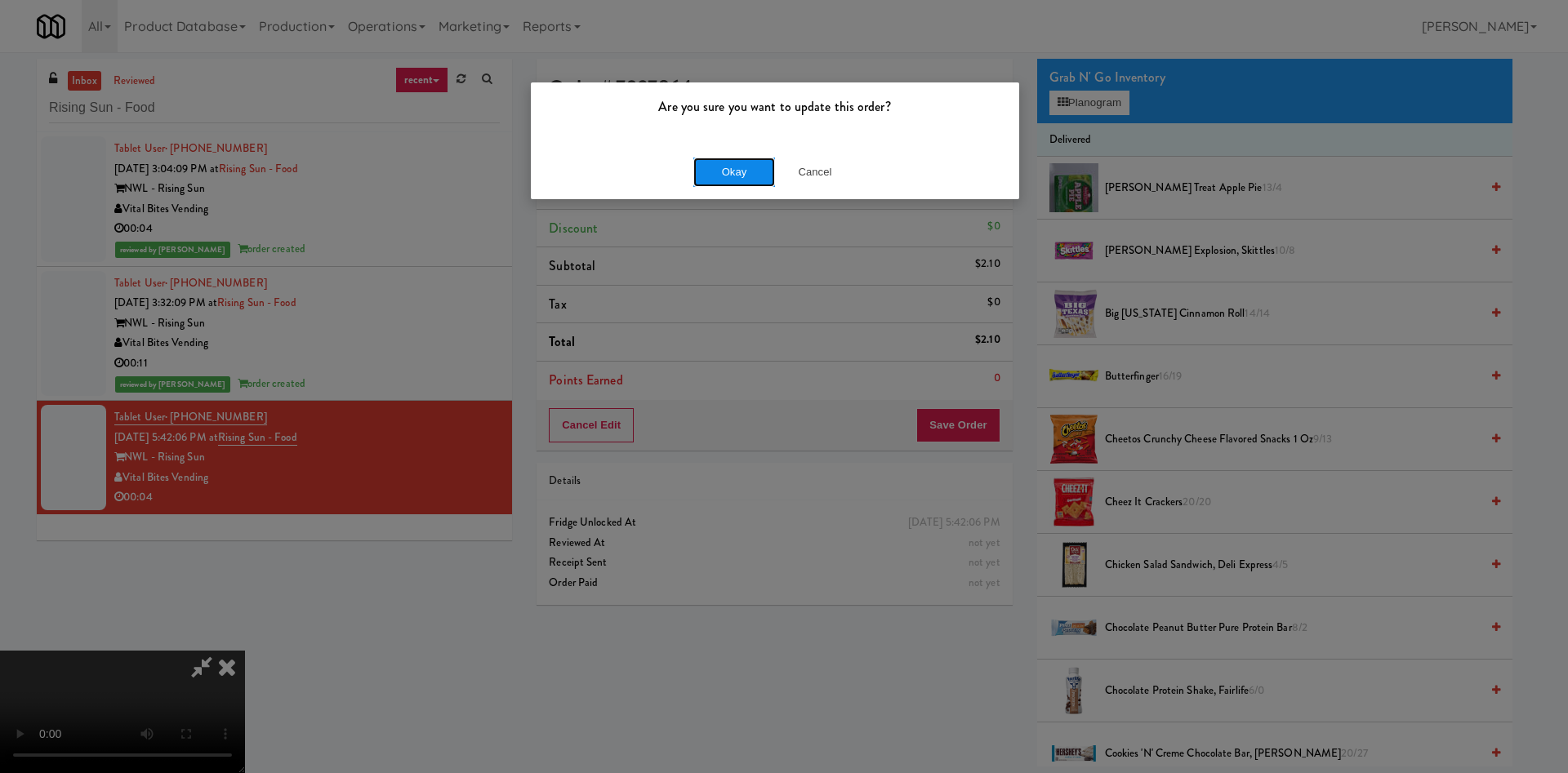
click at [718, 172] on button "Okay" at bounding box center [733, 172] width 81 height 30
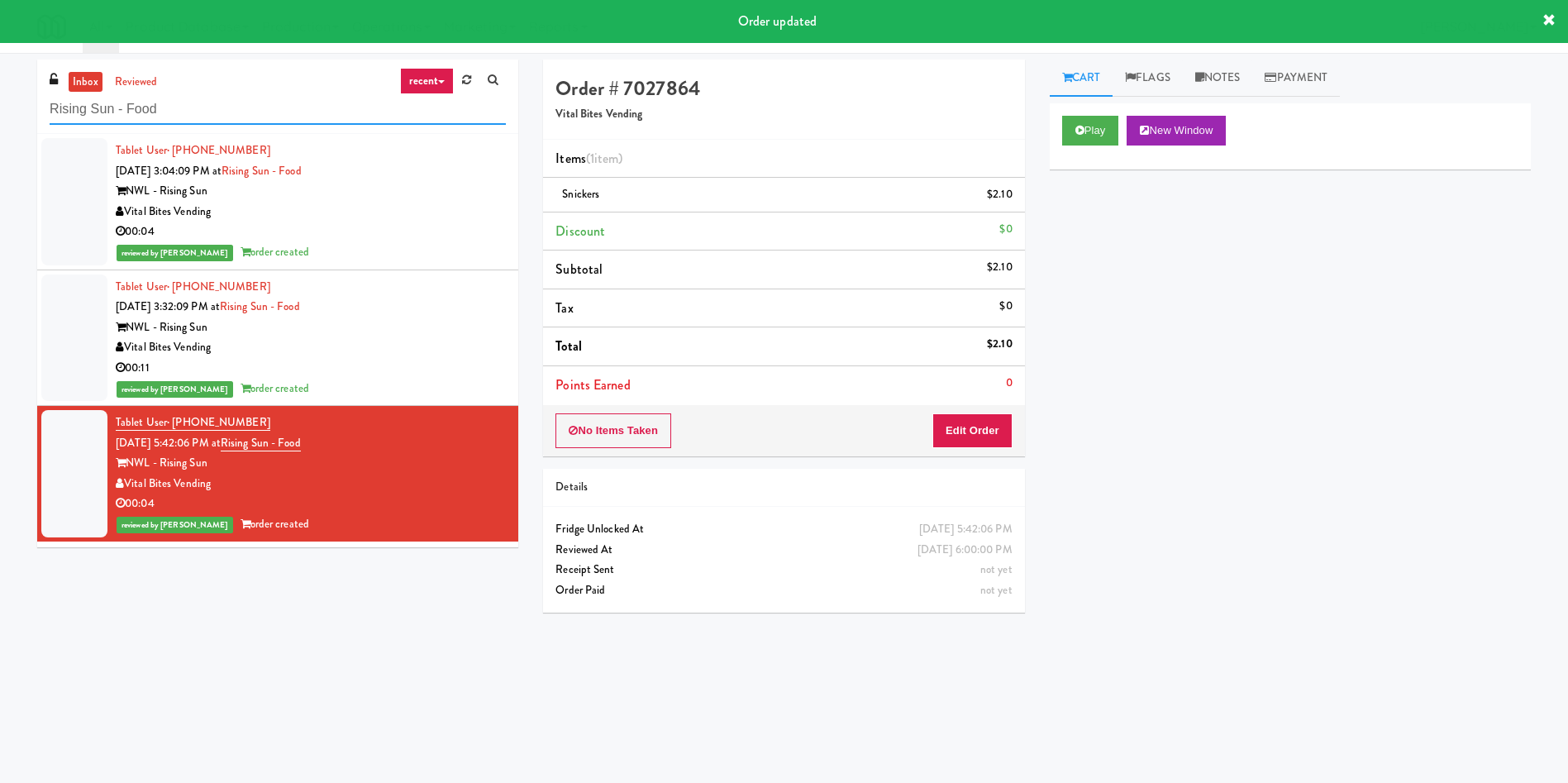
paste input "Asa Flats"
drag, startPoint x: 237, startPoint y: 105, endPoint x: 0, endPoint y: 99, distance: 237.1
click at [0, 99] on div "inbox reviewed recent all unclear take inventory issue suspicious failed recent…" at bounding box center [784, 392] width 1568 height 664
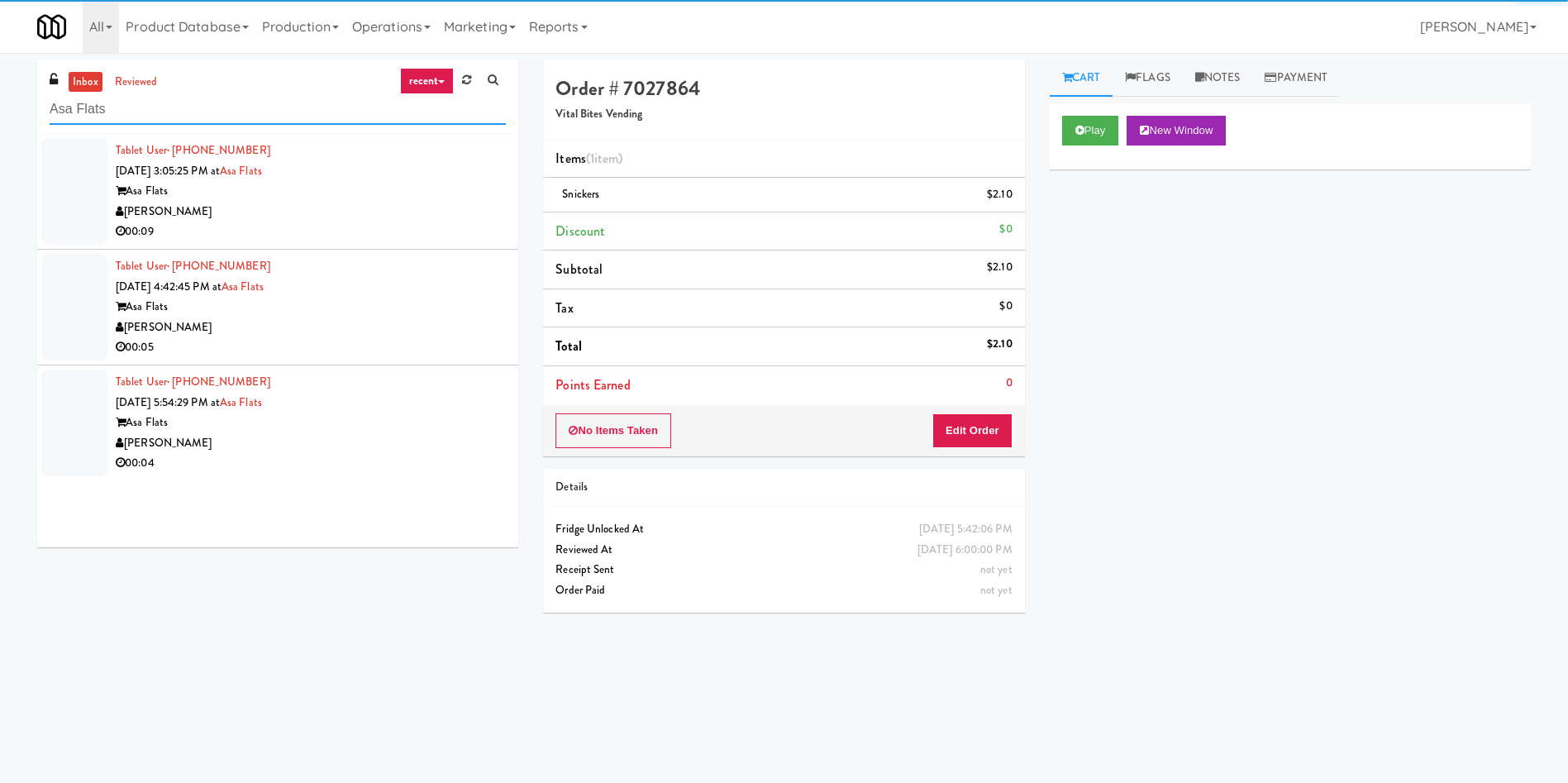
type input "Asa Flats"
click at [73, 227] on div at bounding box center [74, 191] width 66 height 107
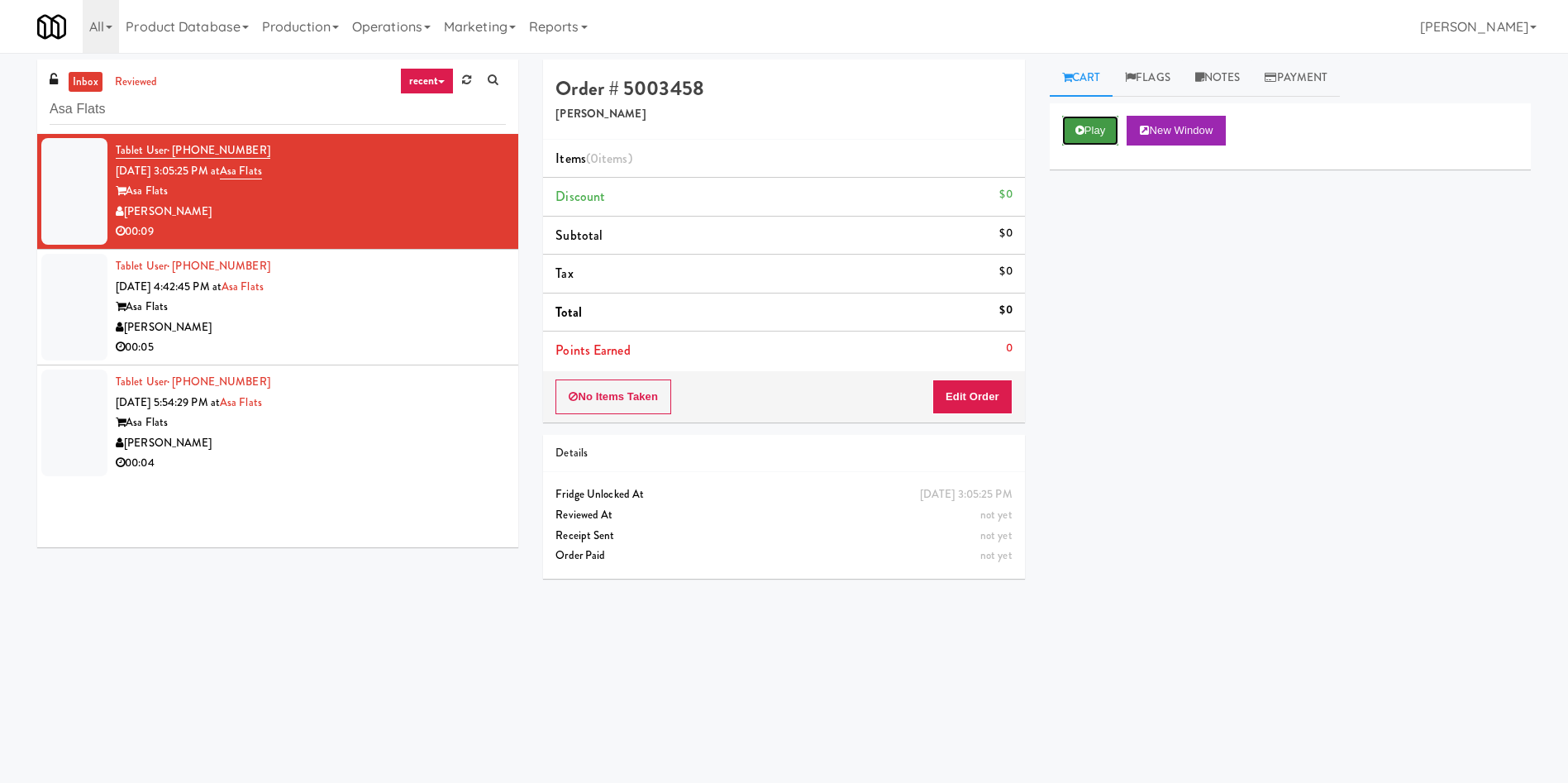
drag, startPoint x: 1091, startPoint y: 120, endPoint x: 1079, endPoint y: 132, distance: 17.0
click at [1079, 132] on button "Play" at bounding box center [1091, 131] width 57 height 30
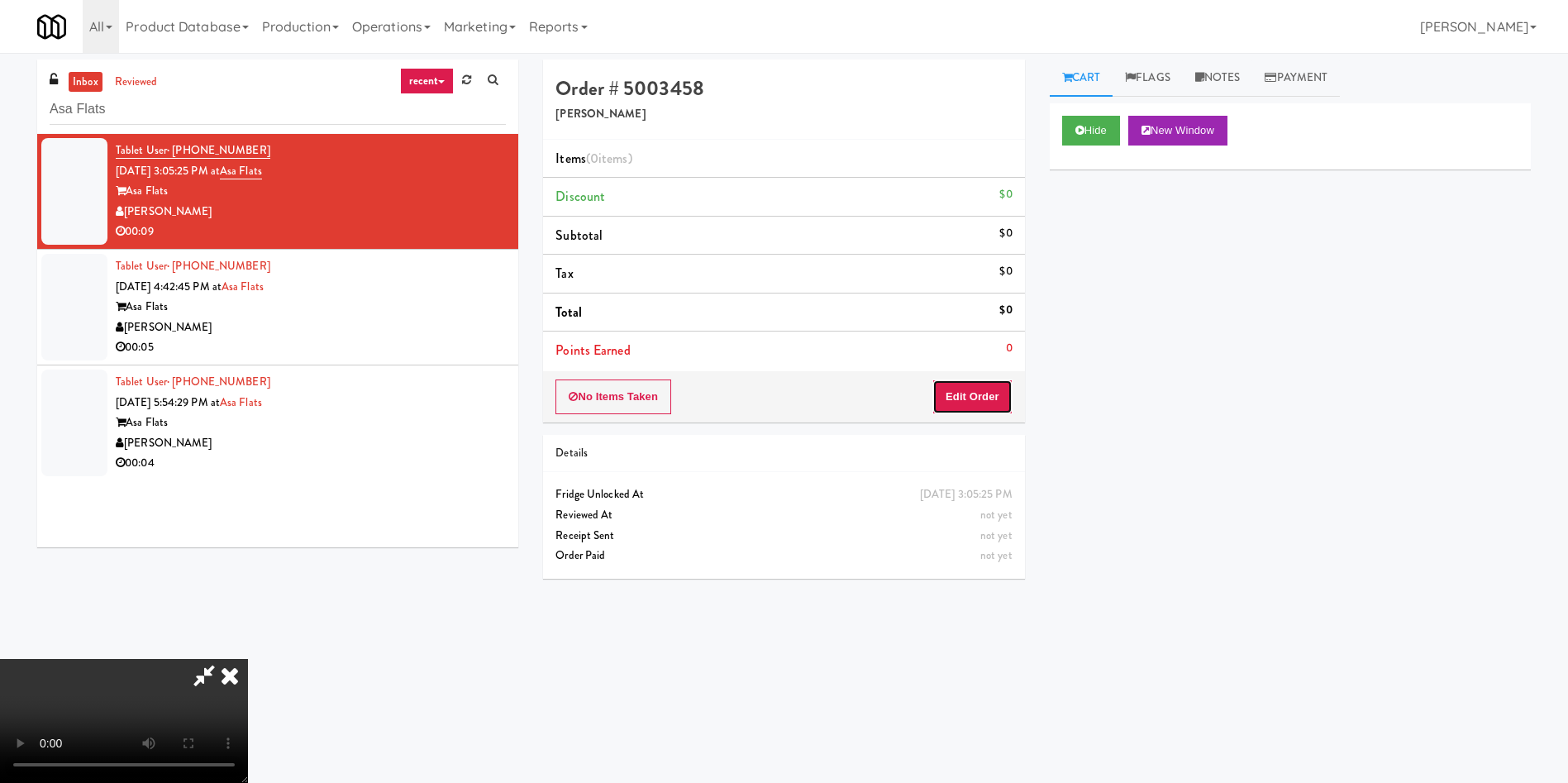
click at [972, 395] on button "Edit Order" at bounding box center [973, 397] width 80 height 35
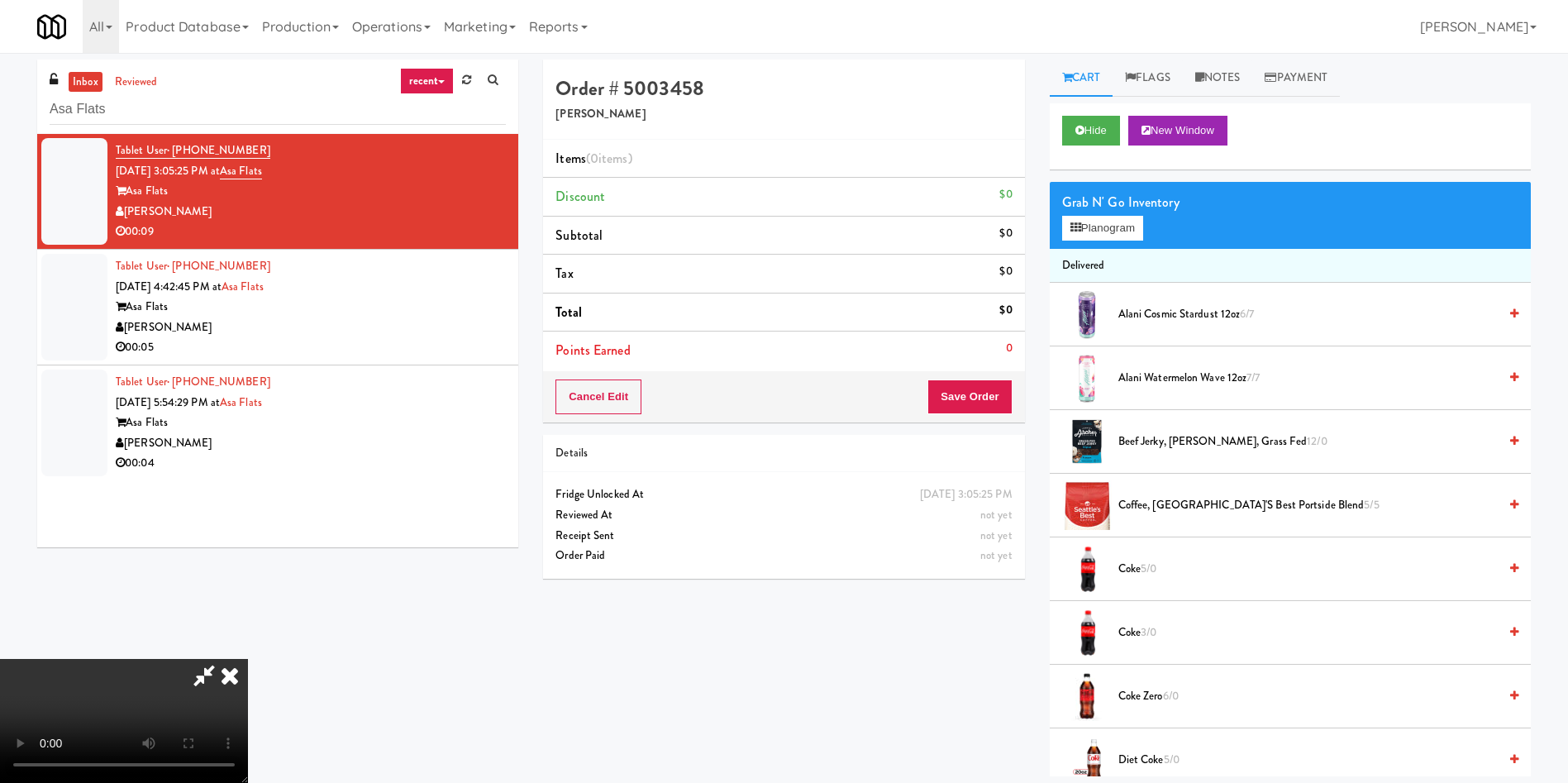
scroll to position [124, 0]
click at [248, 659] on video at bounding box center [123, 721] width 248 height 124
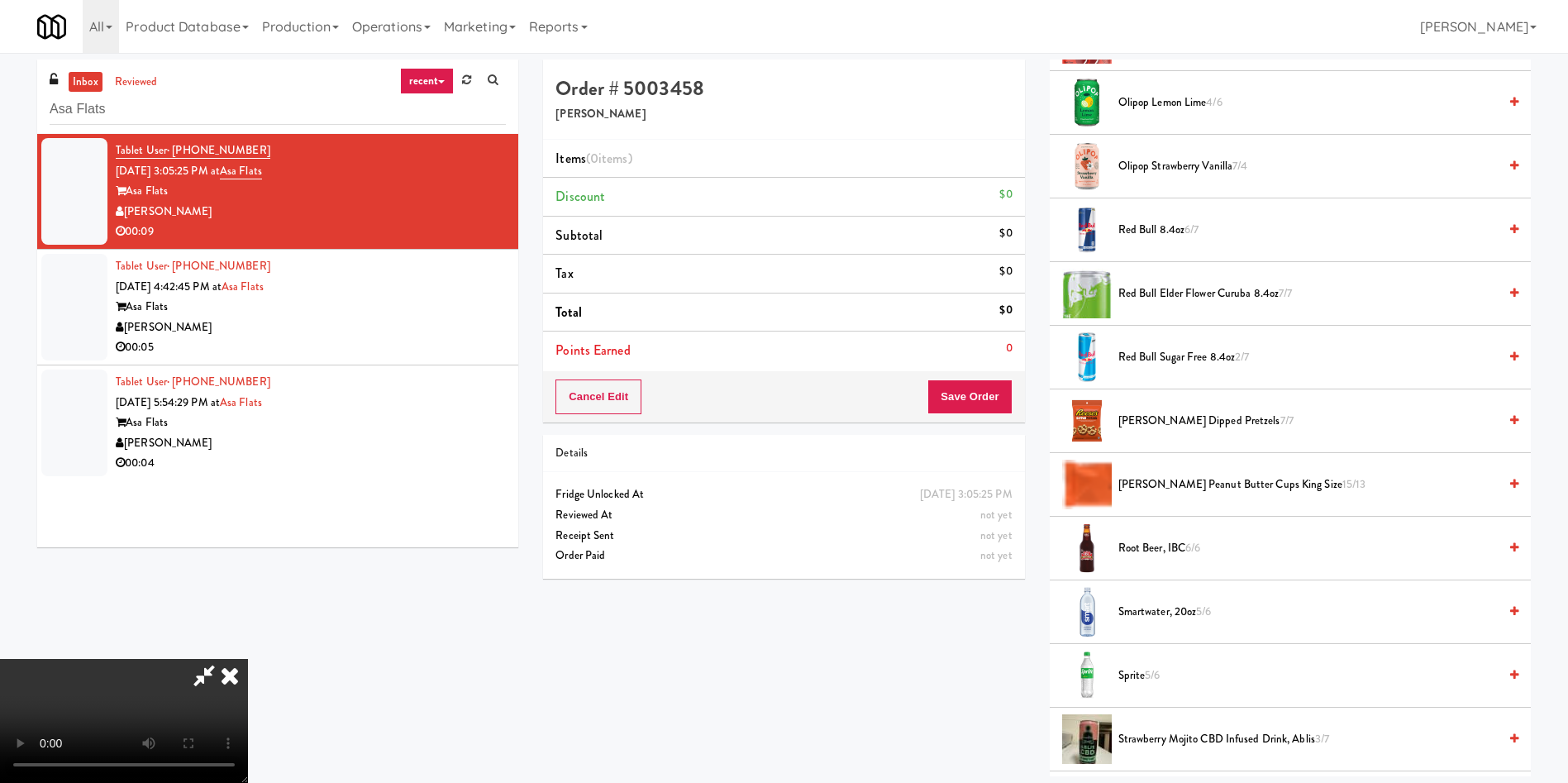
click at [1153, 606] on span "Smartwater, 20oz 5/6" at bounding box center [1307, 612] width 379 height 21
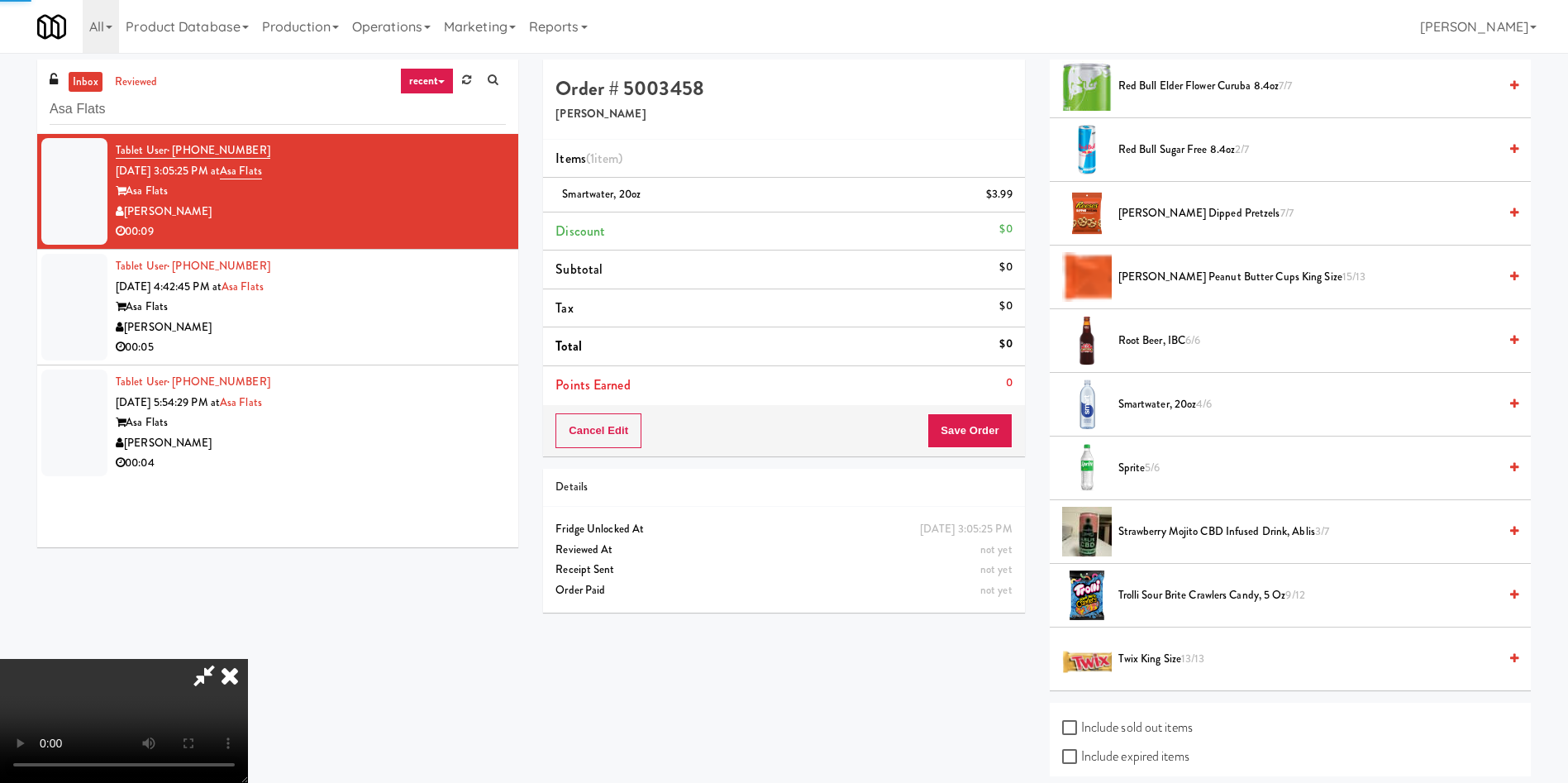
scroll to position [1926, 0]
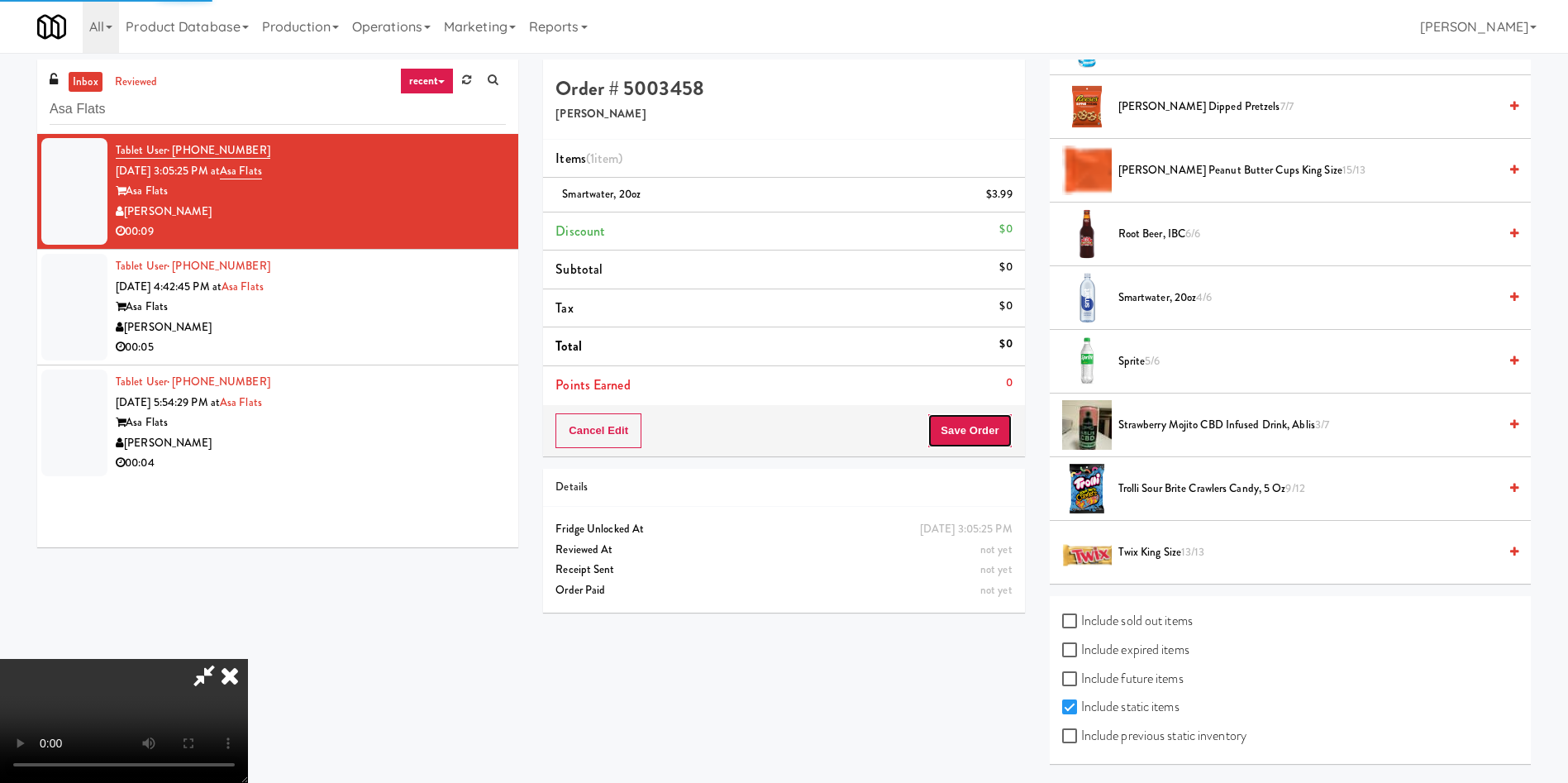
click at [982, 430] on button "Save Order" at bounding box center [969, 431] width 84 height 35
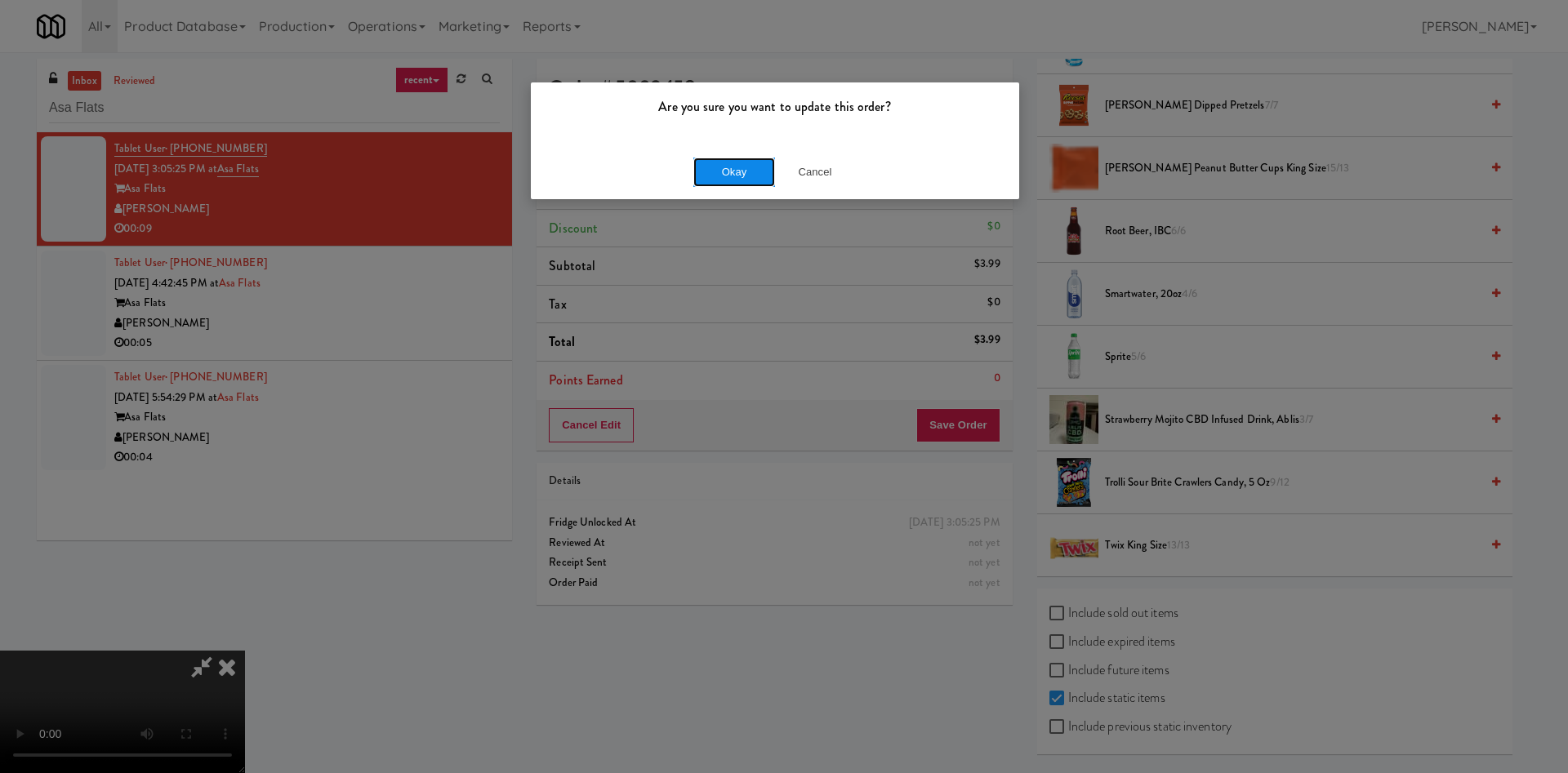
click at [726, 184] on button "Okay" at bounding box center [733, 172] width 81 height 30
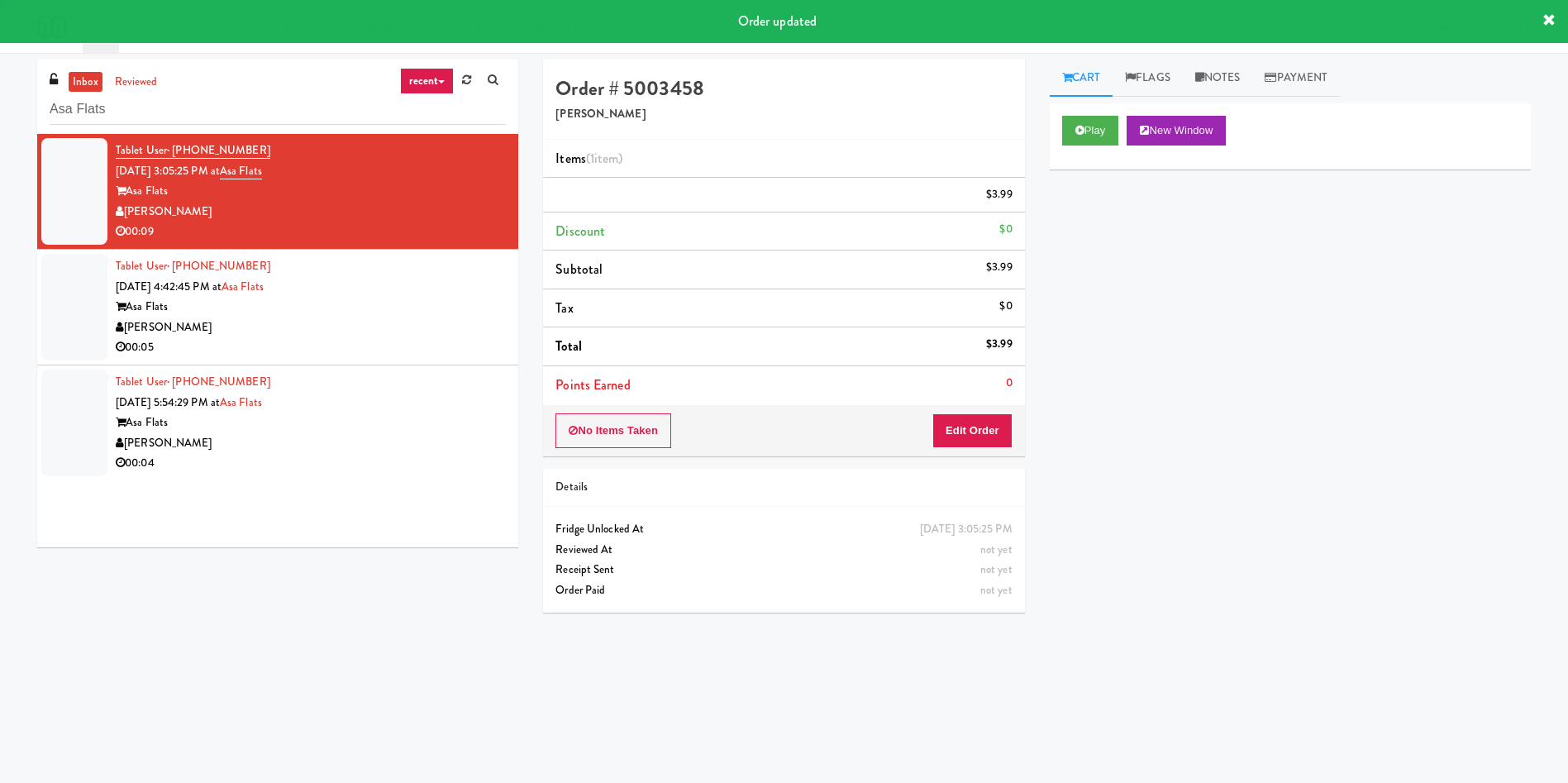
scroll to position [0, 0]
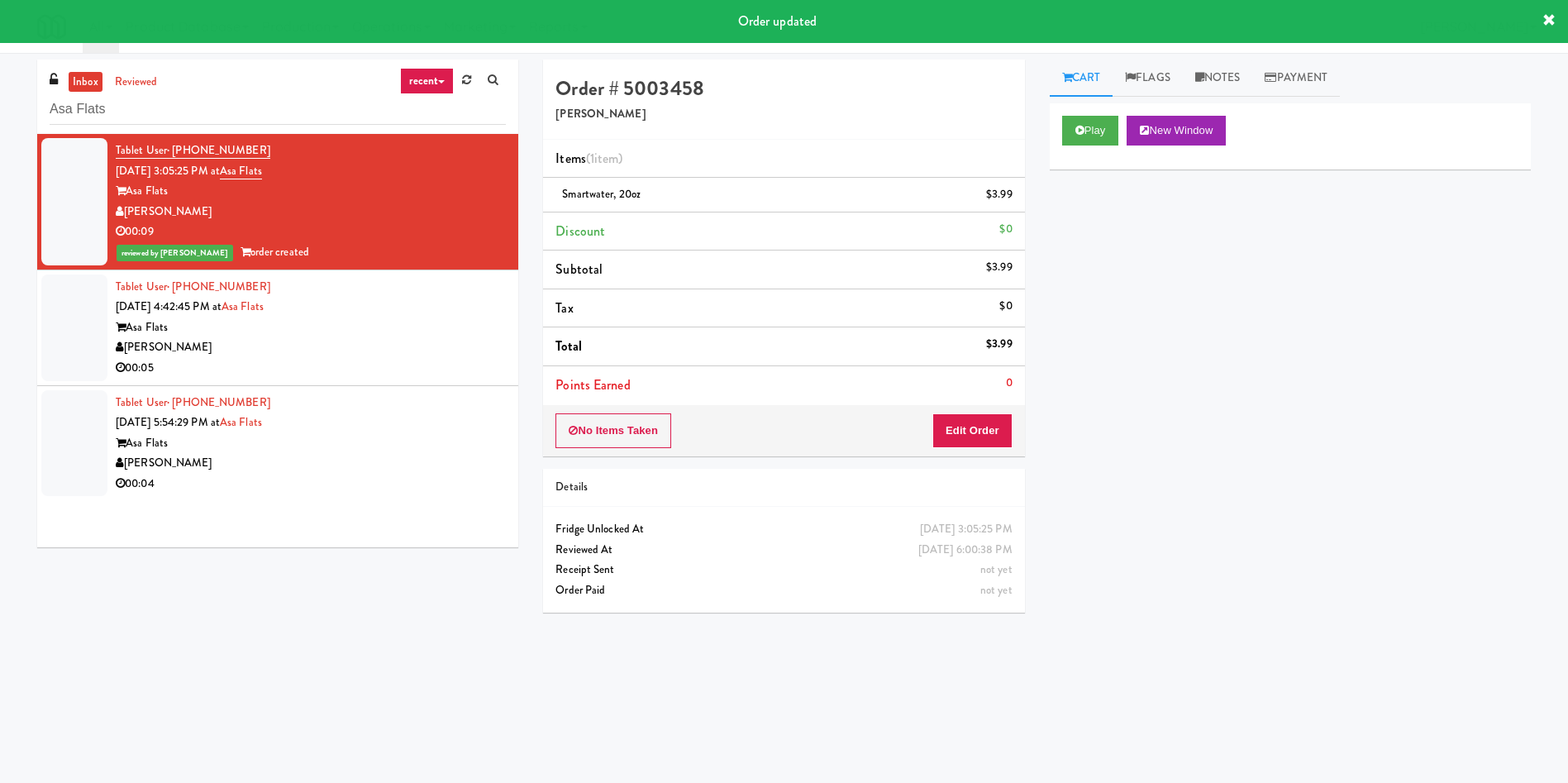
click at [53, 323] on div at bounding box center [74, 327] width 66 height 107
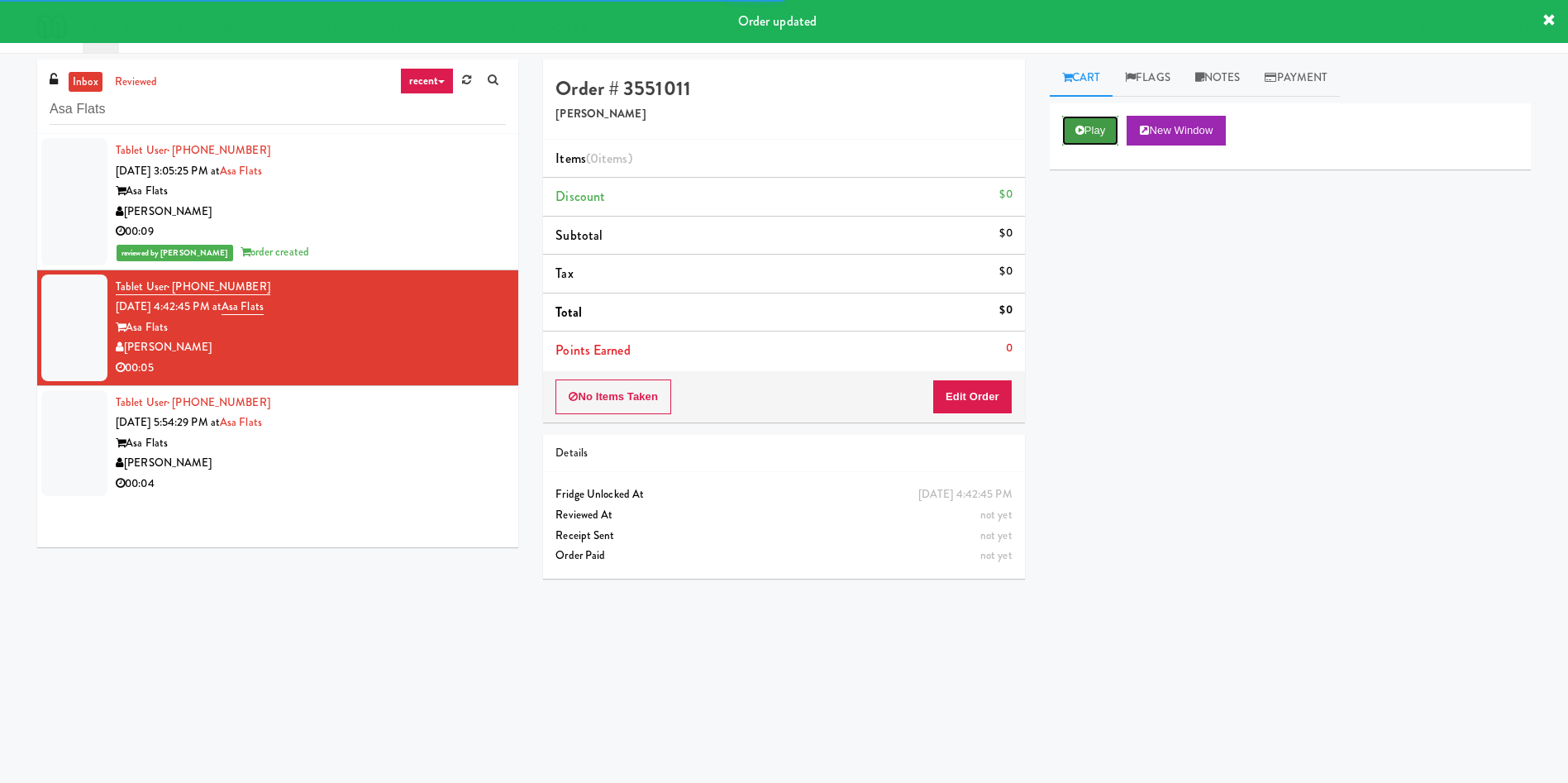
click at [1103, 137] on button "Play" at bounding box center [1091, 131] width 57 height 30
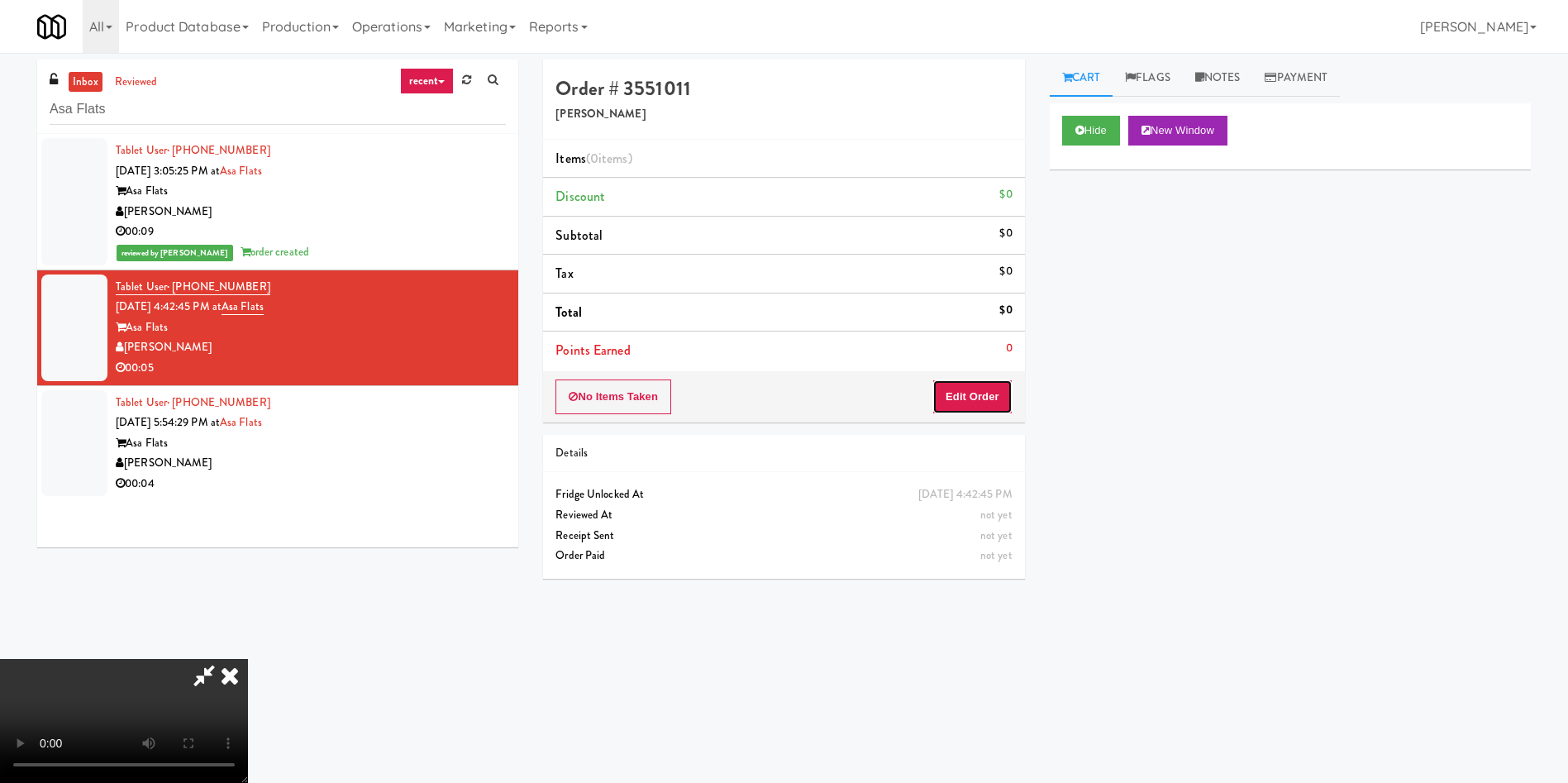
click at [990, 382] on button "Edit Order" at bounding box center [973, 397] width 80 height 35
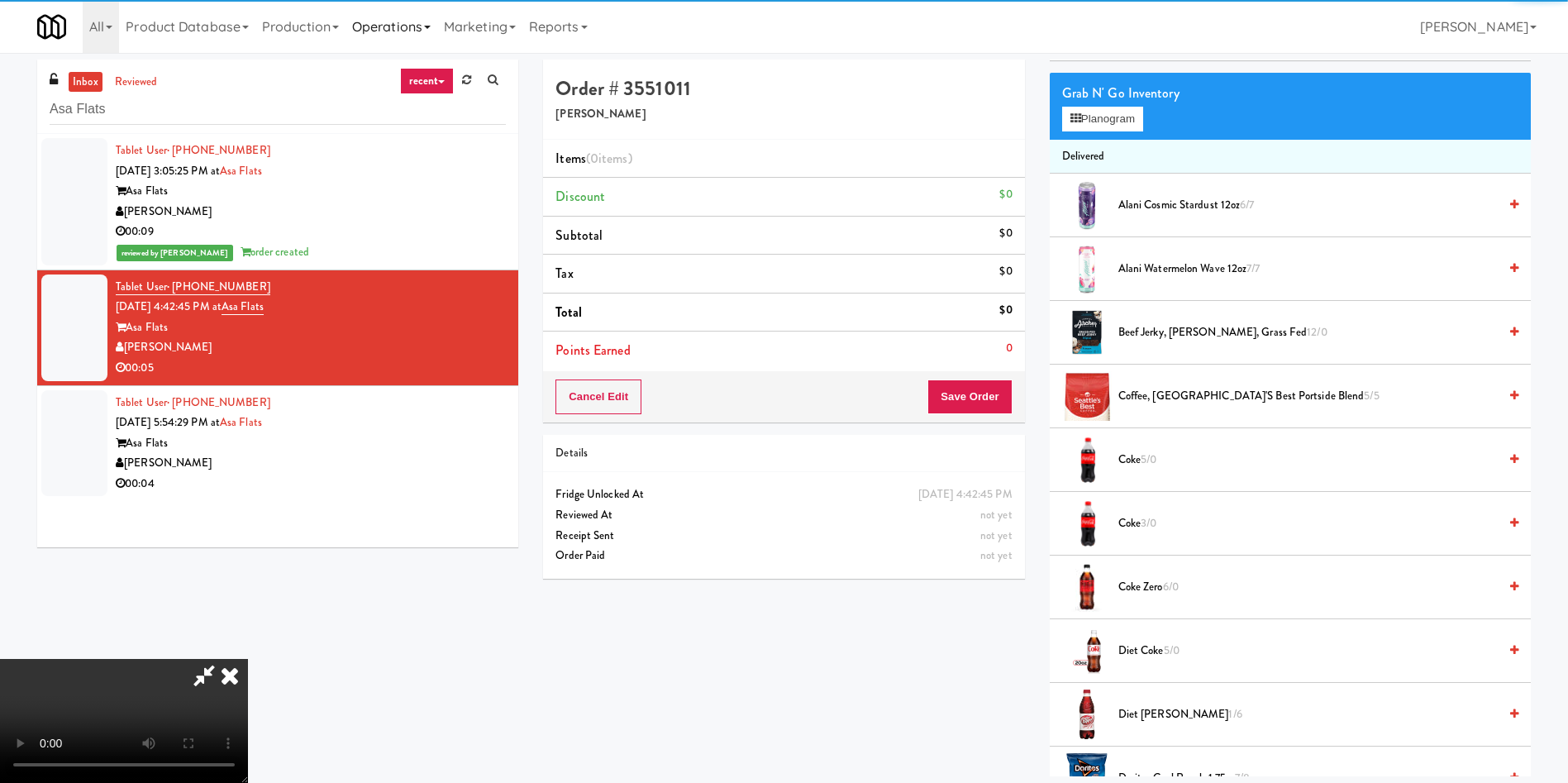
scroll to position [248, 0]
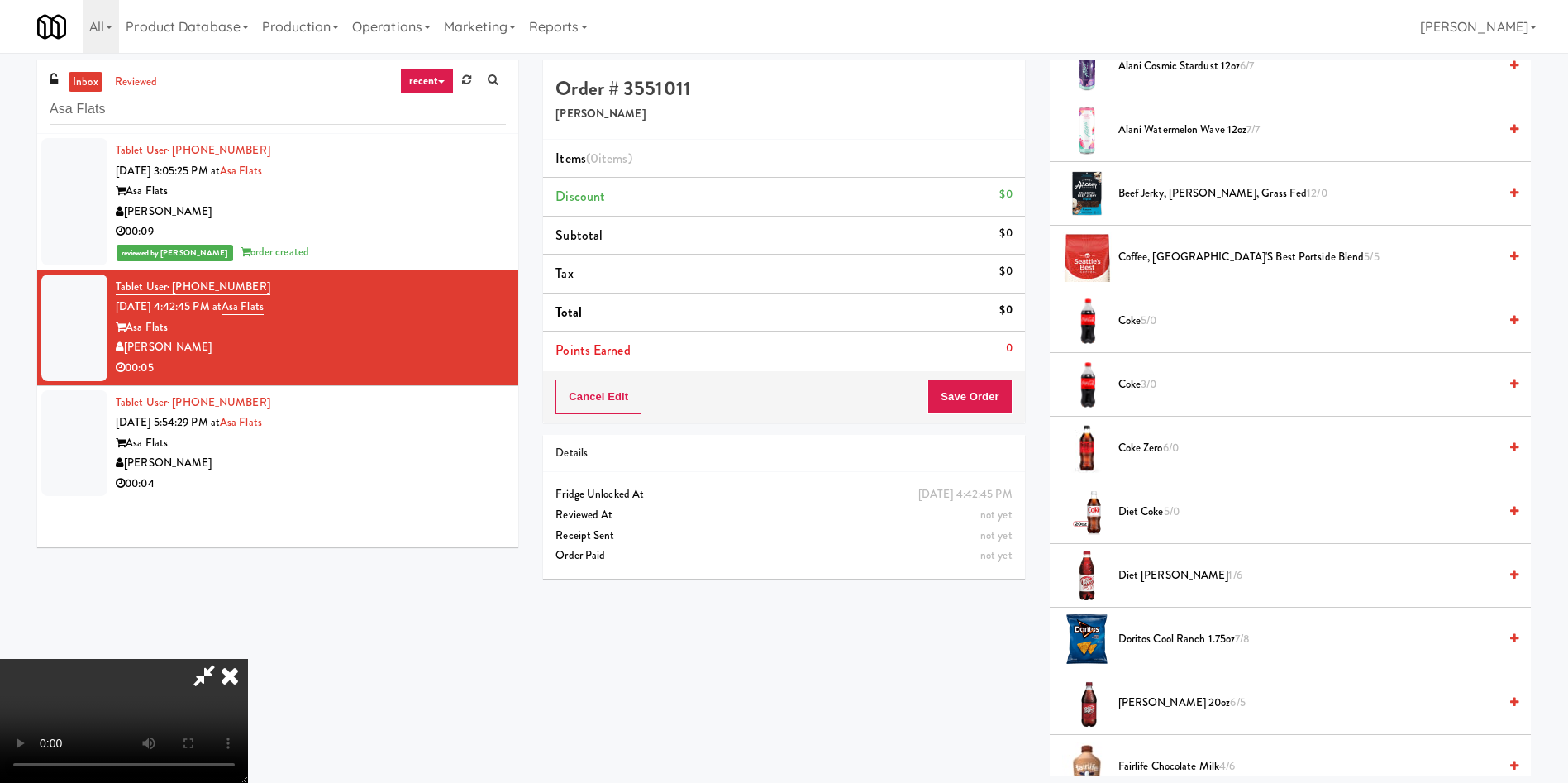
click at [248, 659] on video at bounding box center [123, 721] width 248 height 124
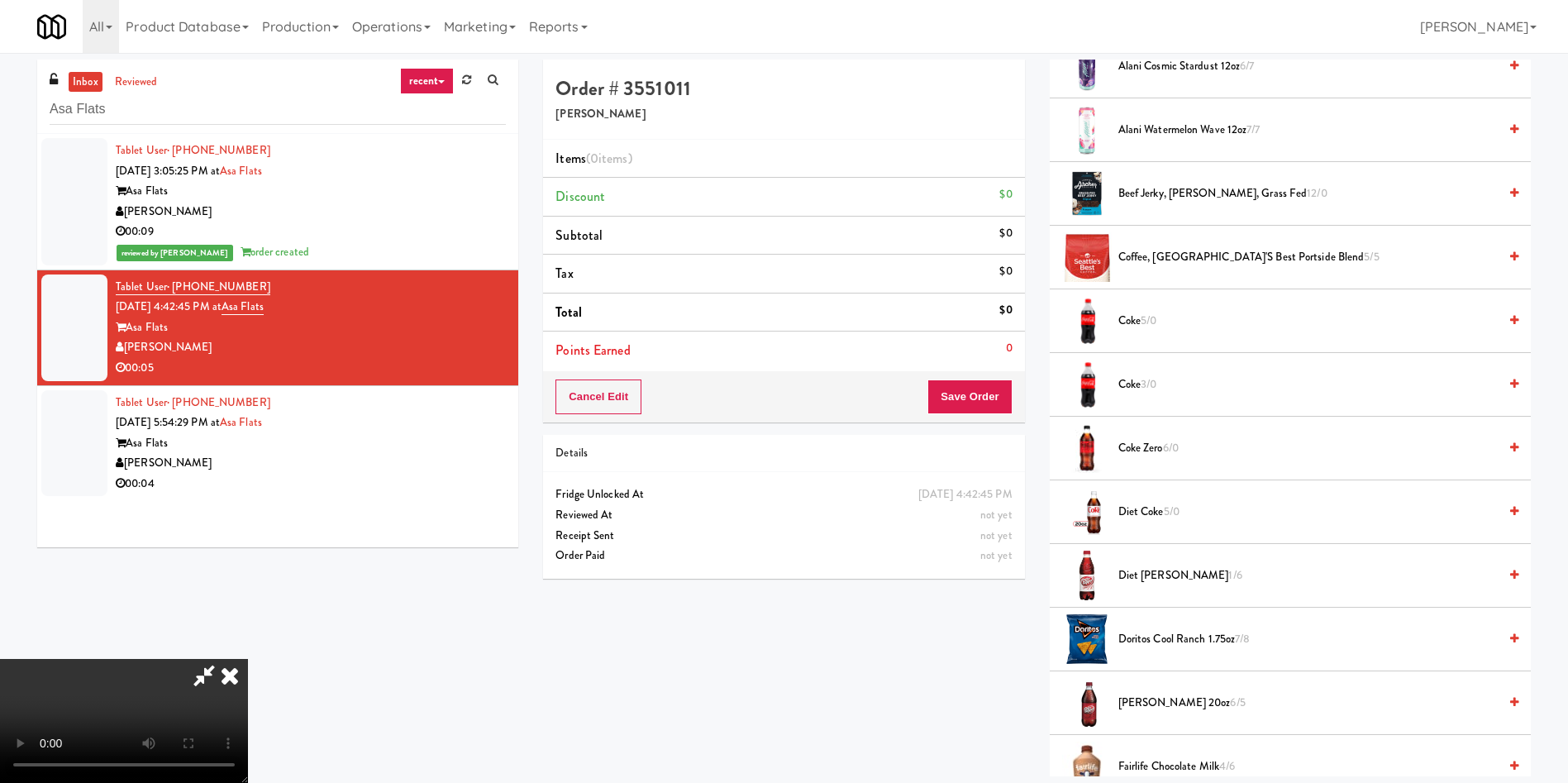
click at [1120, 580] on span "Diet [PERSON_NAME] 1/6" at bounding box center [1307, 575] width 379 height 21
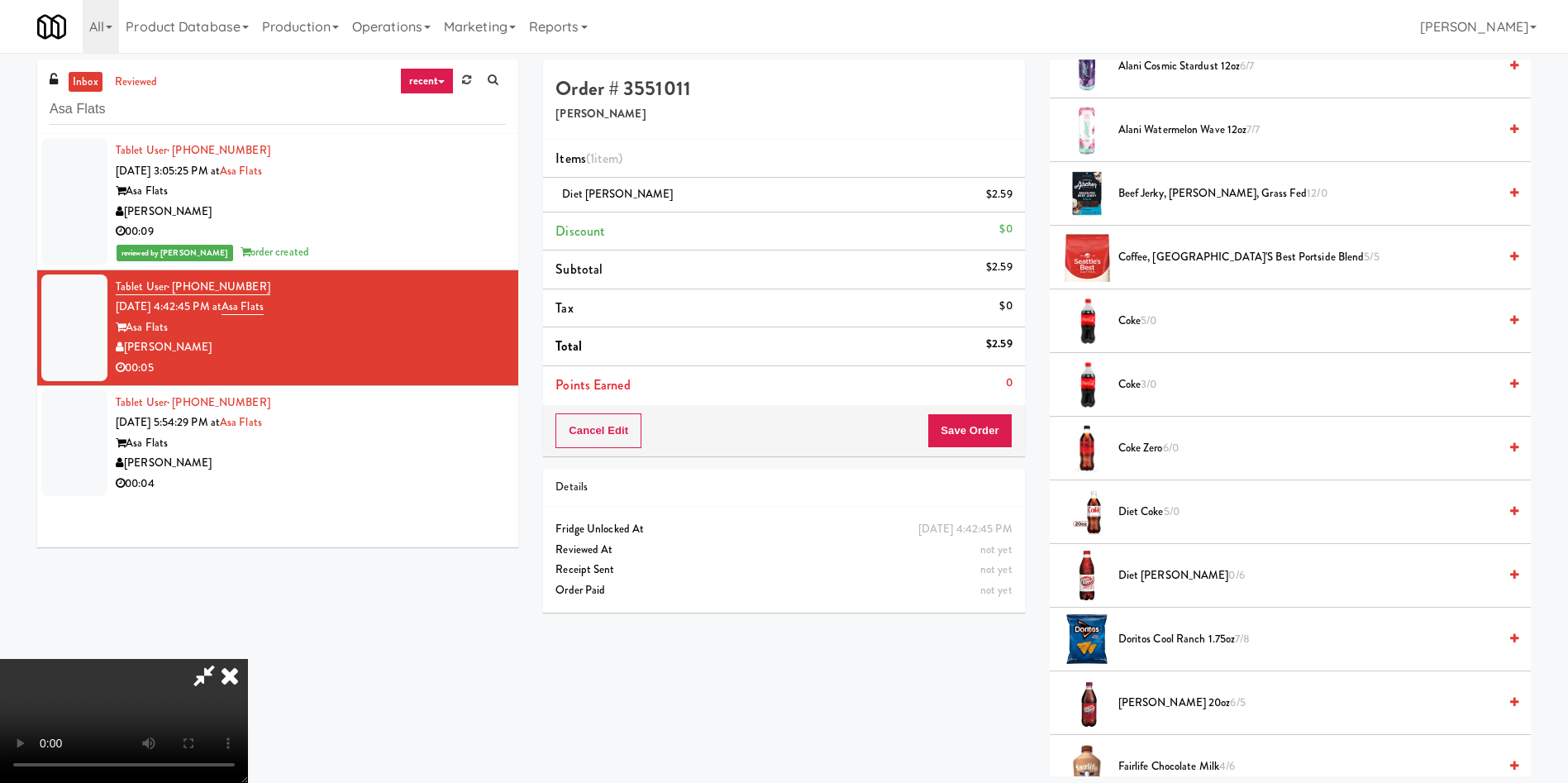
click at [248, 659] on video at bounding box center [123, 721] width 248 height 124
click at [997, 430] on button "Save Order" at bounding box center [969, 431] width 84 height 35
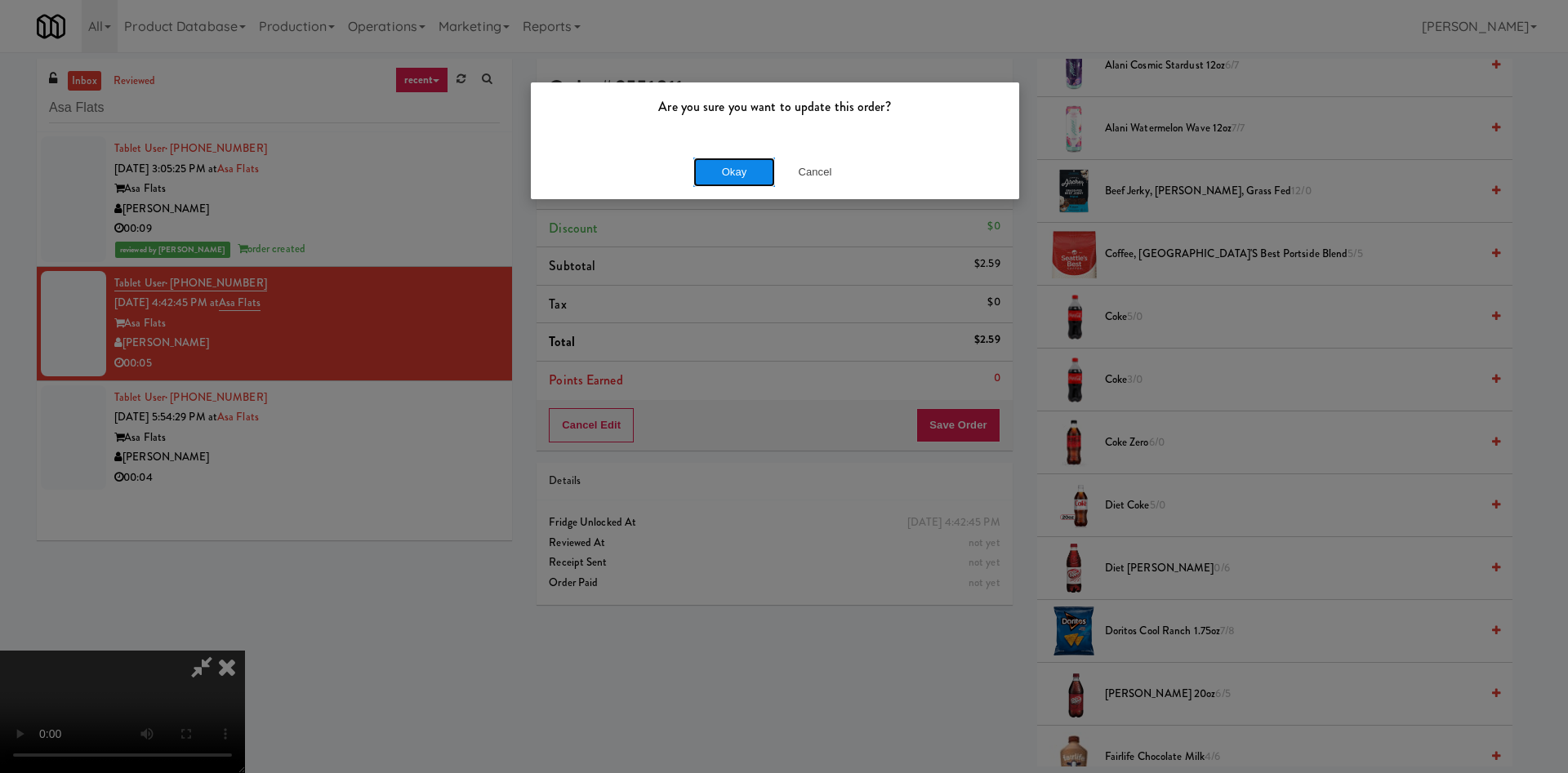
click at [739, 169] on button "Okay" at bounding box center [733, 172] width 81 height 30
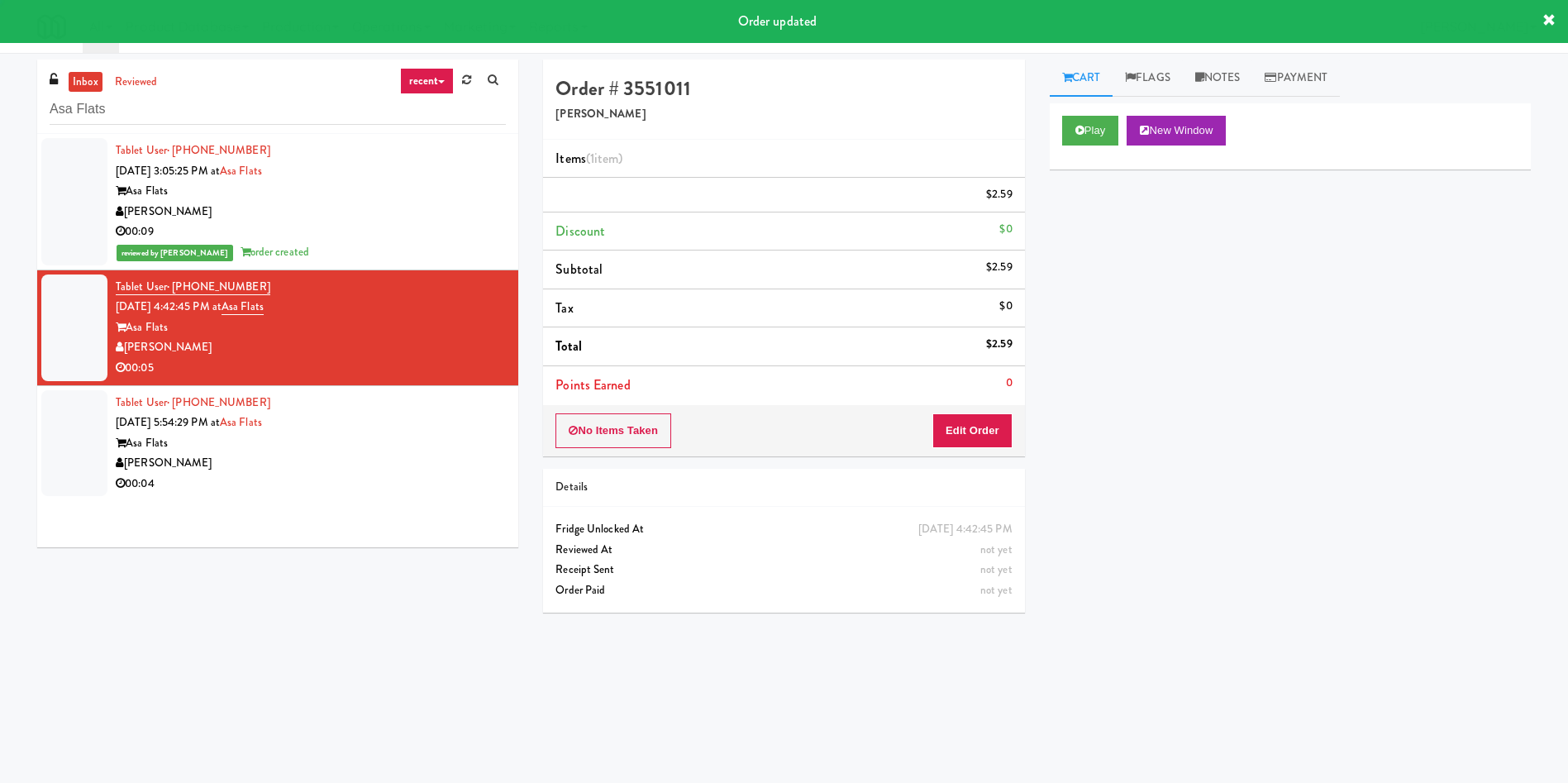
scroll to position [0, 0]
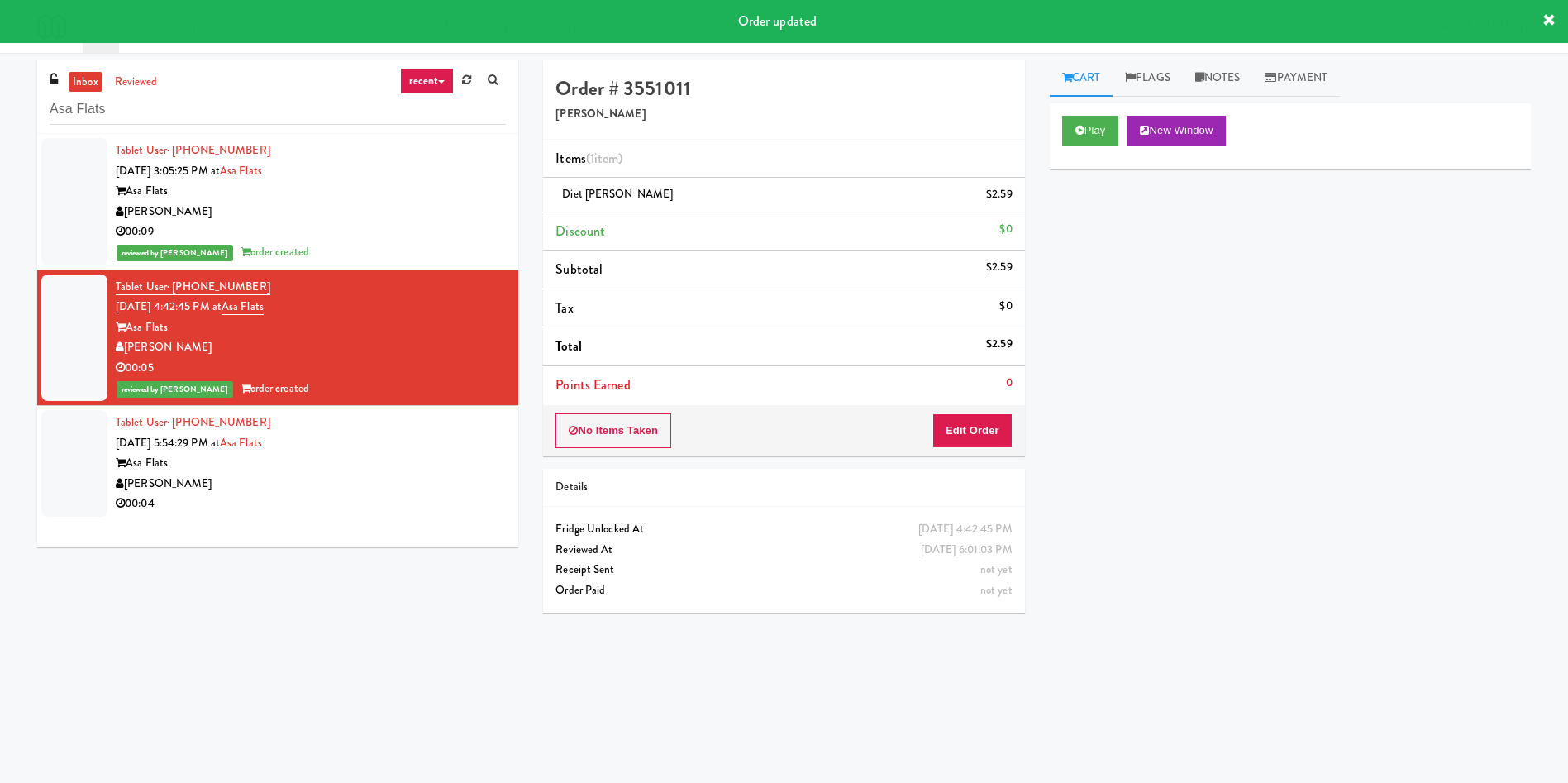
click at [81, 486] on div at bounding box center [74, 463] width 66 height 107
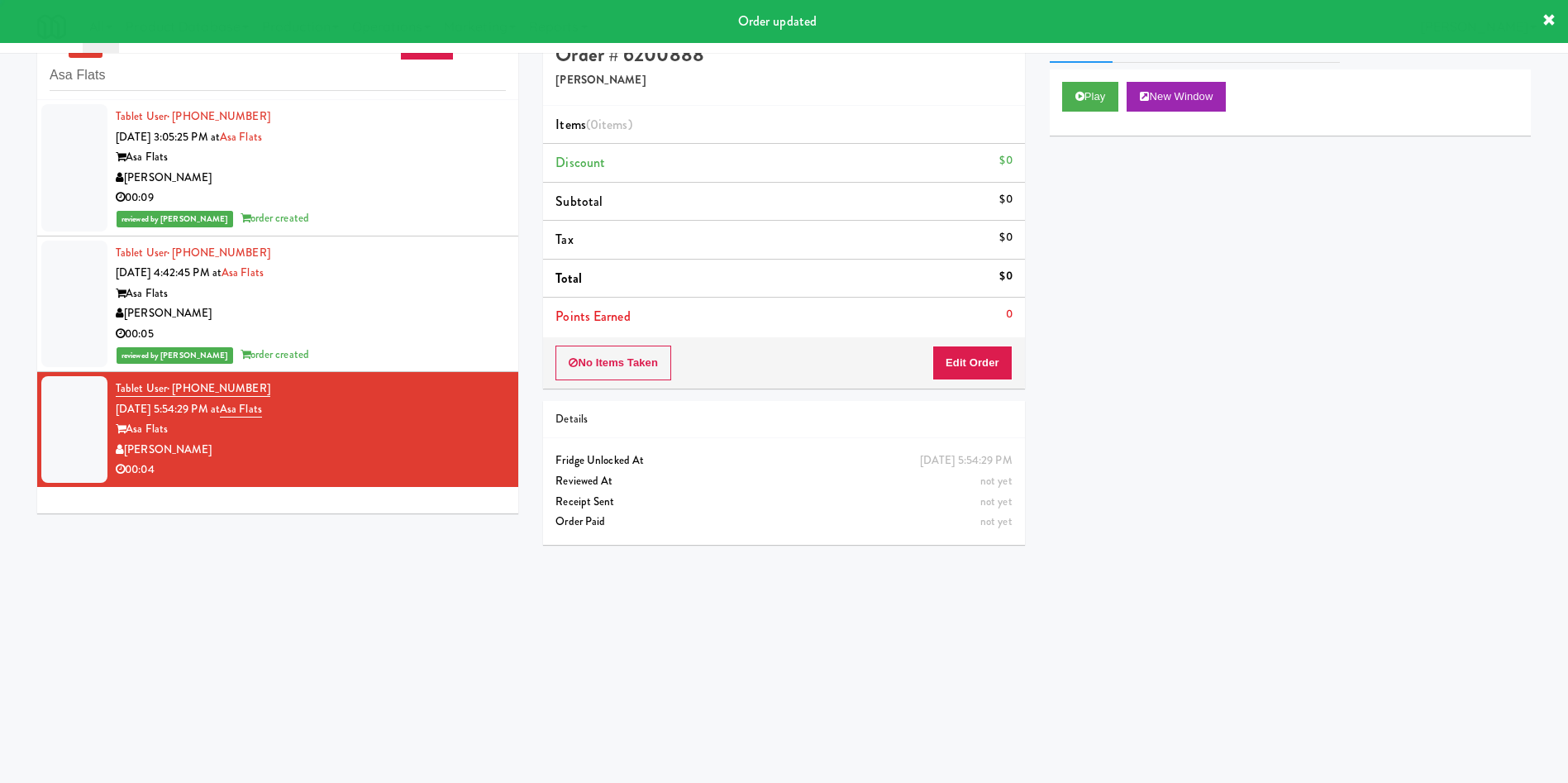
scroll to position [53, 0]
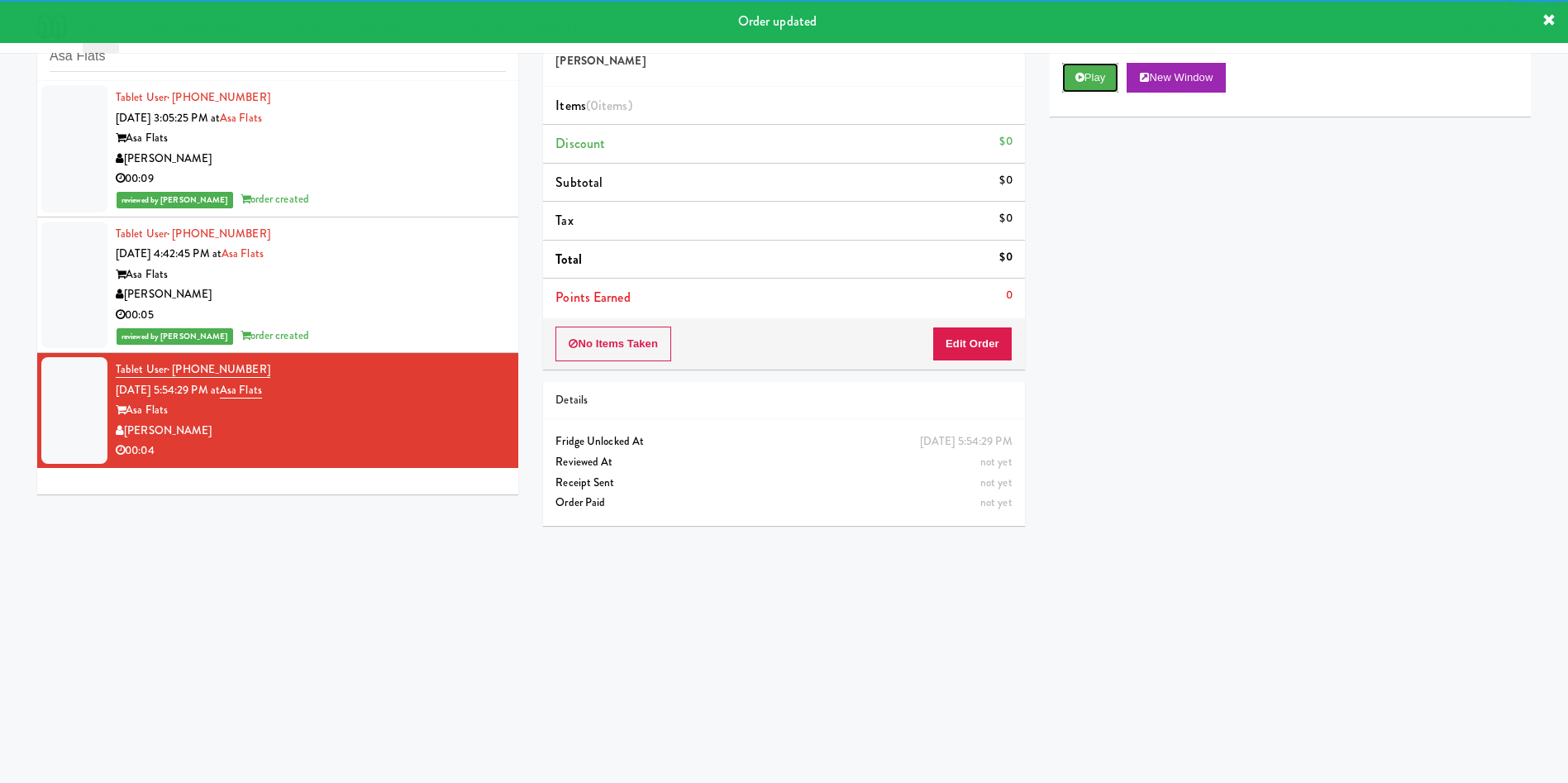
drag, startPoint x: 1089, startPoint y: 81, endPoint x: 1070, endPoint y: 111, distance: 35.5
click at [1089, 80] on button "Play" at bounding box center [1091, 78] width 57 height 30
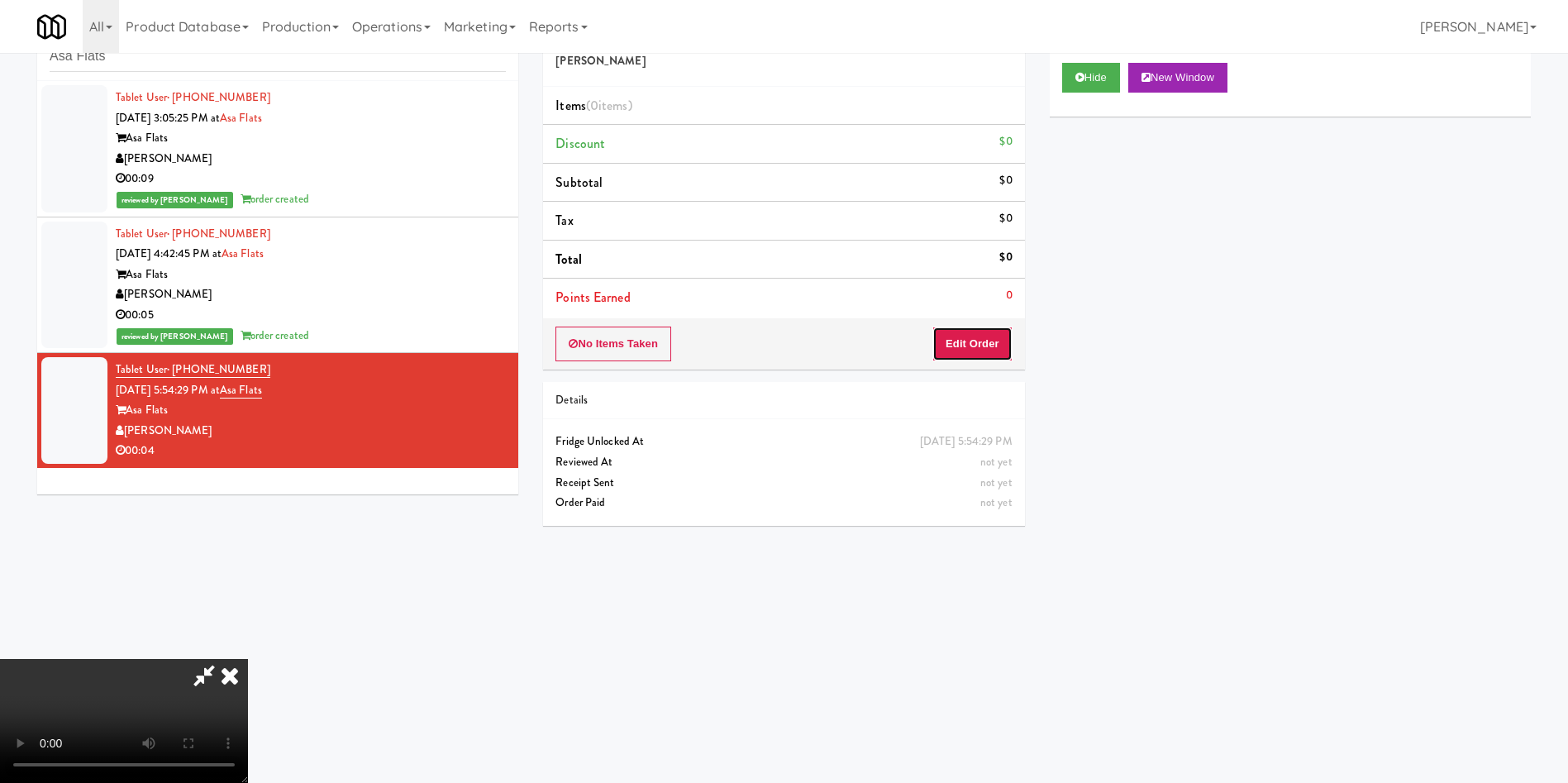
click at [977, 351] on button "Edit Order" at bounding box center [973, 344] width 80 height 35
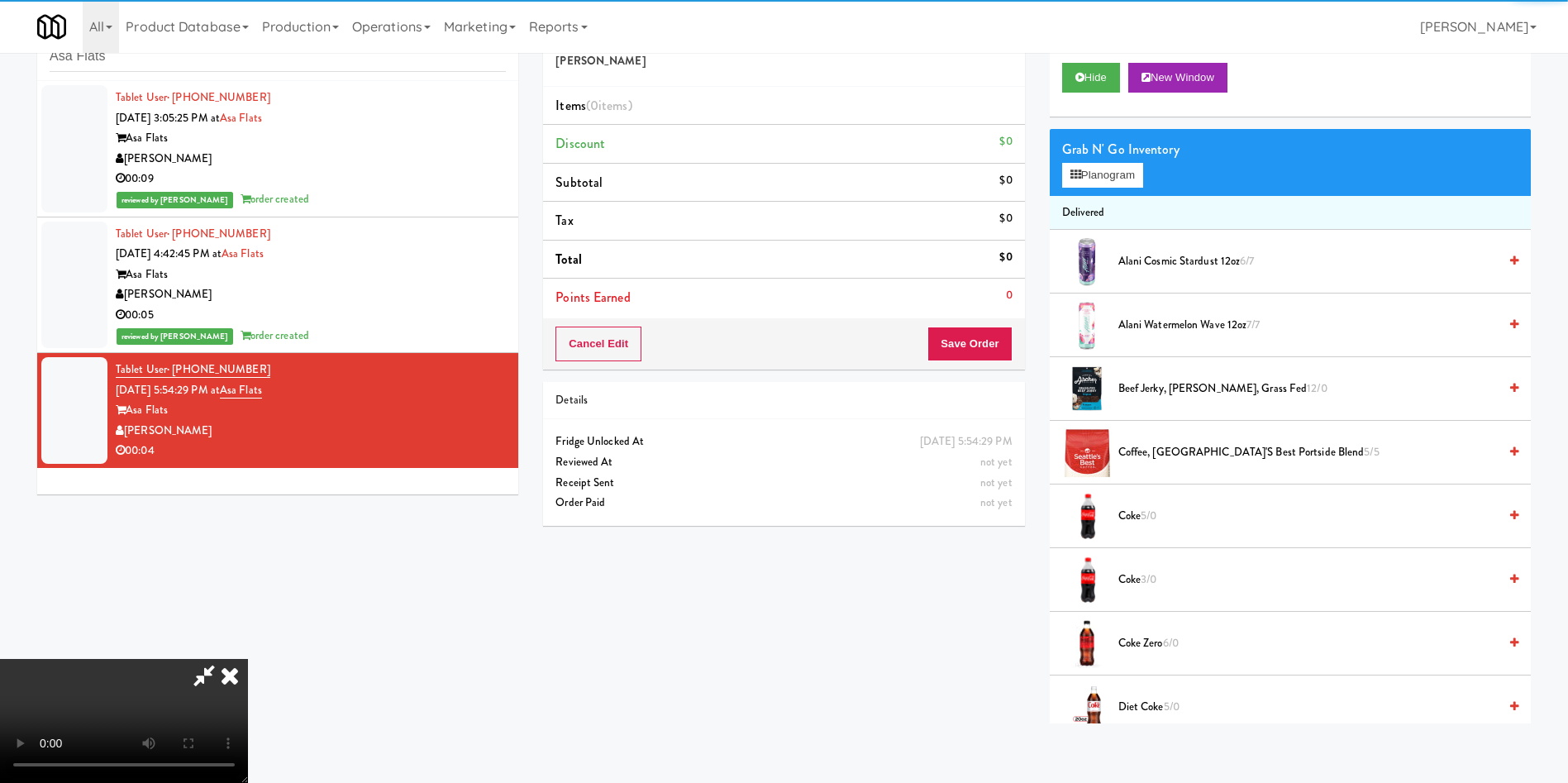
scroll to position [124, 0]
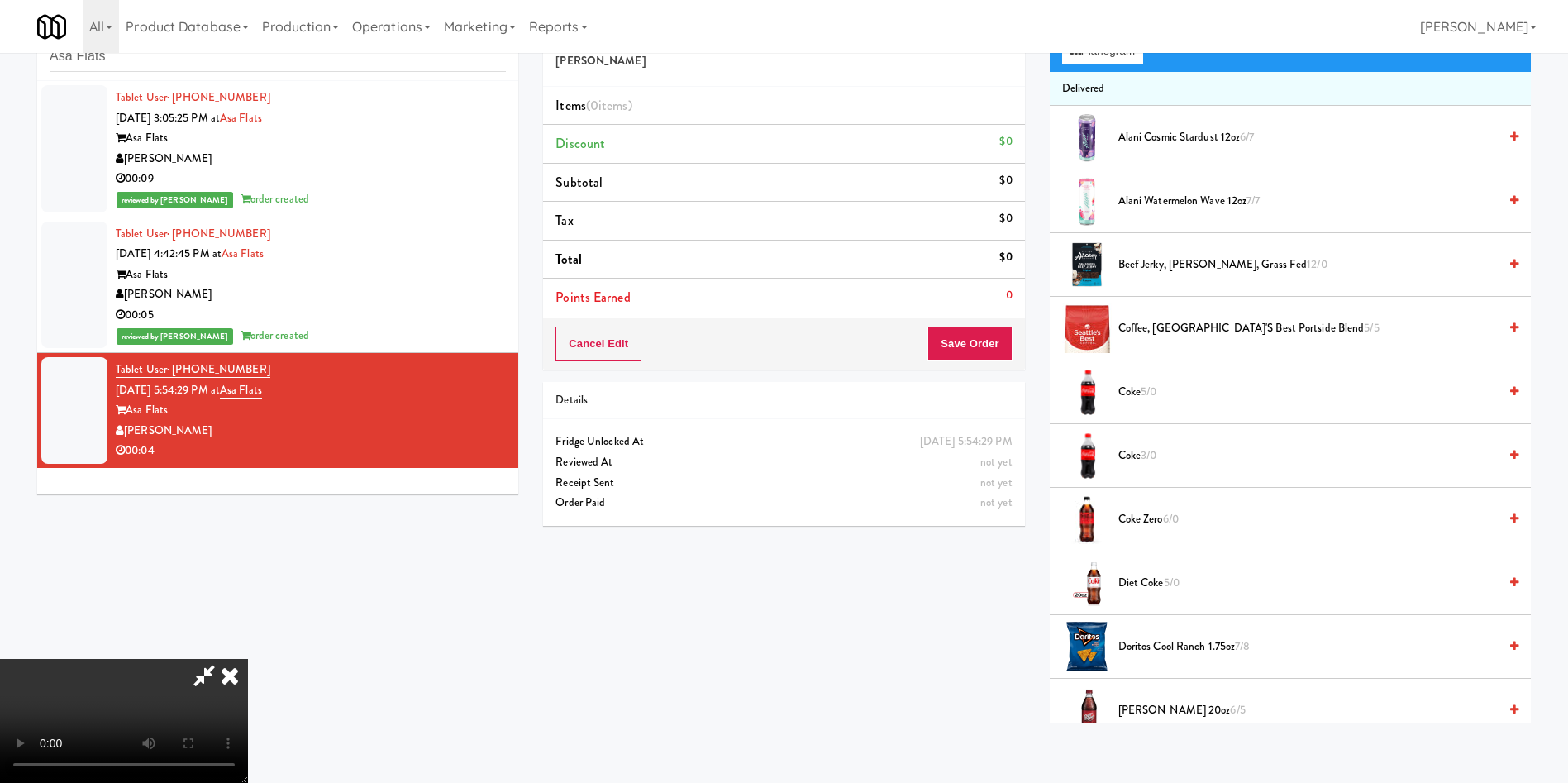
click at [248, 659] on video at bounding box center [123, 721] width 248 height 124
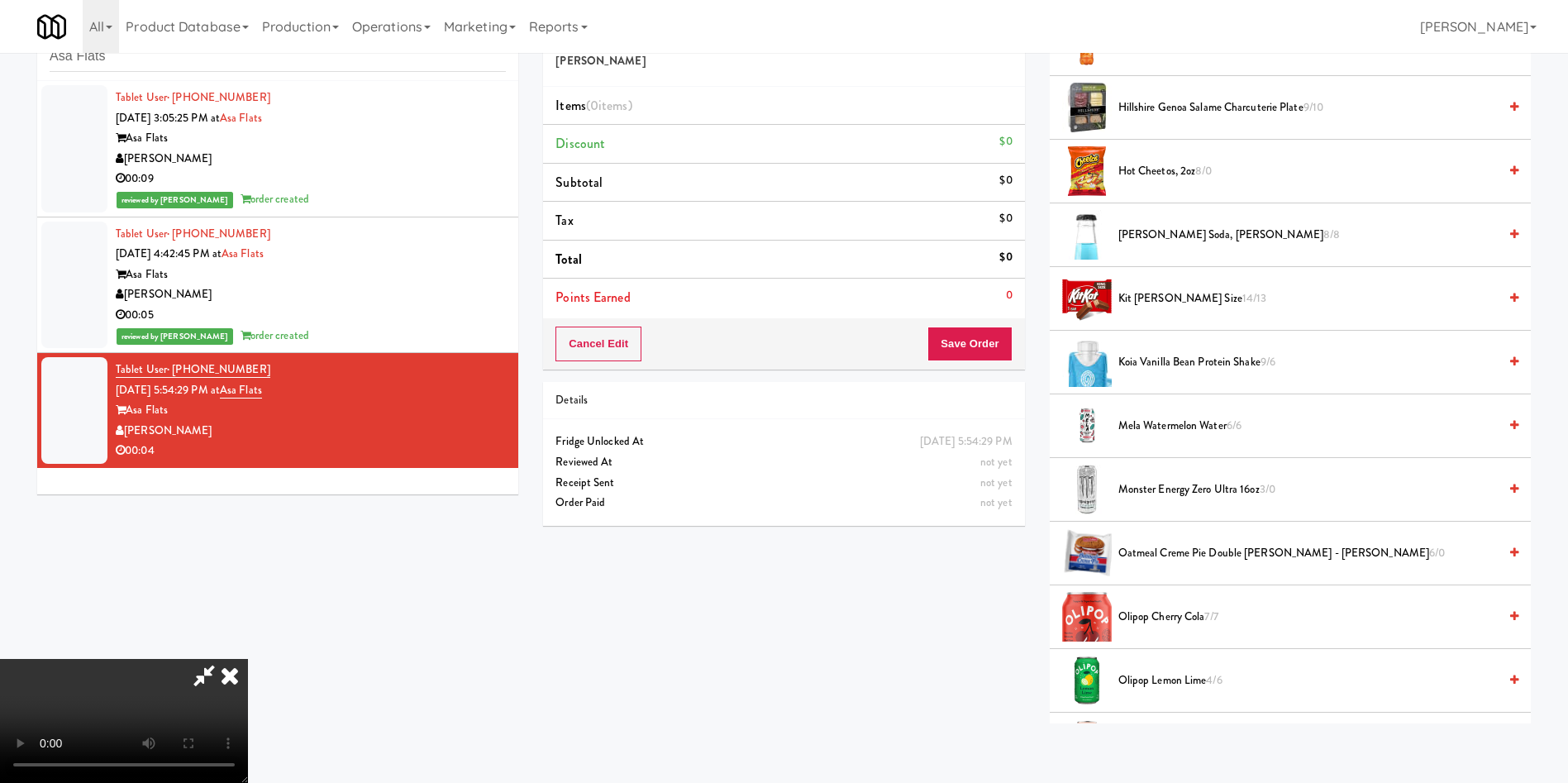
scroll to position [992, 0]
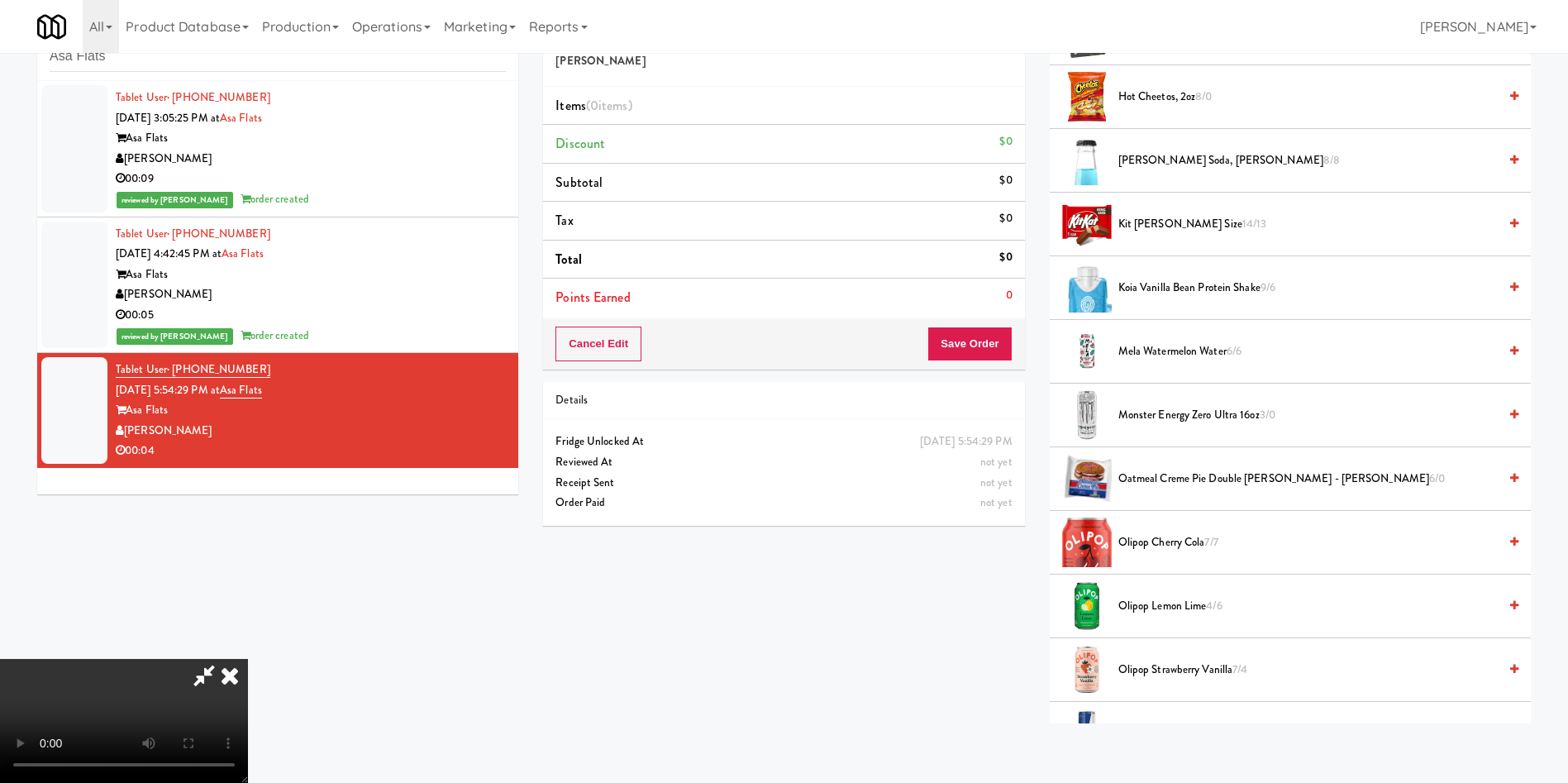
click at [1151, 220] on span "Kit [PERSON_NAME] Size 14/13" at bounding box center [1307, 224] width 379 height 21
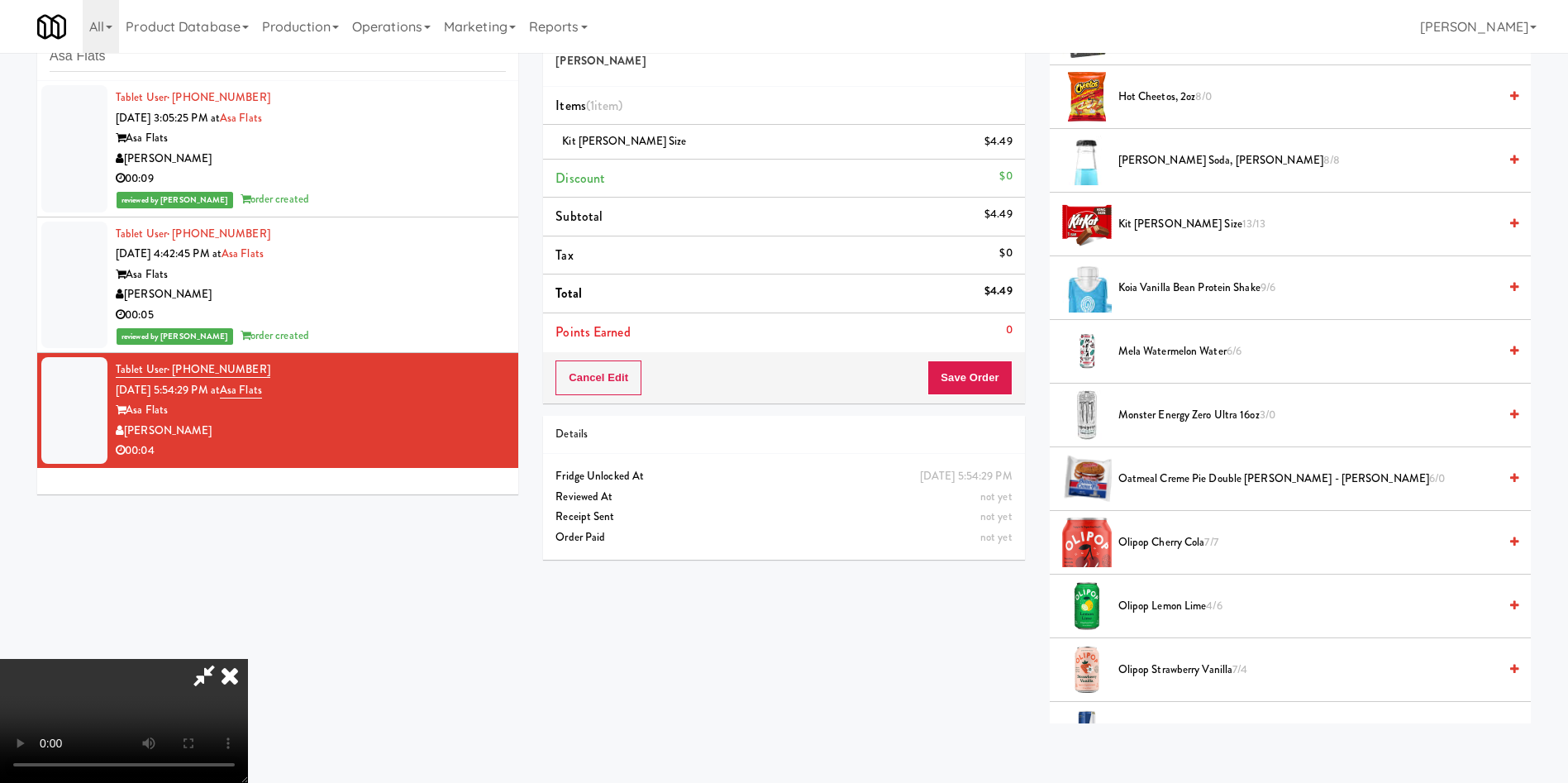
scroll to position [0, 0]
click at [248, 659] on video at bounding box center [123, 721] width 248 height 124
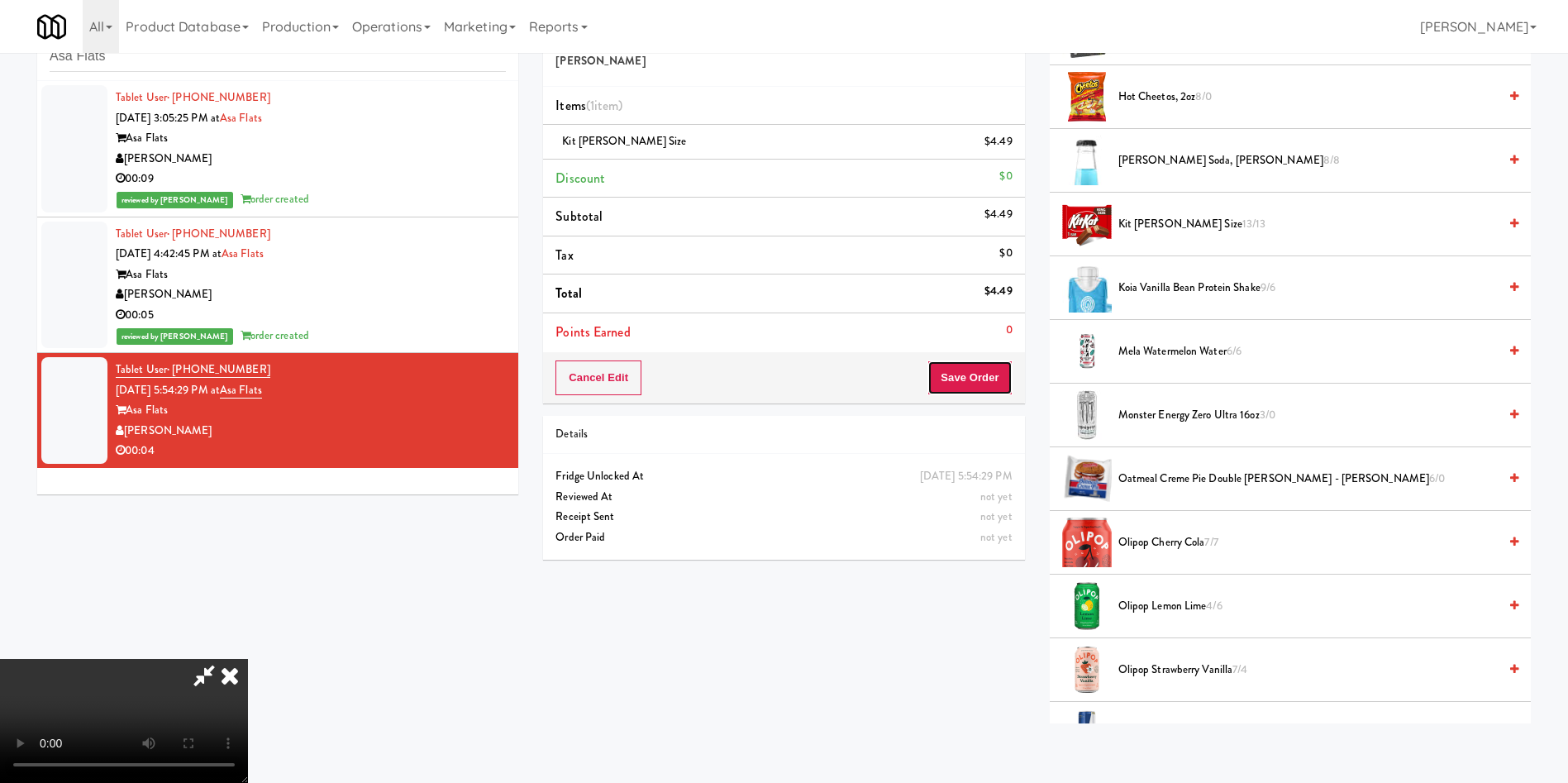
click at [986, 383] on button "Save Order" at bounding box center [969, 378] width 84 height 35
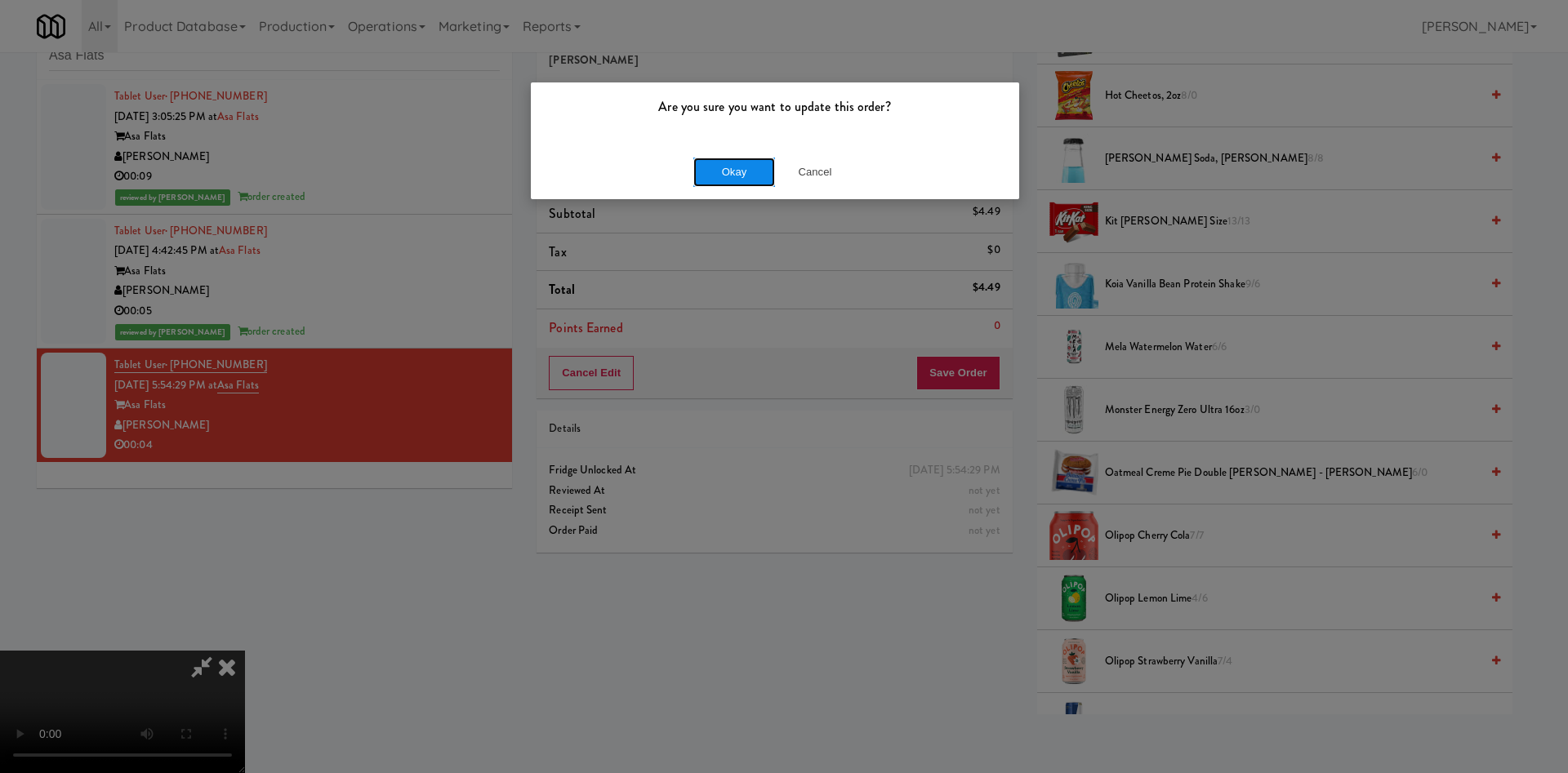
click at [724, 175] on button "Okay" at bounding box center [733, 172] width 81 height 30
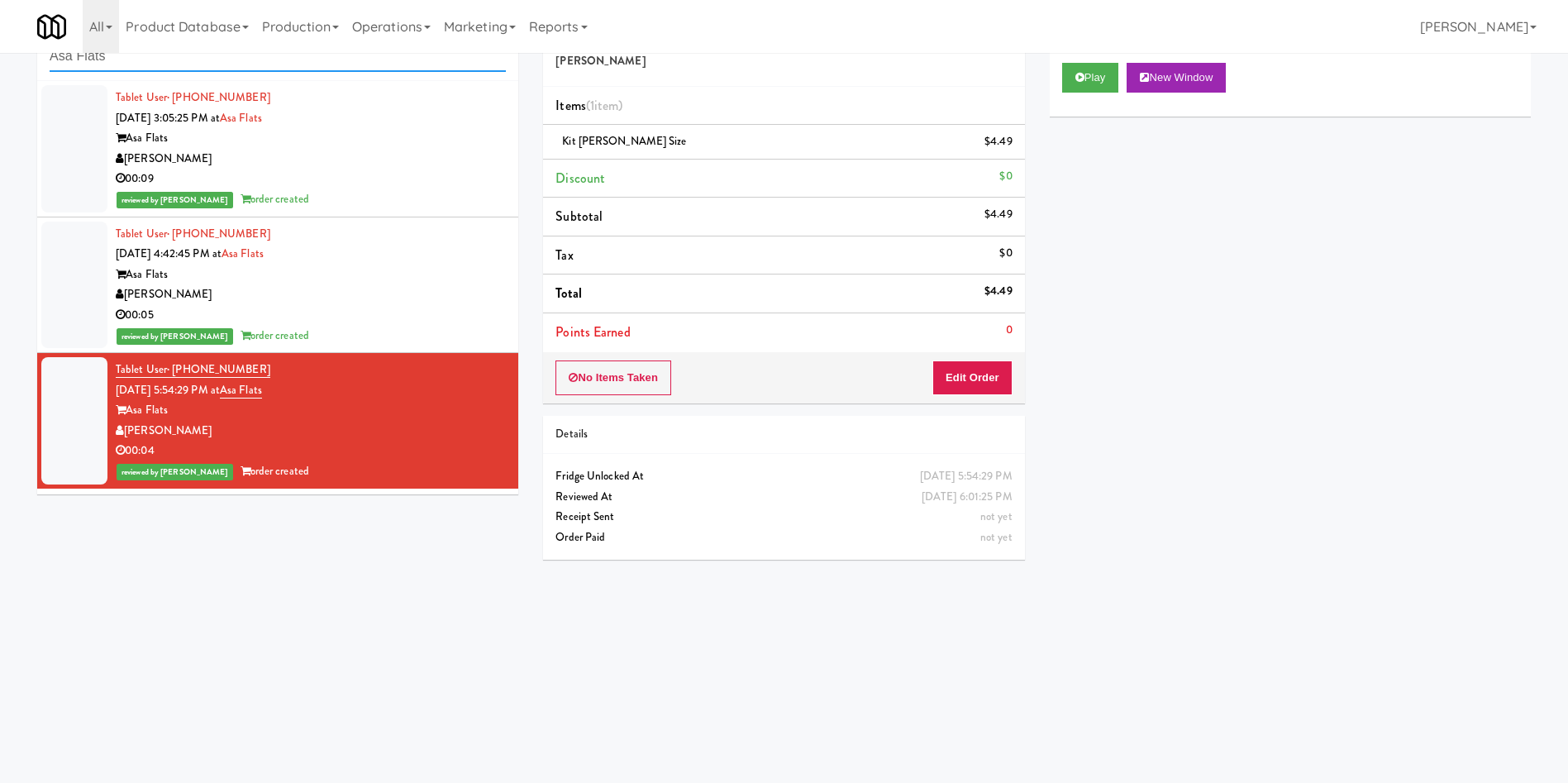
paste input "OneEleven - Lunchroom"
drag, startPoint x: 207, startPoint y: 69, endPoint x: 0, endPoint y: 69, distance: 207.0
click at [0, 69] on div "inbox reviewed recent all unclear take inventory issue suspicious failed recent…" at bounding box center [784, 338] width 1568 height 664
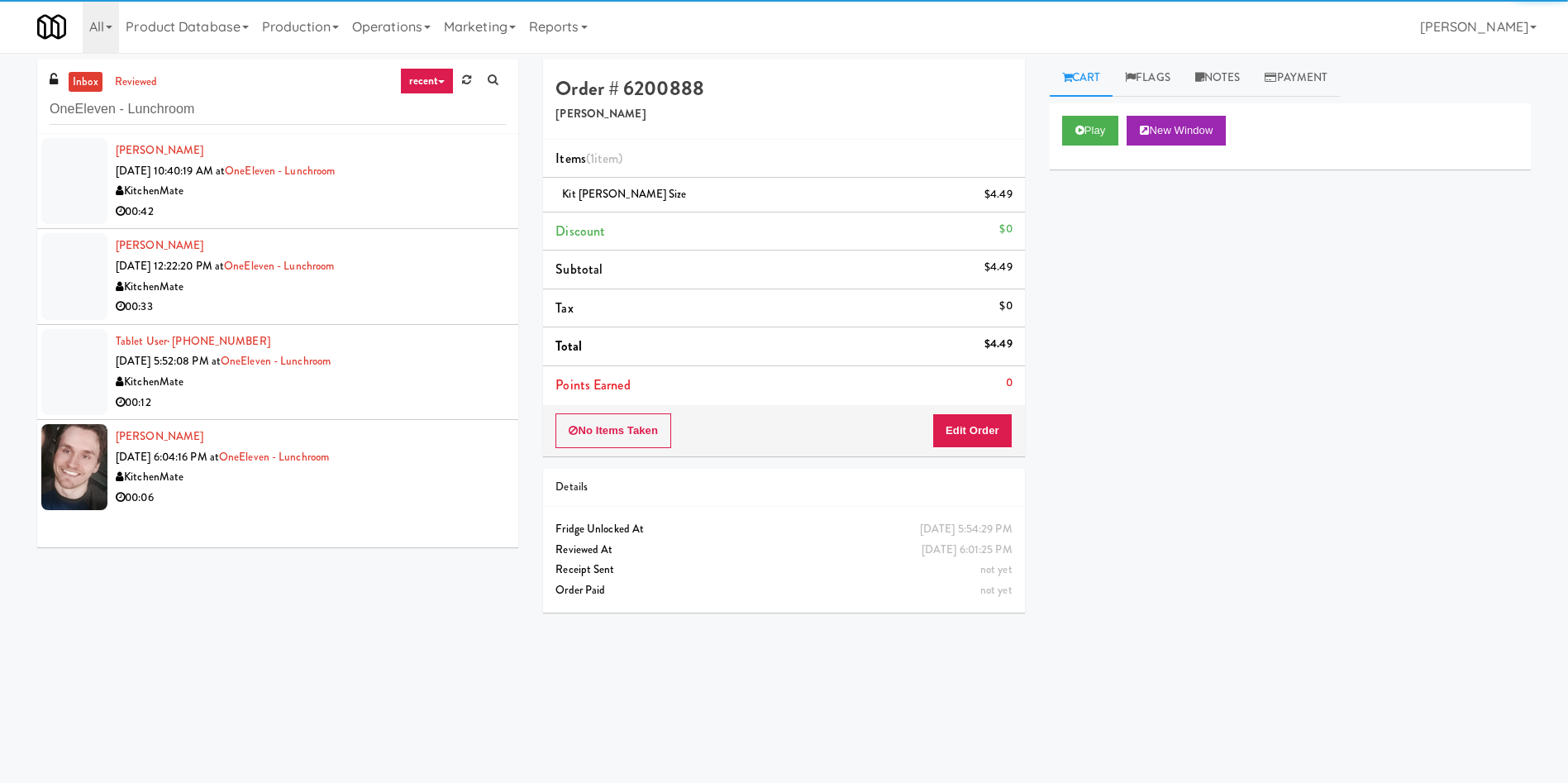
click at [65, 177] on div at bounding box center [74, 181] width 66 height 86
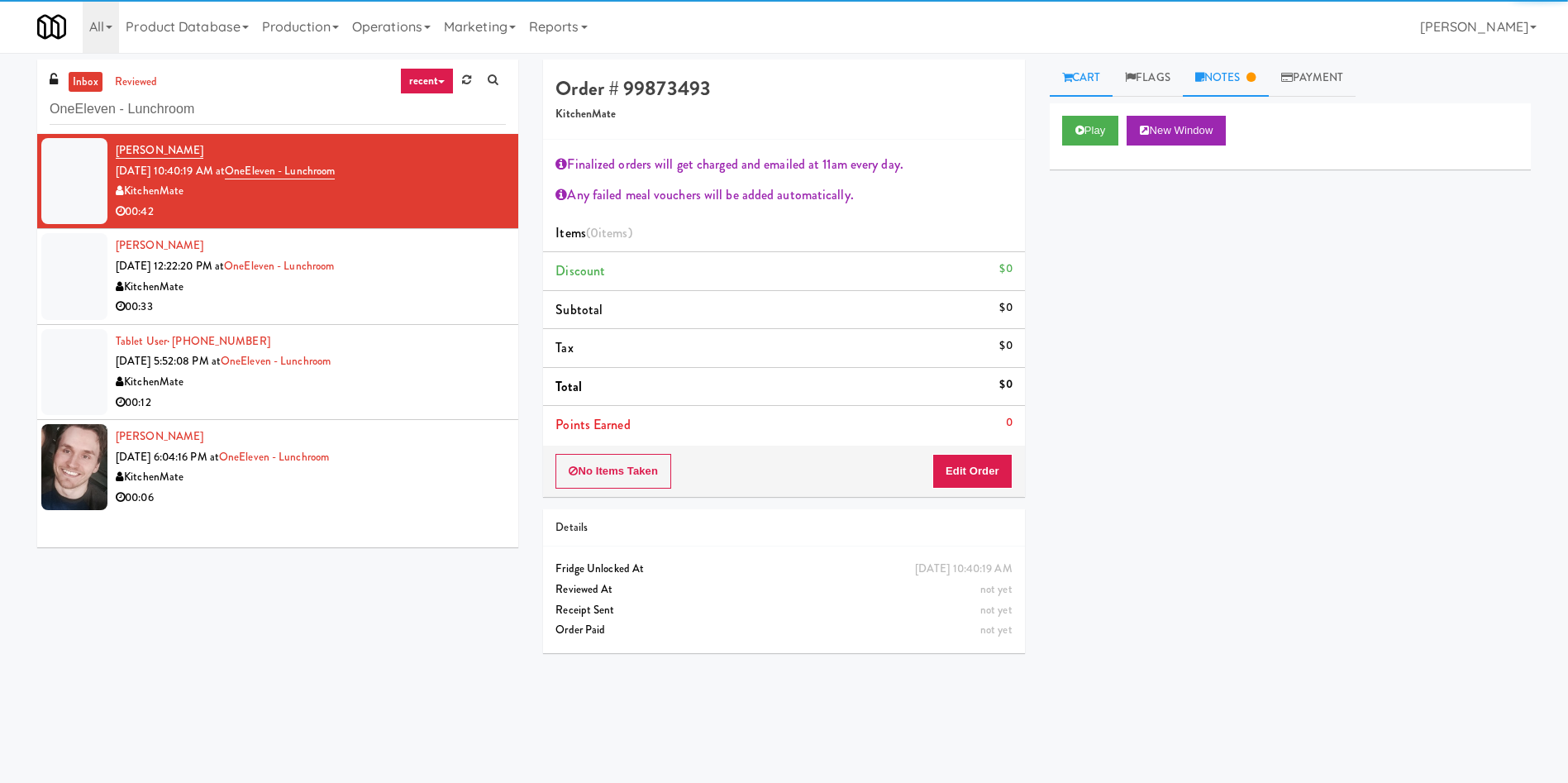
click at [1234, 75] on link "Notes" at bounding box center [1226, 78] width 86 height 38
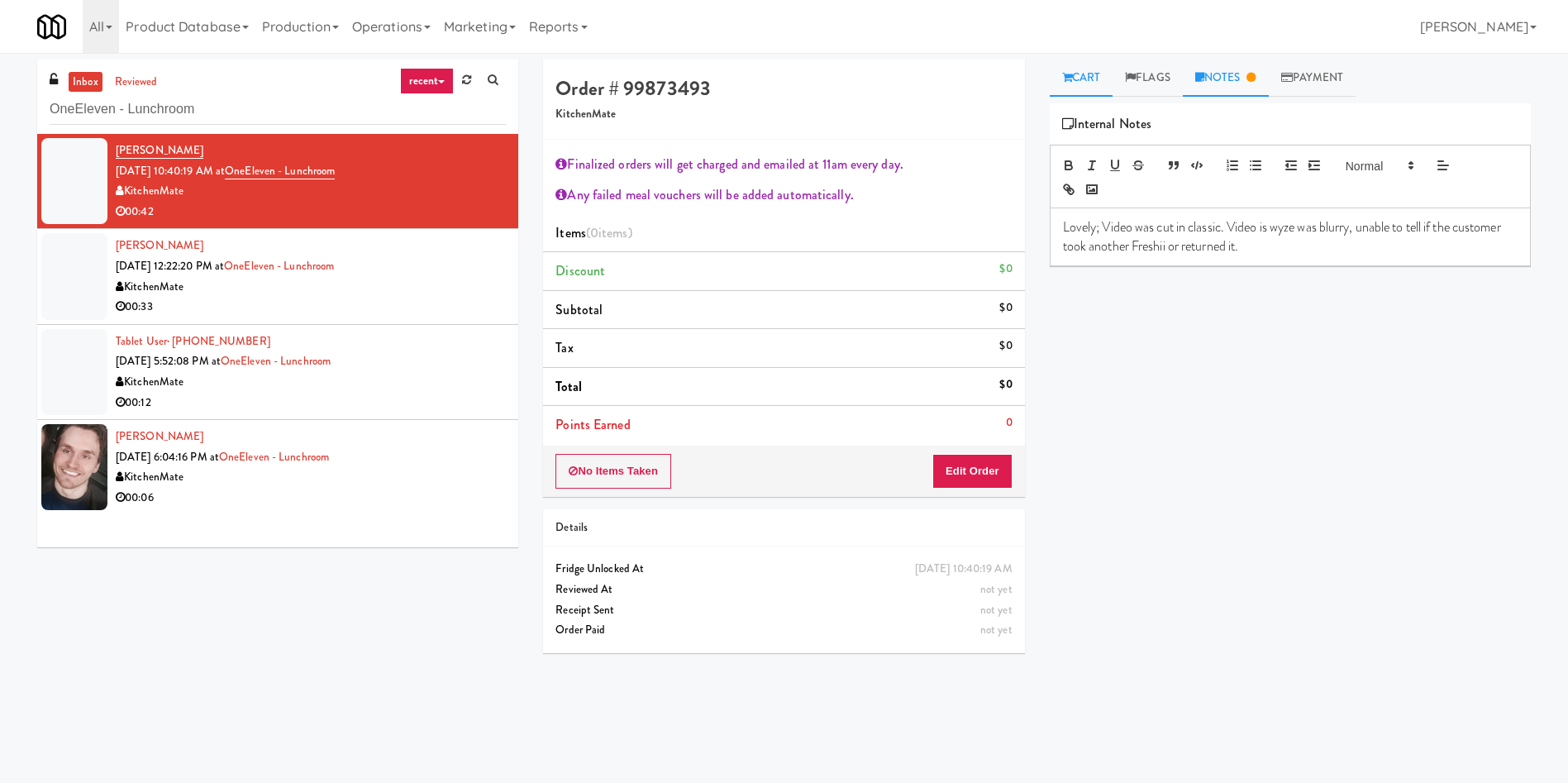
click at [1072, 72] on icon at bounding box center [1067, 78] width 10 height 11
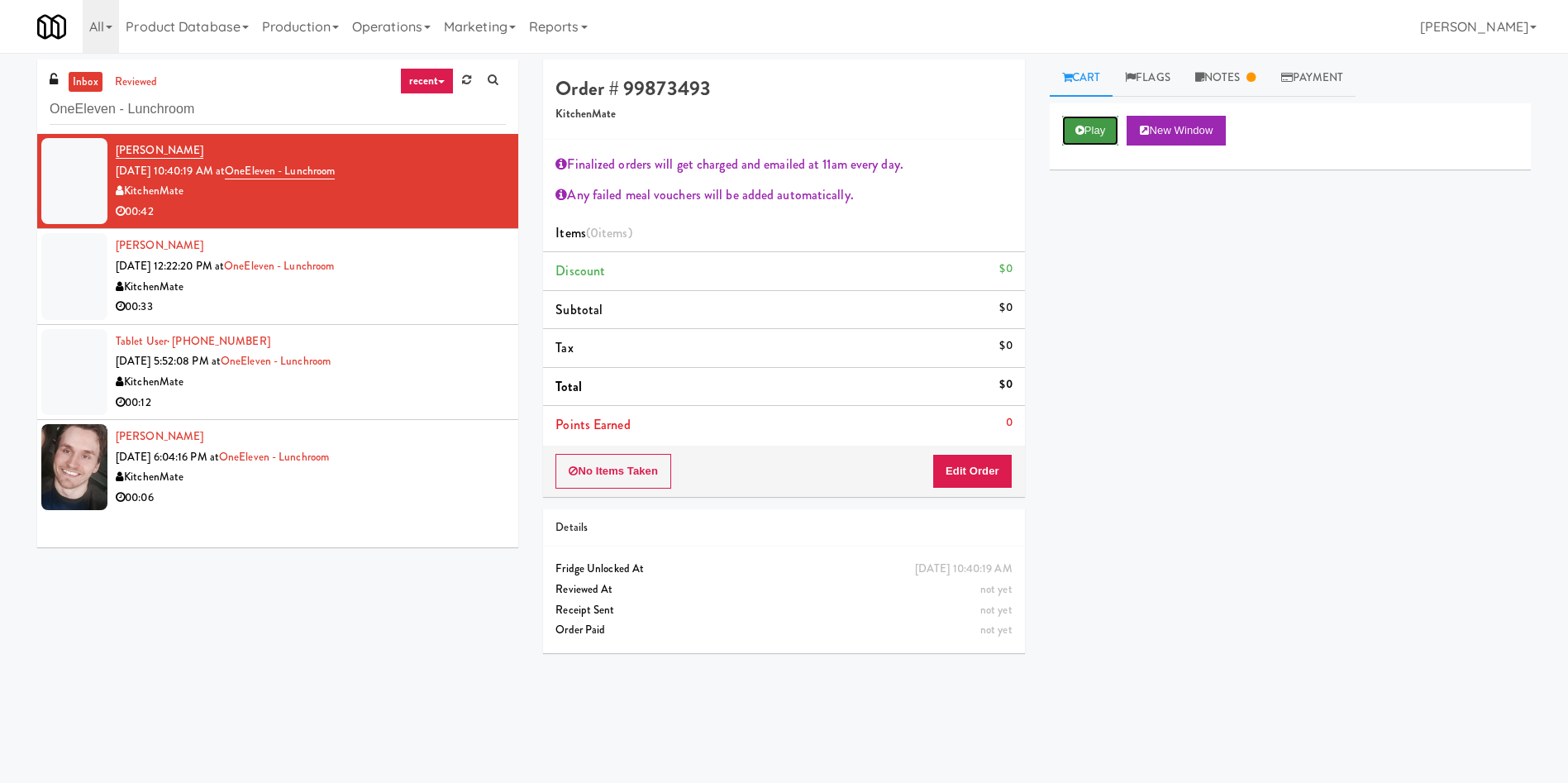
drag, startPoint x: 1088, startPoint y: 133, endPoint x: 1084, endPoint y: 143, distance: 10.8
click at [1084, 143] on button "Play" at bounding box center [1091, 131] width 57 height 30
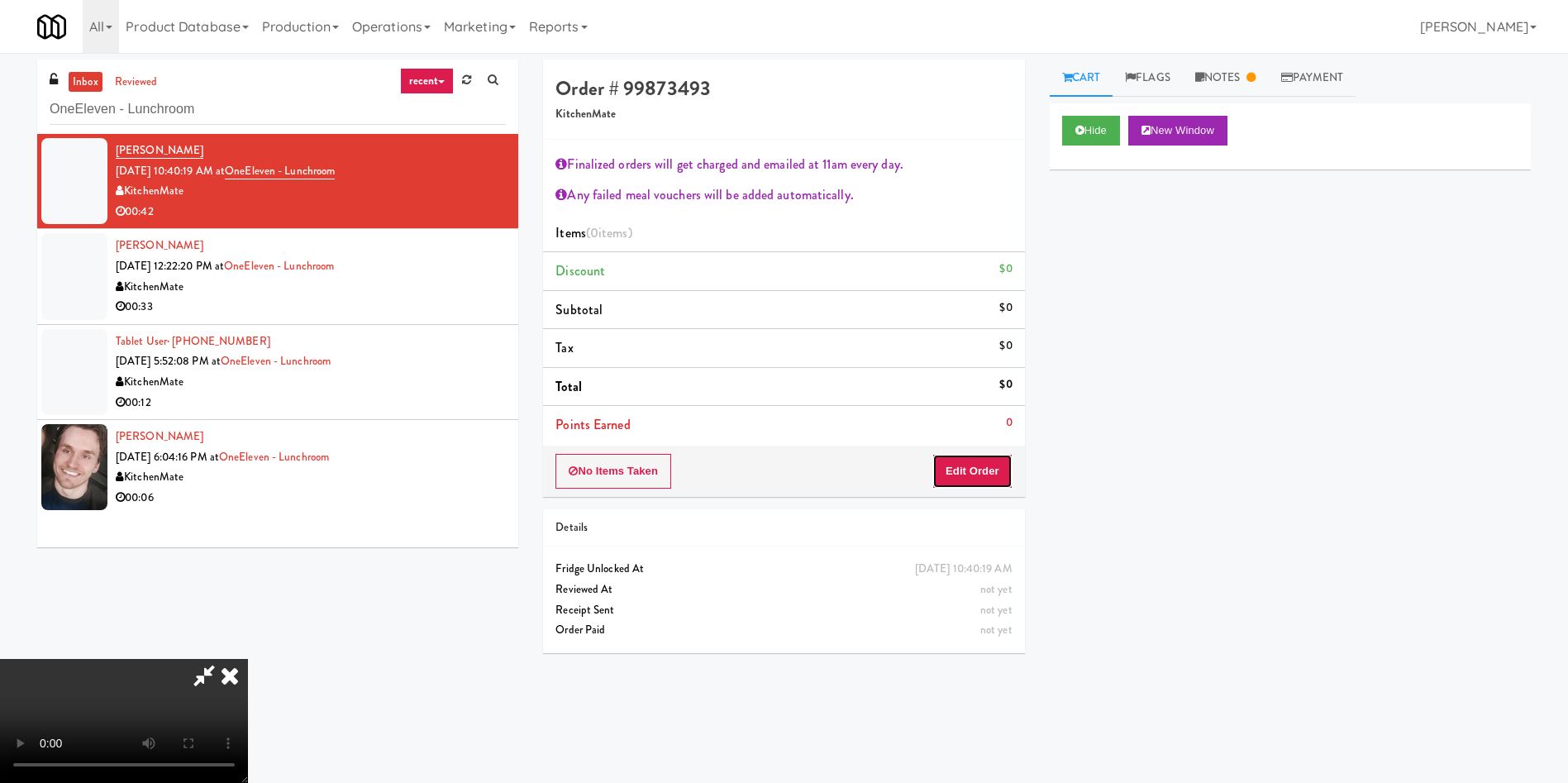
click at [984, 485] on button "Edit Order" at bounding box center [973, 471] width 80 height 35
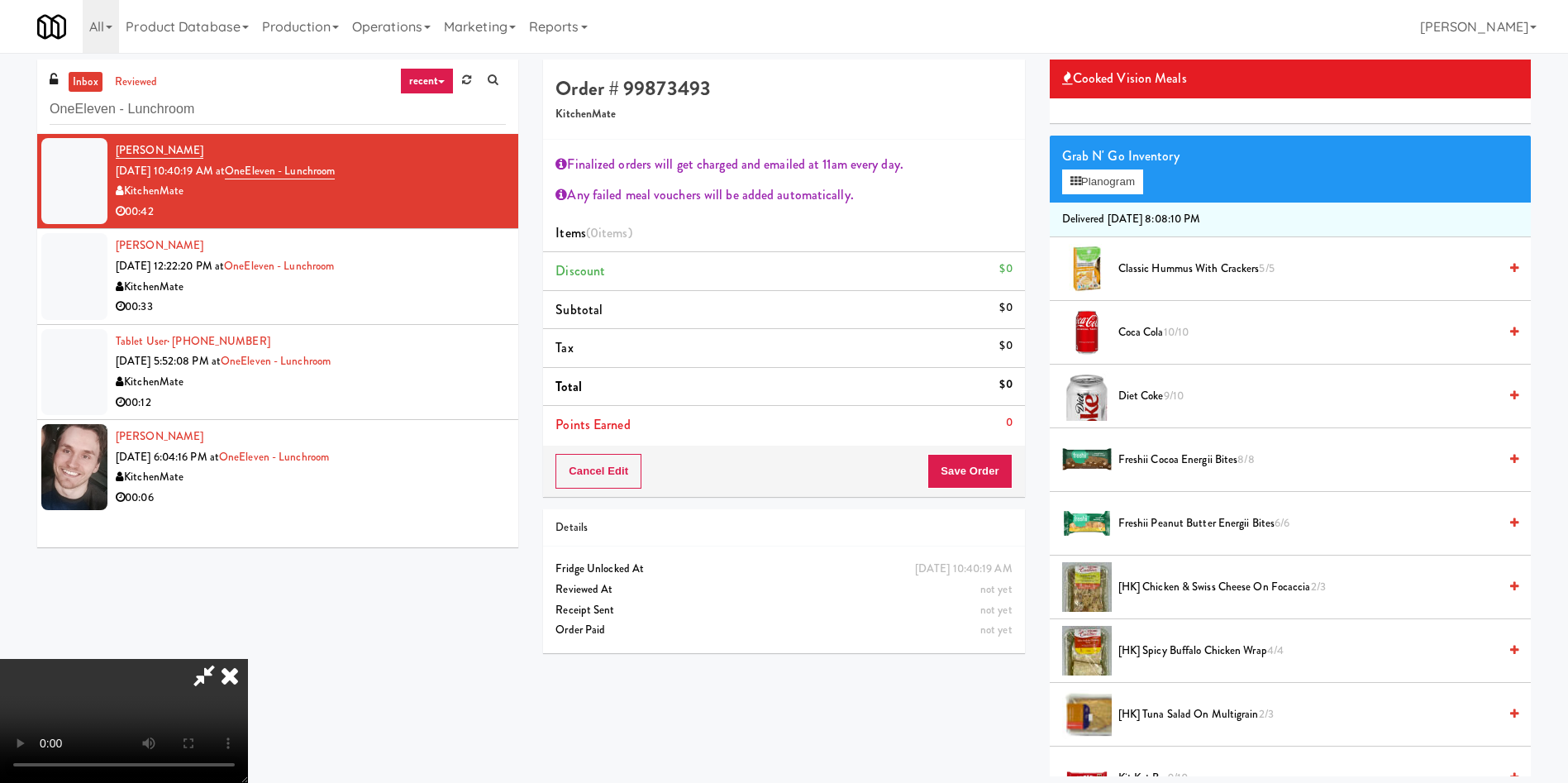
click at [1163, 270] on span "Classic Hummus With Crackers 5/5" at bounding box center [1307, 269] width 379 height 21
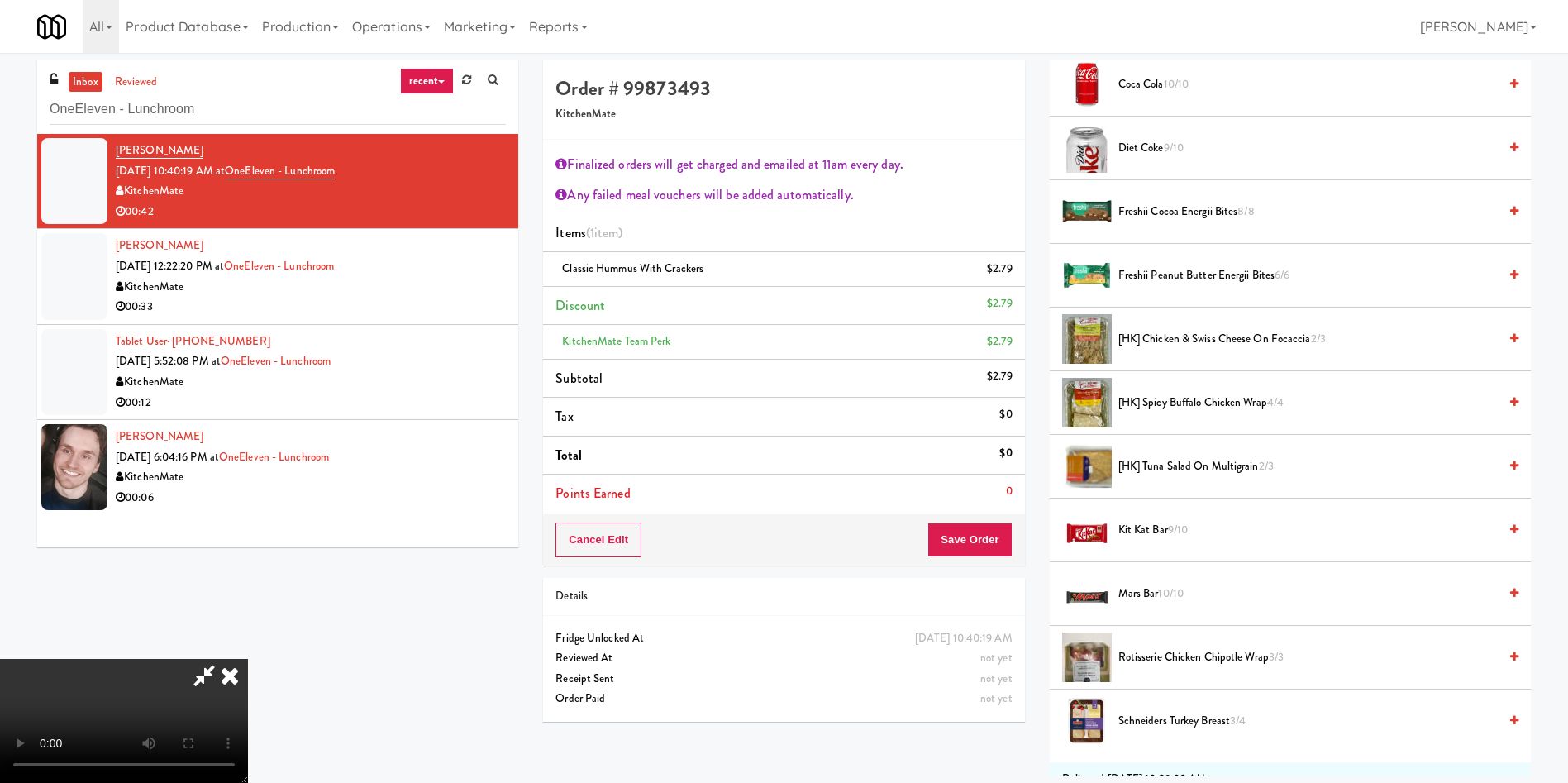
drag, startPoint x: 901, startPoint y: 68, endPoint x: 1071, endPoint y: 12, distance: 179.0
click at [248, 659] on icon at bounding box center [229, 675] width 37 height 33
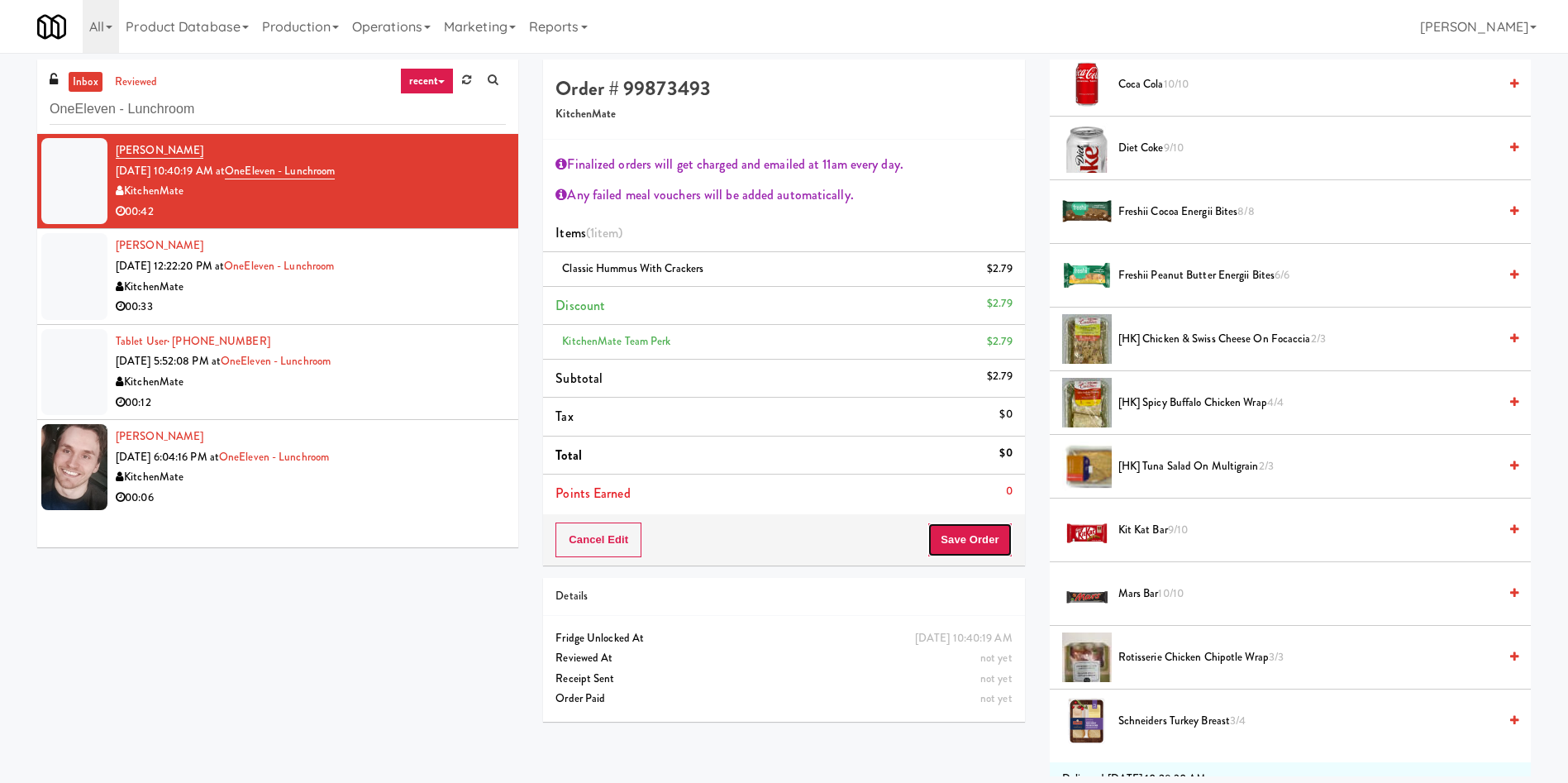
click at [1000, 543] on button "Save Order" at bounding box center [969, 540] width 84 height 35
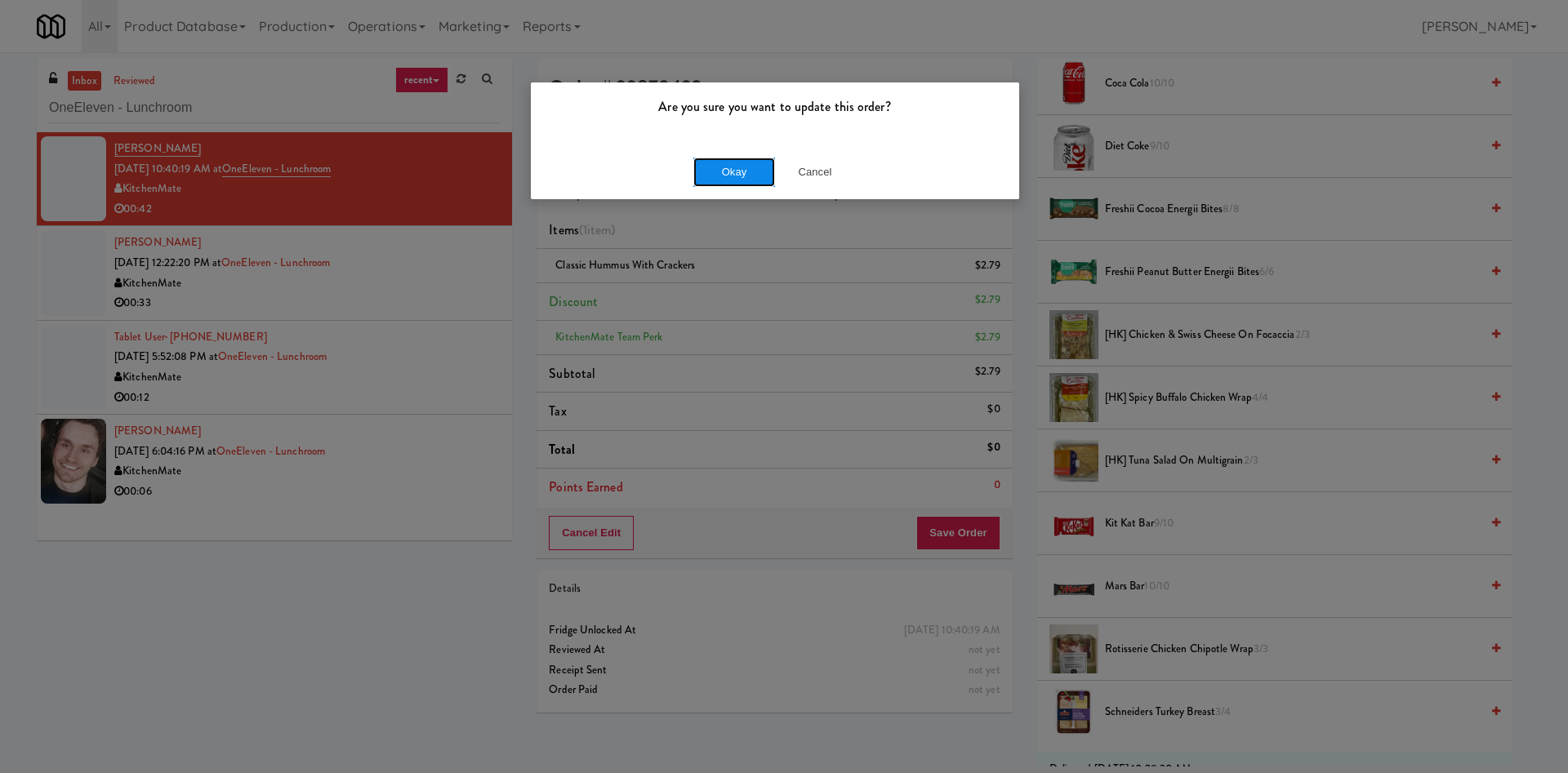
click at [753, 172] on button "Okay" at bounding box center [733, 172] width 81 height 30
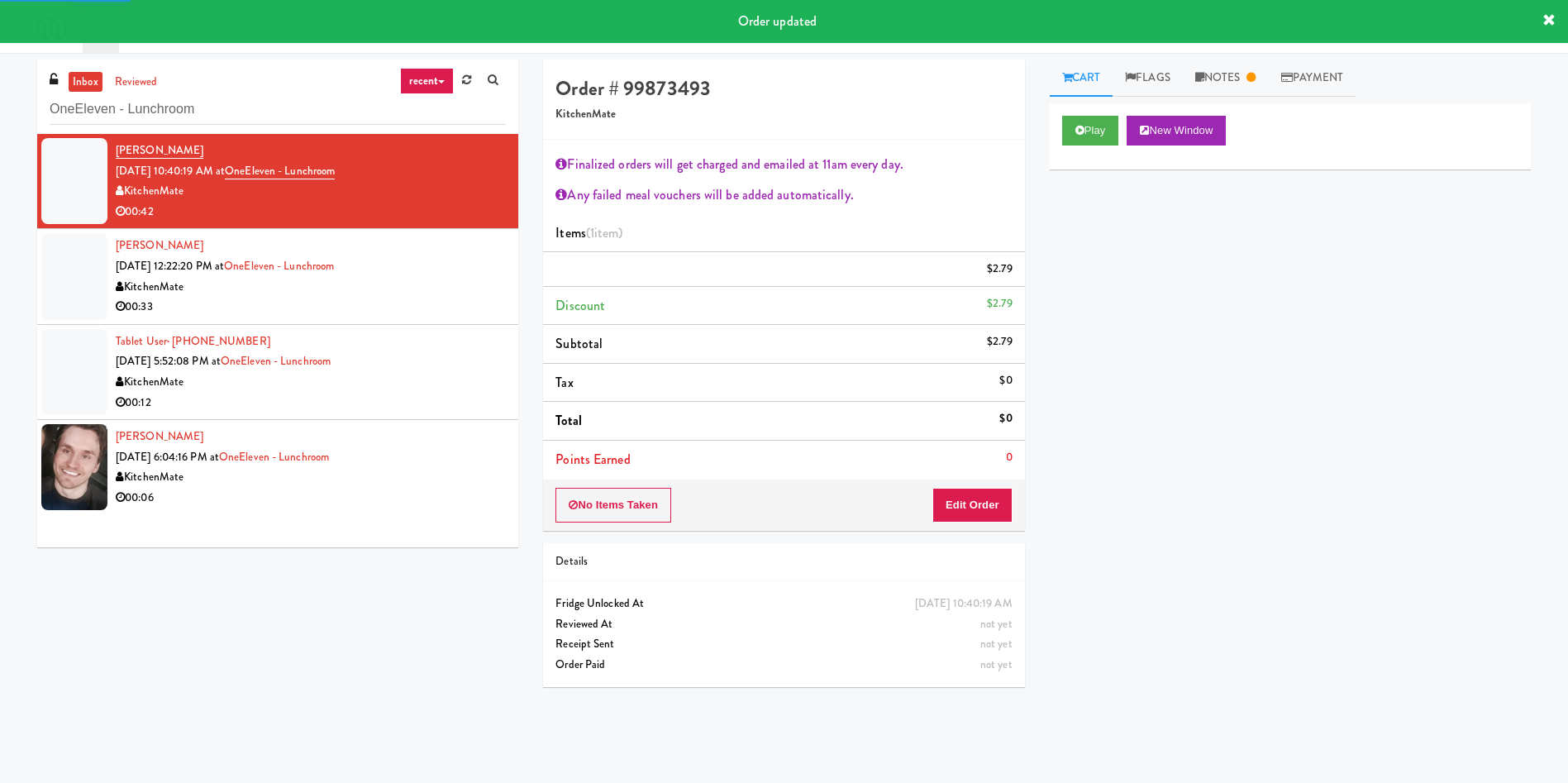
click at [43, 272] on div at bounding box center [74, 276] width 66 height 86
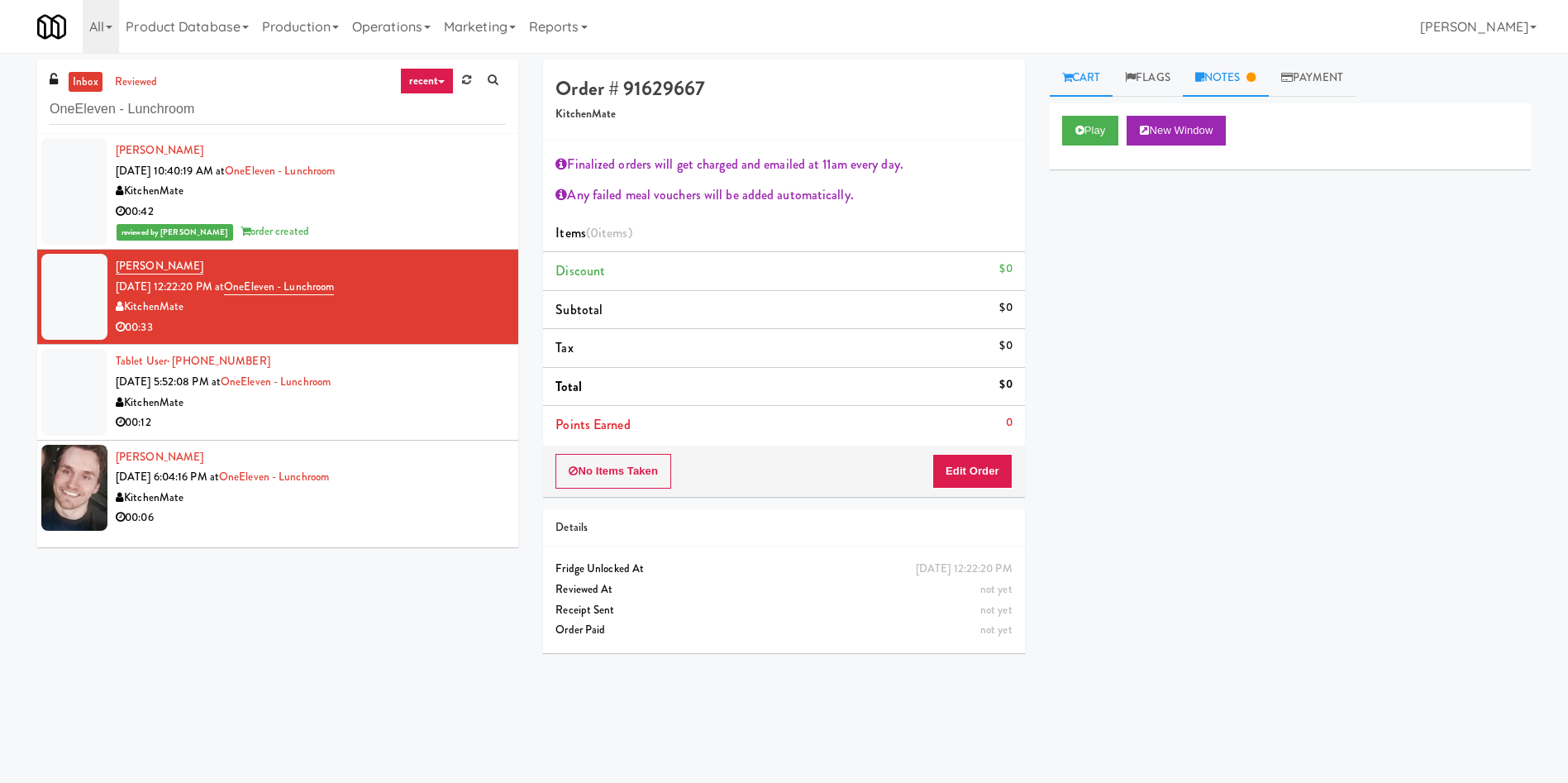
click at [1266, 91] on link "Notes" at bounding box center [1226, 78] width 86 height 38
click at [1077, 79] on link "Cart" at bounding box center [1082, 78] width 64 height 38
click at [1085, 142] on button "Play" at bounding box center [1091, 131] width 57 height 30
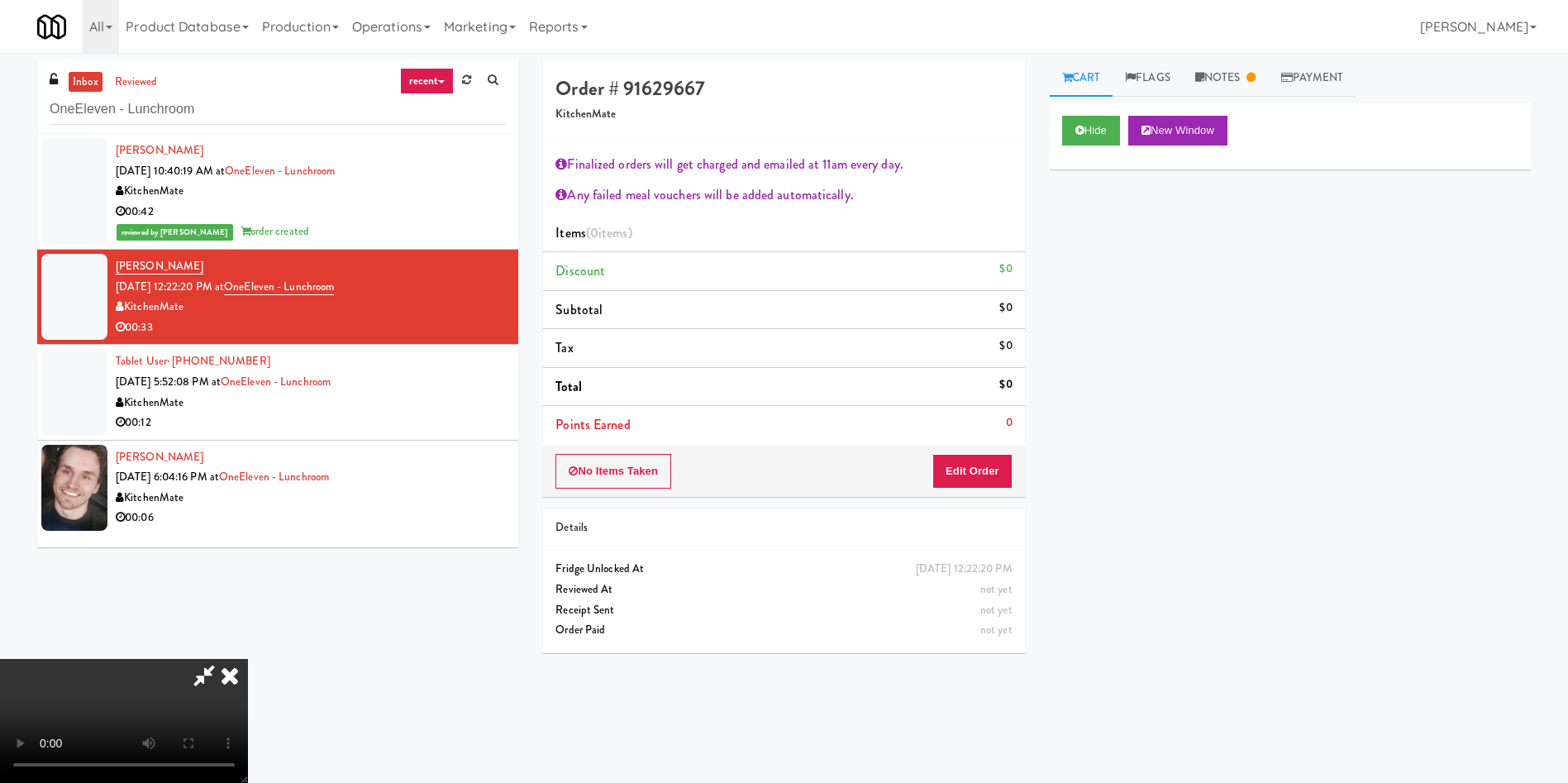
click at [952, 490] on div "No Items Taken Edit Order" at bounding box center [784, 471] width 481 height 51
click at [961, 466] on button "Edit Order" at bounding box center [973, 471] width 80 height 35
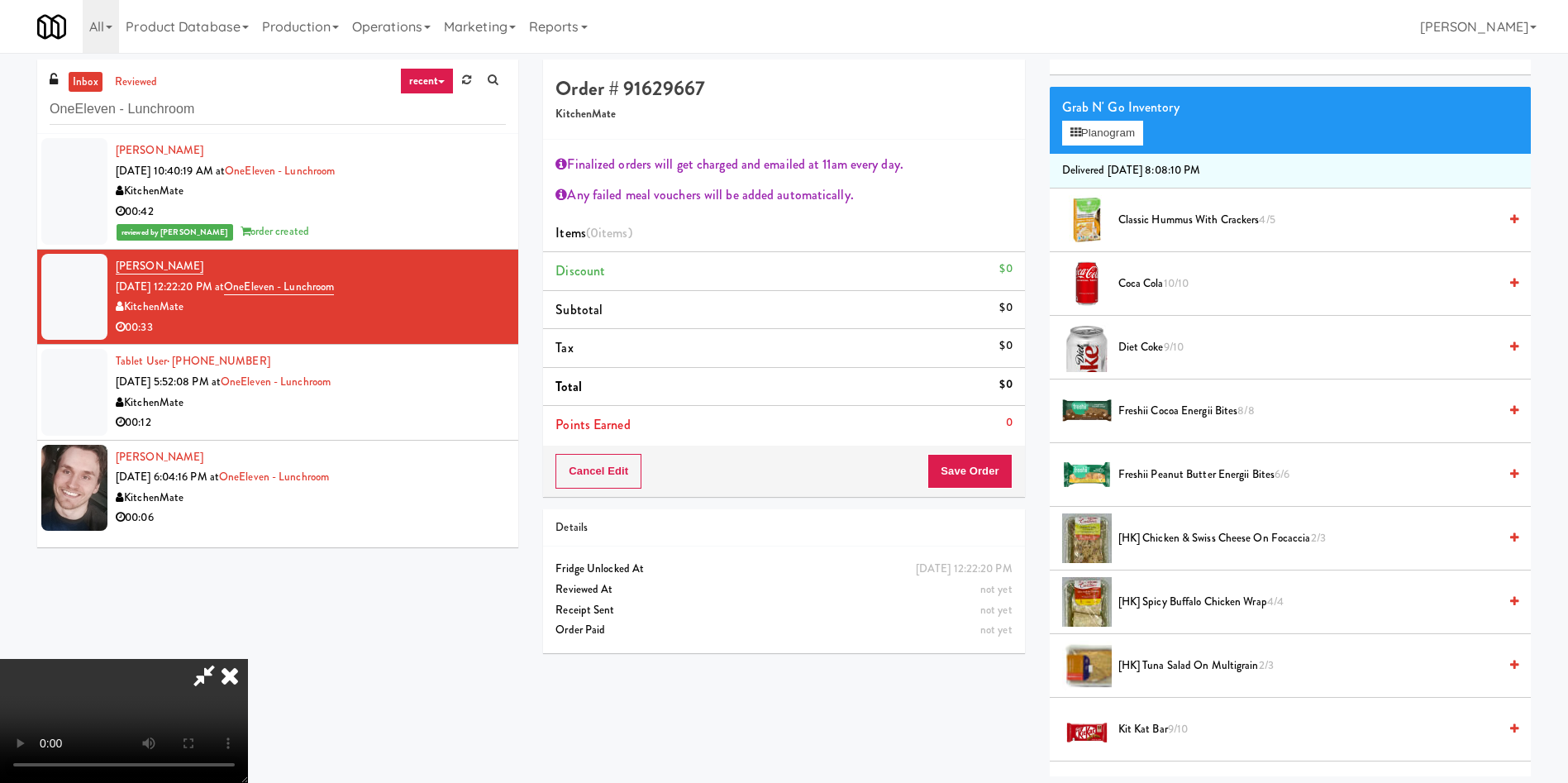
scroll to position [372, 0]
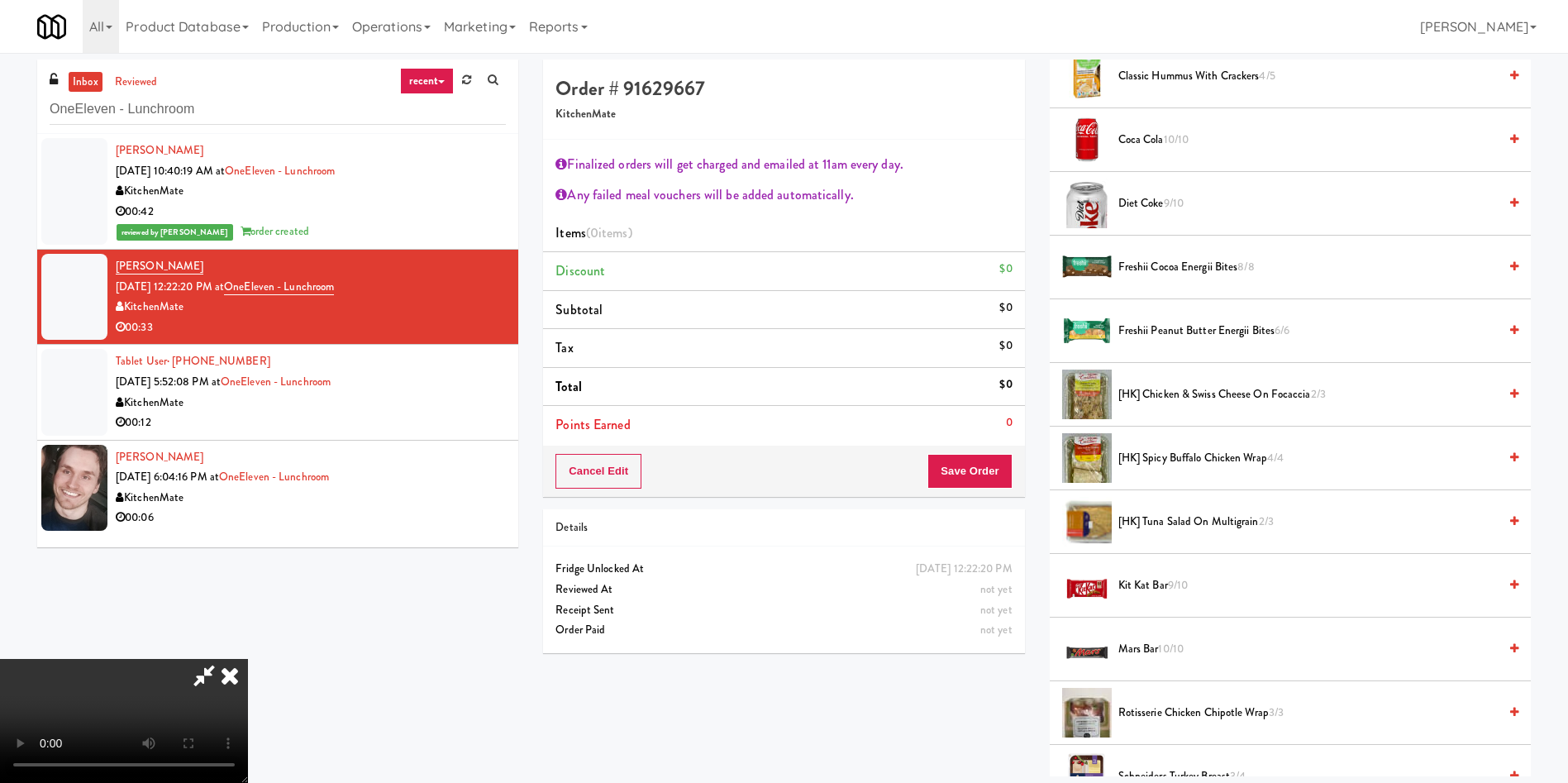
click at [1198, 459] on span "[HK] Spicy Buffalo Chicken Wrap 4/4" at bounding box center [1307, 458] width 379 height 21
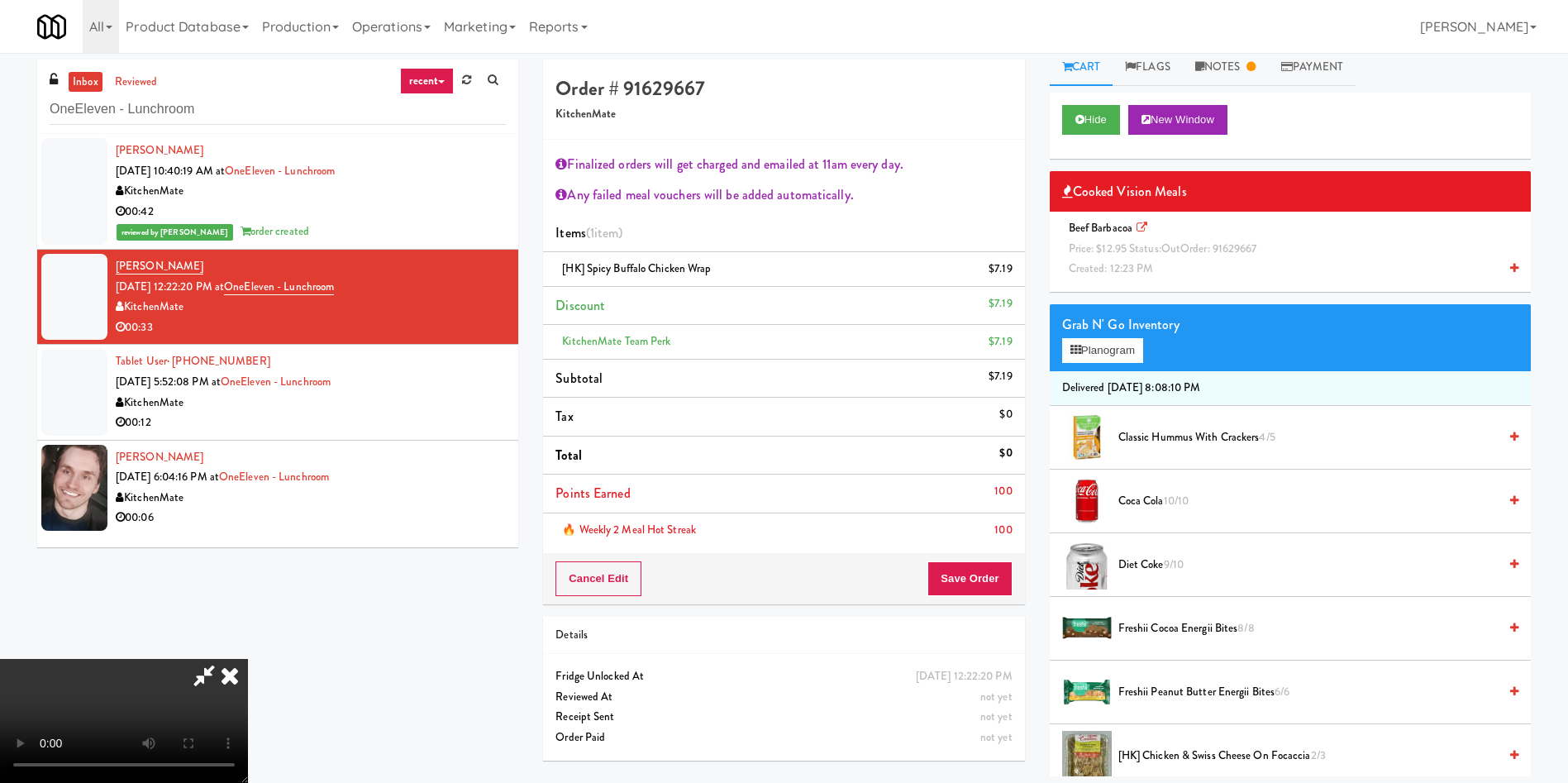
scroll to position [124, 0]
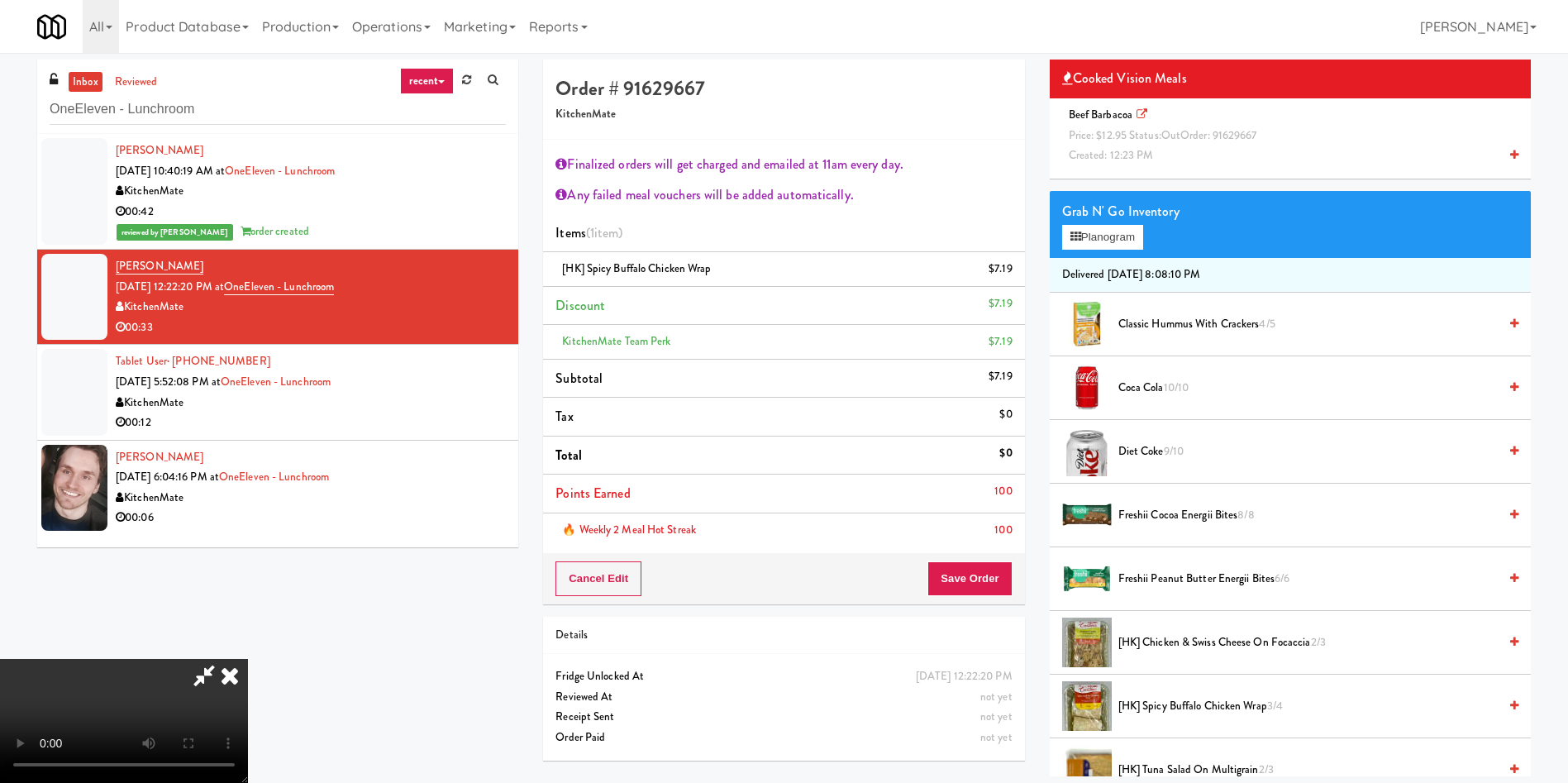
click at [1098, 143] on div "Beef Barbacoa Price: $12.95 Status: out Order: 91629667 Created: 12:23 PM" at bounding box center [1290, 135] width 456 height 61
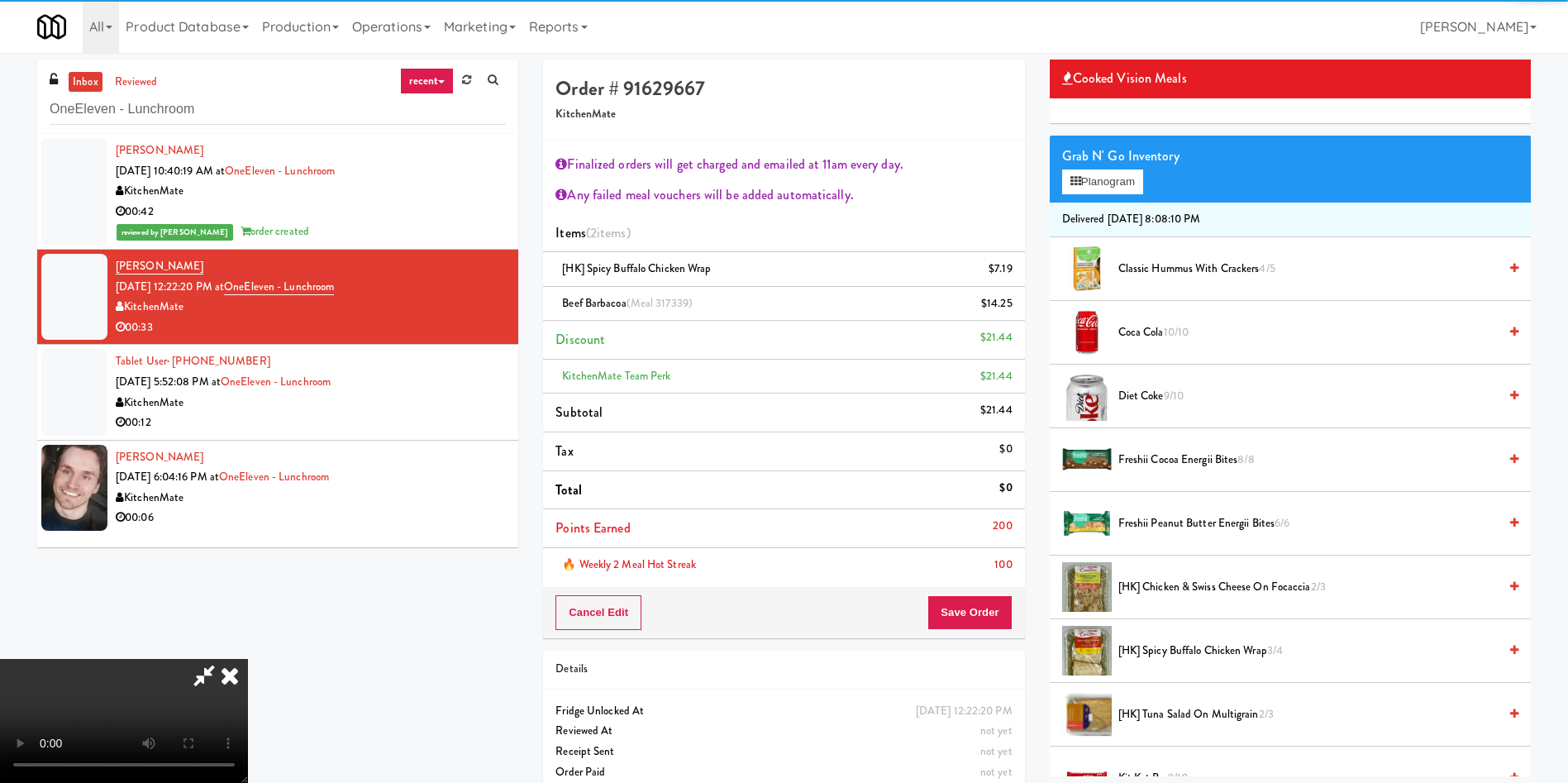
click at [223, 659] on icon at bounding box center [204, 675] width 38 height 33
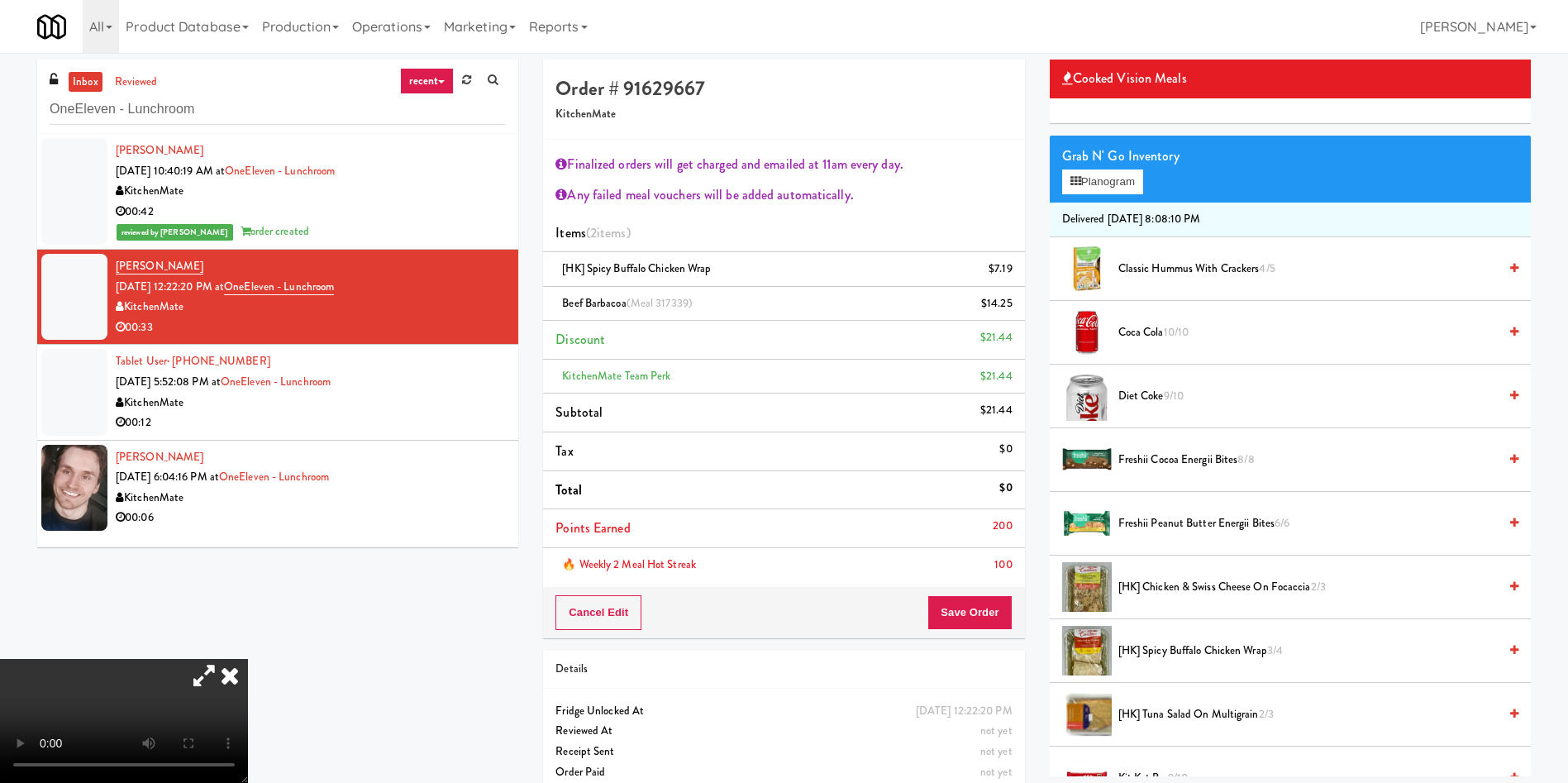
scroll to position [53, 0]
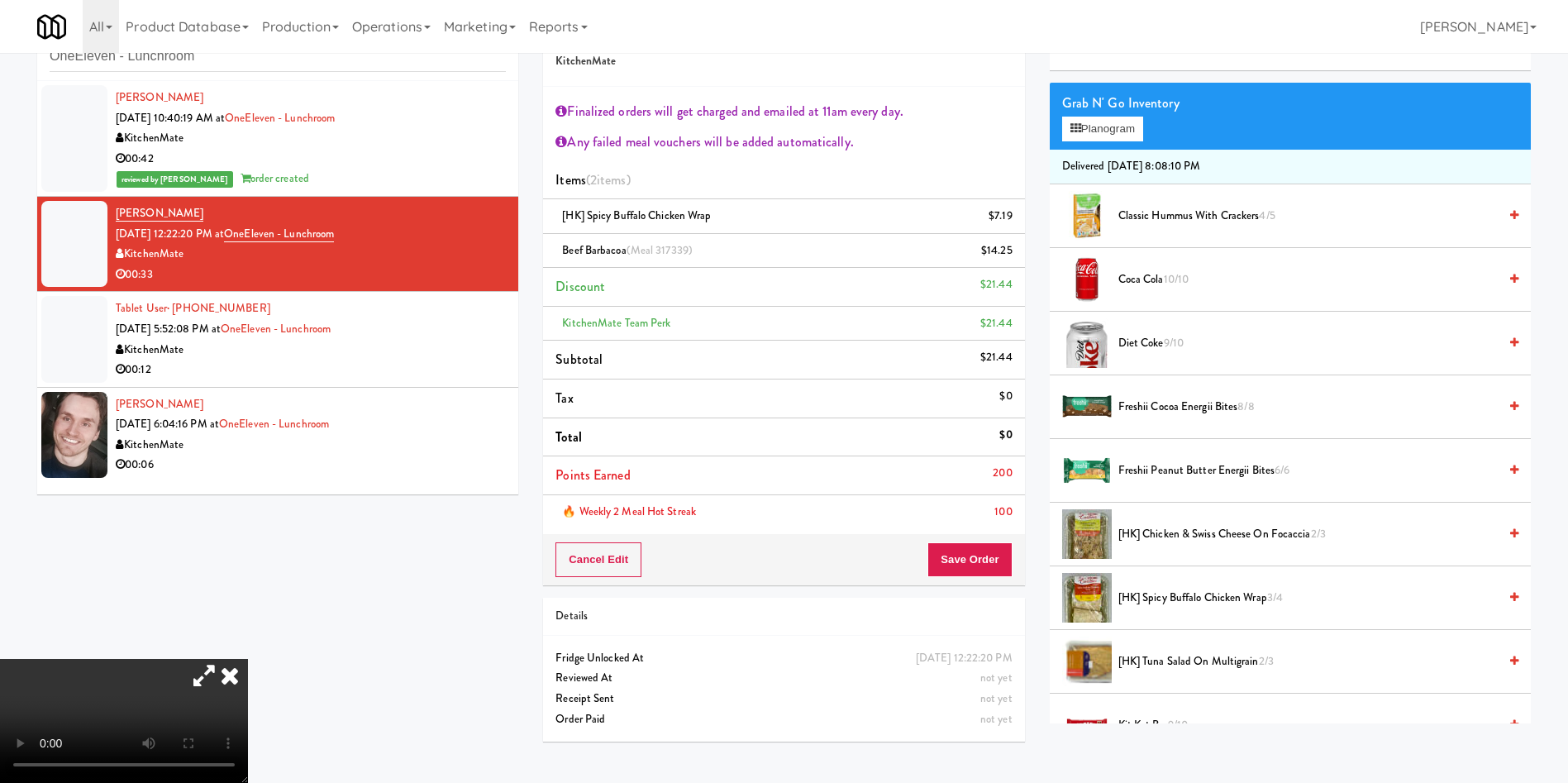
click at [248, 659] on icon at bounding box center [229, 675] width 37 height 33
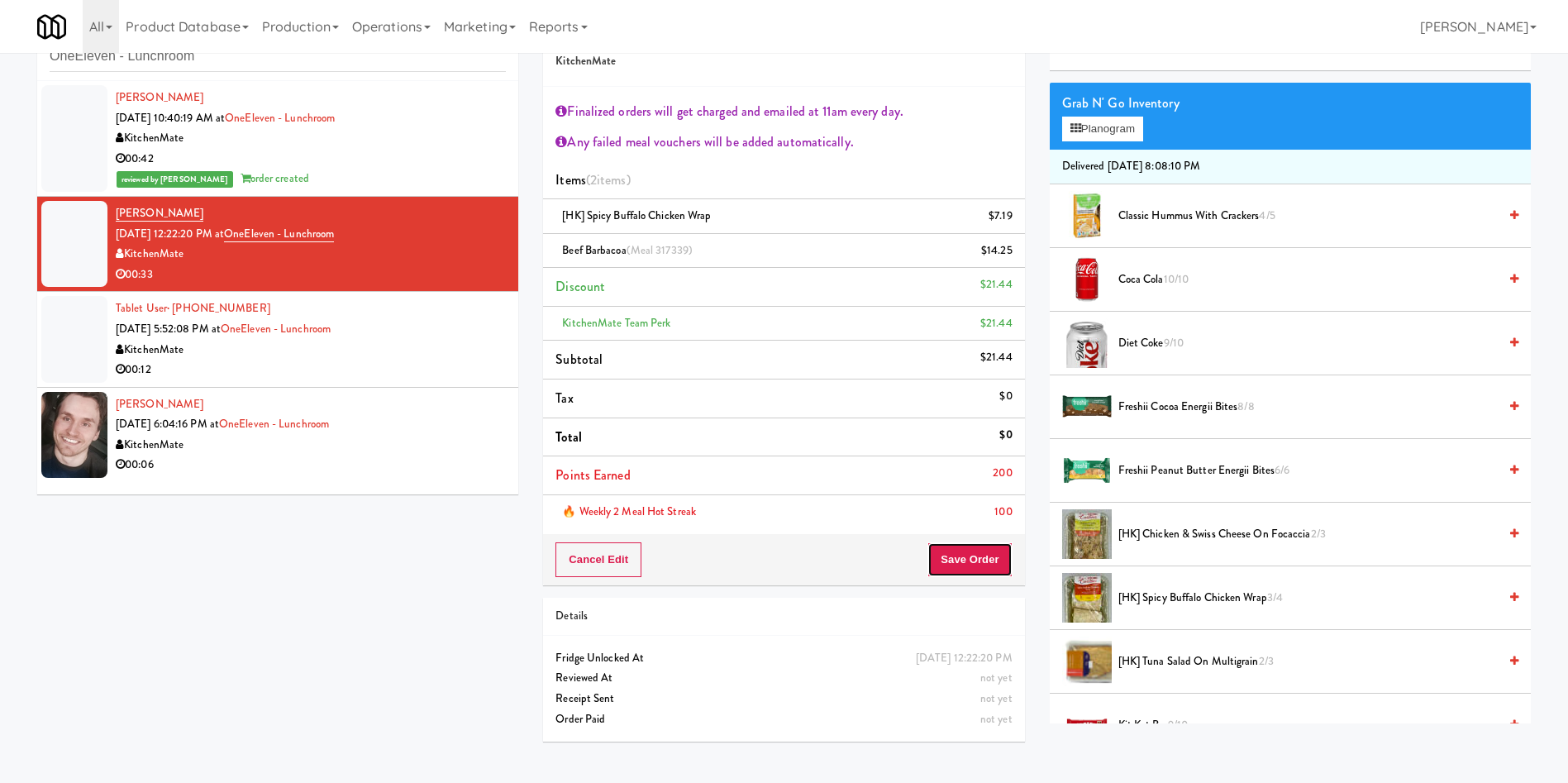
click at [990, 564] on button "Save Order" at bounding box center [969, 560] width 84 height 35
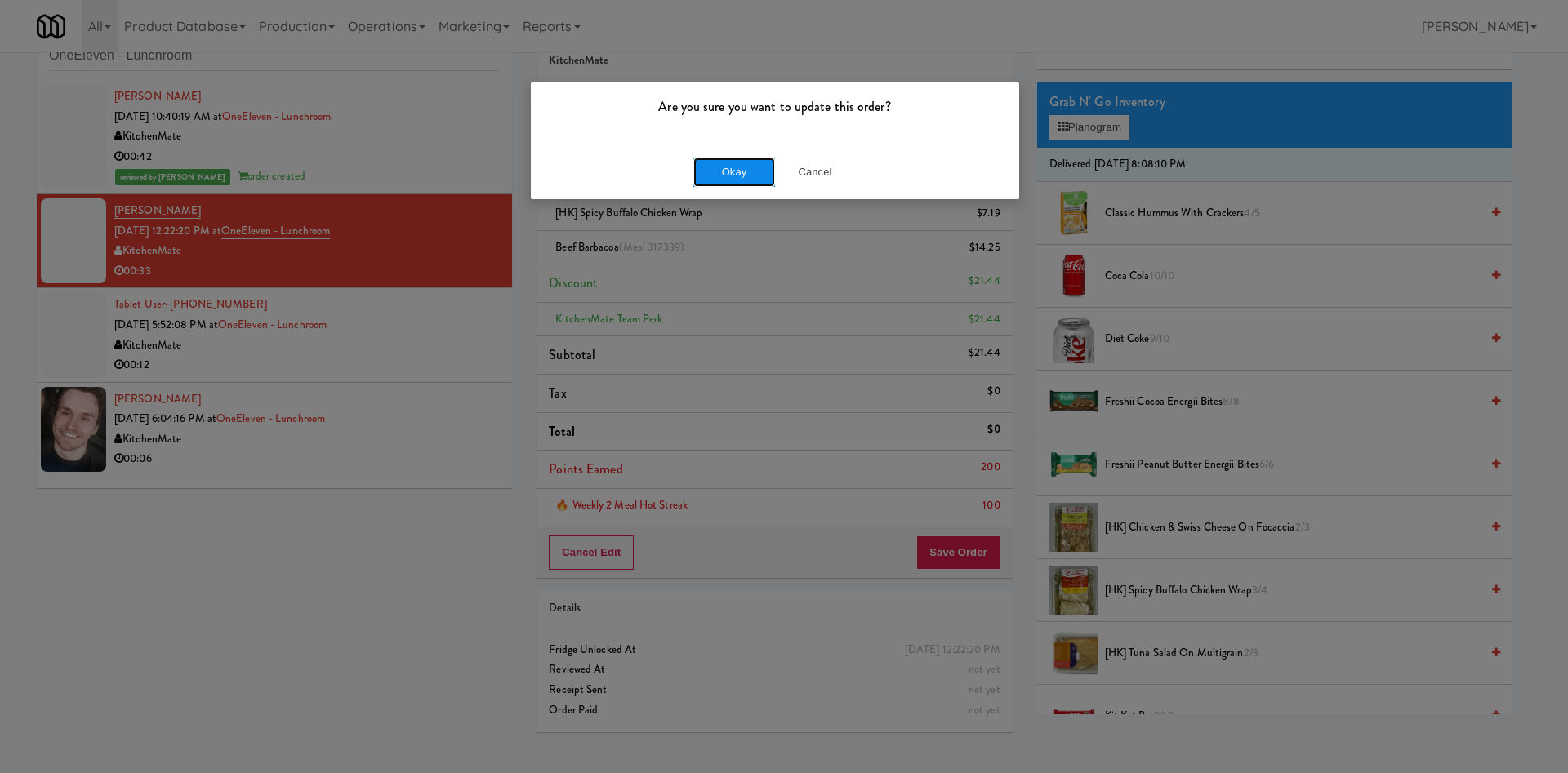
click at [746, 181] on button "Okay" at bounding box center [733, 172] width 81 height 30
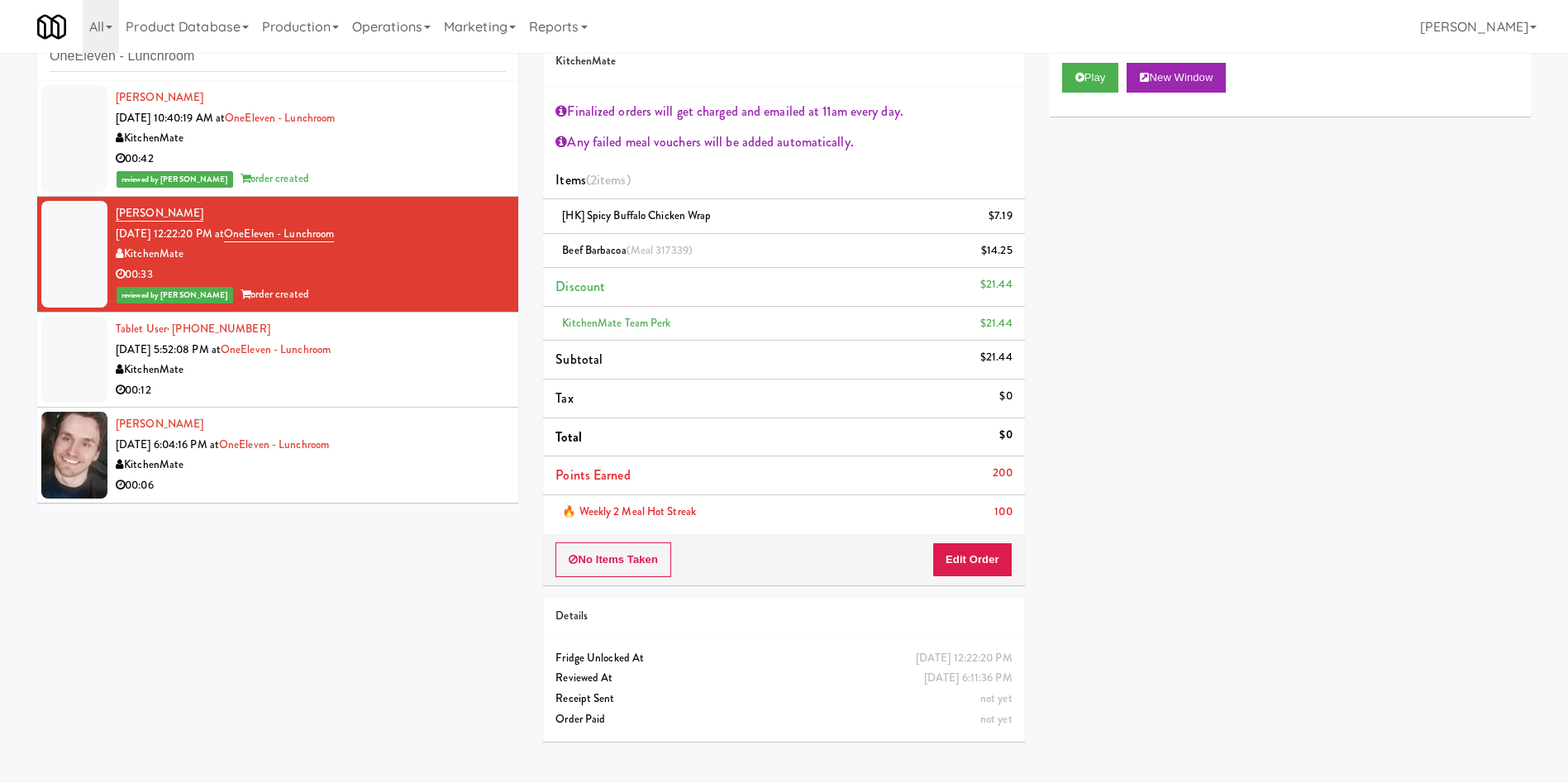
scroll to position [0, 0]
click at [96, 340] on div at bounding box center [74, 359] width 66 height 86
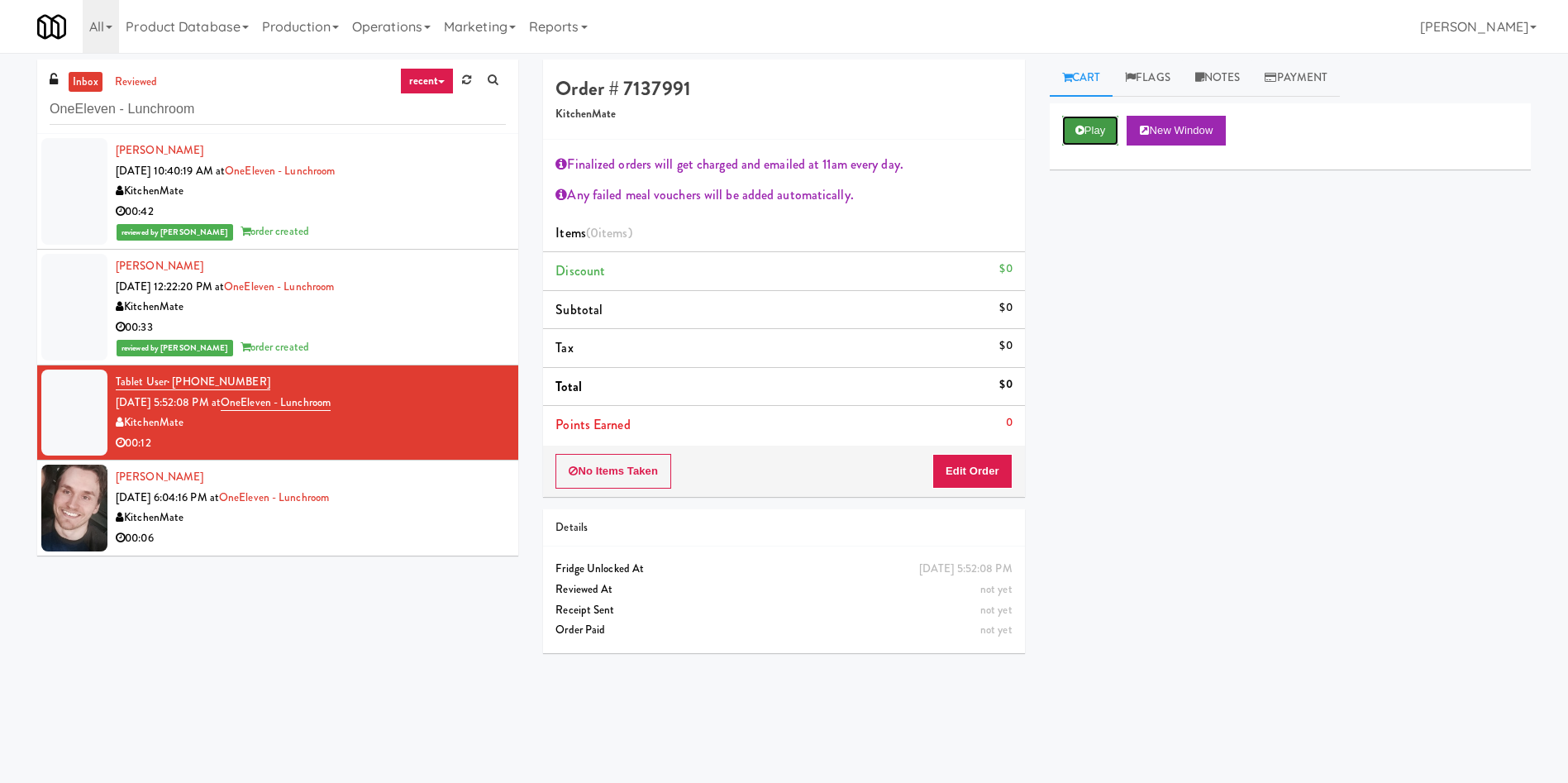
click at [1090, 132] on button "Play" at bounding box center [1091, 131] width 57 height 30
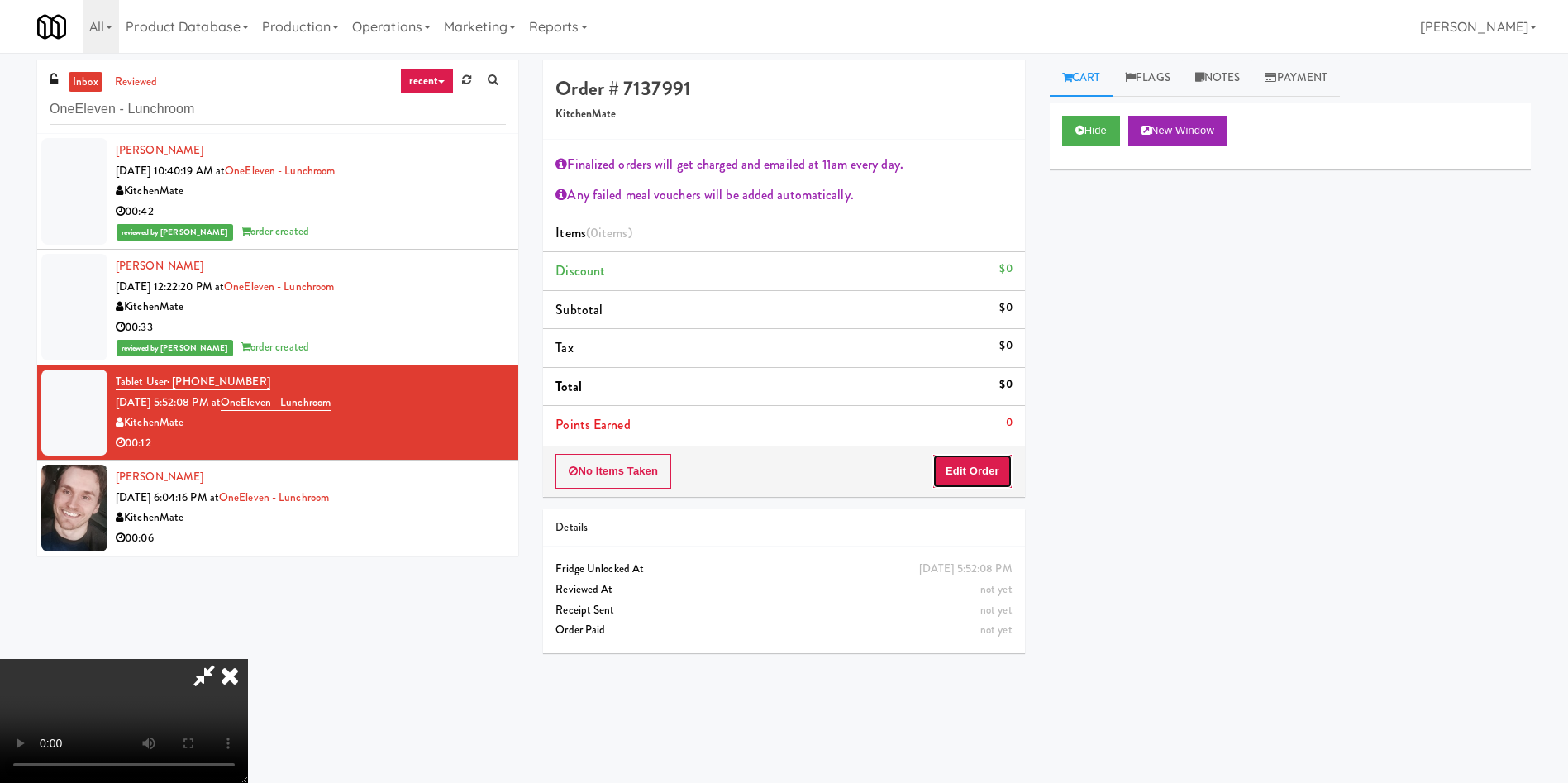
click at [967, 469] on button "Edit Order" at bounding box center [973, 471] width 80 height 35
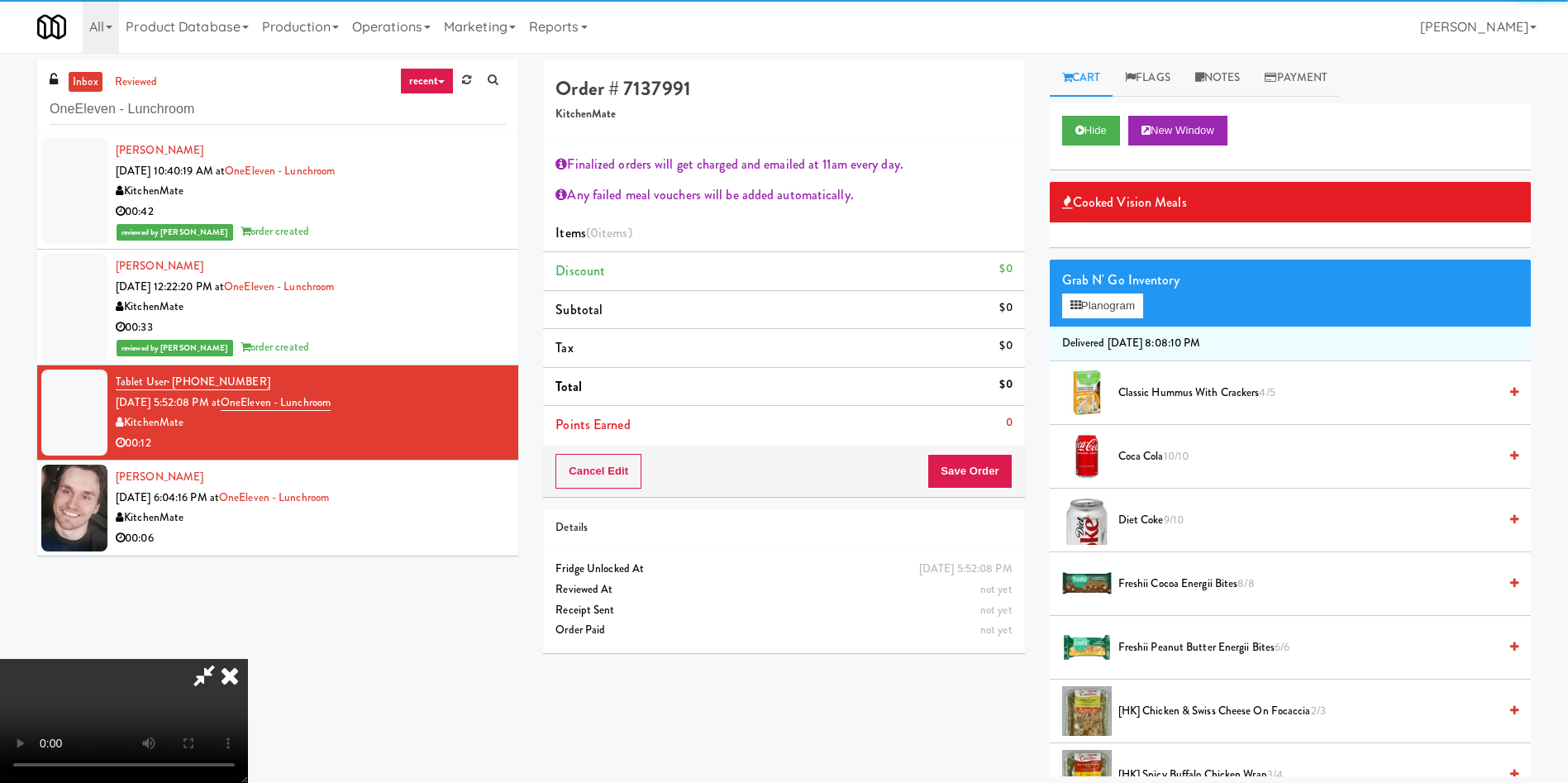
scroll to position [124, 0]
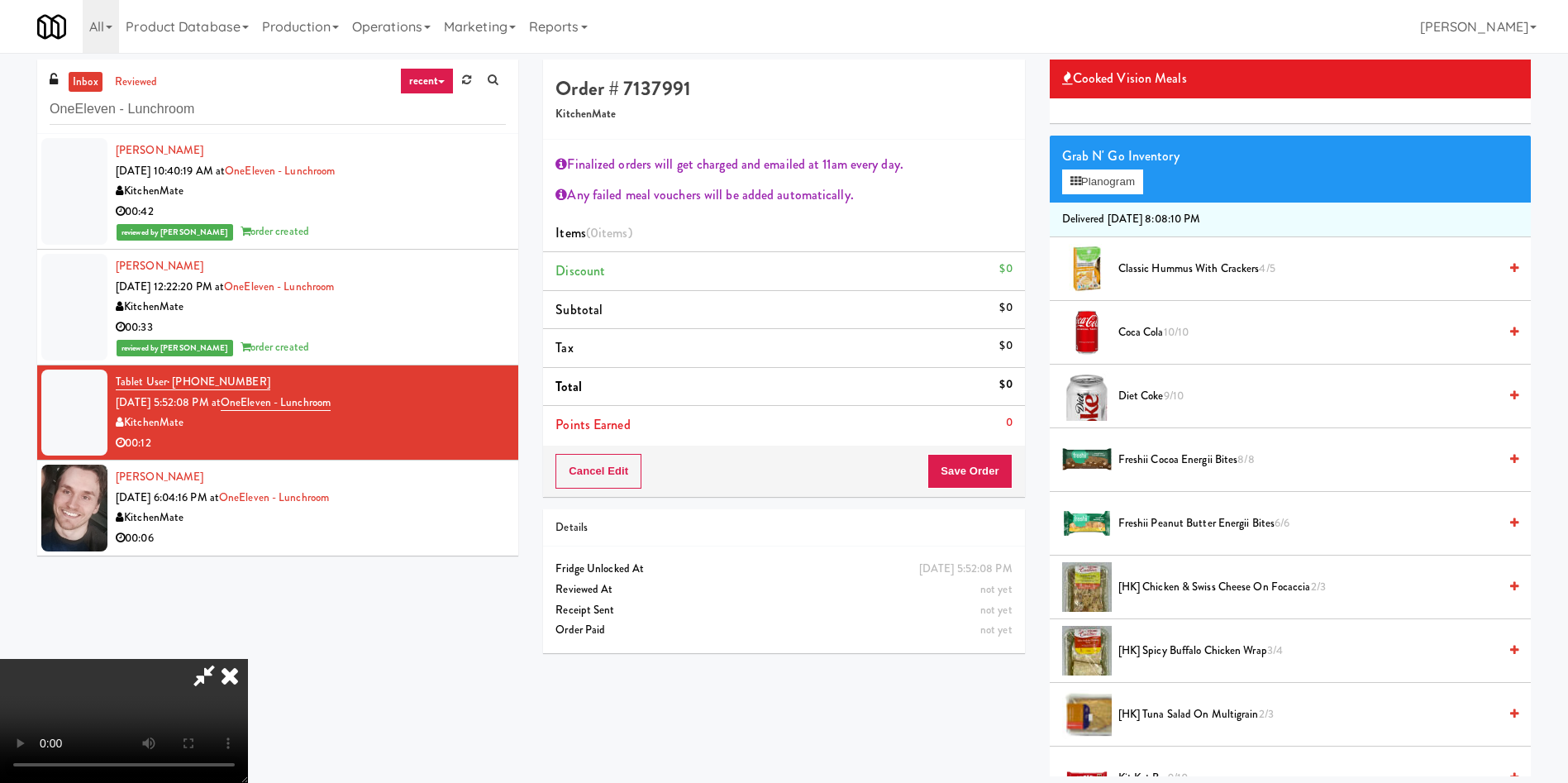
click at [1150, 252] on li "Classic Hummus With Crackers 4/5" at bounding box center [1290, 269] width 481 height 64
click at [1157, 263] on span "Classic Hummus With Crackers 4/5" at bounding box center [1307, 269] width 379 height 21
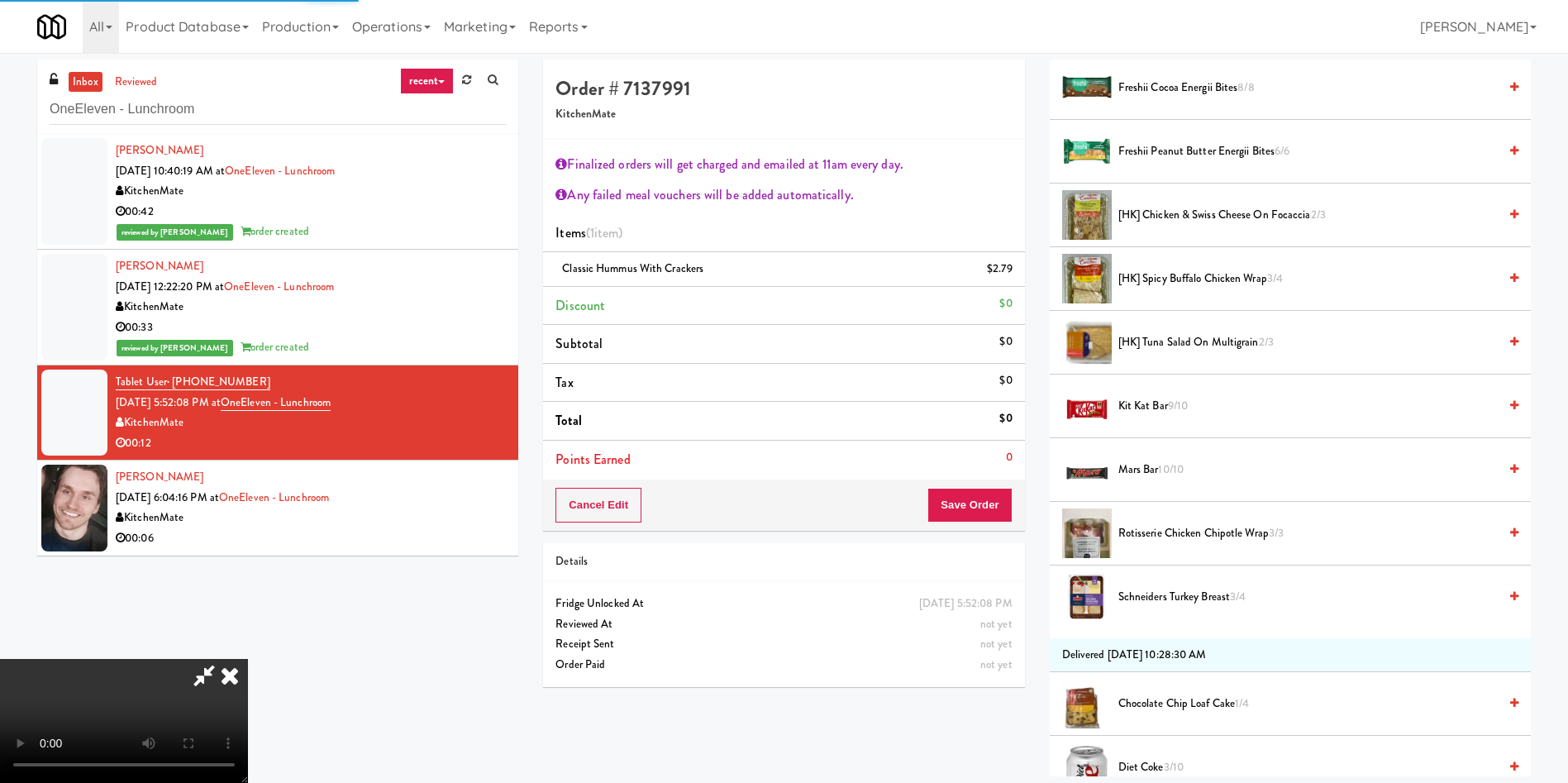
scroll to position [745, 0]
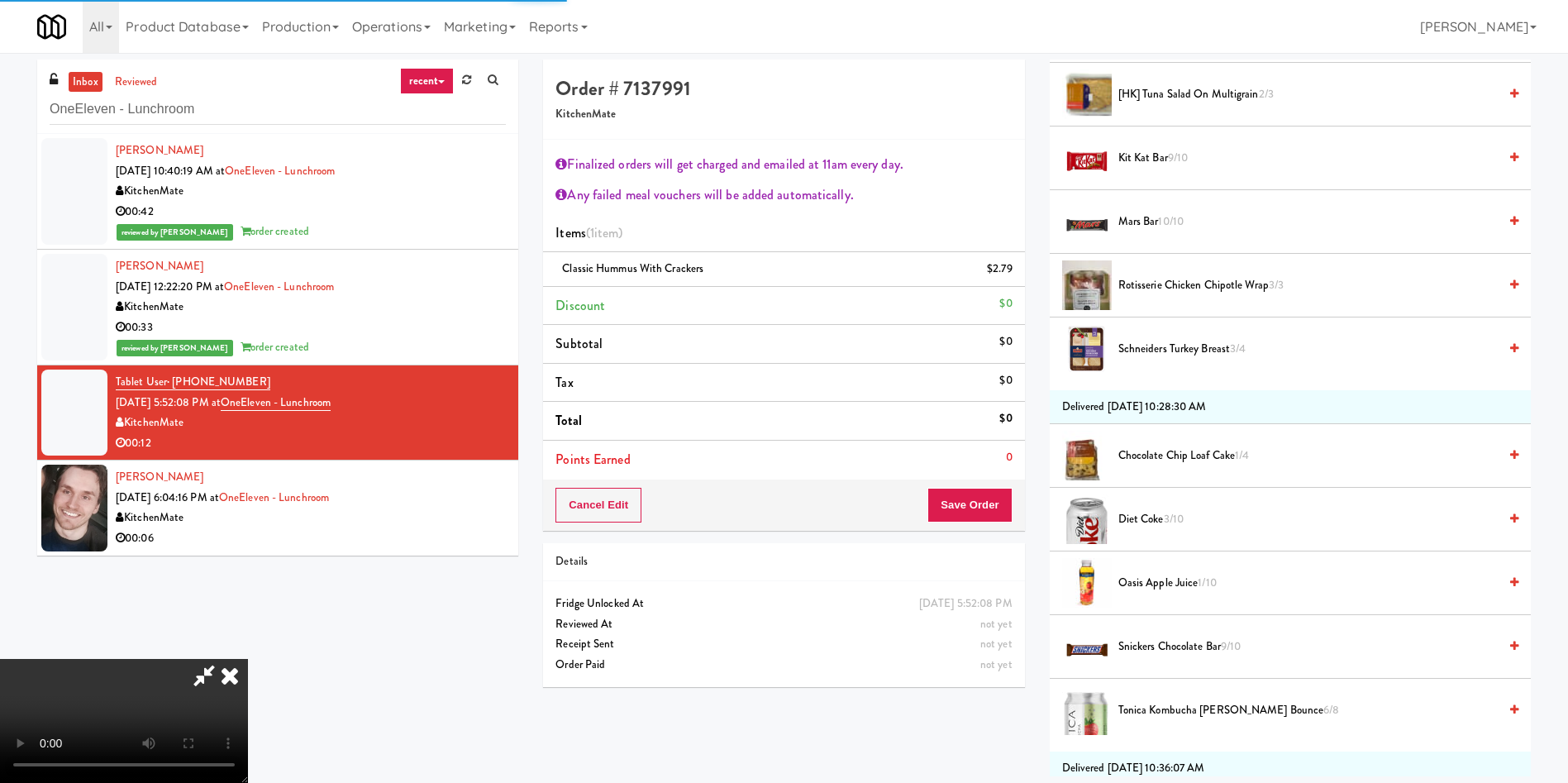
click at [248, 659] on video at bounding box center [123, 721] width 248 height 124
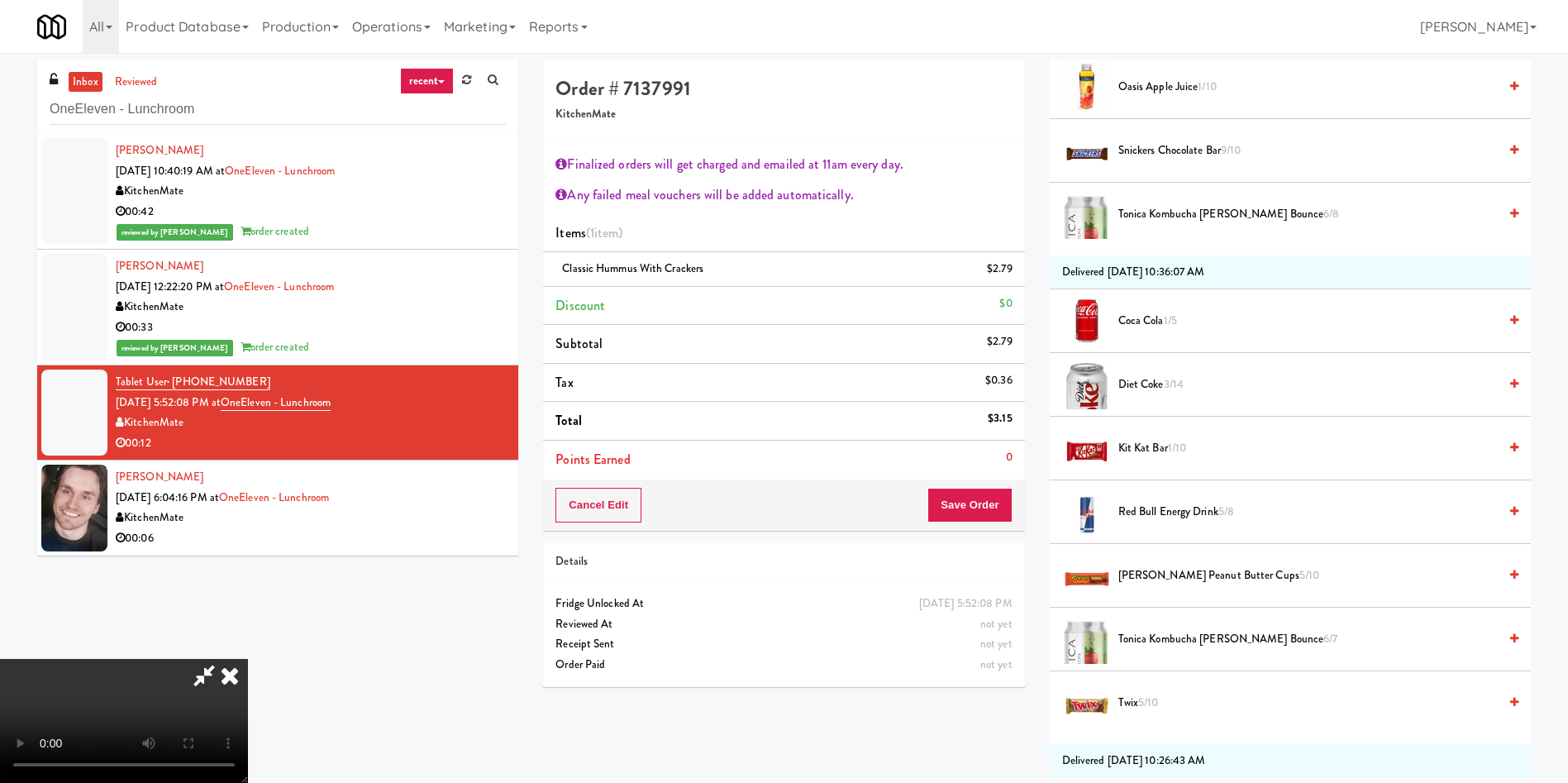
click at [1149, 578] on span "[PERSON_NAME] Peanut Butter Cups 5/10" at bounding box center [1307, 575] width 379 height 21
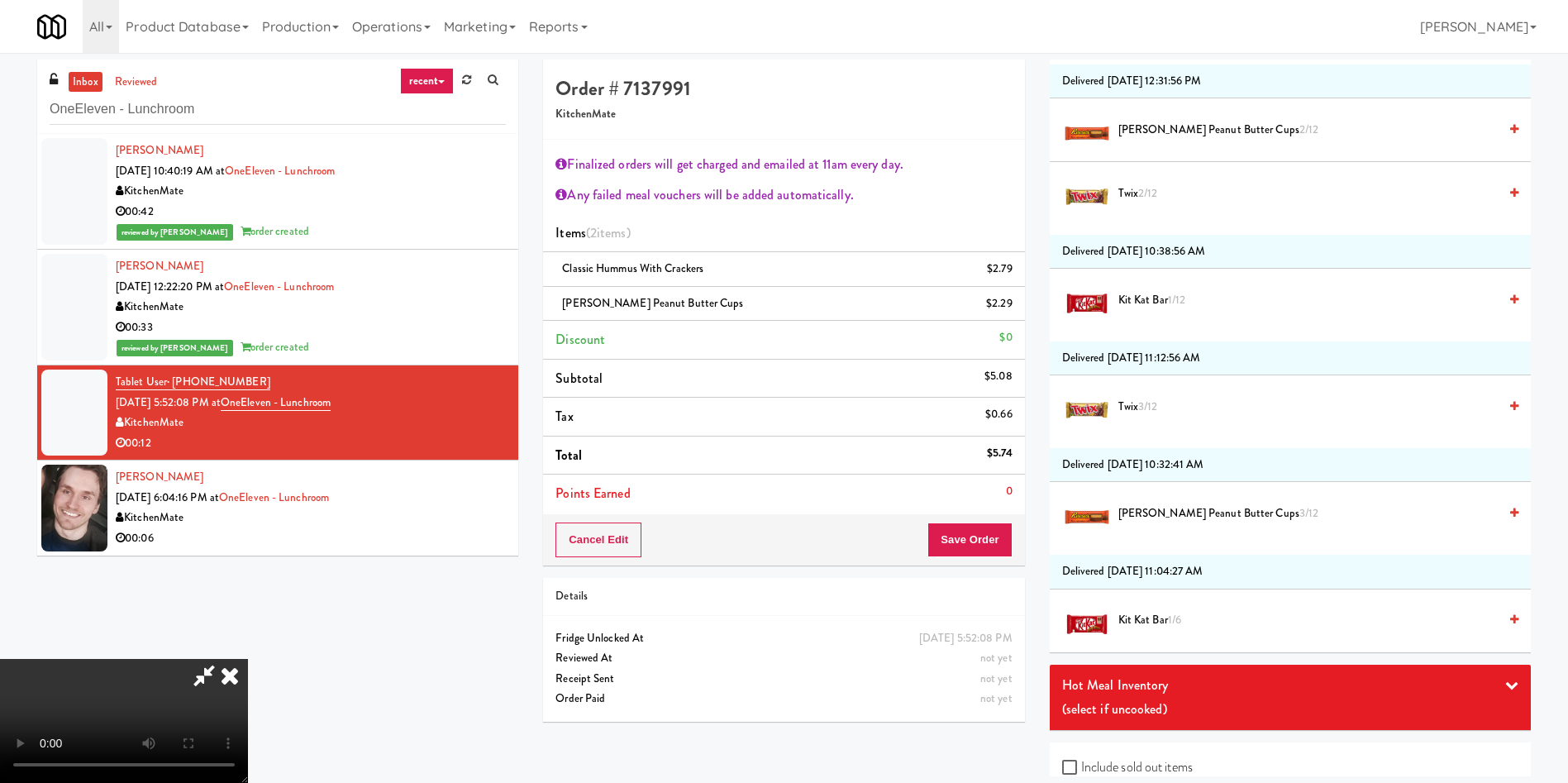
scroll to position [3281, 0]
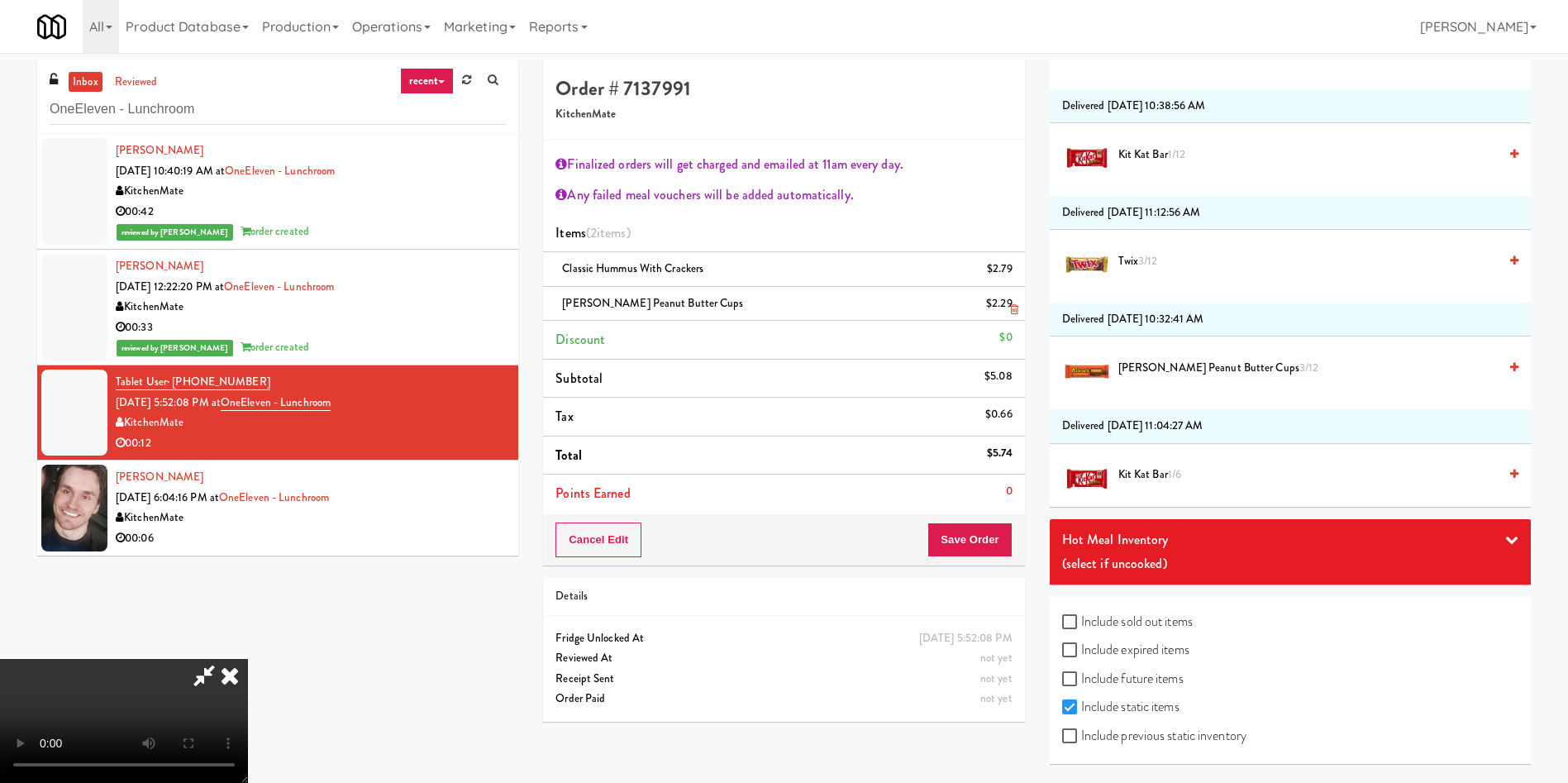
click at [1015, 309] on icon at bounding box center [1014, 310] width 8 height 11
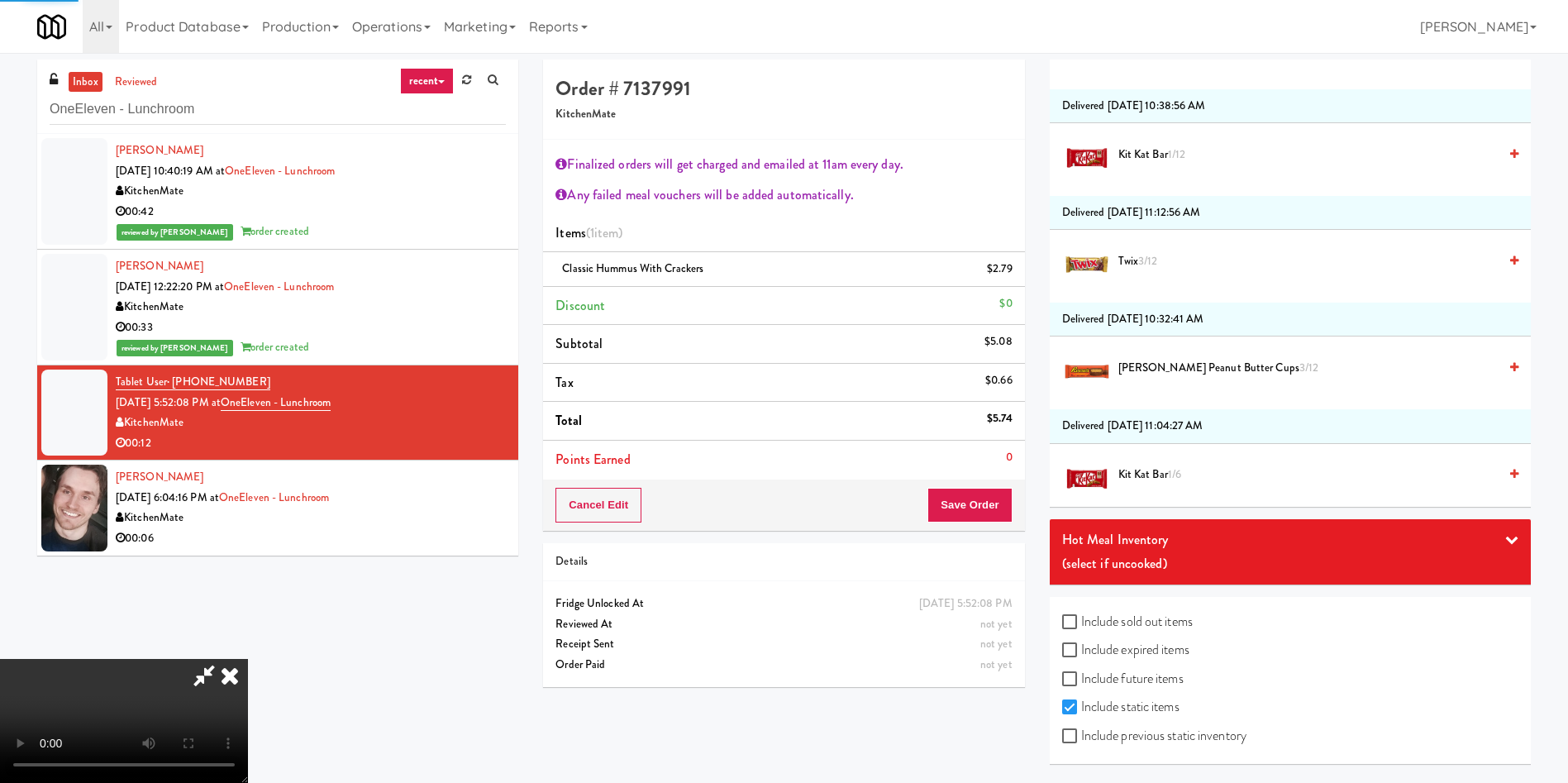
click at [1137, 364] on span "[PERSON_NAME] Peanut Butter Cups 3/12" at bounding box center [1307, 368] width 379 height 21
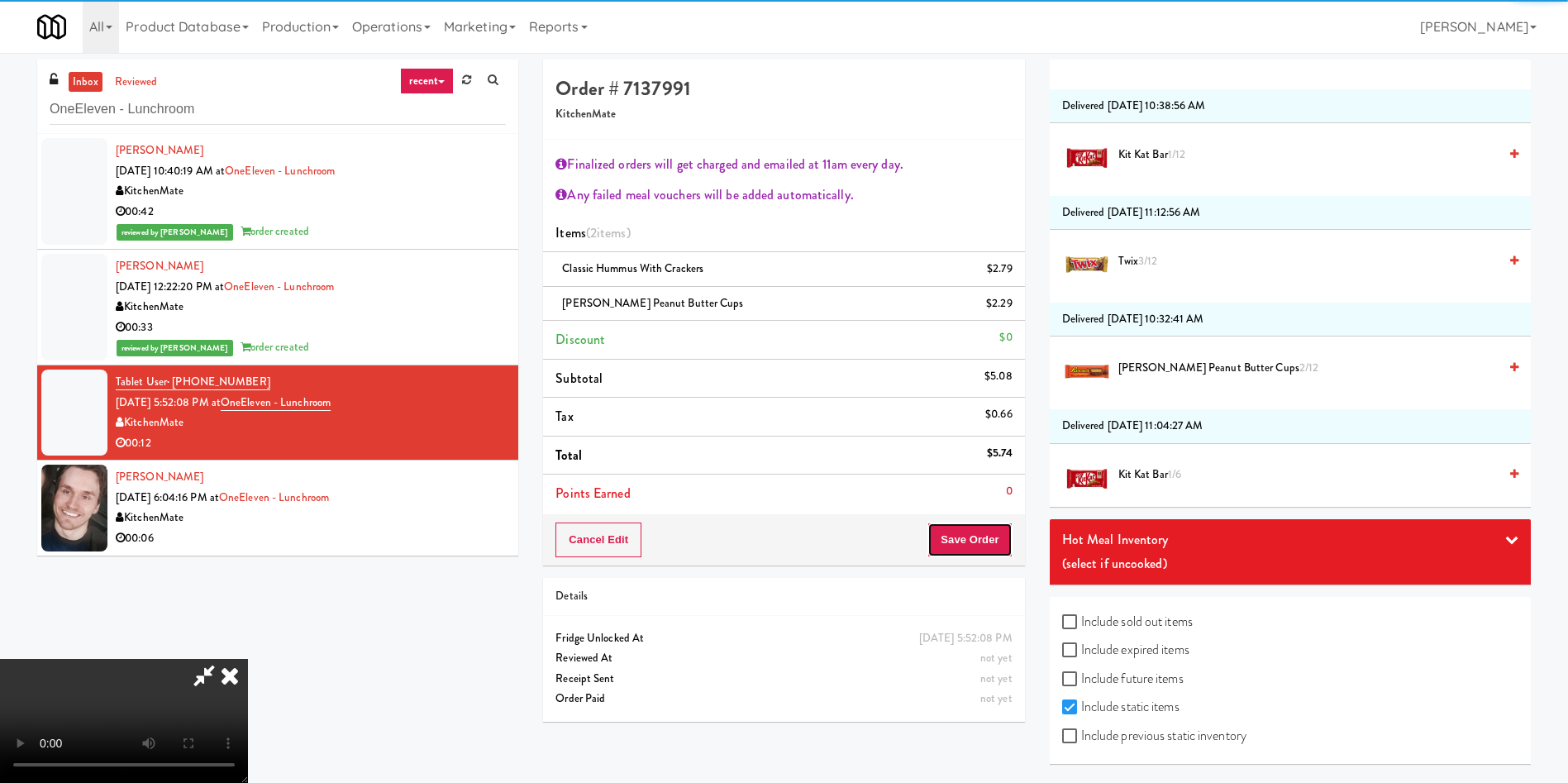
click at [995, 535] on button "Save Order" at bounding box center [969, 540] width 84 height 35
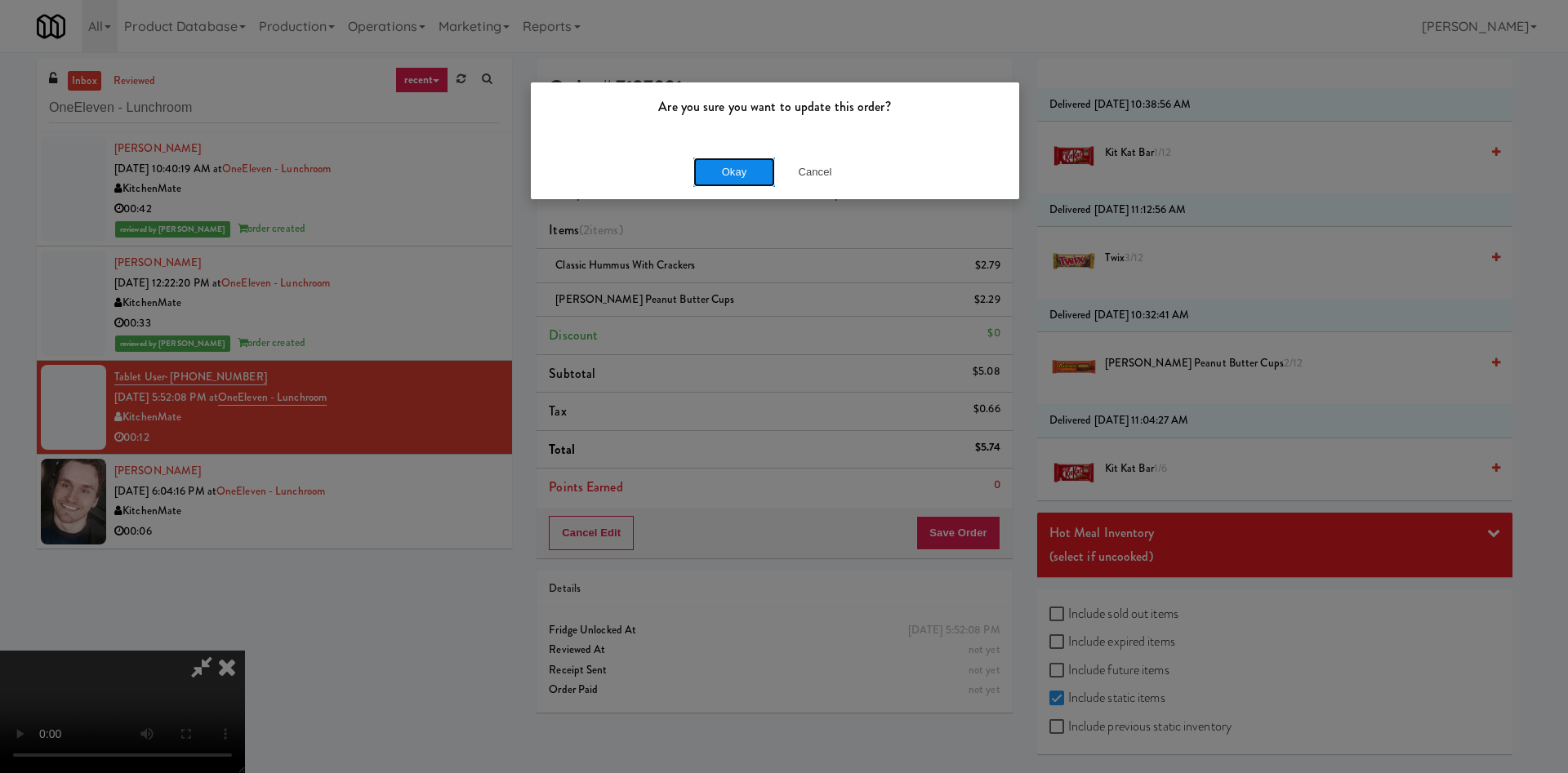
click at [734, 161] on button "Okay" at bounding box center [733, 172] width 81 height 30
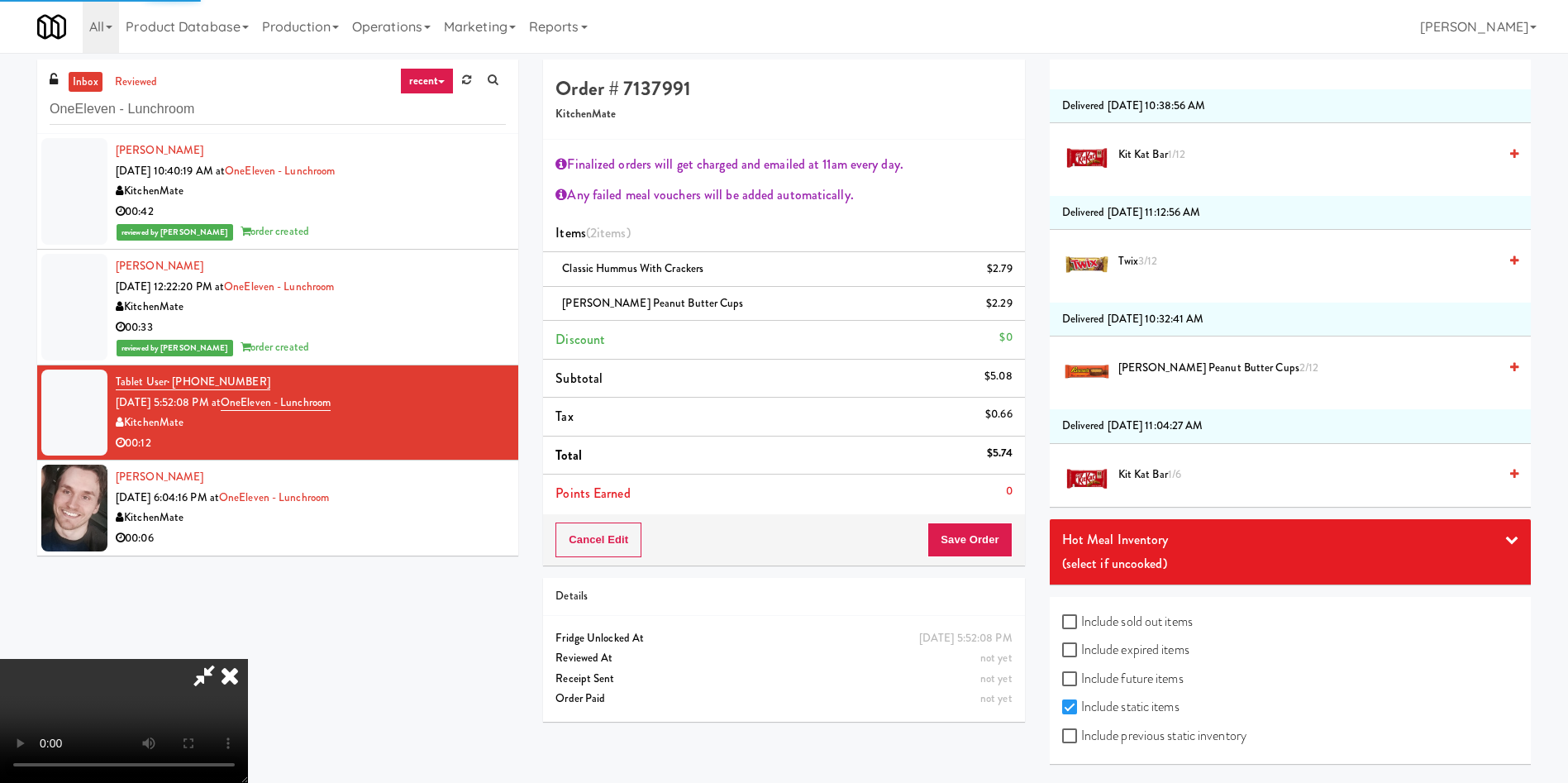
scroll to position [0, 0]
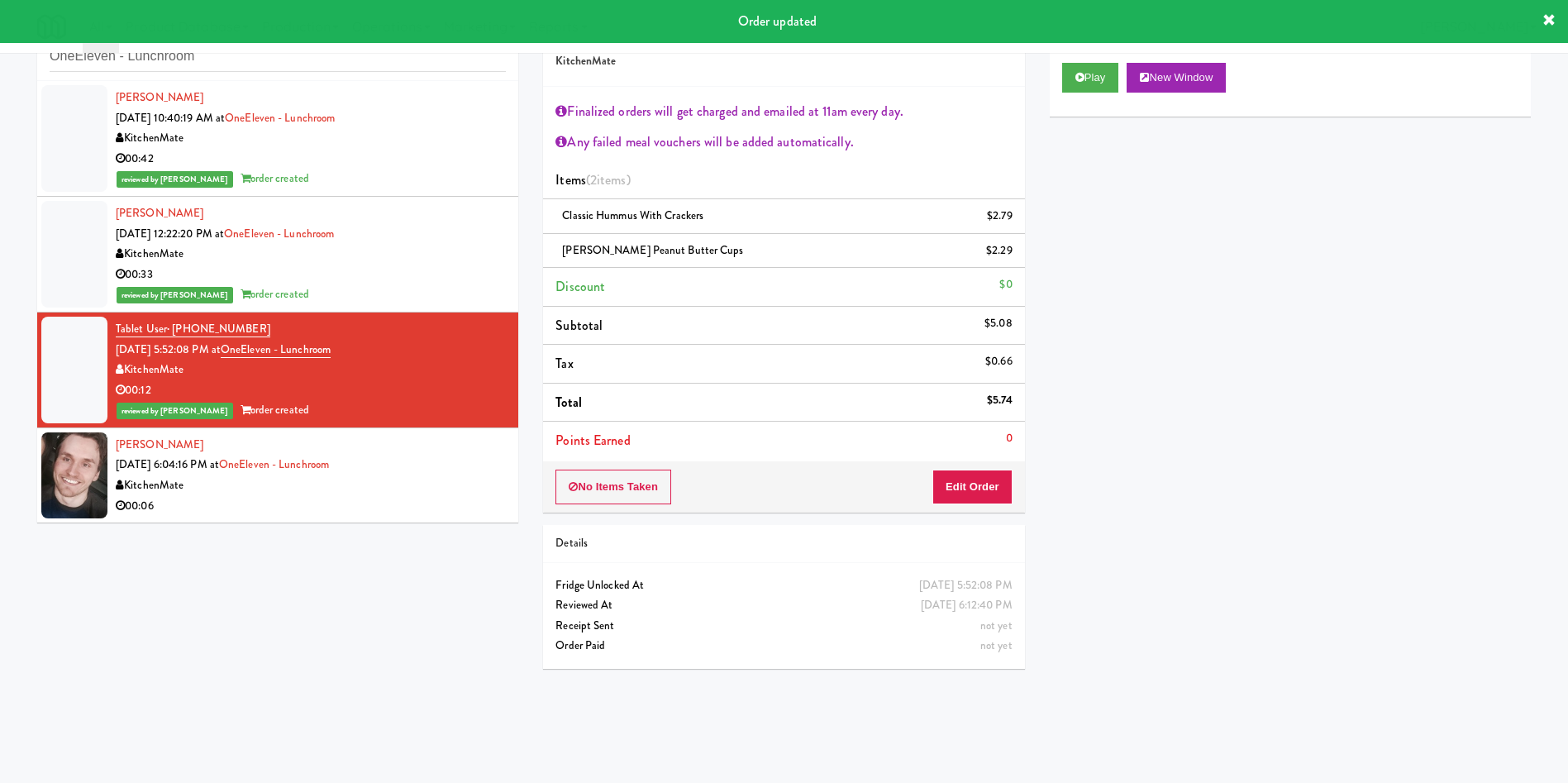
click at [68, 469] on div at bounding box center [74, 476] width 66 height 86
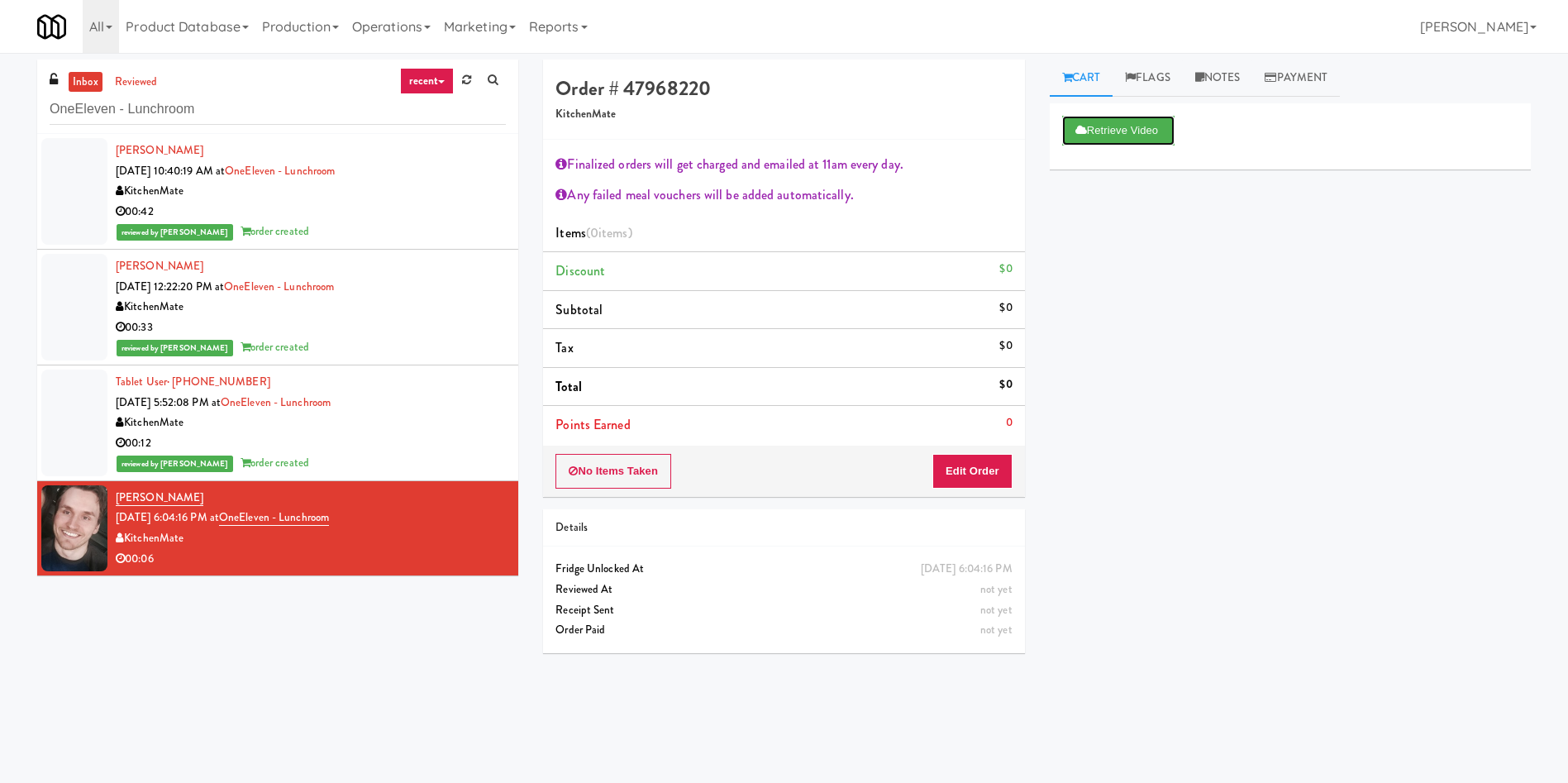
drag, startPoint x: 1138, startPoint y: 141, endPoint x: 1164, endPoint y: 380, distance: 240.4
click at [1164, 380] on div "Retrieve Video Primary Flag Clear Flag if unable to determine what was taken or…" at bounding box center [1290, 413] width 481 height 620
click at [996, 472] on button "Edit Order" at bounding box center [973, 471] width 80 height 35
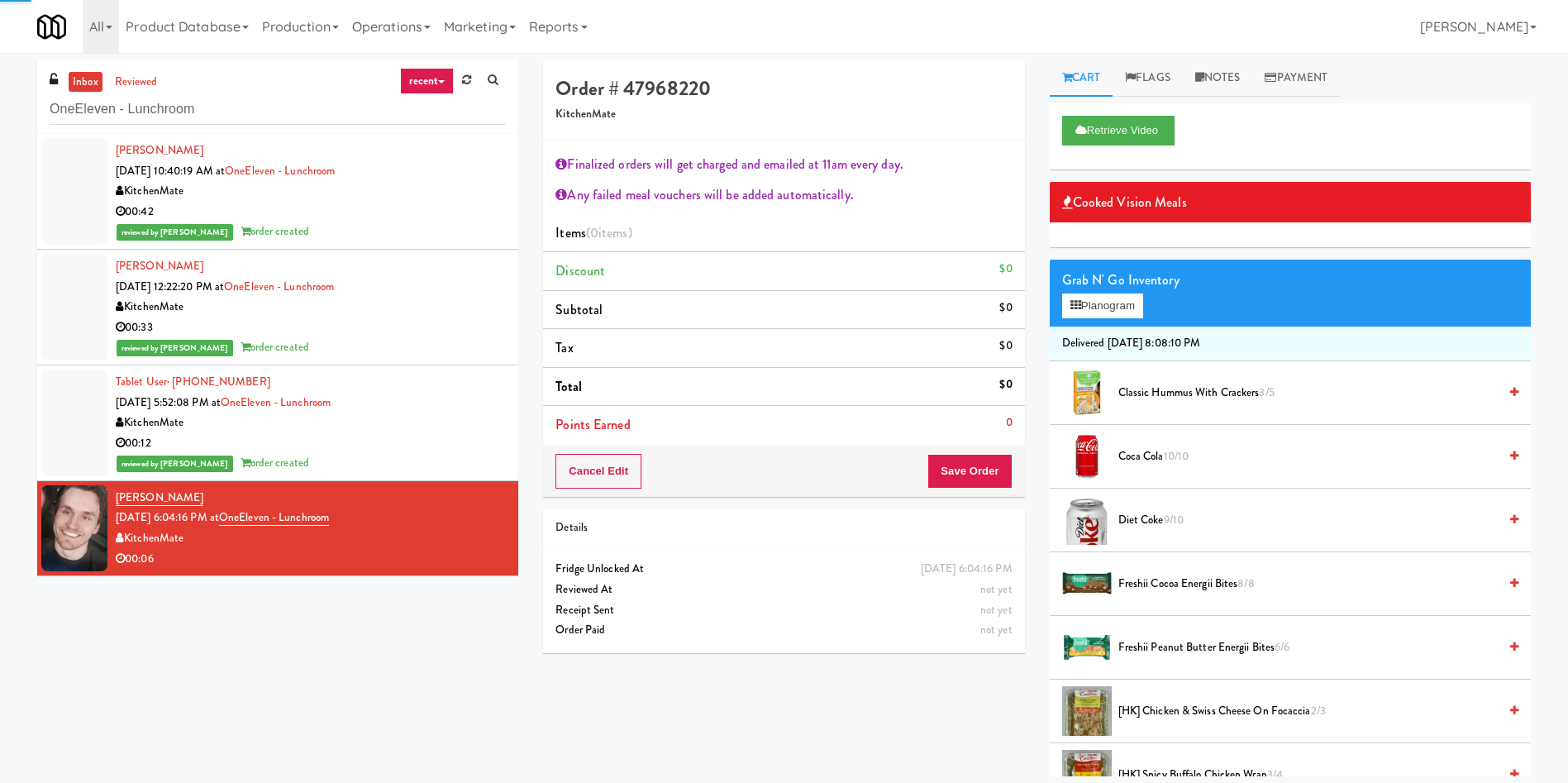
scroll to position [372, 0]
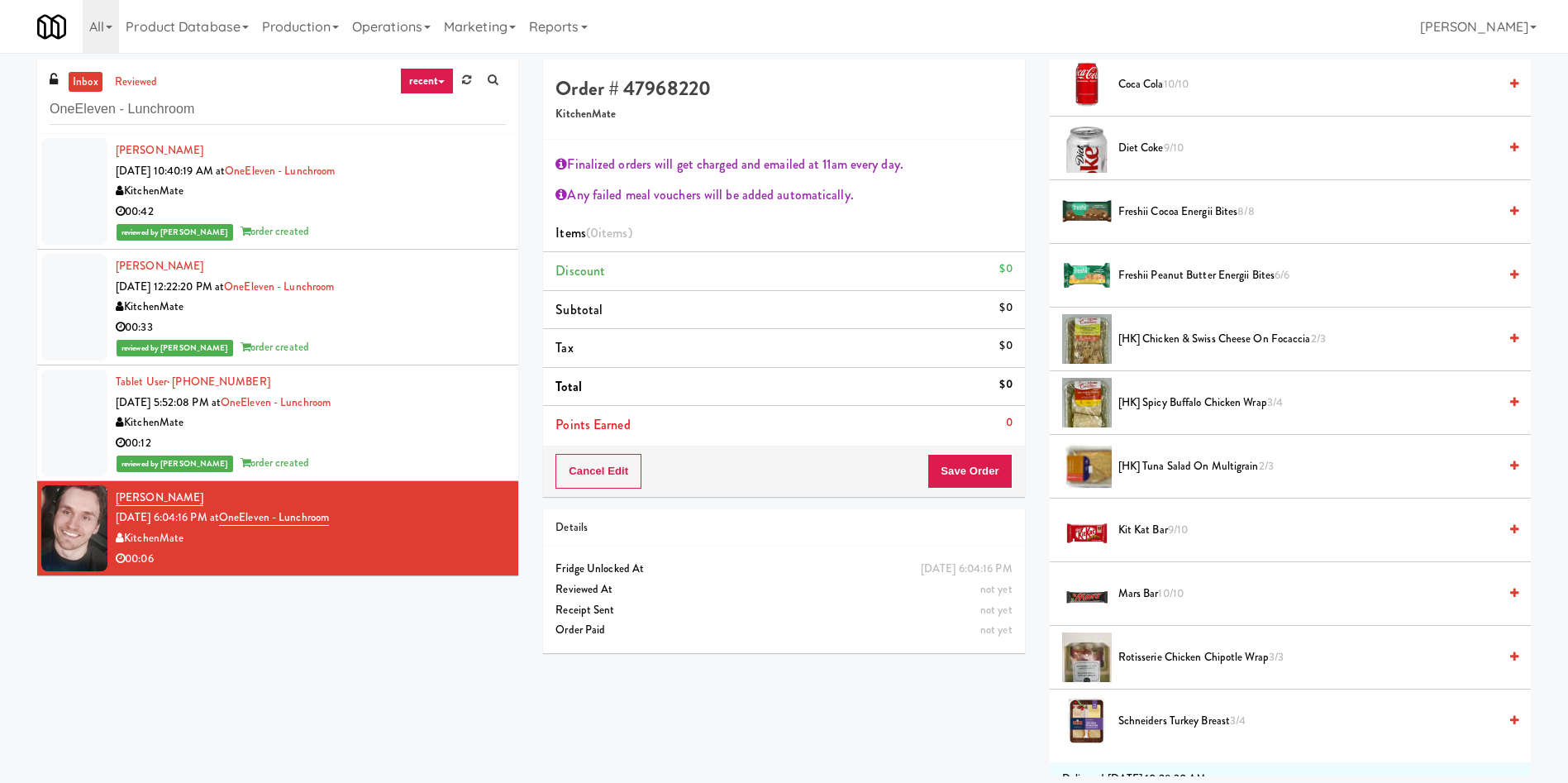
click at [1167, 211] on span "Freshii Cocoa Energii Bites 8/8" at bounding box center [1307, 212] width 379 height 21
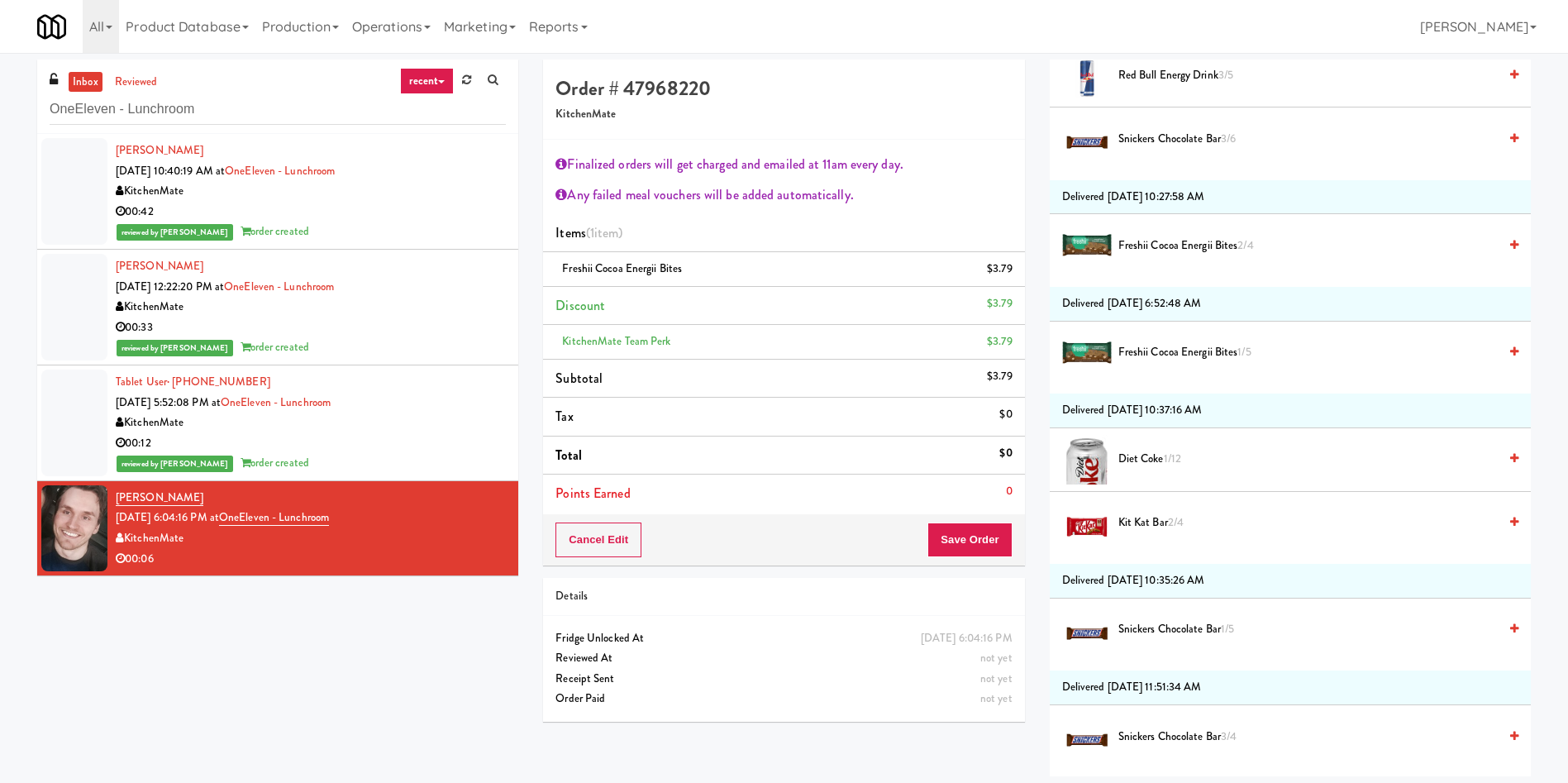
scroll to position [2233, 0]
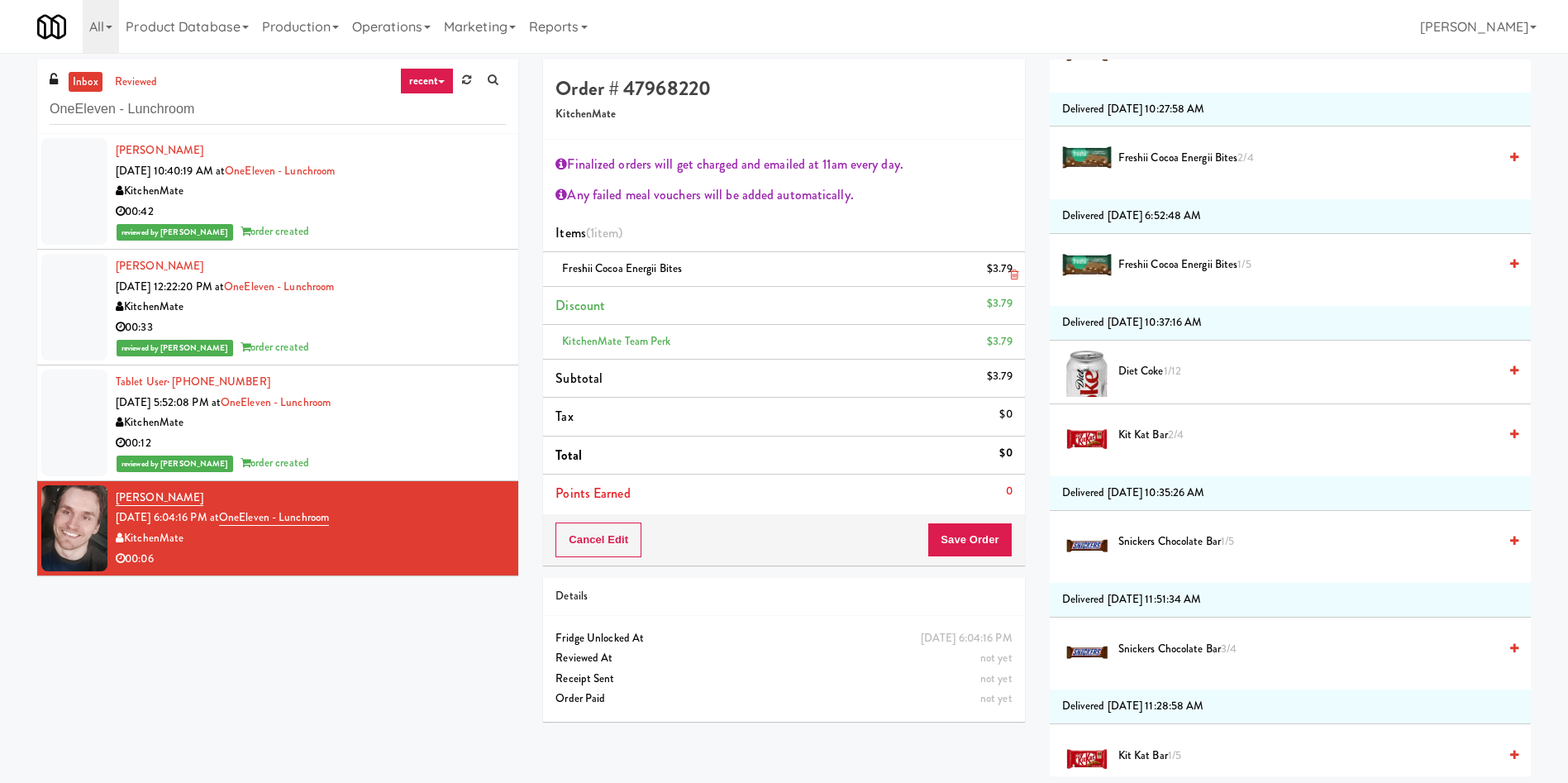
click at [1012, 272] on icon at bounding box center [1014, 275] width 8 height 11
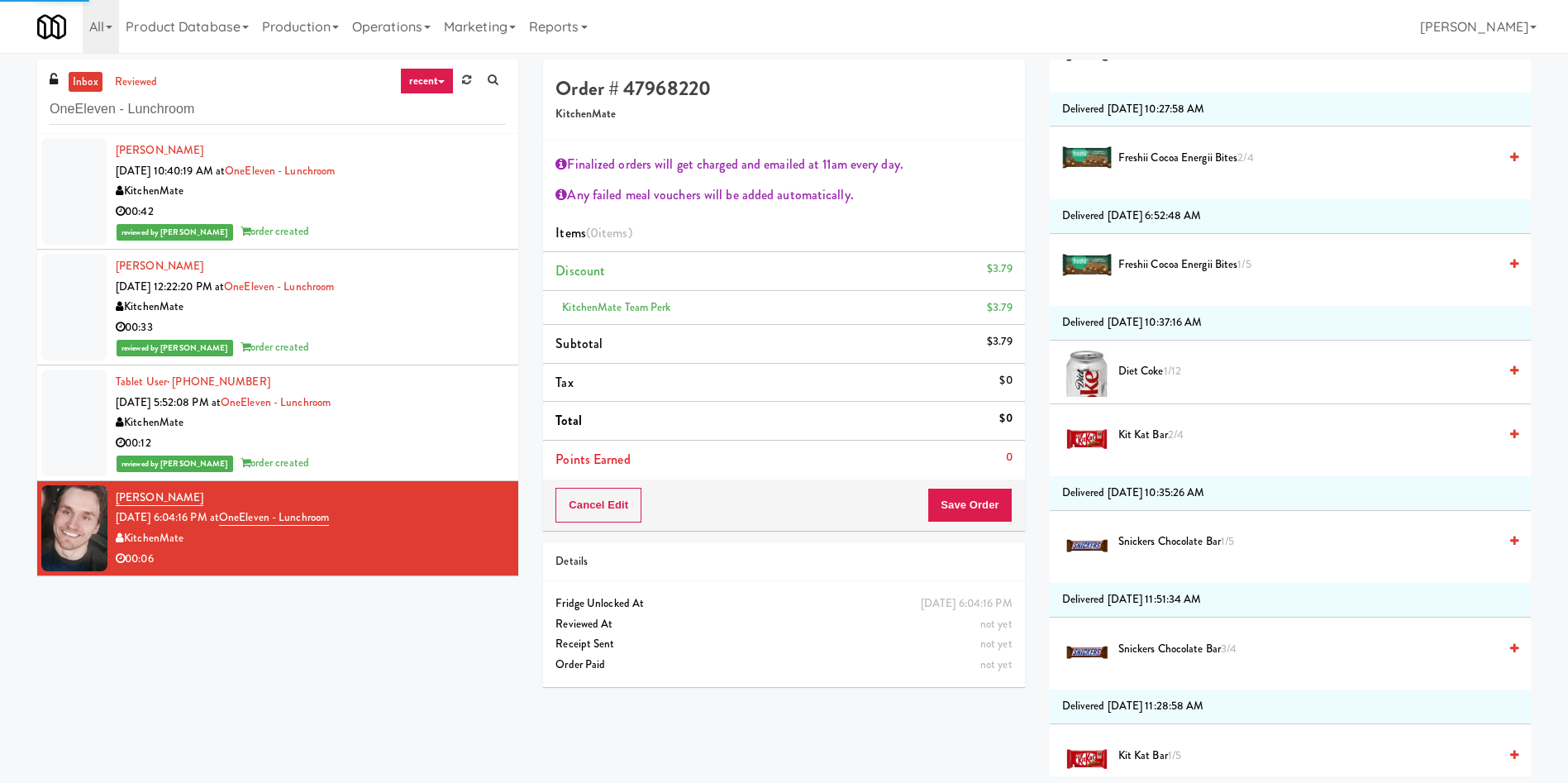
click at [1180, 272] on span "Freshii Cocoa Energii Bites 1/5" at bounding box center [1307, 264] width 379 height 21
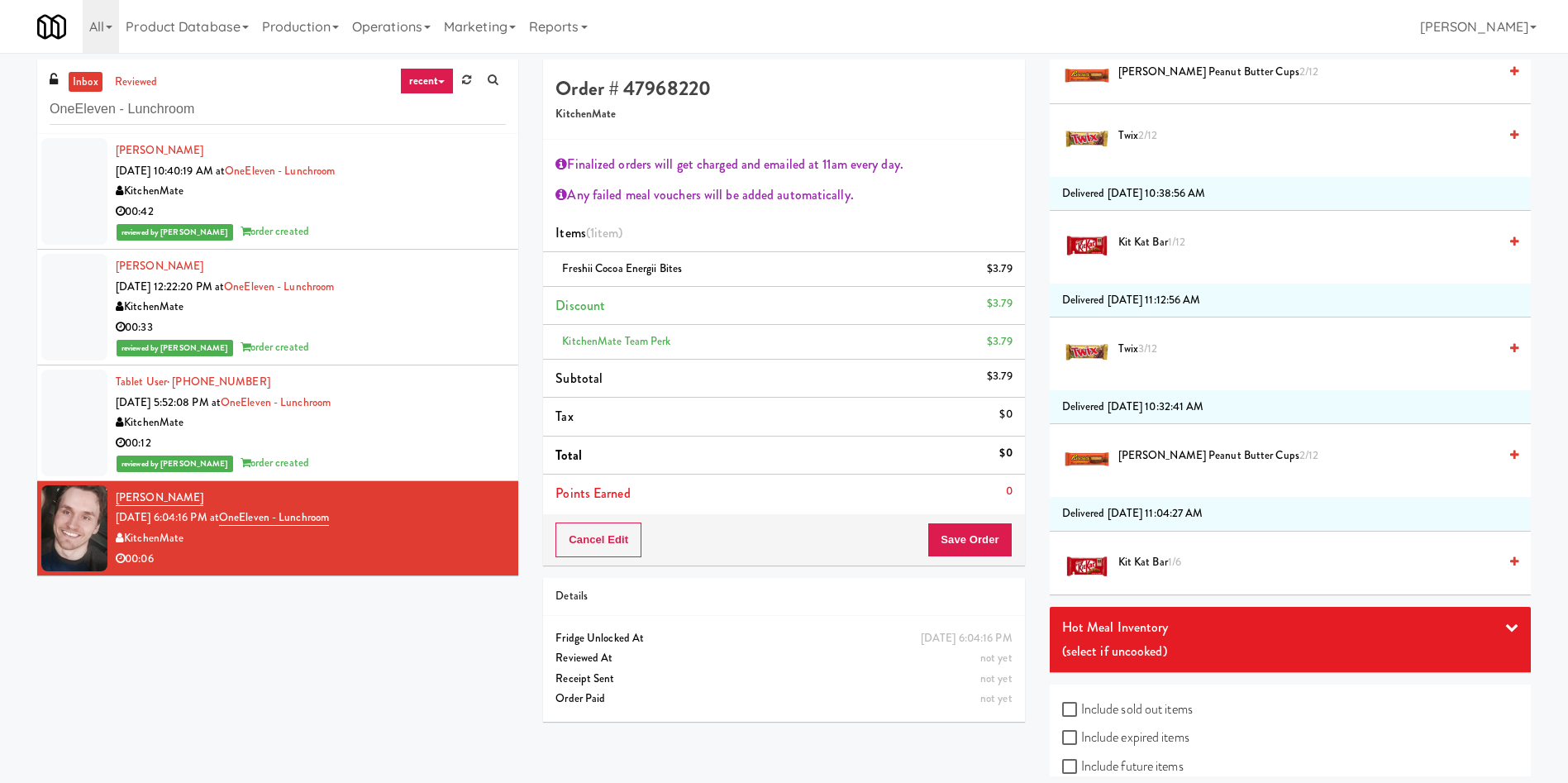
scroll to position [3281, 0]
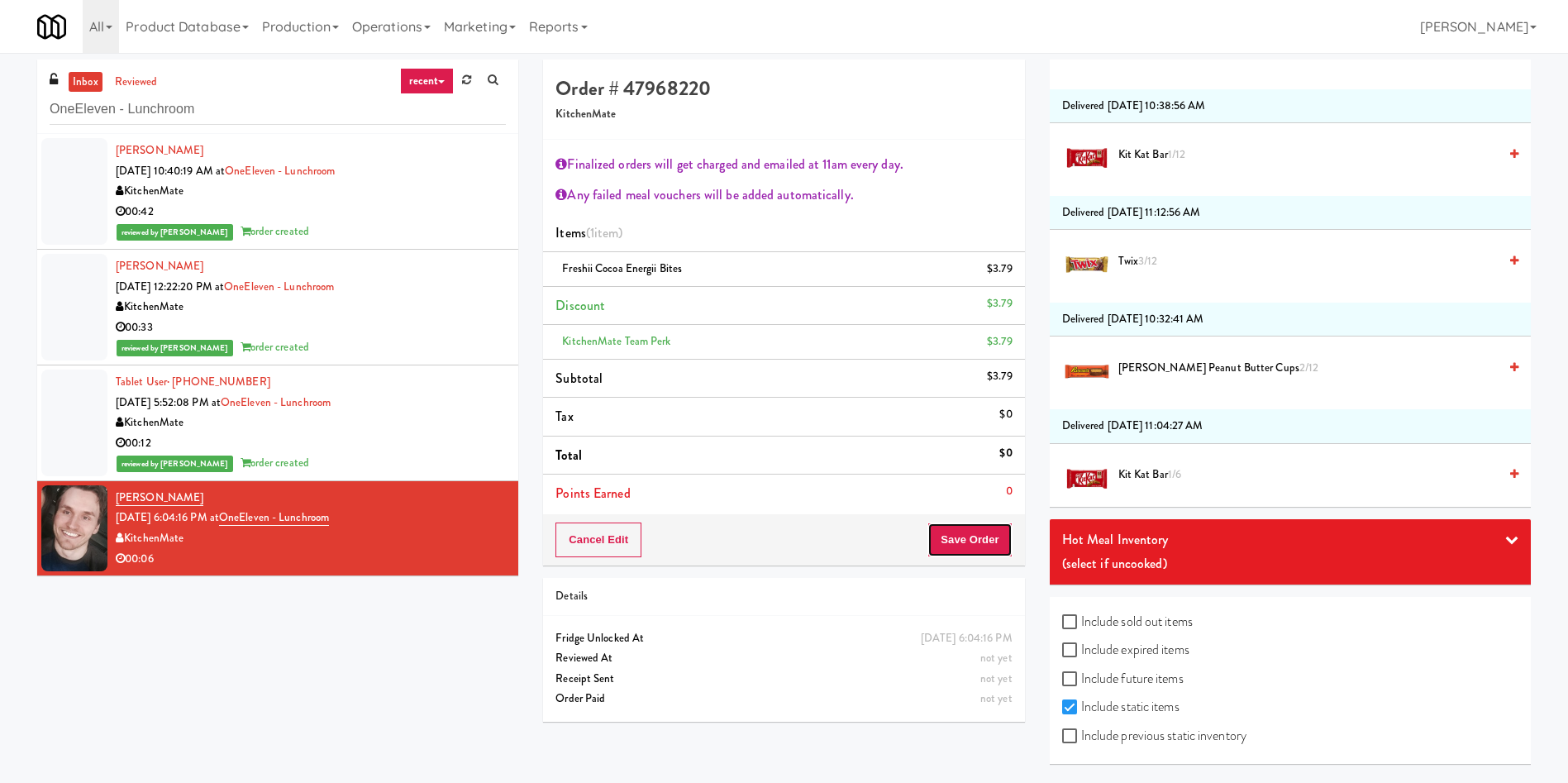
click at [979, 552] on button "Save Order" at bounding box center [969, 540] width 84 height 35
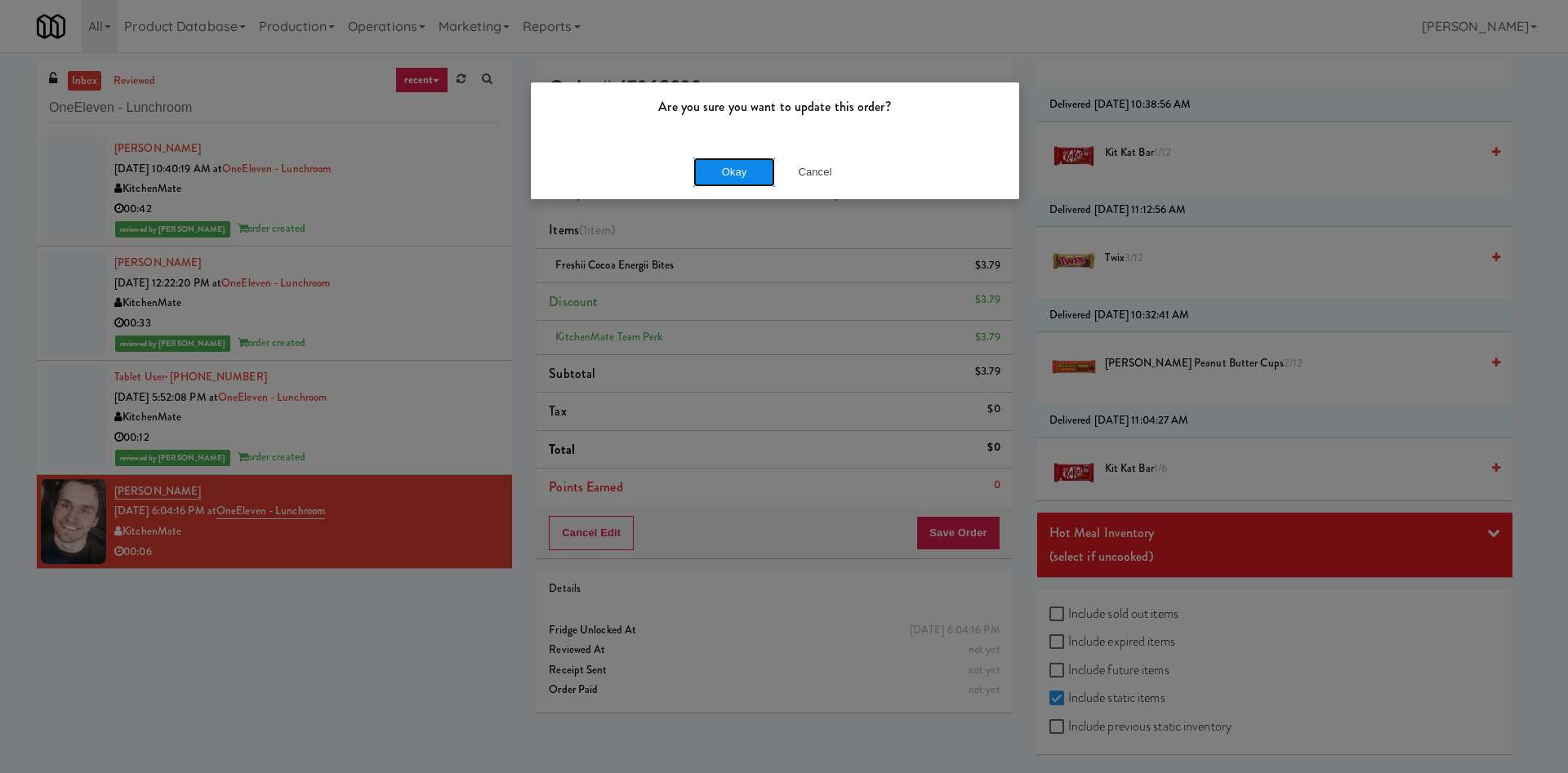
click at [736, 174] on button "Okay" at bounding box center [733, 172] width 81 height 30
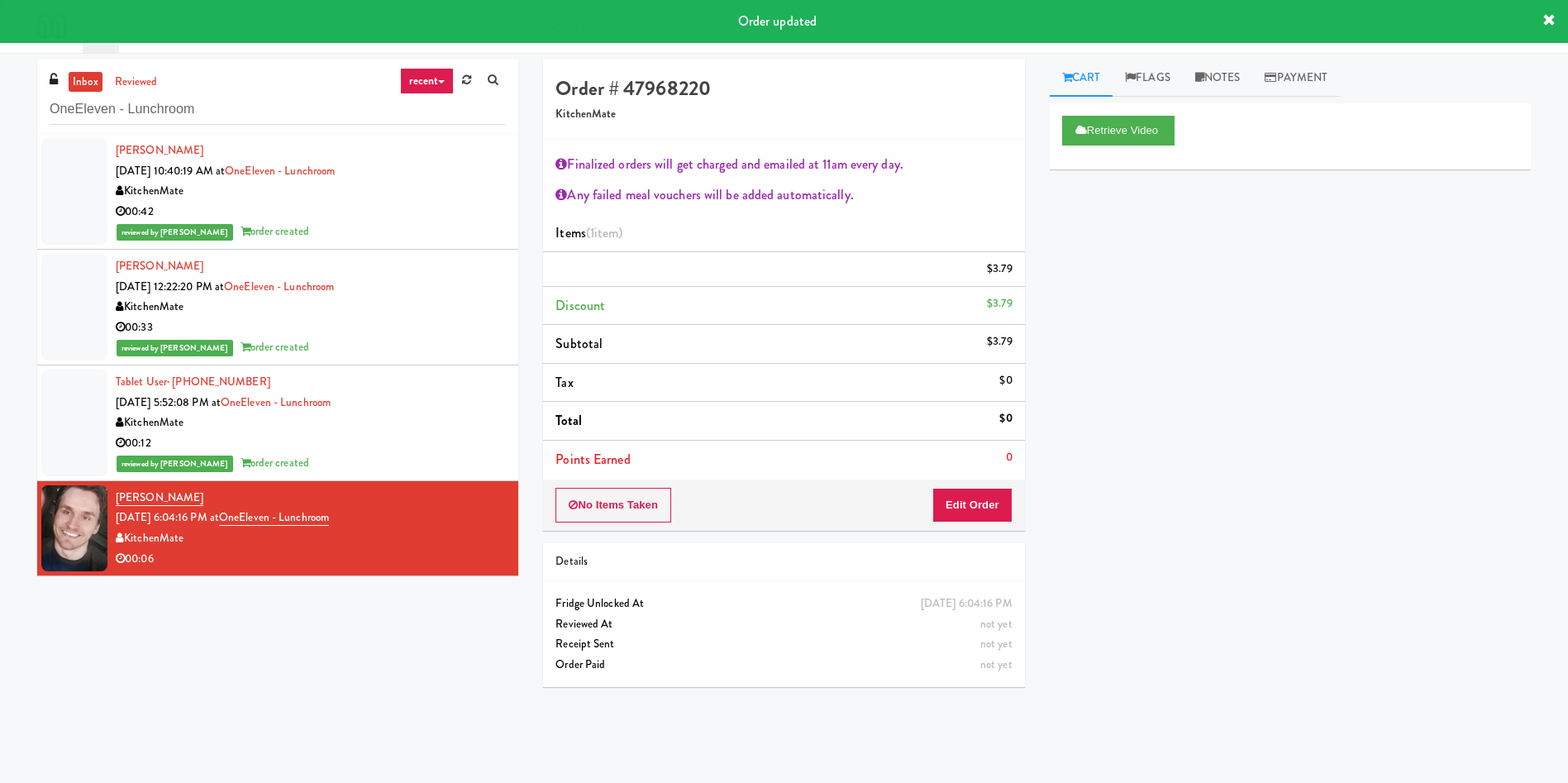
scroll to position [0, 0]
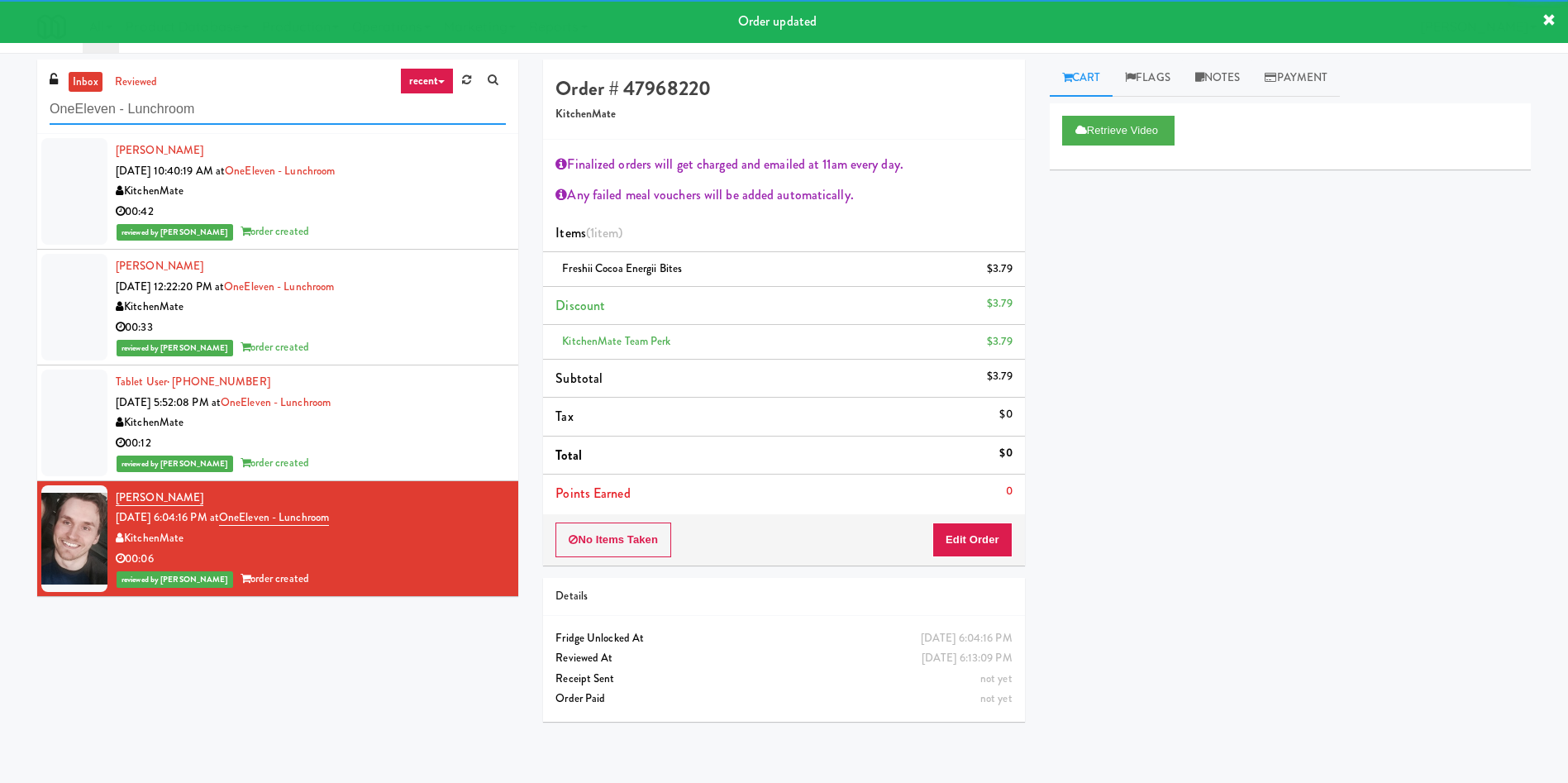
drag, startPoint x: 280, startPoint y: 120, endPoint x: 0, endPoint y: 72, distance: 284.1
click at [0, 72] on div "inbox reviewed recent all unclear take inventory issue suspicious failed recent…" at bounding box center [784, 397] width 1568 height 675
paste input "Earth Rangers"
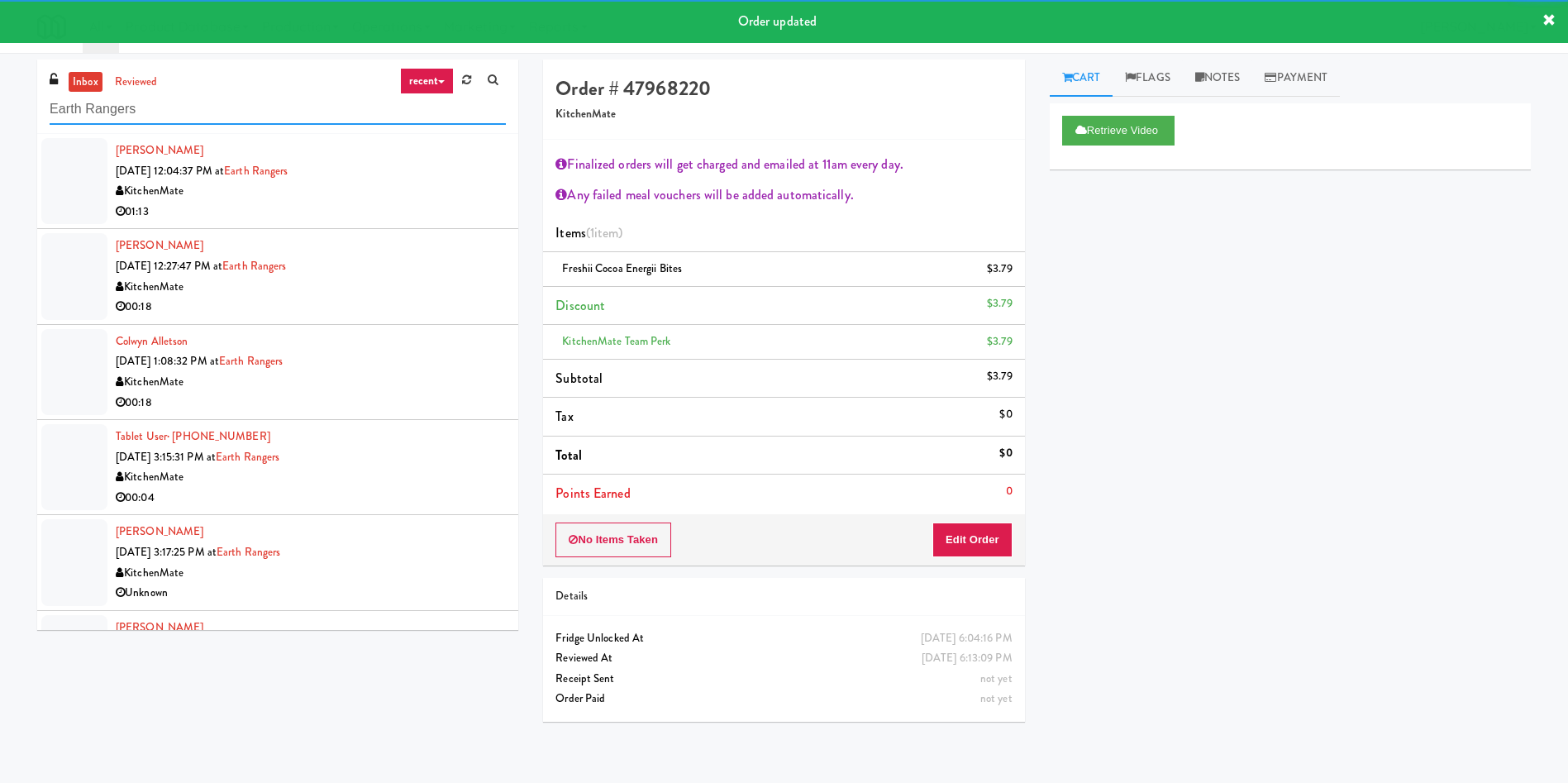
type input "Earth Rangers"
drag, startPoint x: 91, startPoint y: 177, endPoint x: 207, endPoint y: 206, distance: 119.6
click at [79, 173] on div at bounding box center [74, 181] width 66 height 86
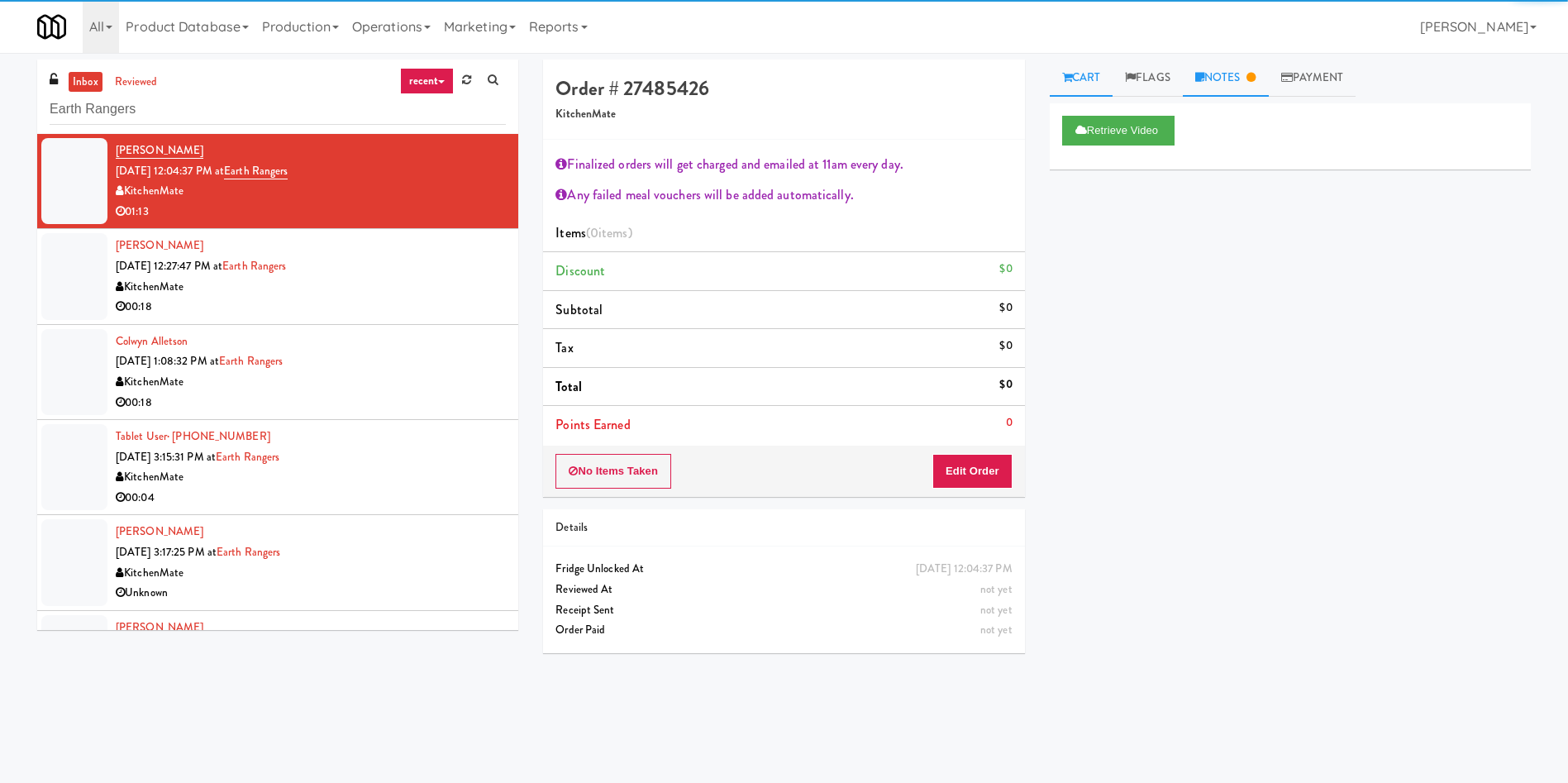
click at [1224, 80] on link "Notes" at bounding box center [1226, 78] width 86 height 38
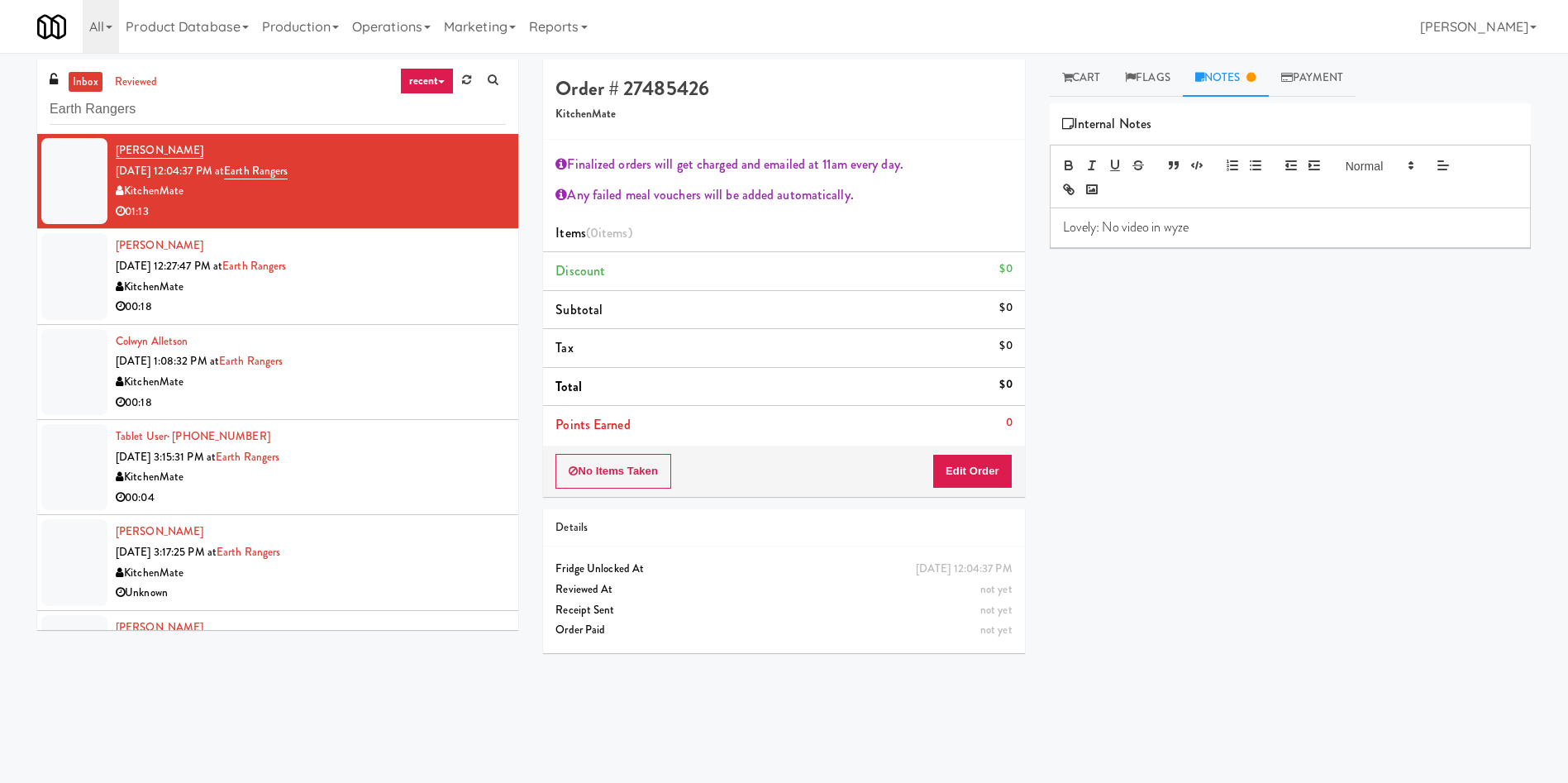
drag, startPoint x: 1098, startPoint y: 79, endPoint x: 1043, endPoint y: 107, distance: 61.7
click at [1089, 83] on link "Cart" at bounding box center [1082, 78] width 64 height 38
click at [99, 267] on div at bounding box center [74, 276] width 66 height 86
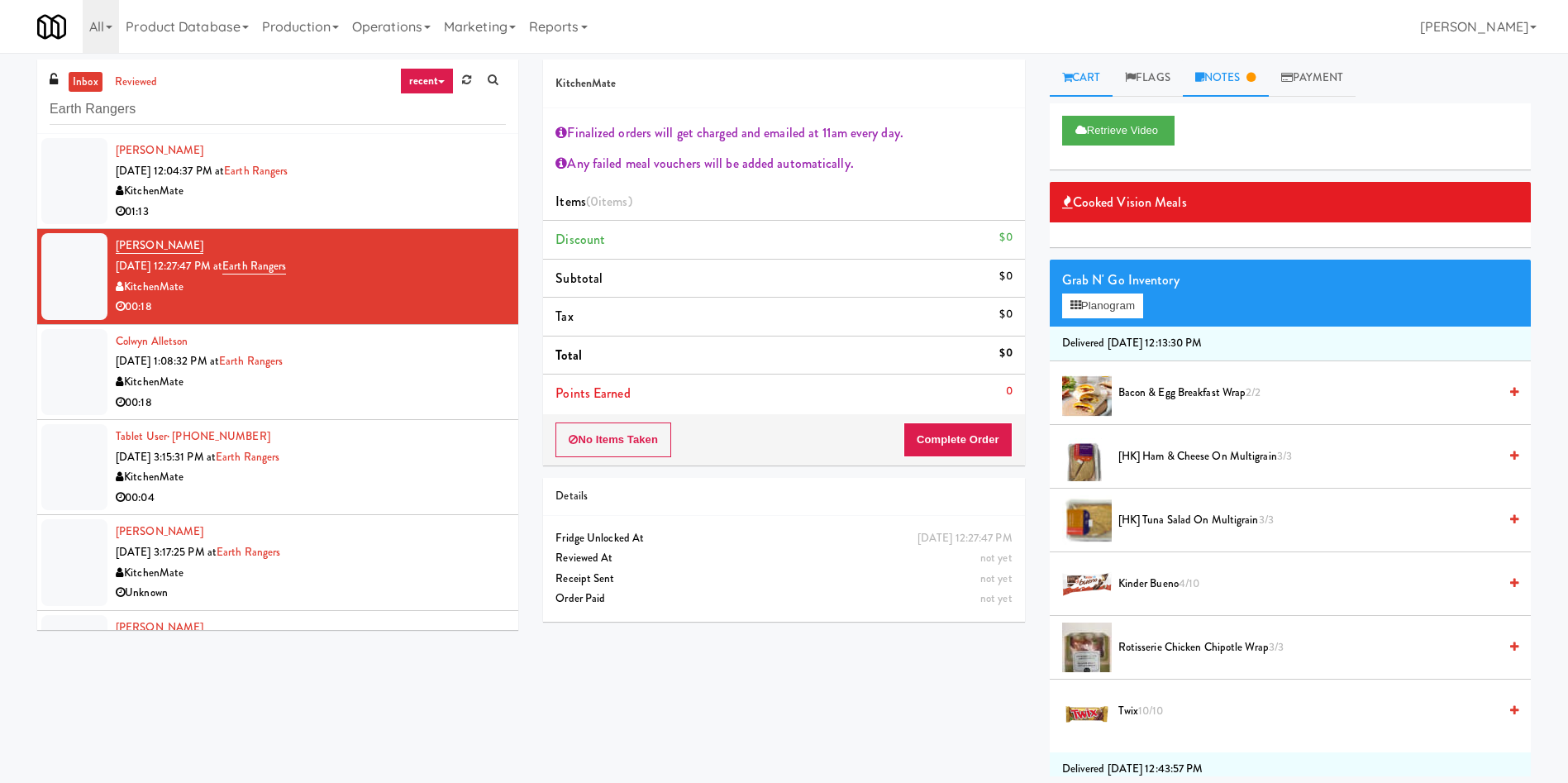
drag, startPoint x: 1242, startPoint y: 71, endPoint x: 1236, endPoint y: 80, distance: 10.8
click at [1243, 72] on link "Notes" at bounding box center [1226, 78] width 86 height 38
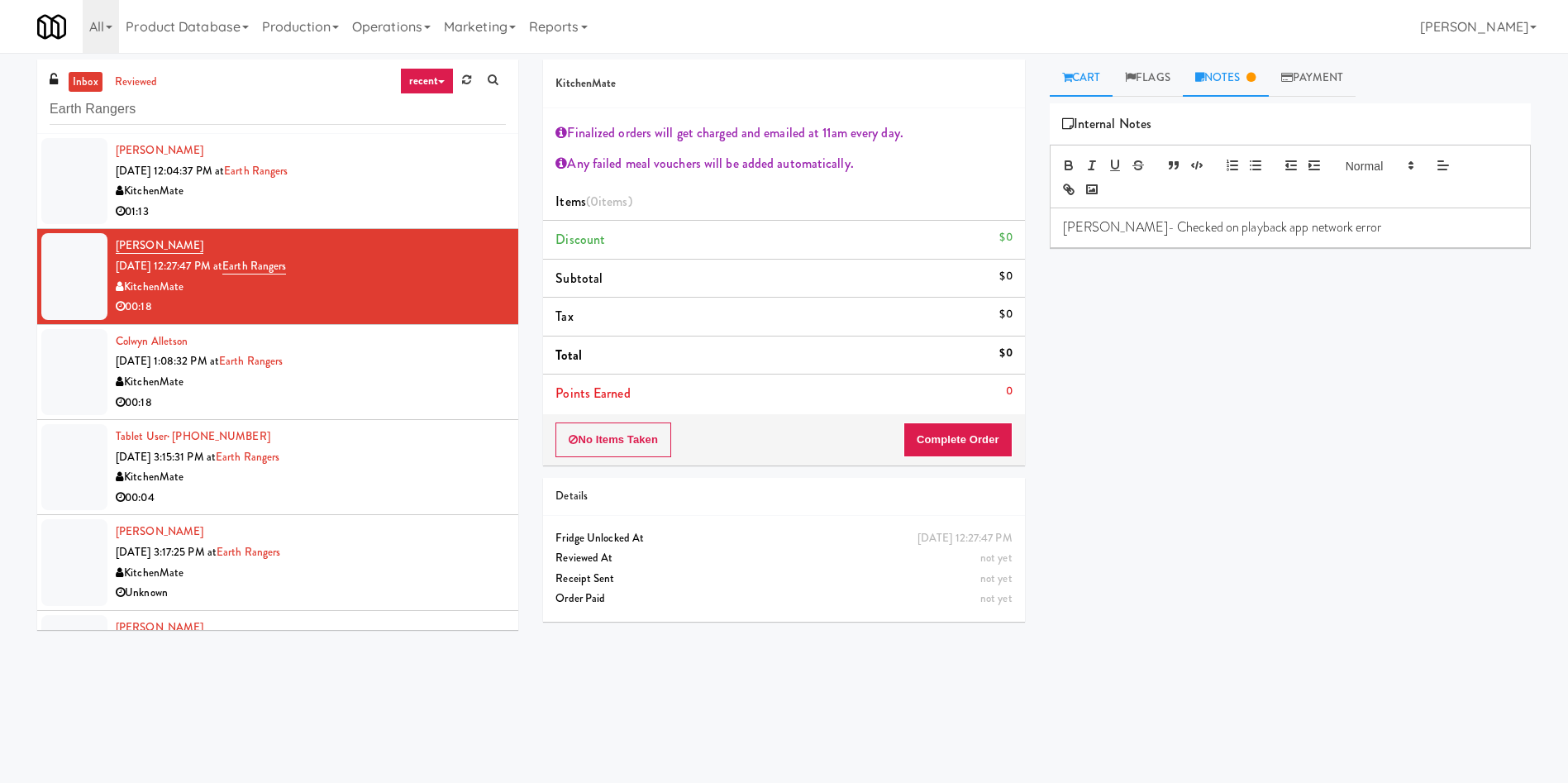
click at [1080, 81] on link "Cart" at bounding box center [1082, 78] width 64 height 38
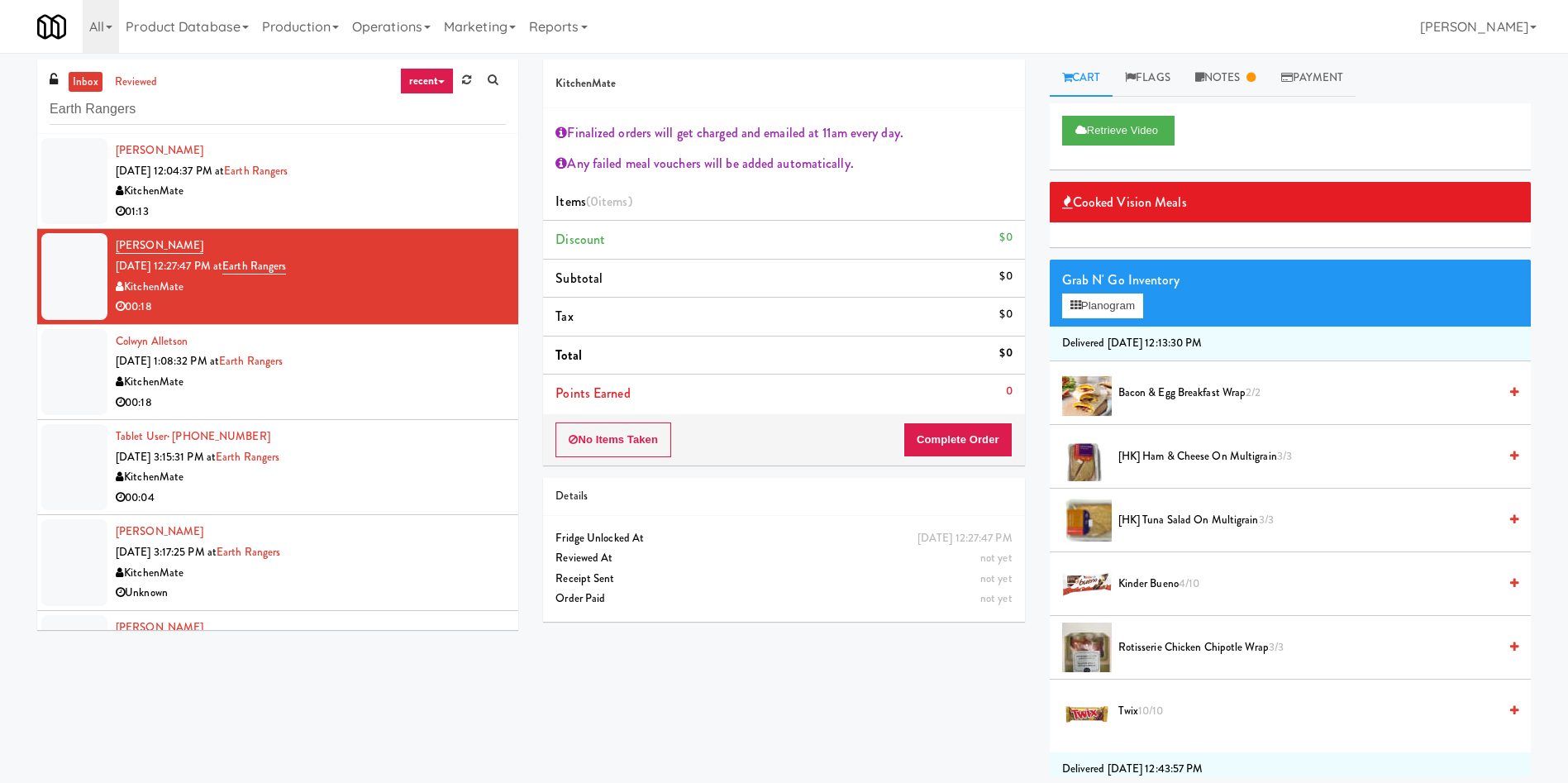
click at [110, 360] on li "Colwyn Alletson [DATE] 1:08:32 PM at Earth Rangers KitchenMate 00:18" at bounding box center [278, 372] width 481 height 95
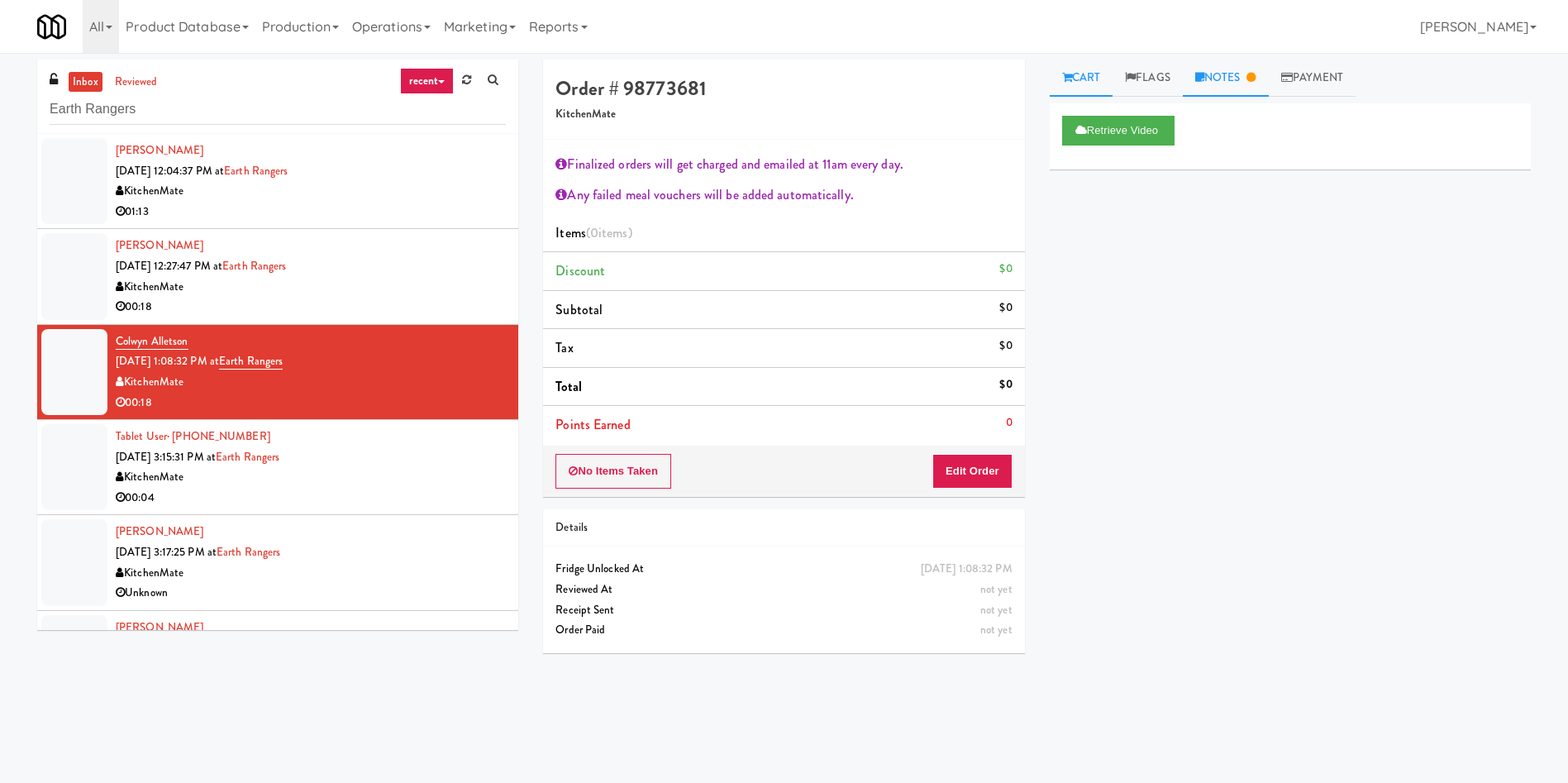
click at [1227, 81] on link "Notes" at bounding box center [1226, 78] width 86 height 38
click at [98, 473] on div at bounding box center [74, 467] width 66 height 86
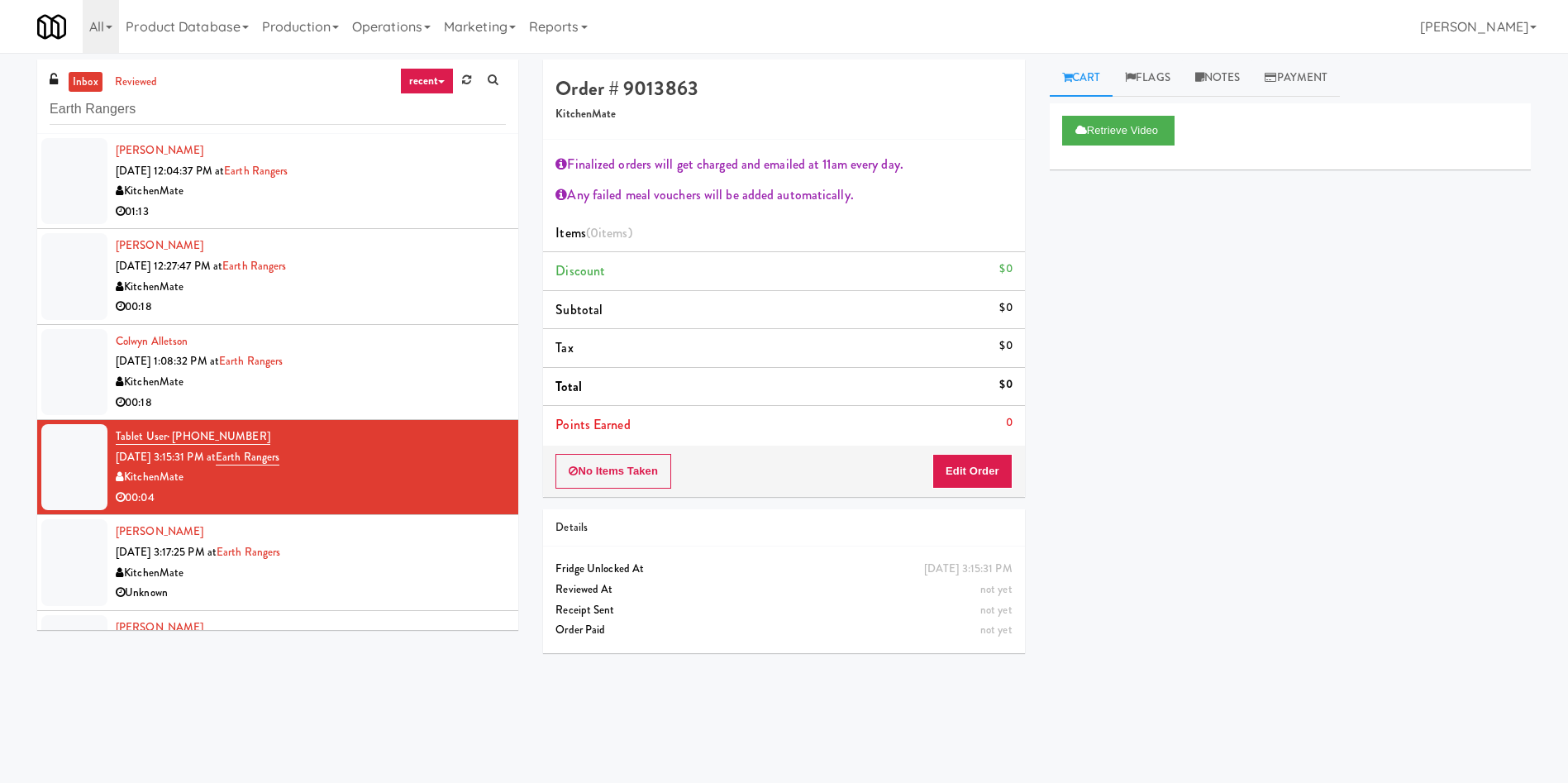
click at [85, 166] on div at bounding box center [74, 181] width 66 height 86
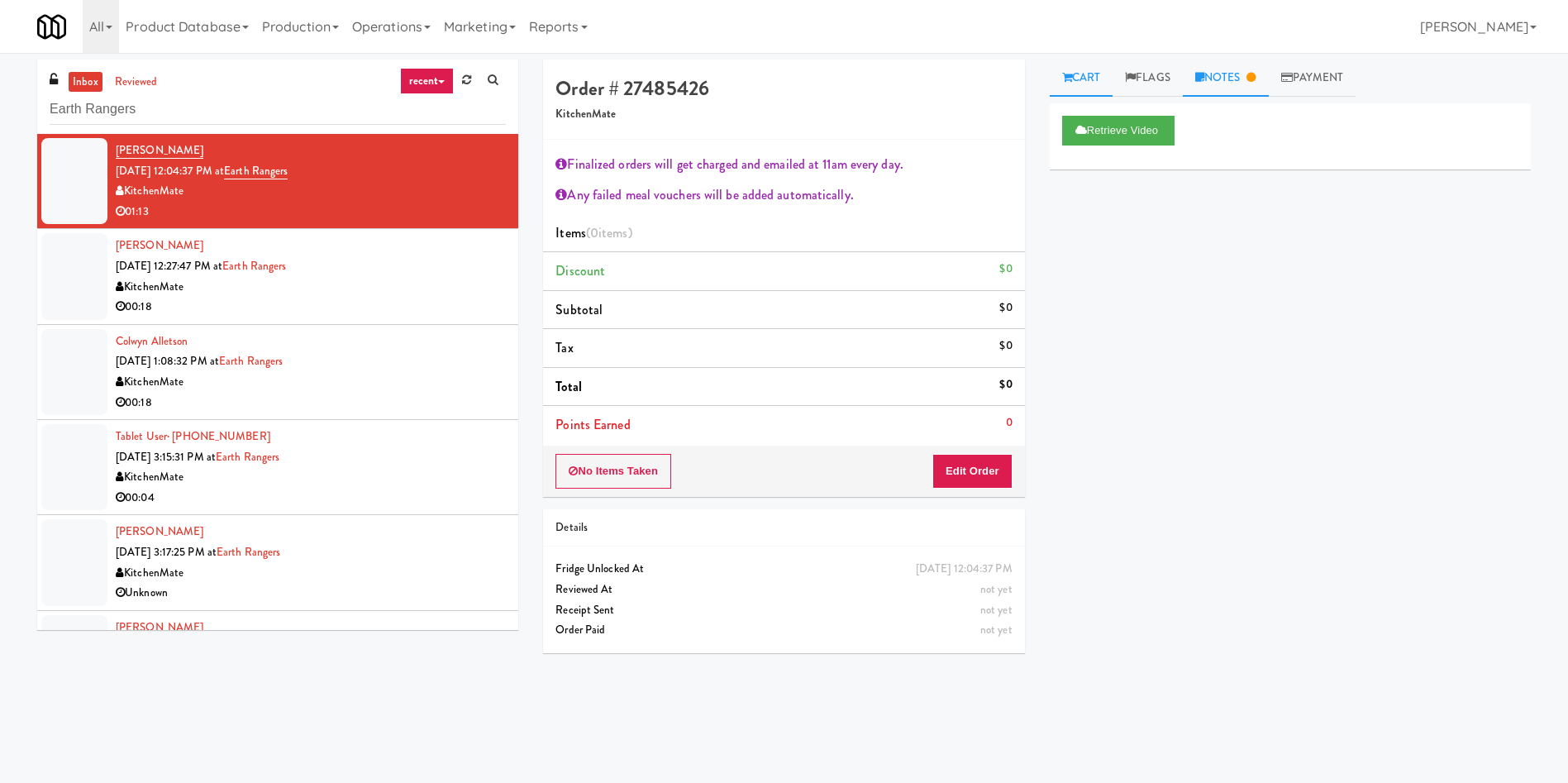
click at [1253, 75] on icon at bounding box center [1251, 78] width 9 height 11
click at [1231, 227] on p "Lovely: No video in wyze" at bounding box center [1290, 228] width 454 height 18
drag, startPoint x: 1177, startPoint y: 262, endPoint x: 1147, endPoint y: 280, distance: 35.0
click at [1177, 262] on p "Ela: Device offline uiunable to review in" at bounding box center [1290, 264] width 454 height 18
drag, startPoint x: 1187, startPoint y: 273, endPoint x: 1142, endPoint y: 278, distance: 45.3
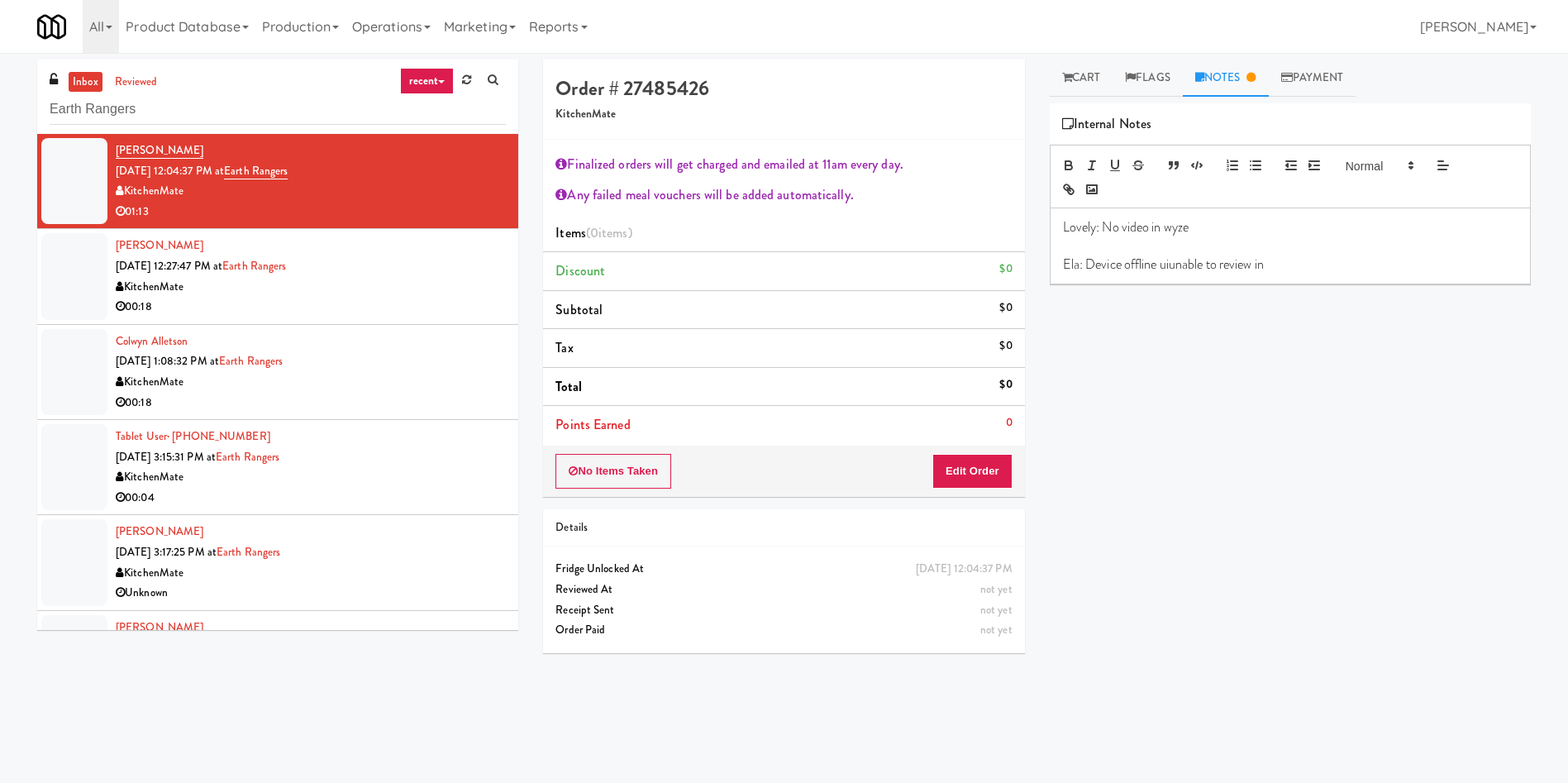
click at [1187, 273] on p "Ela: Device offline uiunable to review in" at bounding box center [1290, 264] width 454 height 18
click at [1188, 270] on p "Ela: Device offline uiunable to review in" at bounding box center [1290, 264] width 454 height 18
click at [1277, 260] on p "Ela: Device offline unable to review in" at bounding box center [1290, 264] width 454 height 18
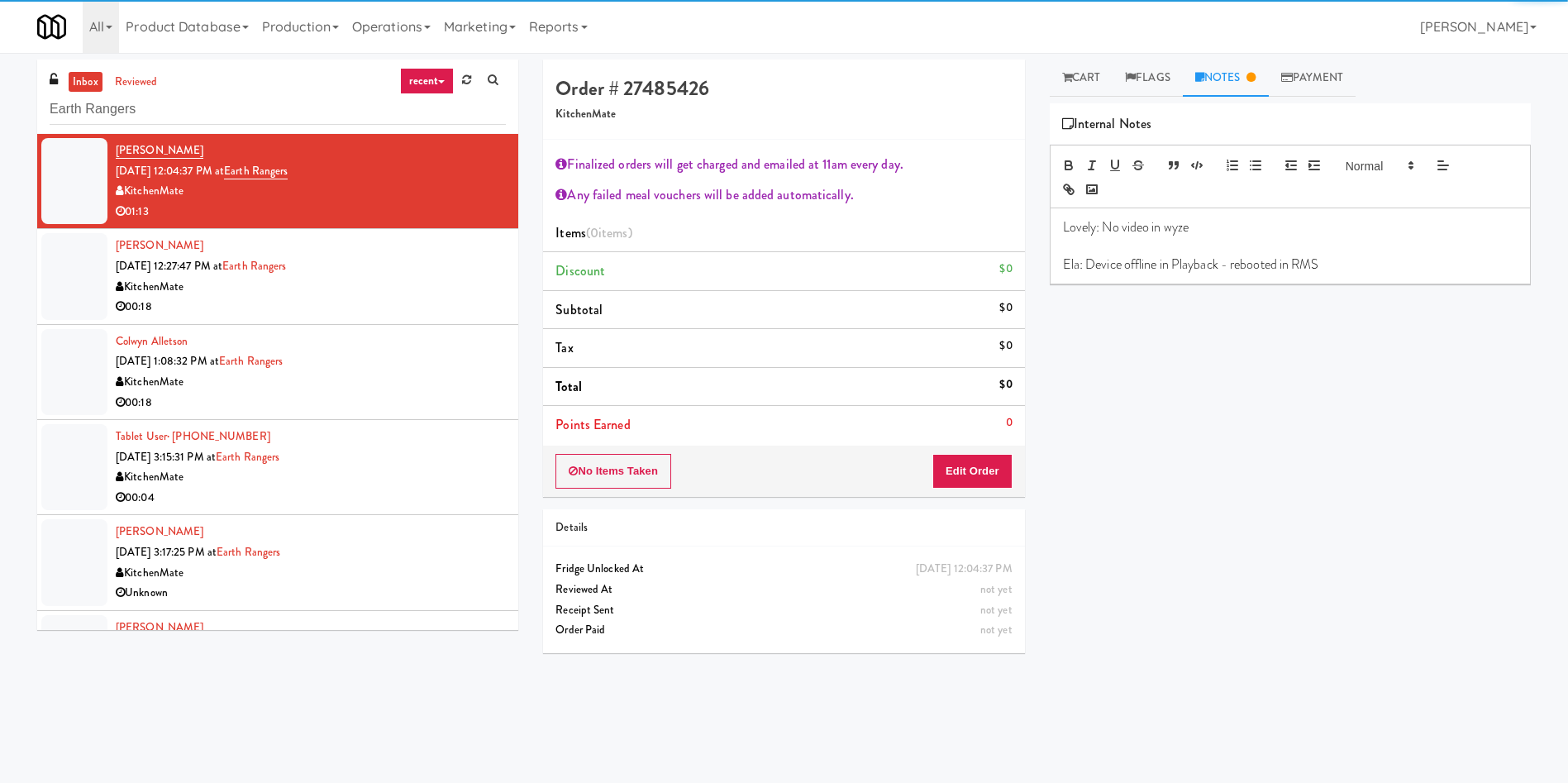
click at [1277, 260] on p "Ela: Device offline in Playback - rebooted in RMS" at bounding box center [1290, 264] width 454 height 18
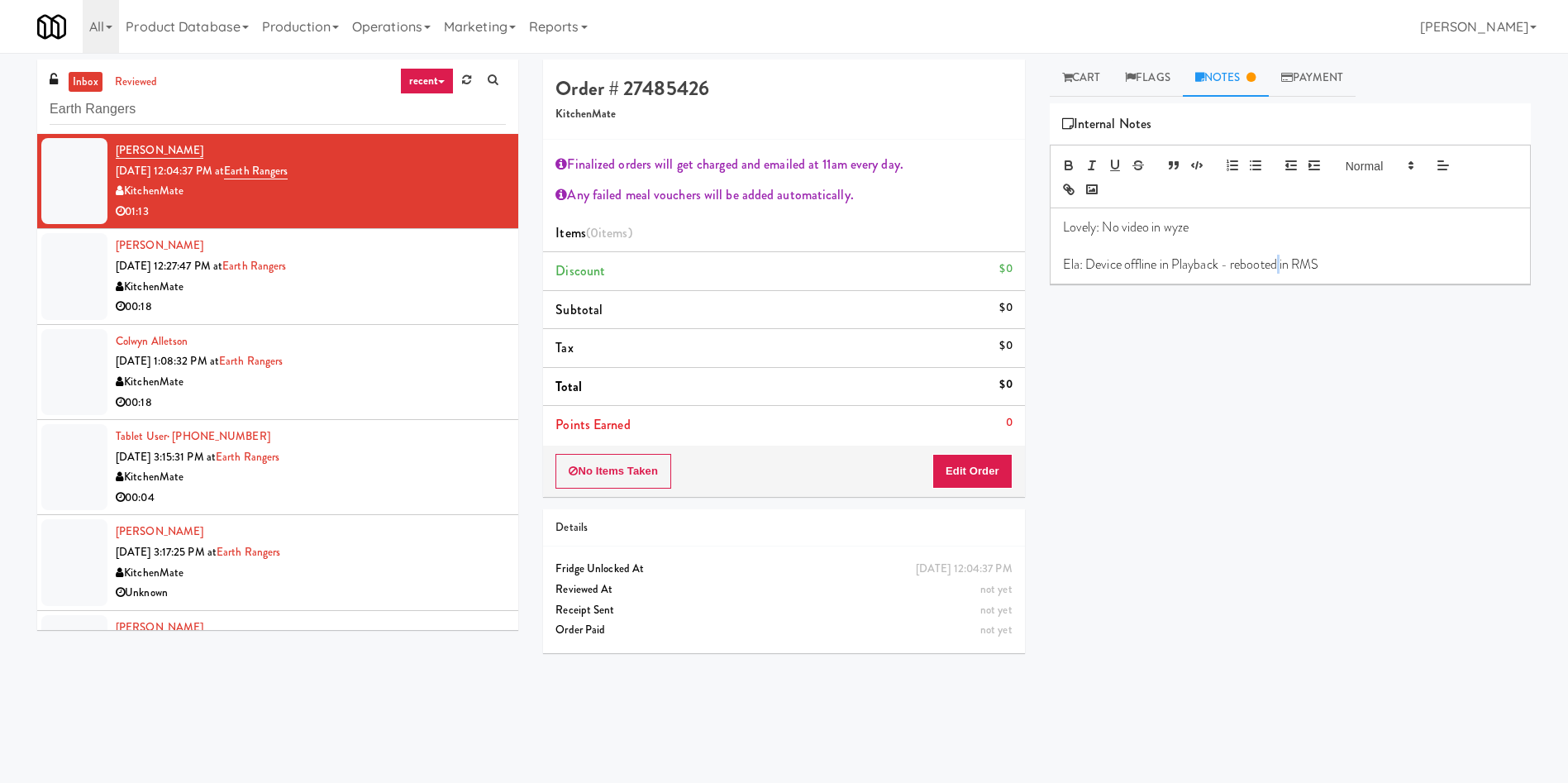
click at [1277, 260] on p "Ela: Device offline in Playback - rebooted in RMS" at bounding box center [1290, 264] width 454 height 18
copy p "Ela: Device offline in Playback - rebooted in RMS"
click at [54, 281] on div at bounding box center [74, 276] width 66 height 86
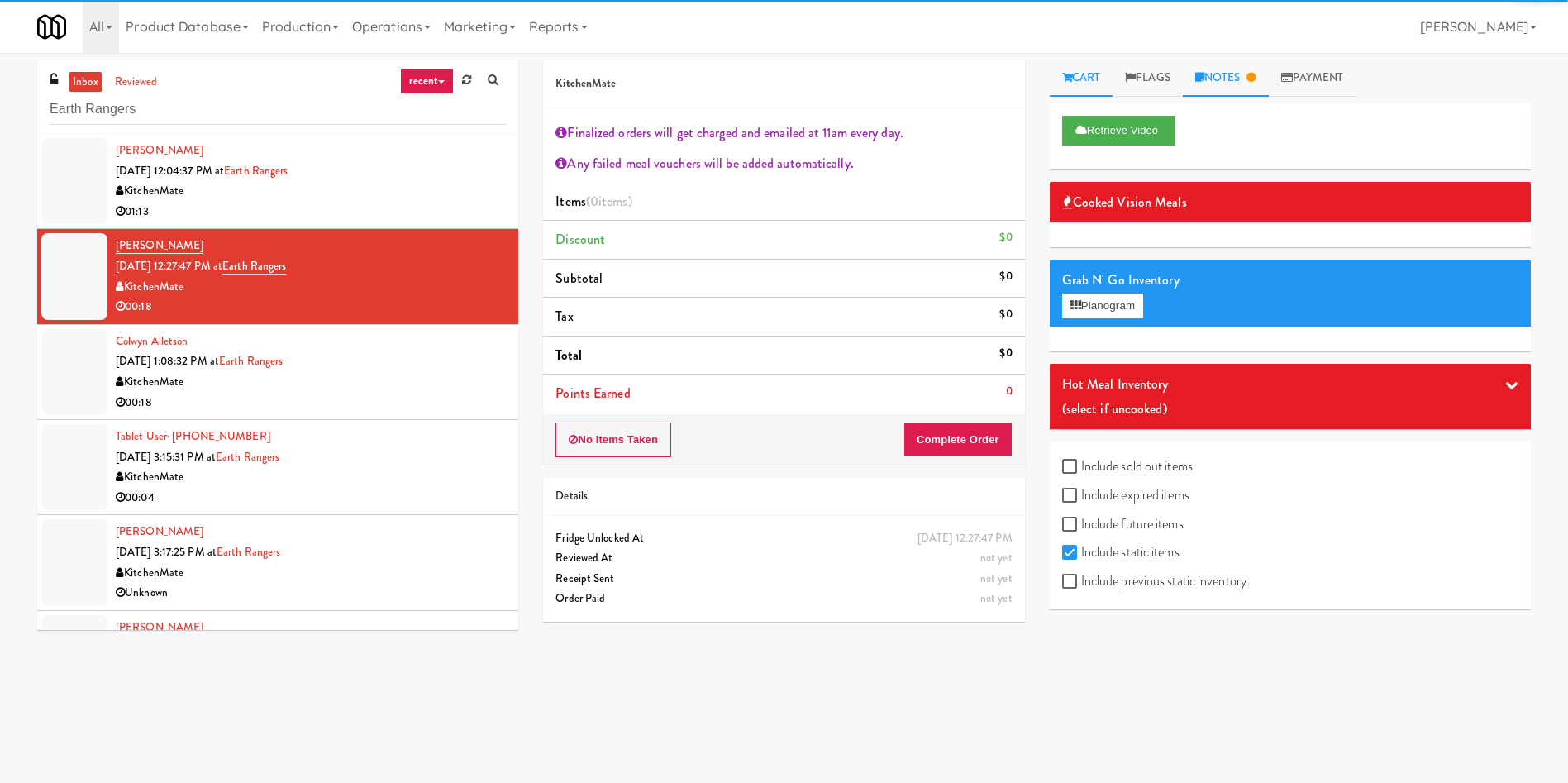
click at [1228, 85] on link "Notes" at bounding box center [1226, 78] width 86 height 38
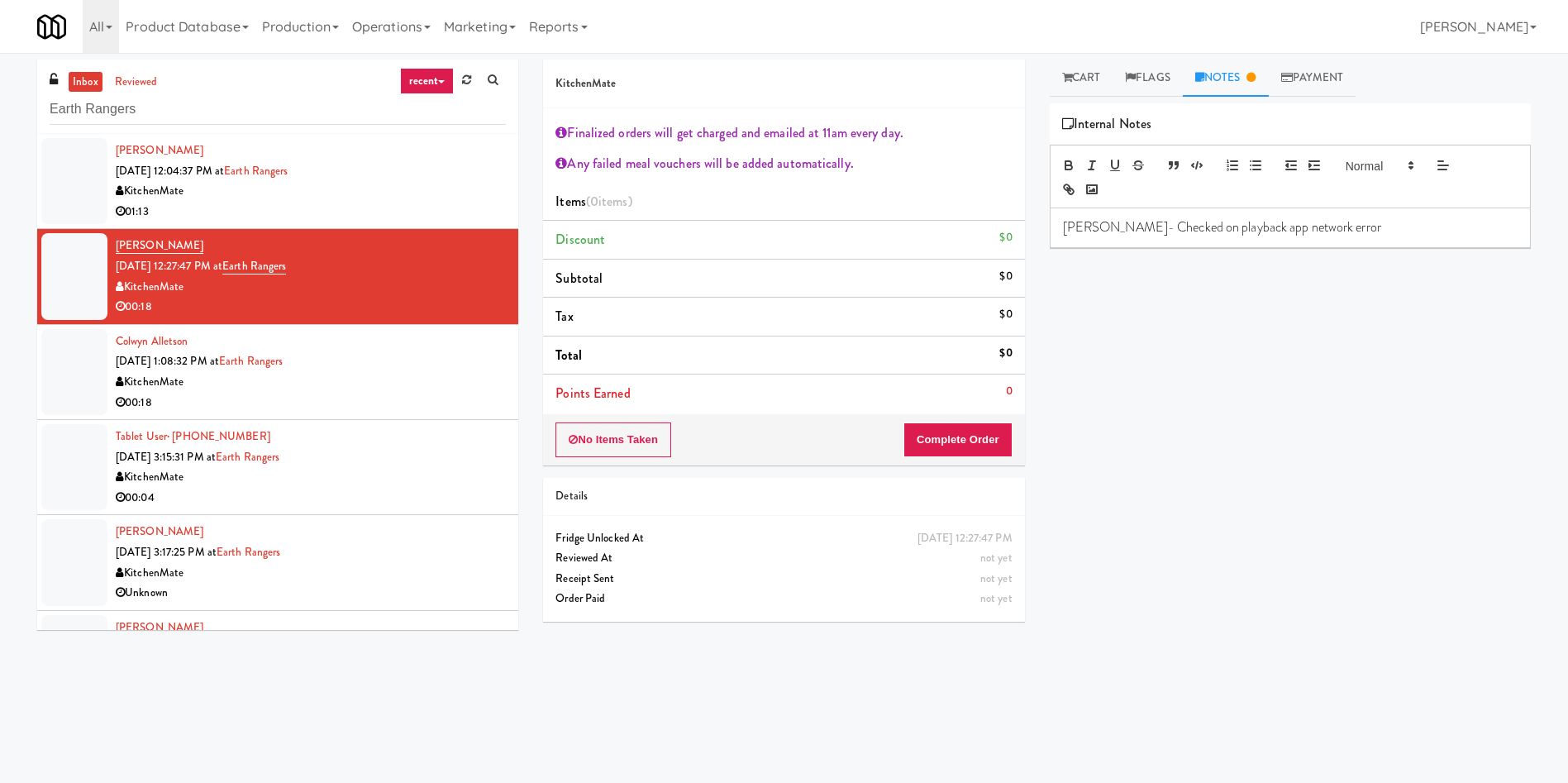
click at [1330, 219] on p "[PERSON_NAME]- Checked on playback app network error" at bounding box center [1290, 228] width 454 height 18
click at [65, 372] on div at bounding box center [74, 372] width 66 height 86
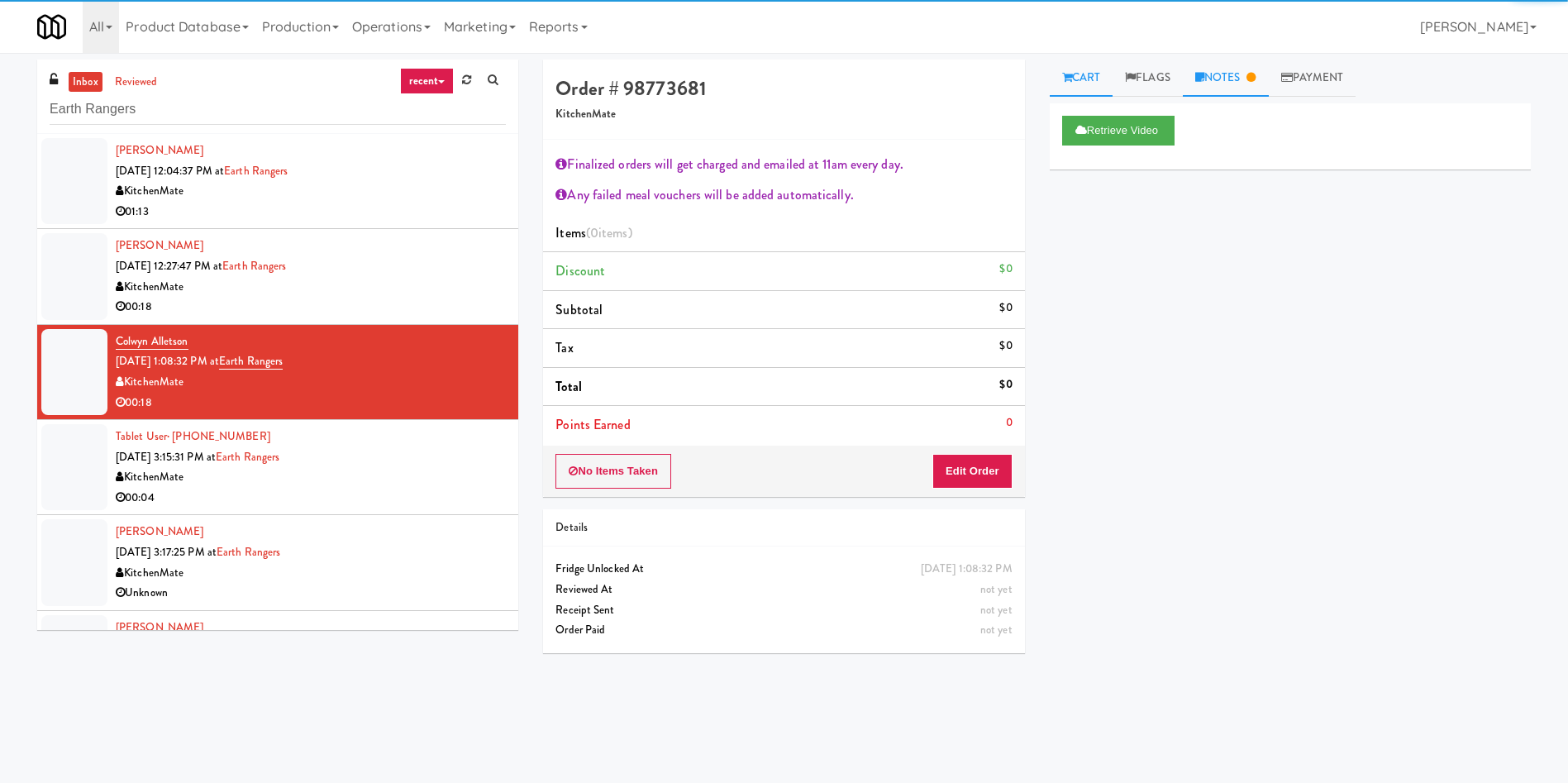
click at [1226, 84] on link "Notes" at bounding box center [1226, 78] width 86 height 38
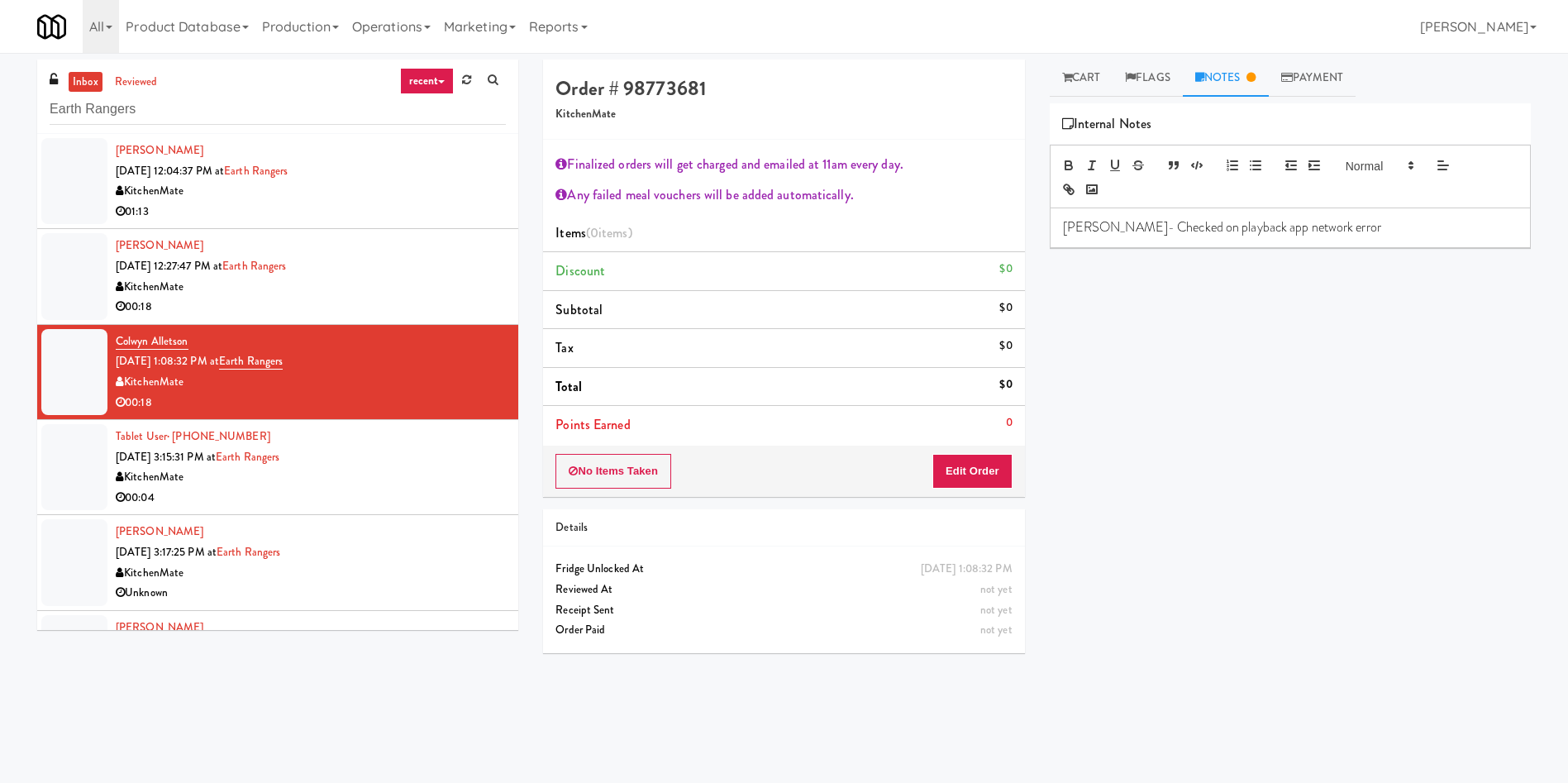
click at [1333, 241] on div "[PERSON_NAME]- Checked on playback app network error" at bounding box center [1290, 228] width 479 height 38
click at [74, 467] on div at bounding box center [74, 467] width 66 height 86
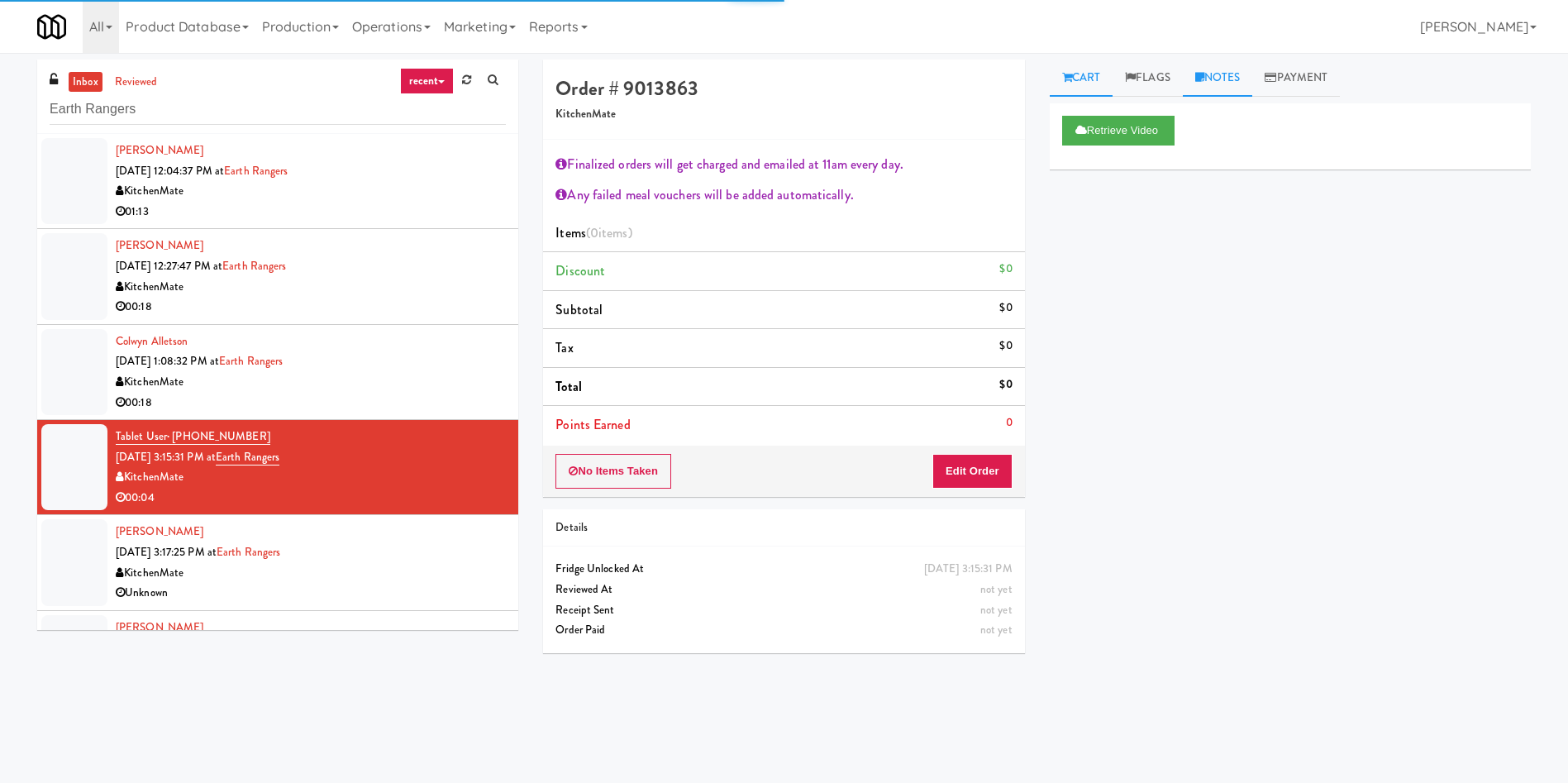
drag, startPoint x: 1228, startPoint y: 73, endPoint x: 1246, endPoint y: 101, distance: 33.3
click at [1229, 72] on link "Notes" at bounding box center [1218, 78] width 70 height 38
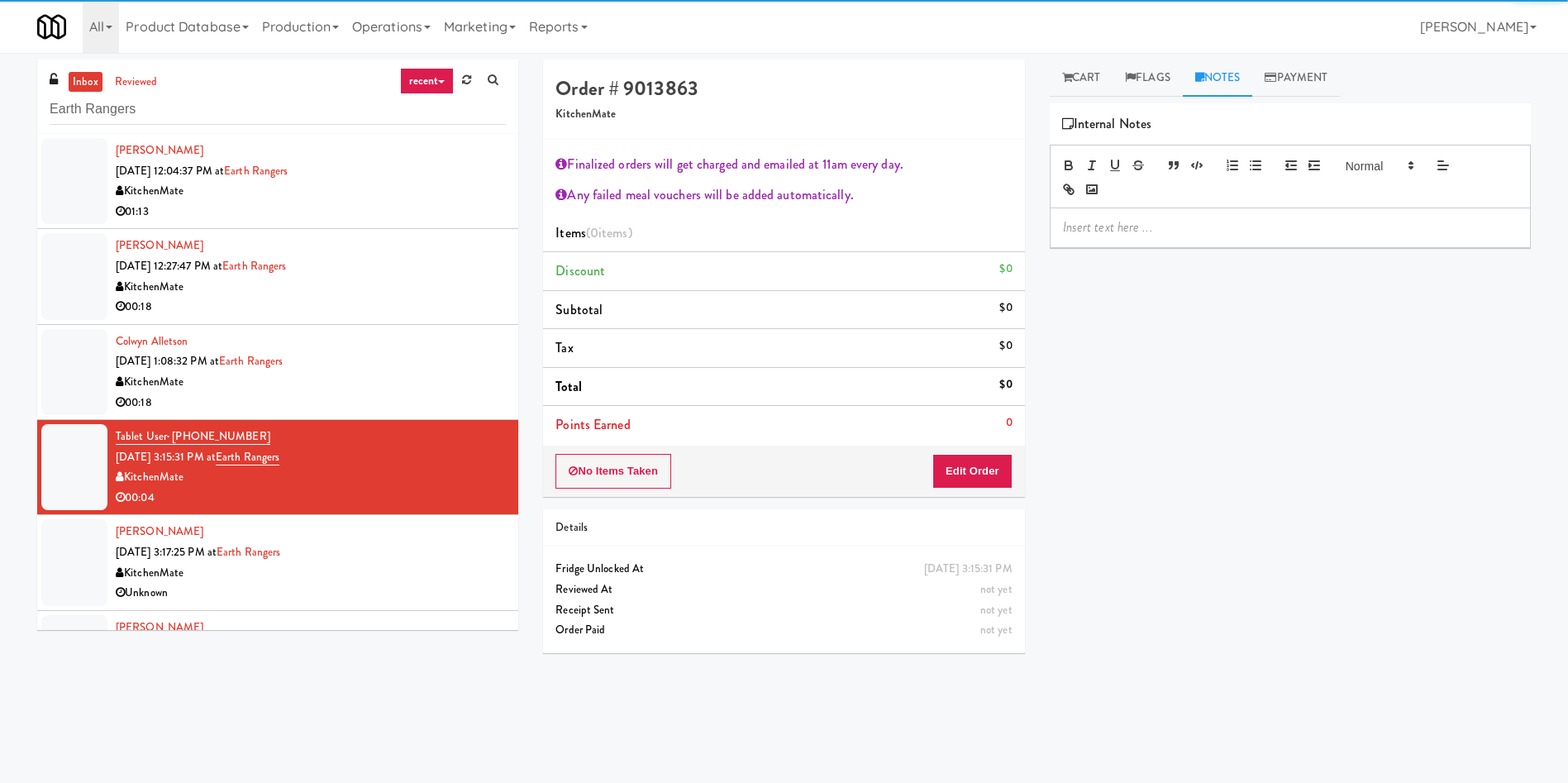
click at [1269, 229] on p at bounding box center [1290, 228] width 454 height 18
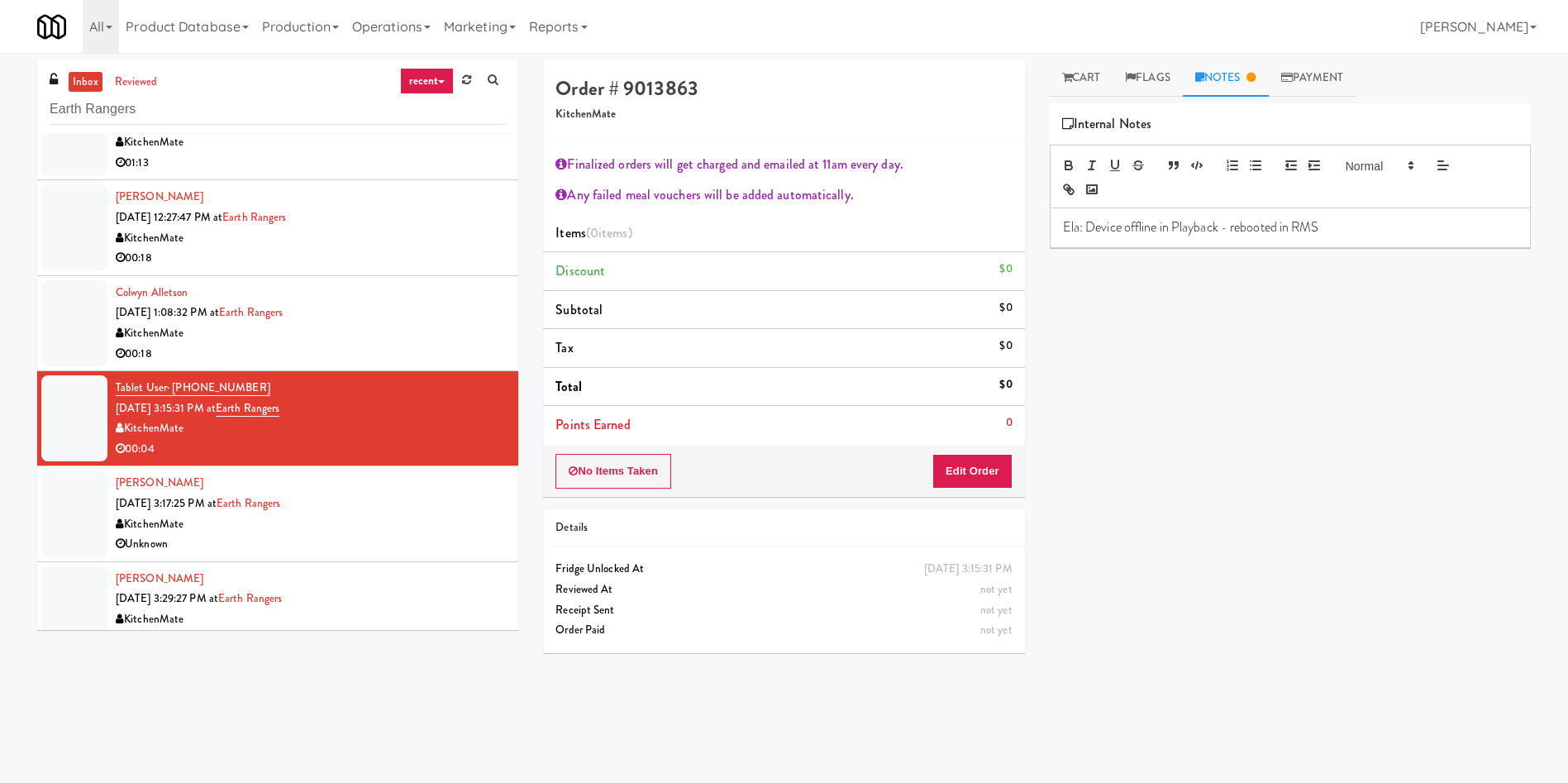
scroll to position [75, 0]
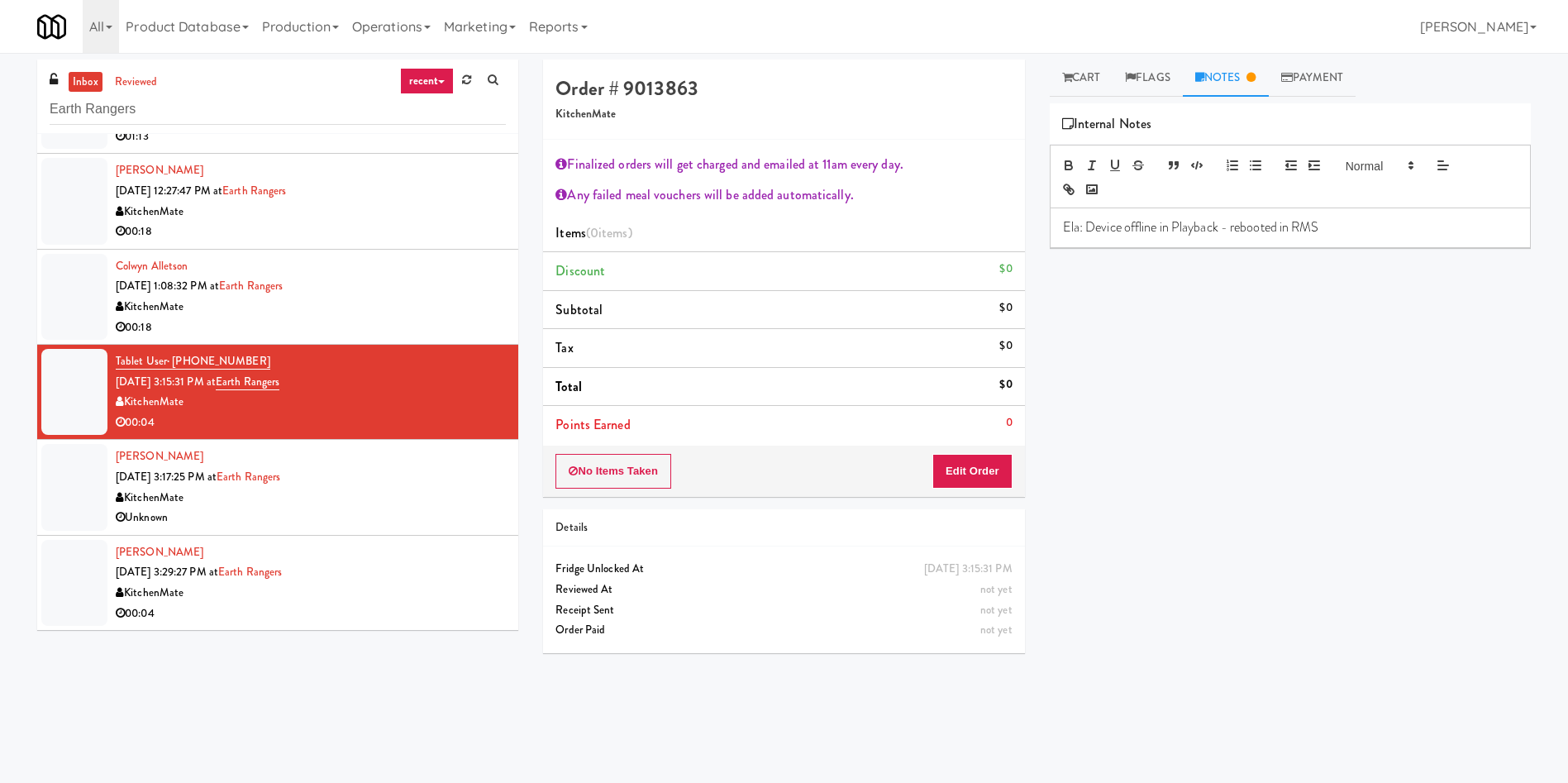
drag, startPoint x: 65, startPoint y: 509, endPoint x: 627, endPoint y: 364, distance: 580.4
click at [67, 509] on div at bounding box center [74, 487] width 66 height 86
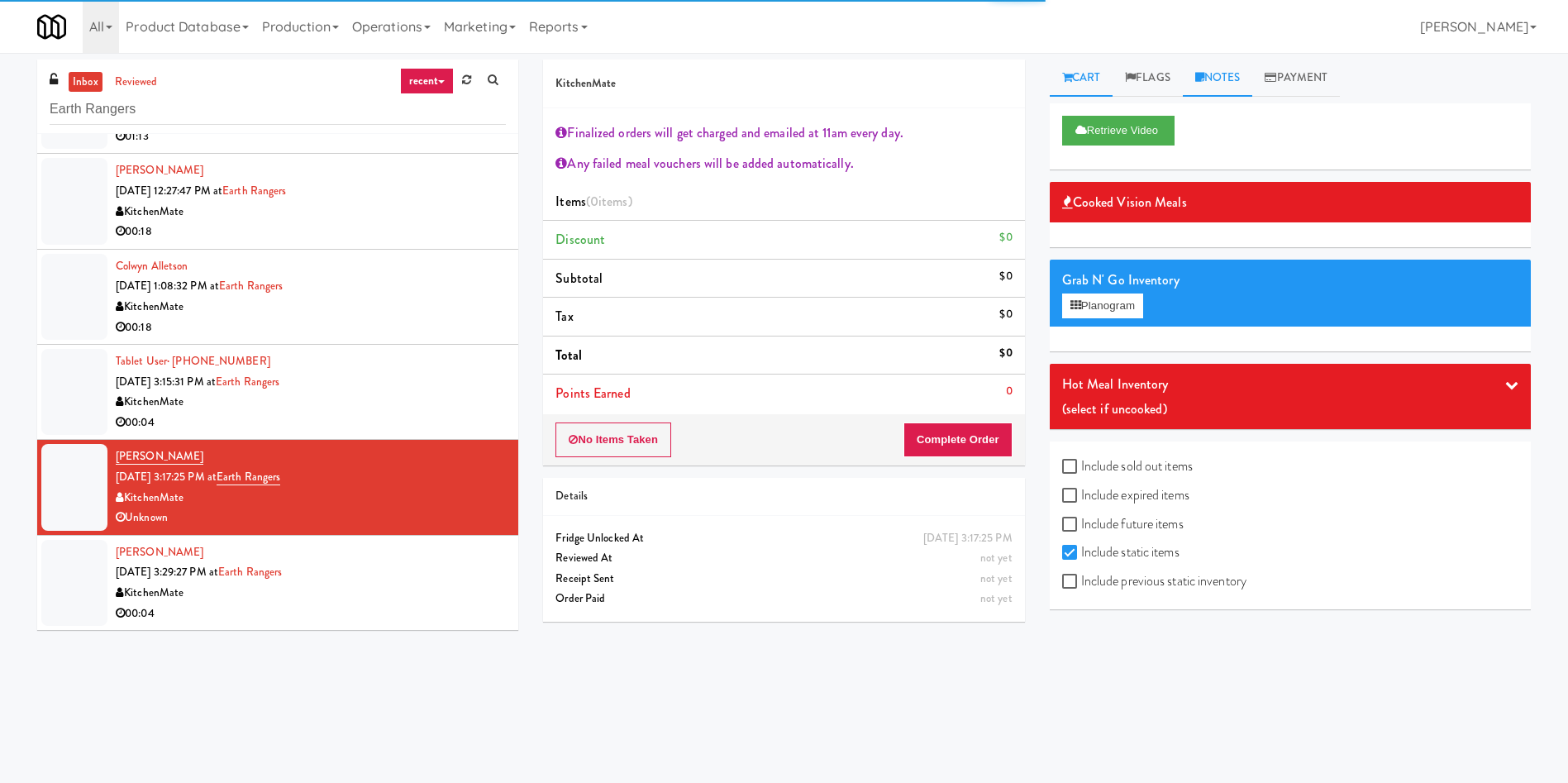
click at [1226, 78] on link "Notes" at bounding box center [1218, 78] width 70 height 38
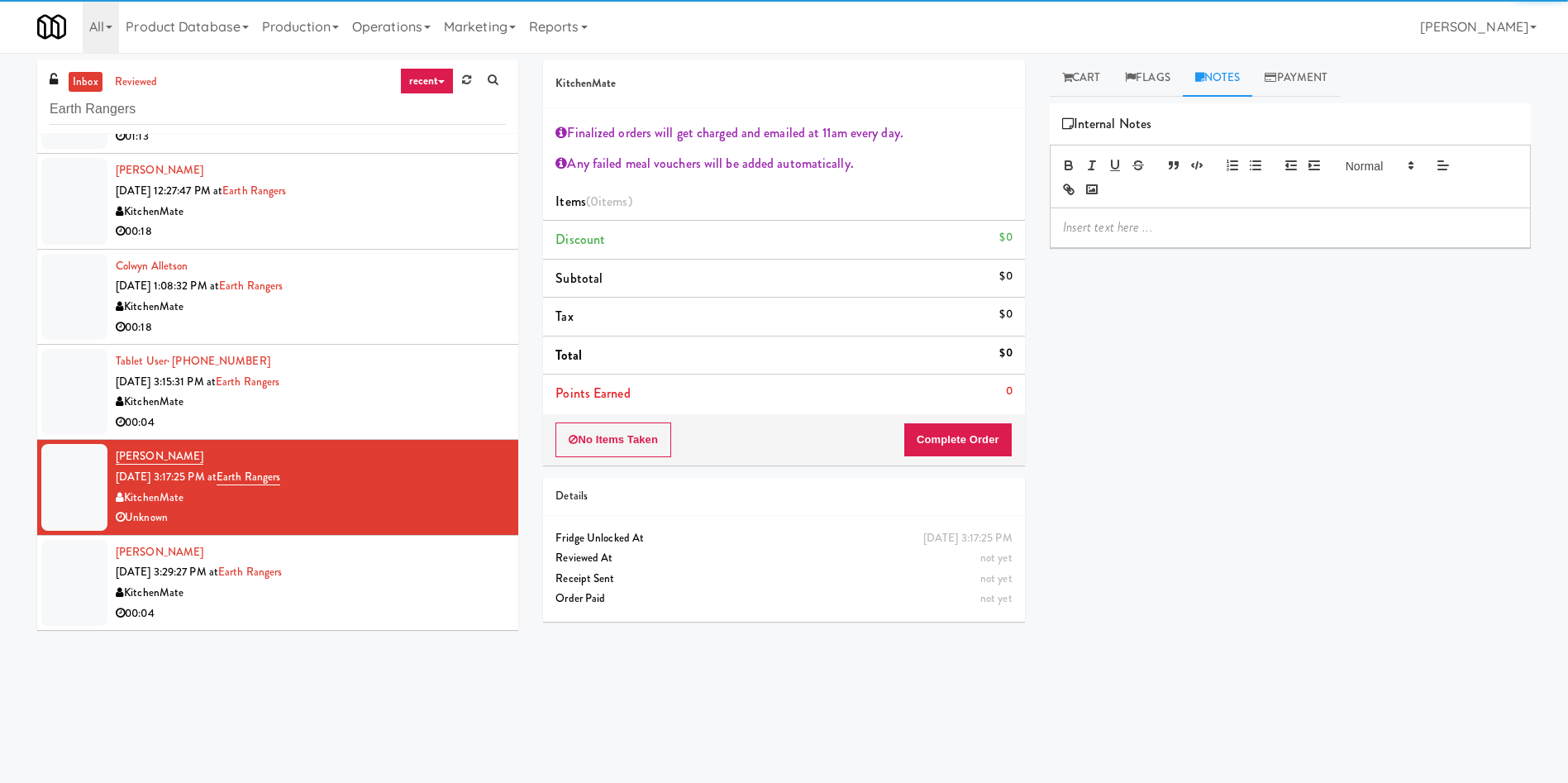
click at [1229, 236] on p at bounding box center [1290, 228] width 454 height 18
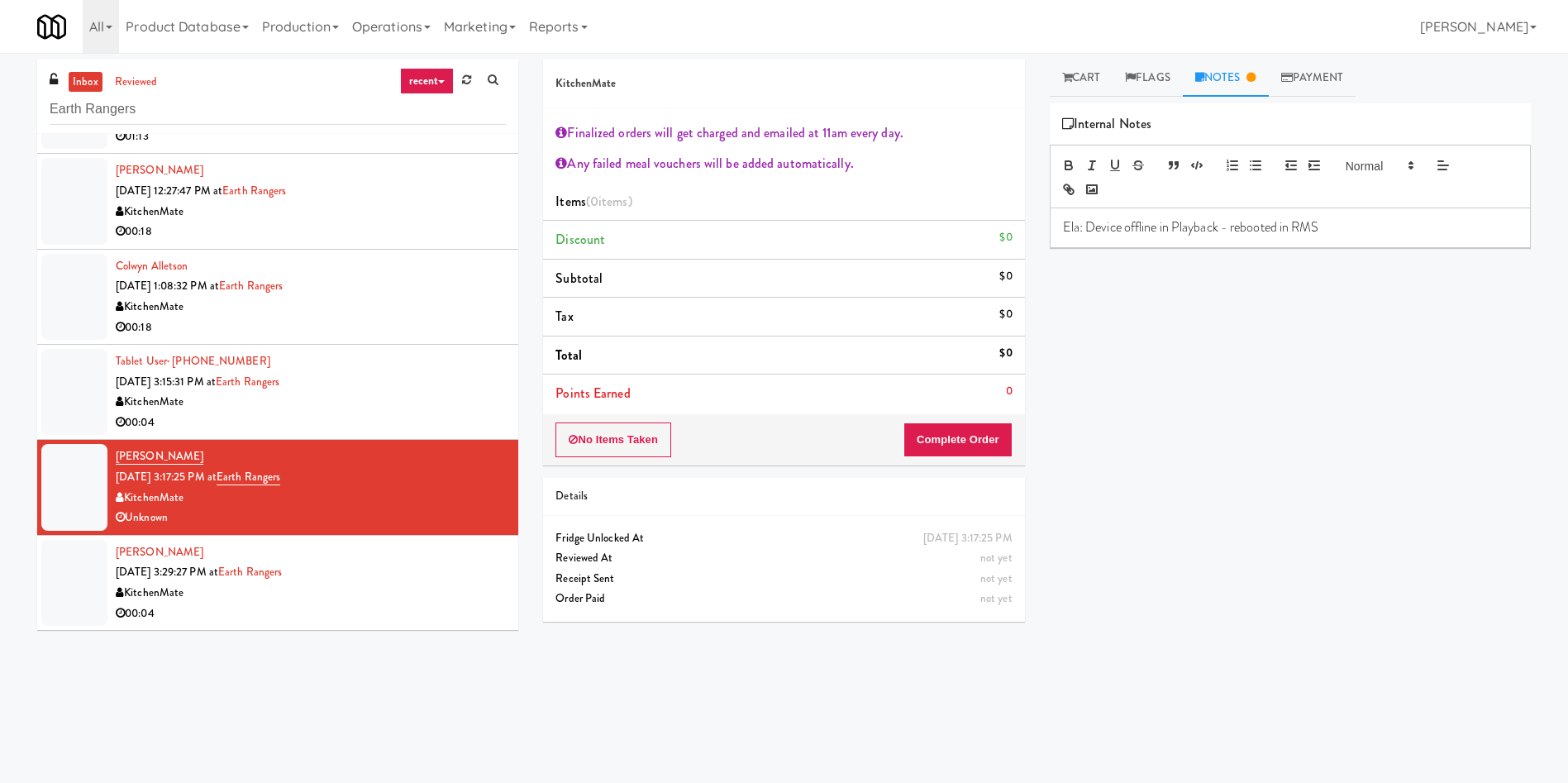
drag, startPoint x: 94, startPoint y: 582, endPoint x: 565, endPoint y: 471, distance: 483.9
click at [103, 582] on div at bounding box center [74, 583] width 66 height 86
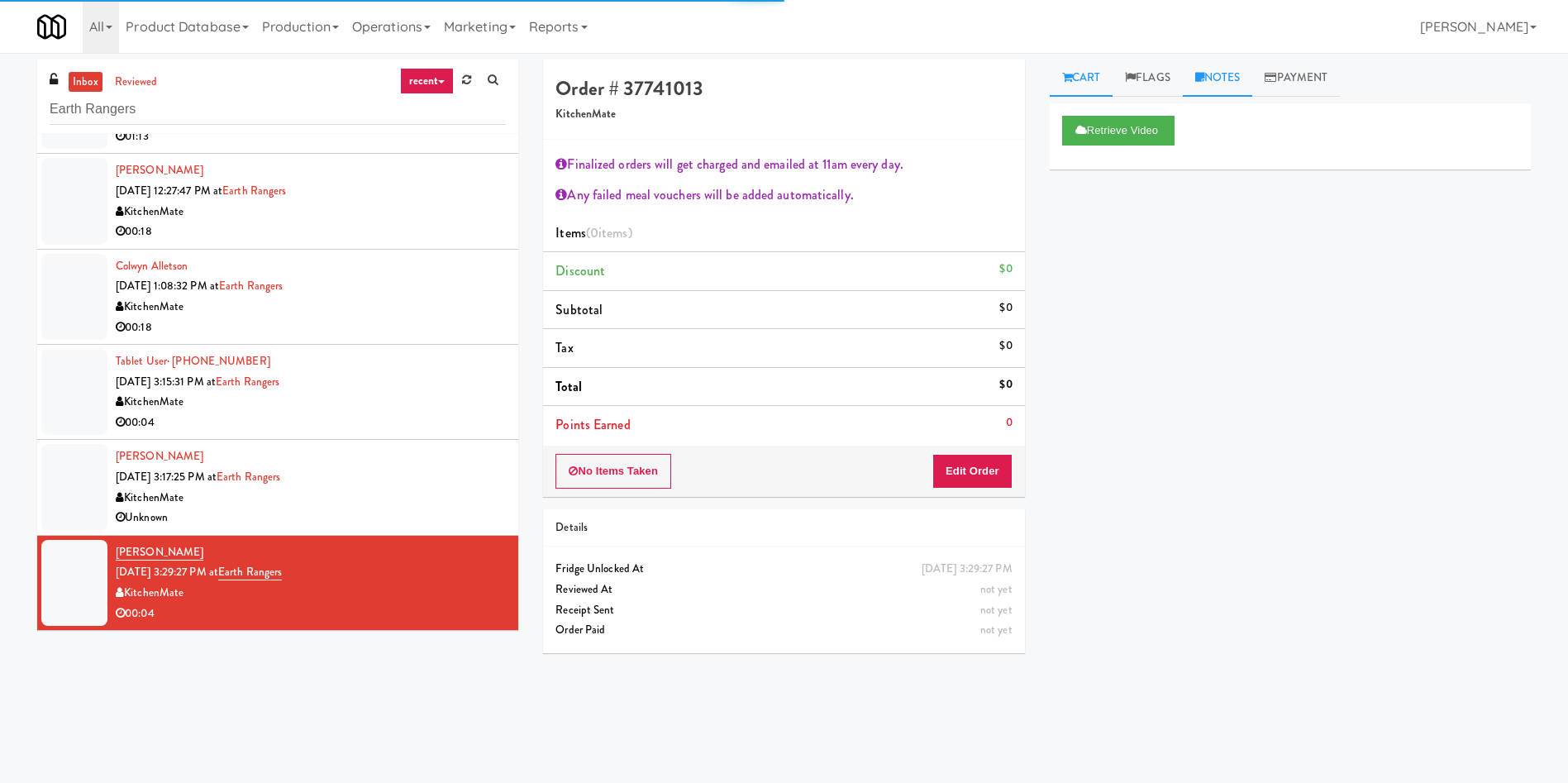
click at [1222, 80] on link "Notes" at bounding box center [1218, 78] width 70 height 38
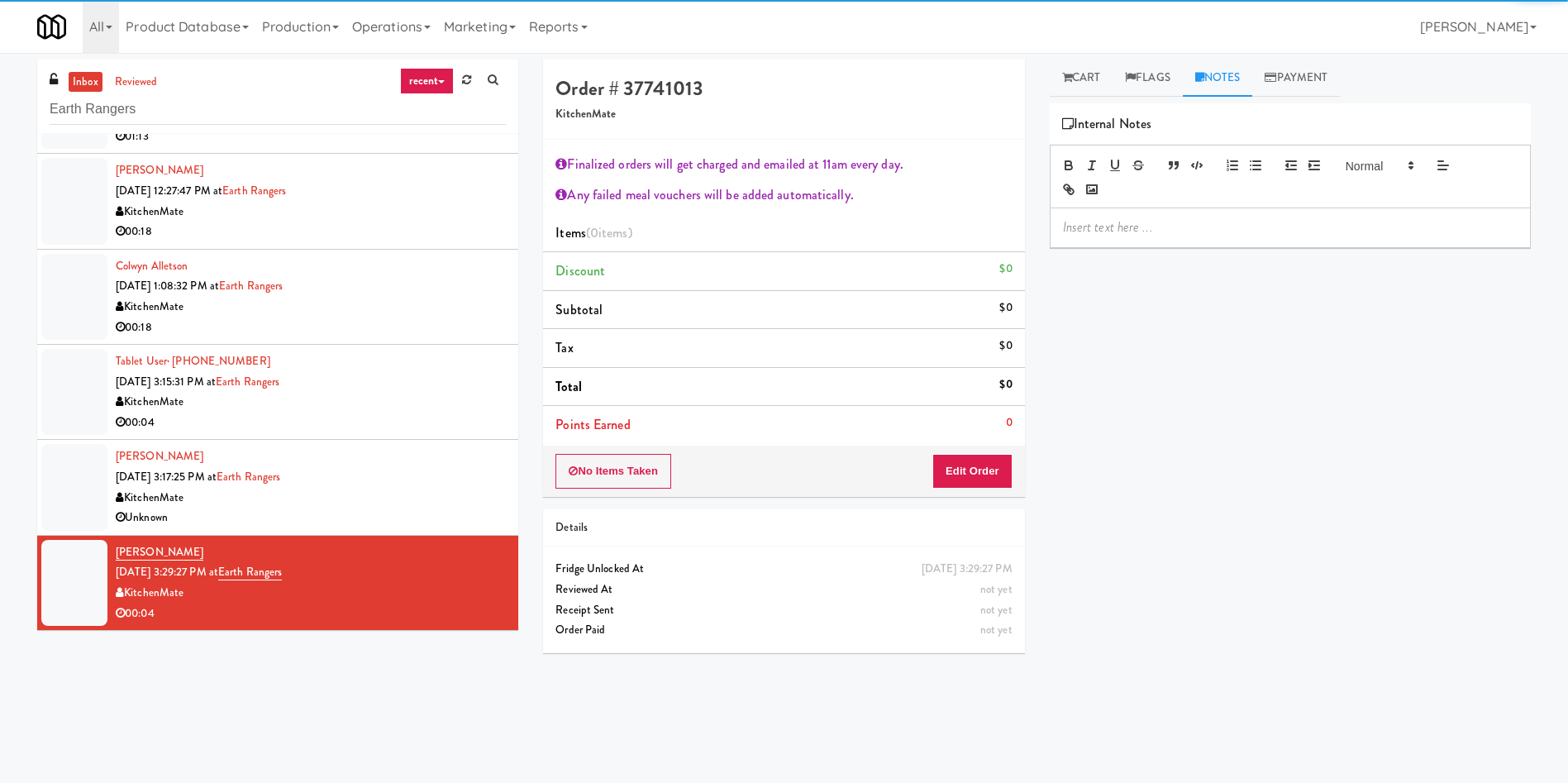
click at [1220, 213] on div at bounding box center [1290, 228] width 479 height 38
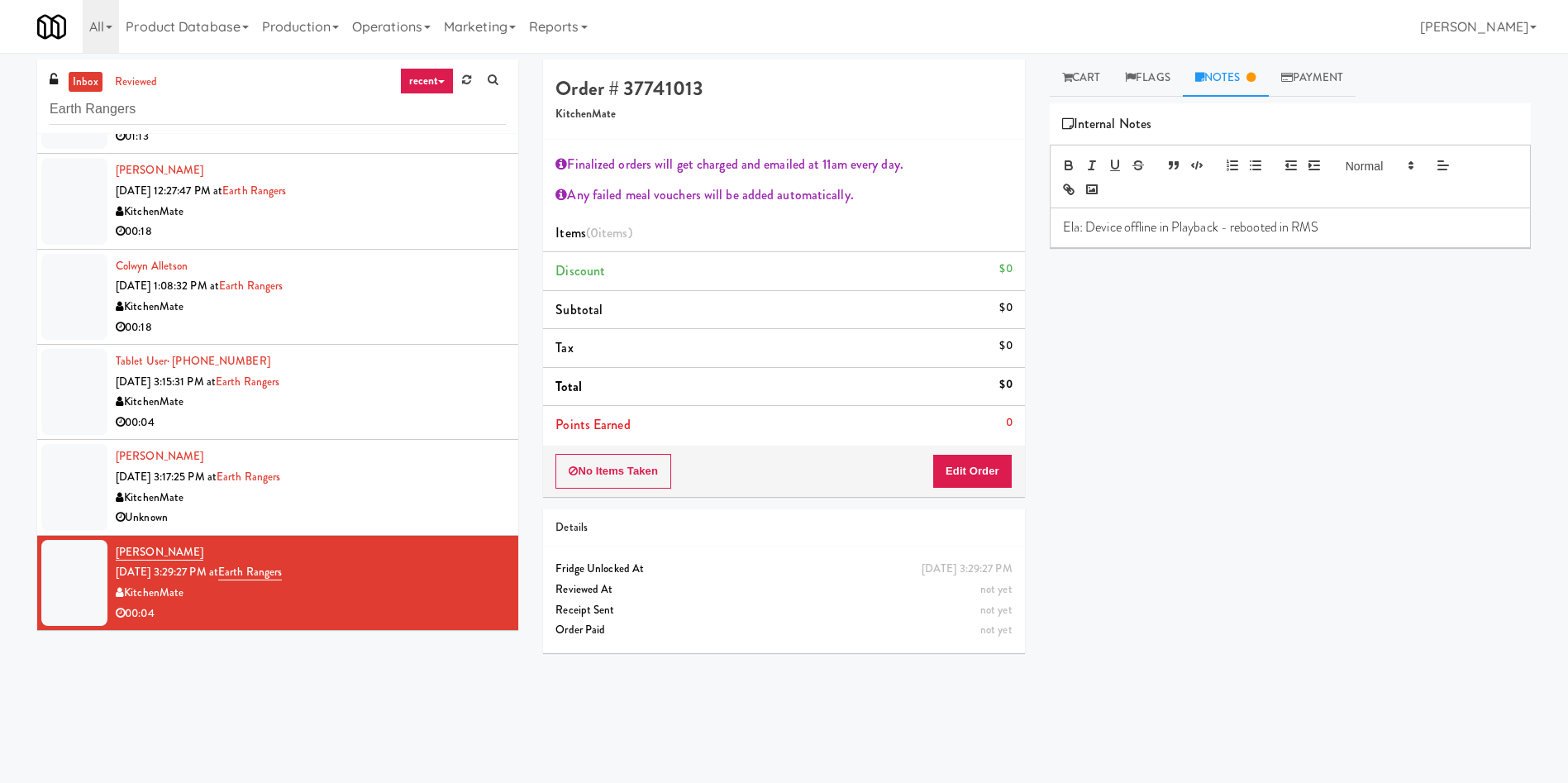
click at [68, 172] on div at bounding box center [74, 201] width 66 height 86
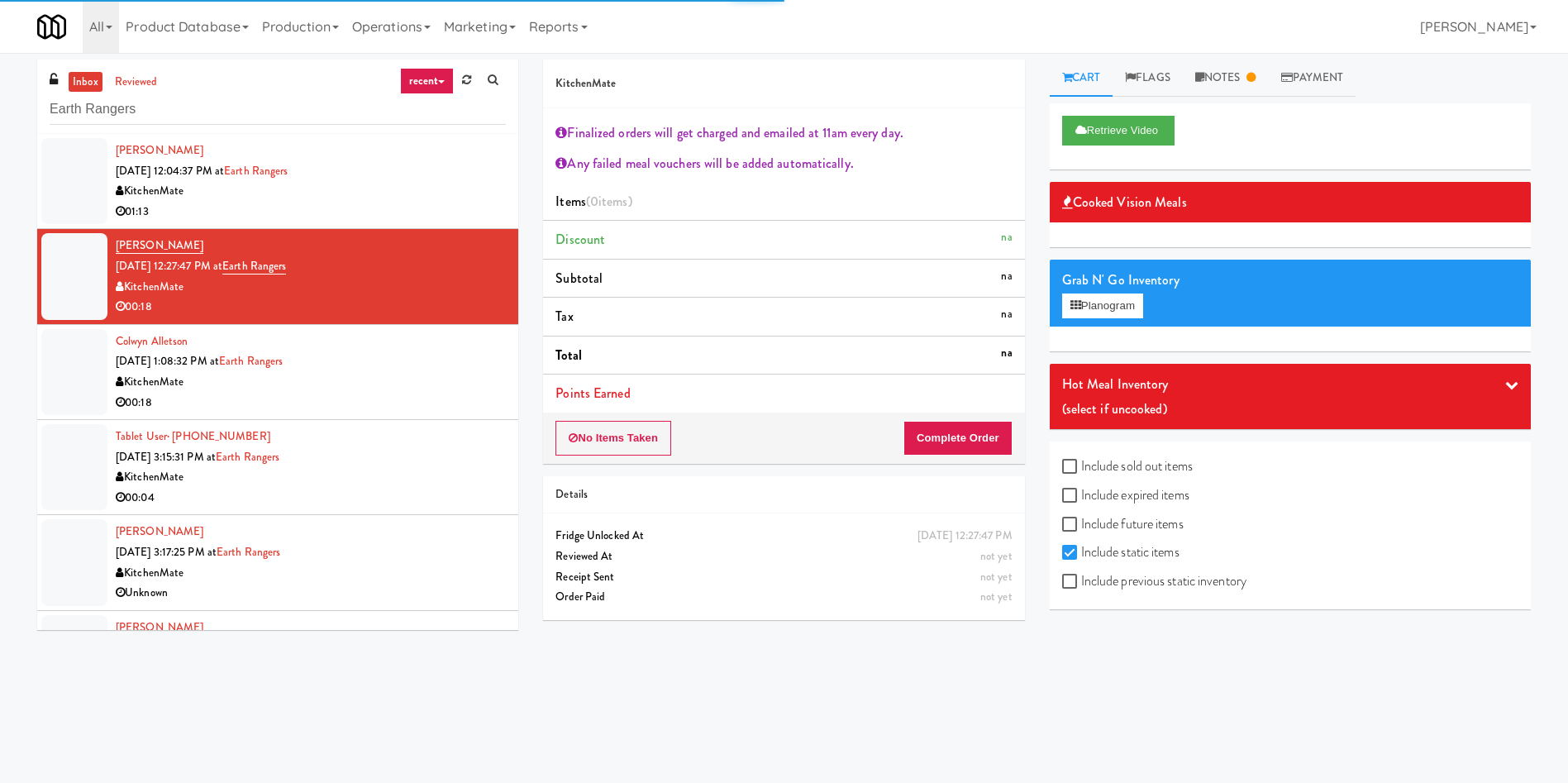
click at [71, 150] on div at bounding box center [74, 181] width 66 height 86
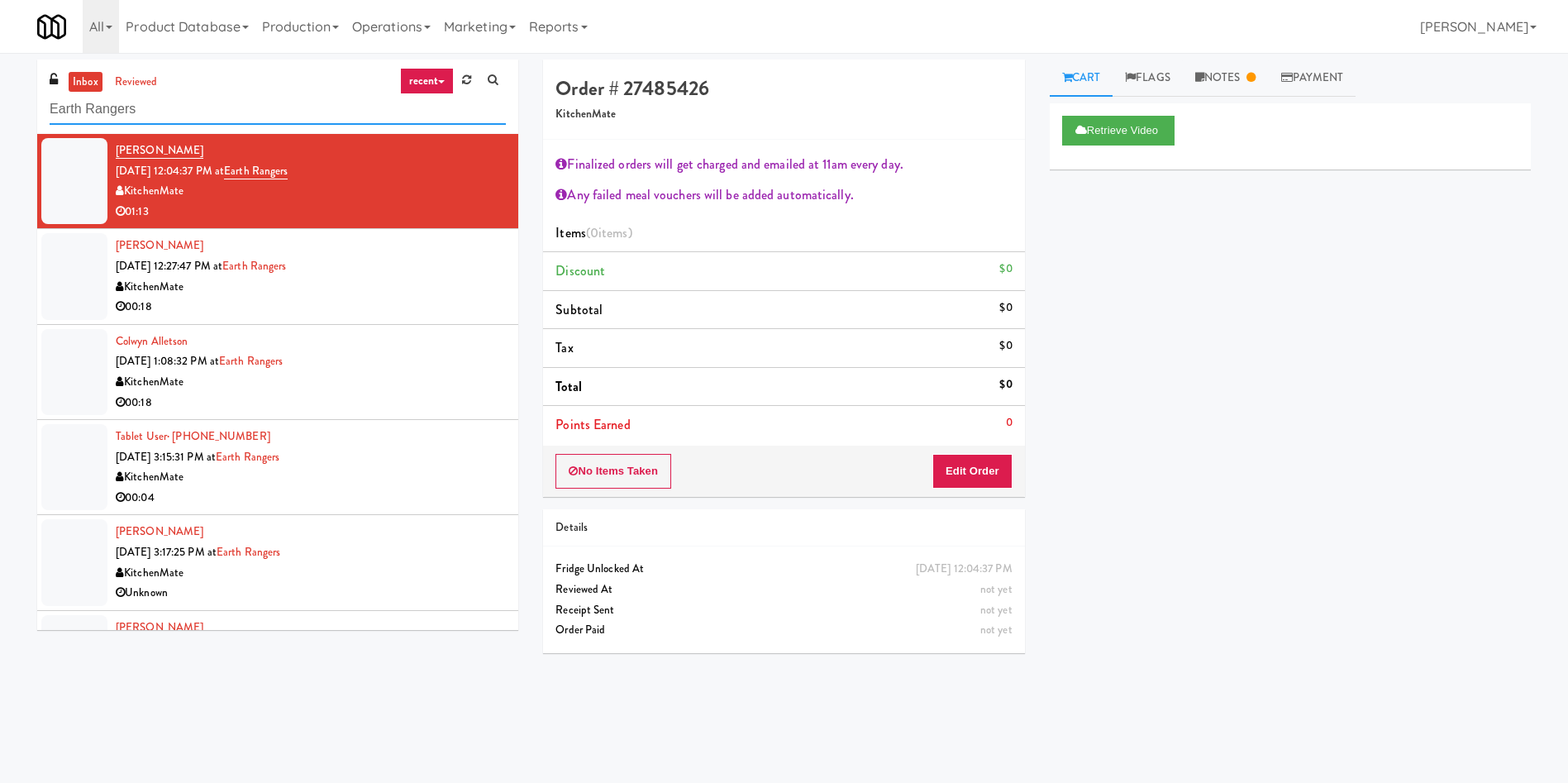
paste input "Home Depot - 10th Flr Cafe Left"
drag, startPoint x: 191, startPoint y: 108, endPoint x: 0, endPoint y: 80, distance: 193.0
click at [0, 81] on div "inbox reviewed recent all unclear take inventory issue suspicious failed recent…" at bounding box center [784, 392] width 1568 height 664
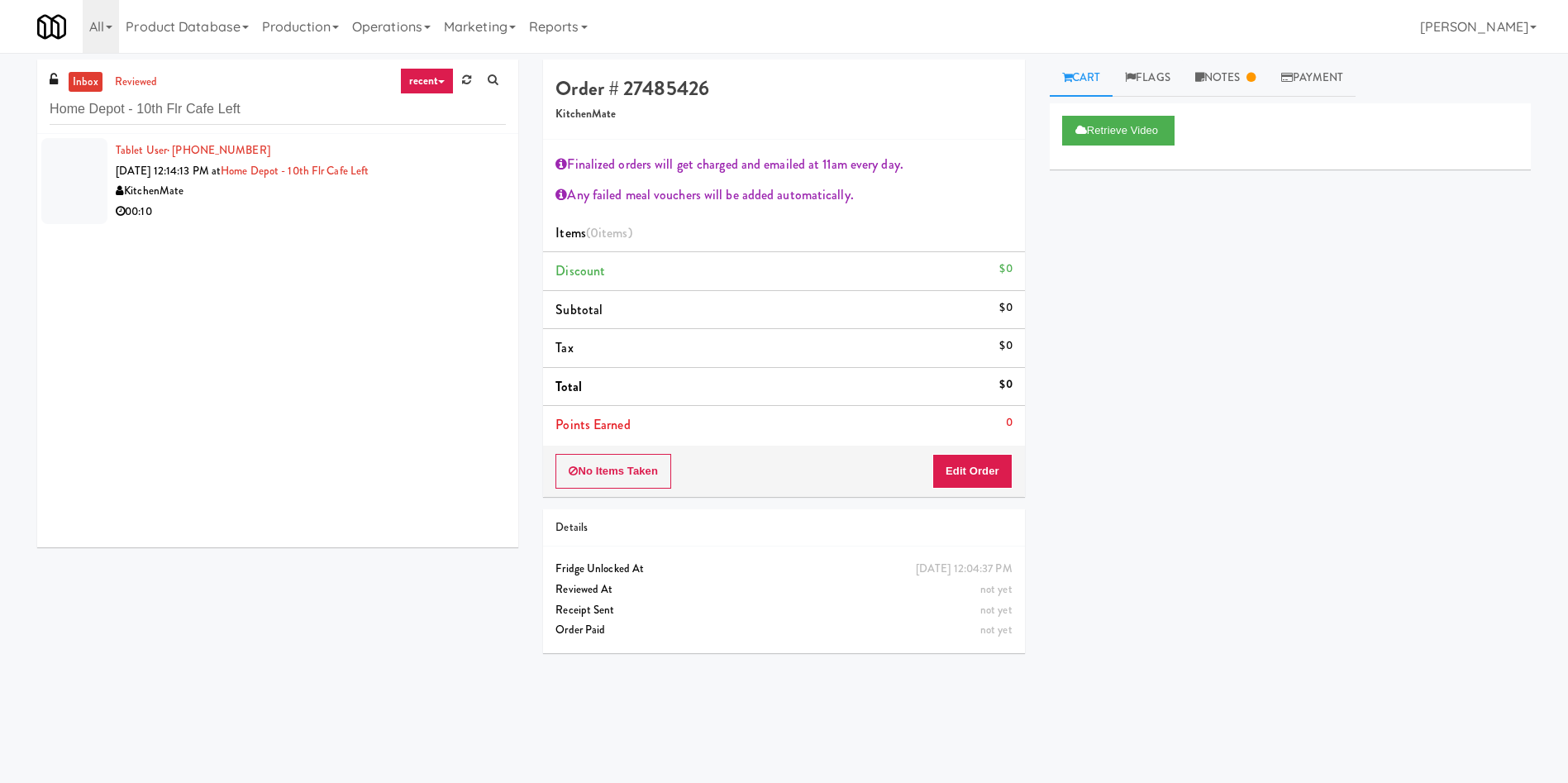
click at [80, 166] on div at bounding box center [74, 181] width 66 height 86
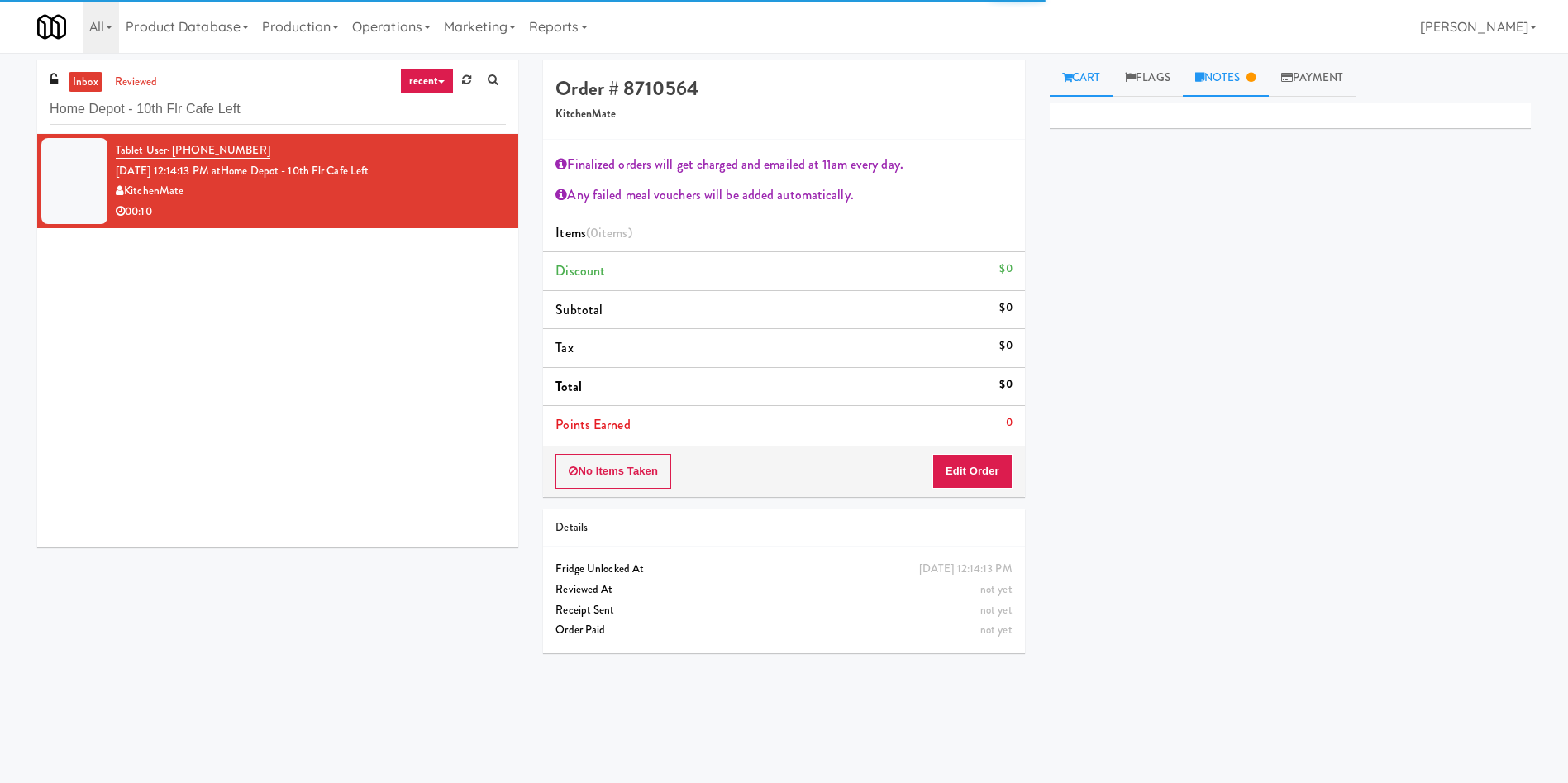
click at [1249, 82] on link "Notes" at bounding box center [1226, 78] width 86 height 38
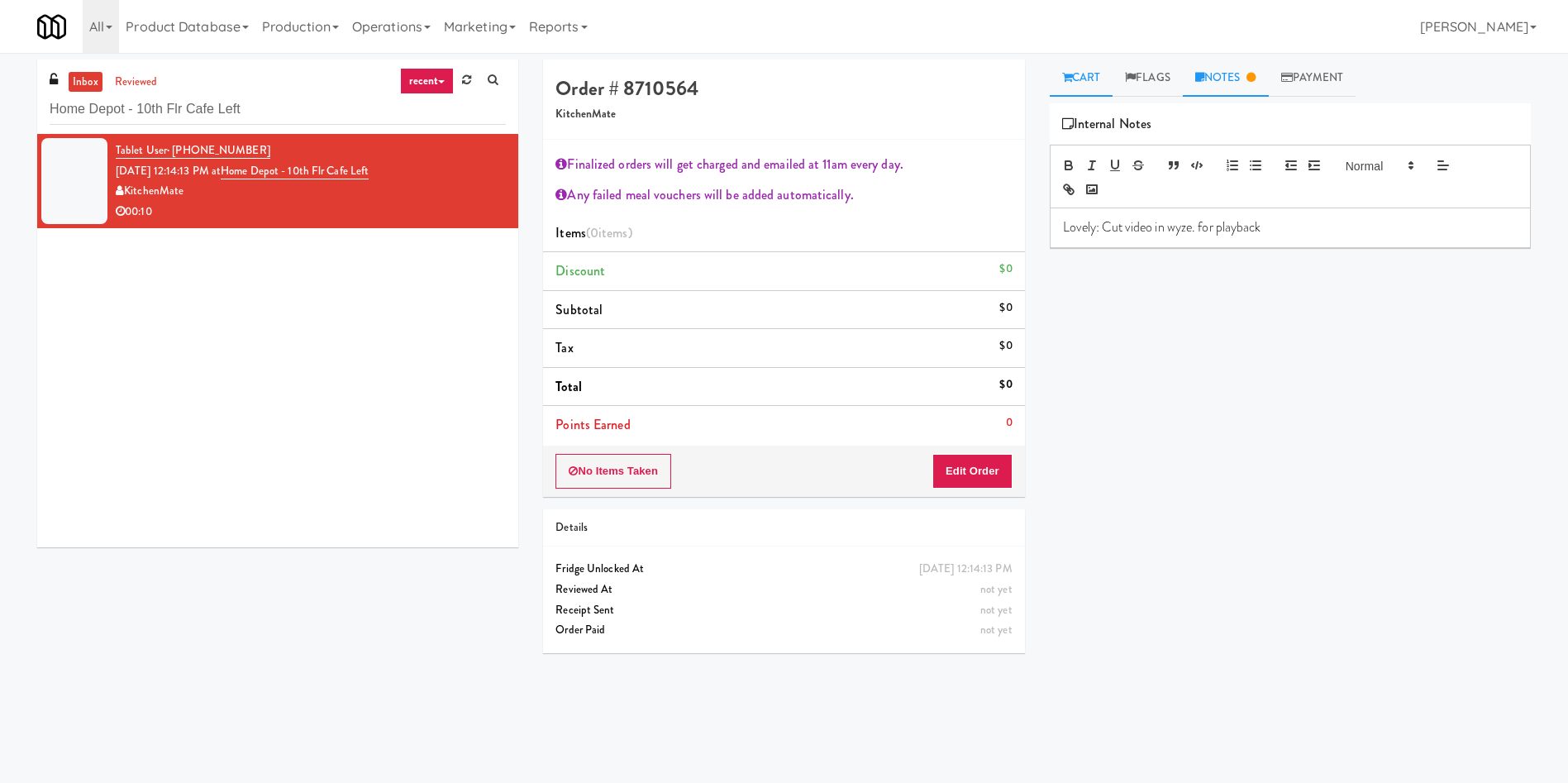
click at [1089, 82] on link "Cart" at bounding box center [1082, 78] width 64 height 38
click at [998, 472] on button "Edit Order" at bounding box center [973, 471] width 80 height 35
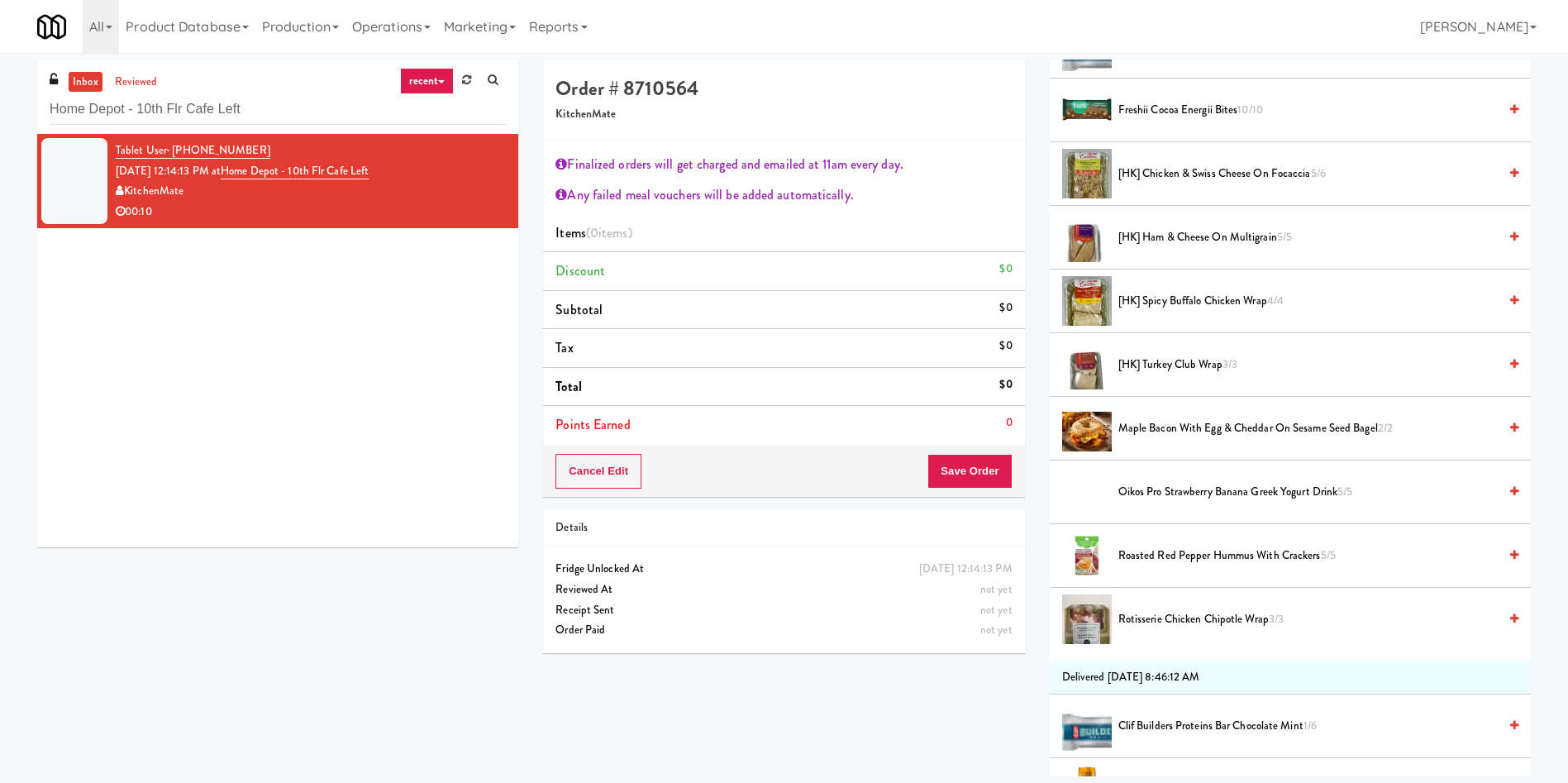
scroll to position [372, 0]
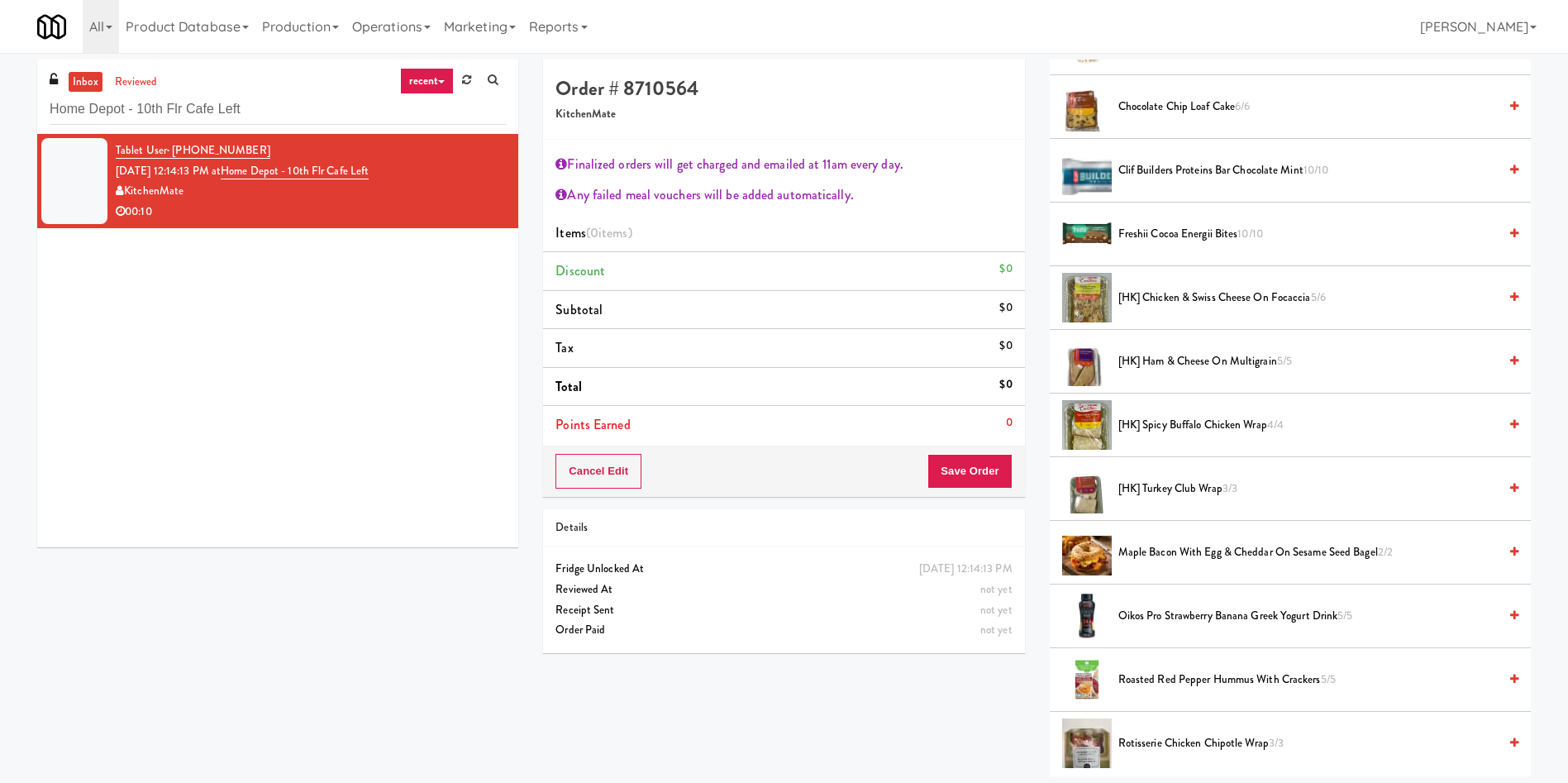
click at [1185, 484] on span "[HK] Turkey Club Wrap 3/3" at bounding box center [1307, 488] width 379 height 21
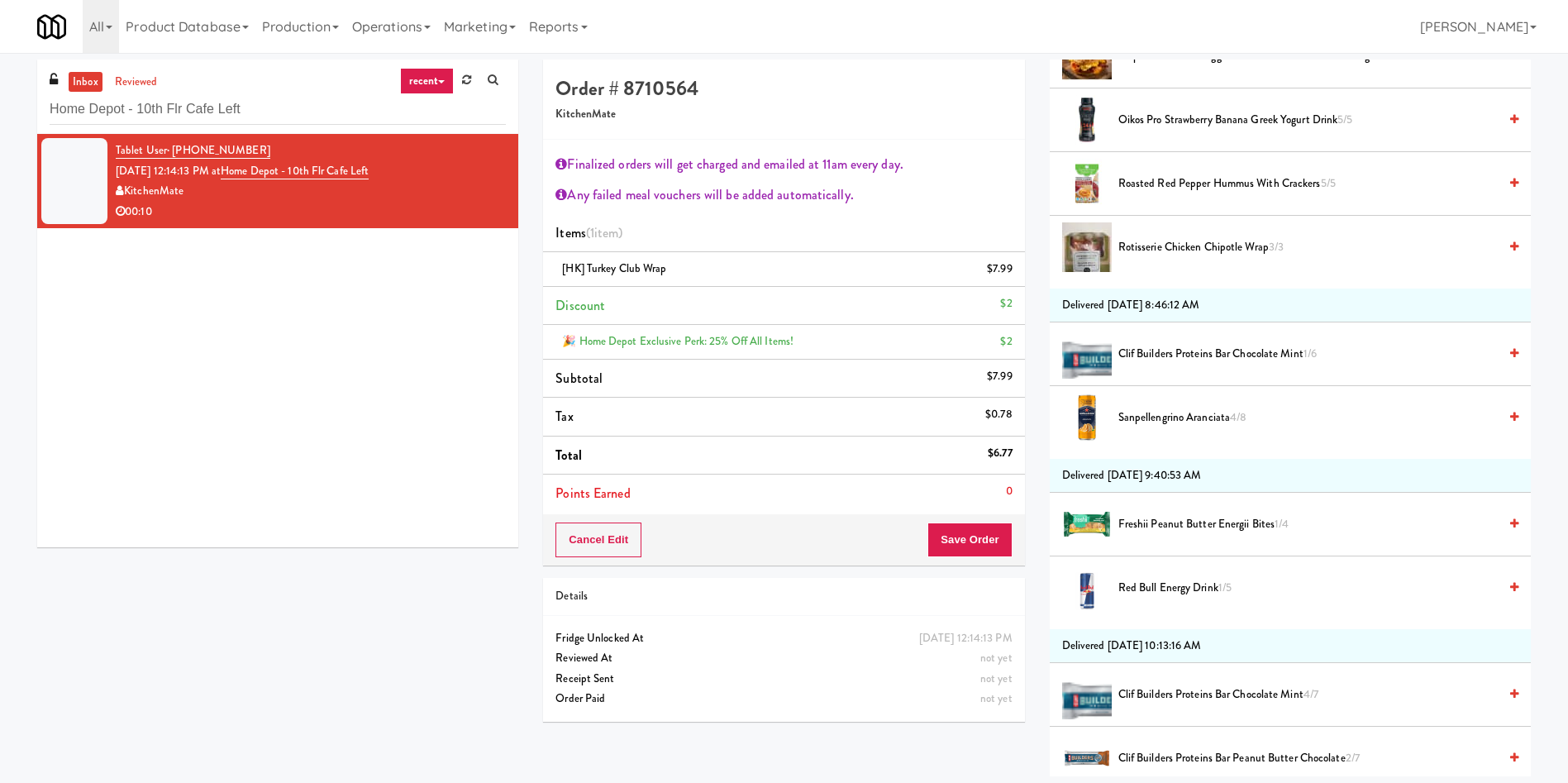
scroll to position [992, 0]
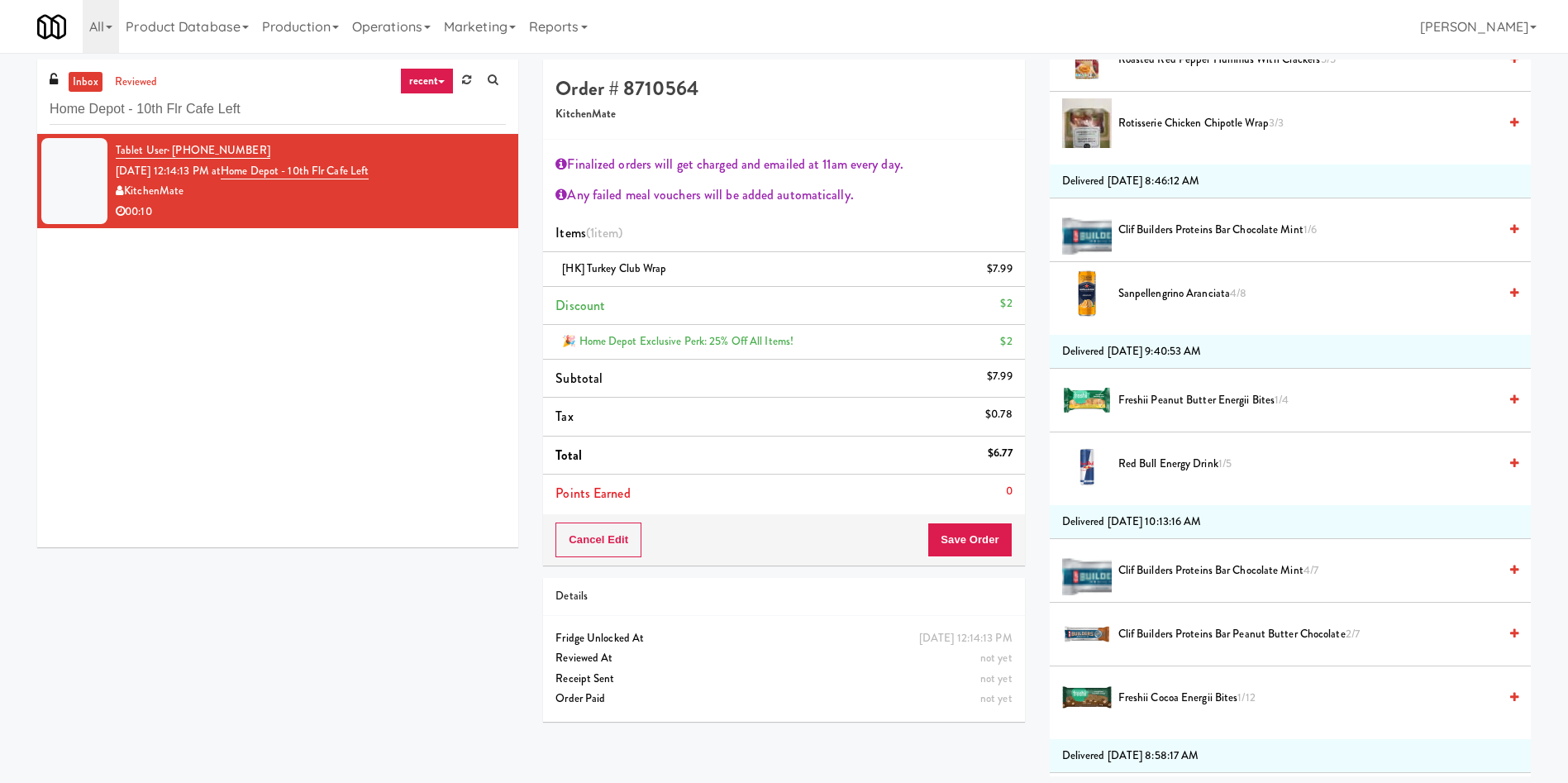
click at [1226, 409] on span "Freshii Peanut Butter Energii Bites 1/4" at bounding box center [1307, 401] width 379 height 21
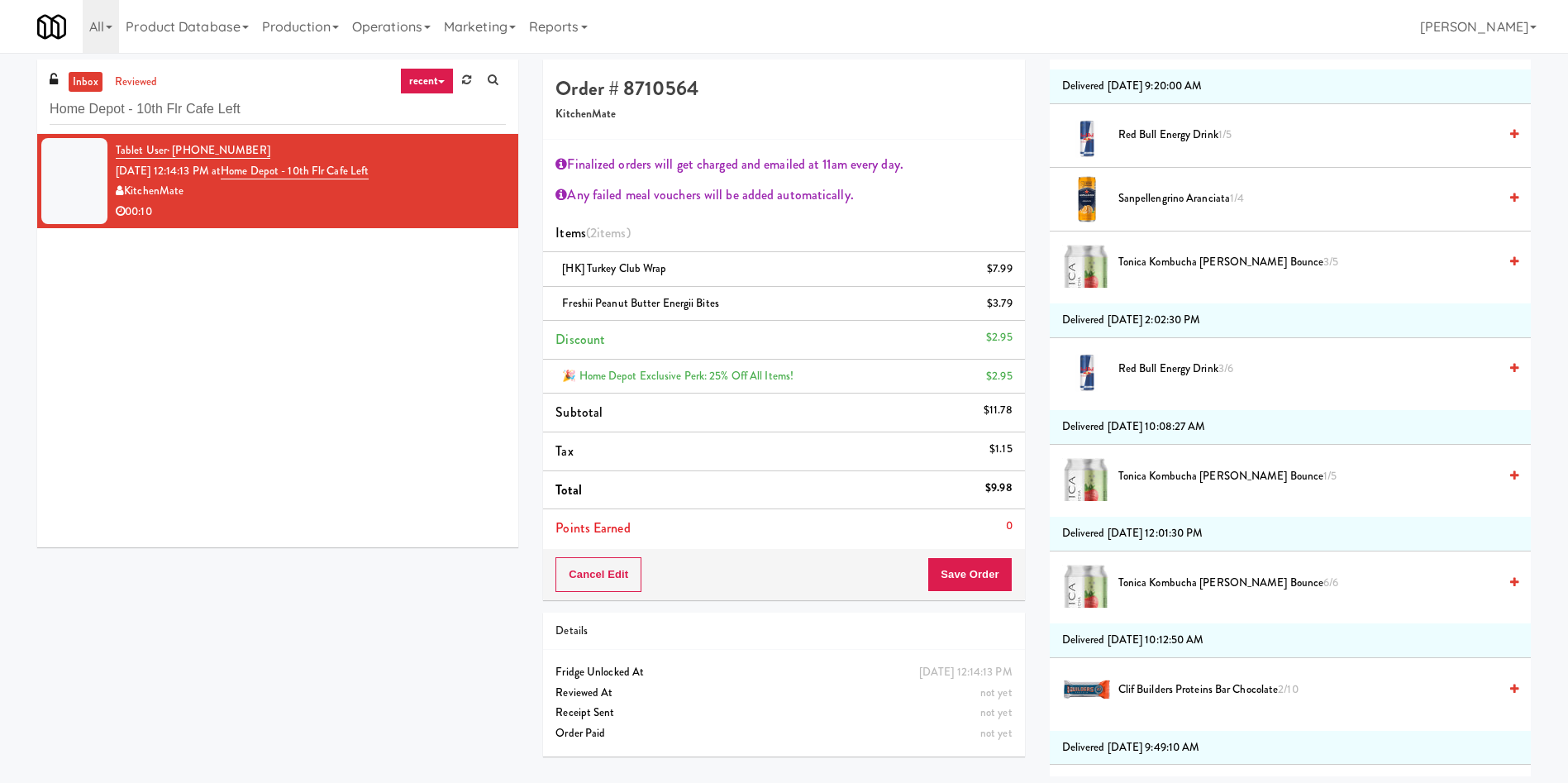
scroll to position [2233, 0]
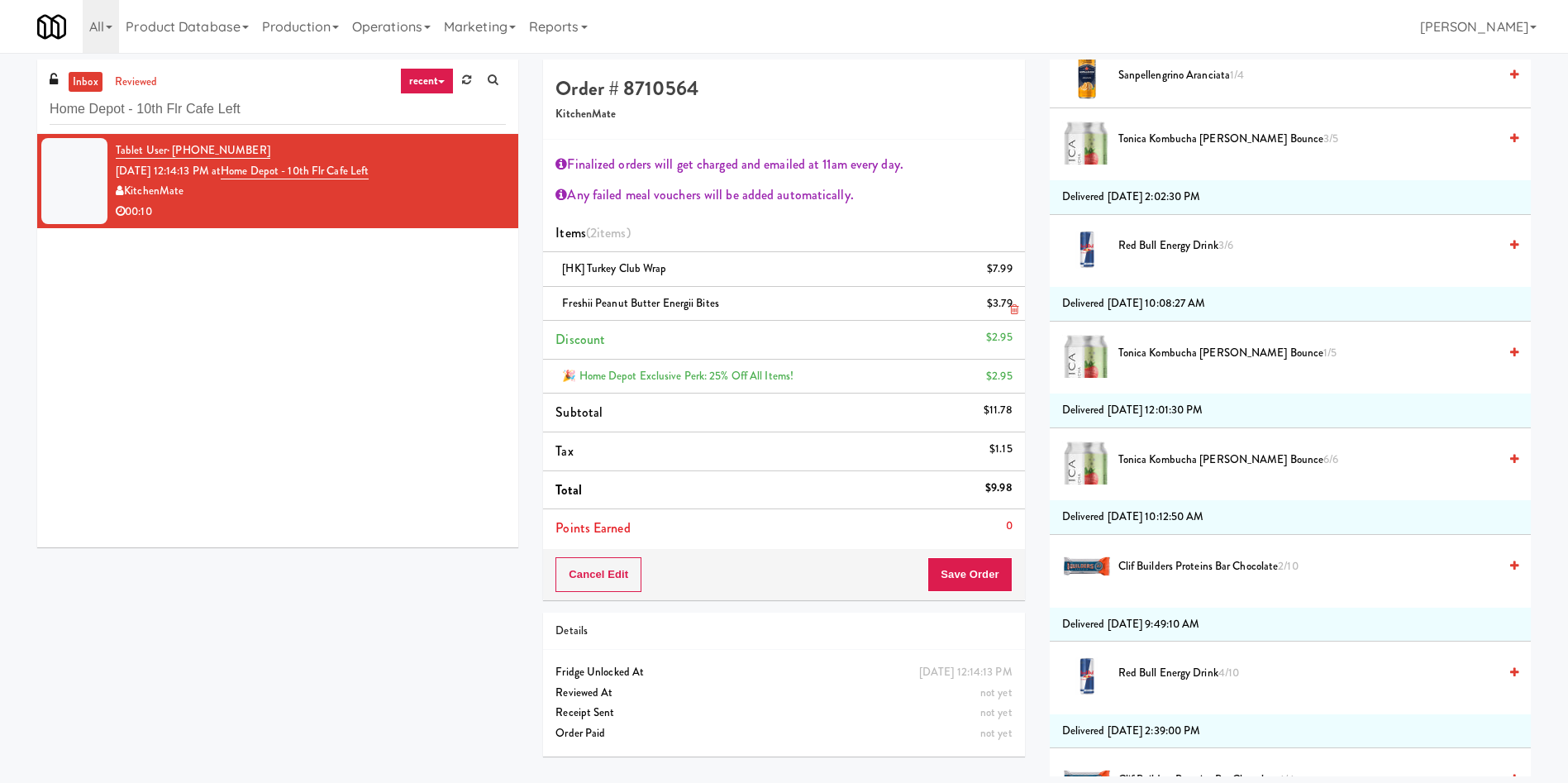
click at [1008, 303] on link at bounding box center [1010, 310] width 15 height 21
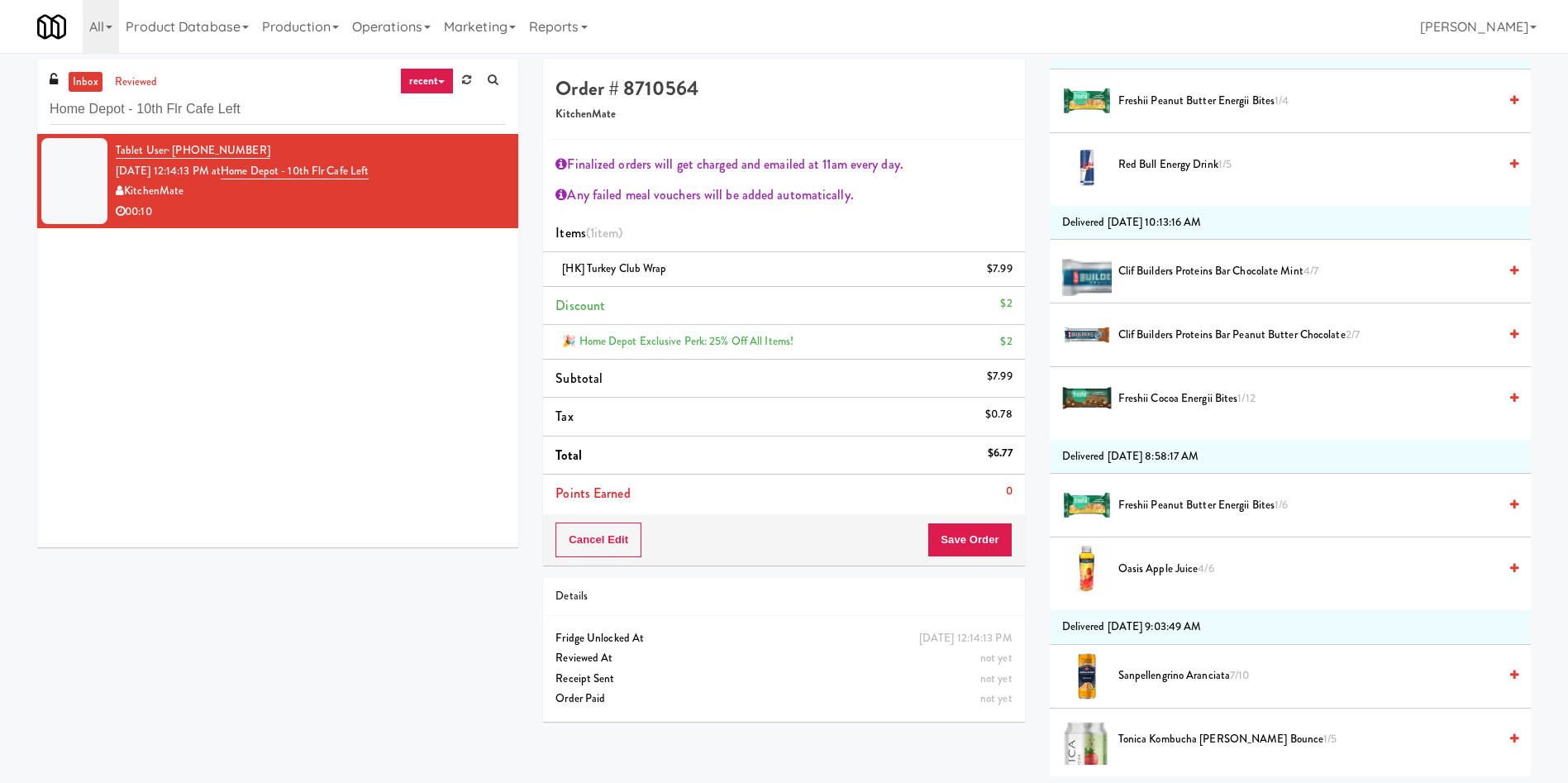
click at [1186, 505] on span "Freshii Peanut Butter Energii Bites 1/6" at bounding box center [1307, 505] width 379 height 21
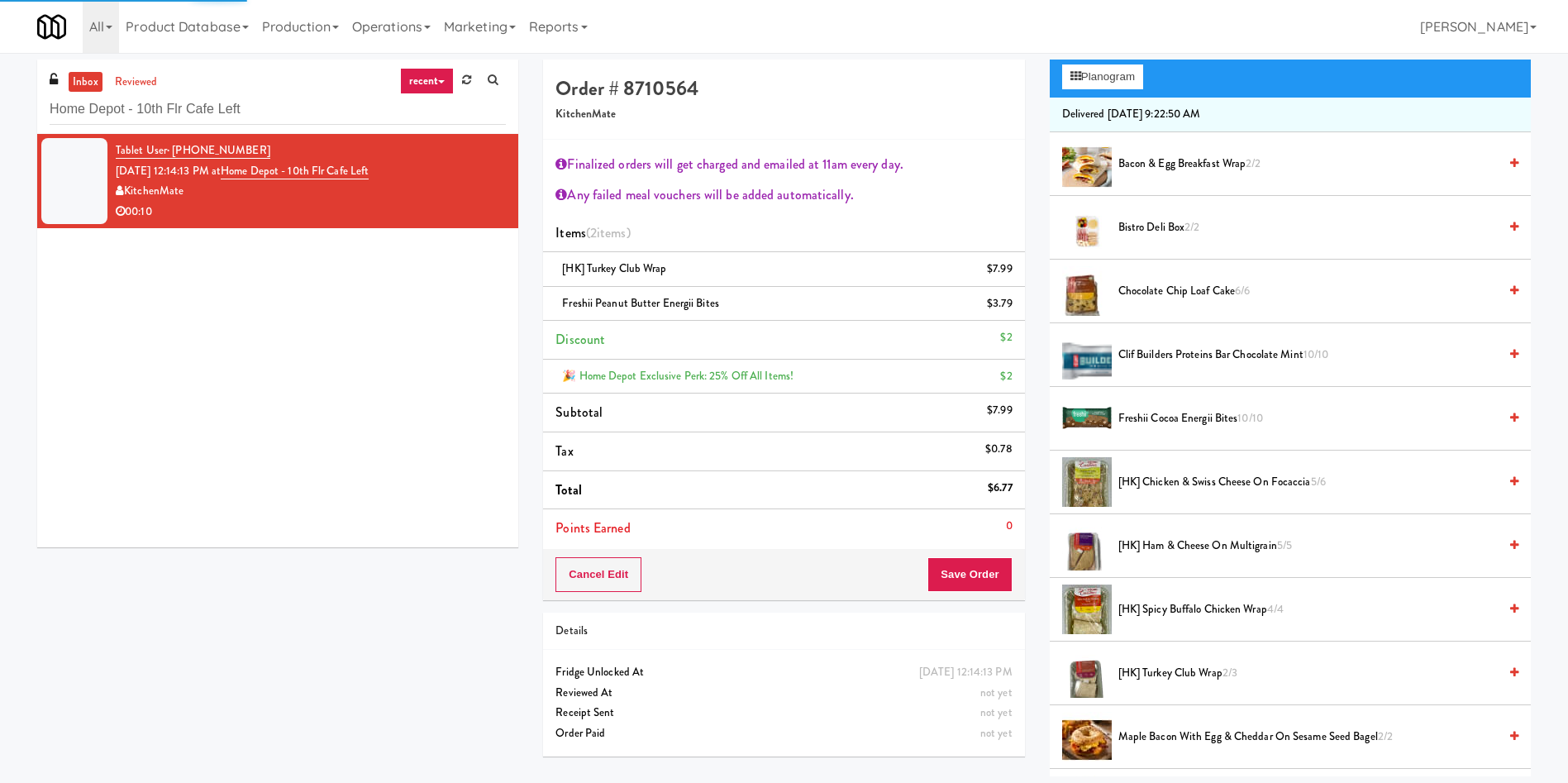
scroll to position [176, 0]
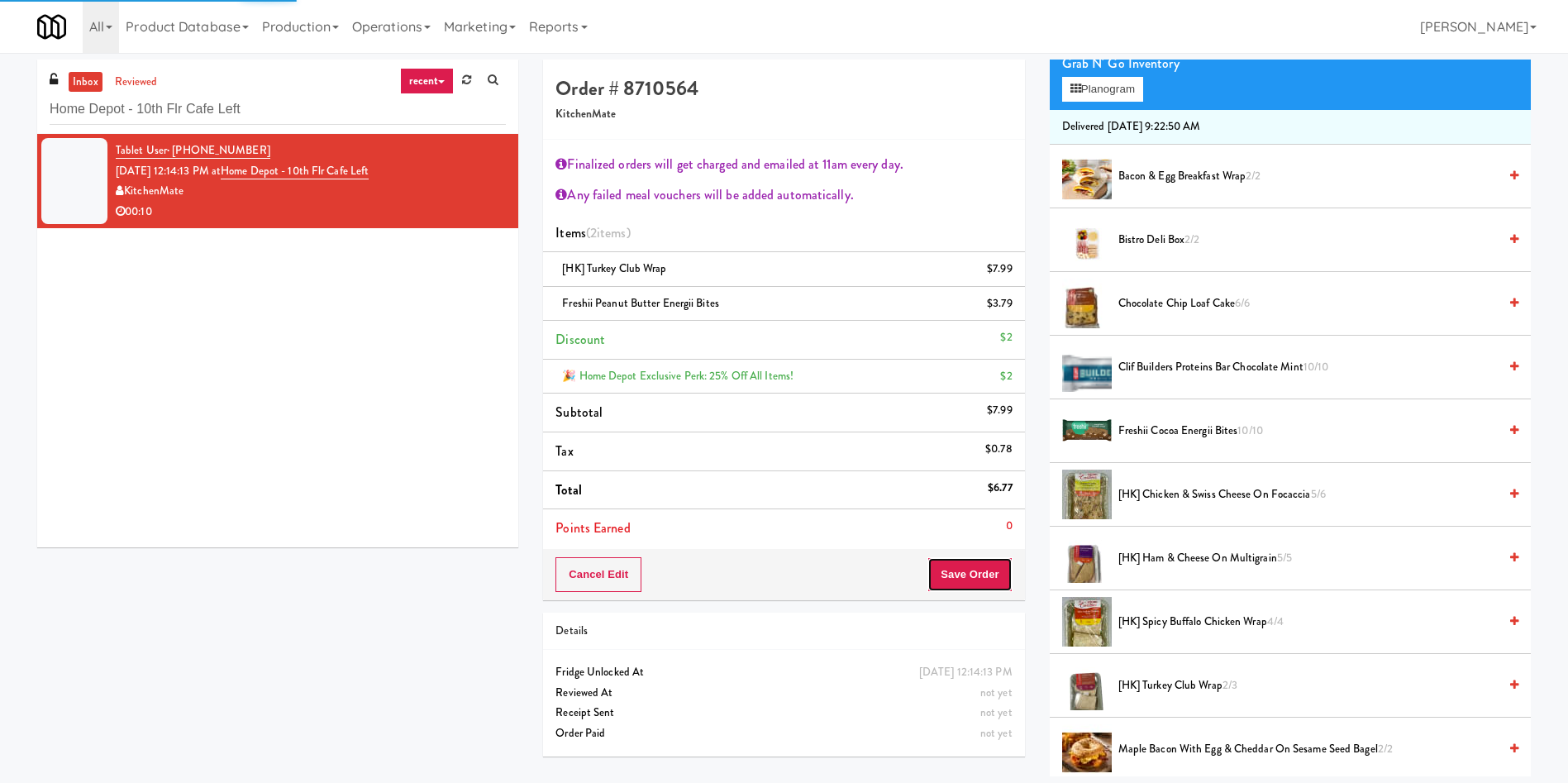
click at [977, 591] on button "Save Order" at bounding box center [969, 574] width 84 height 35
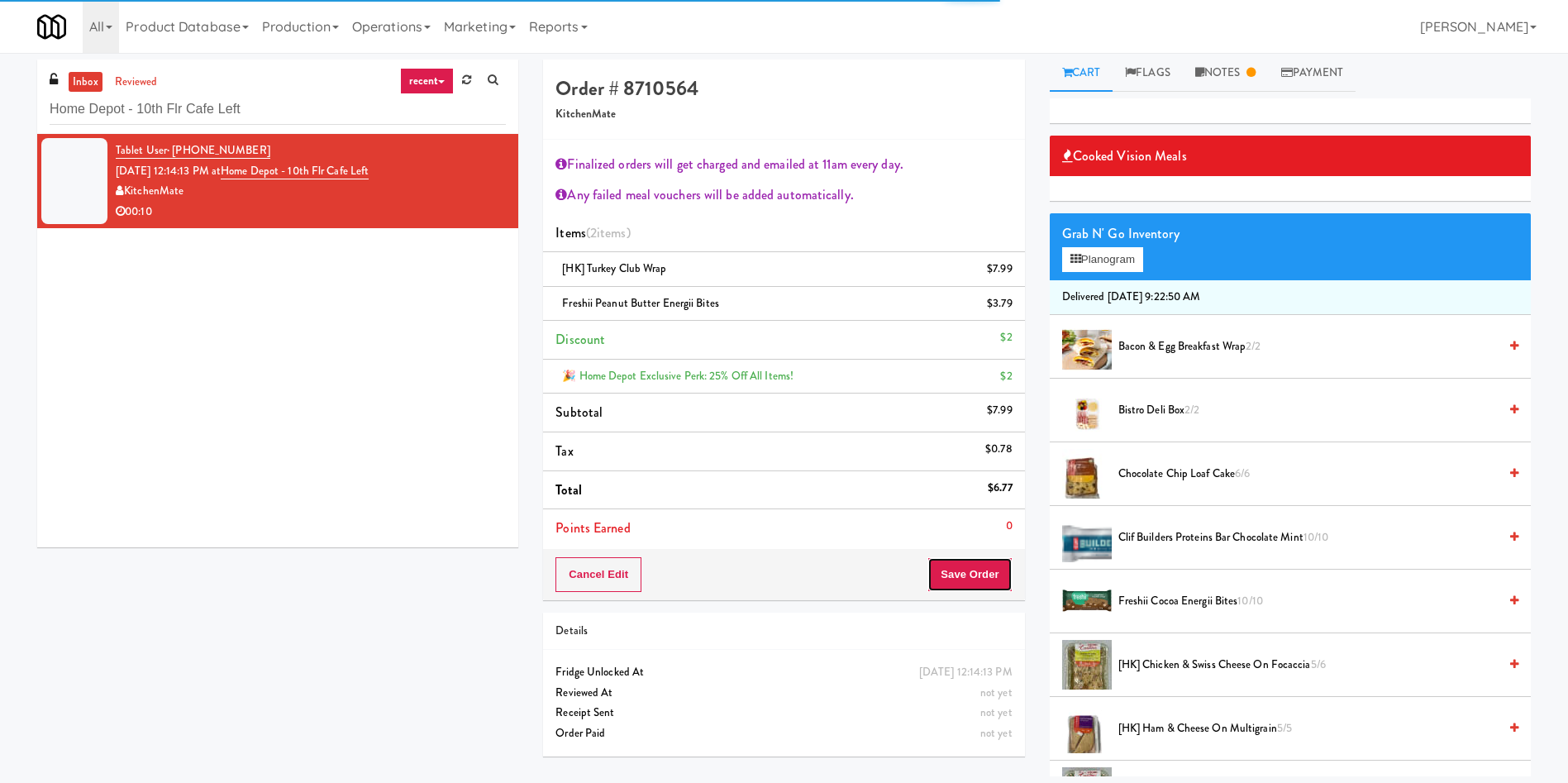
scroll to position [0, 0]
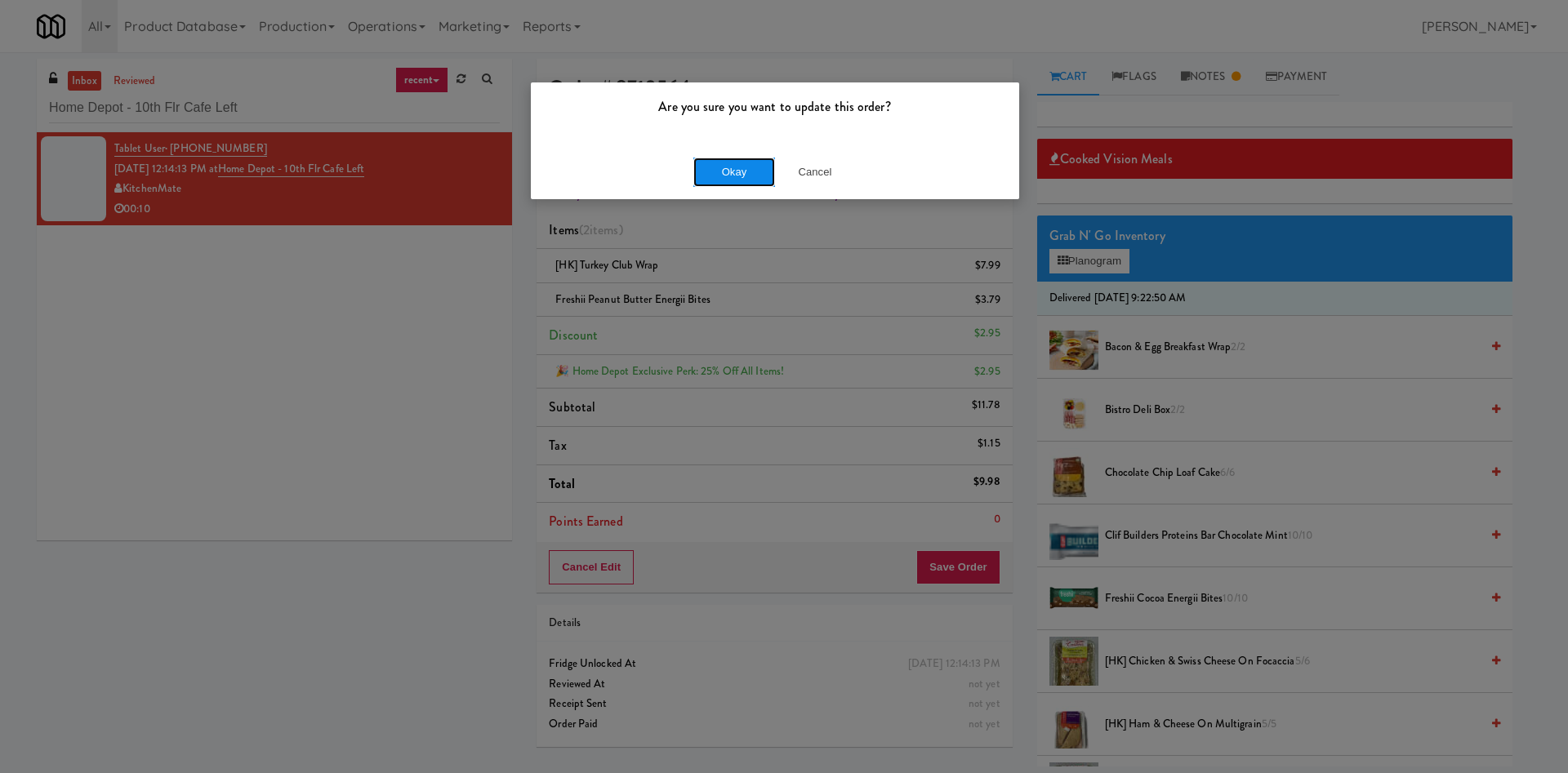
click at [731, 172] on button "Okay" at bounding box center [733, 172] width 81 height 30
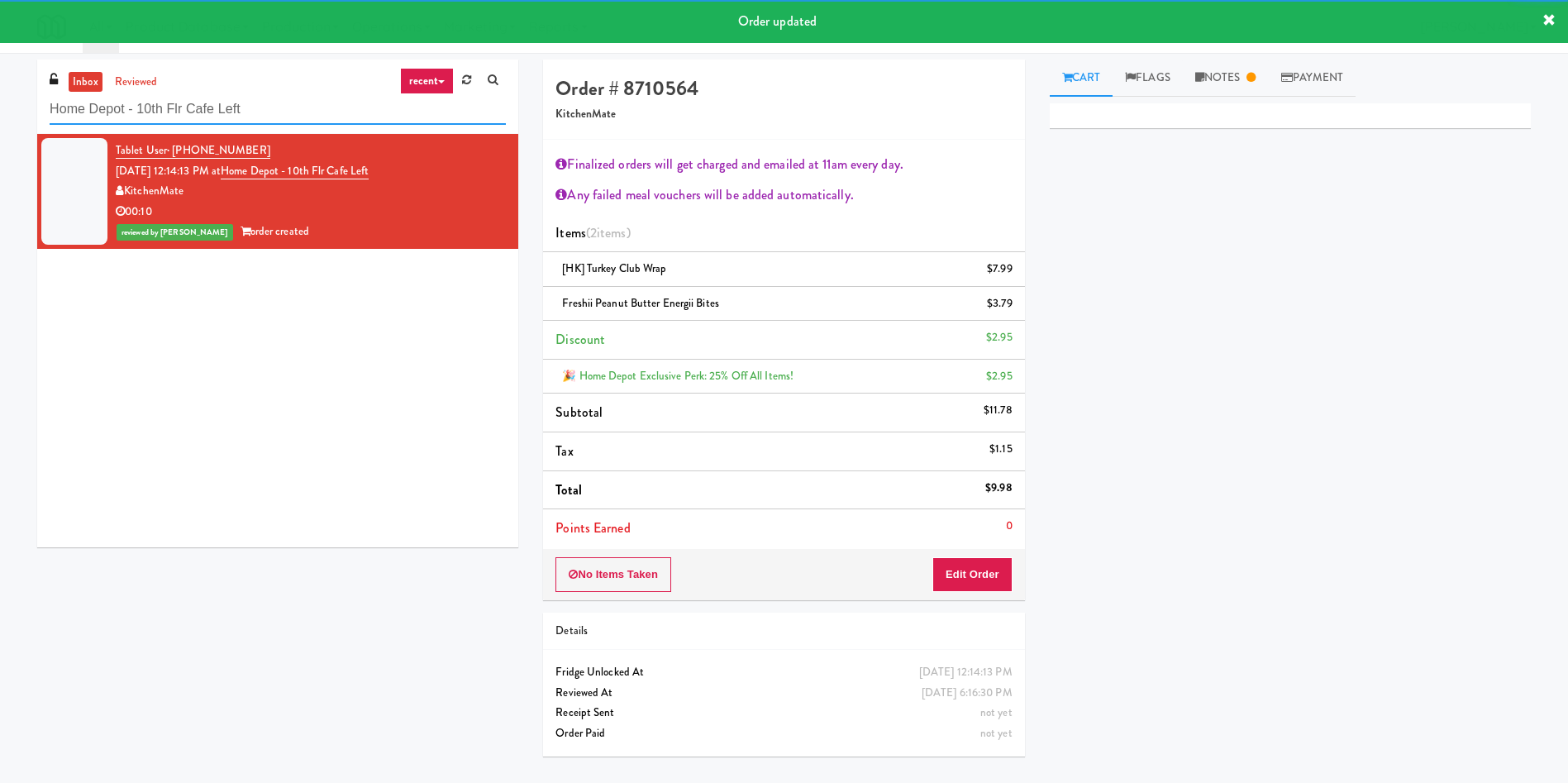
drag, startPoint x: 285, startPoint y: 108, endPoint x: 0, endPoint y: 95, distance: 285.3
click at [0, 95] on div "inbox reviewed recent all unclear take inventory issue suspicious failed recent…" at bounding box center [784, 414] width 1568 height 710
paste input "[PERSON_NAME] Store"
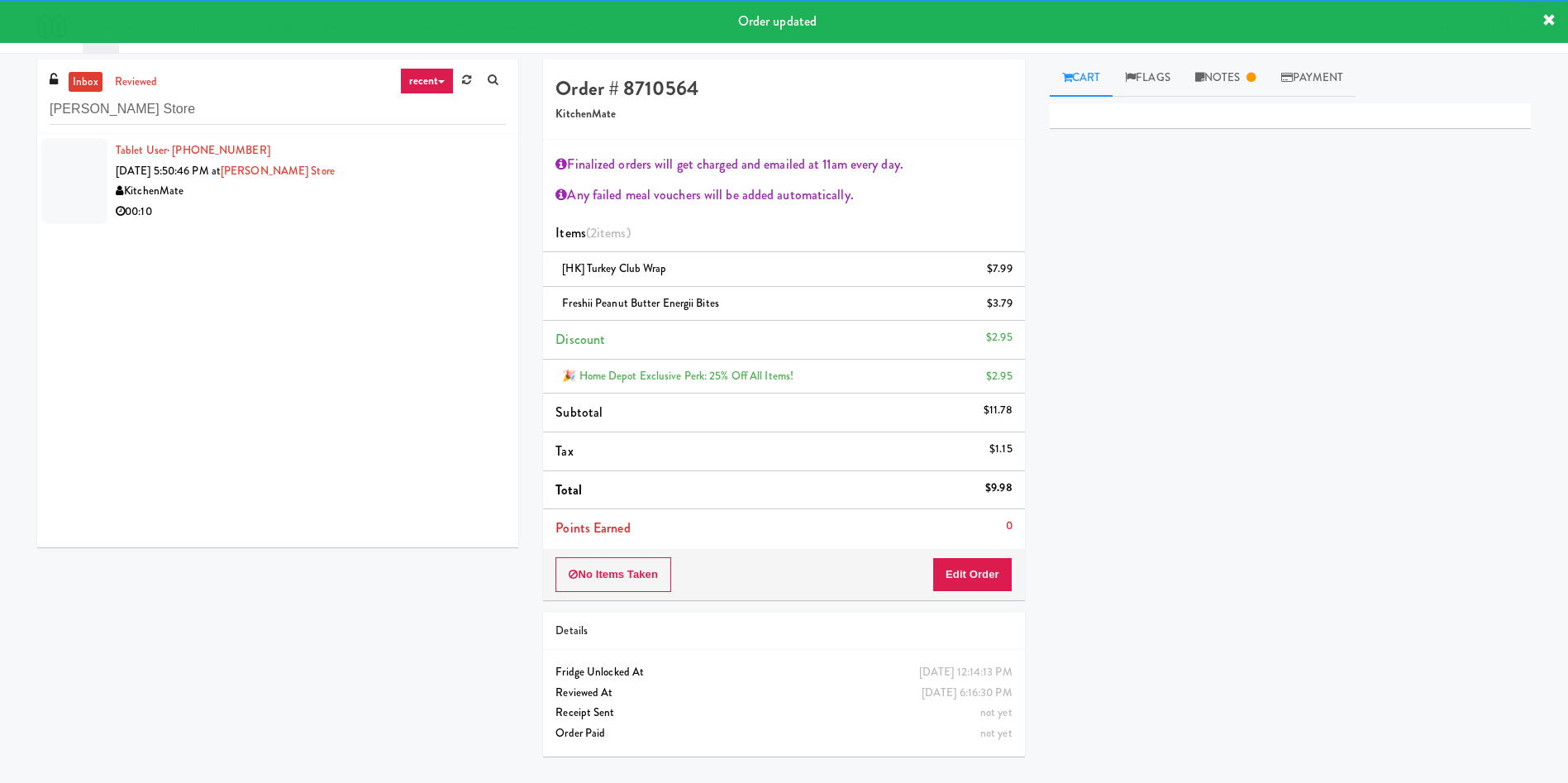
click at [65, 161] on div at bounding box center [74, 181] width 66 height 86
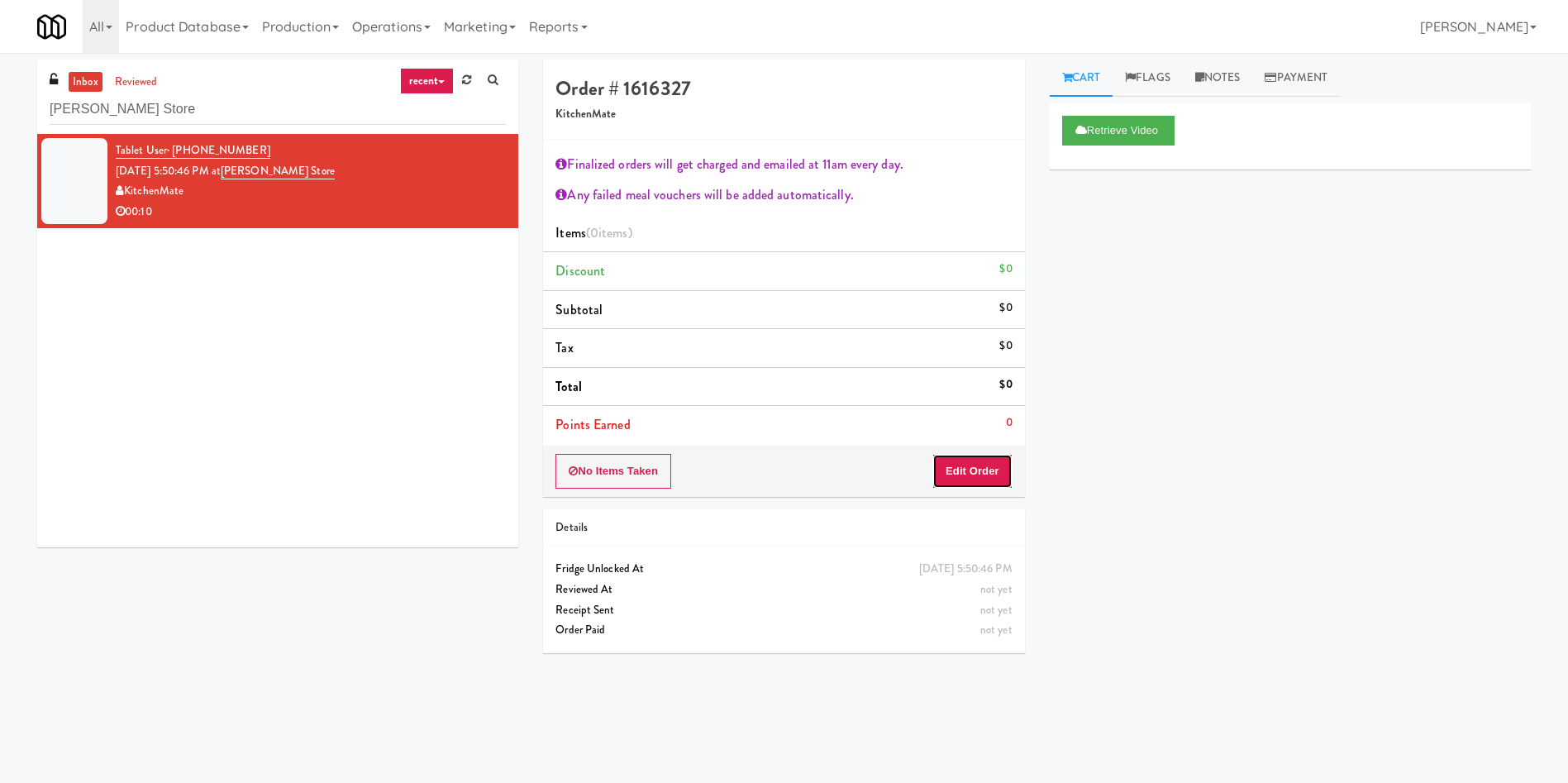
click at [968, 459] on button "Edit Order" at bounding box center [973, 471] width 80 height 35
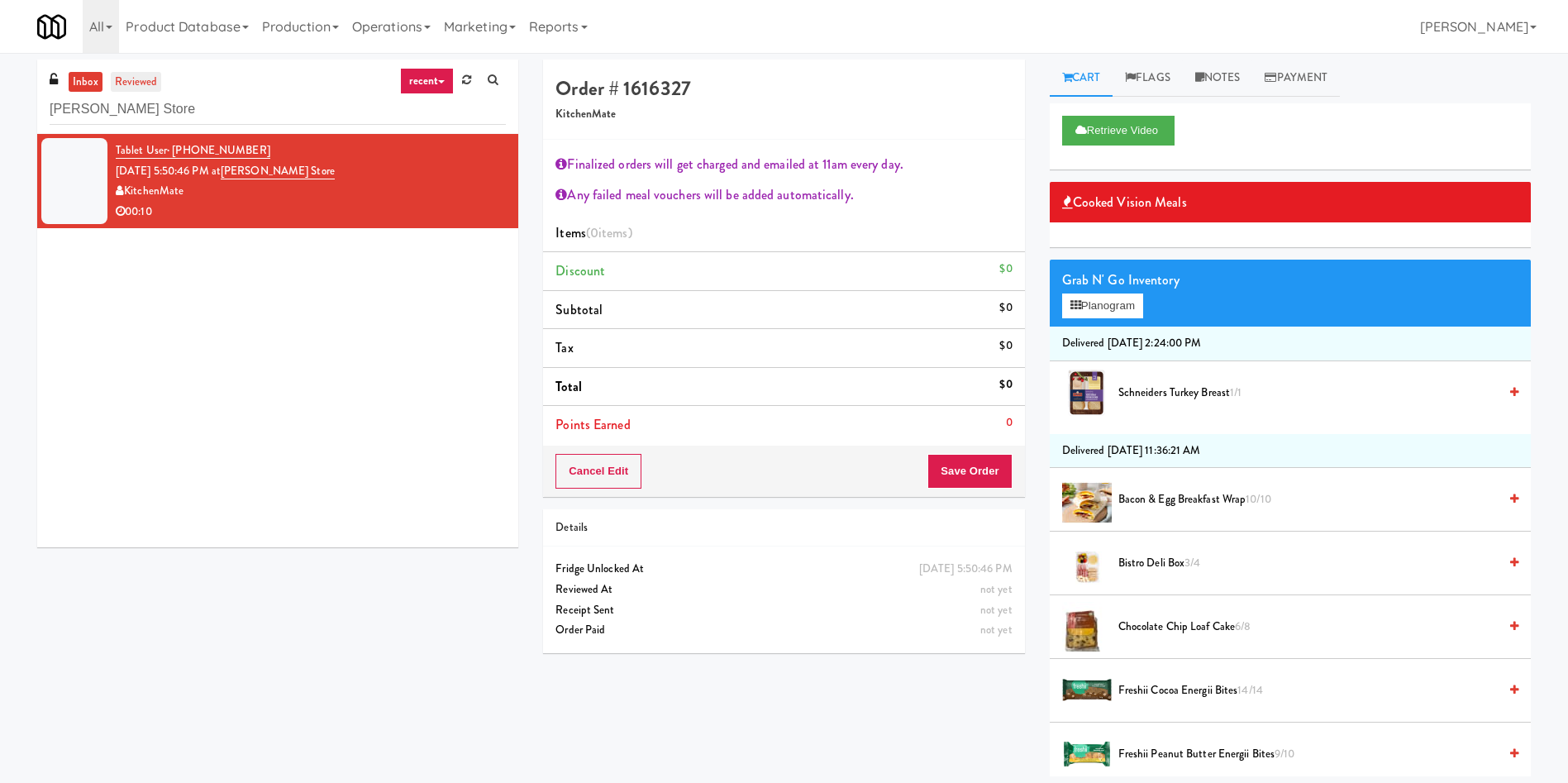
click at [155, 78] on link "reviewed" at bounding box center [136, 82] width 51 height 21
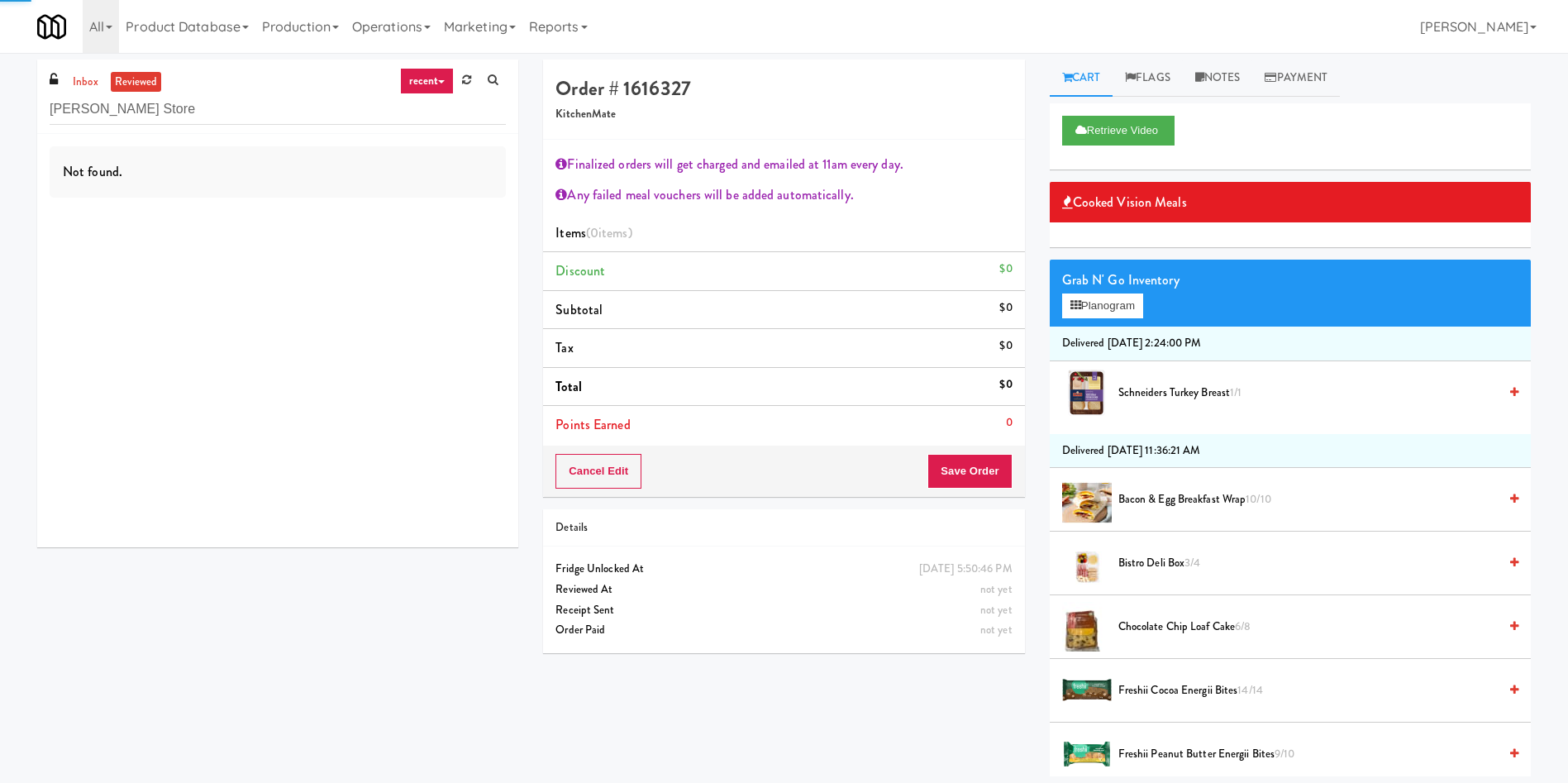
click at [155, 78] on link "reviewed" at bounding box center [136, 82] width 51 height 21
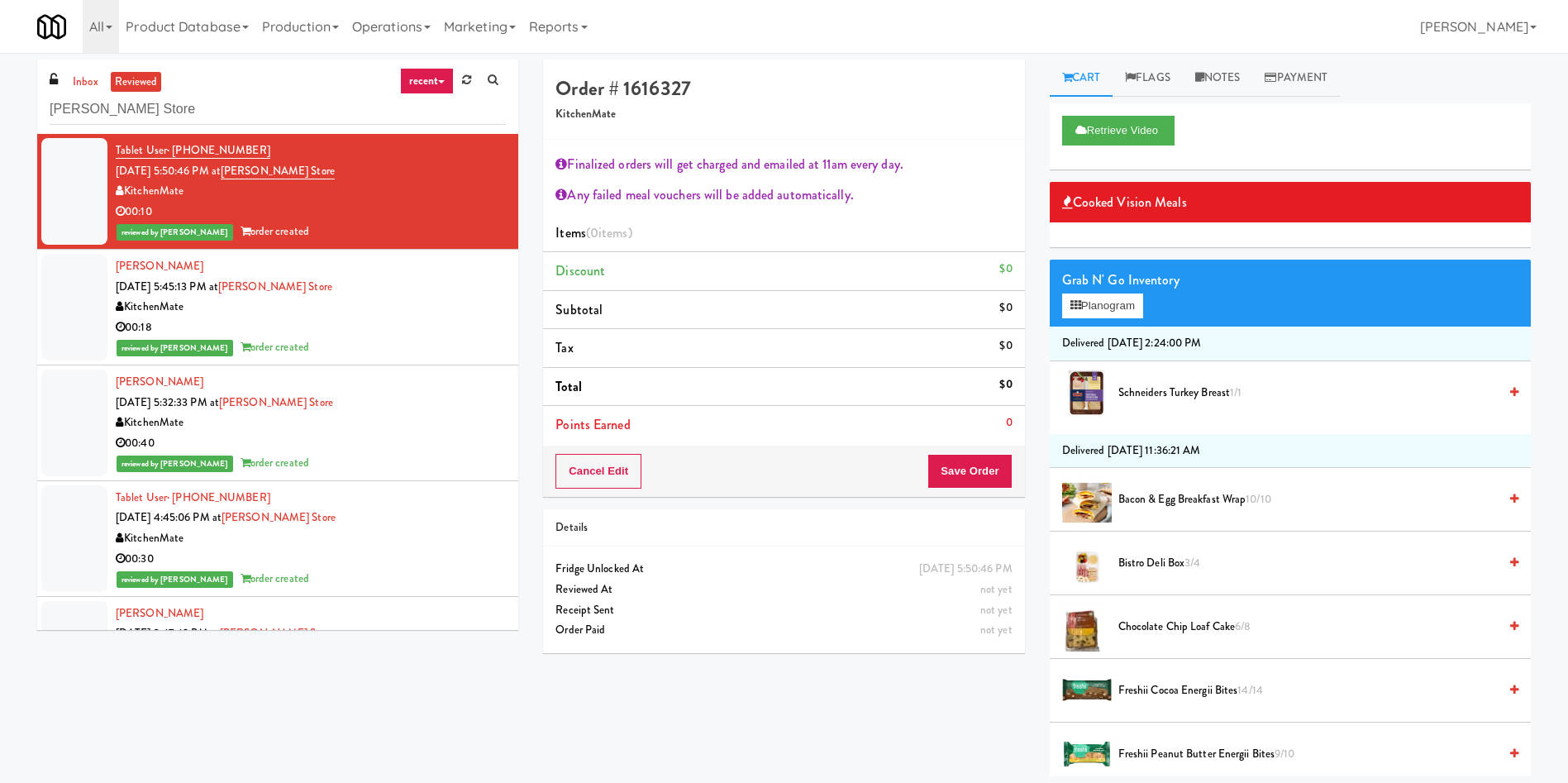
click at [91, 307] on div at bounding box center [74, 307] width 66 height 107
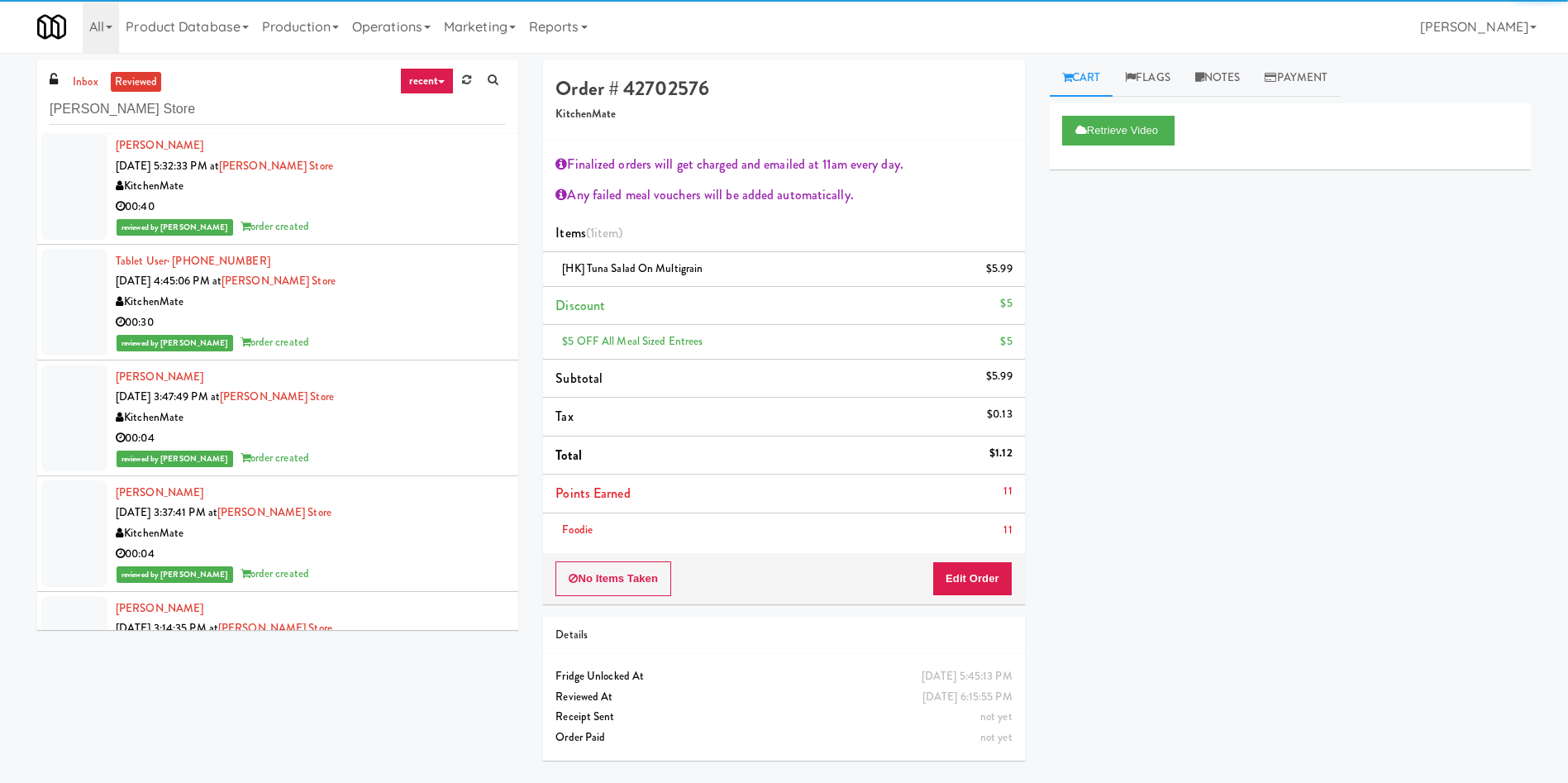
scroll to position [248, 0]
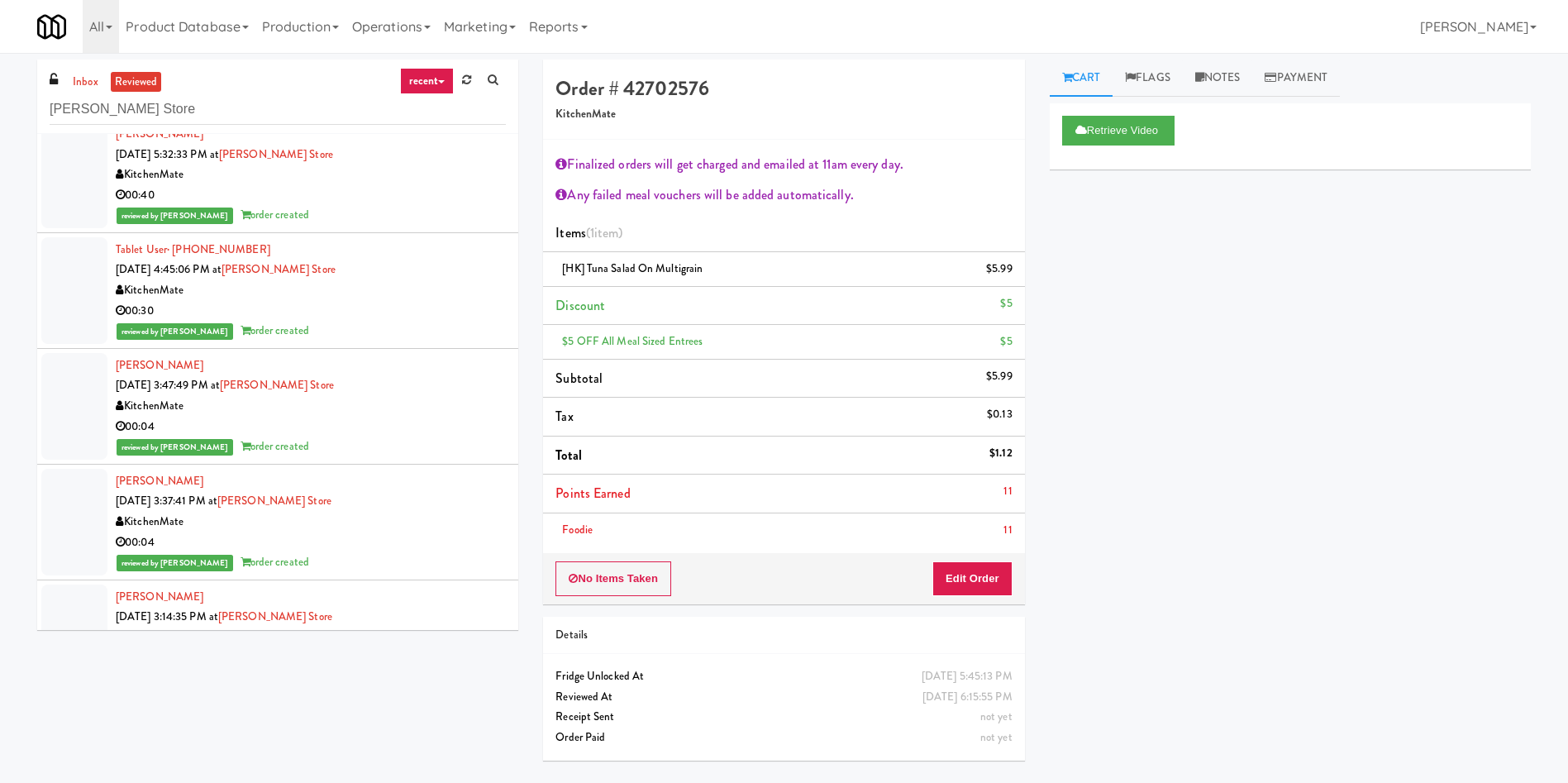
click at [65, 307] on div at bounding box center [74, 290] width 66 height 107
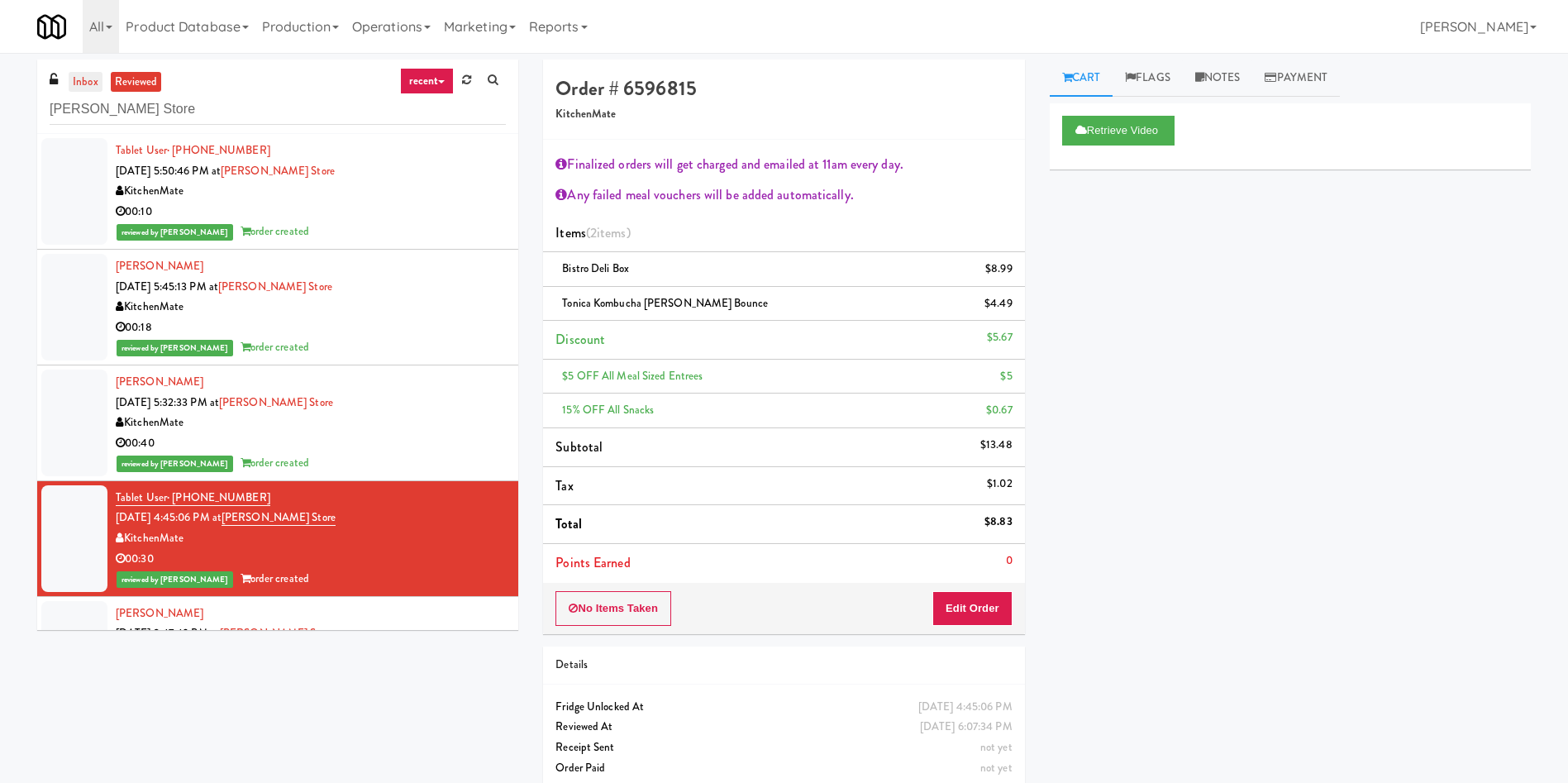
click at [79, 74] on link "inbox" at bounding box center [85, 82] width 34 height 21
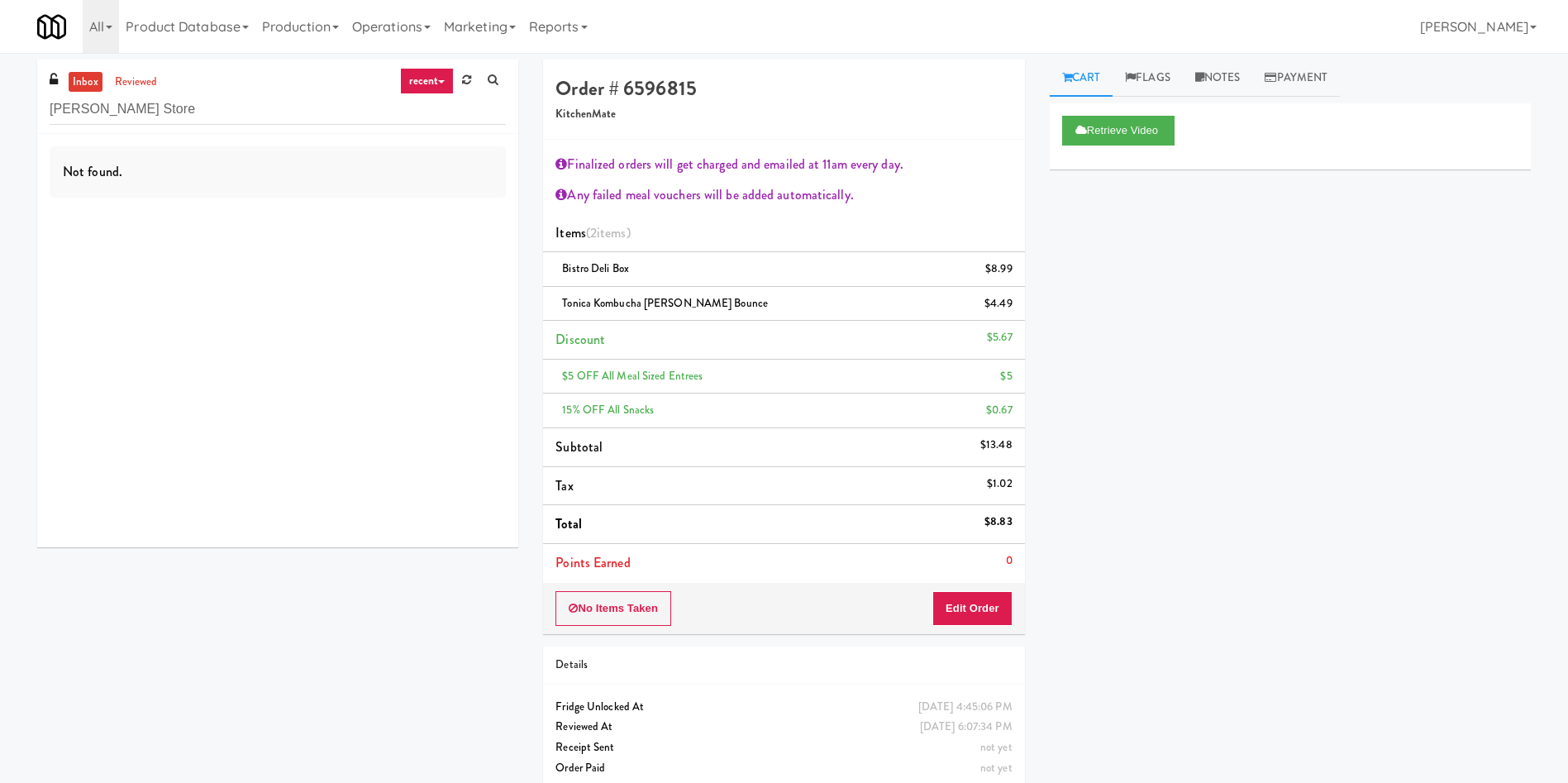
click at [91, 85] on link "inbox" at bounding box center [85, 82] width 34 height 21
click at [127, 75] on link "reviewed" at bounding box center [136, 82] width 51 height 21
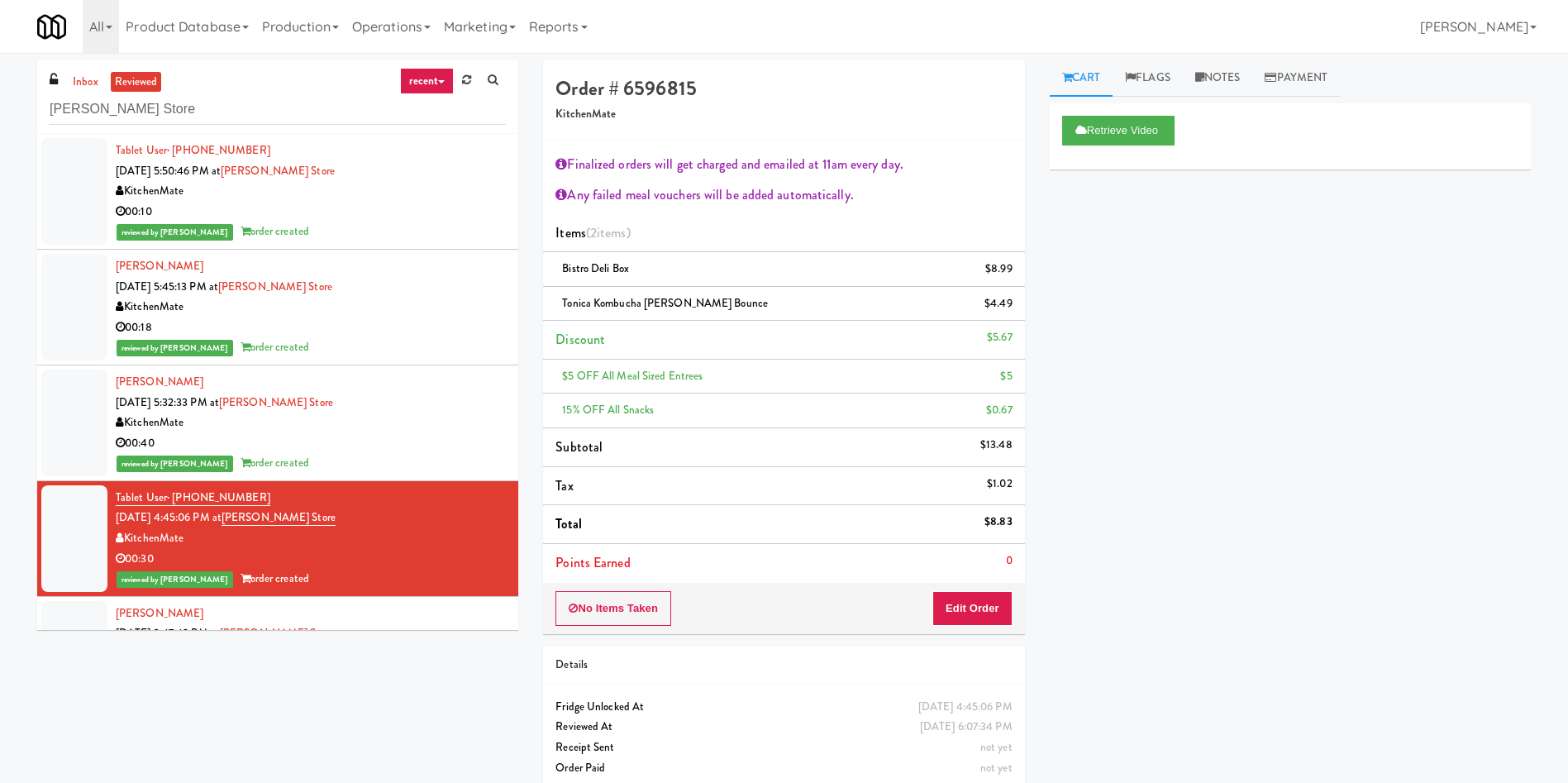
click at [75, 182] on div at bounding box center [74, 191] width 66 height 107
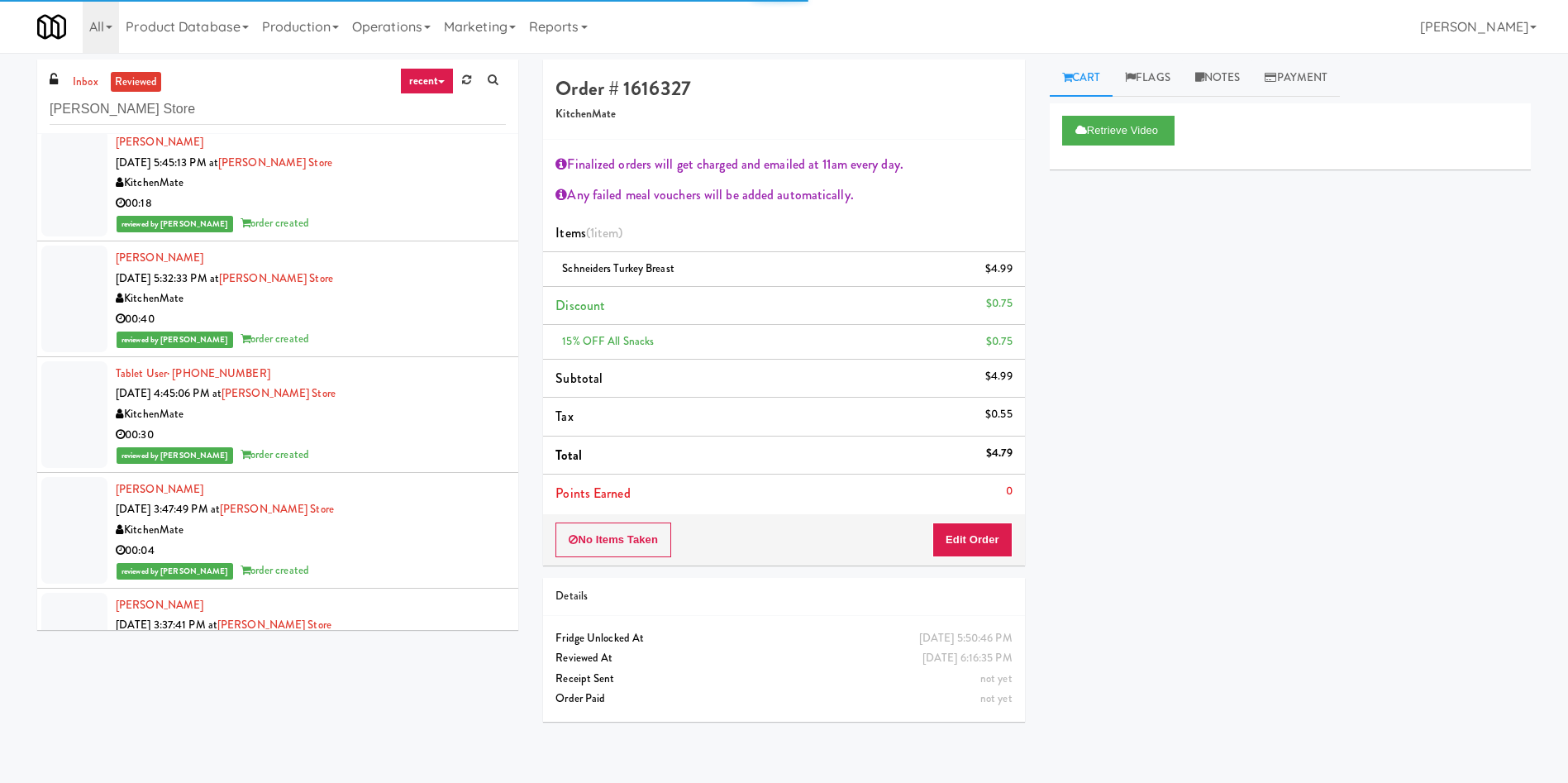
scroll to position [248, 0]
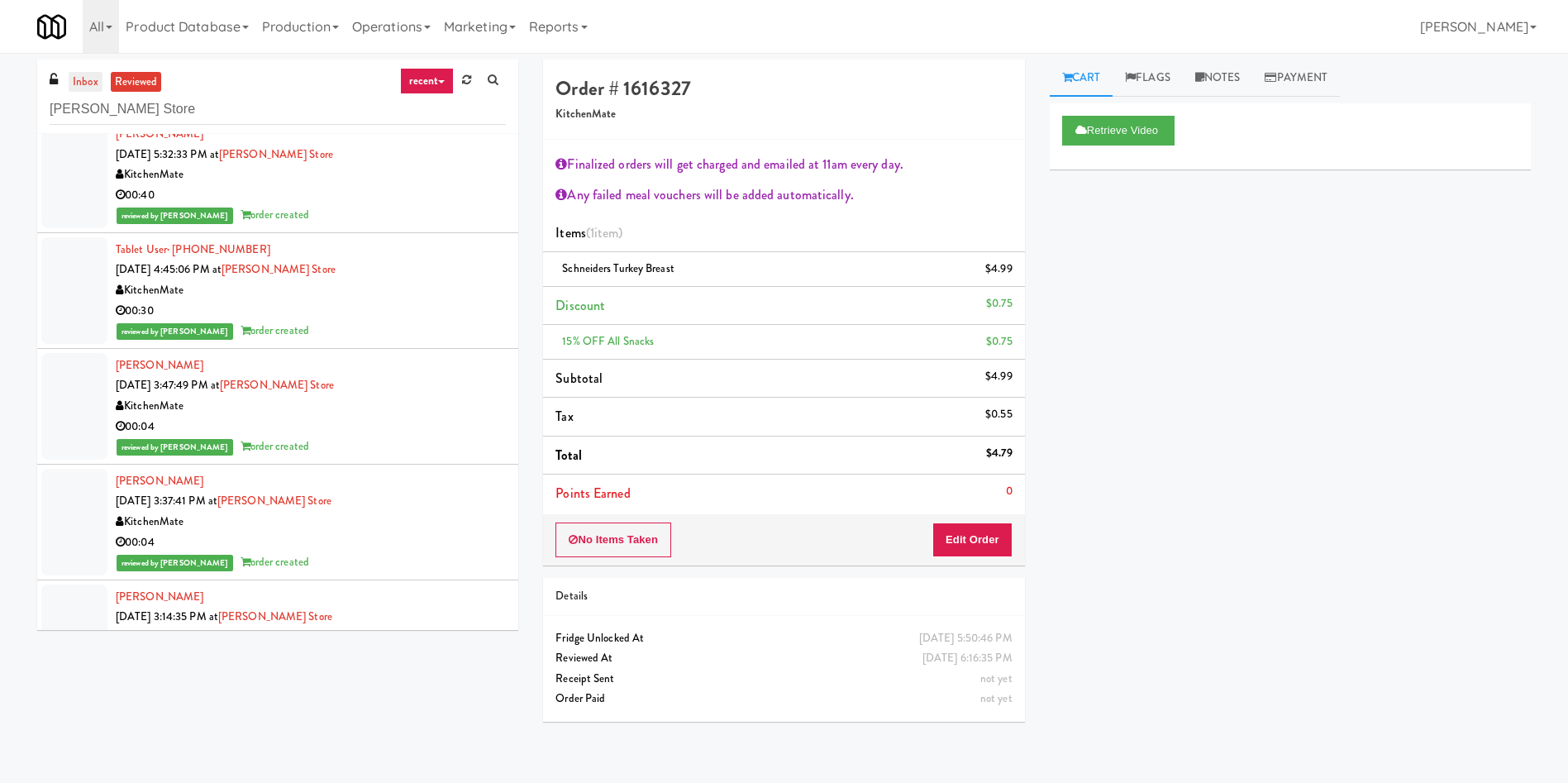
click at [83, 72] on link "inbox" at bounding box center [85, 82] width 34 height 21
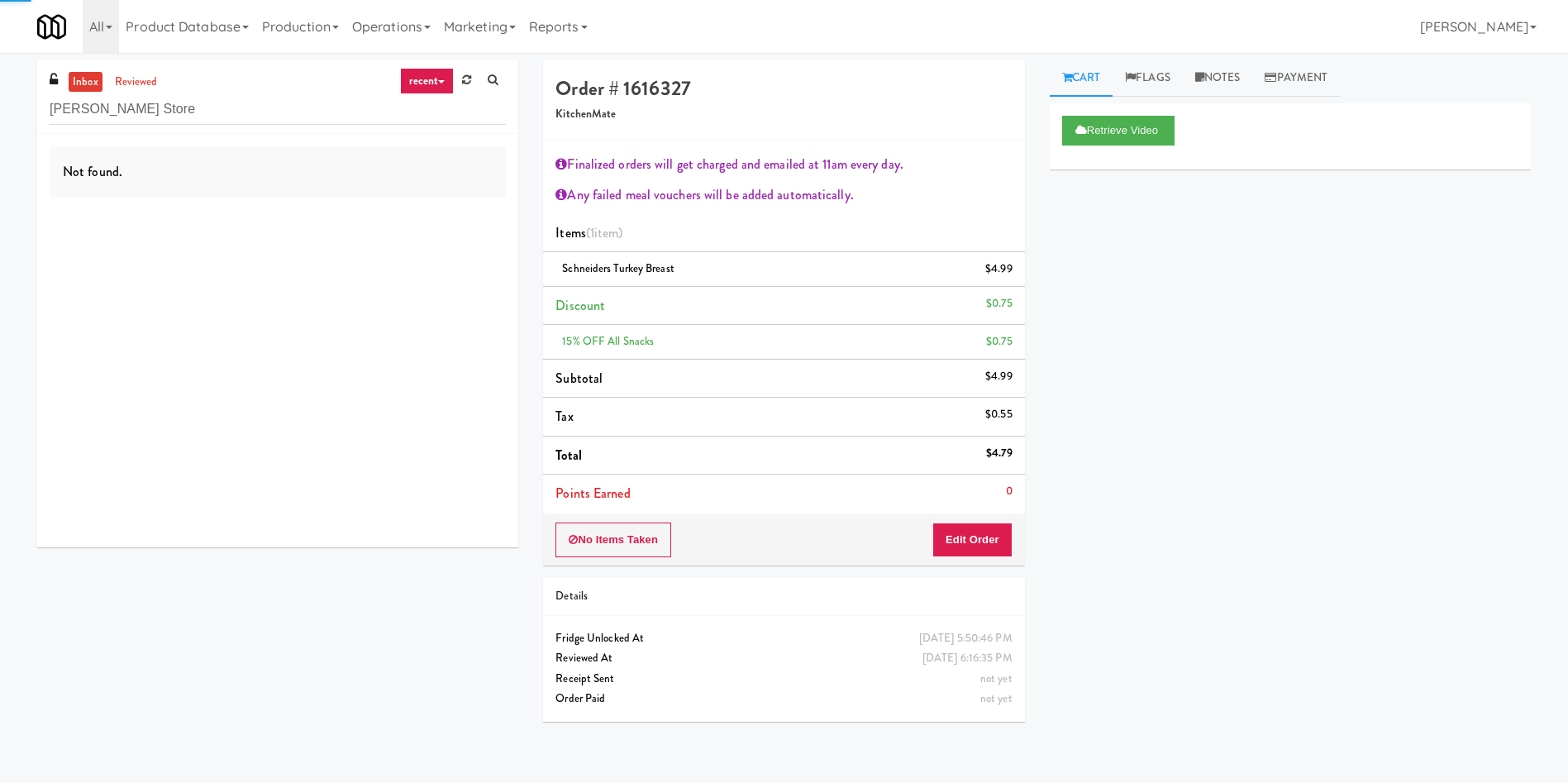
scroll to position [0, 0]
click at [83, 72] on link "inbox" at bounding box center [85, 82] width 34 height 21
drag, startPoint x: 228, startPoint y: 109, endPoint x: 0, endPoint y: 91, distance: 228.7
click at [0, 91] on div "inbox reviewed recent all unclear take inventory issue suspicious failed recent…" at bounding box center [784, 397] width 1568 height 675
paste input "Mississauga Executive Cent"
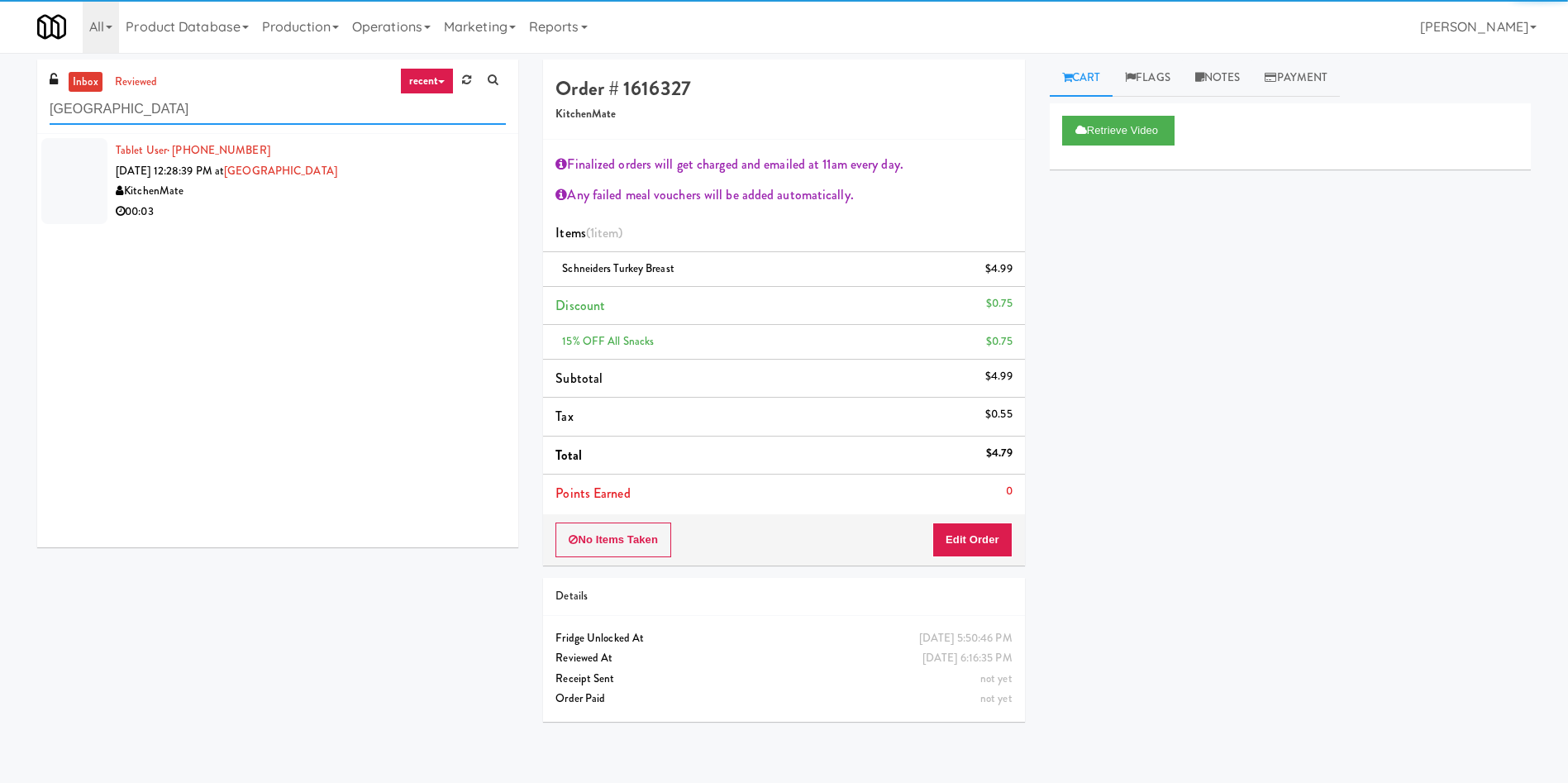
type input "[GEOGRAPHIC_DATA]"
drag, startPoint x: 77, startPoint y: 147, endPoint x: 1086, endPoint y: 239, distance: 1013.2
click at [77, 149] on div at bounding box center [74, 181] width 66 height 86
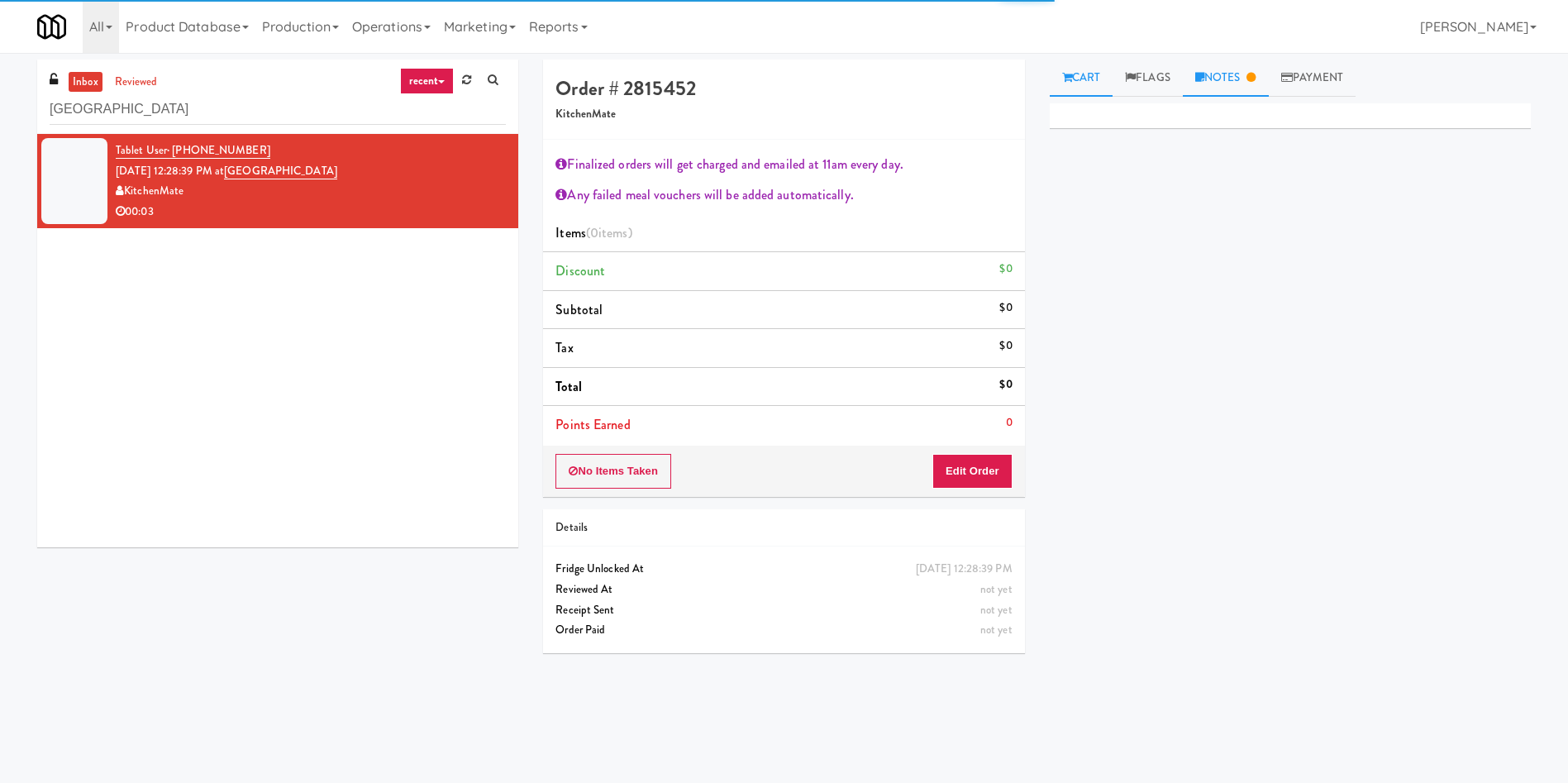
click at [1239, 94] on link "Notes" at bounding box center [1226, 78] width 86 height 38
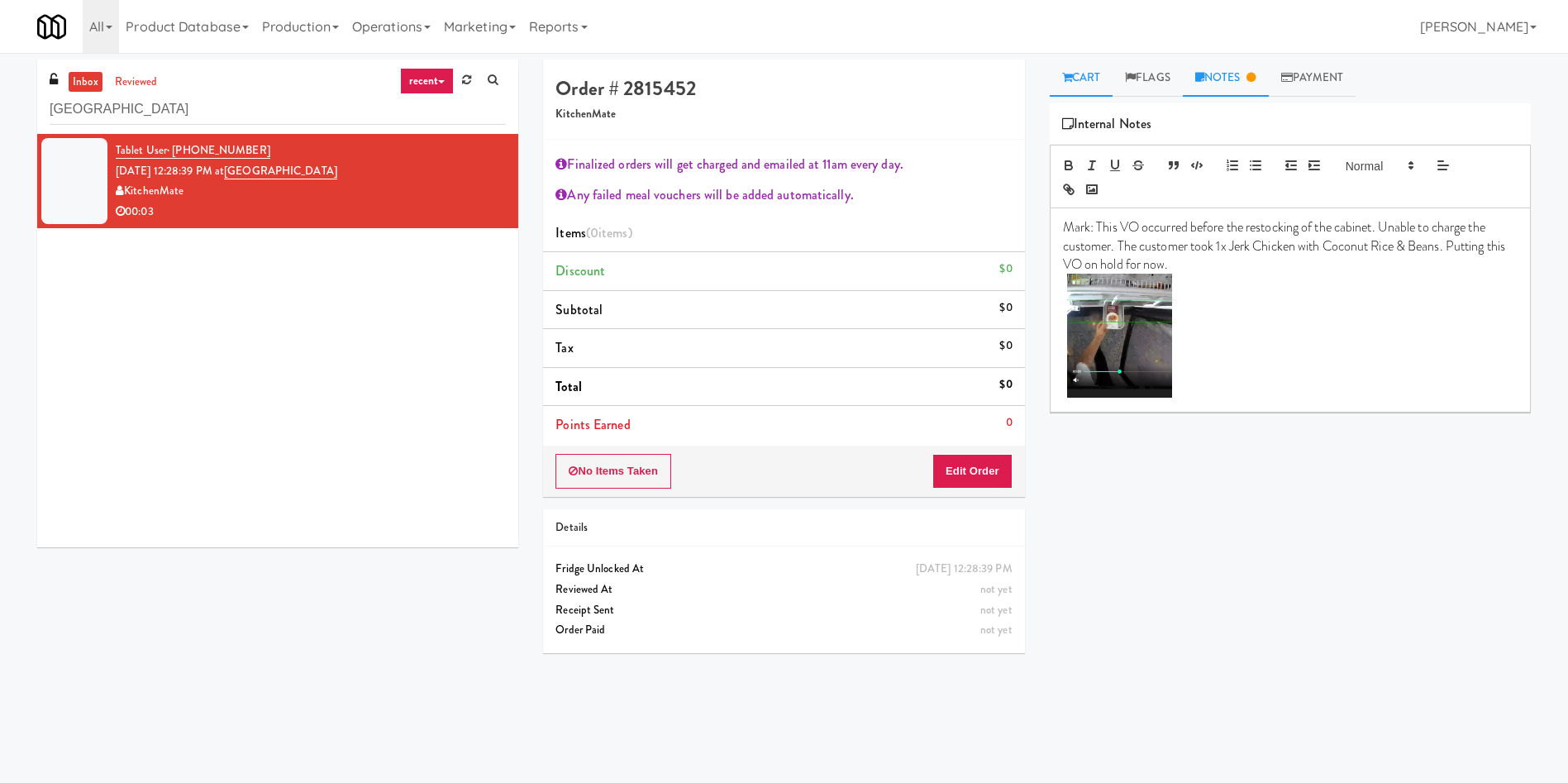
click at [1080, 67] on link "Cart" at bounding box center [1082, 78] width 64 height 38
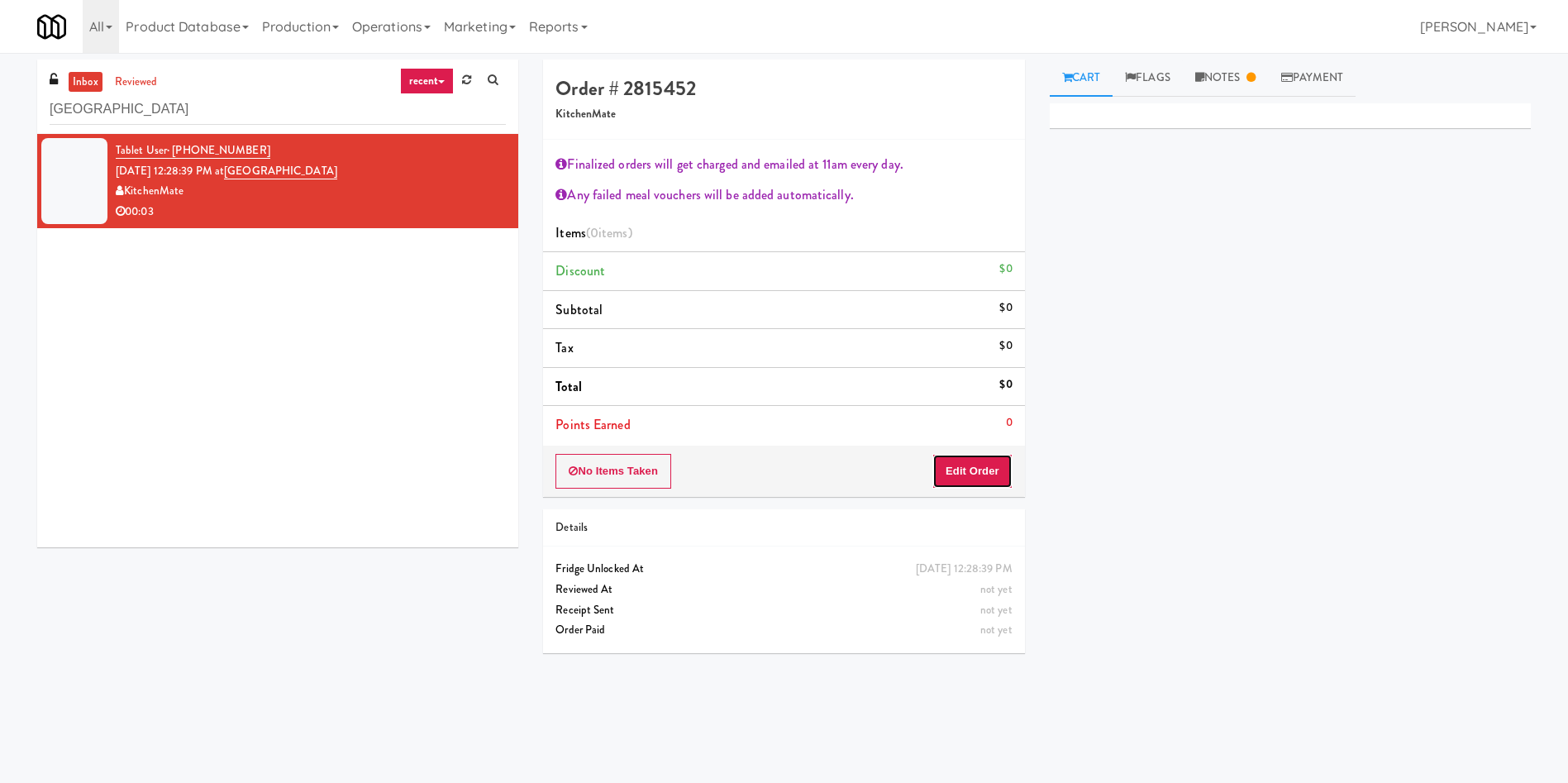
click at [985, 463] on button "Edit Order" at bounding box center [973, 471] width 80 height 35
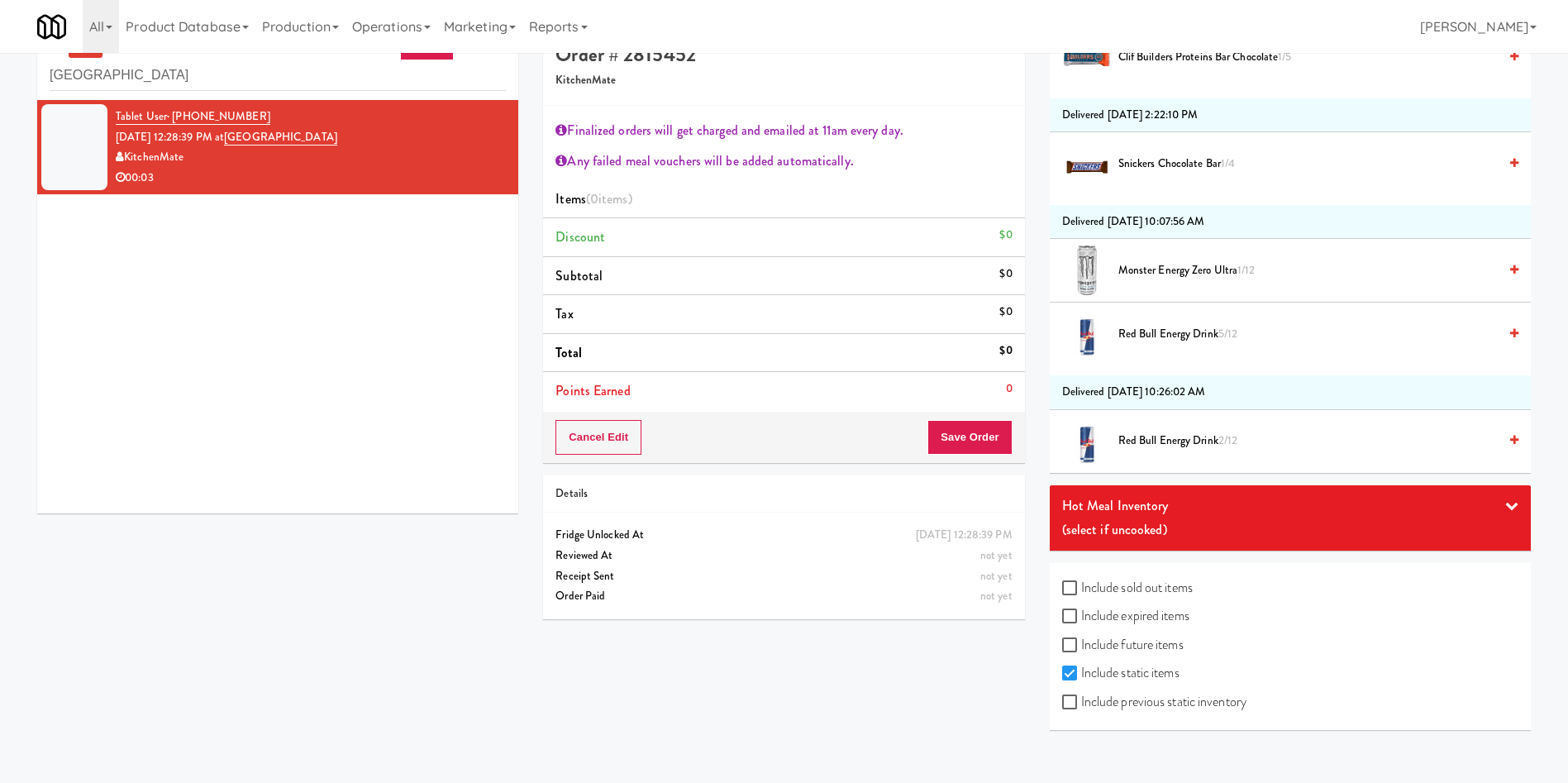
scroll to position [53, 0]
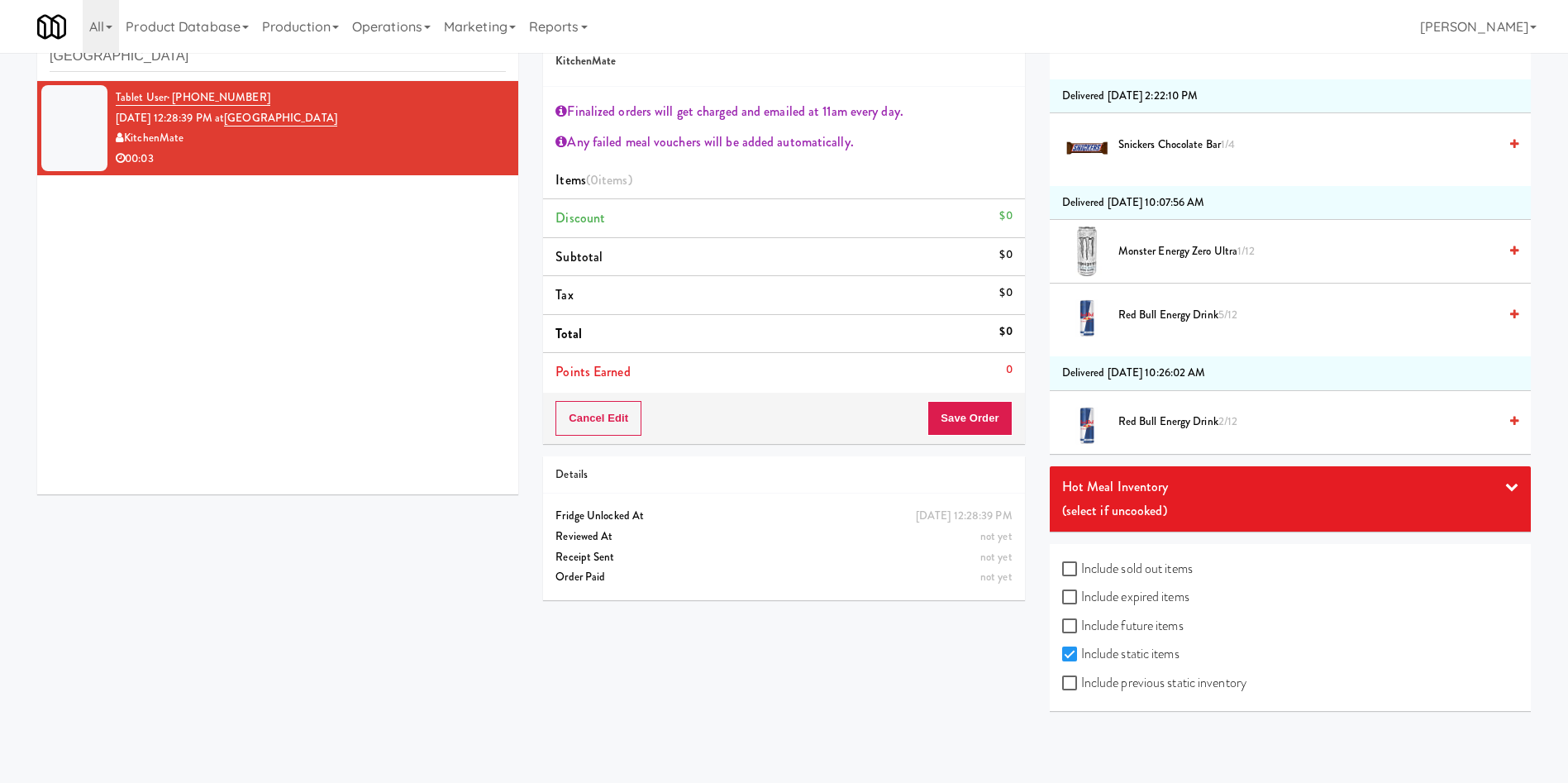
click at [1285, 495] on div "Hot Meal Inventory" at bounding box center [1290, 487] width 456 height 25
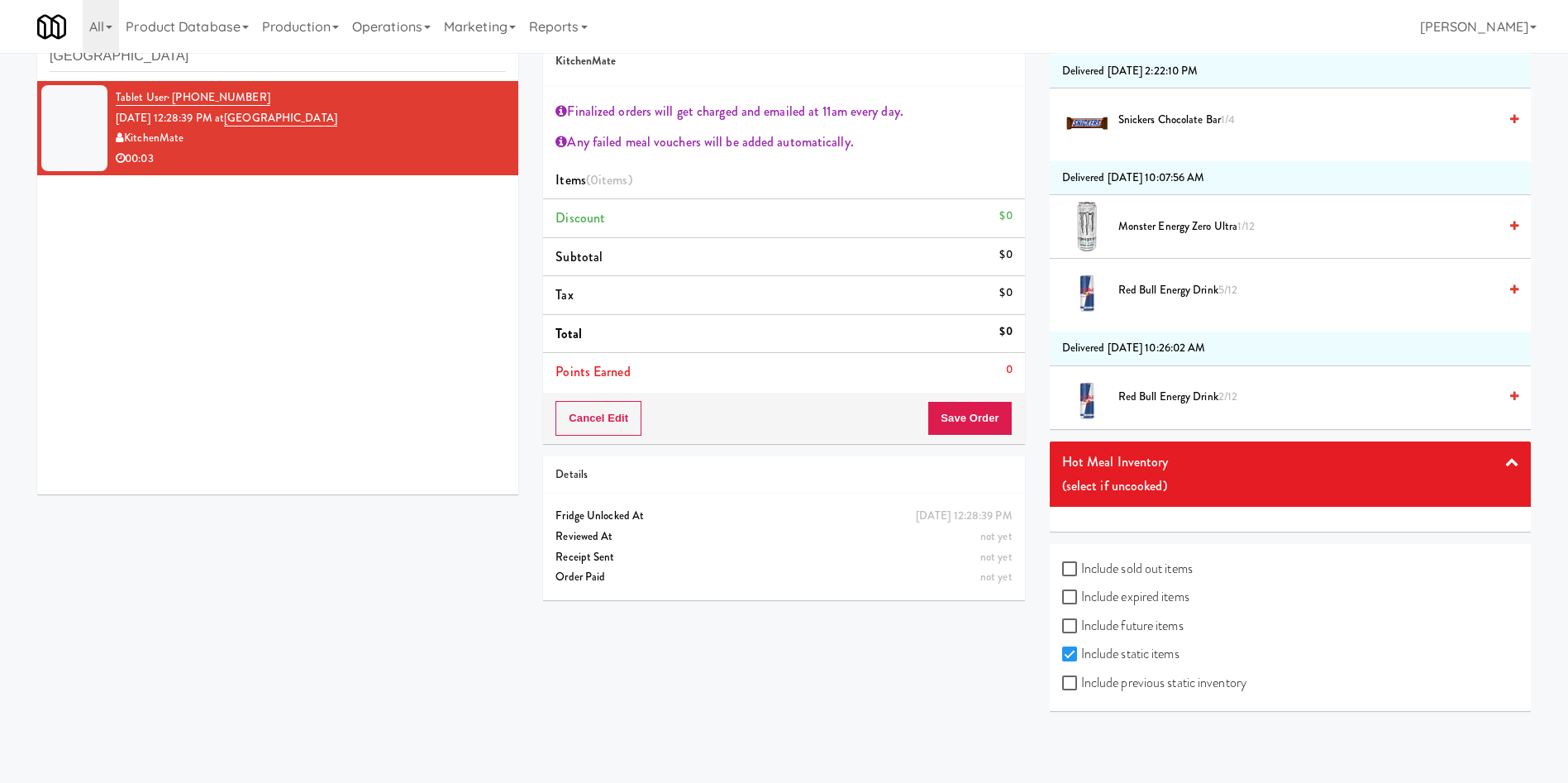
click at [1210, 488] on div "(select if uncooked)" at bounding box center [1290, 486] width 456 height 25
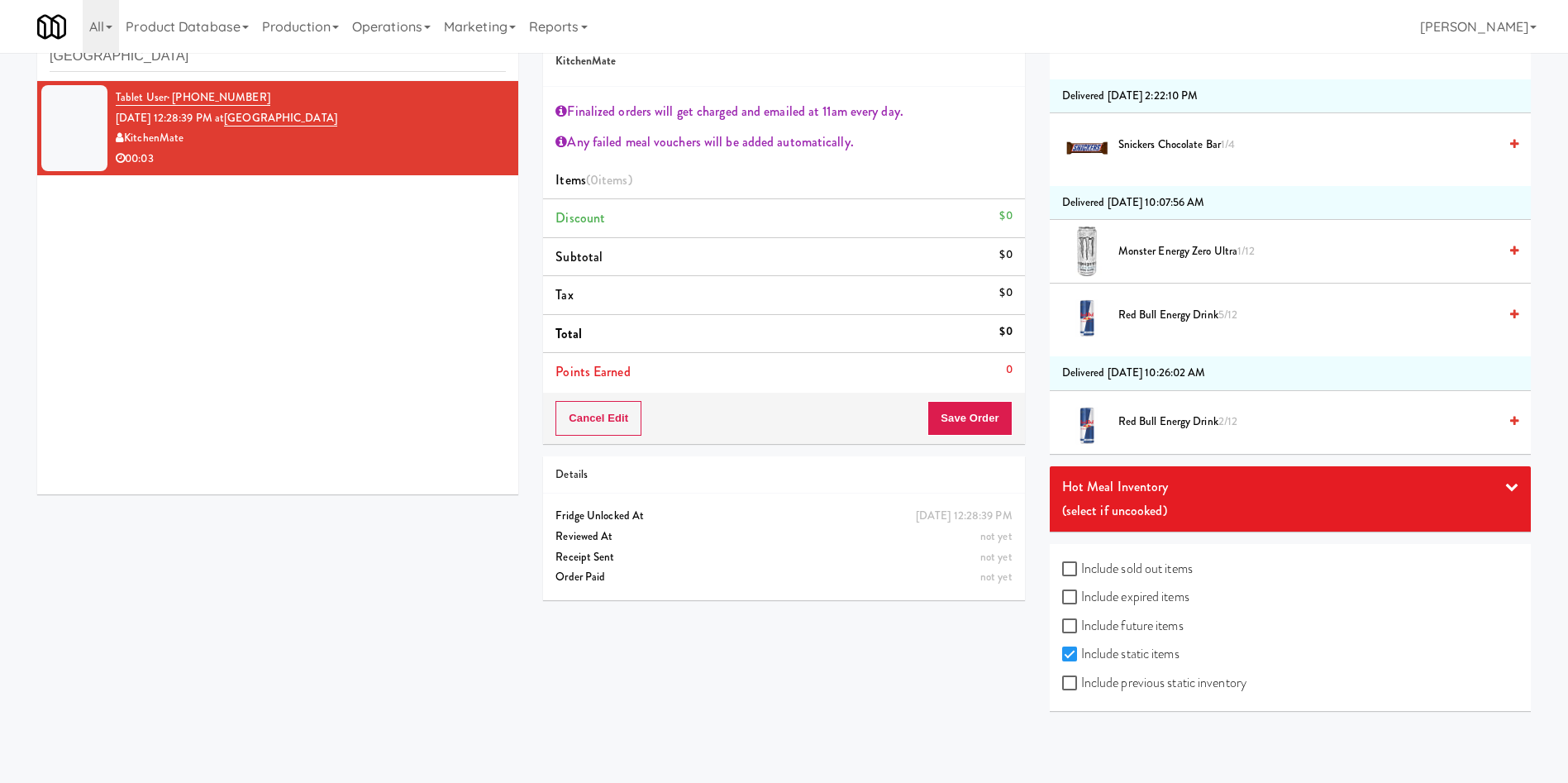
click at [1198, 682] on label "Include previous static inventory" at bounding box center [1155, 682] width 185 height 25
click at [1081, 682] on input "Include previous static inventory" at bounding box center [1072, 683] width 19 height 13
checkbox input "true"
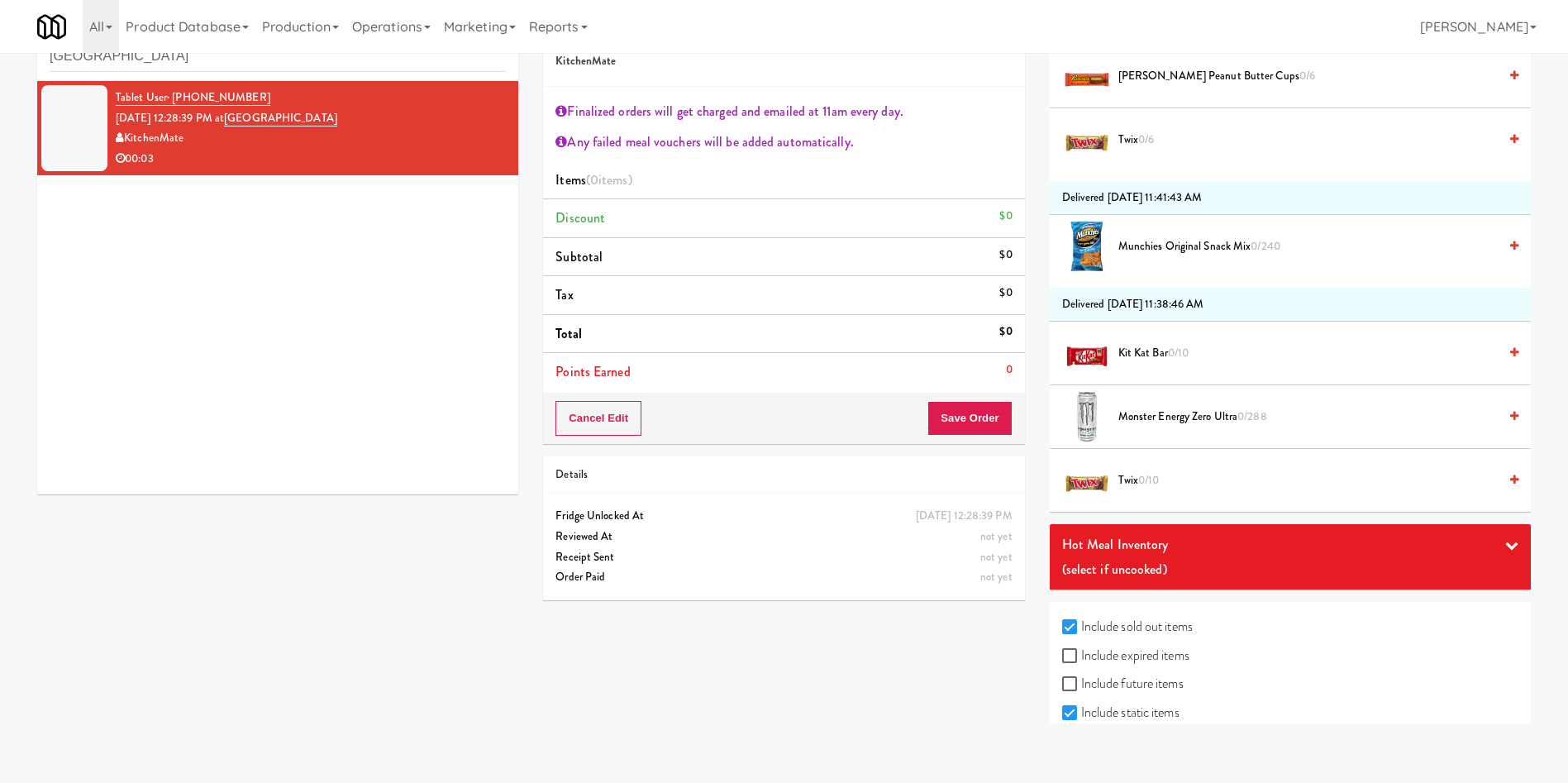
scroll to position [8790, 0]
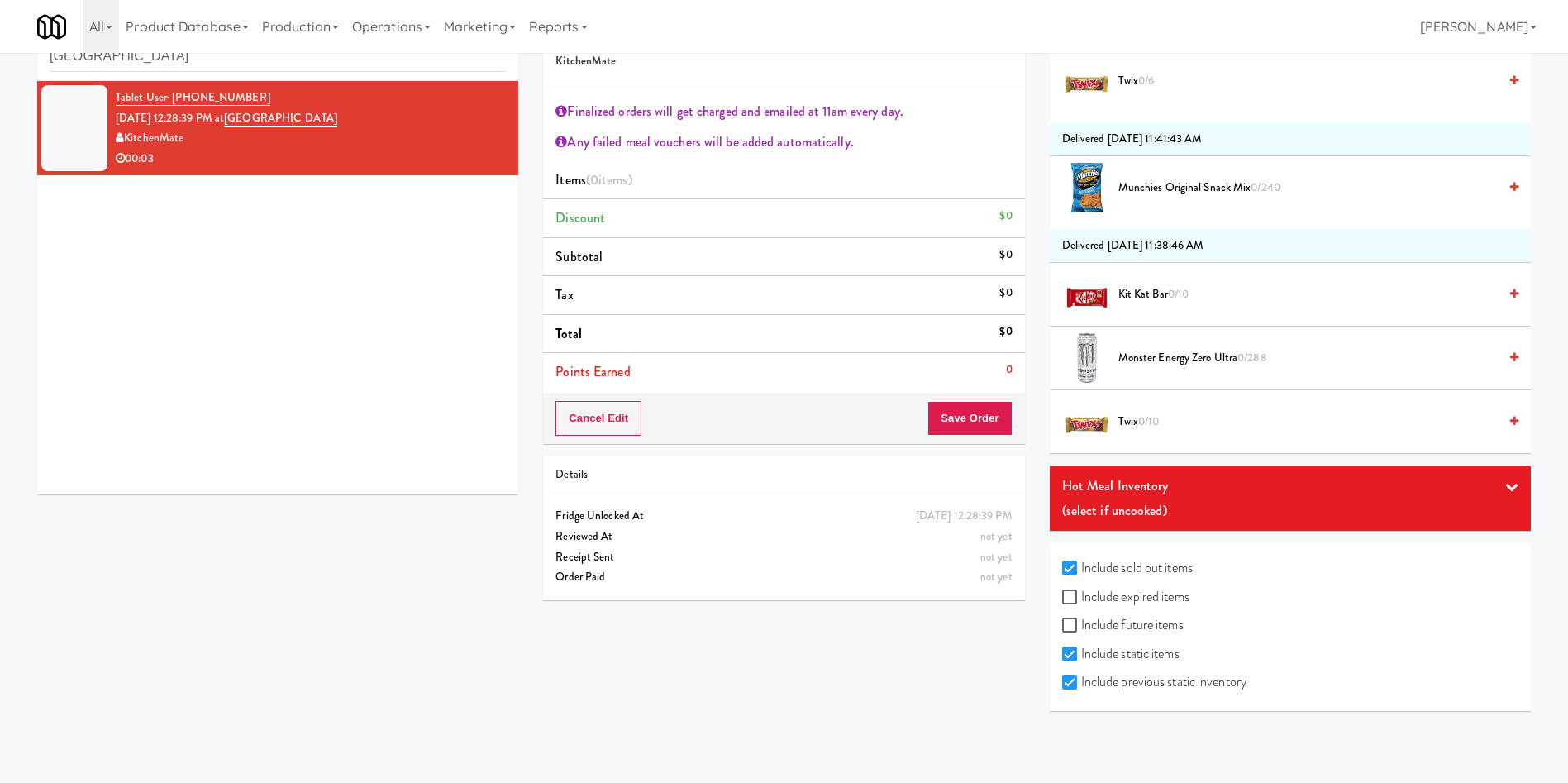
click at [1291, 508] on div "(select if uncooked)" at bounding box center [1290, 510] width 456 height 25
click at [1161, 499] on div "(select if uncooked)" at bounding box center [1290, 510] width 456 height 25
click at [1175, 500] on div "(select if uncooked)" at bounding box center [1290, 510] width 456 height 25
click at [1158, 624] on label "Include expired items" at bounding box center [1125, 621] width 127 height 25
click at [1081, 624] on input "Include expired items" at bounding box center [1072, 622] width 19 height 13
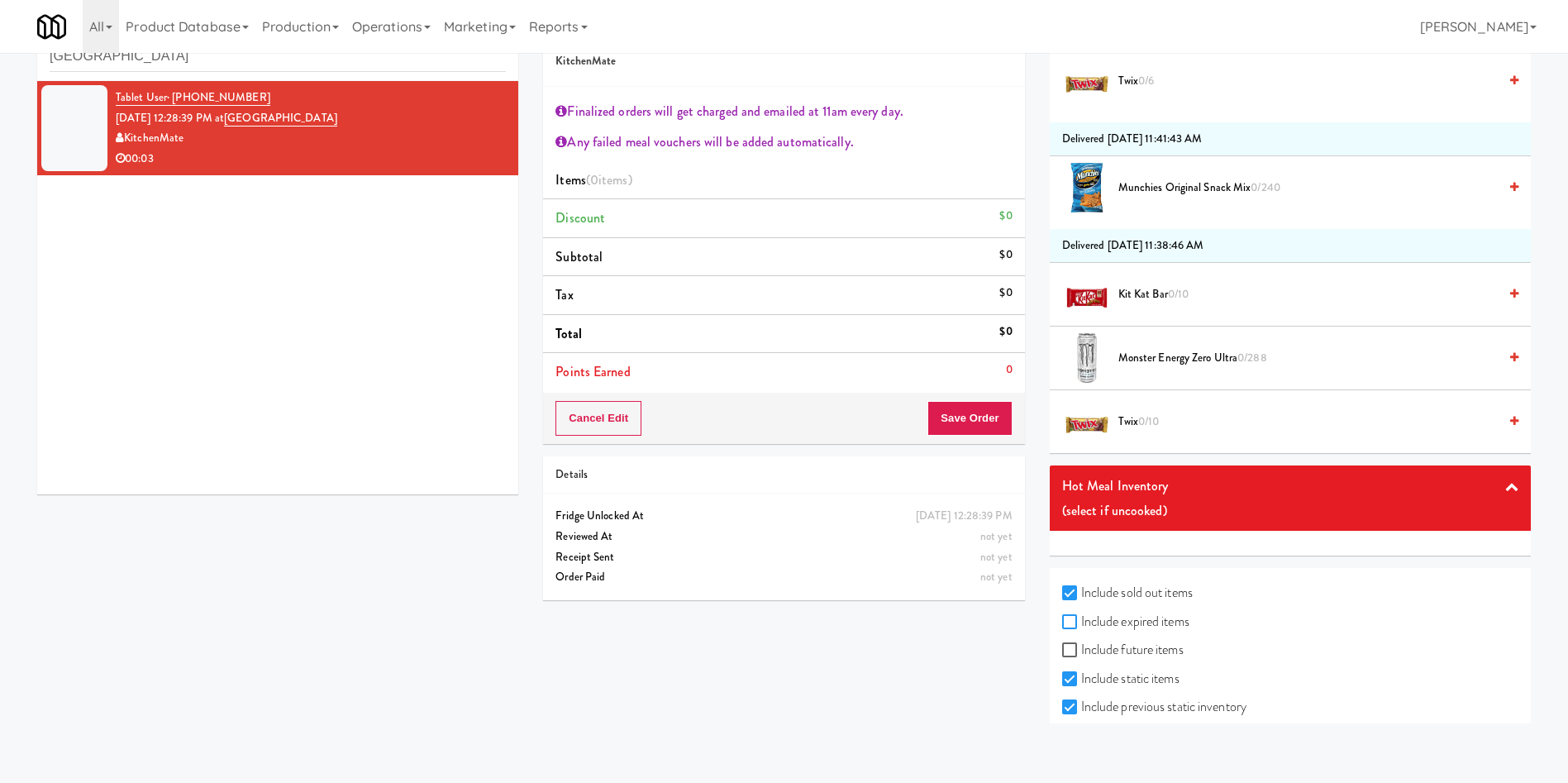
checkbox input "true"
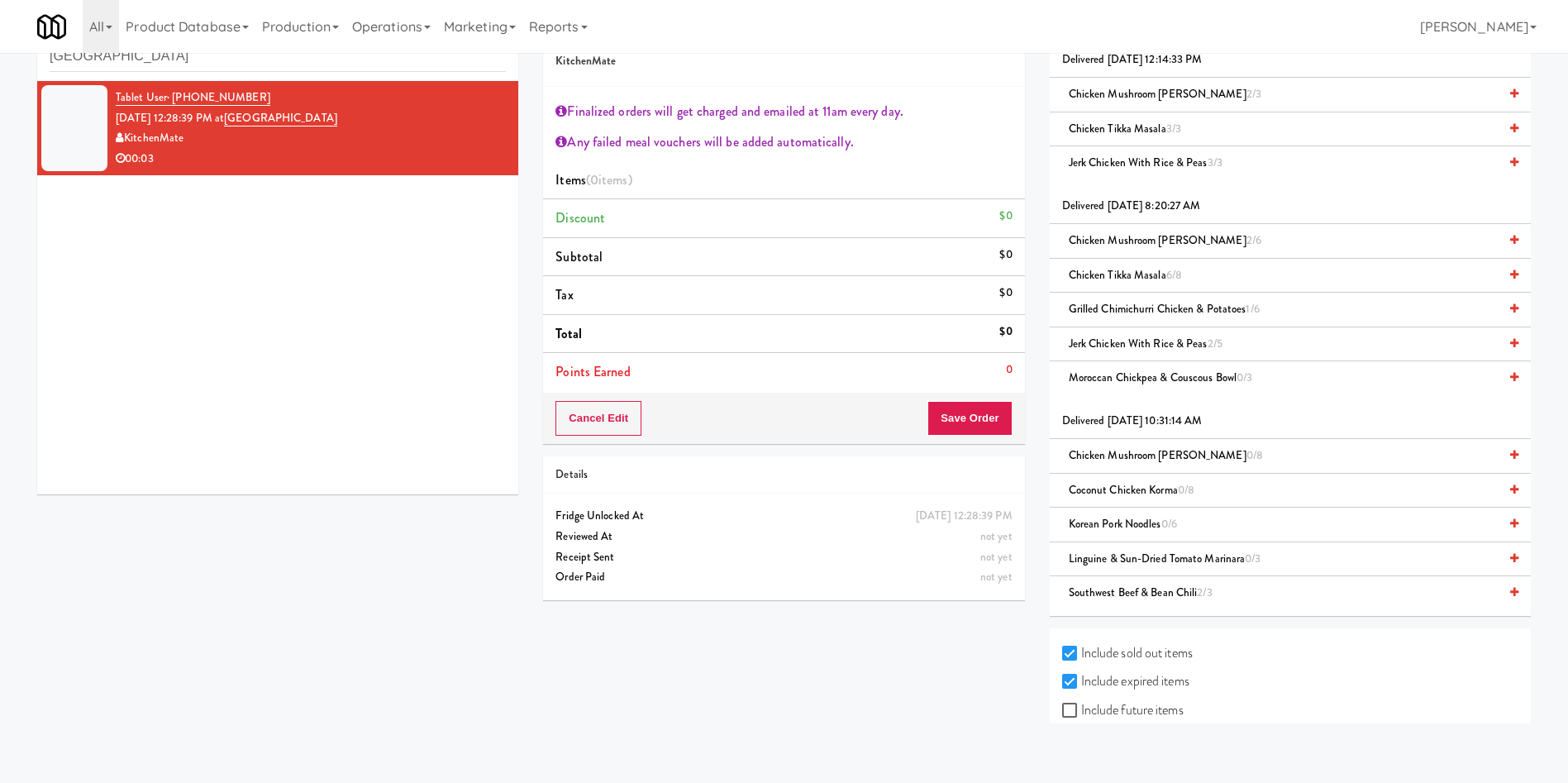
scroll to position [58511, 0]
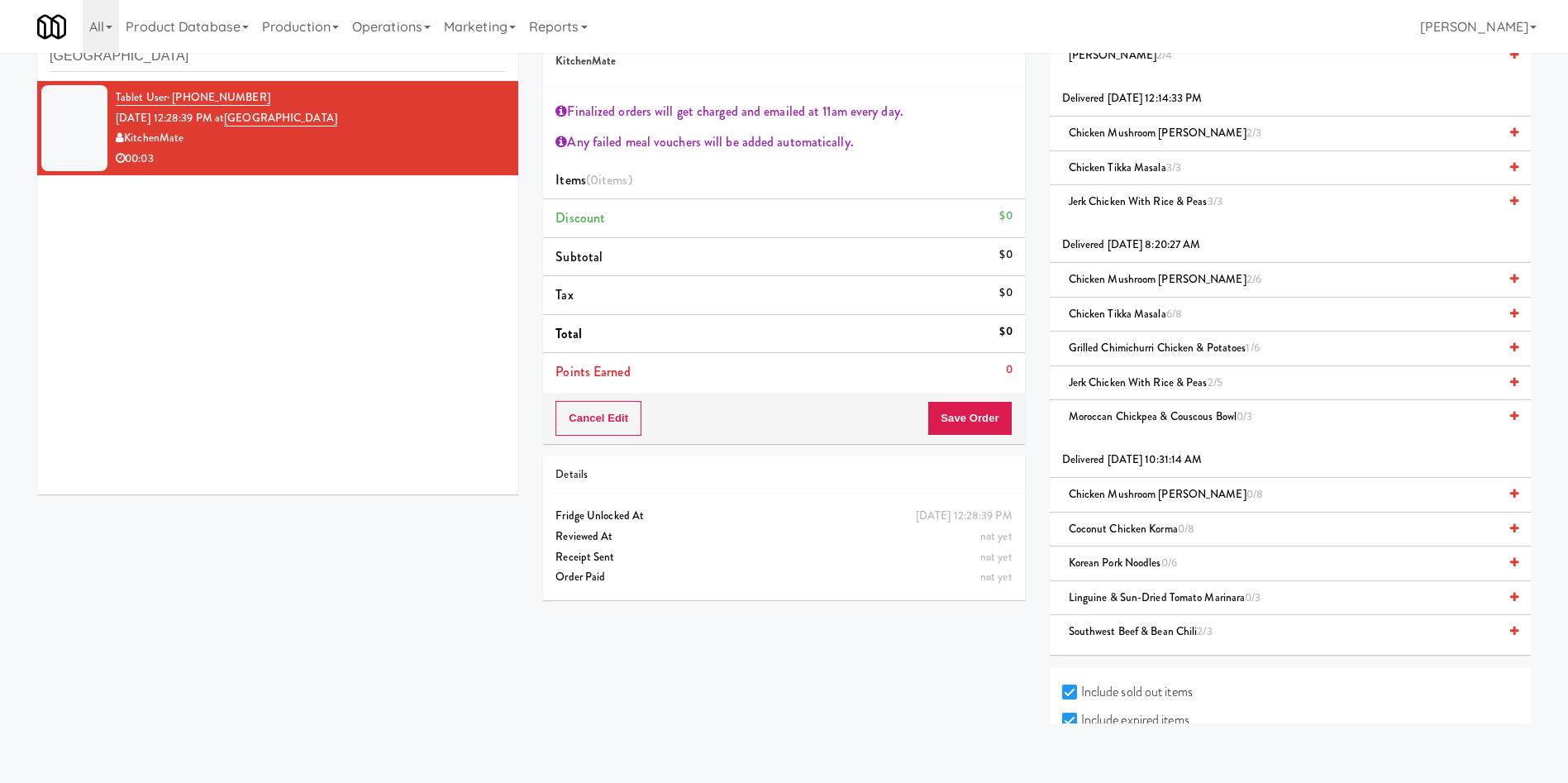
click at [1159, 382] on span "Jerk Chicken With Rice & Peas 2/5" at bounding box center [1146, 382] width 154 height 16
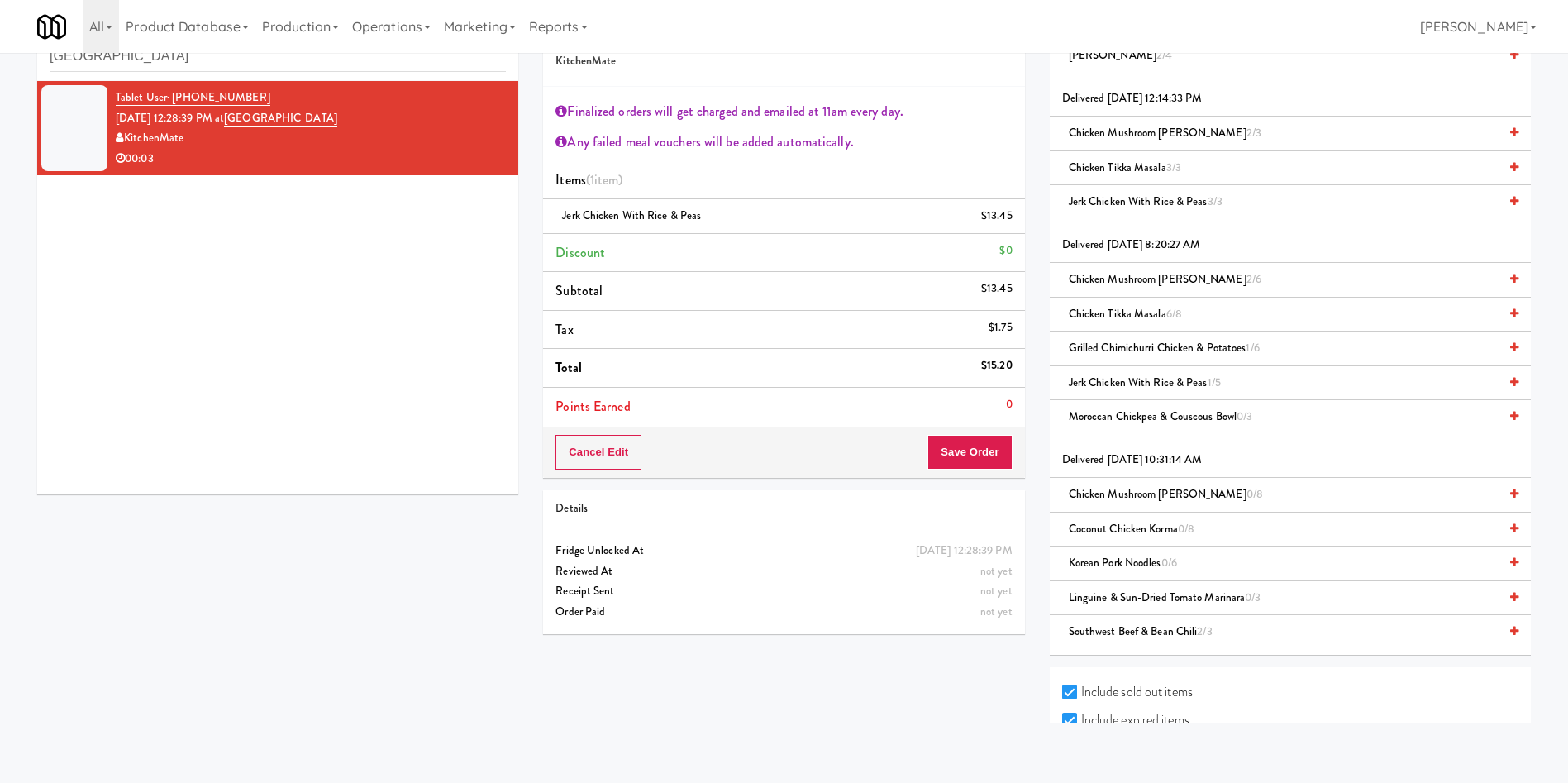
scroll to position [56651, 0]
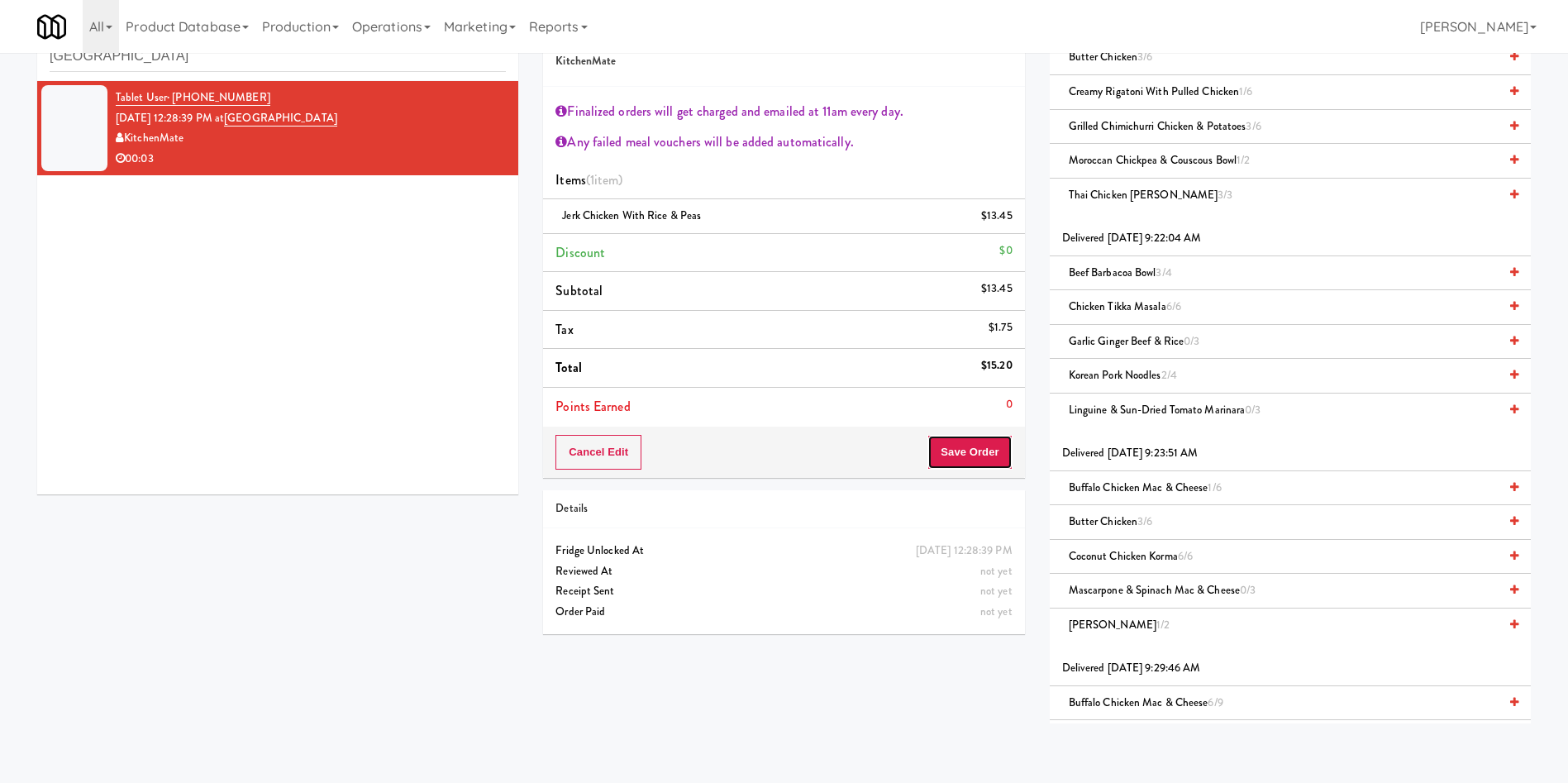
click at [969, 461] on button "Save Order" at bounding box center [969, 453] width 84 height 35
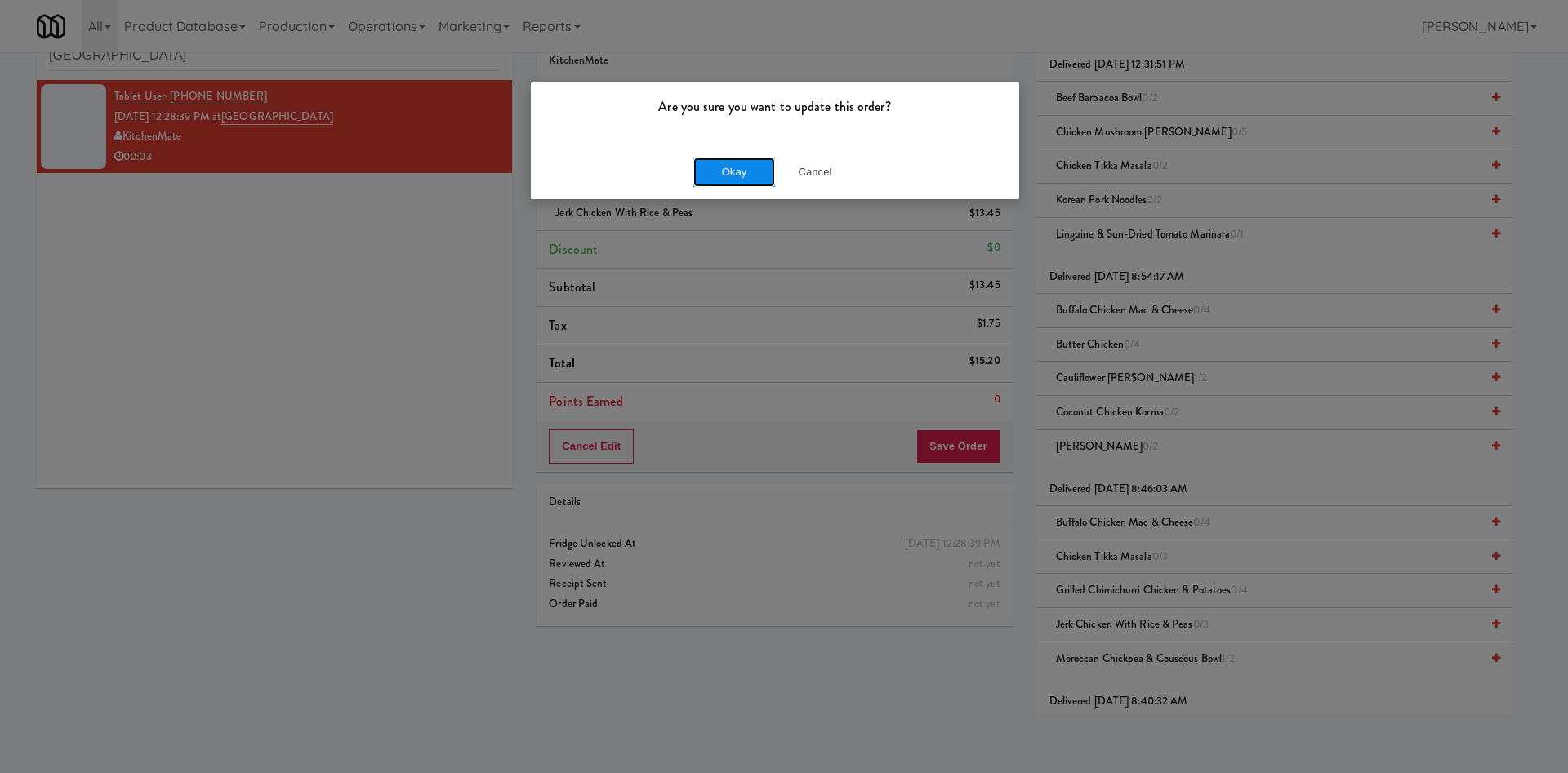
click at [721, 166] on button "Okay" at bounding box center [733, 172] width 81 height 30
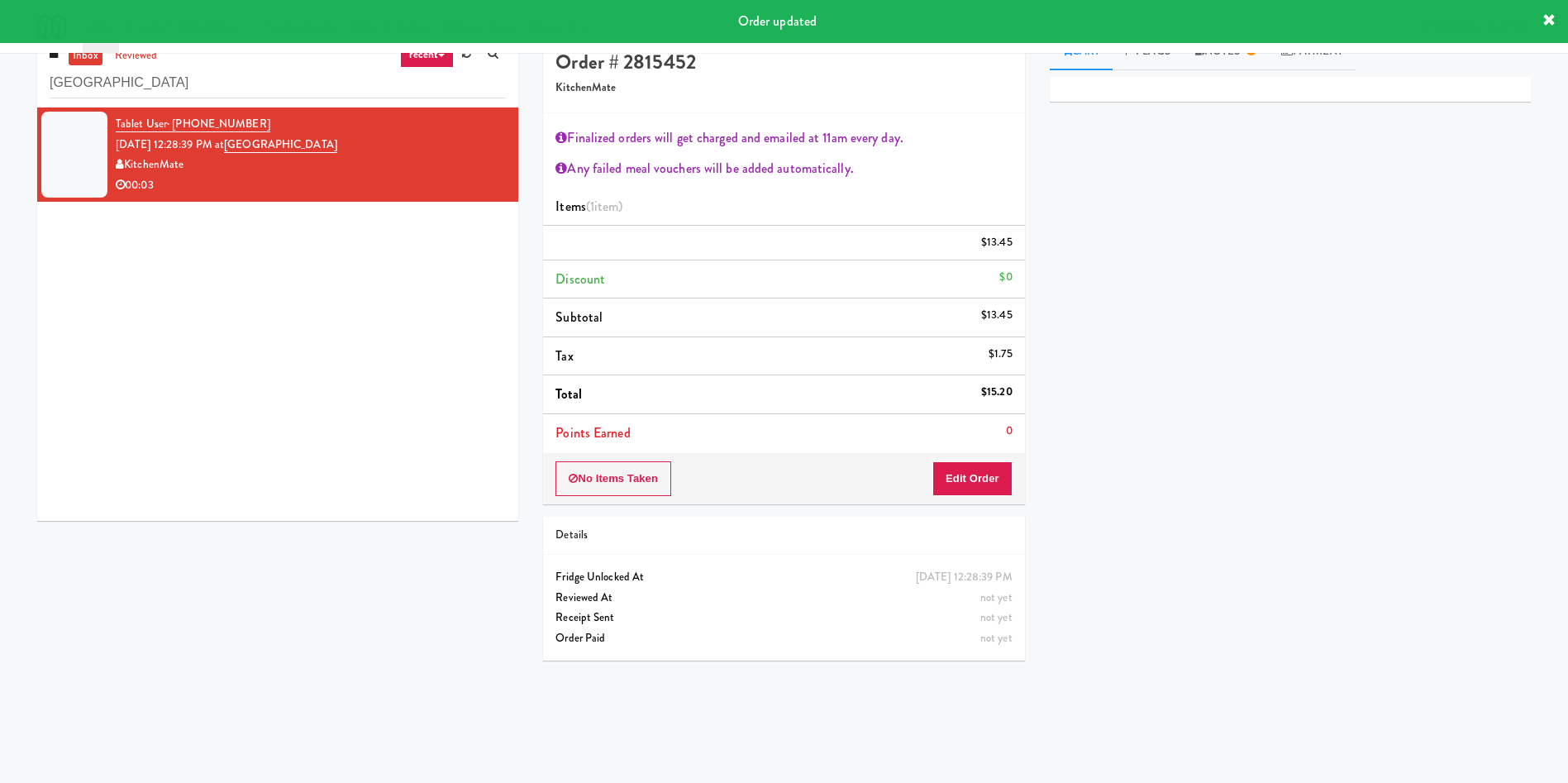
scroll to position [0, 0]
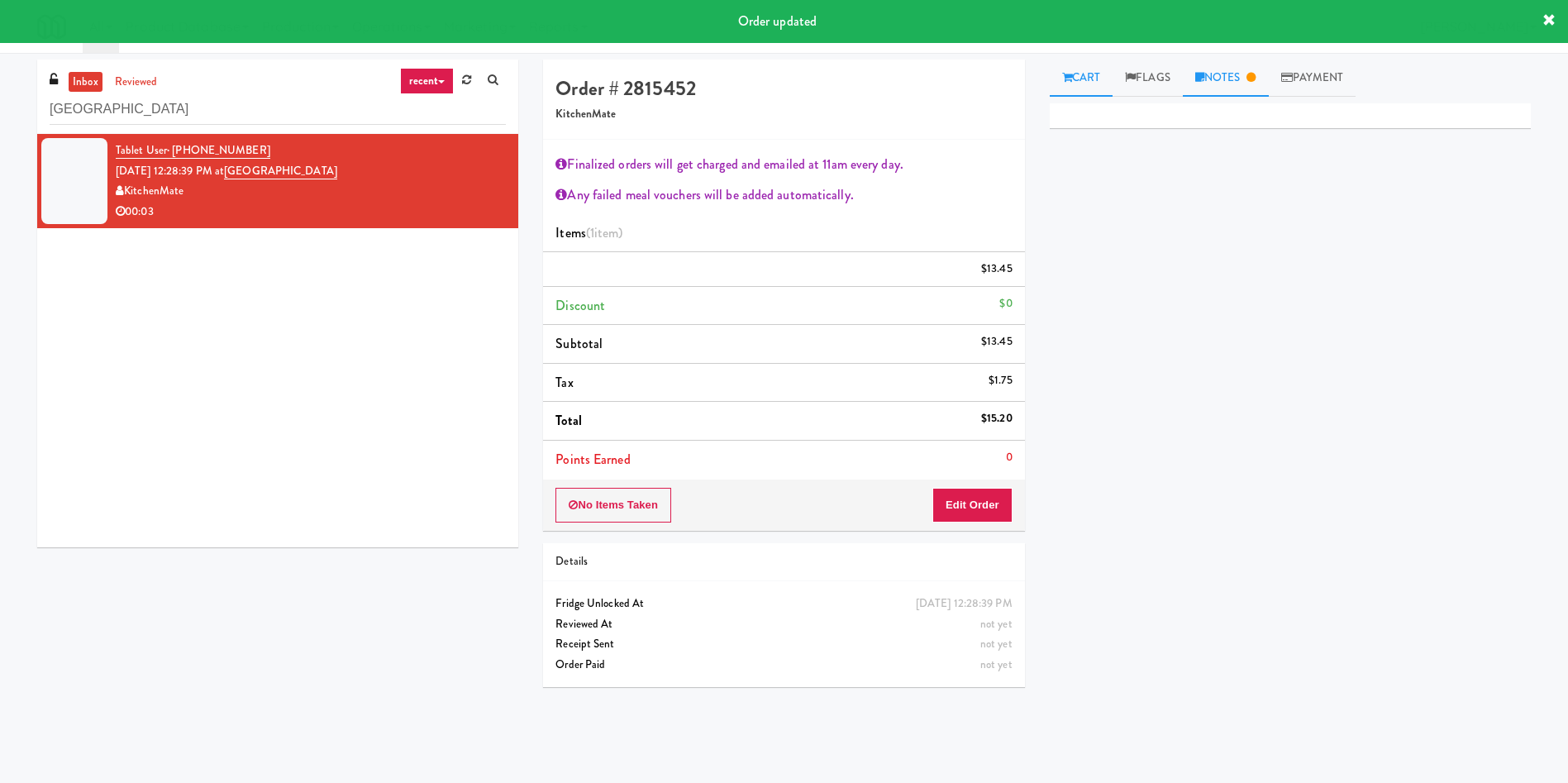
click at [1214, 65] on link "Notes" at bounding box center [1226, 78] width 86 height 38
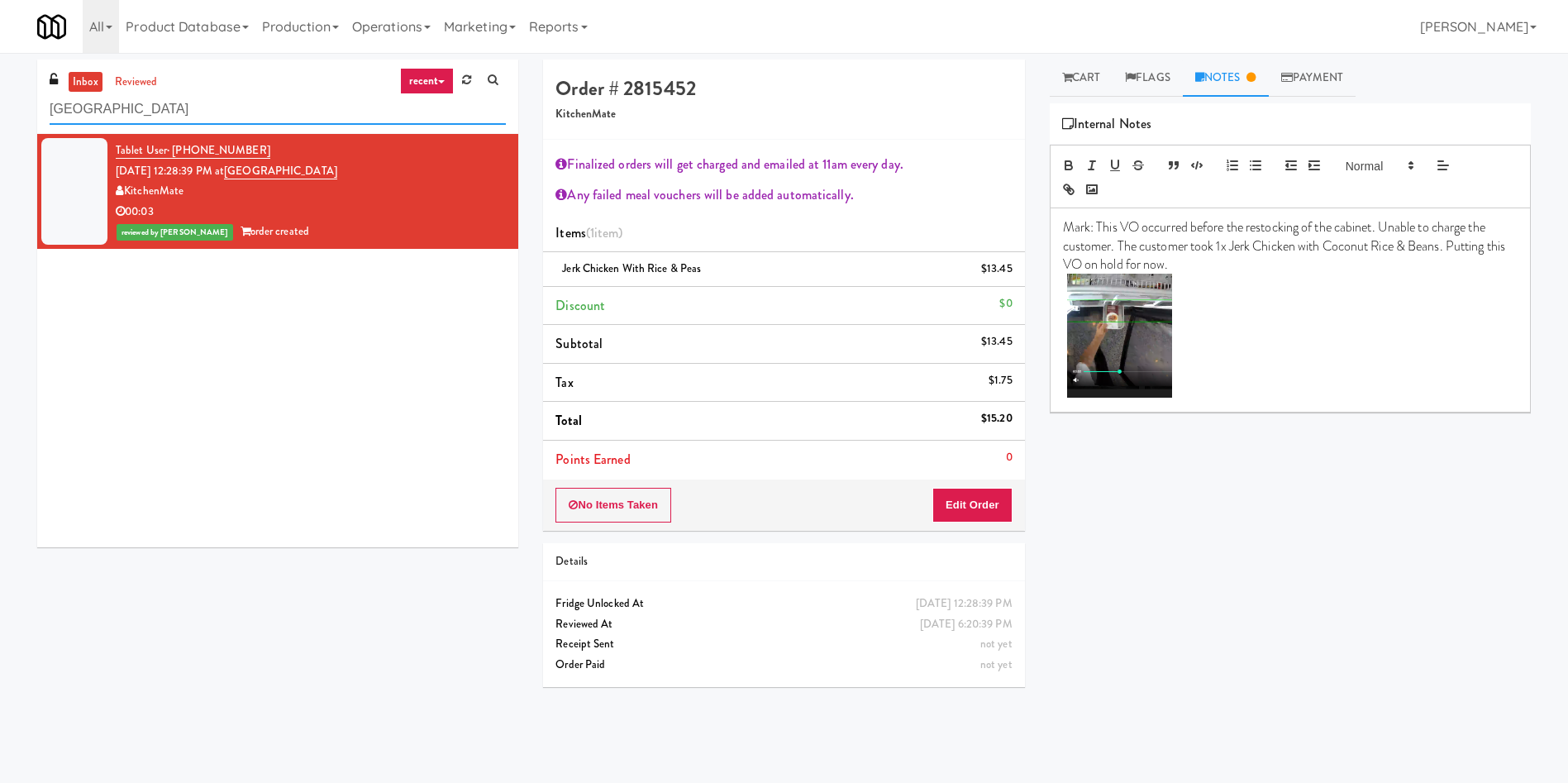
drag, startPoint x: 290, startPoint y: 95, endPoint x: 0, endPoint y: 96, distance: 290.0
click at [0, 96] on div "inbox reviewed recent all unclear take inventory issue suspicious failed recent…" at bounding box center [784, 392] width 1568 height 664
paste input "5825 - [GEOGRAPHIC_DATA] - [GEOGRAPHIC_DATA] Scientific"
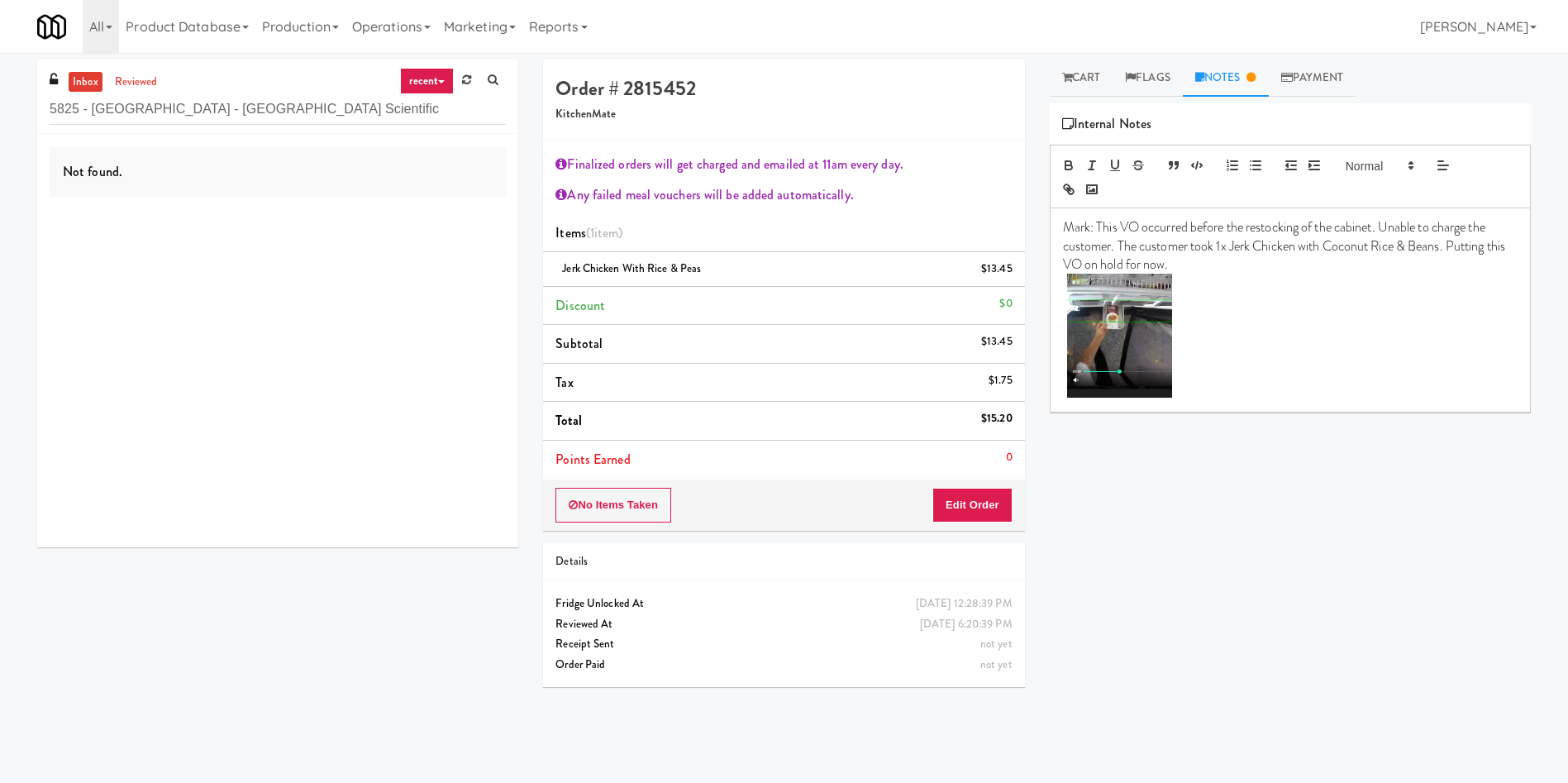
click at [81, 69] on div "inbox reviewed recent all unclear take inventory issue suspicious failed recent…" at bounding box center [278, 96] width 481 height 74
click at [82, 74] on link "inbox" at bounding box center [85, 82] width 34 height 21
drag, startPoint x: 344, startPoint y: 110, endPoint x: 0, endPoint y: 71, distance: 346.2
click at [0, 71] on div "inbox reviewed recent all unclear take inventory issue suspicious failed recent…" at bounding box center [784, 392] width 1568 height 664
click at [90, 73] on link "inbox" at bounding box center [85, 82] width 34 height 21
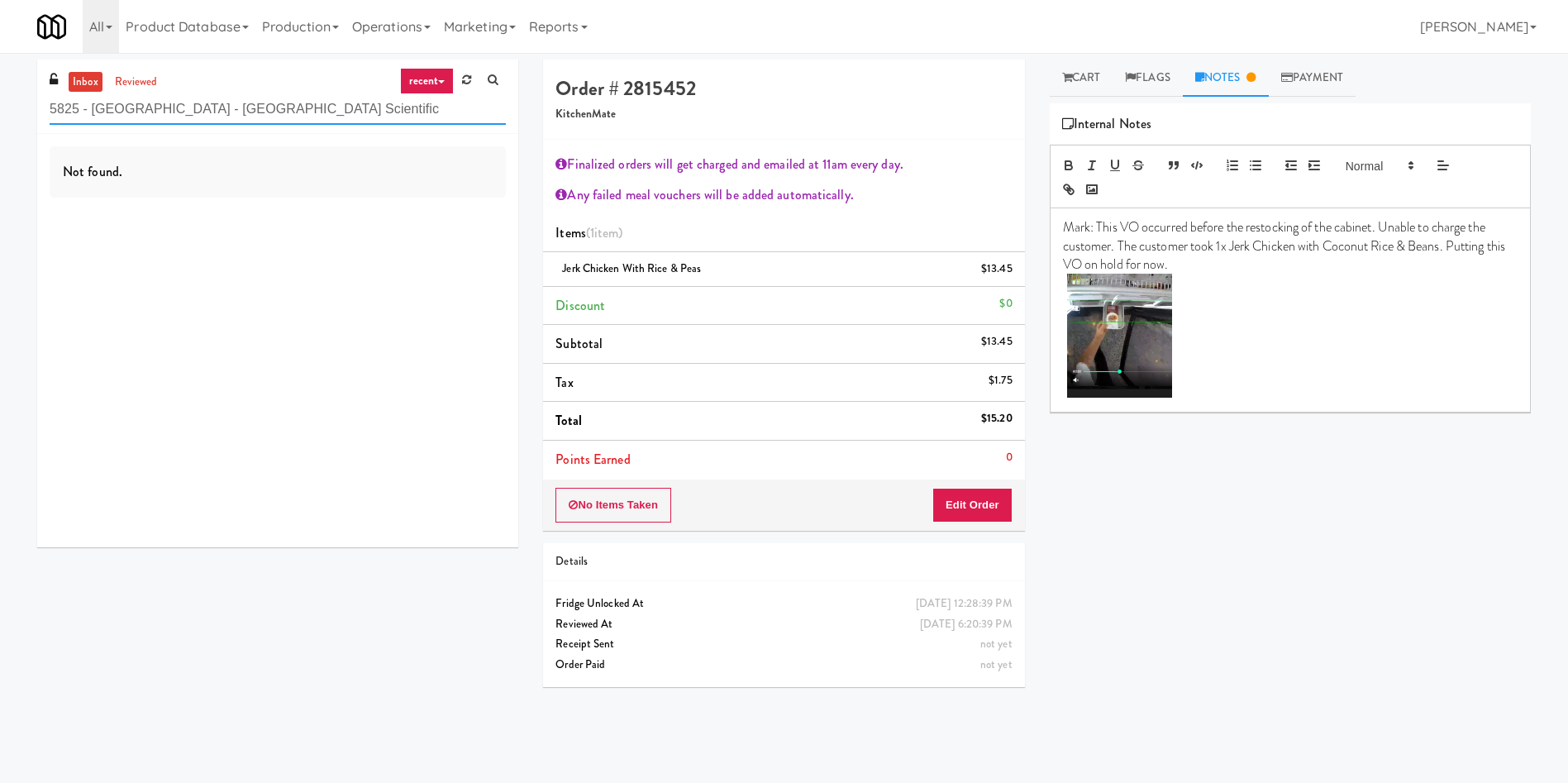
drag, startPoint x: 391, startPoint y: 114, endPoint x: 0, endPoint y: 117, distance: 391.0
click at [0, 117] on div "inbox reviewed recent all unclear take inventory issue suspicious failed recent…" at bounding box center [784, 392] width 1568 height 664
drag, startPoint x: 134, startPoint y: 102, endPoint x: 77, endPoint y: 113, distance: 58.1
click at [77, 113] on input "Ikea vauagh" at bounding box center [277, 109] width 456 height 30
drag, startPoint x: 135, startPoint y: 105, endPoint x: 105, endPoint y: 102, distance: 30.1
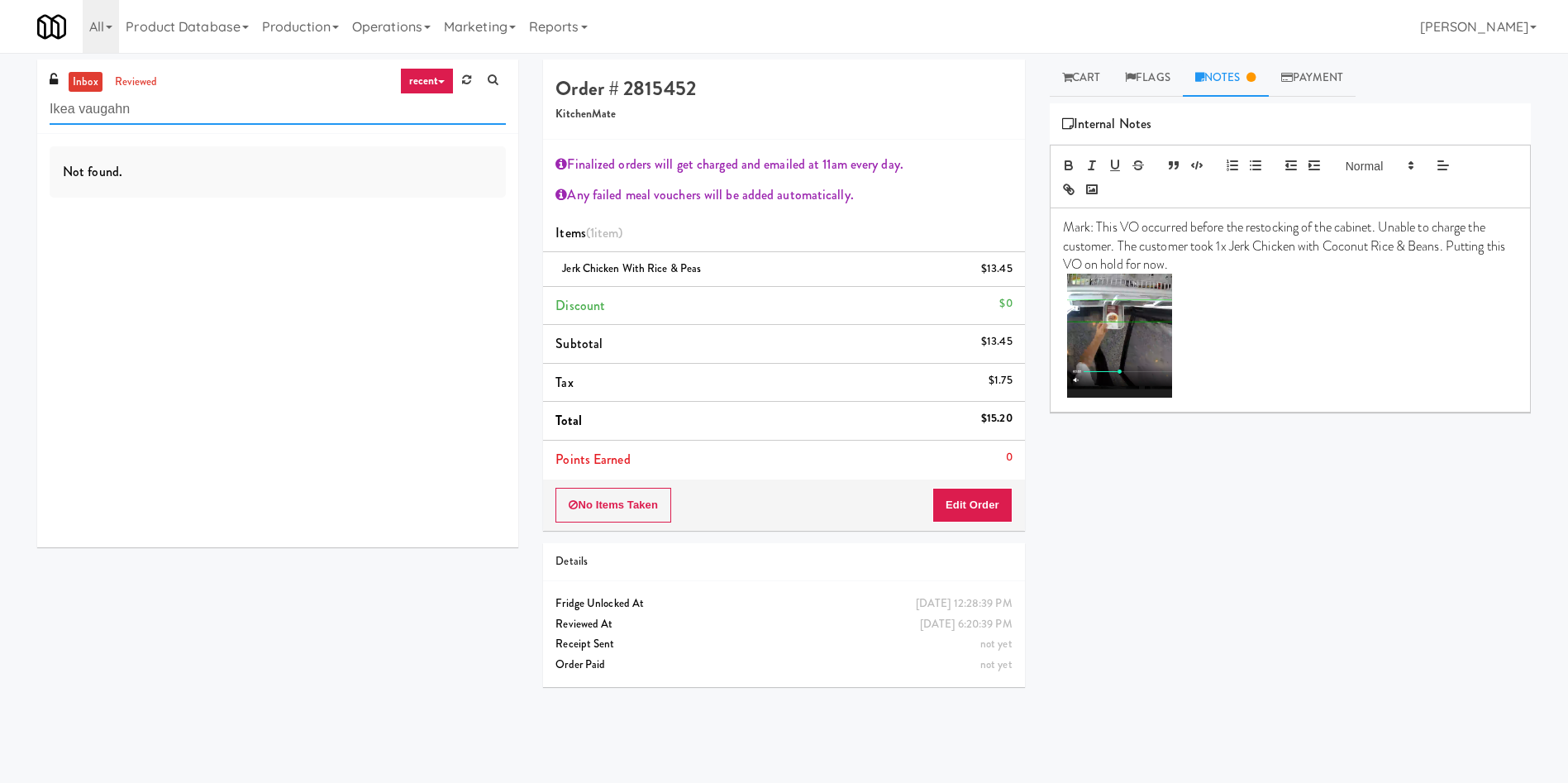
click at [105, 102] on input "Ikea vaugahn" at bounding box center [277, 109] width 456 height 30
type input "[PERSON_NAME]"
click at [98, 85] on link "inbox" at bounding box center [85, 82] width 34 height 21
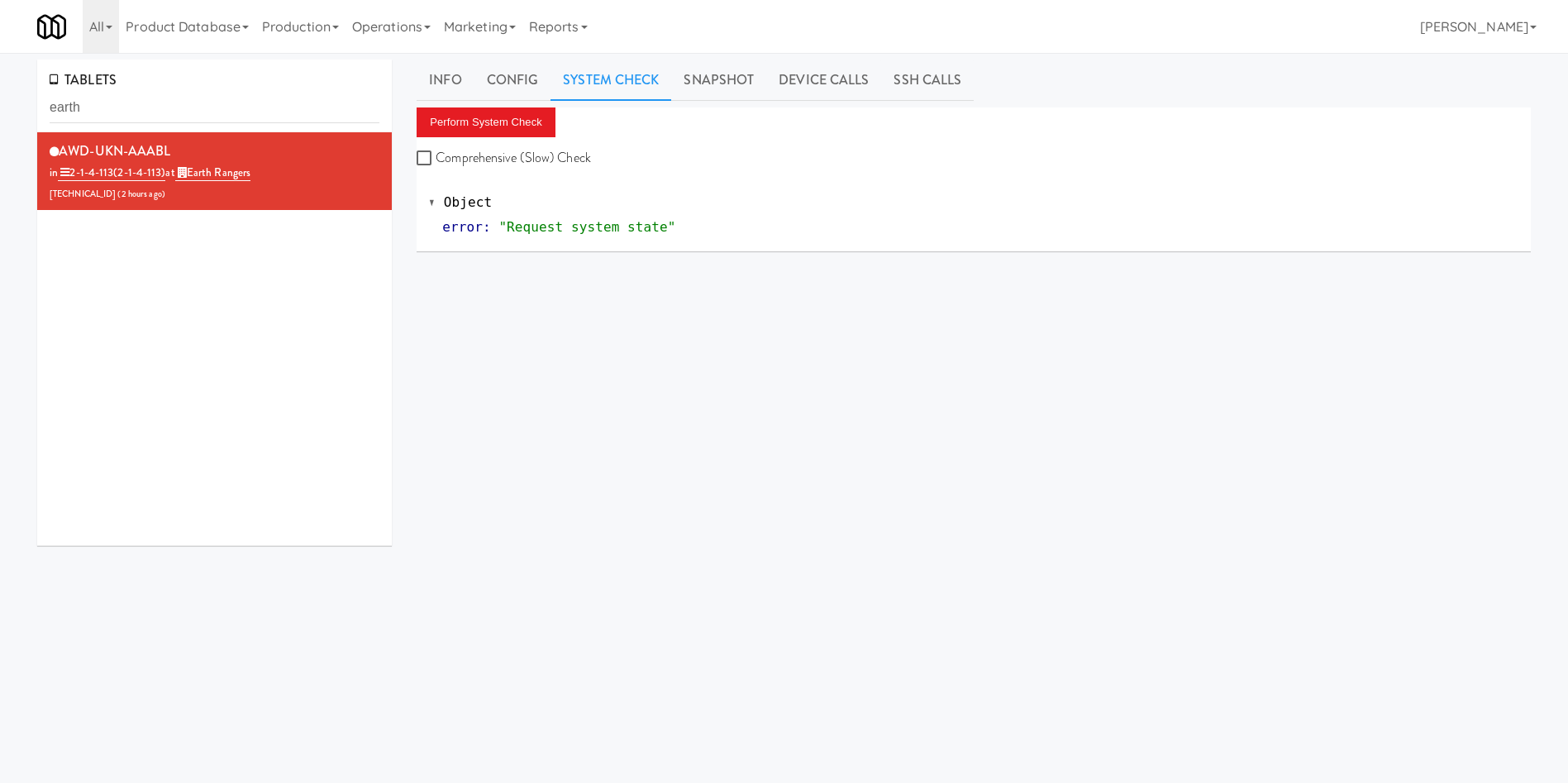
click at [0, 112] on div "TABLETS earth AWD-UKN-AAABL in 2-1-4-113 (2-1-4-113) at Earth Rangers 206.0.69.…" at bounding box center [784, 393] width 1568 height 668
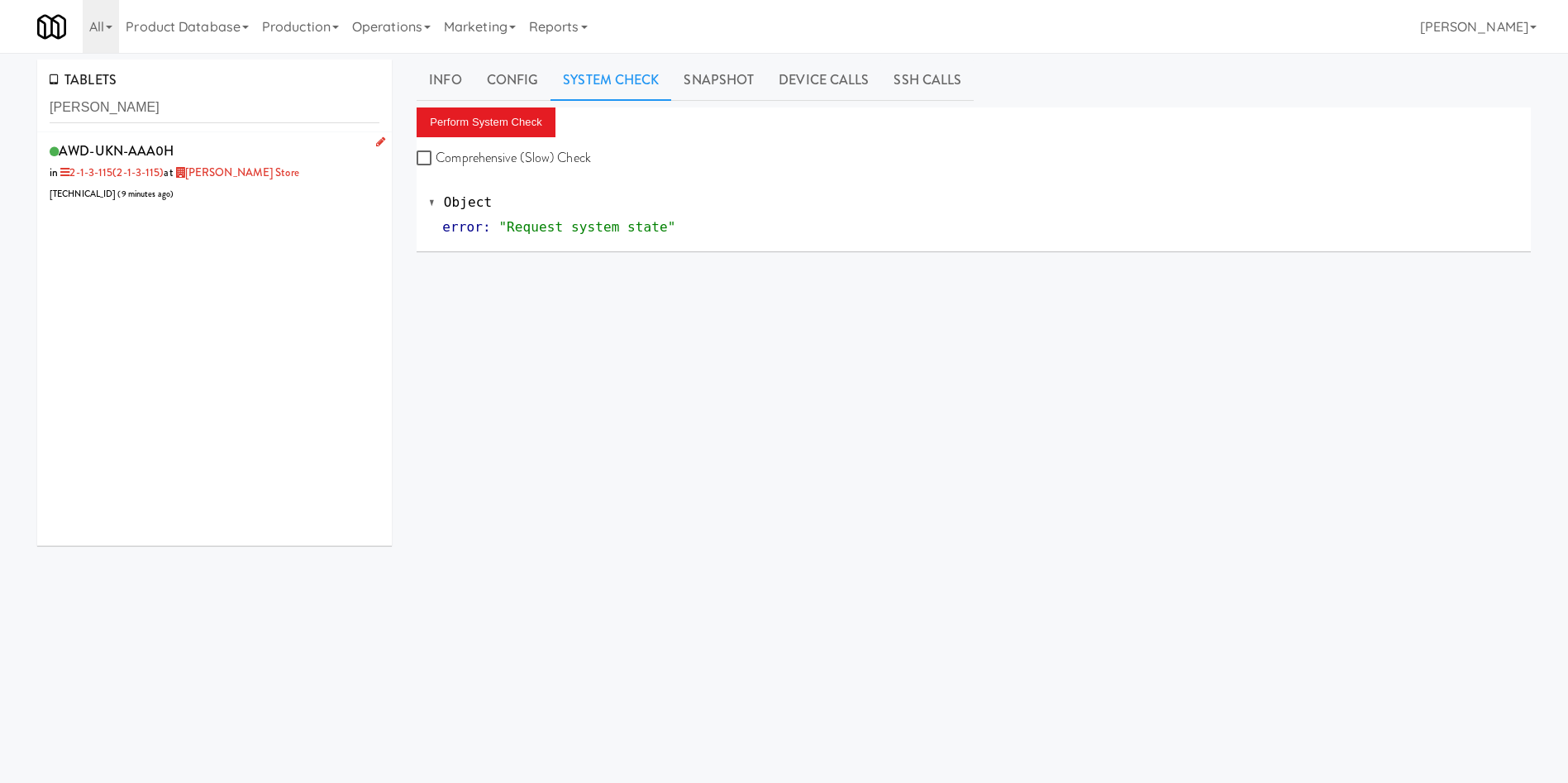
type input "[PERSON_NAME]"
click at [302, 195] on div "AWD-UKN-AAA0H in 2-1-3-115 (2-1-3-115) at IKEA Vaughan Store 206.0.69.46 ( 9 mi…" at bounding box center [214, 171] width 330 height 65
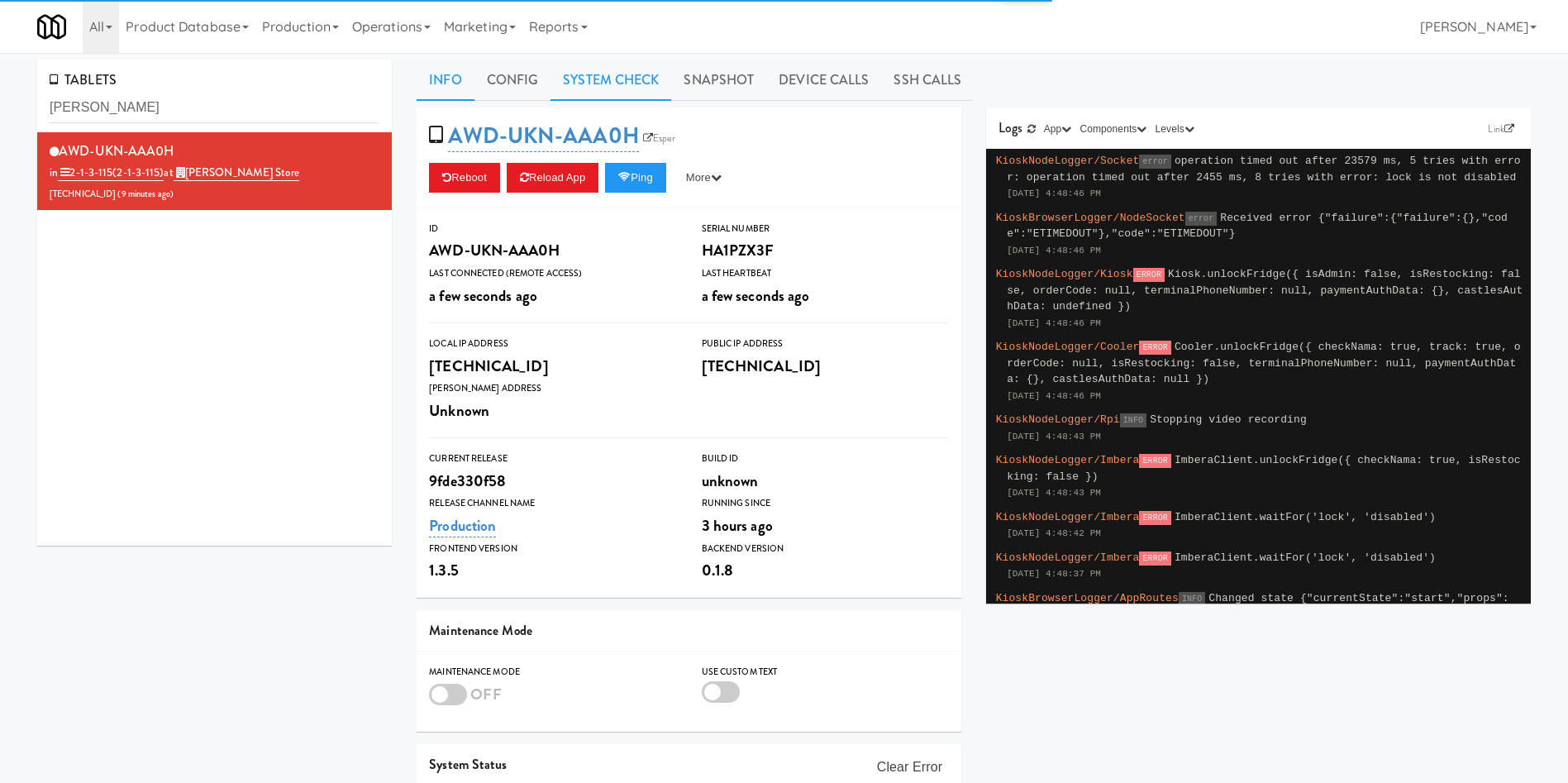
click at [658, 76] on link "System Check" at bounding box center [611, 80] width 121 height 41
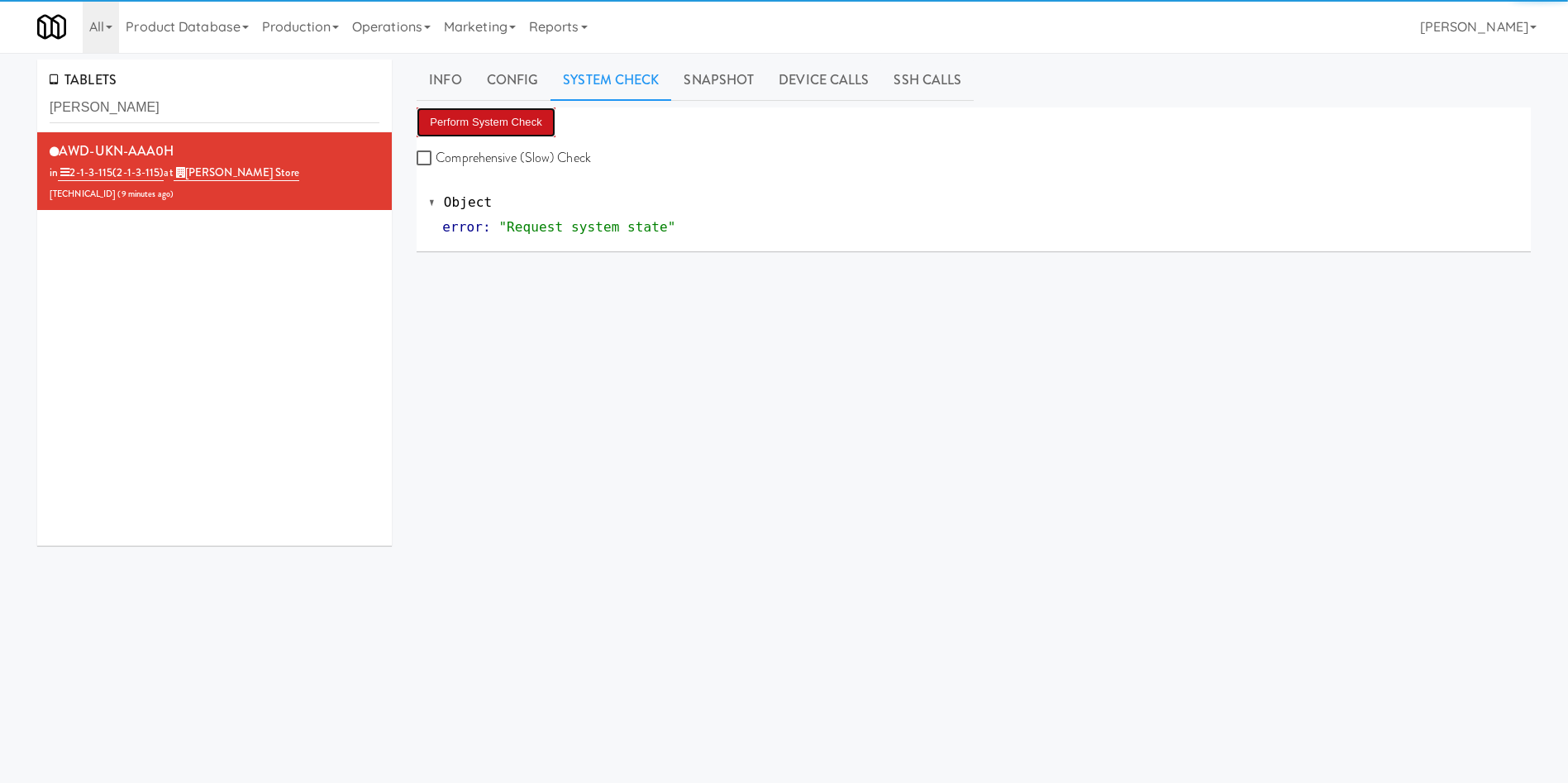
click at [483, 108] on button "Perform System Check" at bounding box center [486, 123] width 139 height 30
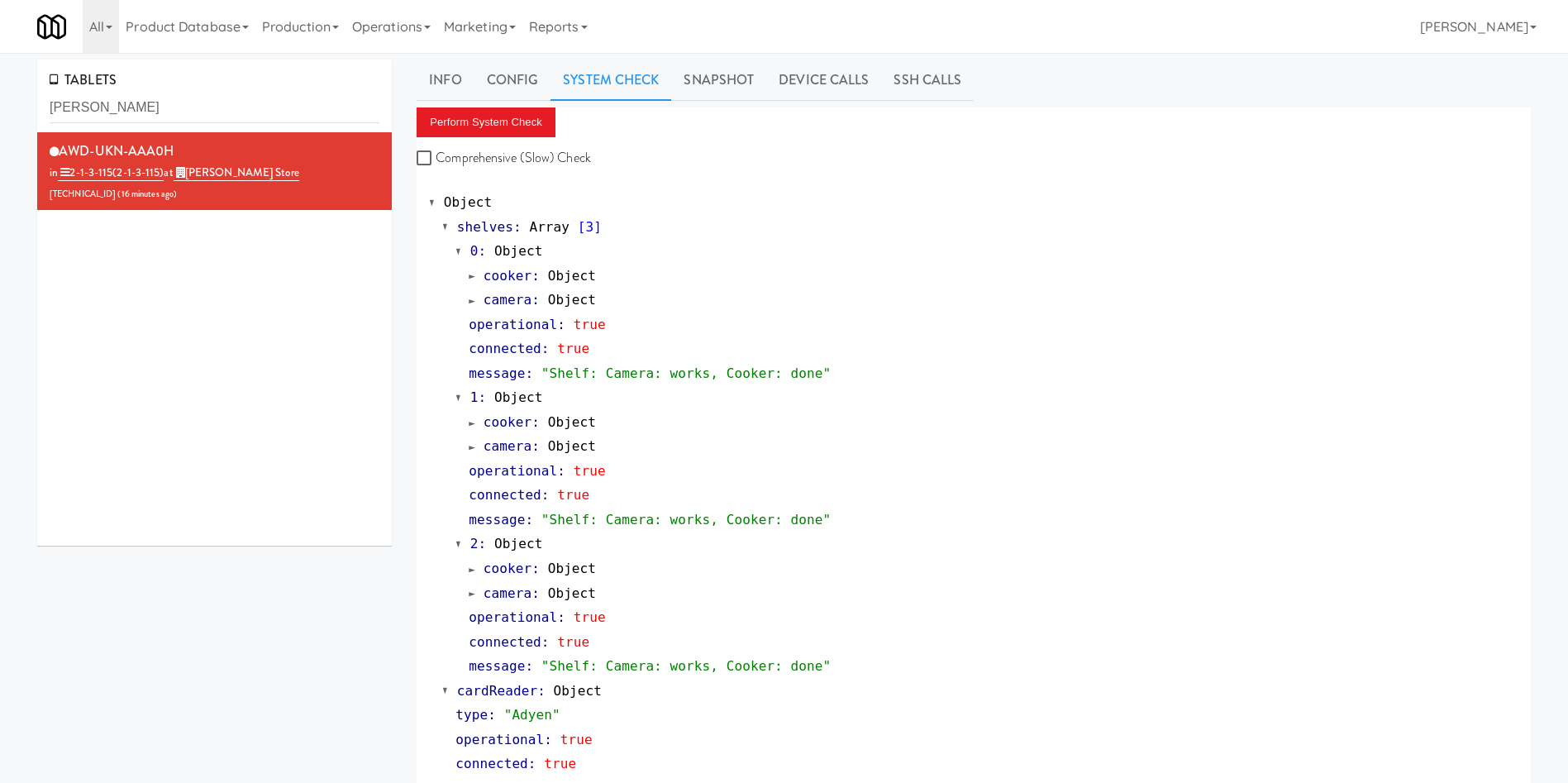
drag, startPoint x: 694, startPoint y: 75, endPoint x: 668, endPoint y: 87, distance: 28.6
click at [695, 78] on link "Snapshot" at bounding box center [719, 80] width 95 height 41
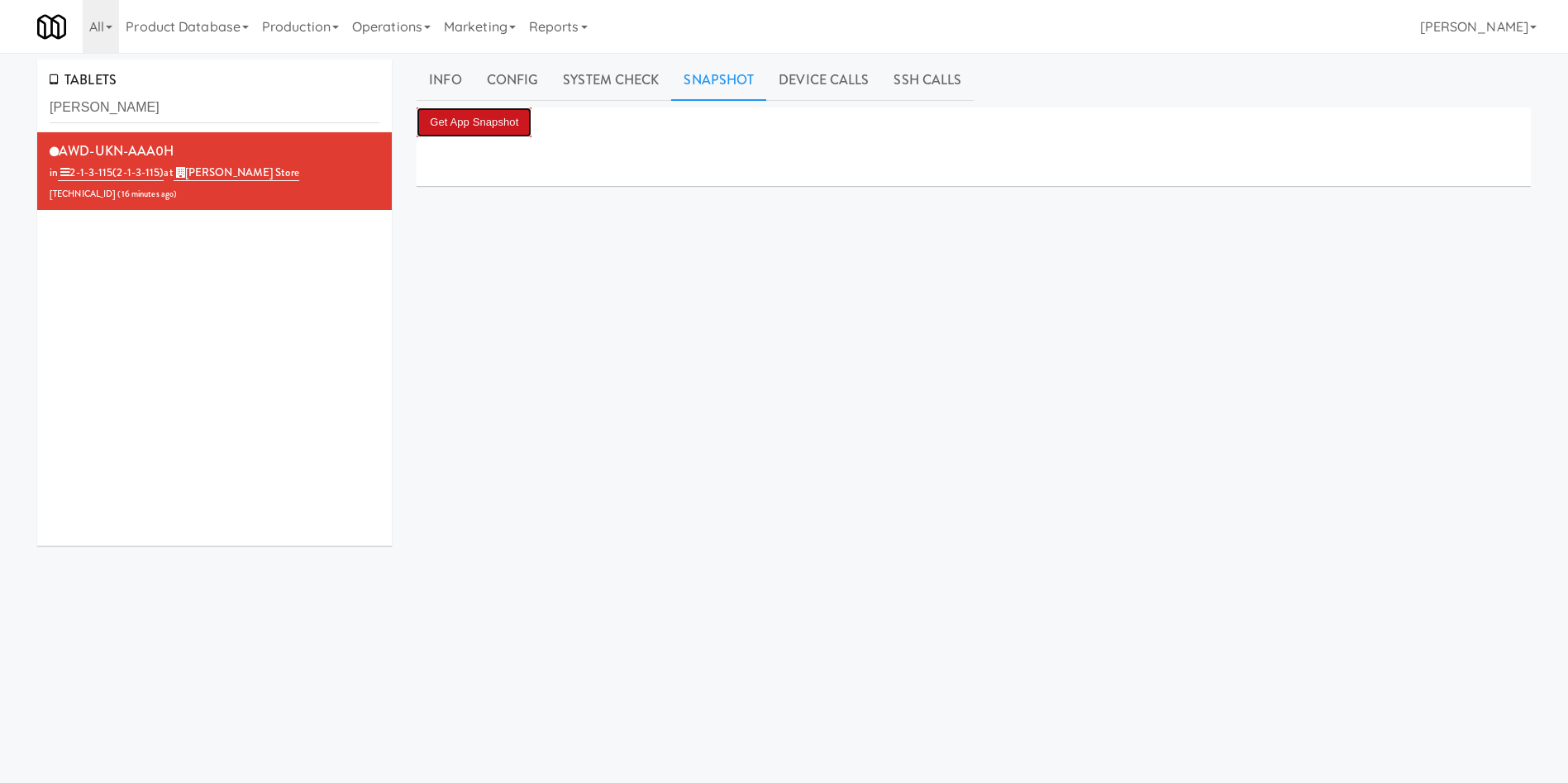
click at [514, 117] on button "Get App Snapshot" at bounding box center [475, 123] width 115 height 30
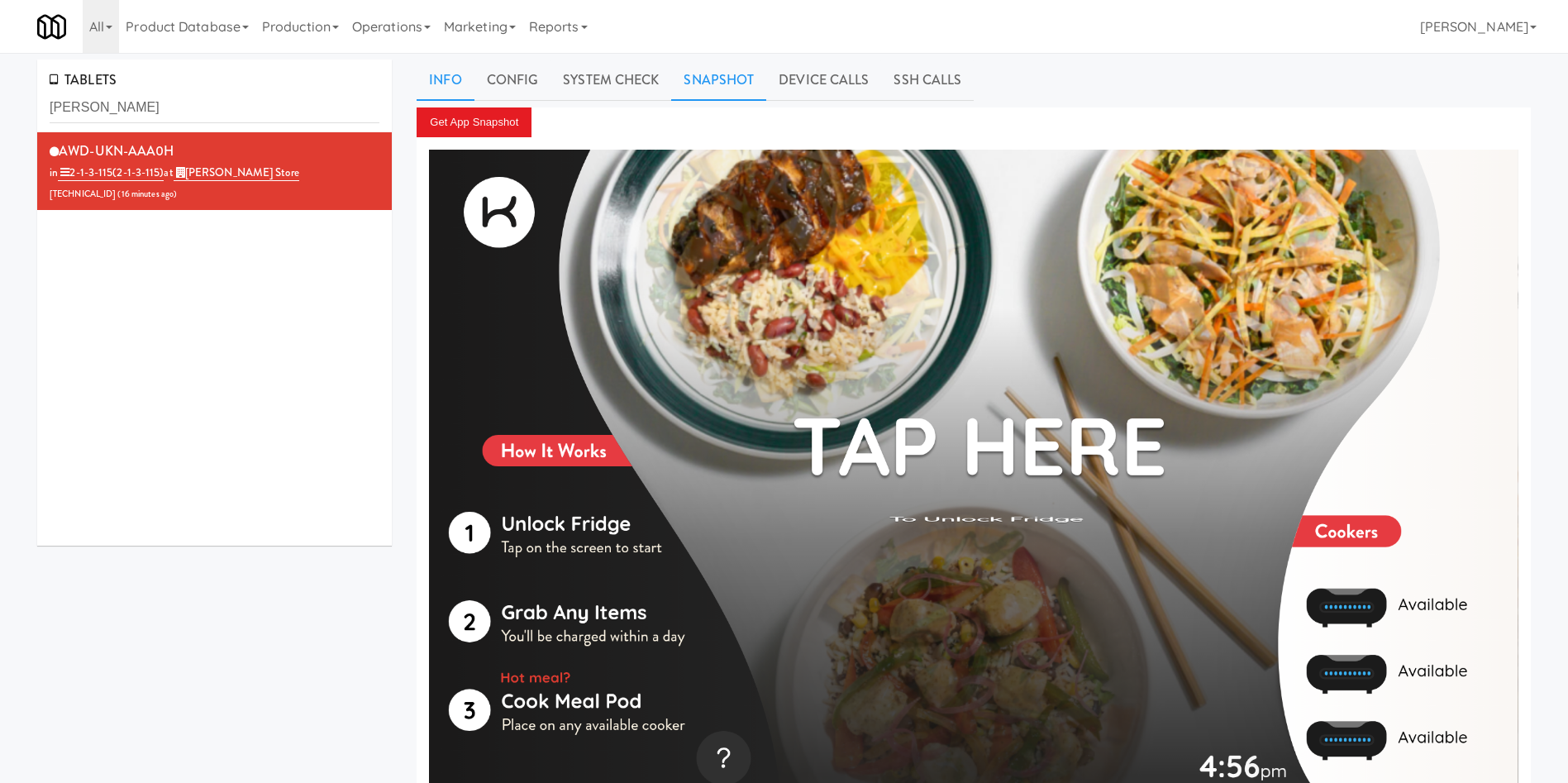
drag, startPoint x: 452, startPoint y: 82, endPoint x: 481, endPoint y: 90, distance: 30.1
click at [452, 83] on link "Info" at bounding box center [445, 80] width 57 height 41
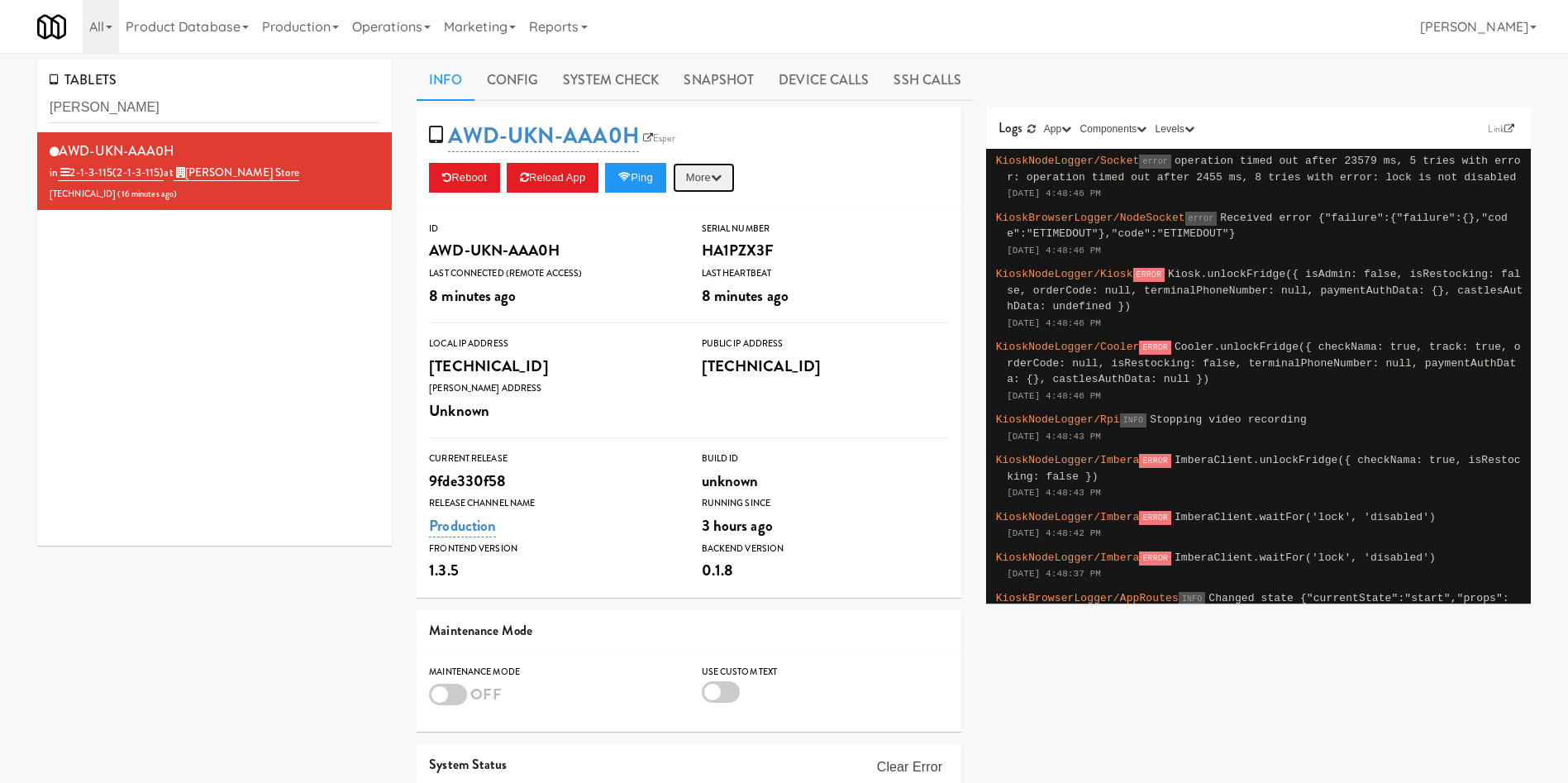
click at [710, 170] on button "More" at bounding box center [704, 177] width 62 height 30
click at [715, 231] on link "Restart Server" at bounding box center [666, 241] width 151 height 30
click at [407, 29] on link "Operations" at bounding box center [391, 27] width 91 height 53
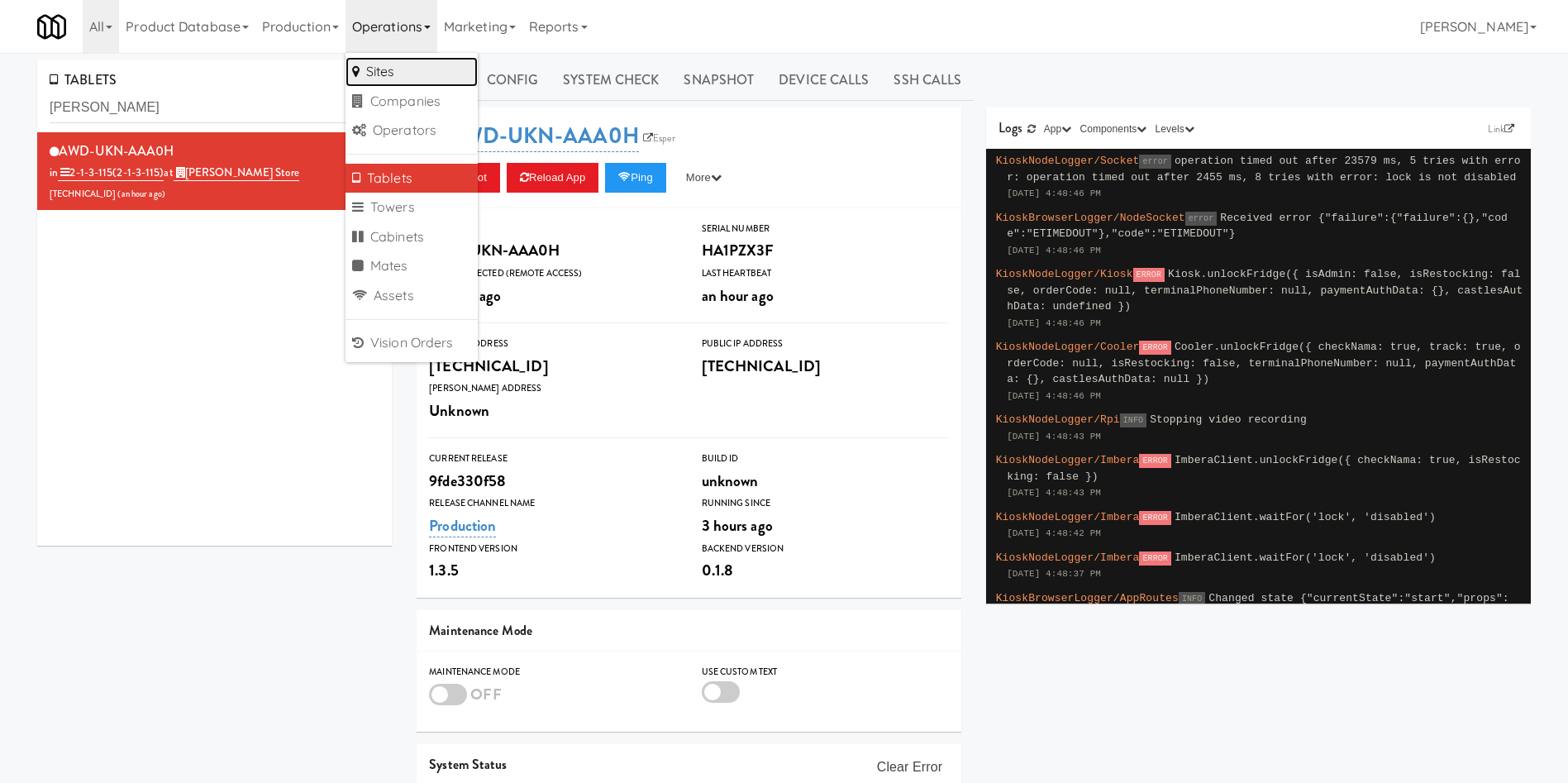
click at [422, 80] on link "Sites" at bounding box center [411, 71] width 133 height 30
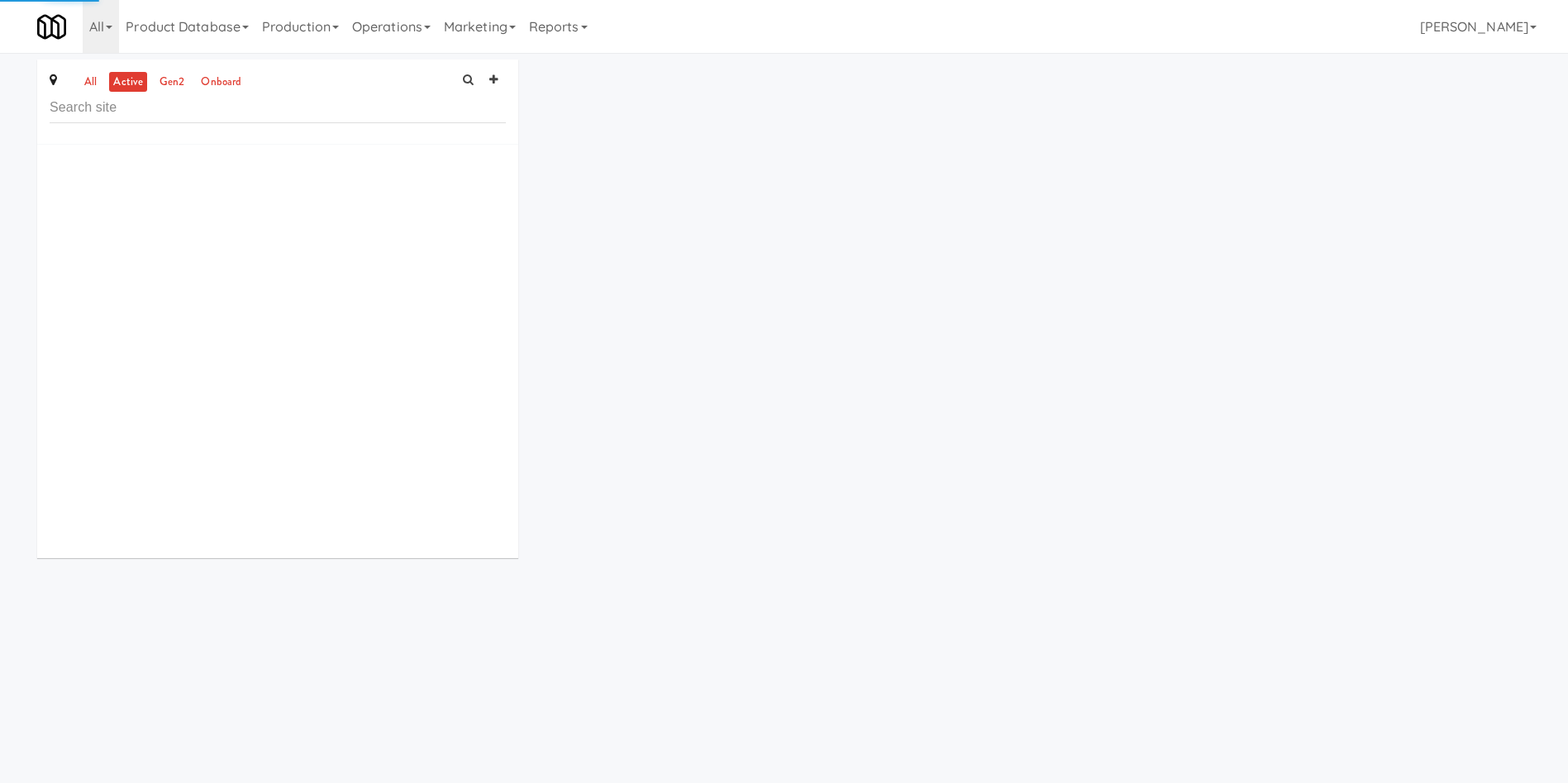
click at [253, 110] on input "text" at bounding box center [277, 107] width 456 height 30
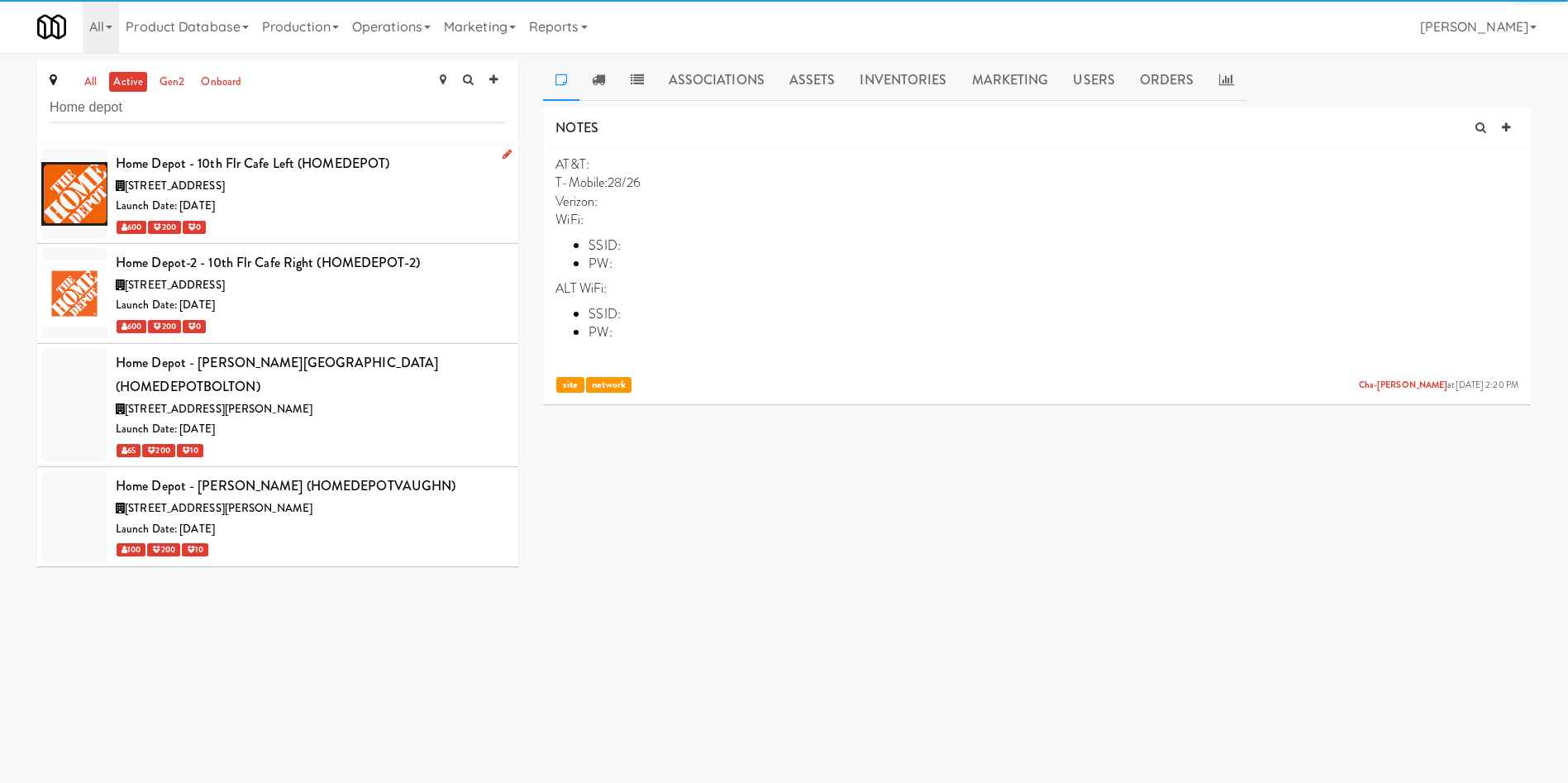
type input "Home depot"
click at [368, 210] on div "Launch Date: Aug 19, 2024" at bounding box center [311, 206] width 390 height 21
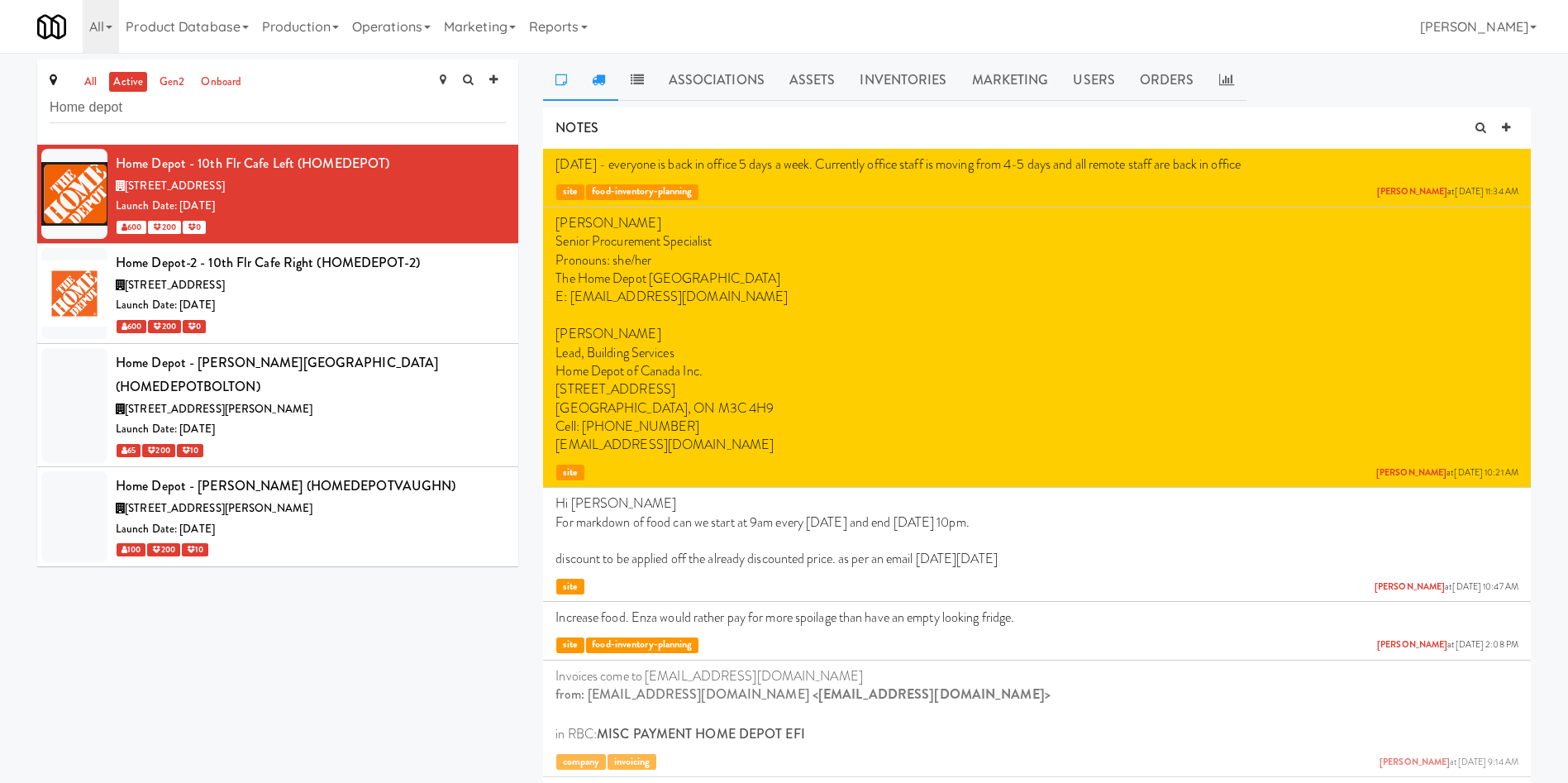
click at [589, 73] on link at bounding box center [599, 80] width 38 height 41
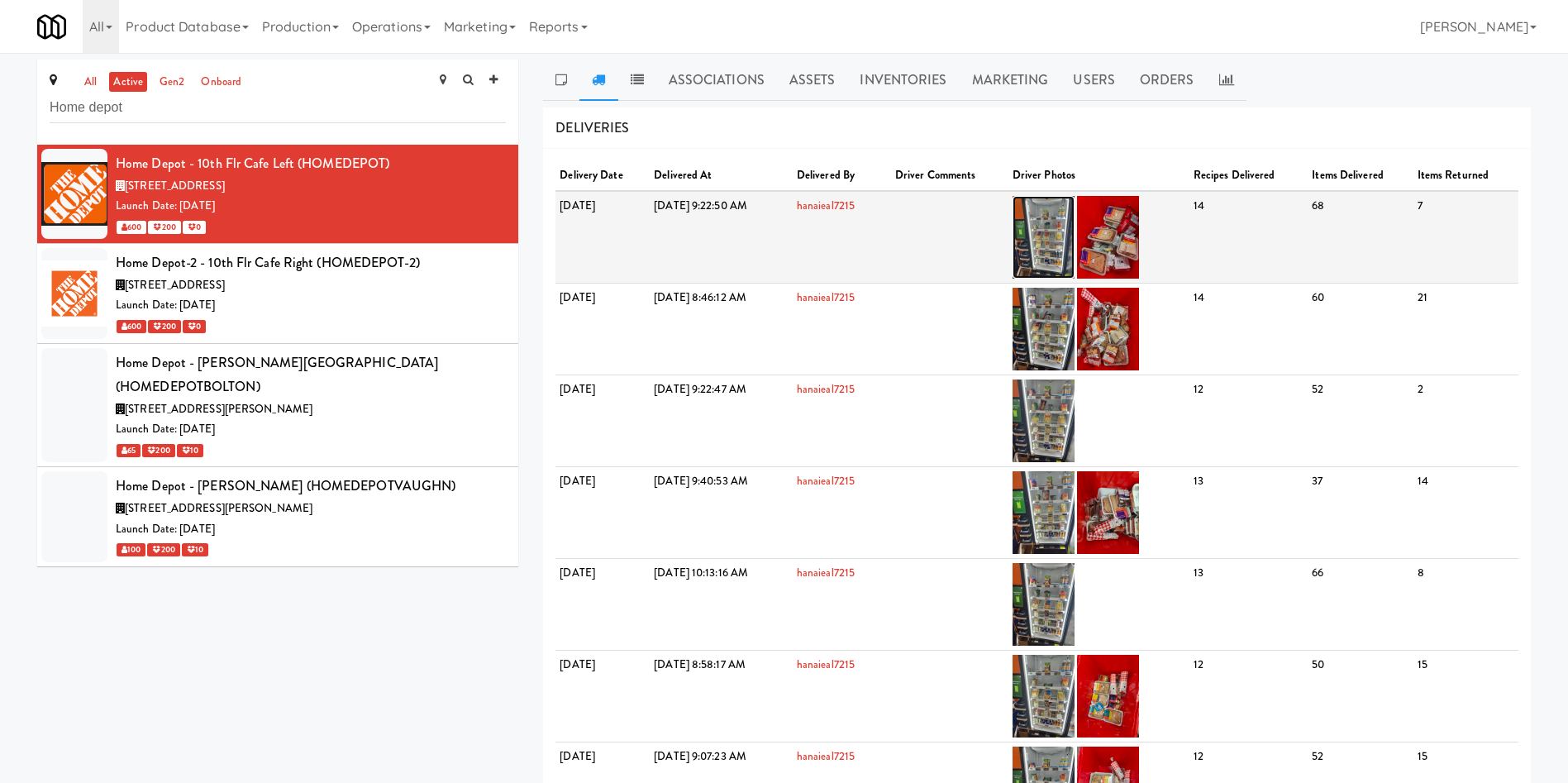
click at [1074, 255] on img at bounding box center [1043, 237] width 62 height 82
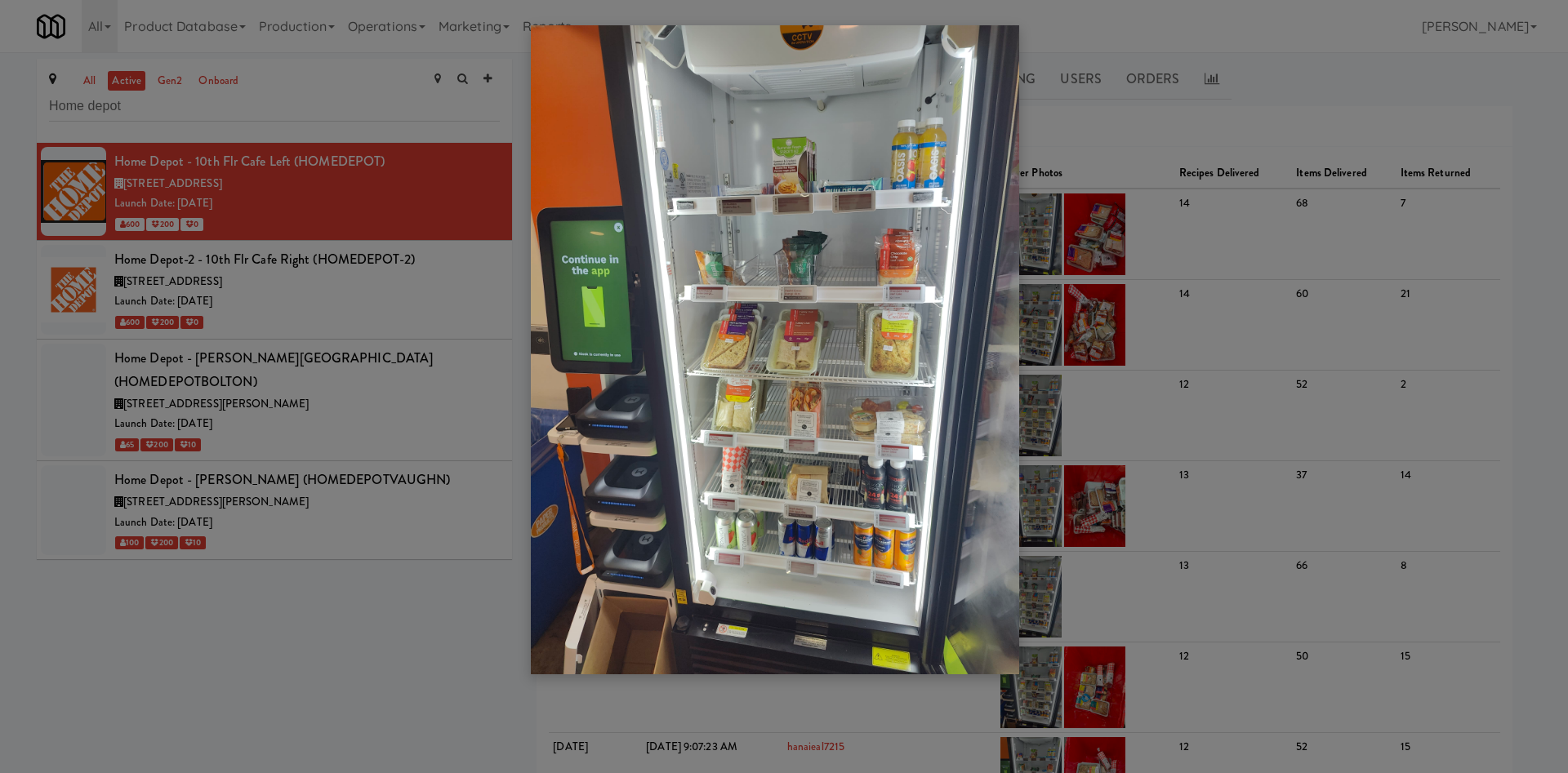
click at [407, 25] on div at bounding box center [784, 386] width 1568 height 773
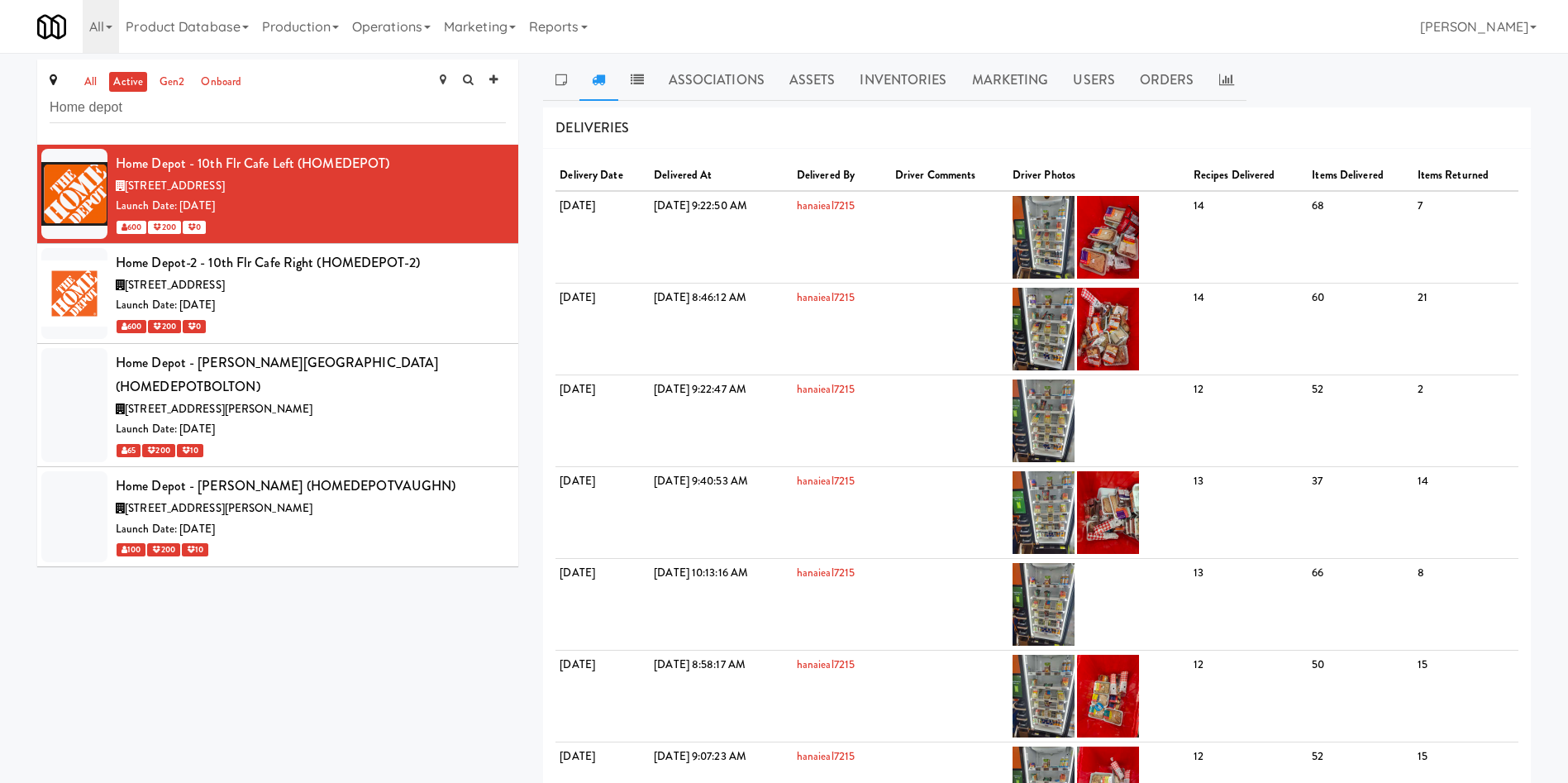
click at [415, 21] on link "Operations" at bounding box center [391, 27] width 91 height 53
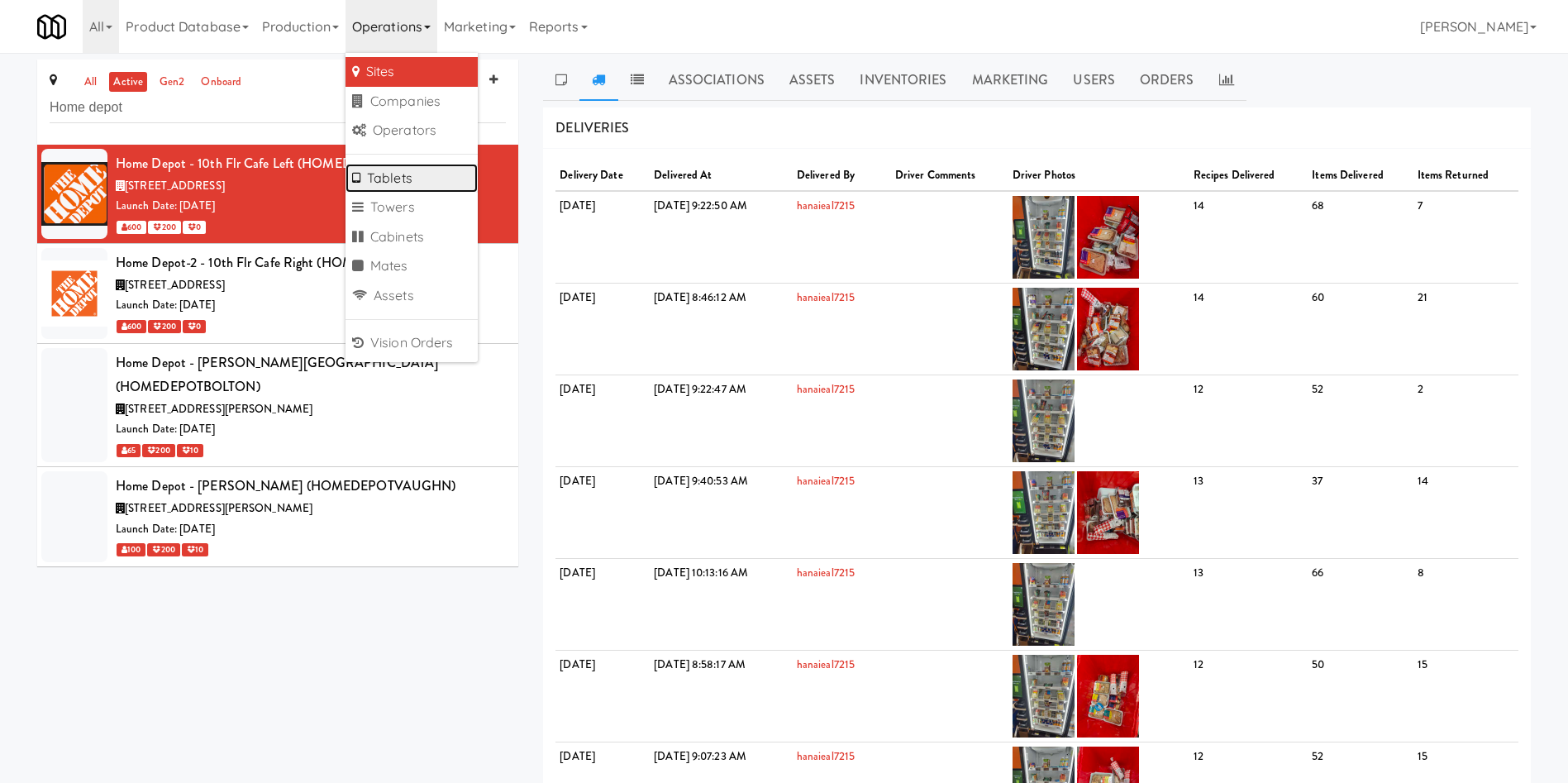
click at [417, 184] on link "Tablets" at bounding box center [411, 178] width 133 height 30
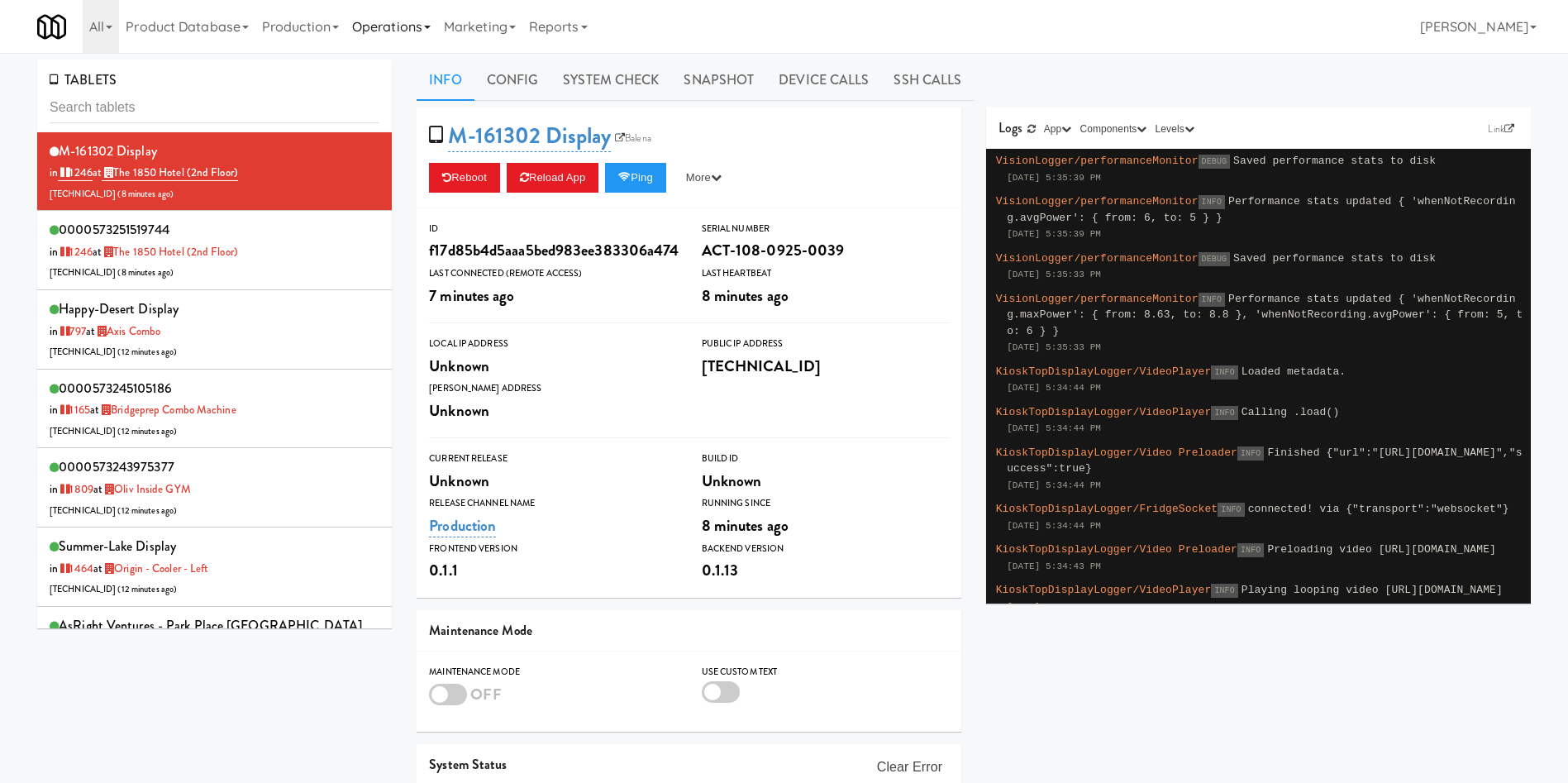
click at [401, 38] on link "Operations" at bounding box center [391, 27] width 91 height 53
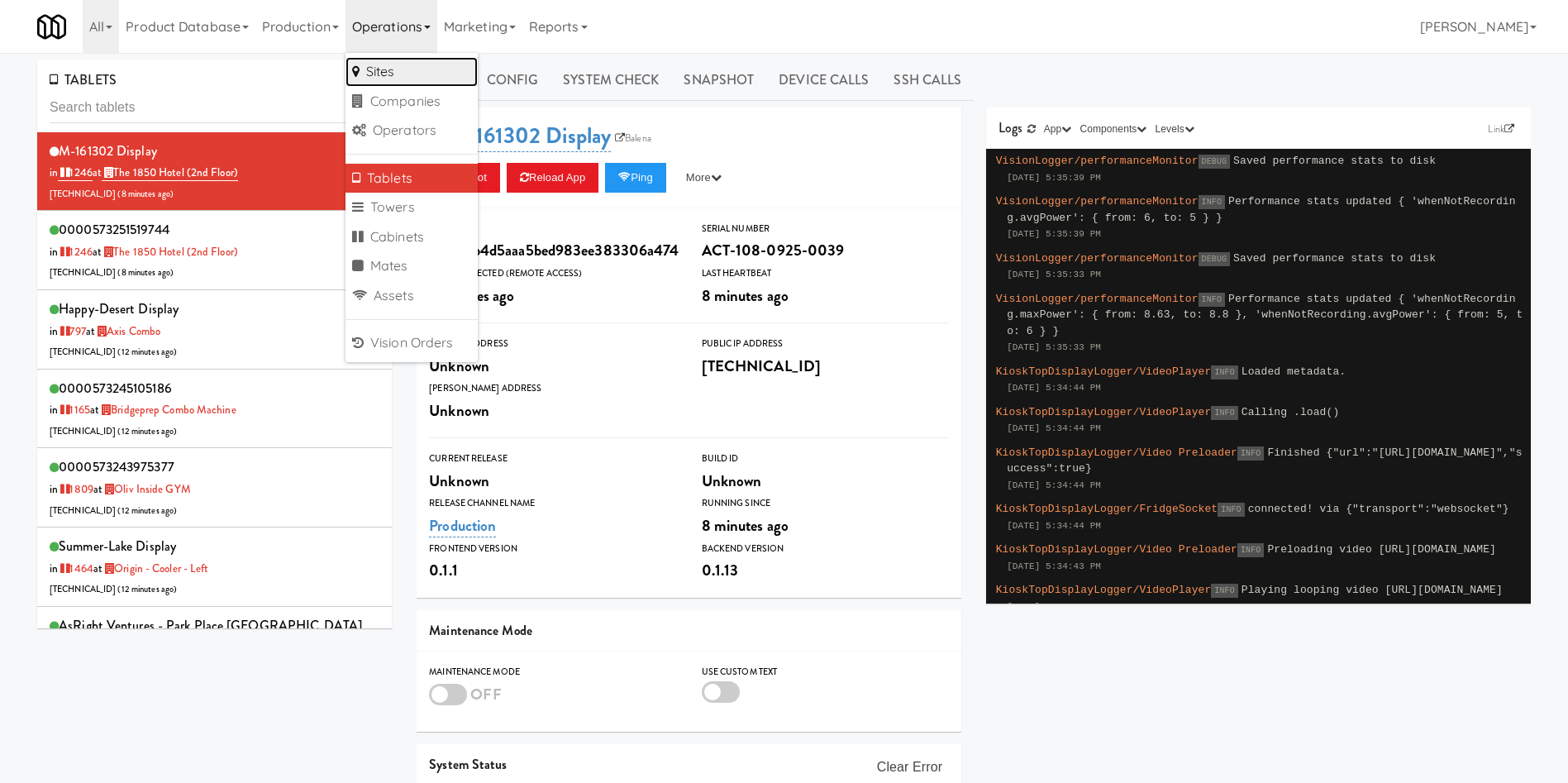
click at [419, 72] on link "Sites" at bounding box center [411, 71] width 133 height 30
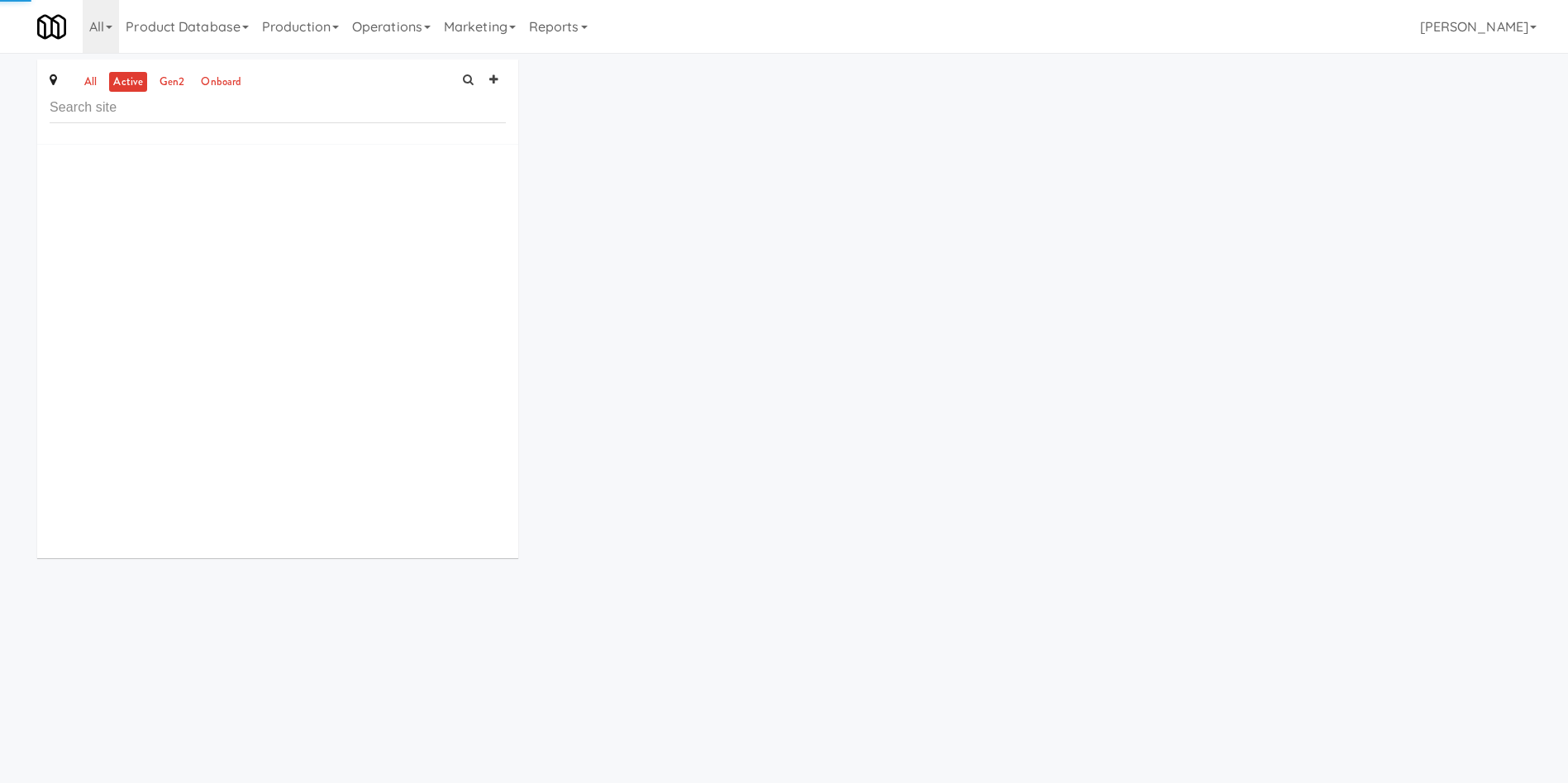
click at [320, 99] on input "text" at bounding box center [277, 107] width 456 height 30
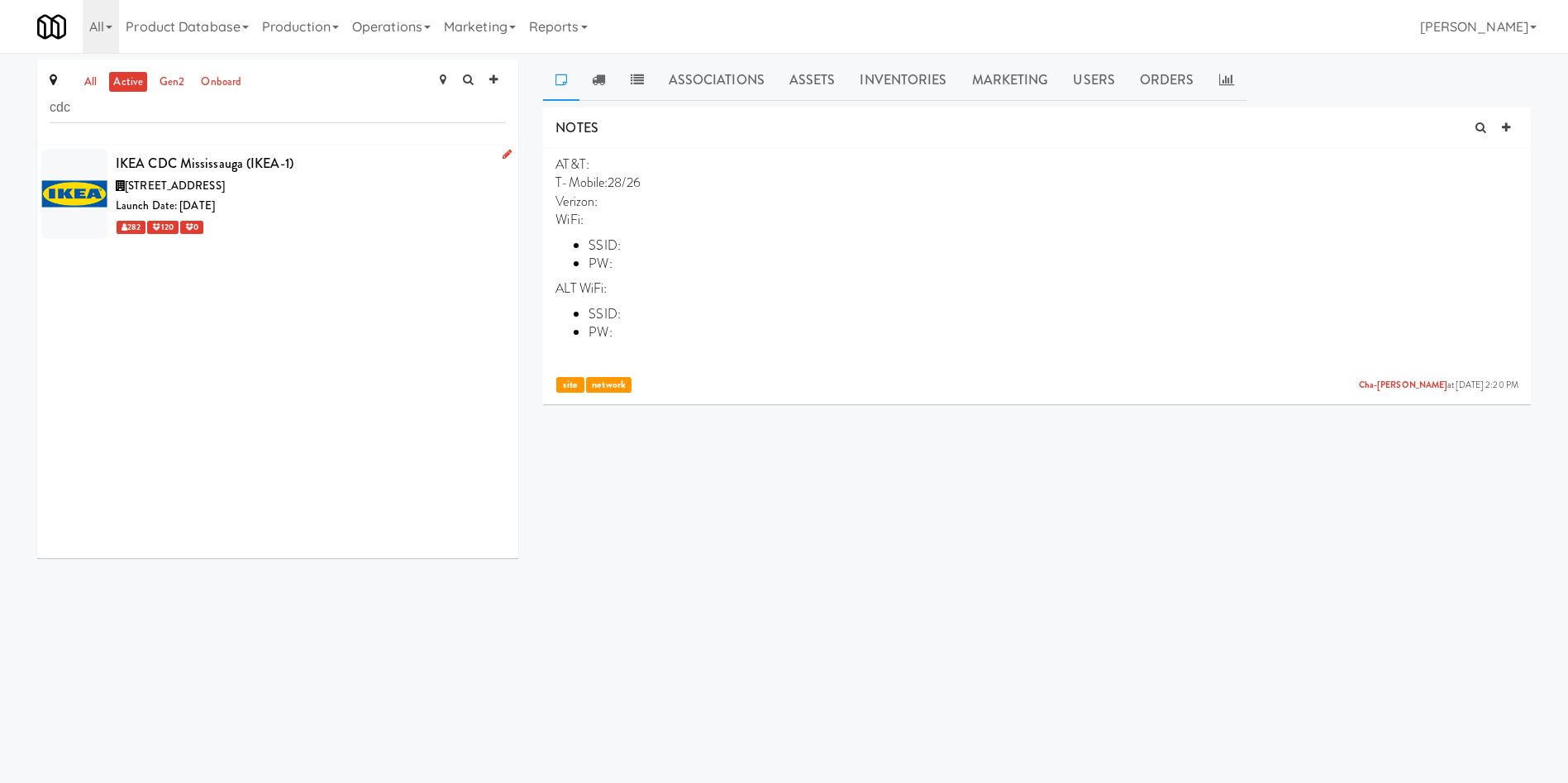
click at [409, 217] on div "282 120 0" at bounding box center [311, 227] width 390 height 21
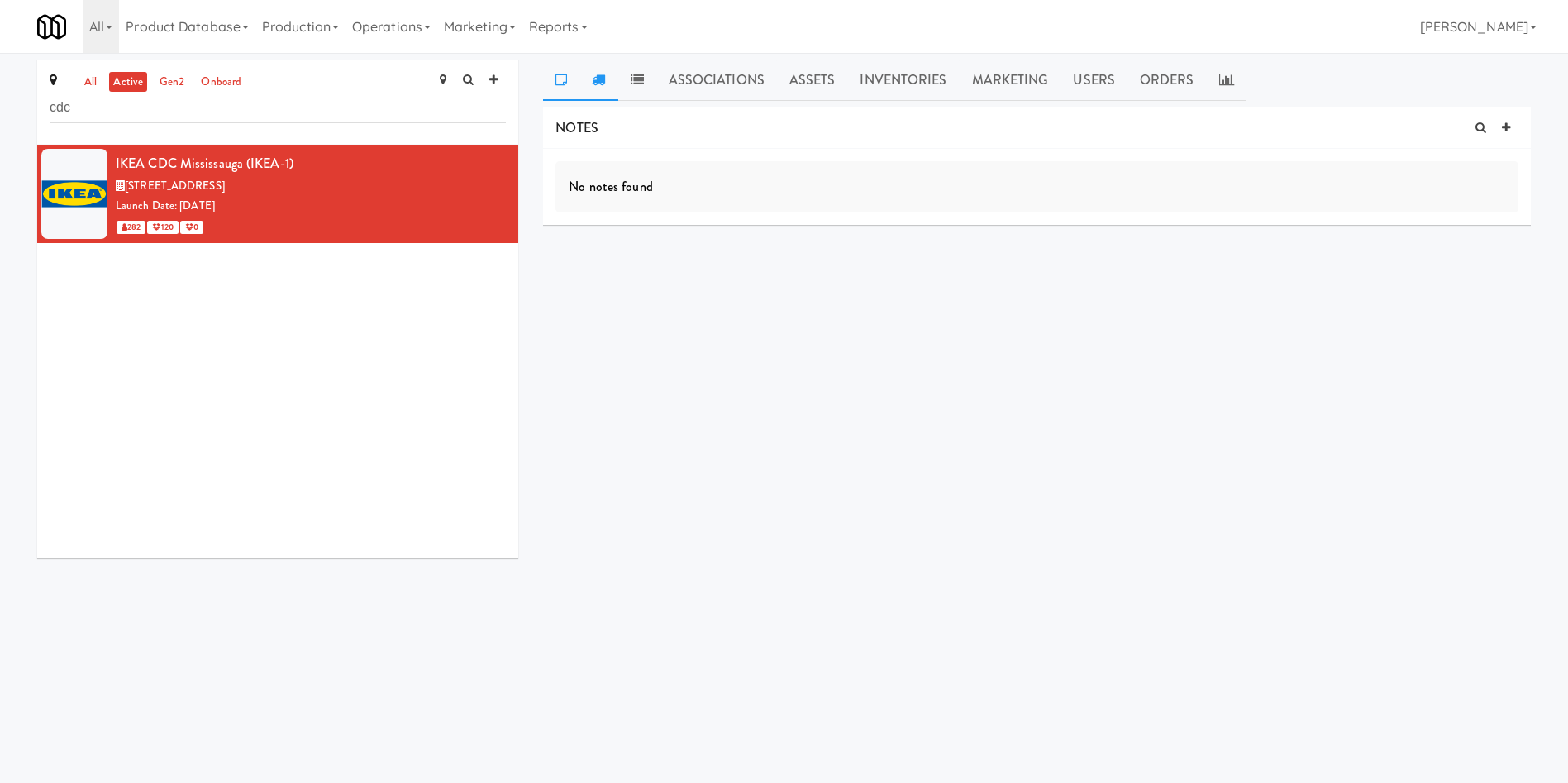
click at [592, 81] on icon at bounding box center [598, 80] width 13 height 13
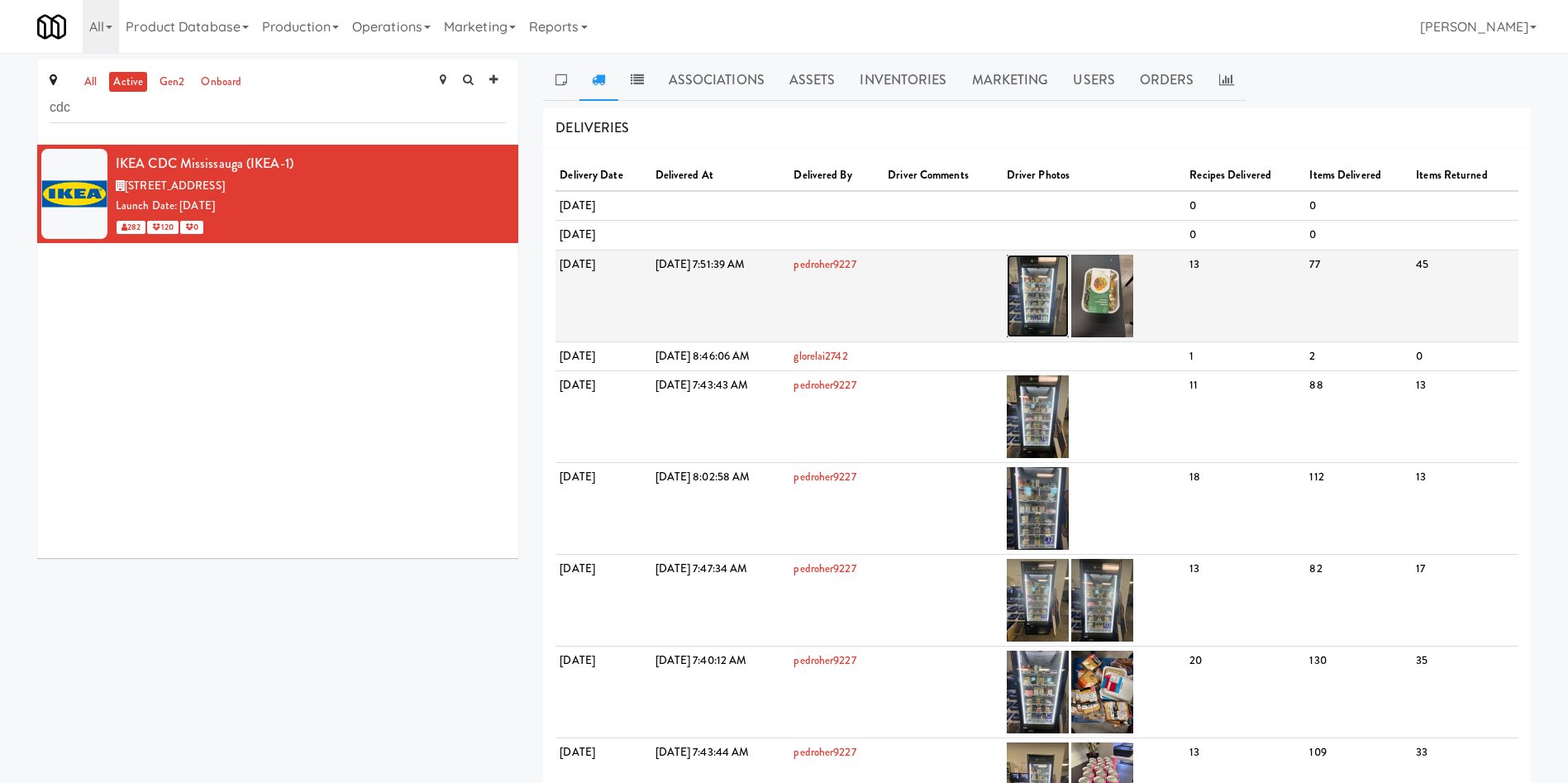
click at [1069, 295] on img at bounding box center [1038, 295] width 62 height 82
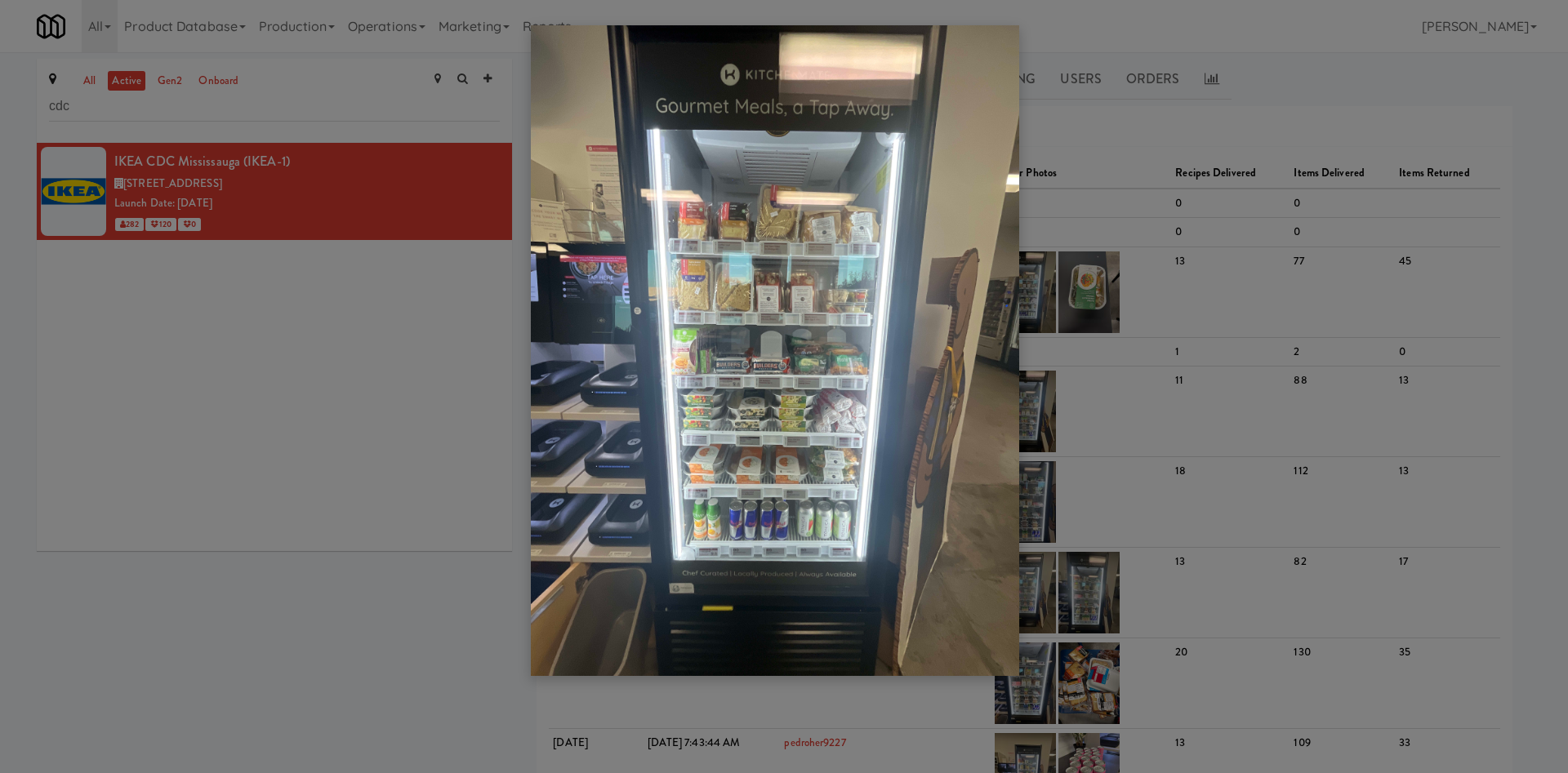
drag, startPoint x: 319, startPoint y: 316, endPoint x: 345, endPoint y: 191, distance: 127.7
click at [319, 315] on div at bounding box center [784, 386] width 1568 height 773
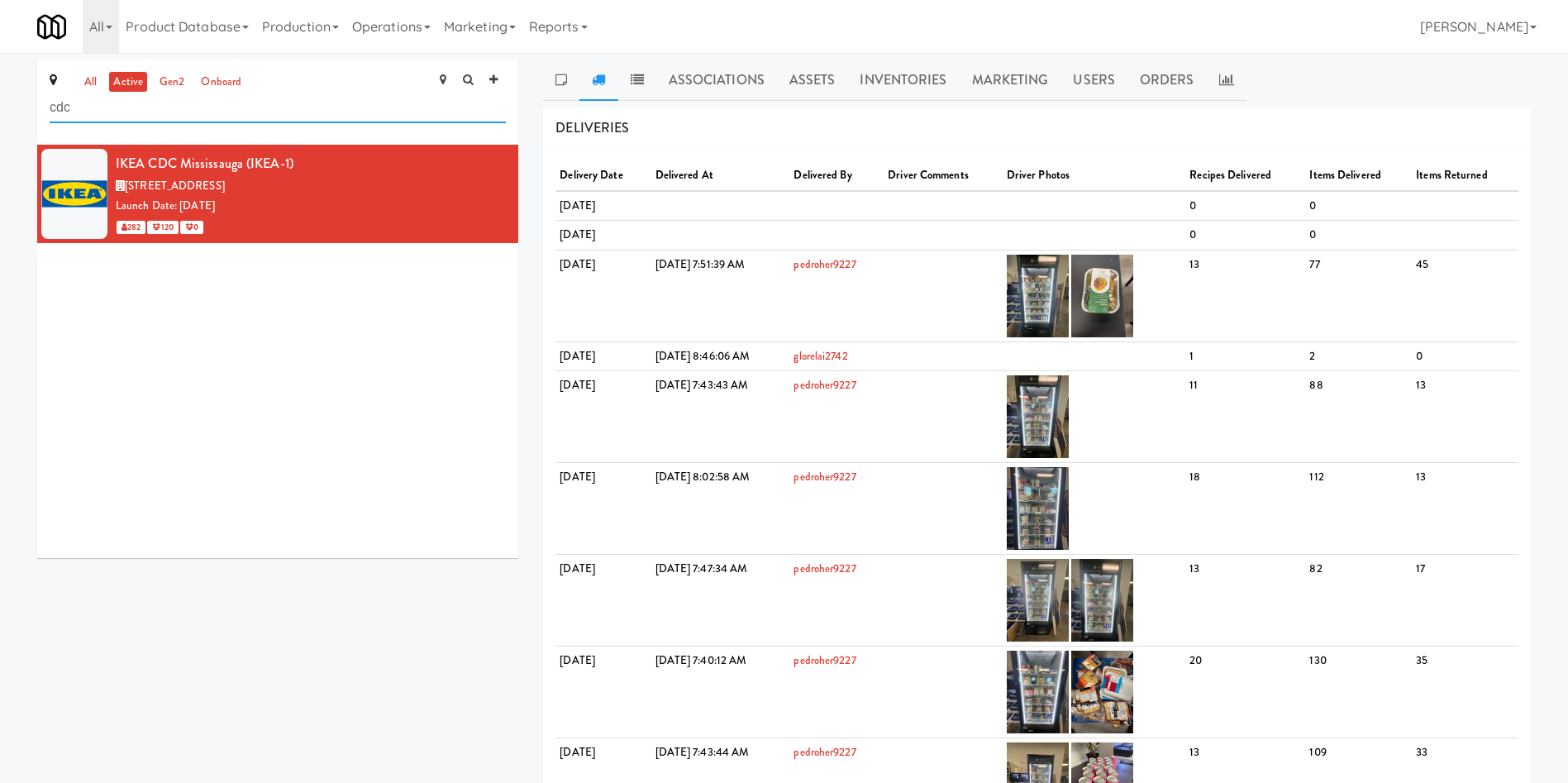
drag, startPoint x: 320, startPoint y: 109, endPoint x: 0, endPoint y: 113, distance: 320.0
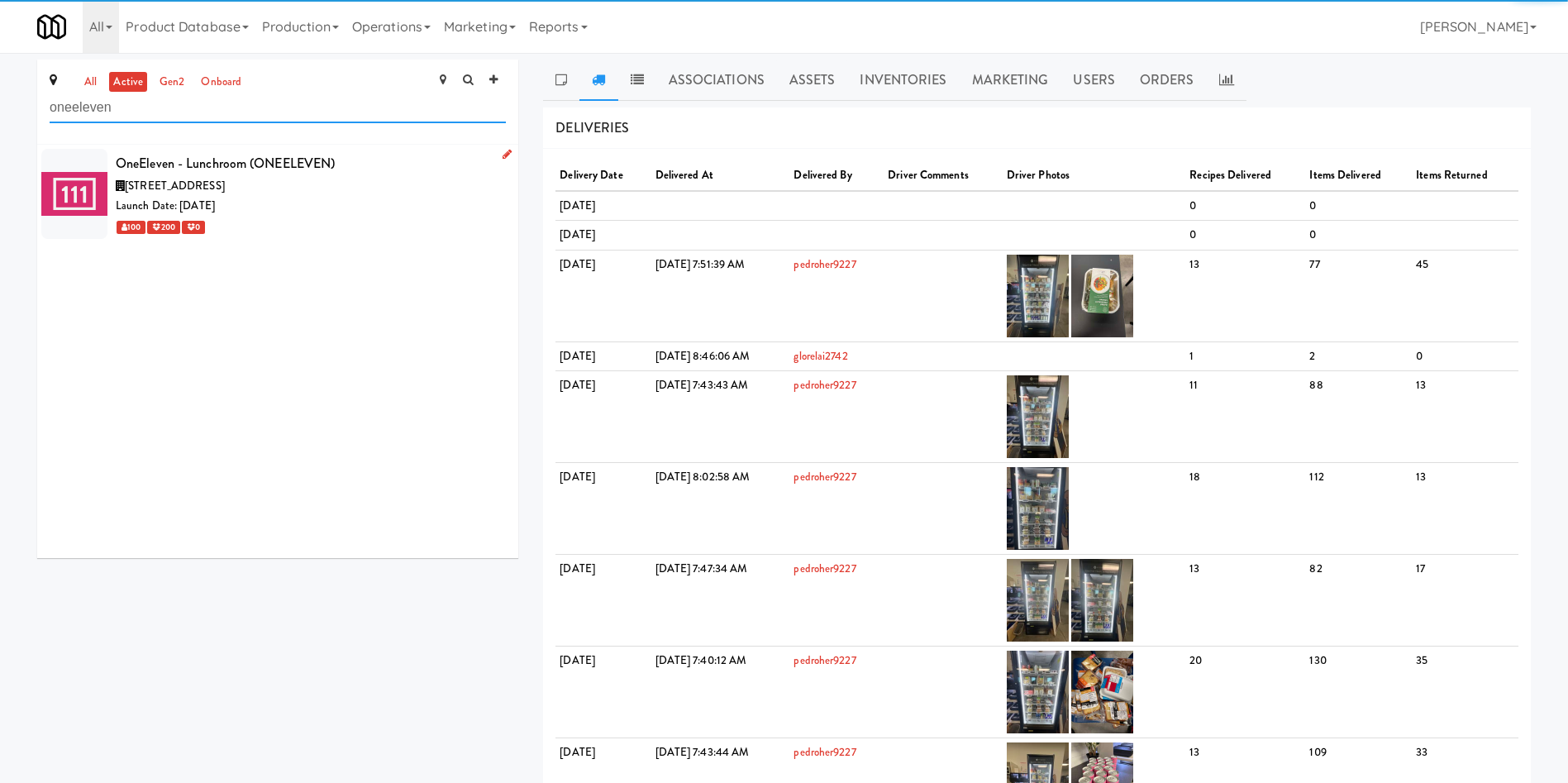
type input "oneeleven"
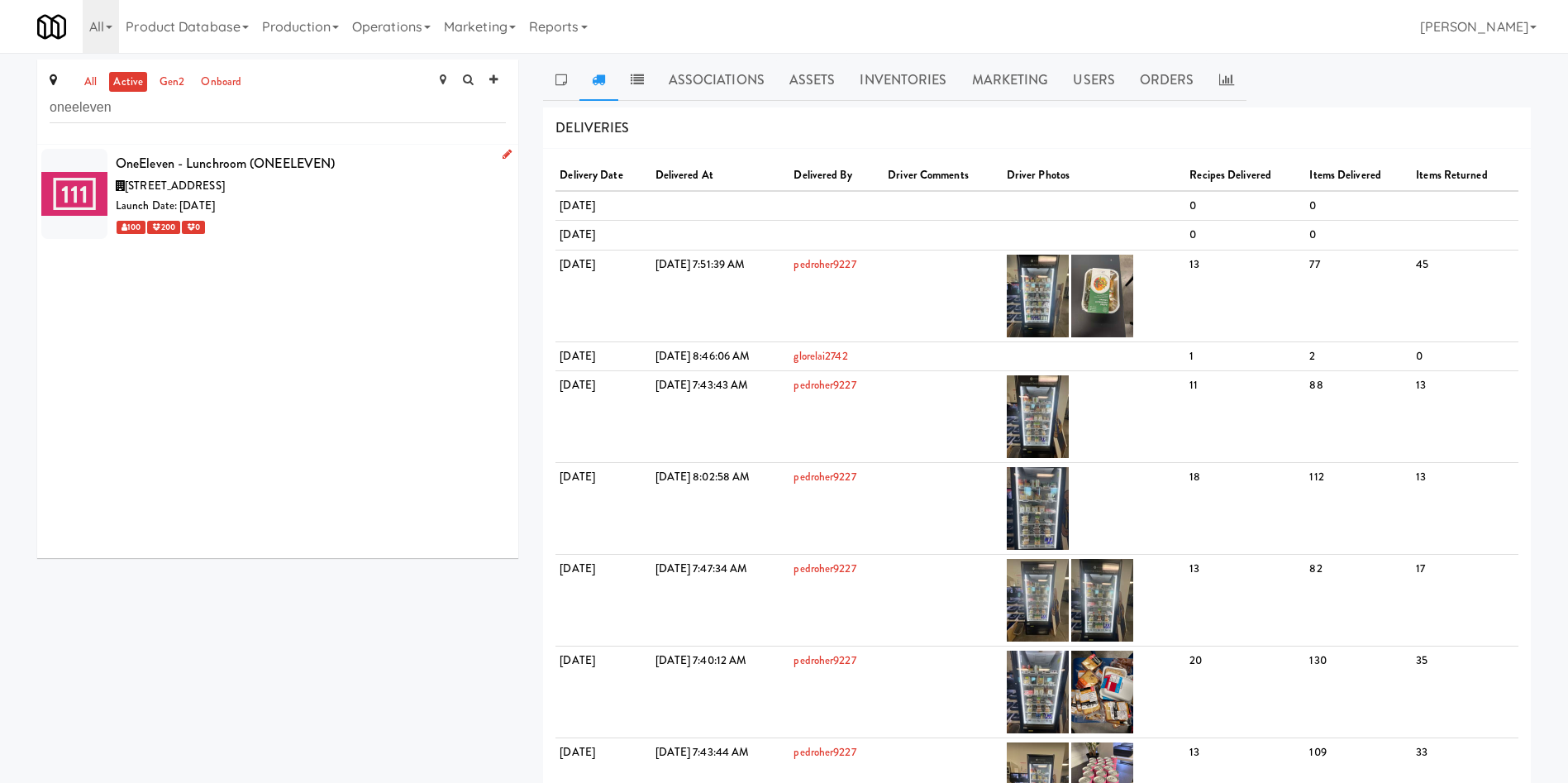
drag, startPoint x: 388, startPoint y: 190, endPoint x: 695, endPoint y: 126, distance: 313.6
click at [387, 189] on div "325 Front St W, Toronto ON" at bounding box center [311, 187] width 390 height 21
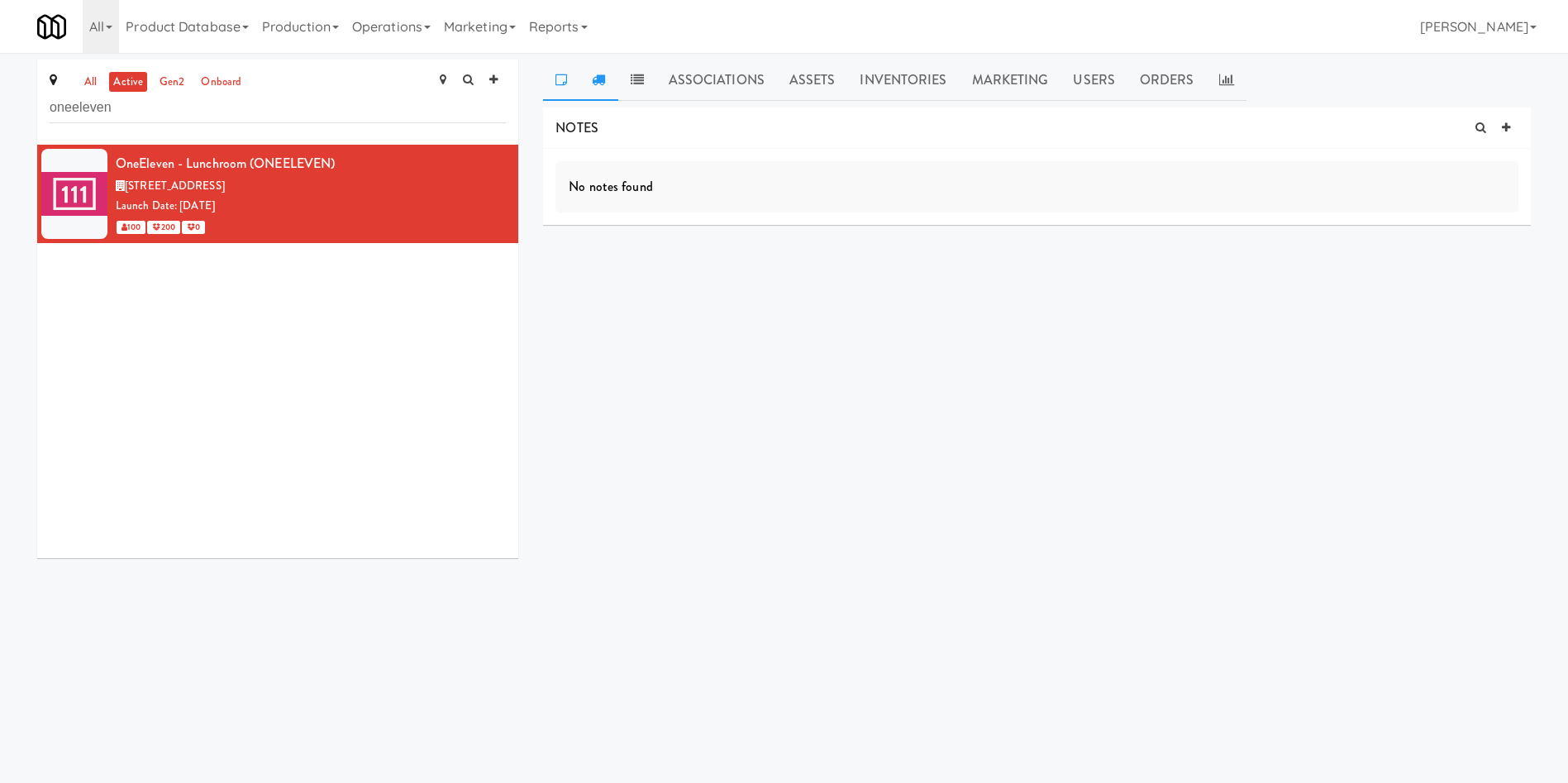
click at [599, 77] on icon at bounding box center [598, 80] width 13 height 13
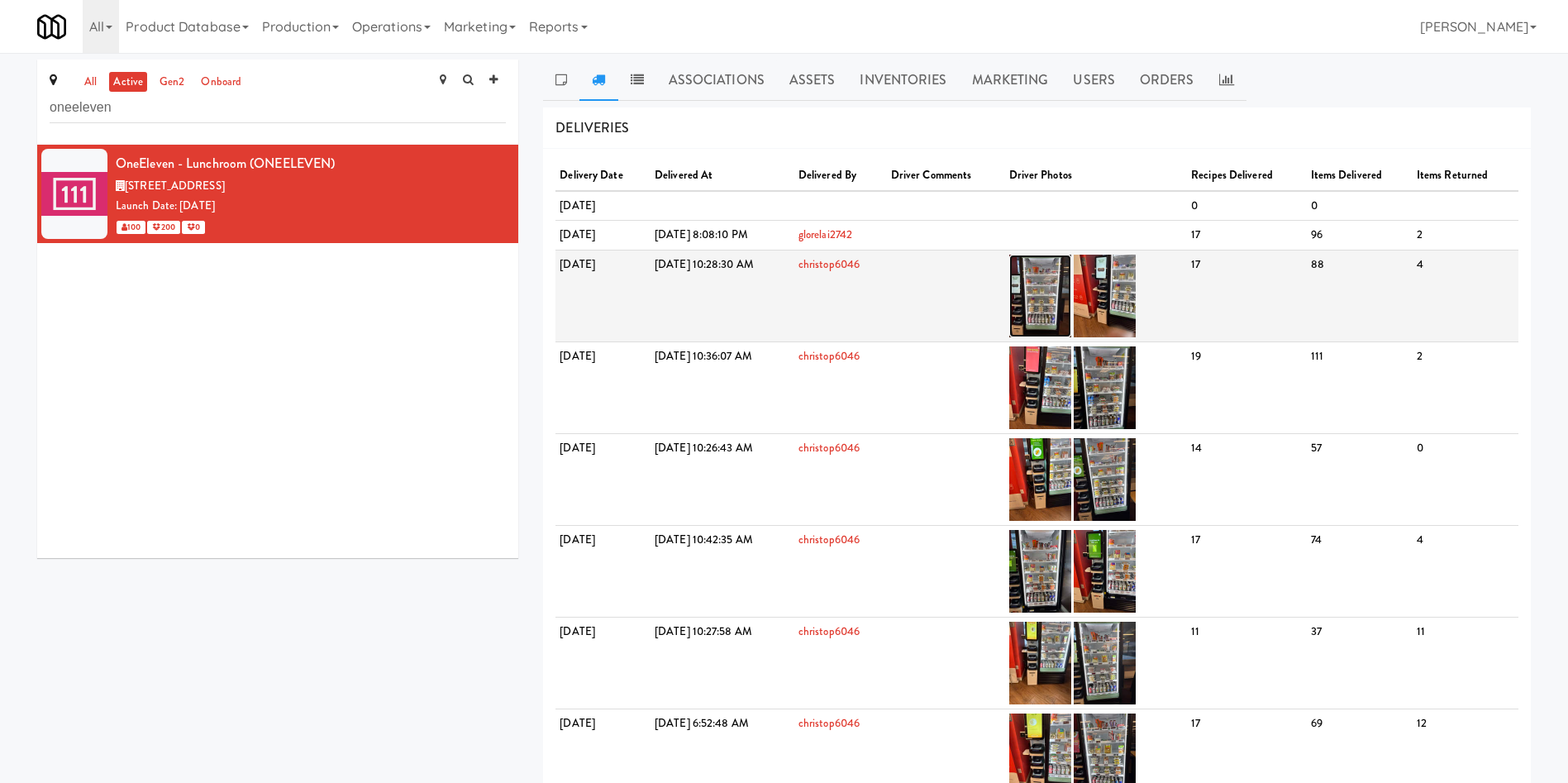
click at [1072, 286] on img at bounding box center [1040, 295] width 62 height 82
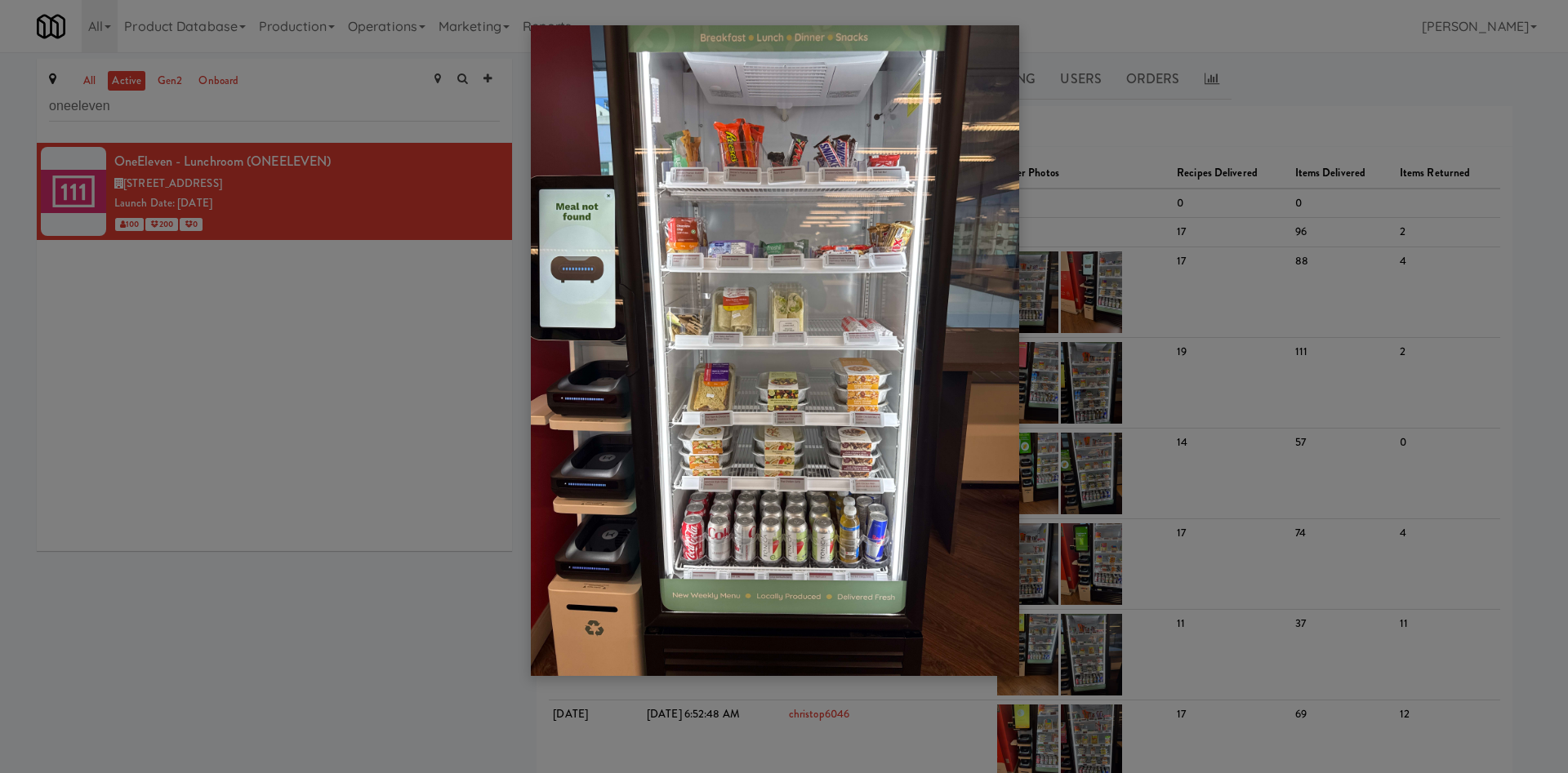
click at [353, 419] on div at bounding box center [784, 386] width 1568 height 773
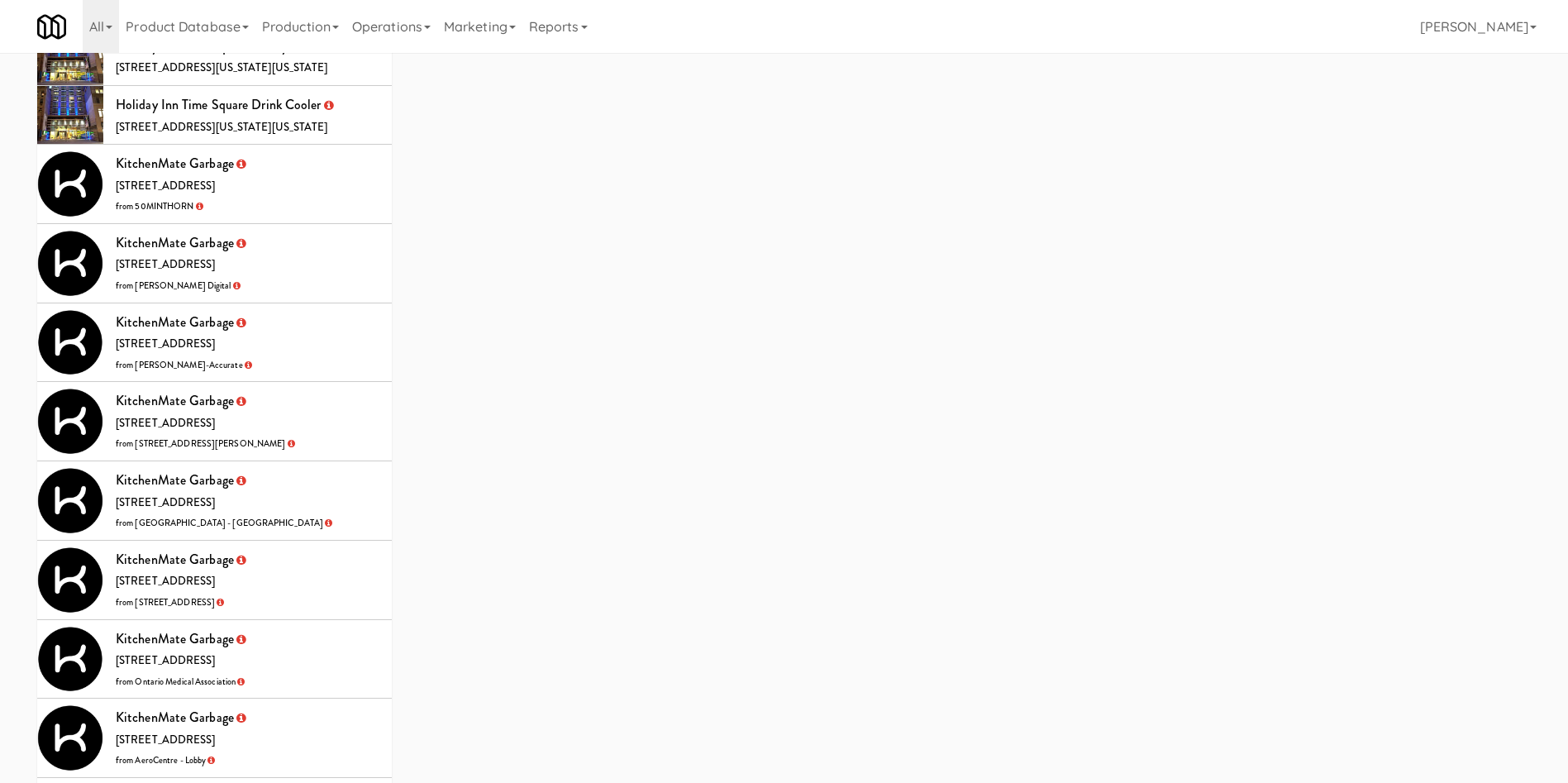
scroll to position [4837, 0]
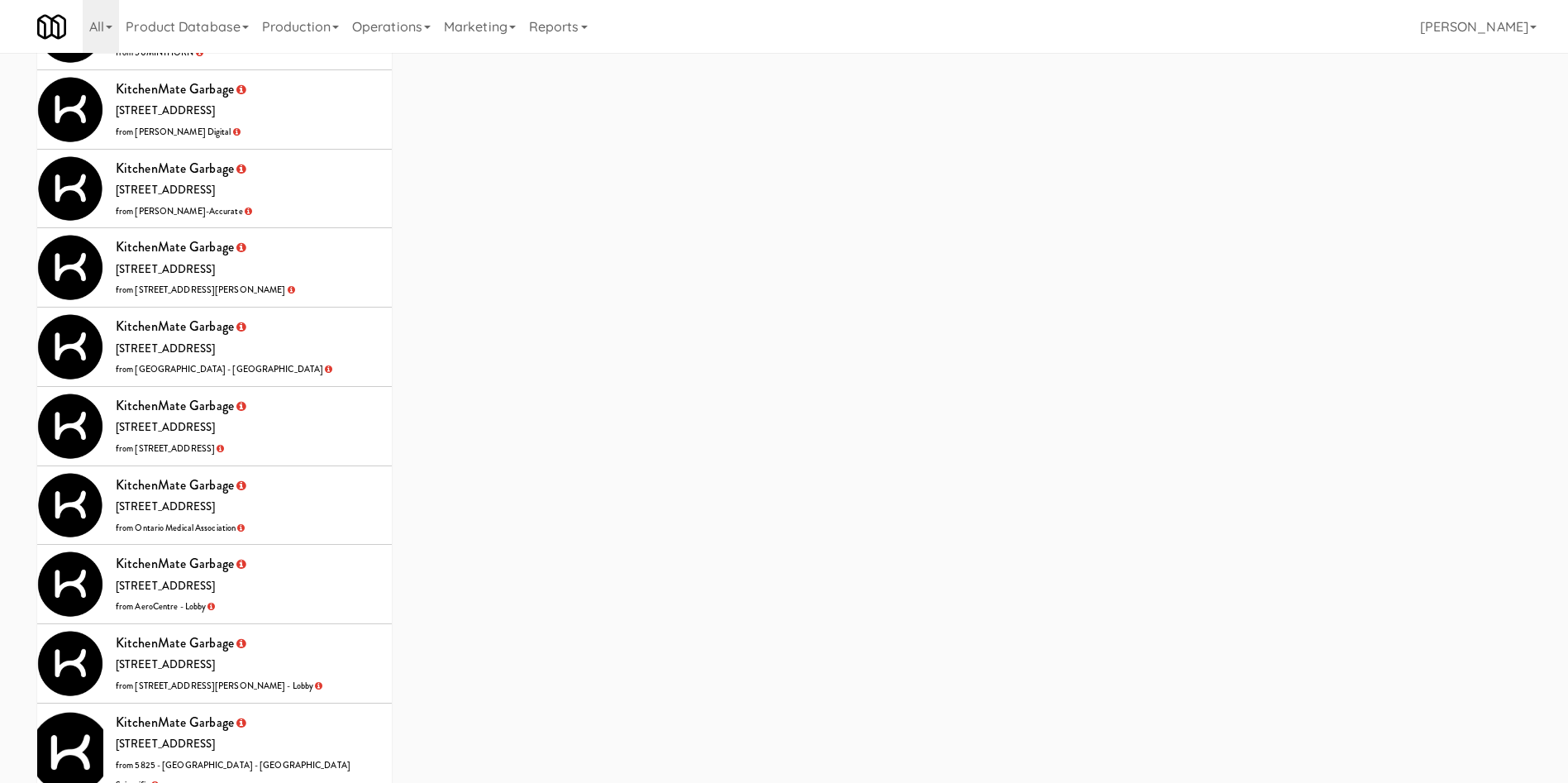
click at [330, 229] on li "KitchenMate Garbage 325 Front St W, Toronto ON from 2075 - Kennedy Rd" at bounding box center [215, 268] width 355 height 80
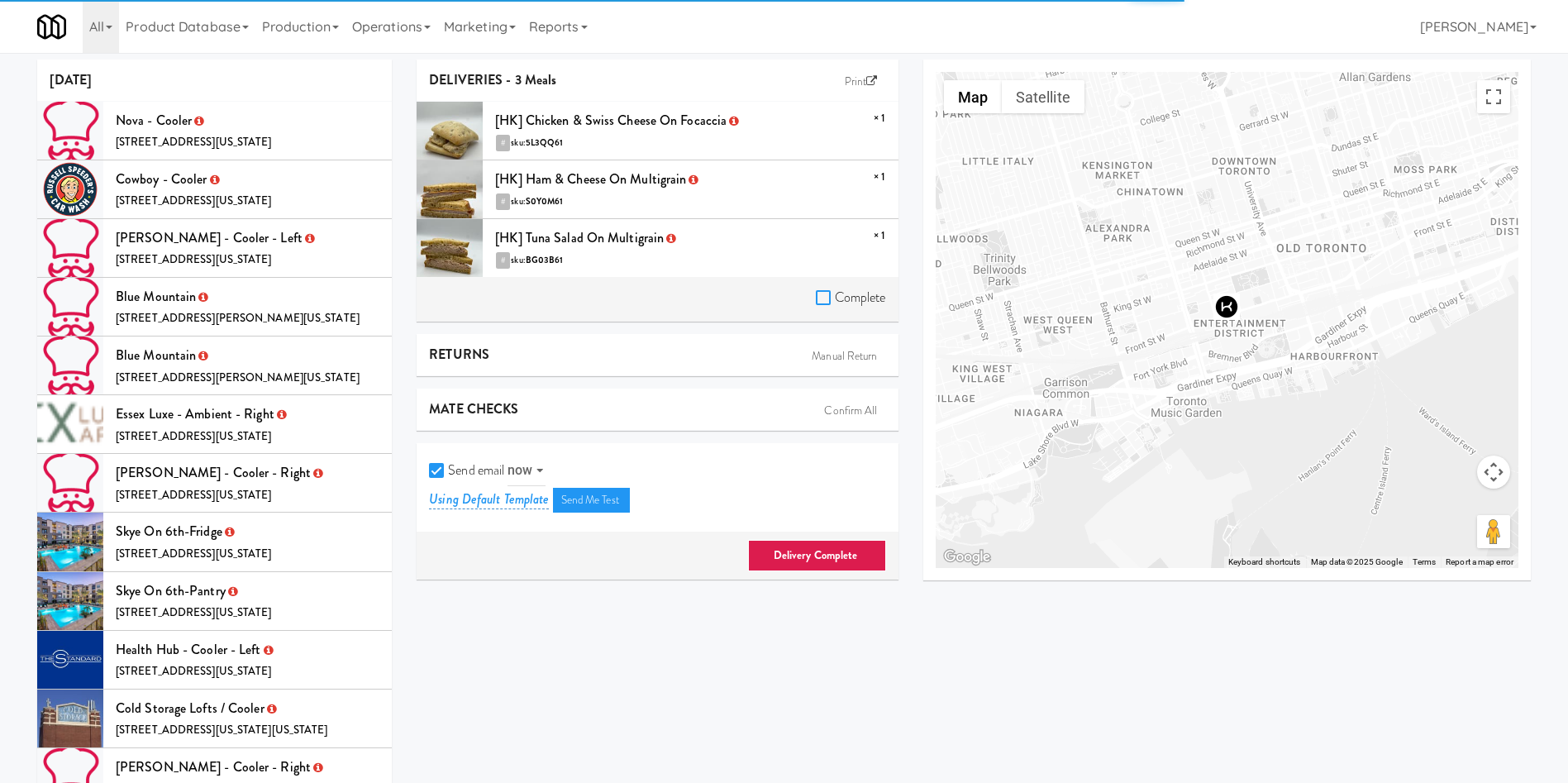
click at [821, 297] on input "Complete" at bounding box center [825, 298] width 19 height 13
checkbox input "true"
click at [443, 480] on label "Send email" at bounding box center [466, 470] width 75 height 25
click at [443, 478] on input "Send email" at bounding box center [438, 471] width 19 height 13
checkbox input "false"
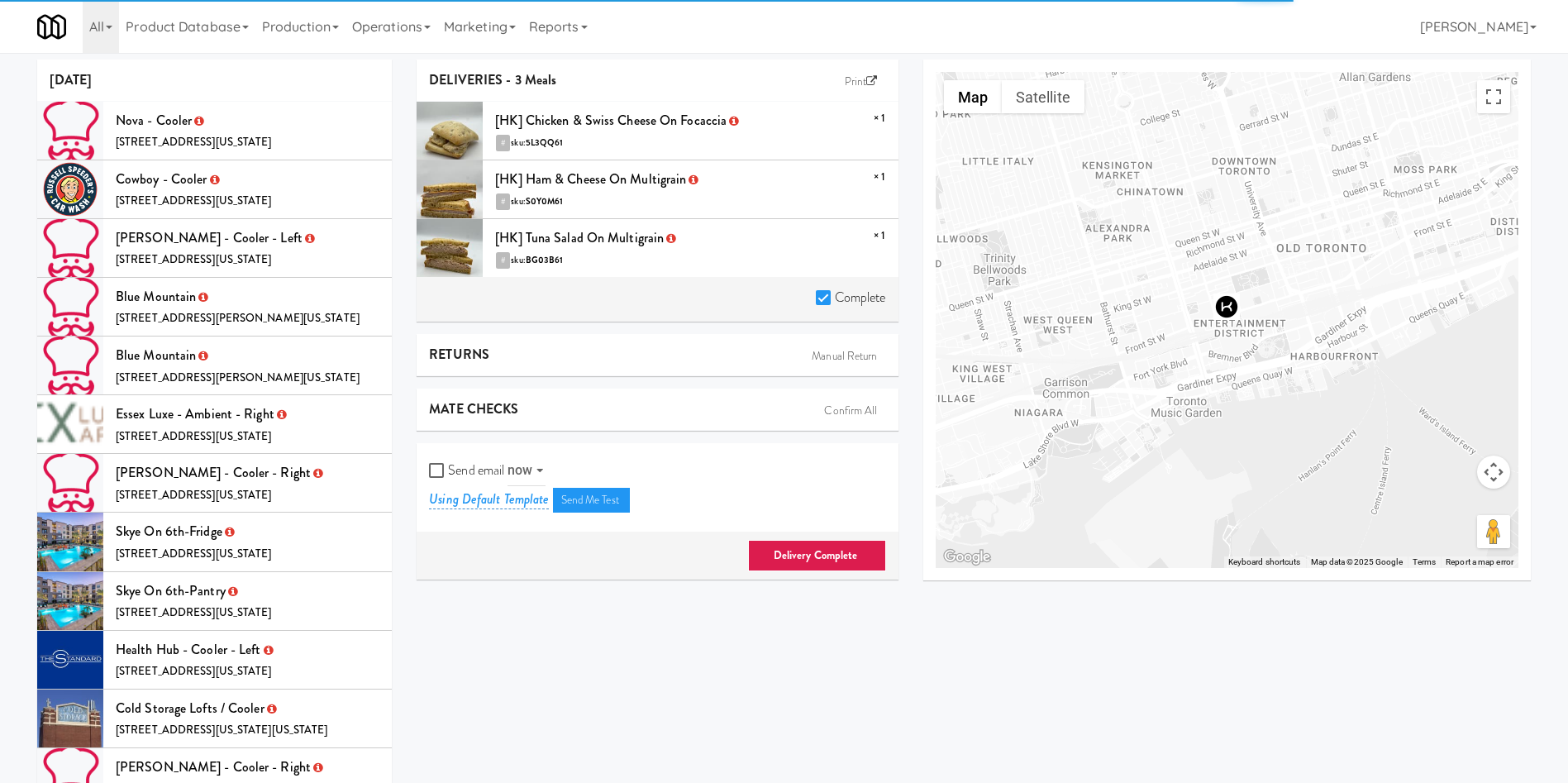
click at [808, 563] on link "Delivery Complete" at bounding box center [816, 555] width 138 height 31
click at [808, 549] on link "Delivery Complete" at bounding box center [816, 555] width 138 height 31
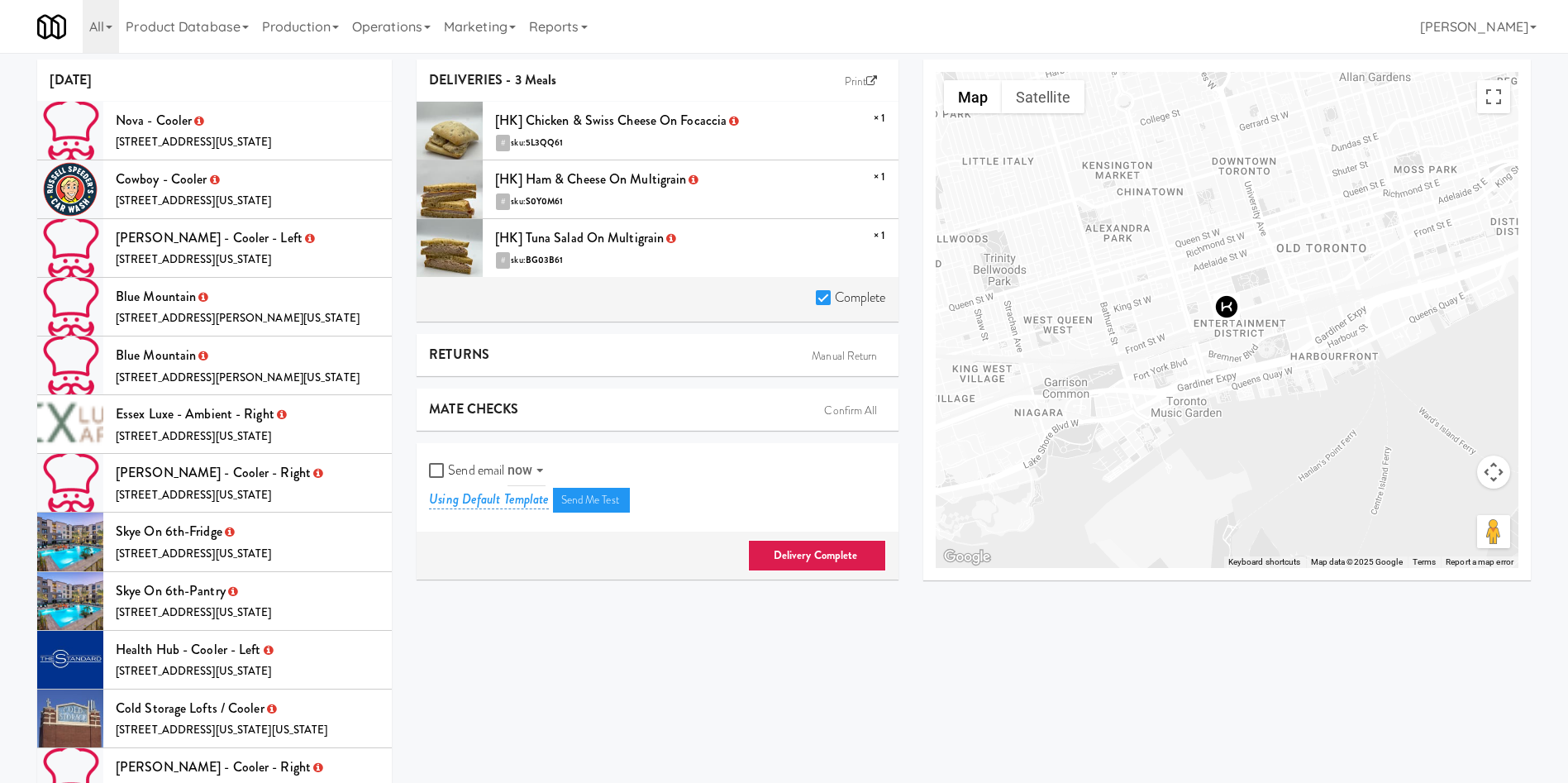
click at [839, 555] on link "Delivery Complete" at bounding box center [816, 555] width 138 height 31
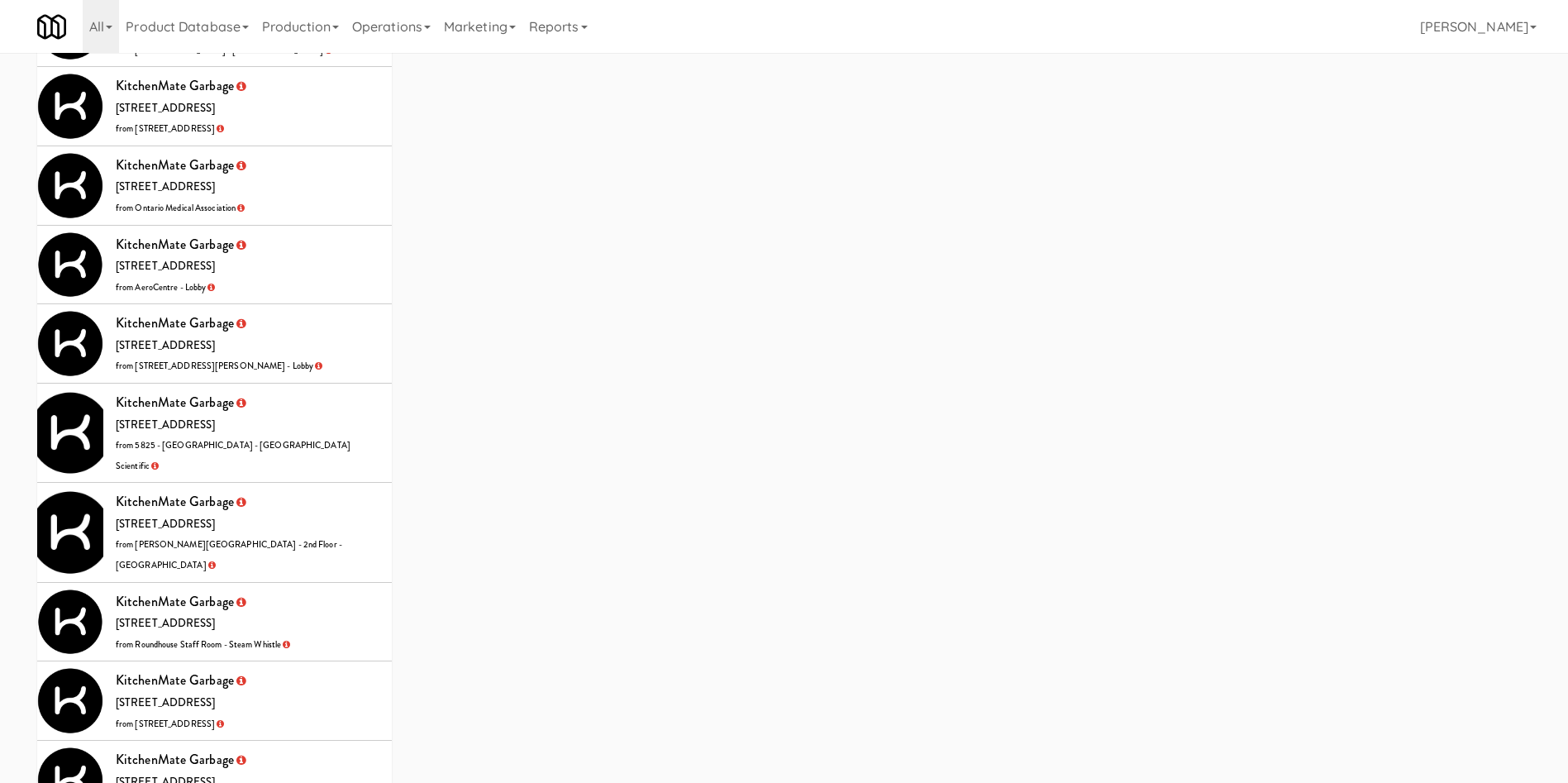
click at [323, 483] on li "KitchenMate Garbage 325 Front St W, Toronto ON from Mills Memorial Library - 2n…" at bounding box center [215, 532] width 355 height 99
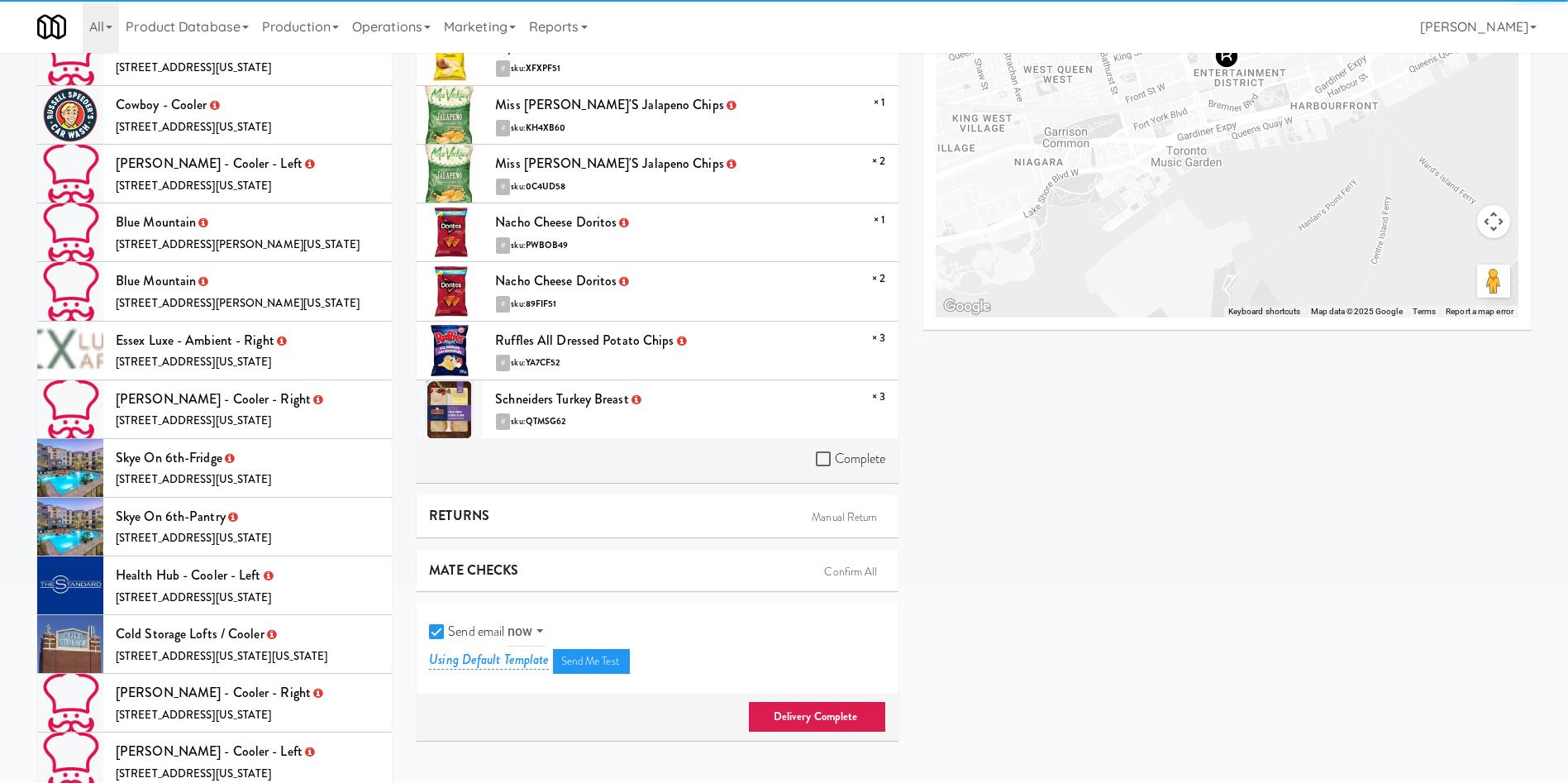
scroll to position [496, 0]
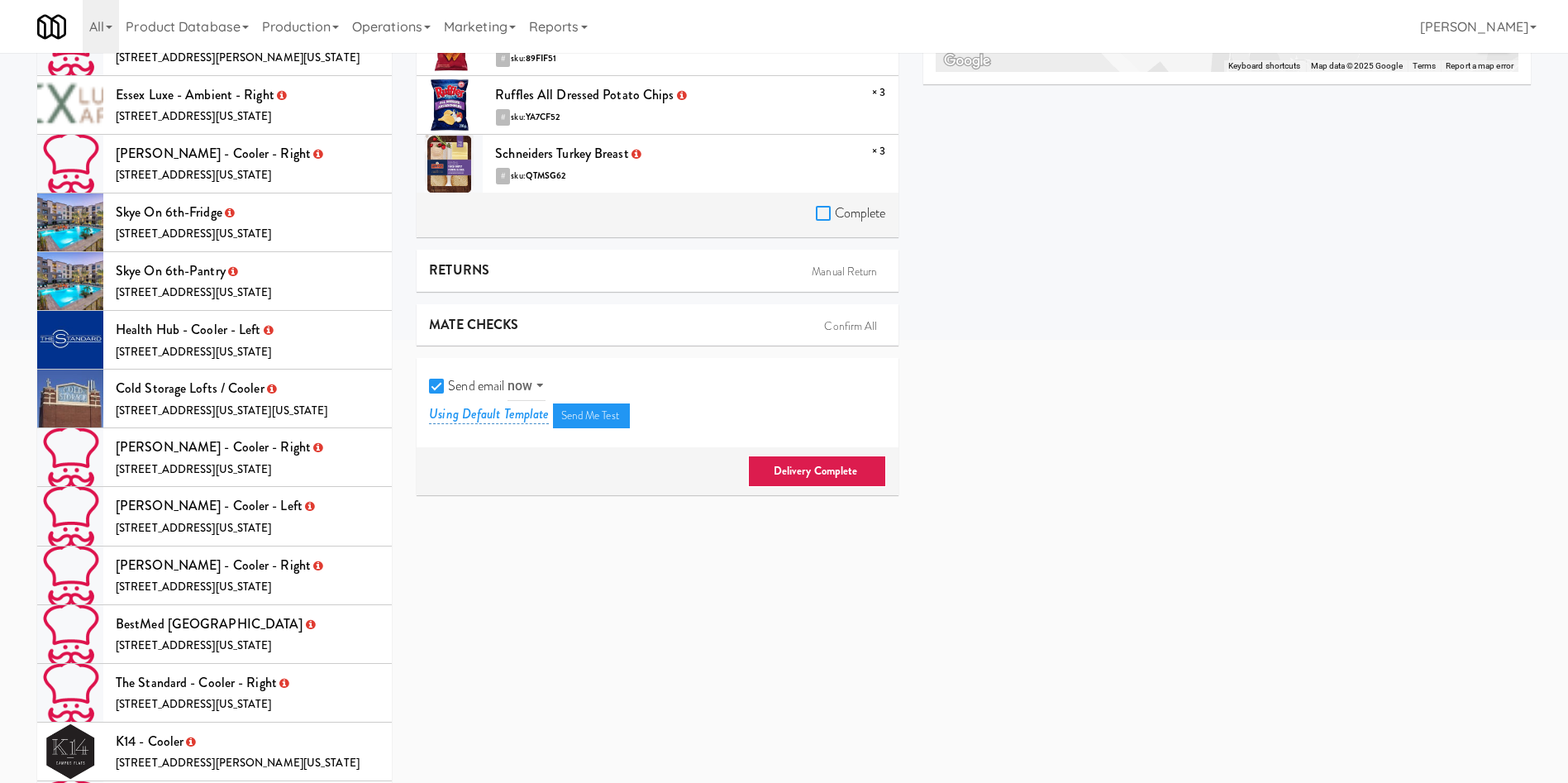
click at [822, 213] on input "Complete" at bounding box center [825, 214] width 19 height 13
checkbox input "true"
click at [441, 382] on input "Send email" at bounding box center [438, 387] width 19 height 13
checkbox input "false"
click at [787, 459] on link "Delivery Complete" at bounding box center [816, 471] width 138 height 31
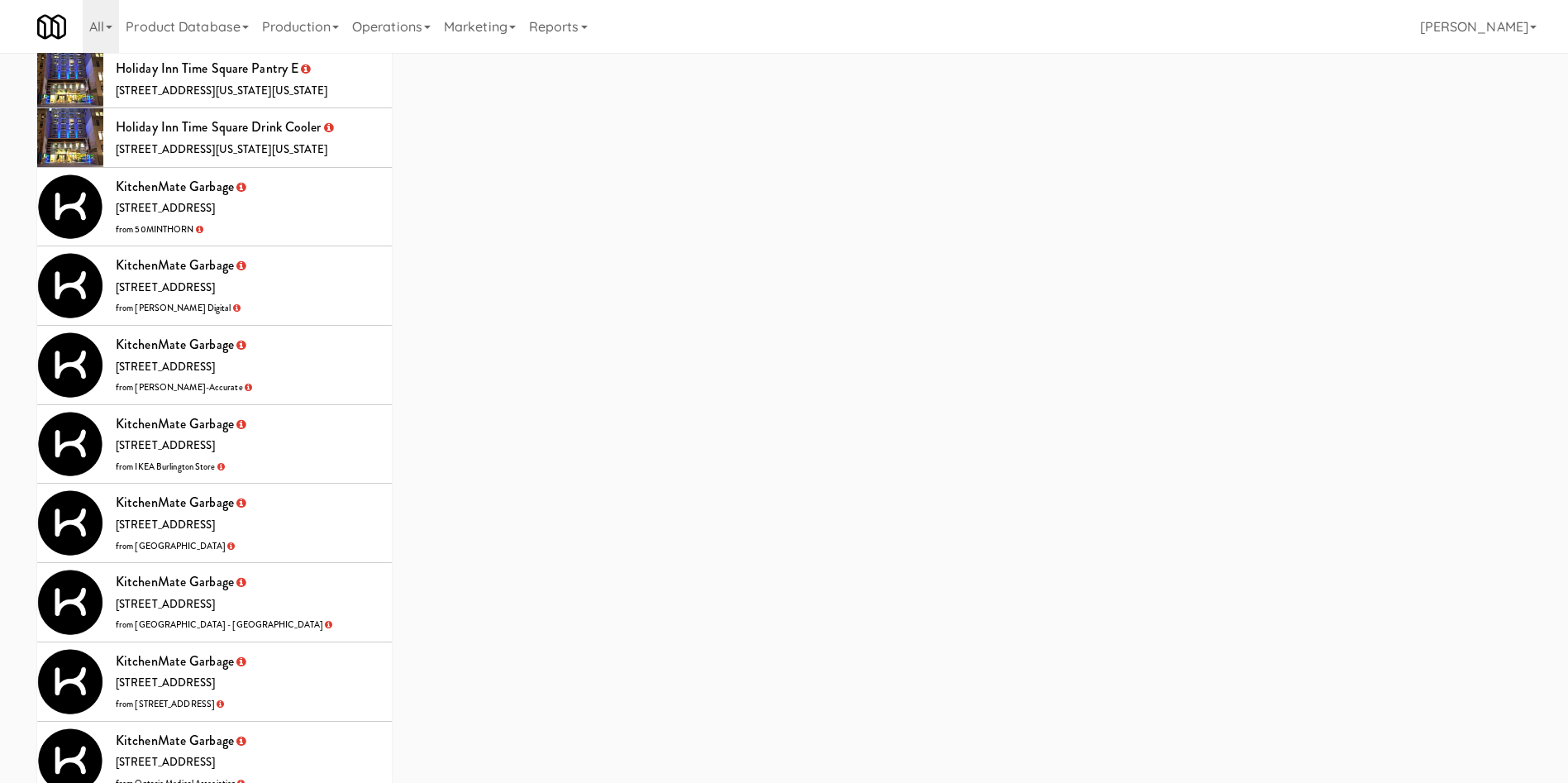
click at [339, 246] on li "KitchenMate Garbage 325 Front St W, Toronto ON from William Thomas Digital" at bounding box center [215, 285] width 355 height 80
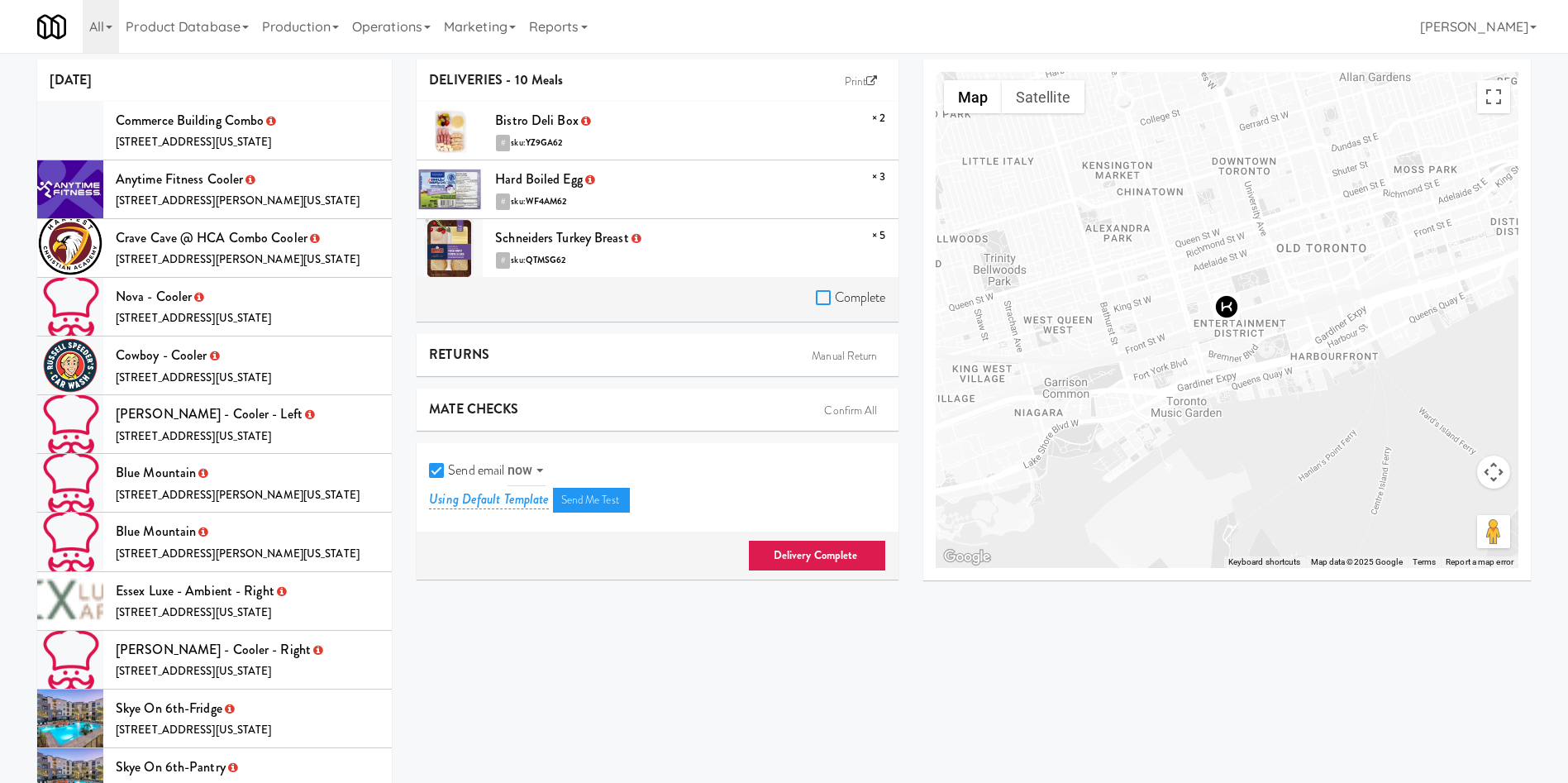
click at [818, 295] on input "Complete" at bounding box center [825, 298] width 19 height 13
checkbox input "true"
click at [441, 471] on input "Send email" at bounding box center [438, 471] width 19 height 13
checkbox input "false"
click at [857, 564] on link "Delivery Complete" at bounding box center [816, 555] width 138 height 31
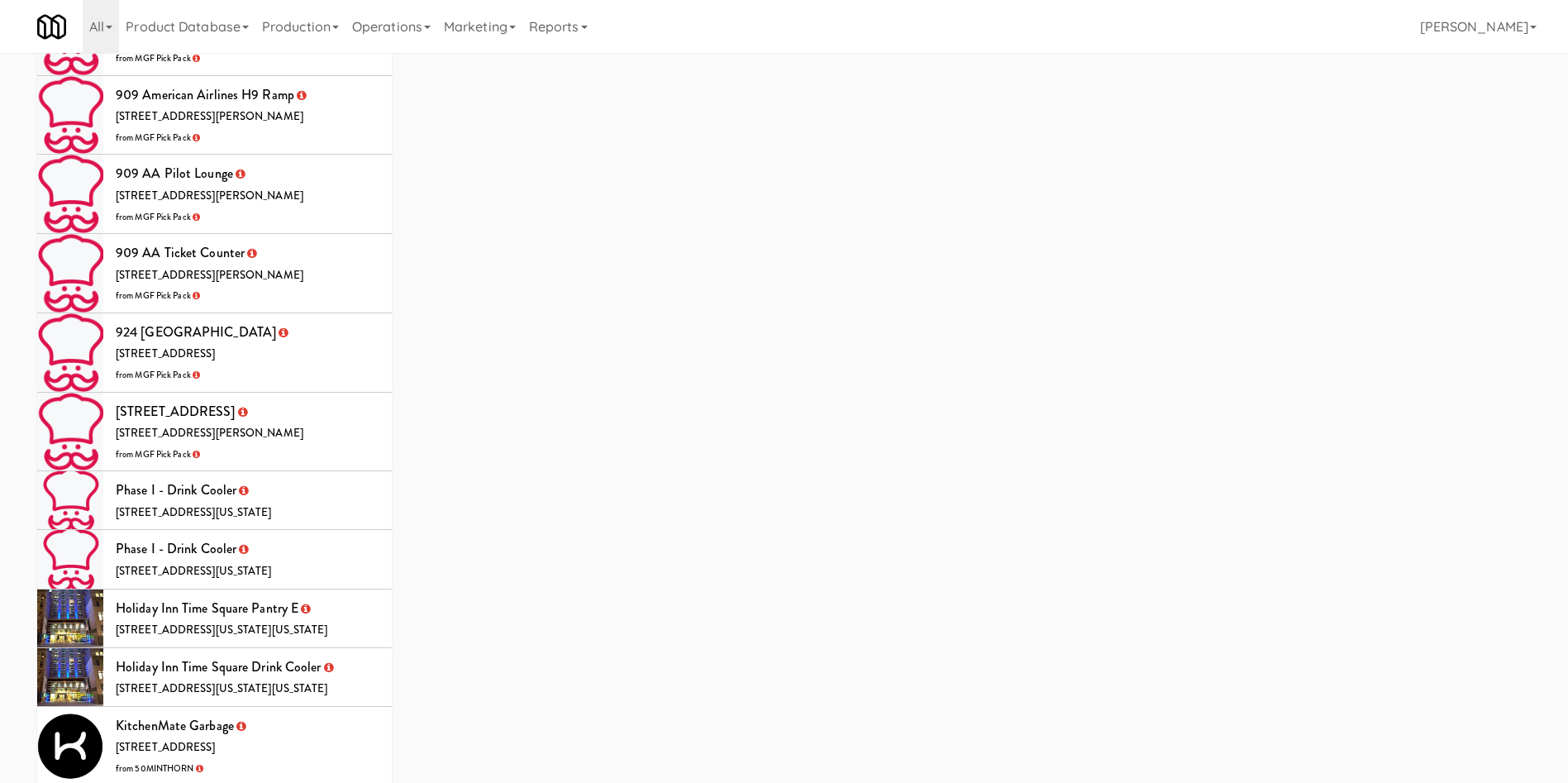
scroll to position [4714, 0]
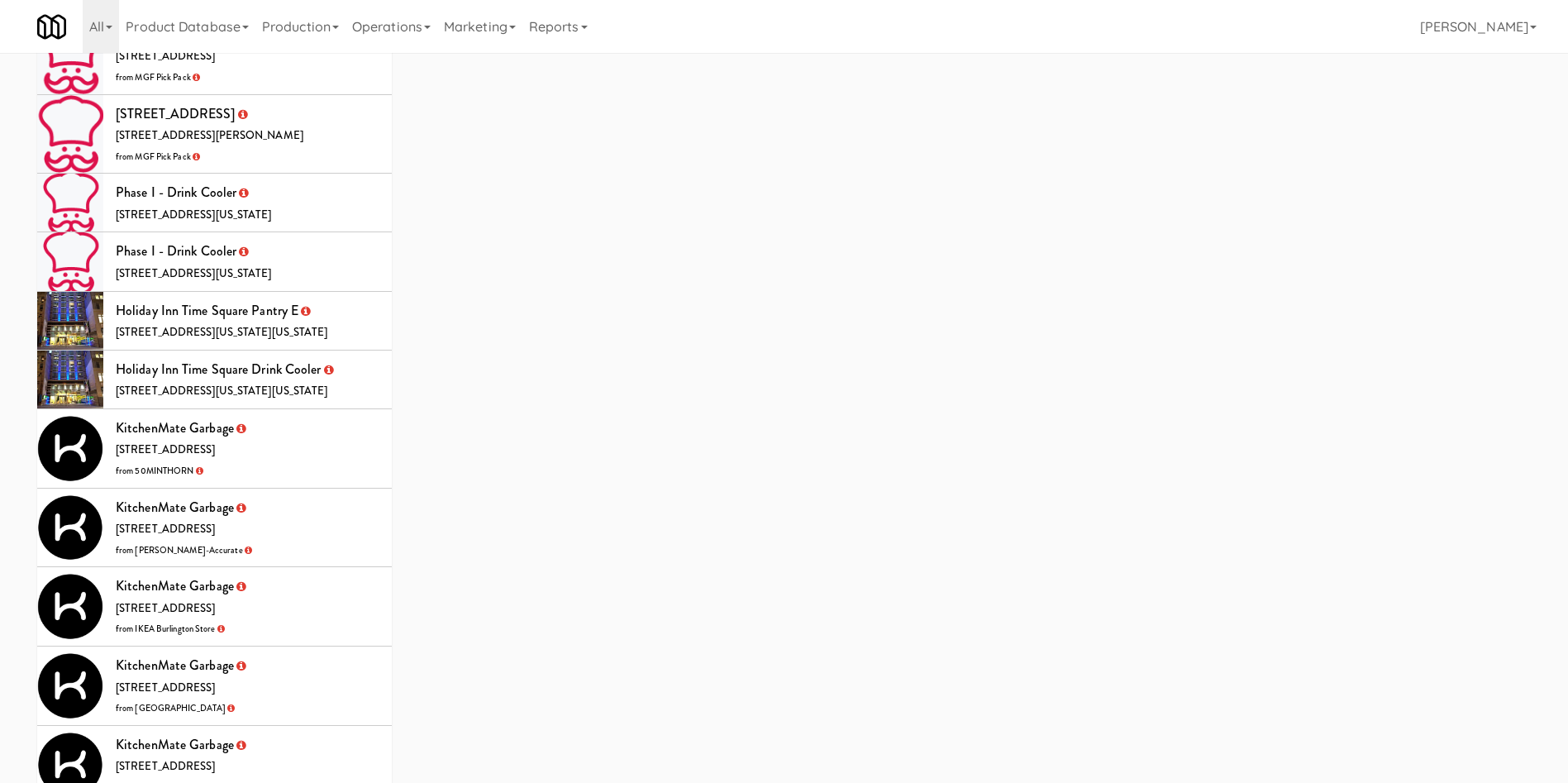
drag, startPoint x: 284, startPoint y: 364, endPoint x: 517, endPoint y: 364, distance: 233.0
click at [284, 409] on li "KitchenMate Garbage 325 Front St W, Toronto ON from 50MINTHORN" at bounding box center [215, 448] width 355 height 80
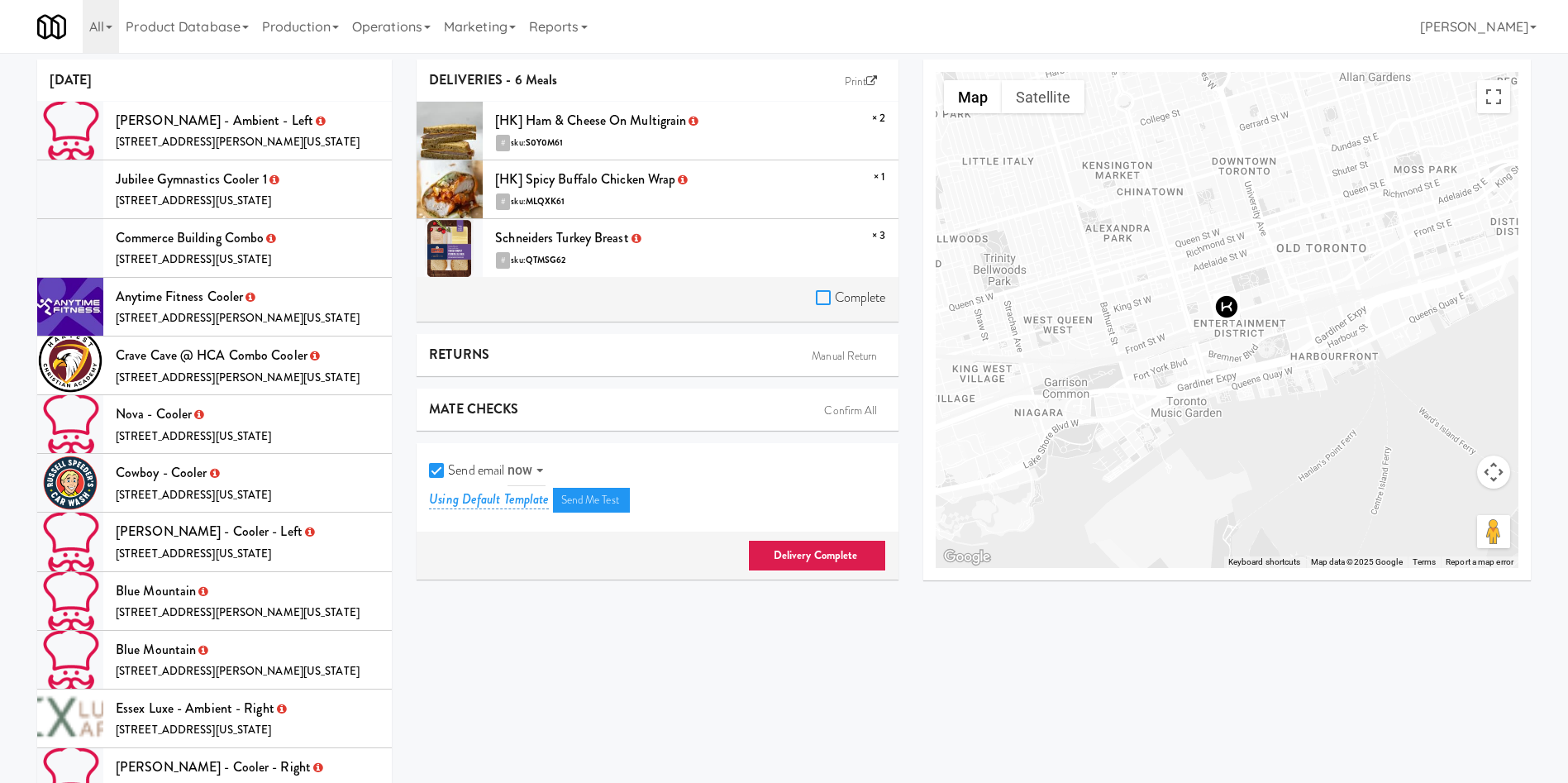
click at [831, 297] on input "Complete" at bounding box center [825, 298] width 19 height 13
checkbox input "true"
click at [443, 461] on label "Send email" at bounding box center [466, 470] width 75 height 25
click at [443, 465] on input "Send email" at bounding box center [438, 471] width 19 height 13
checkbox input "false"
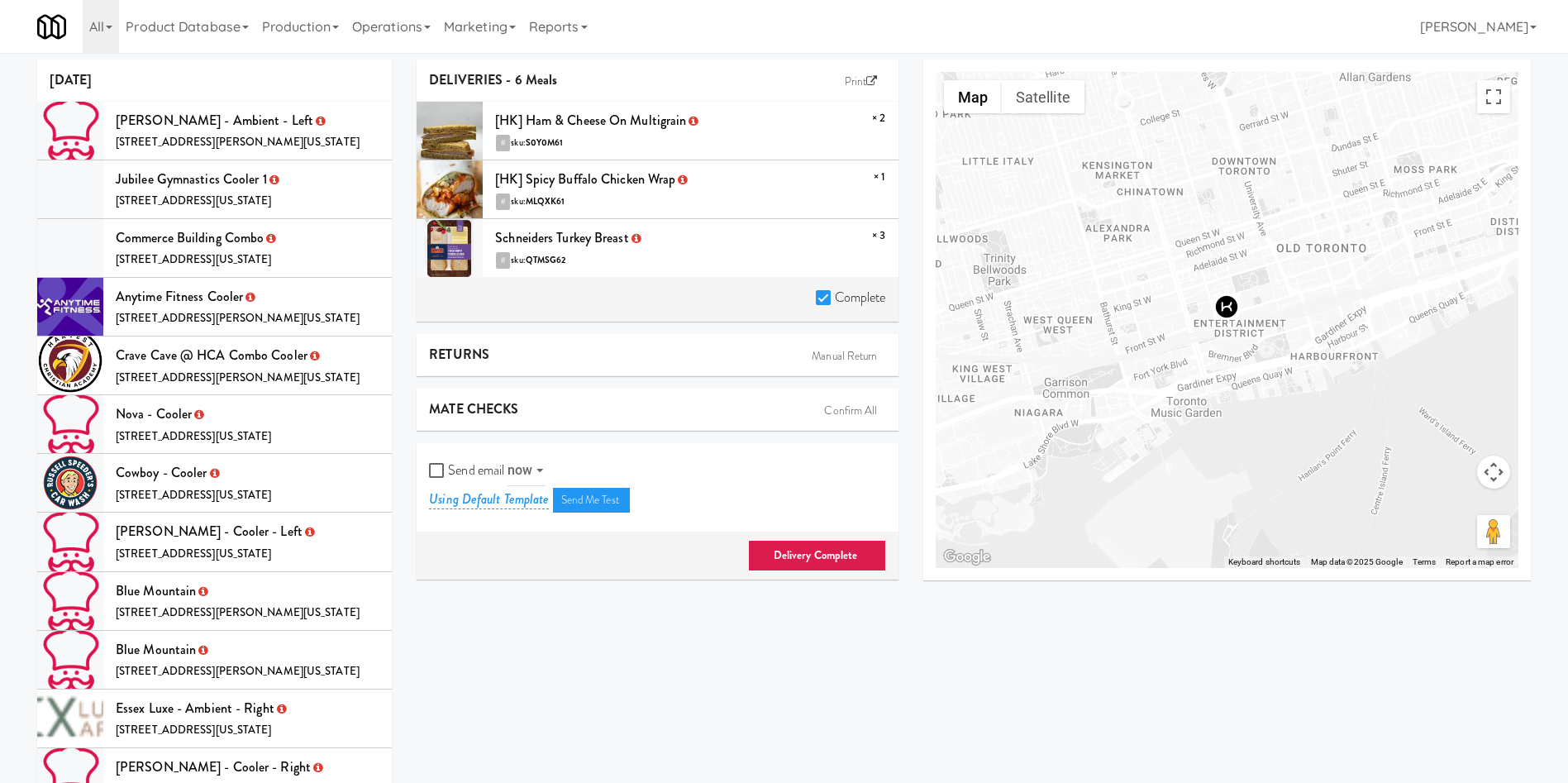
click at [790, 555] on link "Delivery Complete" at bounding box center [816, 555] width 138 height 31
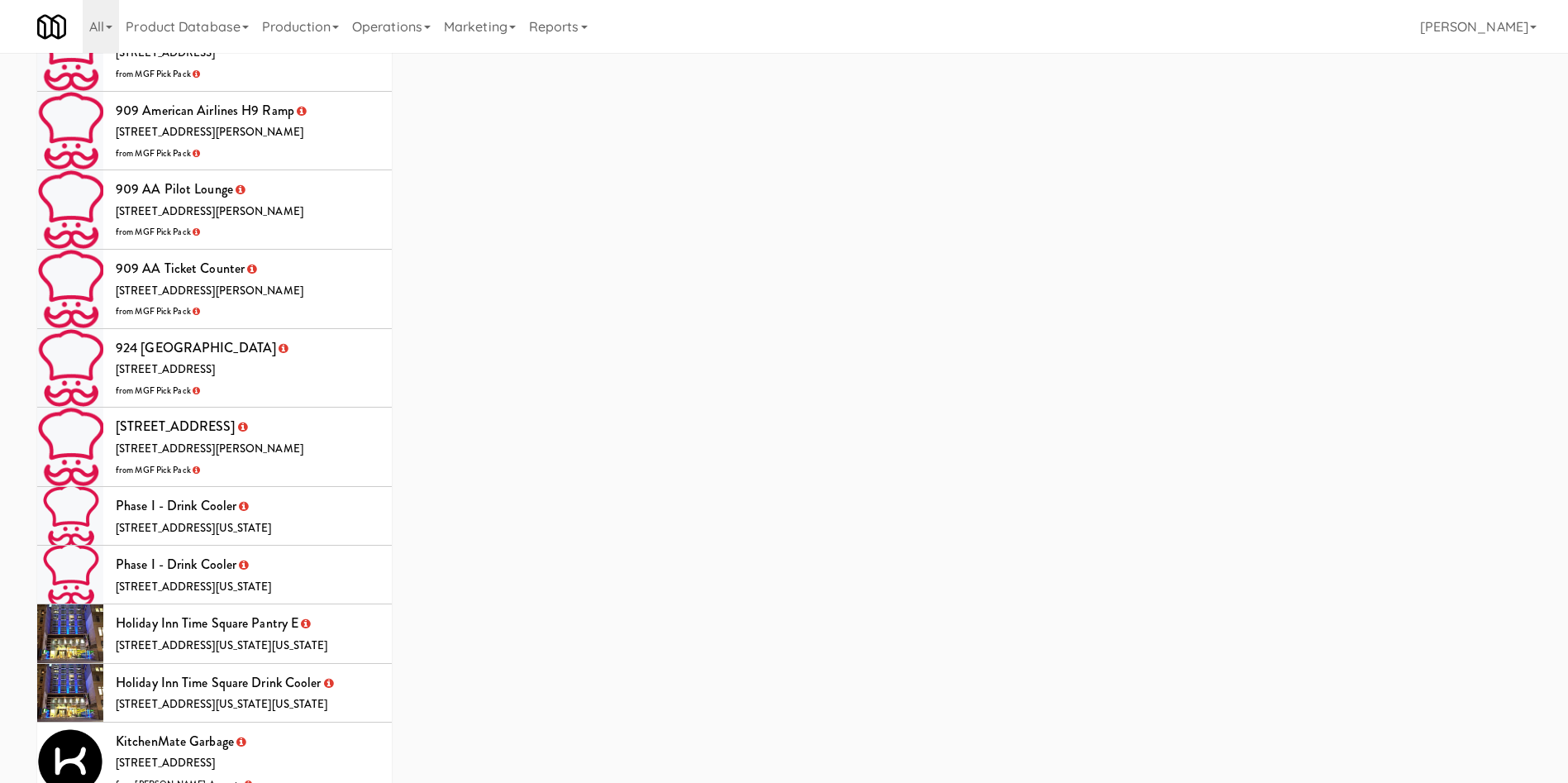
scroll to position [5086, 0]
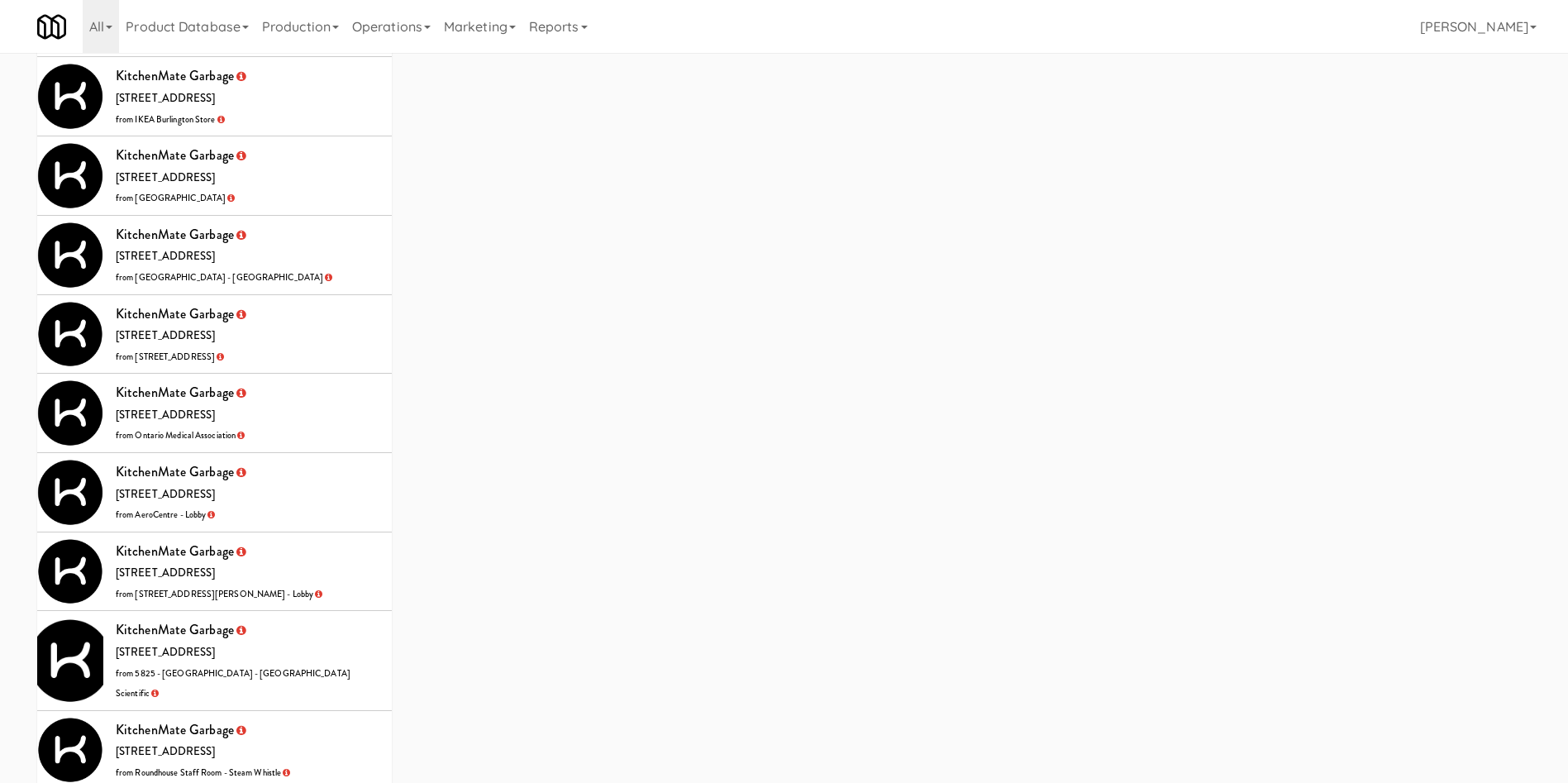
click at [315, 216] on li "KitchenMate Garbage 325 Front St W, Toronto ON from Markham Campus - York Unive…" at bounding box center [215, 255] width 355 height 80
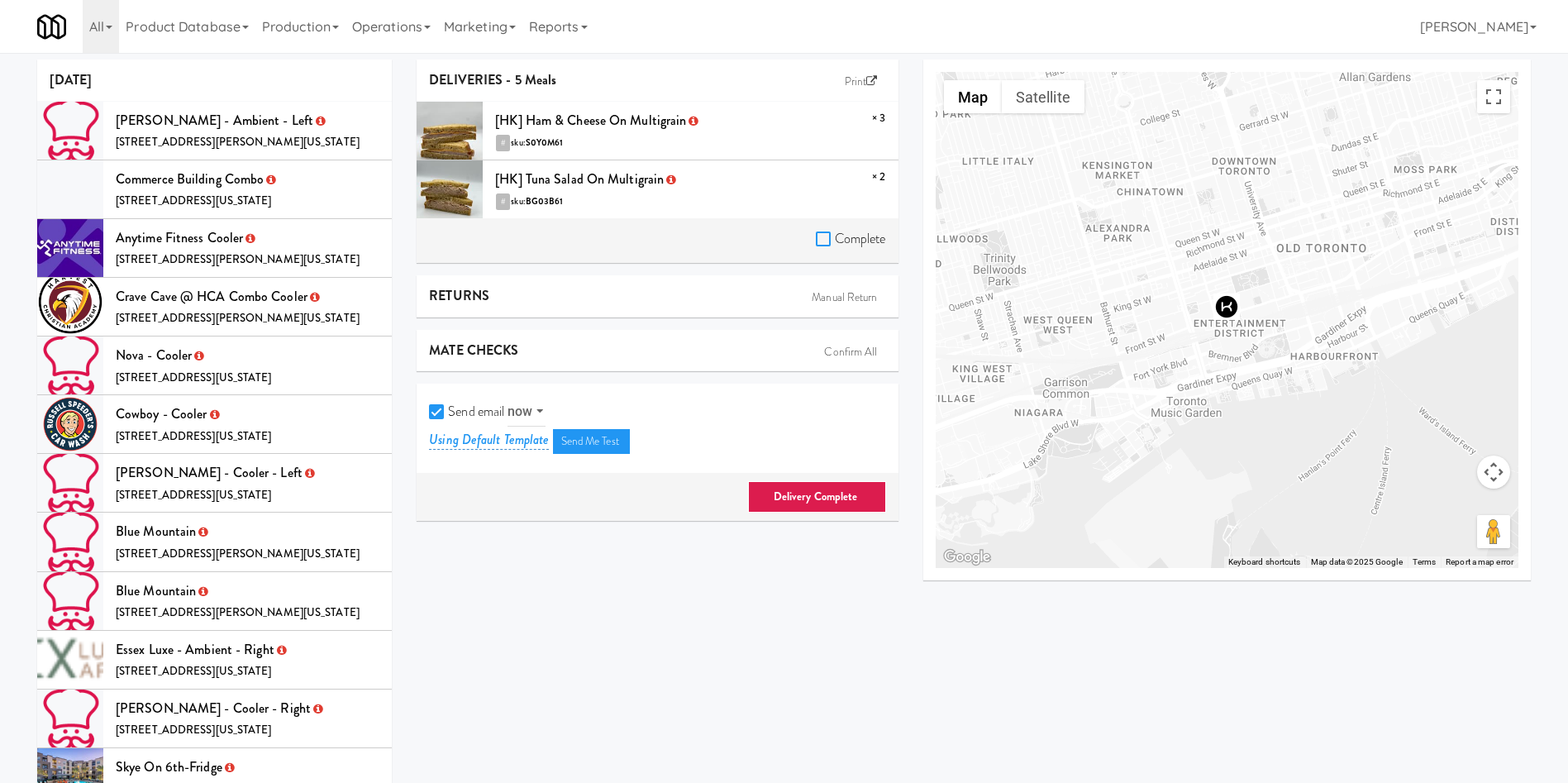
click at [819, 241] on input "Complete" at bounding box center [825, 240] width 19 height 13
checkbox input "true"
click at [430, 406] on input "Send email" at bounding box center [438, 413] width 19 height 13
checkbox input "false"
click at [774, 500] on link "Delivery Complete" at bounding box center [816, 497] width 138 height 31
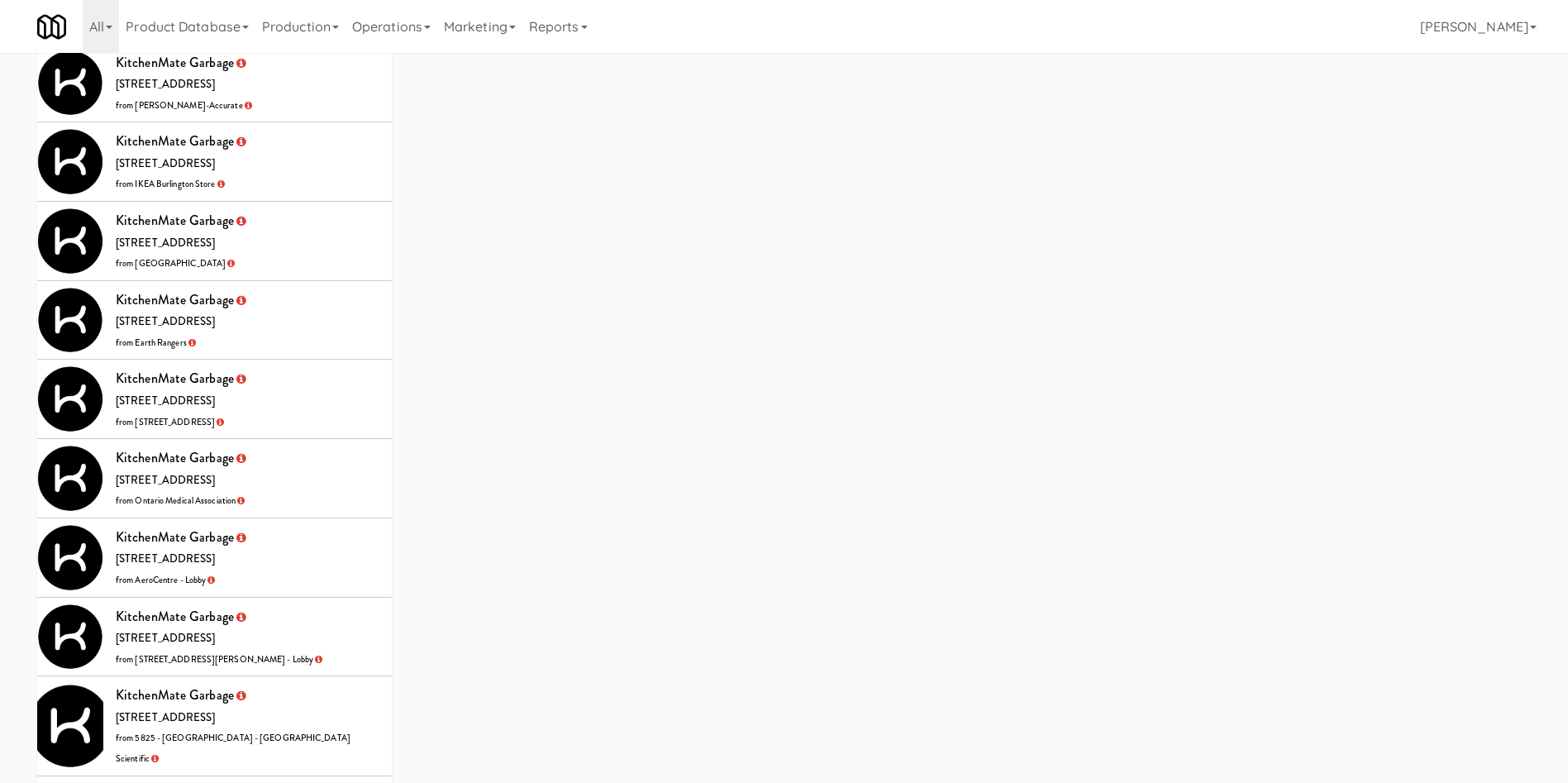
click at [333, 439] on li "KitchenMate Garbage 325 Front St W, Toronto ON from Ontario Medical Association" at bounding box center [215, 478] width 355 height 80
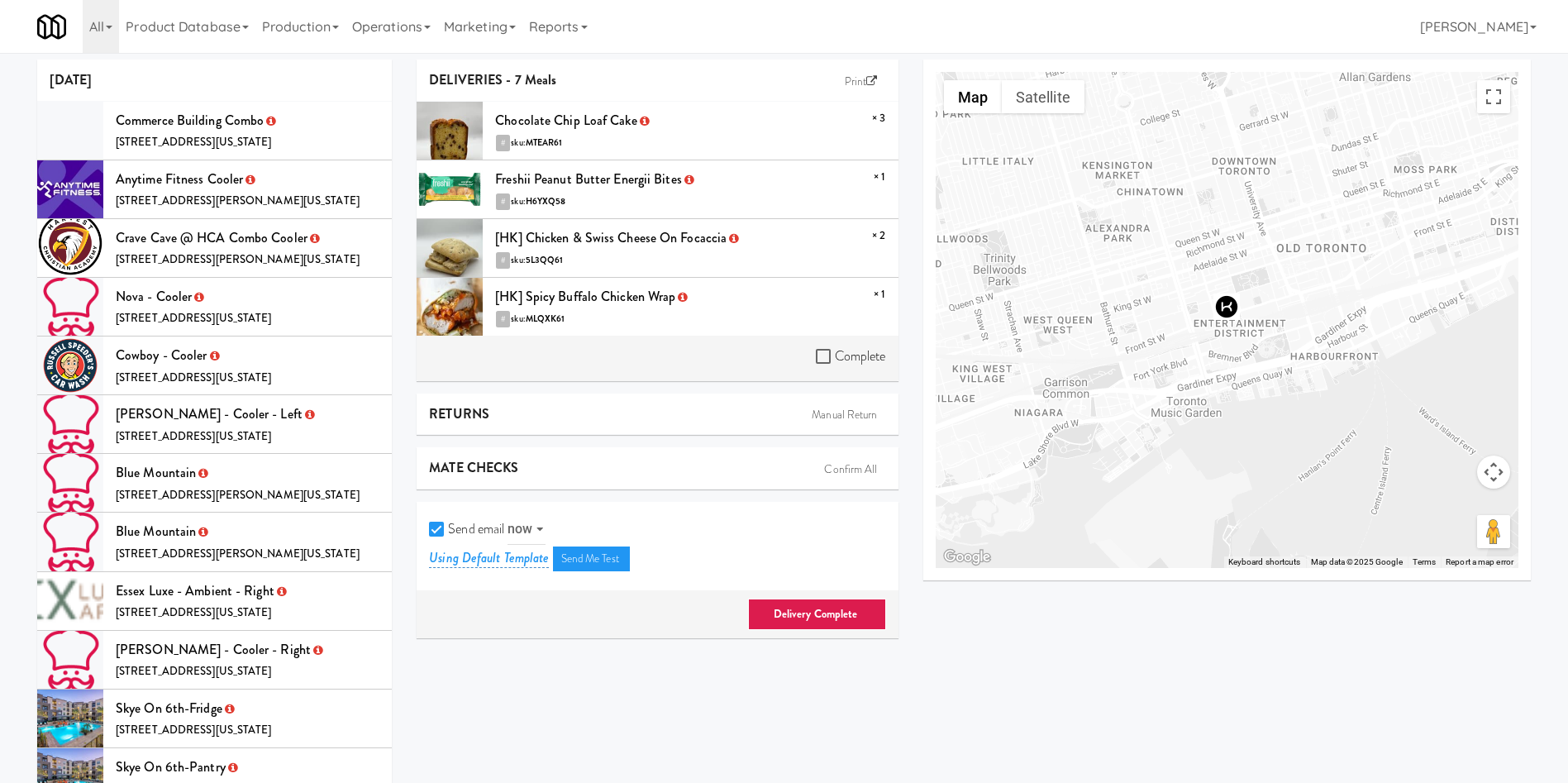
click at [822, 370] on div "Complete" at bounding box center [850, 359] width 70 height 29
click at [827, 360] on input "Complete" at bounding box center [825, 357] width 19 height 13
checkbox input "true"
click at [434, 527] on input "Send email" at bounding box center [438, 530] width 19 height 13
checkbox input "false"
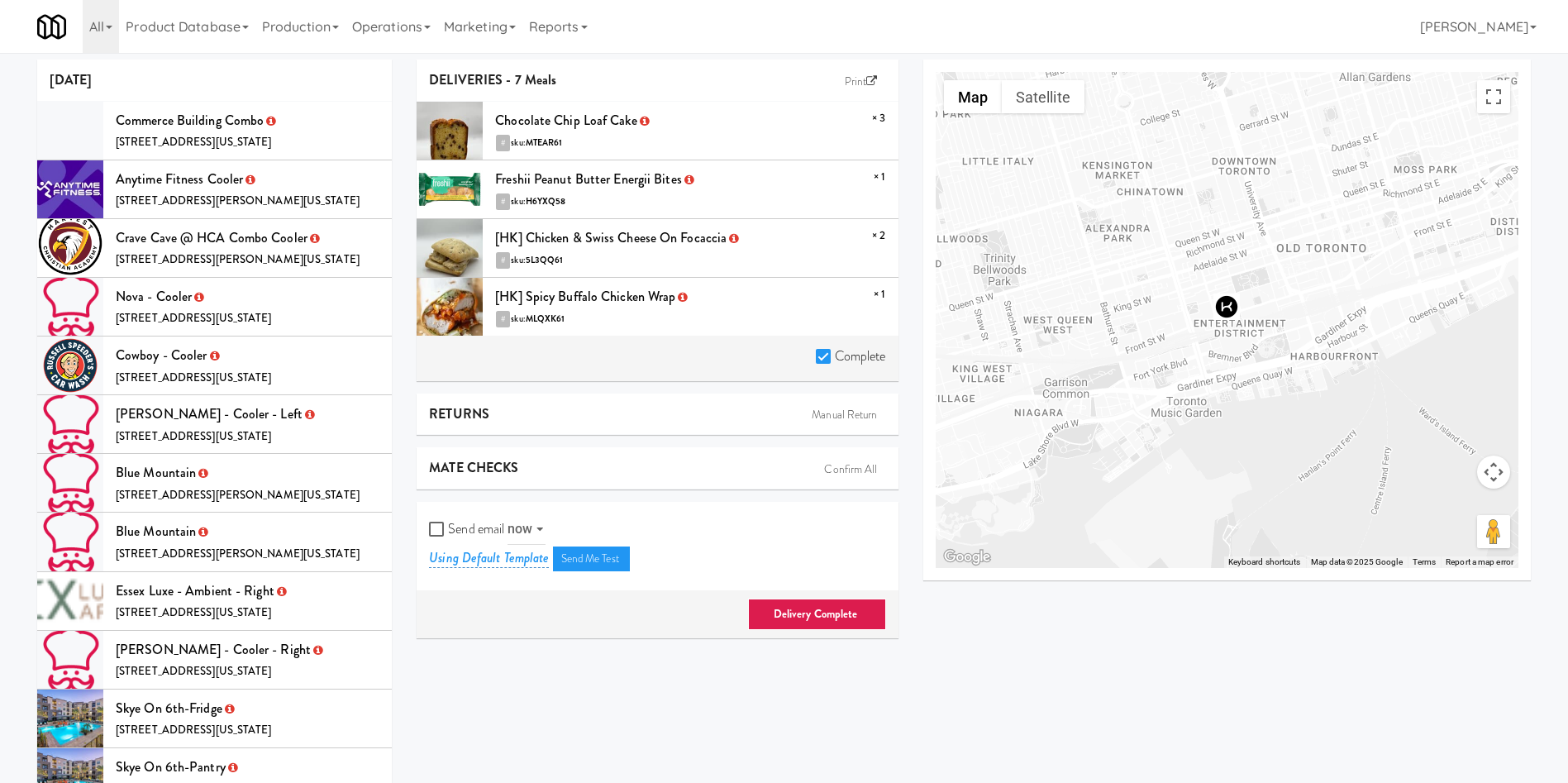
click at [806, 613] on link "Delivery Complete" at bounding box center [816, 614] width 138 height 31
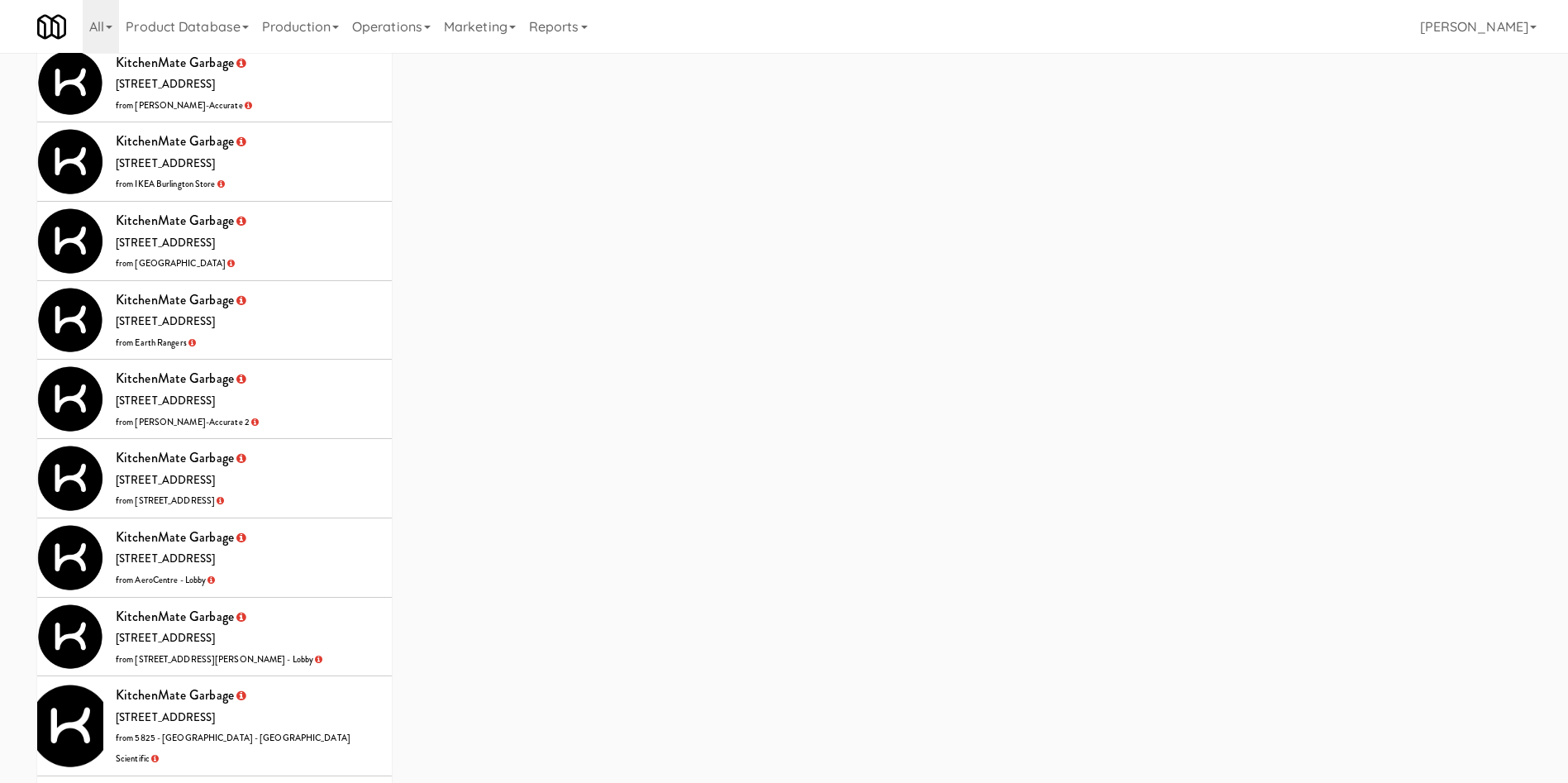
click at [312, 281] on li "KitchenMate Garbage 325 Front St W, Toronto ON from Earth Rangers" at bounding box center [215, 320] width 355 height 80
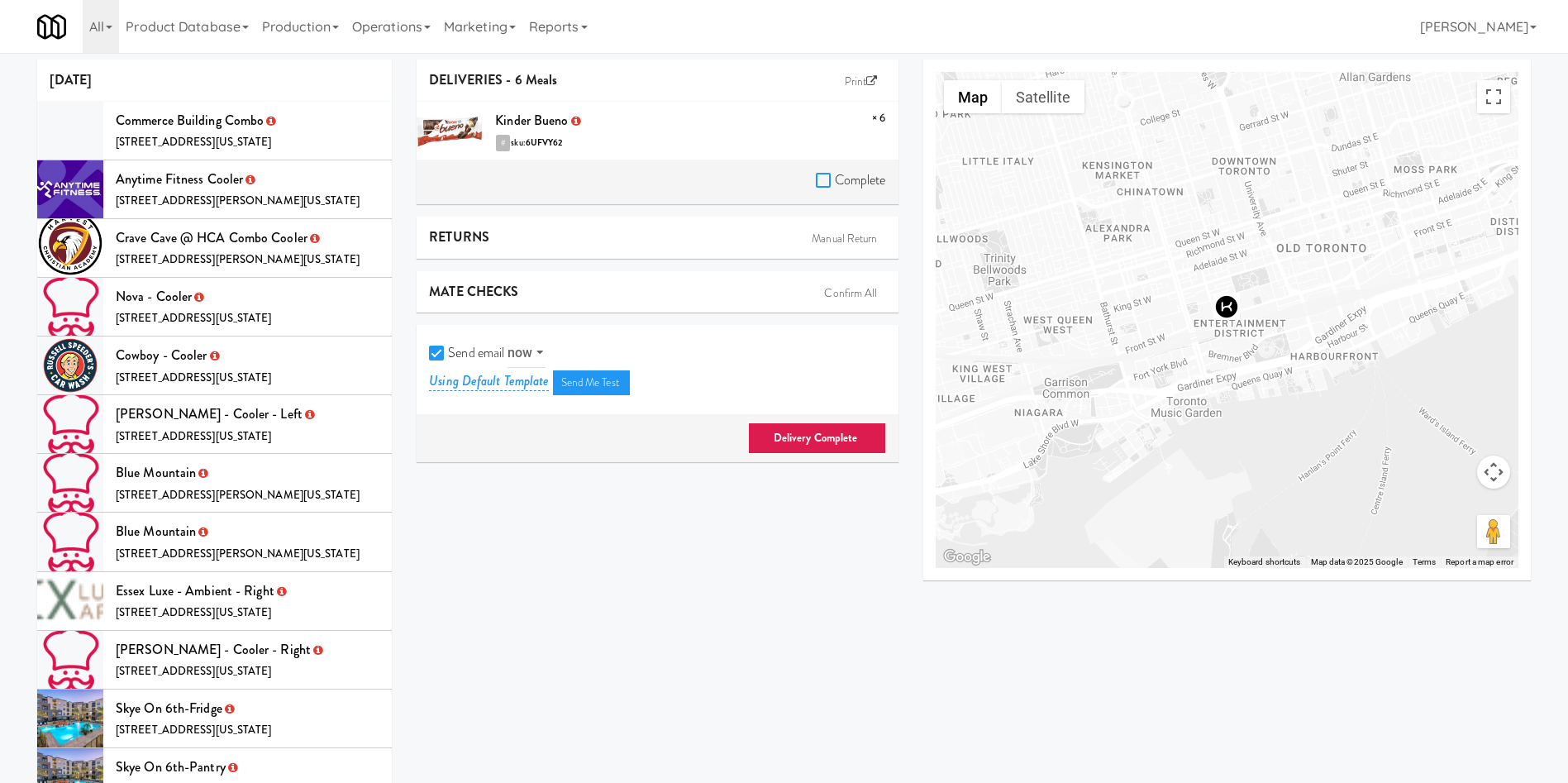
click at [820, 175] on input "Complete" at bounding box center [825, 181] width 19 height 13
checkbox input "true"
click at [432, 355] on input "Send email" at bounding box center [438, 354] width 19 height 13
checkbox input "false"
click at [812, 445] on link "Delivery Complete" at bounding box center [816, 438] width 138 height 31
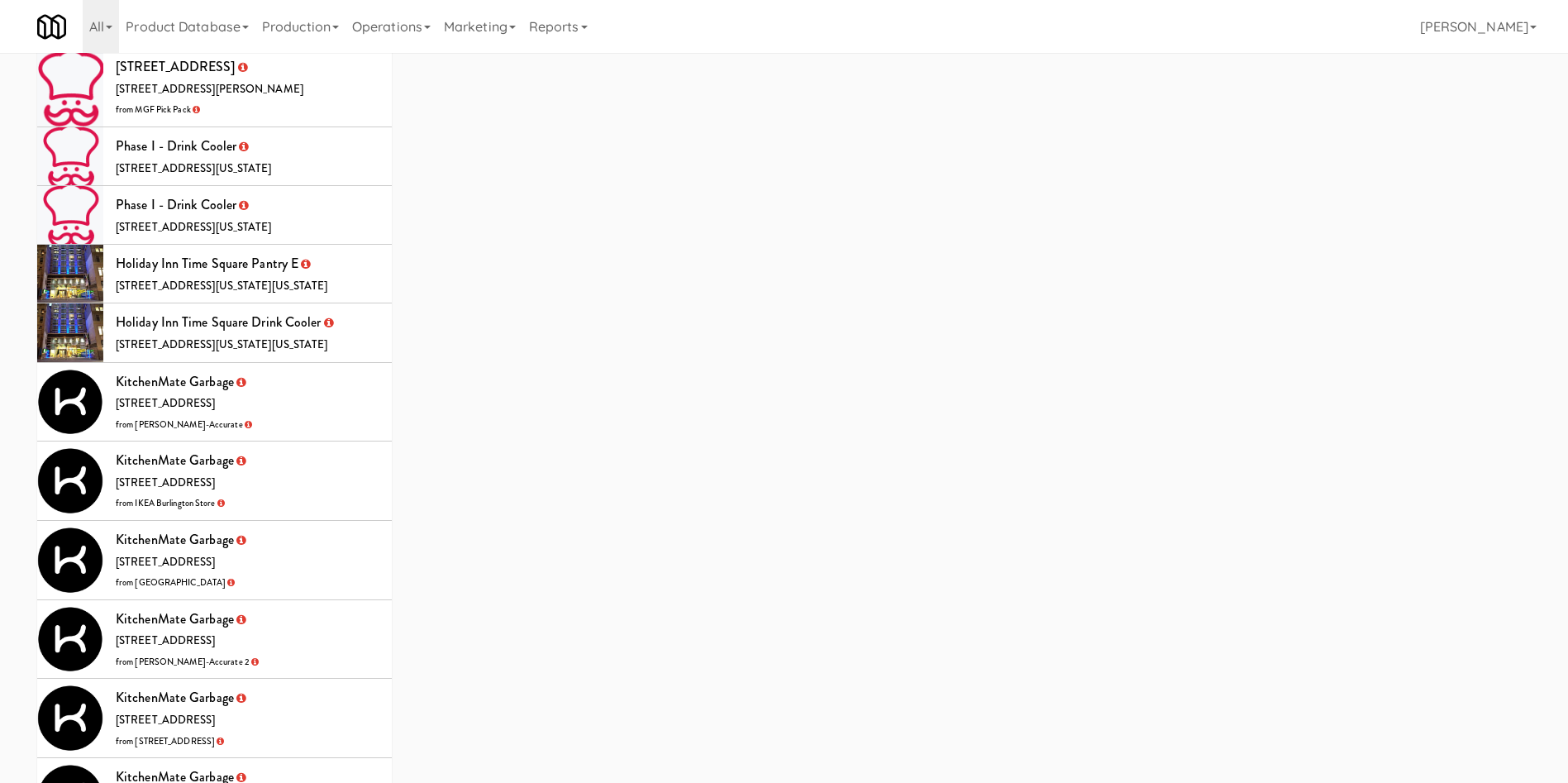
click at [348, 363] on li "KitchenMate Garbage 325 Front St W, Toronto ON from Bothwell-Accurate" at bounding box center [215, 402] width 355 height 80
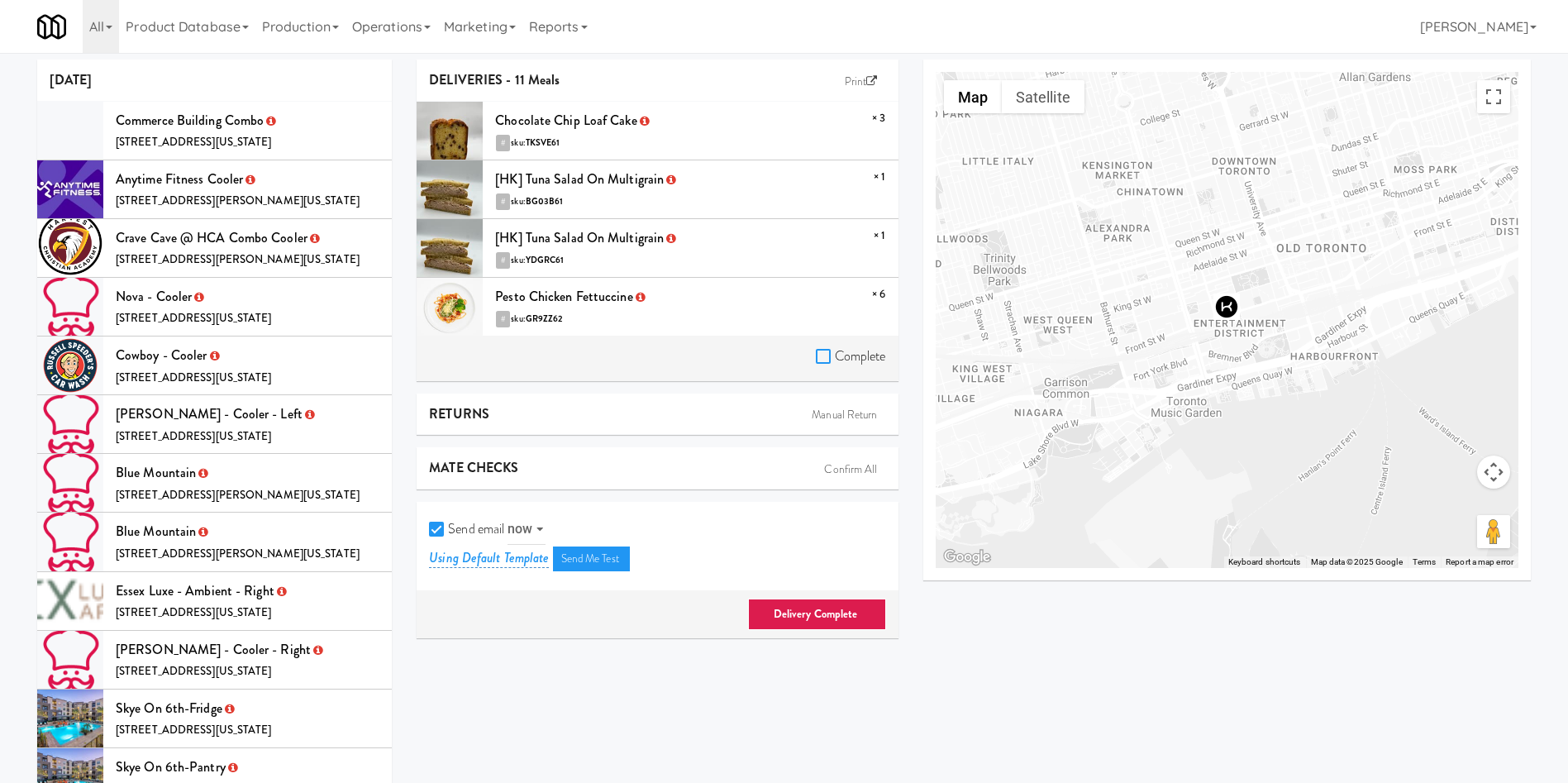
click at [816, 350] on input "Complete" at bounding box center [825, 357] width 19 height 13
checkbox input "true"
click at [435, 525] on input "Send email" at bounding box center [438, 530] width 19 height 13
checkbox input "false"
click at [793, 597] on div "Delivery Complete" at bounding box center [657, 614] width 481 height 48
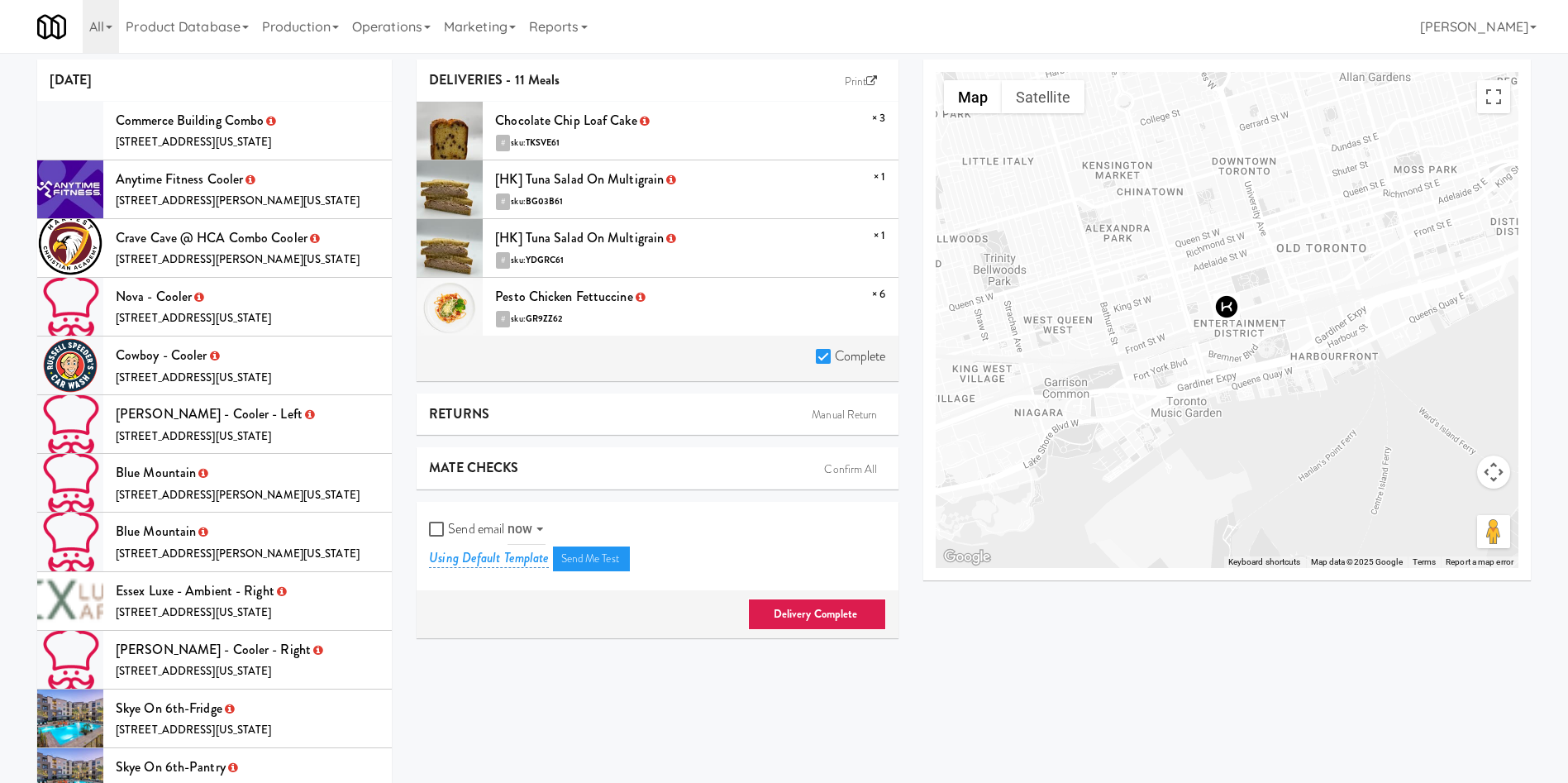
click at [793, 613] on link "Delivery Complete" at bounding box center [816, 614] width 138 height 31
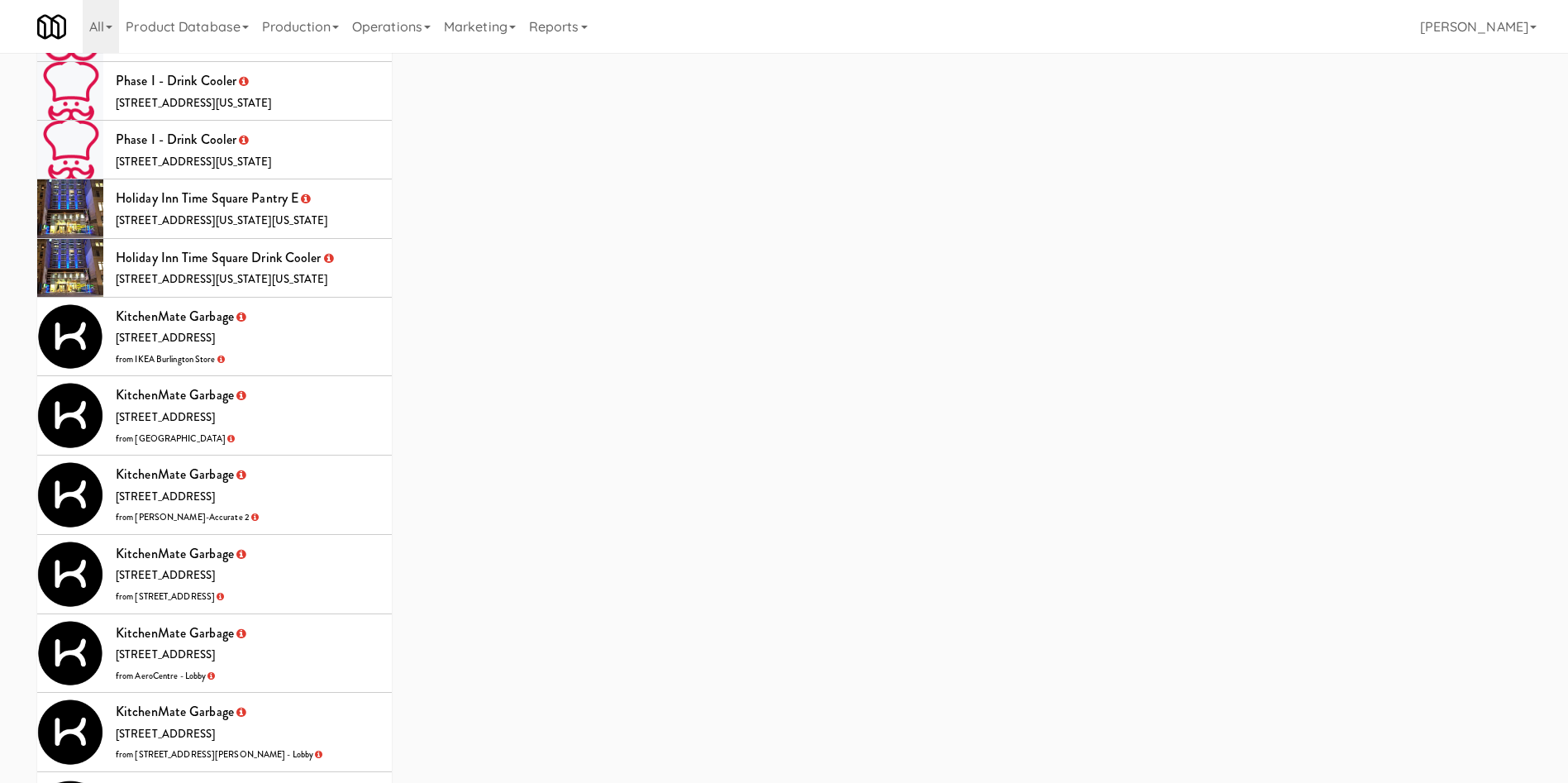
drag, startPoint x: 354, startPoint y: 270, endPoint x: 427, endPoint y: 276, distance: 73.2
click at [354, 297] on li "KitchenMate Garbage 325 Front St W, Toronto ON from IKEA Burlington Store" at bounding box center [215, 337] width 355 height 80
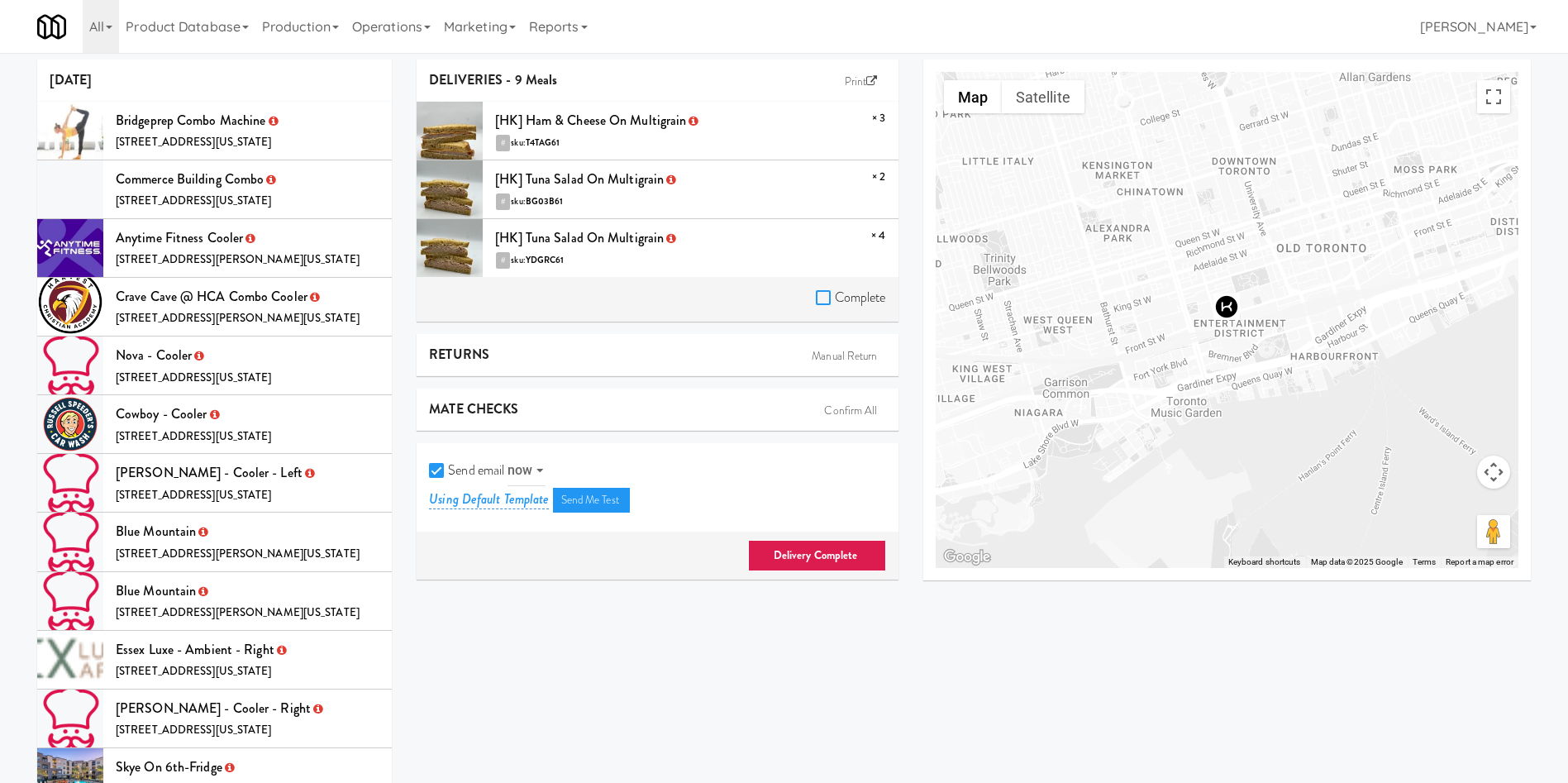
drag, startPoint x: 826, startPoint y: 297, endPoint x: 654, endPoint y: 369, distance: 186.5
click at [825, 296] on input "Complete" at bounding box center [825, 298] width 19 height 13
checkbox input "true"
click at [440, 467] on input "Send email" at bounding box center [438, 471] width 19 height 13
checkbox input "false"
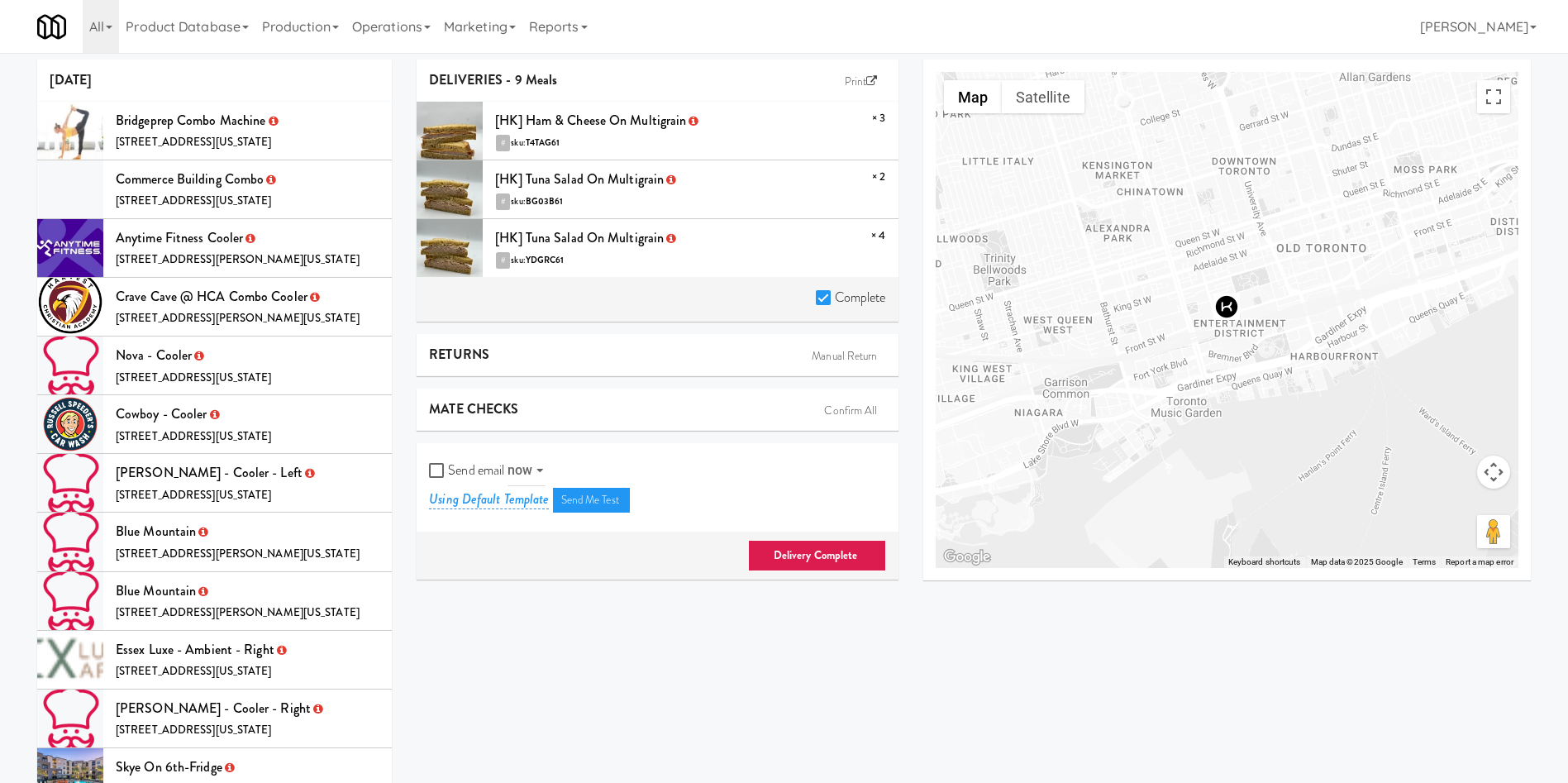
click at [797, 555] on link "Delivery Complete" at bounding box center [816, 555] width 138 height 31
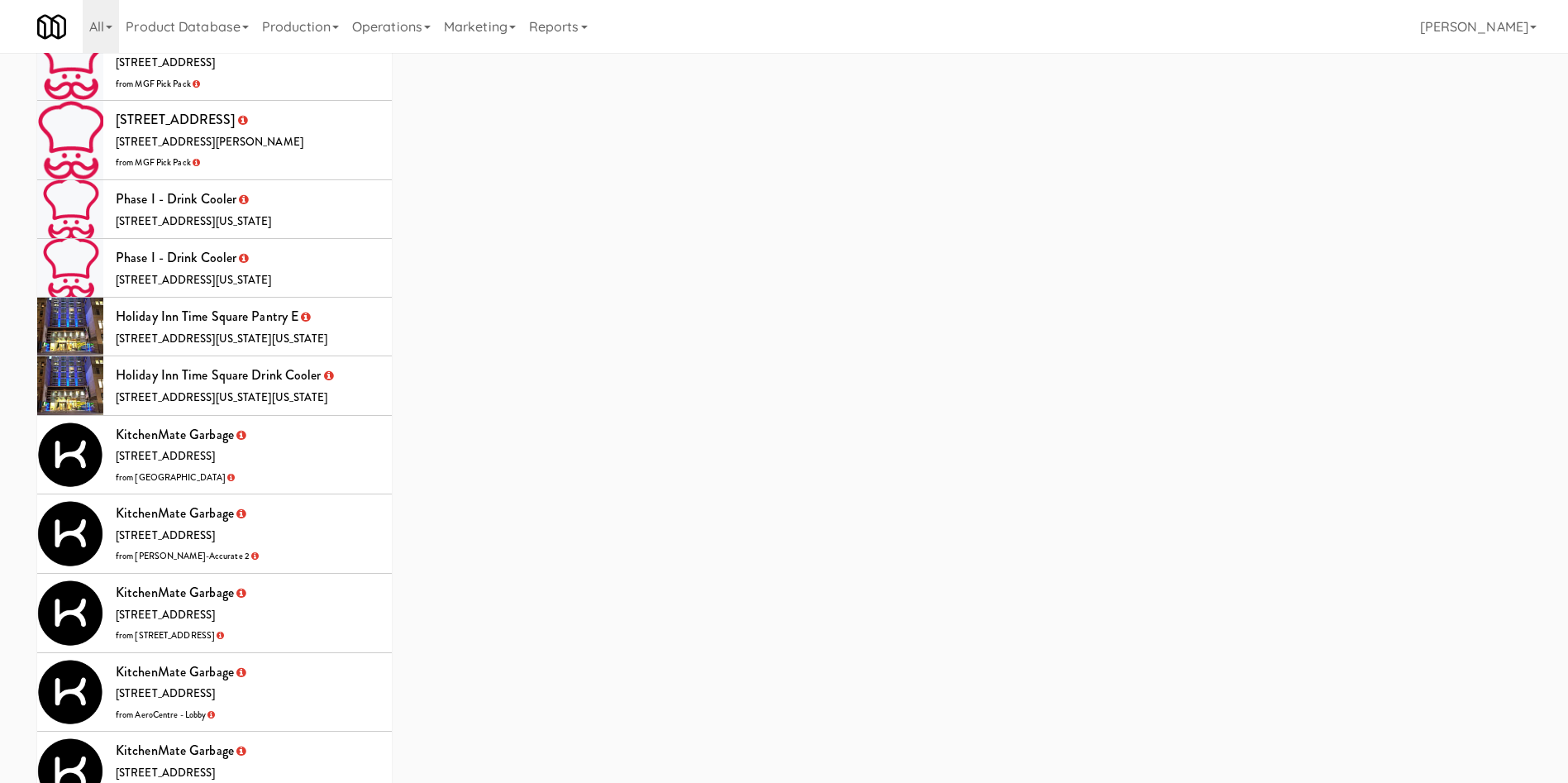
click at [326, 416] on li "KitchenMate Garbage 325 Front St W, Toronto ON from Cafe Valleywood" at bounding box center [215, 456] width 355 height 80
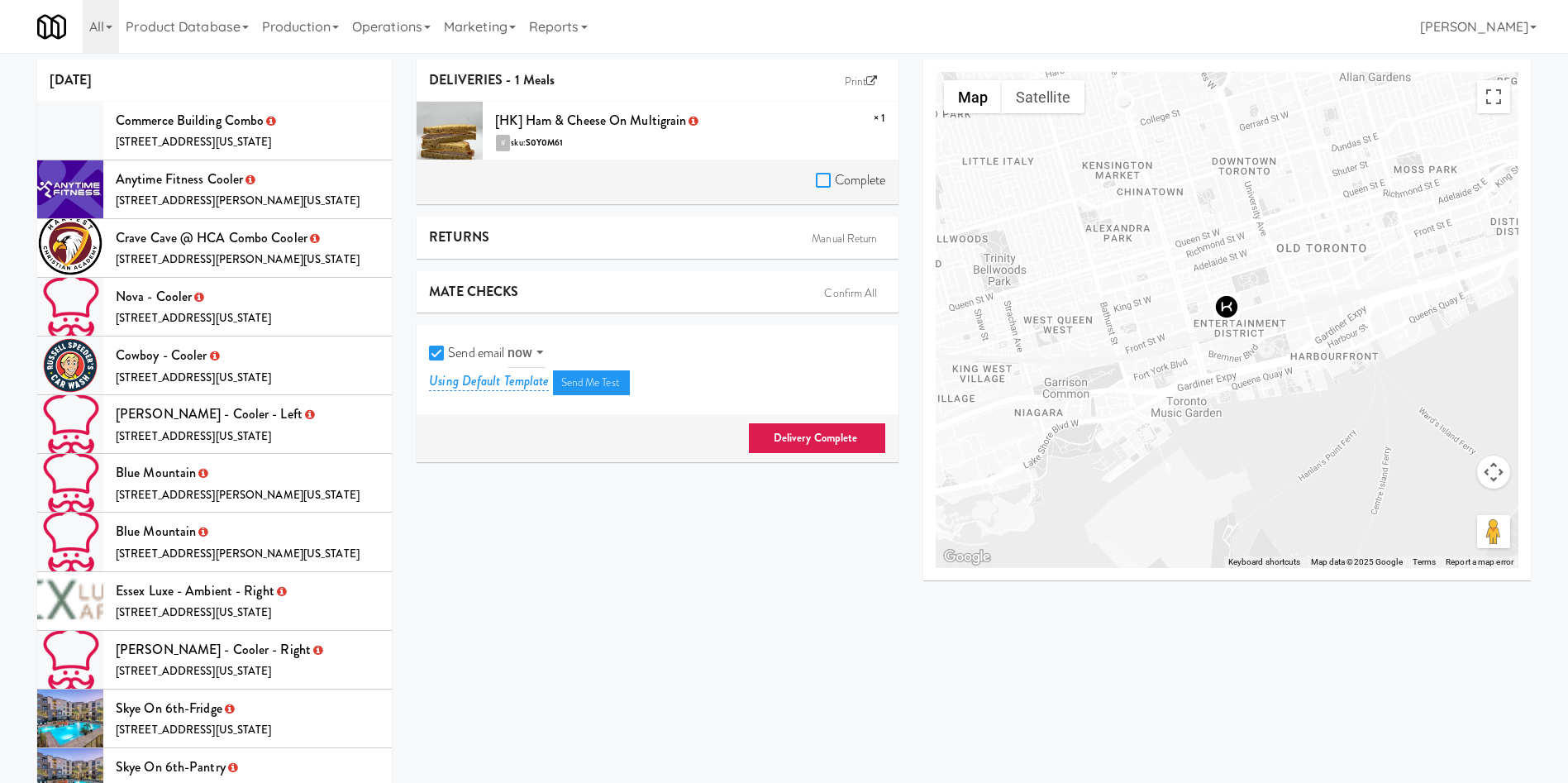
click at [822, 182] on input "Complete" at bounding box center [825, 181] width 19 height 13
checkbox input "true"
click at [440, 349] on input "Send email" at bounding box center [438, 354] width 19 height 13
checkbox input "false"
click at [827, 431] on link "Delivery Complete" at bounding box center [816, 438] width 138 height 31
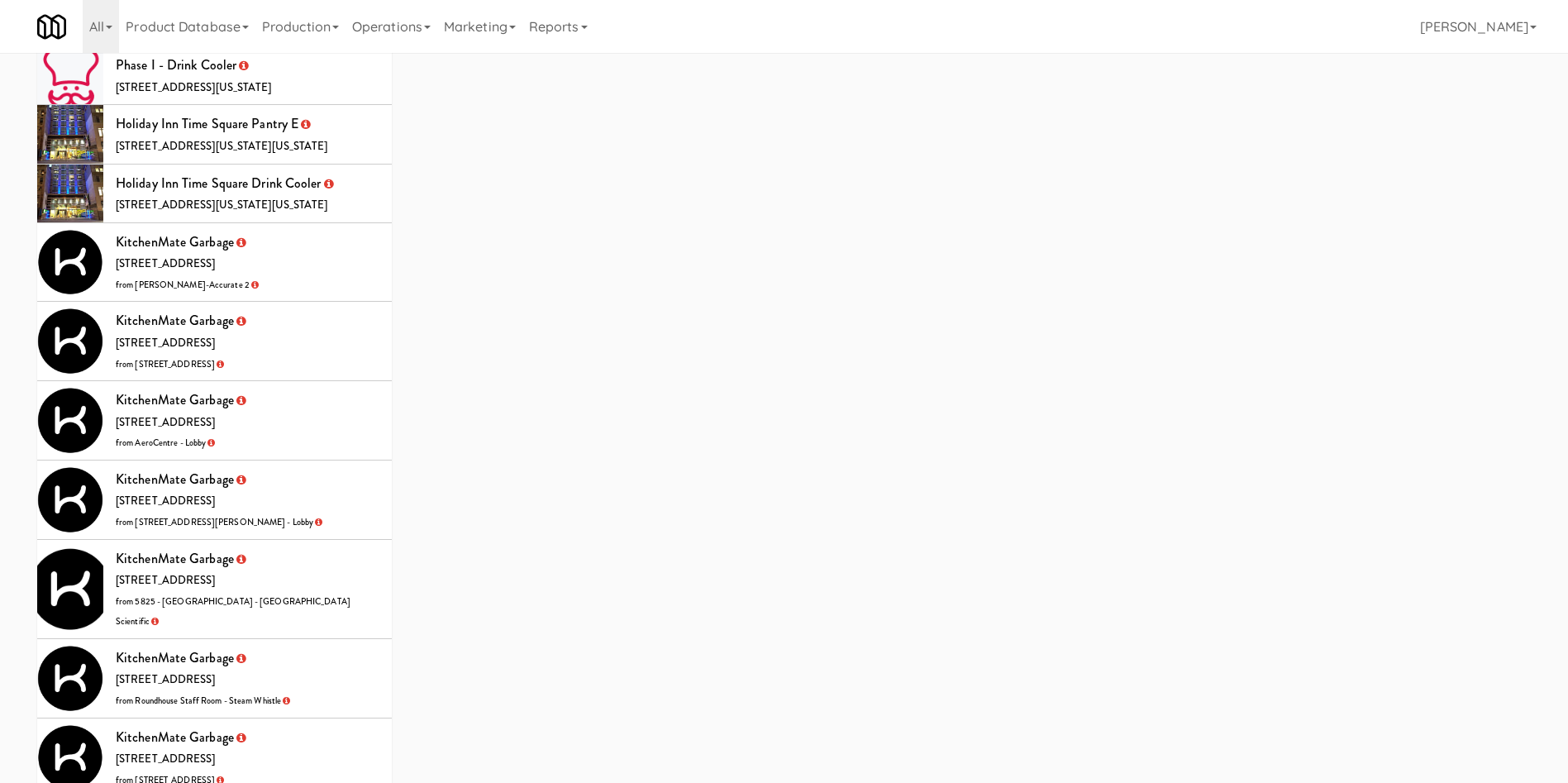
scroll to position [4837, 0]
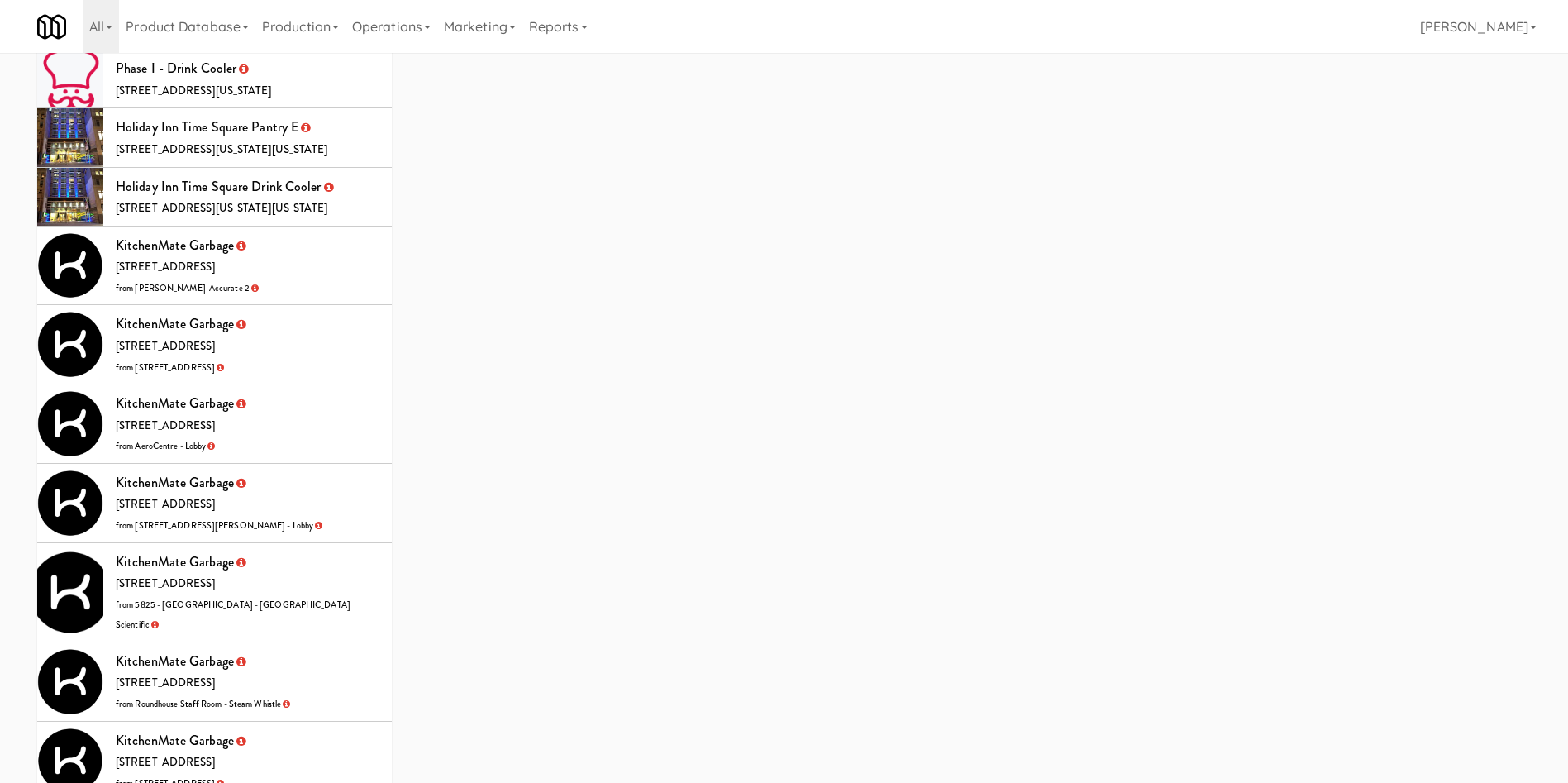
click at [325, 227] on li "KitchenMate Garbage 325 Front St W, Toronto ON from Bothwell-Accurate 2" at bounding box center [215, 266] width 355 height 80
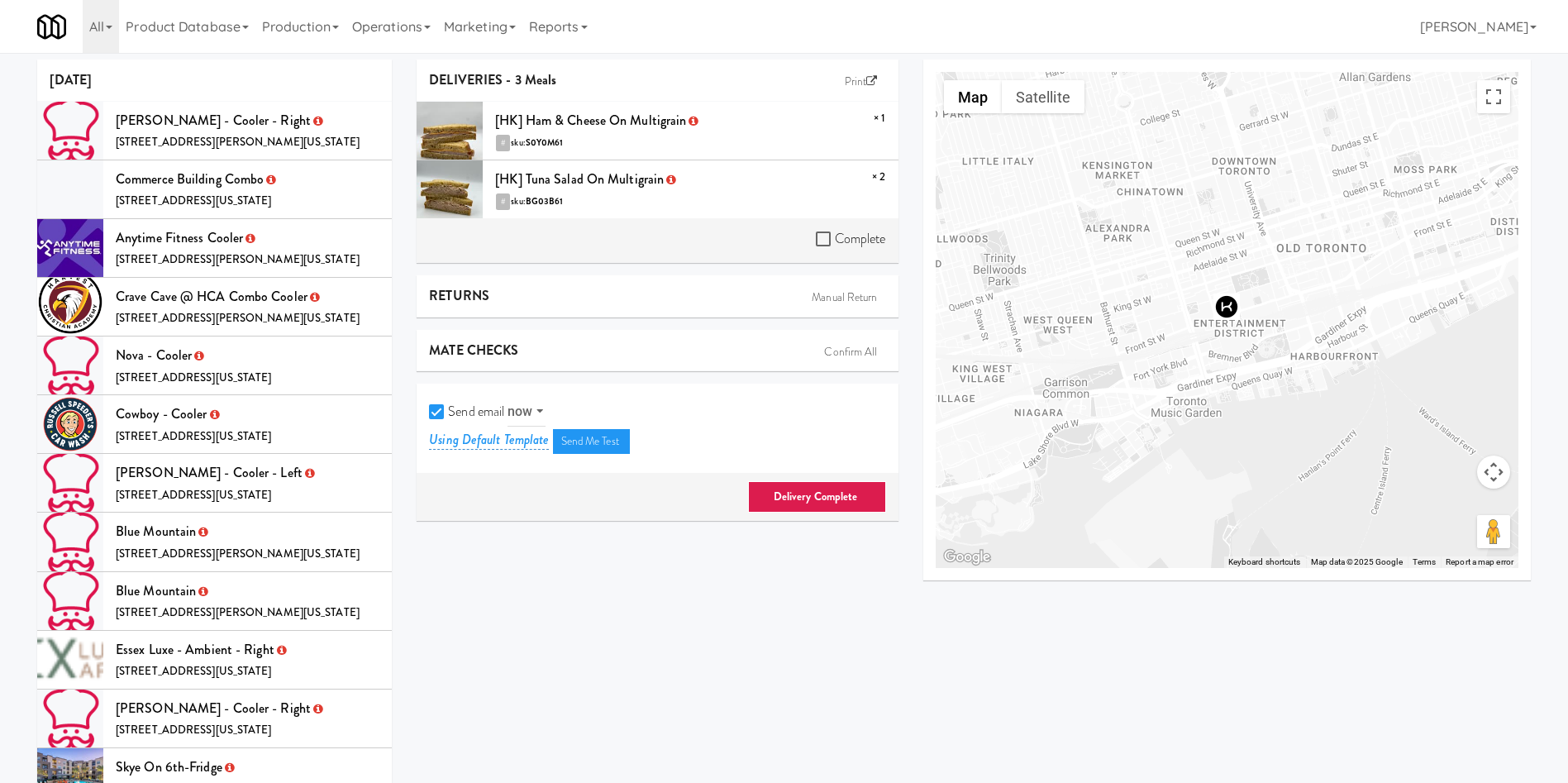
click at [831, 227] on label "Complete" at bounding box center [850, 239] width 70 height 25
click at [831, 233] on input "Complete" at bounding box center [825, 240] width 19 height 13
click at [824, 233] on input "Complete" at bounding box center [825, 240] width 19 height 13
checkbox input "true"
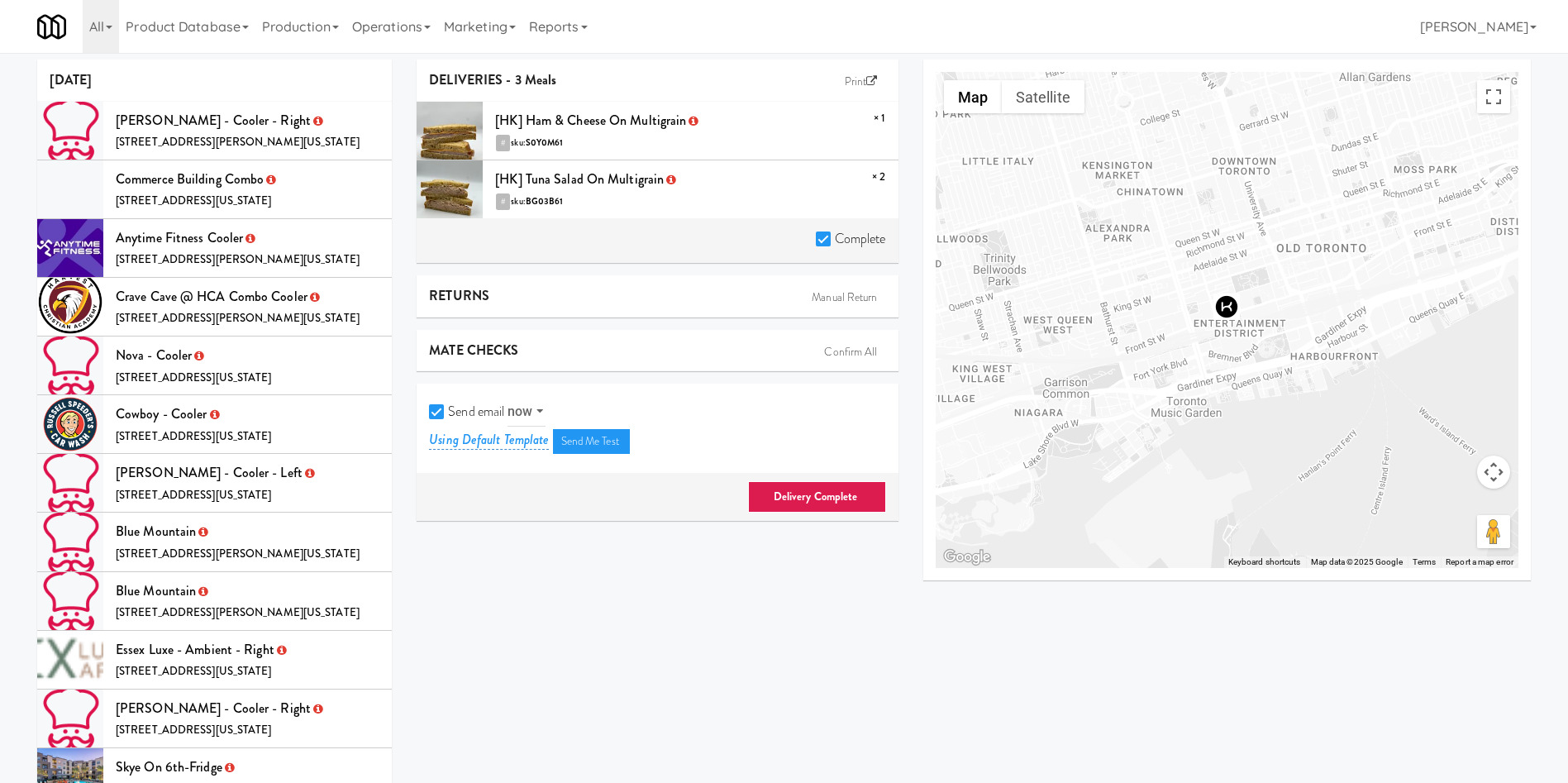
click at [432, 406] on input "Send email" at bounding box center [438, 413] width 19 height 13
checkbox input "false"
click at [773, 488] on link "Delivery Complete" at bounding box center [816, 497] width 138 height 31
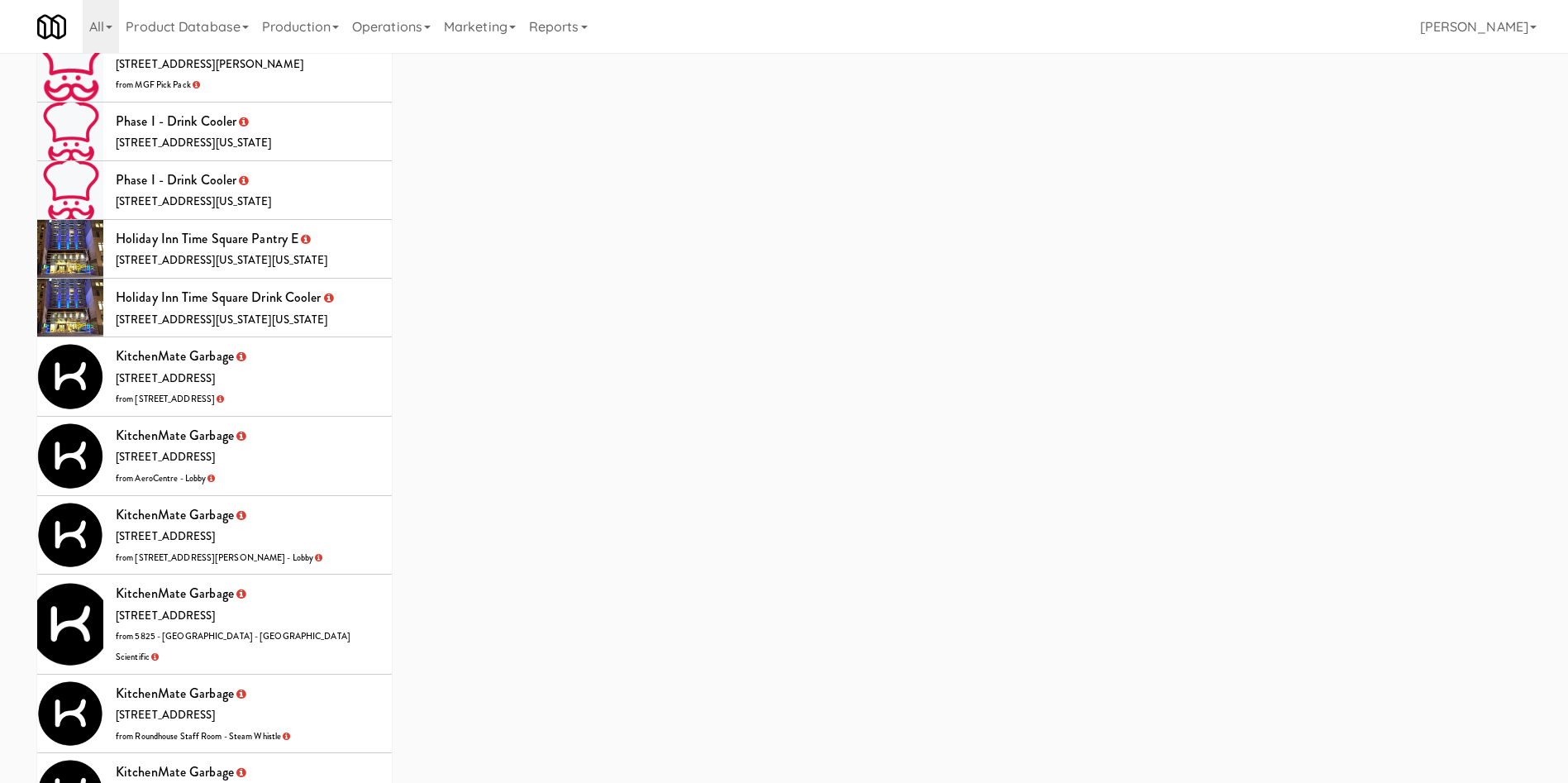
drag, startPoint x: 310, startPoint y: 301, endPoint x: 376, endPoint y: 316, distance: 67.7
click at [310, 338] on li "KitchenMate Garbage 325 Front St W, Toronto ON from 5035 South Service Road" at bounding box center [215, 377] width 355 height 80
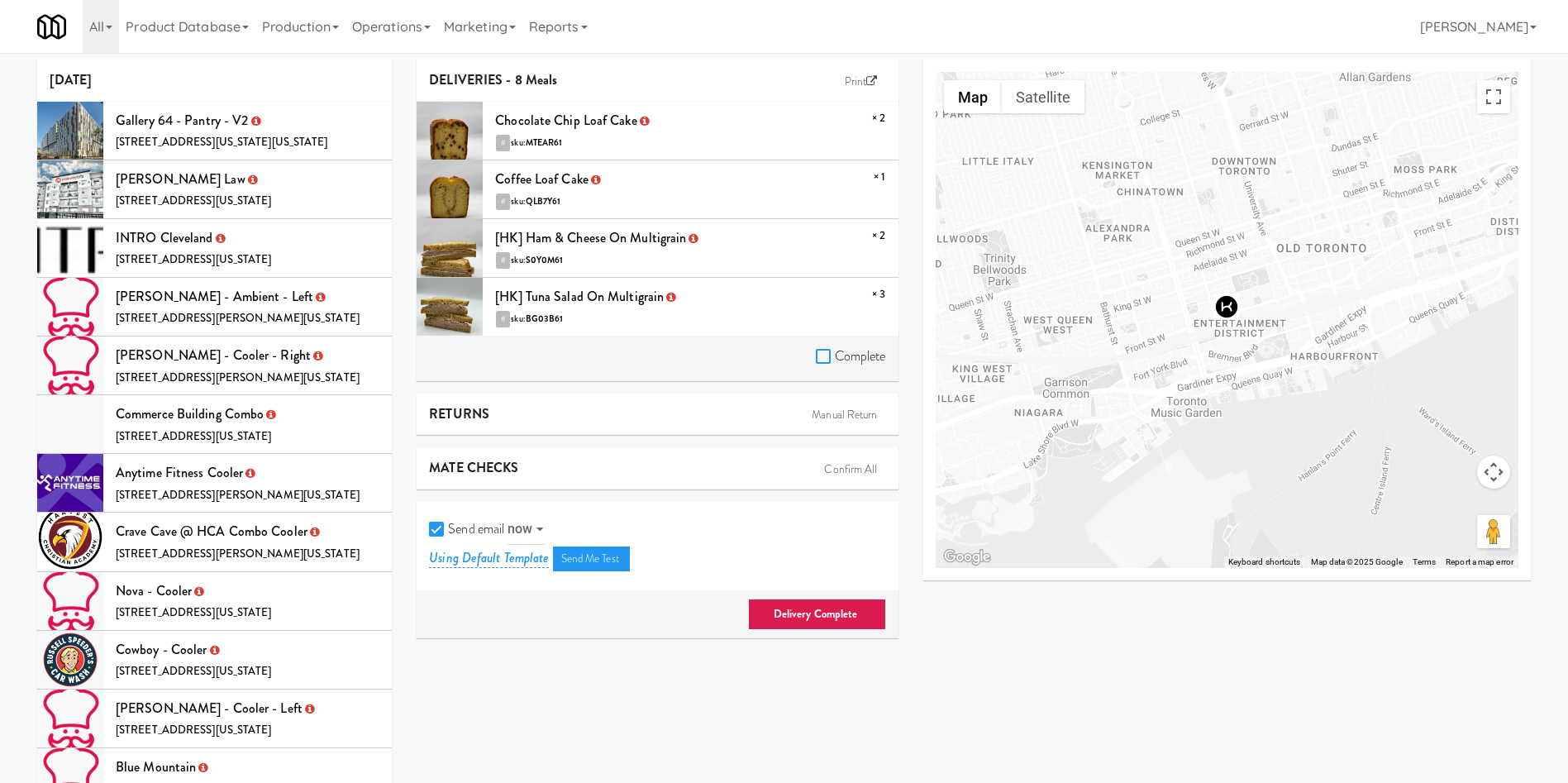
click at [820, 359] on input "Complete" at bounding box center [825, 357] width 19 height 13
checkbox input "true"
click at [438, 525] on input "Send email" at bounding box center [438, 530] width 19 height 13
checkbox input "false"
click at [837, 613] on link "Delivery Complete" at bounding box center [816, 614] width 138 height 31
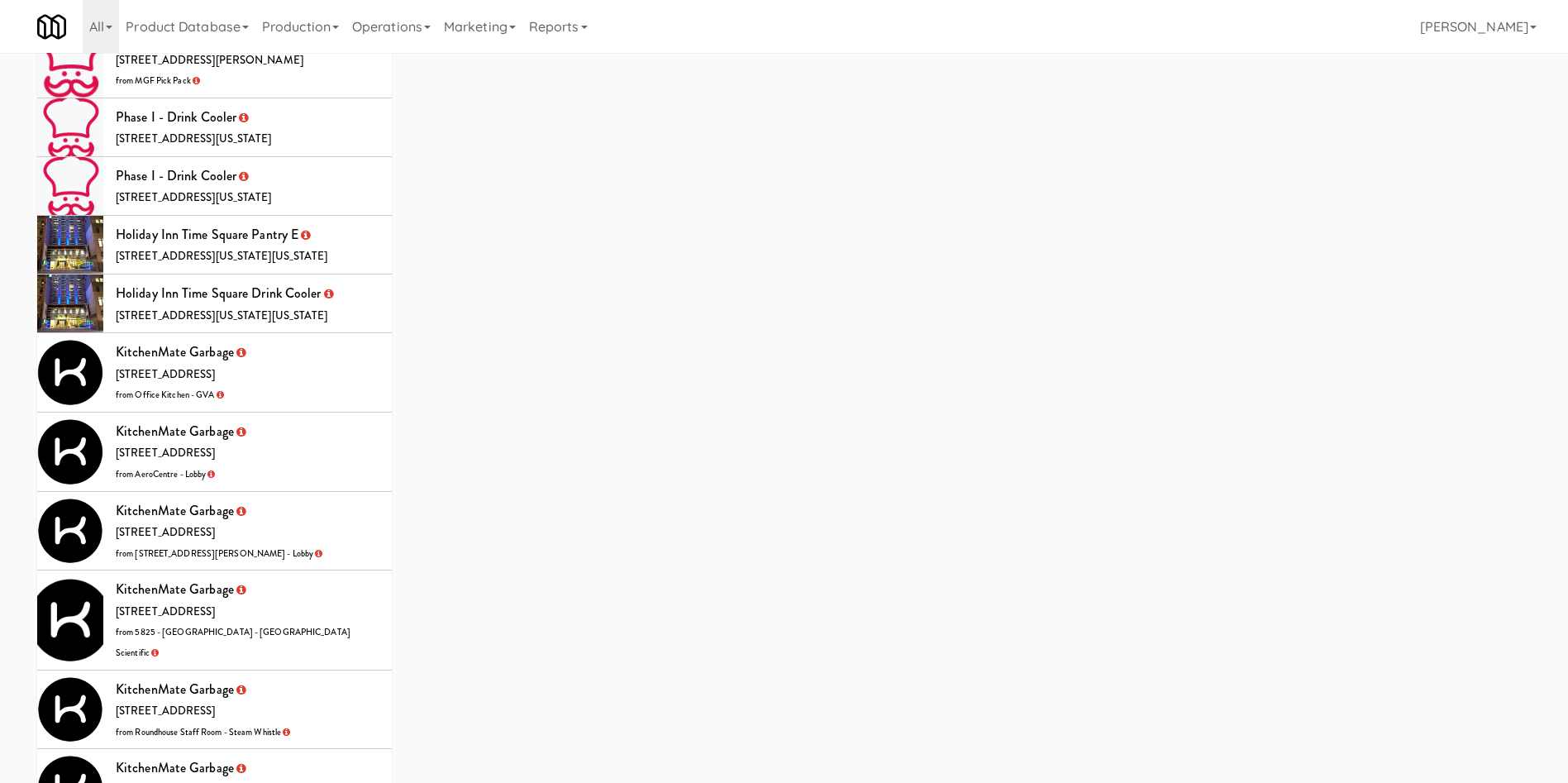
scroll to position [5086, 0]
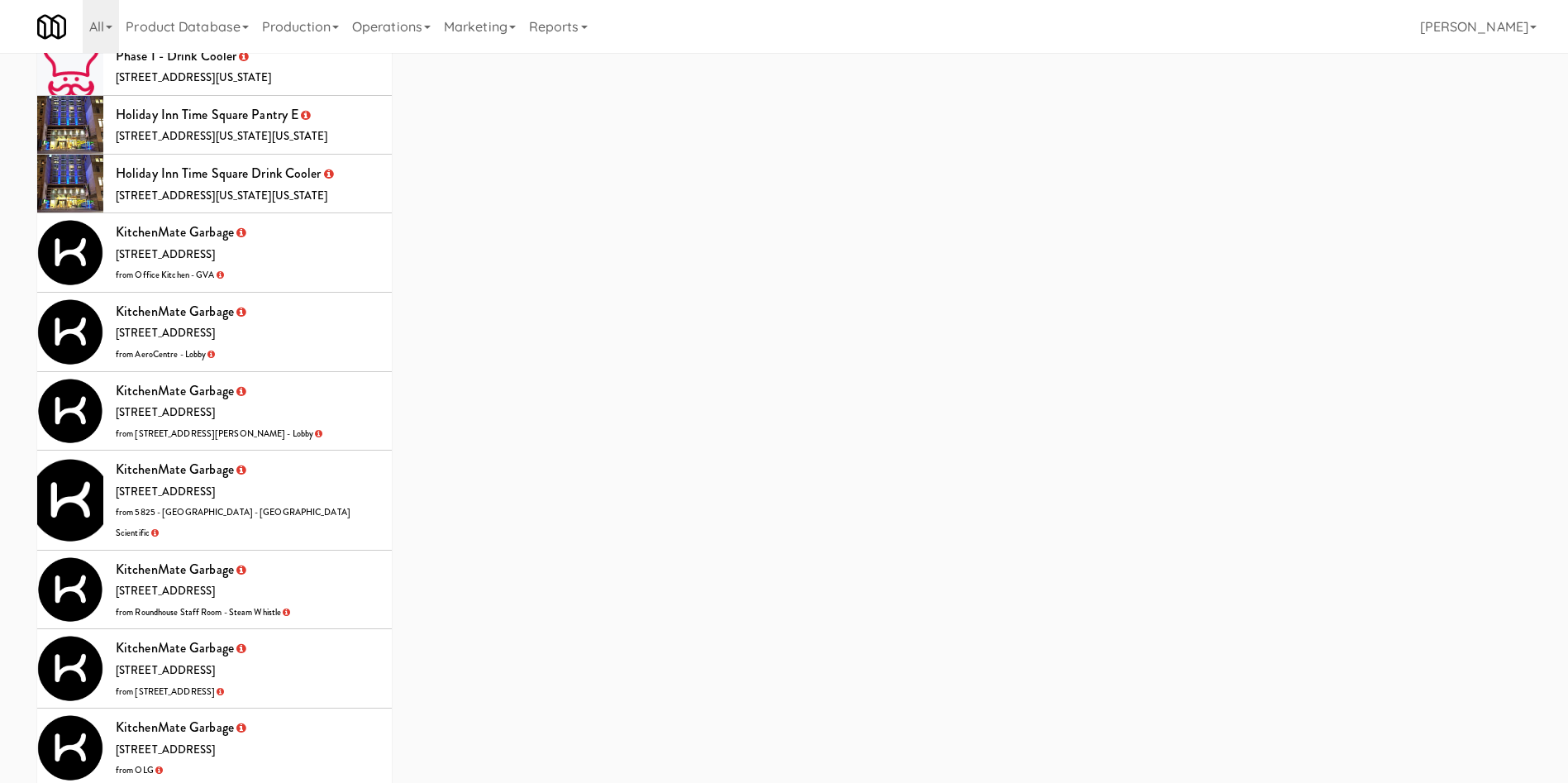
click at [304, 215] on li "KitchenMate Garbage 325 Front St W, Toronto ON from Office Kitchen - GVA" at bounding box center [215, 252] width 355 height 80
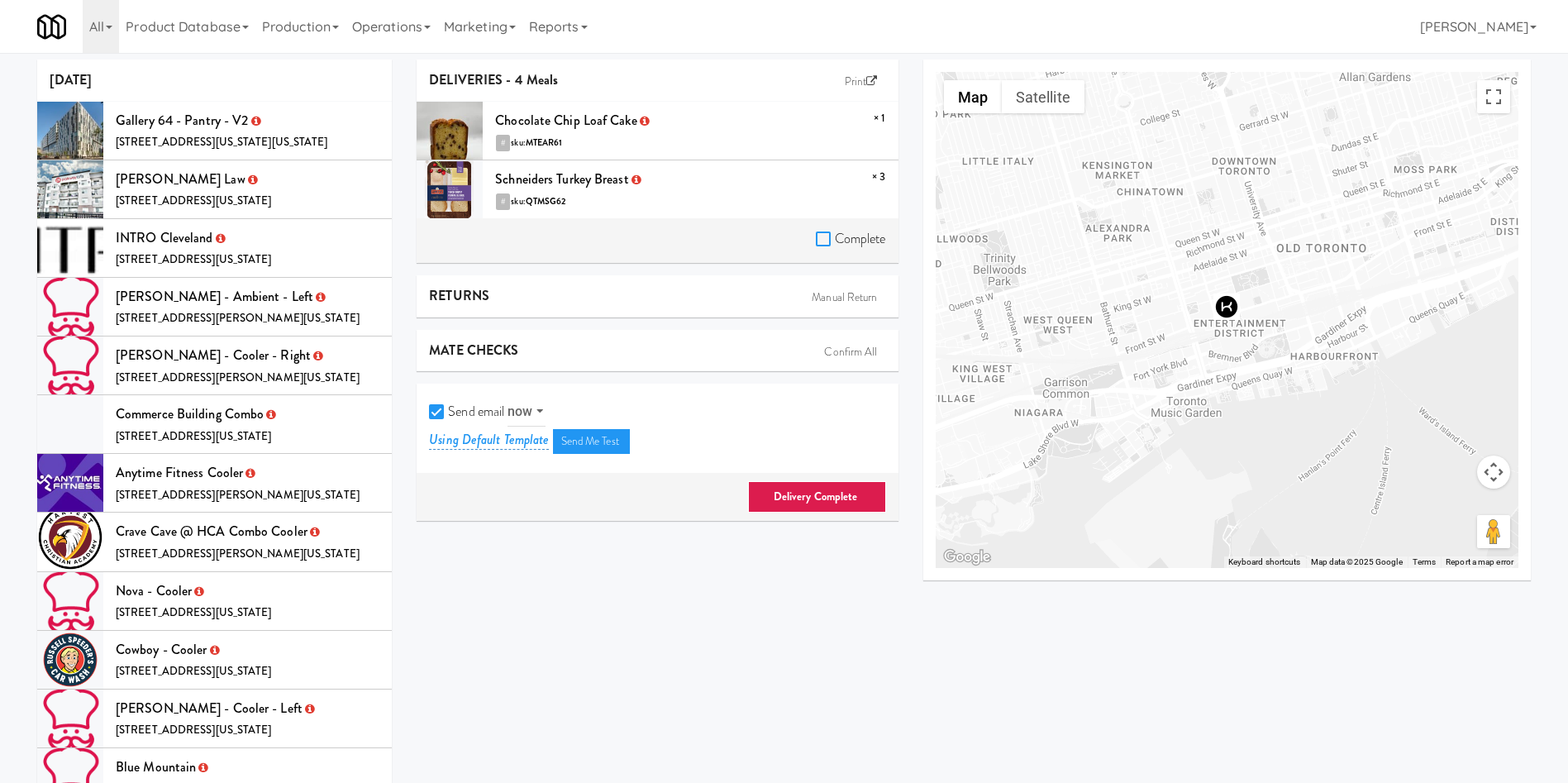
click at [822, 236] on input "Complete" at bounding box center [825, 240] width 19 height 13
checkbox input "true"
click at [438, 406] on input "Send email" at bounding box center [438, 413] width 19 height 13
checkbox input "false"
click at [773, 495] on link "Delivery Complete" at bounding box center [816, 497] width 138 height 31
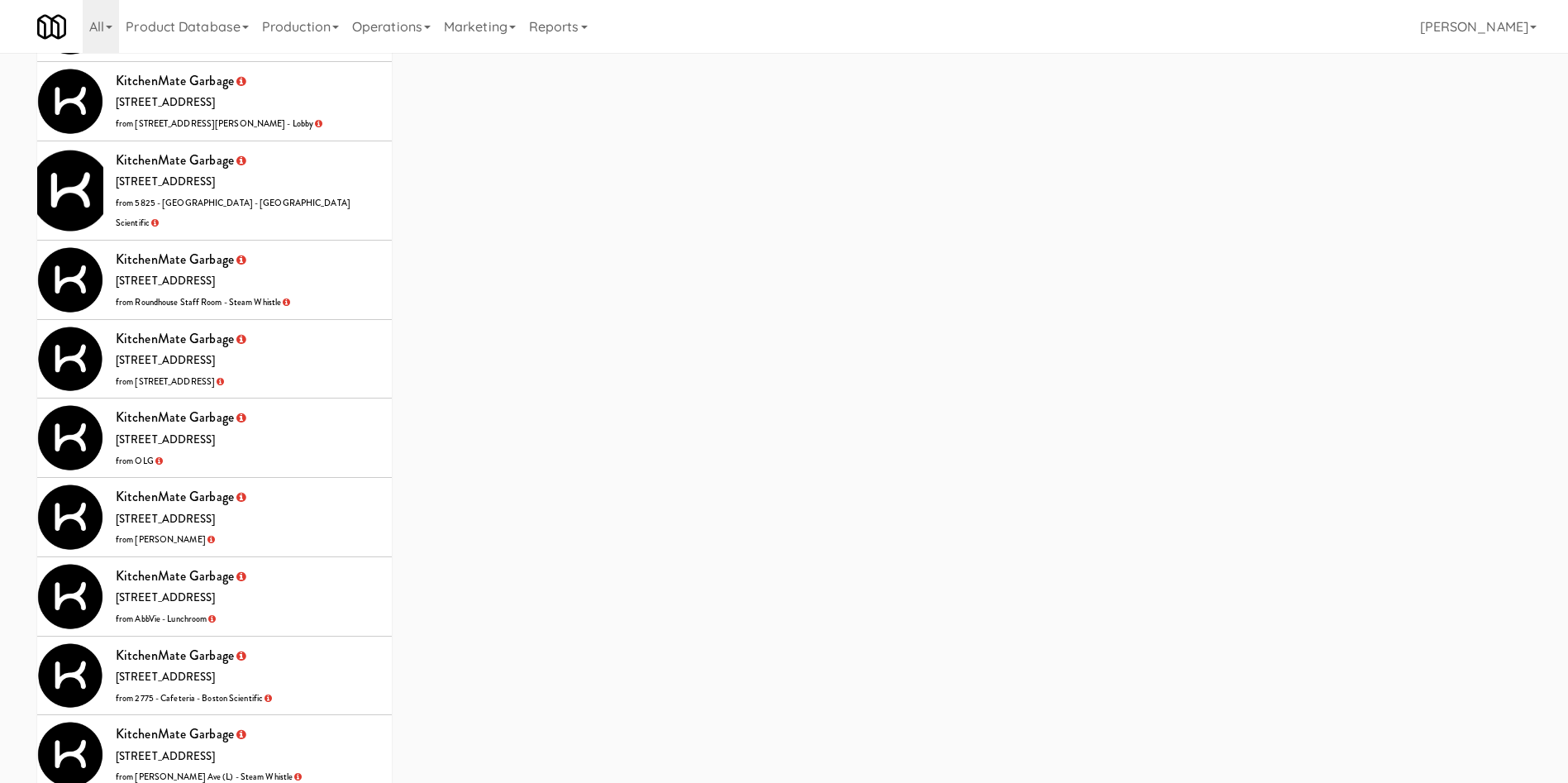
scroll to position [5138, 0]
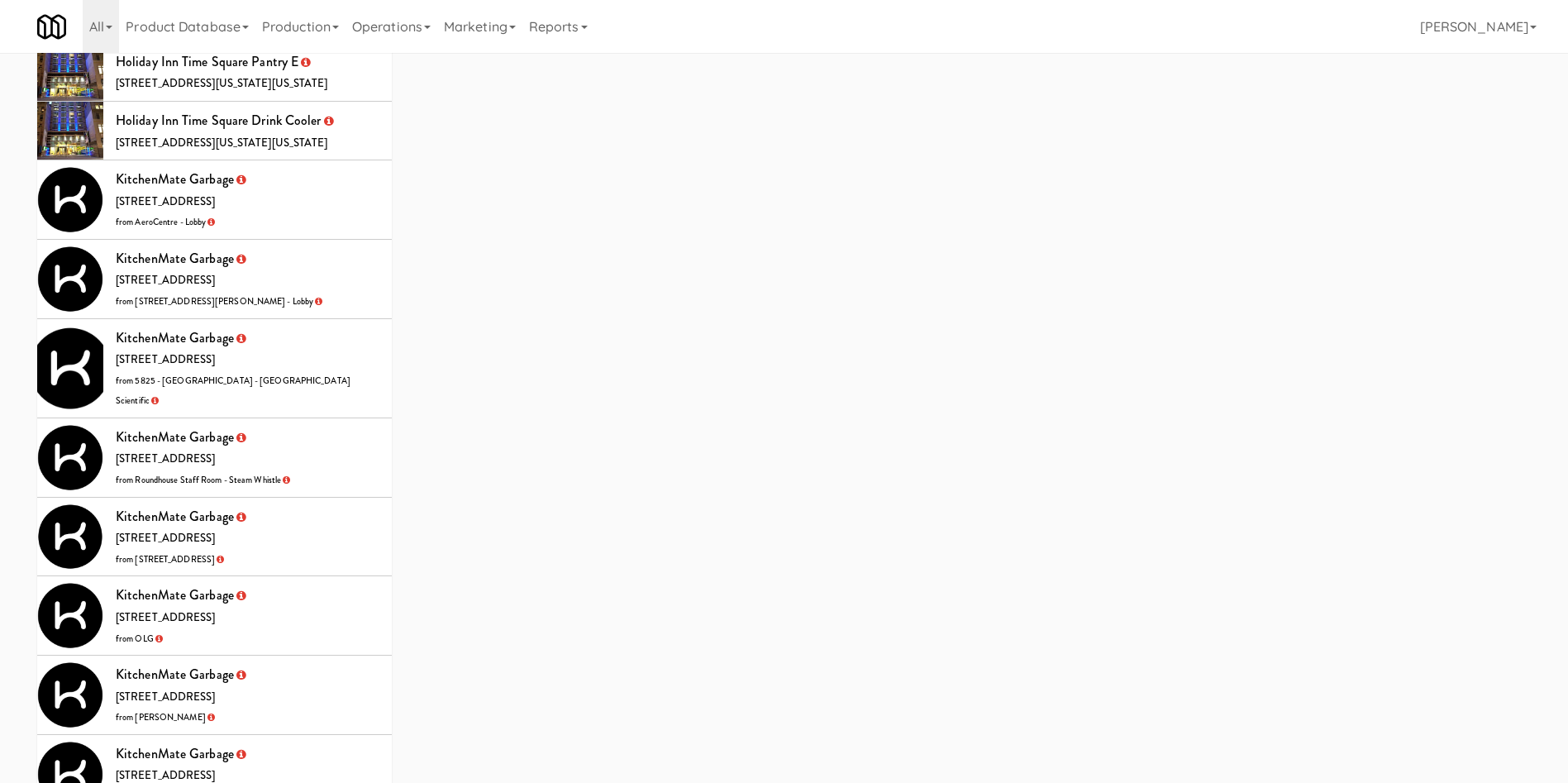
click at [327, 160] on li "KitchenMate Garbage 325 Front St W, Toronto ON from AeroCentre - Lobby" at bounding box center [215, 199] width 355 height 80
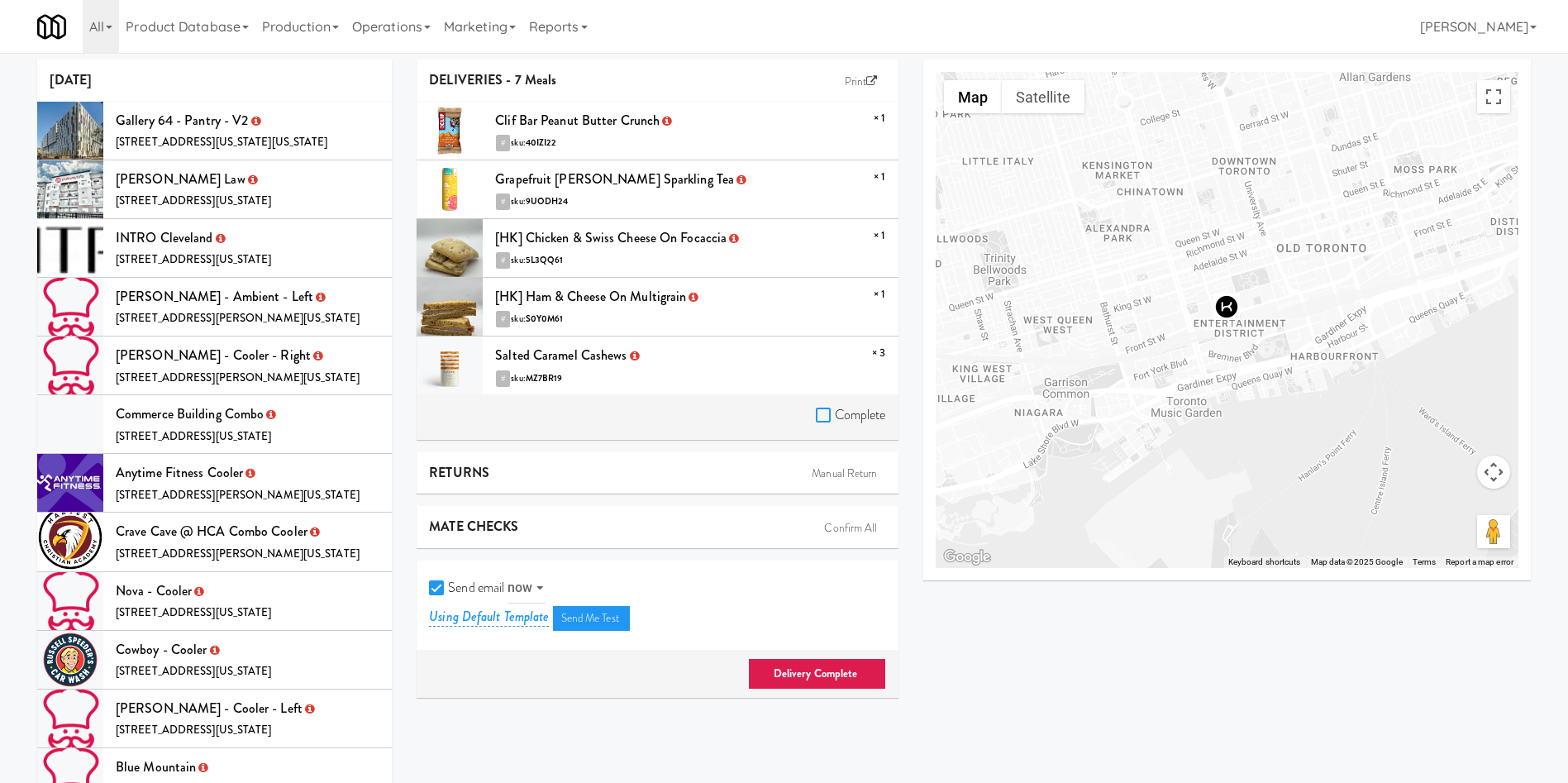
click at [827, 416] on input "Complete" at bounding box center [825, 415] width 19 height 13
checkbox input "true"
click at [443, 590] on input "Send email" at bounding box center [438, 588] width 19 height 13
checkbox input "false"
drag, startPoint x: 792, startPoint y: 655, endPoint x: 793, endPoint y: 668, distance: 13.0
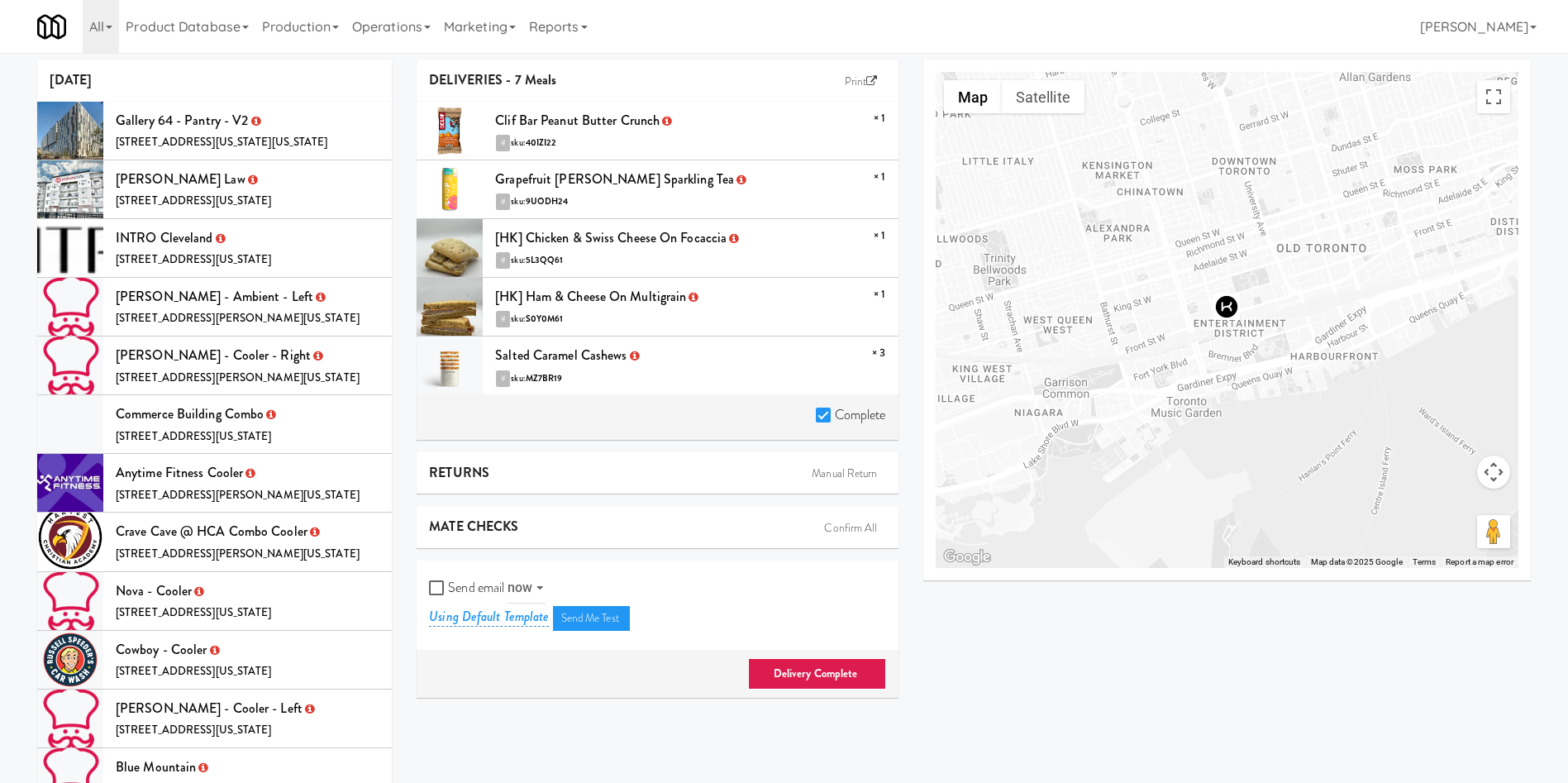
click at [792, 659] on div "Delivery Complete" at bounding box center [657, 674] width 481 height 48
click at [793, 668] on link "Delivery Complete" at bounding box center [816, 674] width 138 height 31
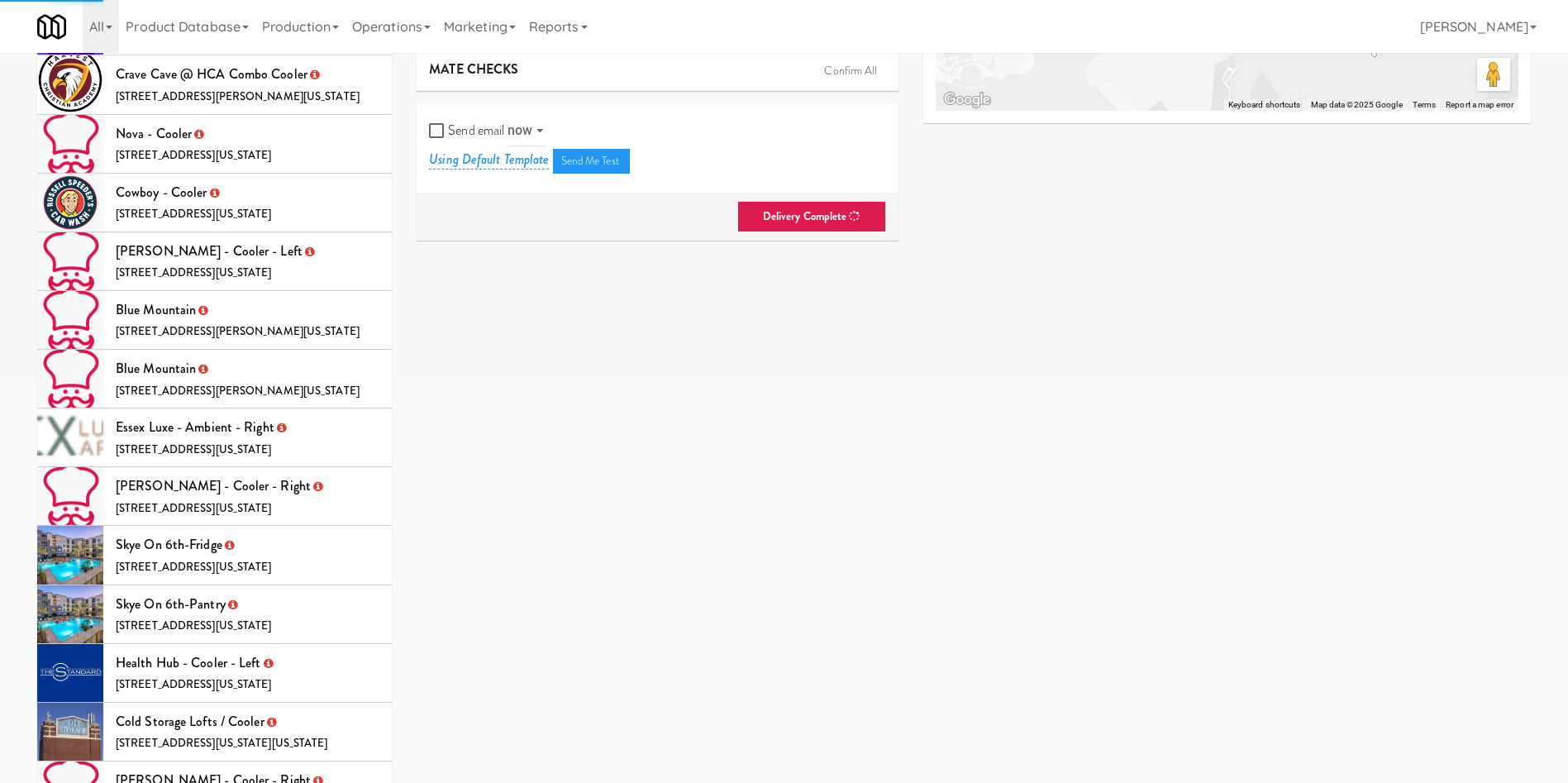
scroll to position [53, 0]
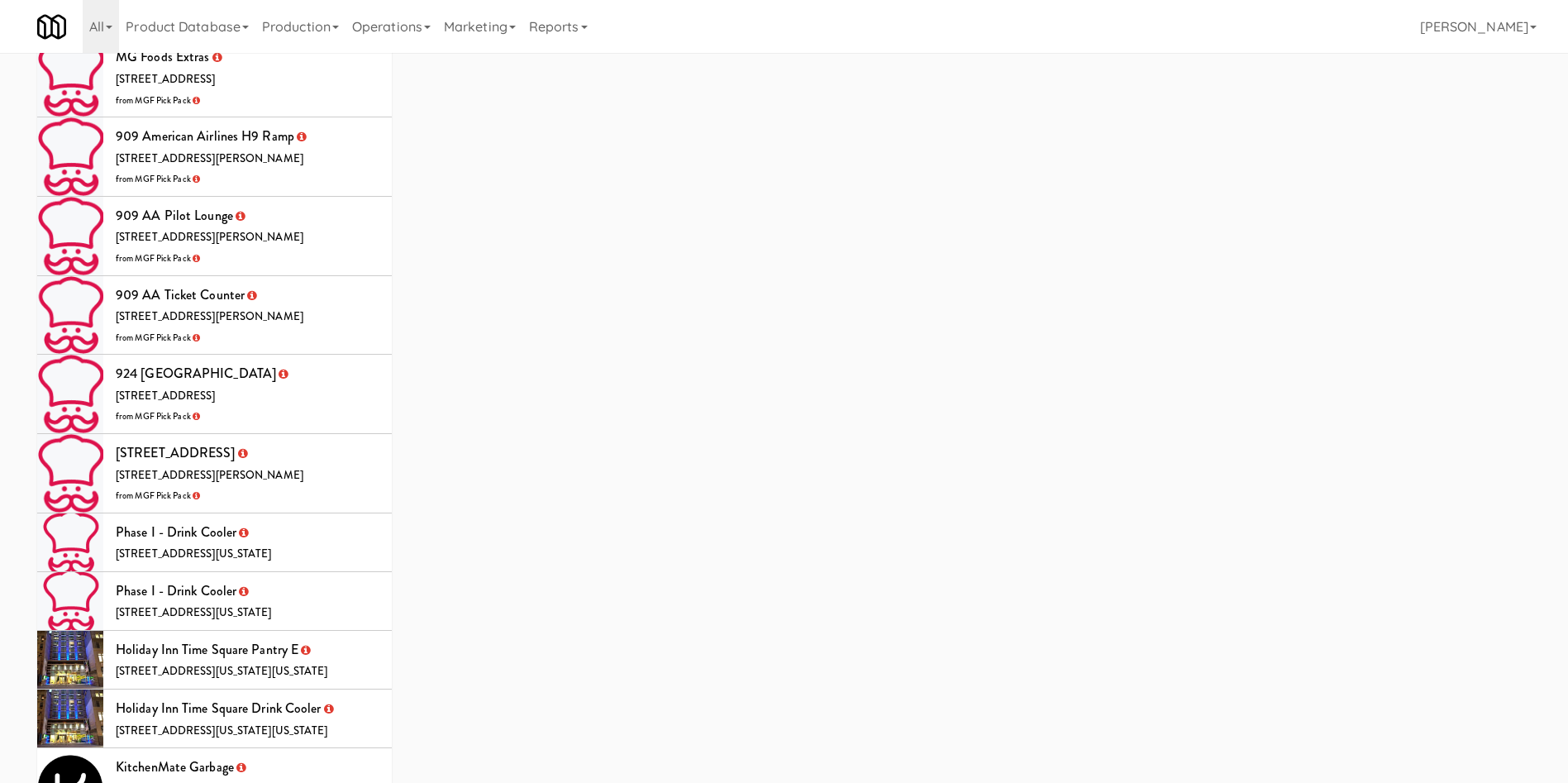
scroll to position [5047, 0]
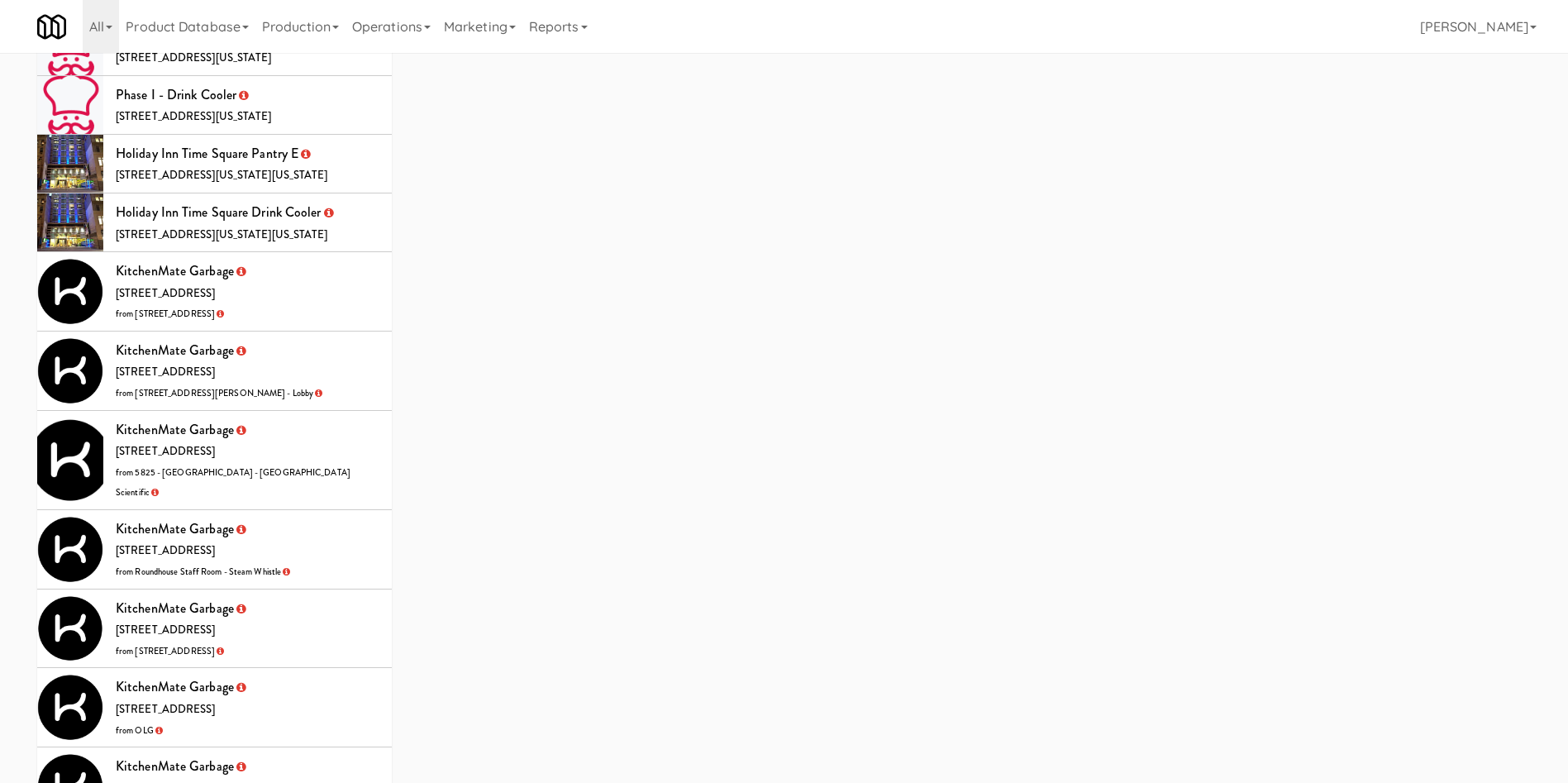
drag, startPoint x: 336, startPoint y: 223, endPoint x: 427, endPoint y: 263, distance: 99.4
click at [336, 252] on li "KitchenMate Garbage 325 Front St W, Toronto ON from 2 Lansing Square" at bounding box center [215, 292] width 355 height 80
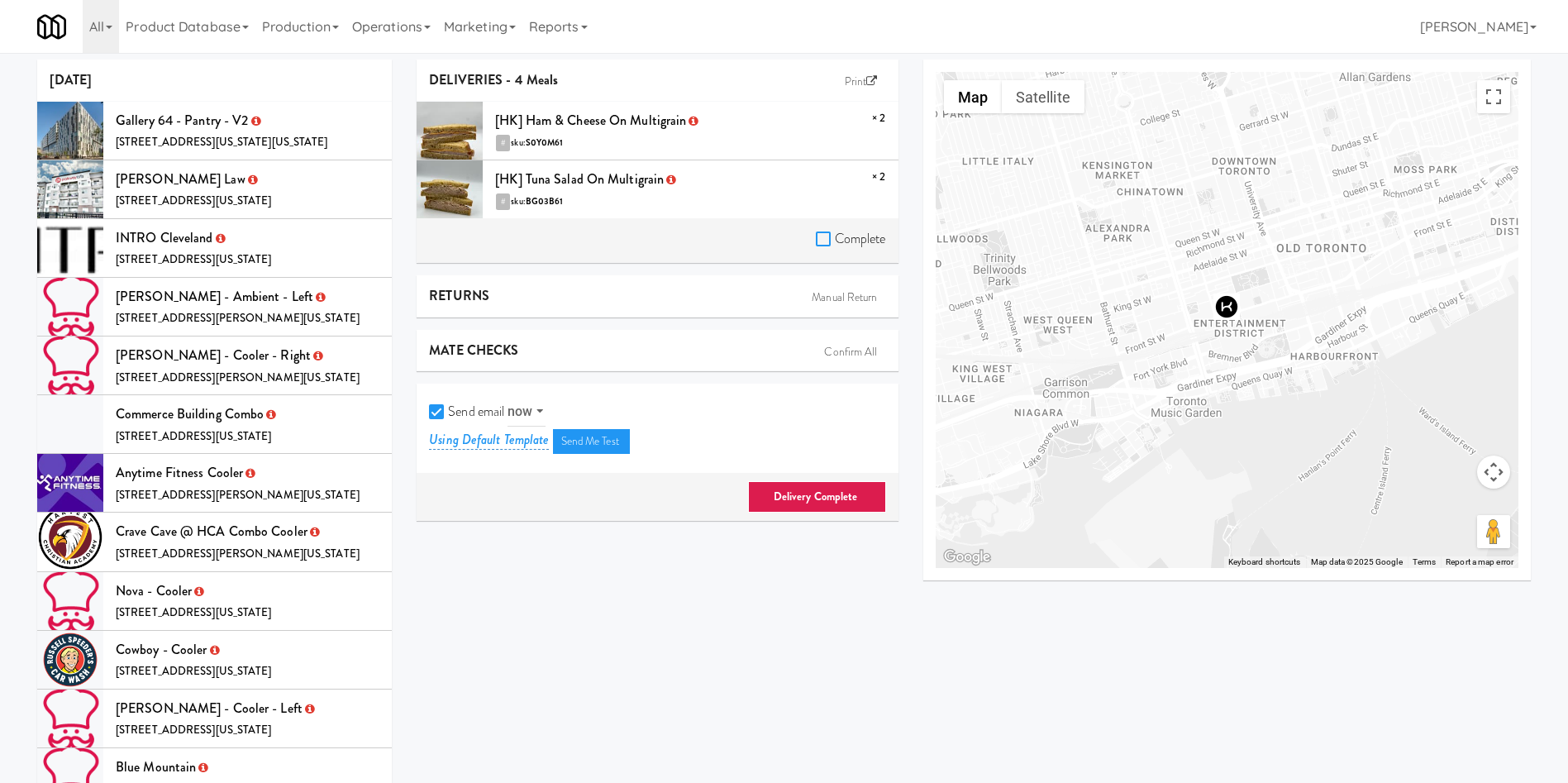
click at [816, 241] on input "Complete" at bounding box center [825, 240] width 19 height 13
checkbox input "true"
click at [432, 406] on input "Send email" at bounding box center [438, 413] width 19 height 13
checkbox input "false"
click at [818, 499] on link "Delivery Complete" at bounding box center [816, 497] width 138 height 31
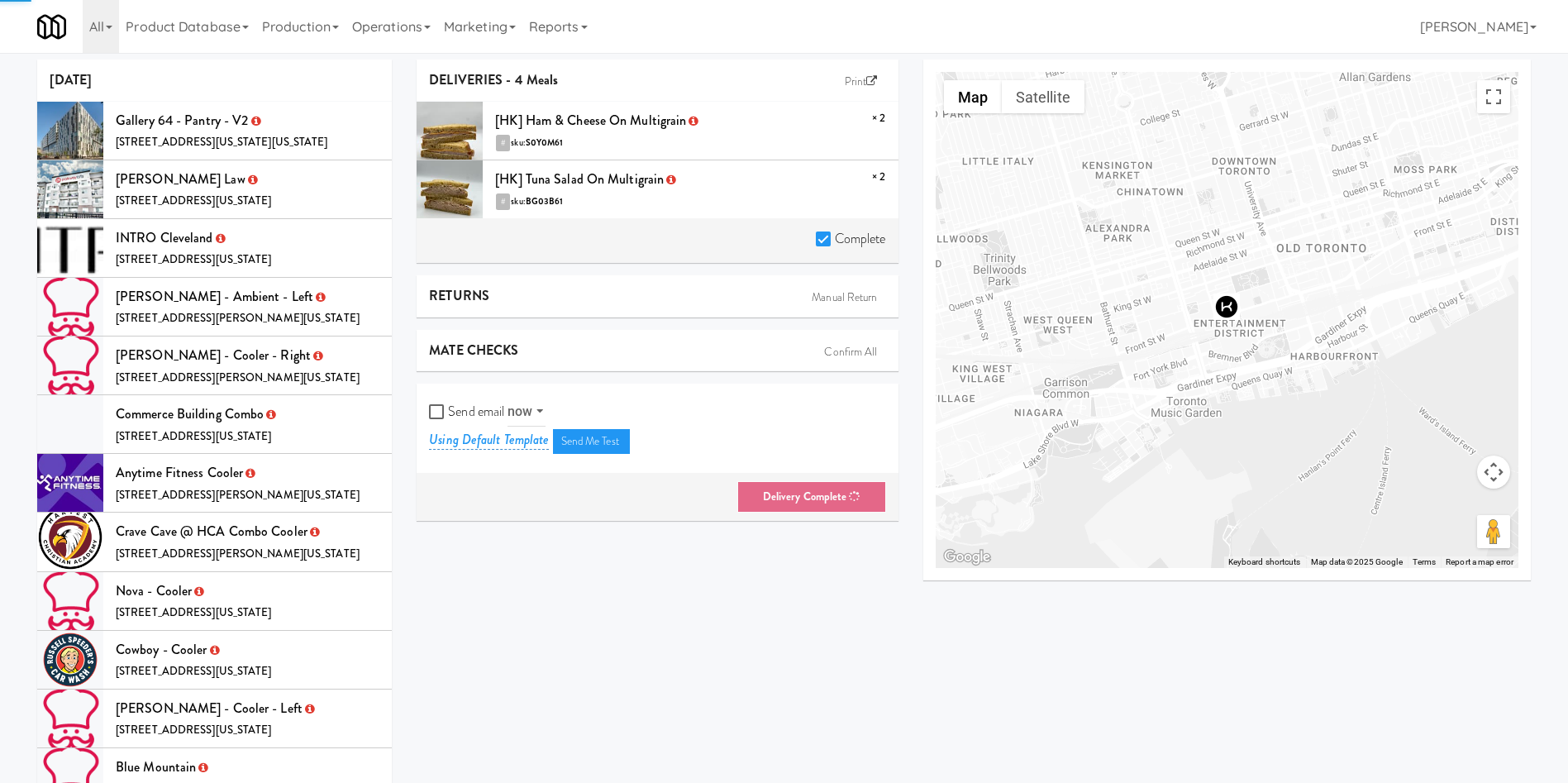
scroll to position [53, 0]
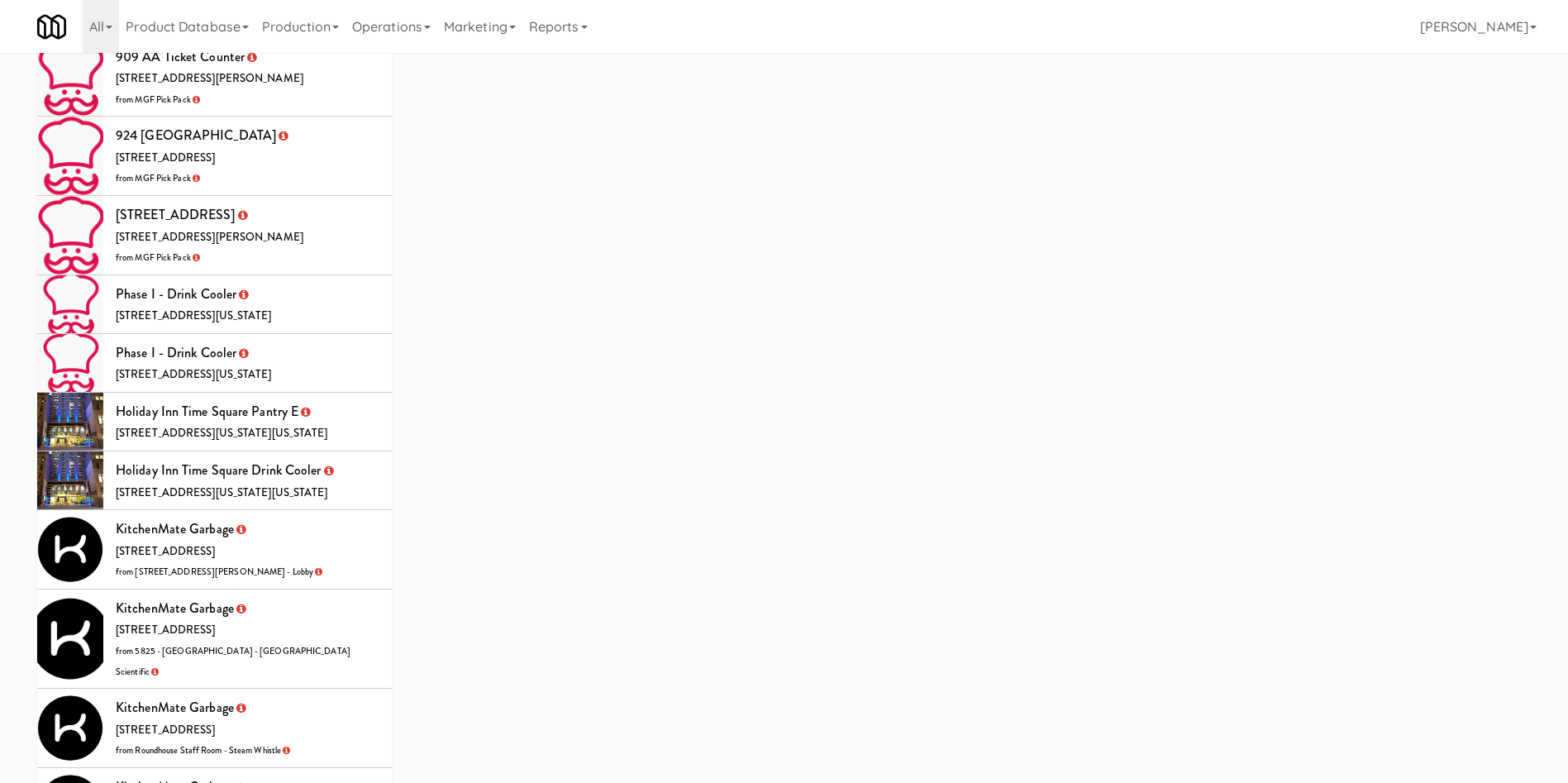
scroll to position [5059, 0]
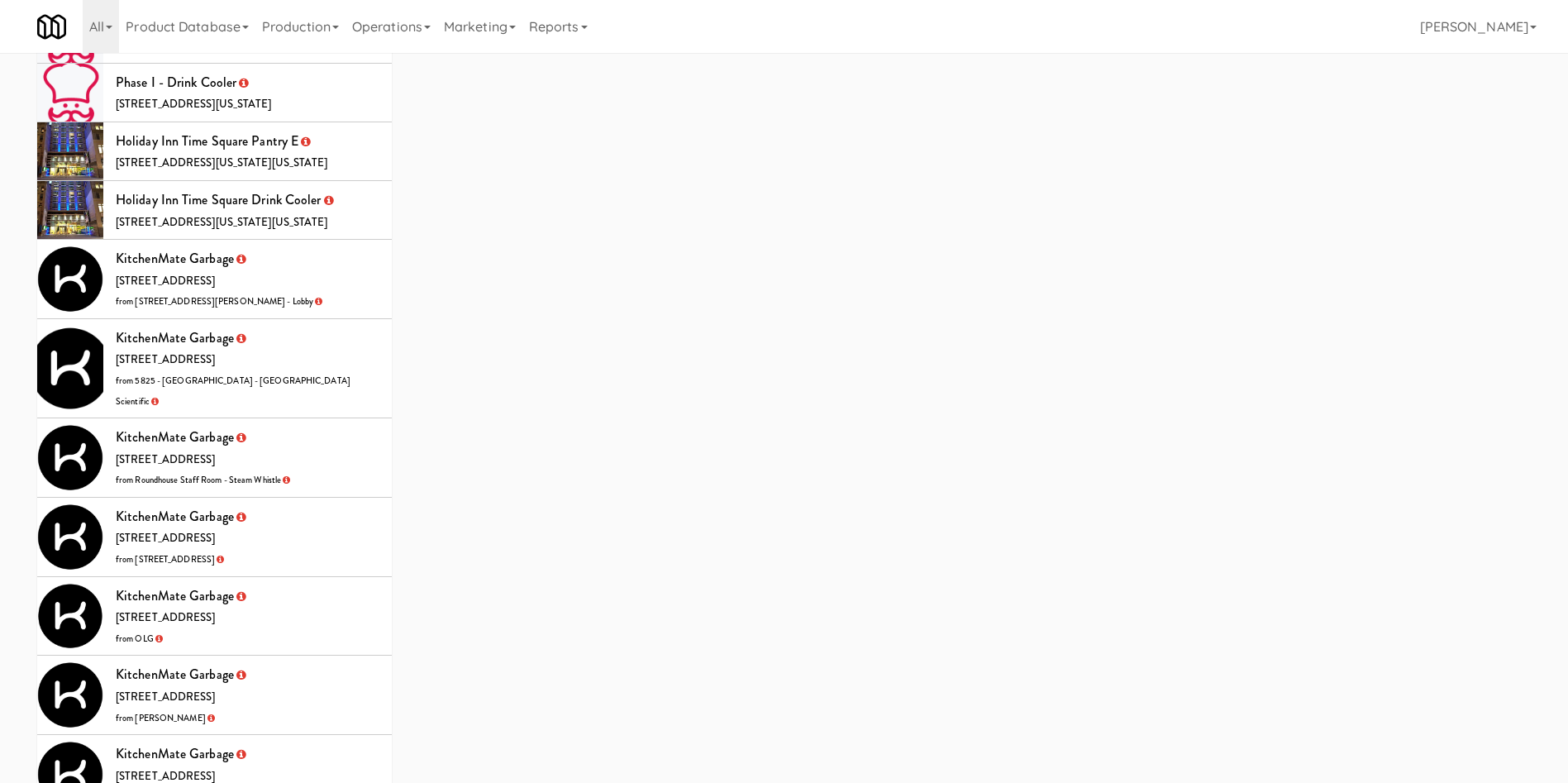
drag, startPoint x: 301, startPoint y: 206, endPoint x: 370, endPoint y: 220, distance: 70.4
click at [304, 240] on li "KitchenMate Garbage 325 Front St W, Toronto ON from 100 Sheppard Ave - Lobby" at bounding box center [215, 279] width 355 height 80
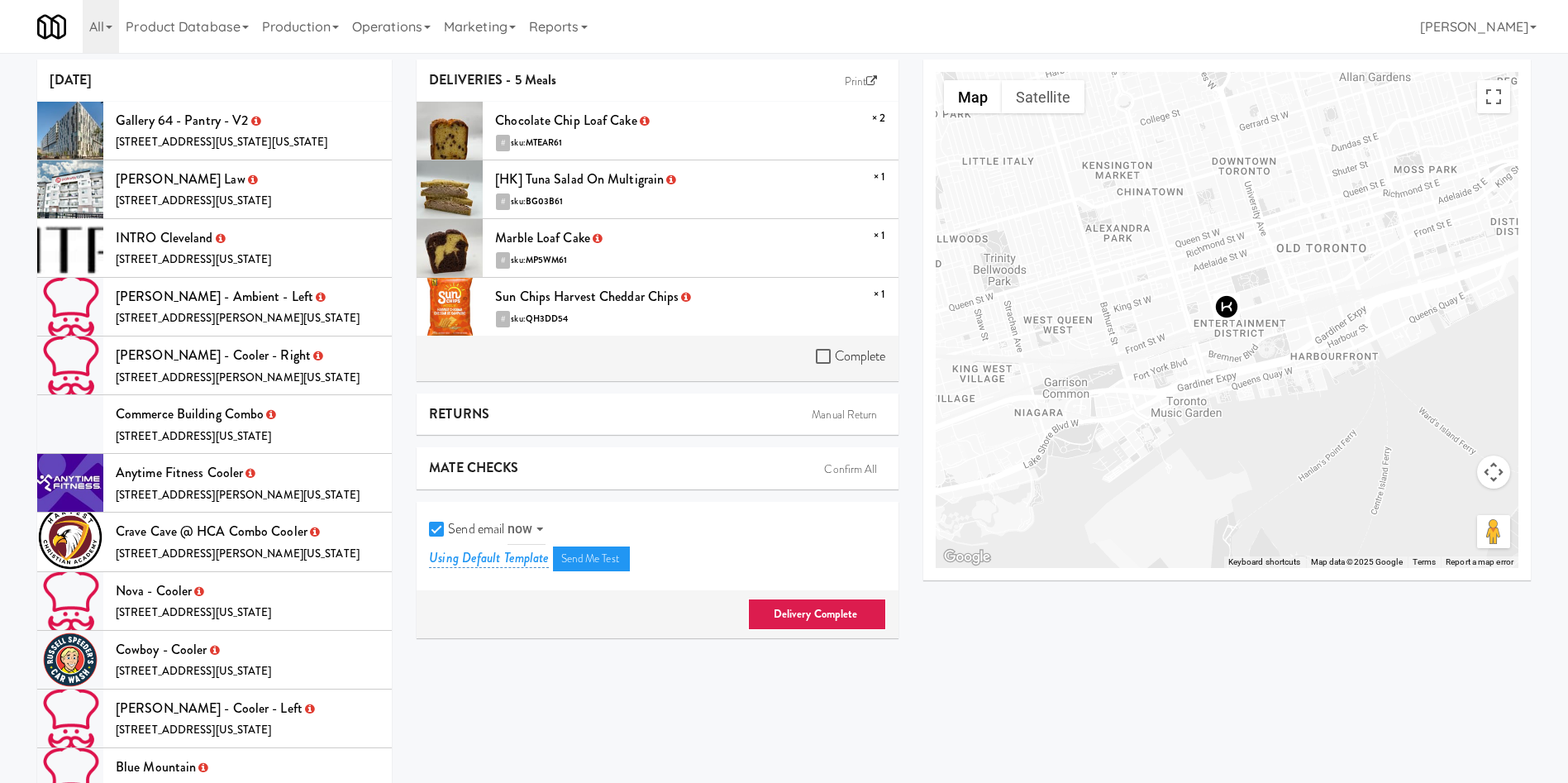
click at [823, 347] on label "Complete" at bounding box center [850, 356] width 70 height 25
click at [823, 350] on input "Complete" at bounding box center [825, 357] width 19 height 13
checkbox input "true"
click at [445, 527] on input "Send email" at bounding box center [438, 530] width 19 height 13
checkbox input "false"
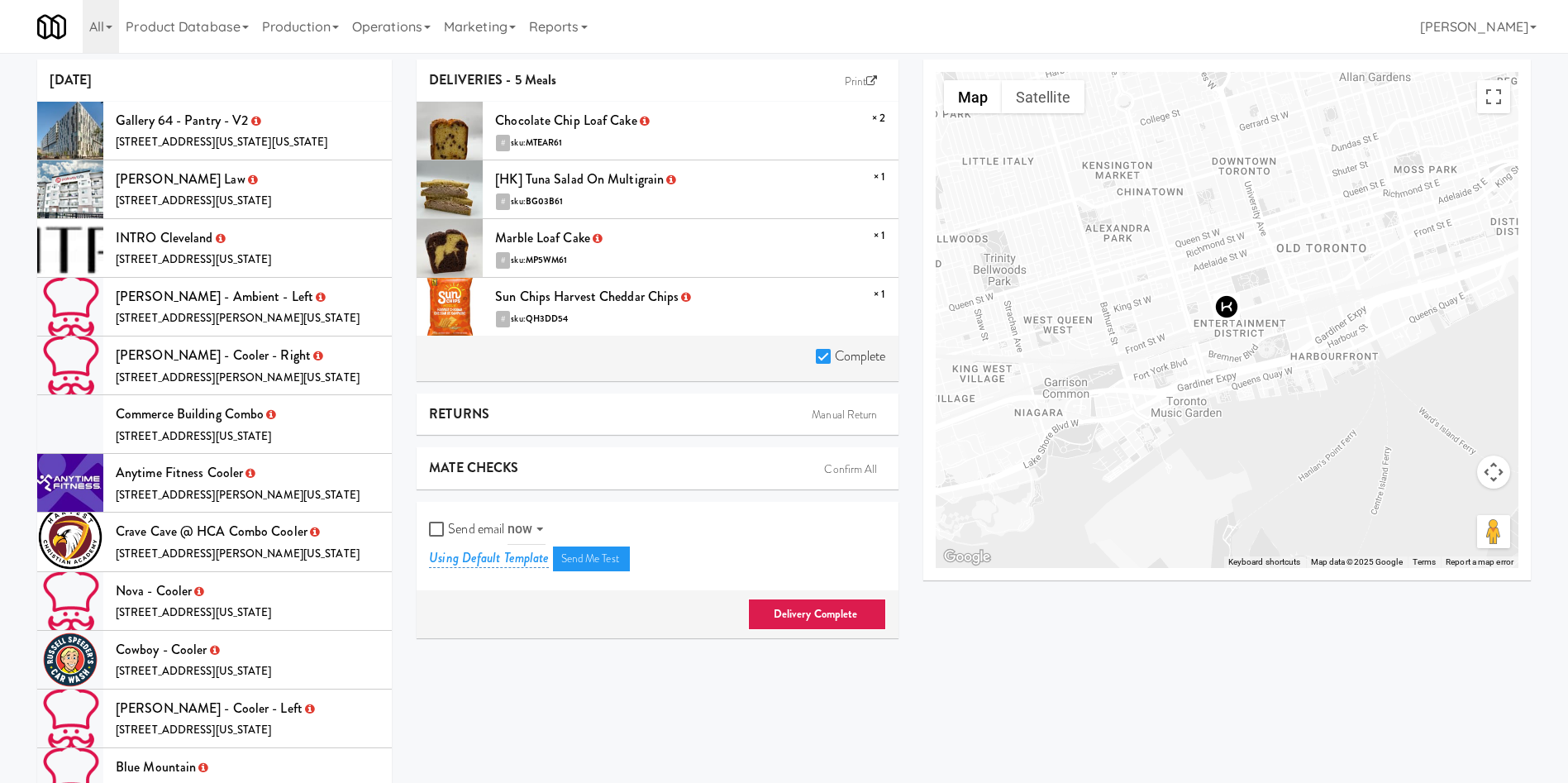
click at [790, 594] on div "Delivery Complete" at bounding box center [657, 614] width 481 height 48
click at [797, 617] on link "Delivery Complete" at bounding box center [816, 614] width 138 height 31
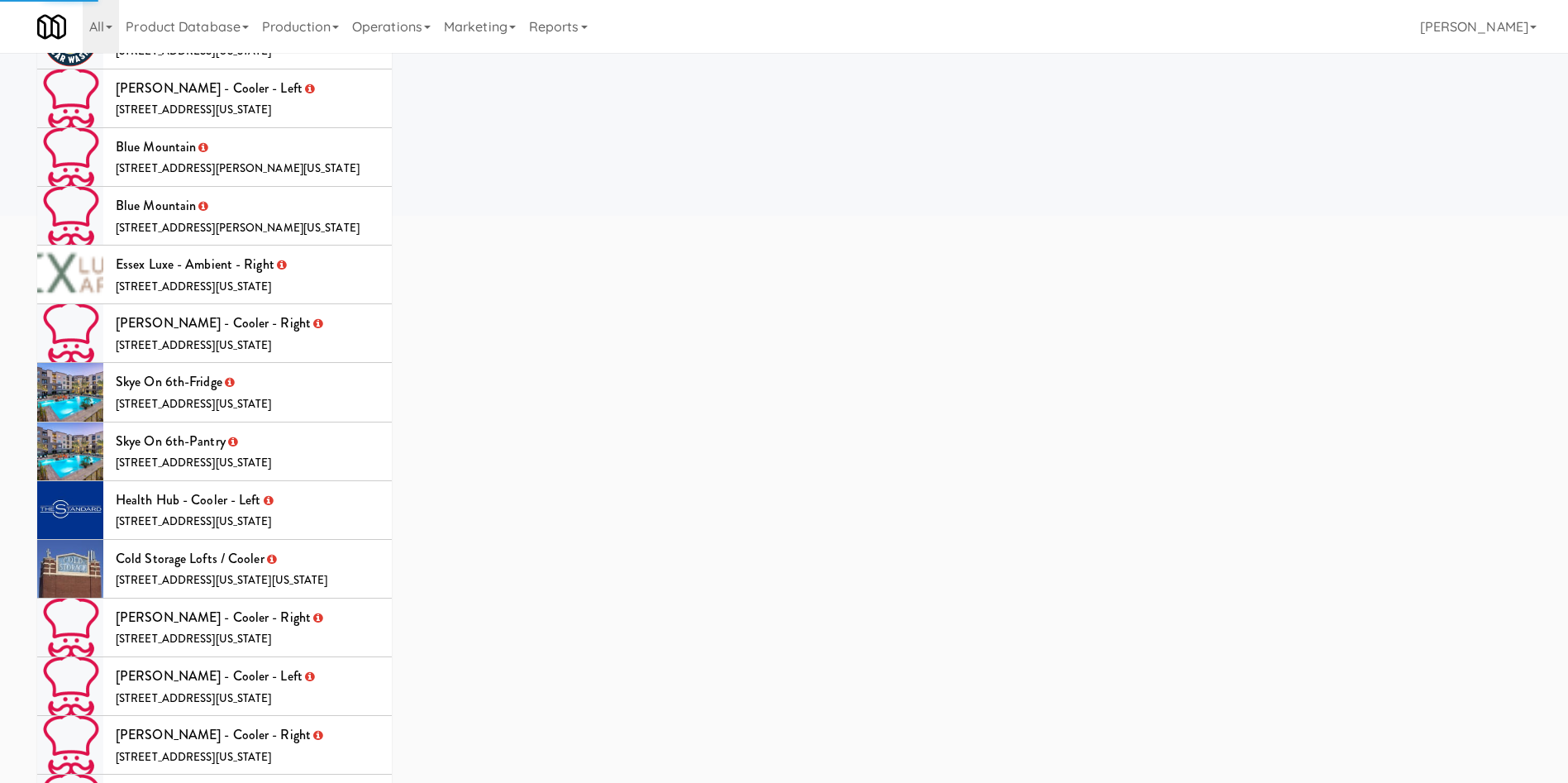
scroll to position [53, 0]
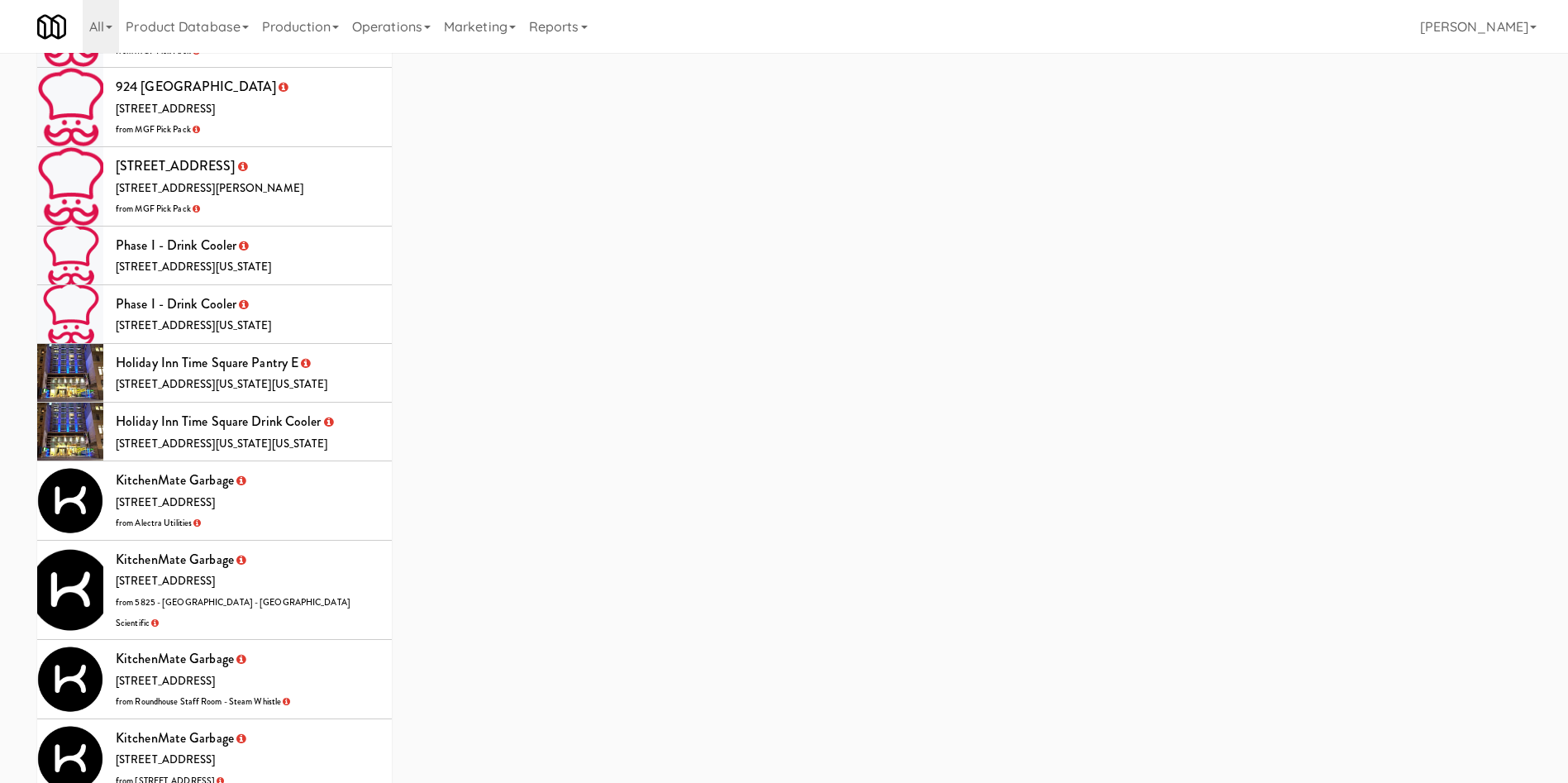
click at [358, 461] on li "KitchenMate Garbage 325 Front St W, Toronto ON from Alectra Utilities" at bounding box center [215, 500] width 355 height 80
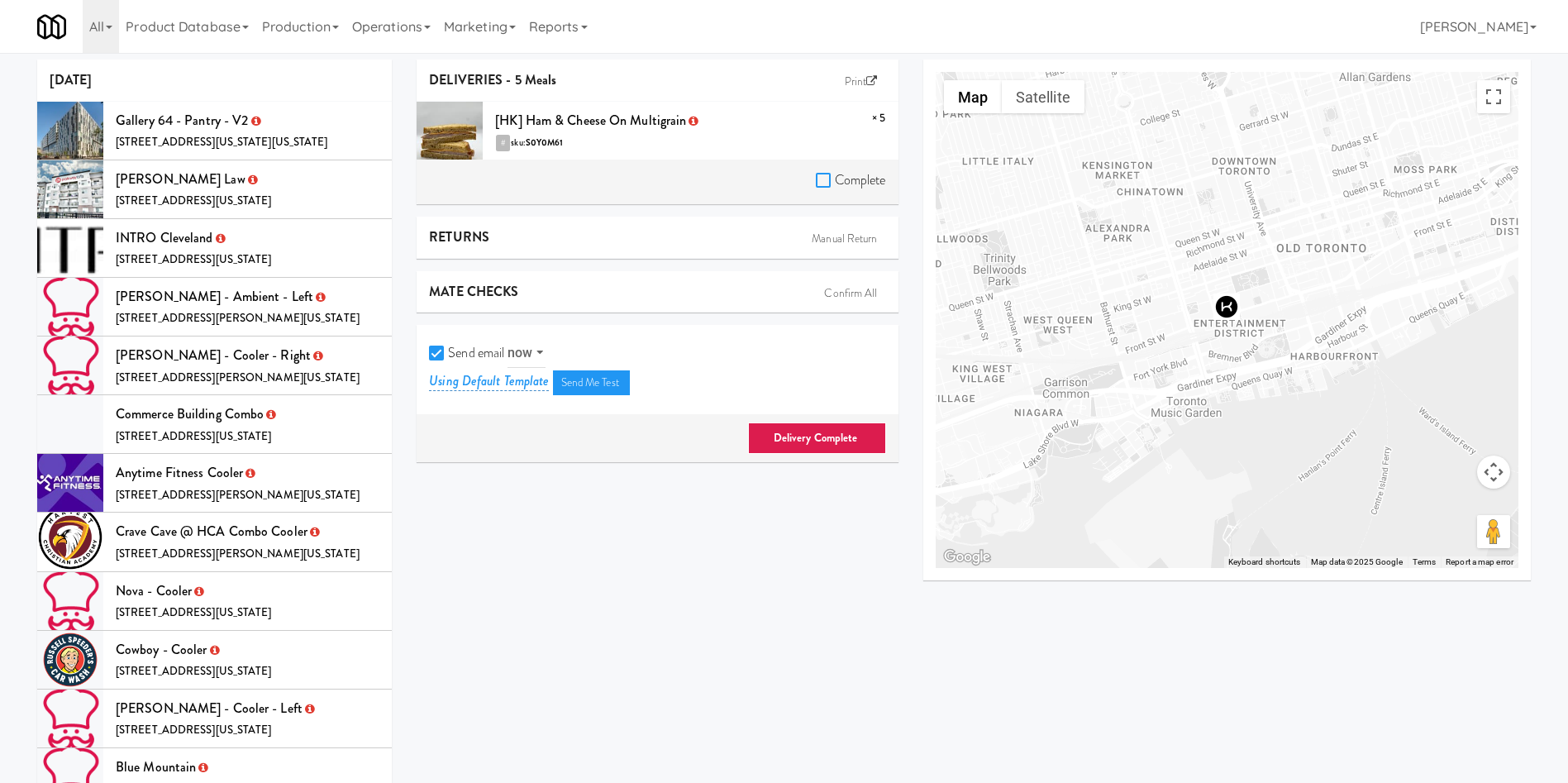
click at [818, 185] on input "Complete" at bounding box center [825, 181] width 19 height 13
checkbox input "true"
click at [433, 358] on input "Send email" at bounding box center [438, 354] width 19 height 13
checkbox input "false"
click at [814, 430] on link "Delivery Complete" at bounding box center [816, 438] width 138 height 31
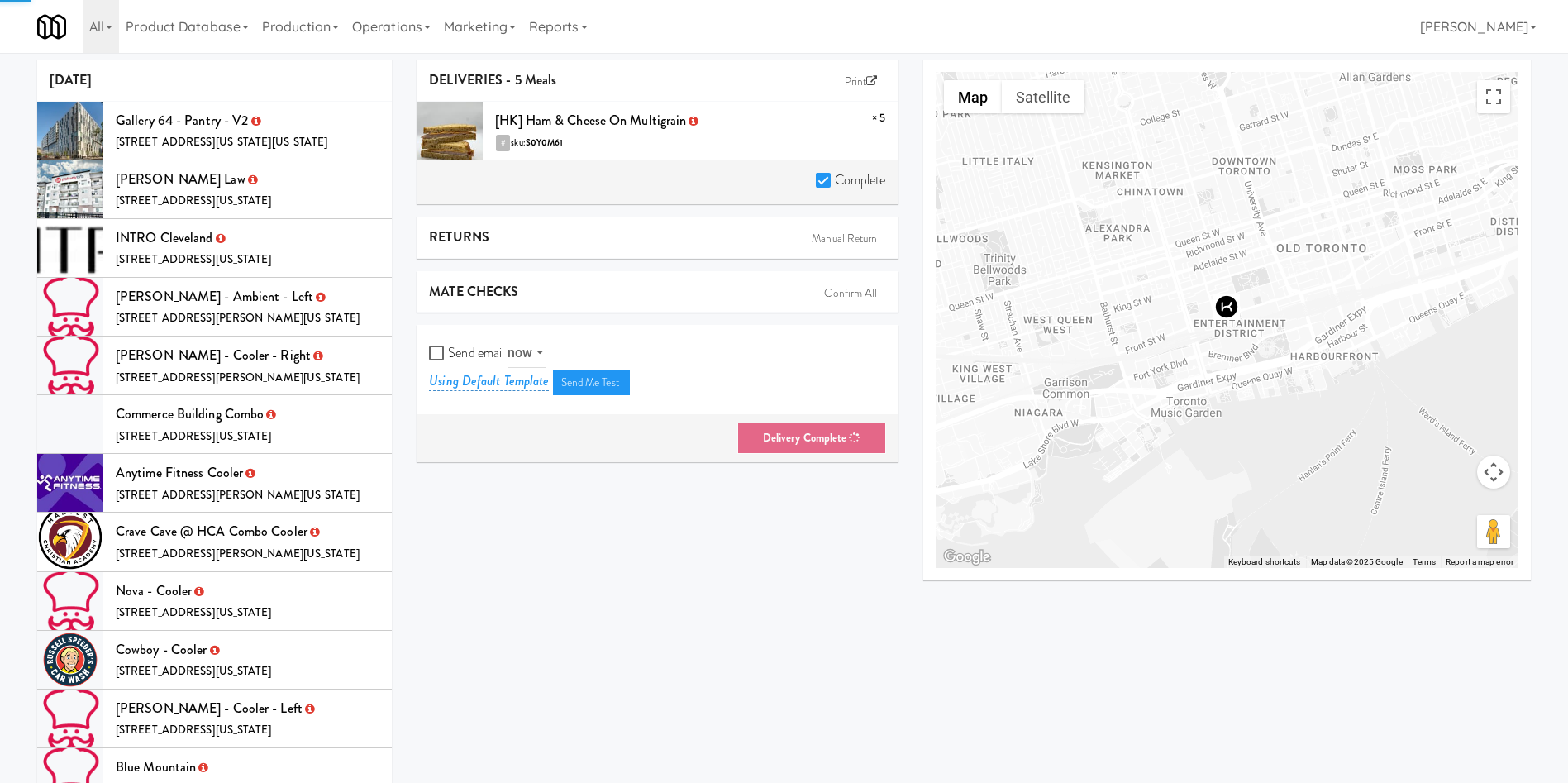
scroll to position [53, 0]
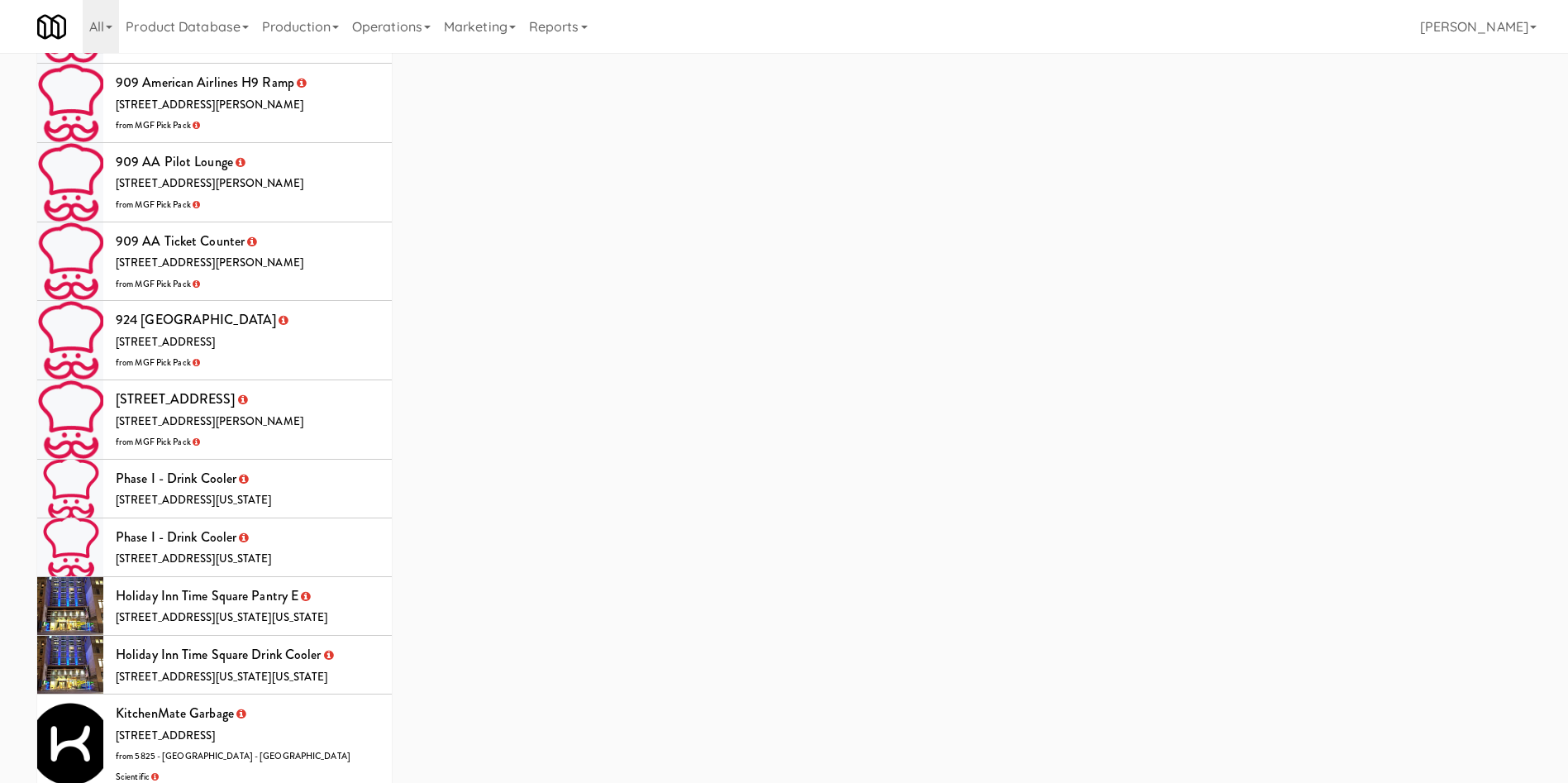
scroll to position [5100, 0]
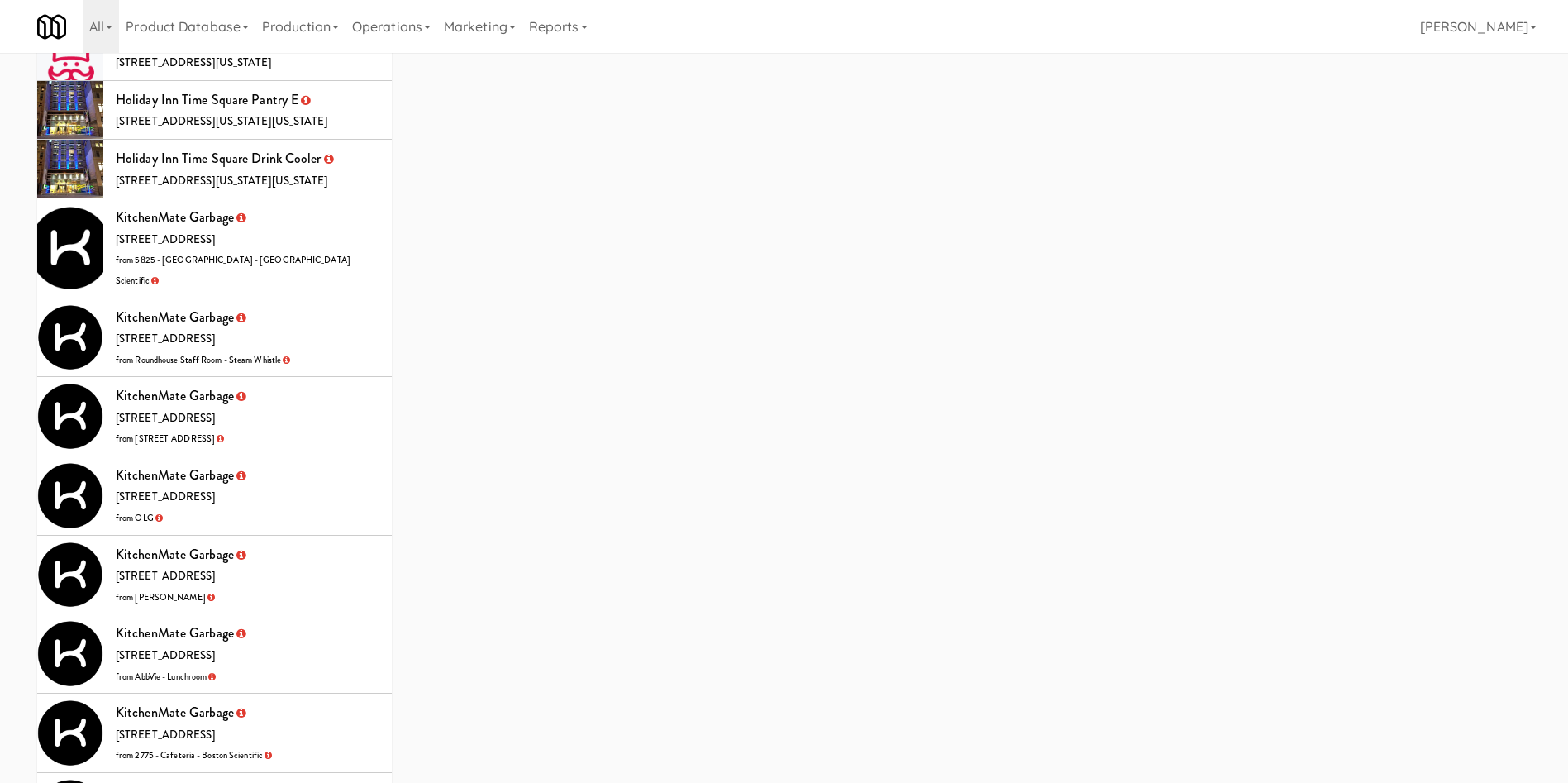
click at [308, 198] on li "KitchenMate Garbage 325 Front St W, Toronto ON from 5825 - Creekside Commons - …" at bounding box center [215, 248] width 355 height 99
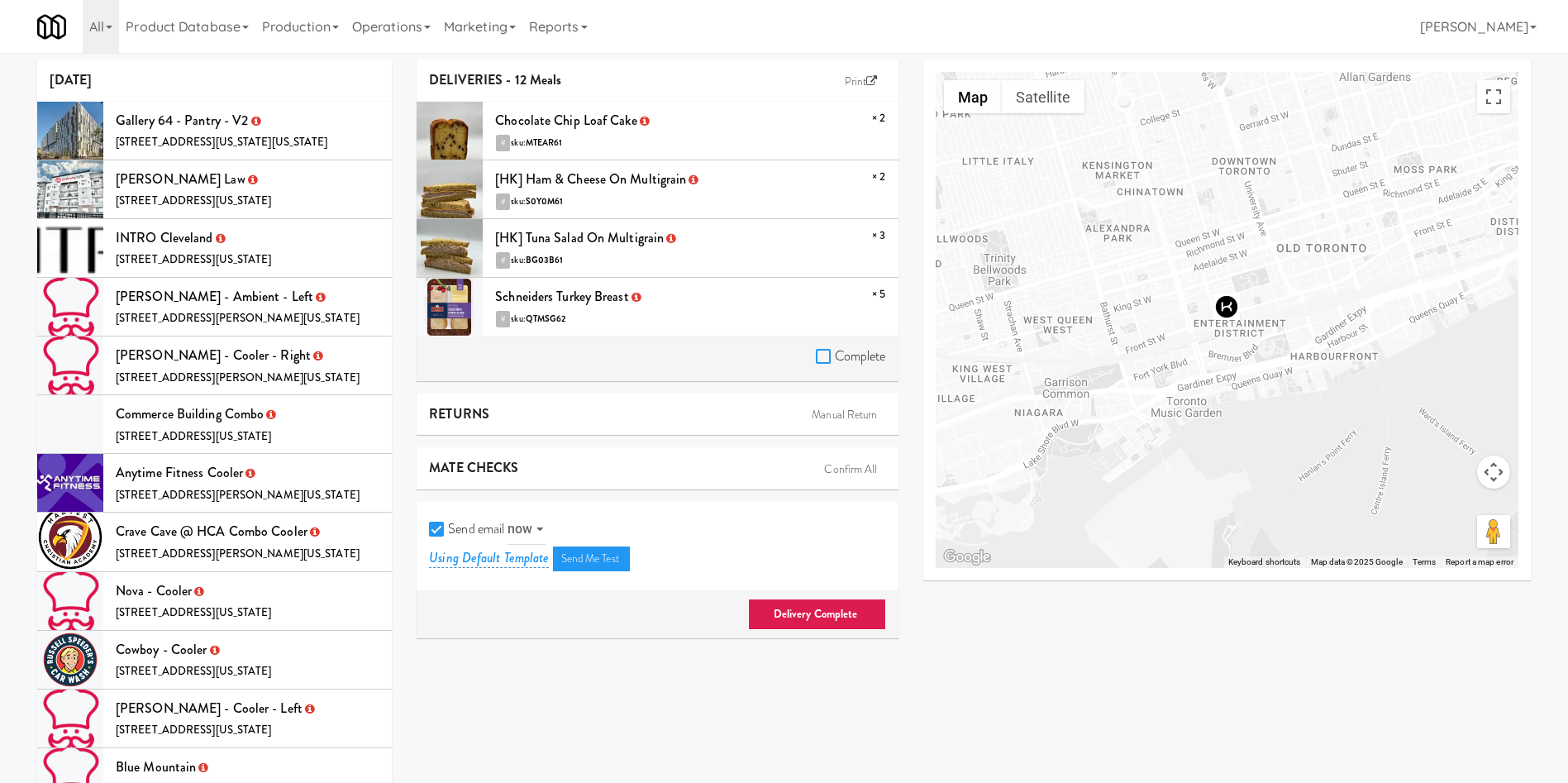
click at [818, 358] on input "Complete" at bounding box center [825, 357] width 19 height 13
checkbox input "true"
click at [444, 531] on input "Send email" at bounding box center [438, 530] width 19 height 13
checkbox input "false"
click at [821, 625] on link "Delivery Complete" at bounding box center [816, 614] width 138 height 31
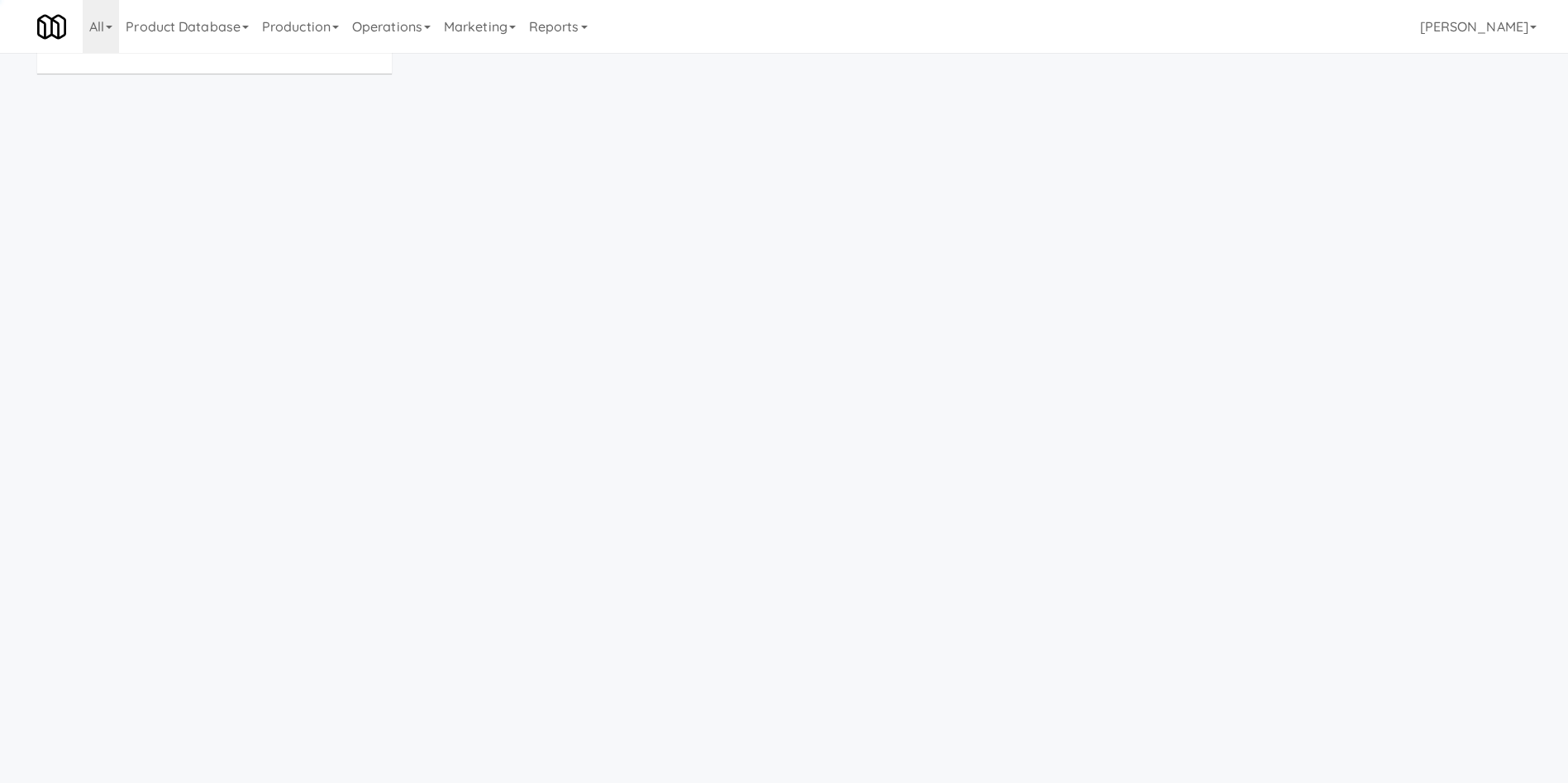
scroll to position [53, 0]
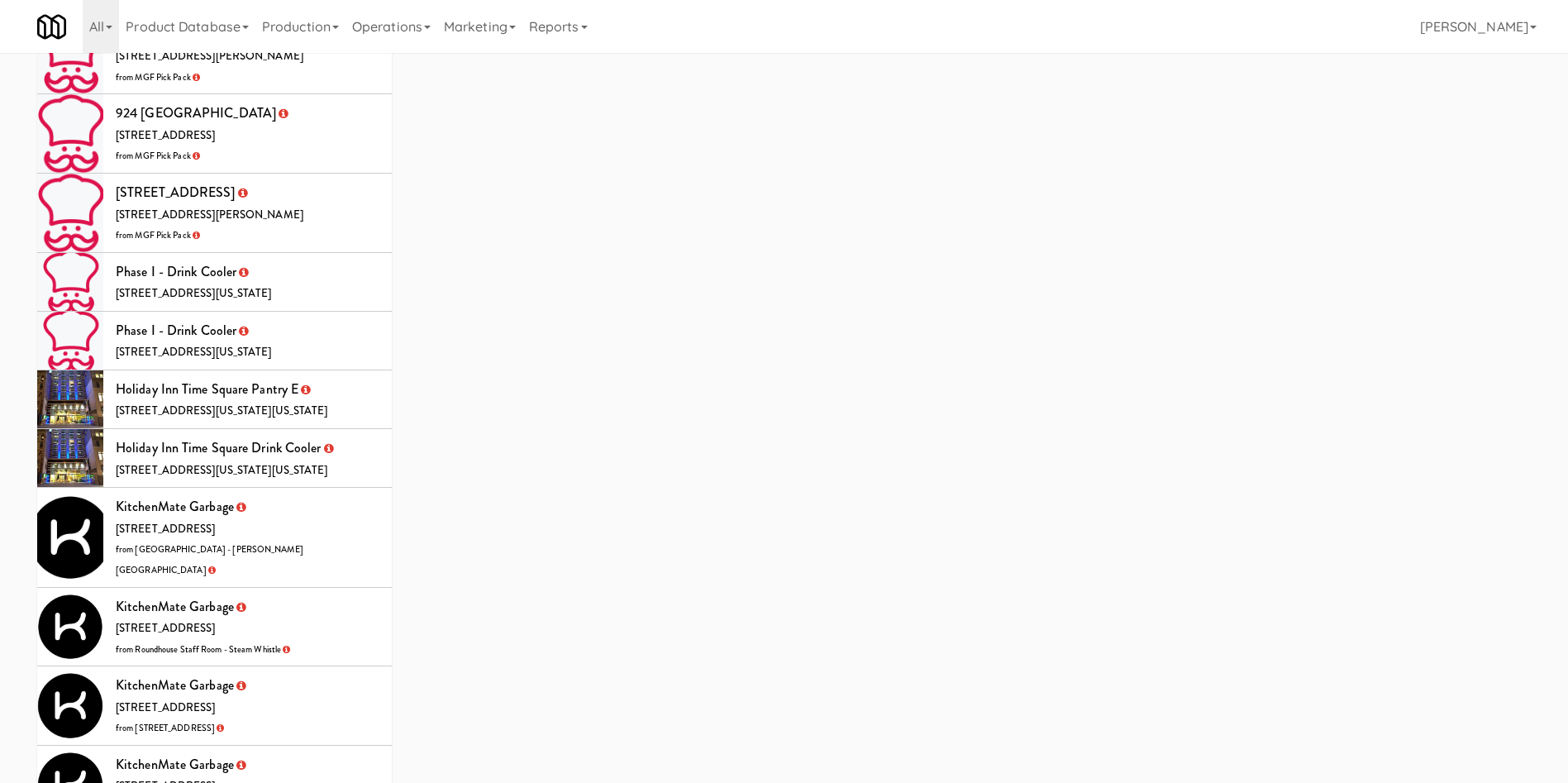
click at [329, 488] on li "KitchenMate Garbage 325 Front St W, Toronto ON from Home Depot - Bolton IC" at bounding box center [215, 537] width 355 height 99
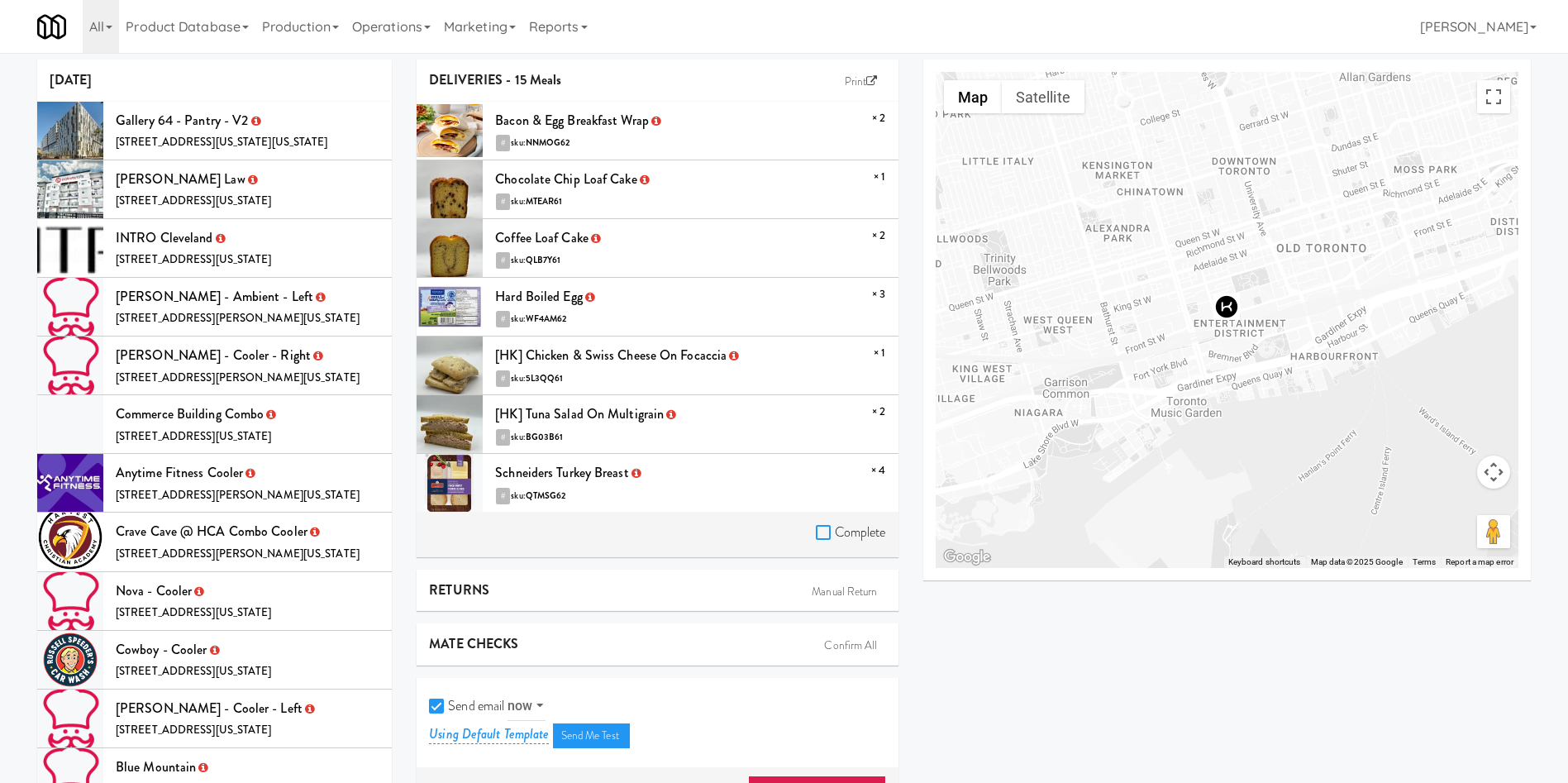
click at [816, 532] on input "Complete" at bounding box center [825, 533] width 19 height 13
checkbox input "true"
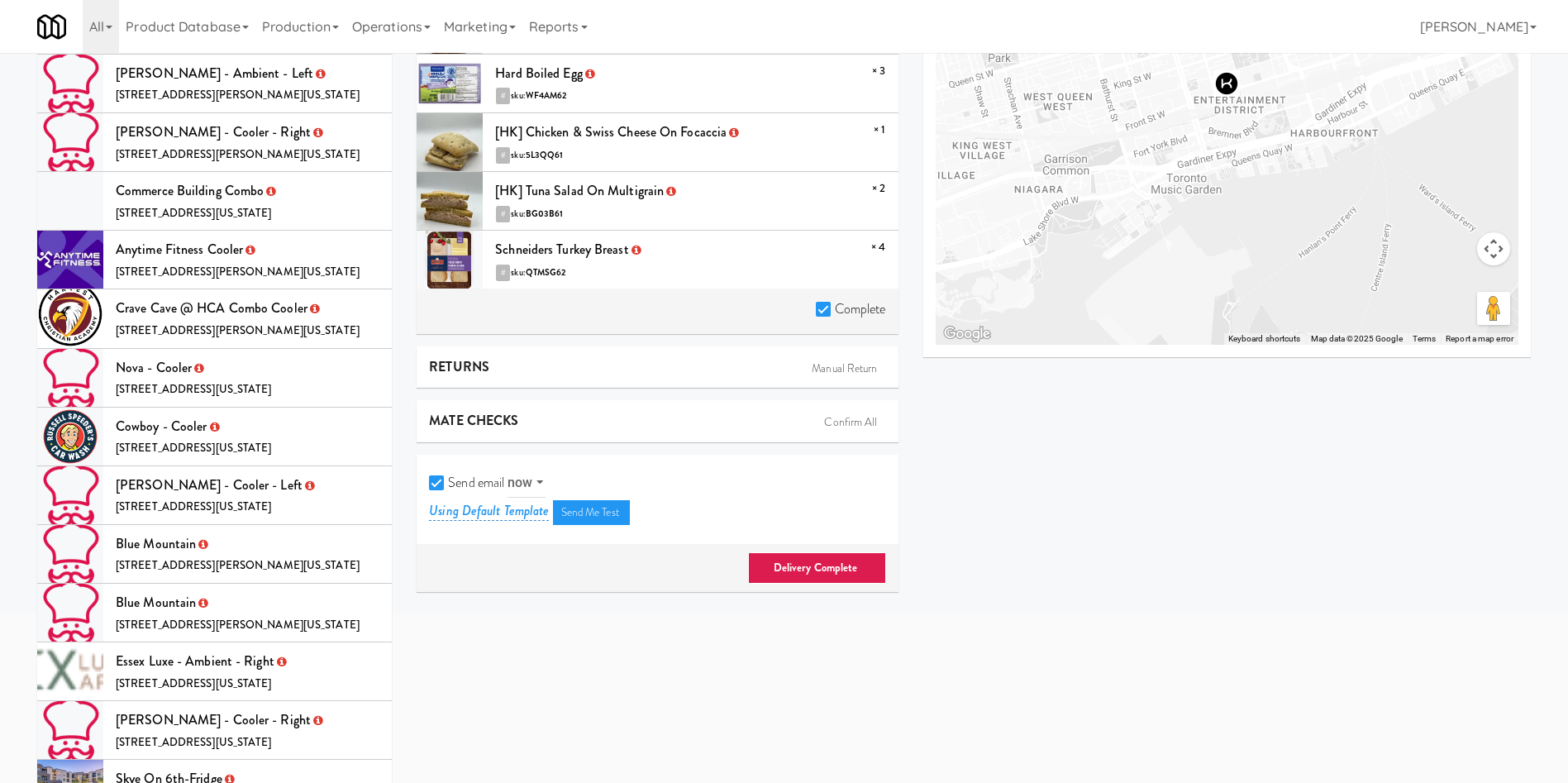
scroll to position [496, 0]
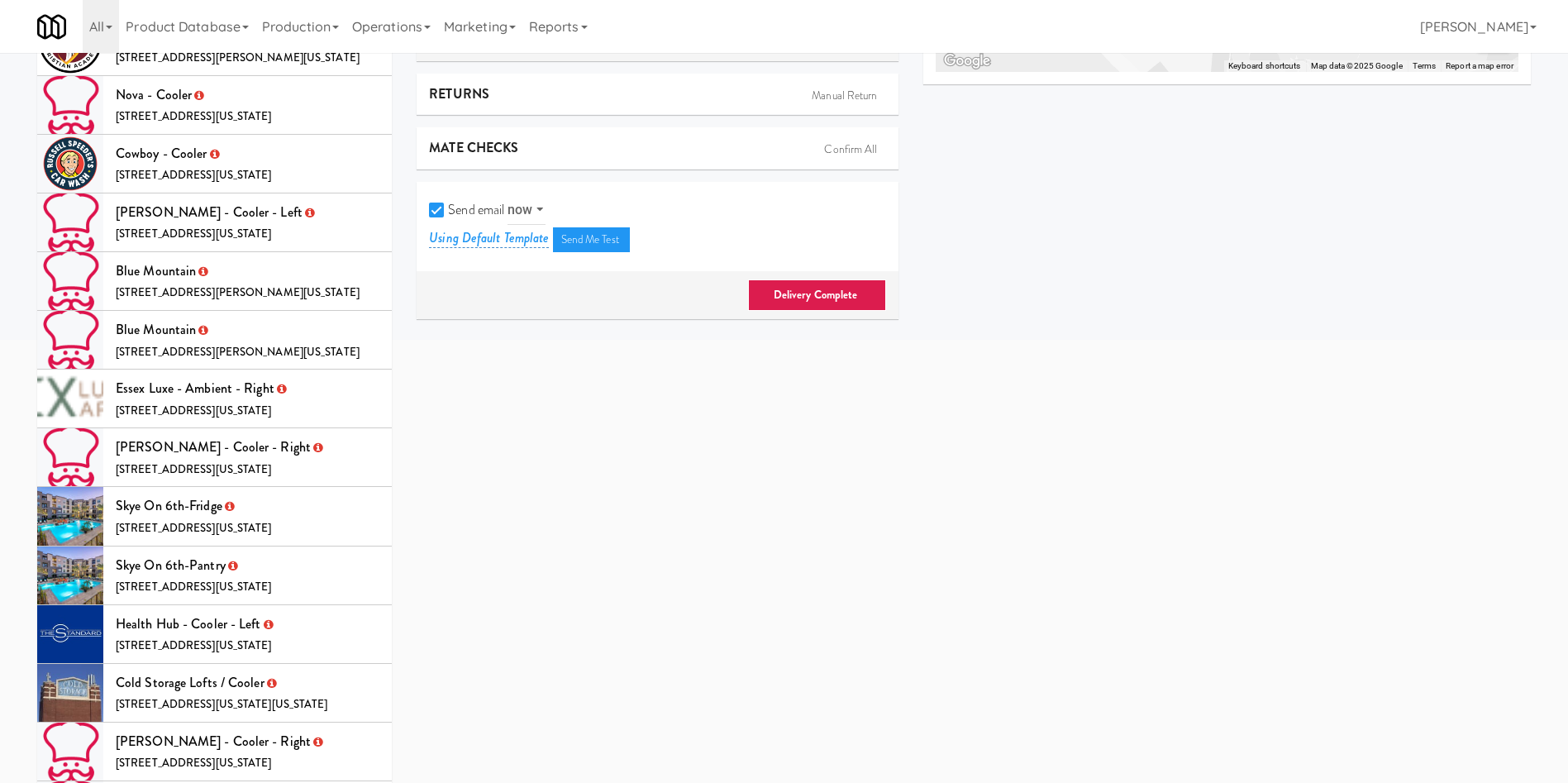
click at [435, 206] on input "Send email" at bounding box center [438, 210] width 19 height 13
checkbox input "false"
click at [814, 298] on link "Delivery Complete" at bounding box center [816, 295] width 138 height 31
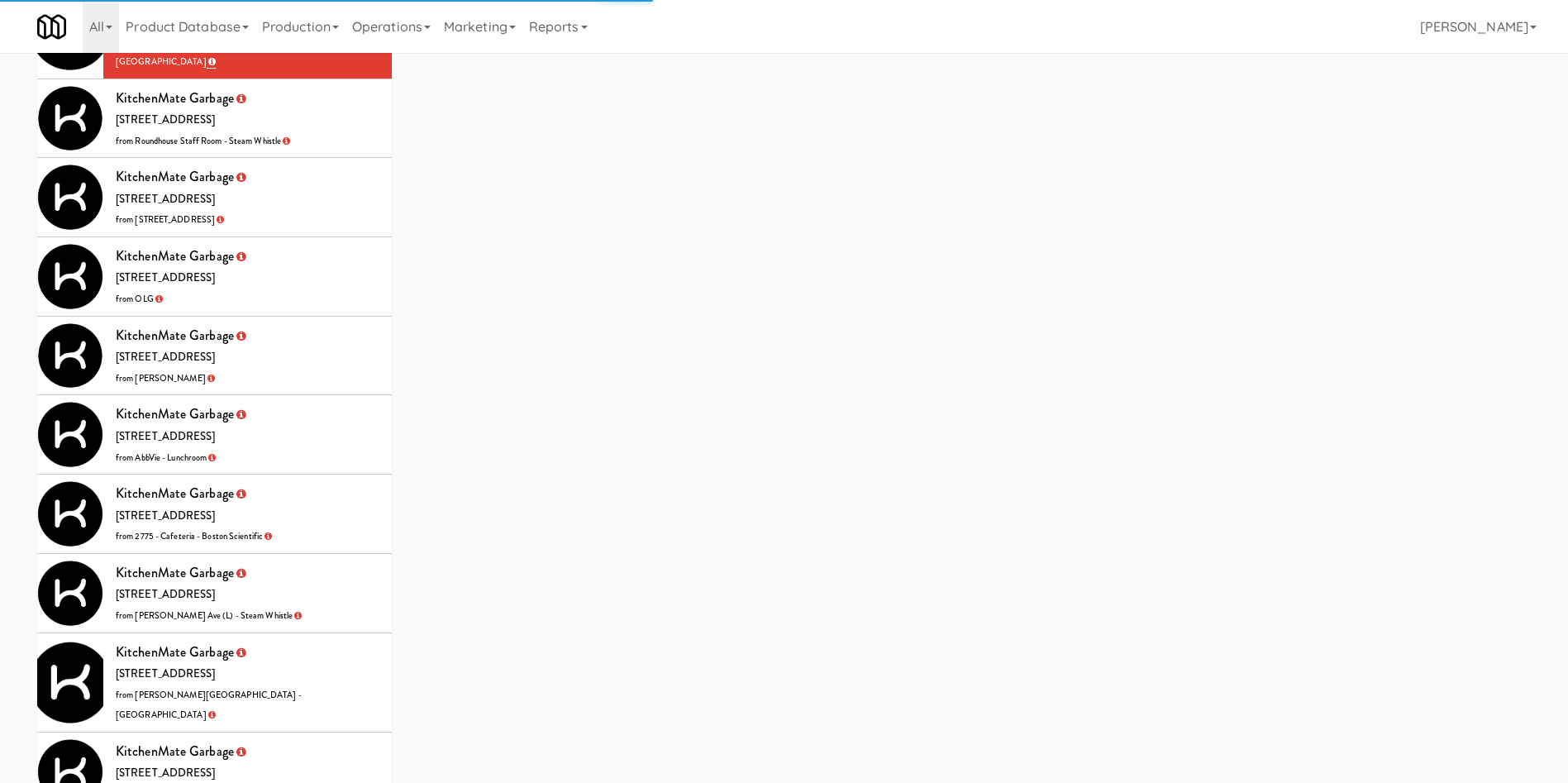
scroll to position [5315, 0]
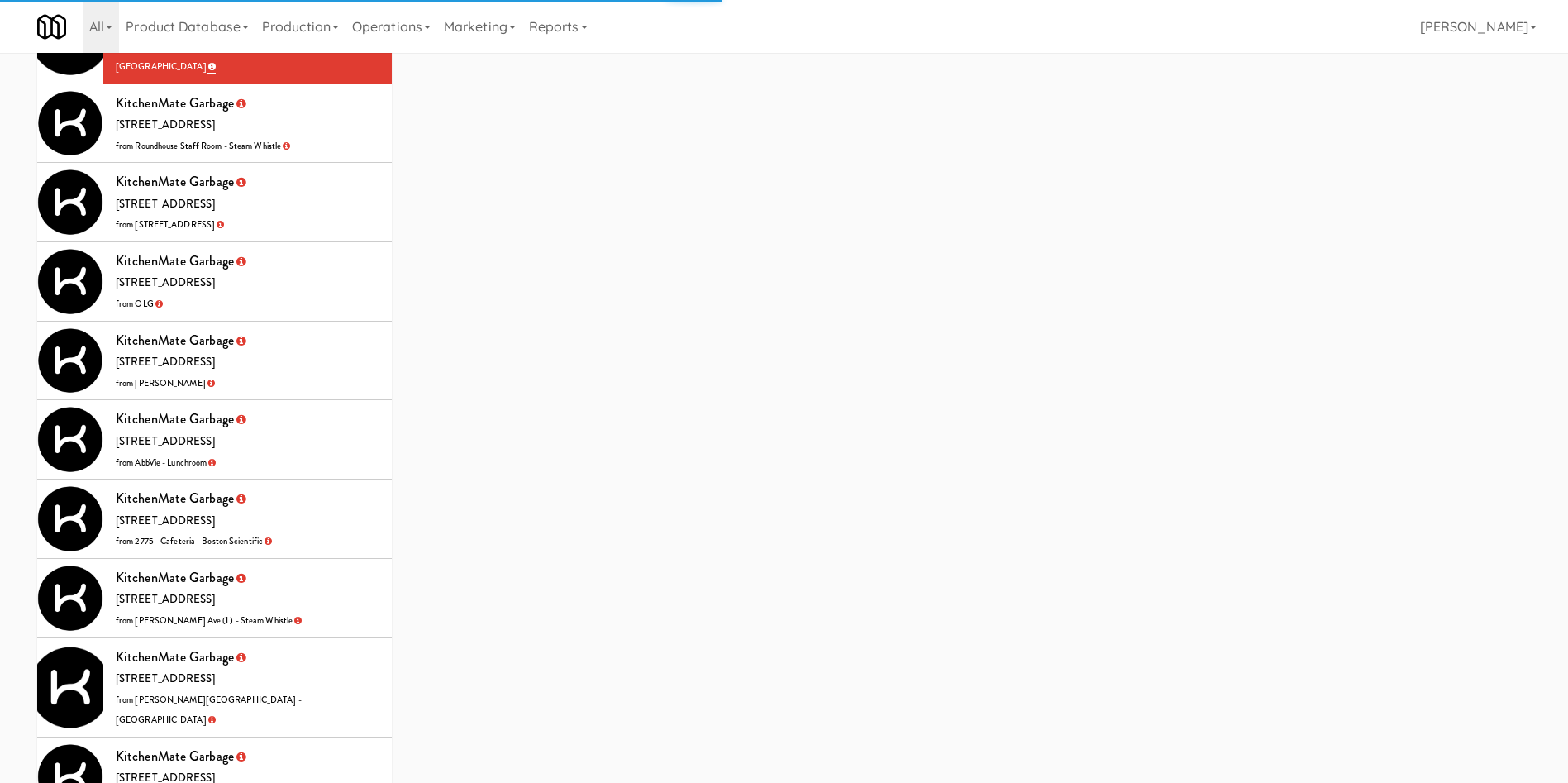
click at [339, 163] on li "KitchenMate Garbage 325 Front St W, Toronto ON from 6925 Century Avenue" at bounding box center [215, 202] width 355 height 80
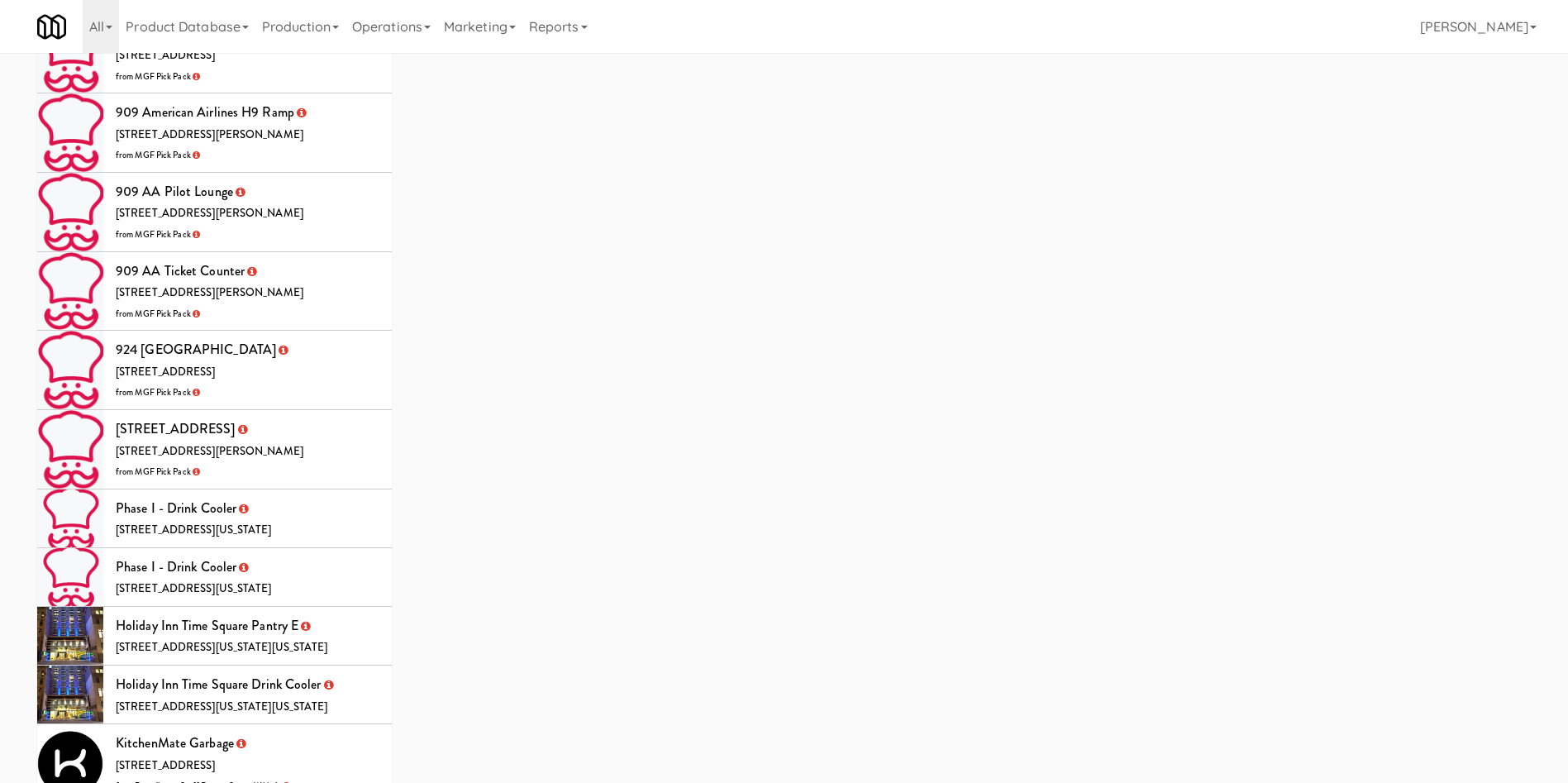
scroll to position [4728, 0]
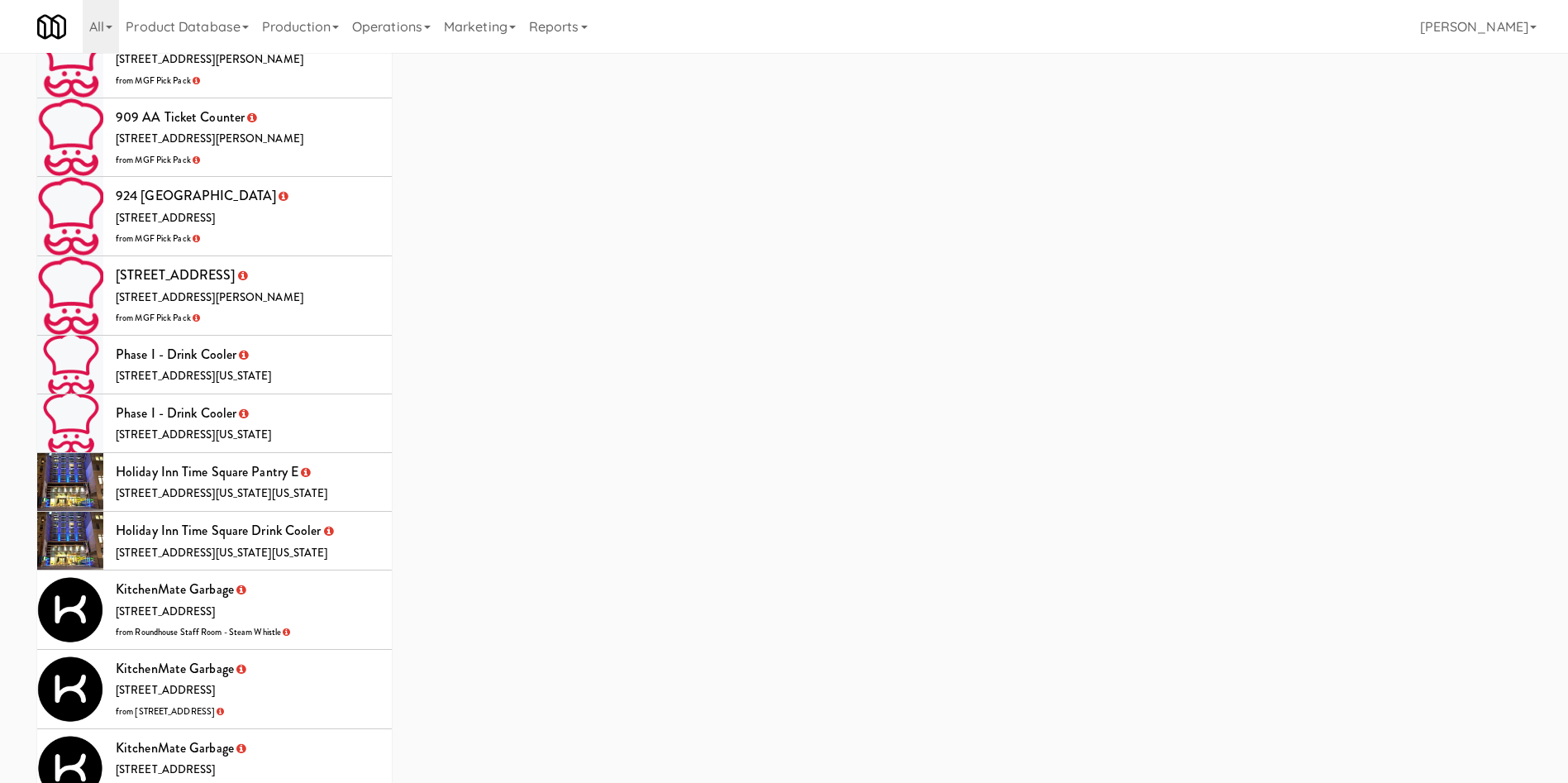
click at [366, 571] on li "KitchenMate Garbage 325 Front St W, Toronto ON from Roundhouse Staff Room - Ste…" at bounding box center [215, 610] width 355 height 80
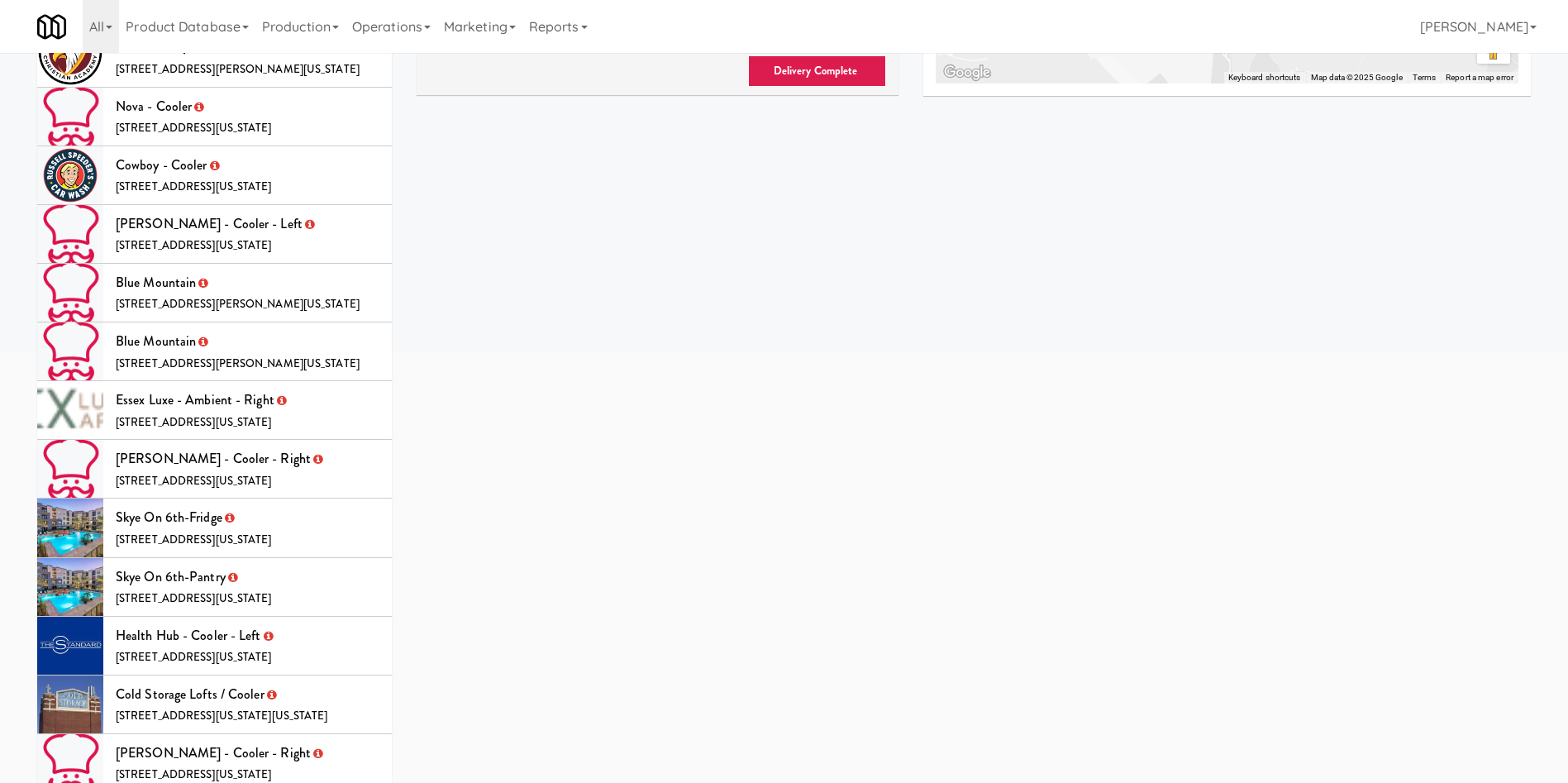
scroll to position [203, 0]
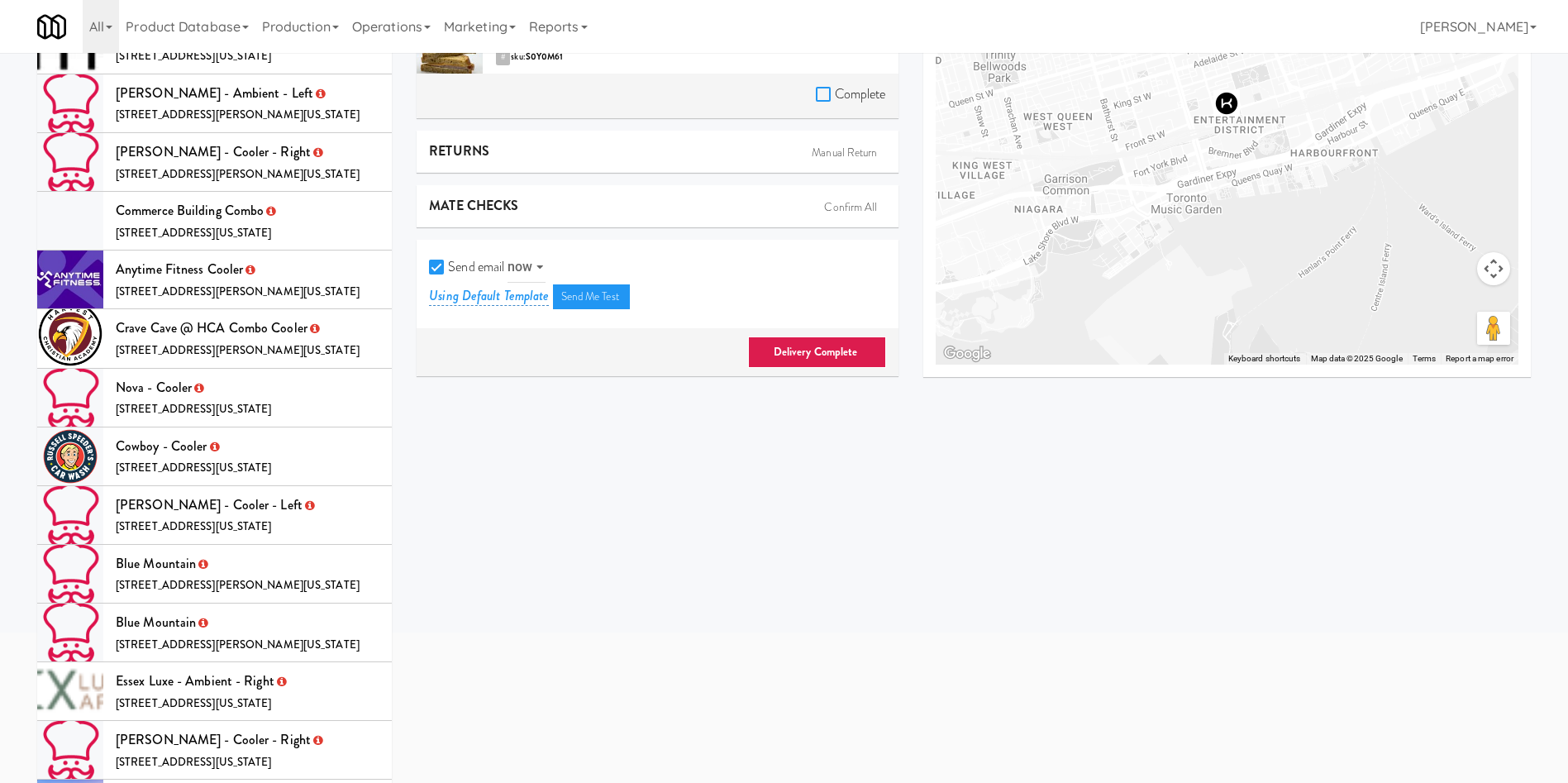
click at [831, 90] on input "Complete" at bounding box center [825, 95] width 19 height 13
checkbox input "true"
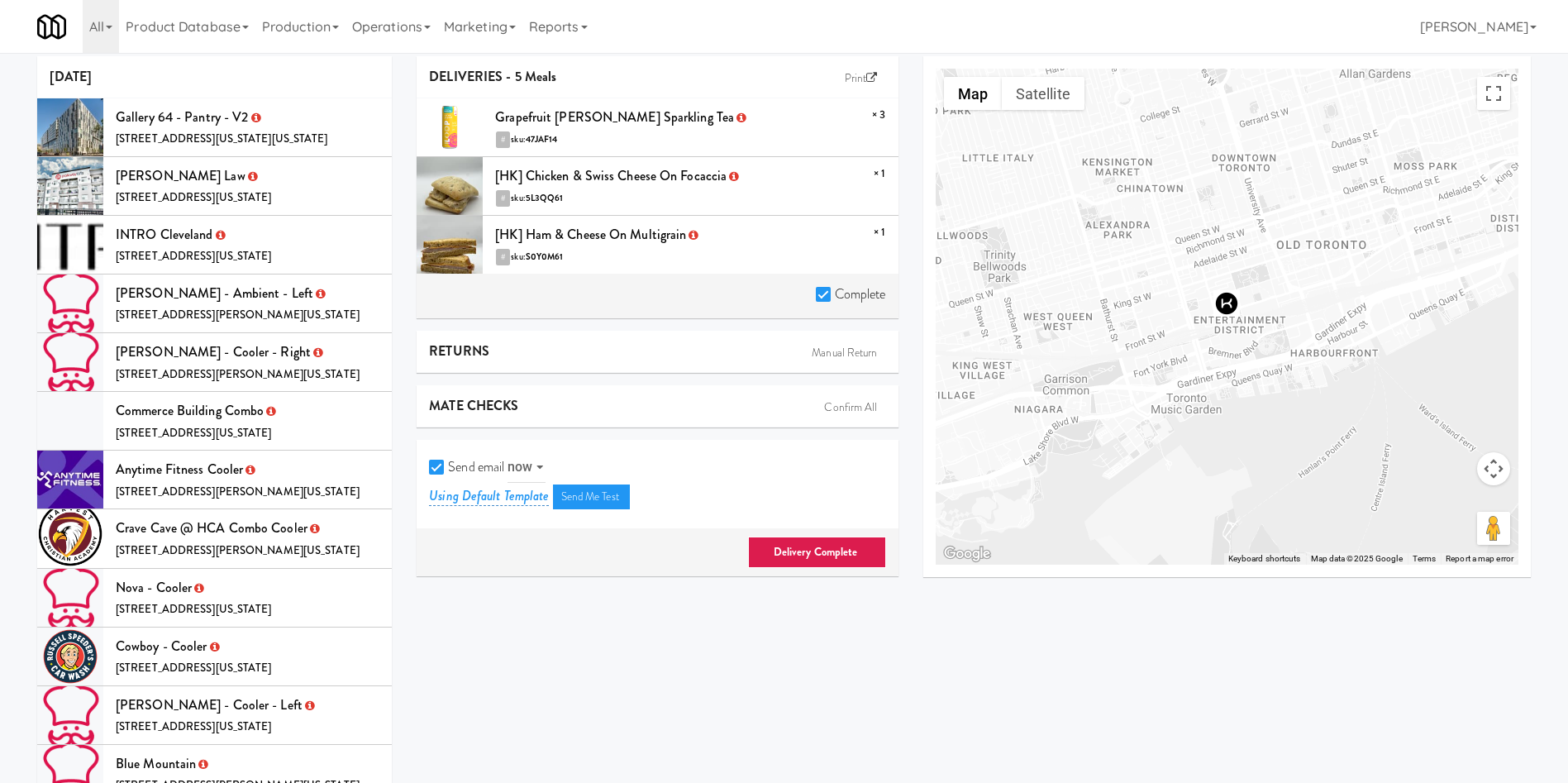
scroll to position [0, 0]
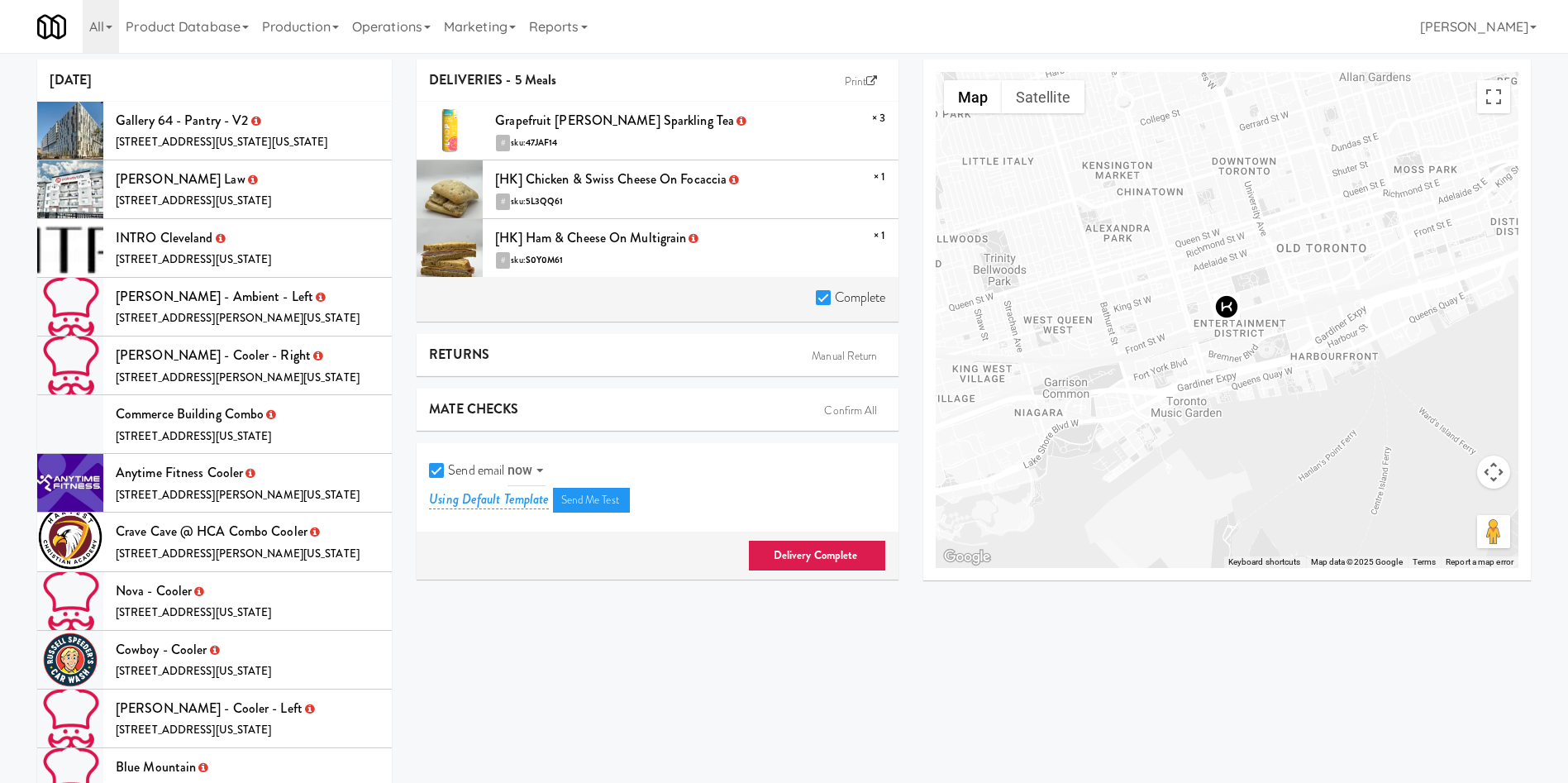
click at [435, 465] on input "Send email" at bounding box center [438, 471] width 19 height 13
checkbox input "false"
click at [818, 548] on link "Delivery Complete" at bounding box center [816, 555] width 138 height 31
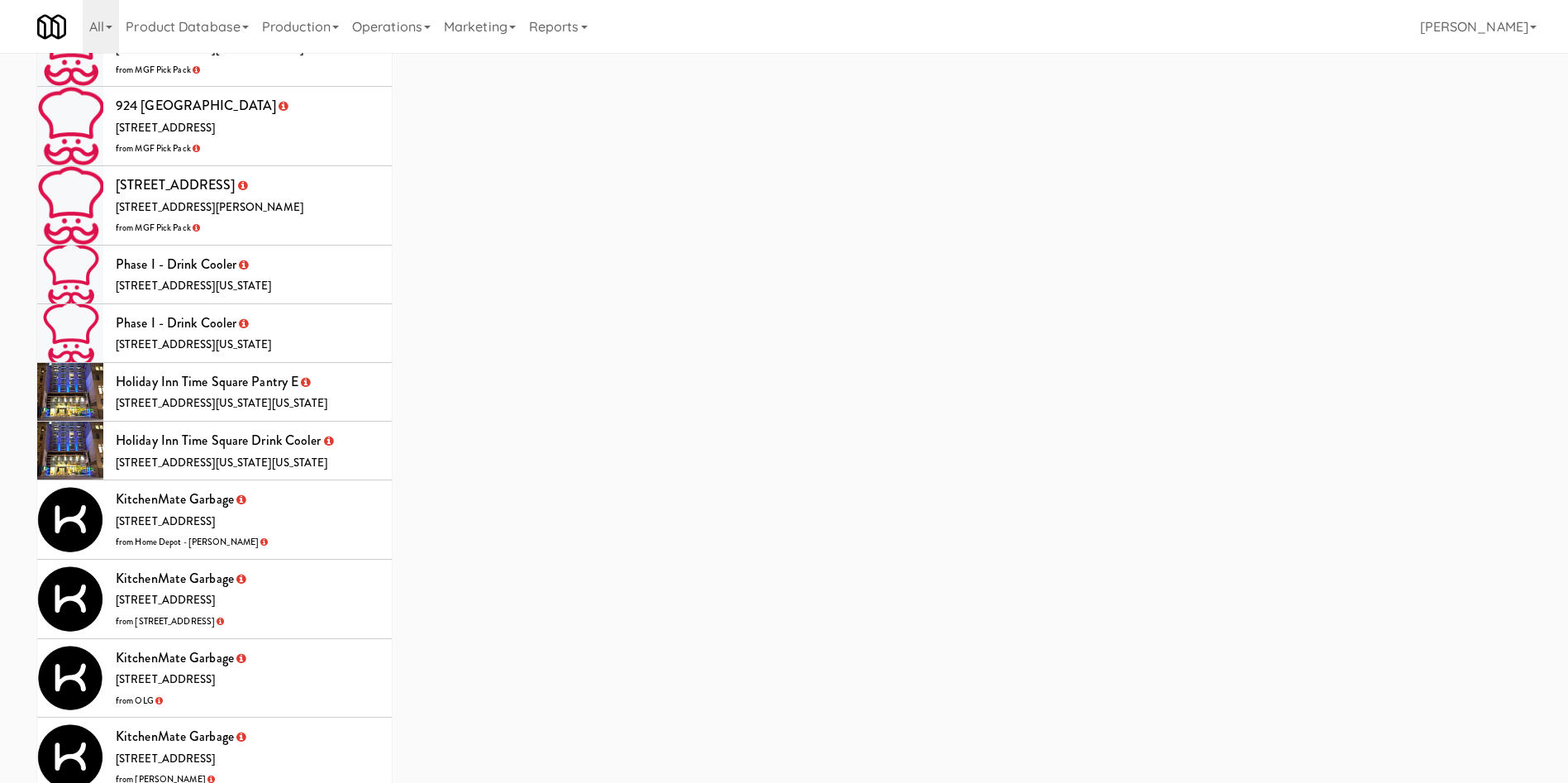
scroll to position [4915, 0]
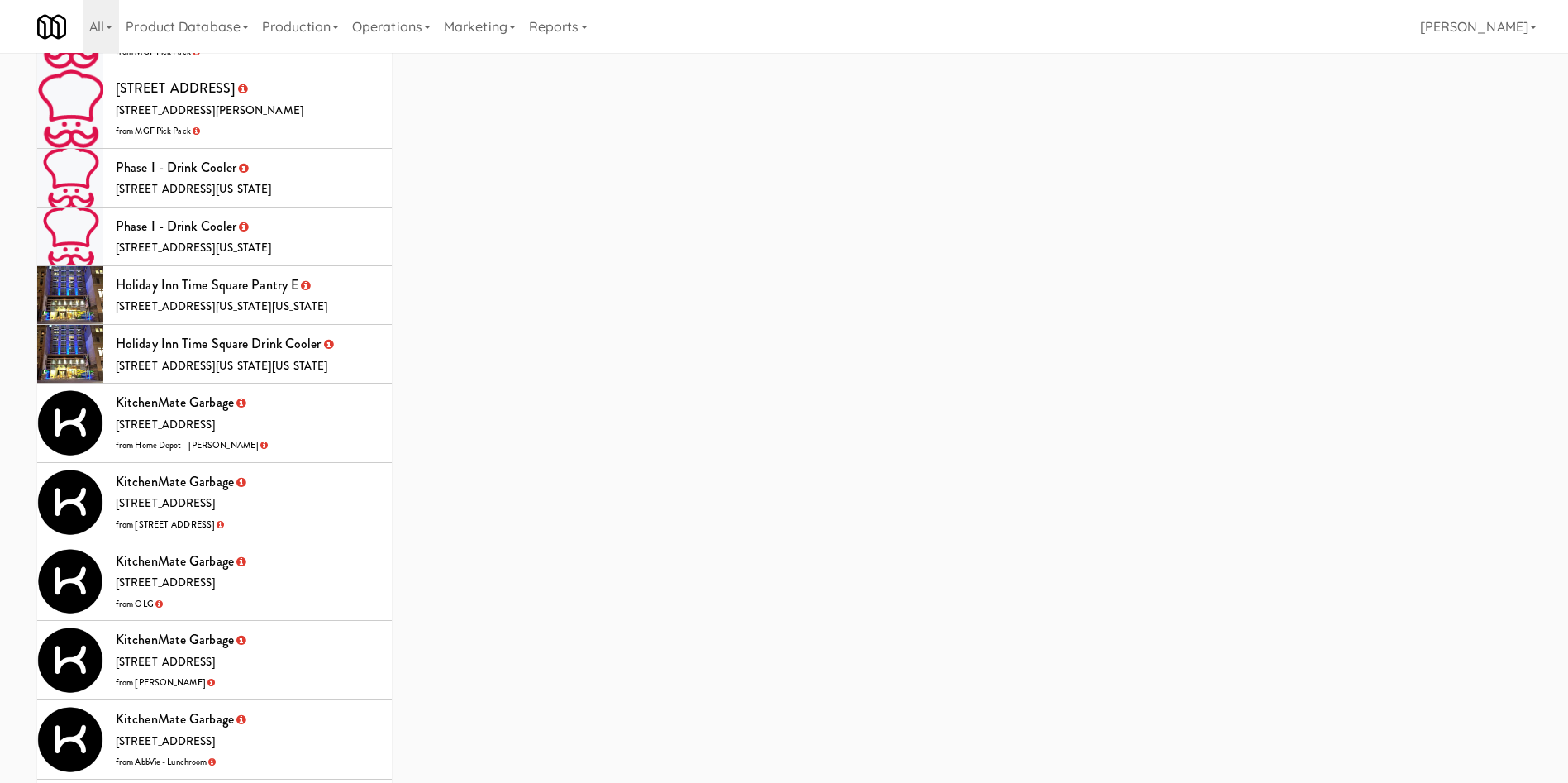
click at [306, 383] on li "KitchenMate Garbage 325 Front St W, Toronto ON from Home Depot - Vaughn DC" at bounding box center [215, 423] width 355 height 80
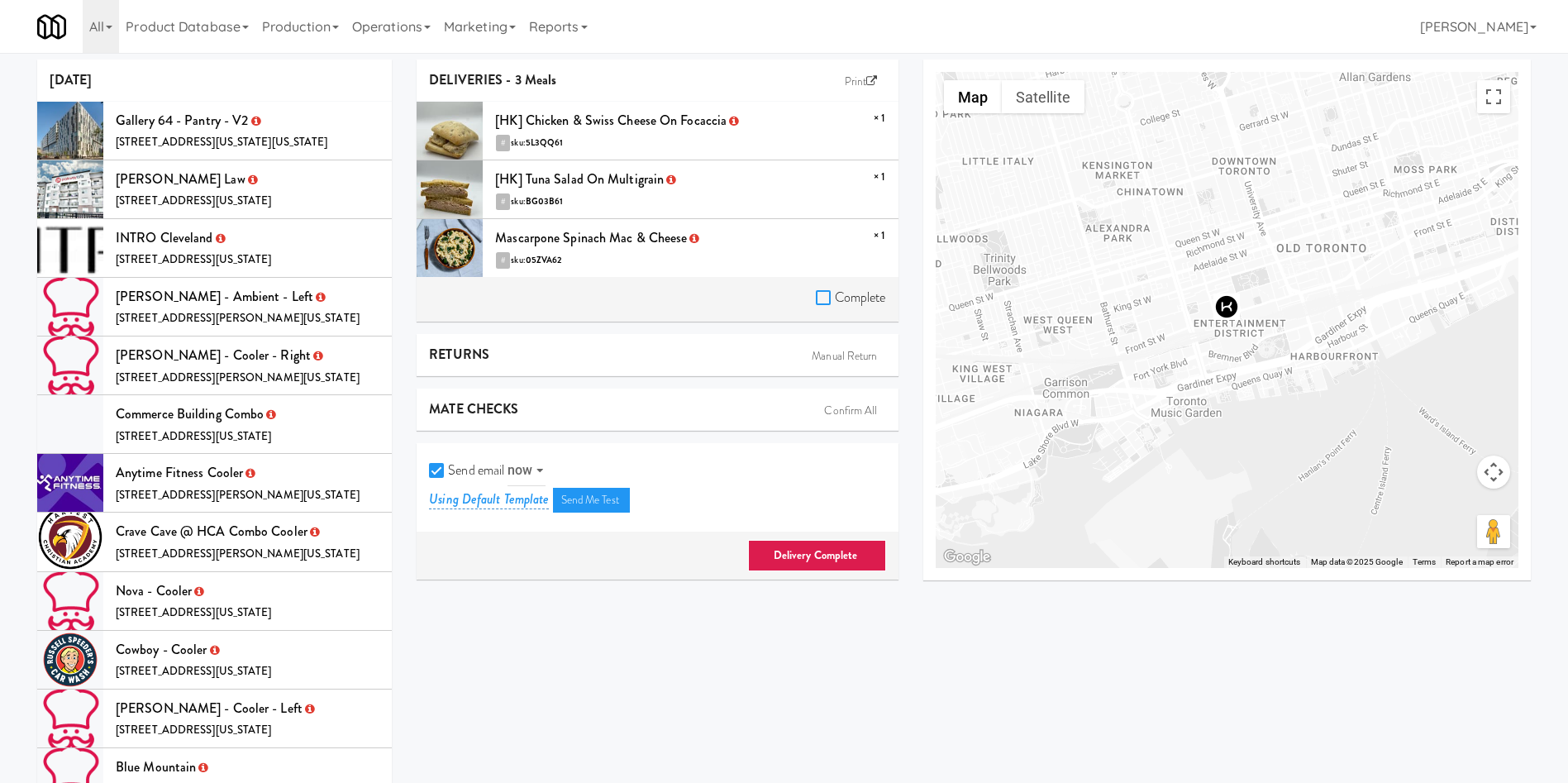
click at [816, 305] on input "Complete" at bounding box center [825, 298] width 19 height 13
checkbox input "true"
click at [441, 465] on input "Send email" at bounding box center [438, 471] width 19 height 13
checkbox input "false"
click at [790, 542] on link "Delivery Complete" at bounding box center [816, 555] width 138 height 31
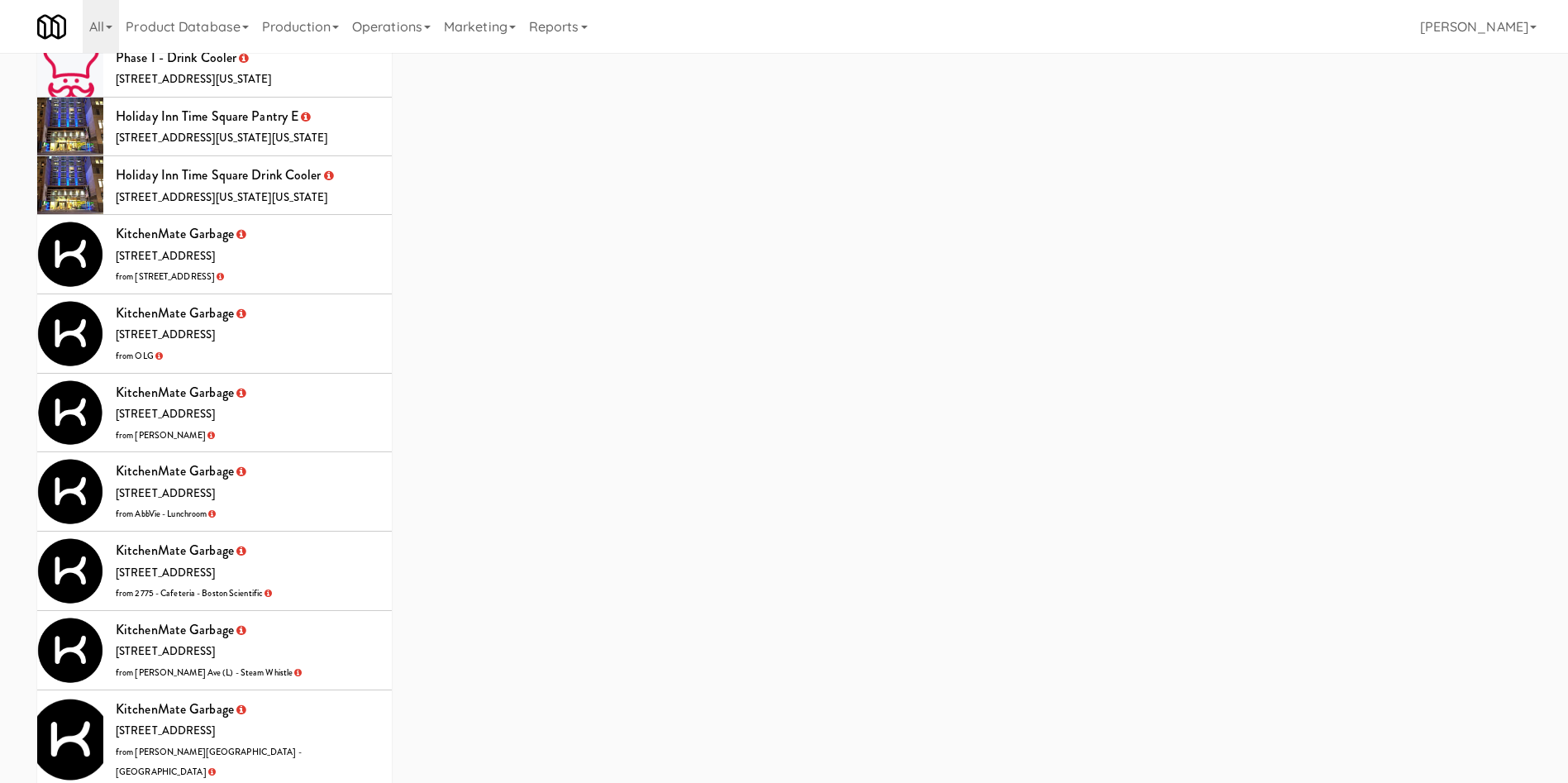
scroll to position [4953, 0]
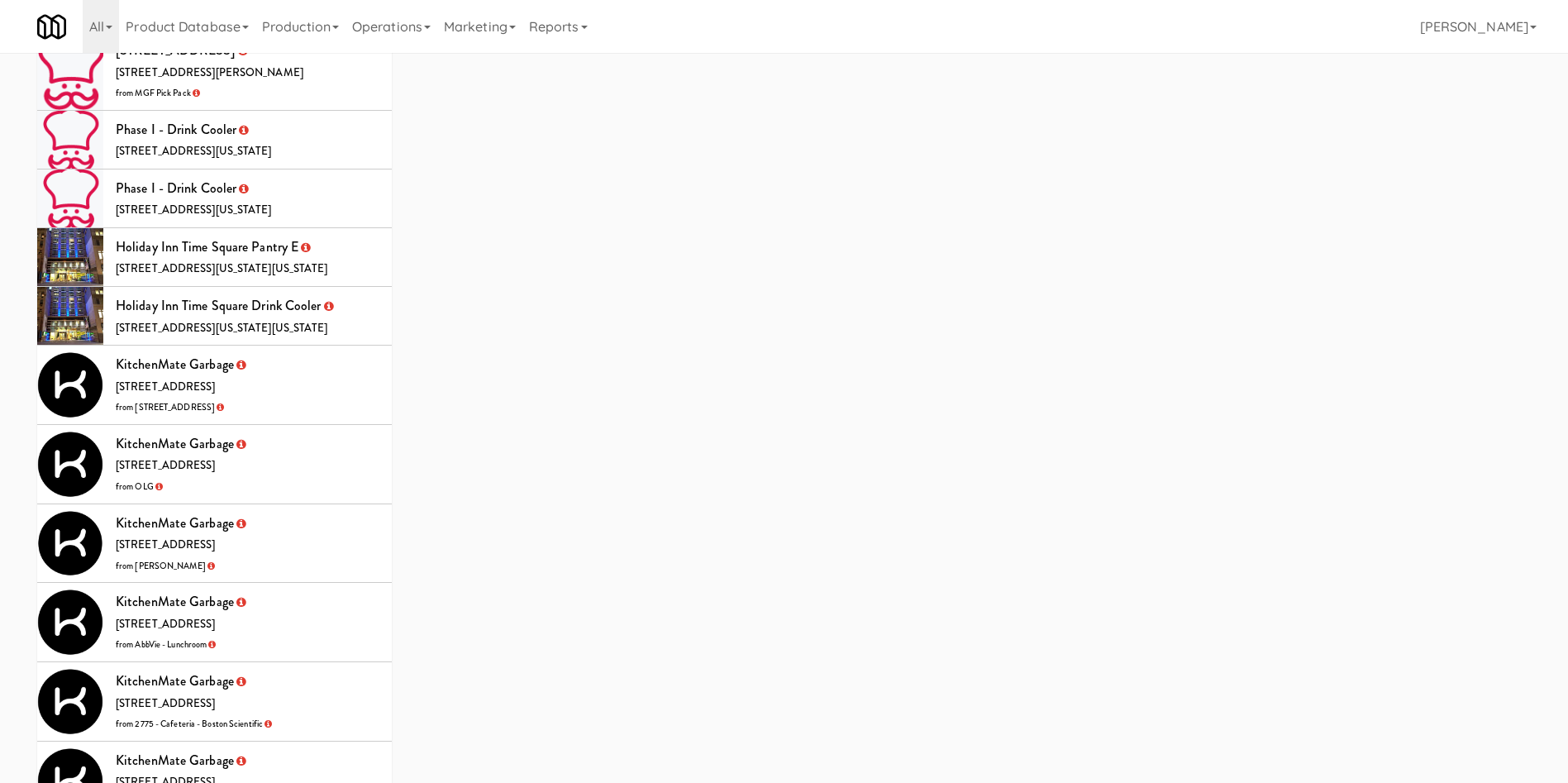
click at [328, 346] on li "KitchenMate Garbage 325 Front St W, Toronto ON from 6925 Century Avenue" at bounding box center [215, 385] width 355 height 80
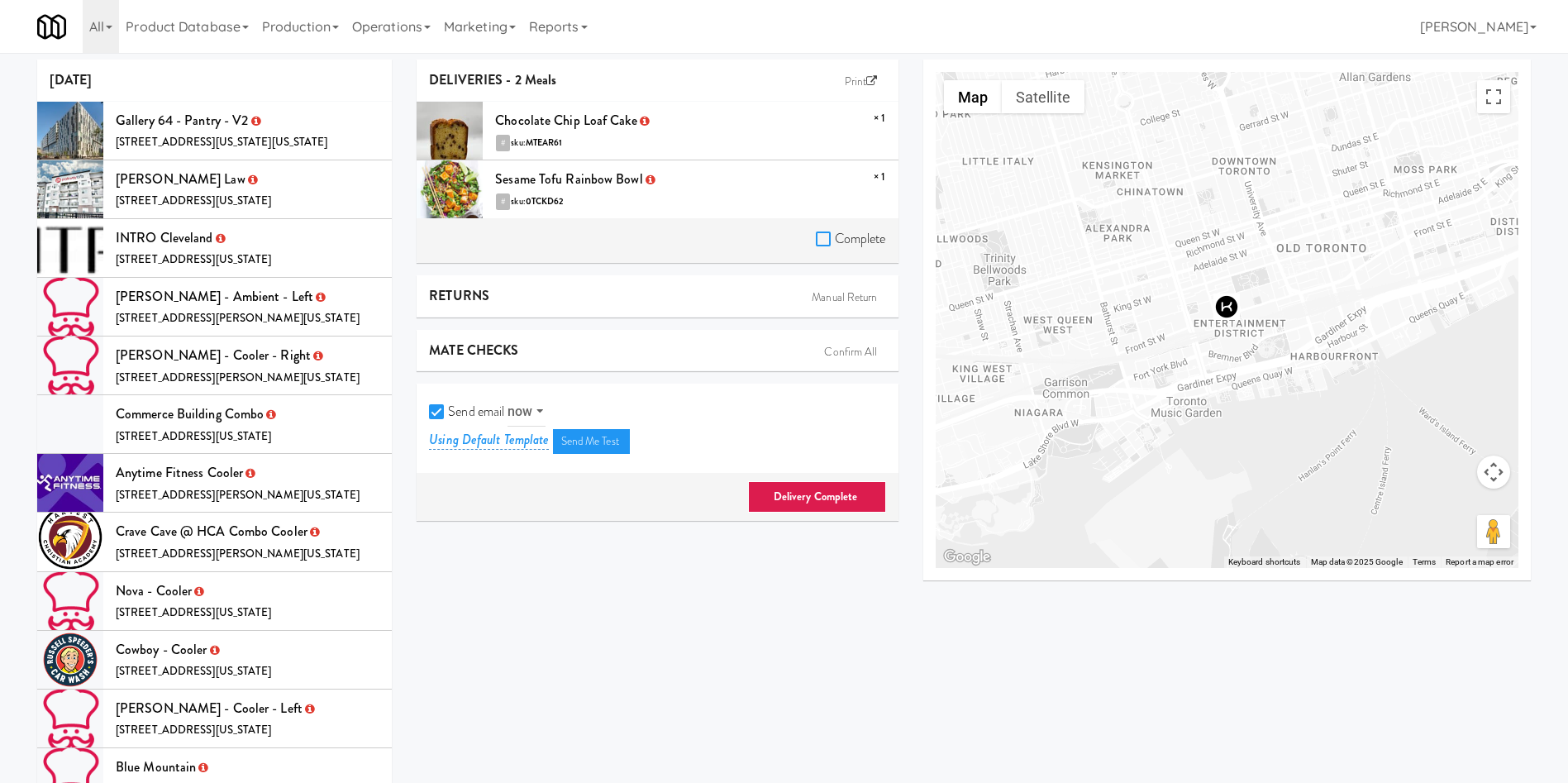
drag, startPoint x: 826, startPoint y: 234, endPoint x: 553, endPoint y: 386, distance: 312.5
click at [824, 238] on input "Complete" at bounding box center [825, 240] width 19 height 13
checkbox input "true"
click at [441, 416] on input "Send email" at bounding box center [438, 413] width 19 height 13
checkbox input "false"
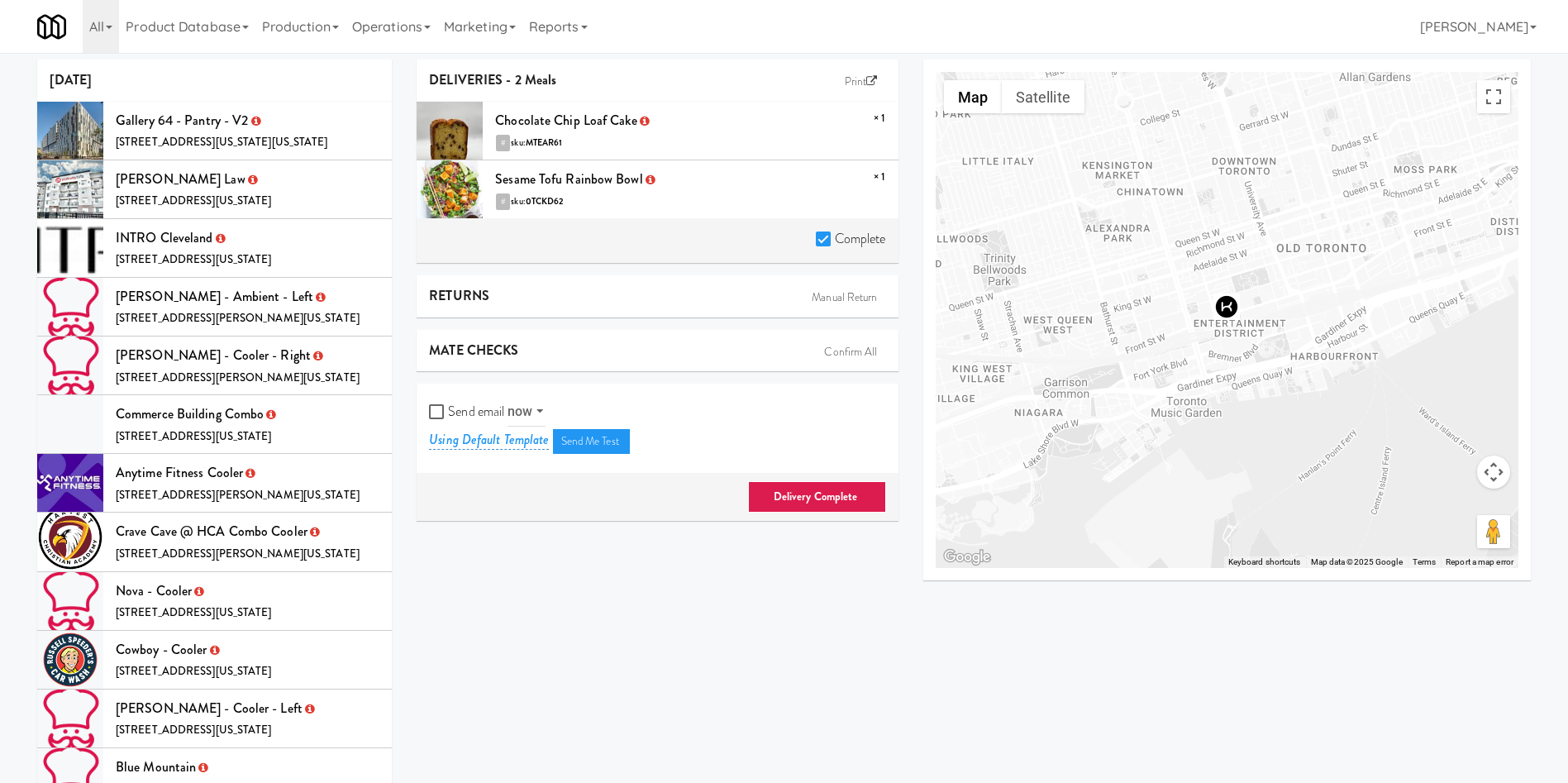
click at [821, 495] on link "Delivery Complete" at bounding box center [816, 497] width 138 height 31
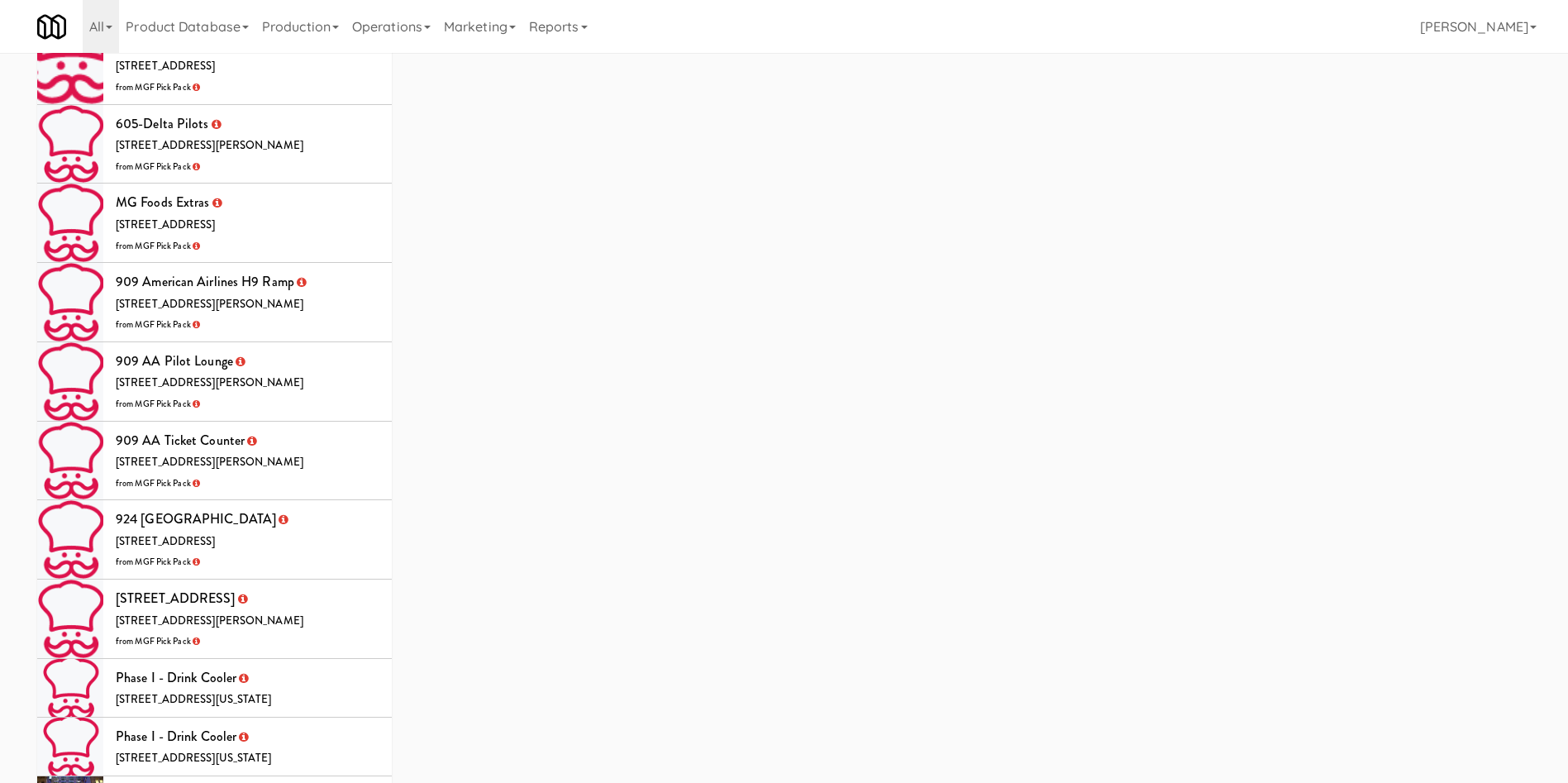
scroll to position [4507, 0]
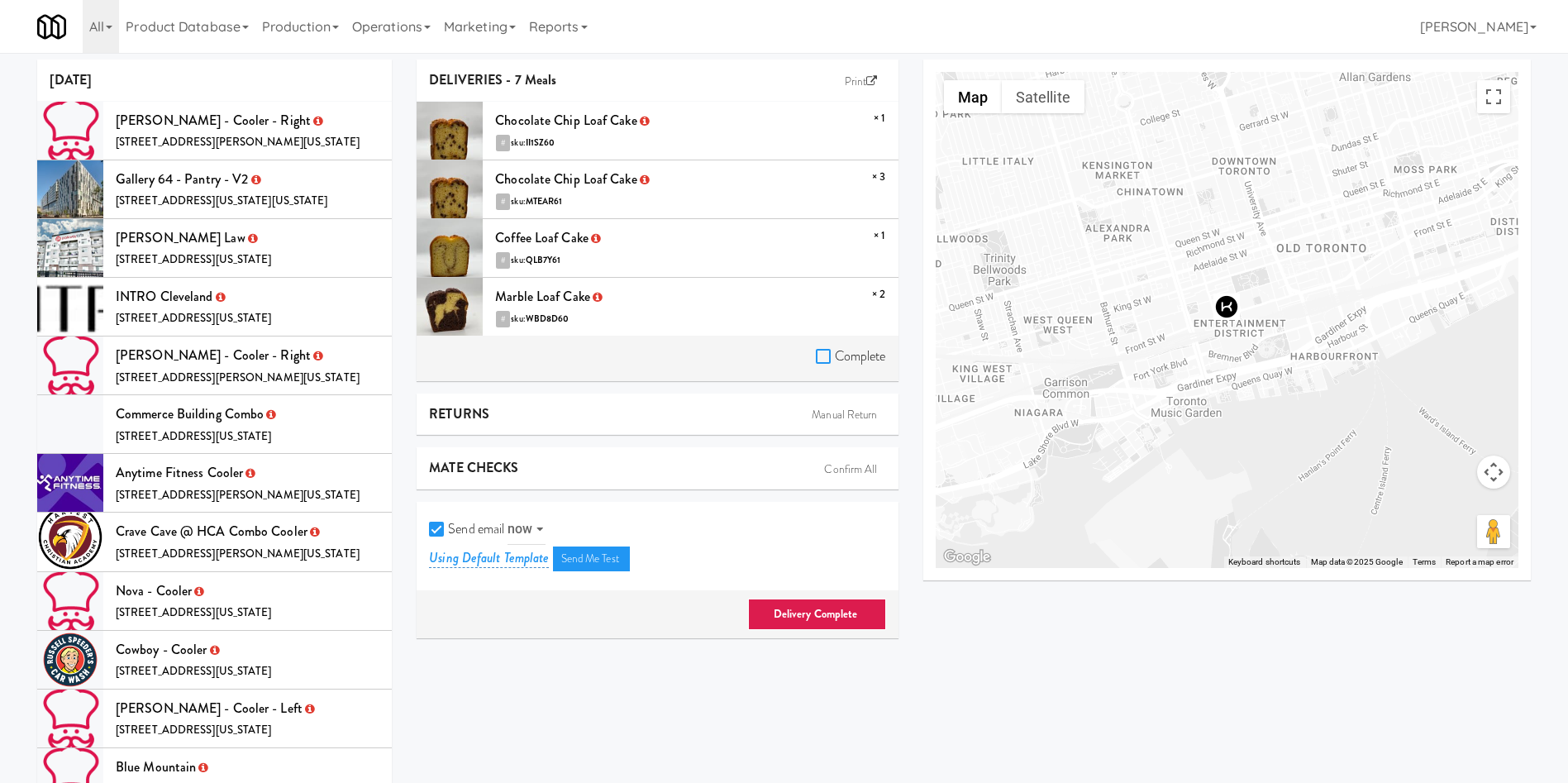
drag, startPoint x: 819, startPoint y: 359, endPoint x: 597, endPoint y: 481, distance: 253.3
click at [816, 367] on label "Complete" at bounding box center [850, 356] width 70 height 25
click at [816, 364] on input "Complete" at bounding box center [825, 357] width 19 height 13
checkbox input "true"
drag, startPoint x: 435, startPoint y: 535, endPoint x: 595, endPoint y: 564, distance: 162.6
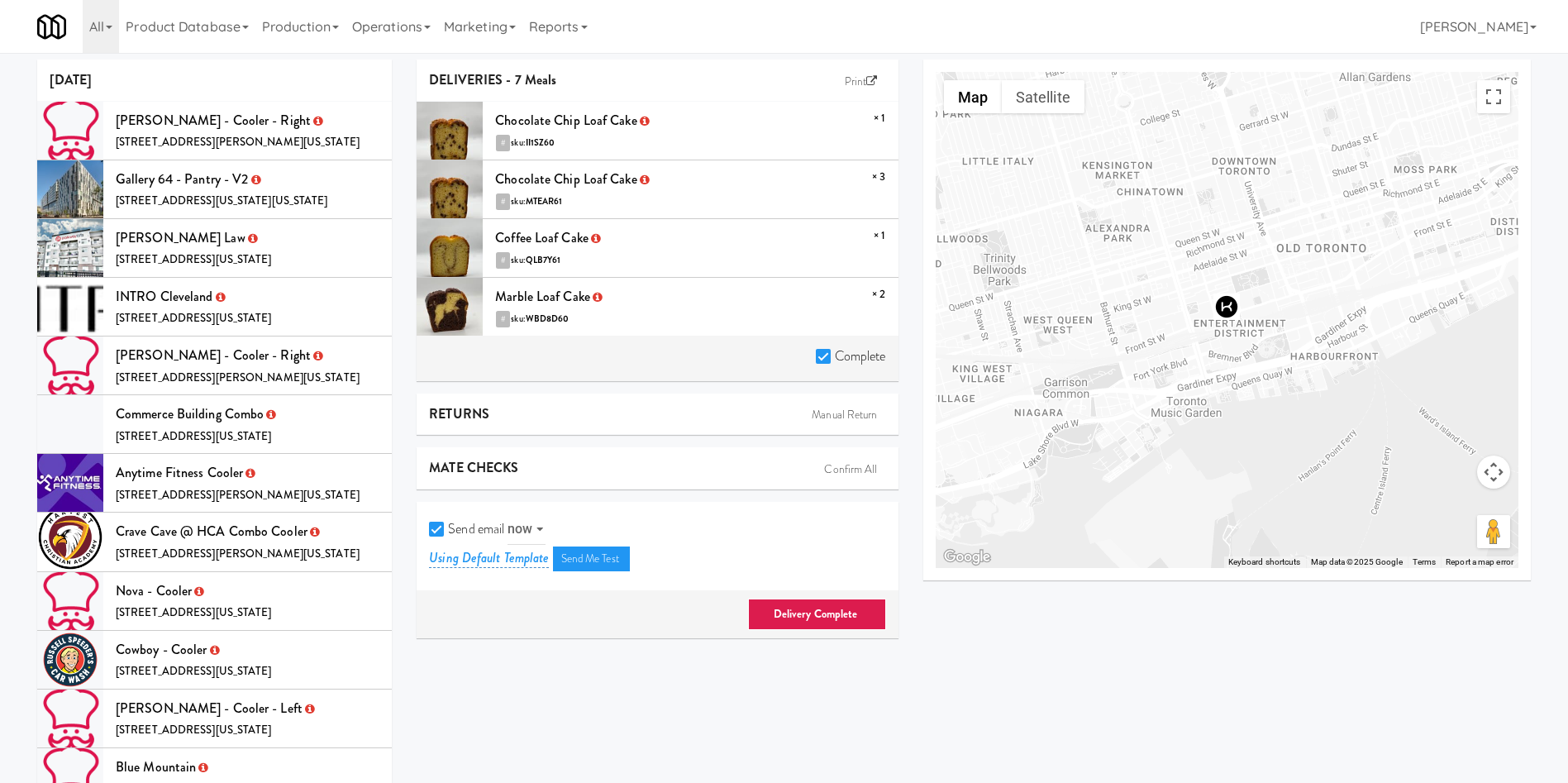
click at [445, 537] on label "Send email" at bounding box center [466, 529] width 75 height 25
click at [445, 537] on input "Send email" at bounding box center [438, 530] width 19 height 13
checkbox input "false"
click at [840, 624] on link "Delivery Complete" at bounding box center [816, 614] width 138 height 31
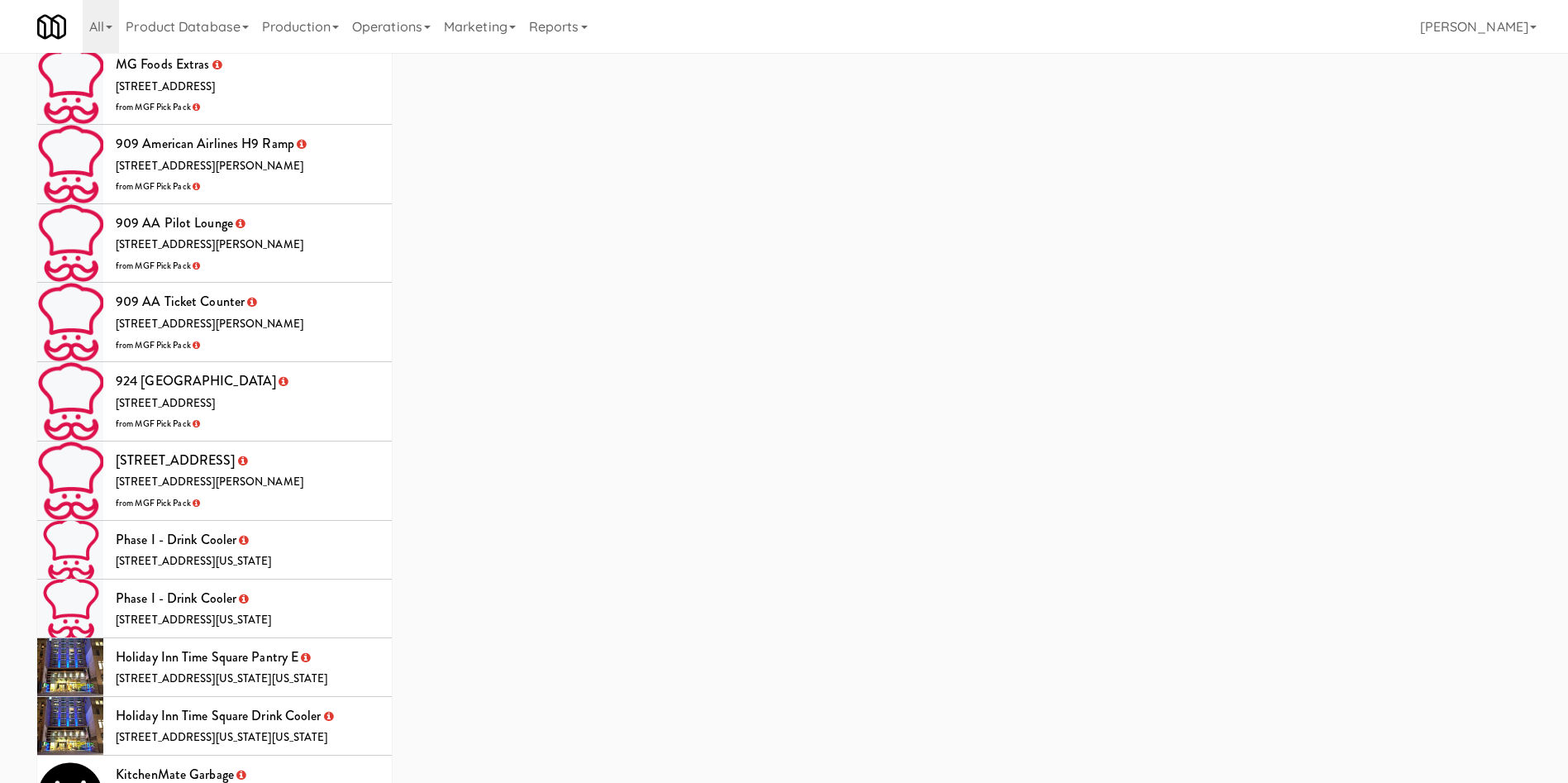
scroll to position [4491, 0]
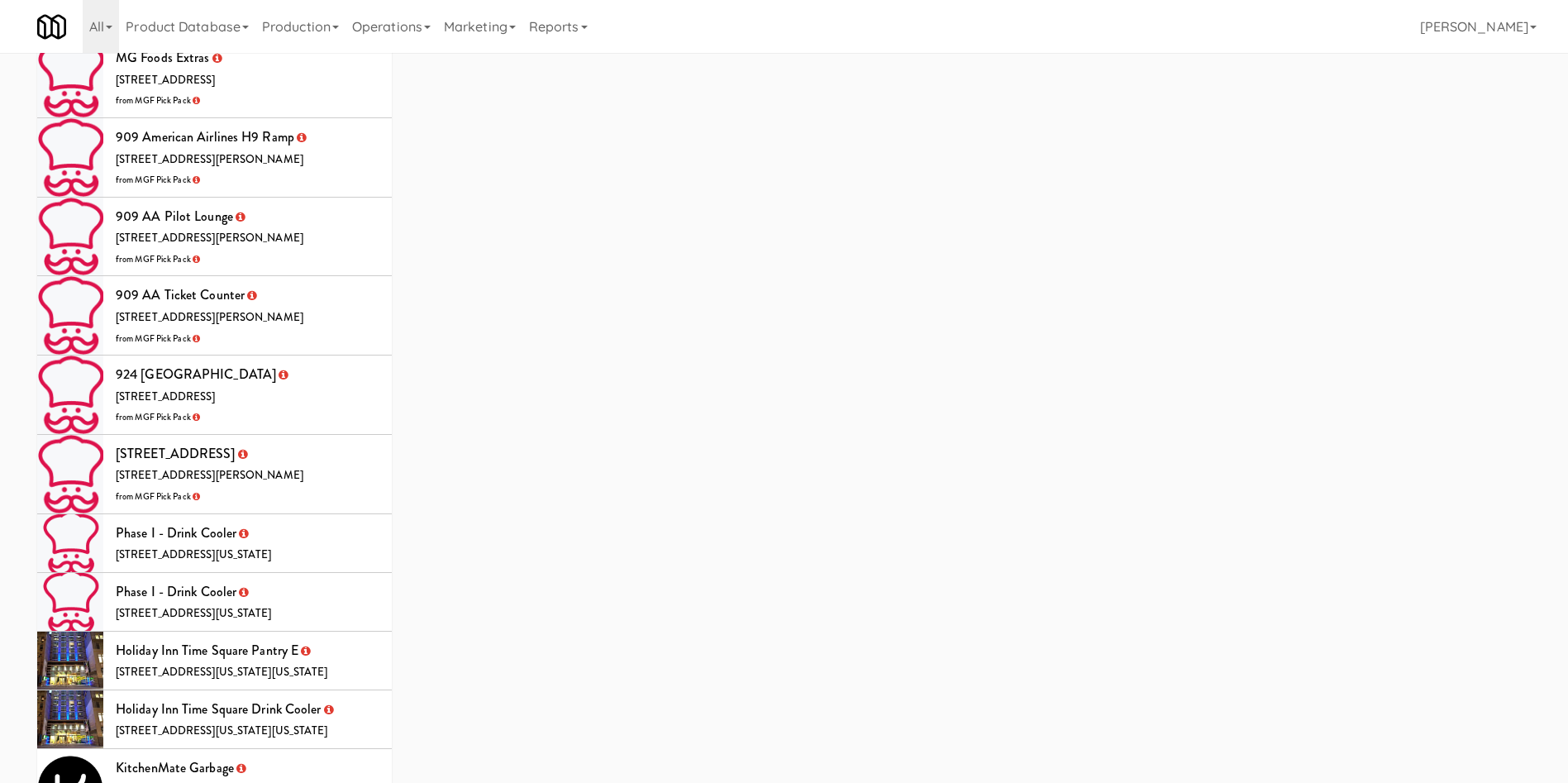
click at [317, 749] on li "KitchenMate Garbage 325 Front St W, Toronto ON from OLG" at bounding box center [215, 788] width 355 height 80
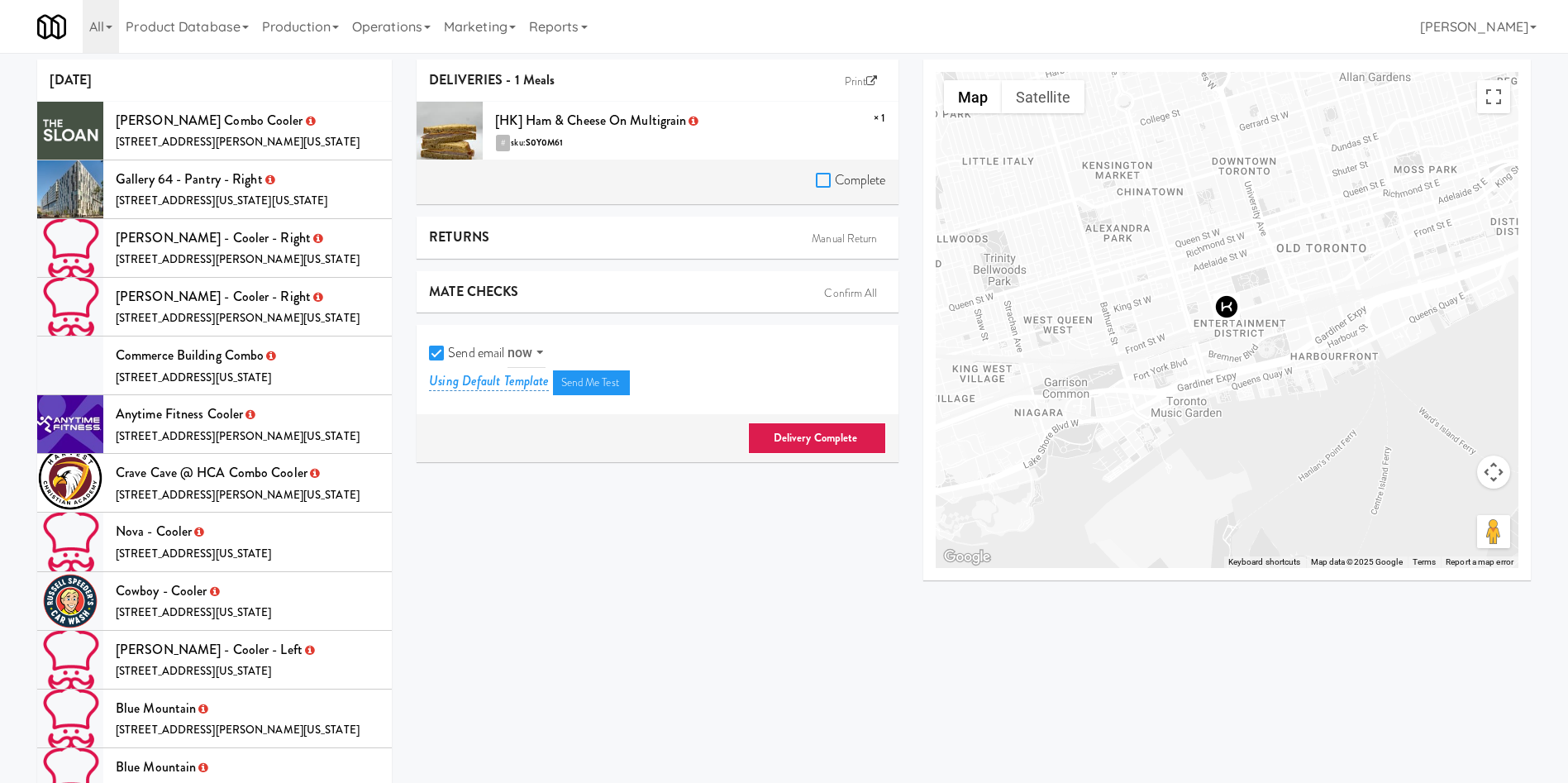
drag, startPoint x: 822, startPoint y: 182, endPoint x: 592, endPoint y: 274, distance: 247.7
click at [816, 190] on label "Complete" at bounding box center [850, 180] width 70 height 25
click at [816, 188] on input "Complete" at bounding box center [825, 181] width 19 height 13
checkbox input "true"
drag, startPoint x: 438, startPoint y: 349, endPoint x: 575, endPoint y: 365, distance: 137.9
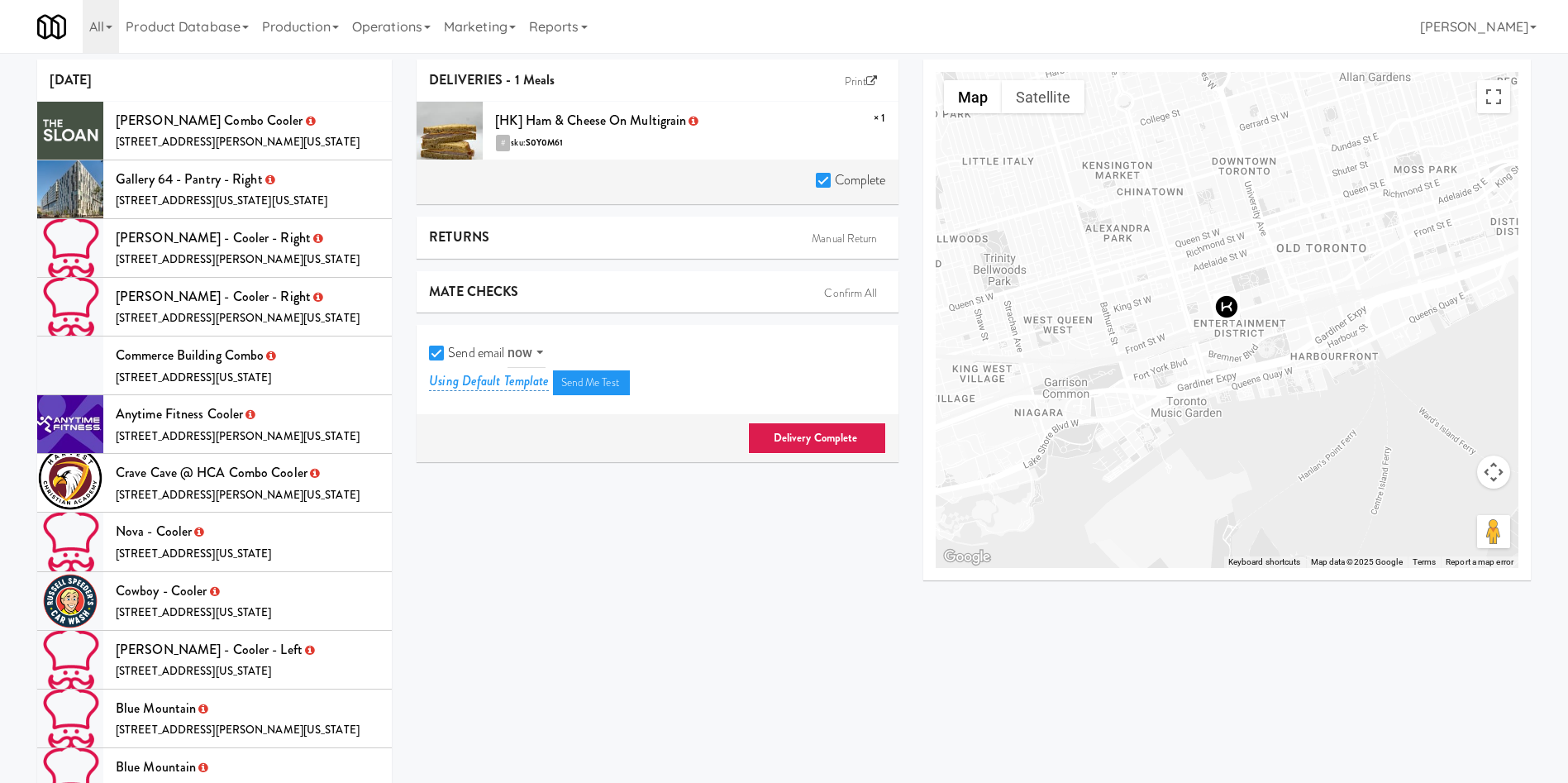
click at [437, 349] on input "Send email" at bounding box center [438, 354] width 19 height 13
checkbox input "false"
click at [835, 436] on link "Delivery Complete" at bounding box center [816, 438] width 138 height 31
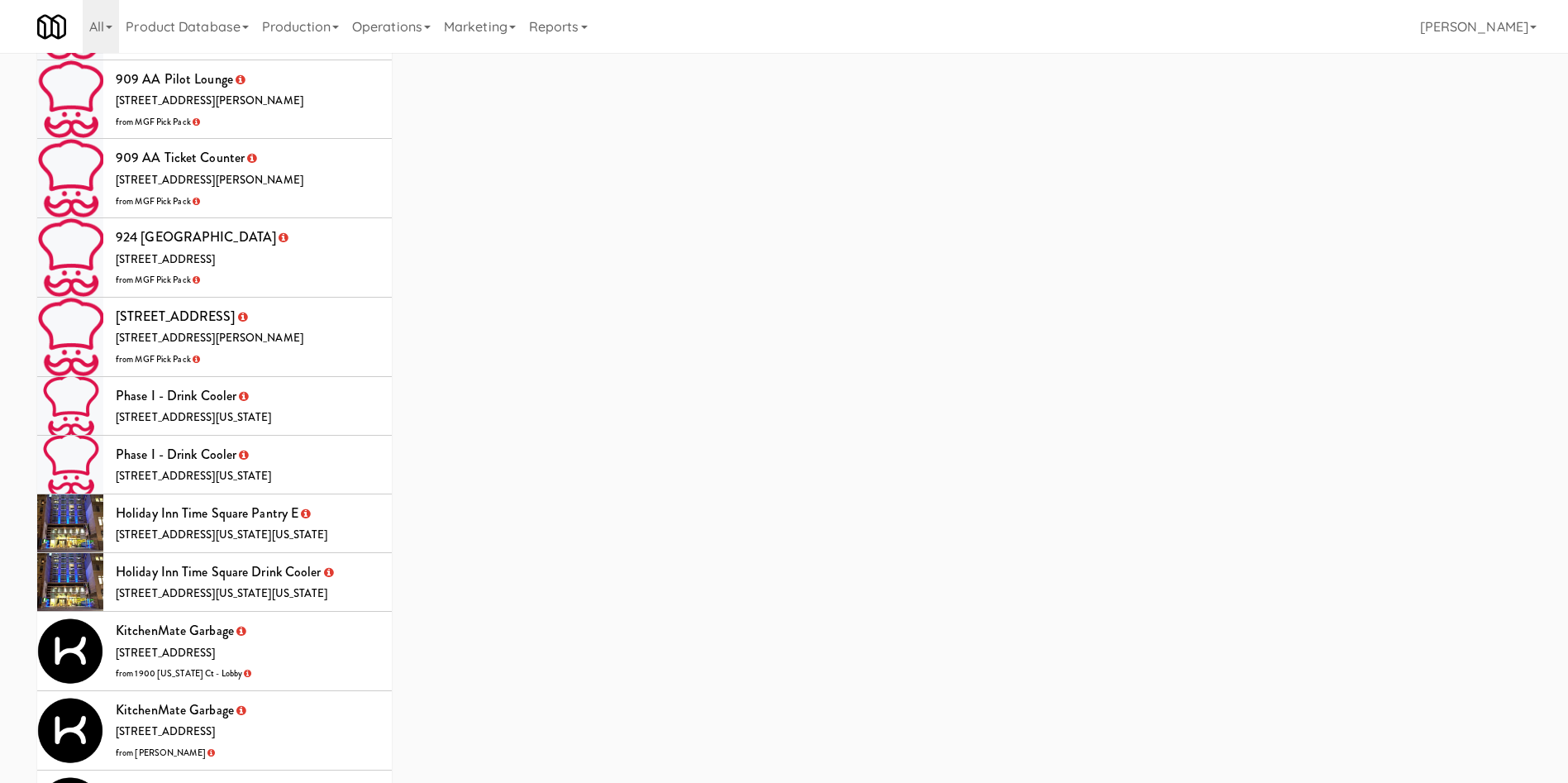
scroll to position [4746, 0]
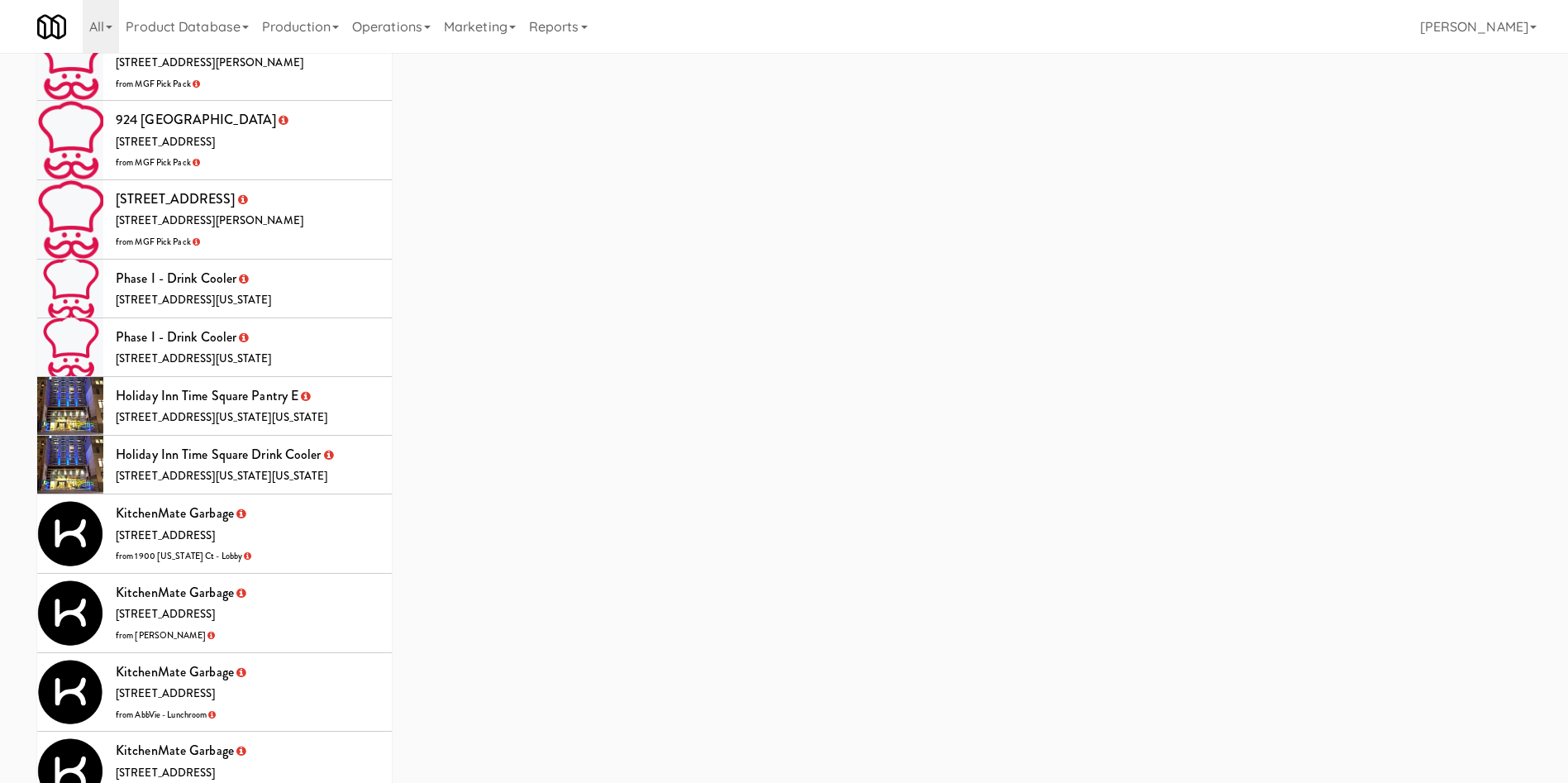
click at [327, 495] on li "KitchenMate Garbage 325 Front St W, Toronto ON from 1900 Minnesota Ct - Lobby" at bounding box center [215, 534] width 355 height 80
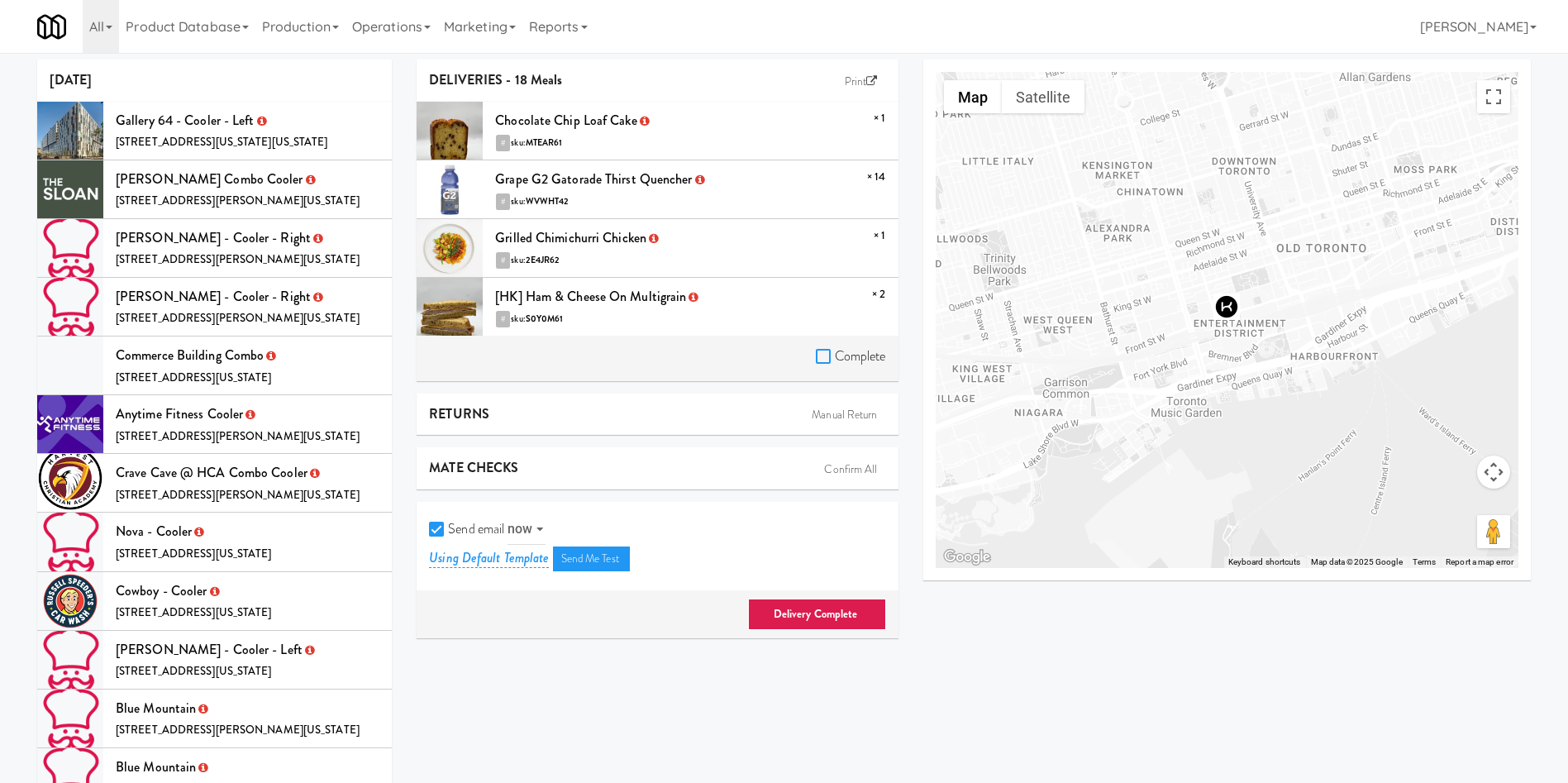
click at [824, 353] on input "Complete" at bounding box center [825, 357] width 19 height 13
checkbox input "true"
click at [435, 527] on input "Send email" at bounding box center [438, 530] width 19 height 13
checkbox input "false"
click at [795, 615] on link "Delivery Complete" at bounding box center [816, 614] width 138 height 31
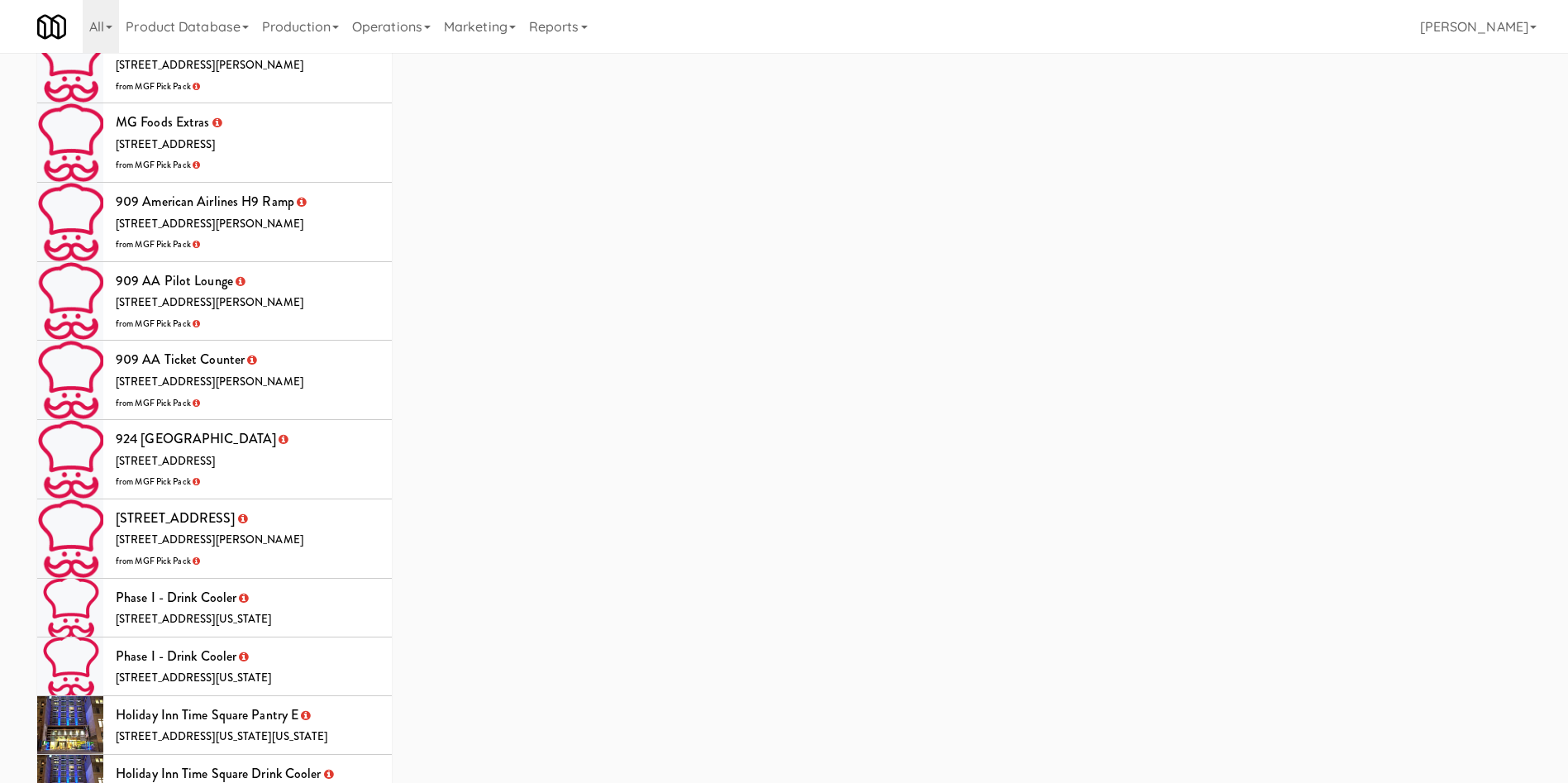
scroll to position [4510, 0]
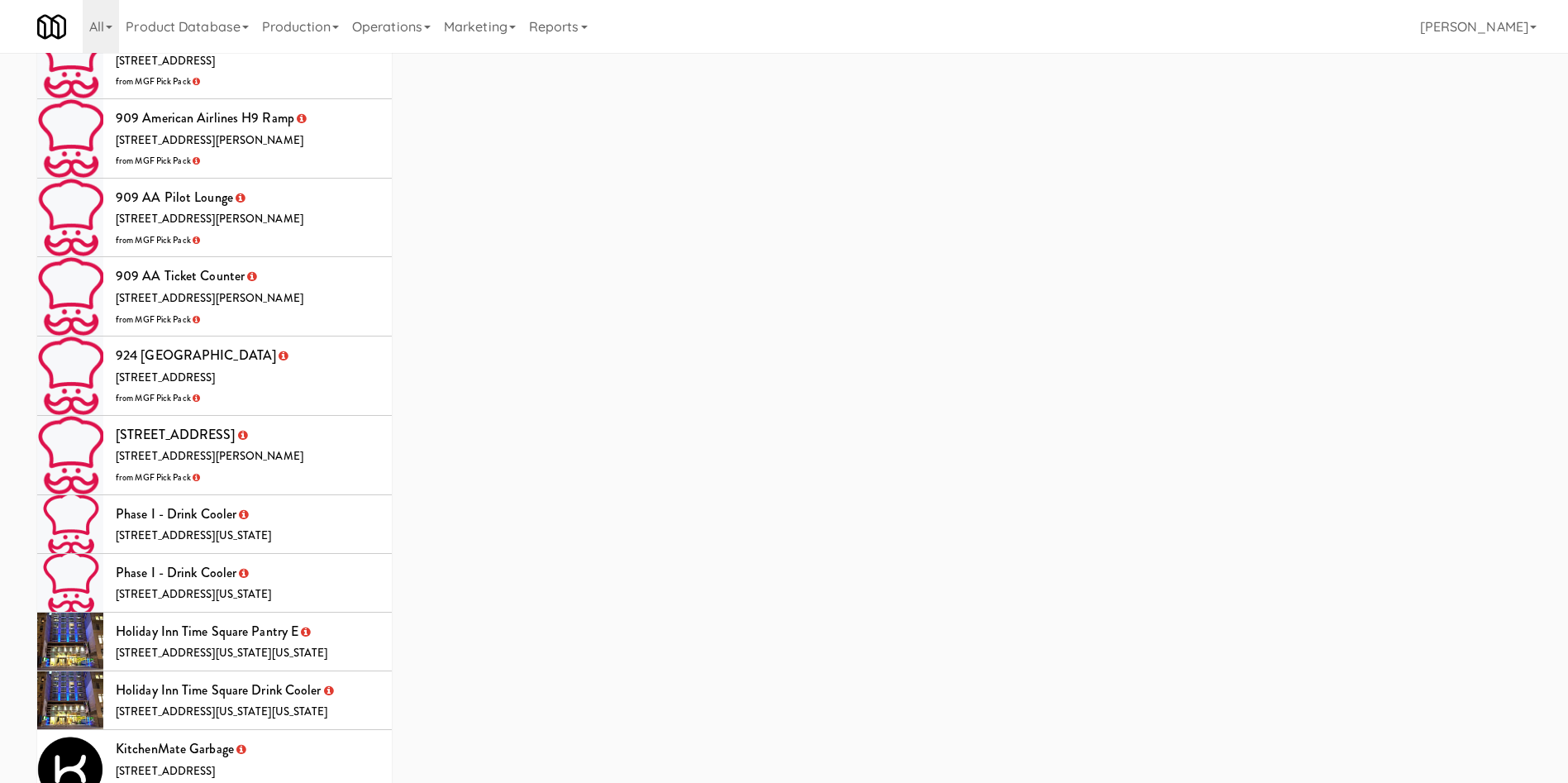
click at [273, 730] on li "KitchenMate Garbage 325 Front St W, Toronto ON from Desjardins" at bounding box center [215, 769] width 355 height 80
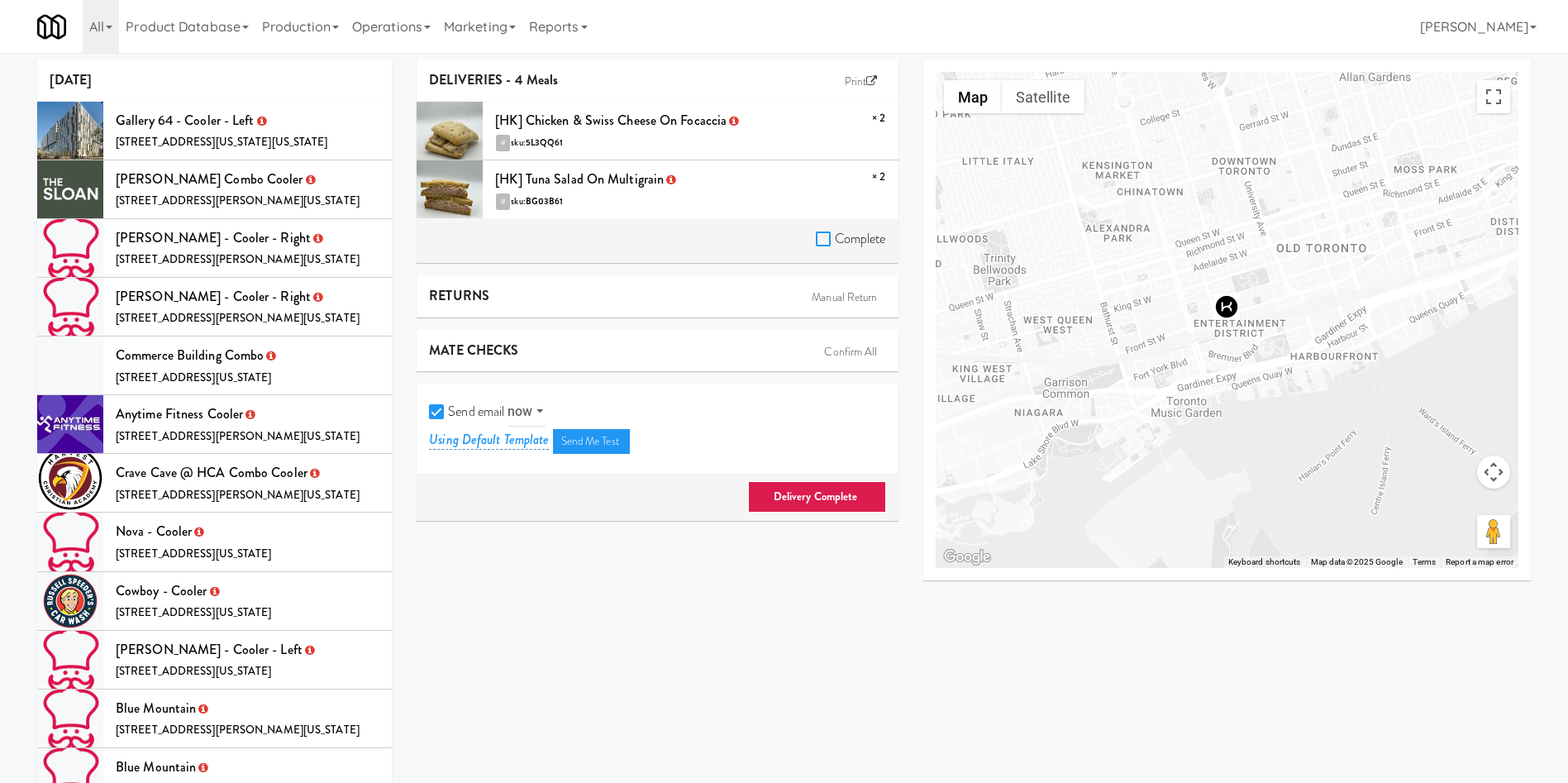
click at [829, 237] on input "Complete" at bounding box center [825, 240] width 19 height 13
checkbox input "true"
drag, startPoint x: 438, startPoint y: 412, endPoint x: 763, endPoint y: 464, distance: 329.1
click at [446, 412] on input "Send email" at bounding box center [438, 413] width 19 height 13
checkbox input "false"
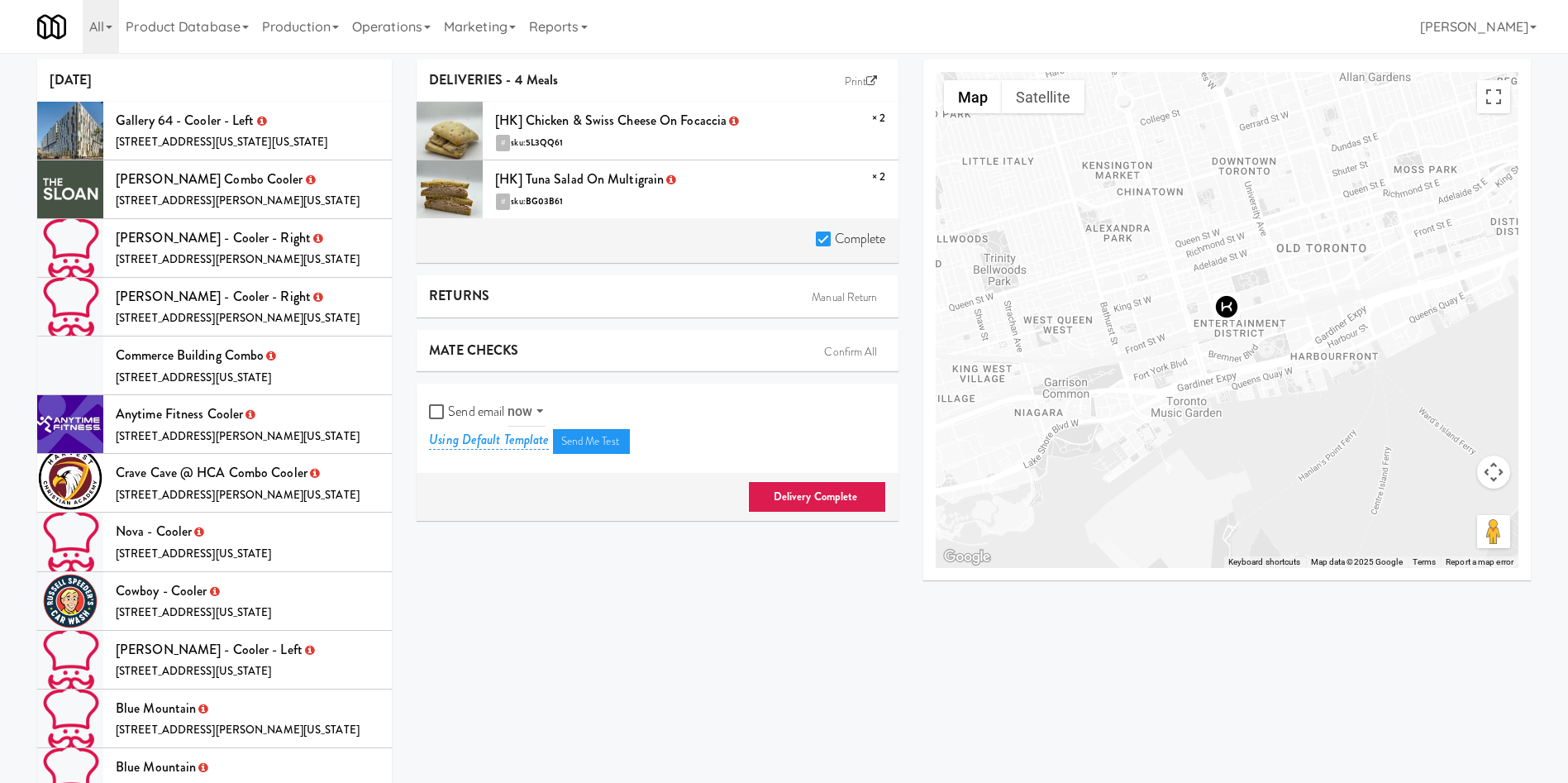
click at [829, 504] on link "Delivery Complete" at bounding box center [816, 497] width 138 height 31
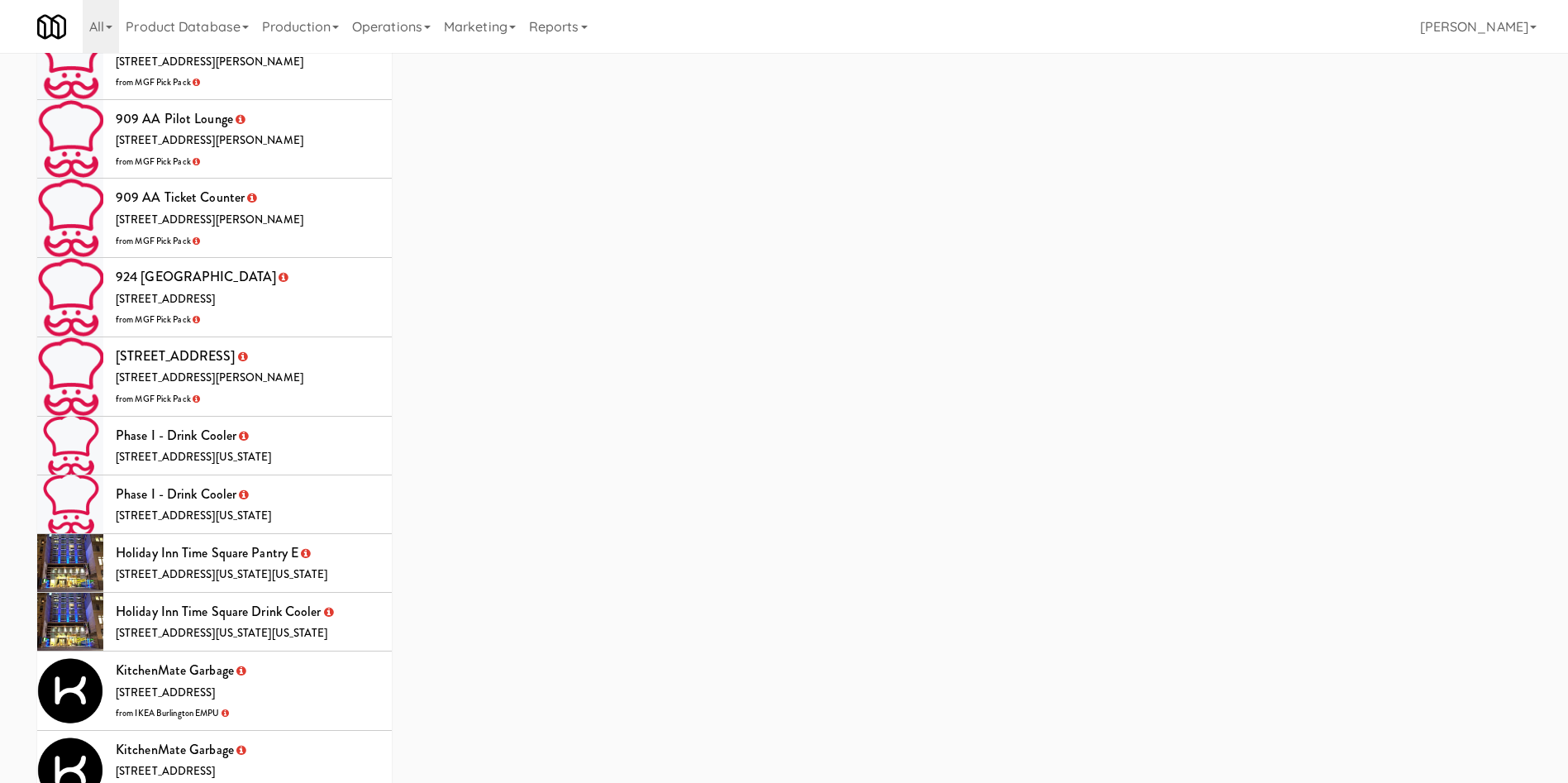
scroll to position [4596, 0]
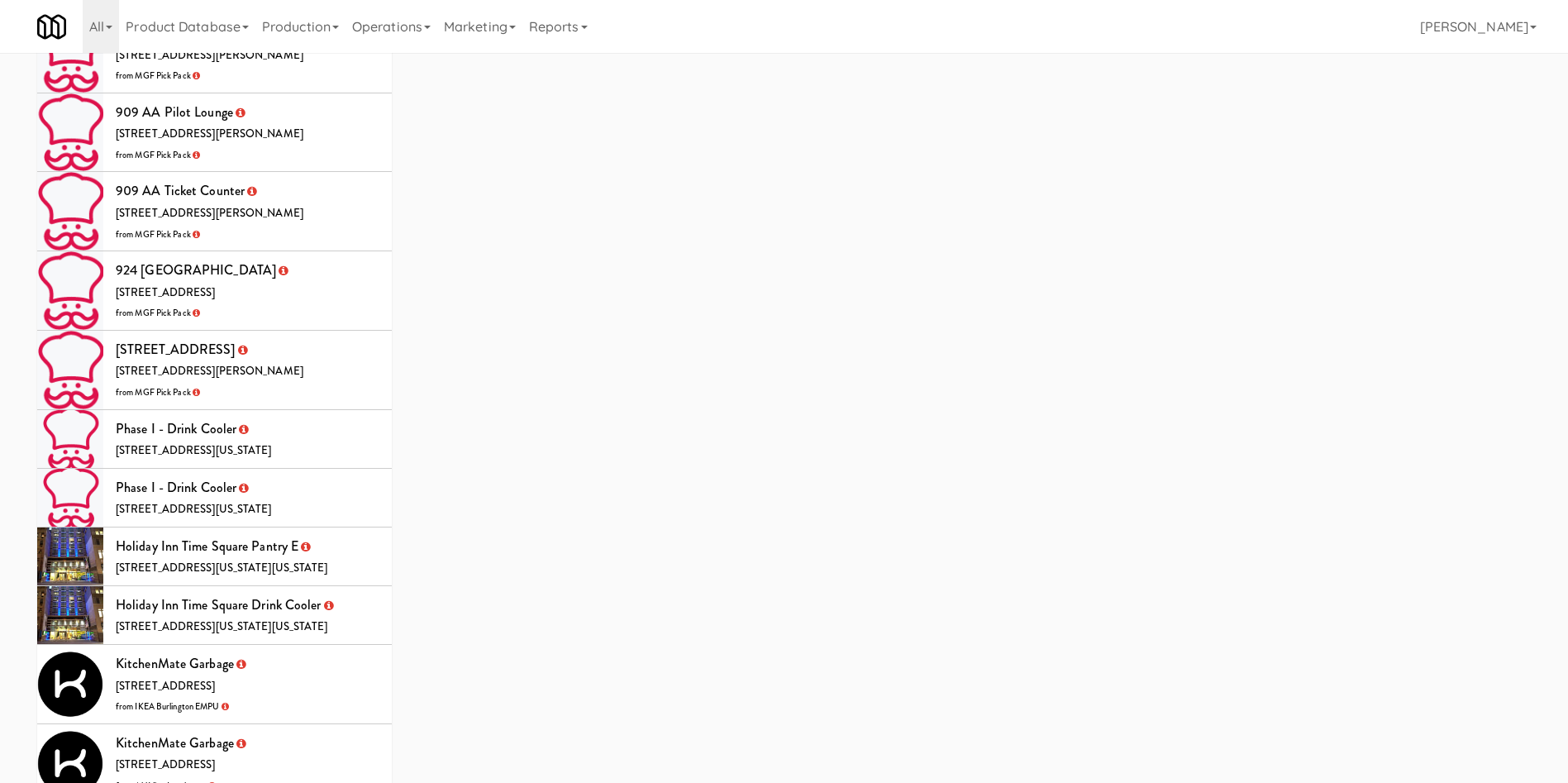
click at [330, 645] on li "KitchenMate Garbage 325 Front St W, Toronto ON from IKEA Burlington EMPU" at bounding box center [215, 684] width 355 height 80
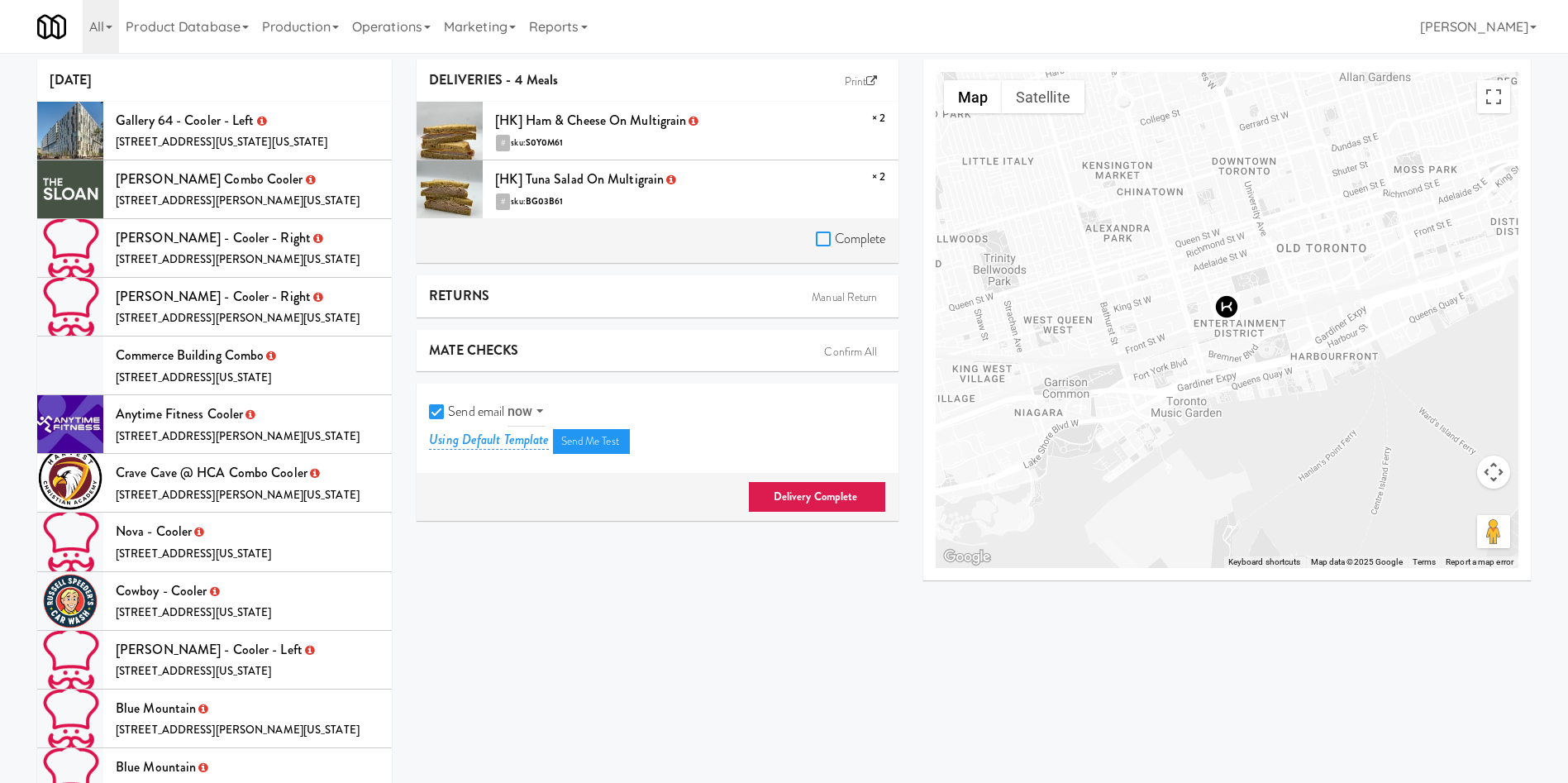
click at [825, 241] on input "Complete" at bounding box center [825, 240] width 19 height 13
checkbox input "true"
click at [434, 418] on input "Send email" at bounding box center [438, 413] width 19 height 13
checkbox input "false"
click at [839, 499] on link "Delivery Complete" at bounding box center [816, 497] width 138 height 31
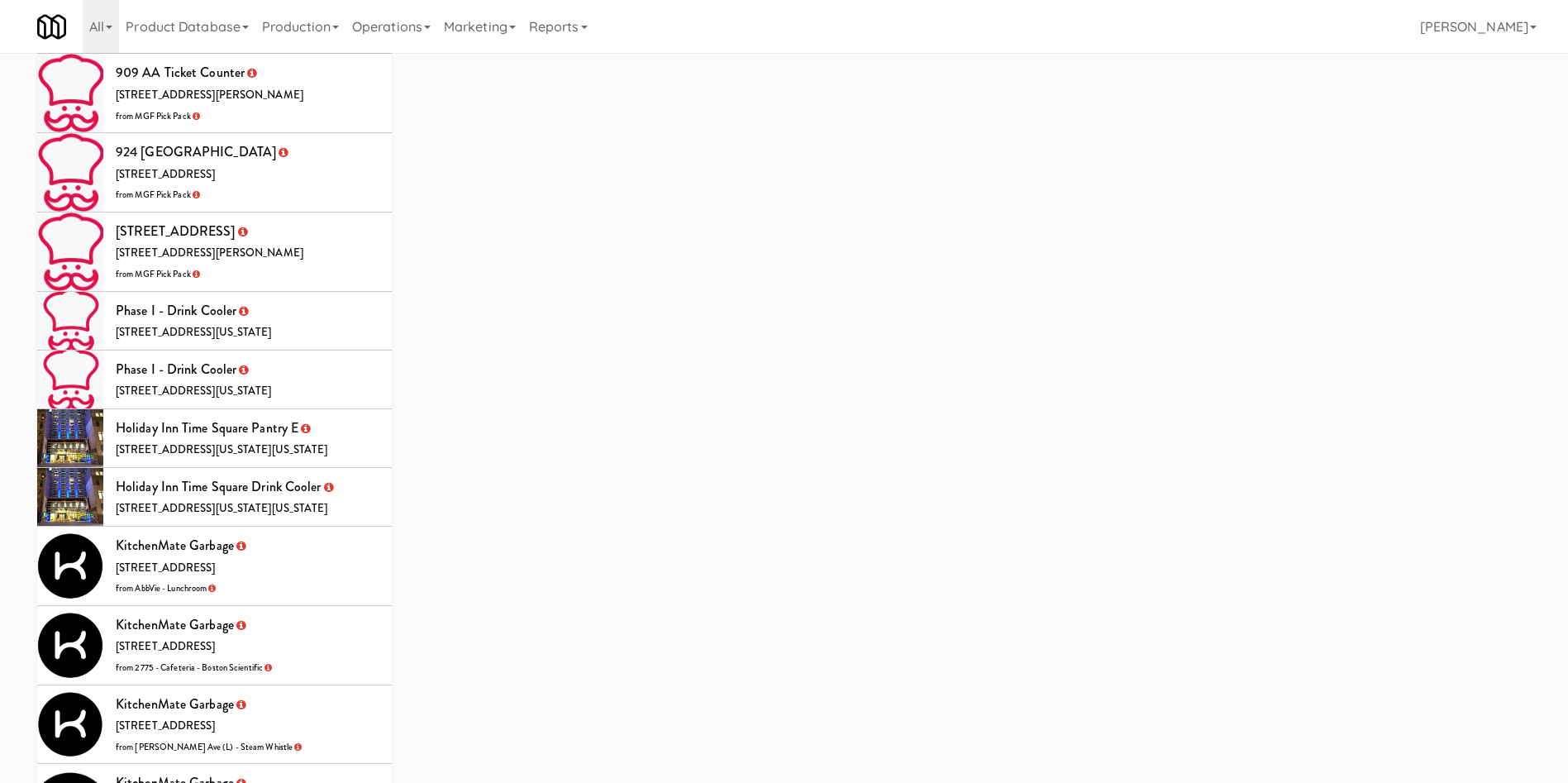
scroll to position [4791, 0]
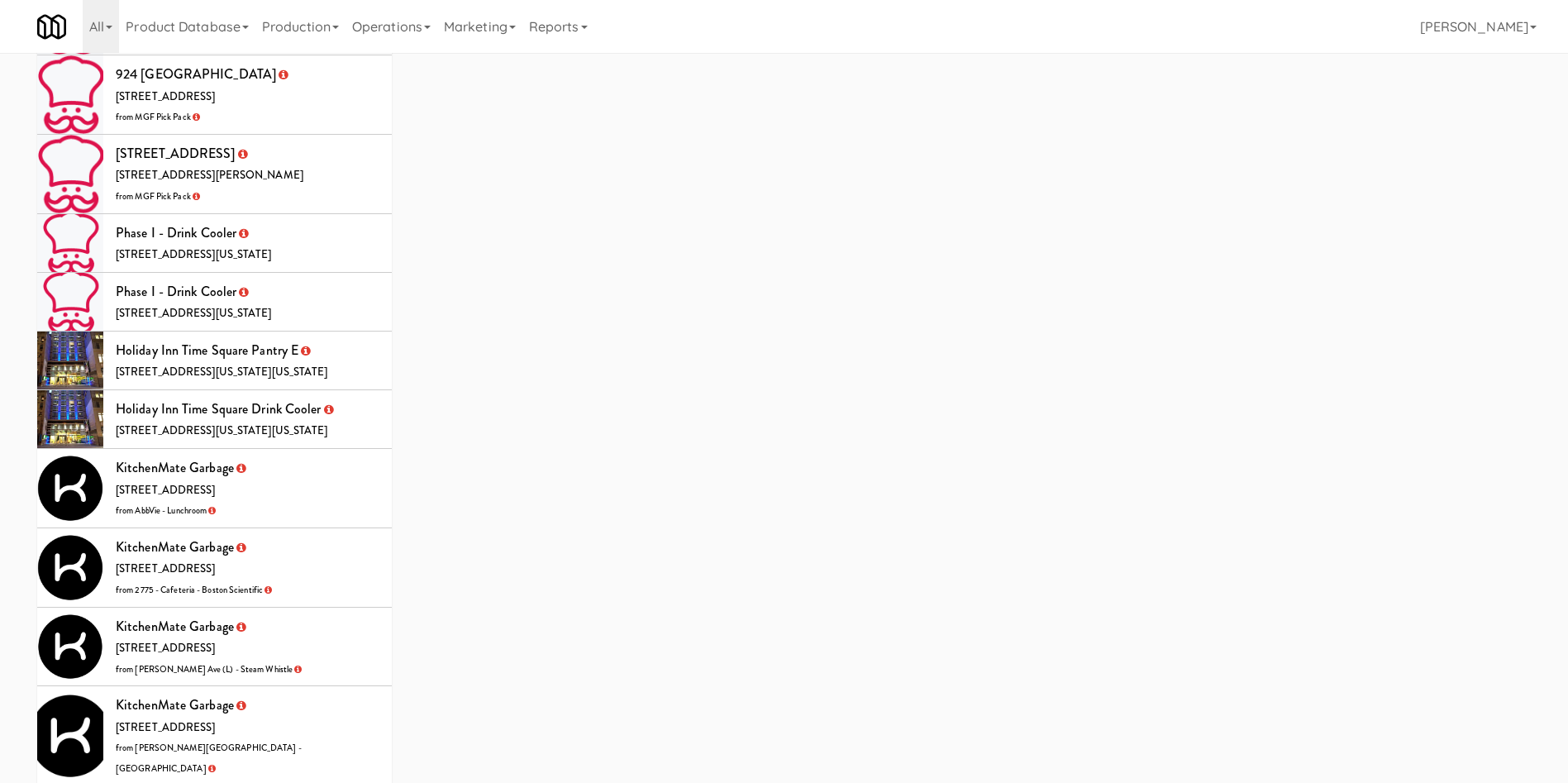
click at [349, 449] on li "KitchenMate Garbage 325 Front St W, Toronto ON from AbbVie - Lunchroom" at bounding box center [215, 488] width 355 height 80
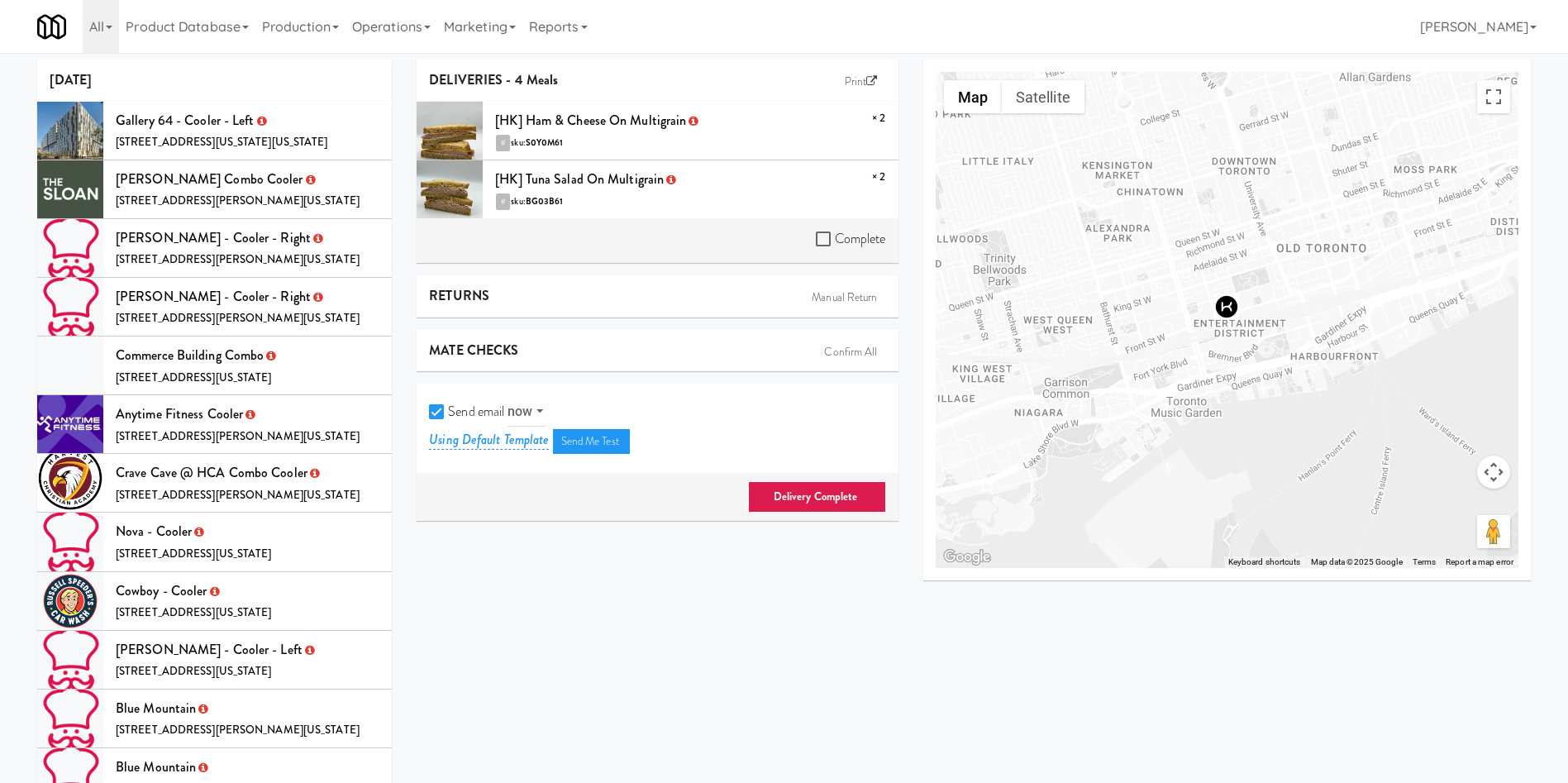
click at [837, 246] on label "Complete" at bounding box center [850, 239] width 70 height 25
click at [835, 246] on input "Complete" at bounding box center [825, 240] width 19 height 13
checkbox input "true"
click at [432, 414] on input "Send email" at bounding box center [438, 413] width 19 height 13
checkbox input "false"
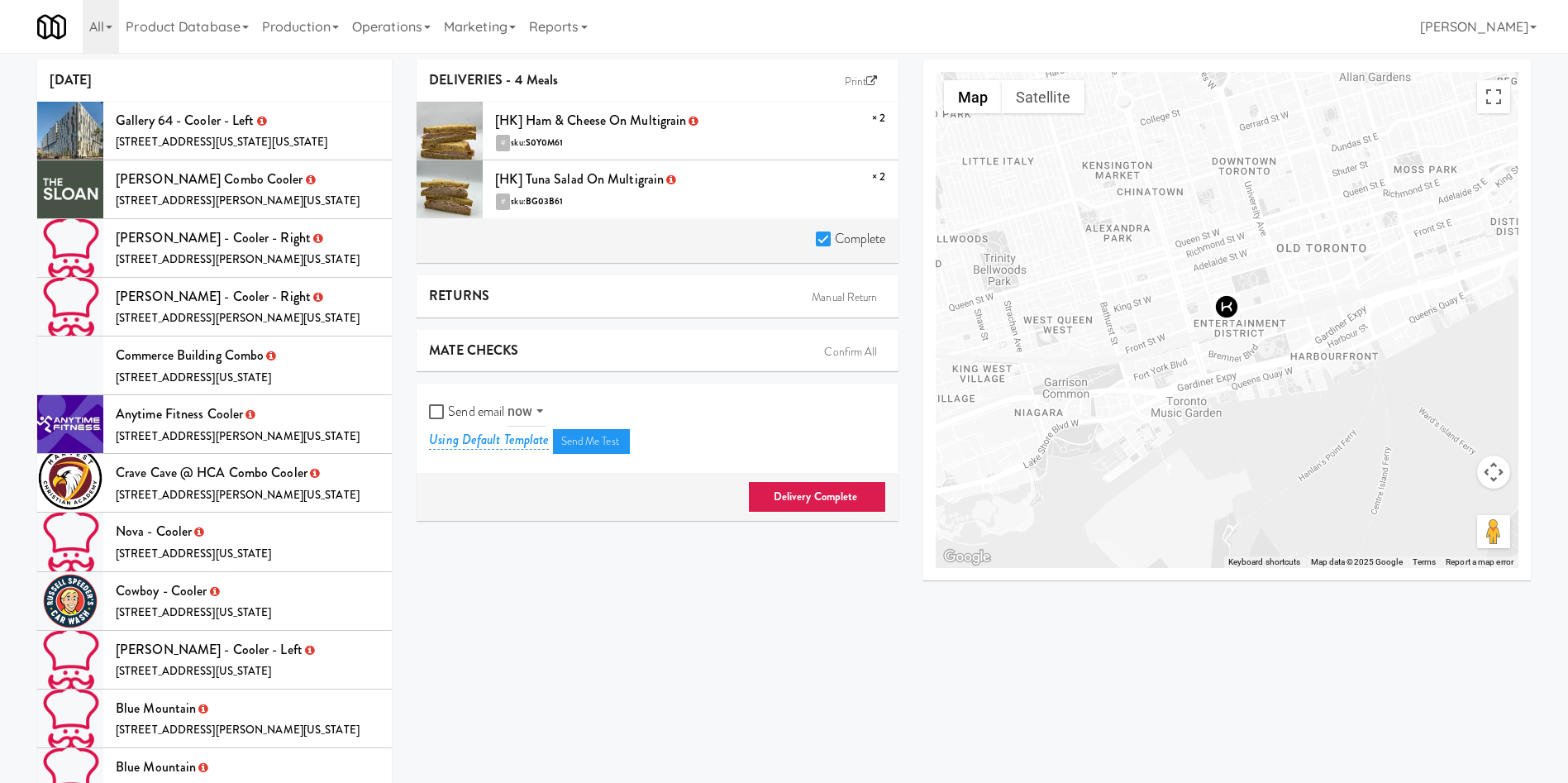
click at [795, 488] on link "Delivery Complete" at bounding box center [816, 497] width 138 height 31
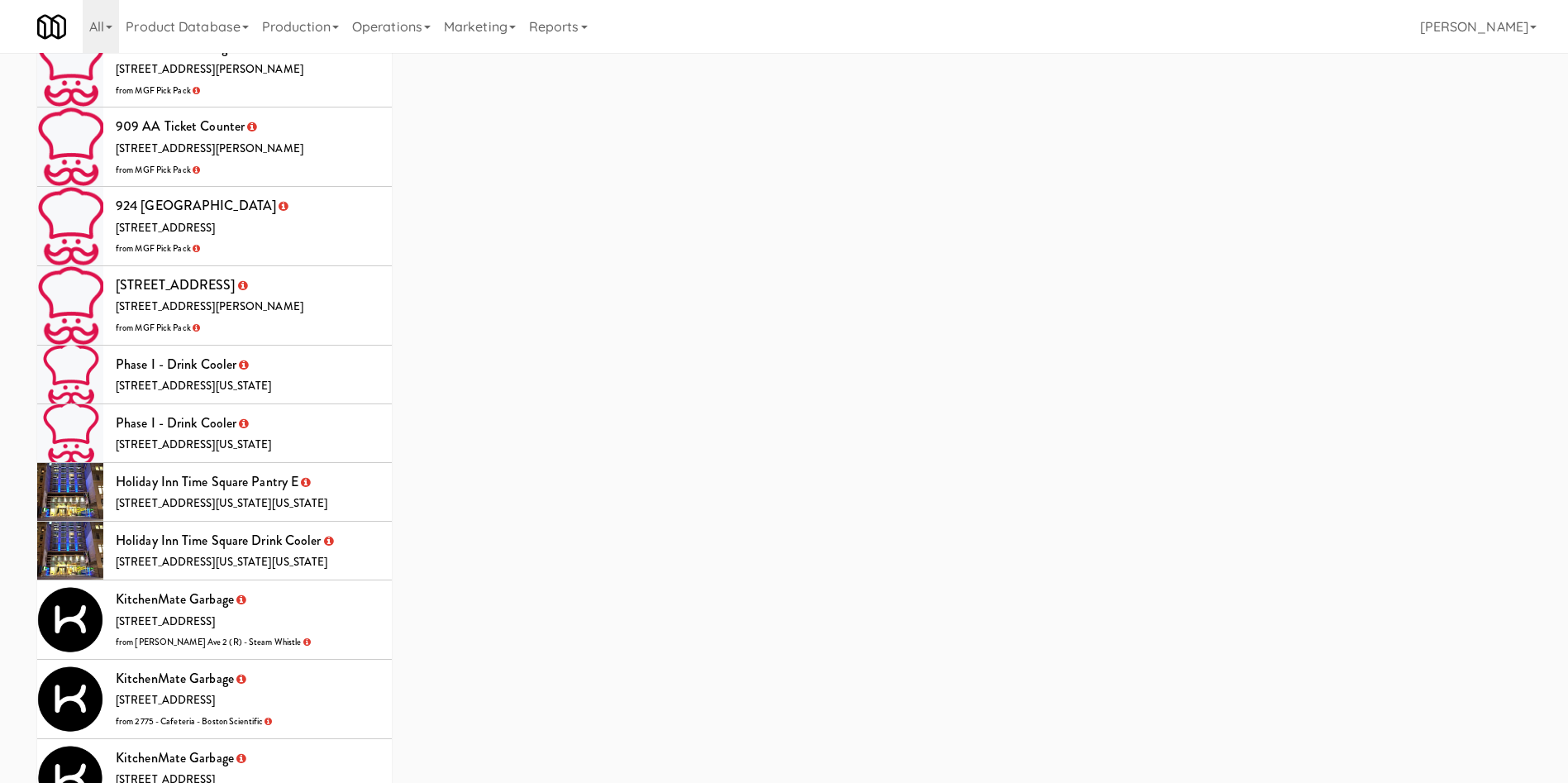
scroll to position [4712, 0]
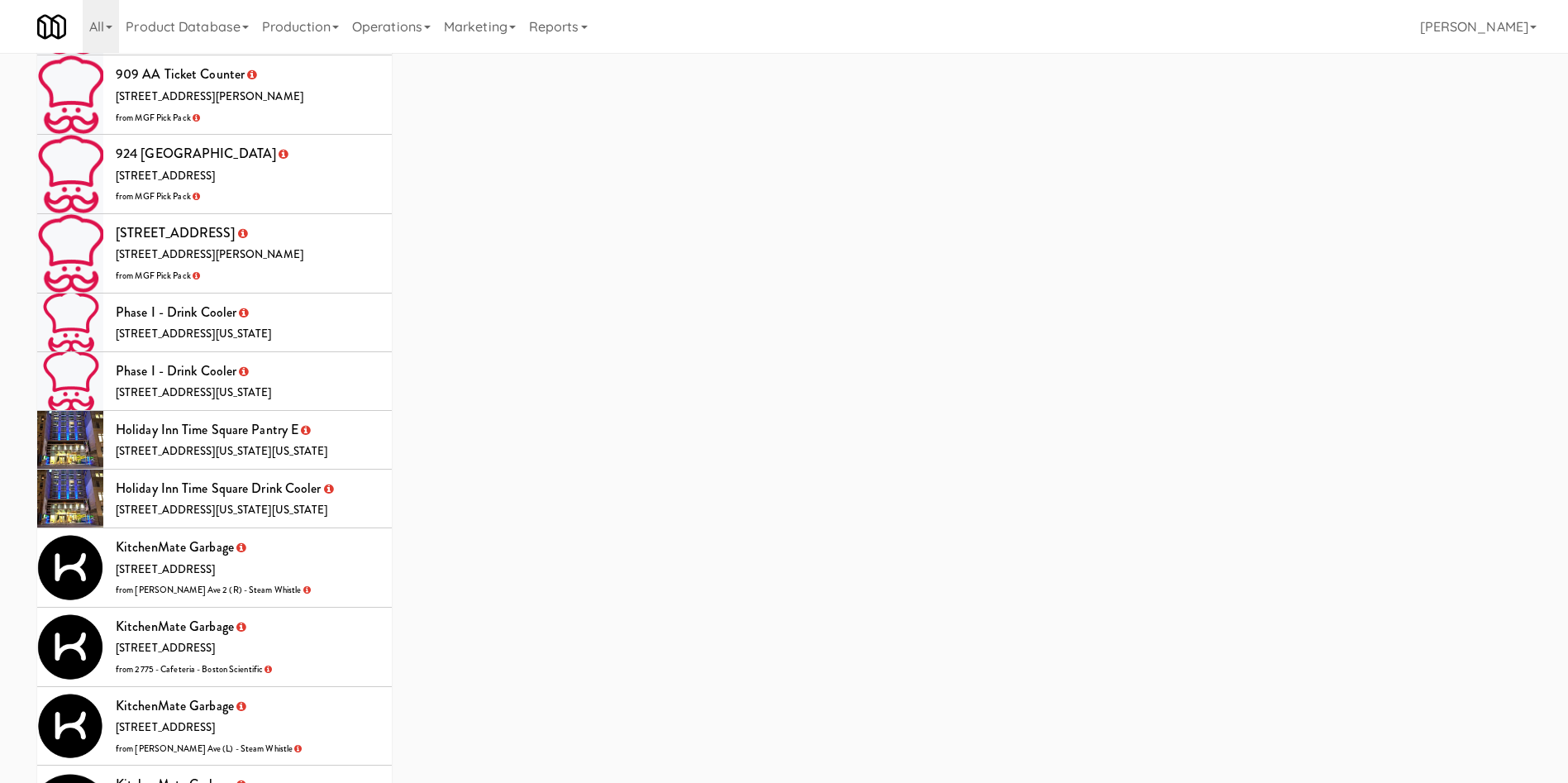
click at [314, 529] on li "KitchenMate Garbage 325 Front St W, Toronto ON from Evans Ave 2 (R) - Steam Whi…" at bounding box center [215, 568] width 355 height 80
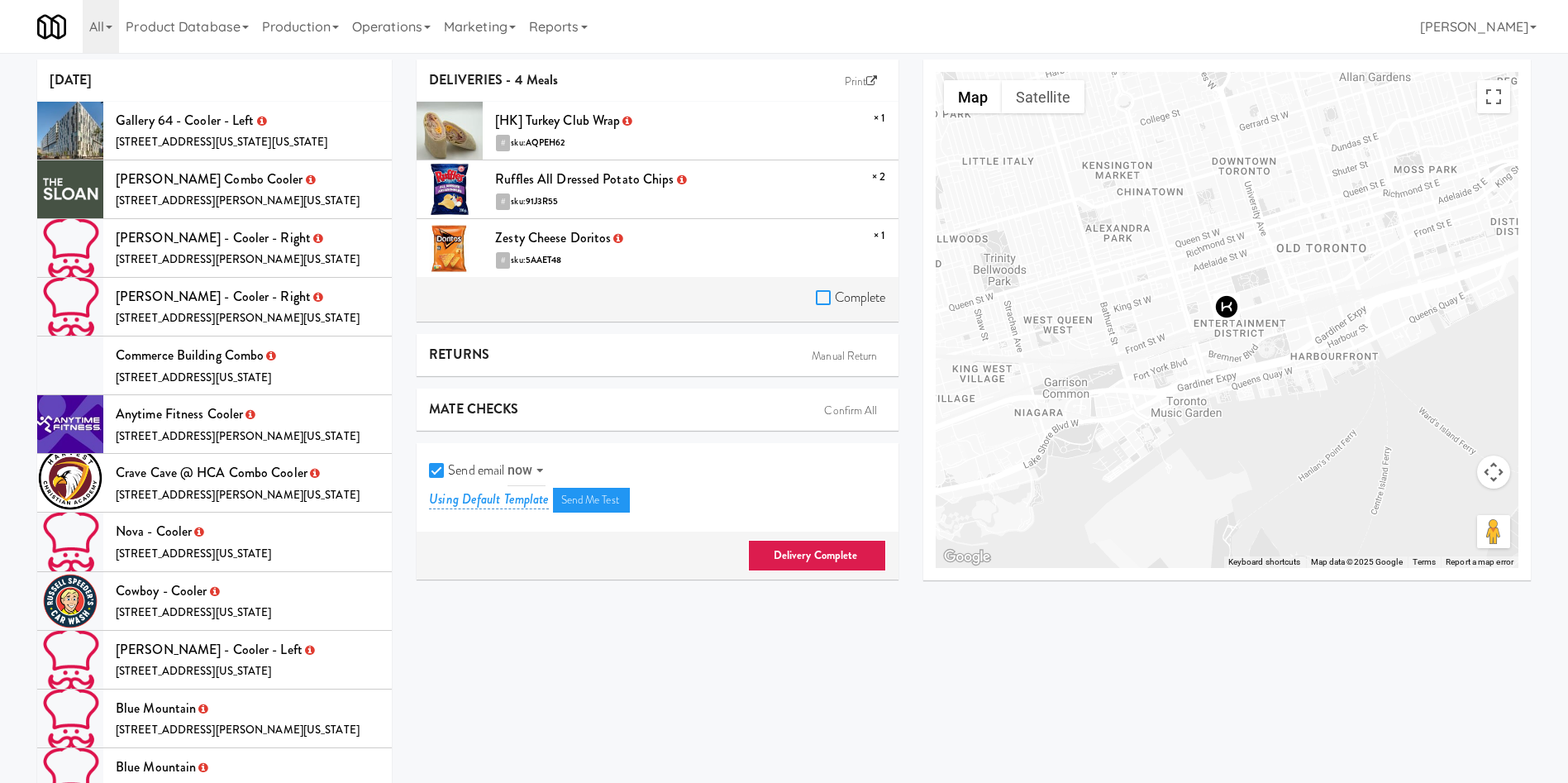
click at [816, 300] on input "Complete" at bounding box center [825, 298] width 19 height 13
checkbox input "true"
click at [435, 465] on input "Send email" at bounding box center [438, 471] width 19 height 13
checkbox input "false"
click at [797, 563] on link "Delivery Complete" at bounding box center [816, 555] width 138 height 31
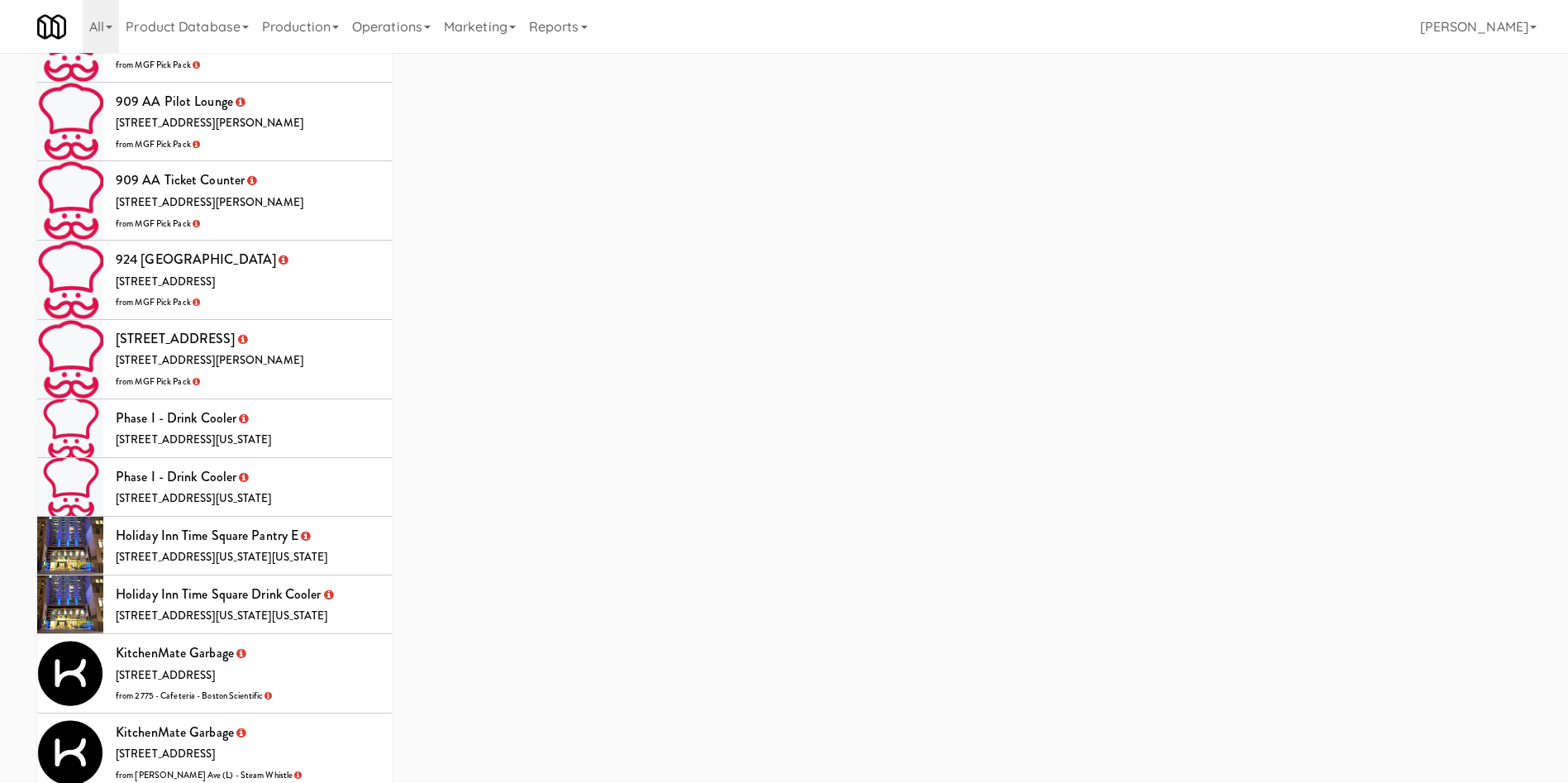
scroll to position [4633, 0]
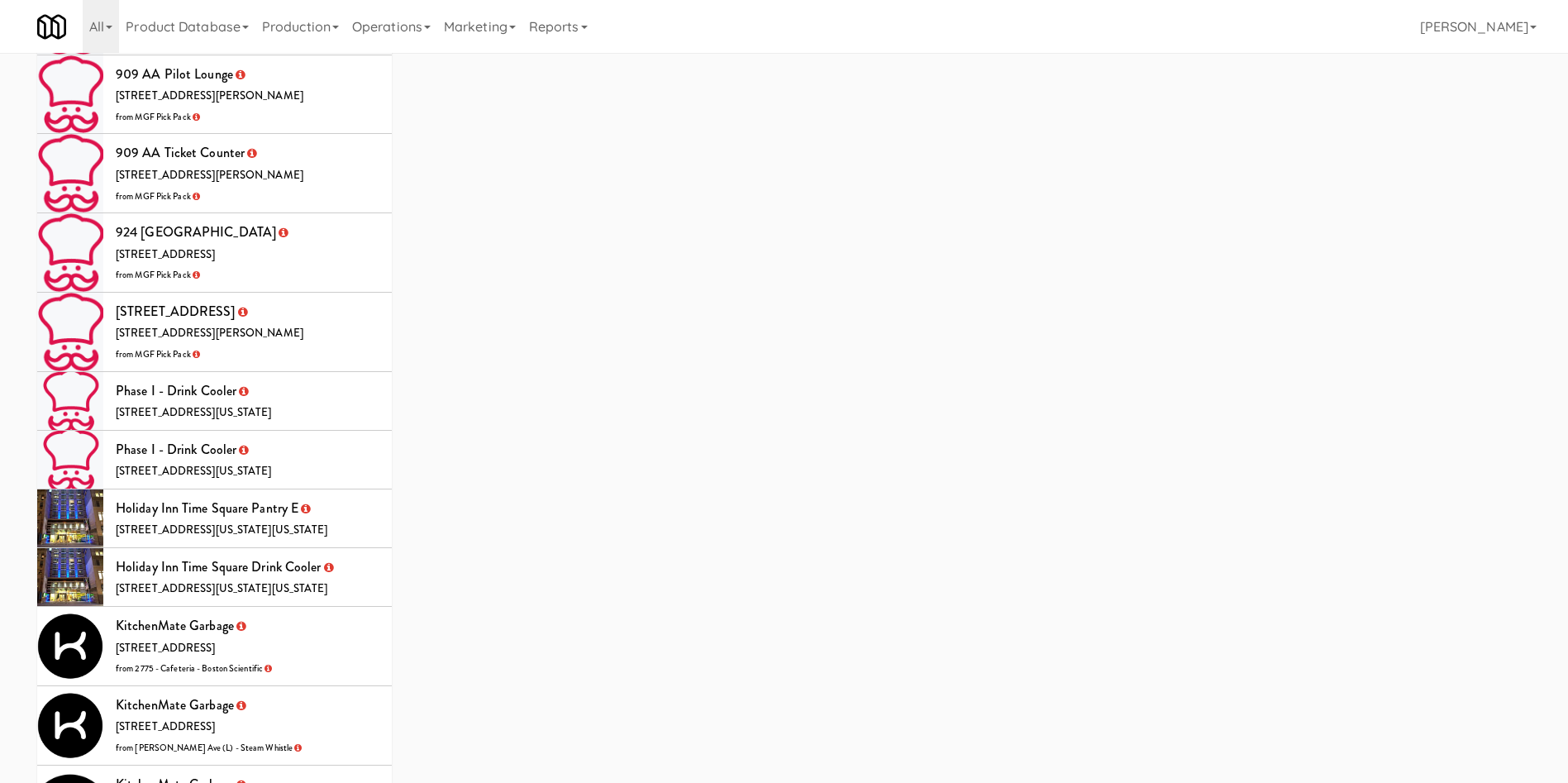
click at [290, 607] on li "KitchenMate Garbage 325 Front St W, Toronto ON from 2775 - Cafeteria - Boston S…" at bounding box center [215, 647] width 355 height 80
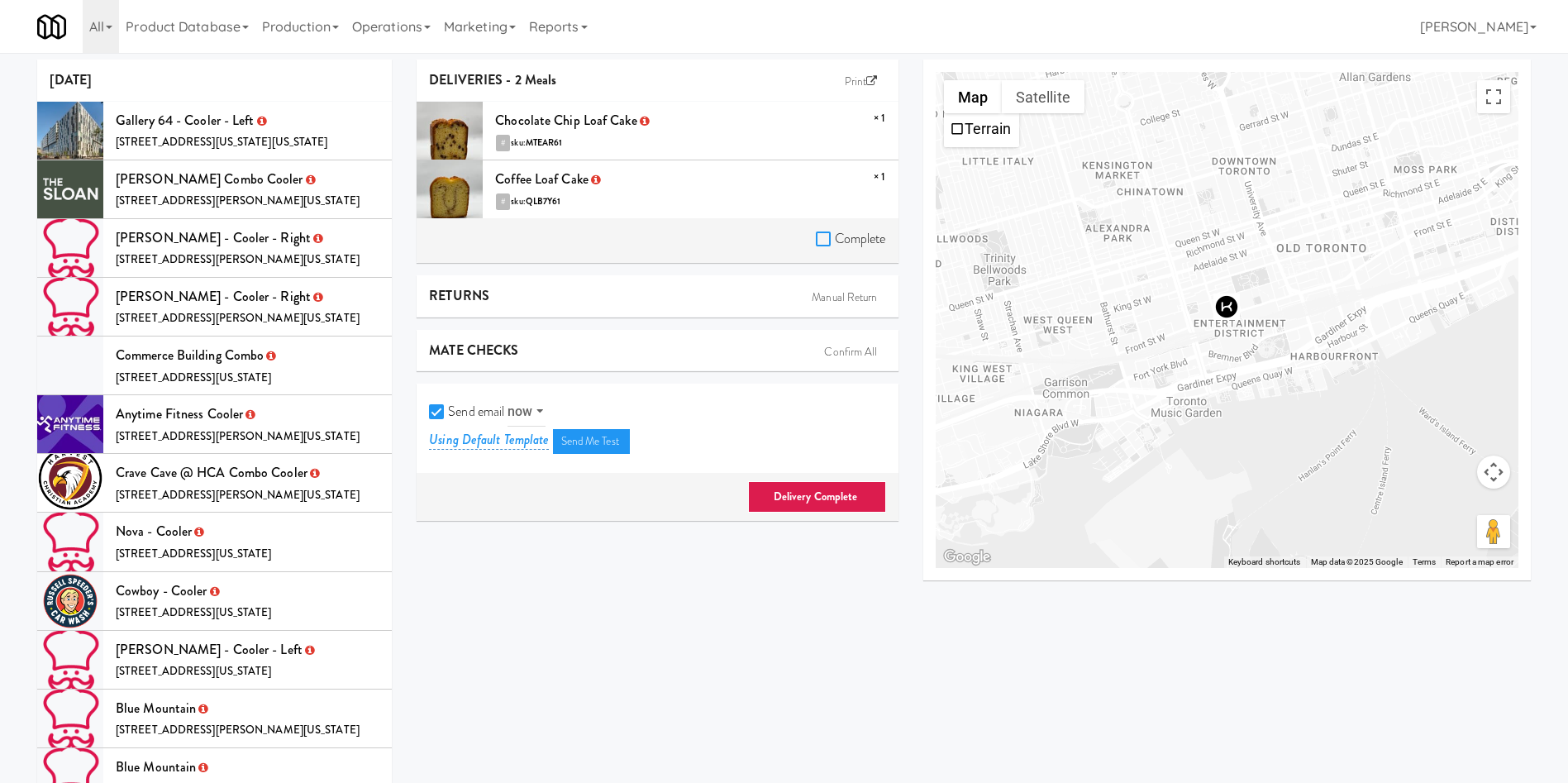
click at [819, 238] on input "Complete" at bounding box center [825, 240] width 19 height 13
checkbox input "true"
click at [422, 407] on div "Send email now at Using Default Template Send Me Test" at bounding box center [657, 428] width 481 height 90
click at [435, 413] on input "Send email" at bounding box center [438, 413] width 19 height 13
checkbox input "false"
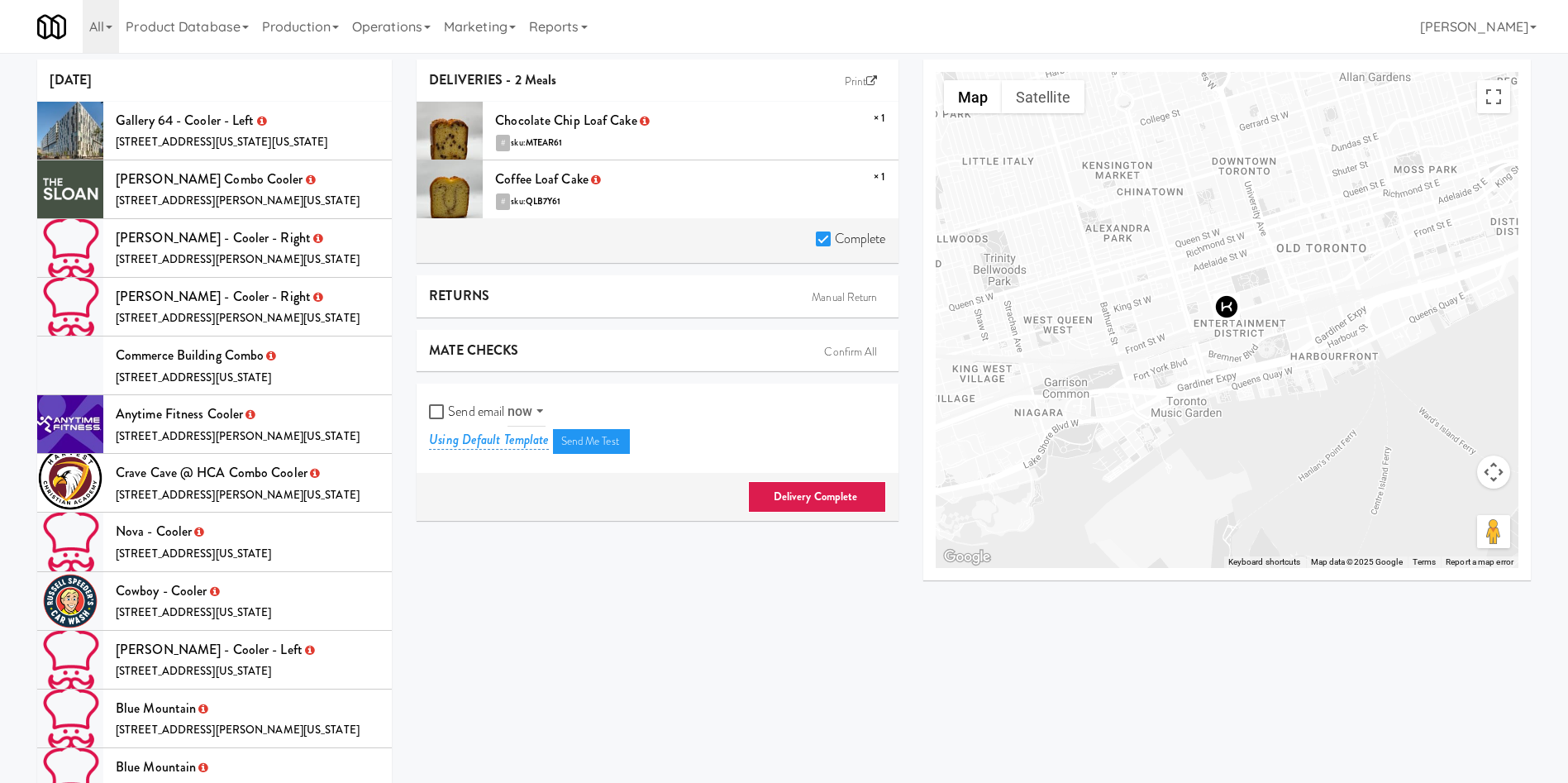
click at [823, 499] on link "Delivery Complete" at bounding box center [816, 497] width 138 height 31
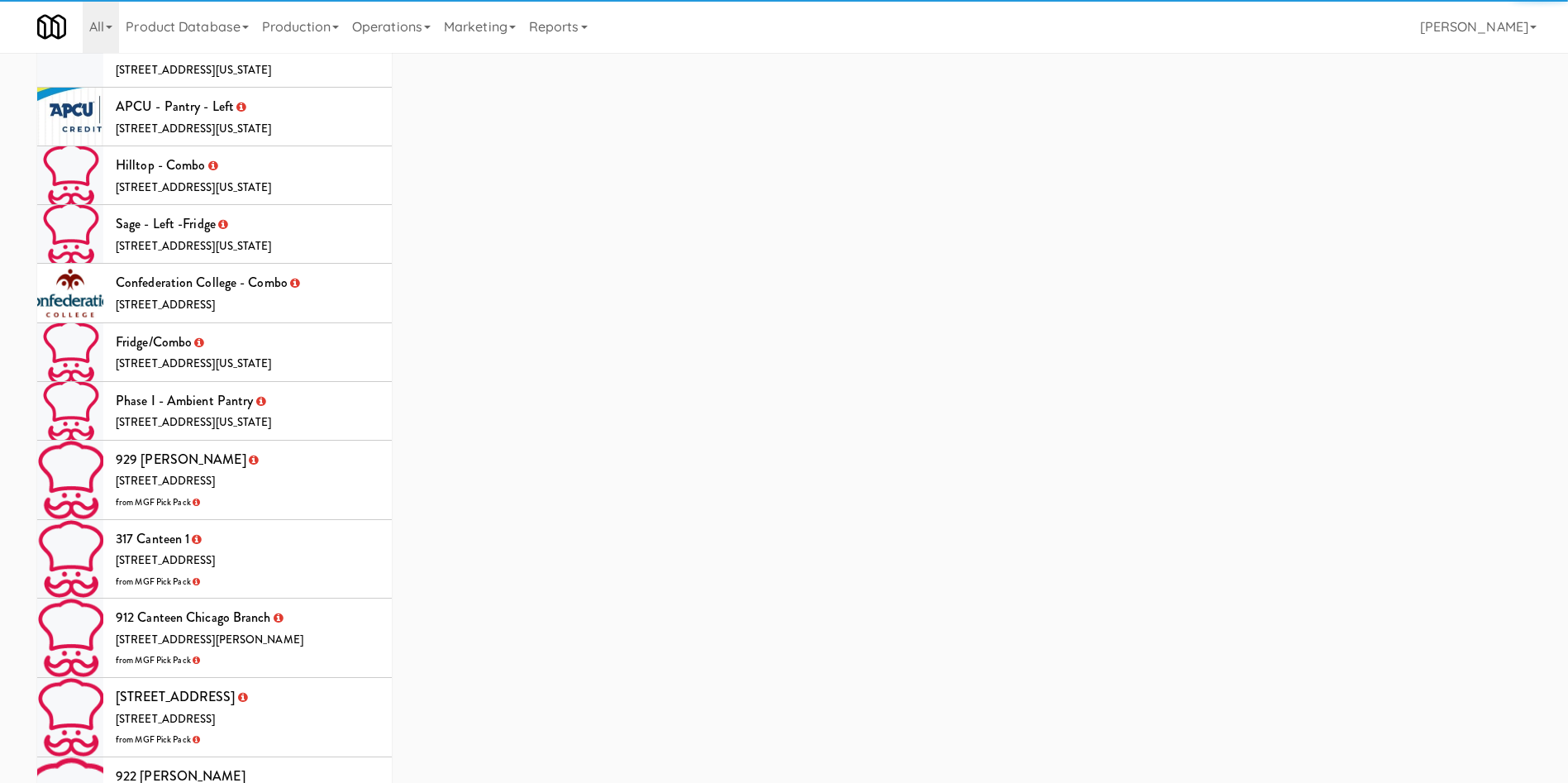
scroll to position [4553, 0]
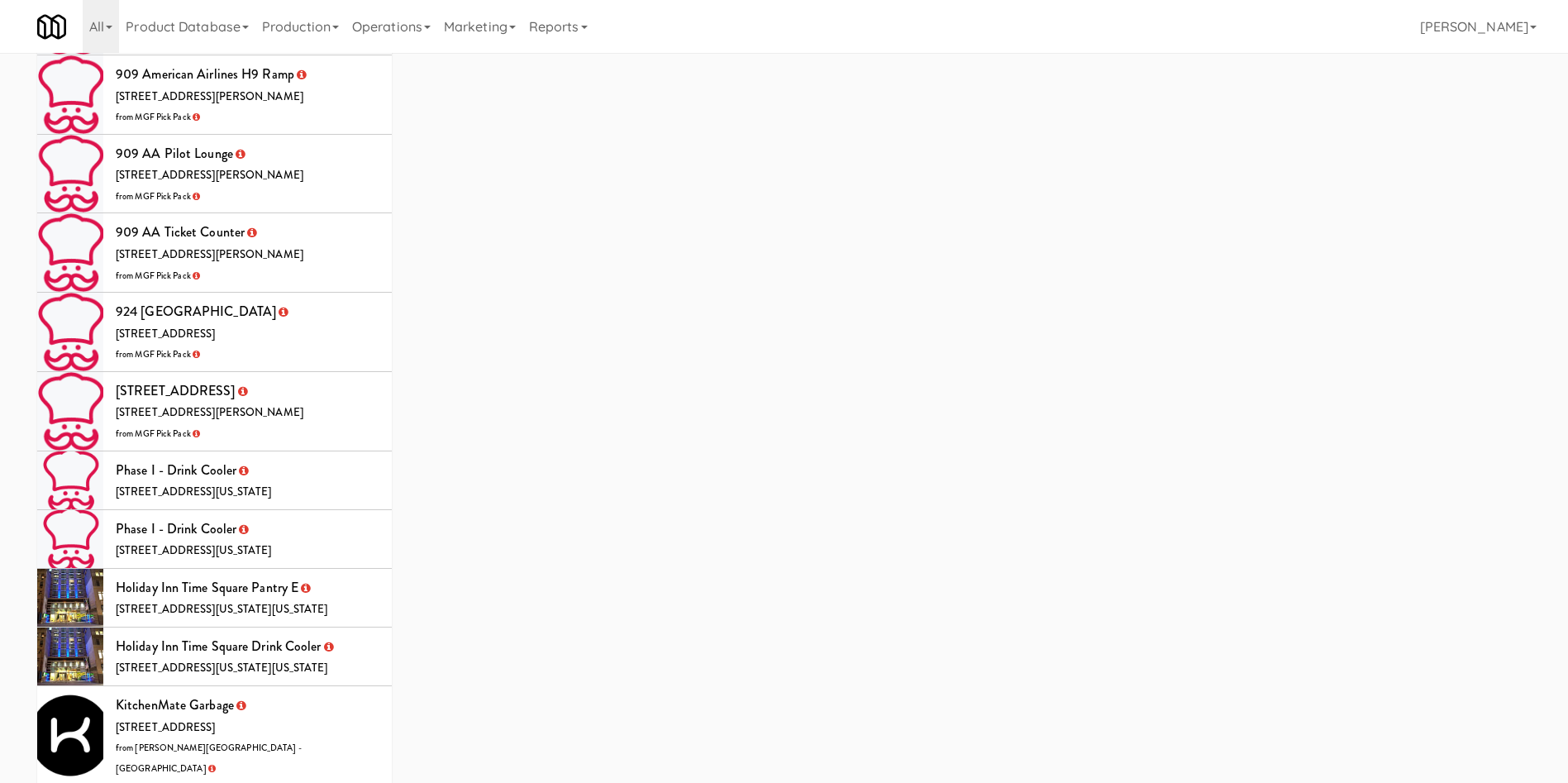
click at [317, 686] on li "KitchenMate Garbage 325 Front St W, Toronto ON from Glendon Campus - York Unive…" at bounding box center [215, 735] width 355 height 99
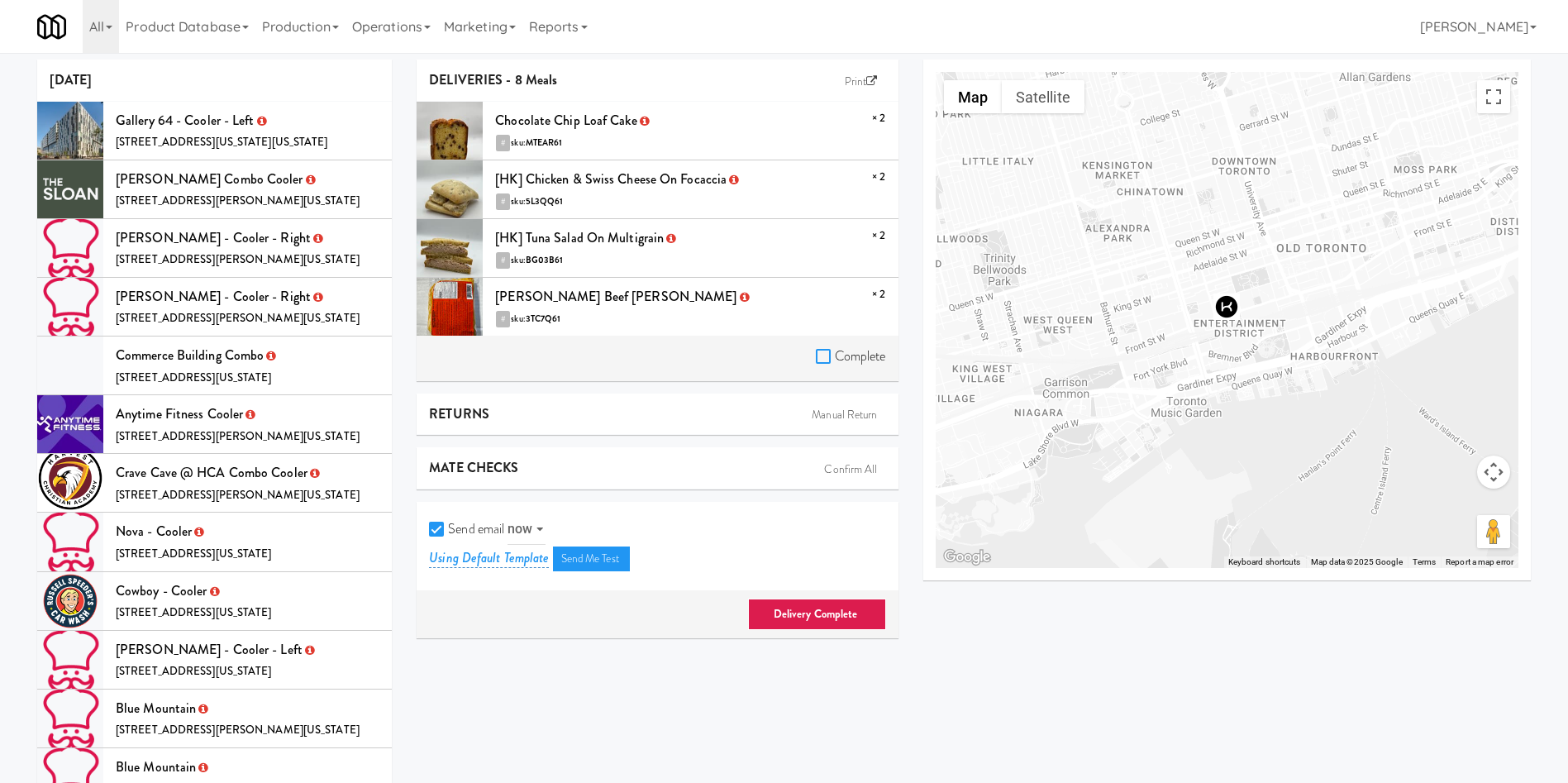
click at [820, 354] on input "Complete" at bounding box center [825, 357] width 19 height 13
checkbox input "true"
click at [442, 530] on input "Send email" at bounding box center [438, 530] width 19 height 13
checkbox input "false"
click at [803, 618] on link "Delivery Complete" at bounding box center [816, 614] width 138 height 31
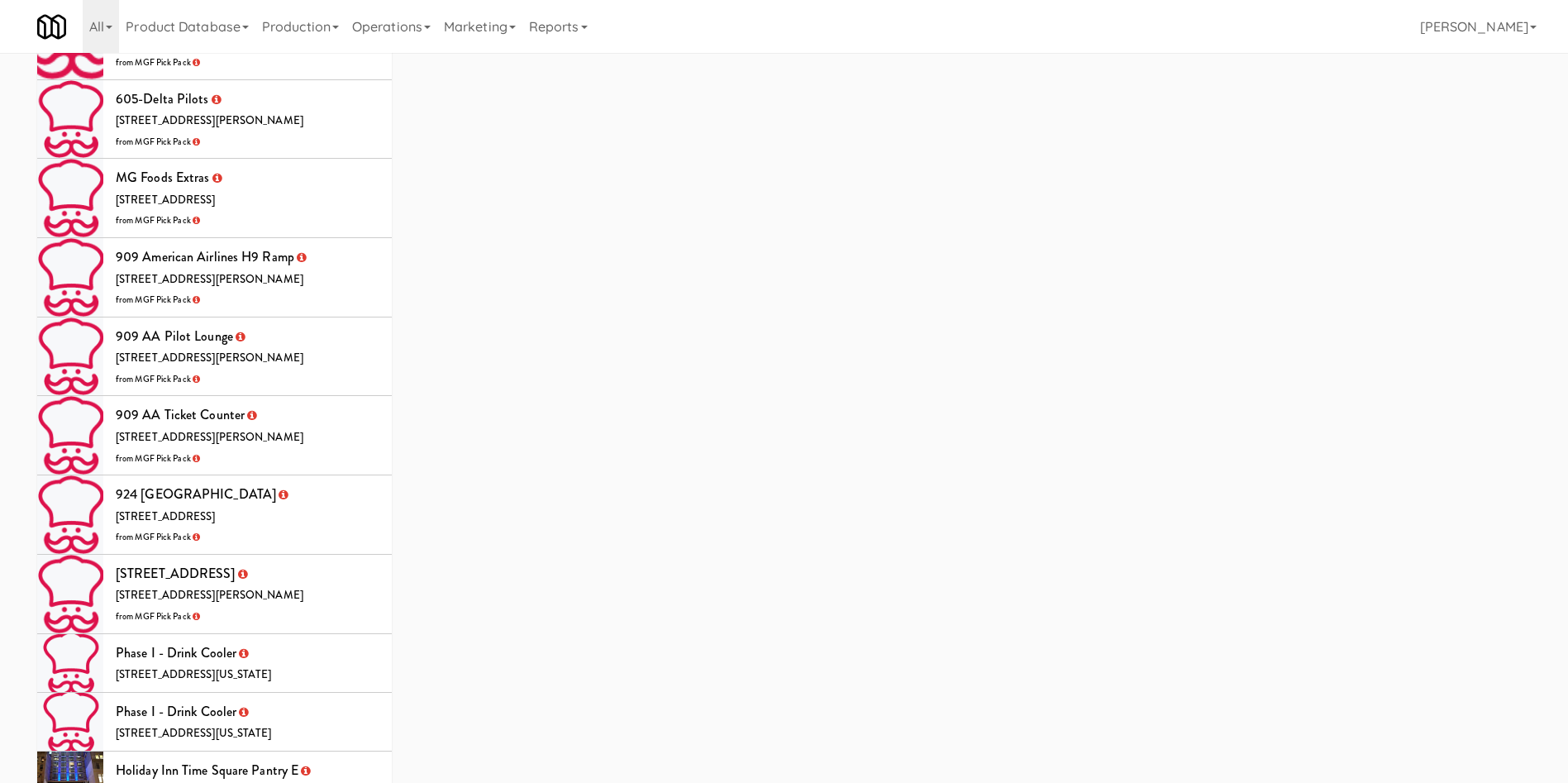
scroll to position [4475, 0]
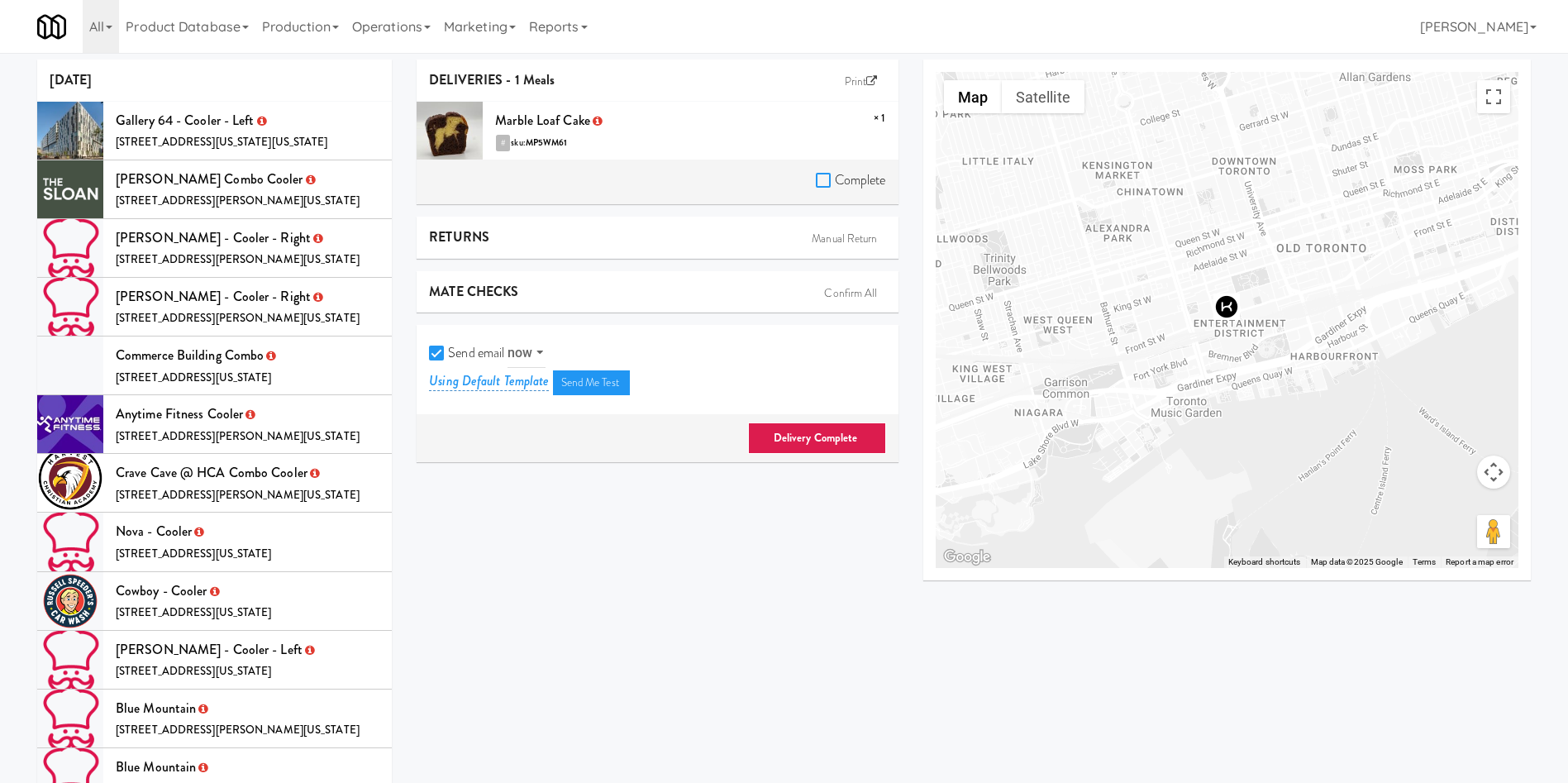
click at [825, 180] on input "Complete" at bounding box center [825, 181] width 19 height 13
checkbox input "true"
click at [448, 359] on input "Send email" at bounding box center [438, 354] width 19 height 13
checkbox input "false"
click at [777, 437] on link "Delivery Complete" at bounding box center [816, 438] width 138 height 31
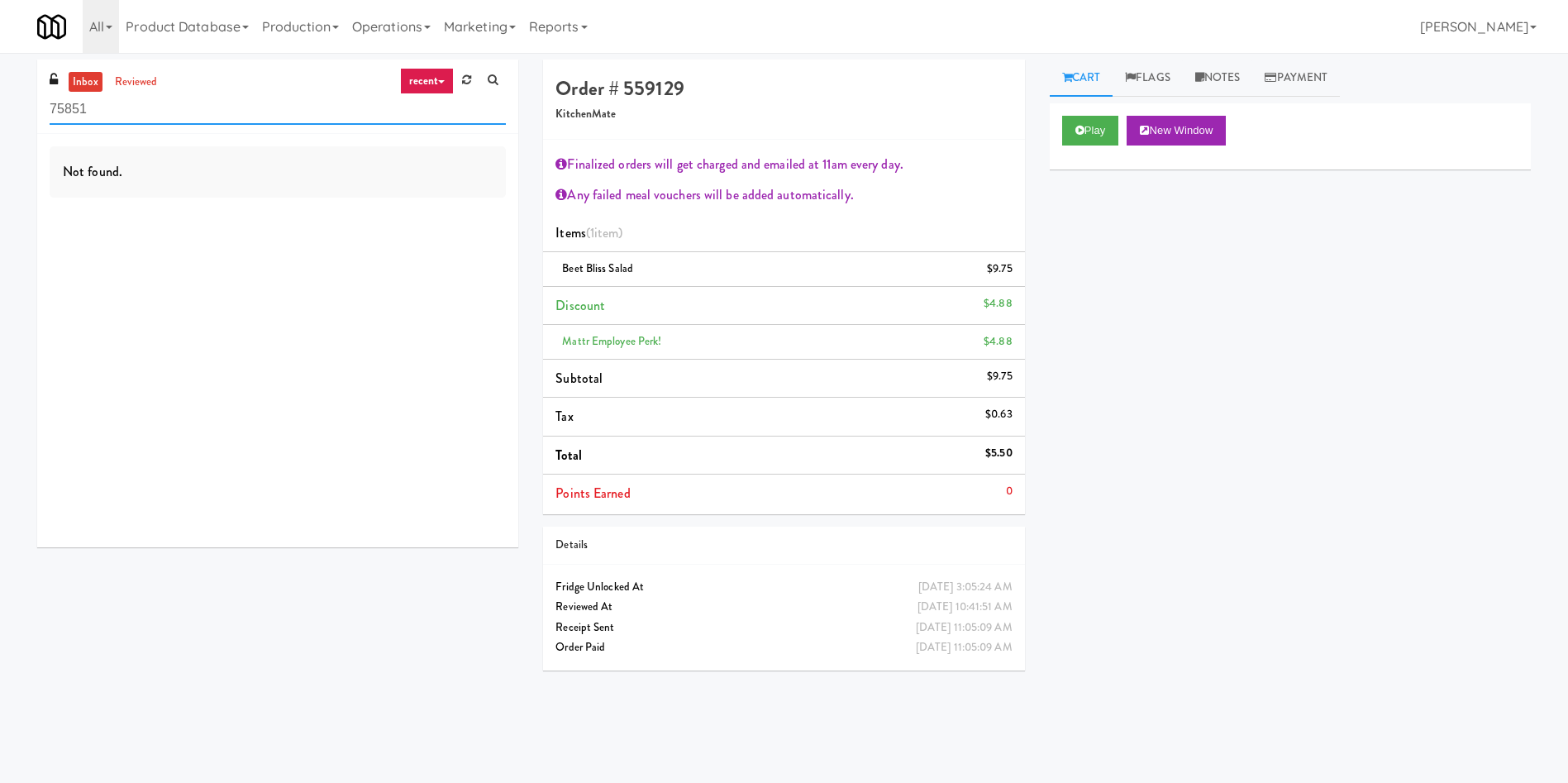
drag, startPoint x: 142, startPoint y: 109, endPoint x: 0, endPoint y: 103, distance: 142.1
click at [0, 103] on div "inbox reviewed recent all unclear take inventory issue suspicious failed recent…" at bounding box center [784, 392] width 1568 height 664
type input "[PERSON_NAME]"
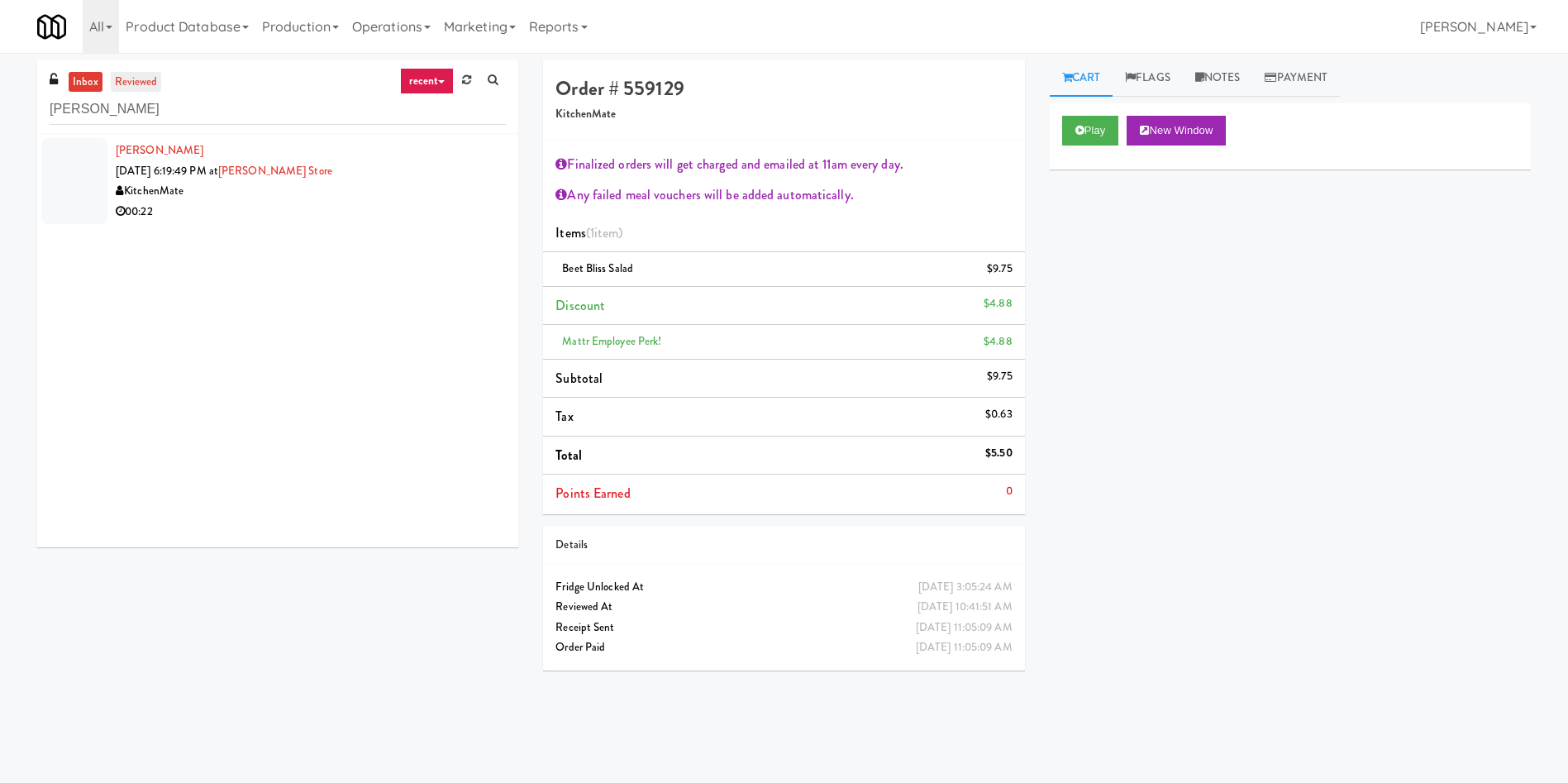
click at [126, 82] on link "reviewed" at bounding box center [136, 82] width 51 height 21
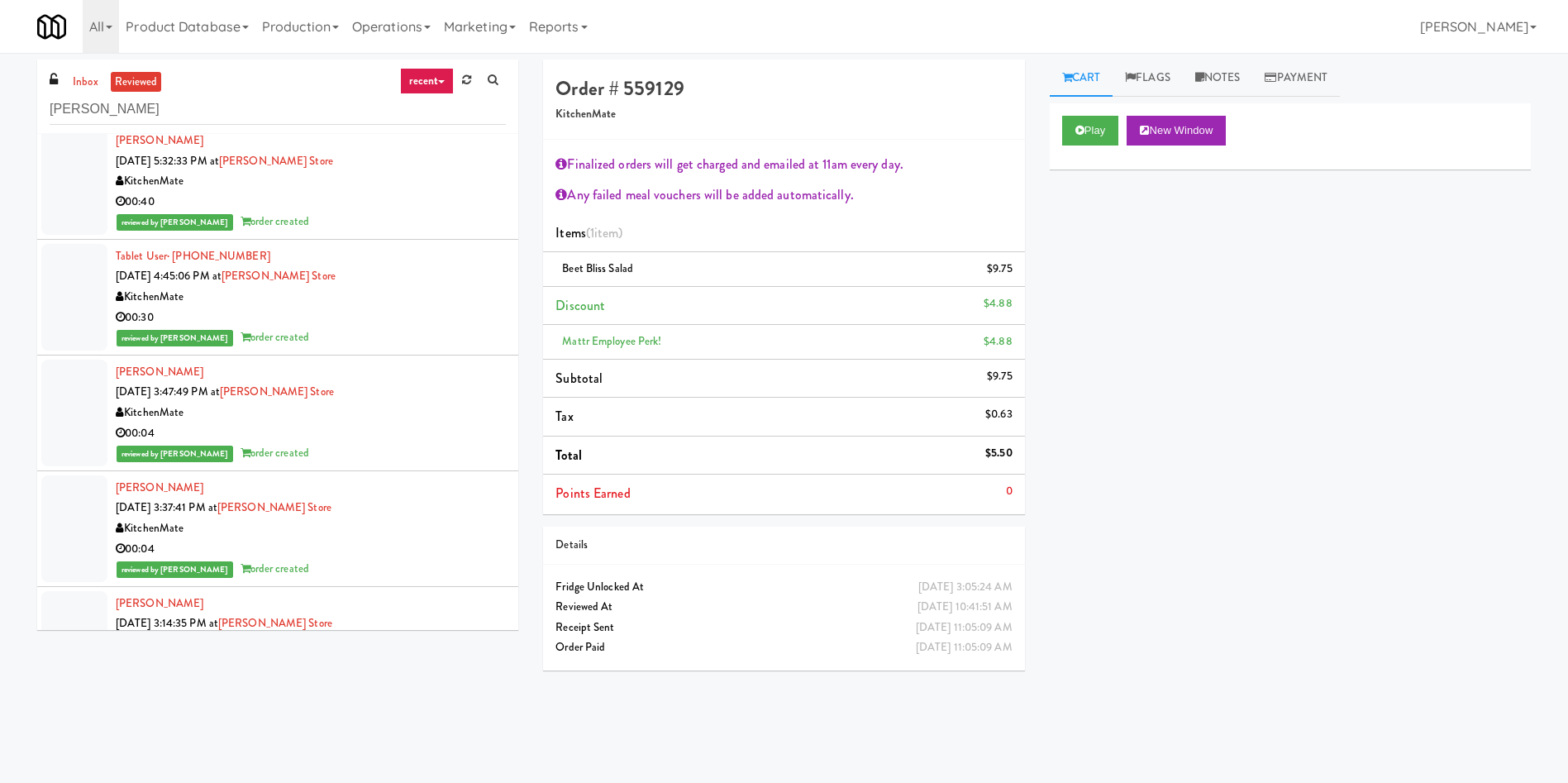
scroll to position [248, 0]
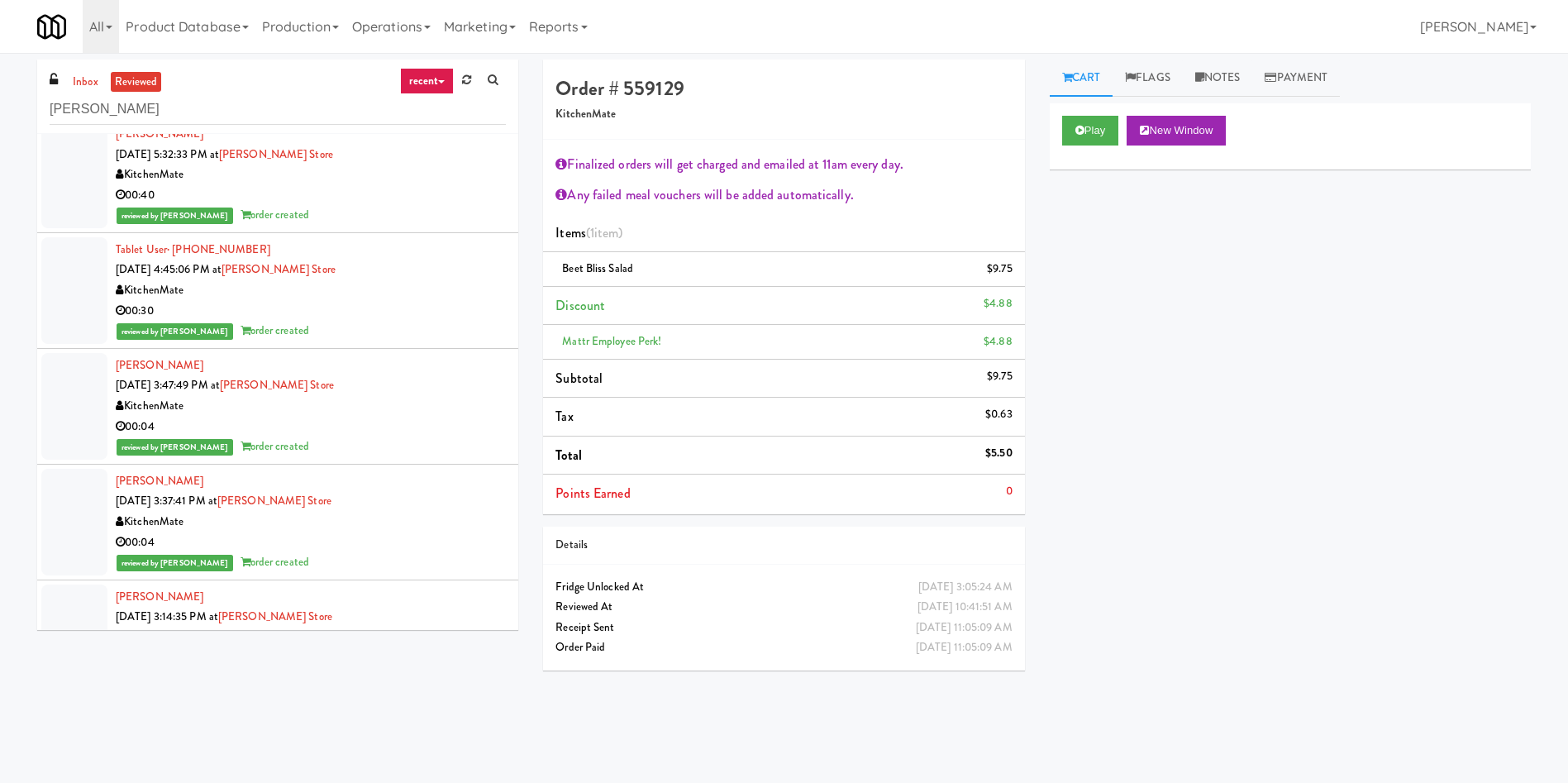
click at [71, 288] on div at bounding box center [74, 290] width 66 height 107
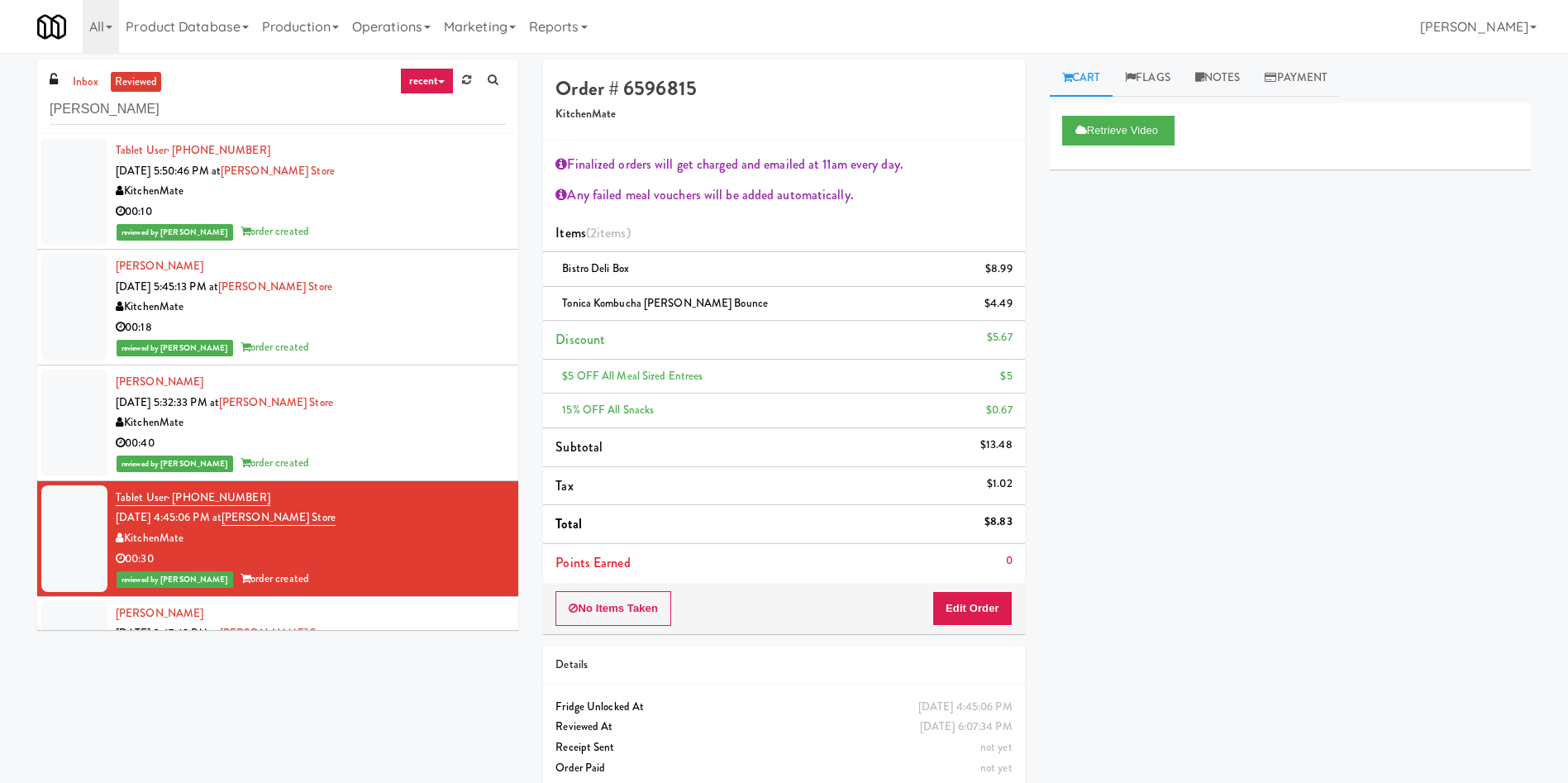
click at [77, 420] on div at bounding box center [74, 423] width 66 height 107
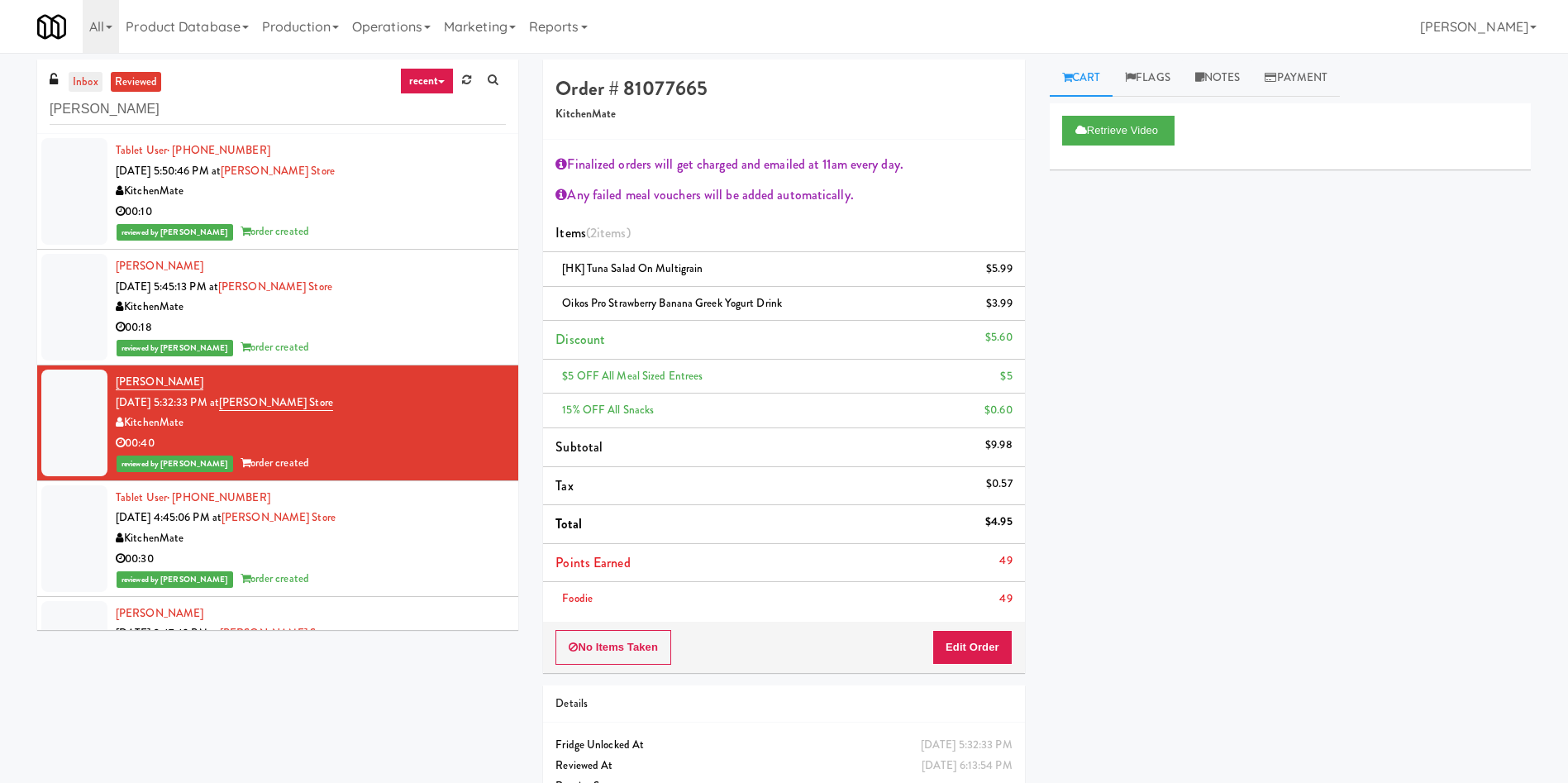
click at [88, 76] on link "inbox" at bounding box center [85, 82] width 34 height 21
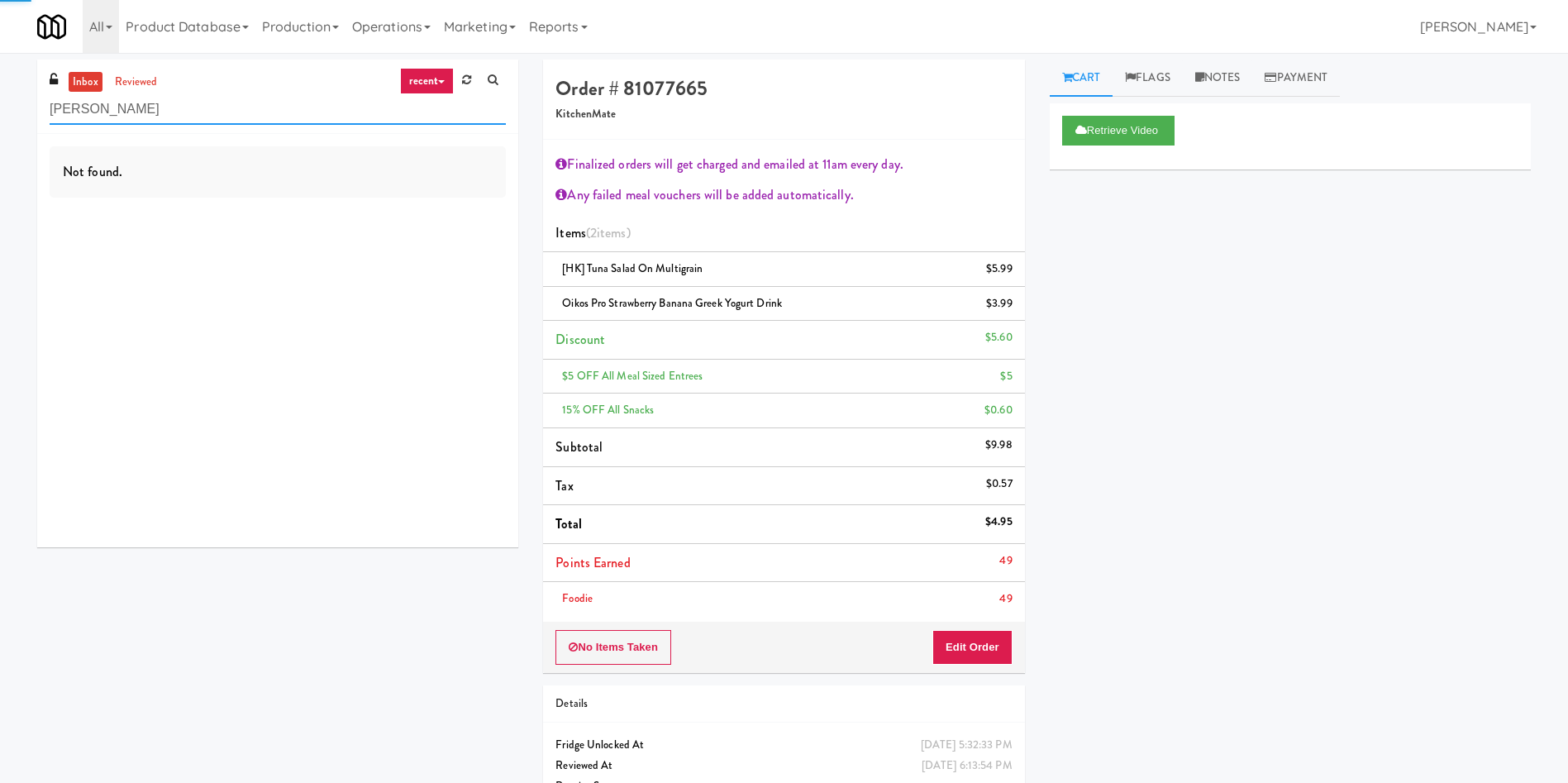
drag, startPoint x: 156, startPoint y: 115, endPoint x: 0, endPoint y: 107, distance: 156.2
click at [0, 108] on div "inbox reviewed recent all unclear take inventory issue suspicious failed recent…" at bounding box center [784, 450] width 1568 height 782
paste input "text"
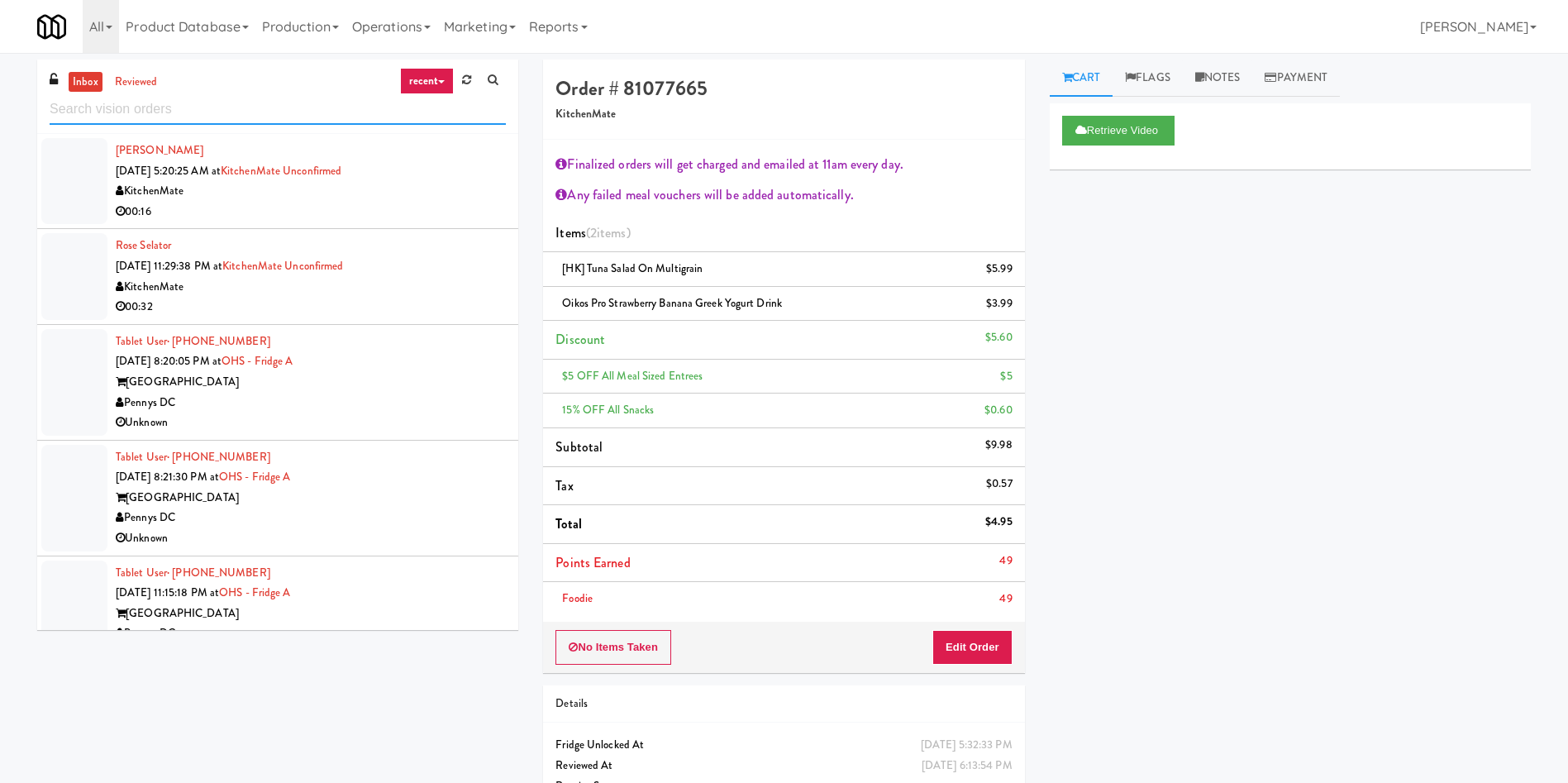
drag, startPoint x: 260, startPoint y: 100, endPoint x: 42, endPoint y: 100, distance: 218.0
click at [42, 100] on div "inbox reviewed recent all unclear take inventory issue suspicious failed recent…" at bounding box center [278, 96] width 481 height 74
paste input "5825 - [GEOGRAPHIC_DATA] - [GEOGRAPHIC_DATA] Scientific"
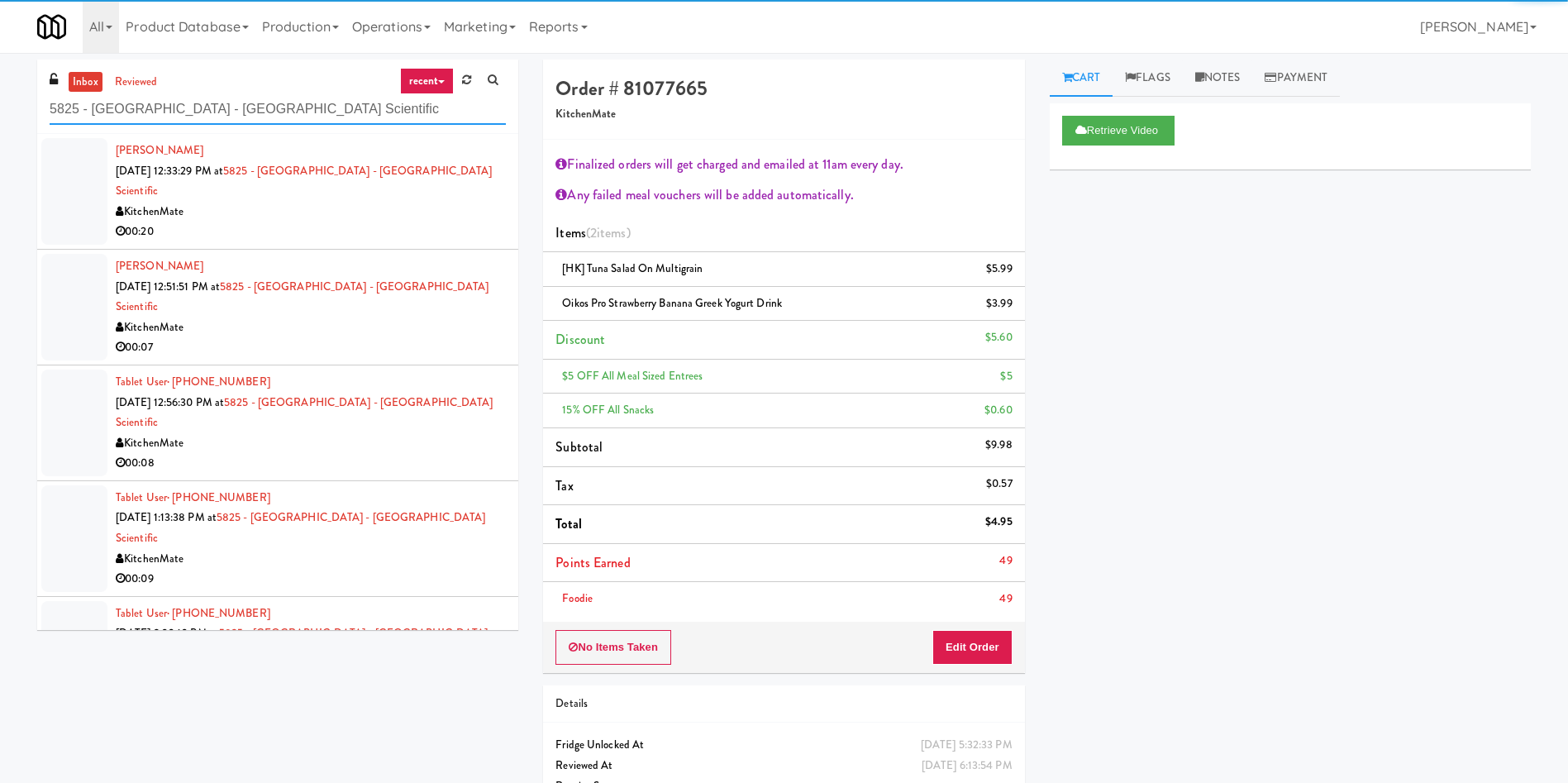
type input "5825 - [GEOGRAPHIC_DATA] - [GEOGRAPHIC_DATA] Scientific"
click at [67, 164] on div at bounding box center [74, 191] width 66 height 107
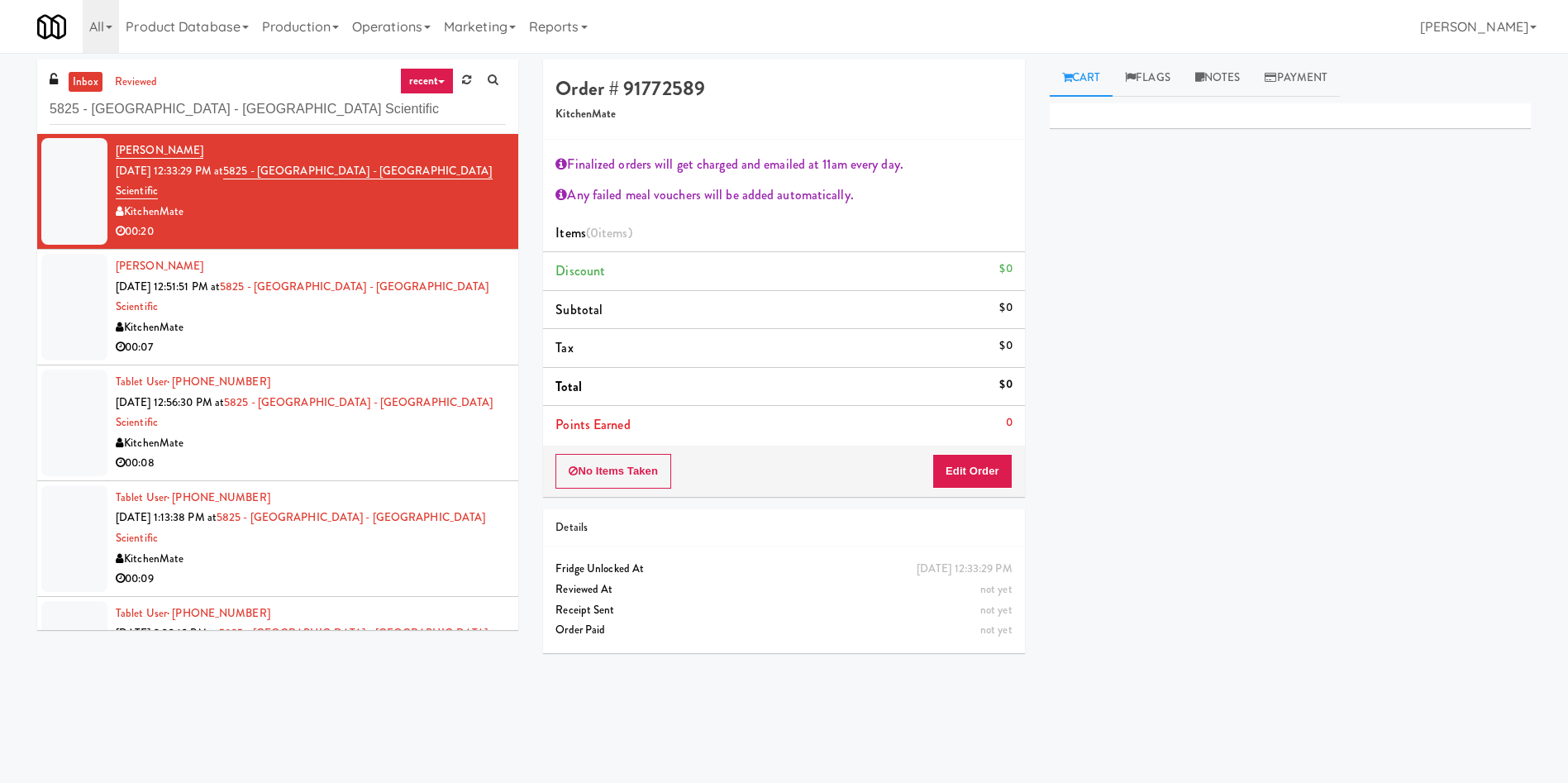
click at [78, 263] on div at bounding box center [74, 307] width 66 height 107
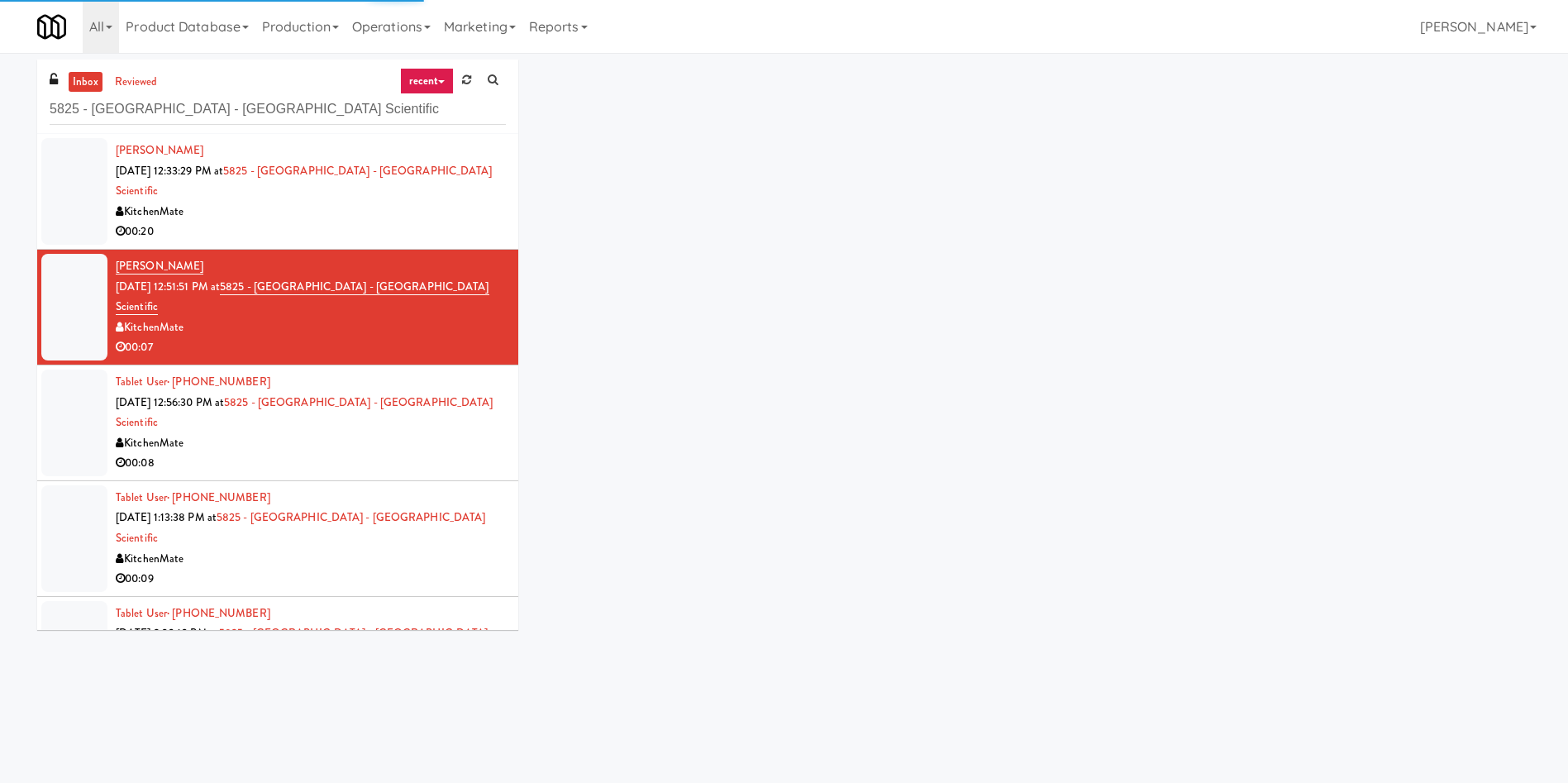
click at [70, 164] on div at bounding box center [74, 191] width 66 height 107
